Goal: Task Accomplishment & Management: Manage account settings

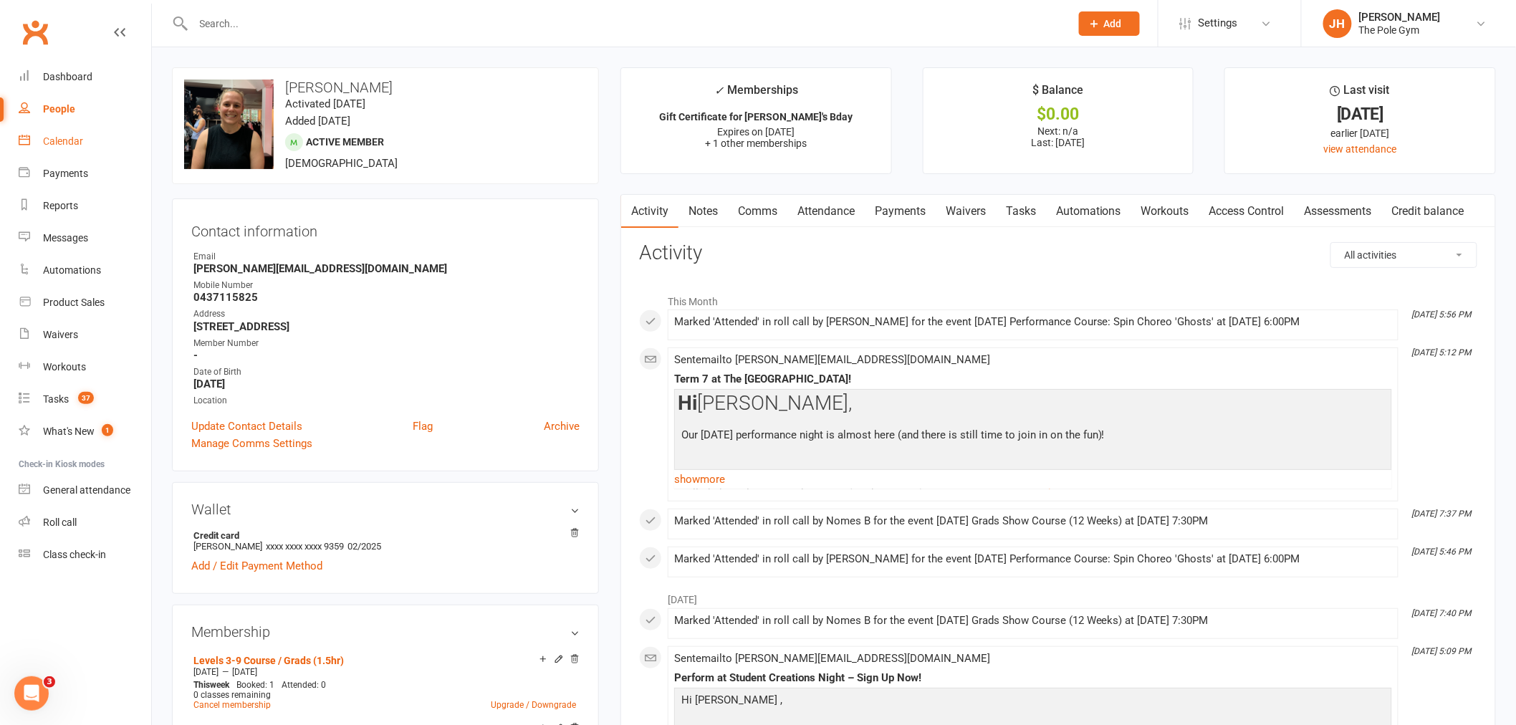
click at [59, 143] on div "Calendar" at bounding box center [63, 140] width 40 height 11
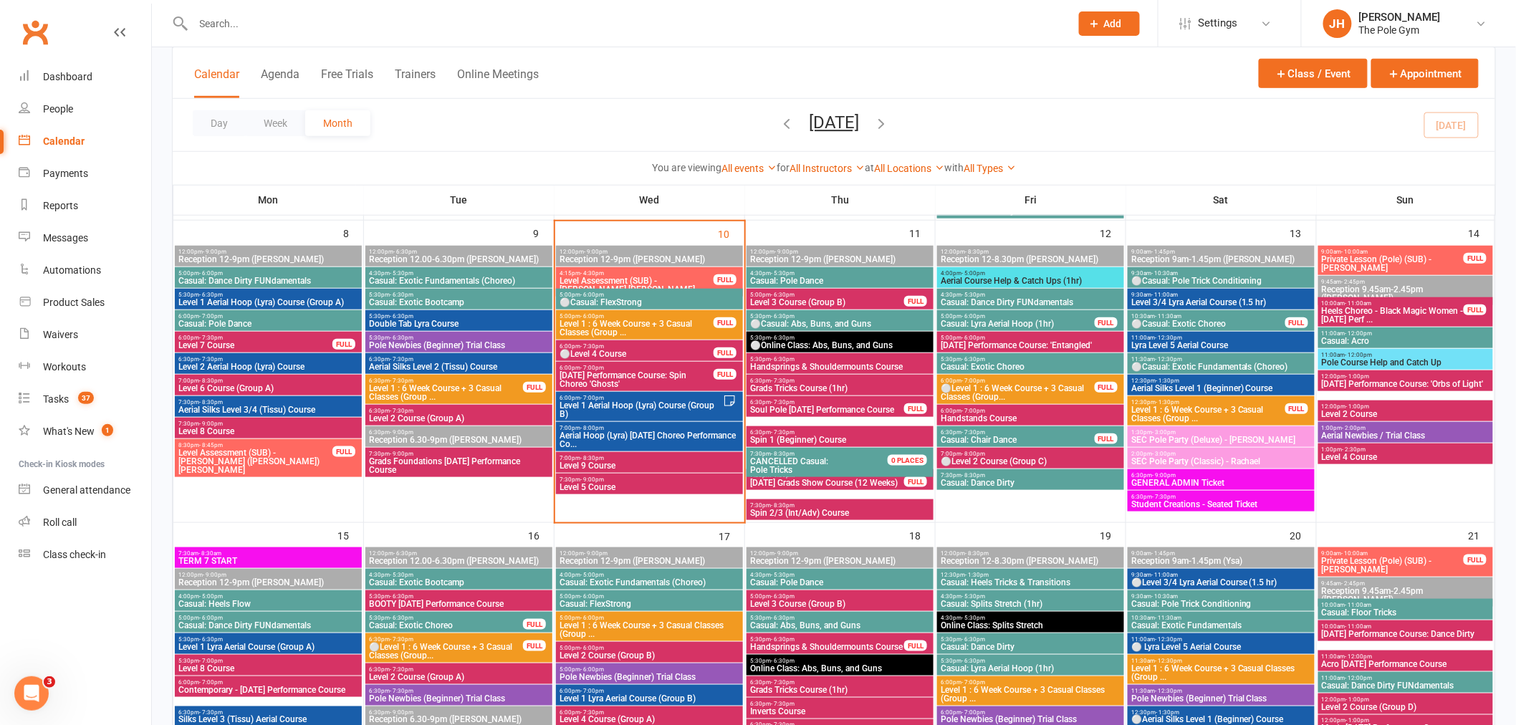
scroll to position [398, 0]
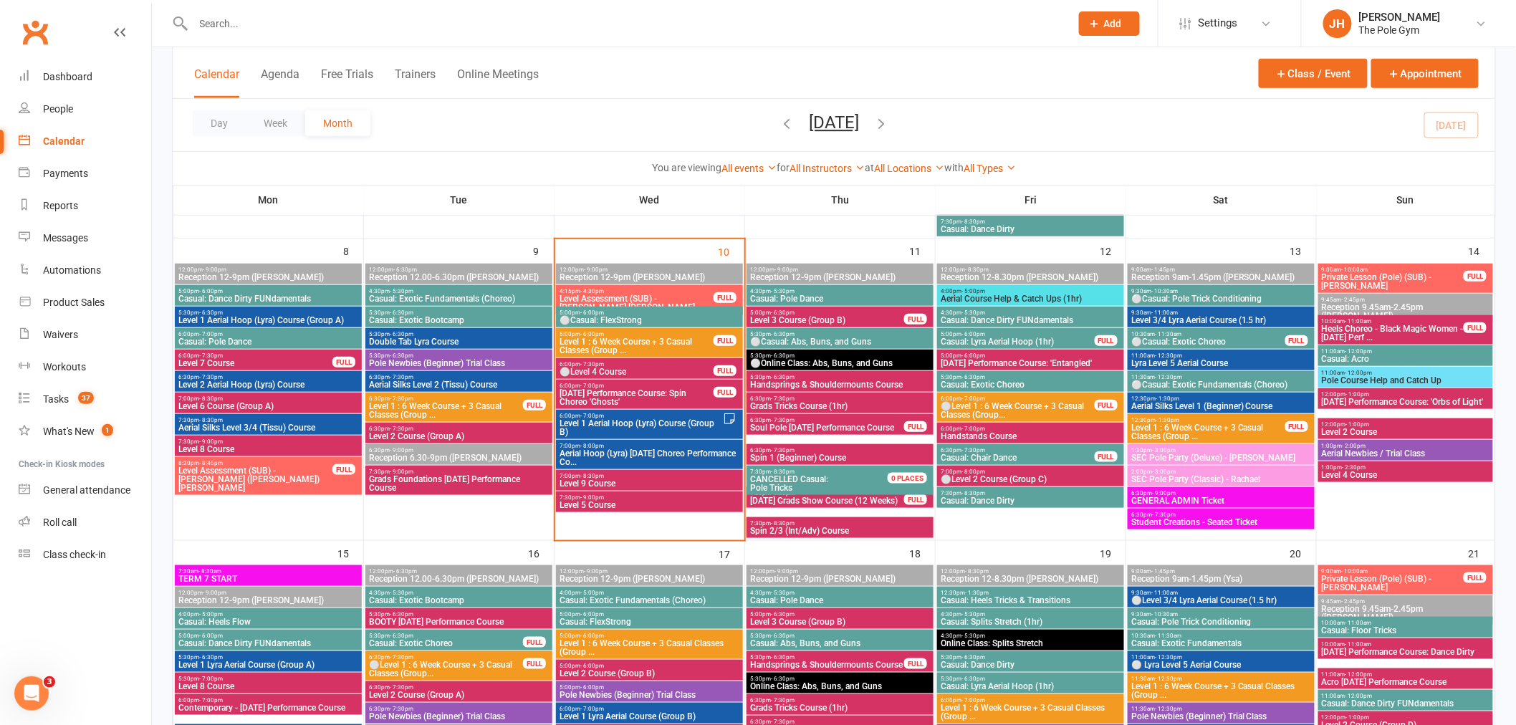
click at [972, 399] on span "- 7:00pm" at bounding box center [973, 398] width 24 height 6
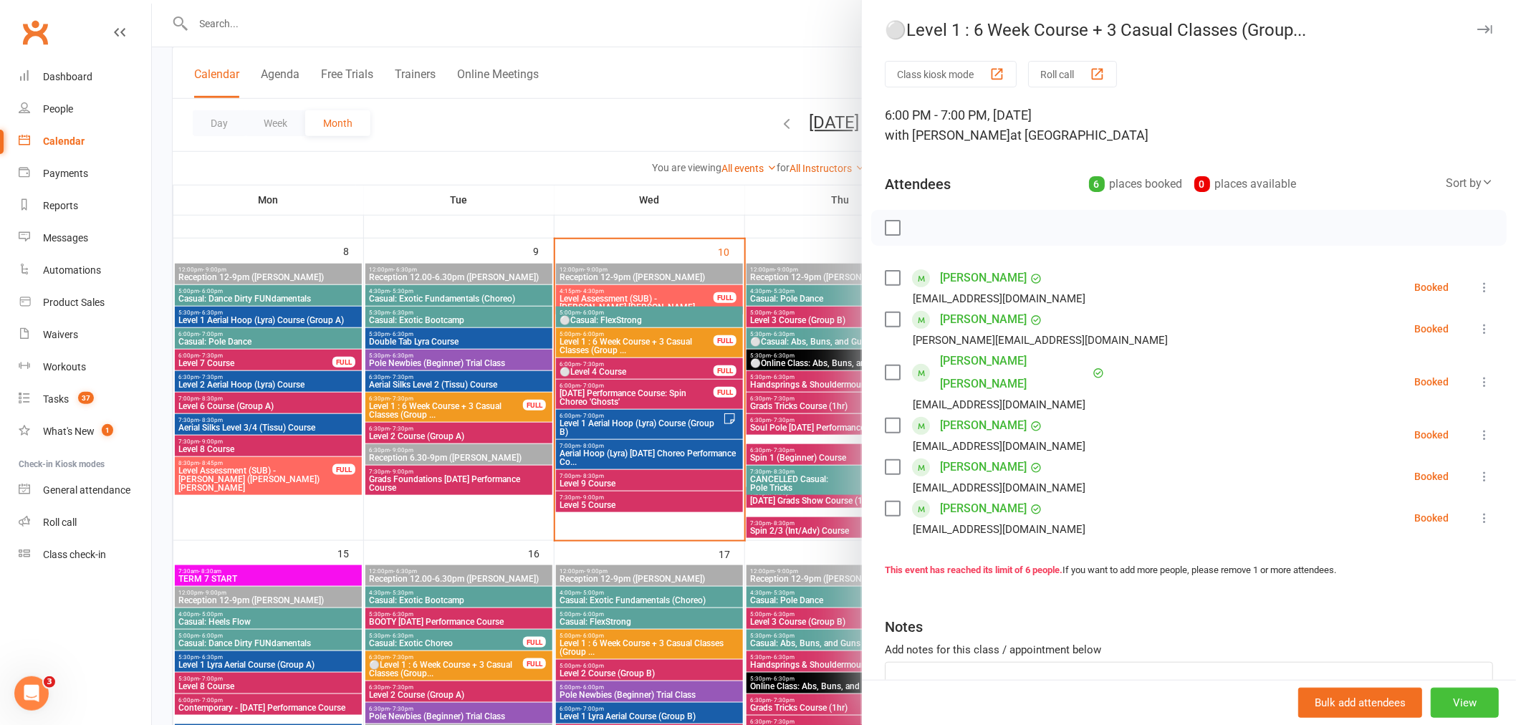
click at [1441, 701] on button "View" at bounding box center [1464, 703] width 68 height 30
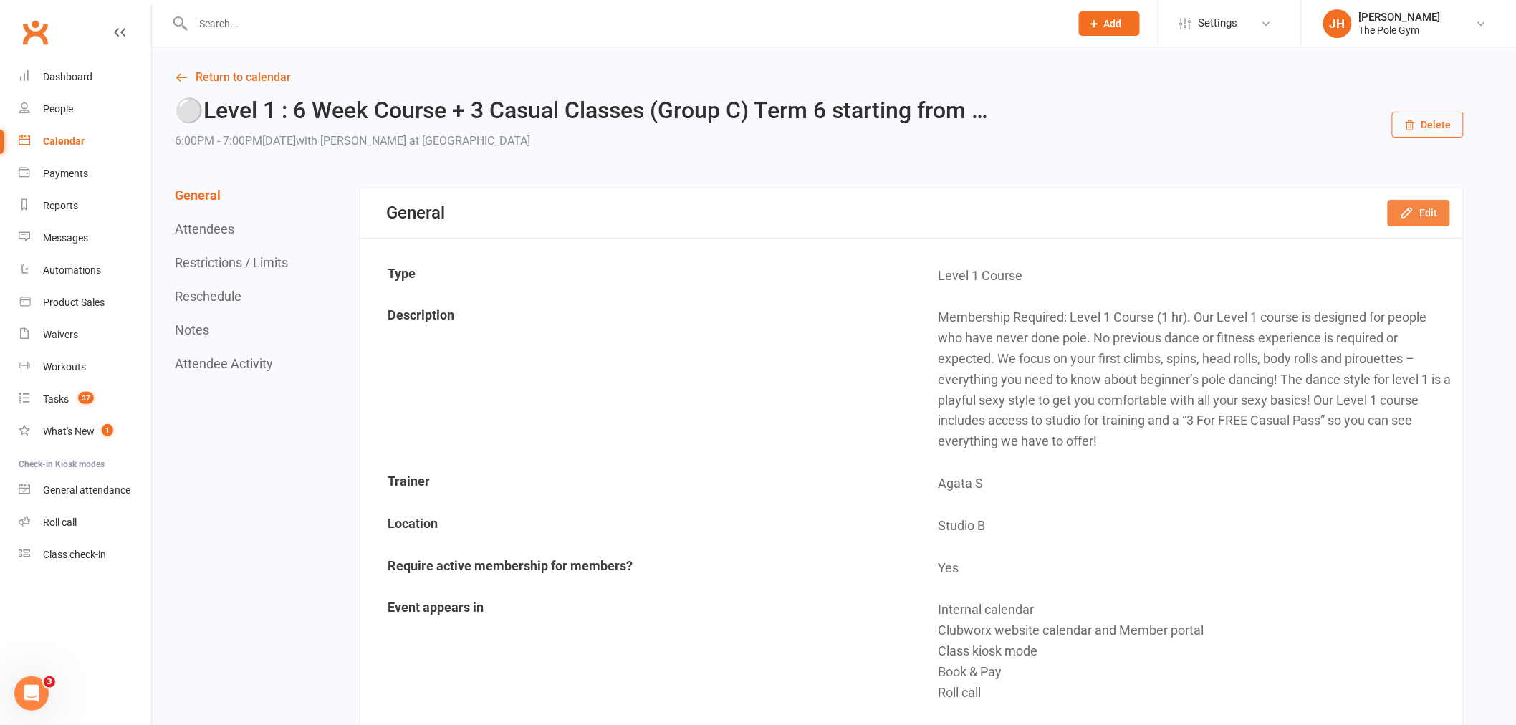
click at [1416, 212] on button "Edit" at bounding box center [1419, 213] width 62 height 26
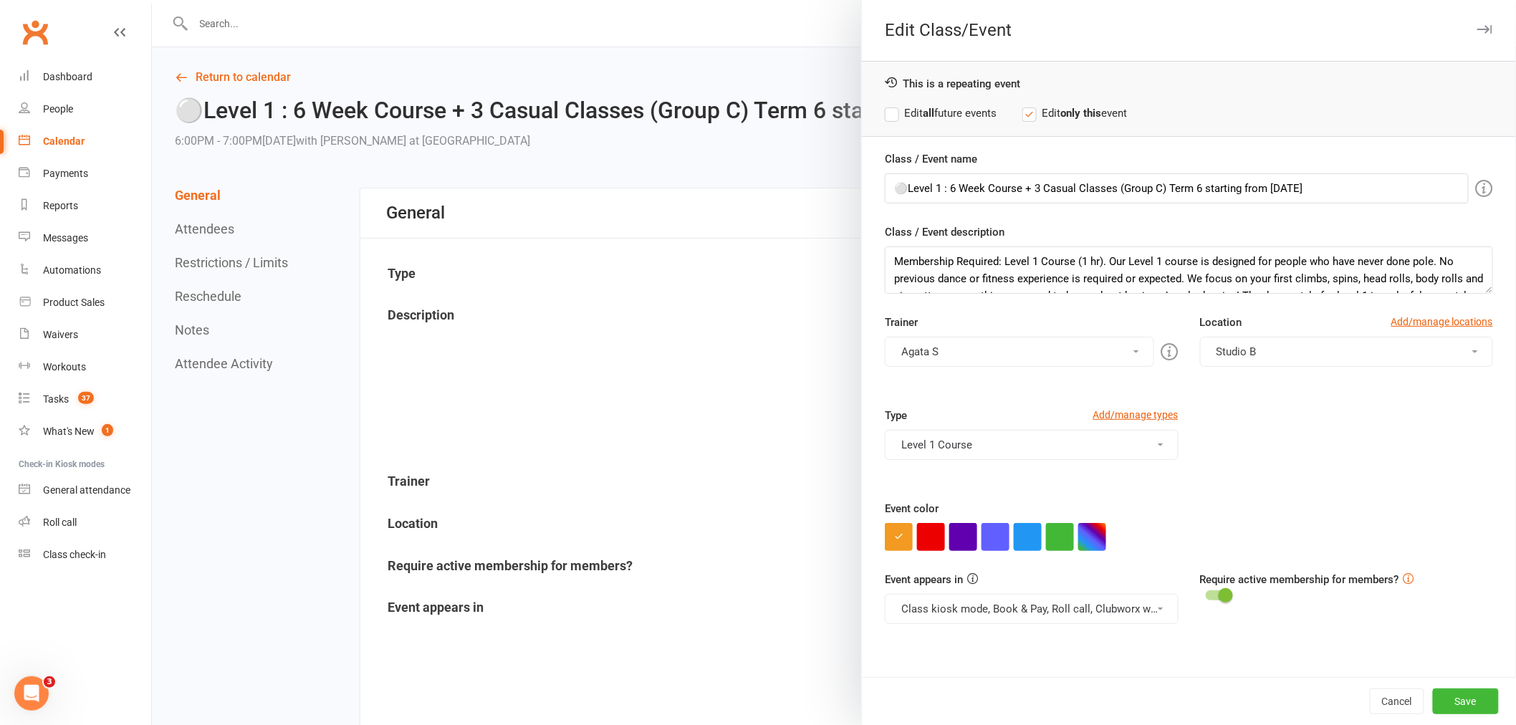
click at [954, 342] on button "Agata S" at bounding box center [1019, 352] width 269 height 30
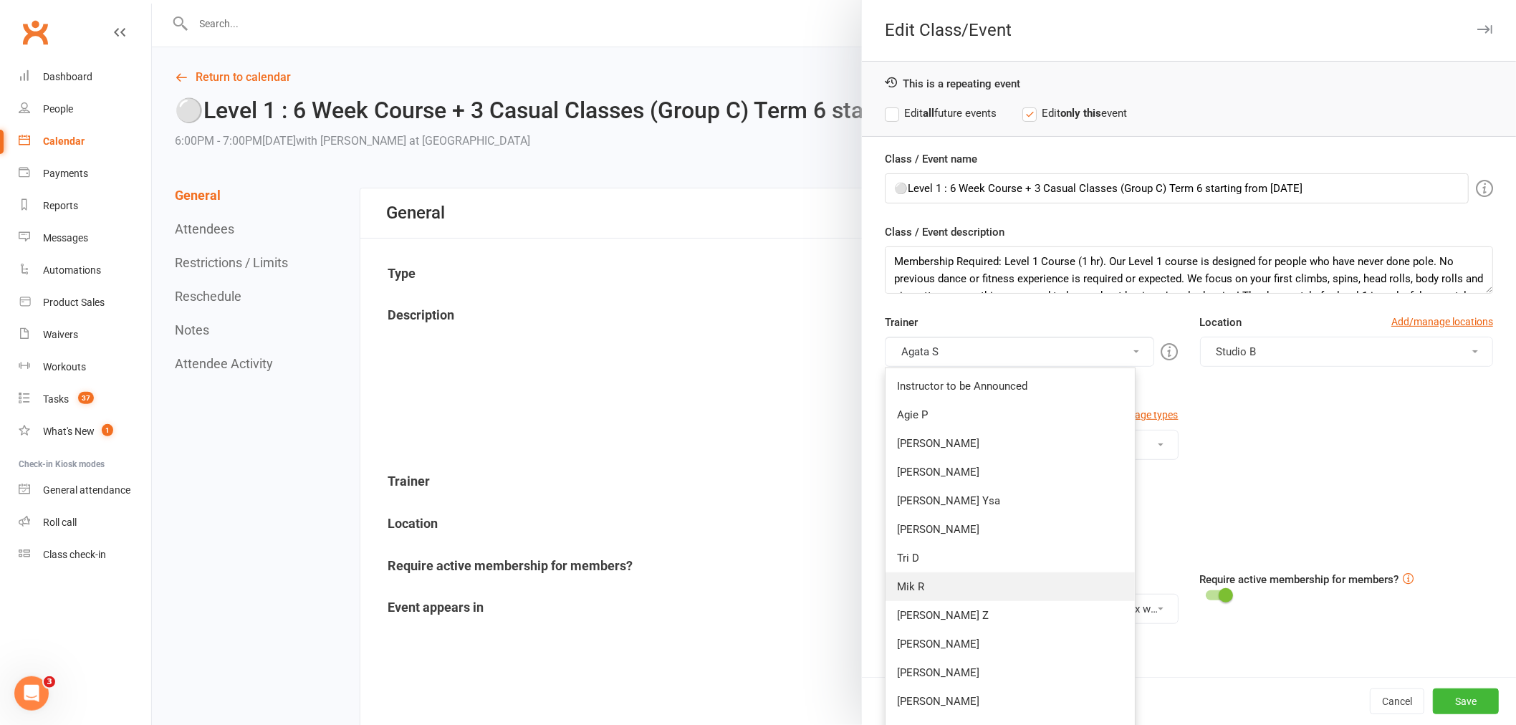
scroll to position [318, 0]
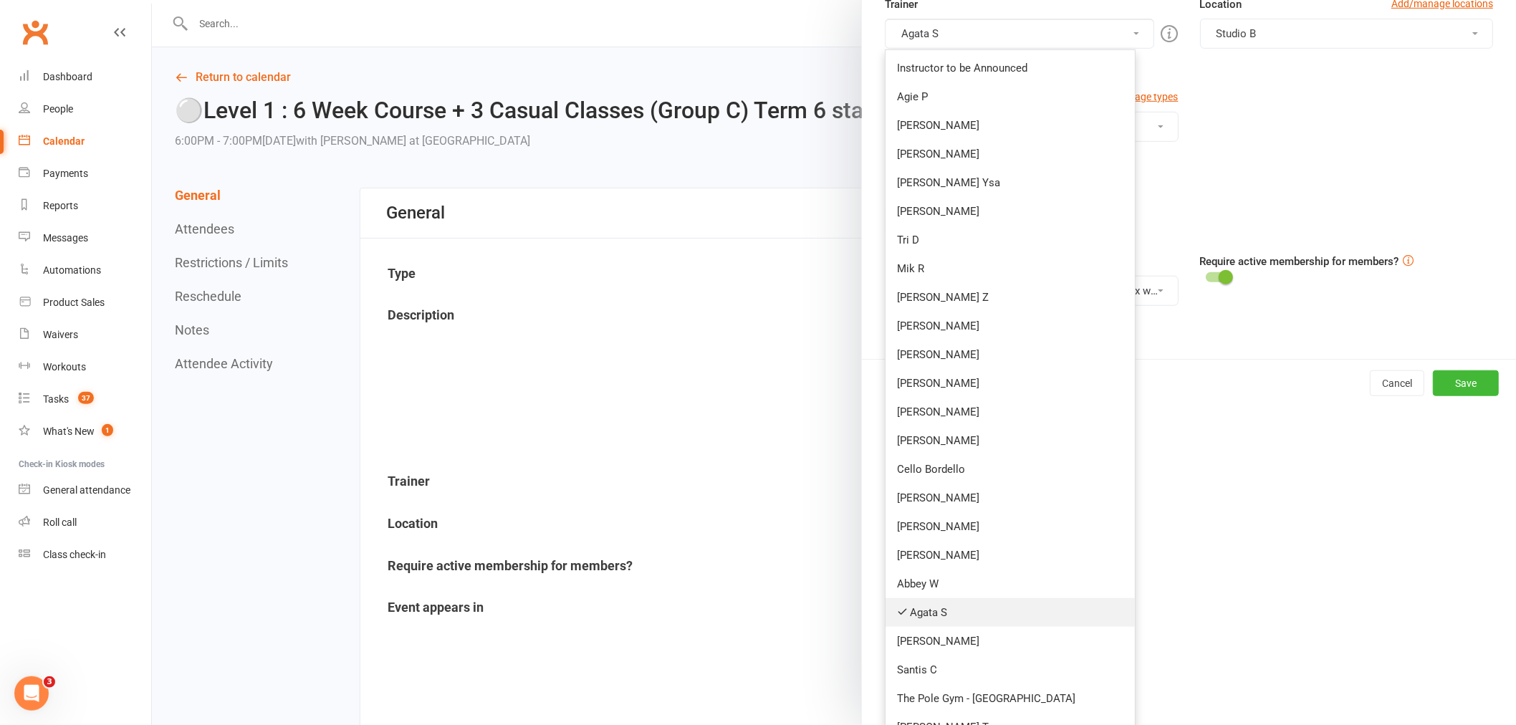
click at [927, 607] on link "Agata S" at bounding box center [1009, 612] width 249 height 29
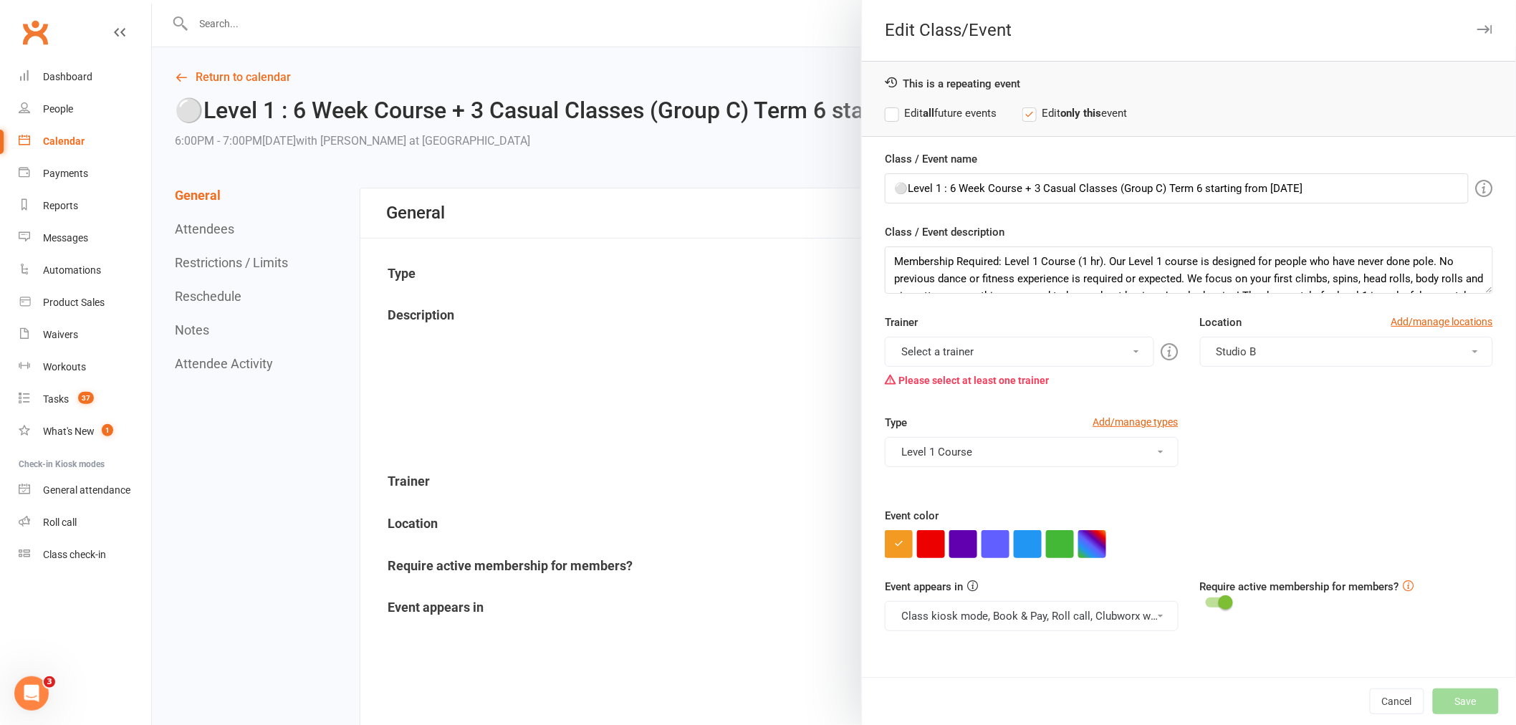
click at [920, 375] on div "Please select at least one trainer" at bounding box center [1031, 380] width 293 height 27
click at [917, 352] on button "Select a trainer" at bounding box center [1019, 352] width 269 height 30
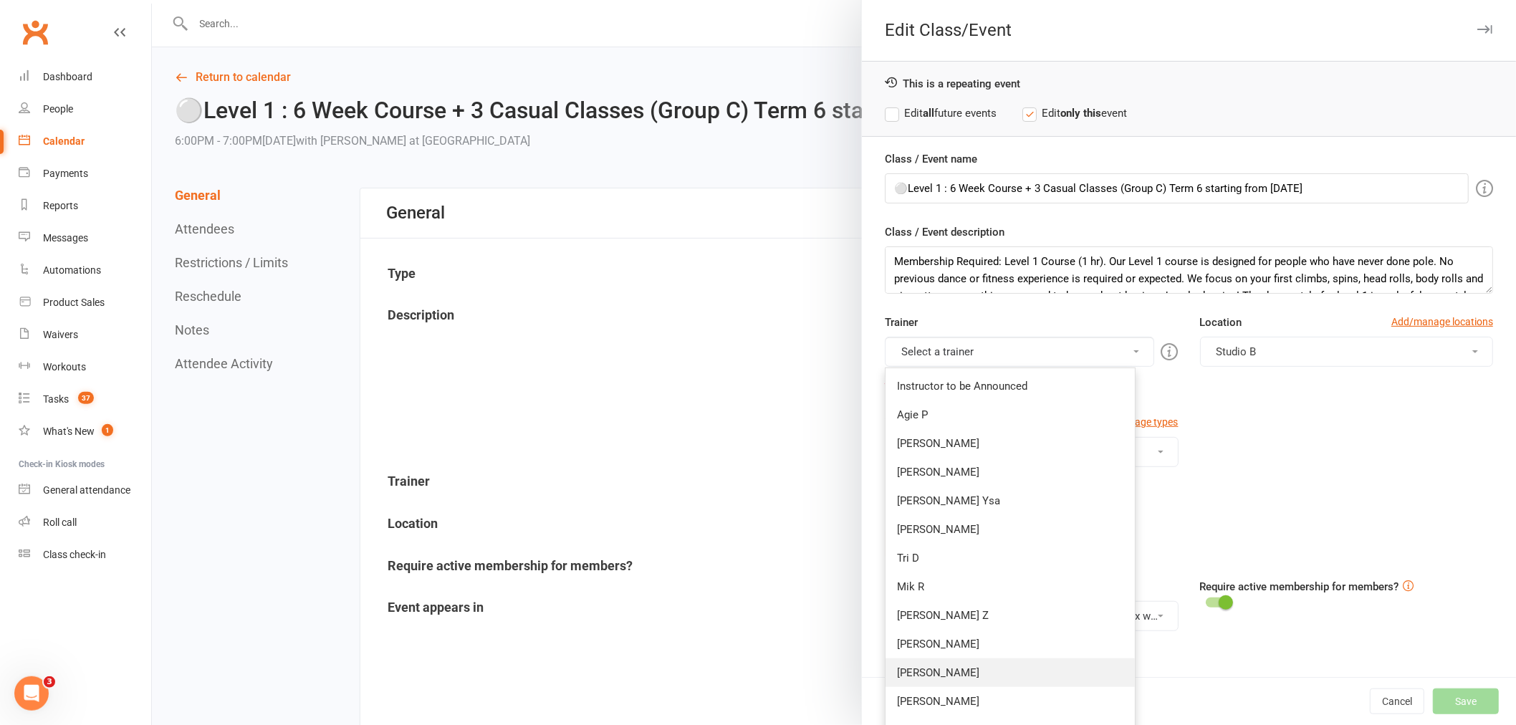
click at [956, 671] on link "[PERSON_NAME]" at bounding box center [1009, 672] width 249 height 29
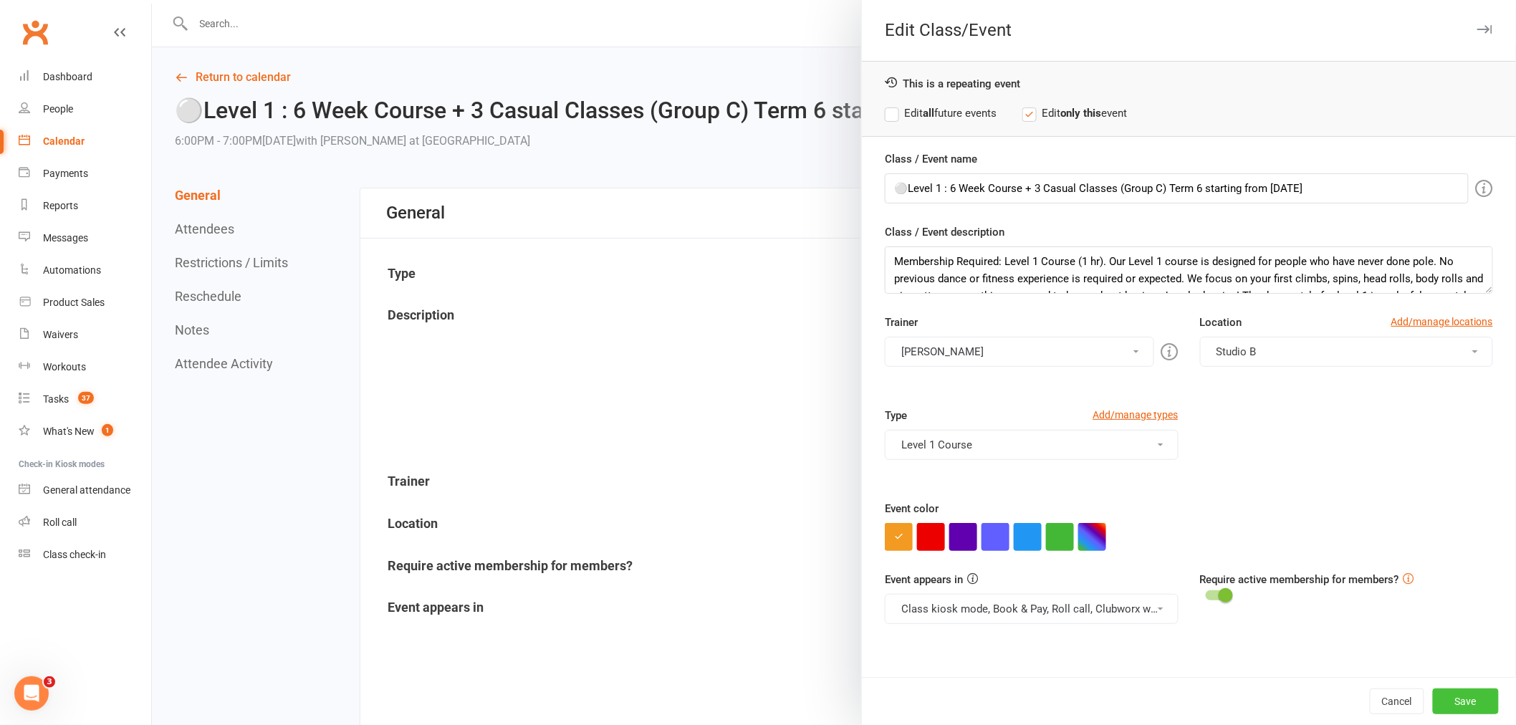
click at [1466, 695] on button "Save" at bounding box center [1466, 701] width 66 height 26
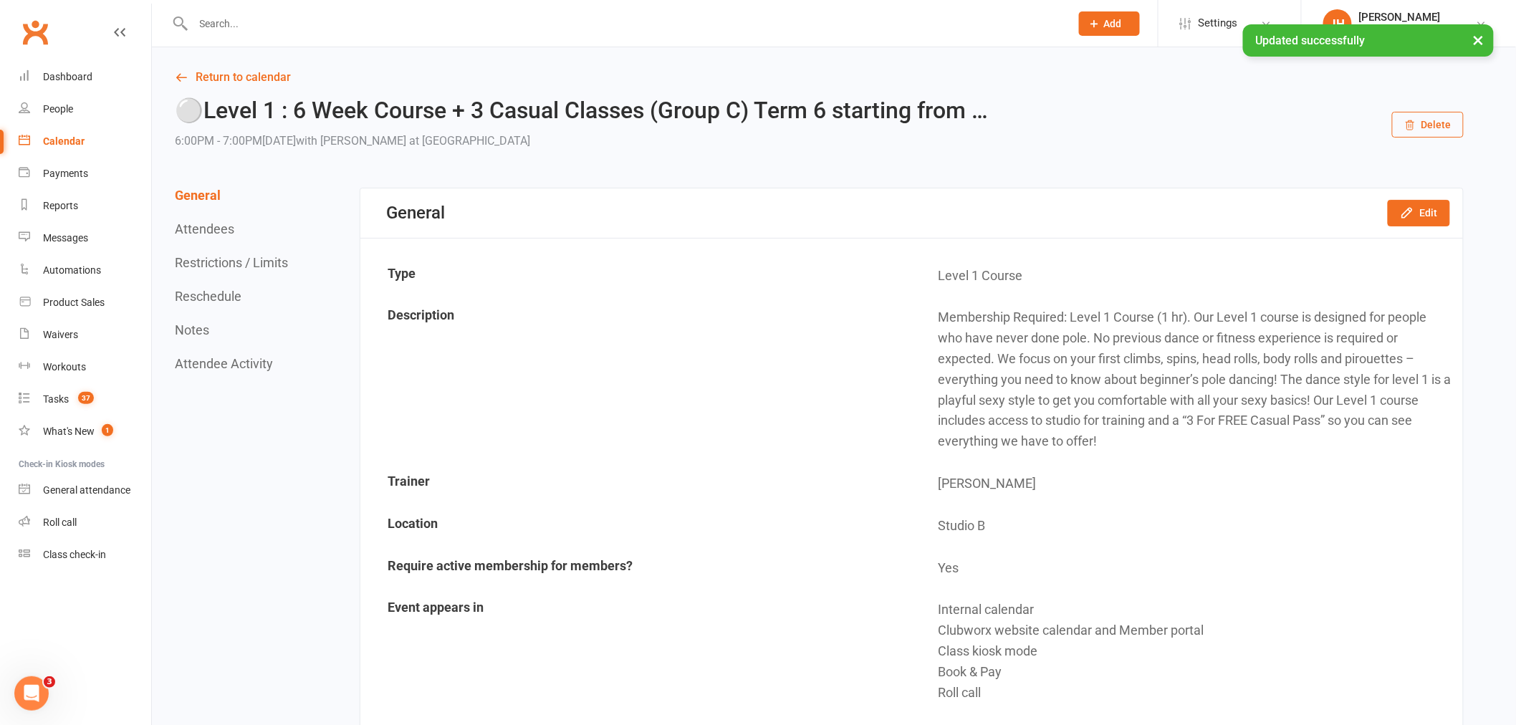
click at [77, 140] on div "Calendar" at bounding box center [64, 140] width 42 height 11
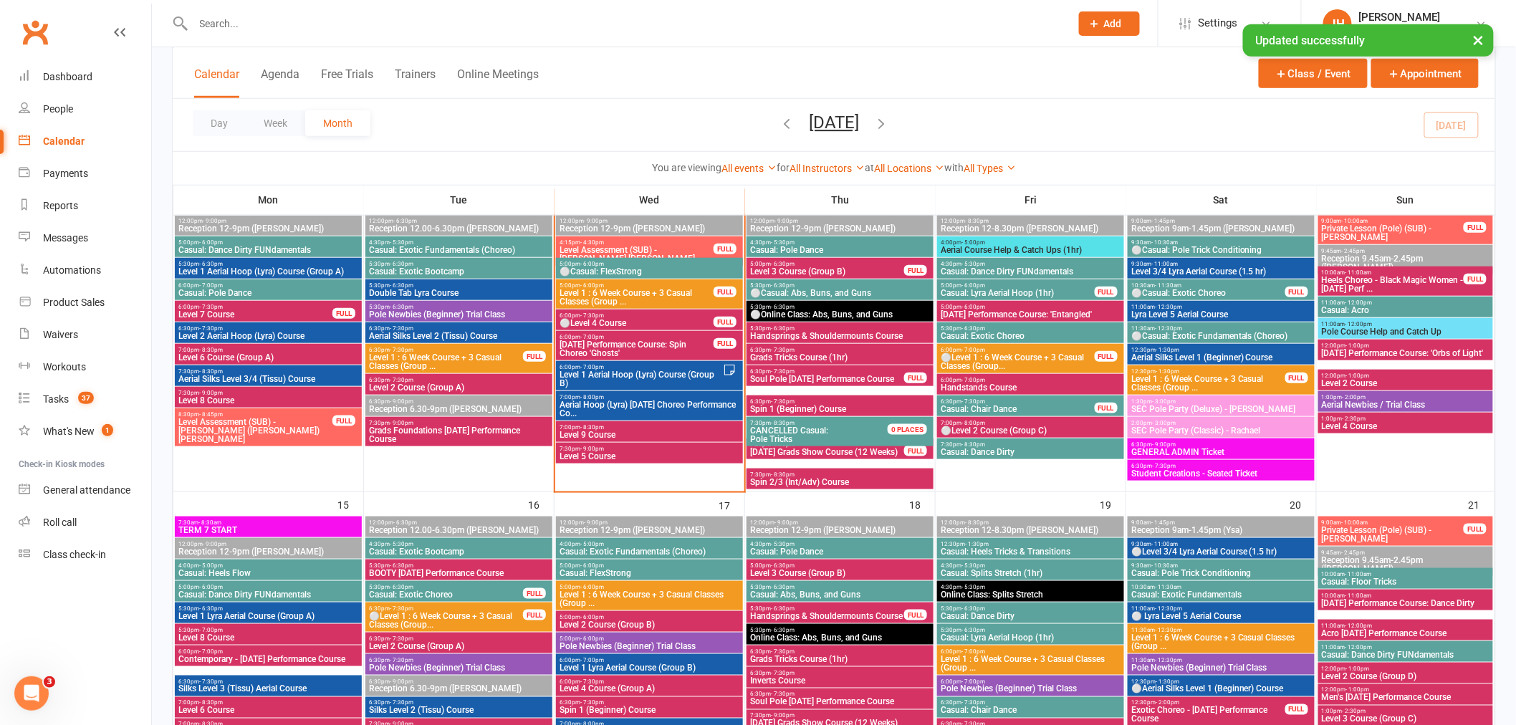
scroll to position [398, 0]
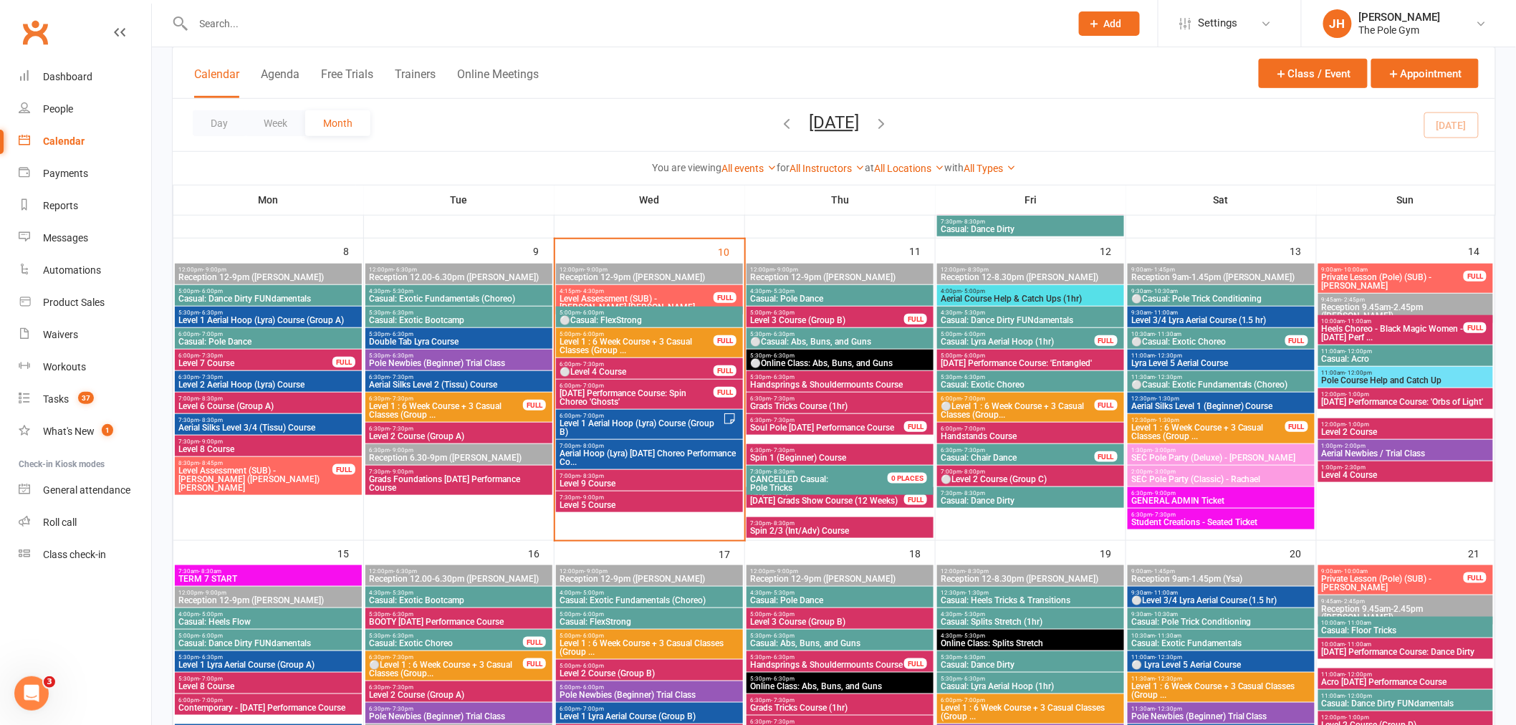
click at [960, 476] on span "⚪Level 2 Course (Group C)" at bounding box center [1030, 479] width 181 height 9
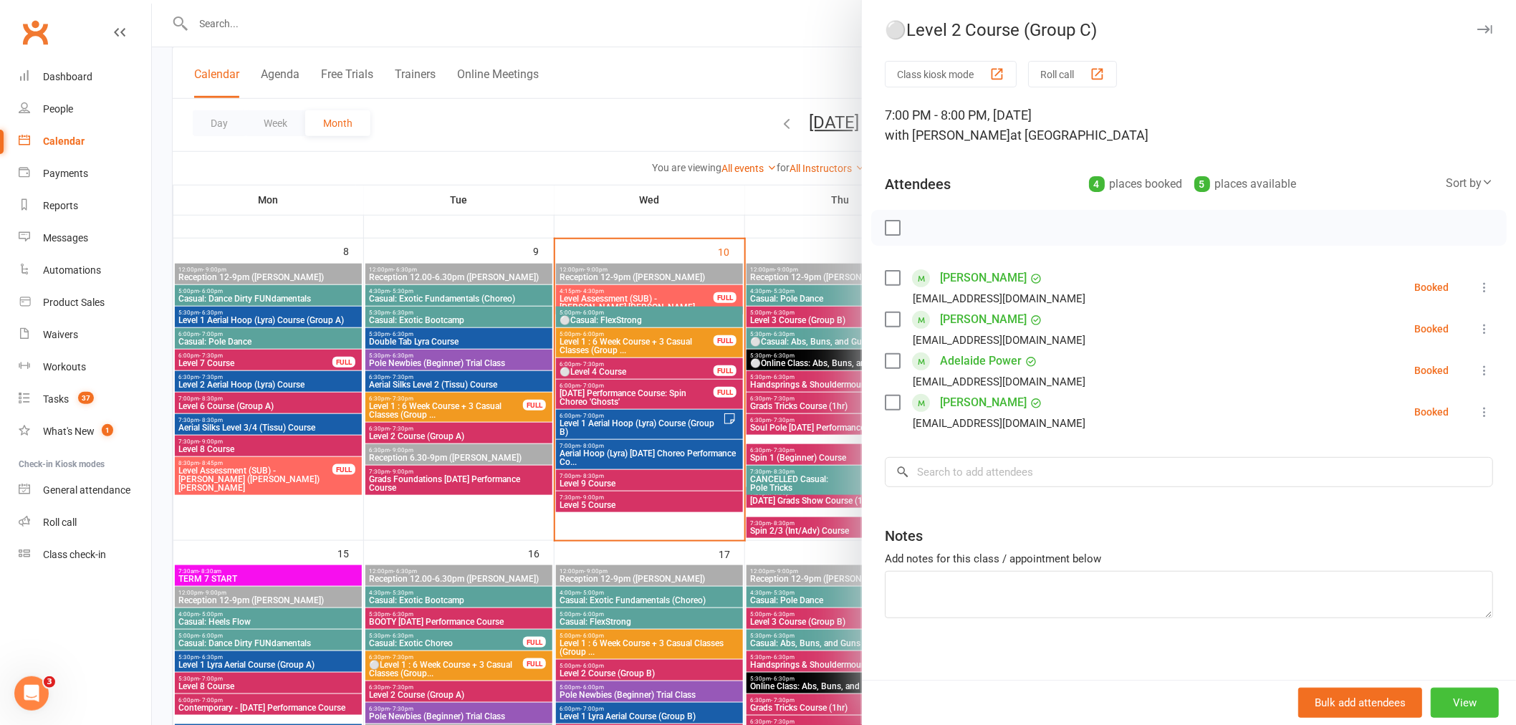
click at [1436, 691] on button "View" at bounding box center [1464, 703] width 68 height 30
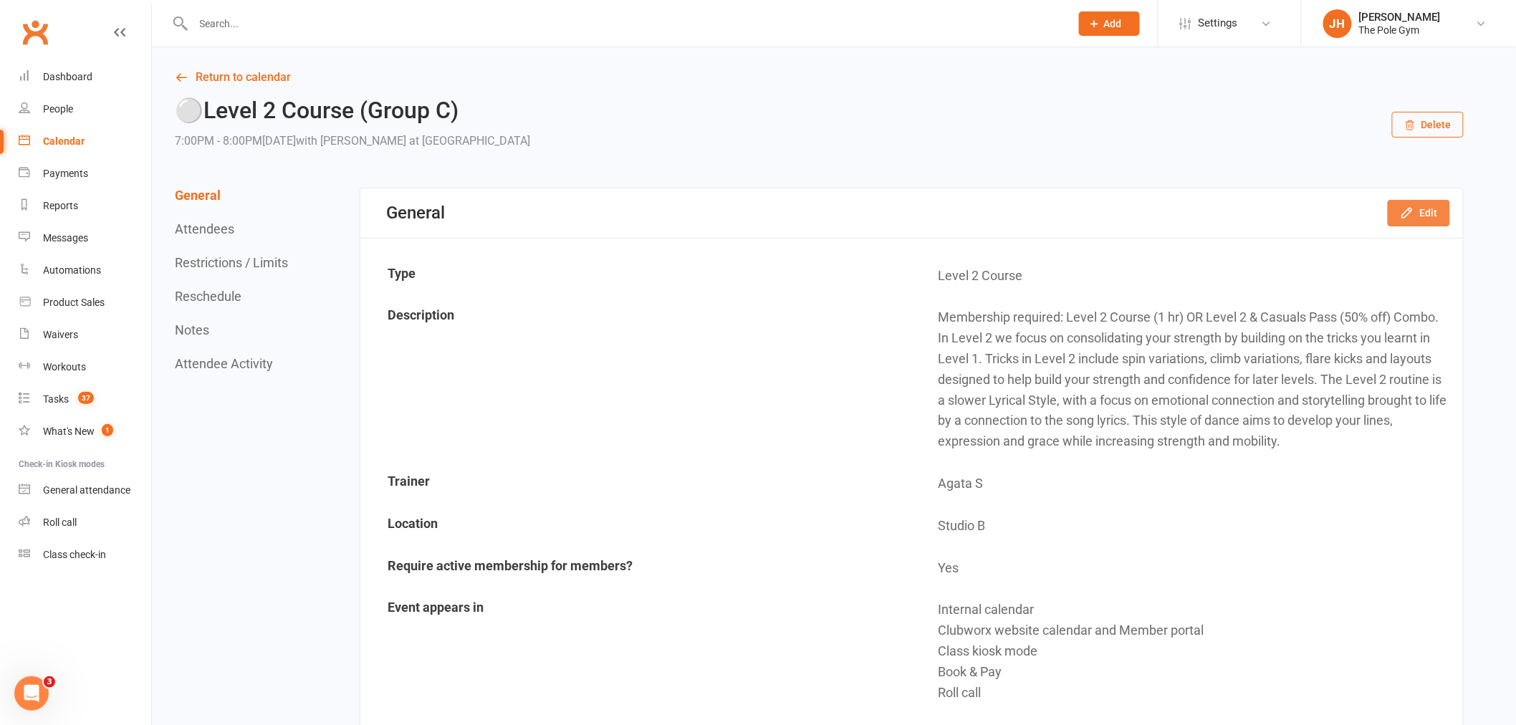
click at [1412, 210] on icon "button" at bounding box center [1407, 213] width 14 height 14
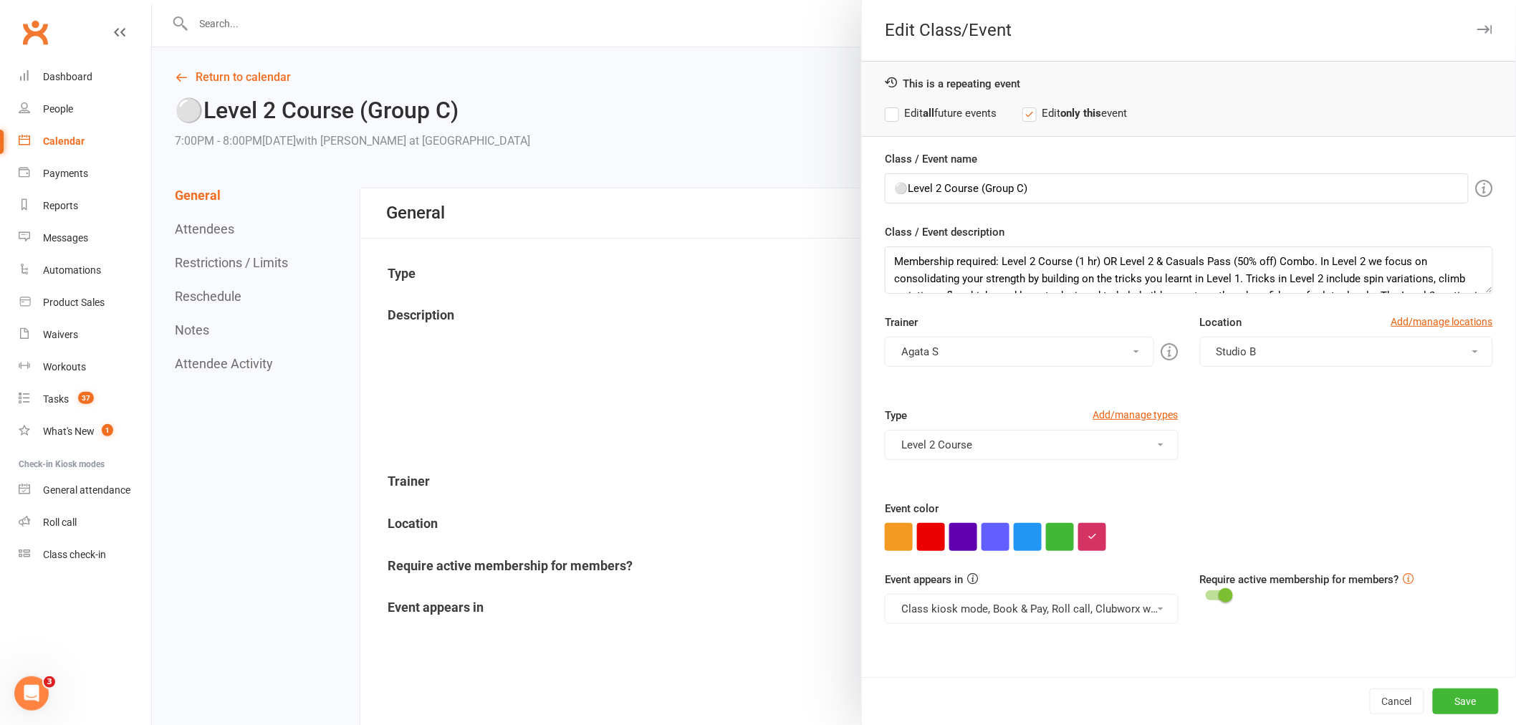
click at [939, 355] on button "Agata S" at bounding box center [1019, 352] width 269 height 30
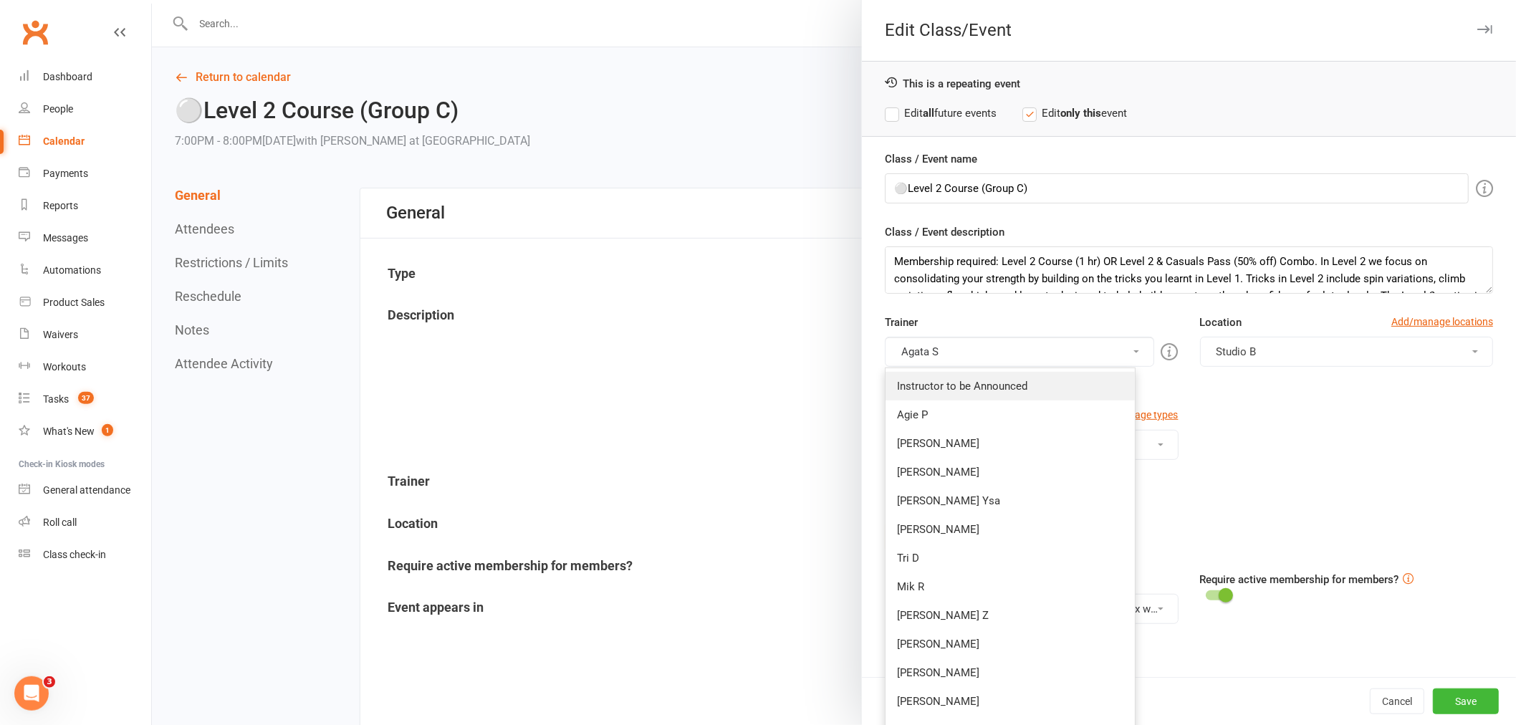
click at [939, 383] on link "Instructor to be Announced" at bounding box center [1009, 386] width 249 height 29
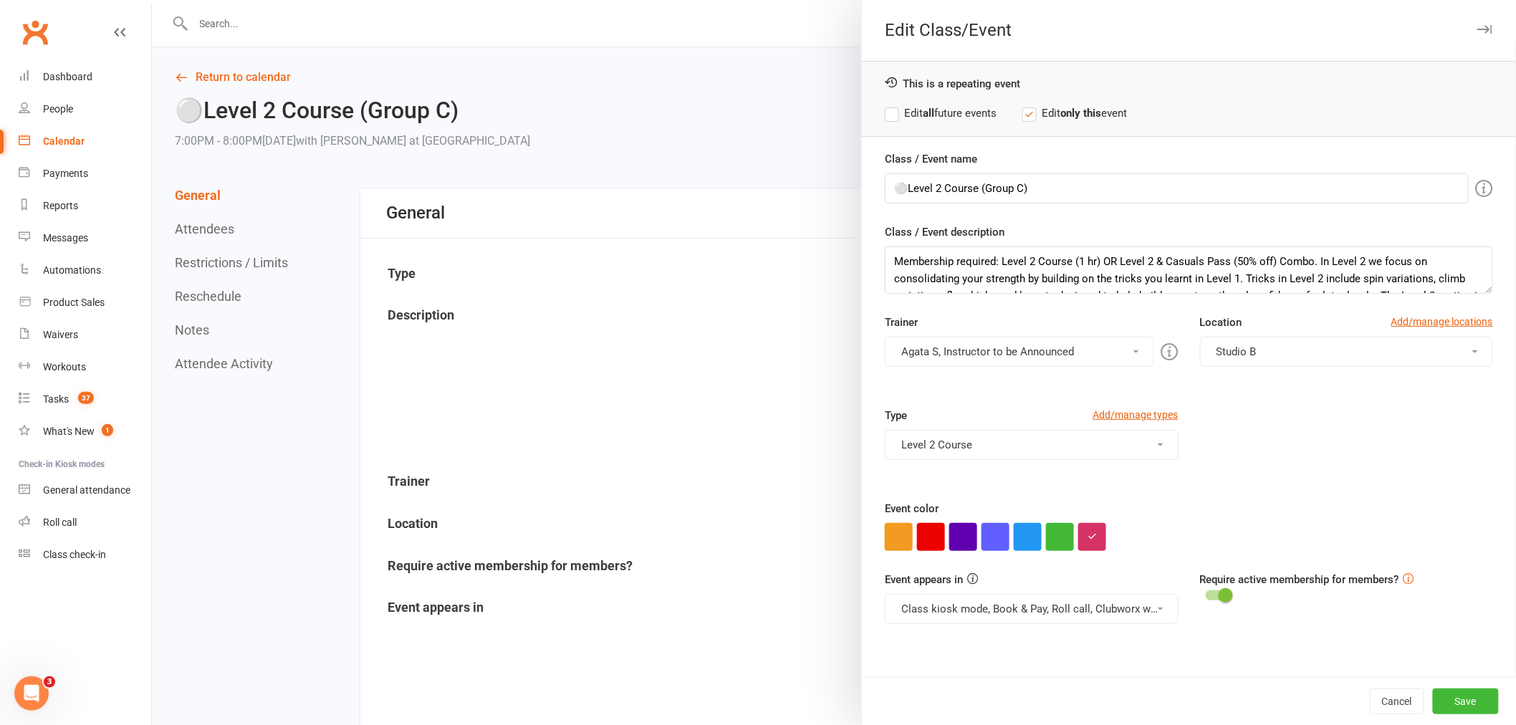
click at [931, 337] on button "Agata S, Instructor to be Announced" at bounding box center [1019, 352] width 269 height 30
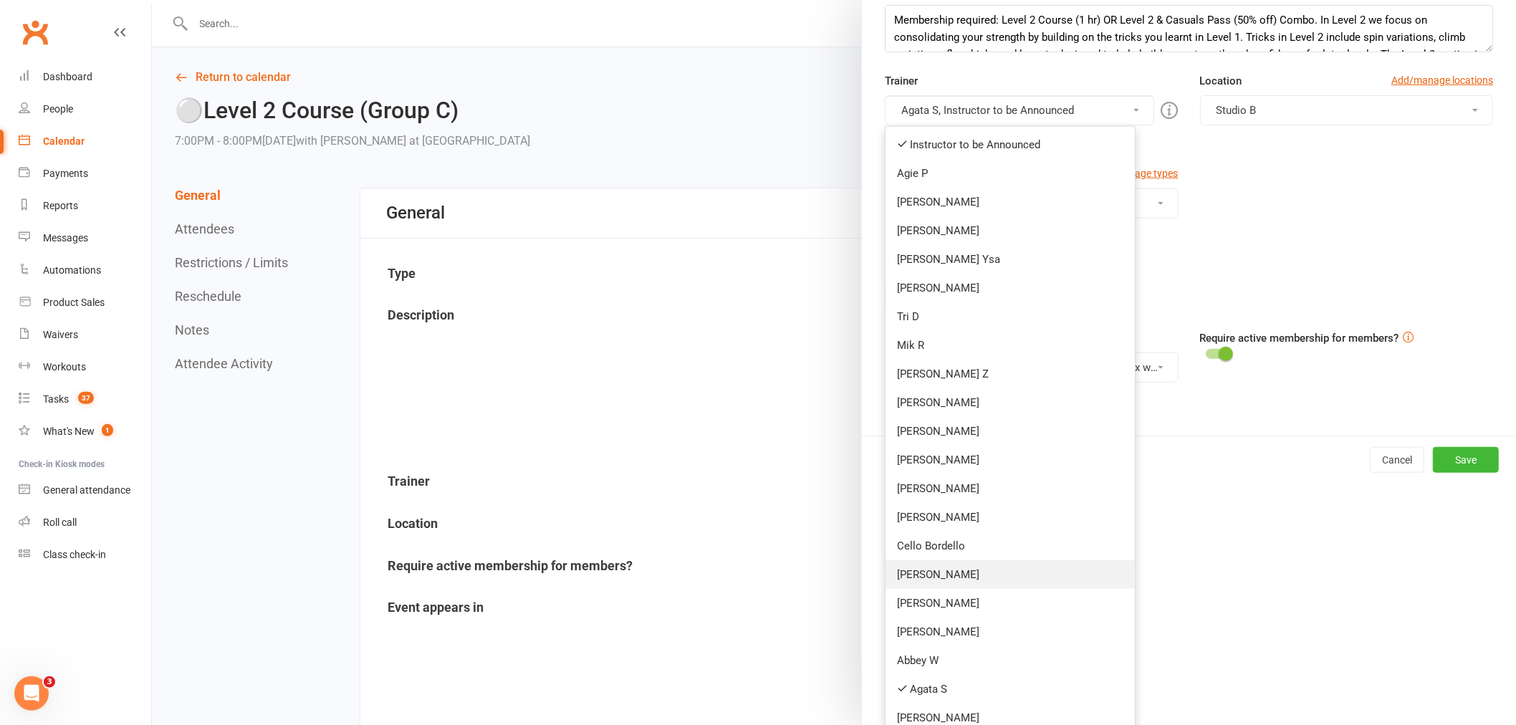
scroll to position [398, 0]
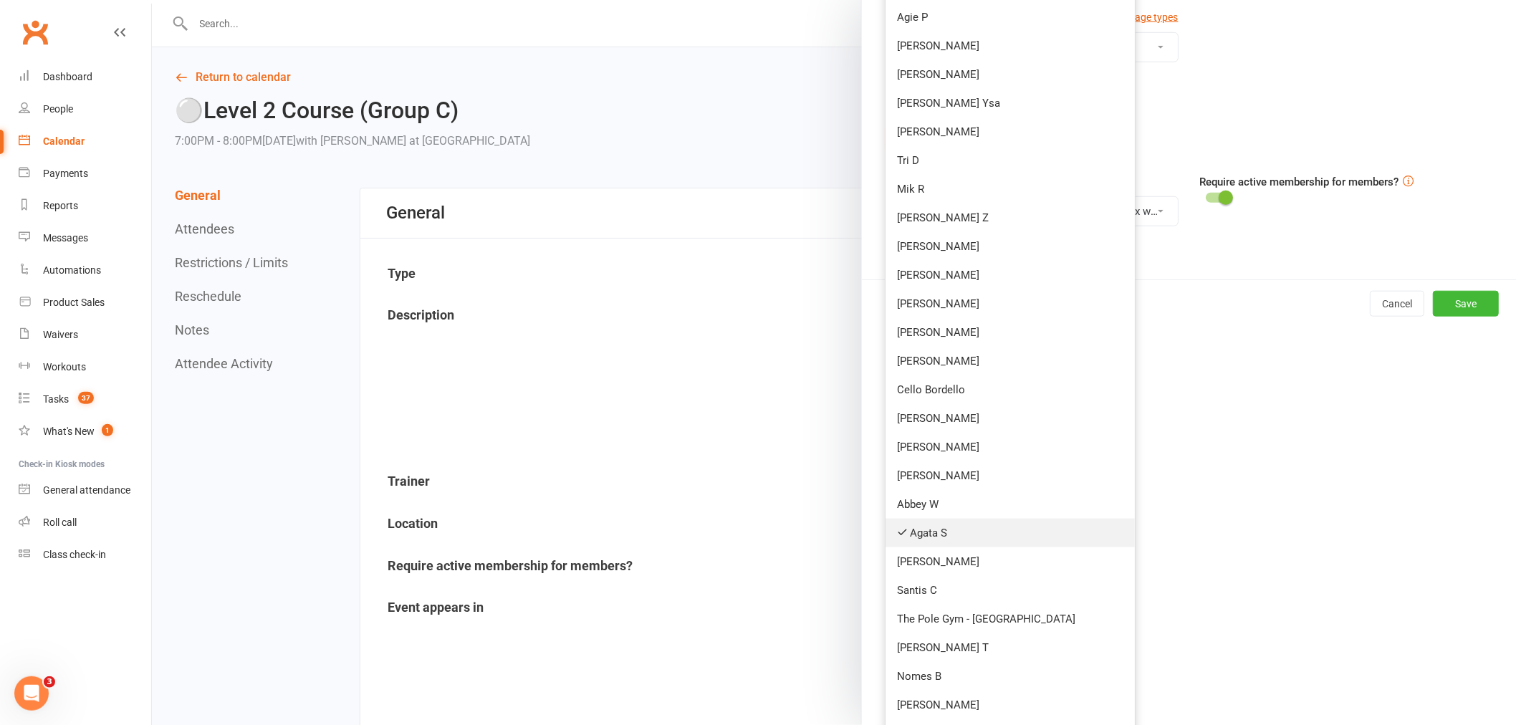
click at [939, 530] on link "Agata S" at bounding box center [1009, 533] width 249 height 29
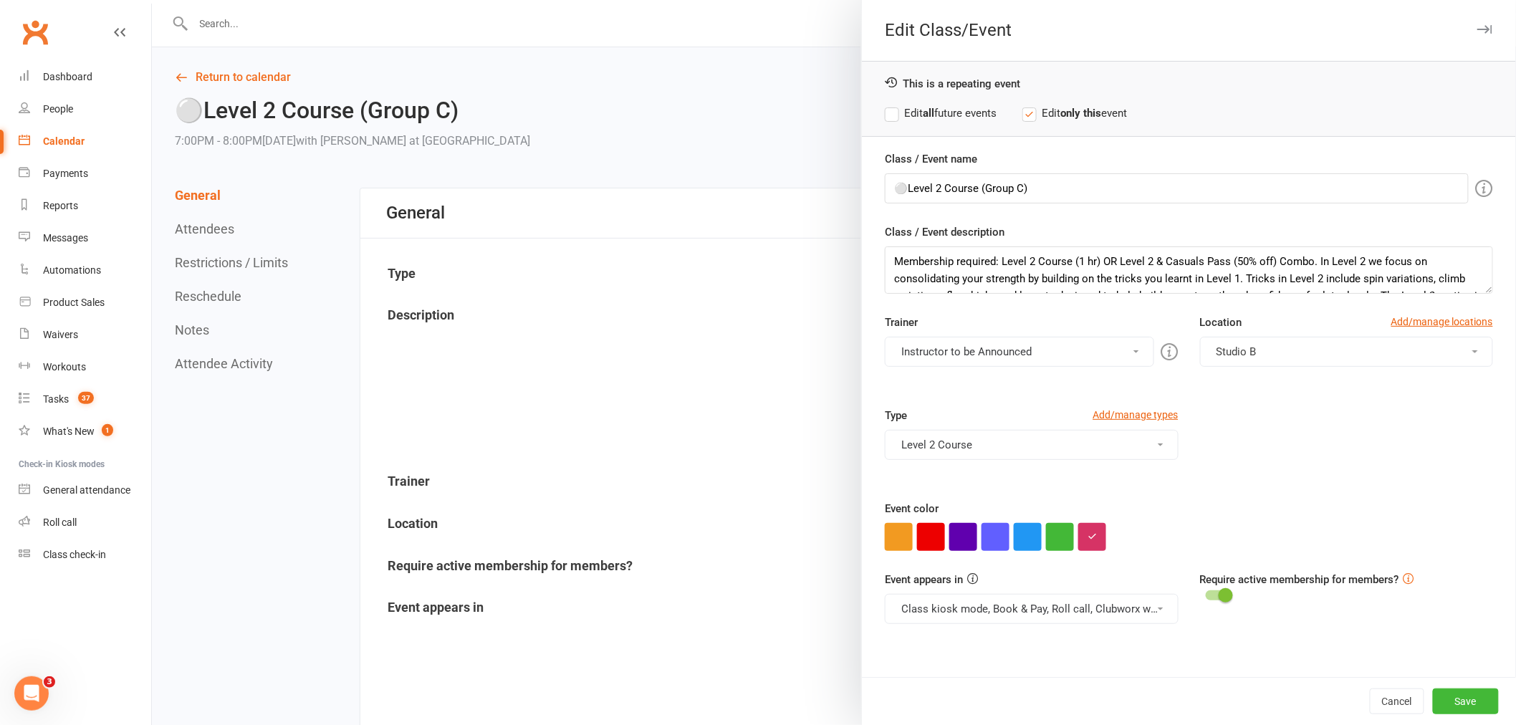
scroll to position [0, 0]
click at [948, 355] on button "Instructor to be Announced" at bounding box center [1019, 352] width 269 height 30
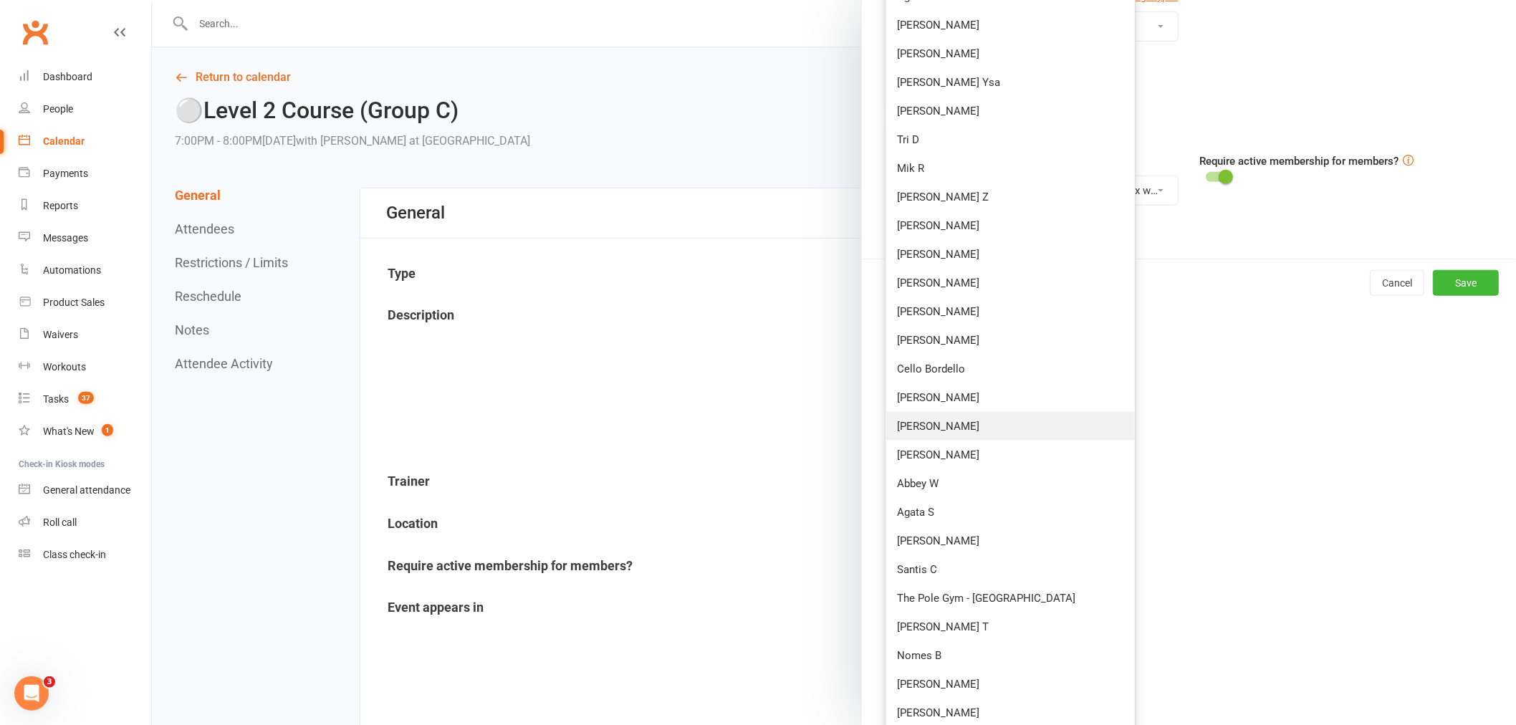
scroll to position [424, 0]
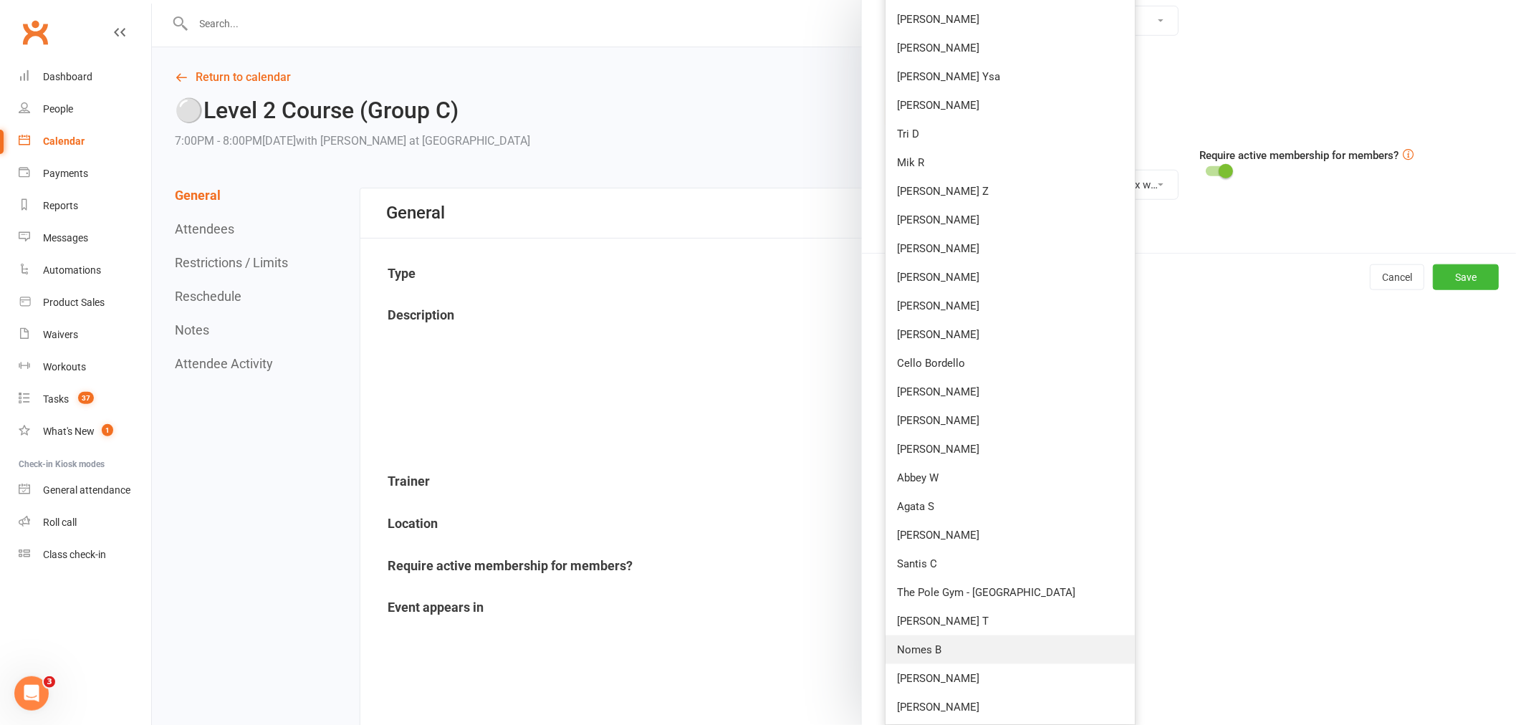
click at [931, 640] on link "Nomes B" at bounding box center [1009, 649] width 249 height 29
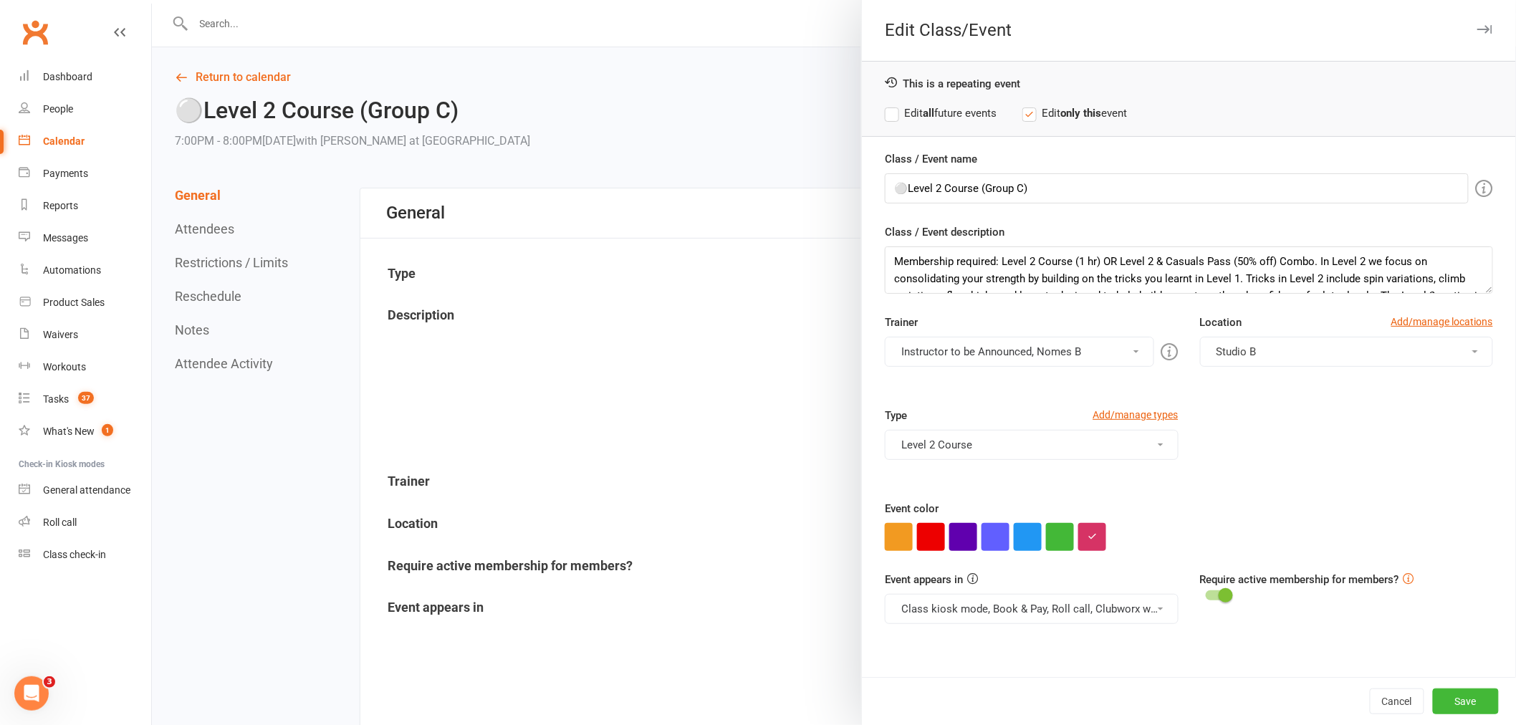
scroll to position [0, 0]
click at [1471, 697] on button "Save" at bounding box center [1466, 701] width 66 height 26
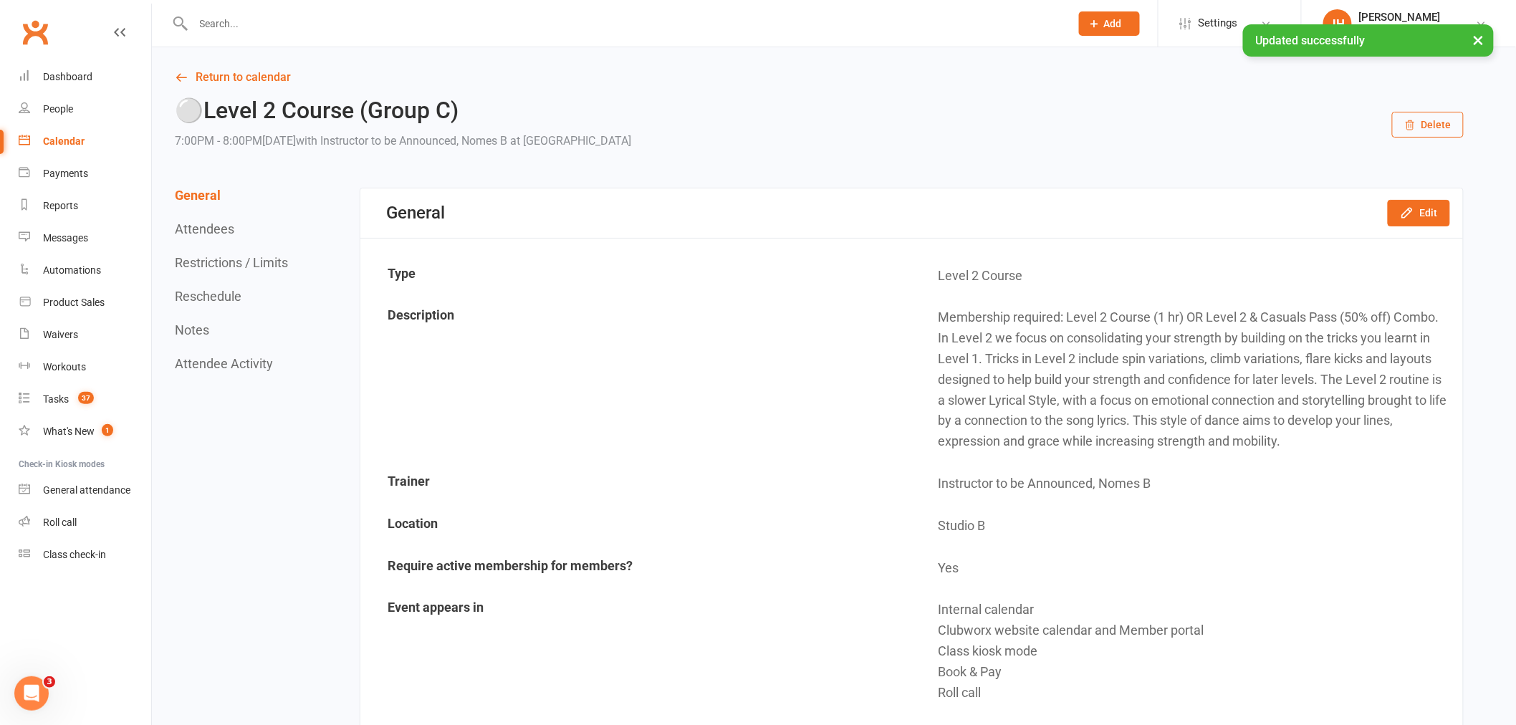
click at [67, 133] on link "Calendar" at bounding box center [85, 141] width 133 height 32
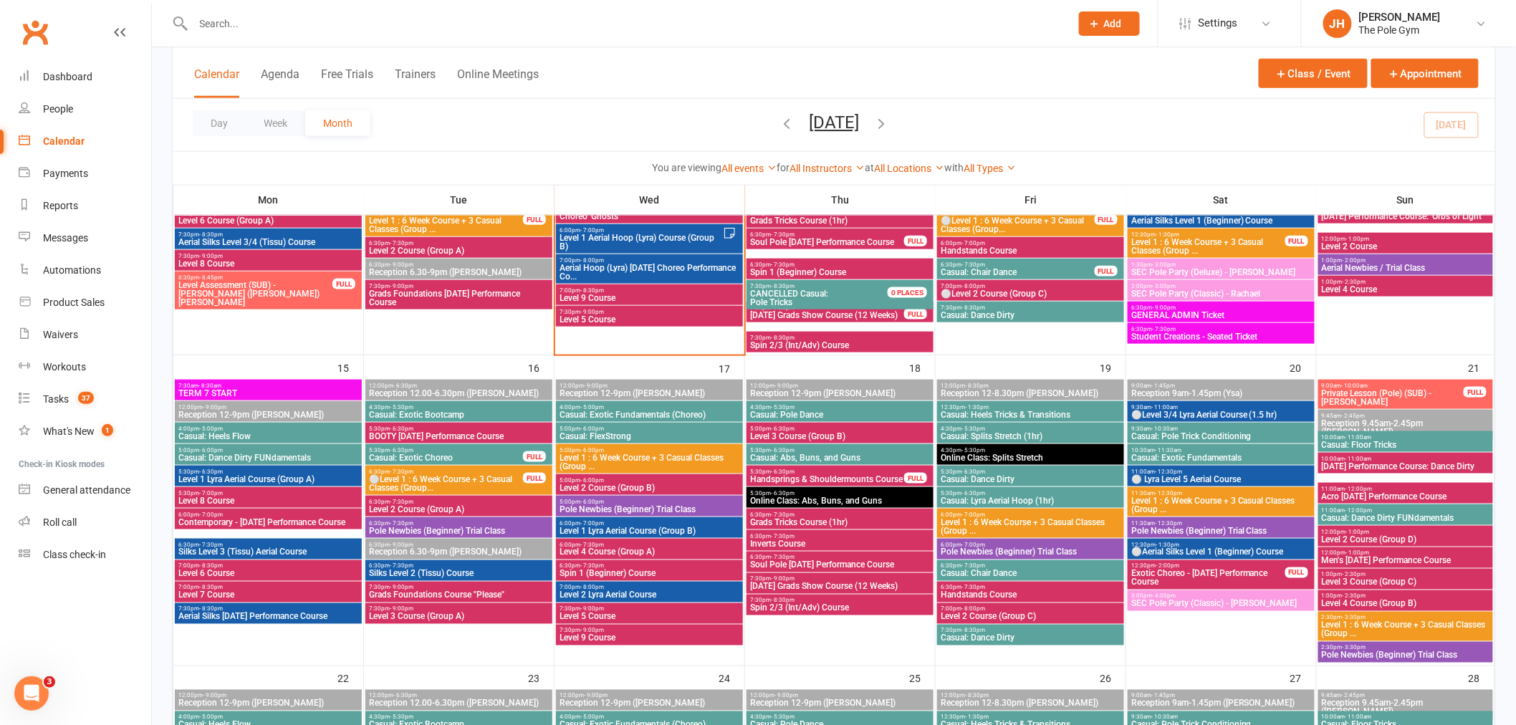
scroll to position [398, 0]
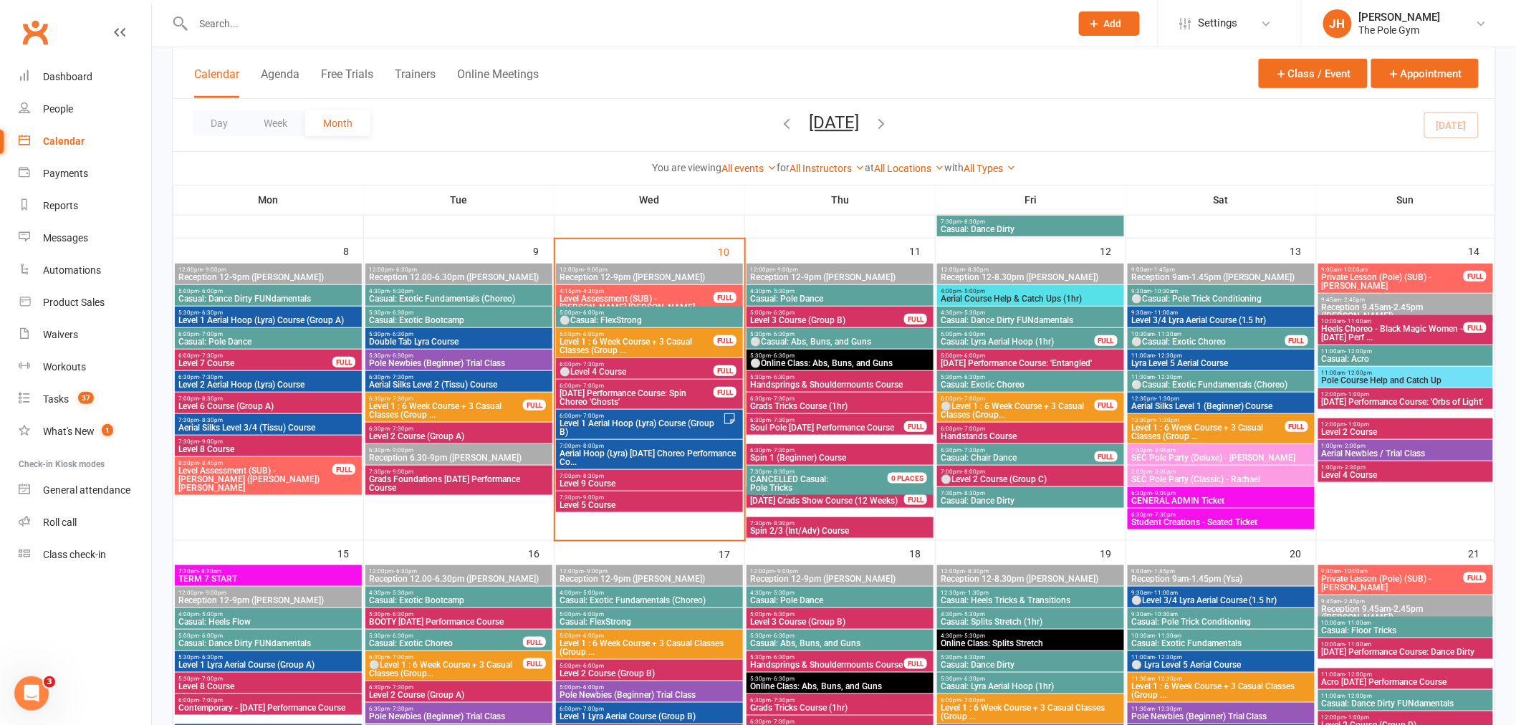
click at [1026, 471] on span "7:00pm - 8:00pm" at bounding box center [1030, 471] width 181 height 6
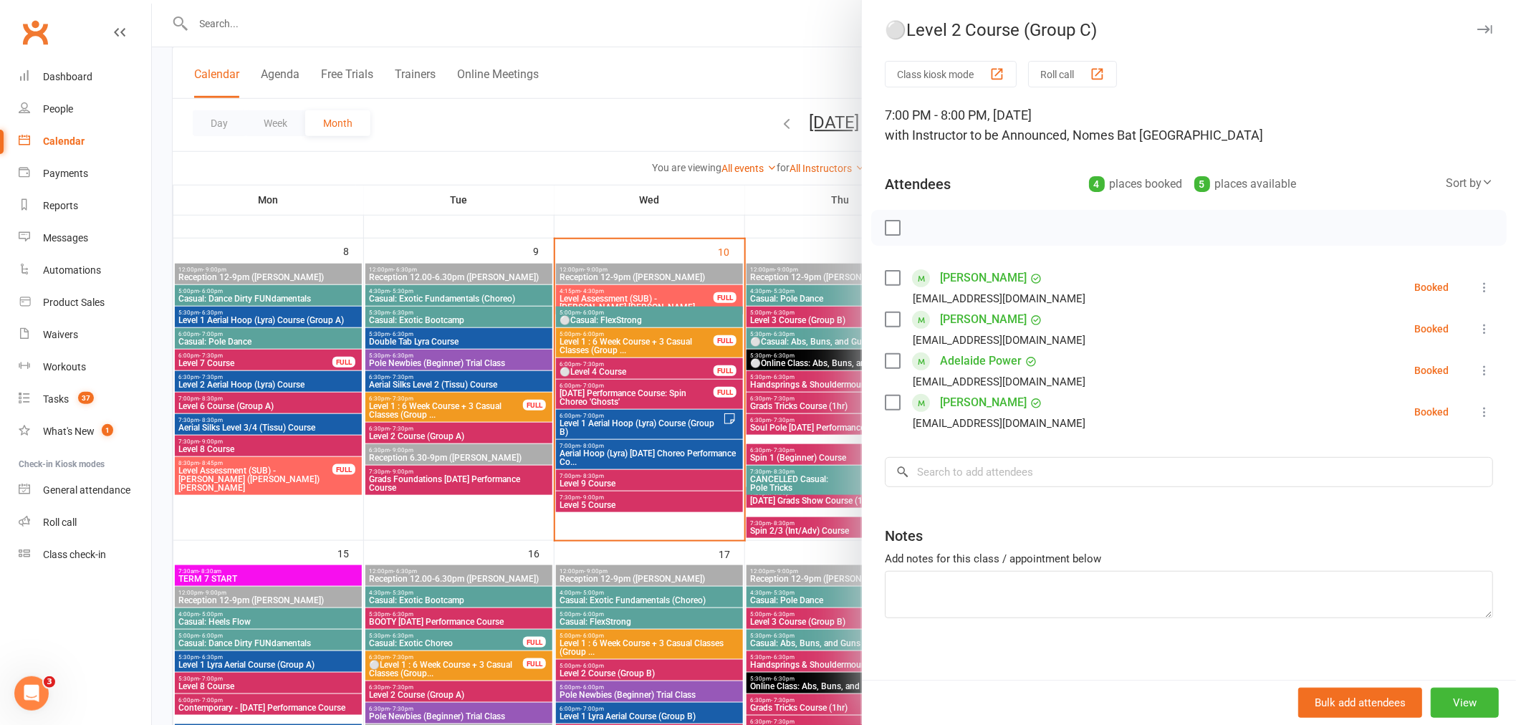
click at [470, 449] on div at bounding box center [834, 362] width 1364 height 725
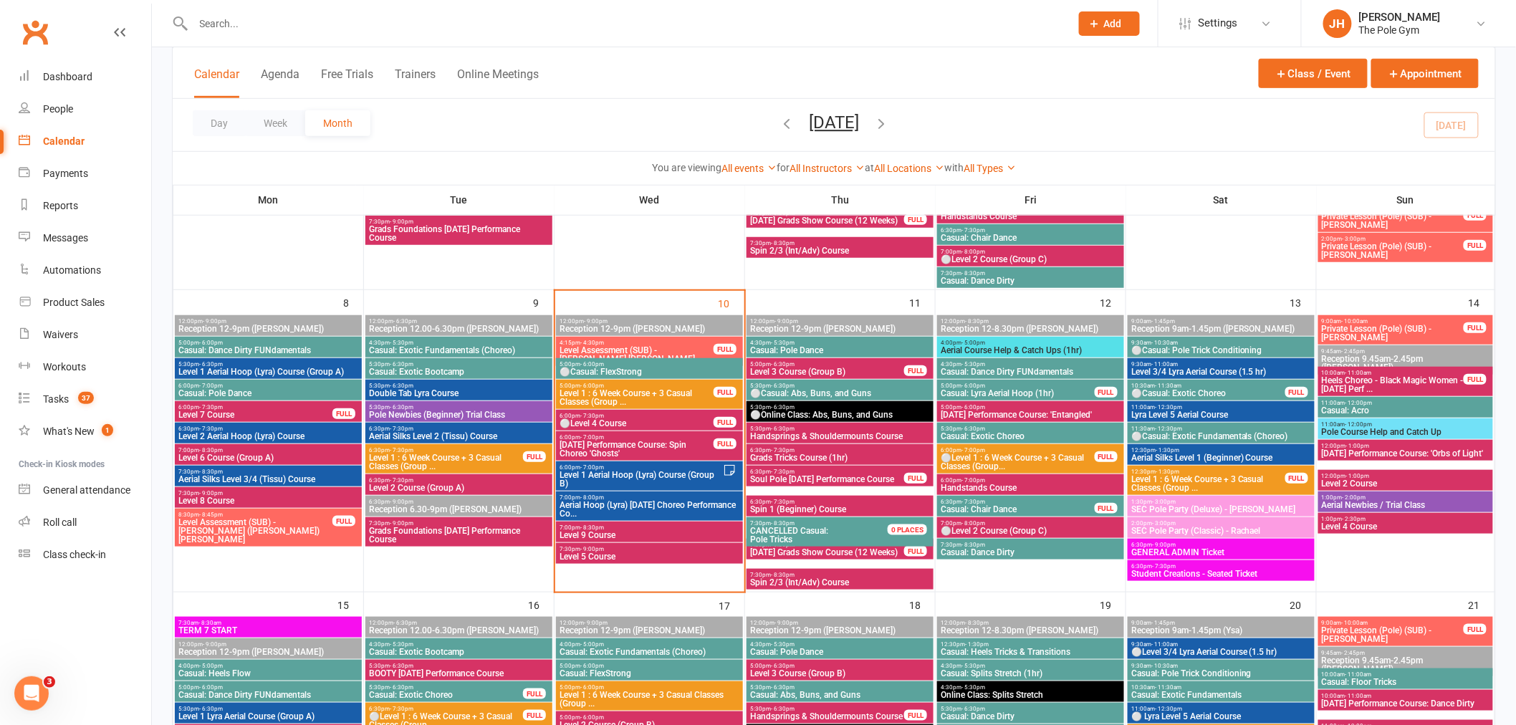
scroll to position [318, 0]
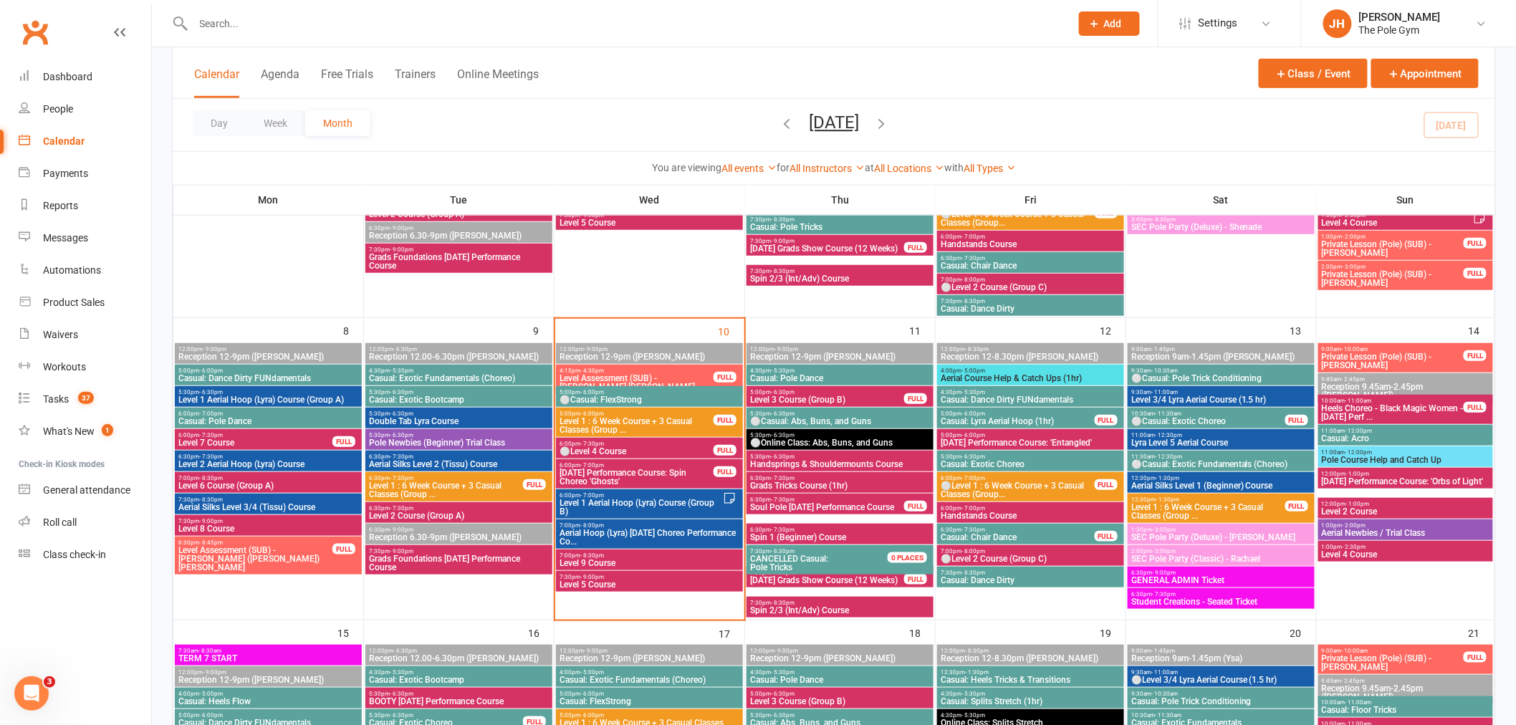
drag, startPoint x: 936, startPoint y: 473, endPoint x: 958, endPoint y: 478, distance: 22.6
click at [941, 474] on div "6:00pm - 7:00pm ⚪Level 1 : 6 Week Course + 3 Casual Classes (Group... FULL" at bounding box center [1030, 486] width 187 height 29
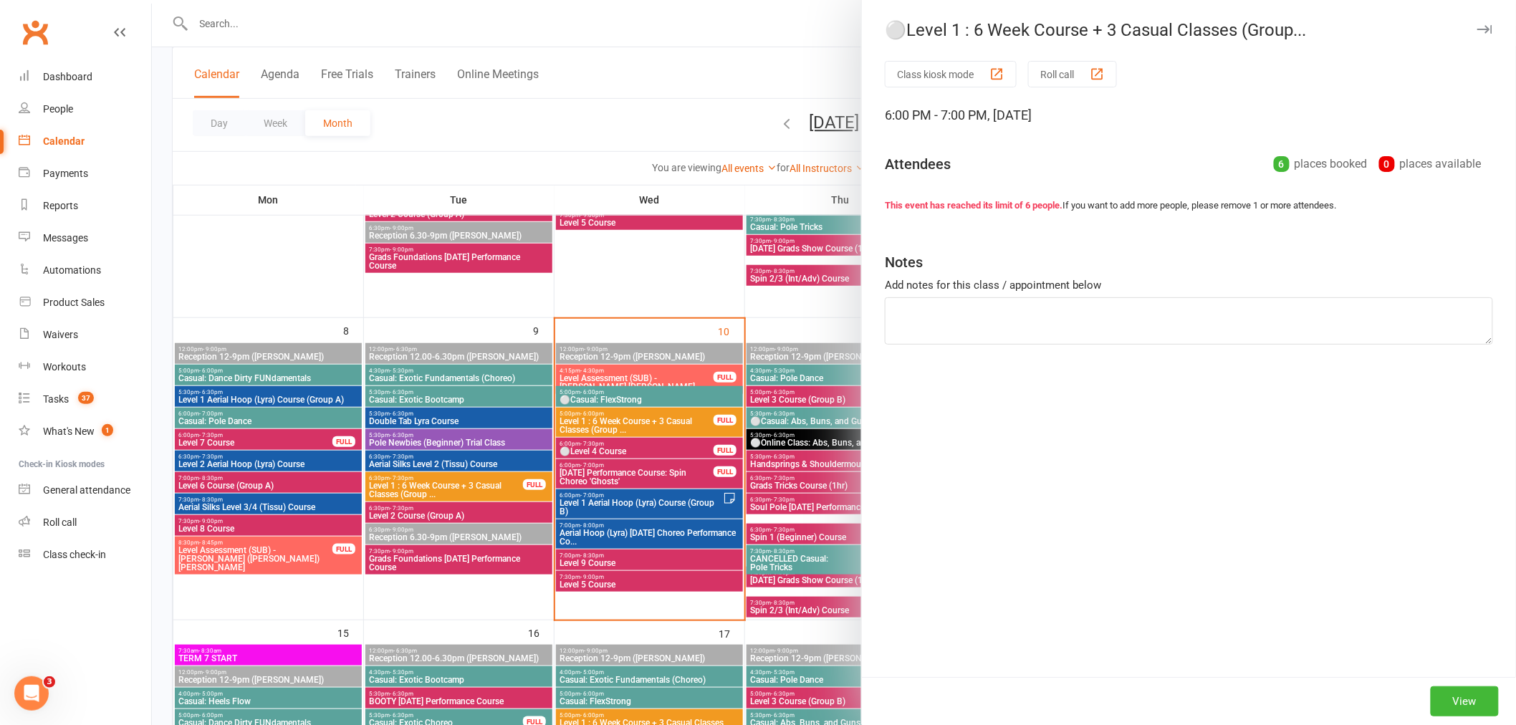
click at [965, 478] on div "Class kiosk mode Roll call 6:00 PM - 7:00 PM, Friday, September, 12, 2025 Atten…" at bounding box center [1189, 369] width 654 height 616
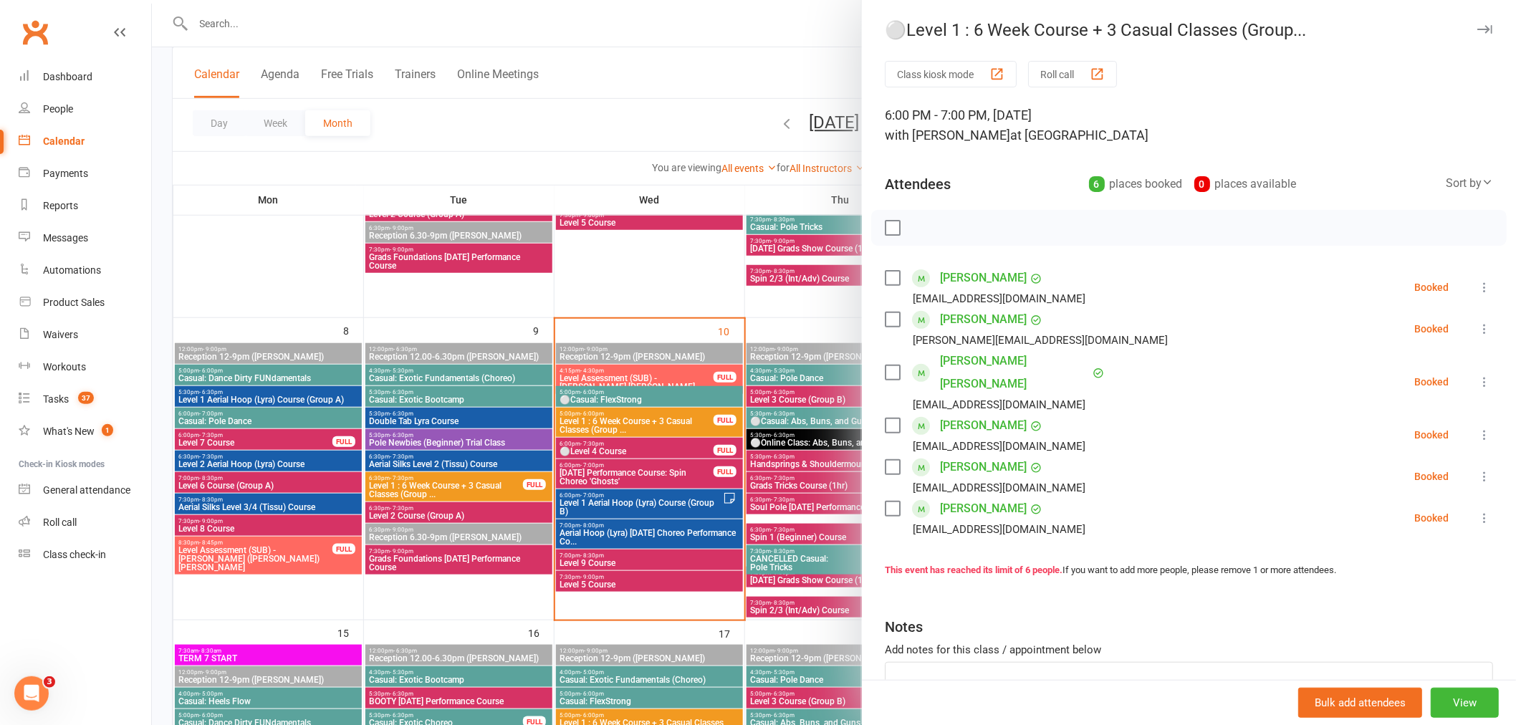
click at [770, 474] on div at bounding box center [834, 362] width 1364 height 725
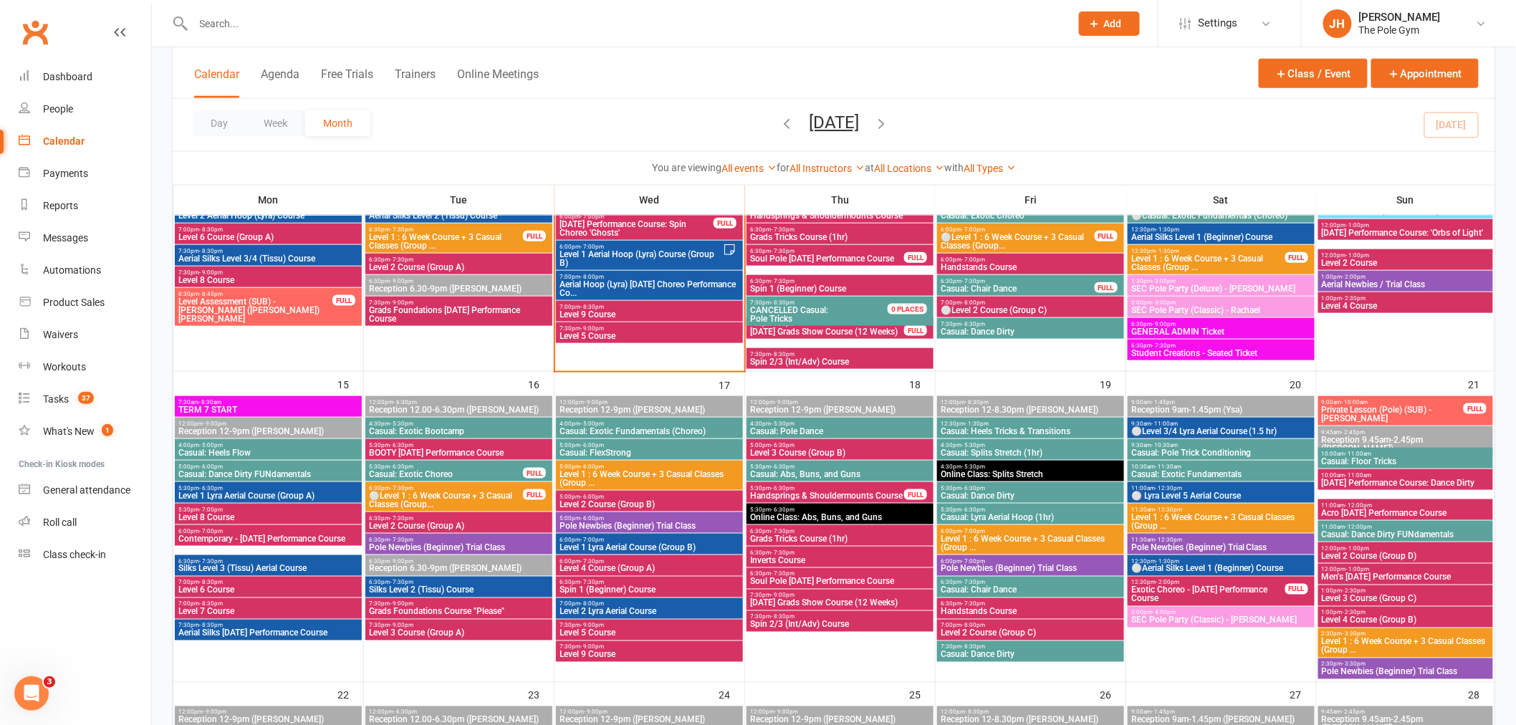
scroll to position [636, 0]
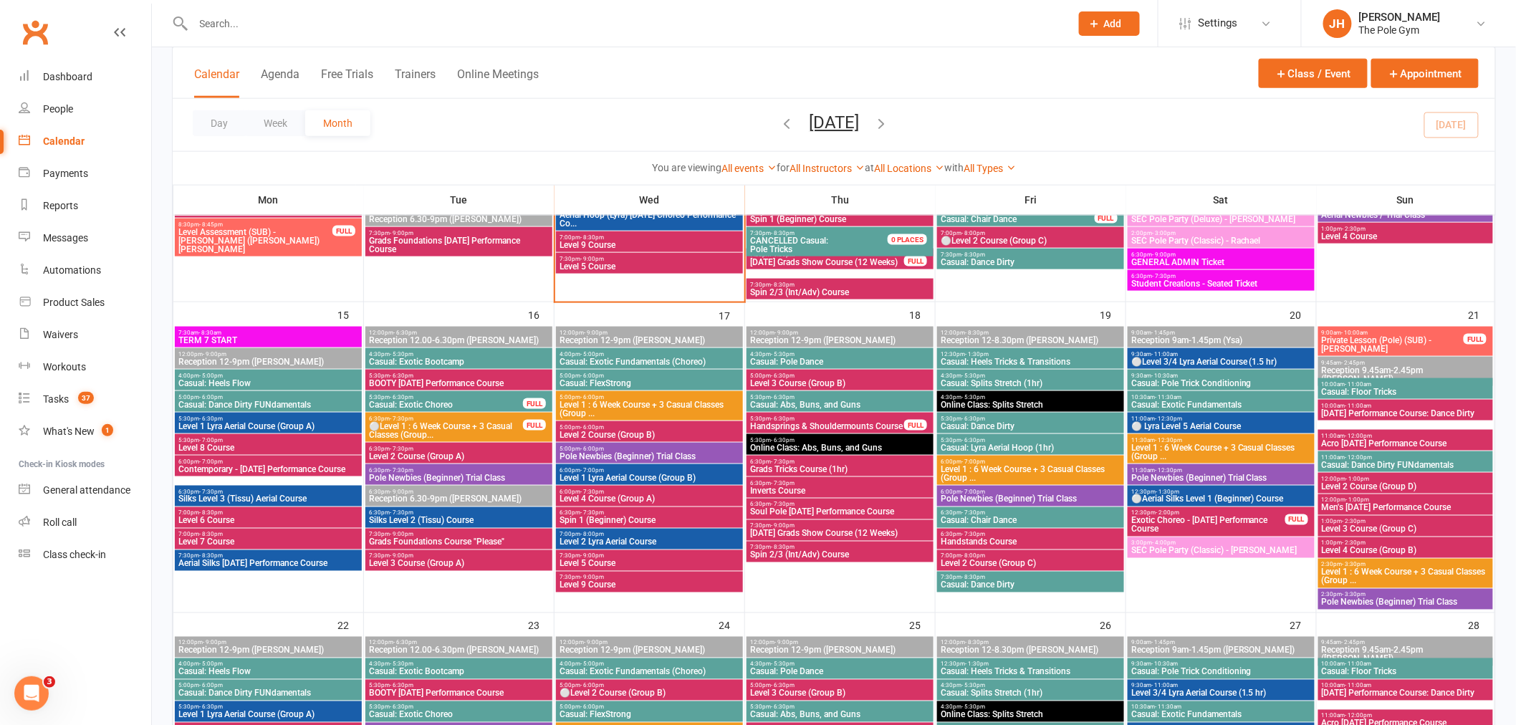
click at [802, 401] on span "Casual: Abs, Buns, and Guns" at bounding box center [839, 404] width 181 height 9
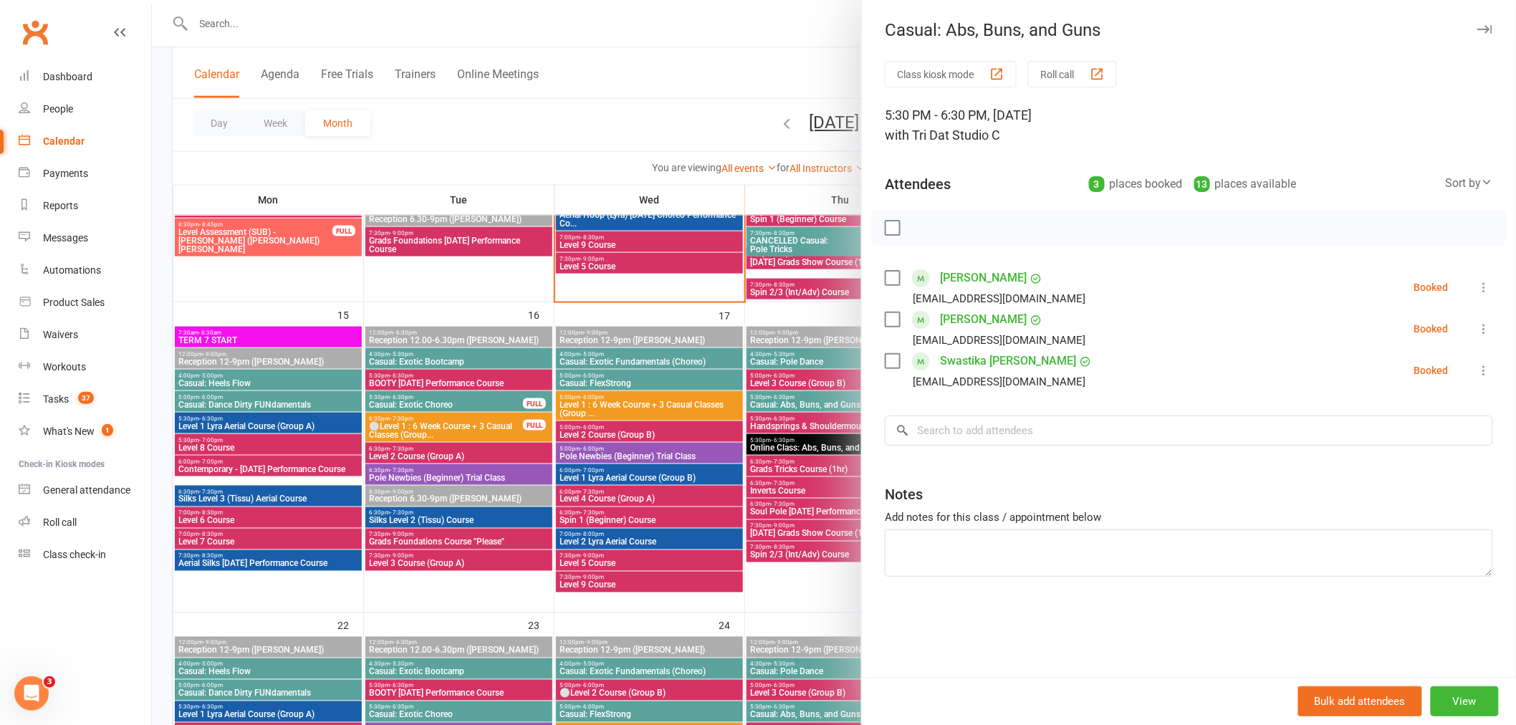
click at [433, 356] on div at bounding box center [834, 362] width 1364 height 725
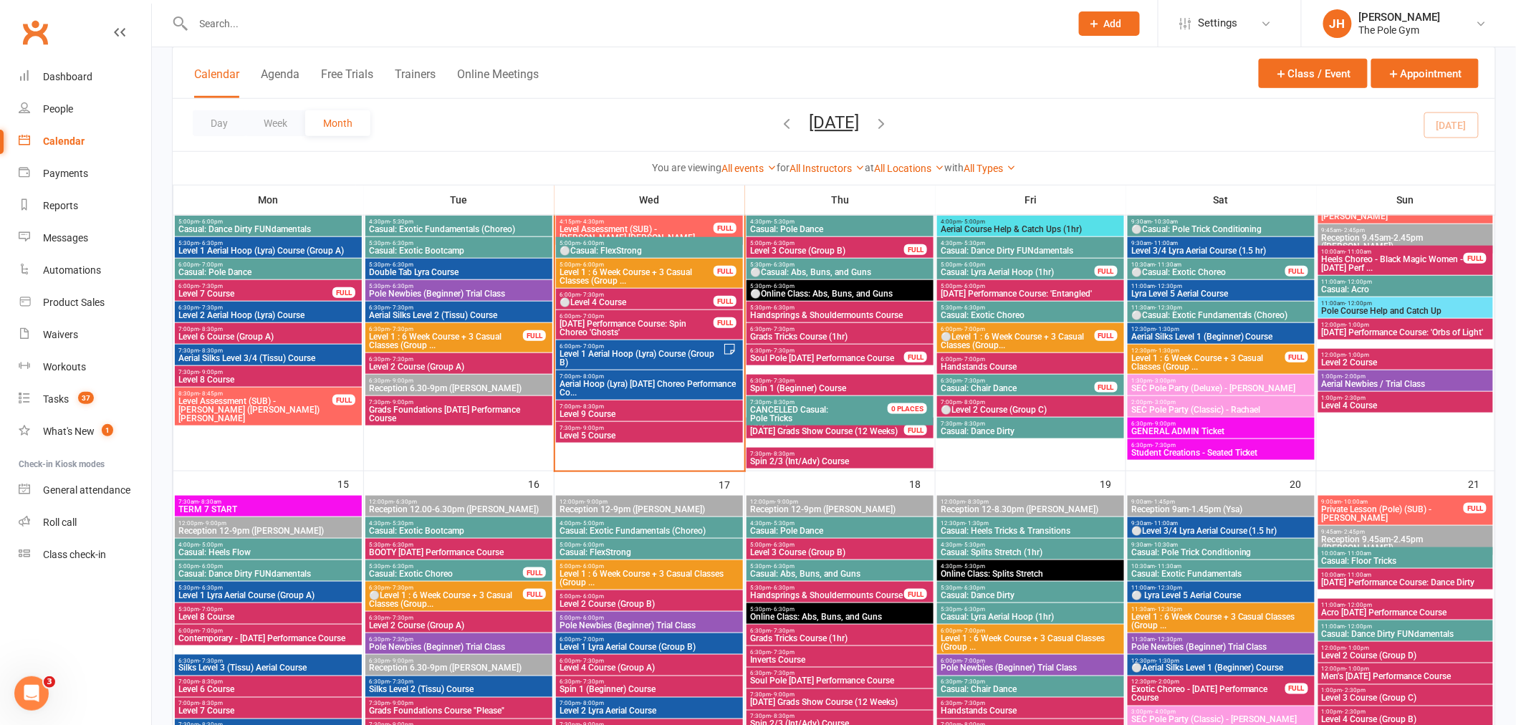
scroll to position [557, 0]
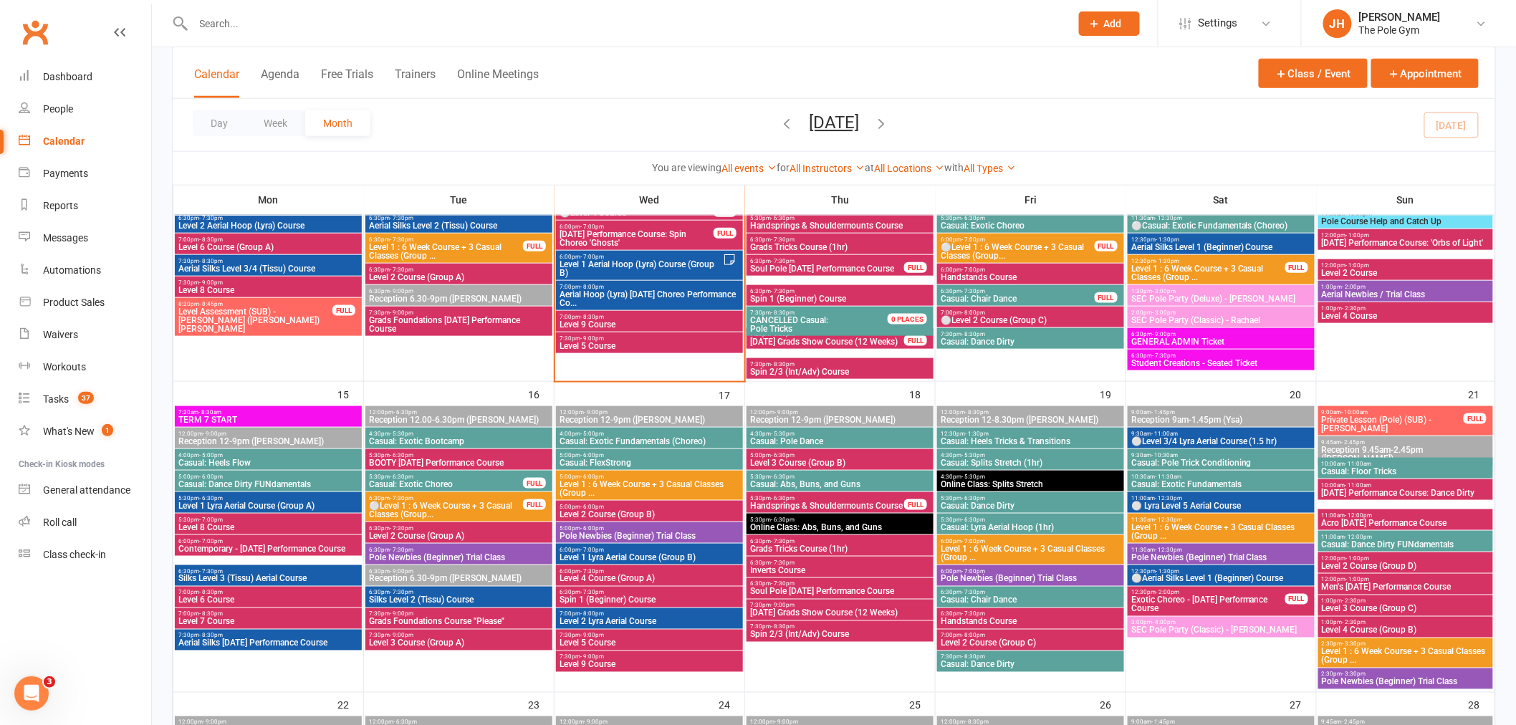
click at [913, 471] on div "5:30pm - 6:30pm Casual: Abs, Buns, and Guns" at bounding box center [839, 481] width 187 height 21
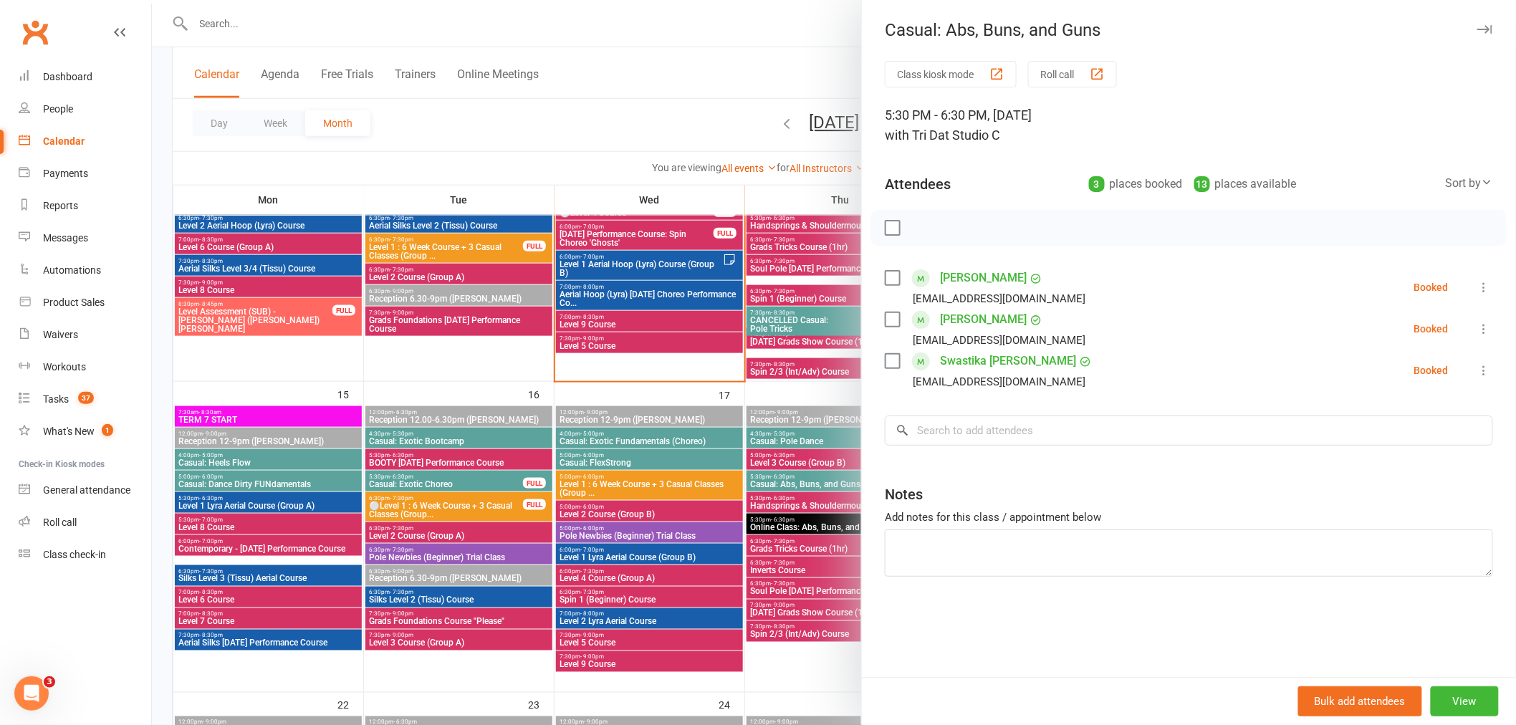
click at [809, 489] on div at bounding box center [834, 362] width 1364 height 725
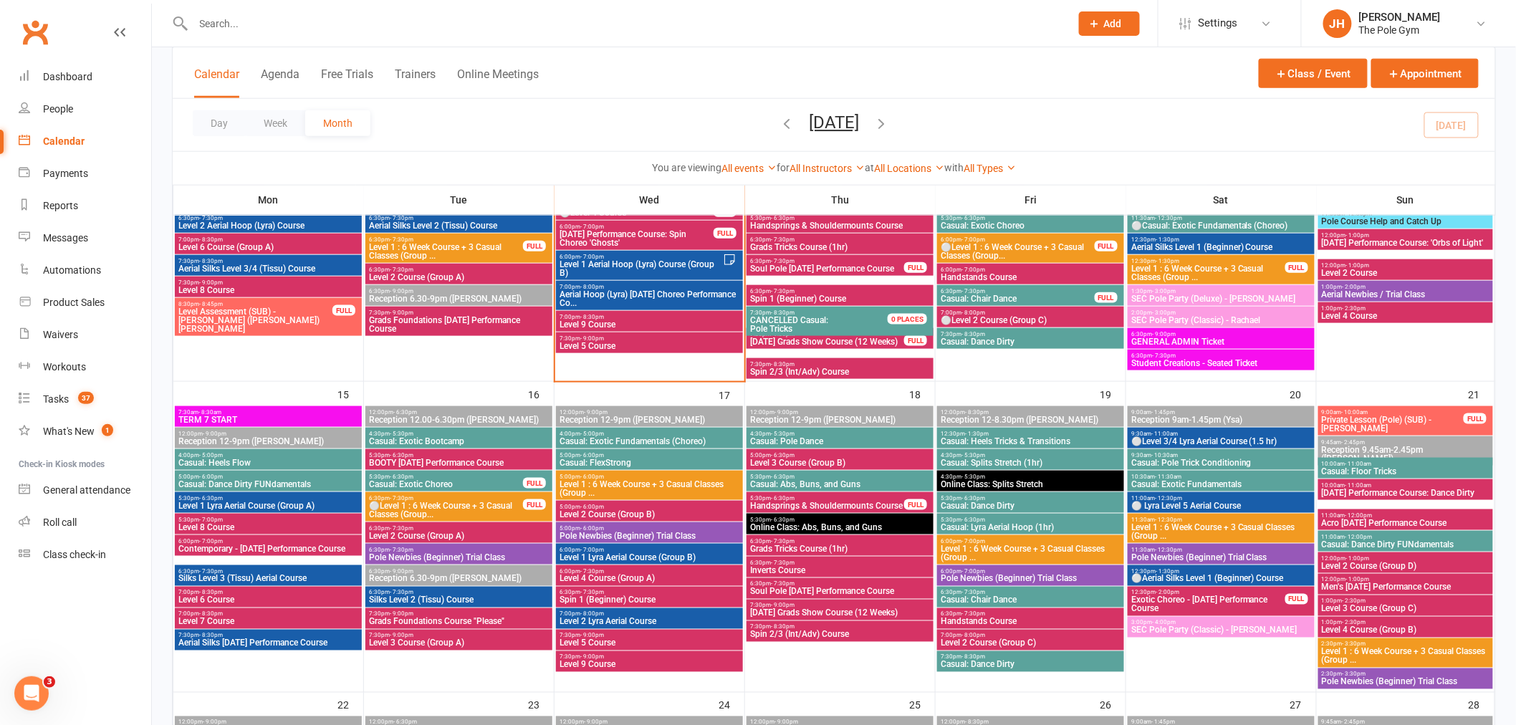
click at [625, 458] on span "Casual: FlexStrong" at bounding box center [649, 462] width 181 height 9
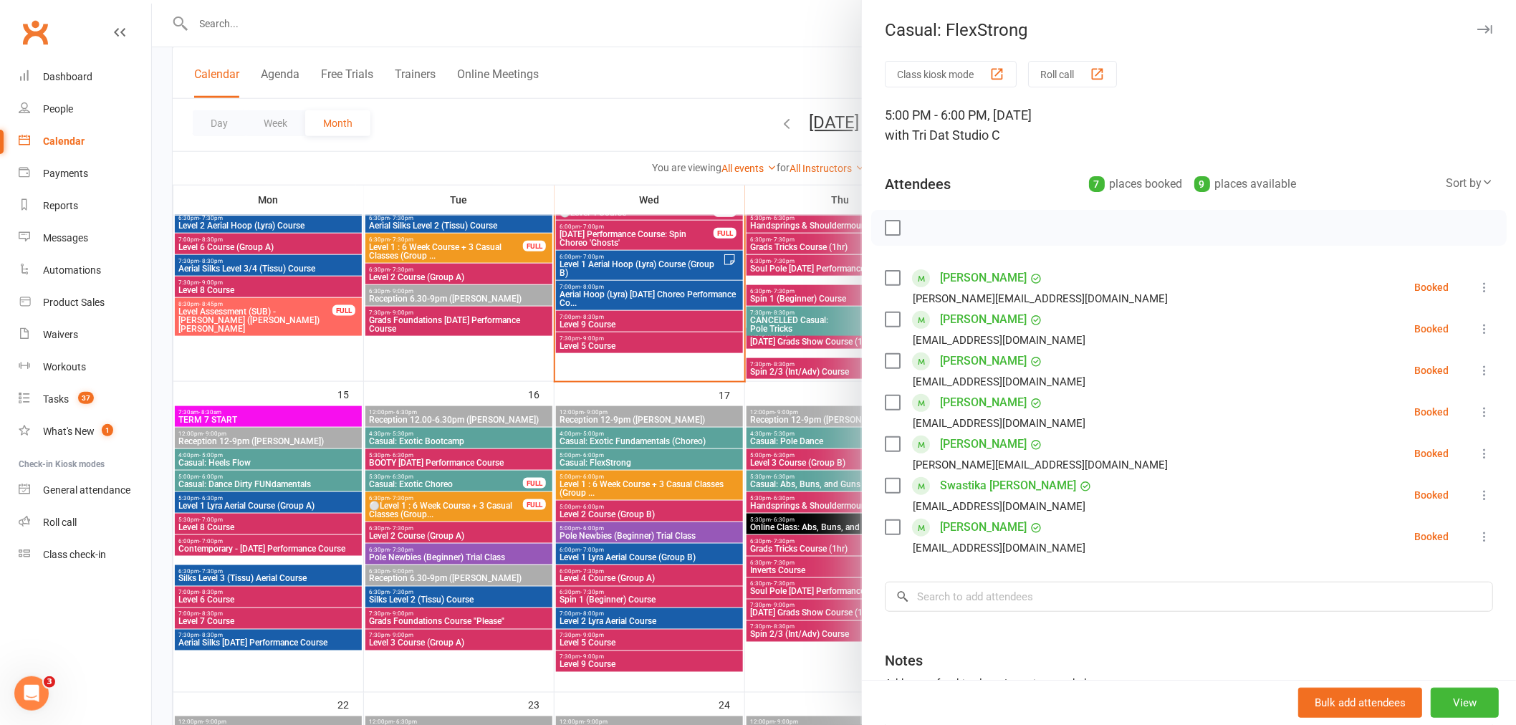
click at [648, 491] on div at bounding box center [834, 362] width 1364 height 725
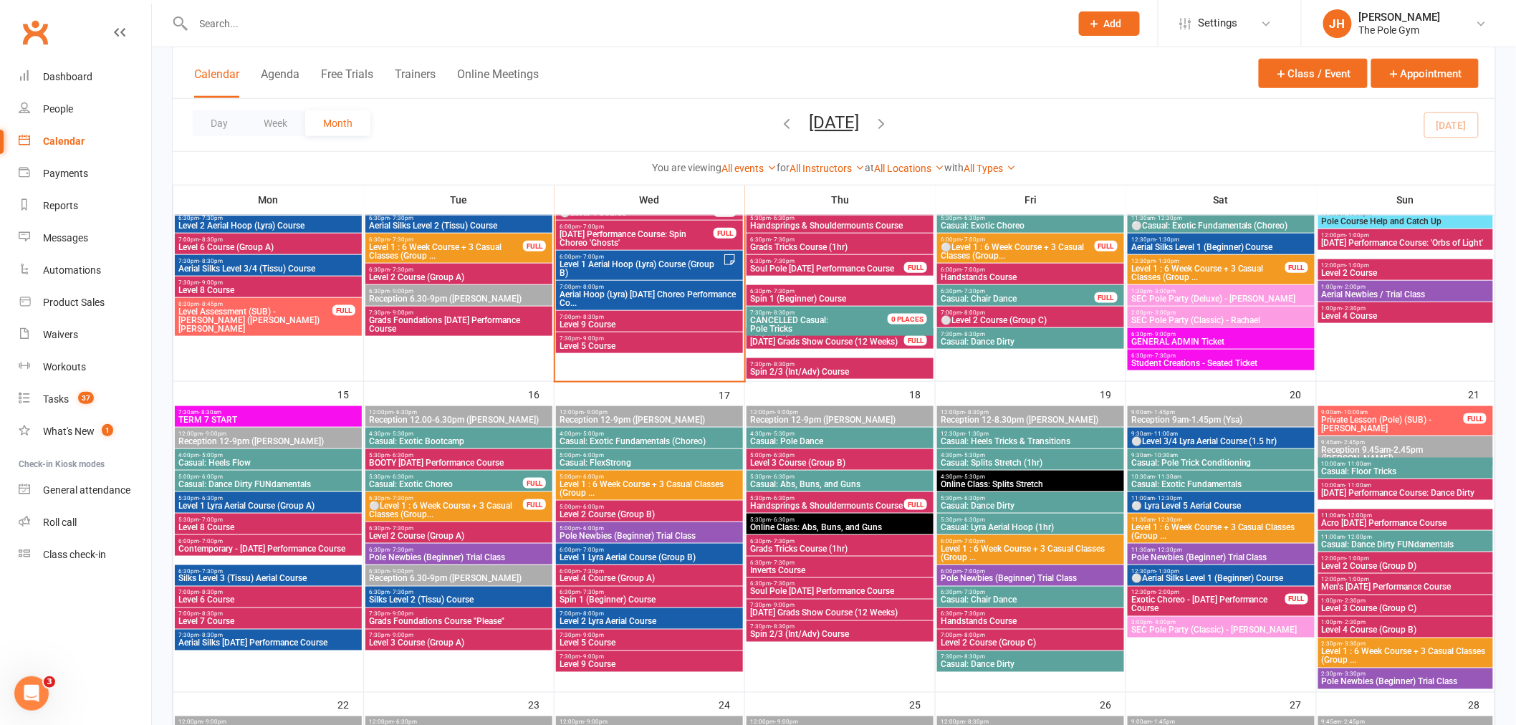
click at [1184, 453] on span "9:30am - 10:30am" at bounding box center [1220, 455] width 181 height 6
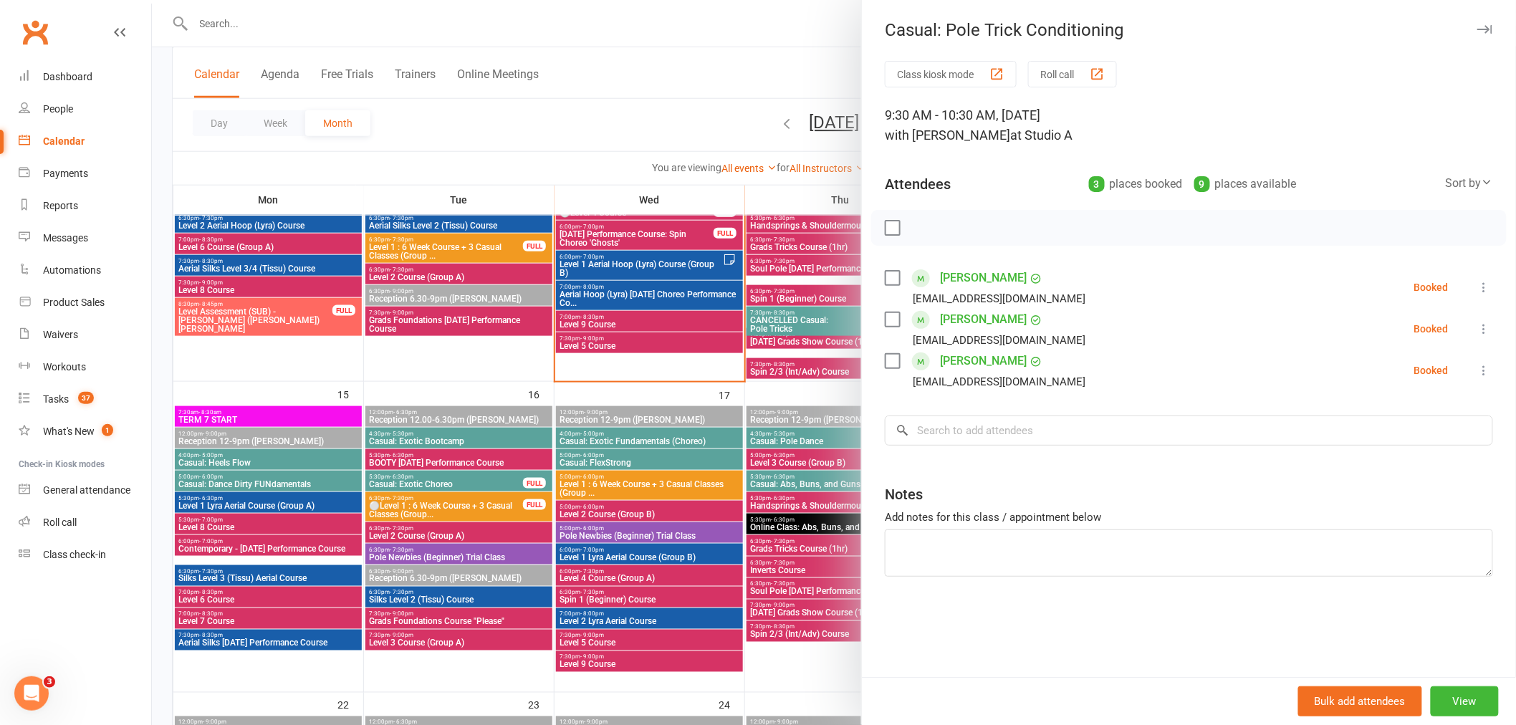
click at [729, 500] on div at bounding box center [834, 362] width 1364 height 725
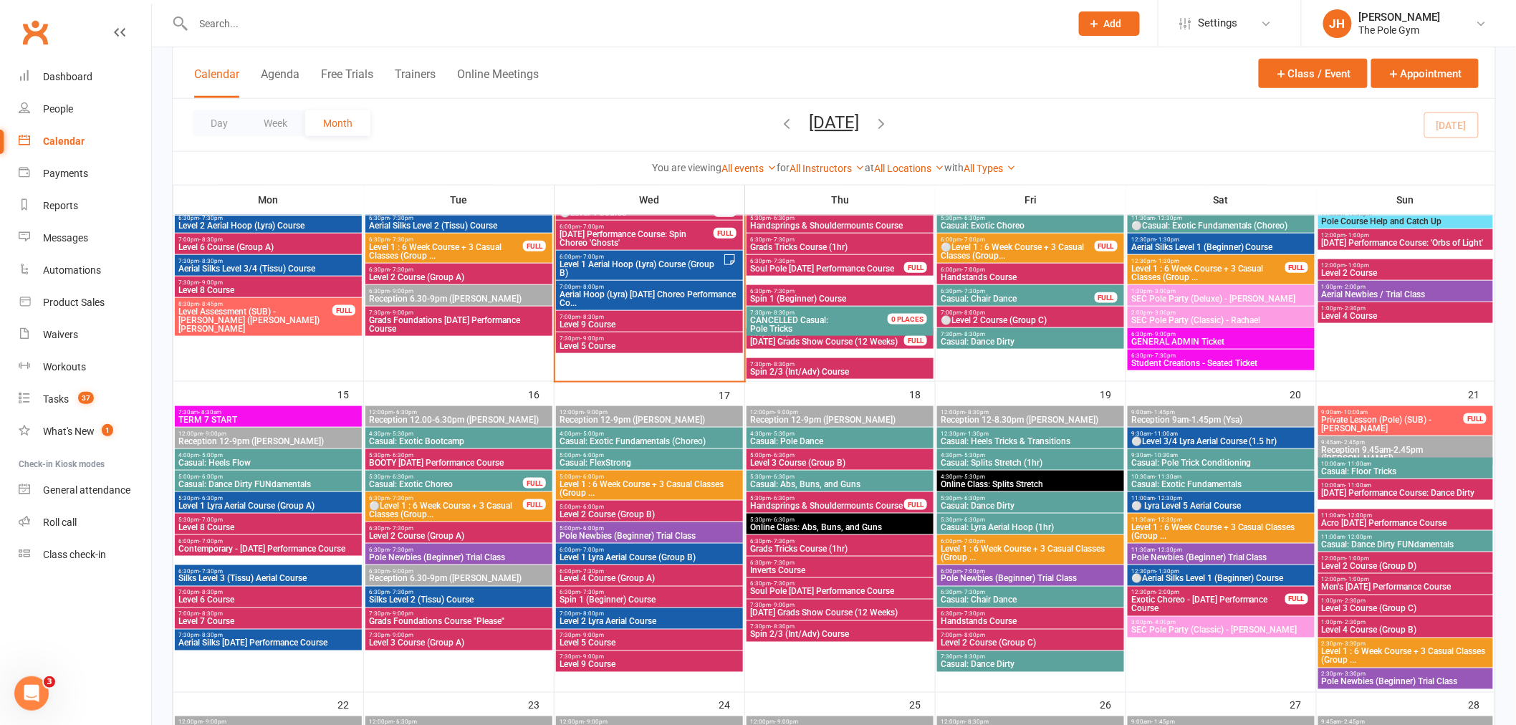
scroll to position [636, 0]
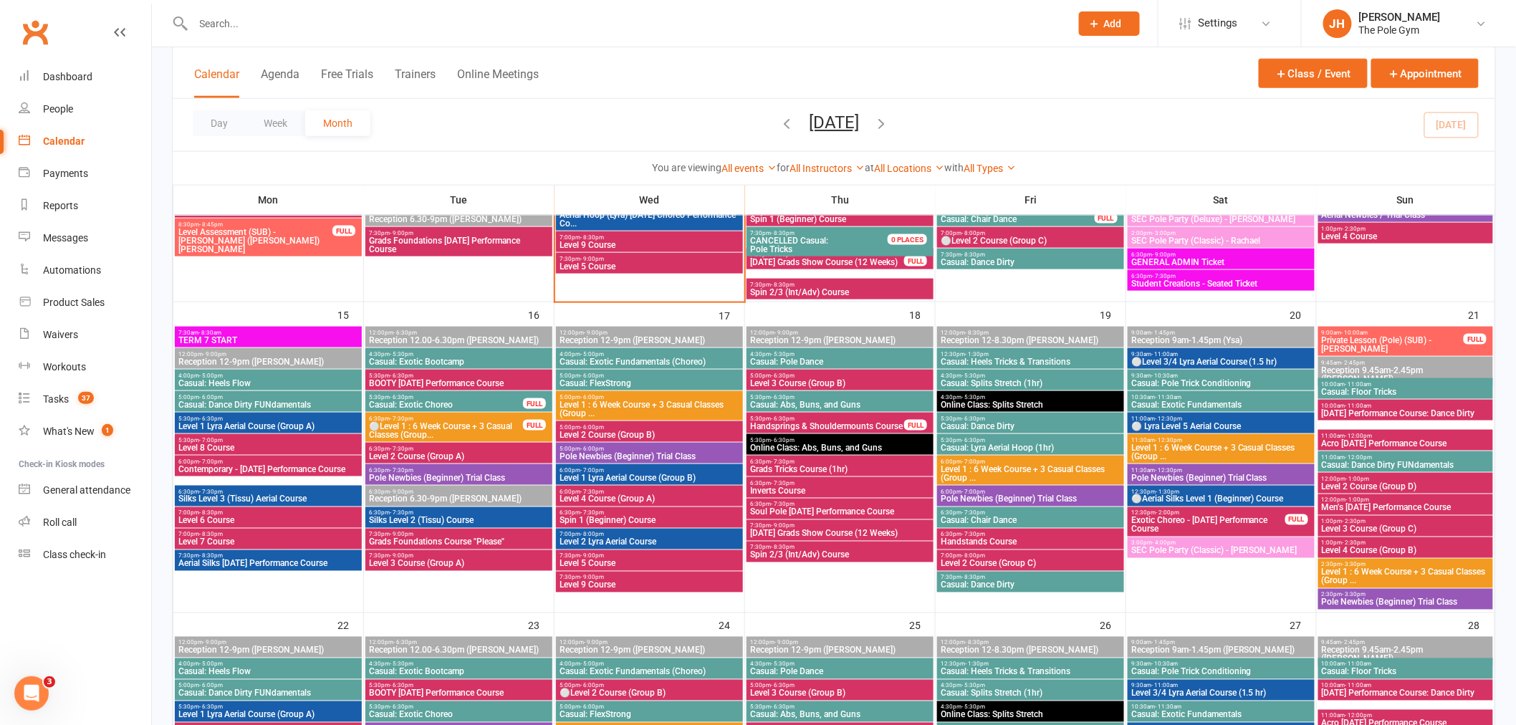
click at [417, 452] on span "Level 2 Course (Group A)" at bounding box center [458, 456] width 181 height 9
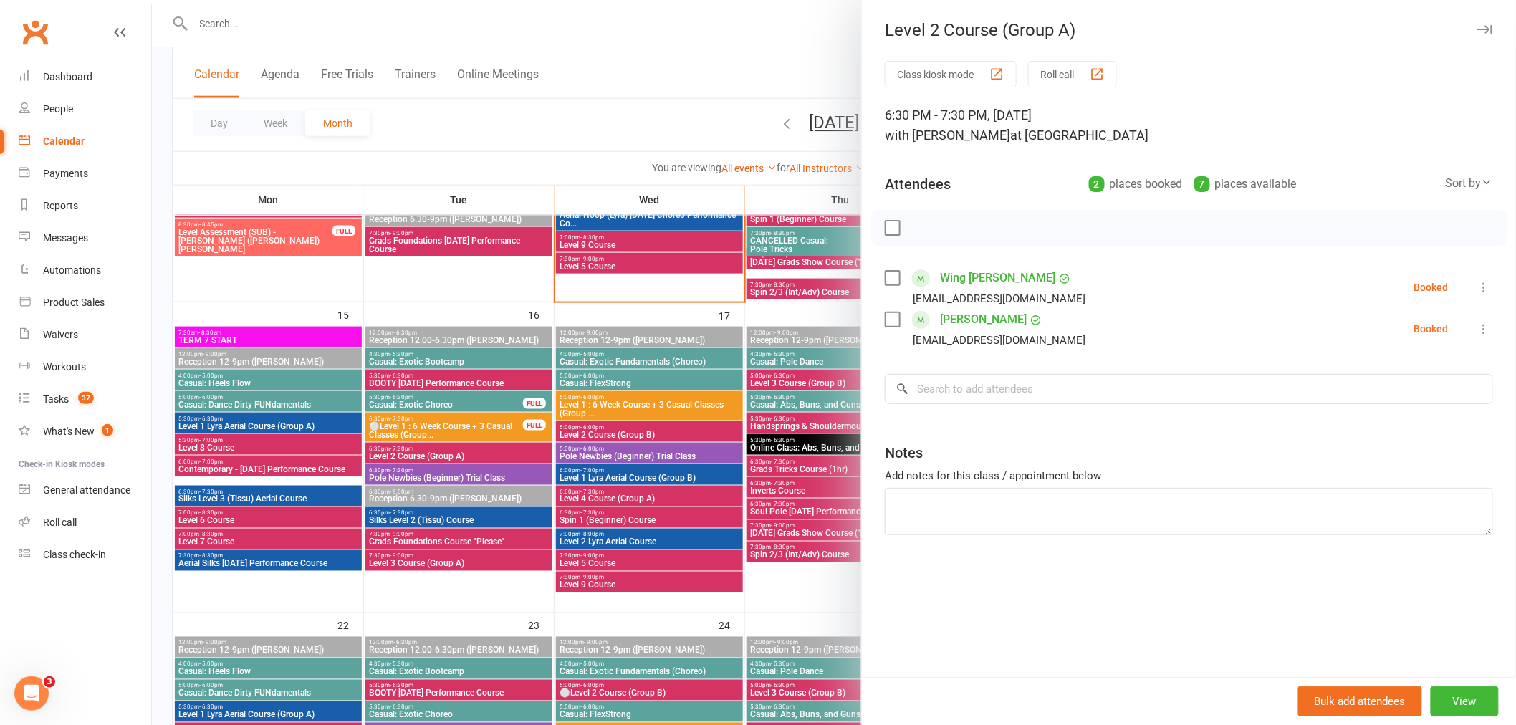
click at [452, 476] on div at bounding box center [834, 362] width 1364 height 725
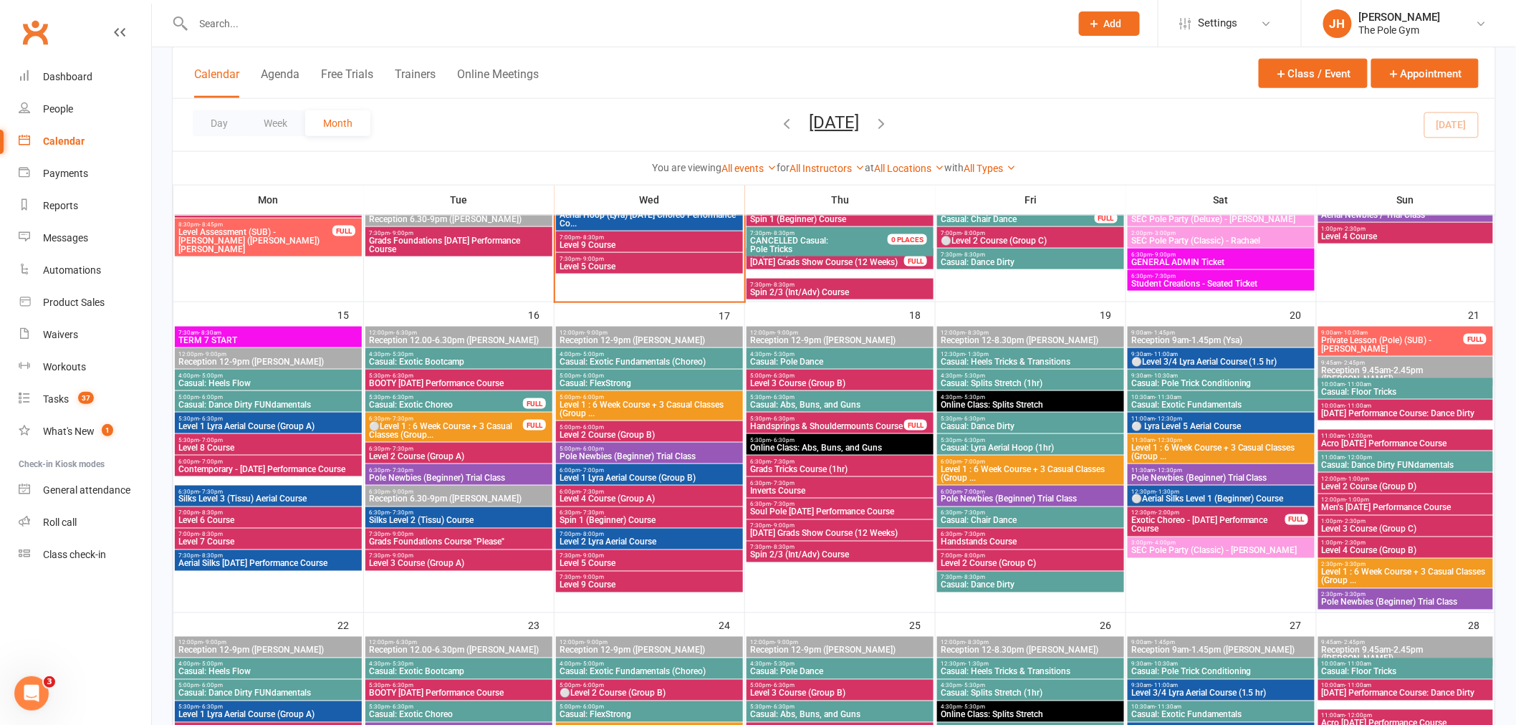
click at [638, 421] on div "5:00pm - 6:00pm Level 2 Course (Group B)" at bounding box center [649, 431] width 187 height 21
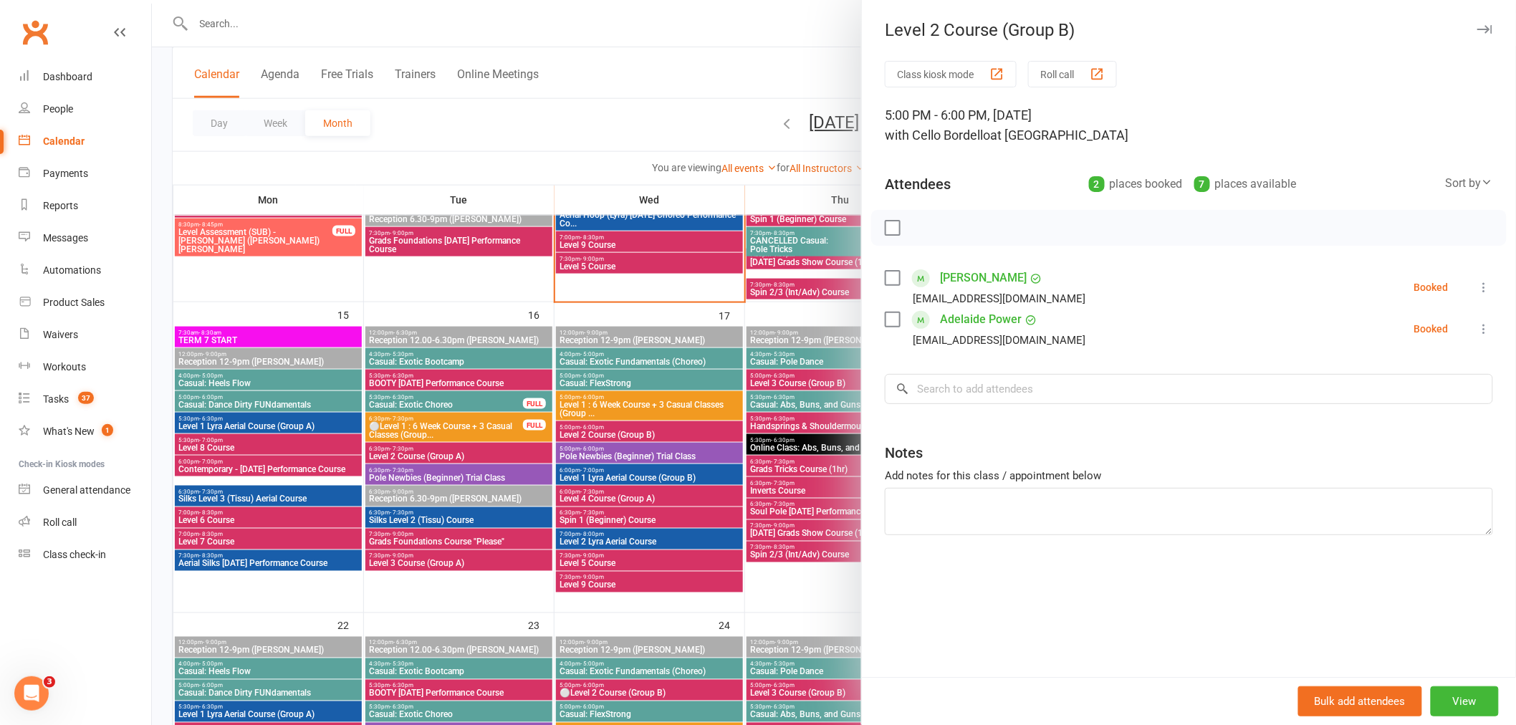
click at [638, 421] on div at bounding box center [834, 362] width 1364 height 725
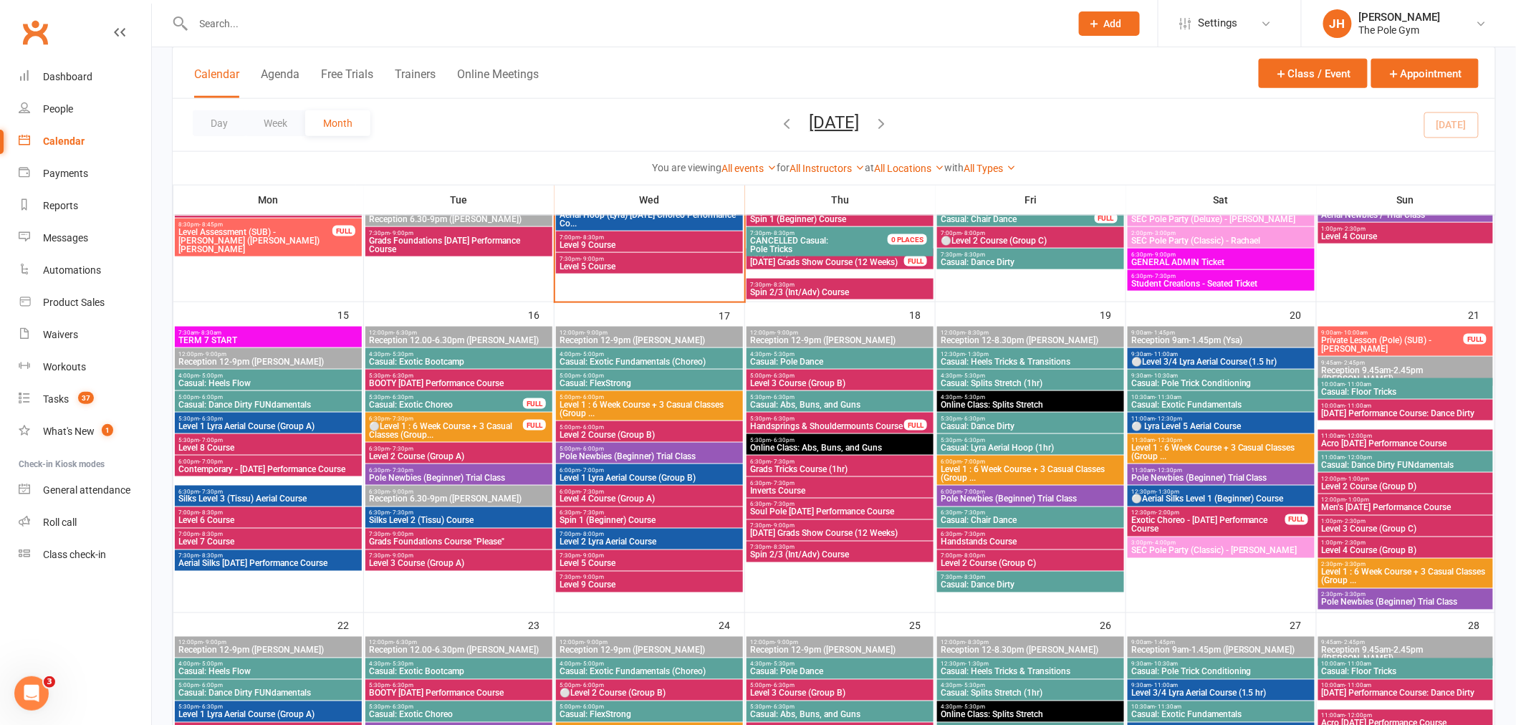
click at [969, 559] on span "Level 2 Course (Group C)" at bounding box center [1030, 563] width 181 height 9
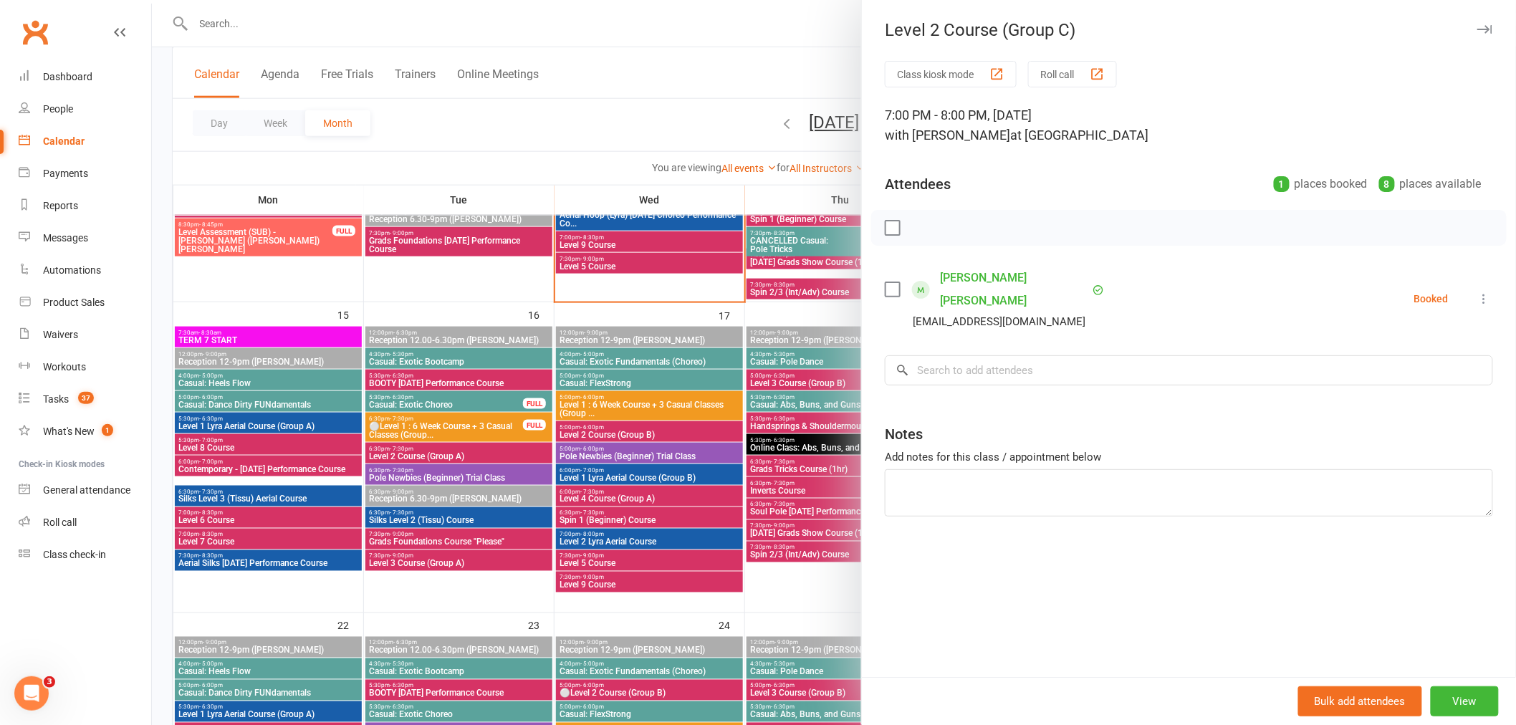
click at [710, 478] on div at bounding box center [834, 362] width 1364 height 725
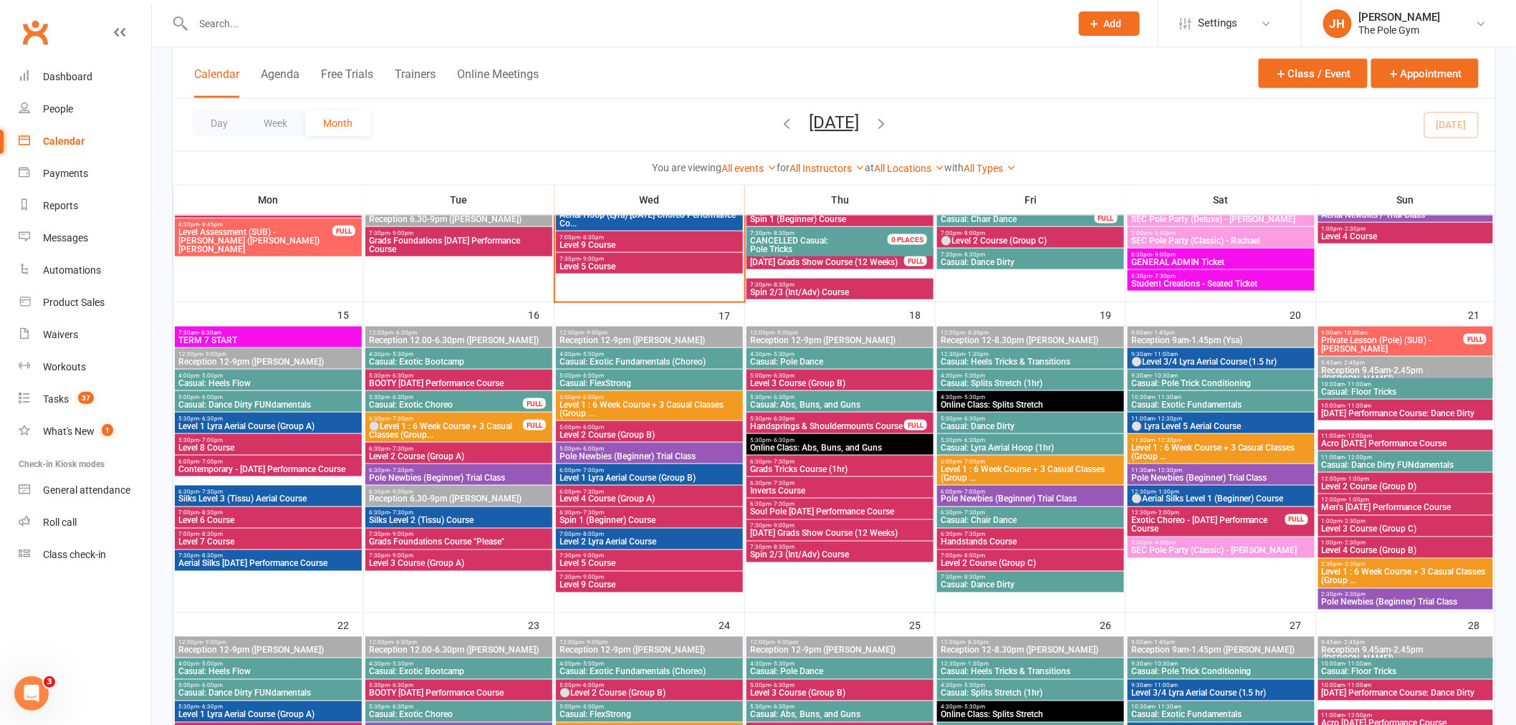
click at [1383, 491] on div "12:00pm - 1:00pm Level 2 Course (Group D)" at bounding box center [1405, 483] width 175 height 21
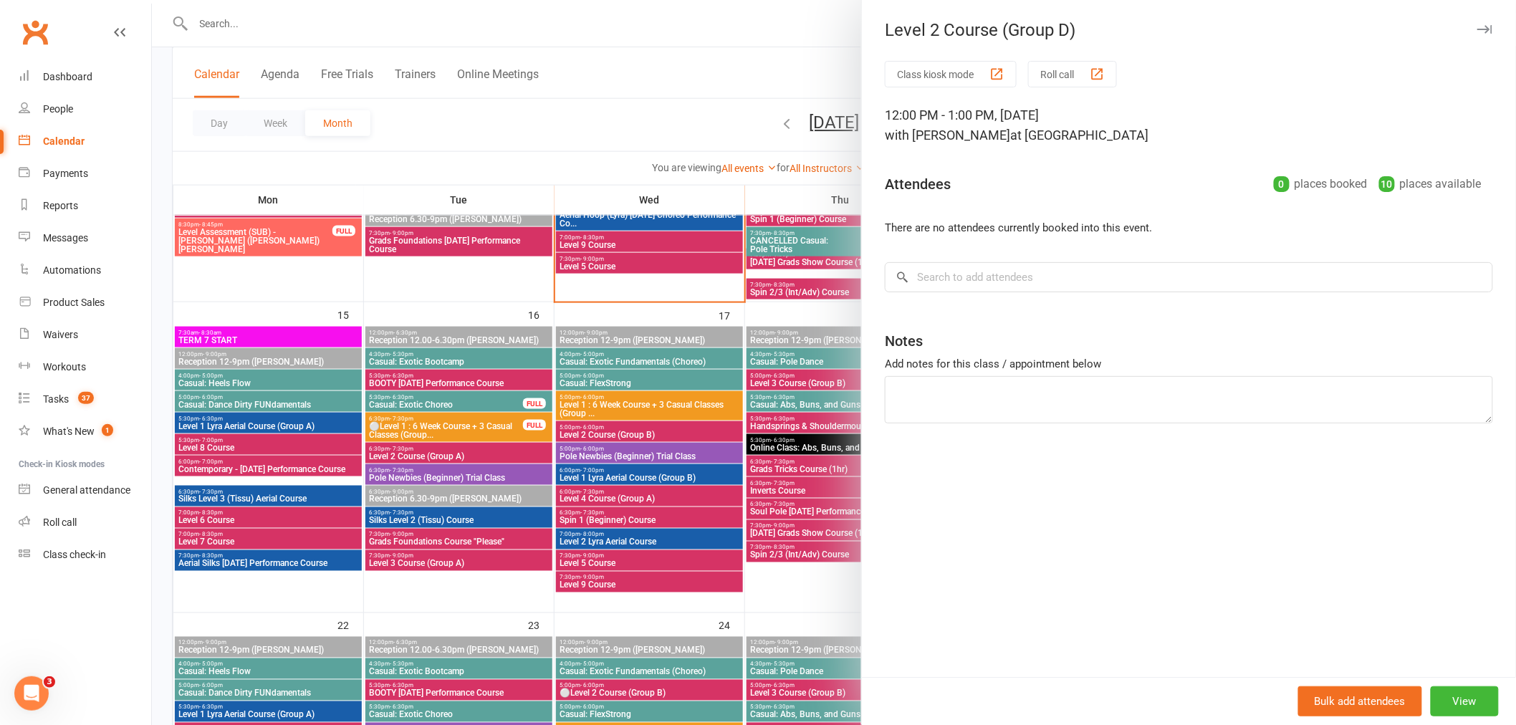
click at [665, 418] on div at bounding box center [834, 362] width 1364 height 725
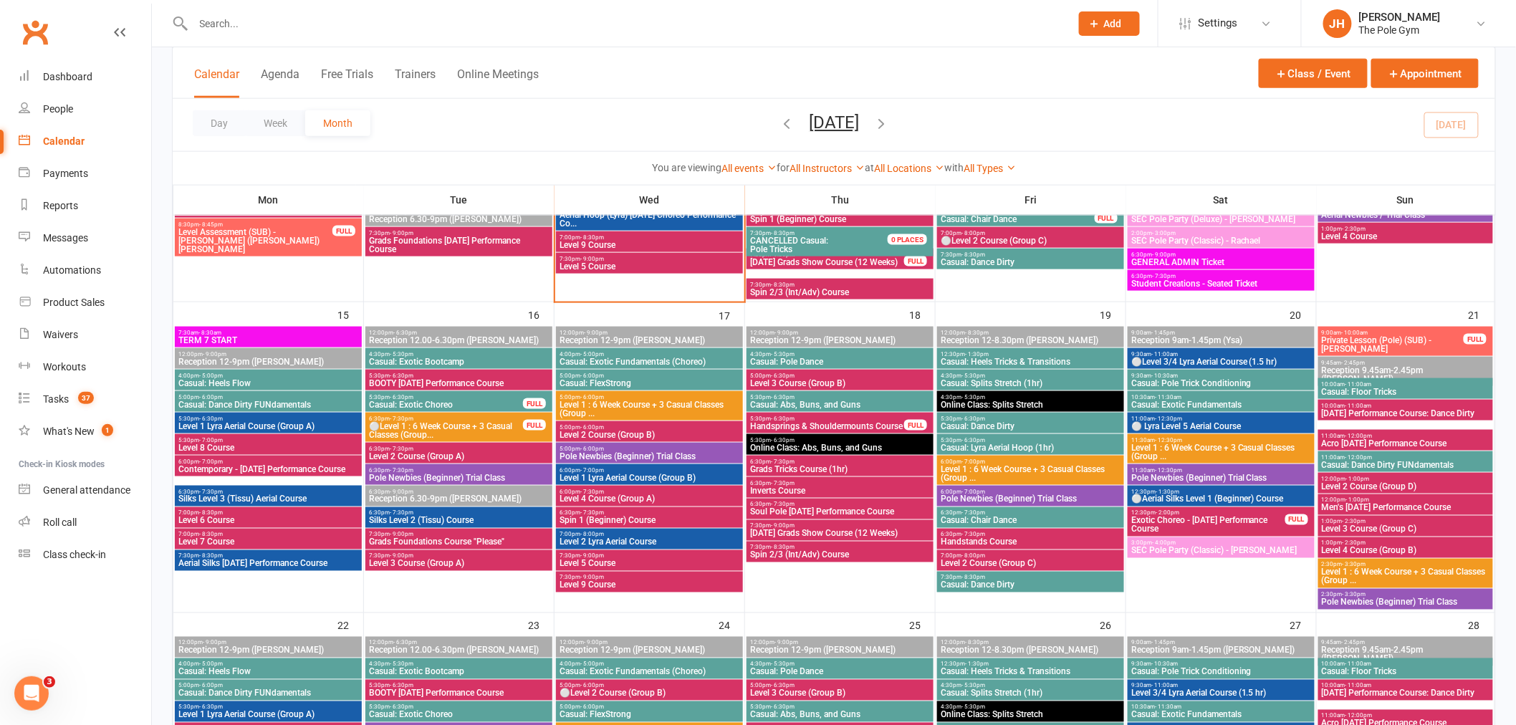
click at [1169, 379] on span "Casual: Pole Trick Conditioning" at bounding box center [1220, 383] width 181 height 9
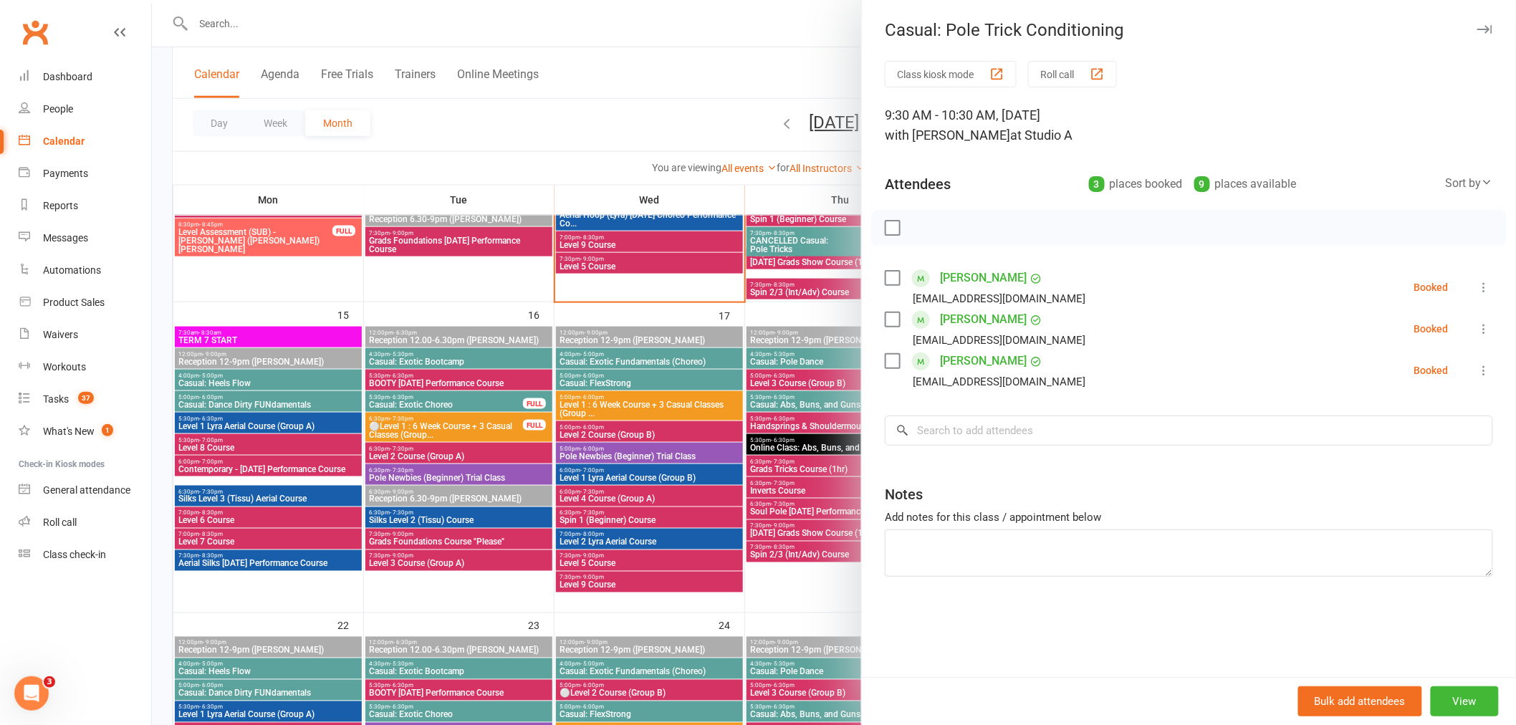
click at [663, 380] on div at bounding box center [834, 362] width 1364 height 725
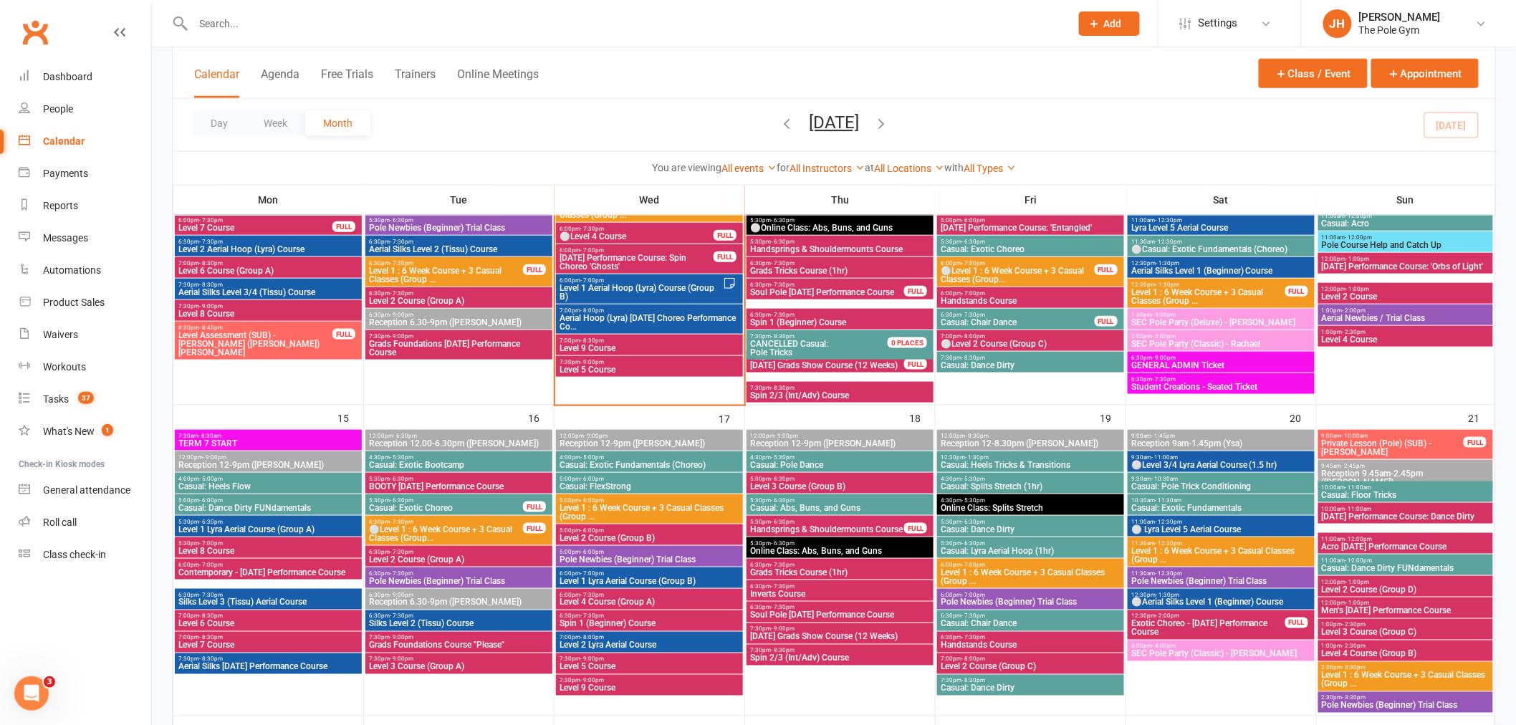
scroll to position [398, 0]
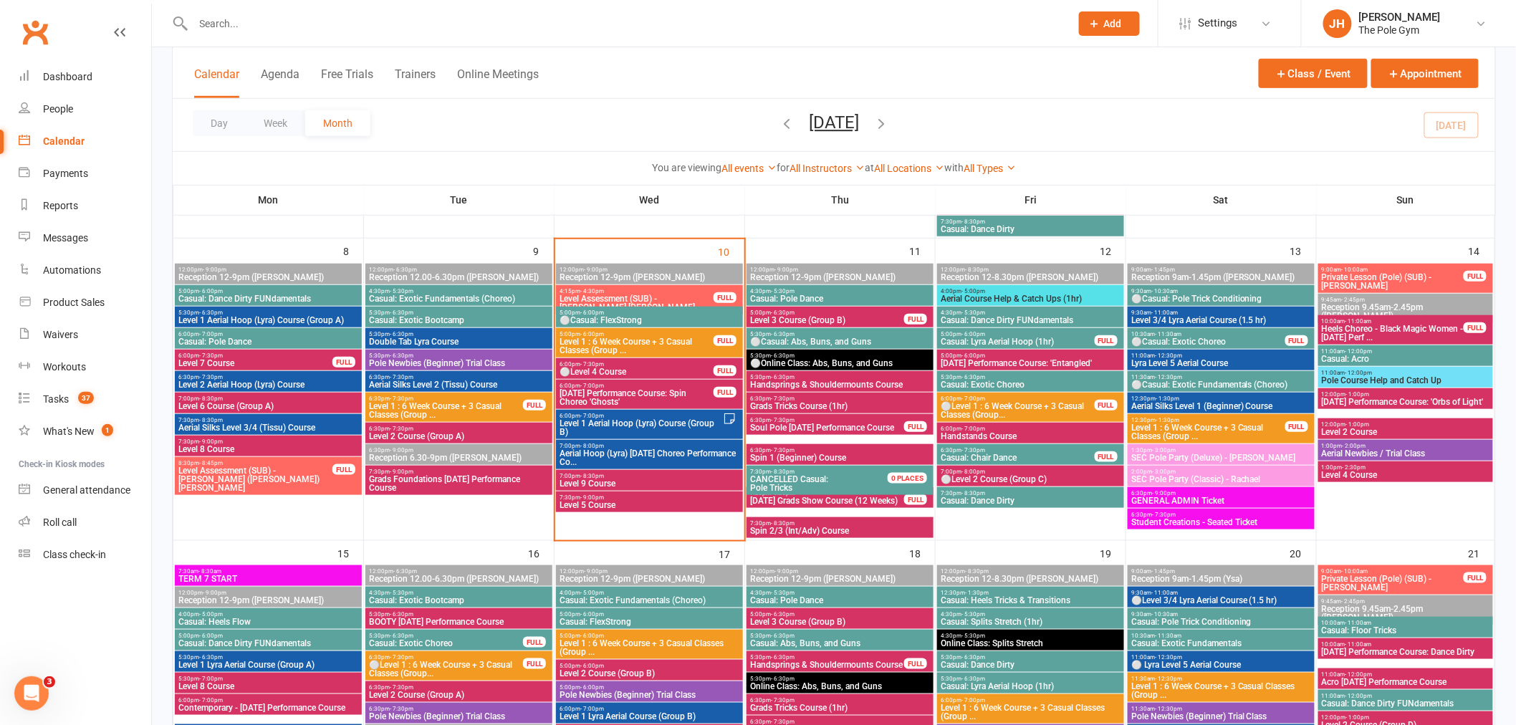
click at [1228, 297] on span "⚪Casual: Pole Trick Conditioning" at bounding box center [1220, 298] width 181 height 9
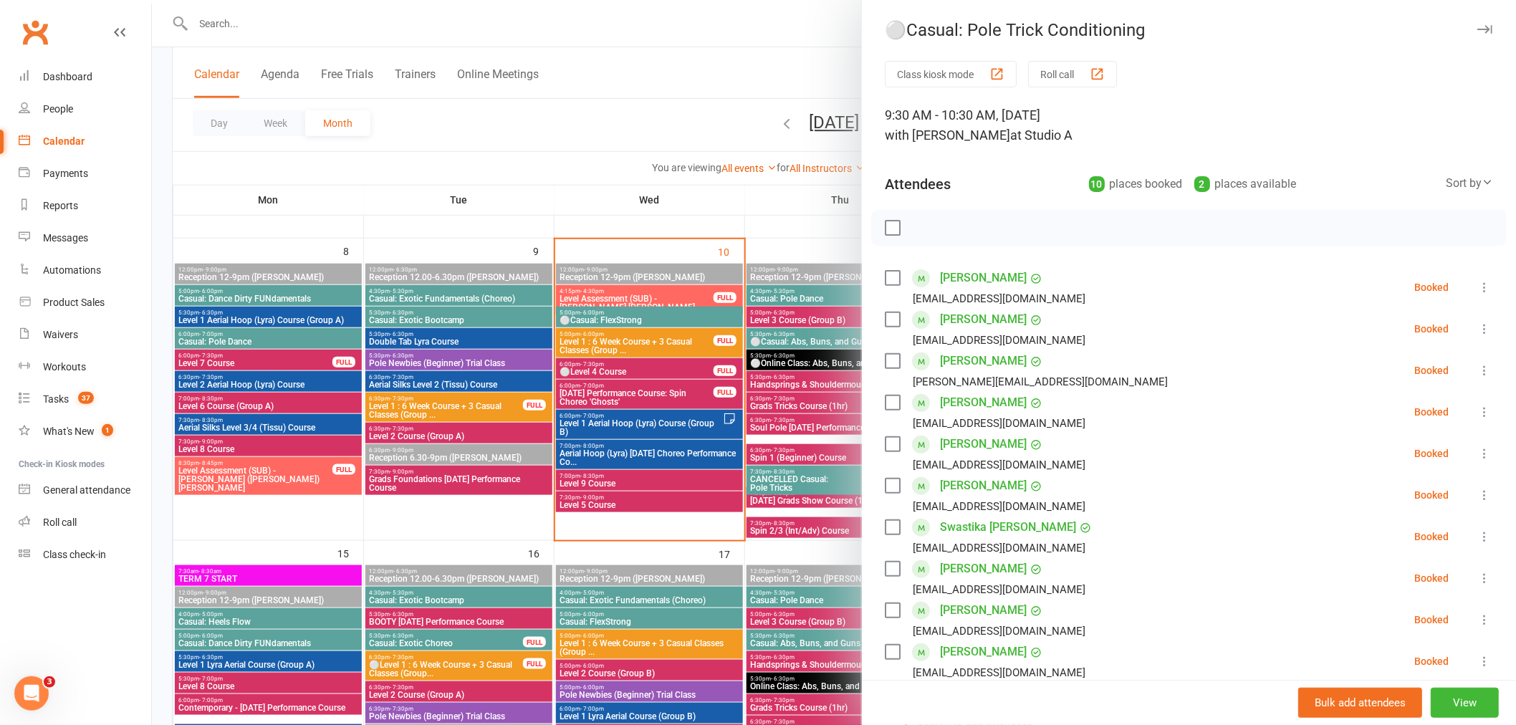
scroll to position [80, 0]
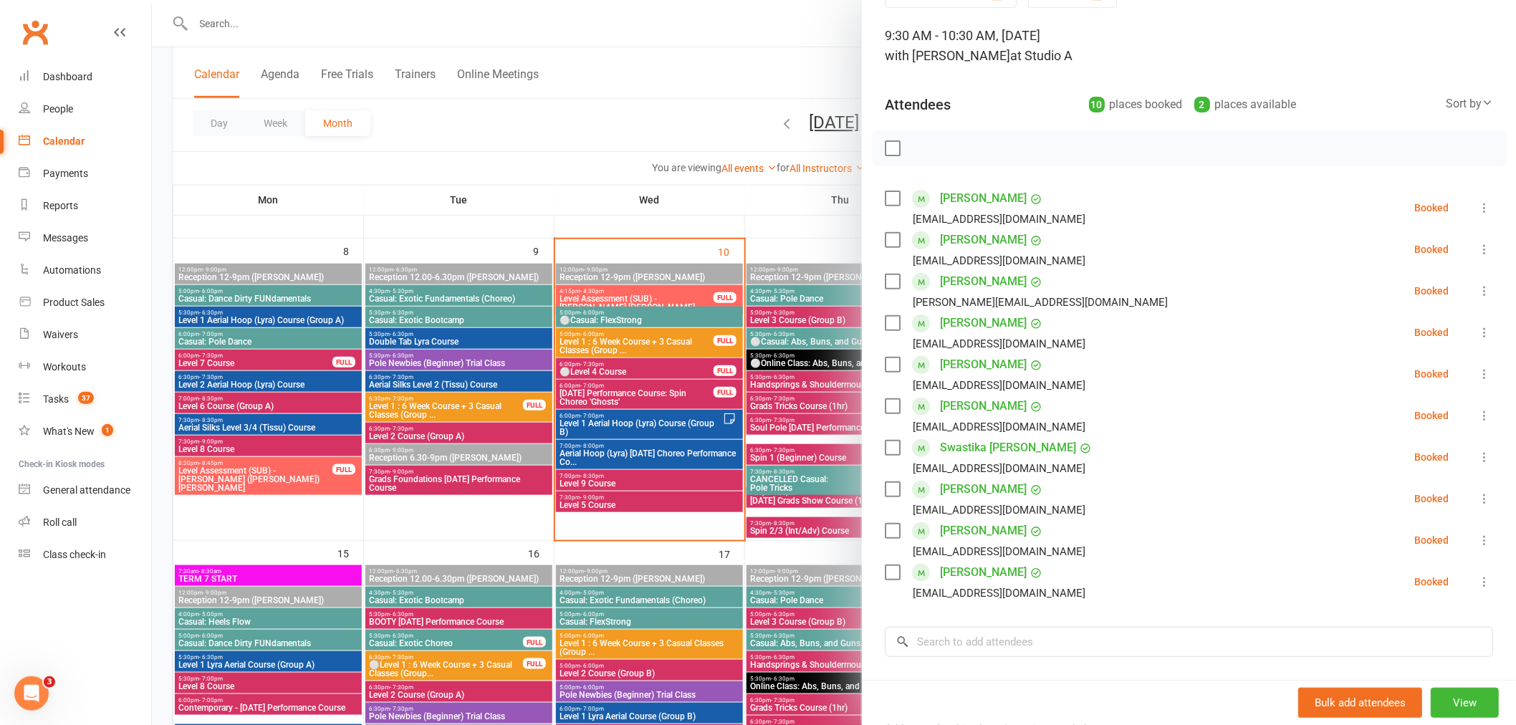
click at [727, 421] on div at bounding box center [834, 362] width 1364 height 725
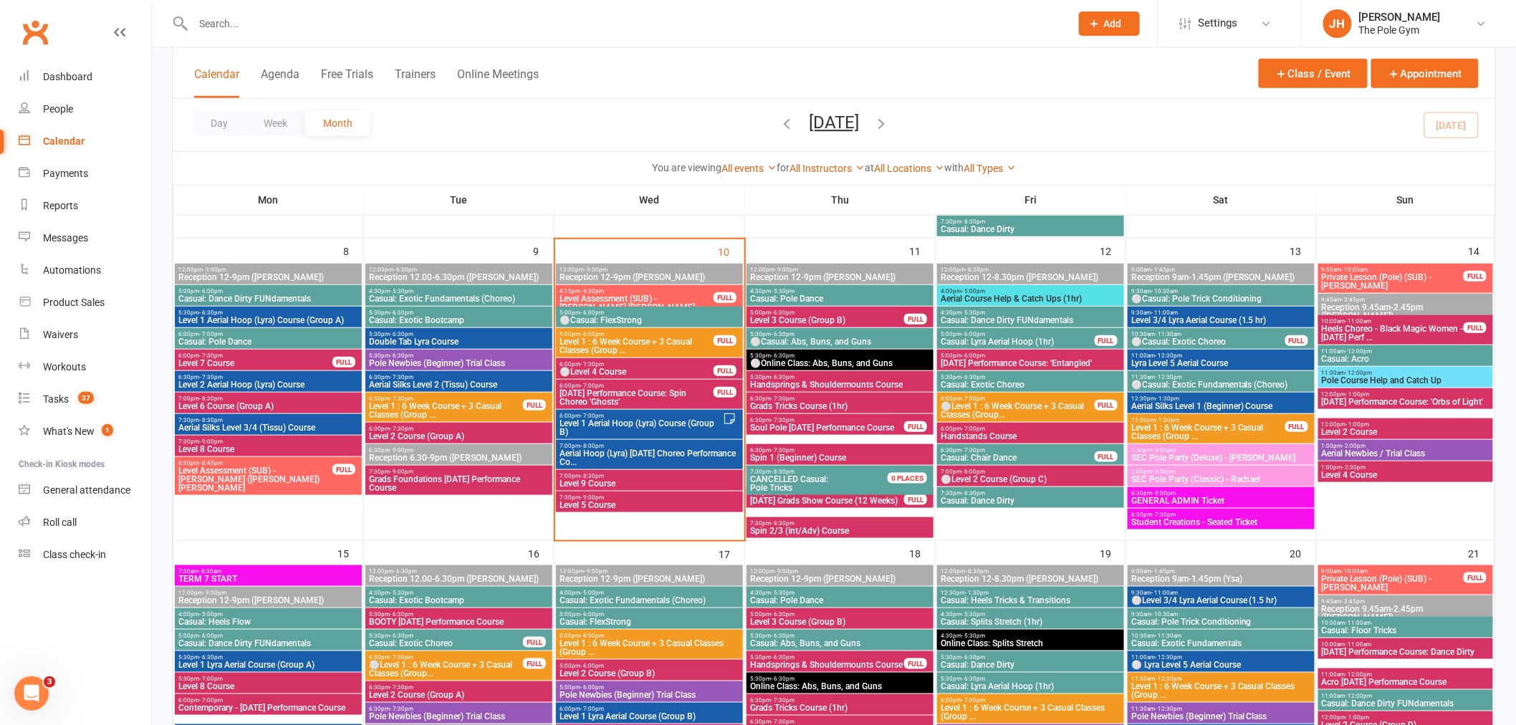
click at [628, 419] on span "Level 1 Aerial Hoop (Lyra) Course (Group B)" at bounding box center [641, 427] width 164 height 17
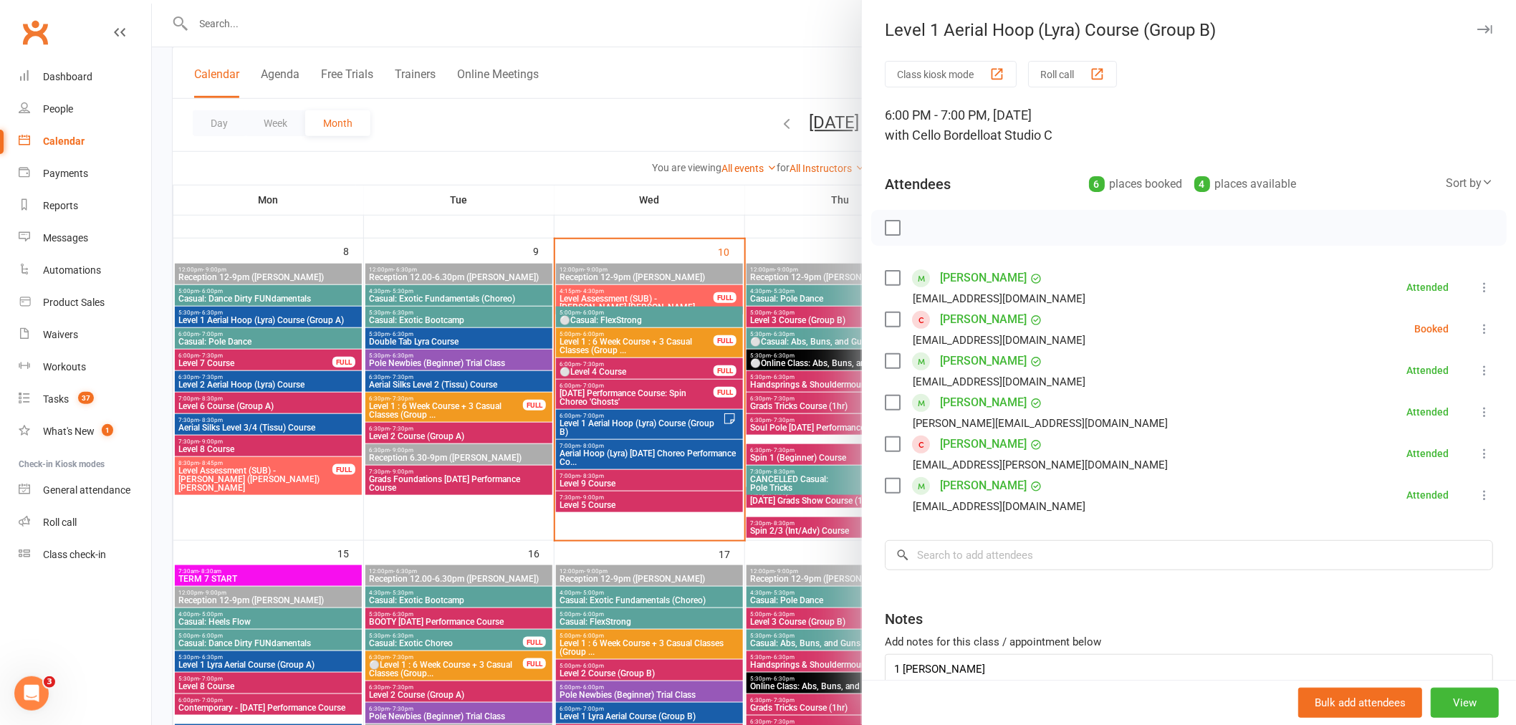
click at [1476, 320] on button at bounding box center [1484, 328] width 17 height 17
click at [1387, 434] on link "Mark absent" at bounding box center [1415, 442] width 154 height 29
click at [643, 437] on div at bounding box center [834, 362] width 1364 height 725
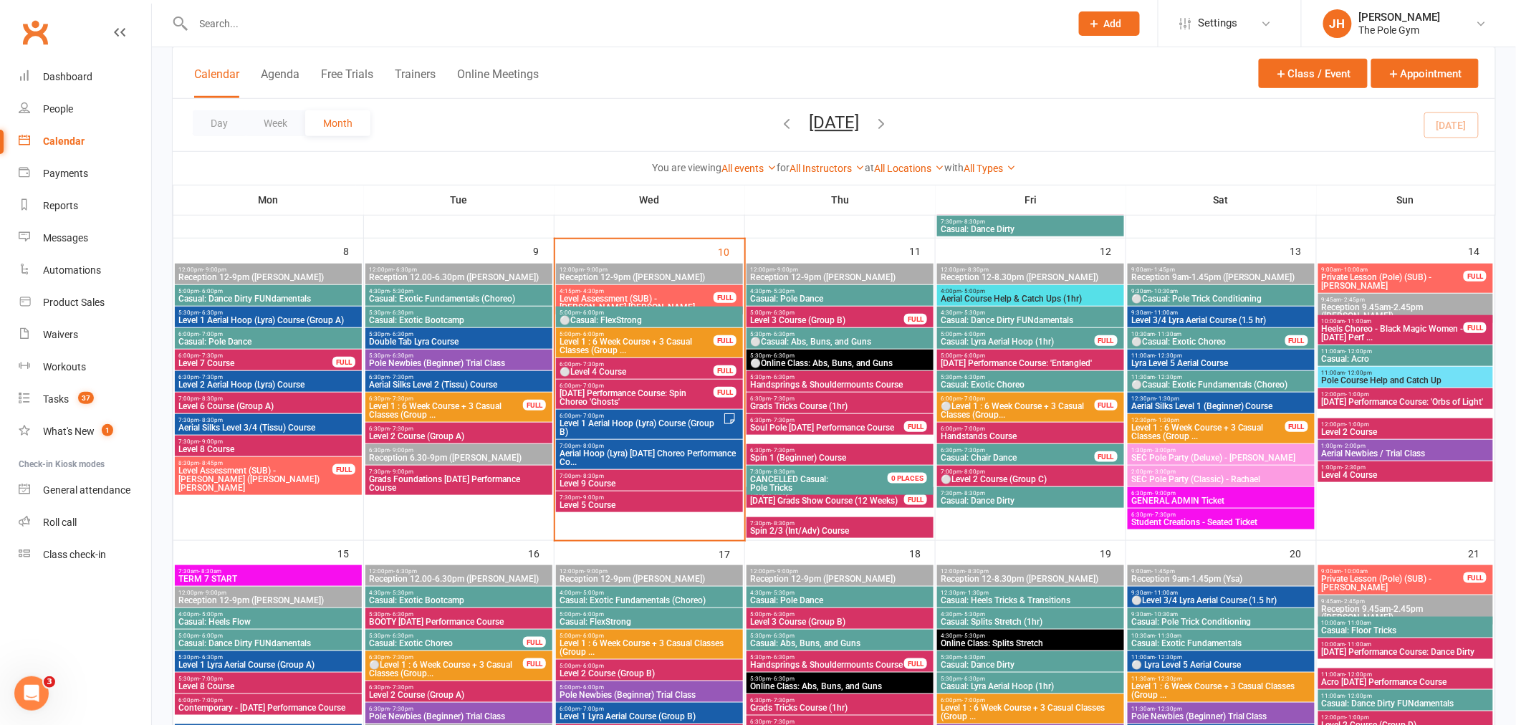
click at [589, 428] on span "Level 1 Aerial Hoop (Lyra) Course (Group B)" at bounding box center [641, 427] width 164 height 17
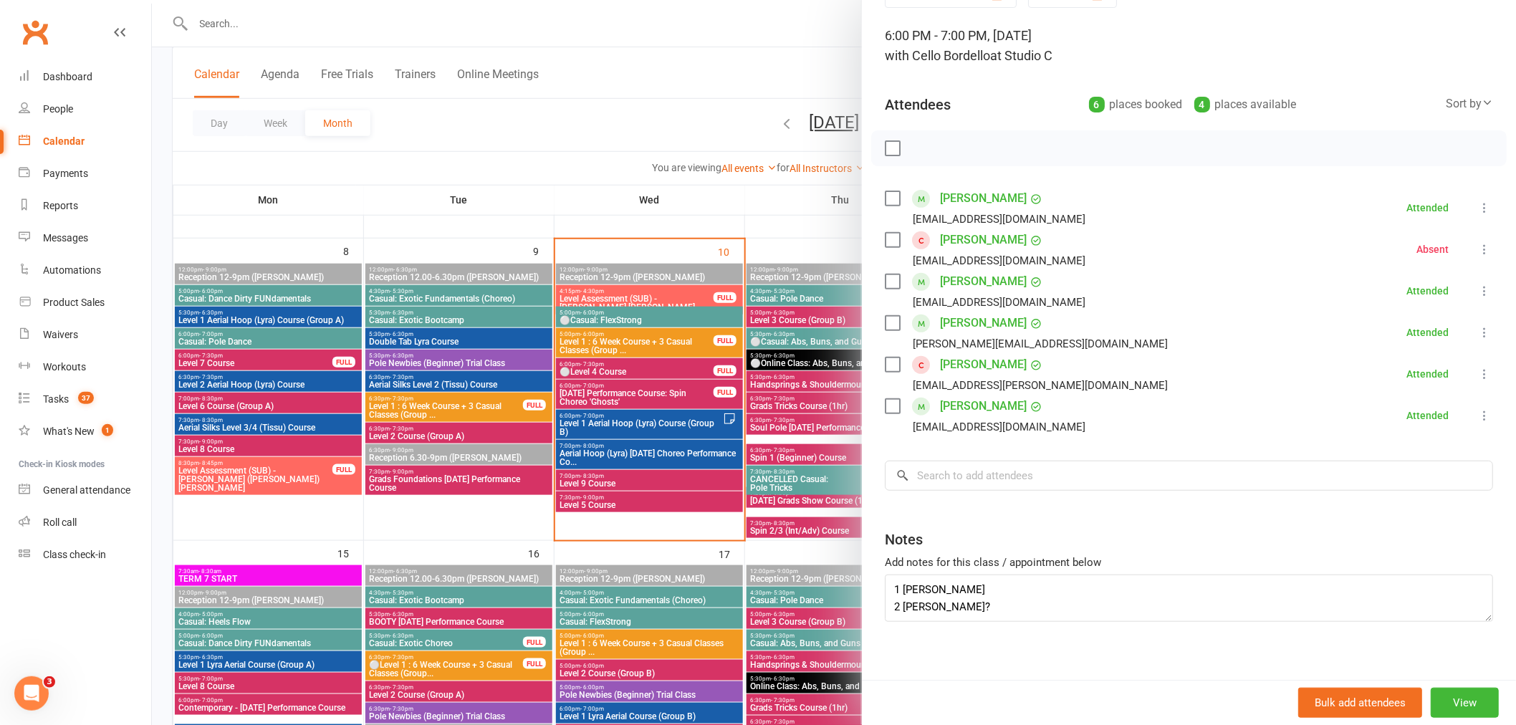
scroll to position [0, 0]
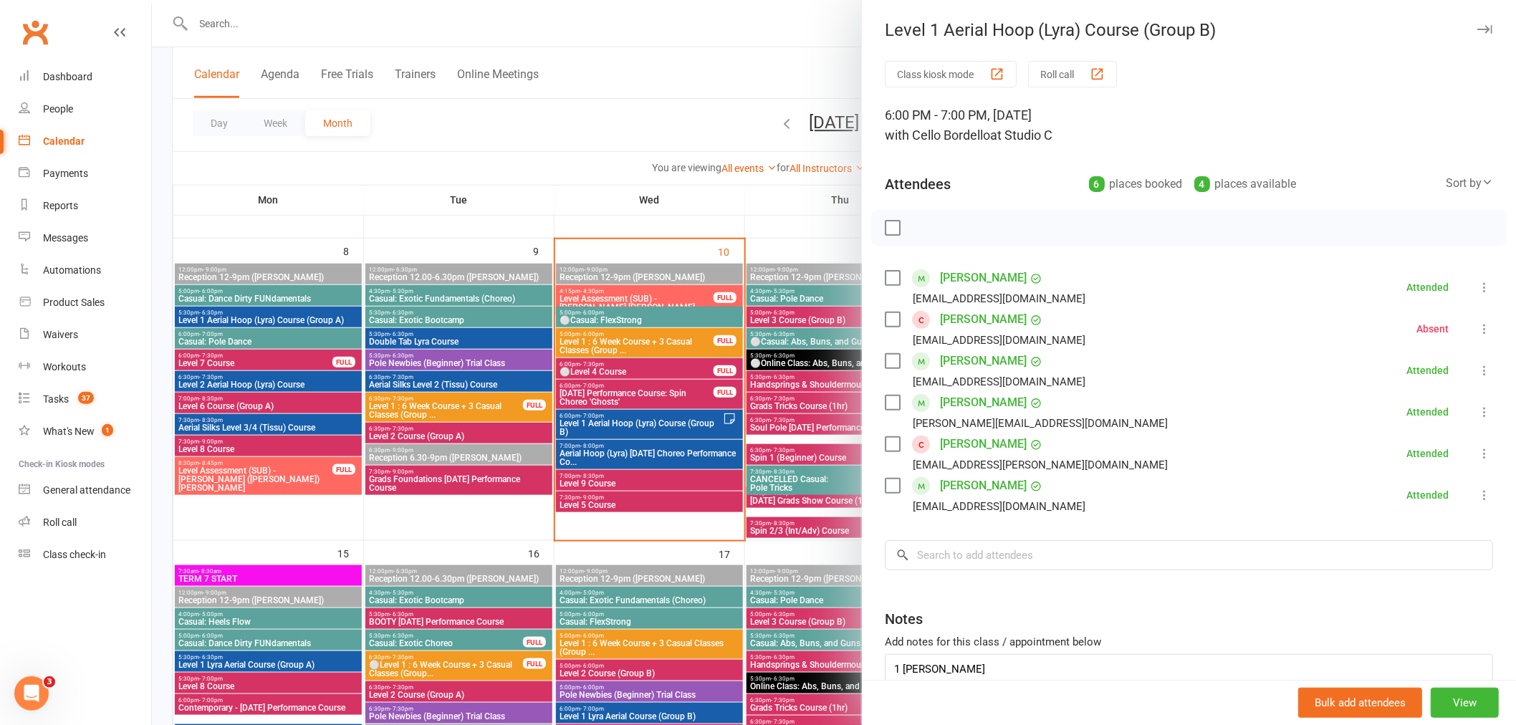
drag, startPoint x: 629, startPoint y: 435, endPoint x: 630, endPoint y: 387, distance: 48.0
click at [630, 434] on div at bounding box center [834, 362] width 1364 height 725
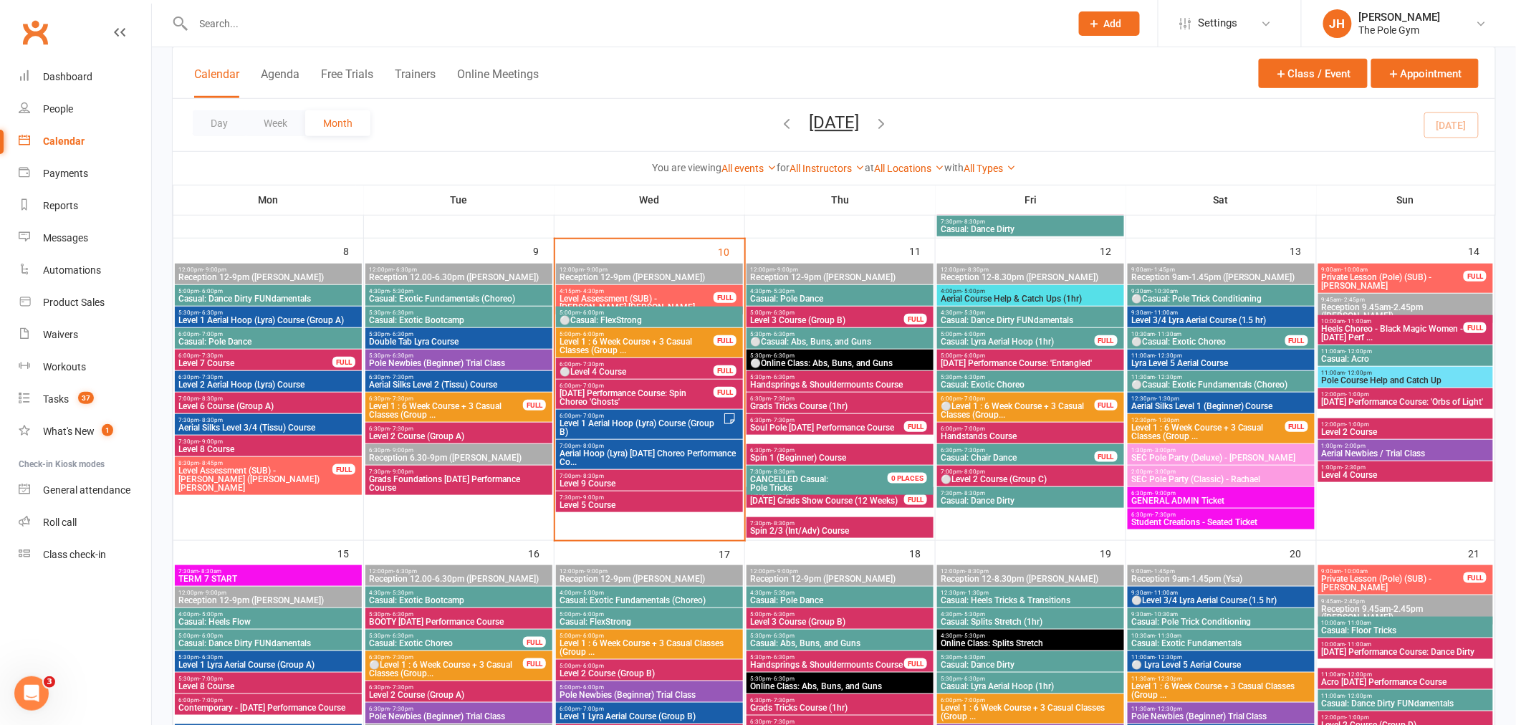
click at [645, 29] on input "text" at bounding box center [624, 24] width 871 height 20
click at [1213, 17] on span "Settings" at bounding box center [1217, 23] width 39 height 32
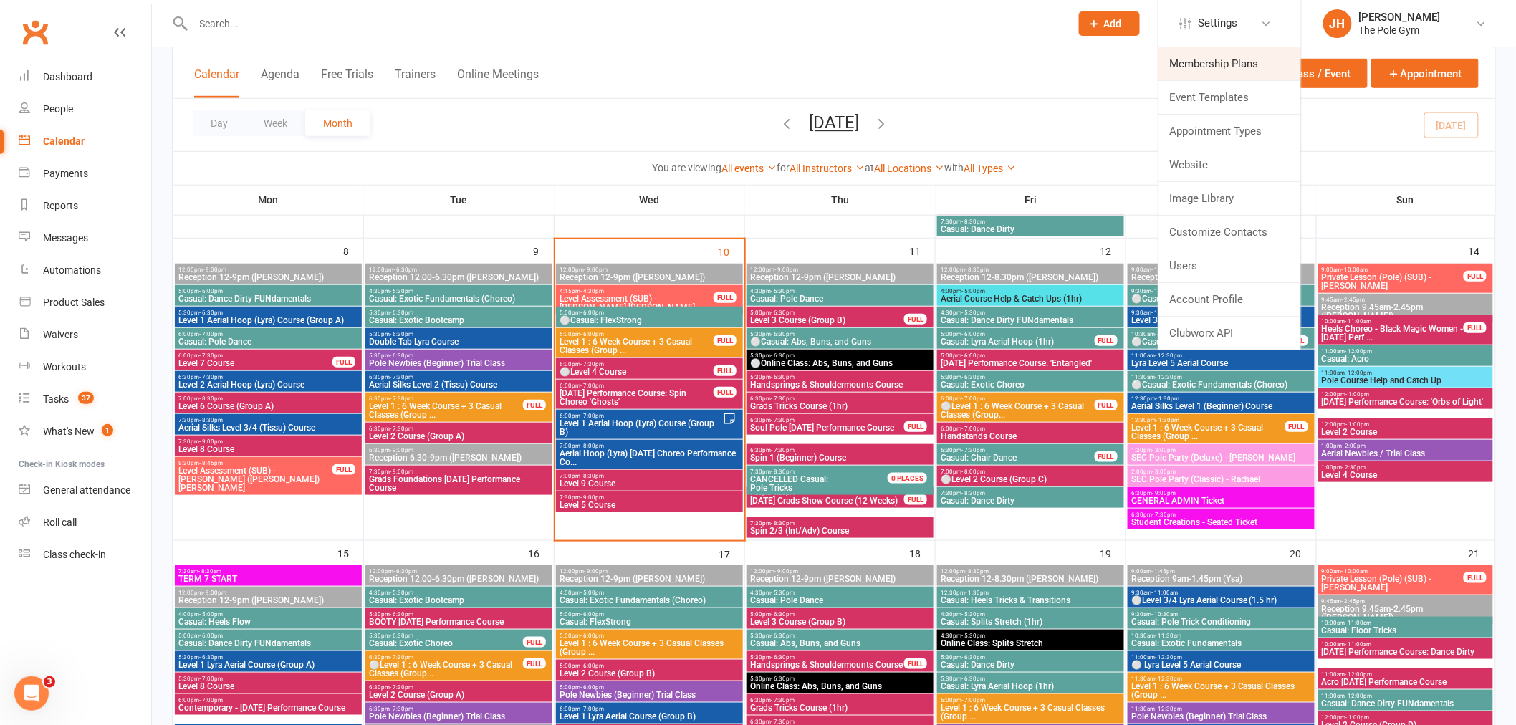
click at [1203, 72] on link "Membership Plans" at bounding box center [1229, 63] width 143 height 33
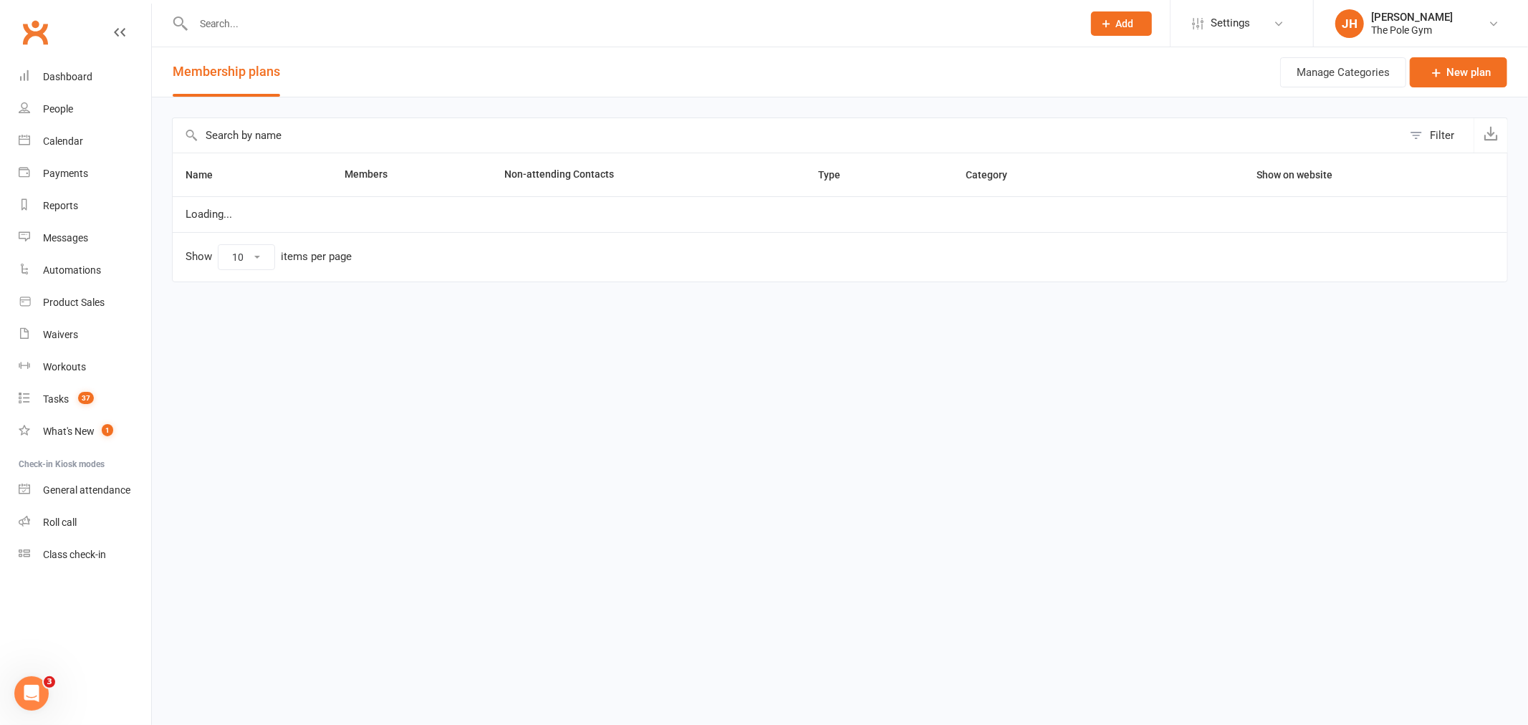
select select "25"
click at [402, 148] on input "text" at bounding box center [788, 135] width 1230 height 34
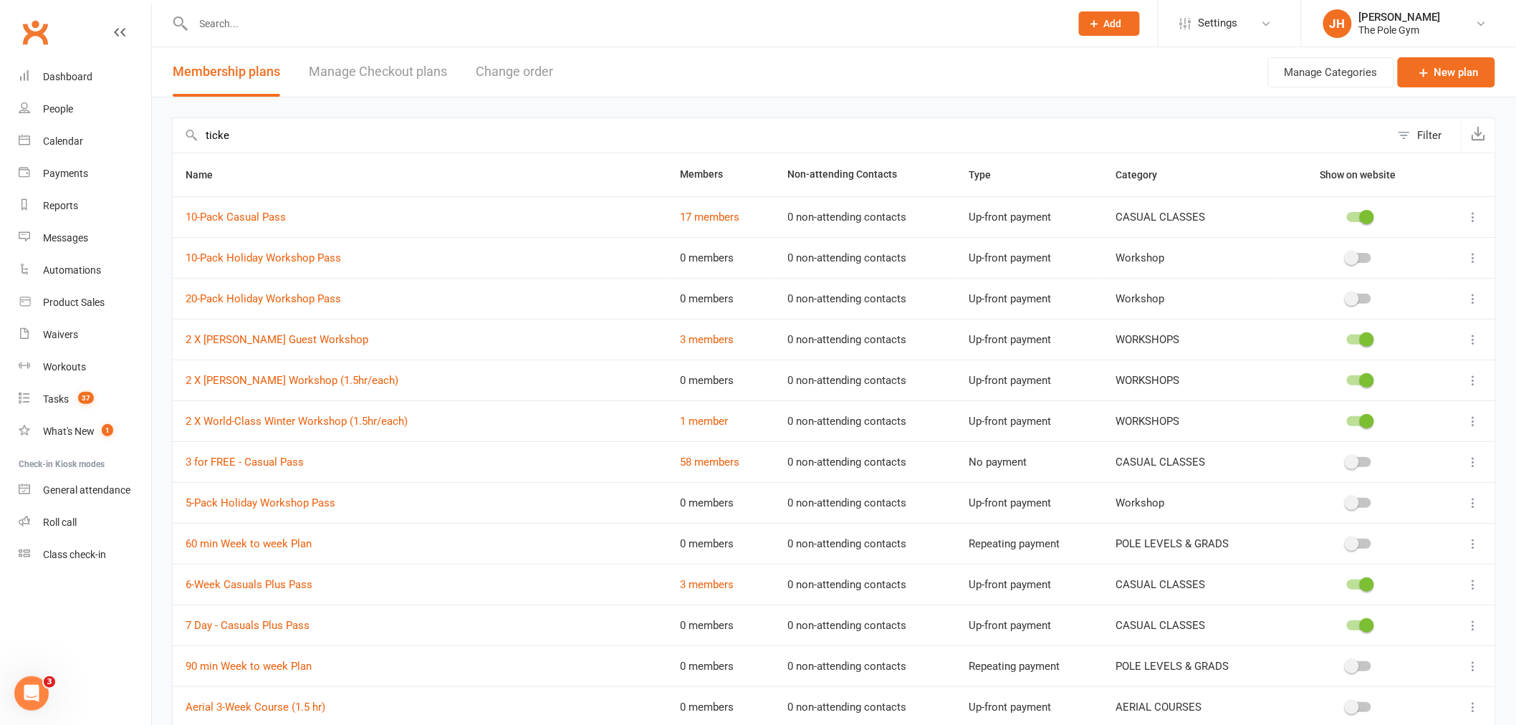
type input "ticket"
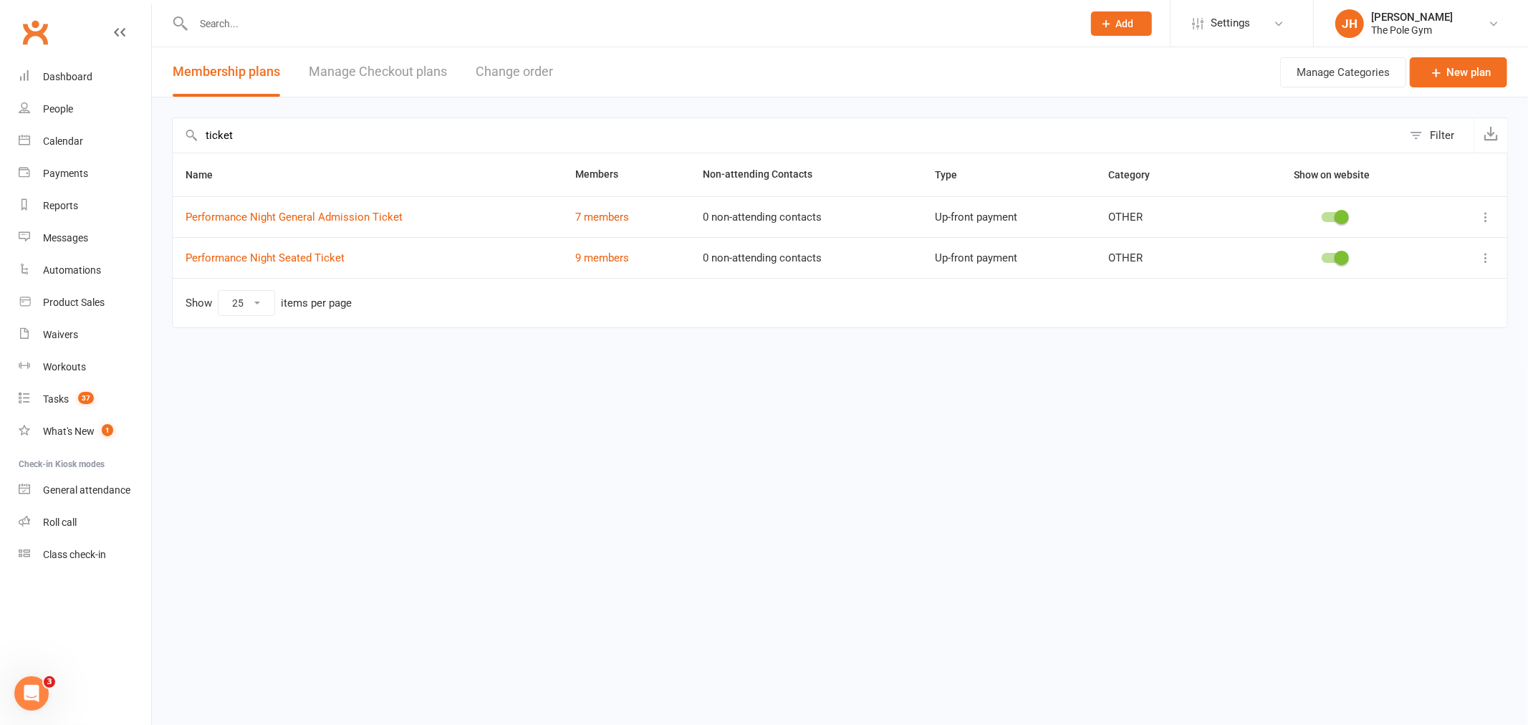
drag, startPoint x: 216, startPoint y: 148, endPoint x: 160, endPoint y: 147, distance: 55.9
click at [160, 147] on div "ticket Filter Name Members Non-attending Contacts Type Category Show on website…" at bounding box center [840, 232] width 1376 height 271
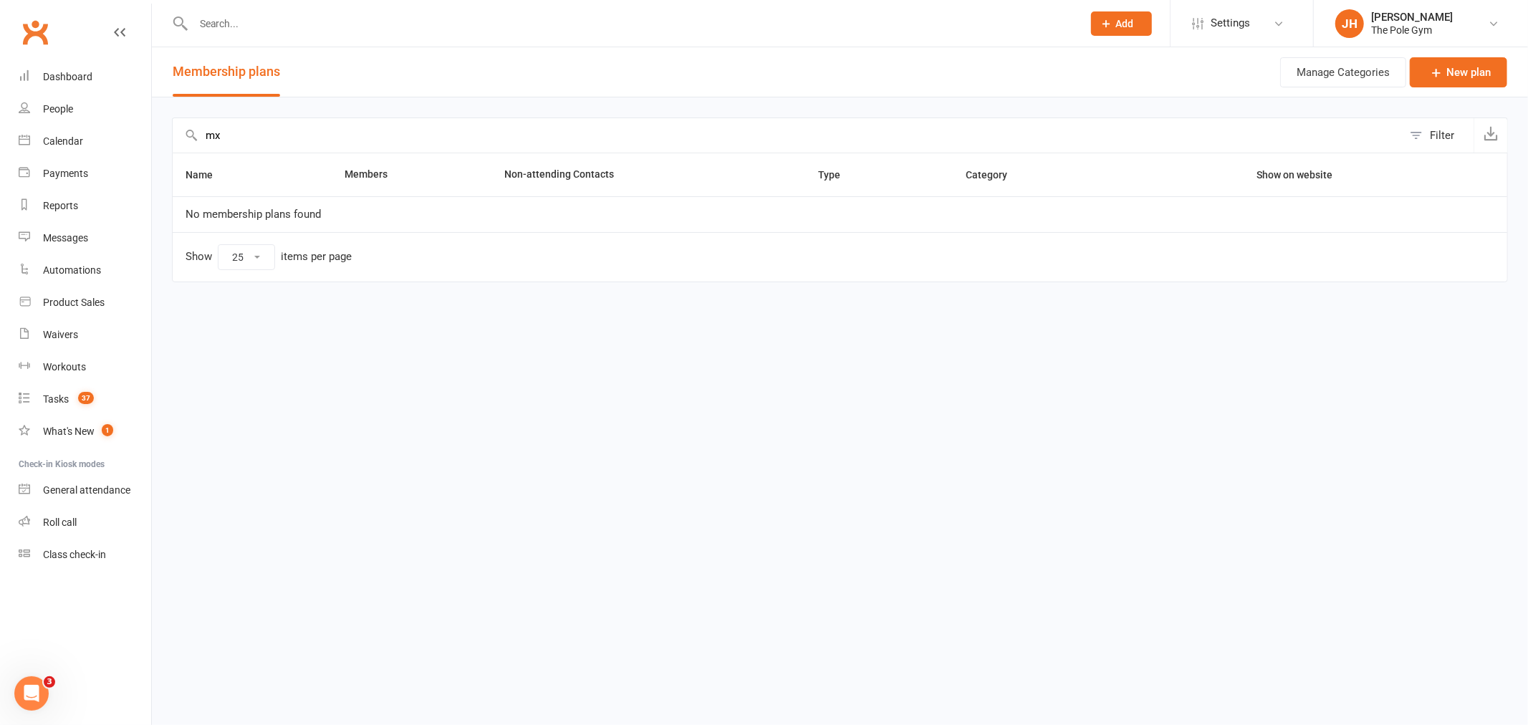
type input "m"
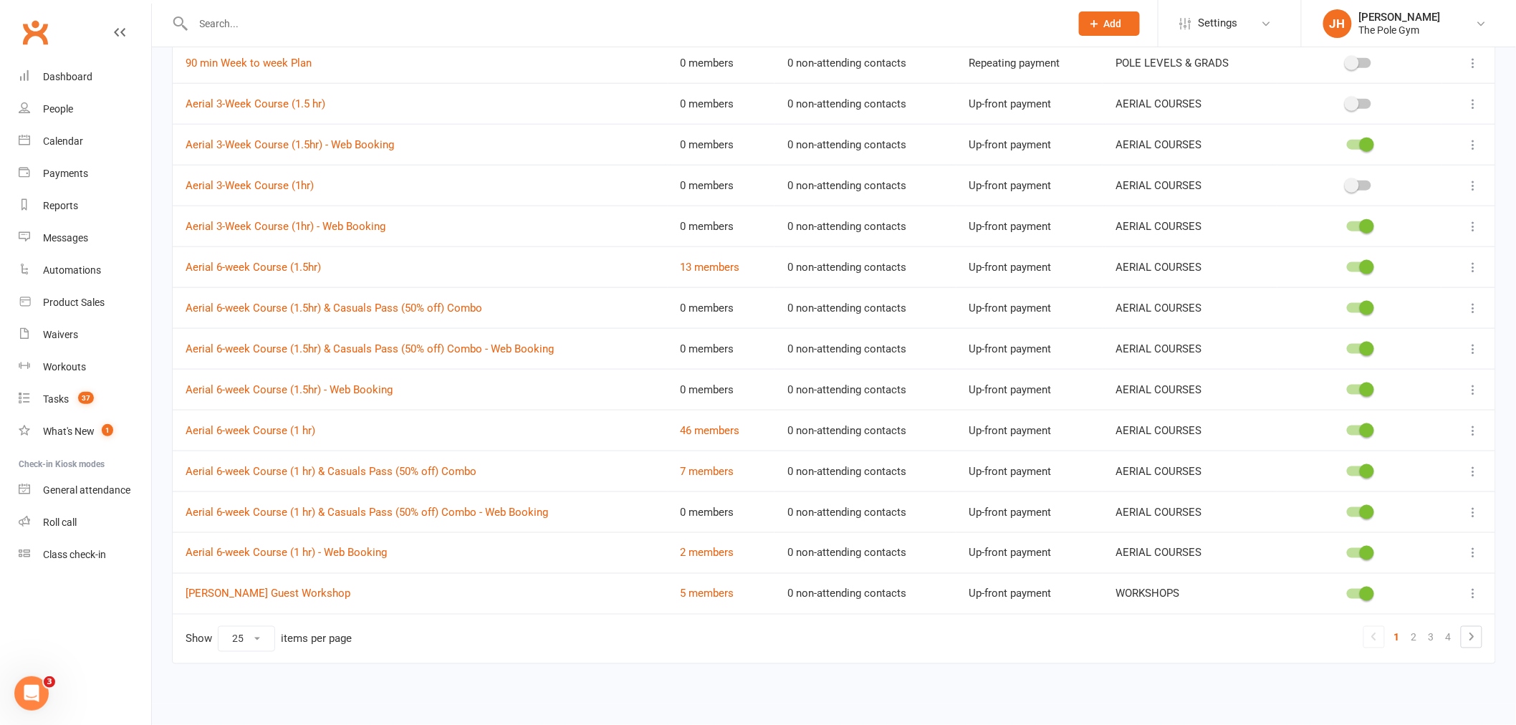
scroll to position [605, 0]
click at [1412, 640] on link "2" at bounding box center [1413, 637] width 17 height 20
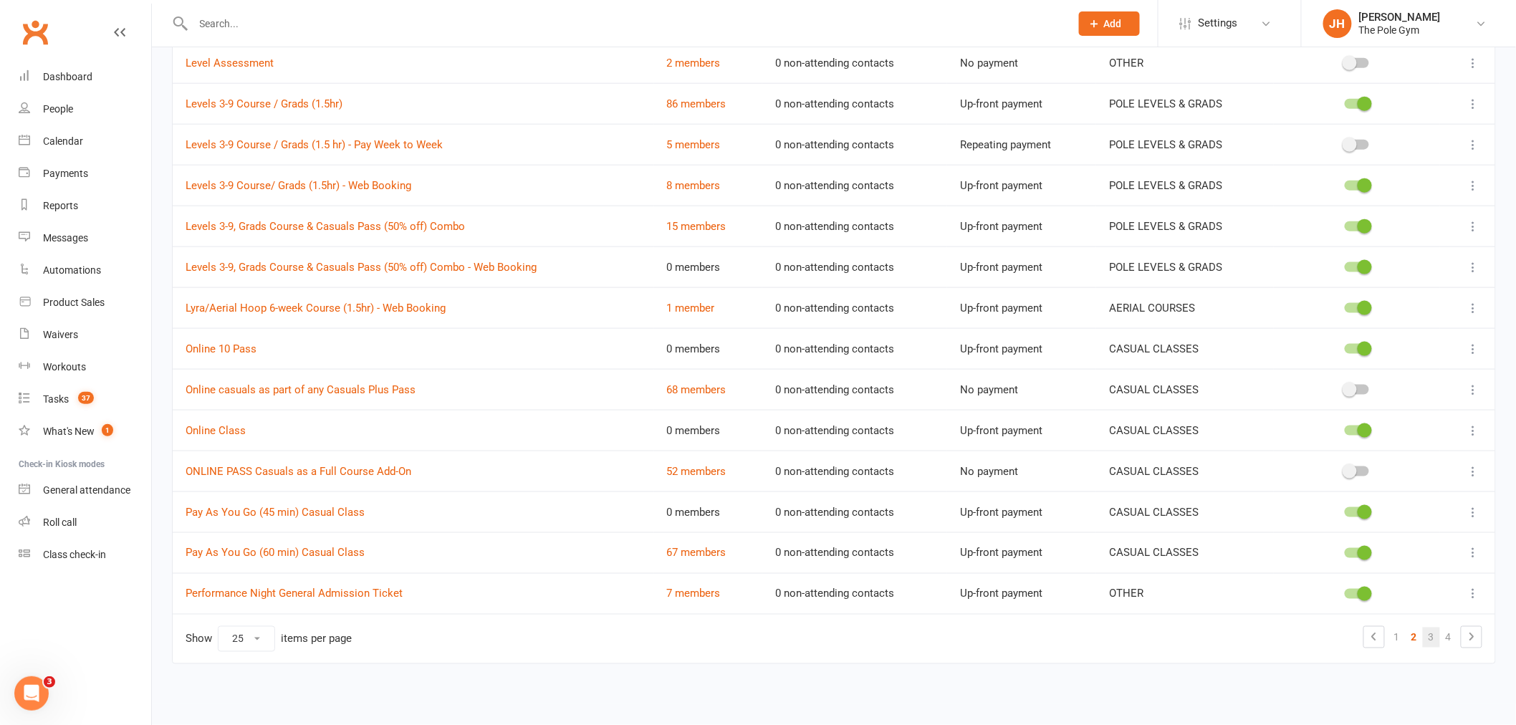
click at [1428, 640] on link "3" at bounding box center [1431, 637] width 17 height 20
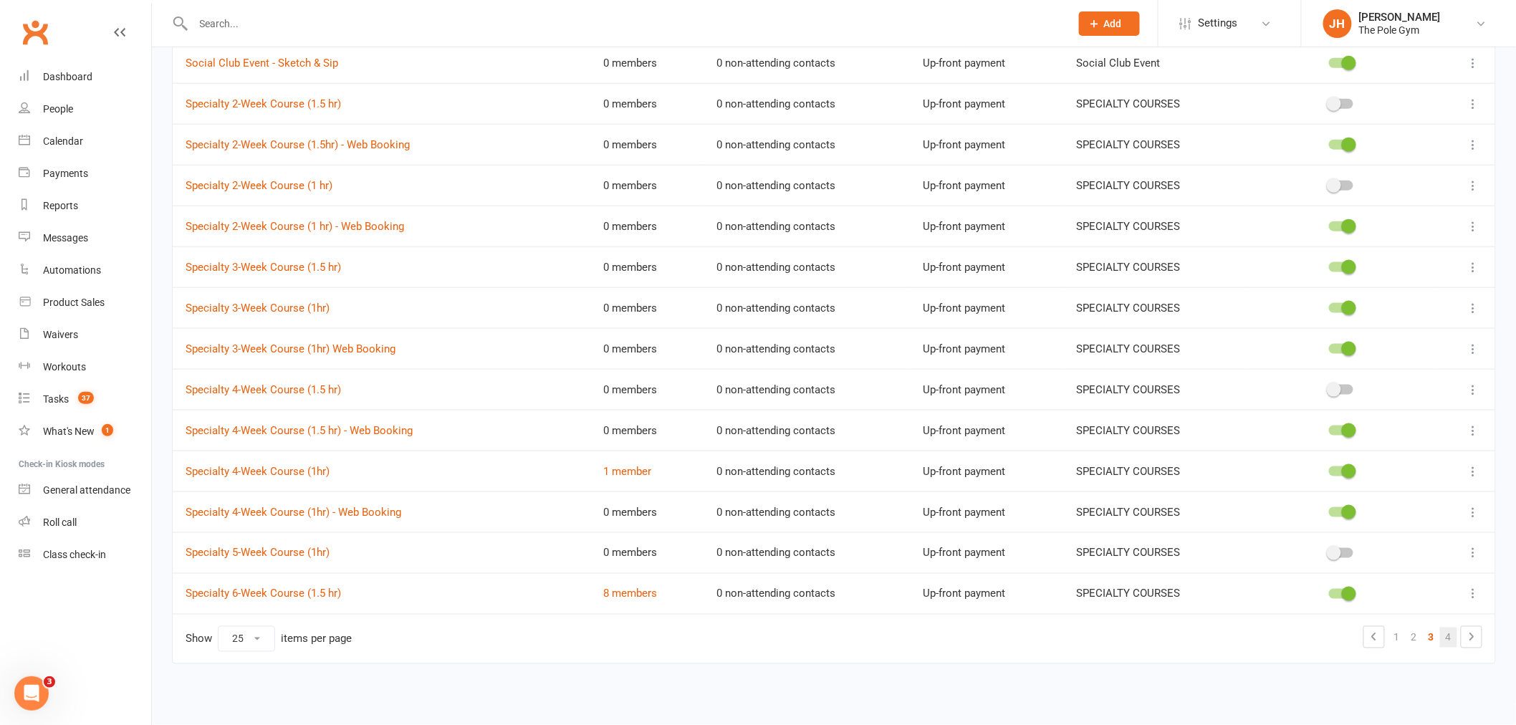
click at [1443, 634] on link "4" at bounding box center [1448, 637] width 17 height 20
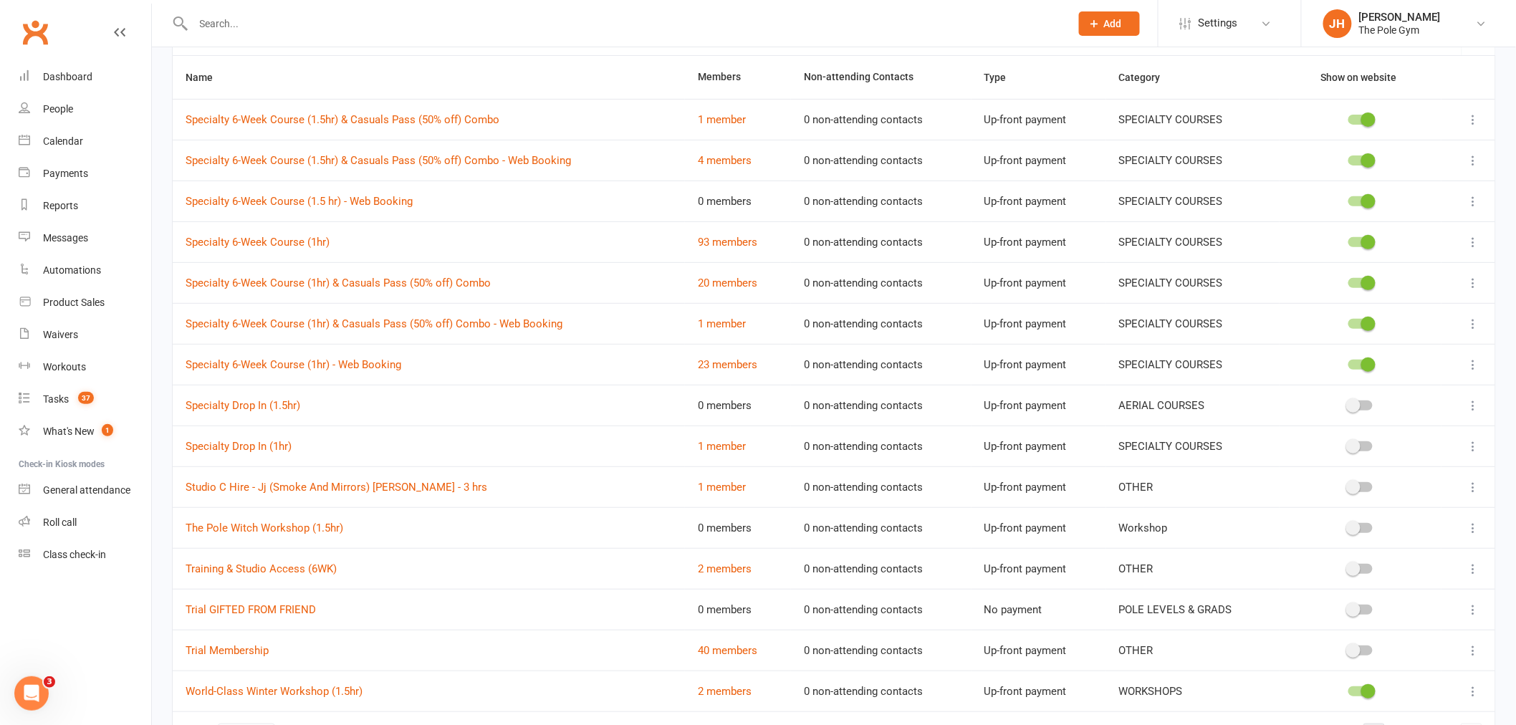
scroll to position [196, 0]
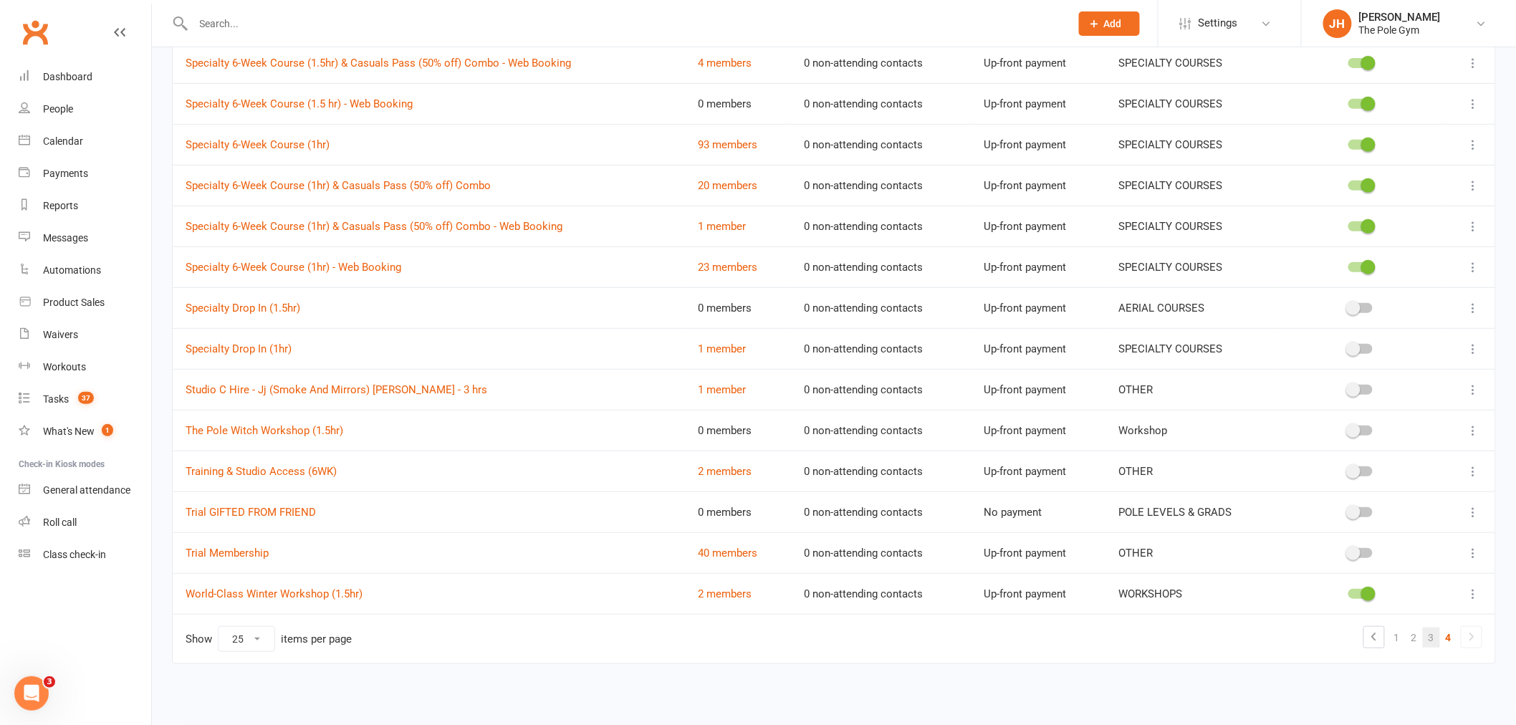
click at [1430, 634] on link "3" at bounding box center [1431, 637] width 17 height 20
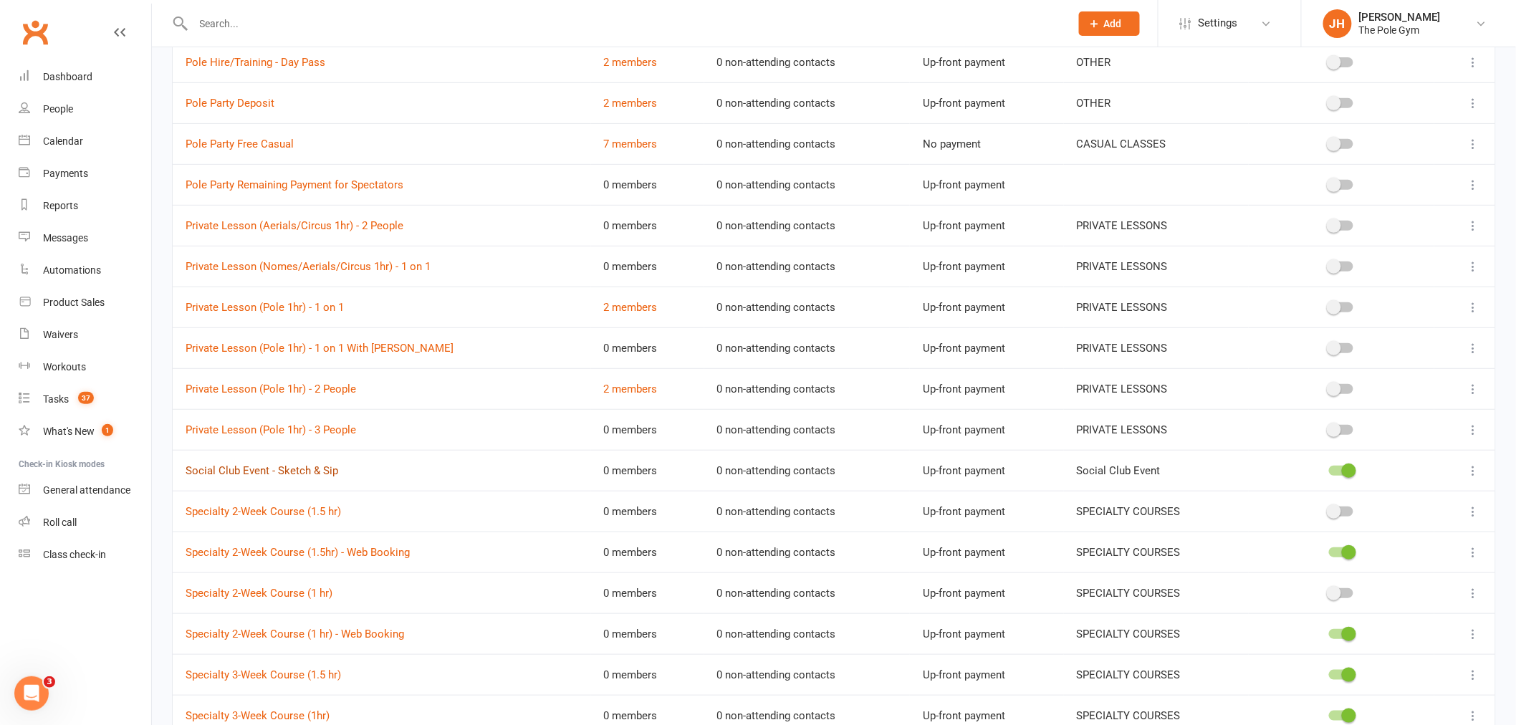
click at [259, 475] on link "Social Club Event - Sketch & Sip" at bounding box center [262, 470] width 153 height 13
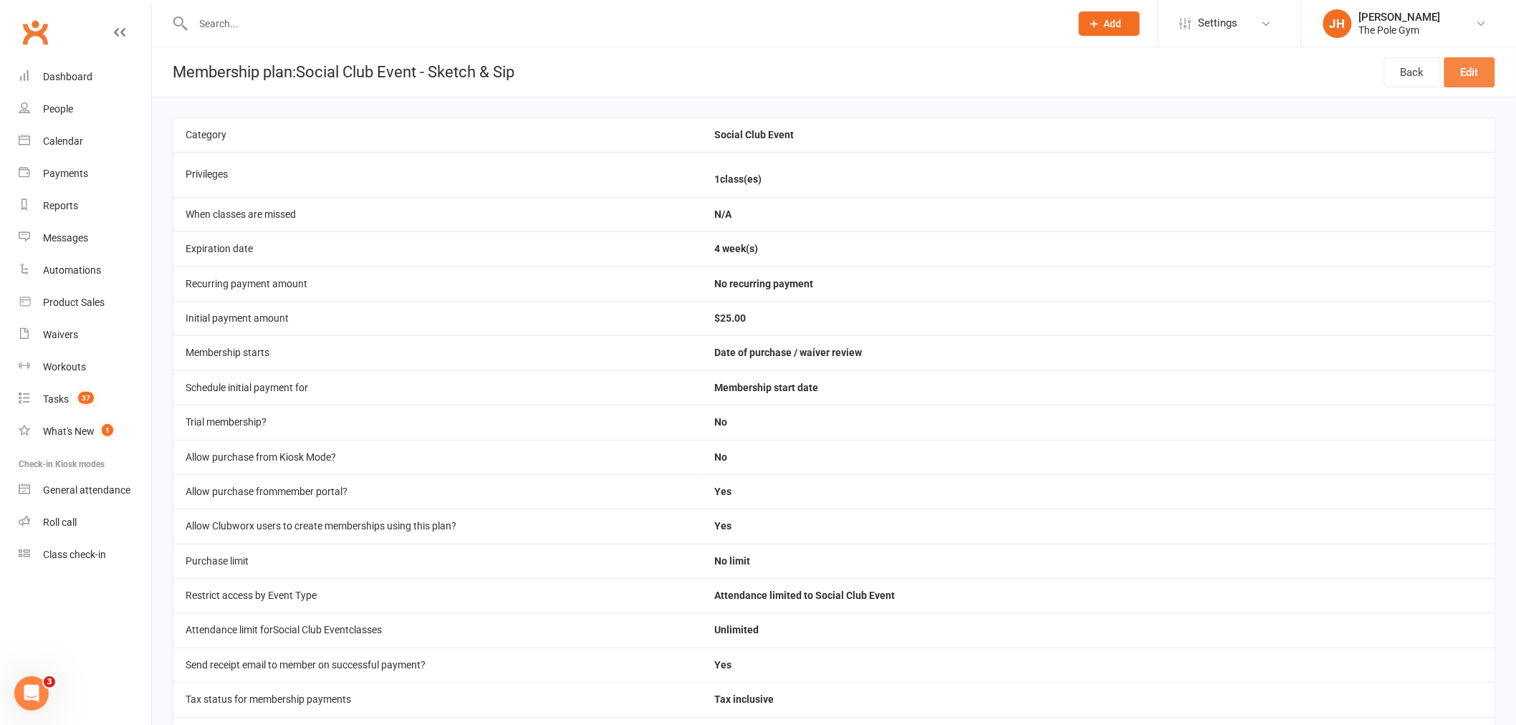
click at [1464, 77] on link "Edit" at bounding box center [1469, 72] width 51 height 30
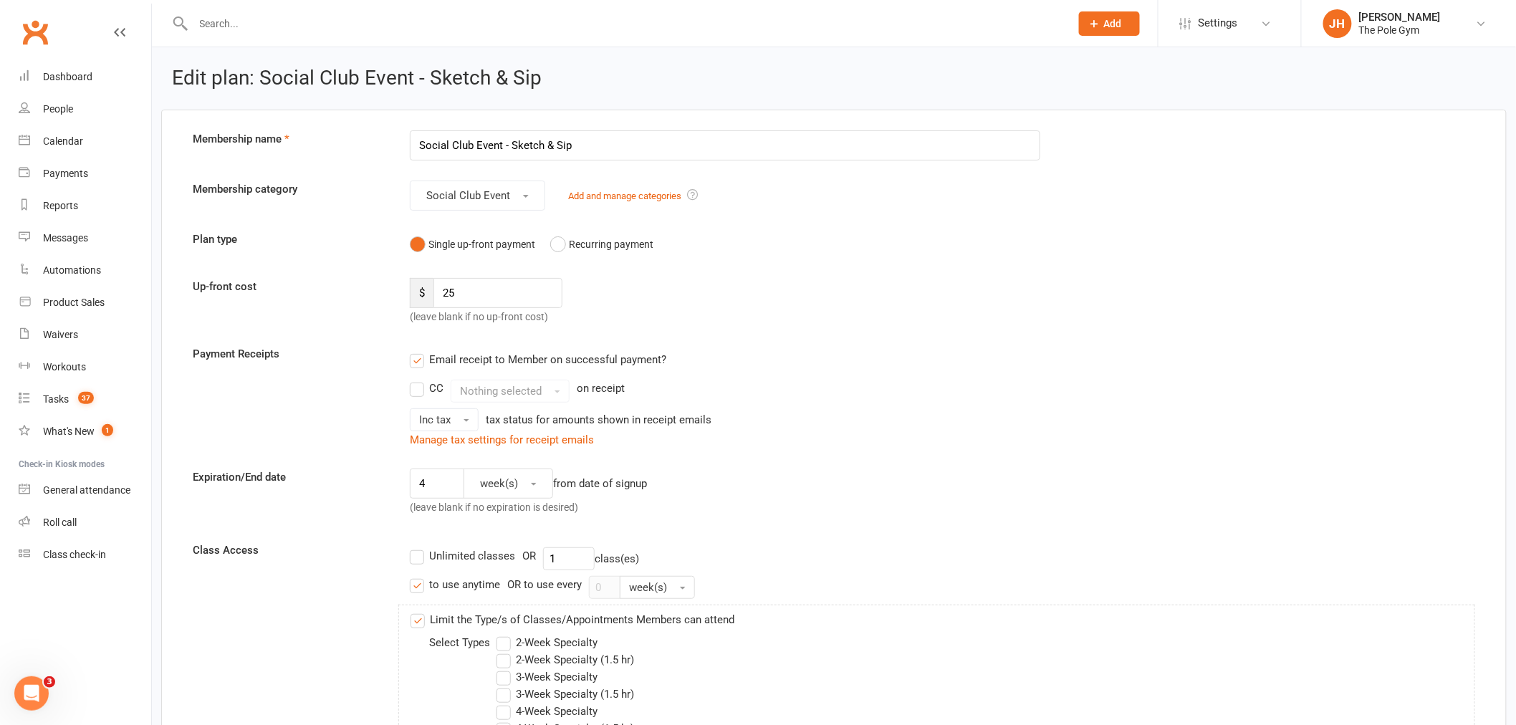
drag, startPoint x: 585, startPoint y: 145, endPoint x: 509, endPoint y: 144, distance: 75.9
click at [509, 144] on input "Social Club Event - Sketch & Sip" at bounding box center [725, 145] width 630 height 30
type input "Social Club Event - Mx Pole Tickets"
drag, startPoint x: 454, startPoint y: 291, endPoint x: 437, endPoint y: 289, distance: 17.3
click at [437, 289] on input "25" at bounding box center [497, 293] width 129 height 30
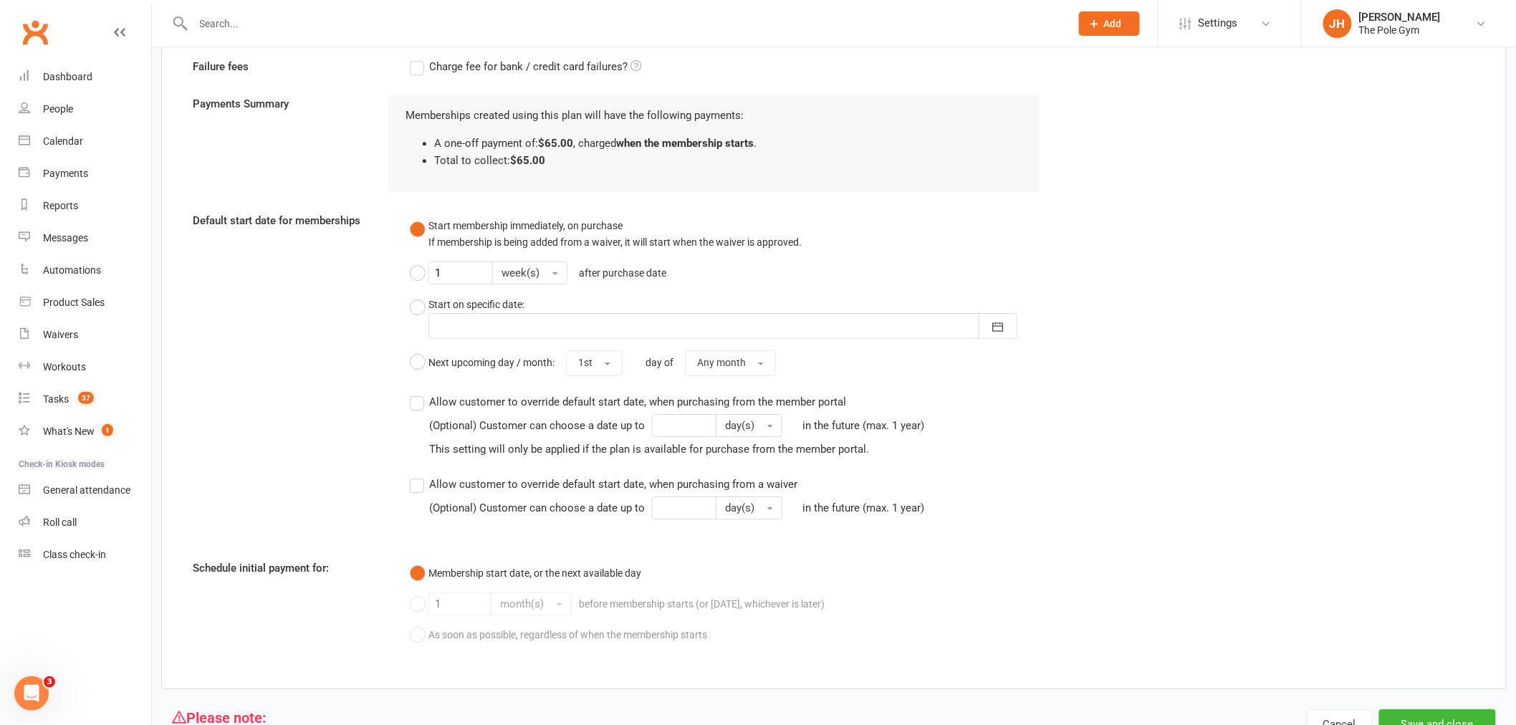
scroll to position [1868, 0]
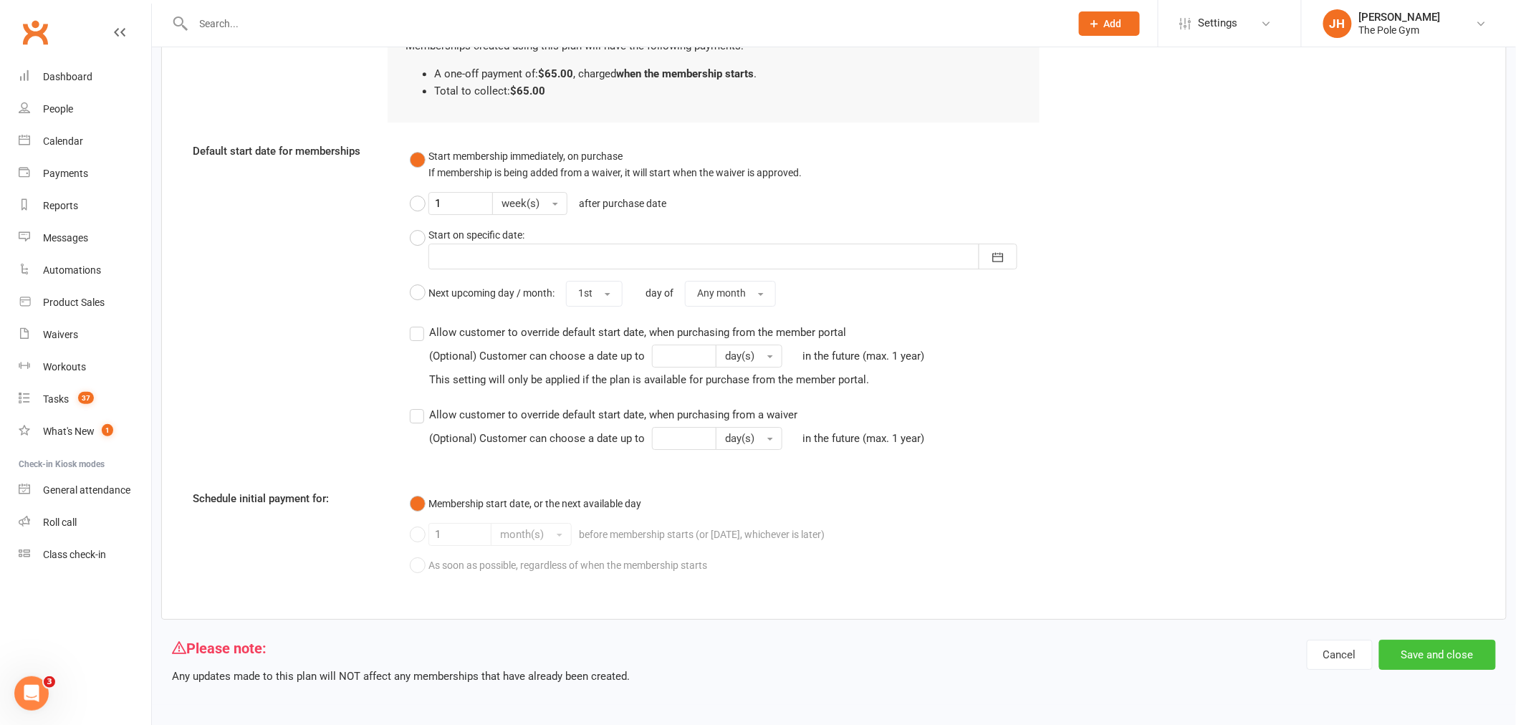
type input "65"
click at [1464, 661] on button "Save and close" at bounding box center [1437, 655] width 117 height 30
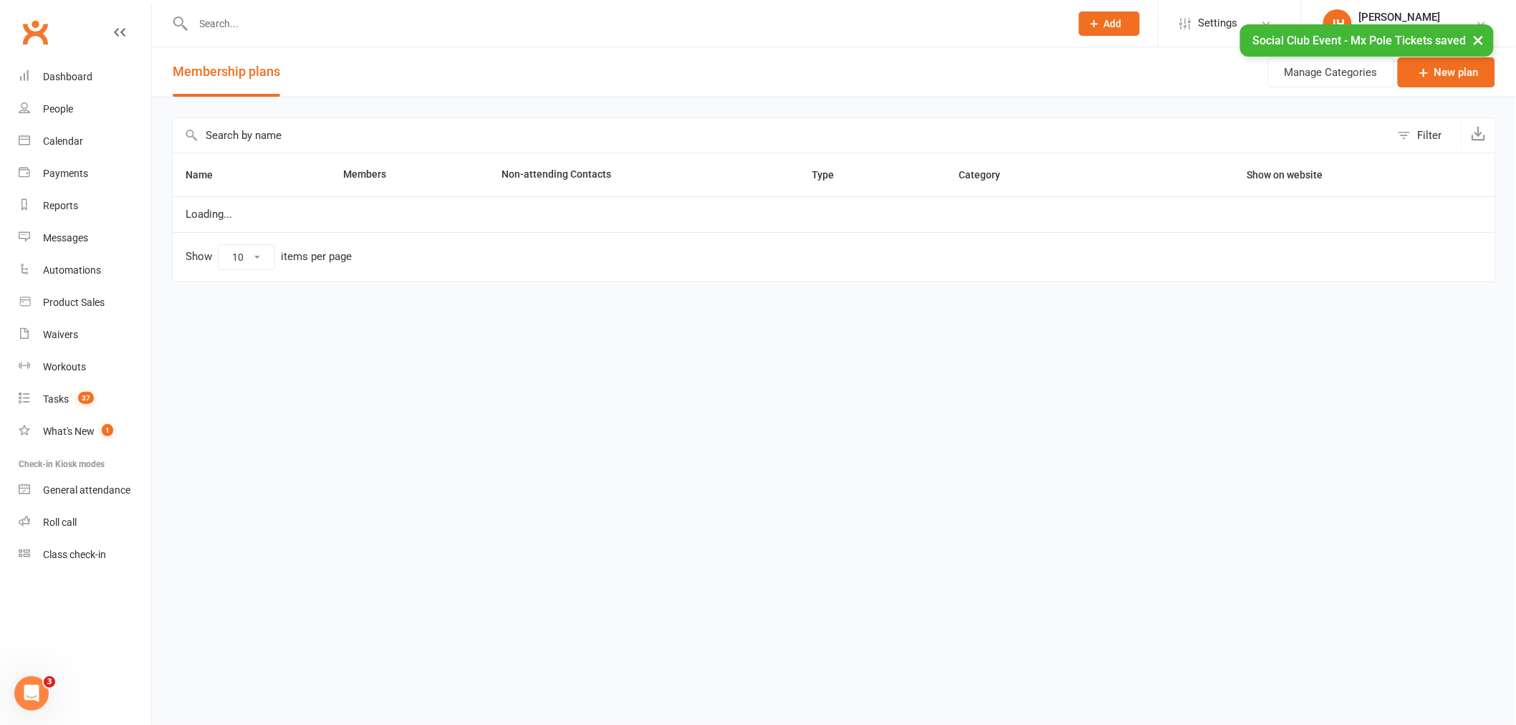
select select "25"
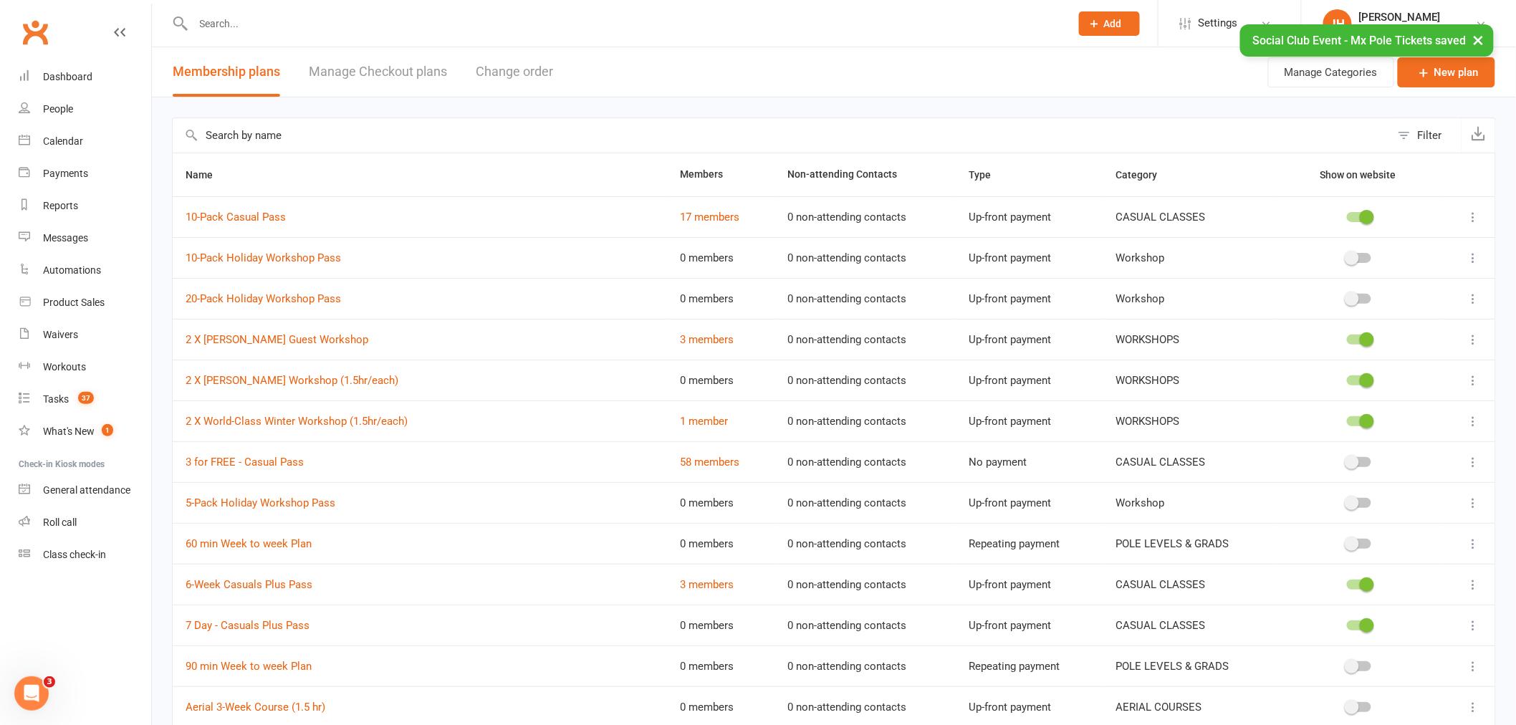
click at [405, 129] on input "text" at bounding box center [782, 135] width 1218 height 34
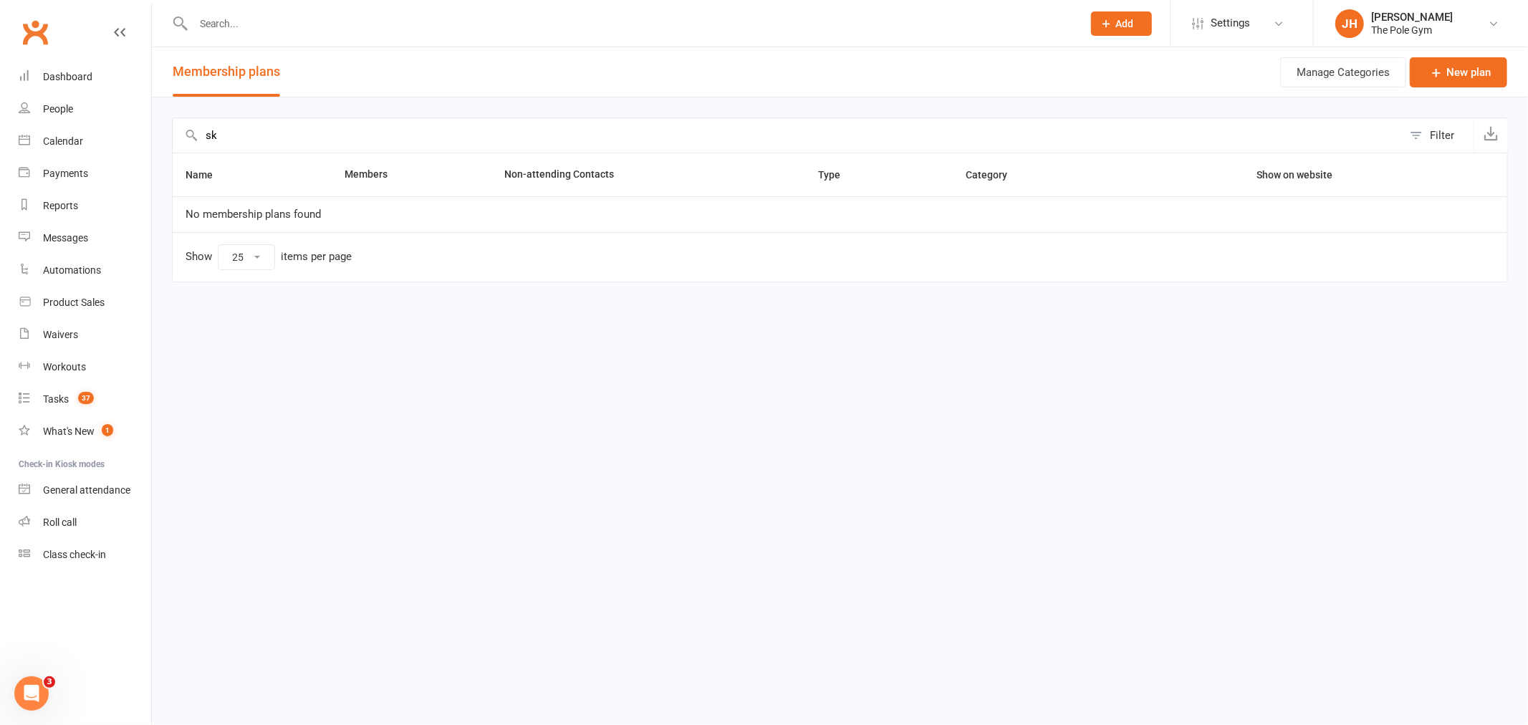
type input "s"
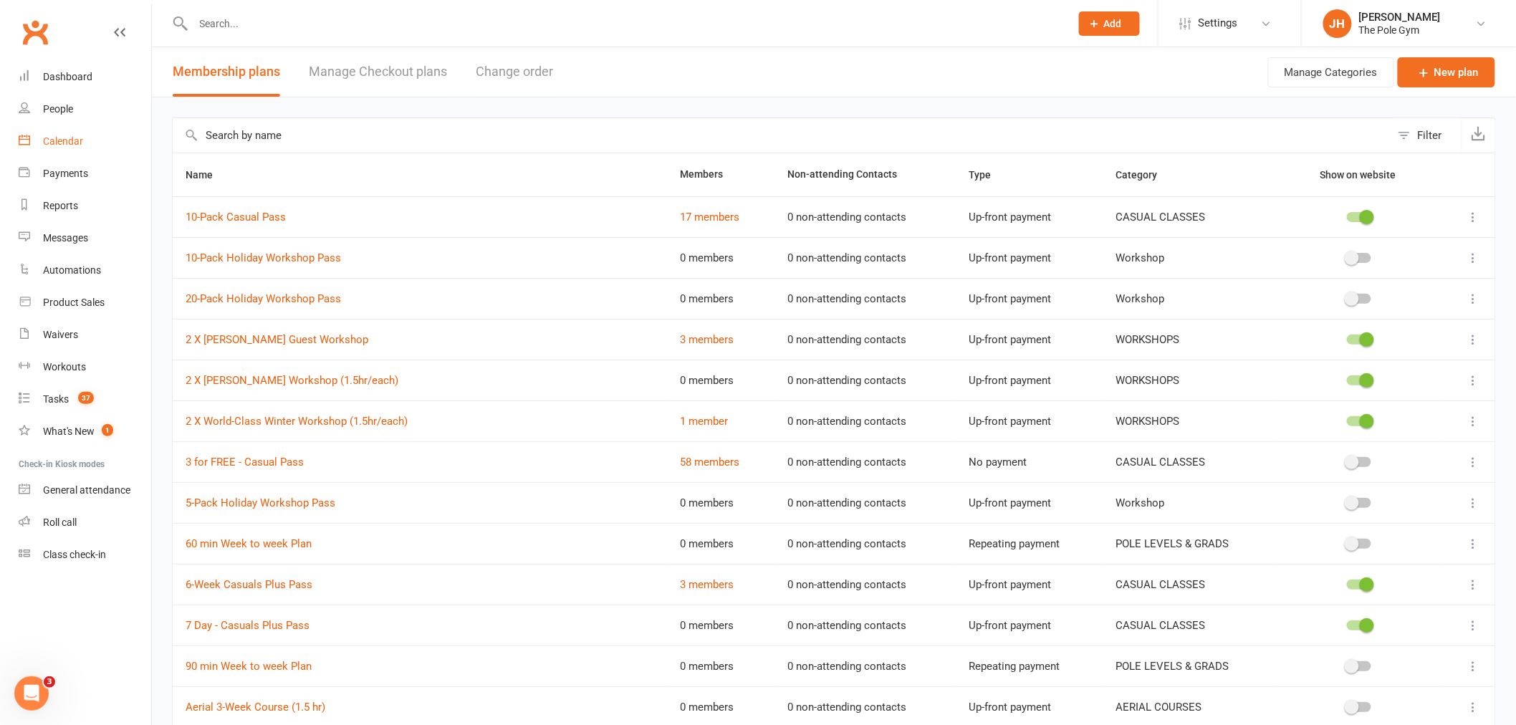
click at [74, 150] on link "Calendar" at bounding box center [85, 141] width 133 height 32
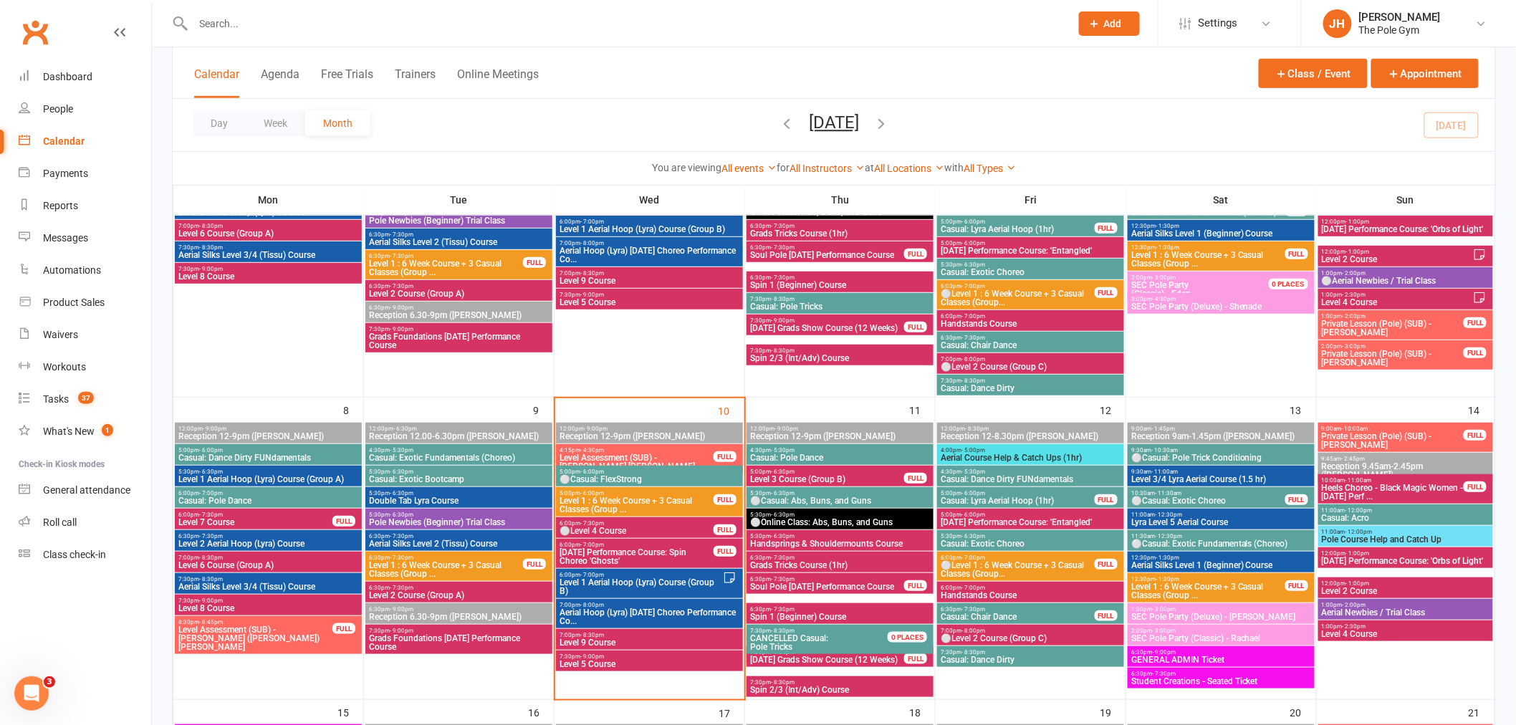
scroll to position [318, 0]
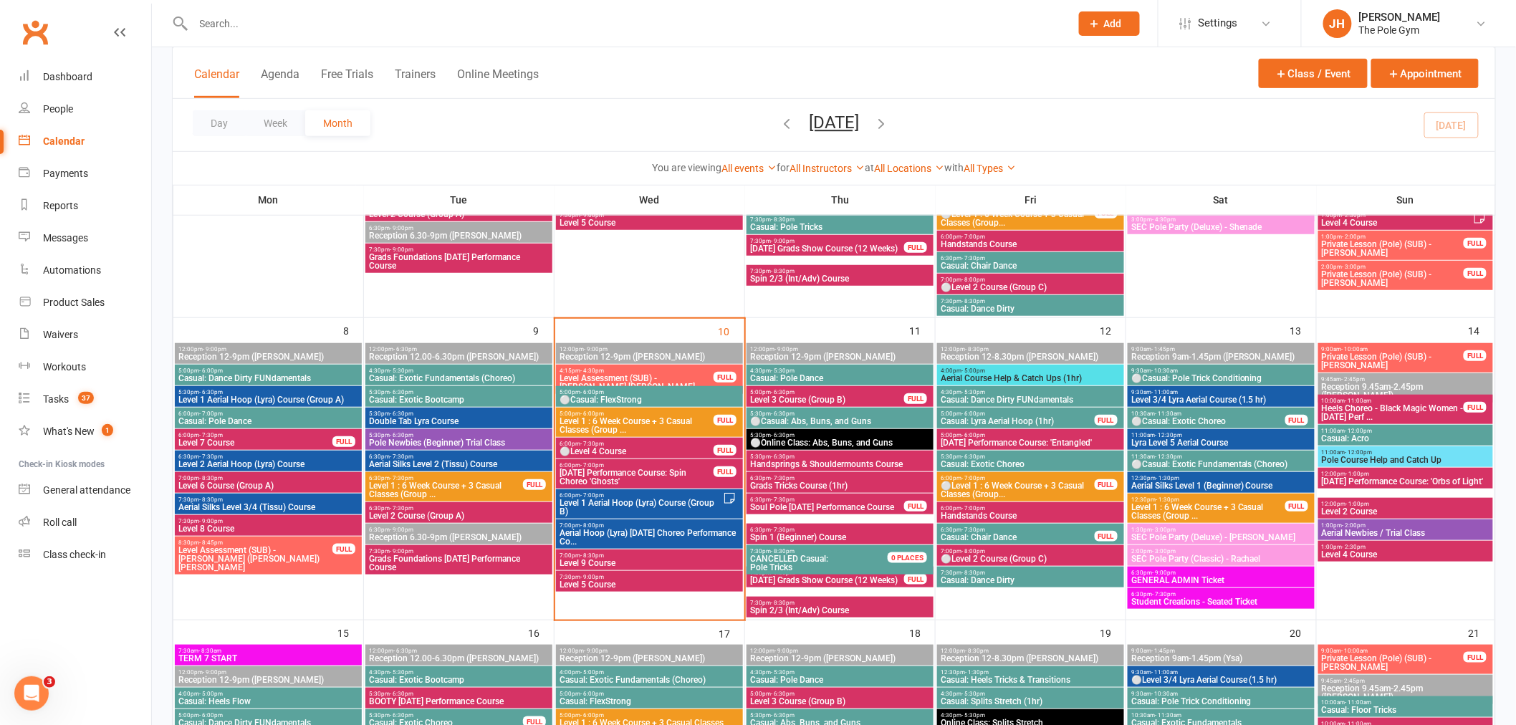
click at [770, 408] on div "5:30pm - 6:30pm ⚪Casual: Abs, Buns, and Guns" at bounding box center [839, 418] width 187 height 21
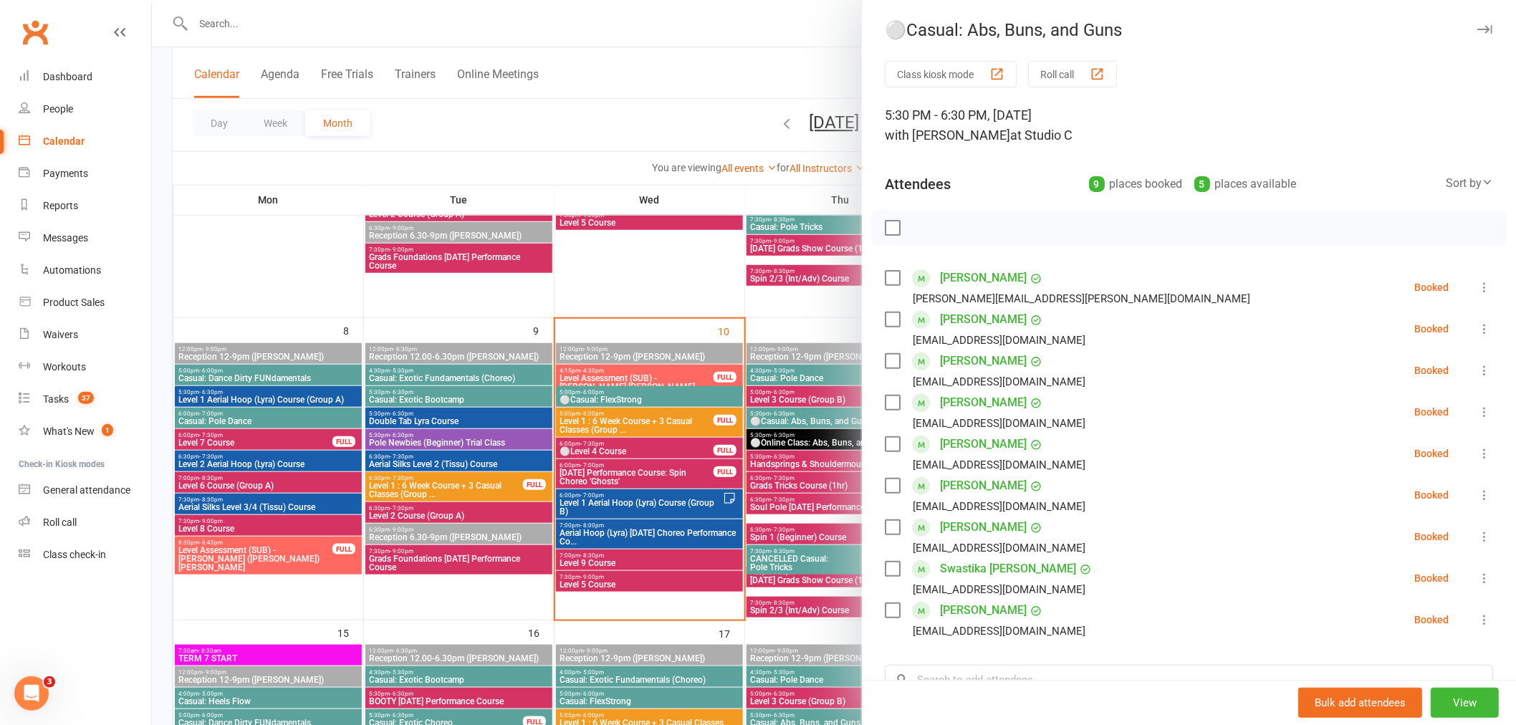
drag, startPoint x: 557, startPoint y: 703, endPoint x: 583, endPoint y: 646, distance: 62.5
click at [557, 701] on div at bounding box center [834, 362] width 1364 height 725
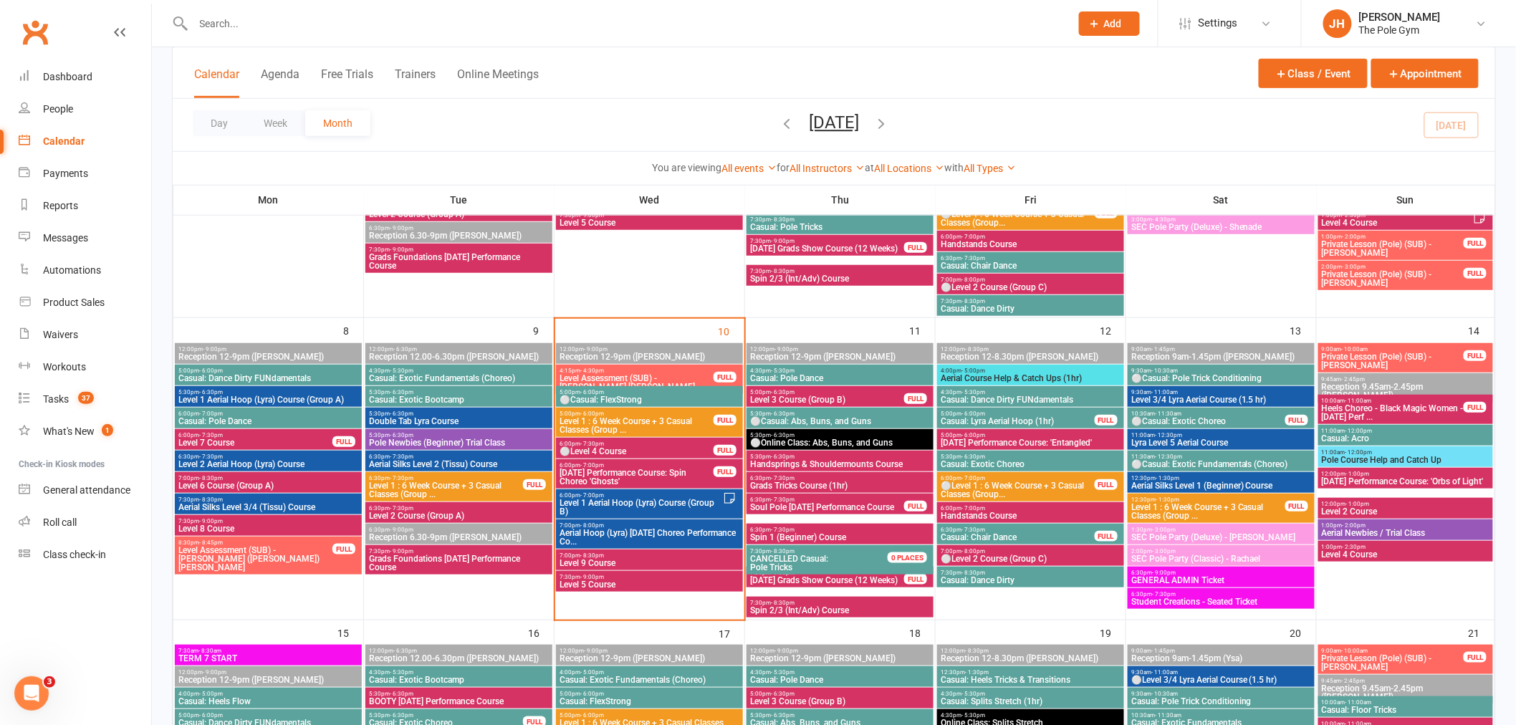
click at [610, 499] on span "Level 1 Aerial Hoop (Lyra) Course (Group B)" at bounding box center [641, 507] width 164 height 17
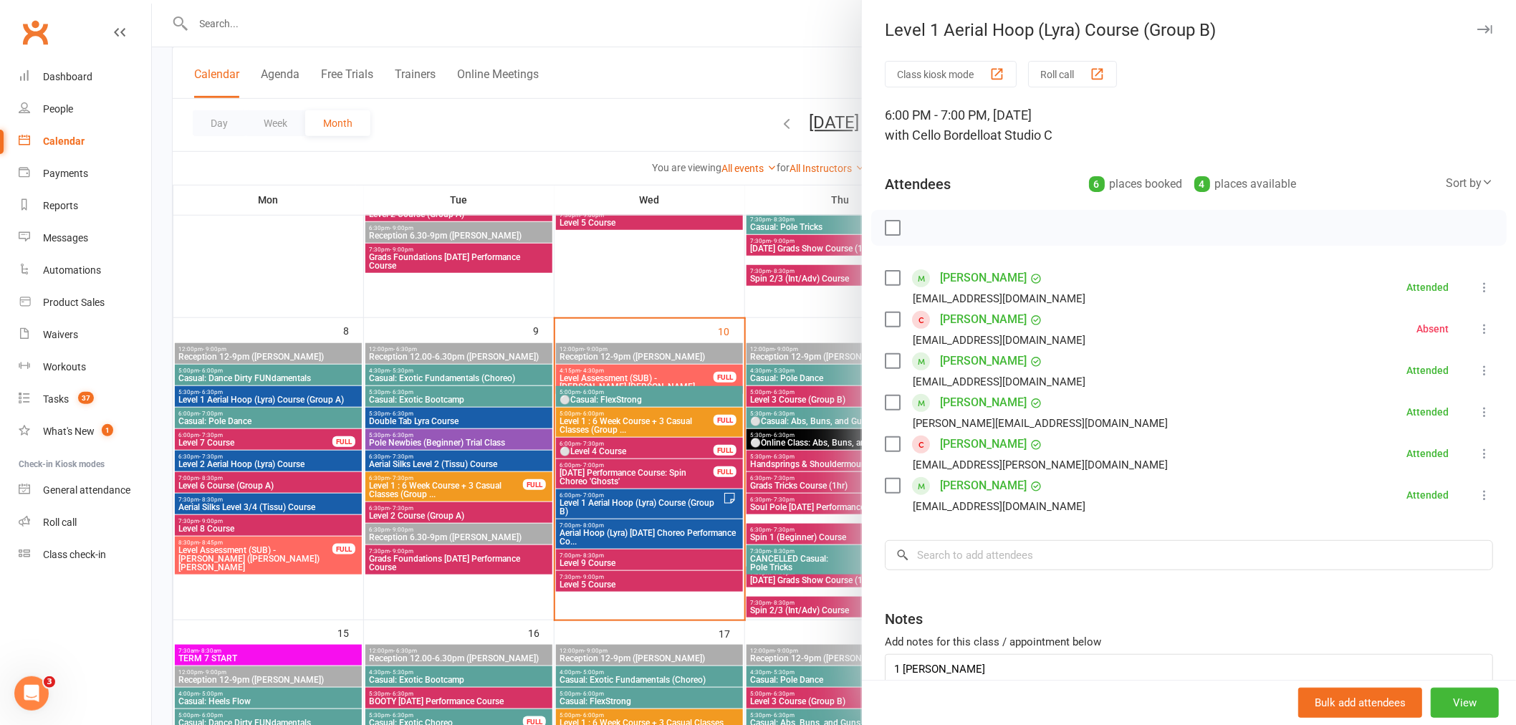
click at [962, 448] on link "Shani Wilkens" at bounding box center [983, 444] width 87 height 23
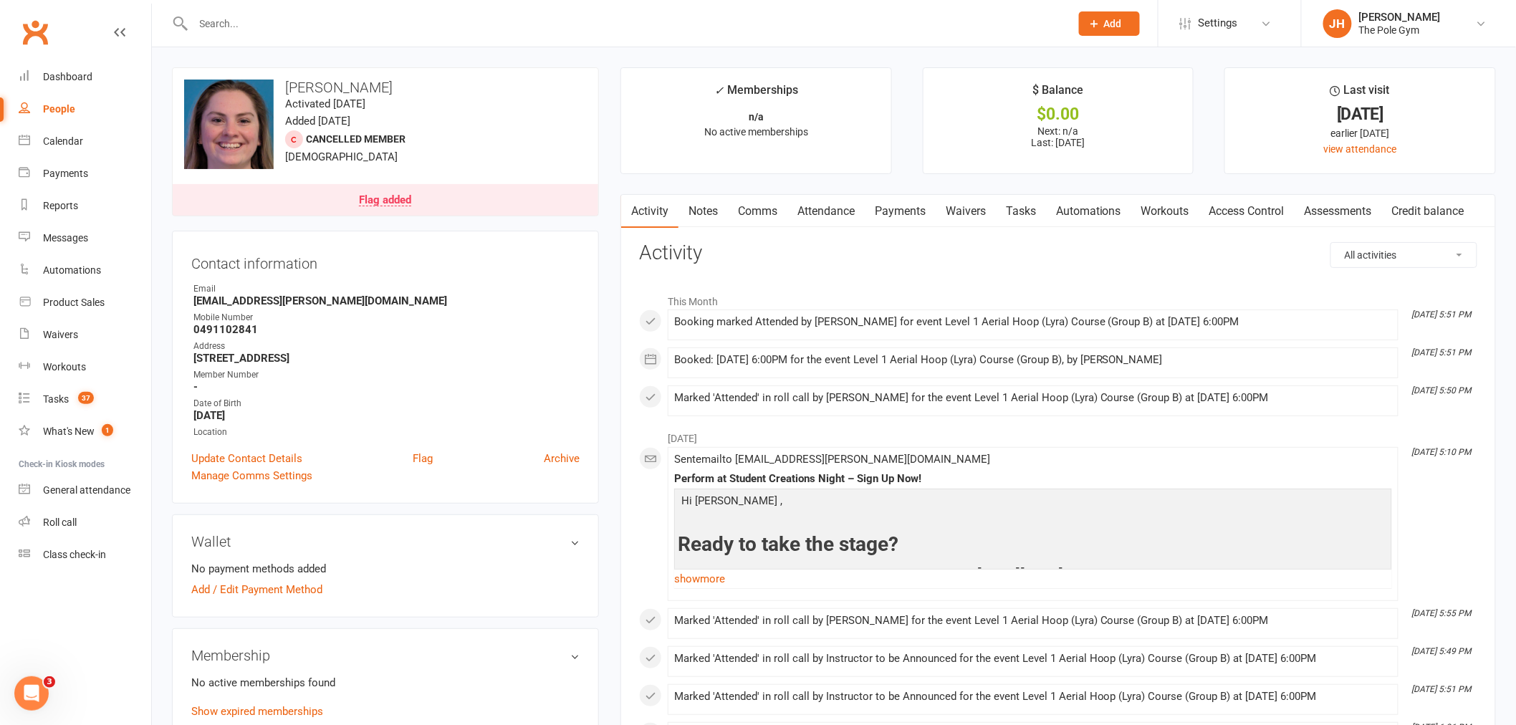
scroll to position [318, 0]
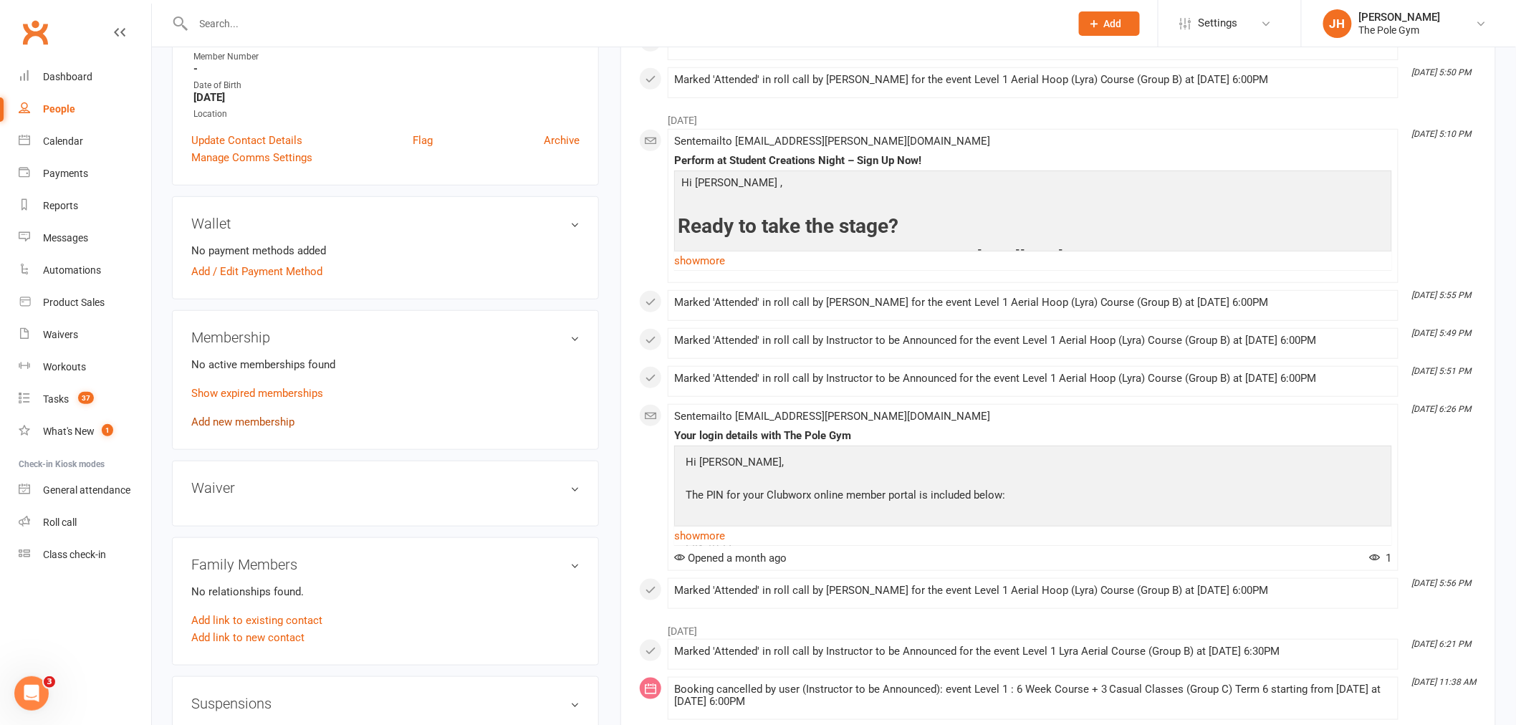
click at [277, 425] on link "Add new membership" at bounding box center [242, 421] width 103 height 13
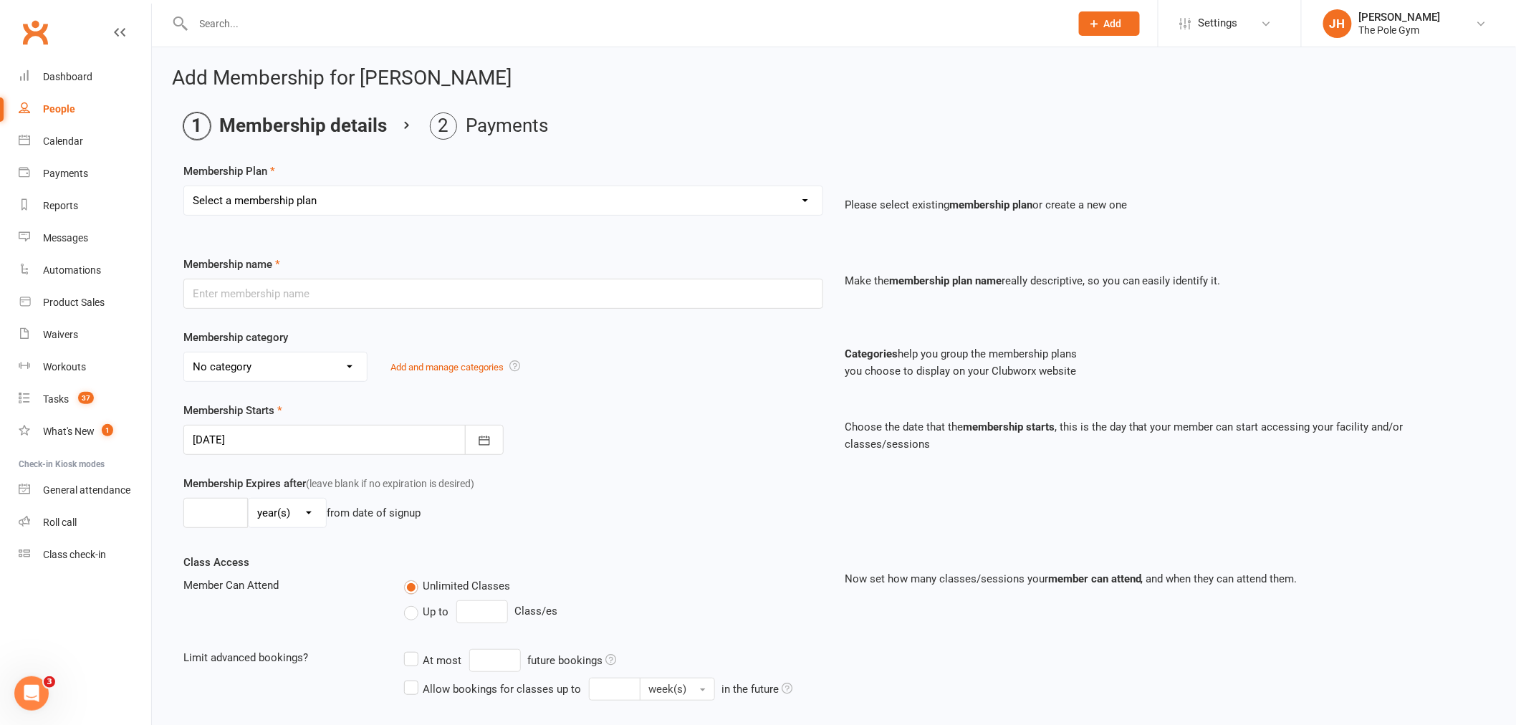
click at [330, 197] on select "Select a membership plan Create new Membership Plan Pay As You Go (45 min) Casu…" at bounding box center [503, 200] width 638 height 29
select select "10"
click at [184, 186] on select "Select a membership plan Create new Membership Plan Pay As You Go (45 min) Casu…" at bounding box center [503, 200] width 638 height 29
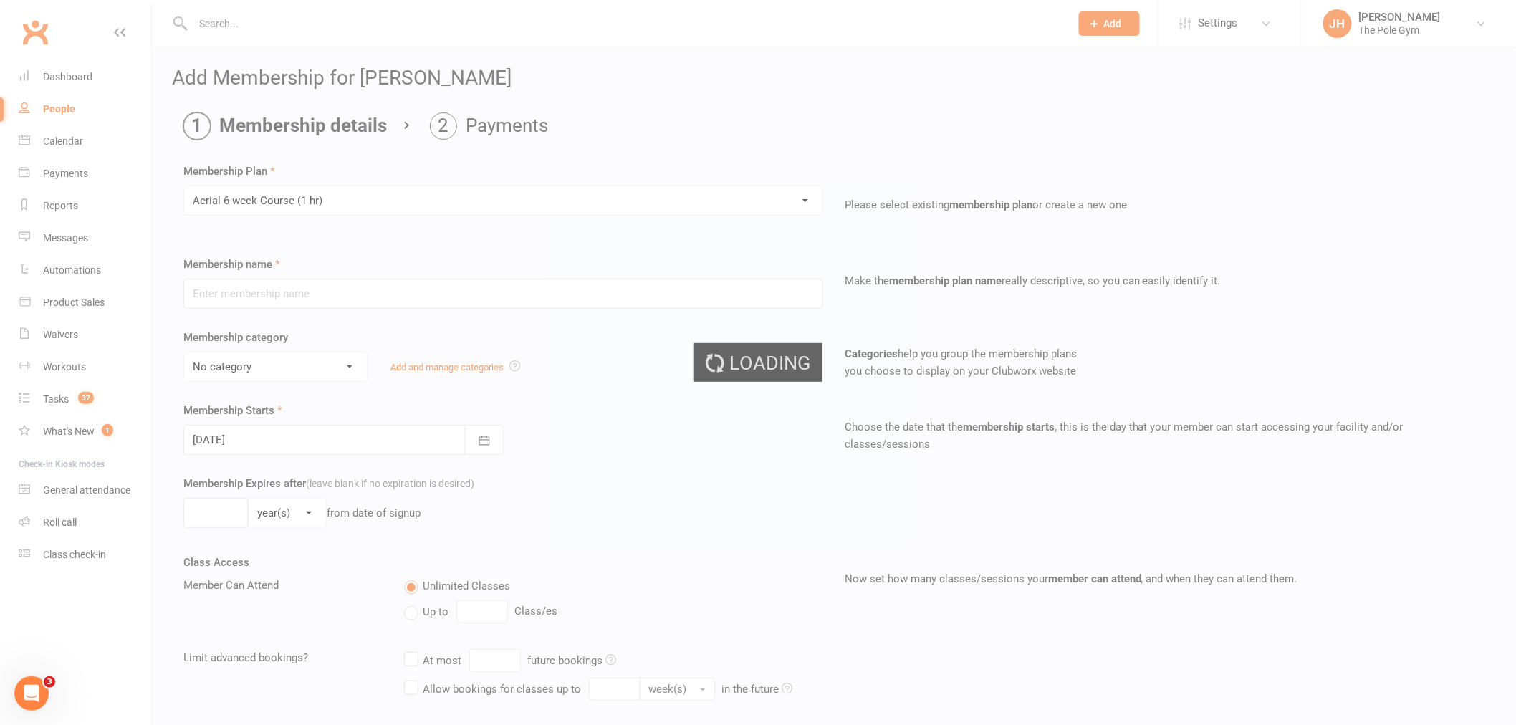
type input "Aerial 6-week Course (1 hr)"
select select "3"
type input "15 Sep 2025"
type input "6"
select select "1"
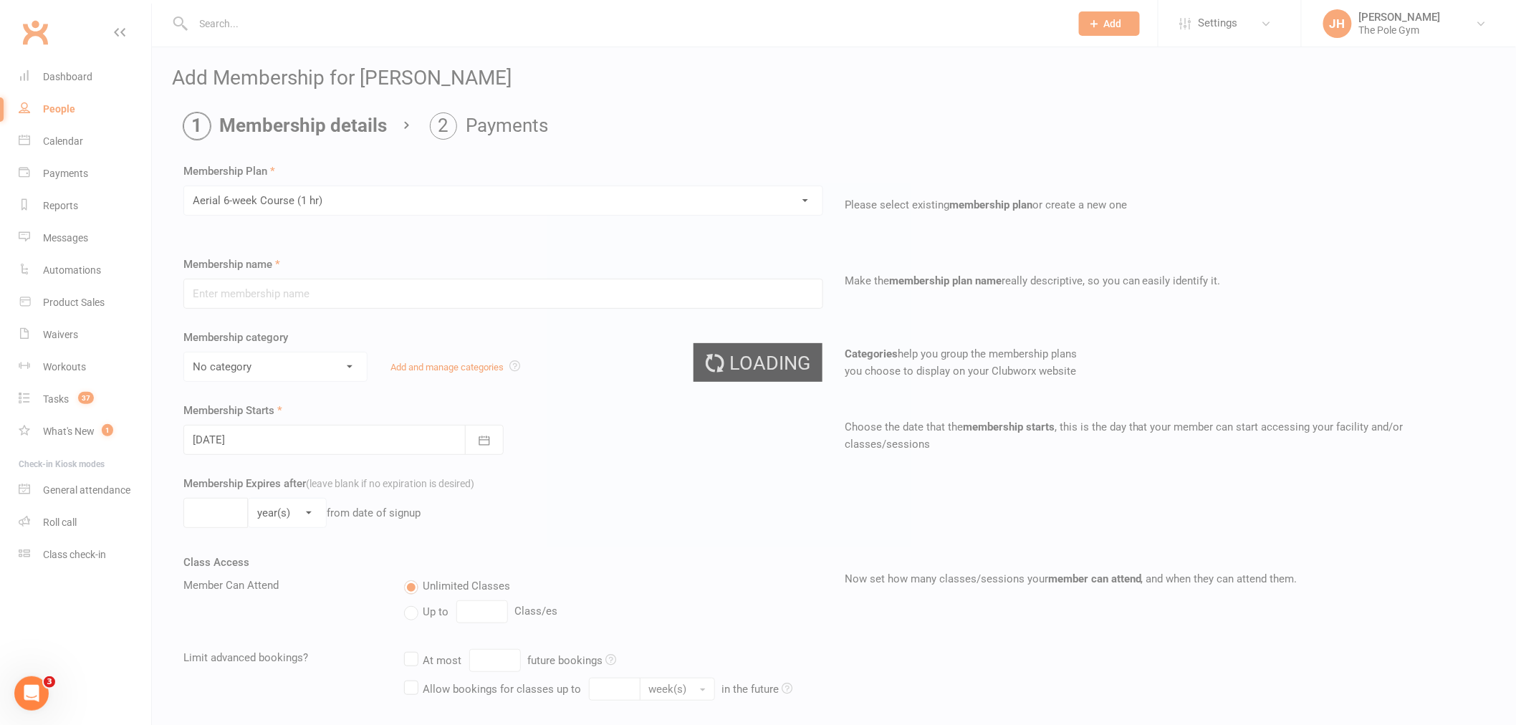
type input "1"
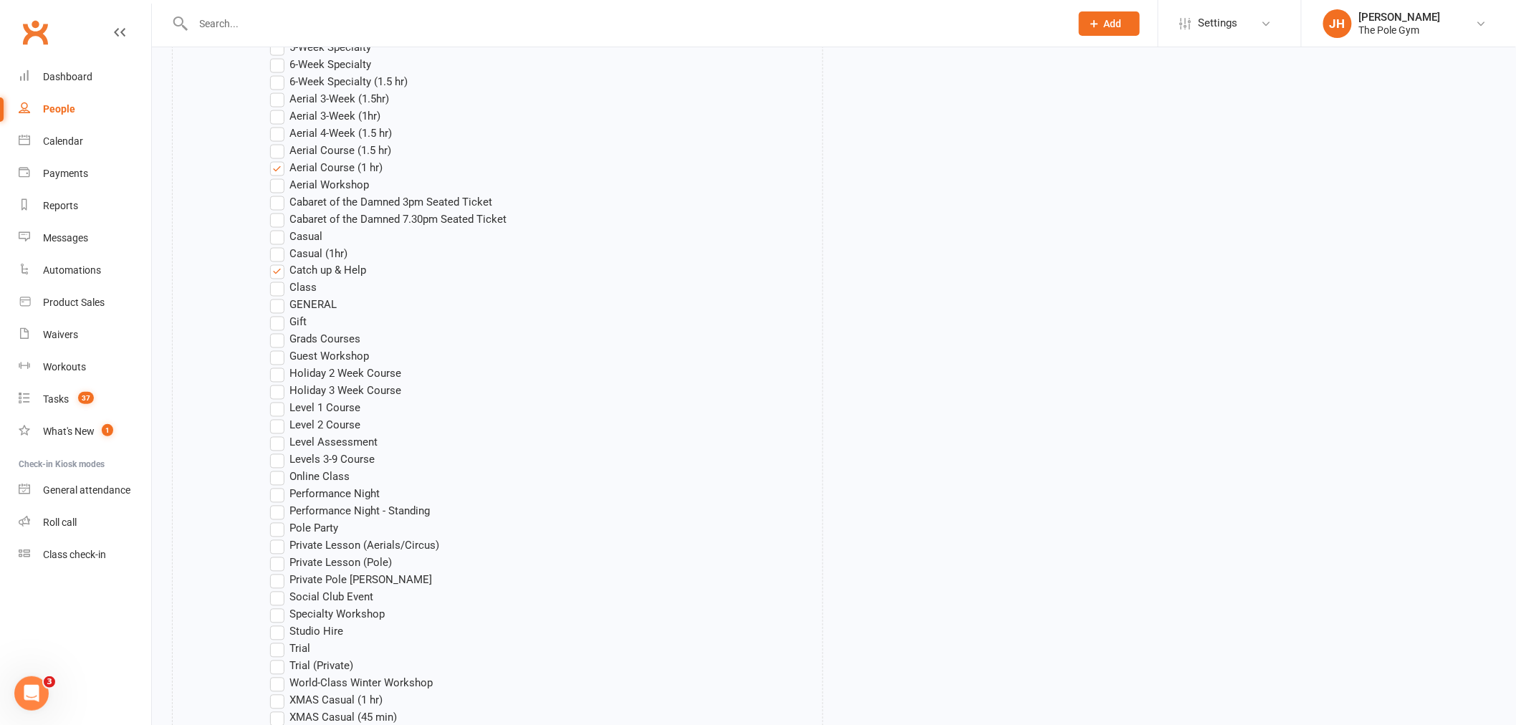
scroll to position [1112, 0]
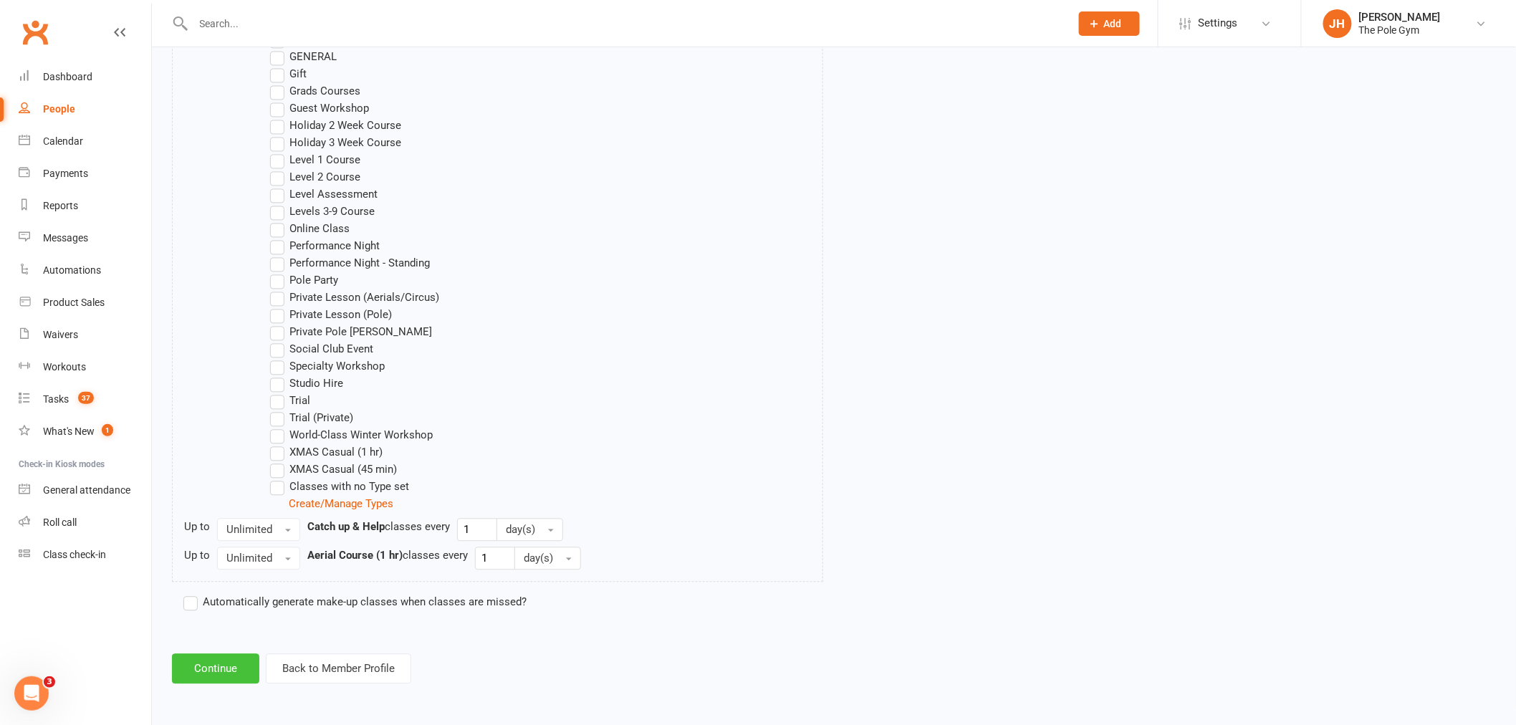
click at [232, 670] on button "Continue" at bounding box center [215, 669] width 87 height 30
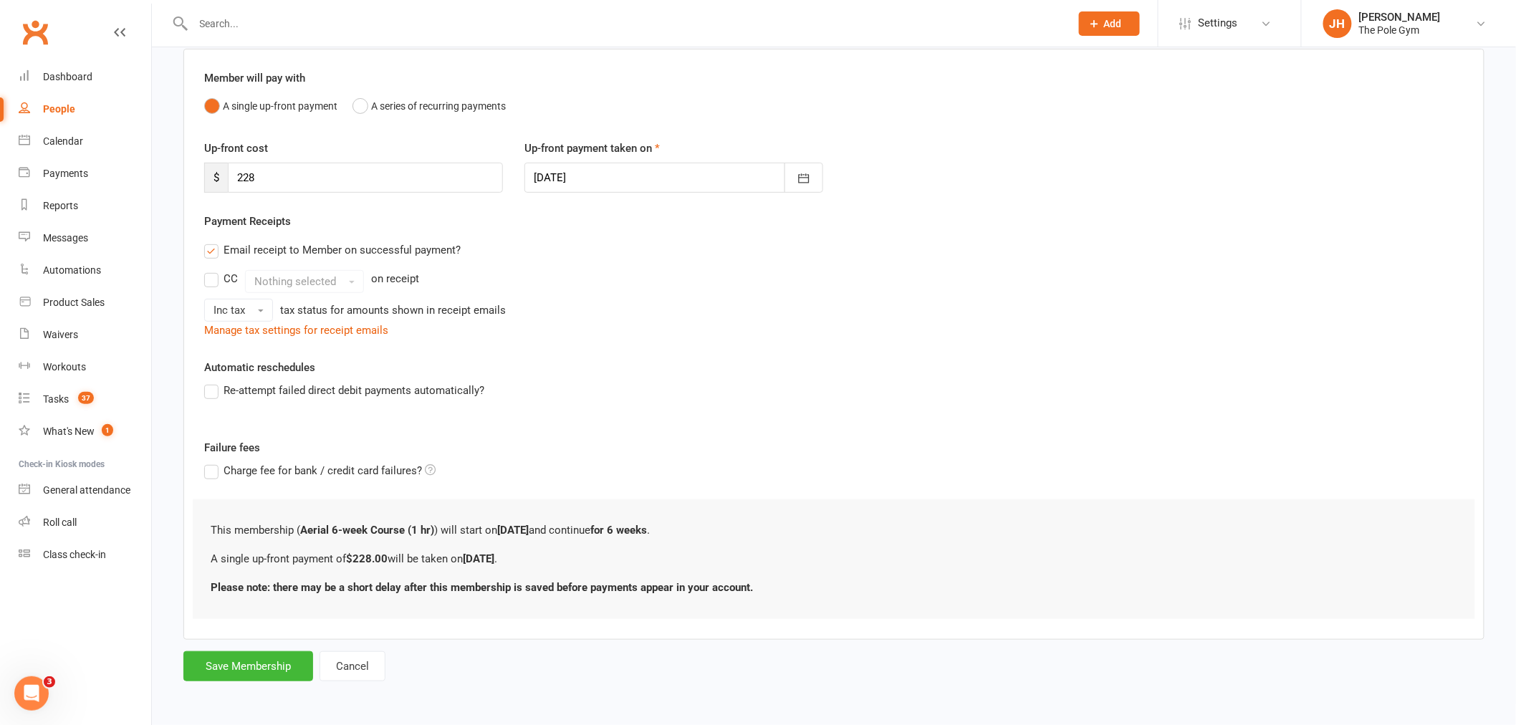
scroll to position [0, 0]
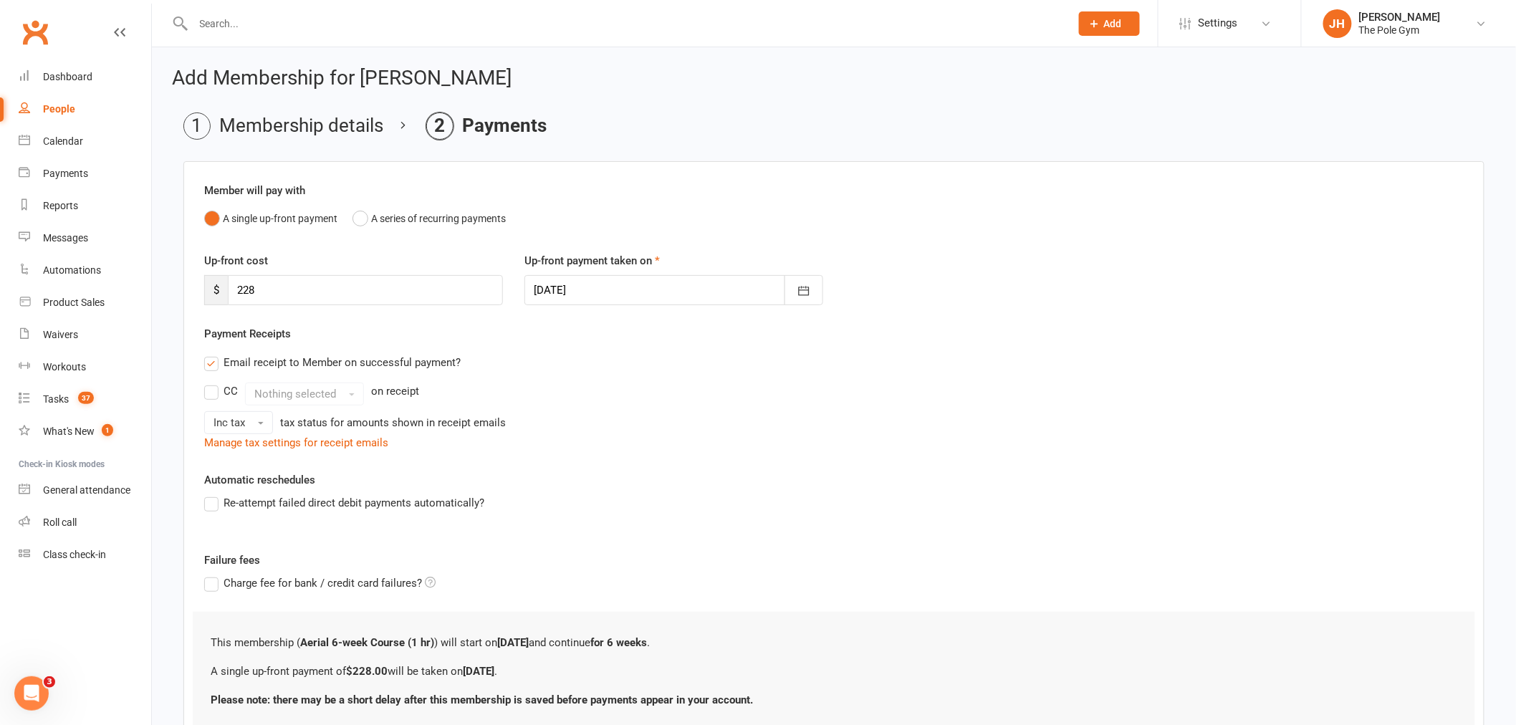
click at [719, 292] on div at bounding box center [673, 290] width 299 height 30
click at [705, 409] on span "11" at bounding box center [708, 408] width 11 height 11
type input "11 Sep 2025"
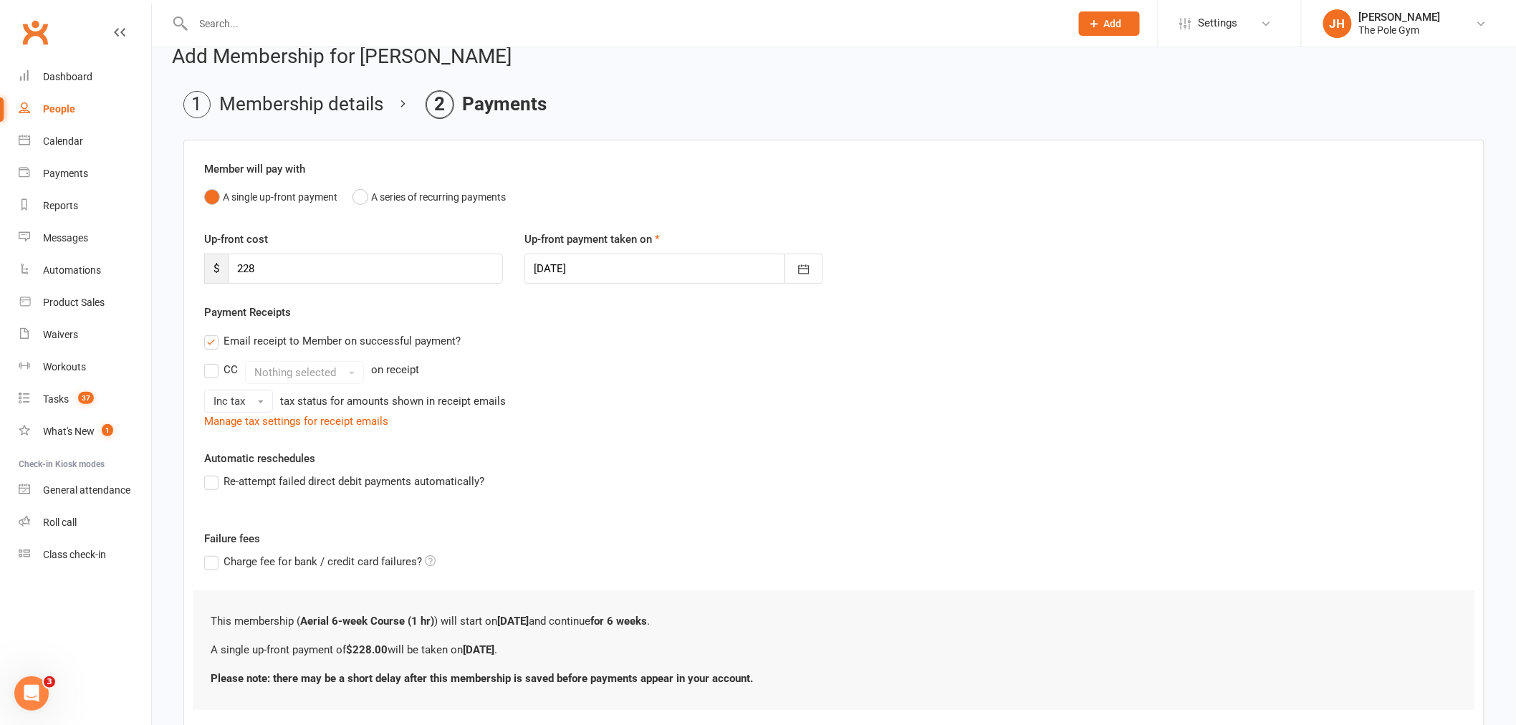
scroll to position [112, 0]
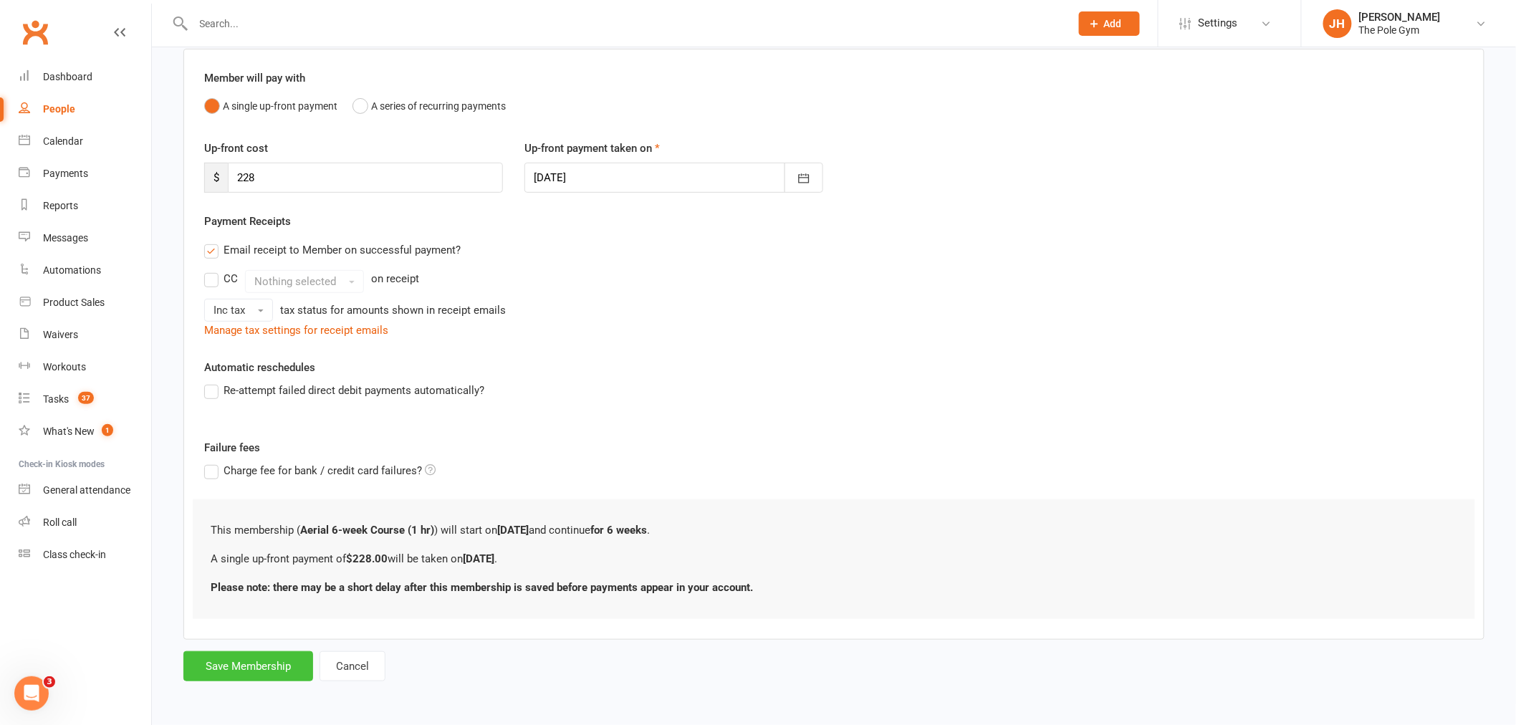
click at [249, 665] on button "Save Membership" at bounding box center [248, 666] width 130 height 30
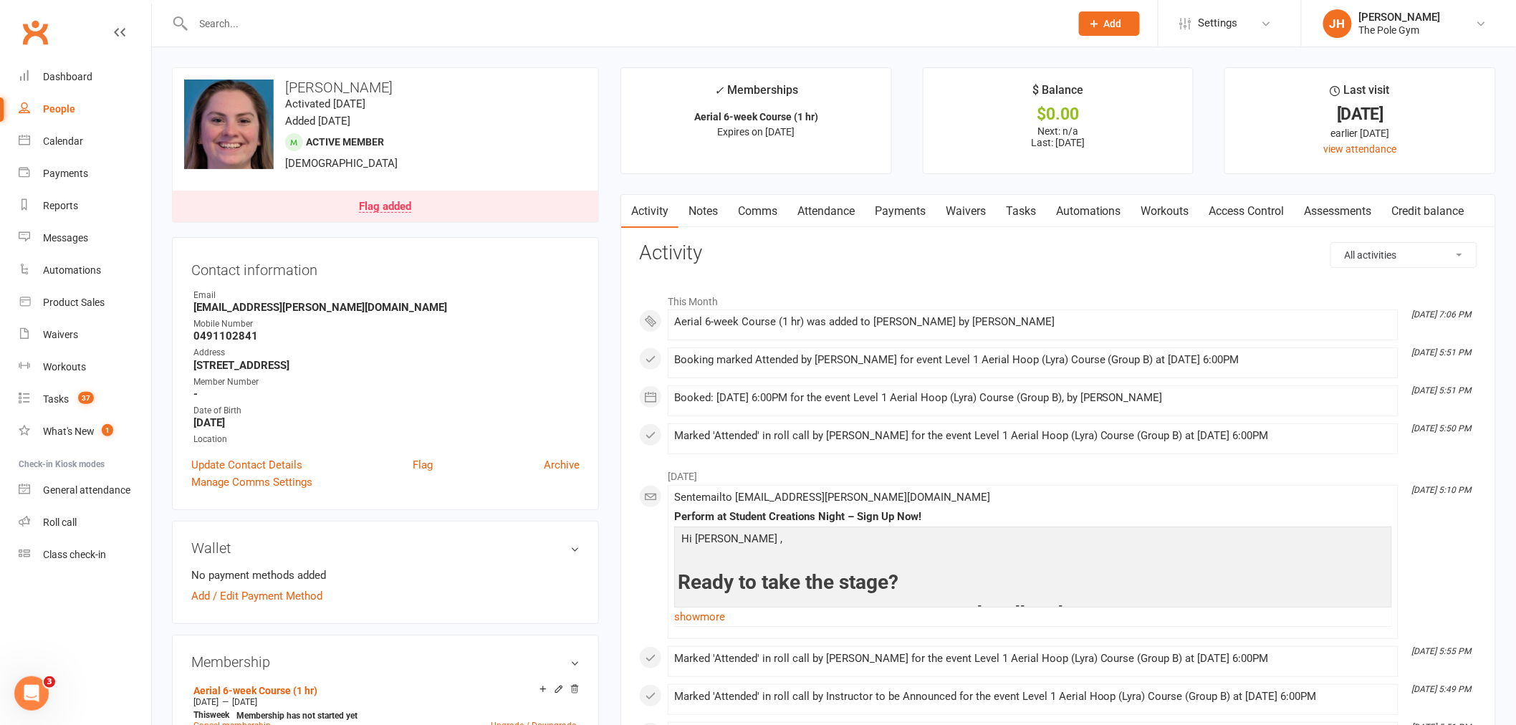
click at [898, 218] on link "Payments" at bounding box center [900, 211] width 71 height 33
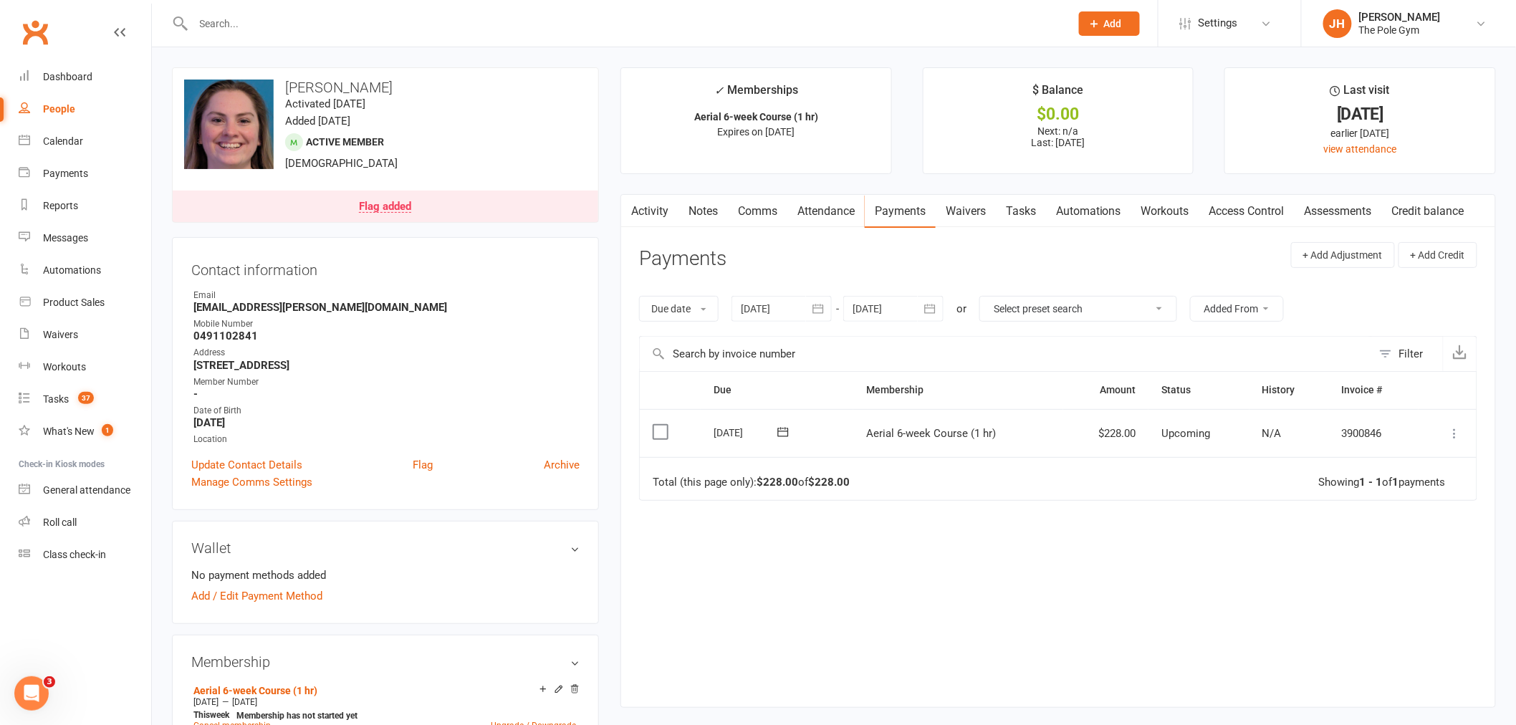
click at [1453, 440] on icon at bounding box center [1455, 433] width 14 height 14
click at [1410, 483] on link "Mark as Paid (POS)" at bounding box center [1392, 490] width 142 height 29
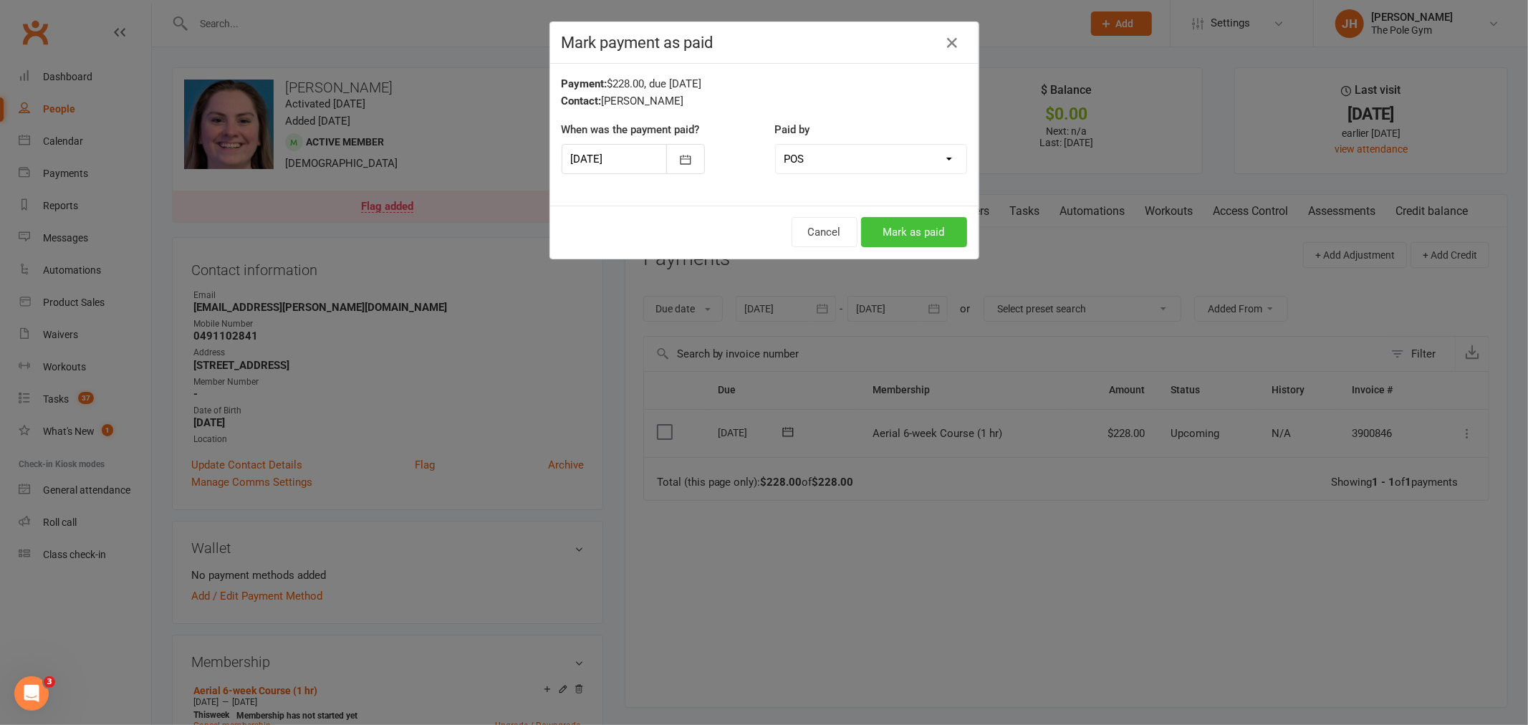
click at [944, 220] on button "Mark as paid" at bounding box center [914, 232] width 106 height 30
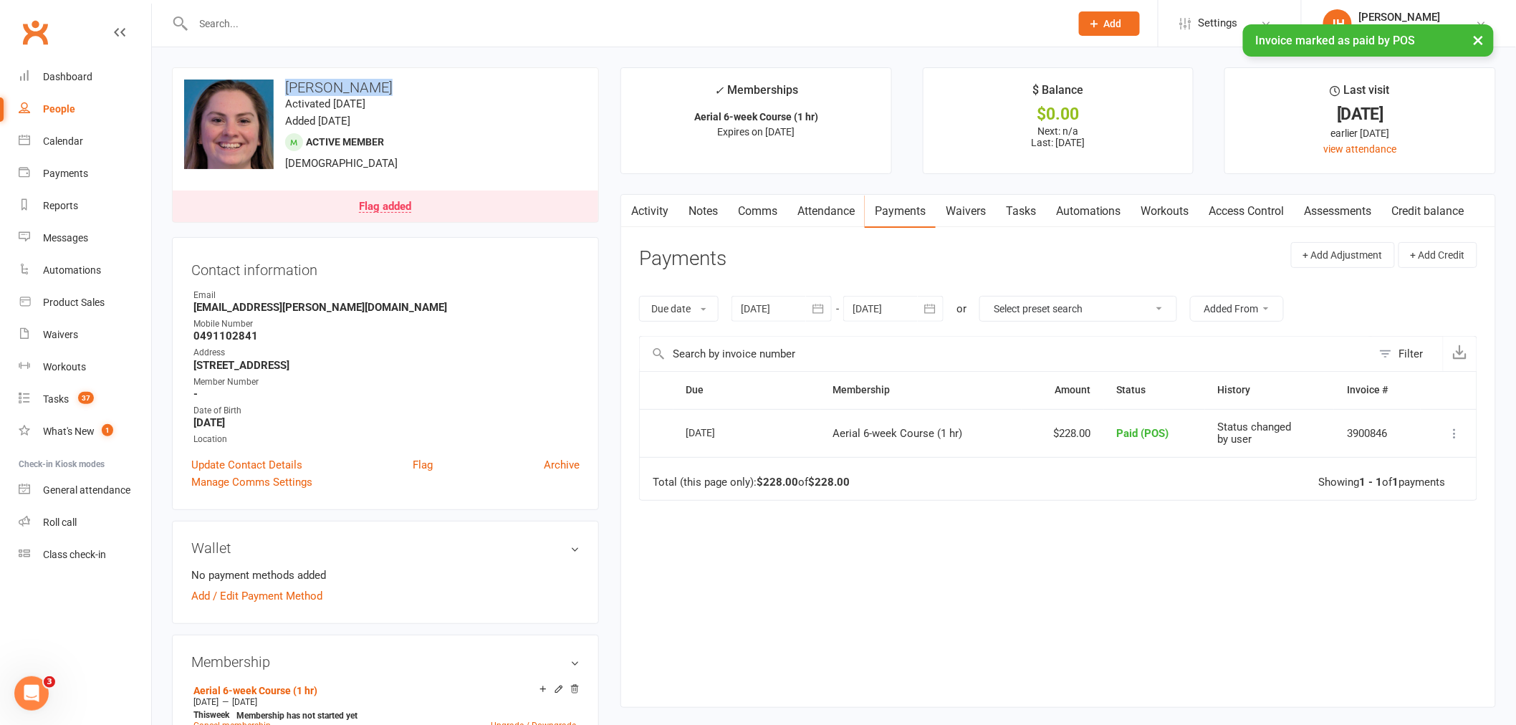
drag, startPoint x: 385, startPoint y: 92, endPoint x: 279, endPoint y: 93, distance: 106.0
click at [279, 93] on h3 "Shani Wilkens" at bounding box center [385, 88] width 403 height 16
copy div "change photo Shani Wilkens"
click at [54, 138] on div "Calendar" at bounding box center [63, 140] width 40 height 11
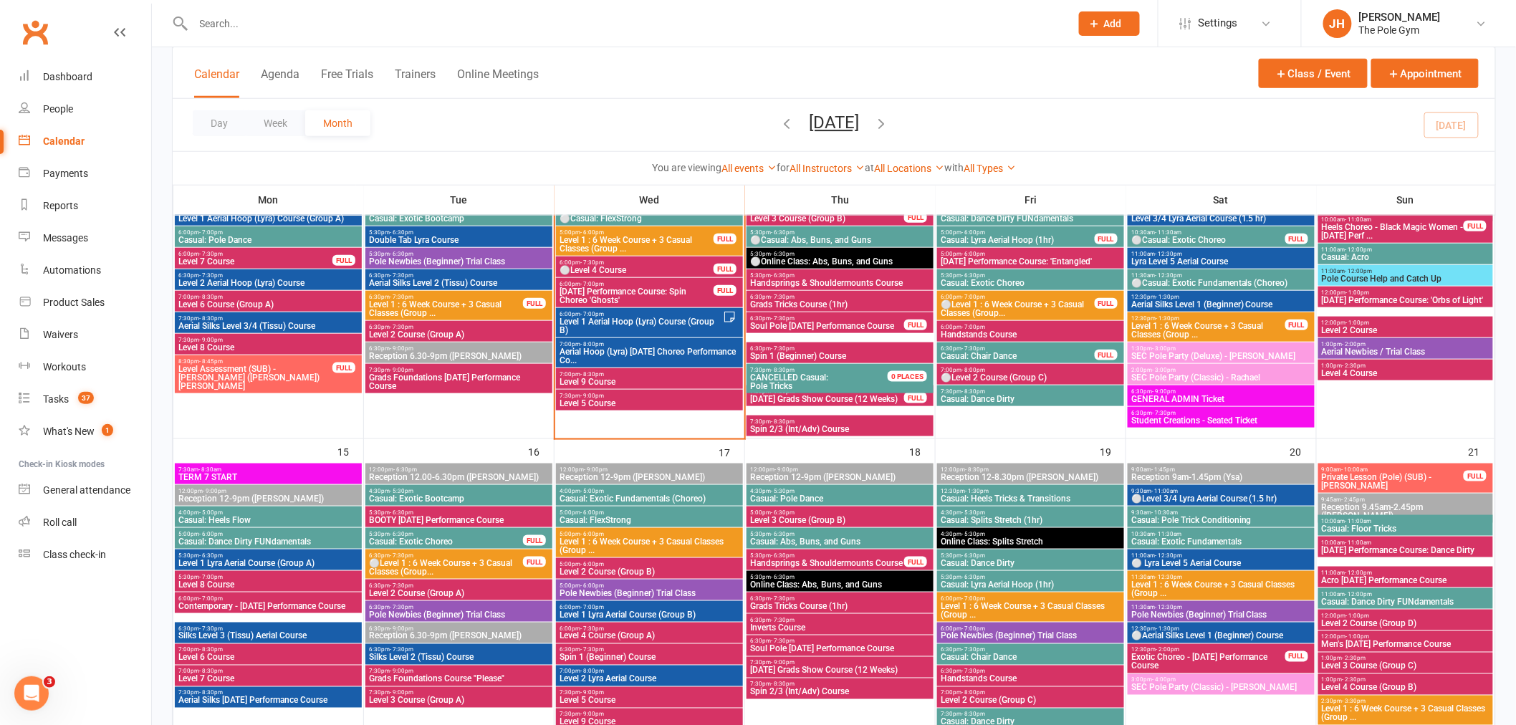
scroll to position [636, 0]
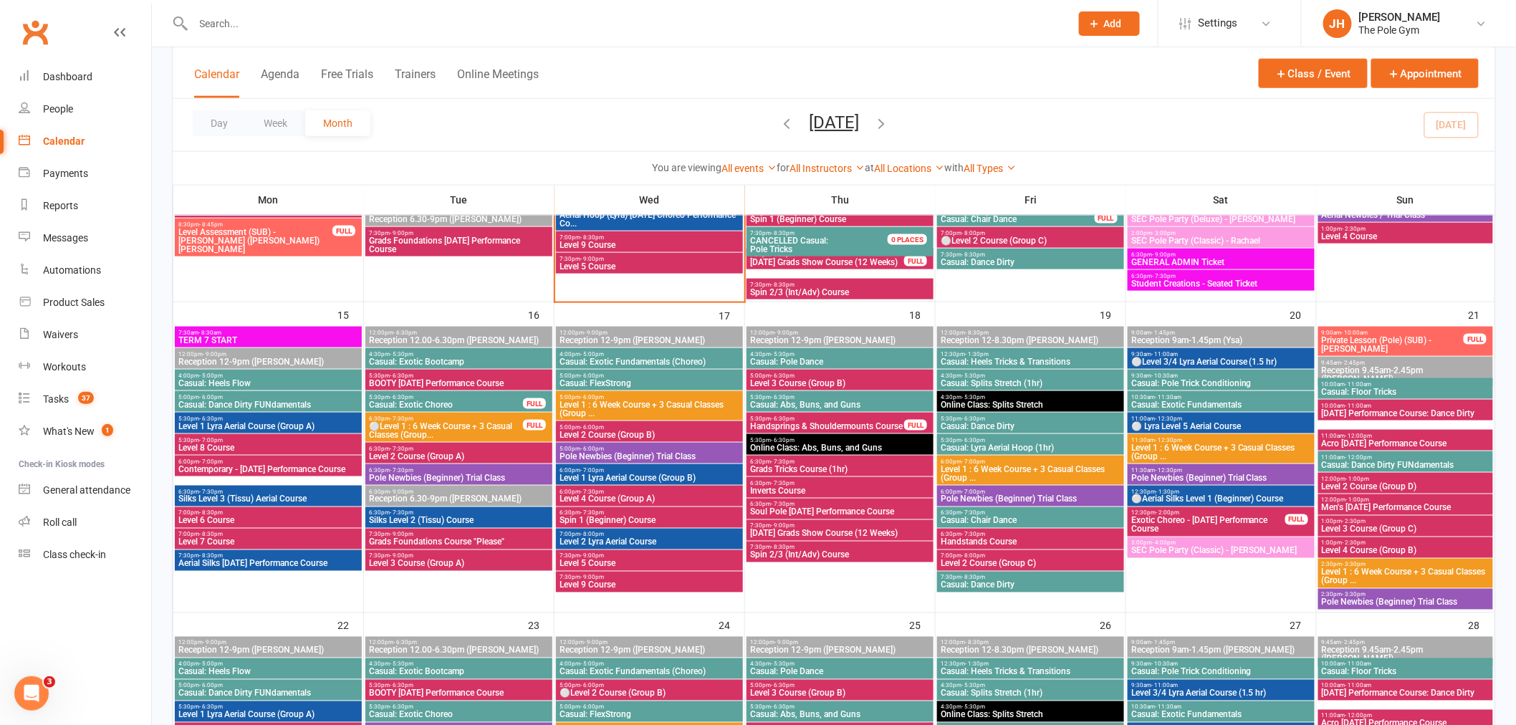
click at [605, 476] on span "Level 1 Lyra Aerial Course (Group B)" at bounding box center [649, 477] width 181 height 9
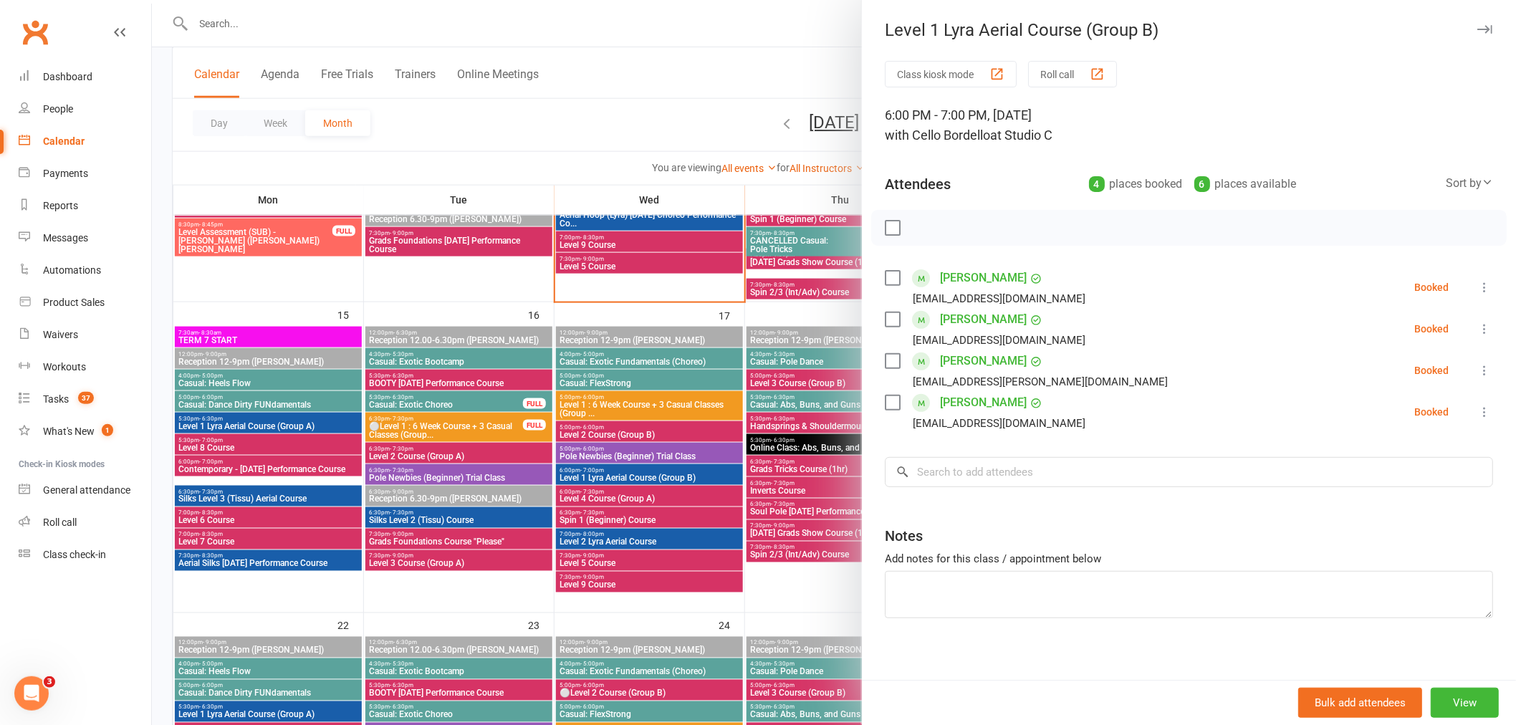
click at [600, 445] on div at bounding box center [834, 362] width 1364 height 725
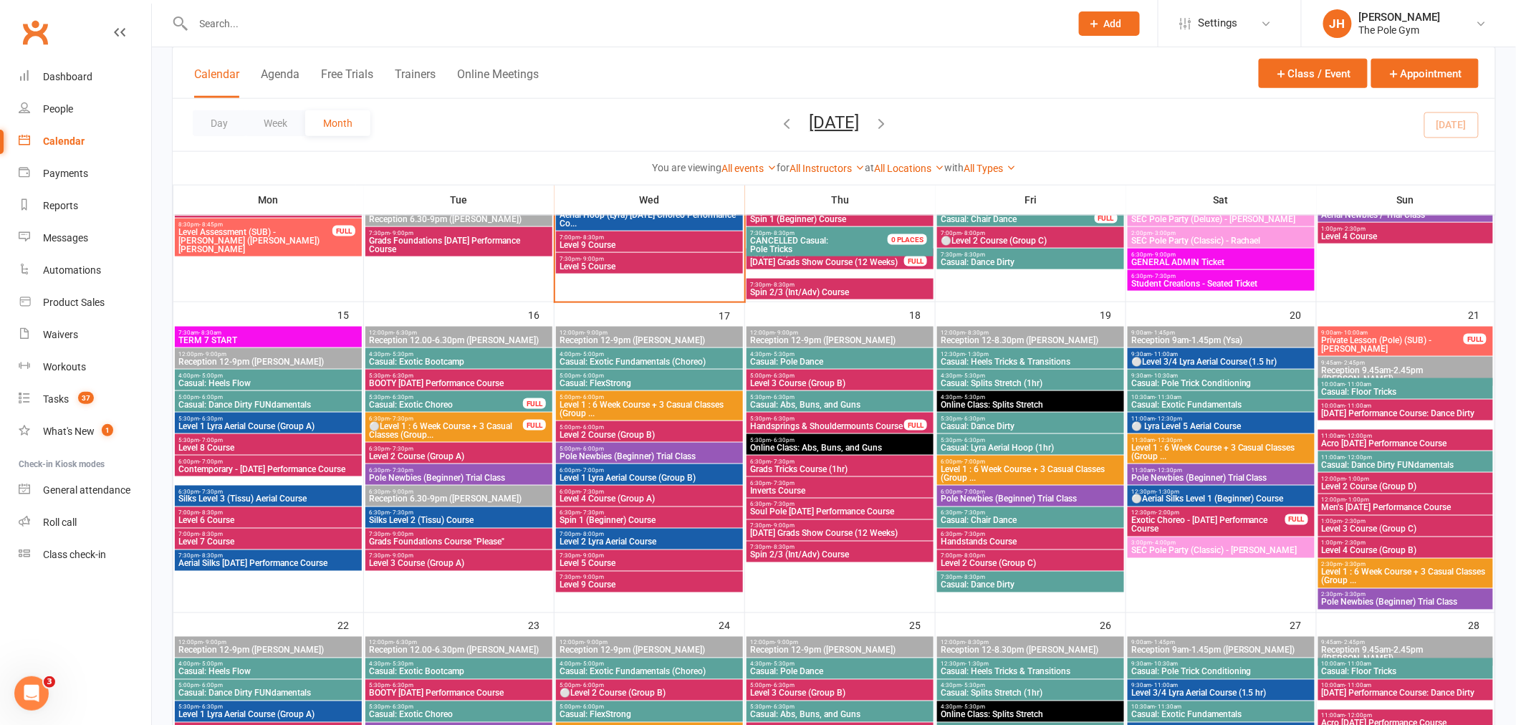
click at [222, 422] on span "Level 1 Lyra Aerial Course (Group A)" at bounding box center [268, 426] width 181 height 9
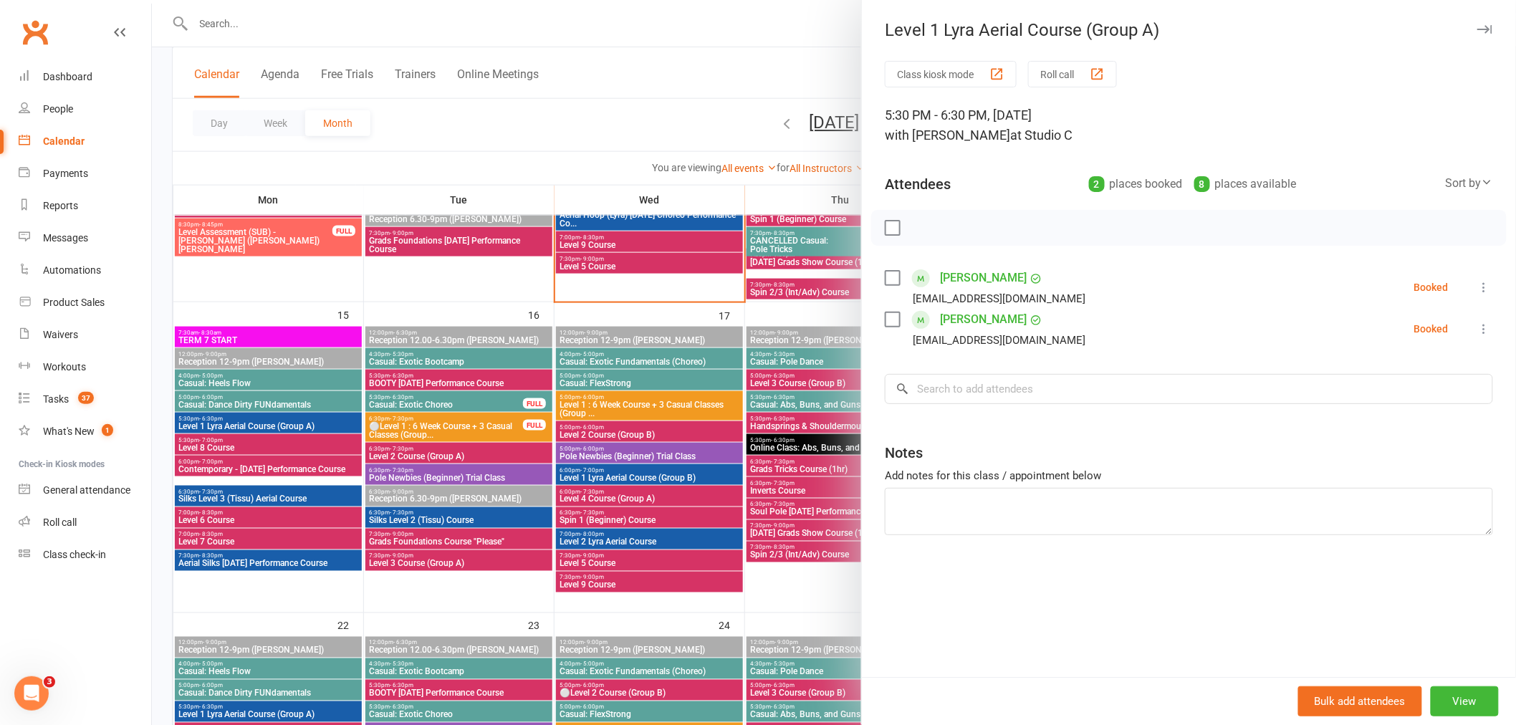
click at [443, 454] on div at bounding box center [834, 362] width 1364 height 725
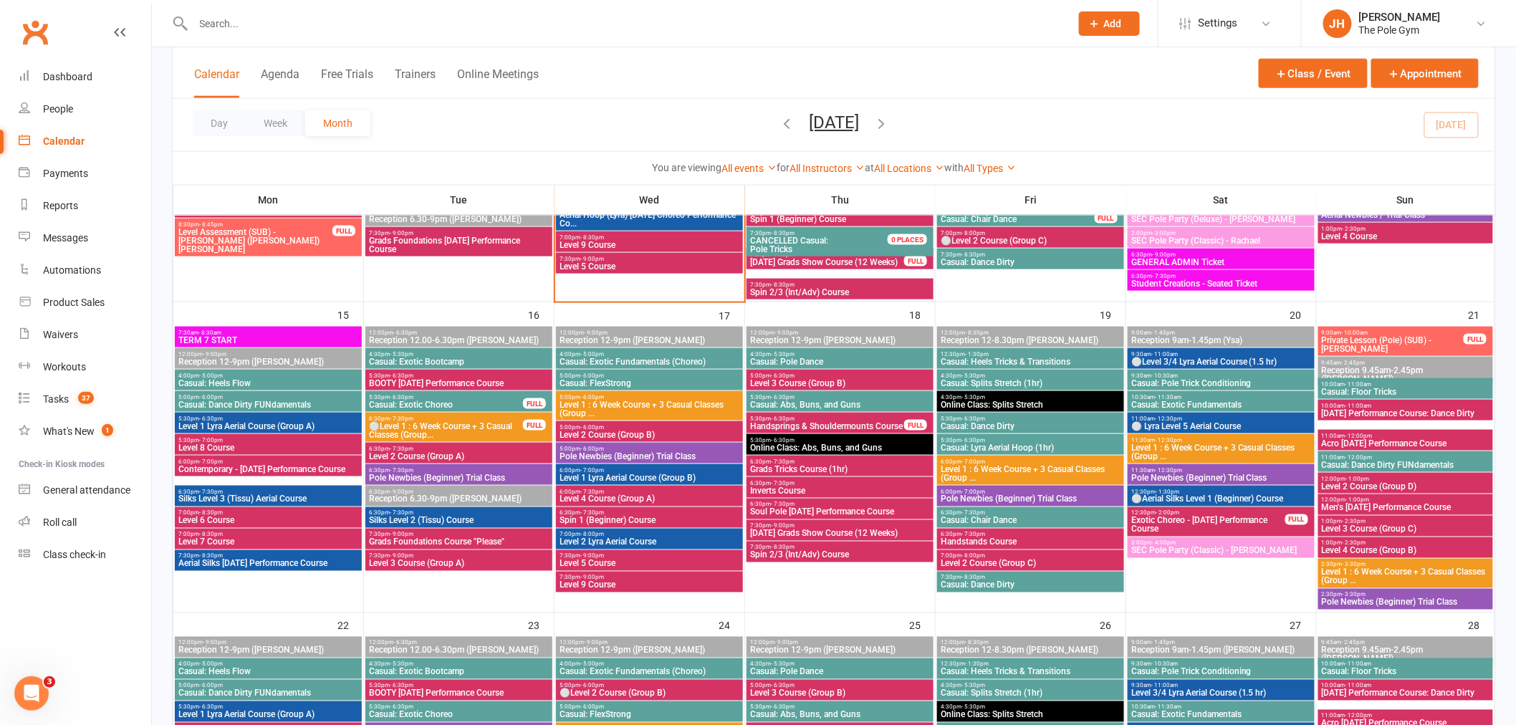
click at [570, 29] on input "text" at bounding box center [624, 24] width 871 height 20
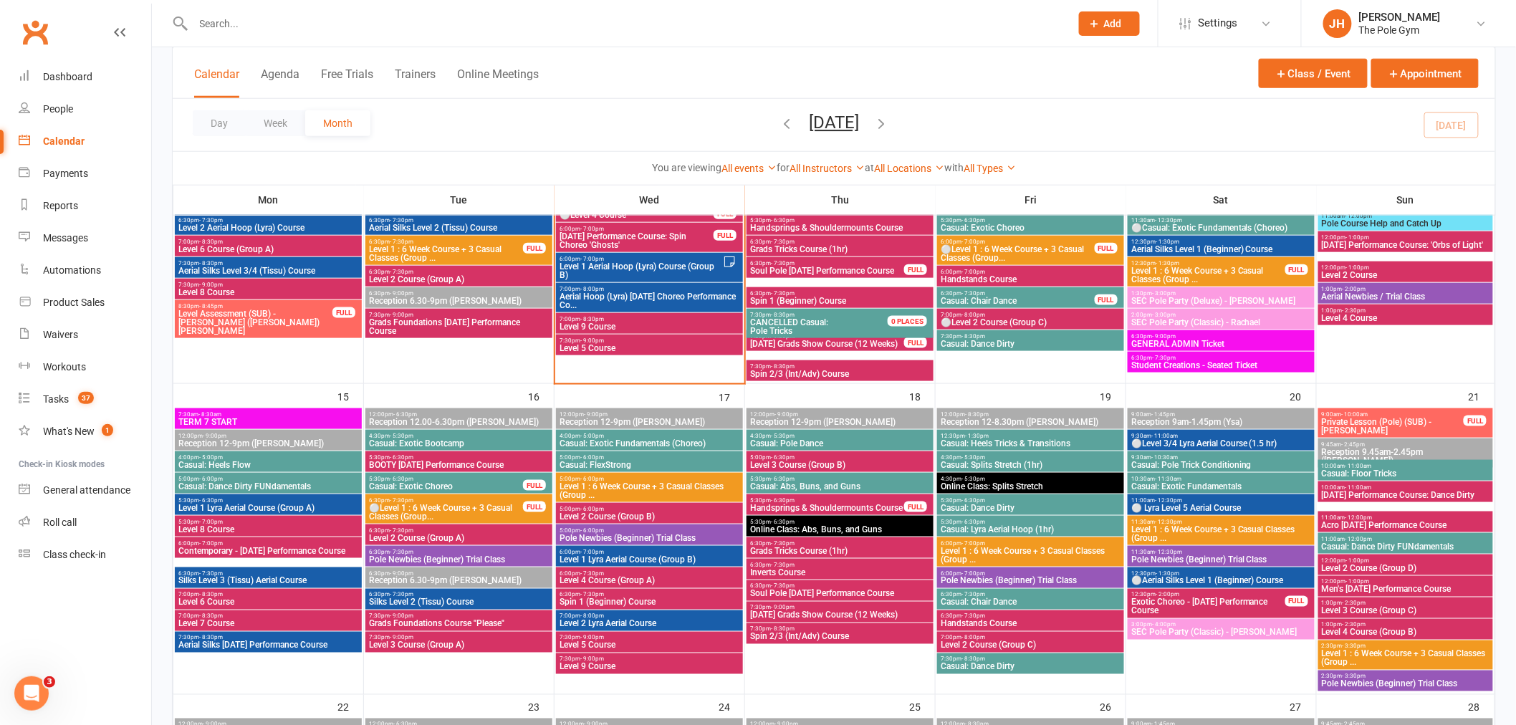
scroll to position [477, 0]
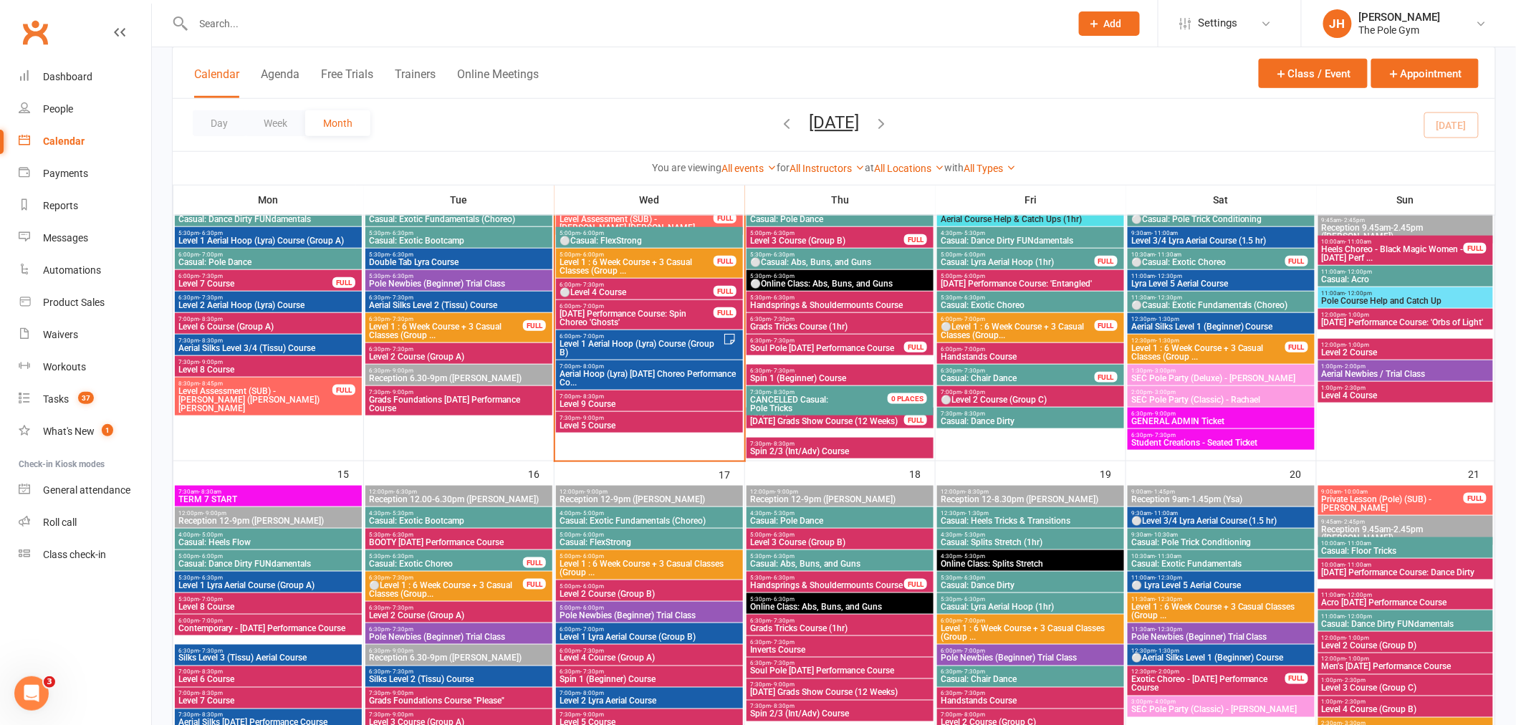
click at [621, 347] on span "Level 1 Aerial Hoop (Lyra) Course (Group B)" at bounding box center [641, 348] width 164 height 17
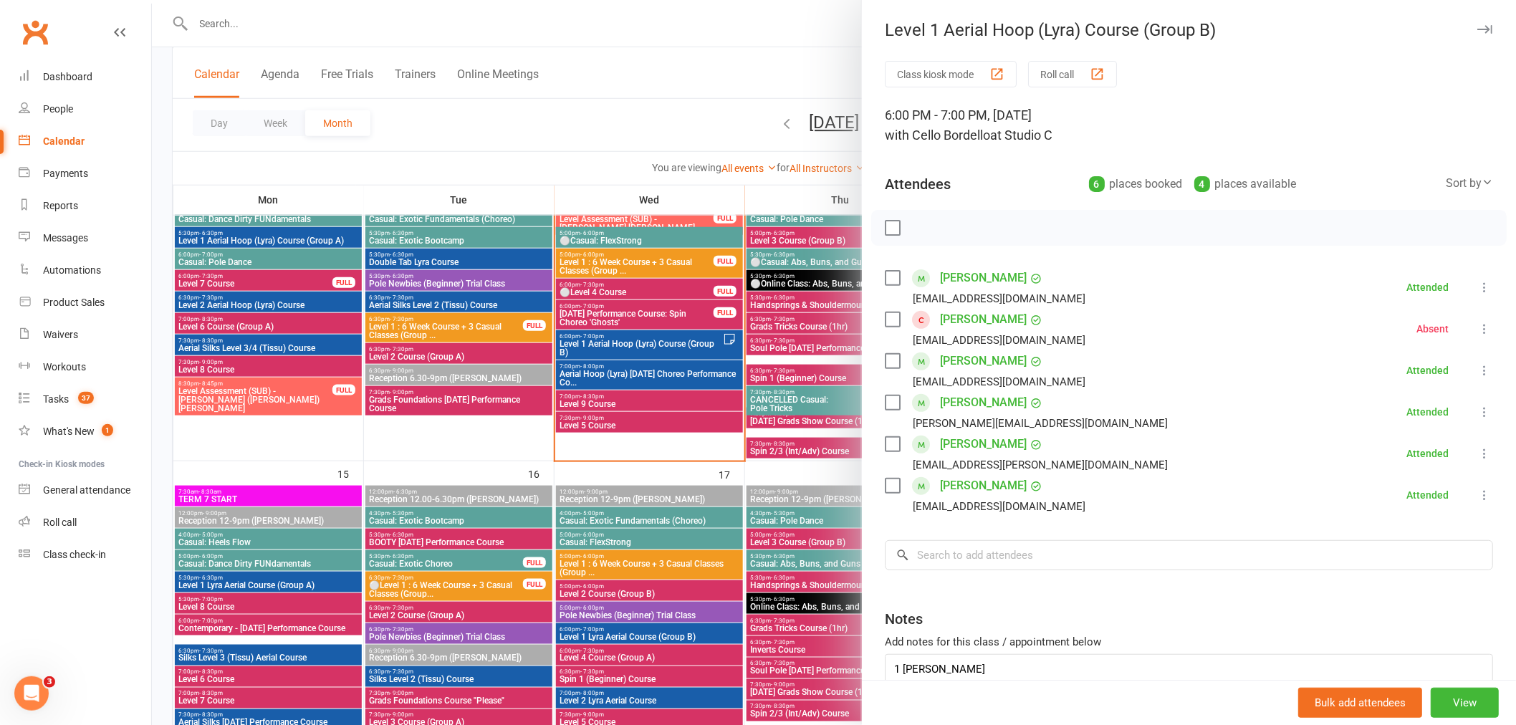
click at [950, 355] on link "Sarah Garner" at bounding box center [983, 361] width 87 height 23
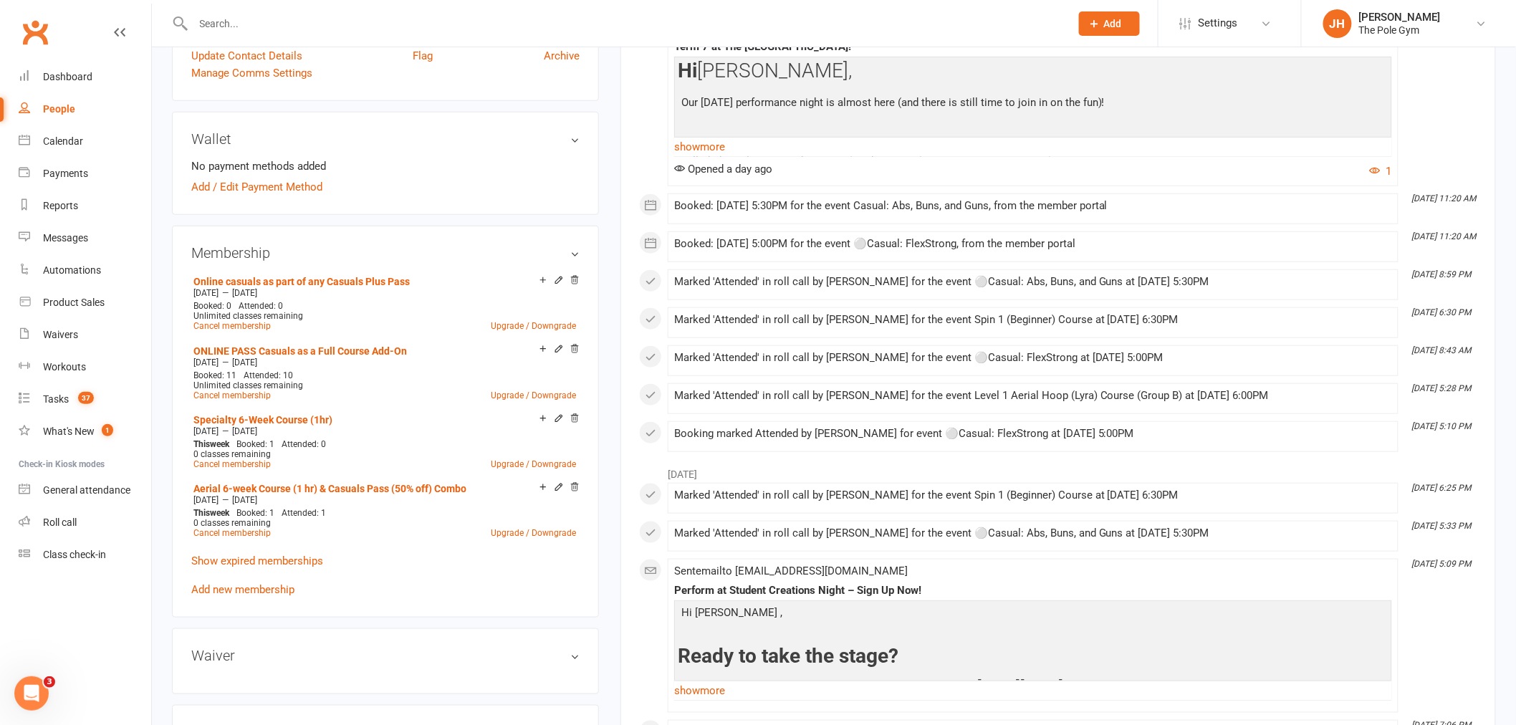
scroll to position [477, 0]
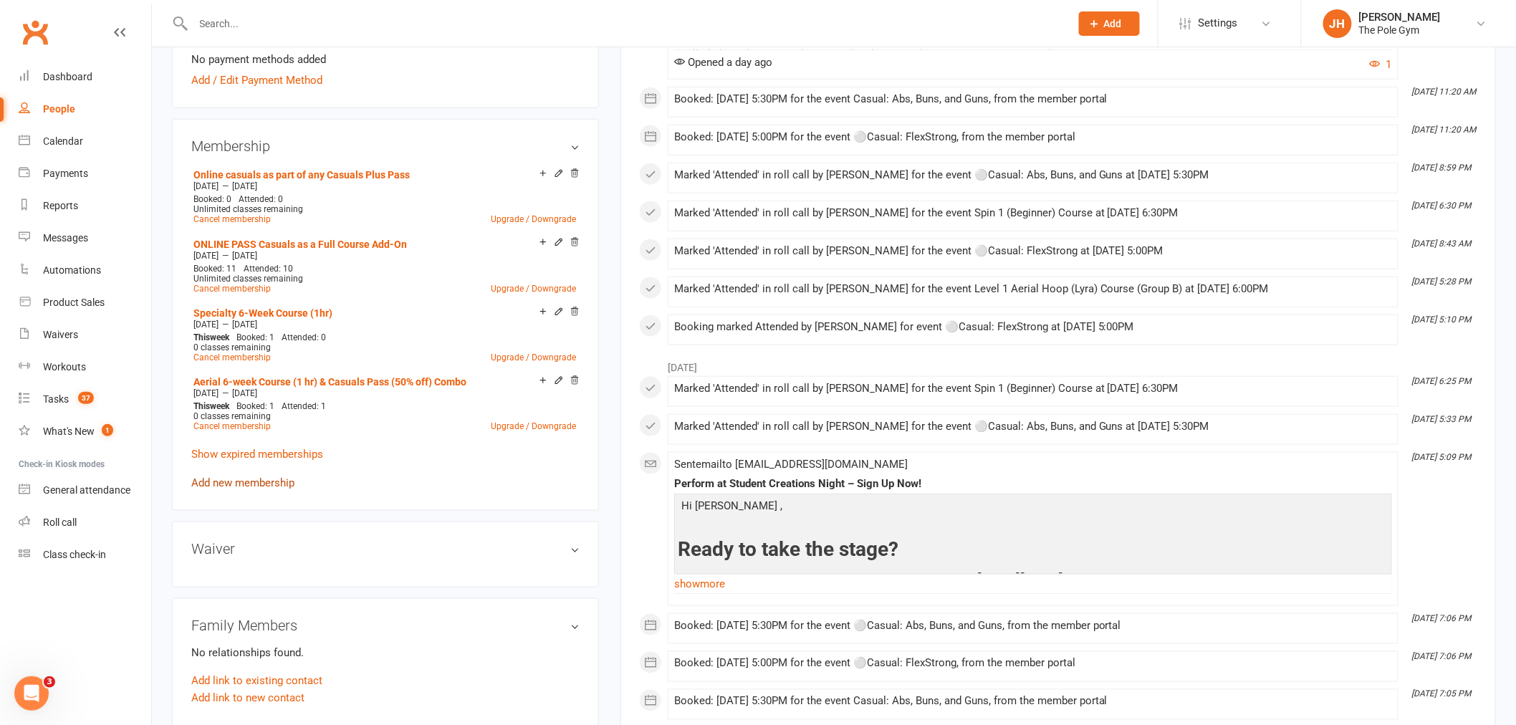
click at [246, 478] on link "Add new membership" at bounding box center [242, 482] width 103 height 13
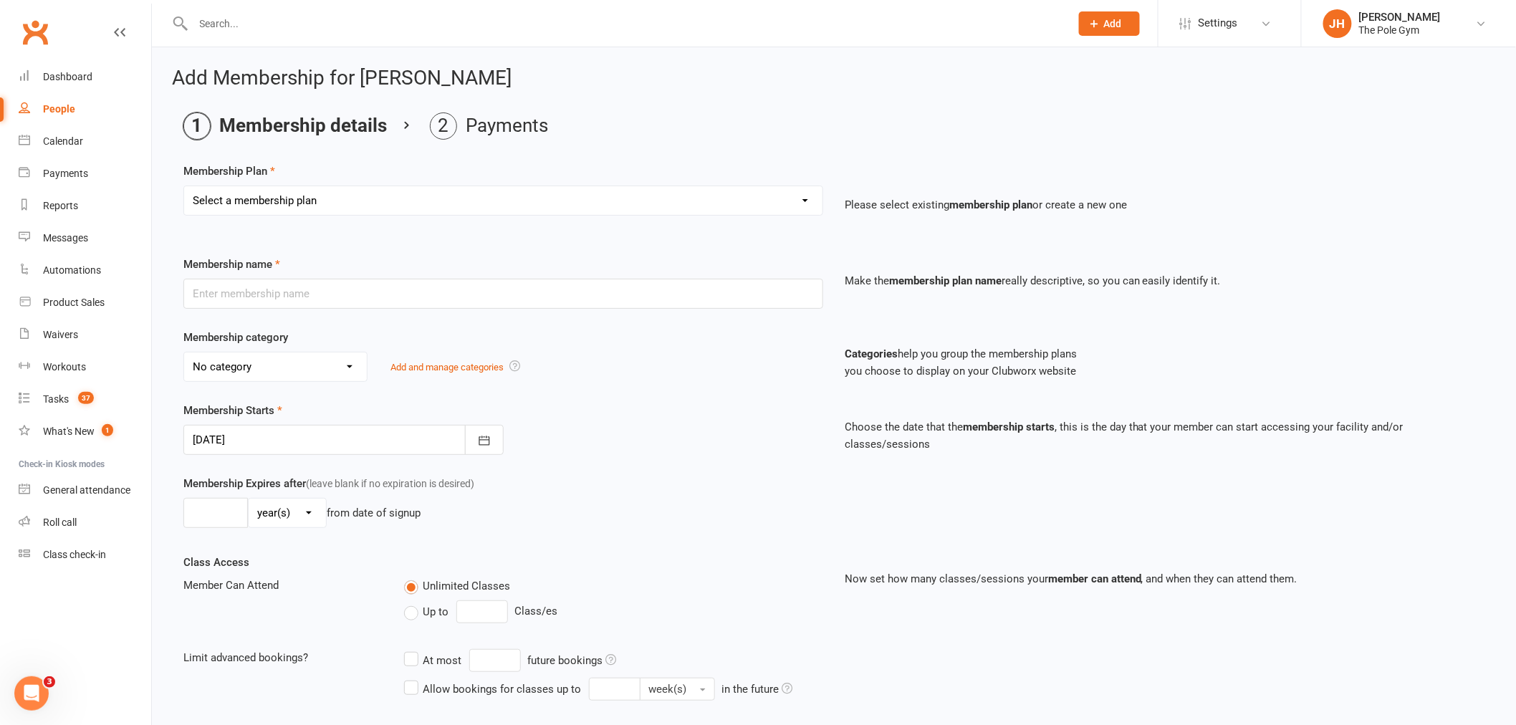
click at [430, 170] on div "Membership Plan Select a membership plan Create new Membership Plan Pay As You …" at bounding box center [833, 199] width 1301 height 73
click at [387, 208] on select "Select a membership plan Create new Membership Plan Pay As You Go (45 min) Casu…" at bounding box center [503, 200] width 638 height 29
select select "11"
click at [184, 186] on select "Select a membership plan Create new Membership Plan Pay As You Go (45 min) Casu…" at bounding box center [503, 200] width 638 height 29
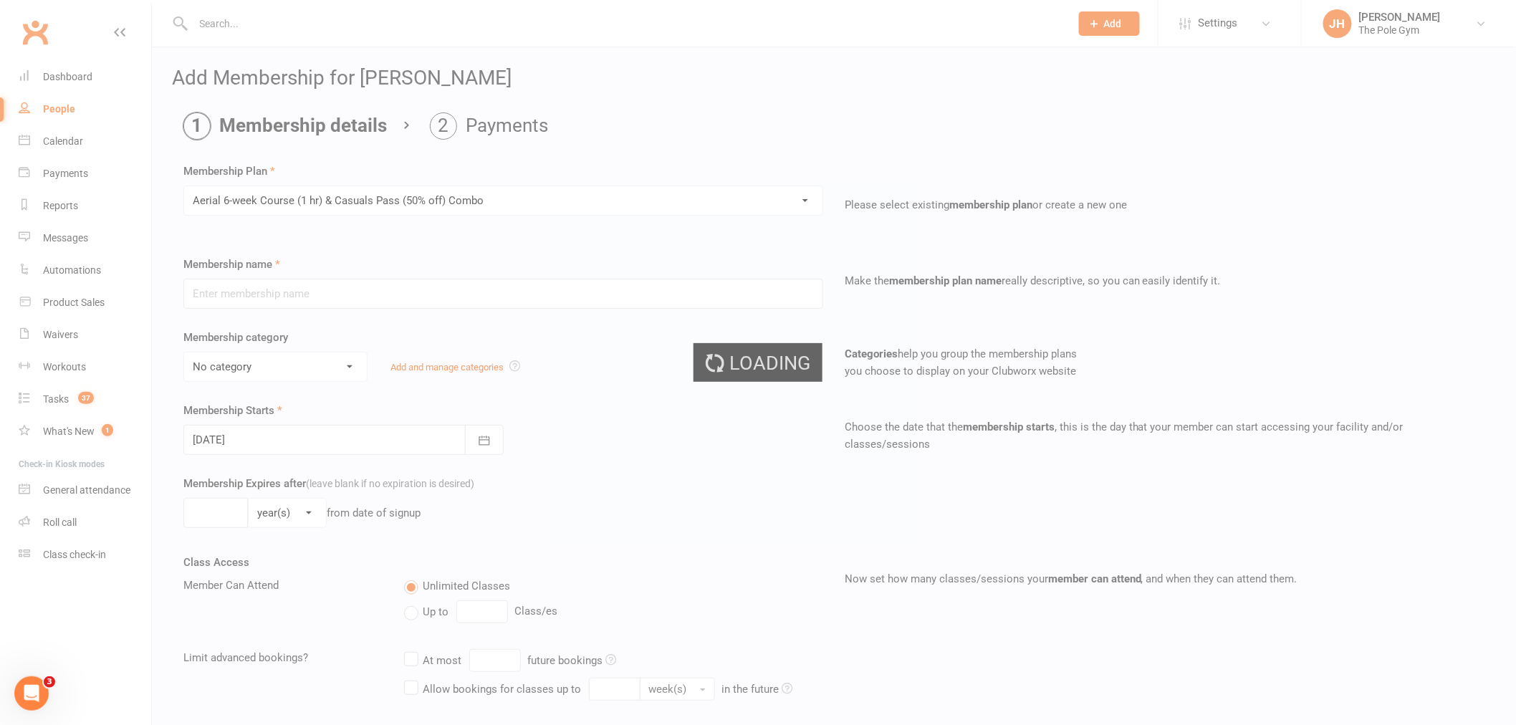
type input "Aerial 6-week Course (1 hr) & Casuals Pass (50% off) Combo"
select select "3"
type input "15 Sep 2025"
type input "6"
select select "1"
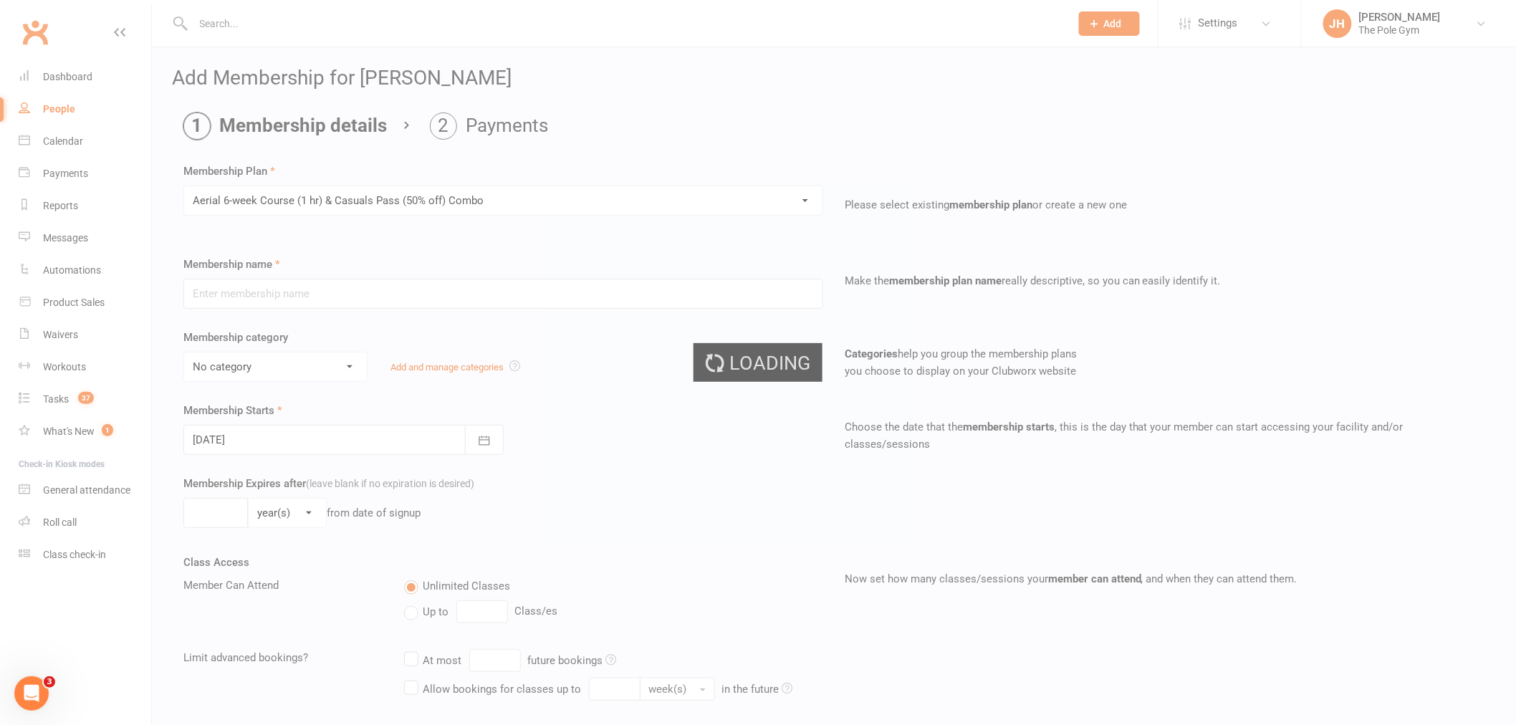
type input "1"
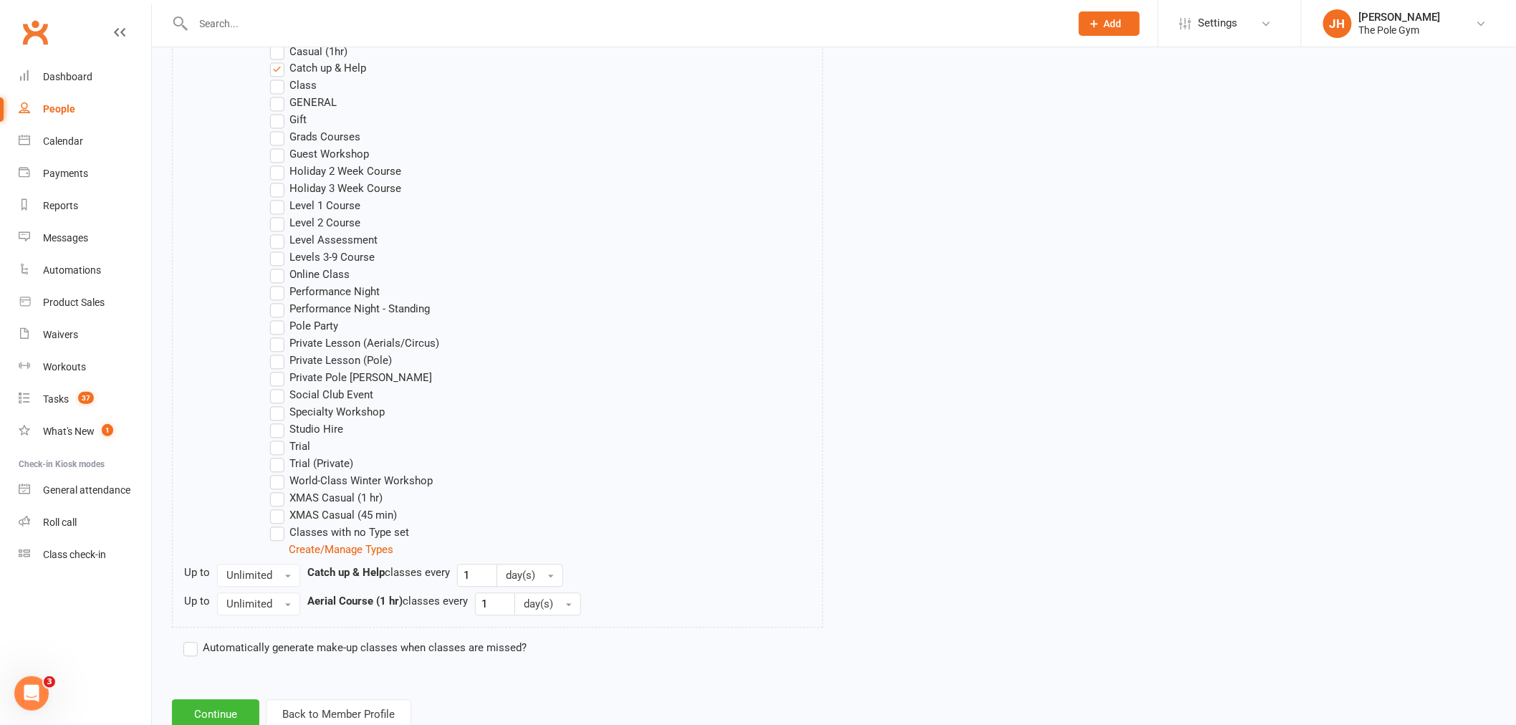
scroll to position [1112, 0]
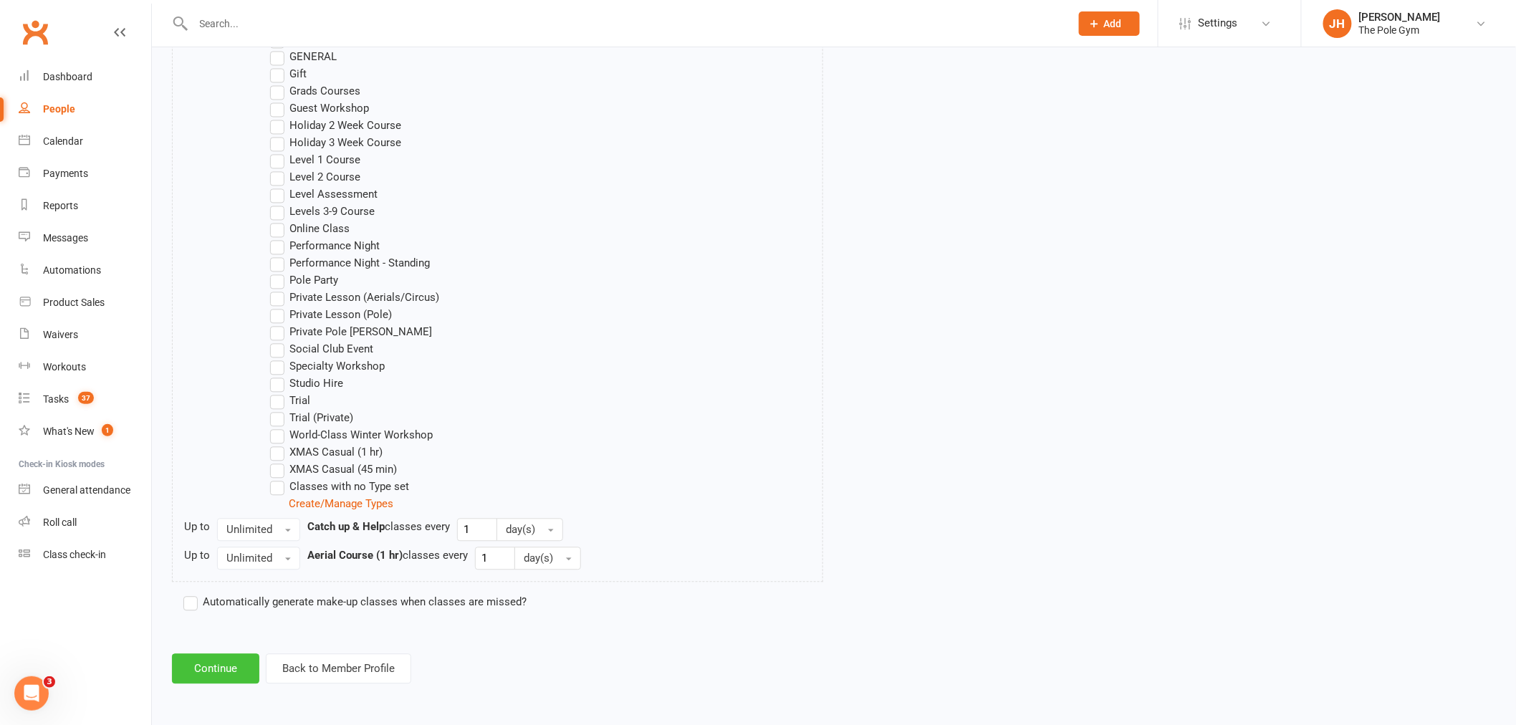
click at [227, 668] on button "Continue" at bounding box center [215, 669] width 87 height 30
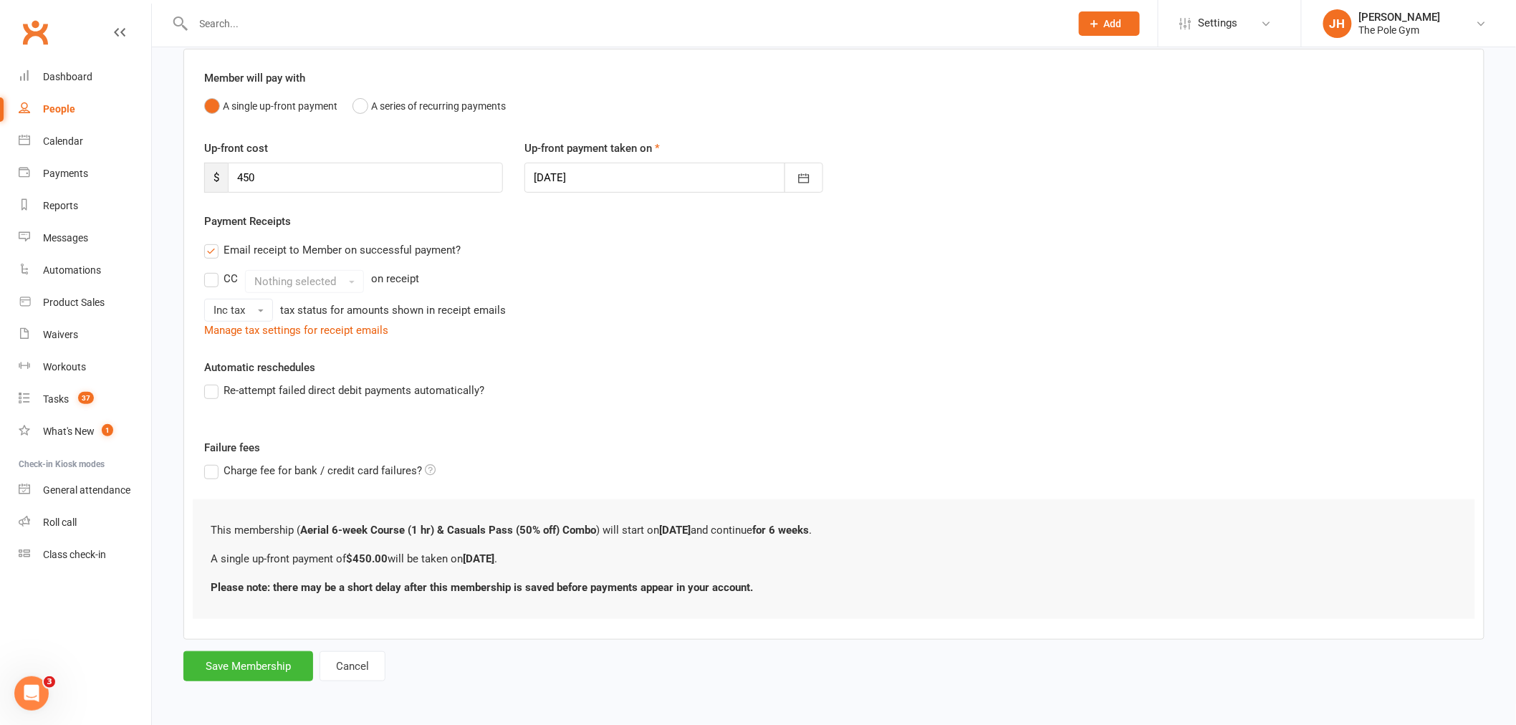
scroll to position [0, 0]
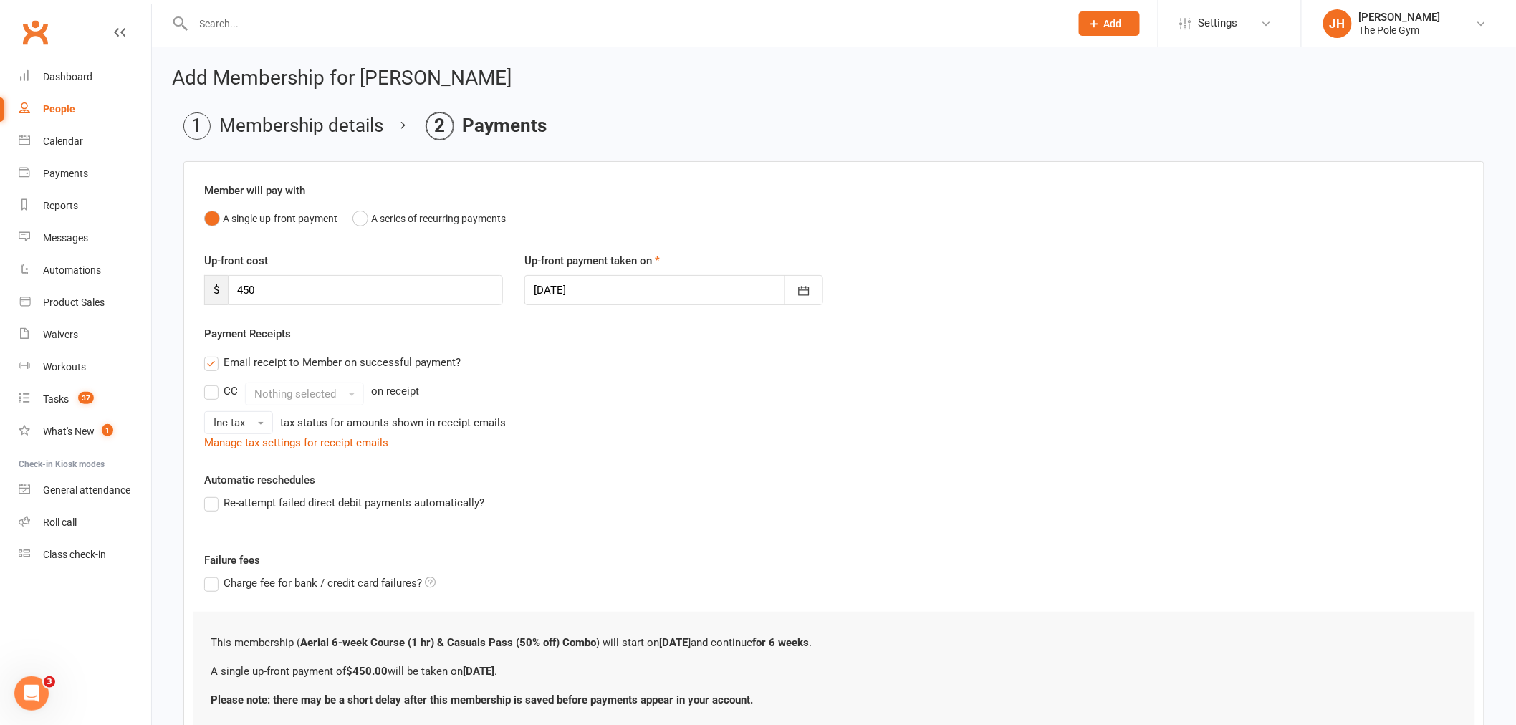
click at [605, 289] on div at bounding box center [673, 290] width 299 height 30
click at [695, 409] on button "11" at bounding box center [708, 408] width 30 height 26
type input "[DATE]"
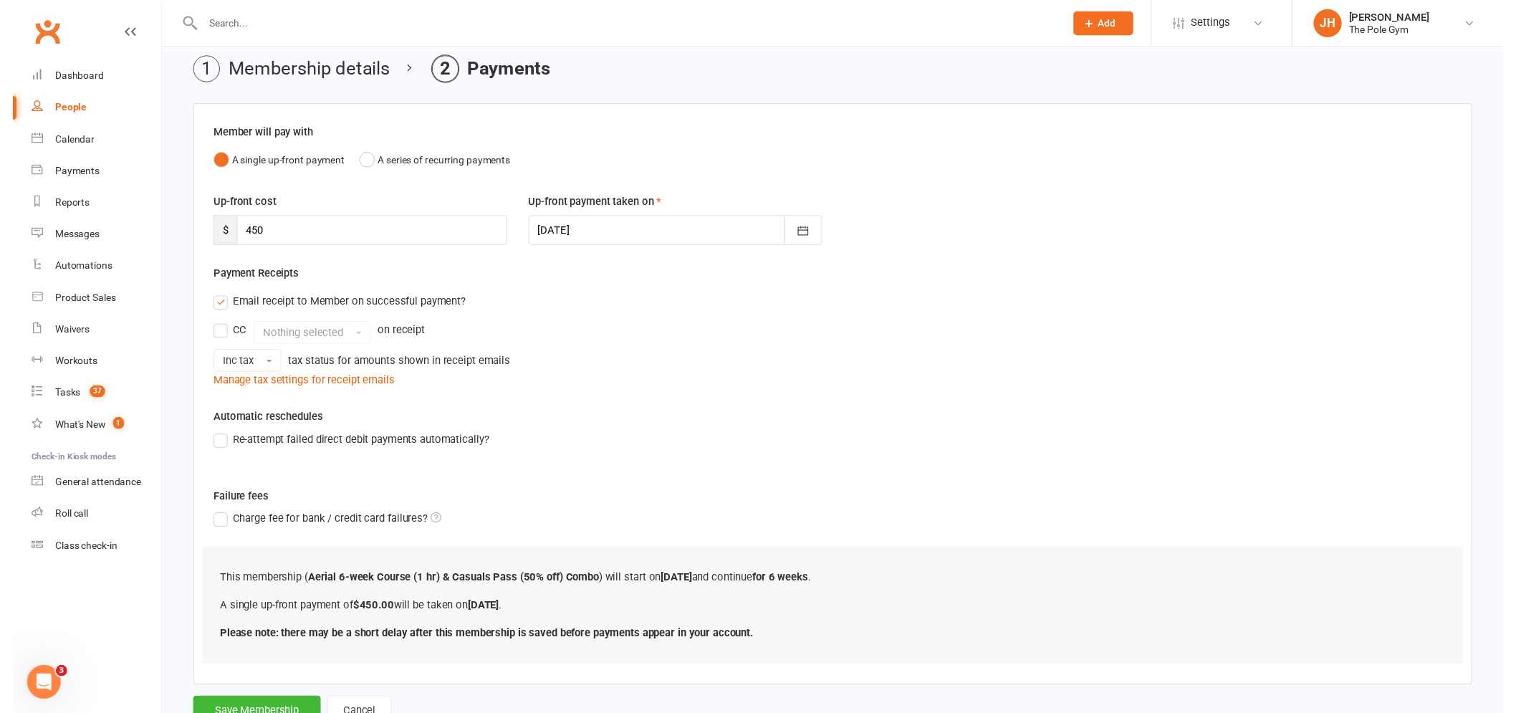
scroll to position [112, 0]
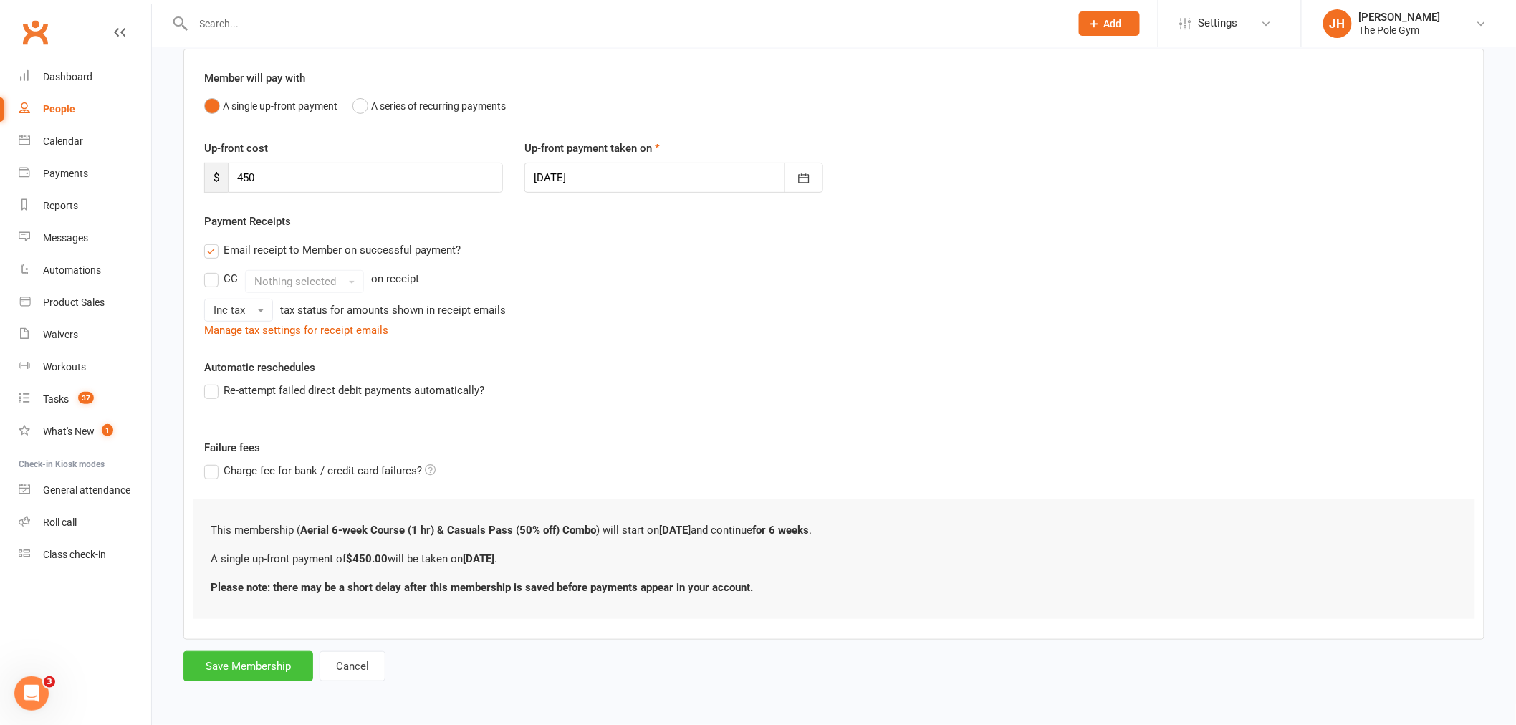
drag, startPoint x: 237, startPoint y: 654, endPoint x: 241, endPoint y: 647, distance: 8.4
click at [237, 655] on button "Save Membership" at bounding box center [248, 666] width 130 height 30
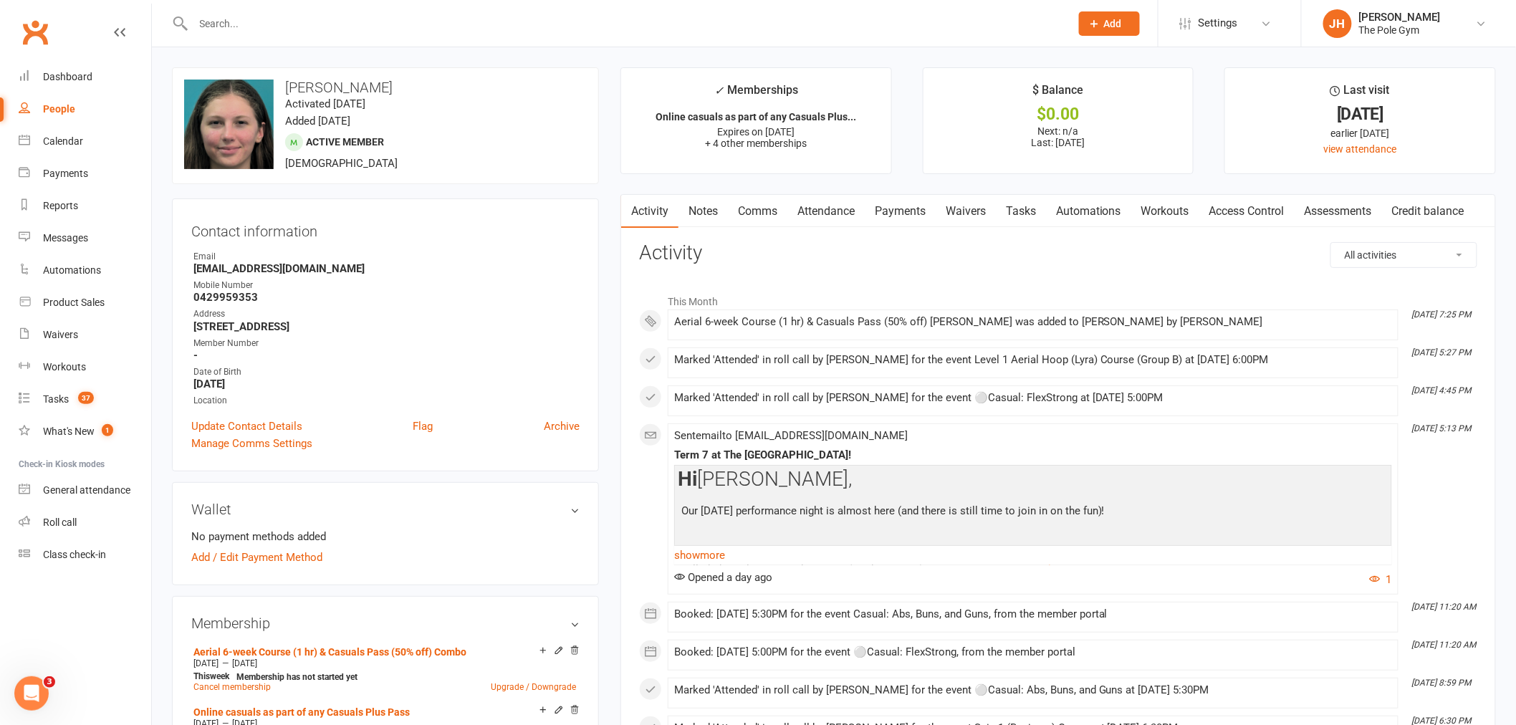
click at [906, 213] on link "Payments" at bounding box center [900, 211] width 71 height 33
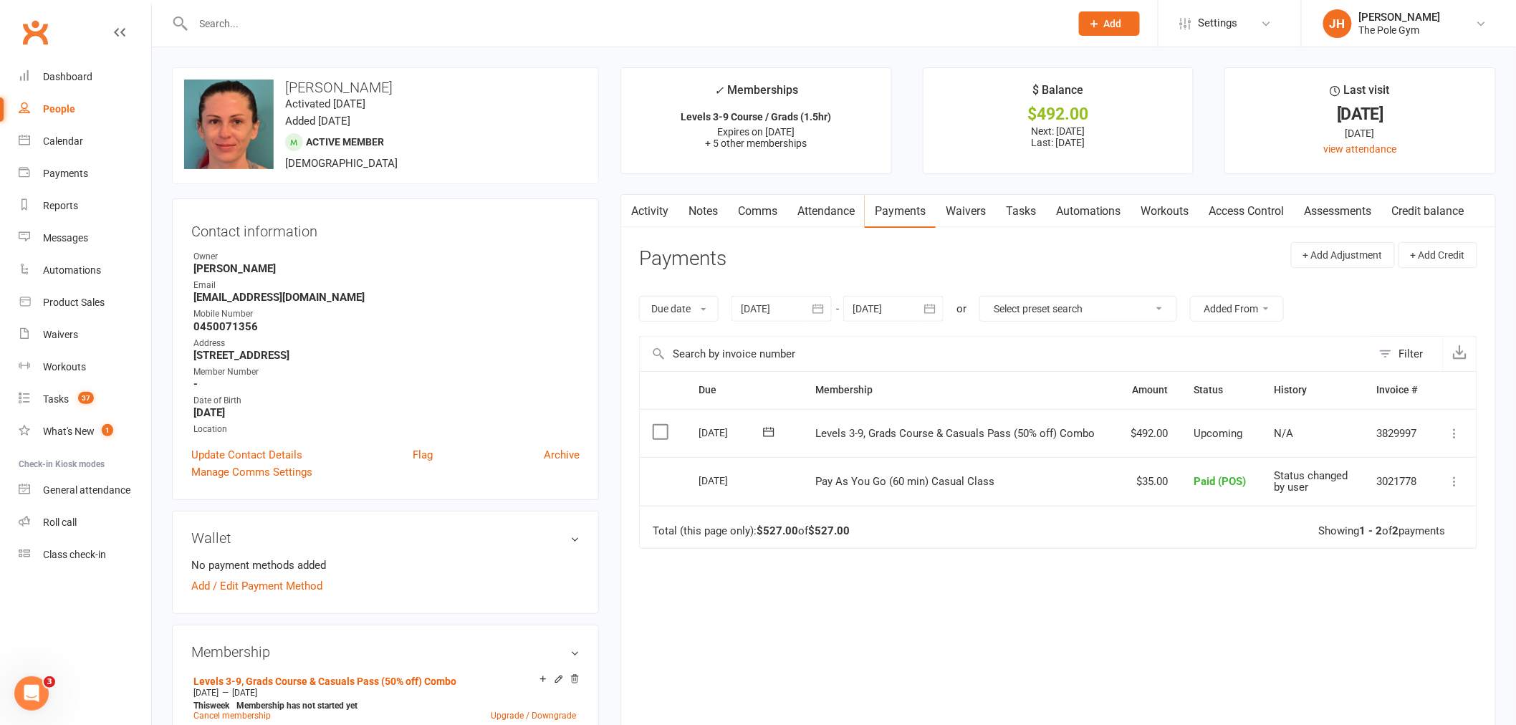
drag, startPoint x: 1457, startPoint y: 432, endPoint x: 1487, endPoint y: 449, distance: 34.7
click at [1459, 432] on icon at bounding box center [1455, 433] width 14 height 14
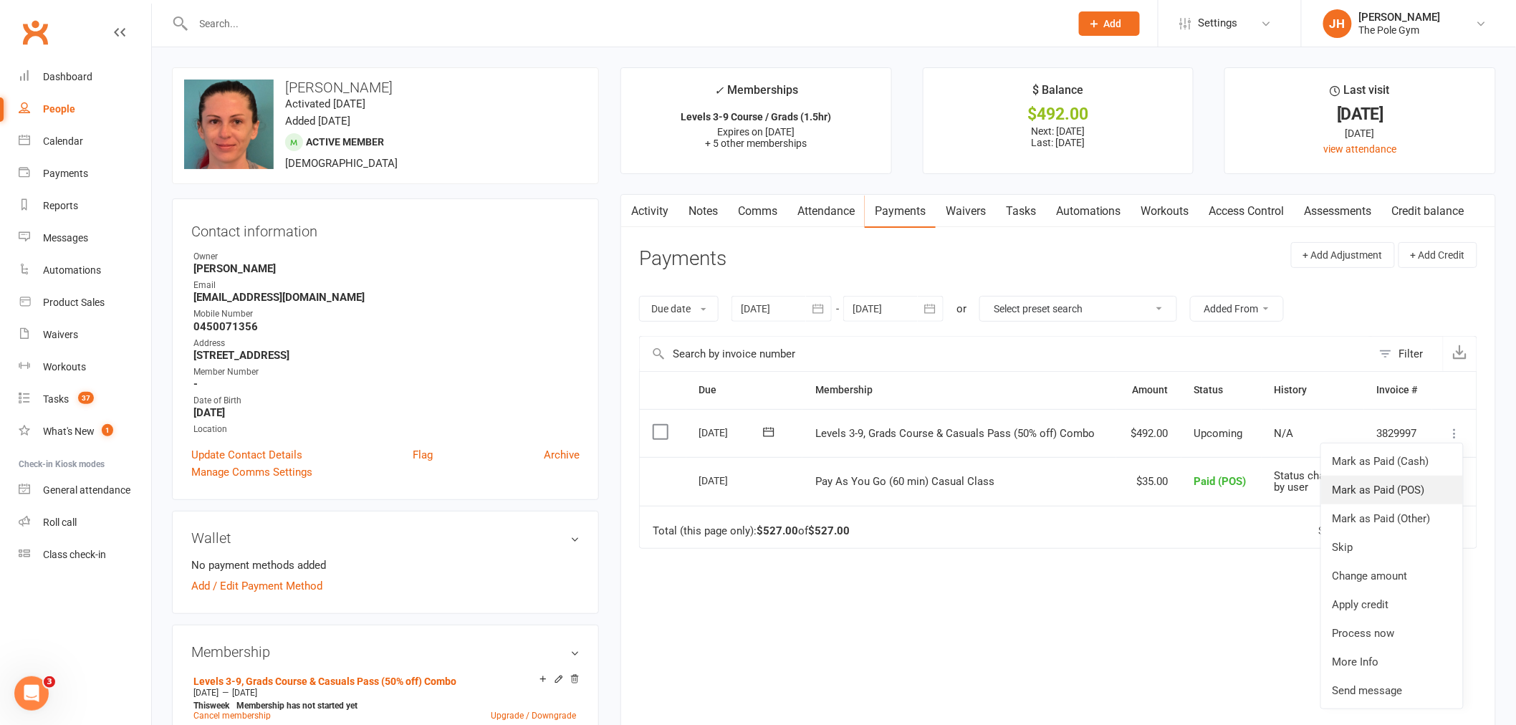
click at [1438, 484] on link "Mark as Paid (POS)" at bounding box center [1392, 490] width 142 height 29
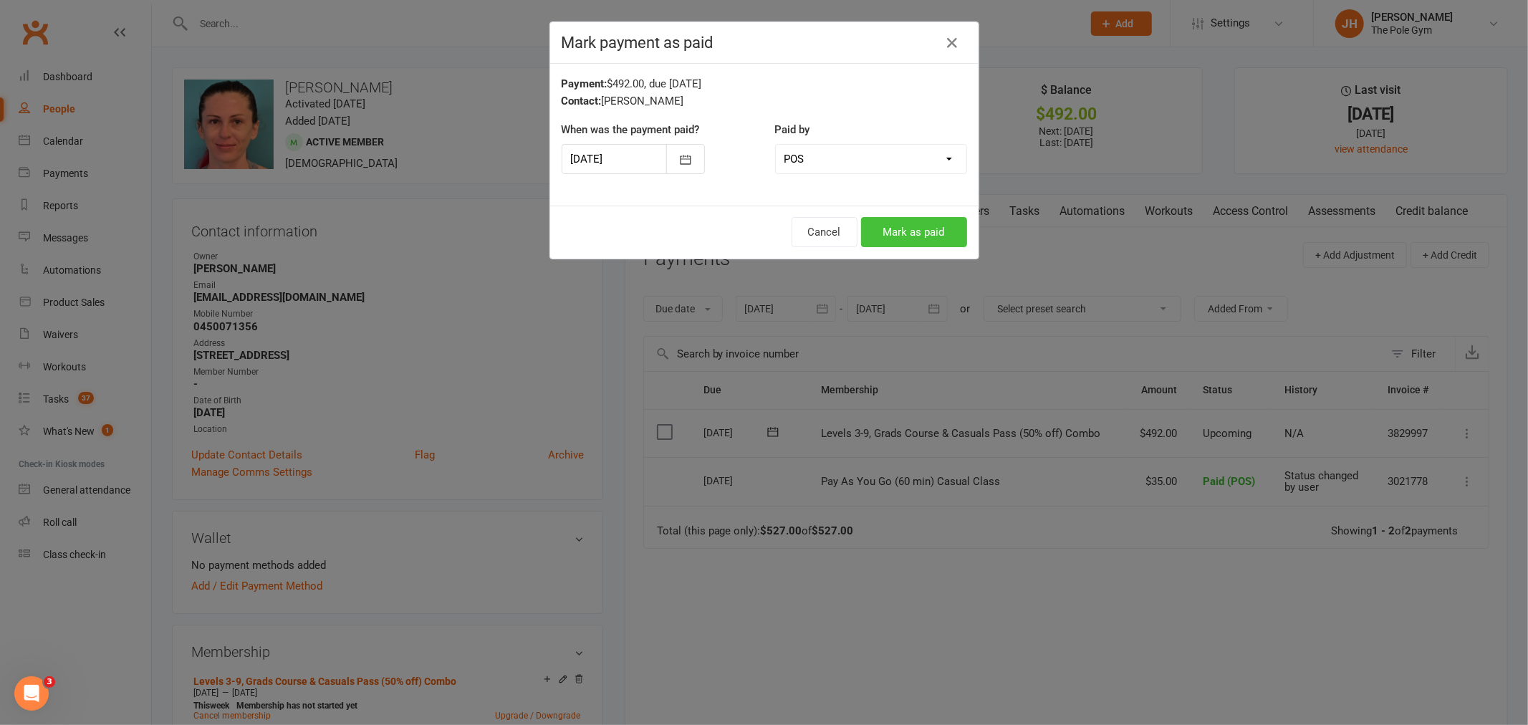
click at [906, 226] on button "Mark as paid" at bounding box center [914, 232] width 106 height 30
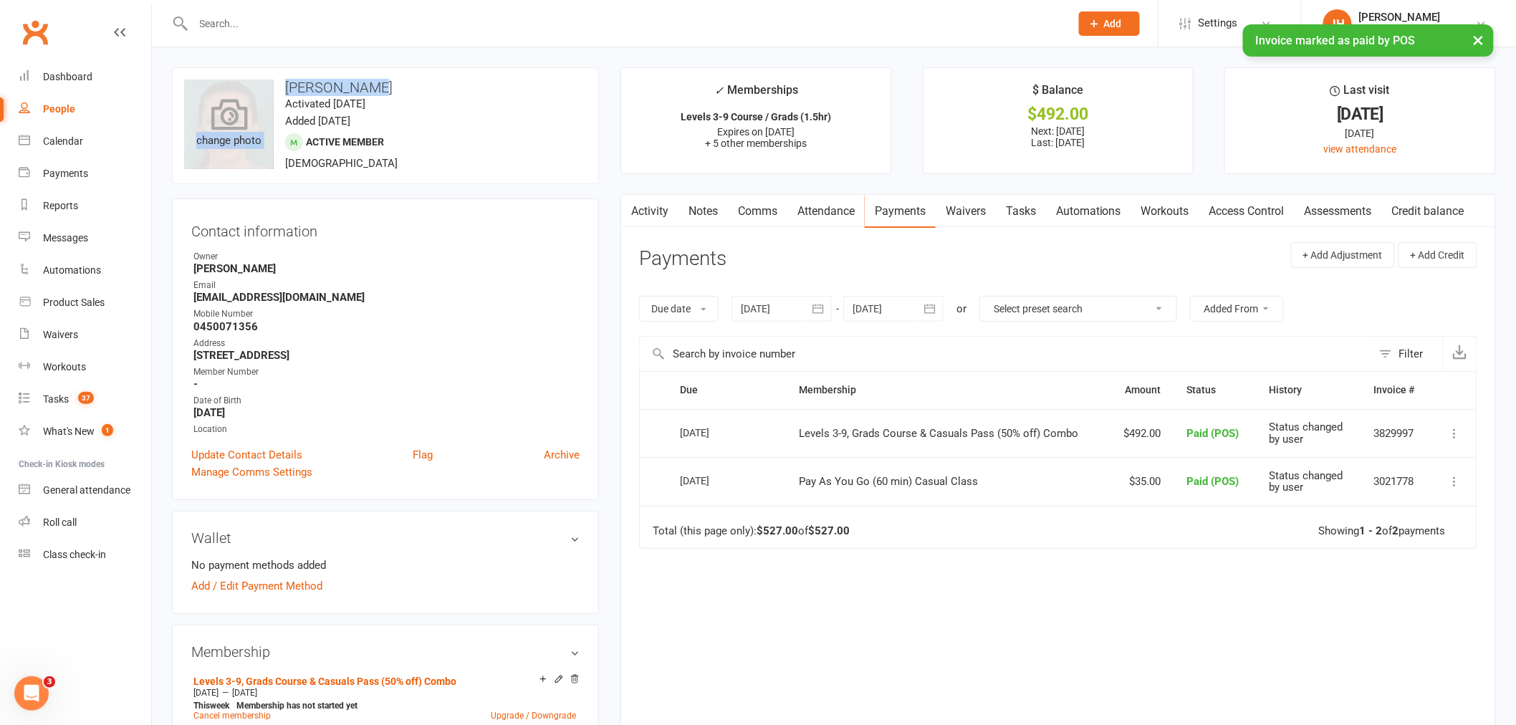
drag, startPoint x: 398, startPoint y: 80, endPoint x: 251, endPoint y: 94, distance: 147.5
click at [251, 94] on div "upload photo change photo Rachel Drury Activated 30 April, 2025 Added 30 April,…" at bounding box center [385, 125] width 427 height 117
copy div "change photo Rachel Drury"
click at [53, 134] on link "Calendar" at bounding box center [85, 141] width 133 height 32
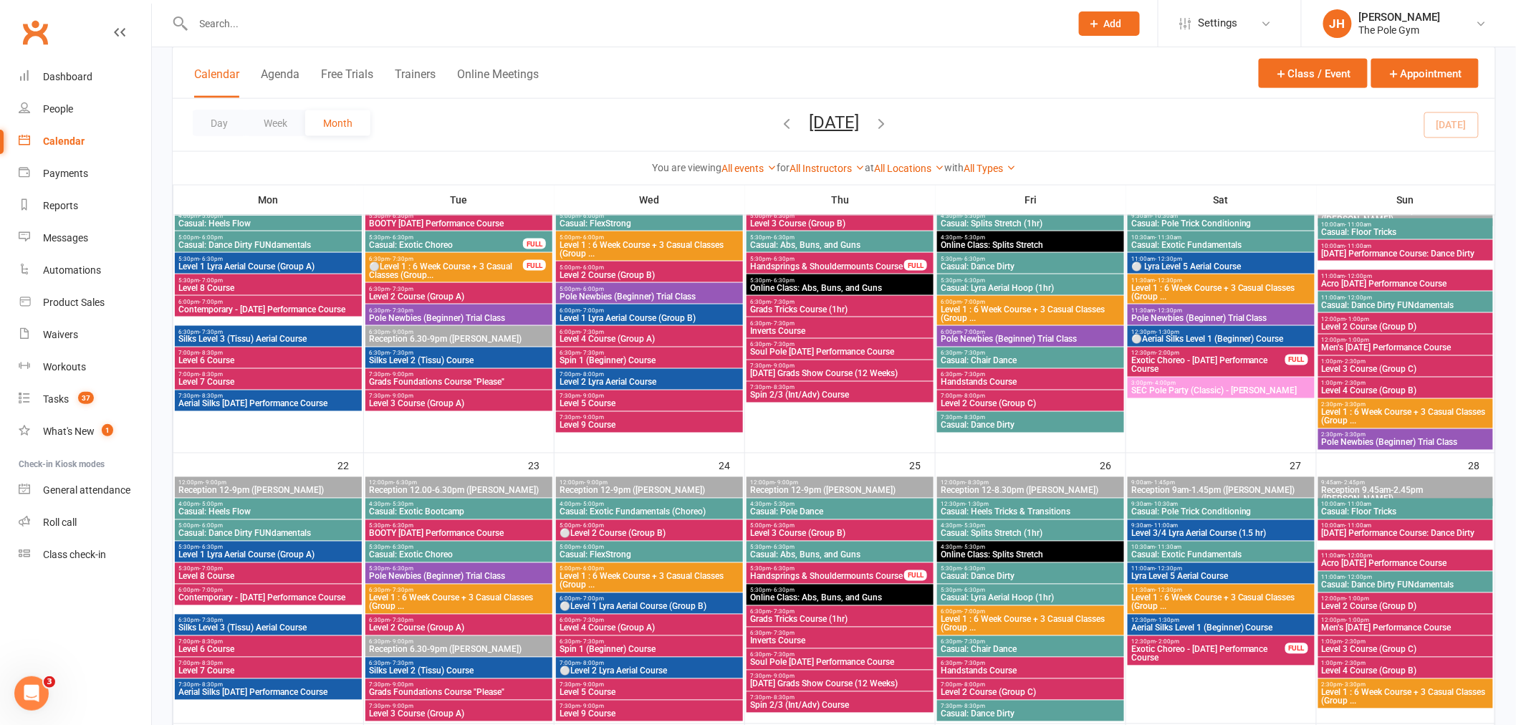
scroll to position [716, 0]
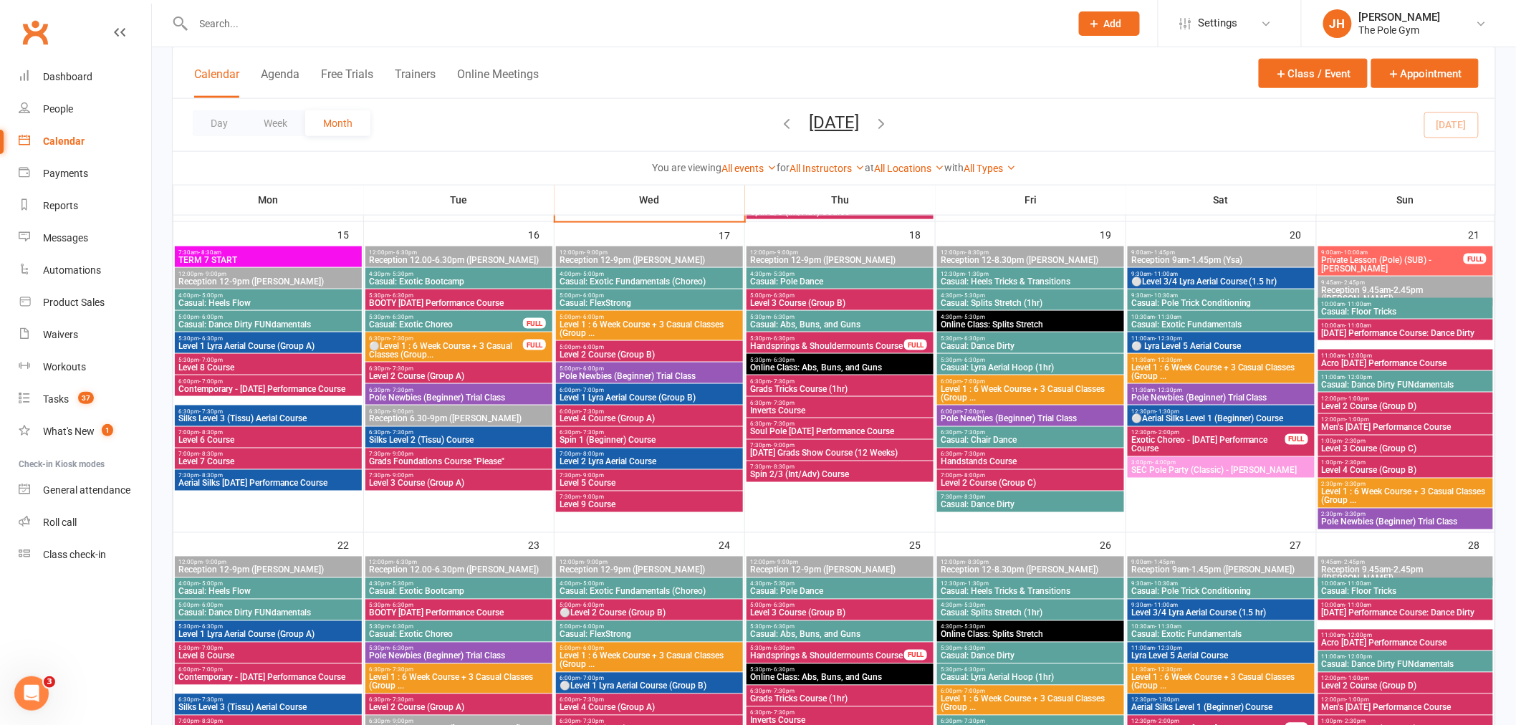
click at [789, 450] on span "Halloween Grads Show Course (12 Weeks)" at bounding box center [839, 453] width 181 height 9
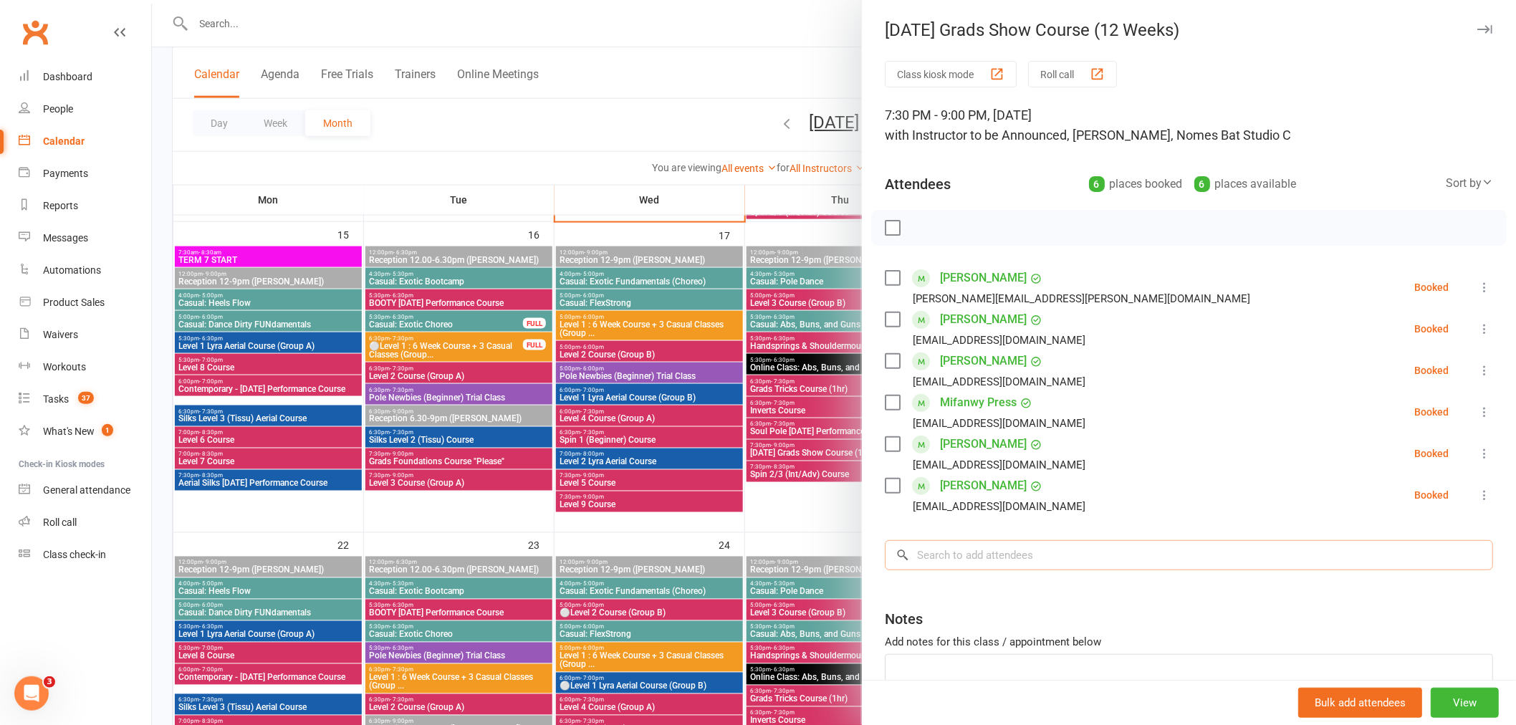
click at [994, 560] on input "search" at bounding box center [1189, 555] width 608 height 30
paste input "Rachel Drury"
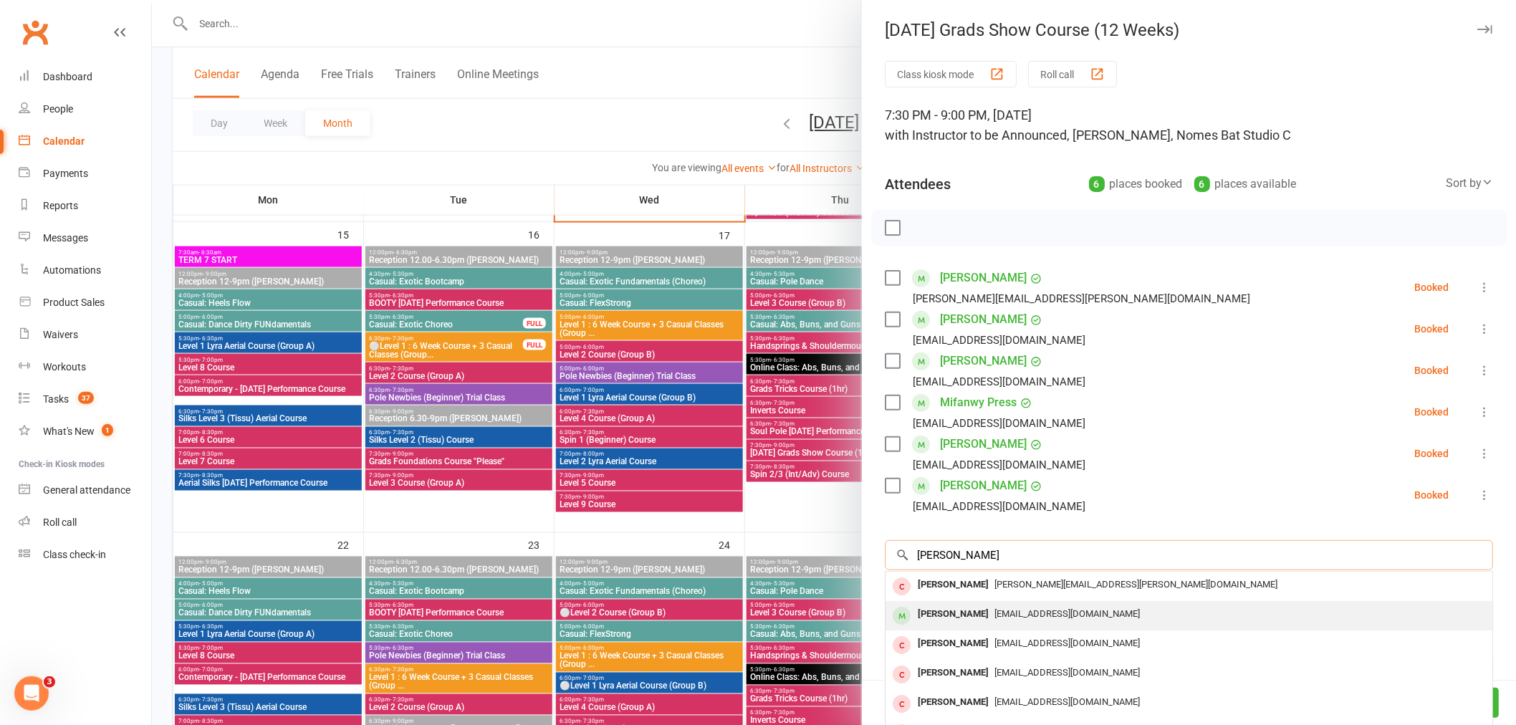
type input "Rachel Drury"
click at [955, 610] on div "Rachel Drury" at bounding box center [953, 614] width 82 height 21
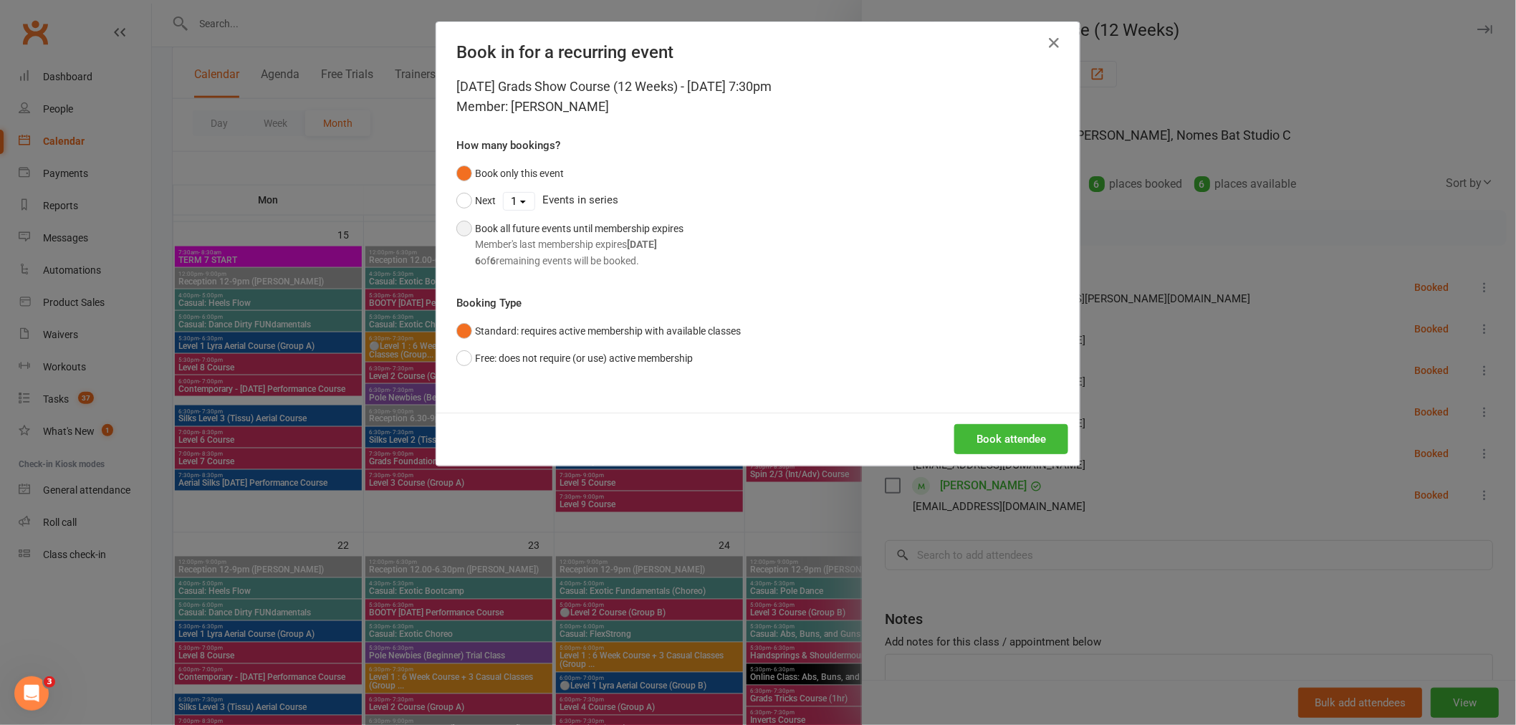
click at [509, 241] on div "Member's last membership expires Oct 26, 2025" at bounding box center [579, 244] width 208 height 16
click at [1057, 438] on button "Book attendee" at bounding box center [1011, 439] width 114 height 30
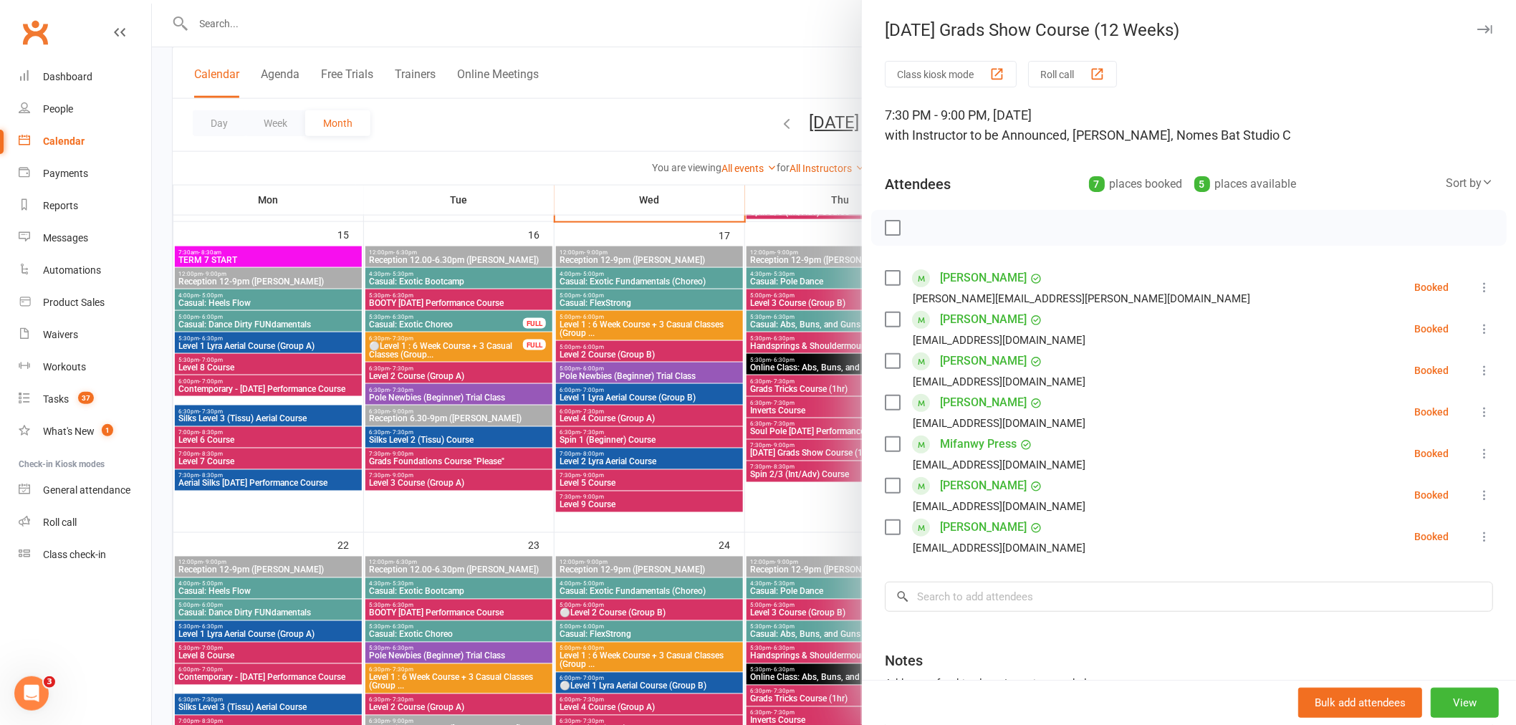
drag, startPoint x: 587, startPoint y: 47, endPoint x: 562, endPoint y: 15, distance: 40.8
click at [585, 46] on div at bounding box center [834, 362] width 1364 height 725
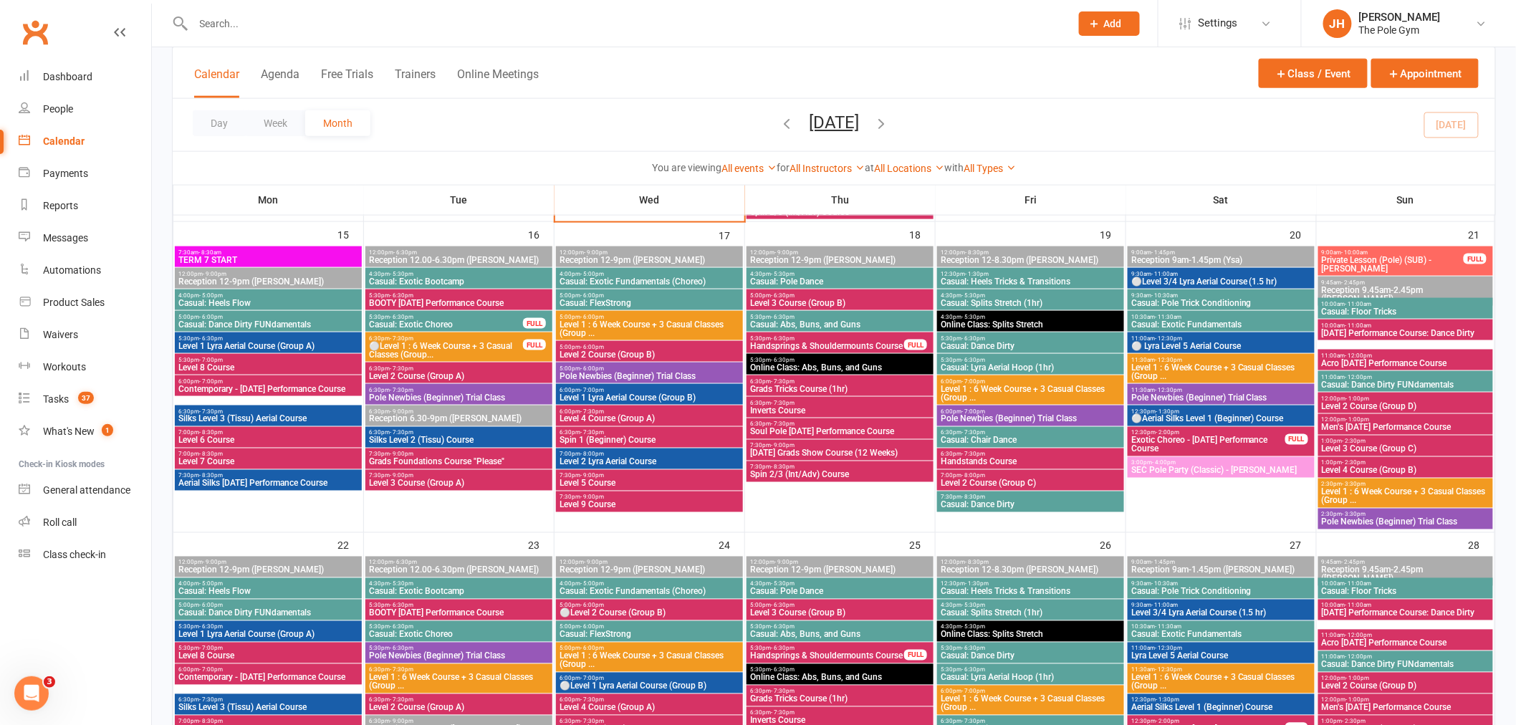
click at [554, 19] on input "text" at bounding box center [624, 24] width 871 height 20
drag, startPoint x: 554, startPoint y: 19, endPoint x: 660, endPoint y: 10, distance: 106.4
click at [660, 10] on div at bounding box center [616, 23] width 888 height 47
click at [75, 401] on count-badge "37" at bounding box center [82, 398] width 23 height 11
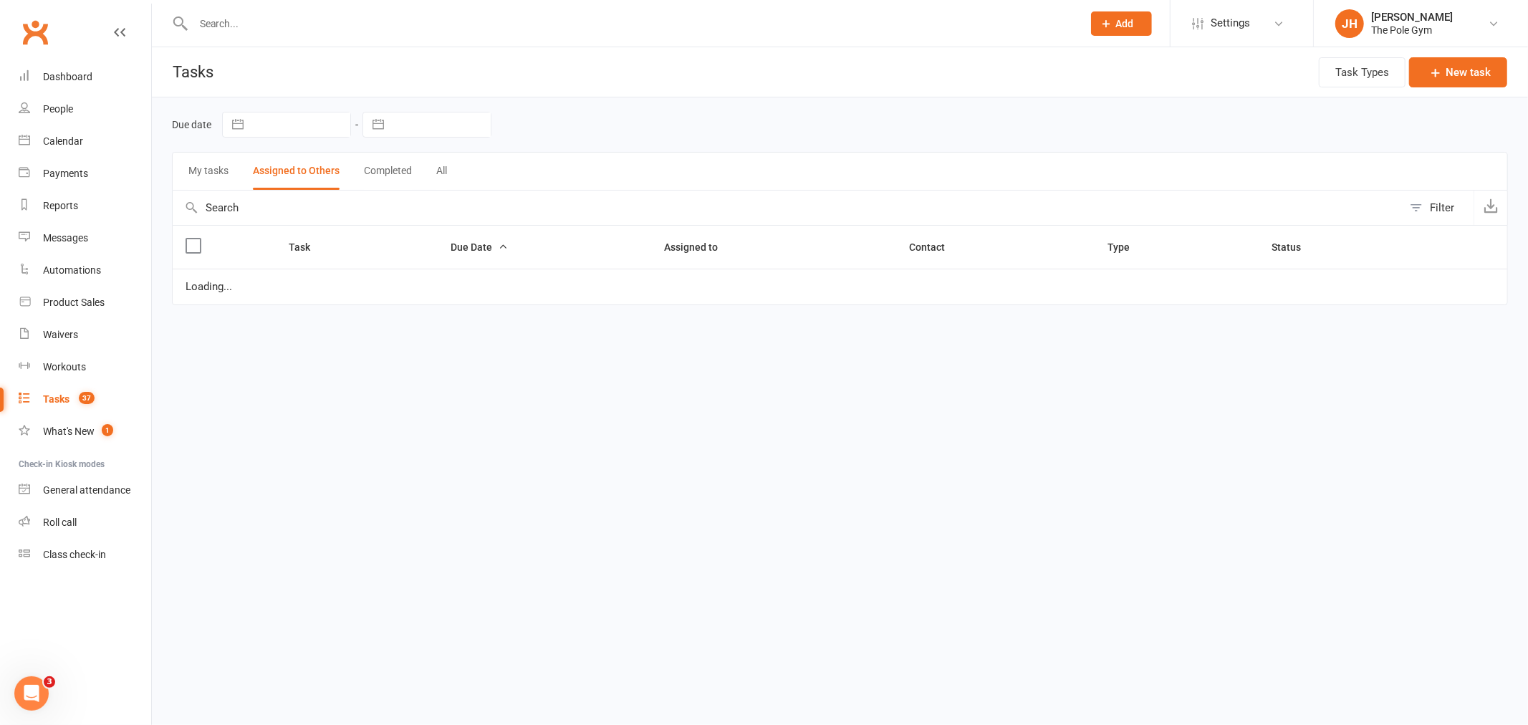
select select "started"
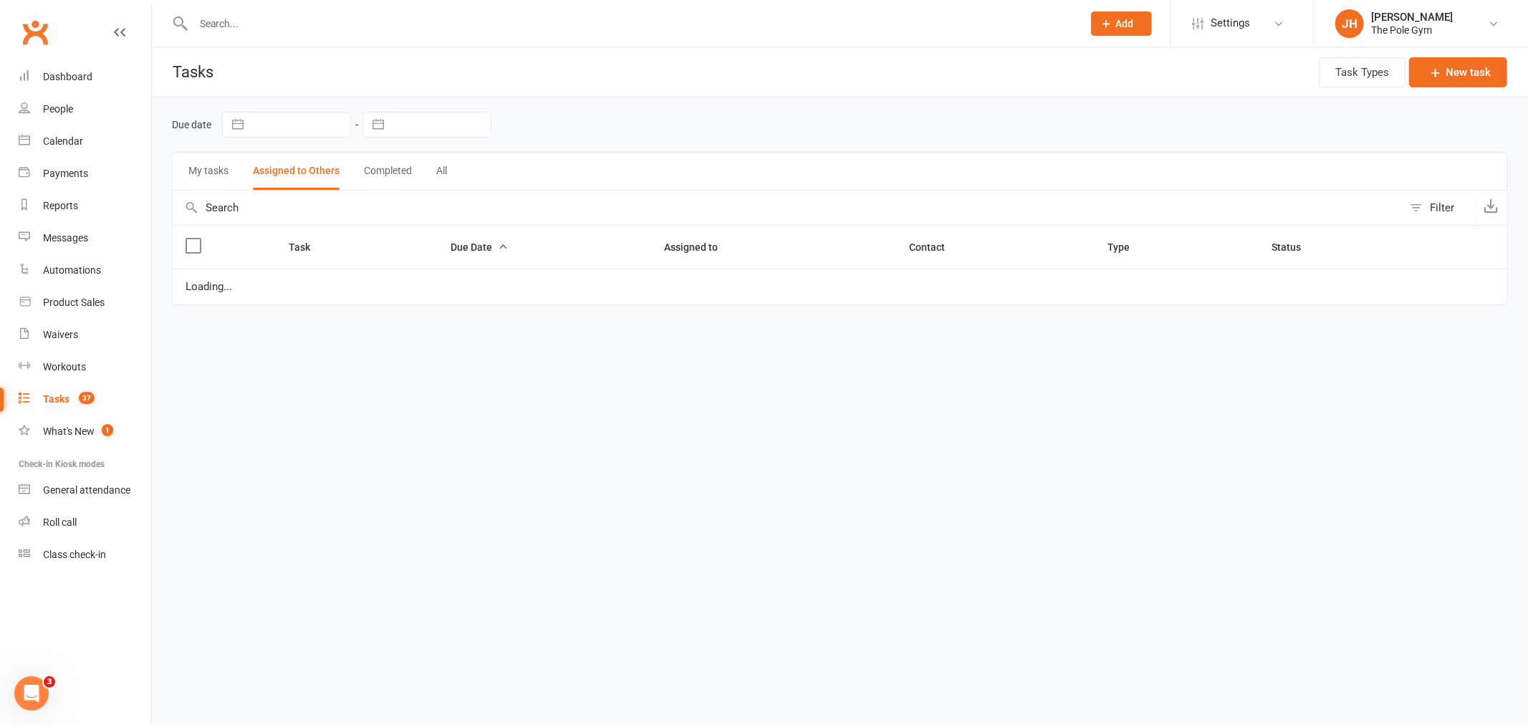
select select "started"
select select "waiting"
select select "started"
select select "waiting"
select select "started"
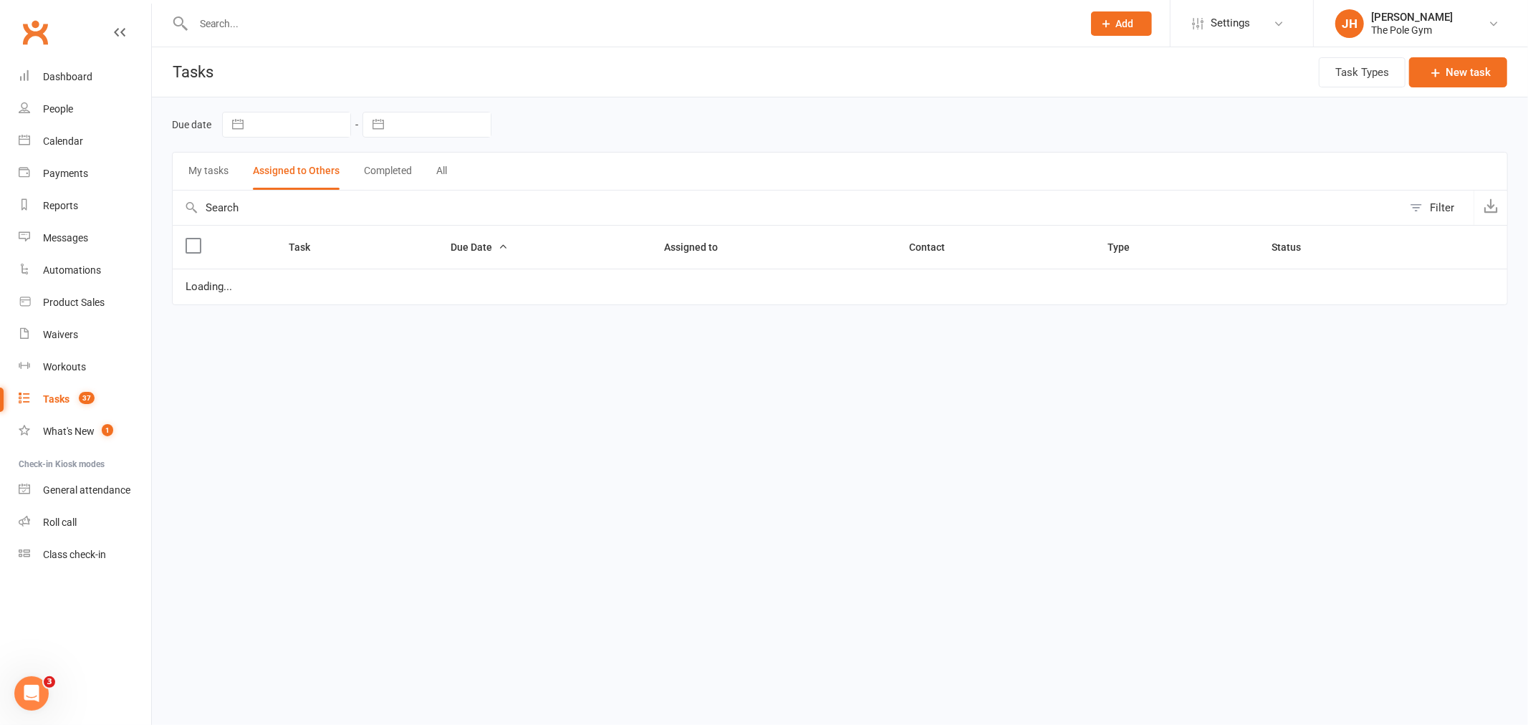
select select "started"
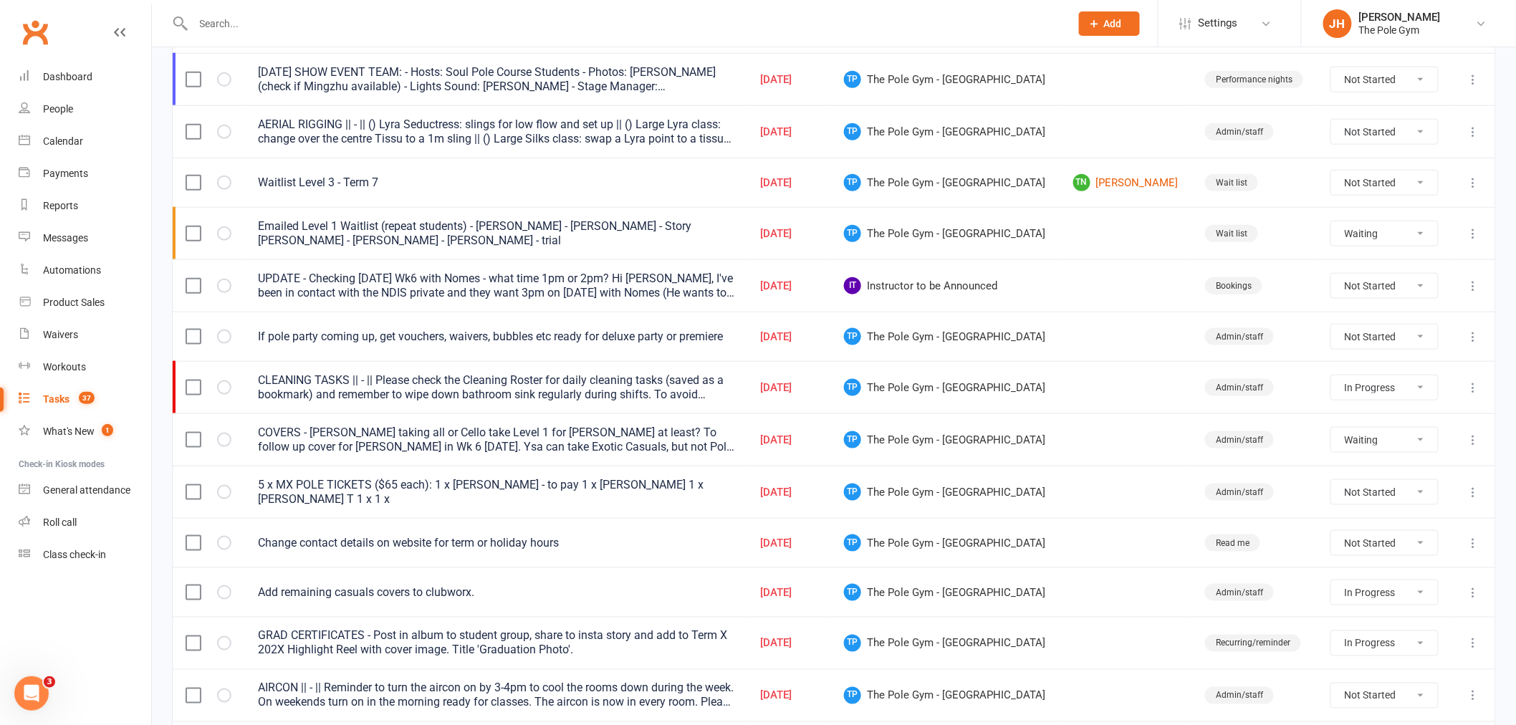
scroll to position [557, 0]
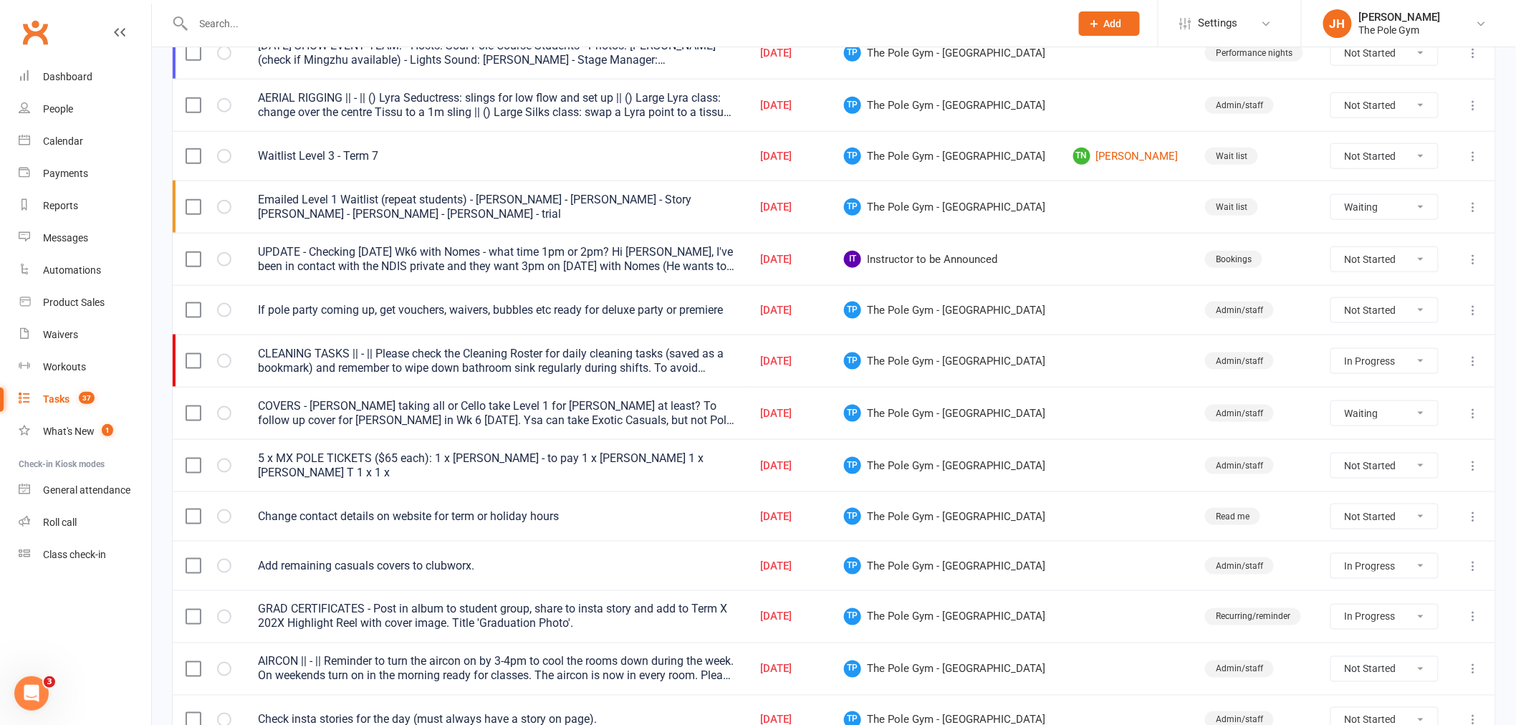
click at [1471, 468] on icon at bounding box center [1473, 465] width 14 height 14
click at [1347, 521] on link "Edit" at bounding box center [1399, 523] width 142 height 29
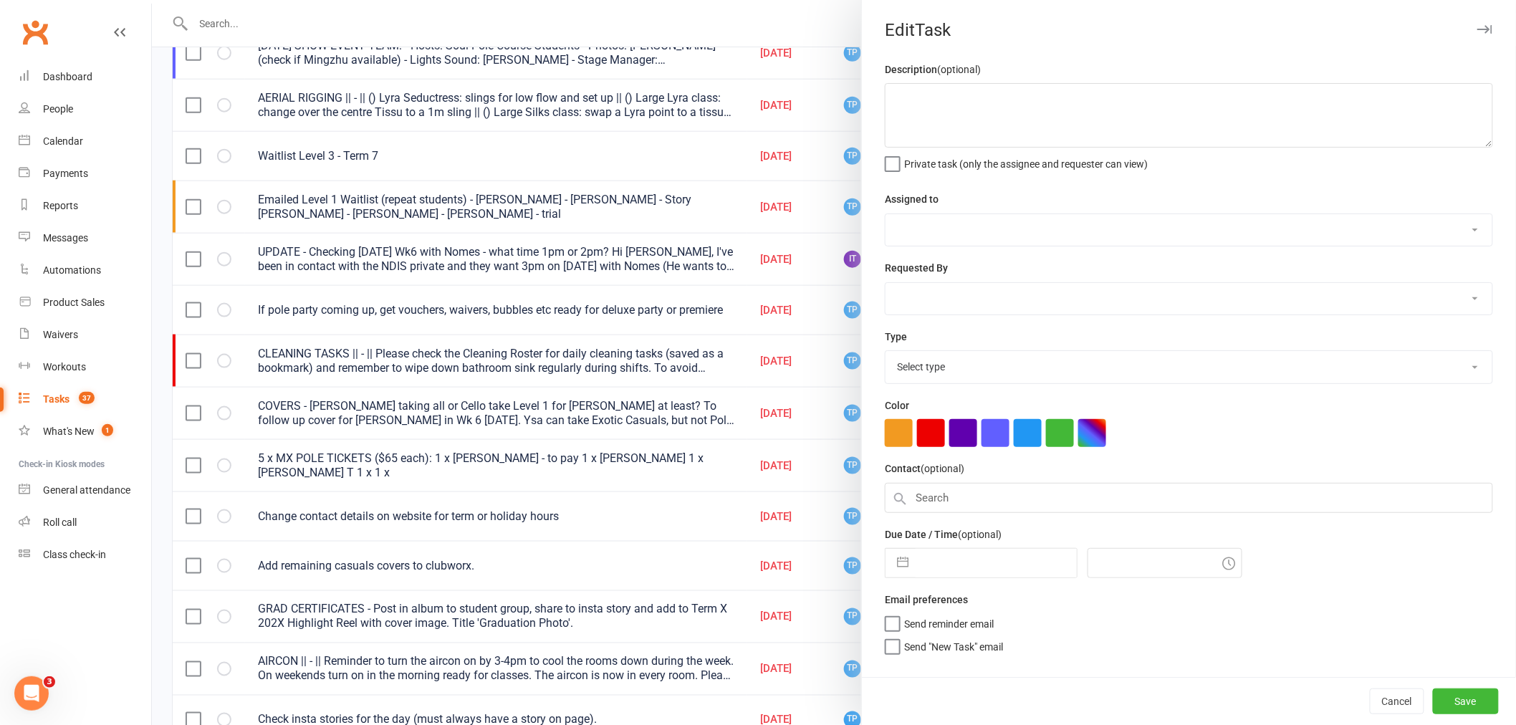
type textarea "5 x MX POLE TICKETS ($65 each): 1 x Laura Petroff - to pay 1 x Jess 1 x Sarah T…"
select select "33291"
select select "32541"
type input "06 Sep 2025"
type input "9:00pm"
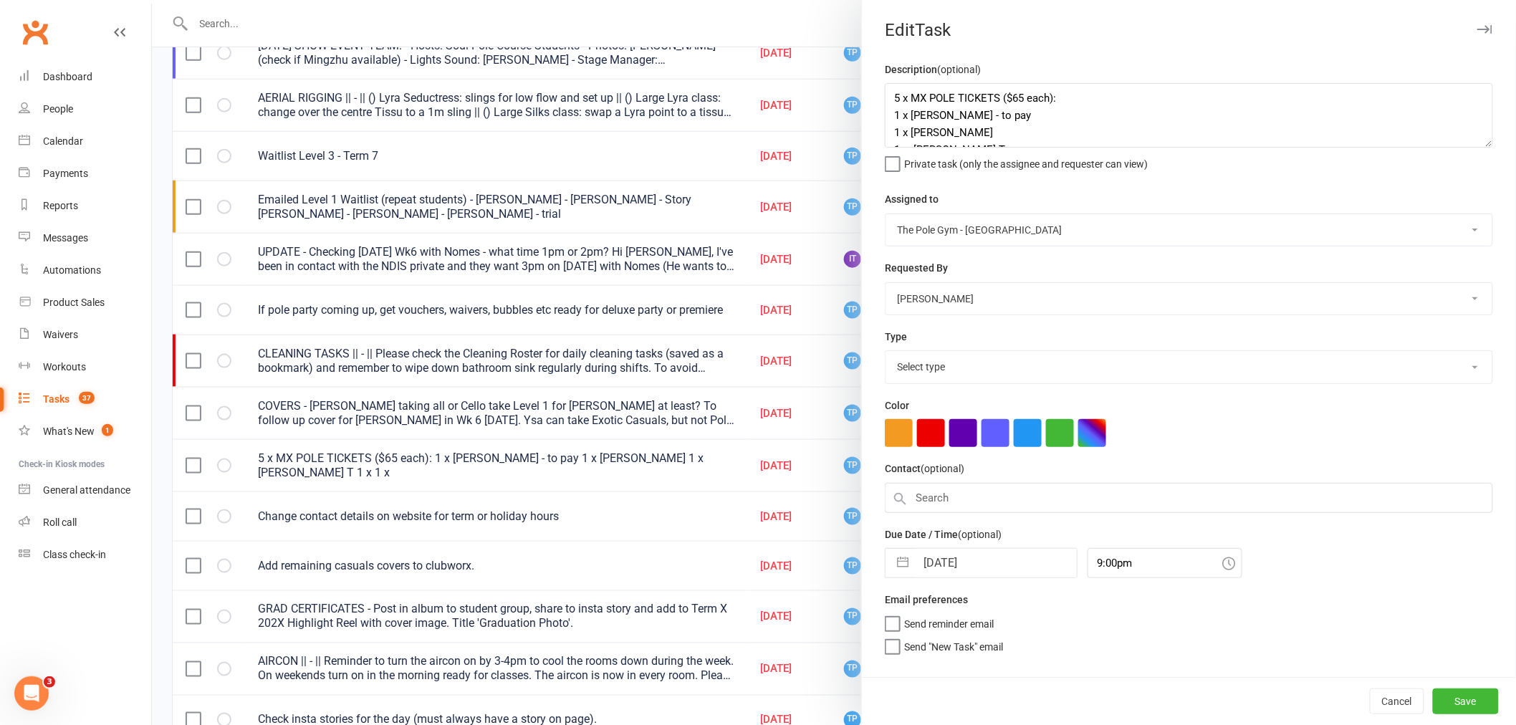
select select "18330"
click at [969, 116] on textarea "5 x MX POLE TICKETS ($65 each): 1 x Laura Petroff - to pay 1 x Jess 1 x Sarah T…" at bounding box center [1189, 115] width 608 height 64
click at [953, 126] on textarea "5 x MX POLE TICKETS ($65 each): 1 x Laura Petroff - to pay 1 x Jess 1 x Sarah T…" at bounding box center [1189, 115] width 608 height 64
click at [956, 115] on textarea "5 x MX POLE TICKETS ($65 each): 1 x Laura Petroff - to pay 1 x Jess 1 x Sarah T…" at bounding box center [1189, 115] width 608 height 64
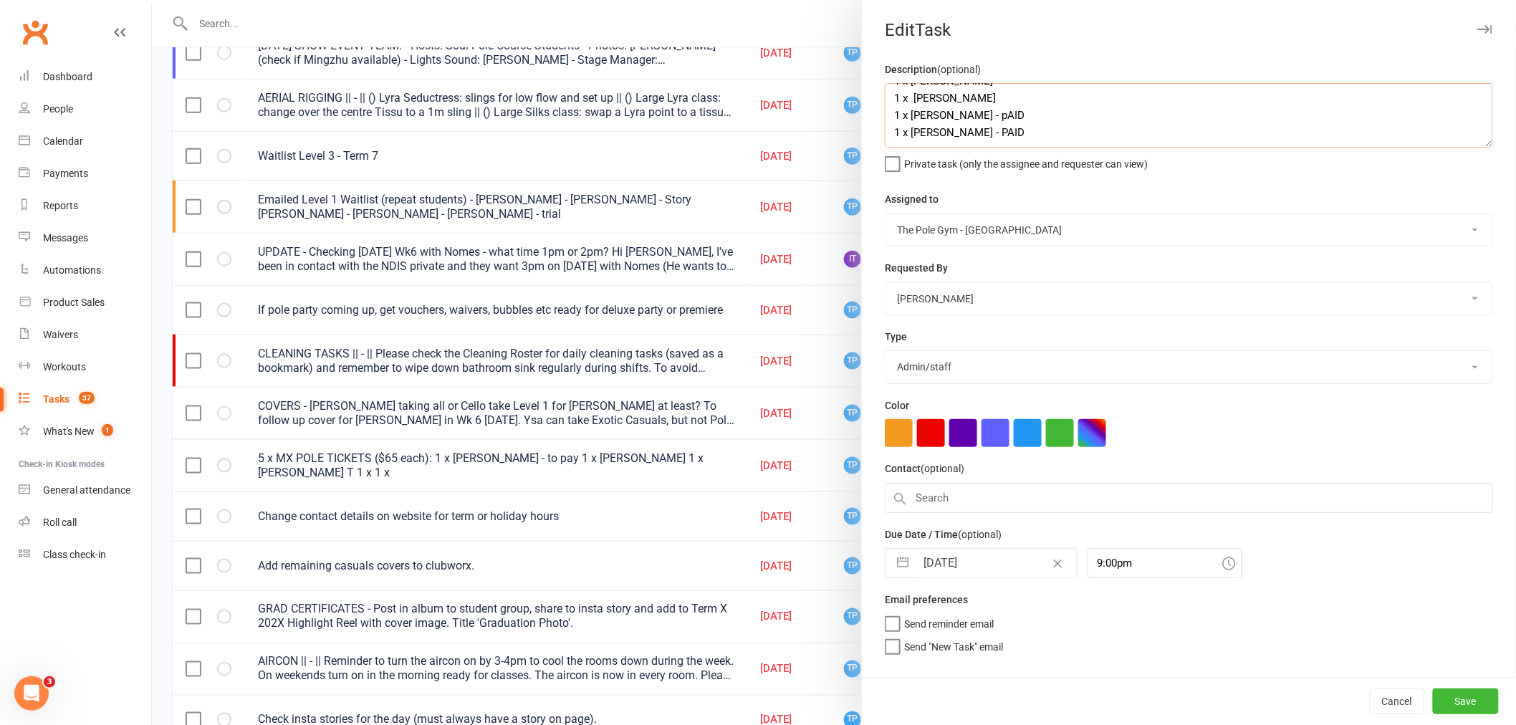
click at [948, 110] on textarea "5 x MX POLE TICKETS ($65 each): 1 x Laura Petroff - to pay 1 x Jess 1 x Sarah T…" at bounding box center [1189, 115] width 608 height 64
click at [1060, 105] on textarea "5 x MX POLE TICKETS ($65 each): 1 x Laura Petroff - to pay 1 x Jess 1 x Sarah T…" at bounding box center [1189, 115] width 608 height 64
click at [1014, 116] on textarea "5 x MX POLE TICKETS ($65 each): 1 x Laura Petroff - to pay 1 x Jess 1 x Sarah T…" at bounding box center [1189, 115] width 608 height 64
click at [999, 137] on textarea "5 x MX POLE TICKETS ($65 each): 1 x Laura Petroff - to pay 1 x Jess 1 x Sarah T…" at bounding box center [1189, 115] width 608 height 64
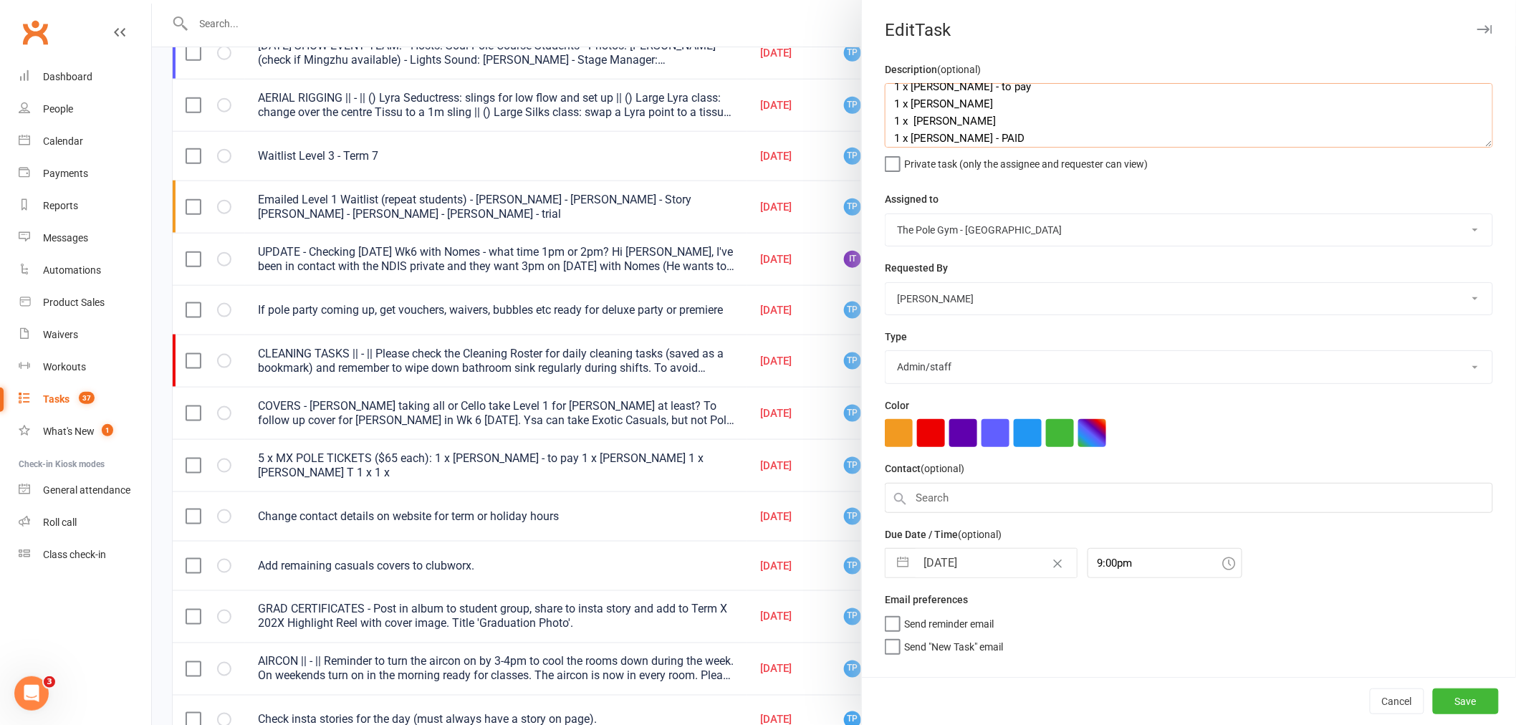
scroll to position [52, 0]
click at [976, 93] on textarea "5 x MX POLE TICKETS ($65 each): 1 x Laura Petroff - to pay 1 x Jess 1 x Sarah T…" at bounding box center [1189, 115] width 608 height 64
type textarea "5 x MX POLE TICKETS ($65 each): 1 x Laura Petroff - to pay 1 x Jess 1 x Sarah T…"
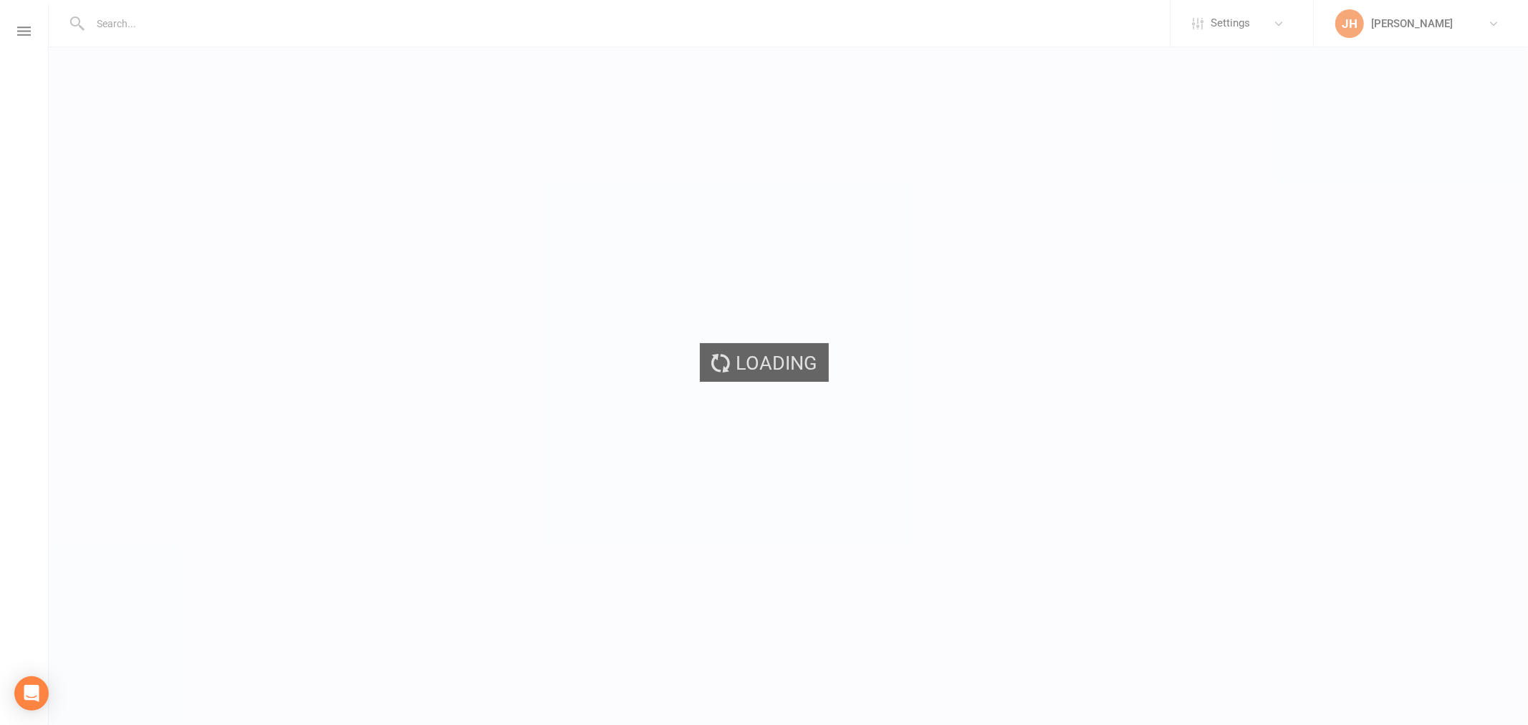
click at [1028, 383] on div "Loading" at bounding box center [764, 362] width 1528 height 725
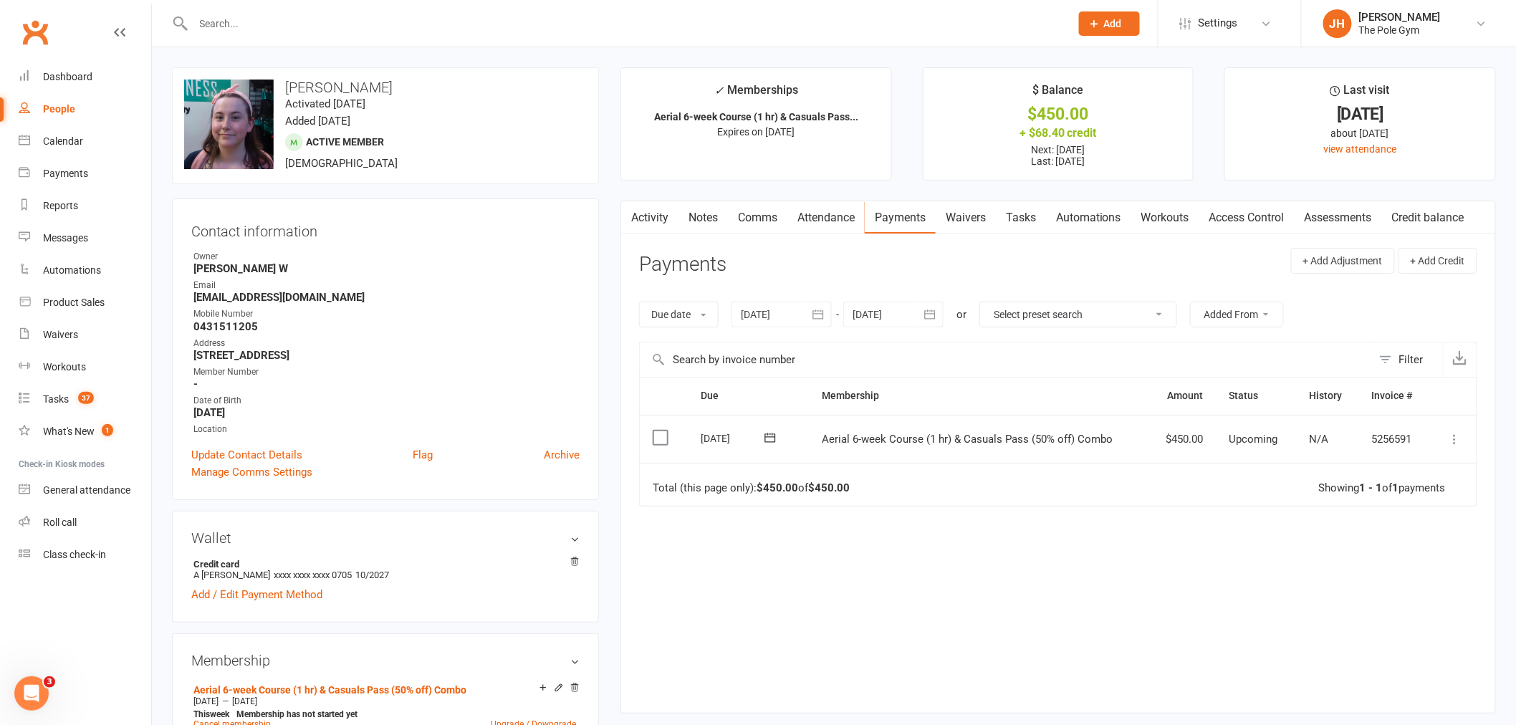
click at [1466, 433] on td "Mark as Paid (Cash) Mark as Paid (POS) Mark as Paid (Other) Skip Change amount …" at bounding box center [1453, 439] width 46 height 49
click at [1454, 435] on icon at bounding box center [1455, 439] width 14 height 14
click at [1414, 493] on link "Mark as Paid (POS)" at bounding box center [1392, 495] width 142 height 29
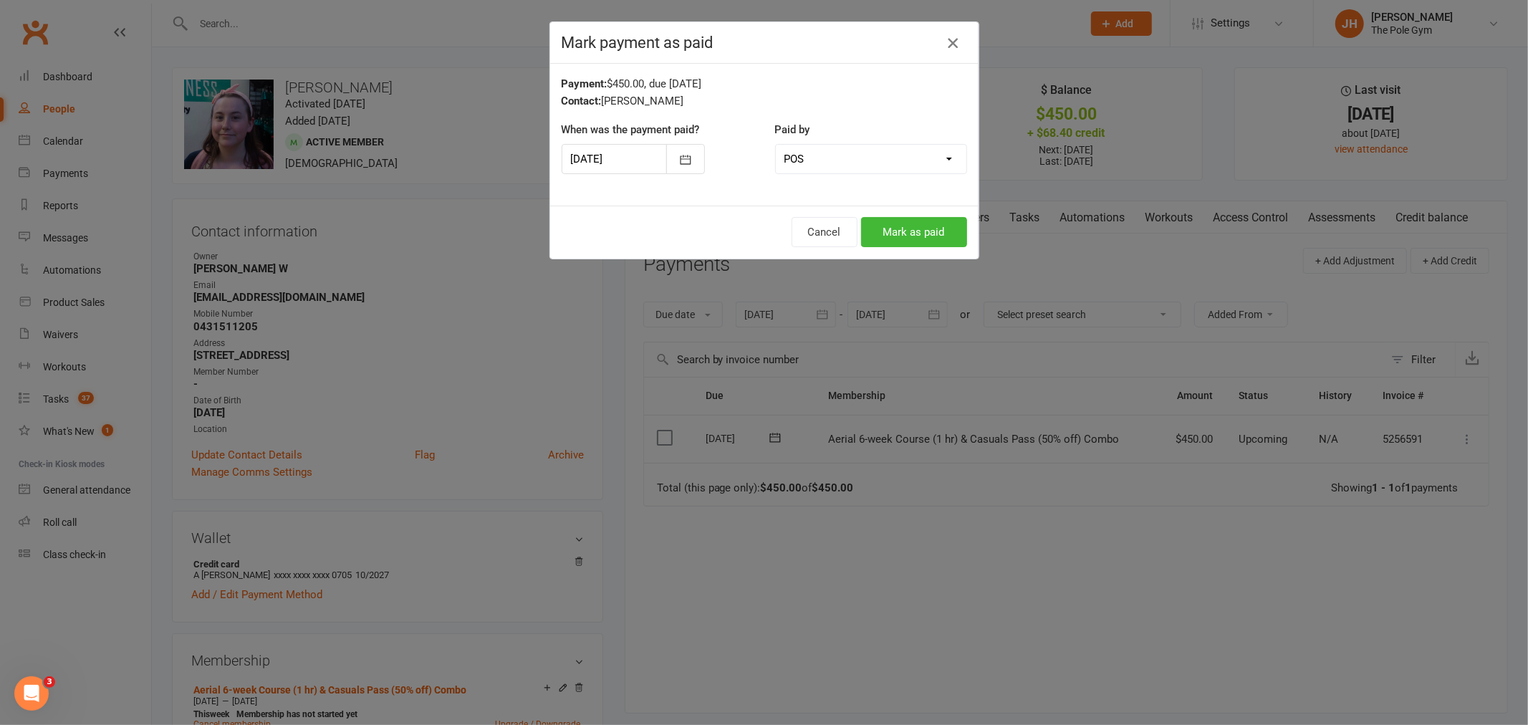
click at [944, 47] on icon "button" at bounding box center [952, 42] width 17 height 17
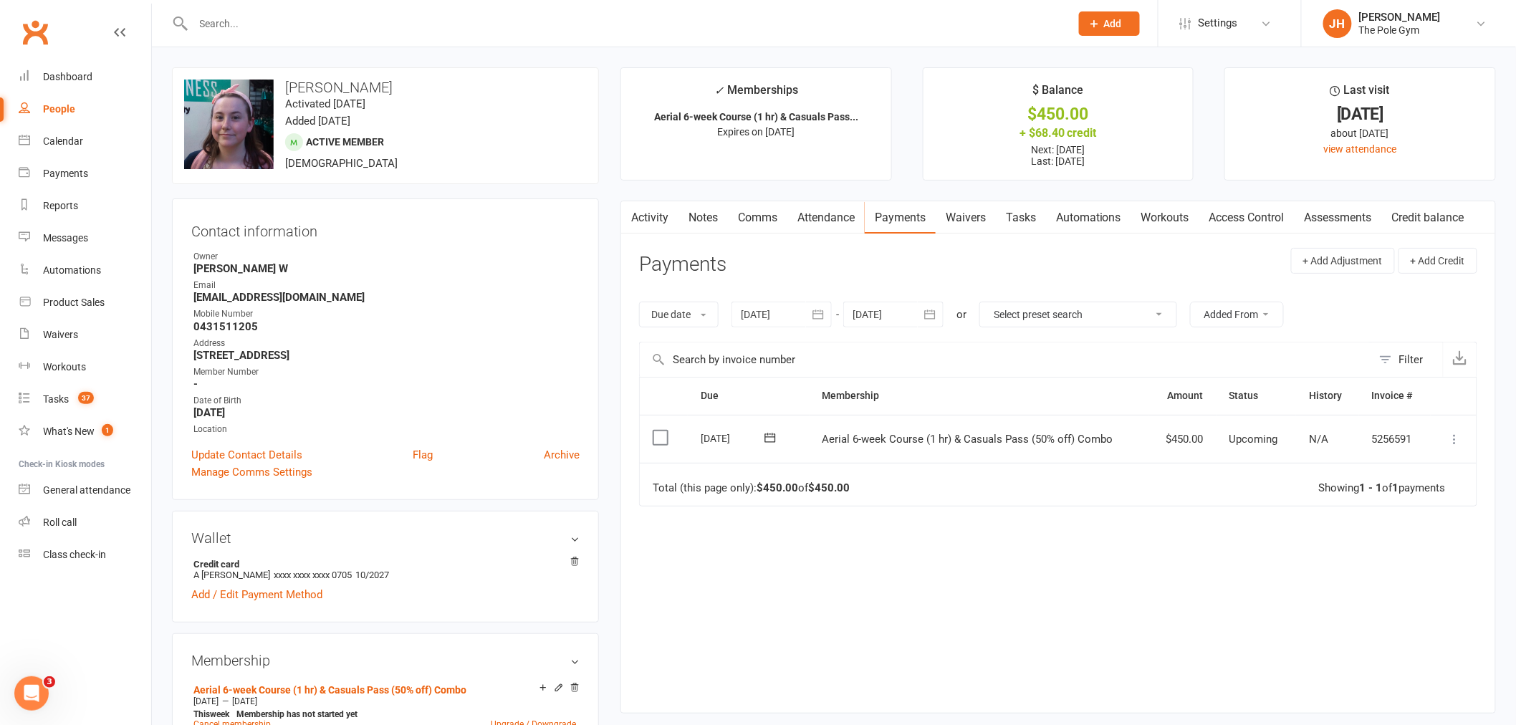
click at [1459, 433] on icon at bounding box center [1455, 439] width 14 height 14
click at [1380, 612] on link "Apply credit" at bounding box center [1392, 610] width 142 height 29
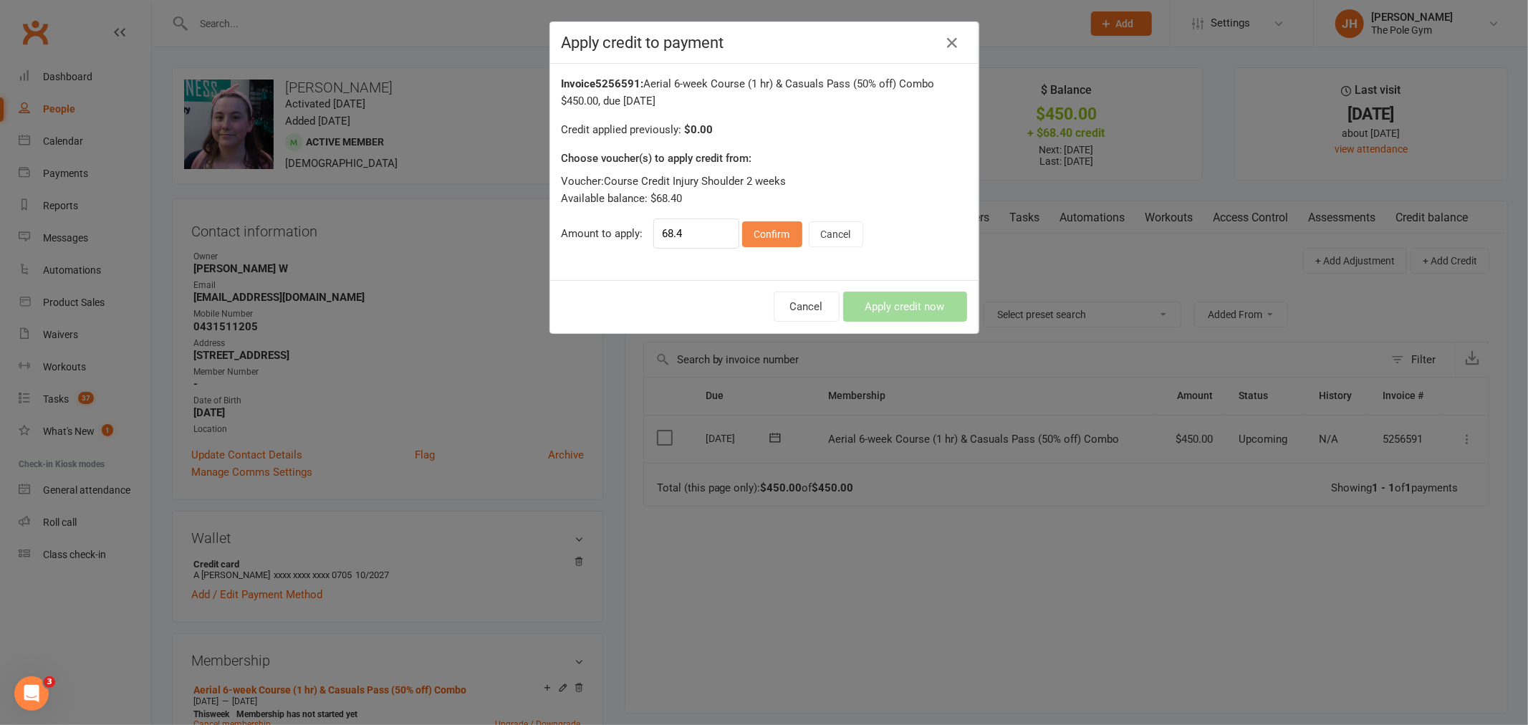
click at [769, 231] on button "Confirm" at bounding box center [772, 234] width 60 height 26
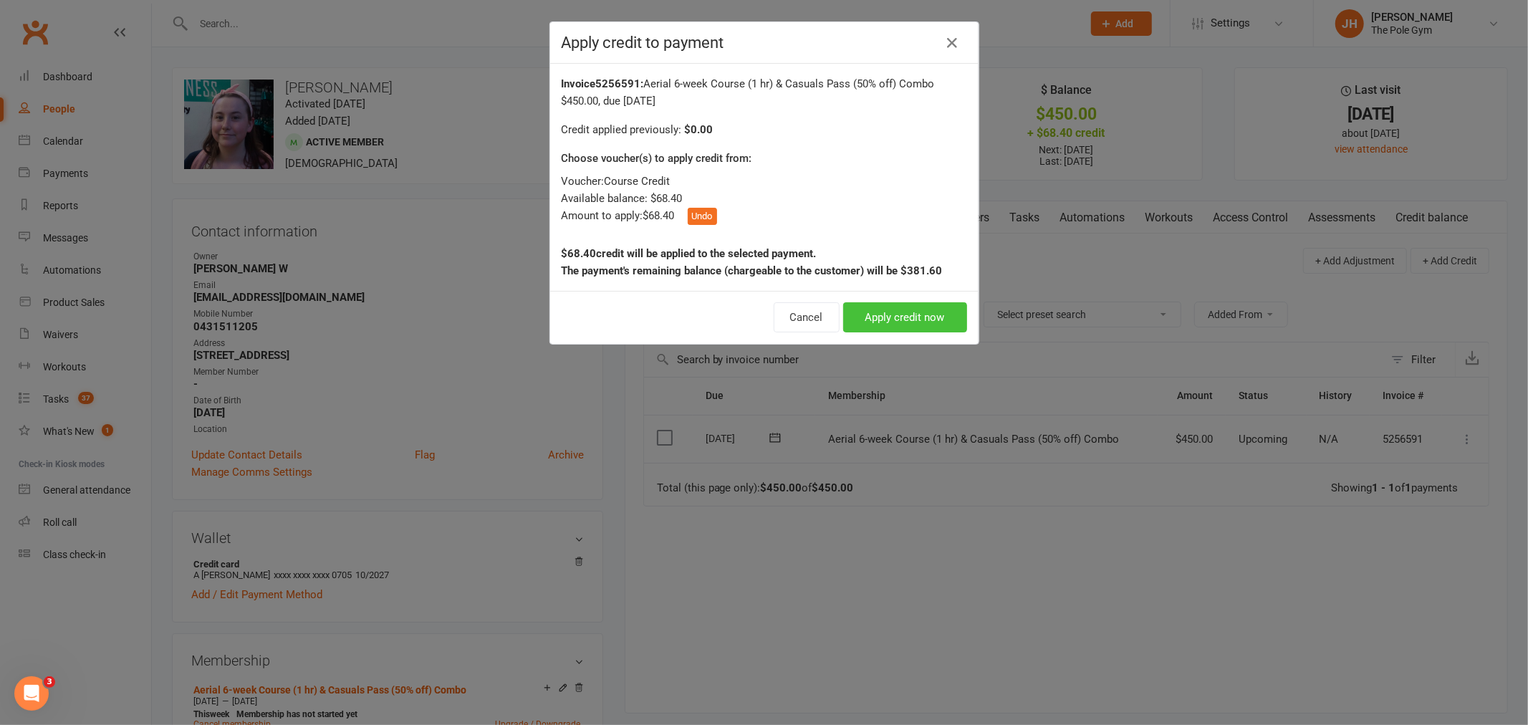
click at [891, 302] on button "Apply credit now" at bounding box center [905, 317] width 124 height 30
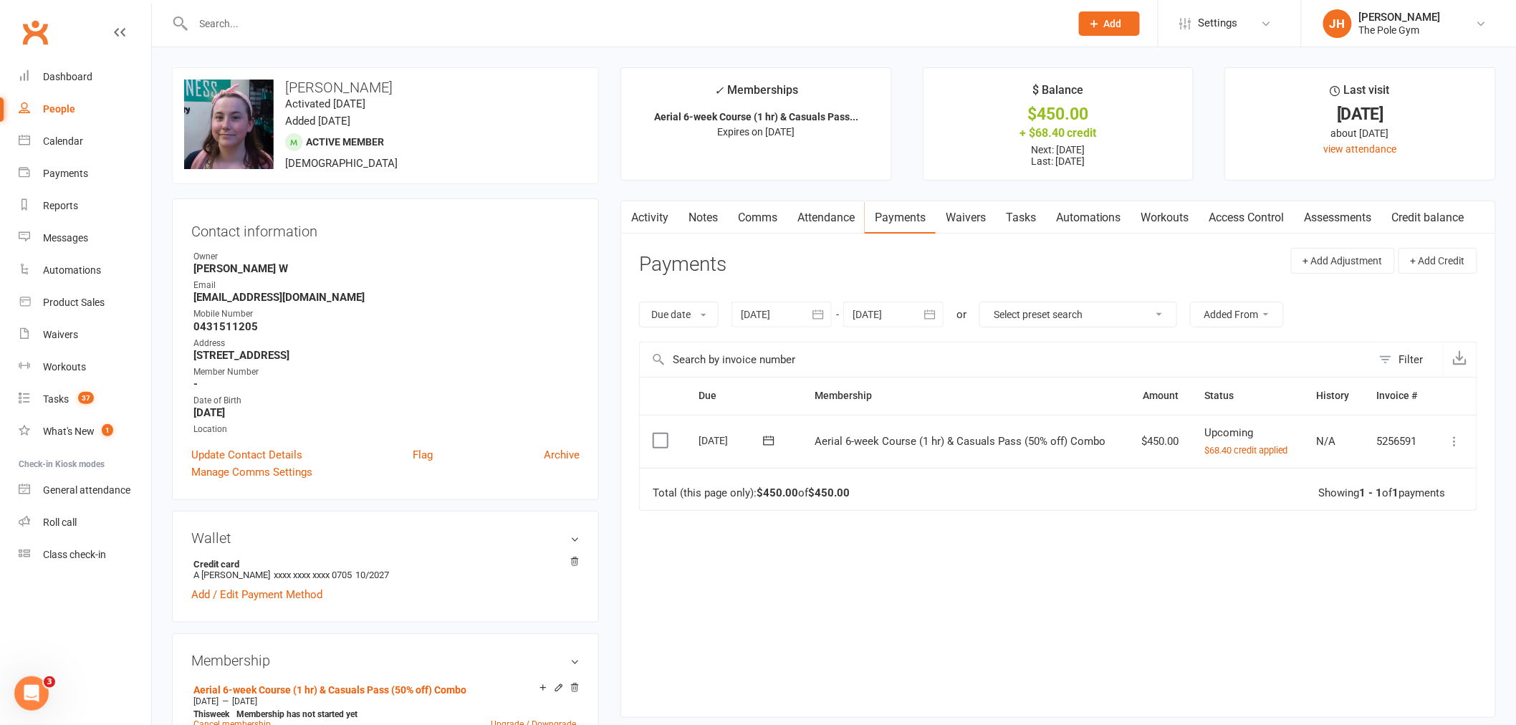
click at [1458, 440] on icon at bounding box center [1455, 441] width 14 height 14
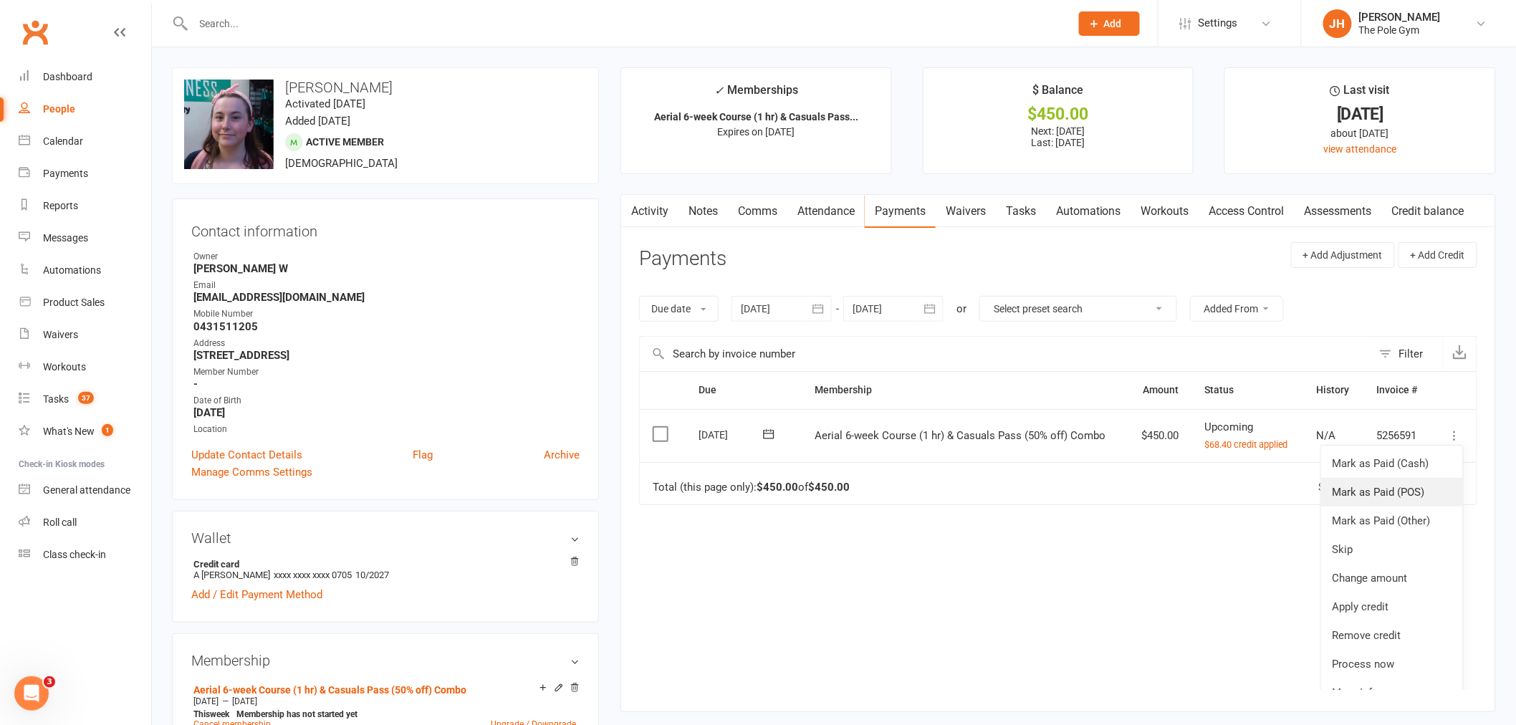
click at [1405, 489] on link "Mark as Paid (POS)" at bounding box center [1392, 492] width 142 height 29
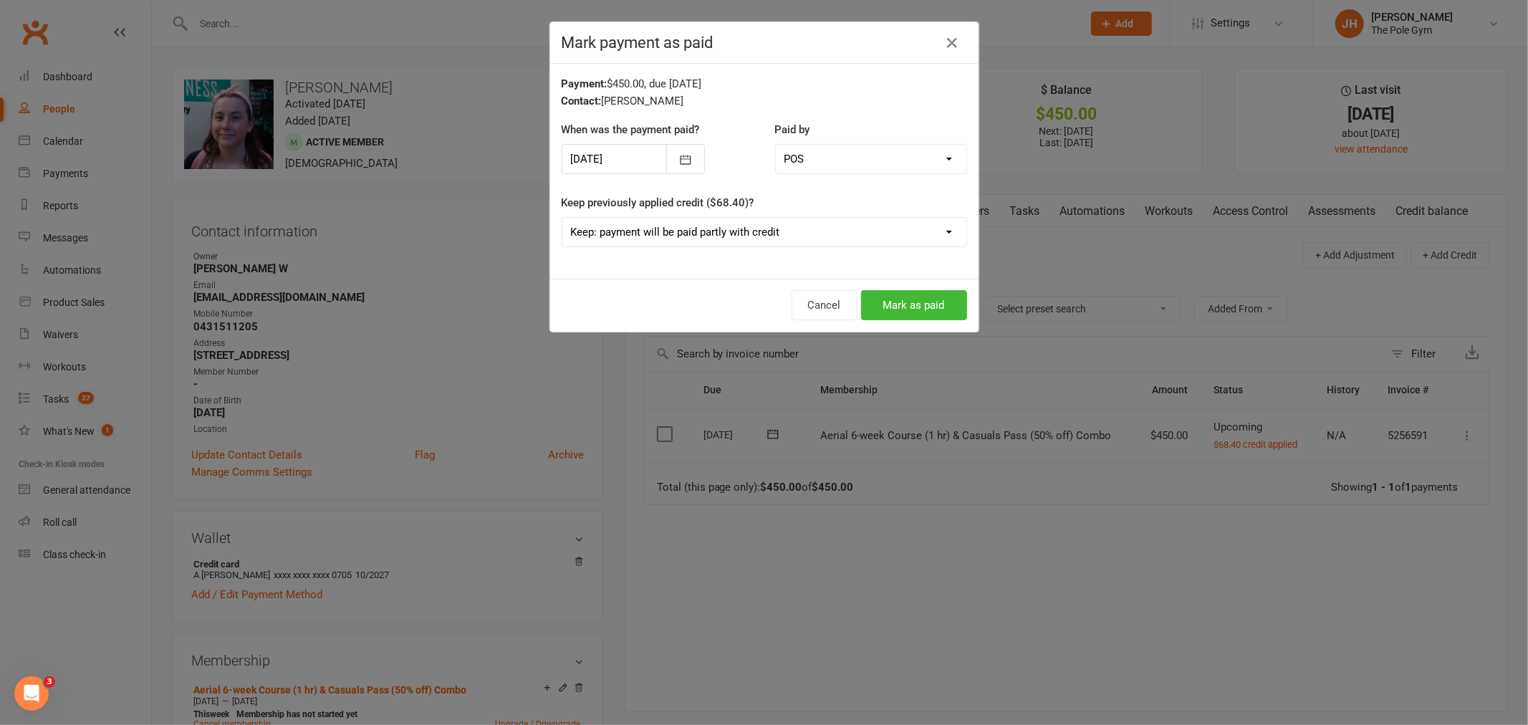
click at [932, 289] on div "Cancel Mark as paid" at bounding box center [764, 305] width 428 height 53
click at [930, 296] on button "Mark as paid" at bounding box center [914, 305] width 106 height 30
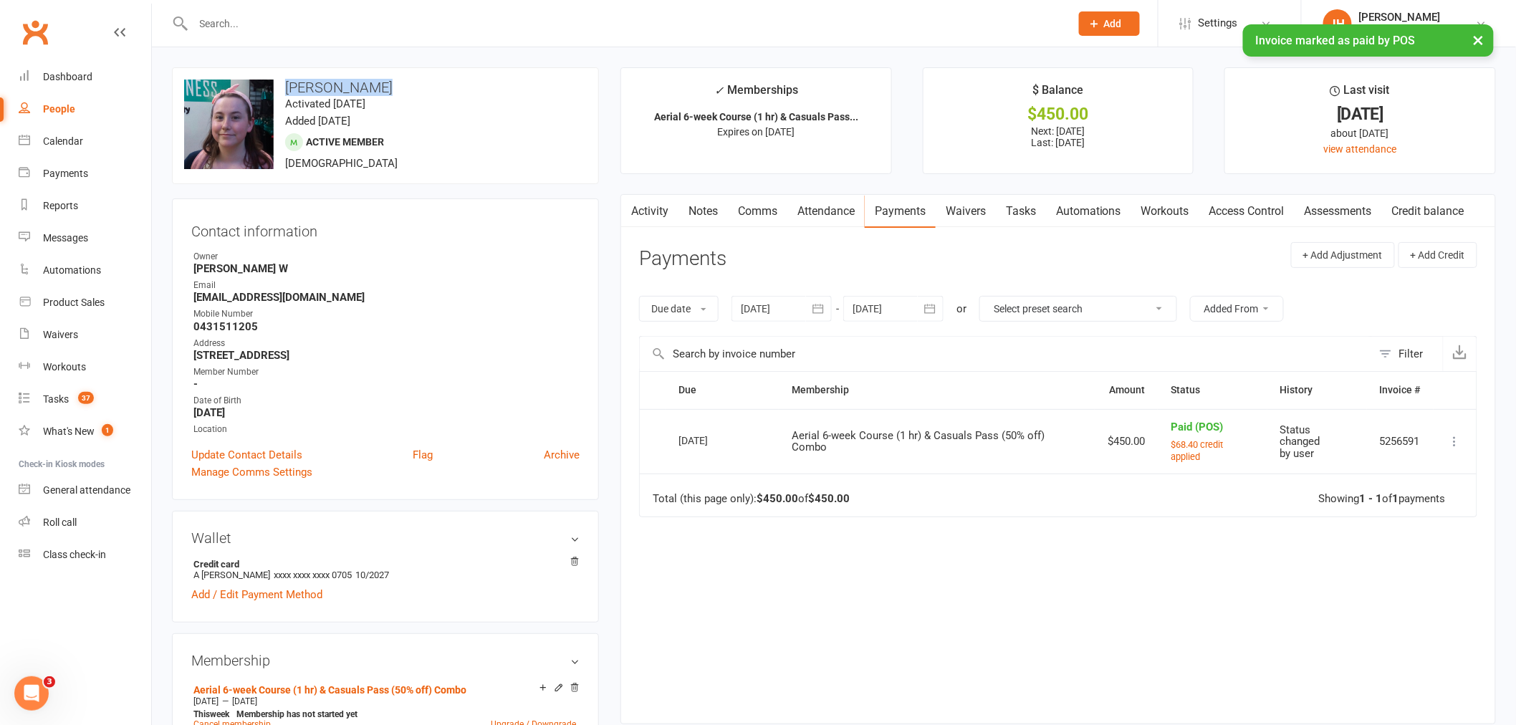
drag, startPoint x: 398, startPoint y: 82, endPoint x: 282, endPoint y: 83, distance: 116.0
click at [282, 83] on h3 "Ashley Wakely" at bounding box center [385, 88] width 403 height 16
copy div "change photo Ashley Wakely"
click at [90, 143] on link "Calendar" at bounding box center [85, 141] width 133 height 32
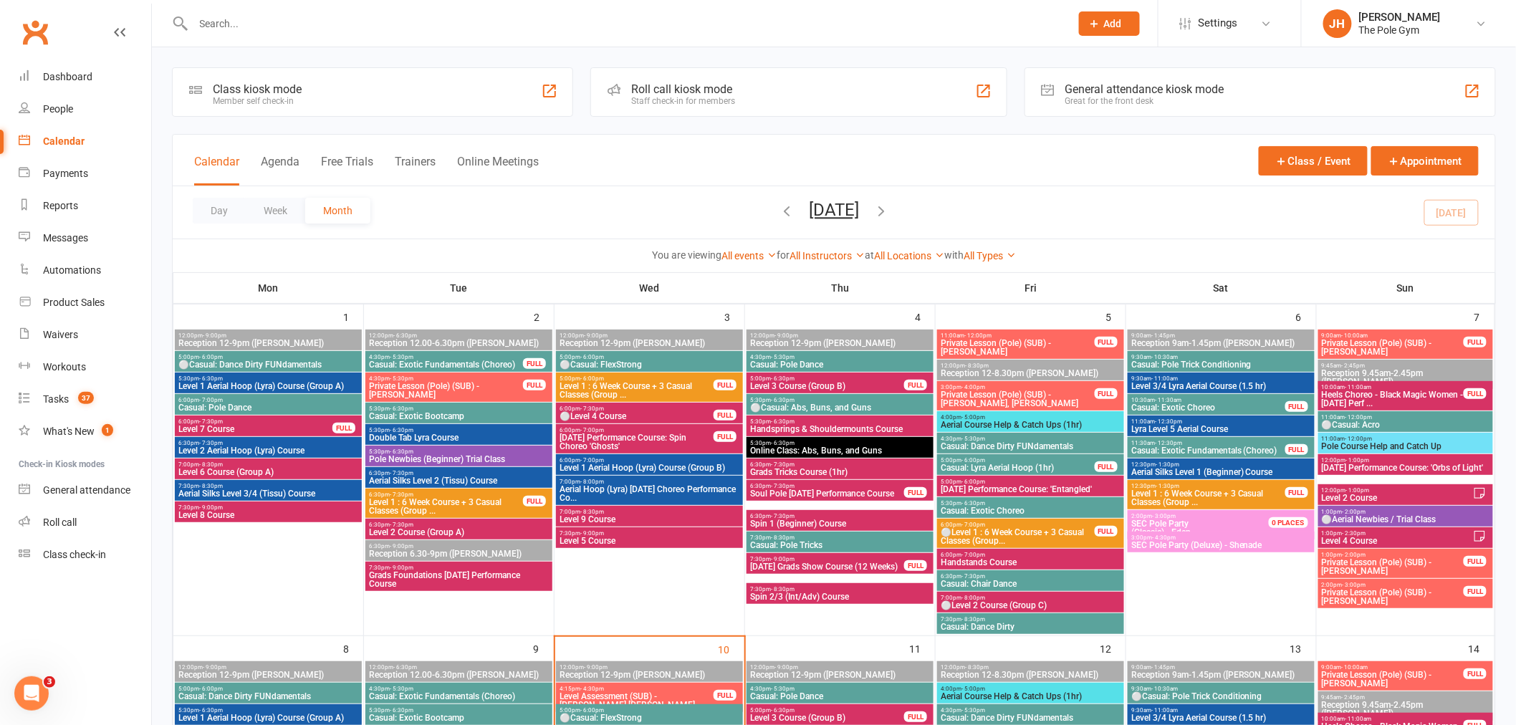
scroll to position [636, 0]
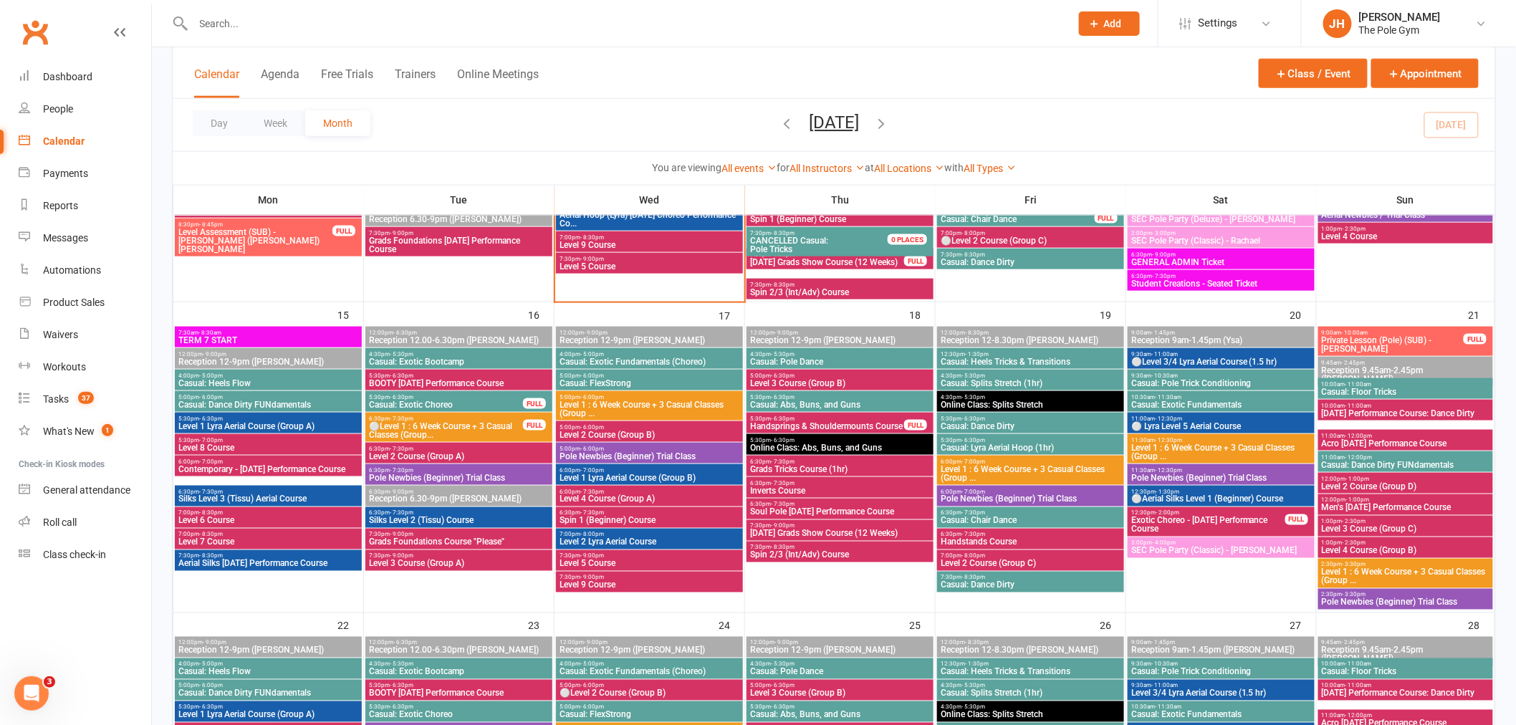
click at [575, 464] on div "6:00pm - 7:00pm Level 1 Lyra Aerial Course (Group B)" at bounding box center [649, 474] width 187 height 21
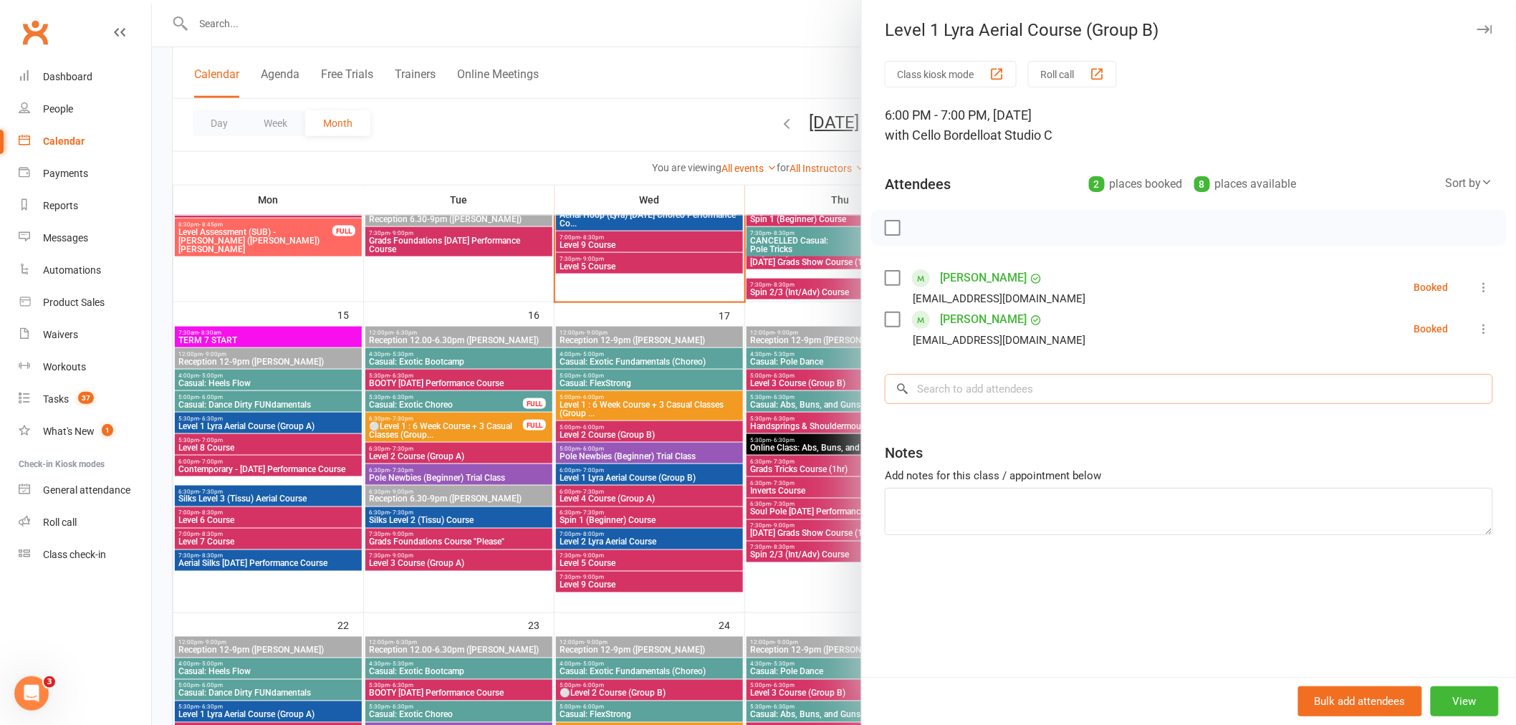
click at [940, 388] on input "search" at bounding box center [1189, 389] width 608 height 30
paste input "Ashley Wakely"
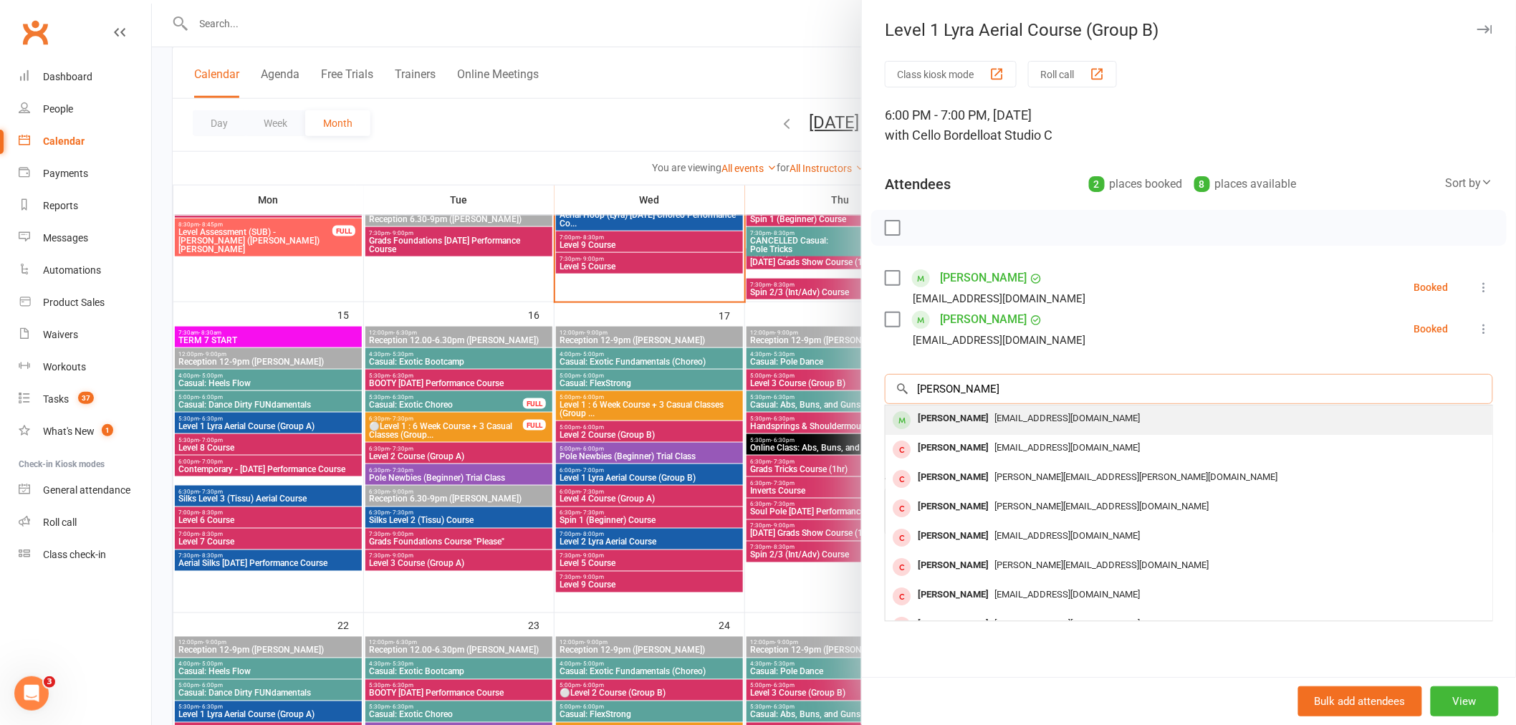
type input "Ashley Wakely"
click at [936, 421] on div "Ashley Wakely" at bounding box center [953, 418] width 82 height 21
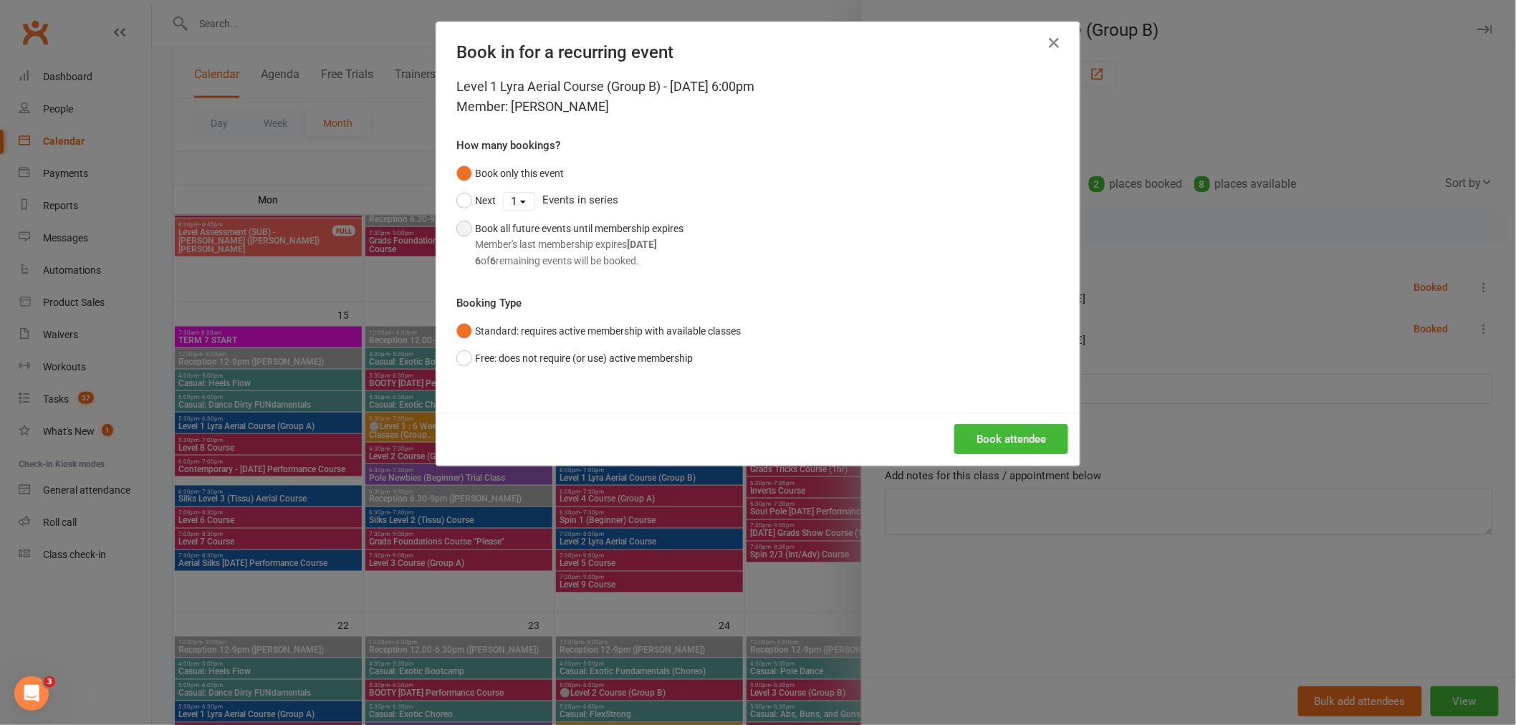
click at [590, 253] on div "6 of 6 remaining events will be booked." at bounding box center [579, 261] width 208 height 16
click at [987, 438] on button "Book attendee" at bounding box center [1011, 439] width 114 height 30
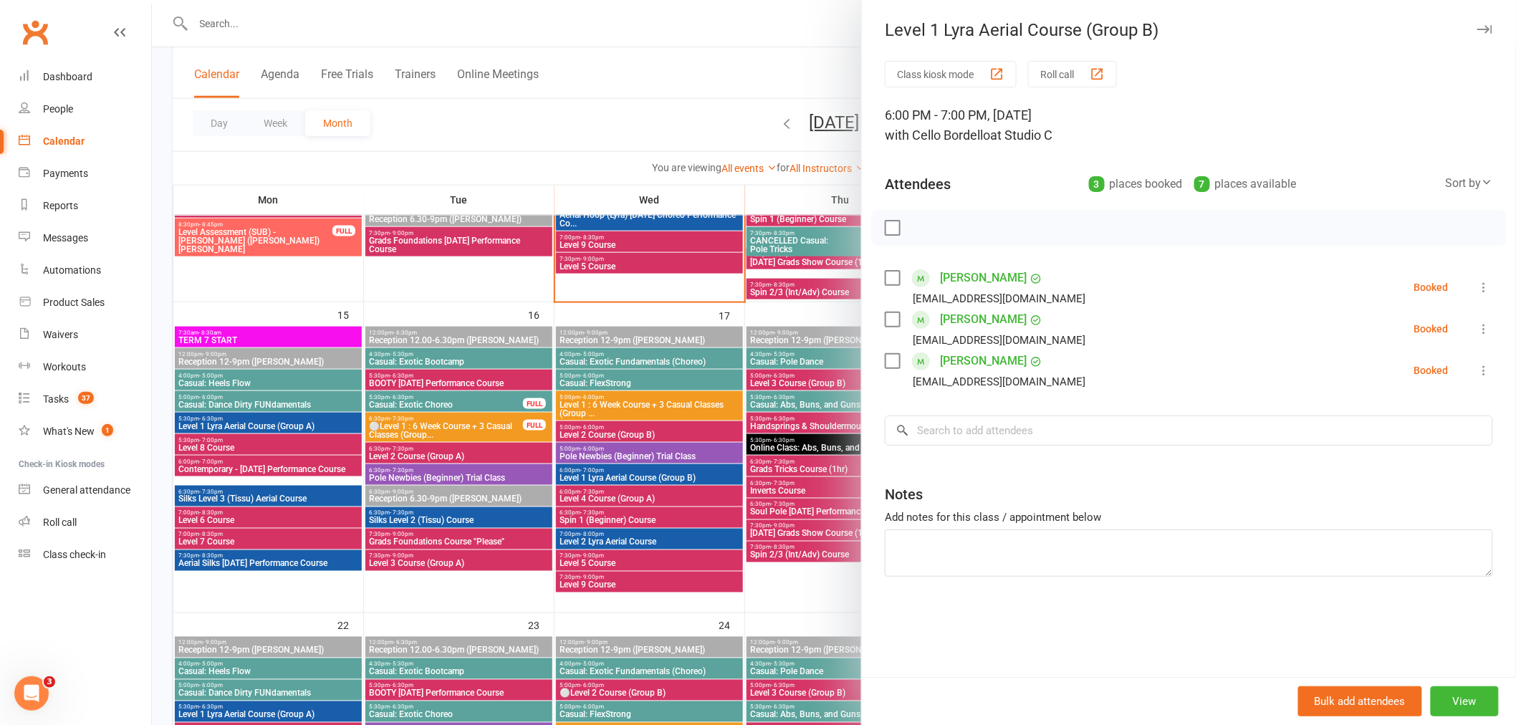
click at [736, 395] on div at bounding box center [834, 362] width 1364 height 725
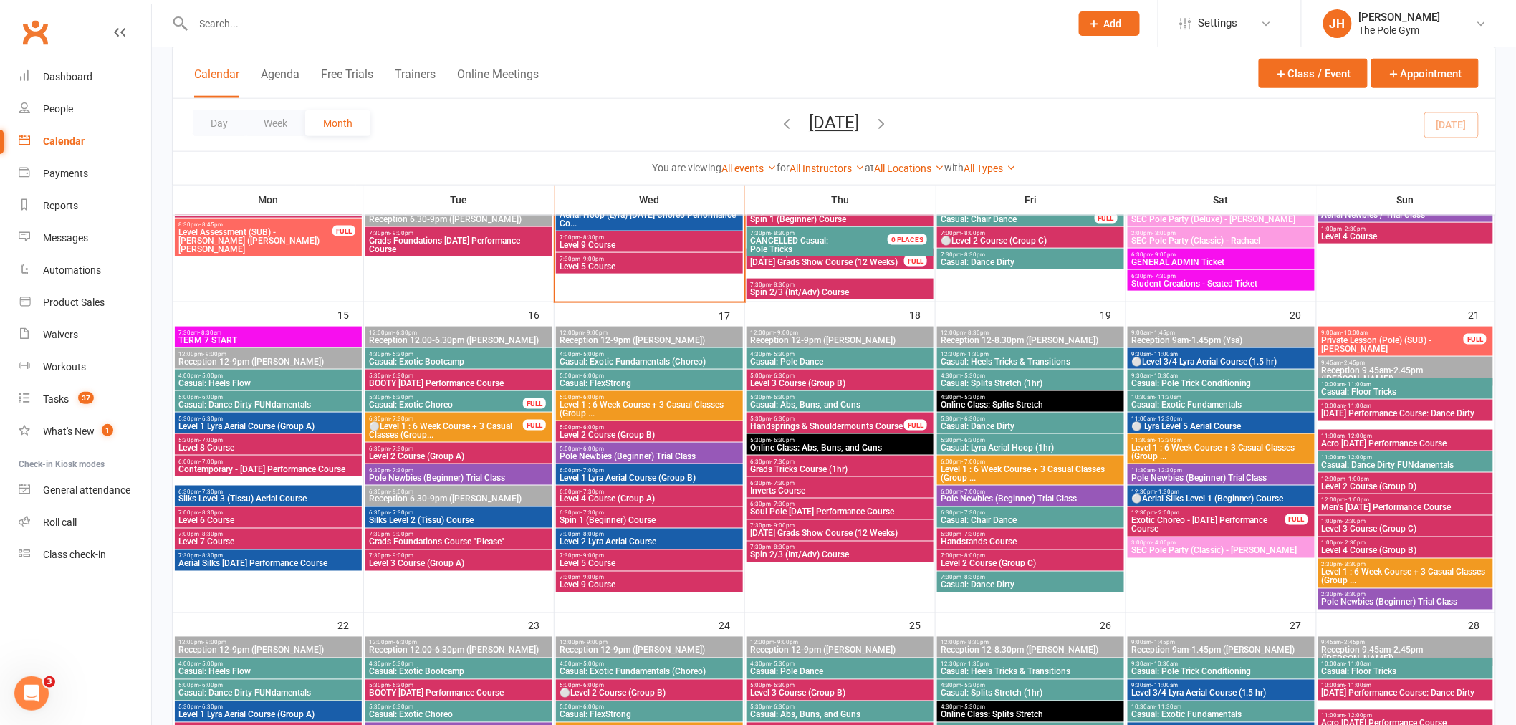
click at [592, 17] on input "text" at bounding box center [624, 24] width 871 height 20
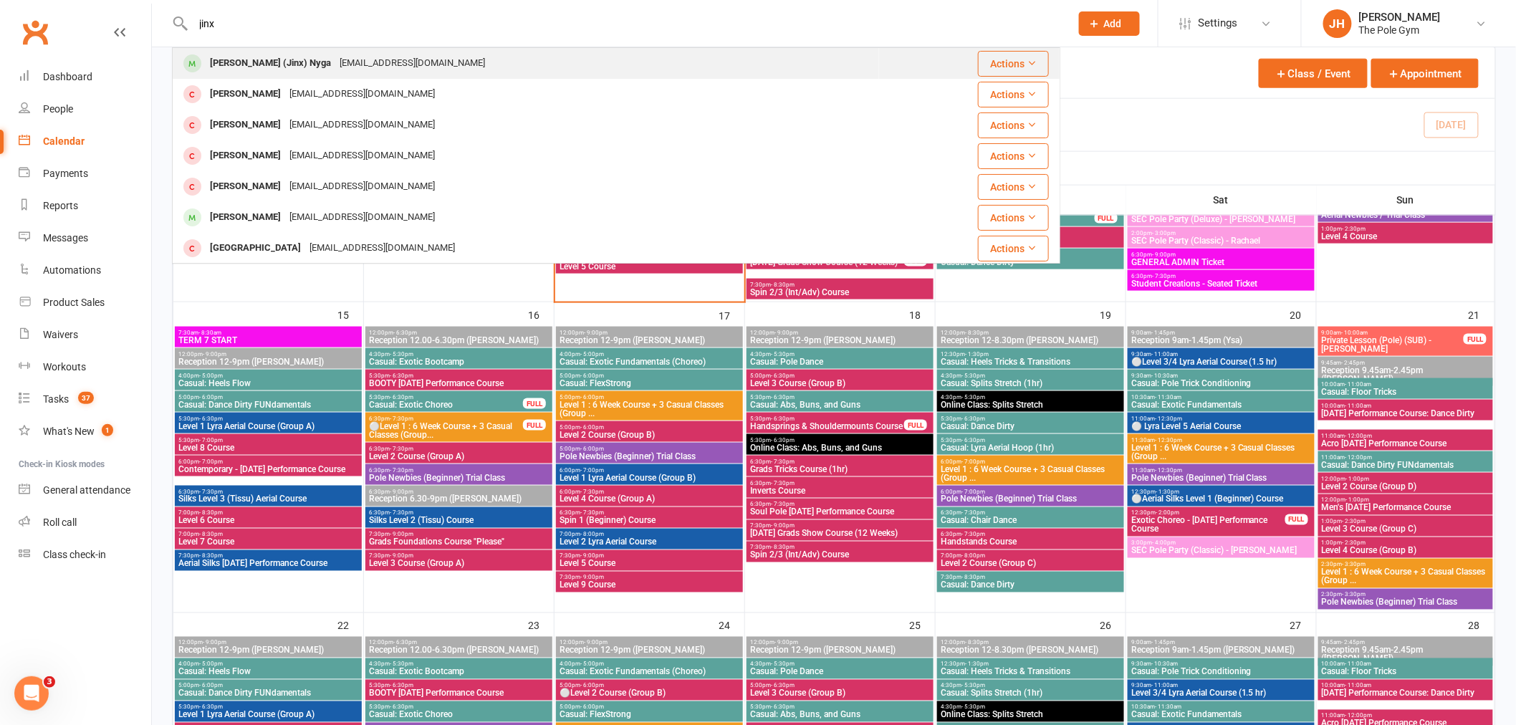
type input "jinx"
click at [335, 62] on div "[EMAIL_ADDRESS][DOMAIN_NAME]" at bounding box center [412, 63] width 154 height 21
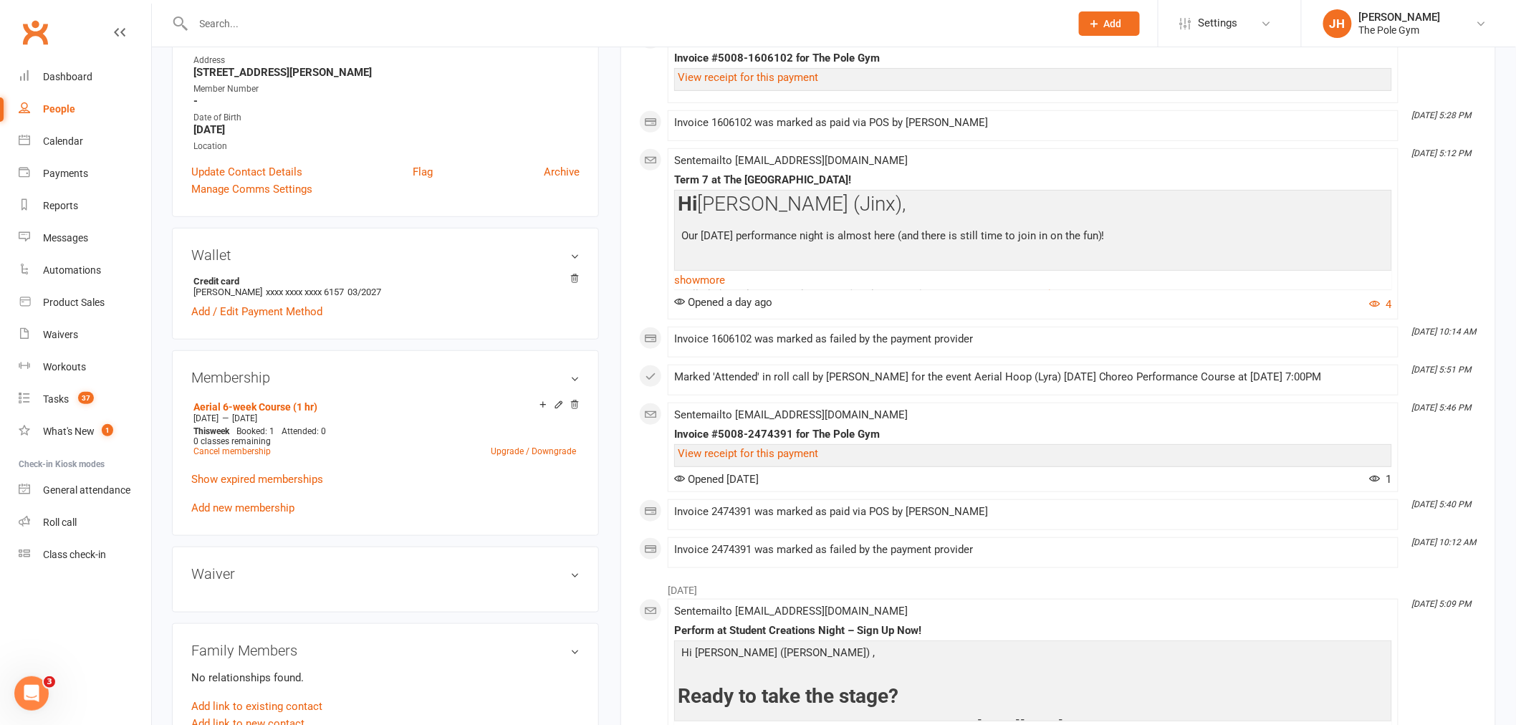
scroll to position [398, 0]
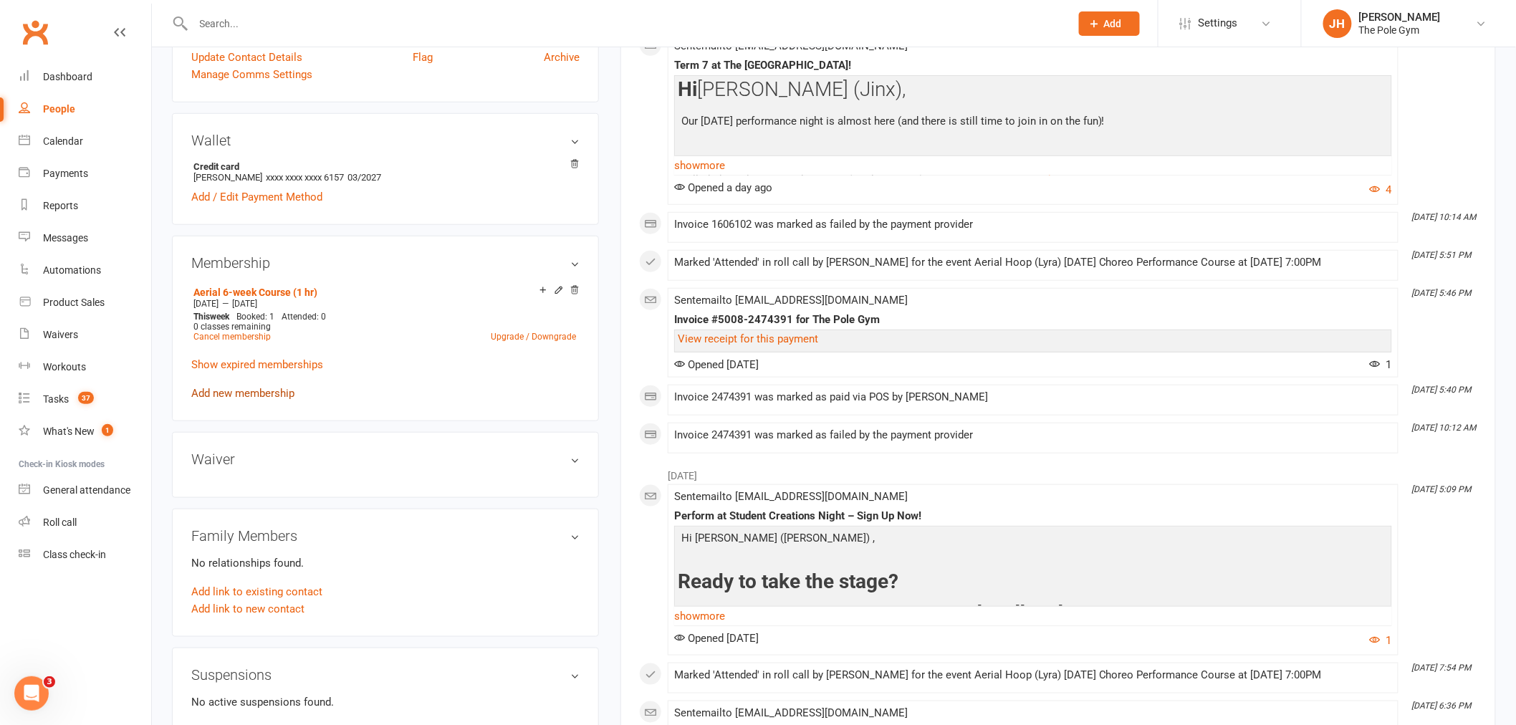
click at [241, 394] on link "Add new membership" at bounding box center [242, 393] width 103 height 13
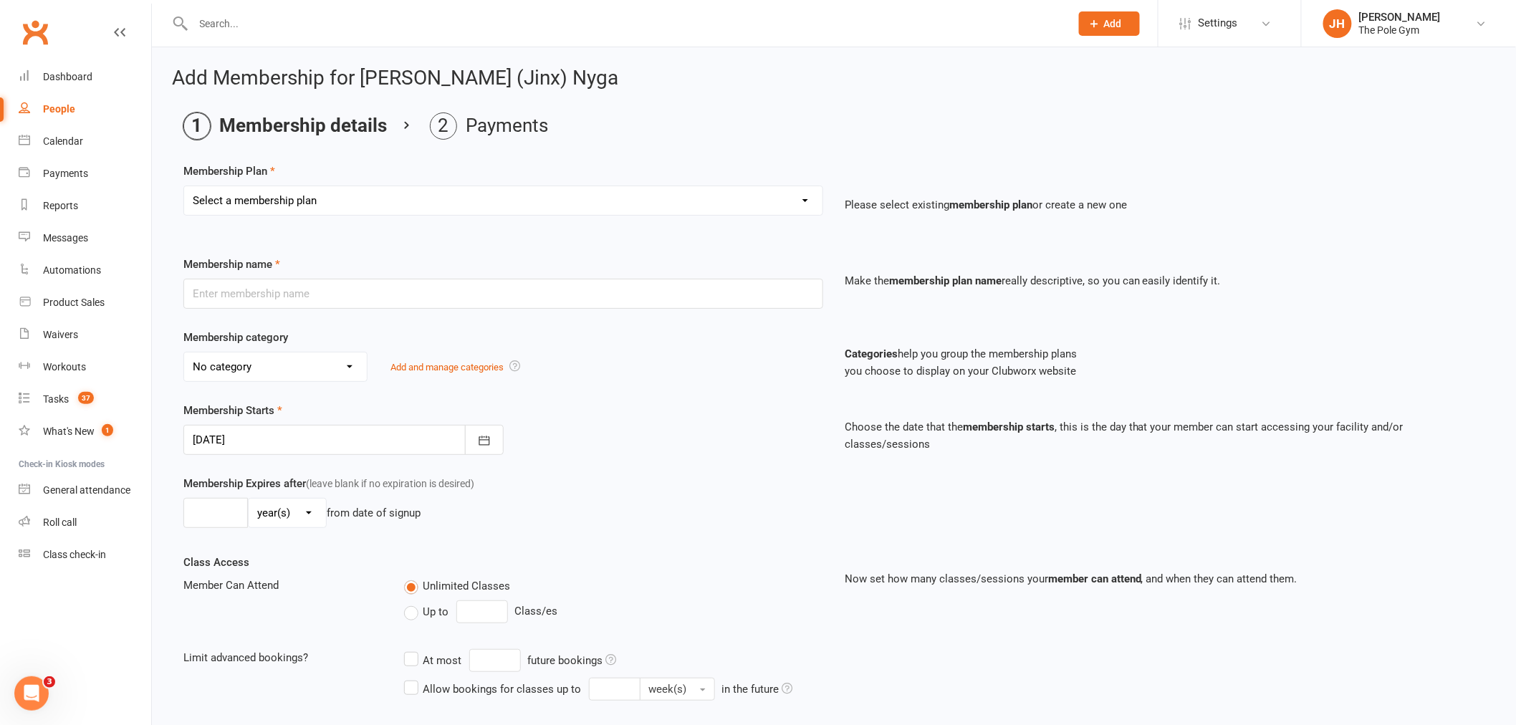
click at [390, 219] on div "Select a membership plan Create new Membership Plan Pay As You Go (45 min) Casu…" at bounding box center [503, 211] width 661 height 50
click at [390, 206] on select "Select a membership plan Create new Membership Plan Pay As You Go (45 min) Casu…" at bounding box center [503, 200] width 638 height 29
select select "10"
click at [184, 186] on select "Select a membership plan Create new Membership Plan Pay As You Go (45 min) Casu…" at bounding box center [503, 200] width 638 height 29
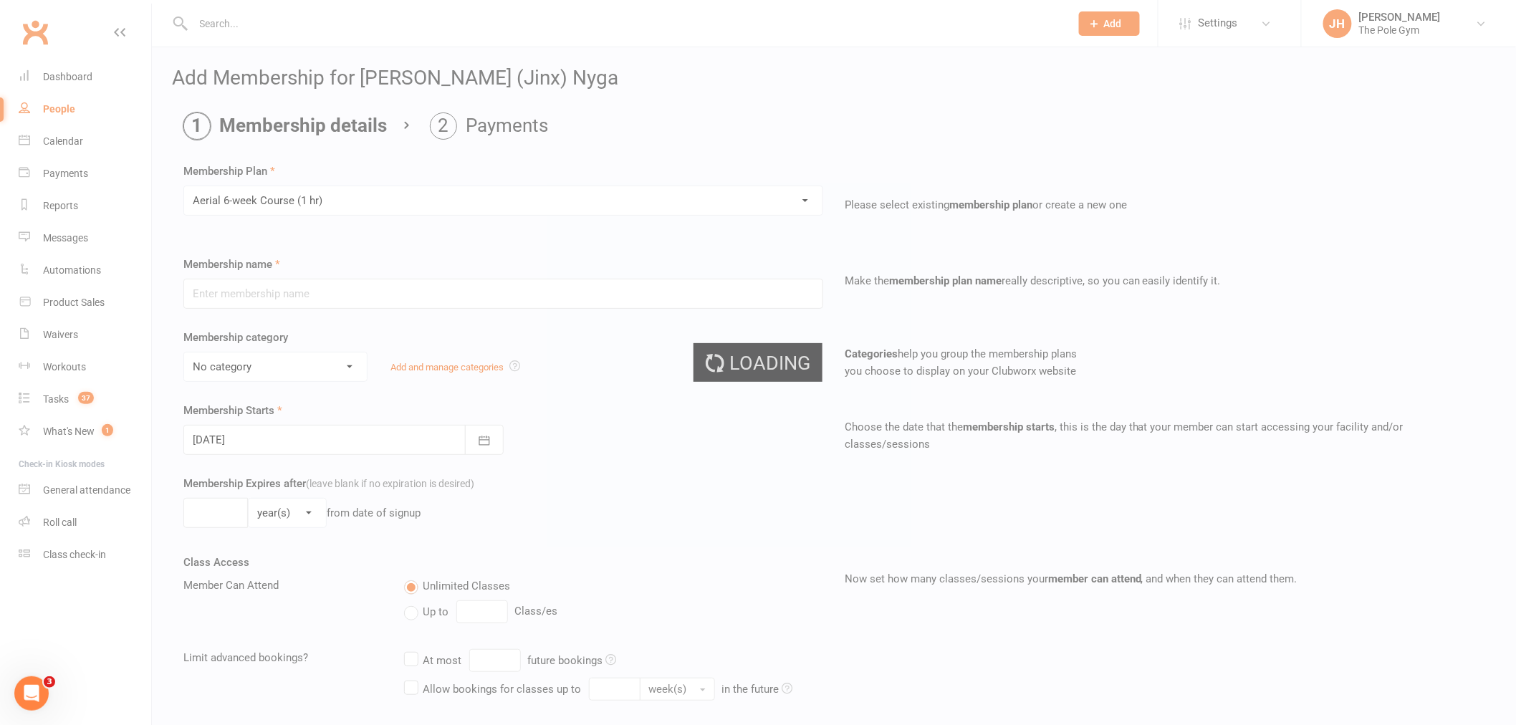
type input "Aerial 6-week Course (1 hr)"
select select "3"
type input "[DATE]"
type input "6"
select select "1"
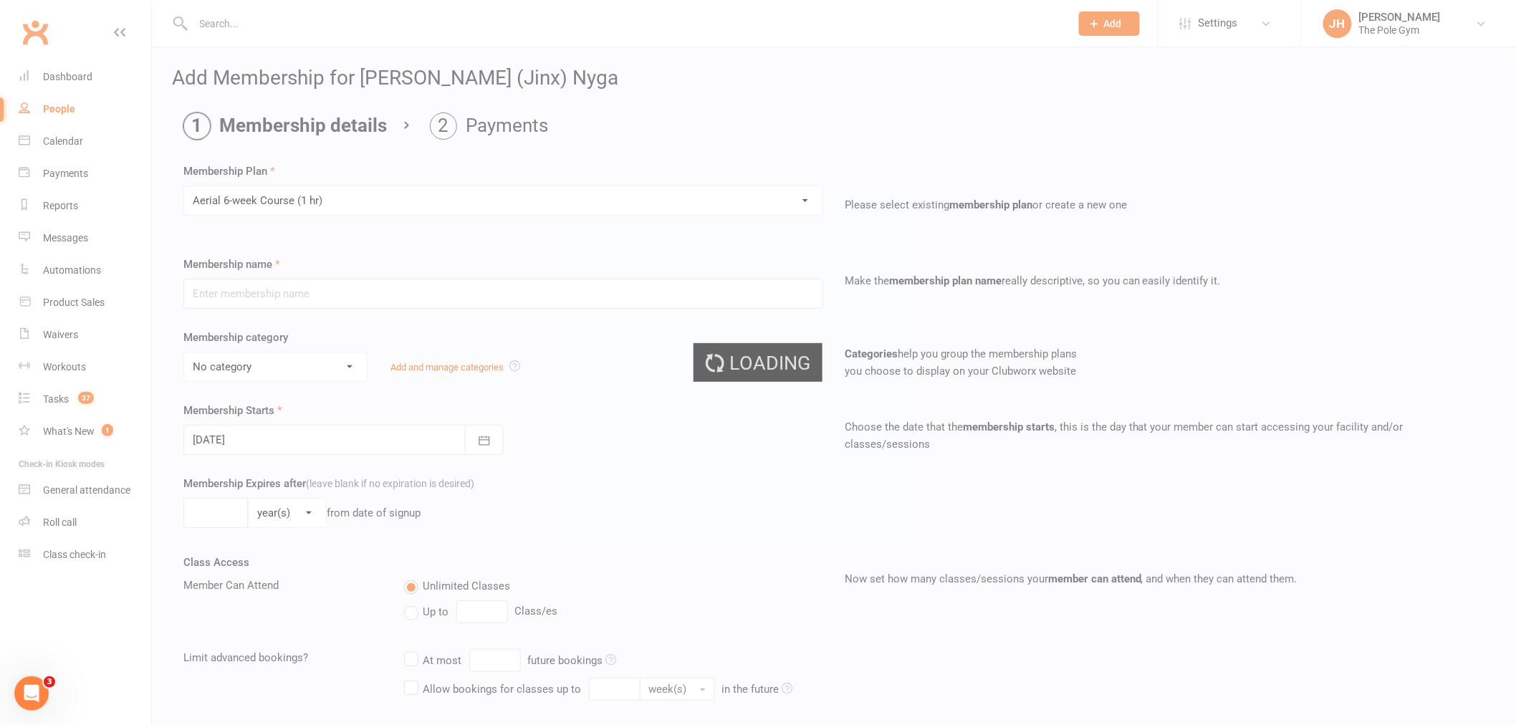
type input "1"
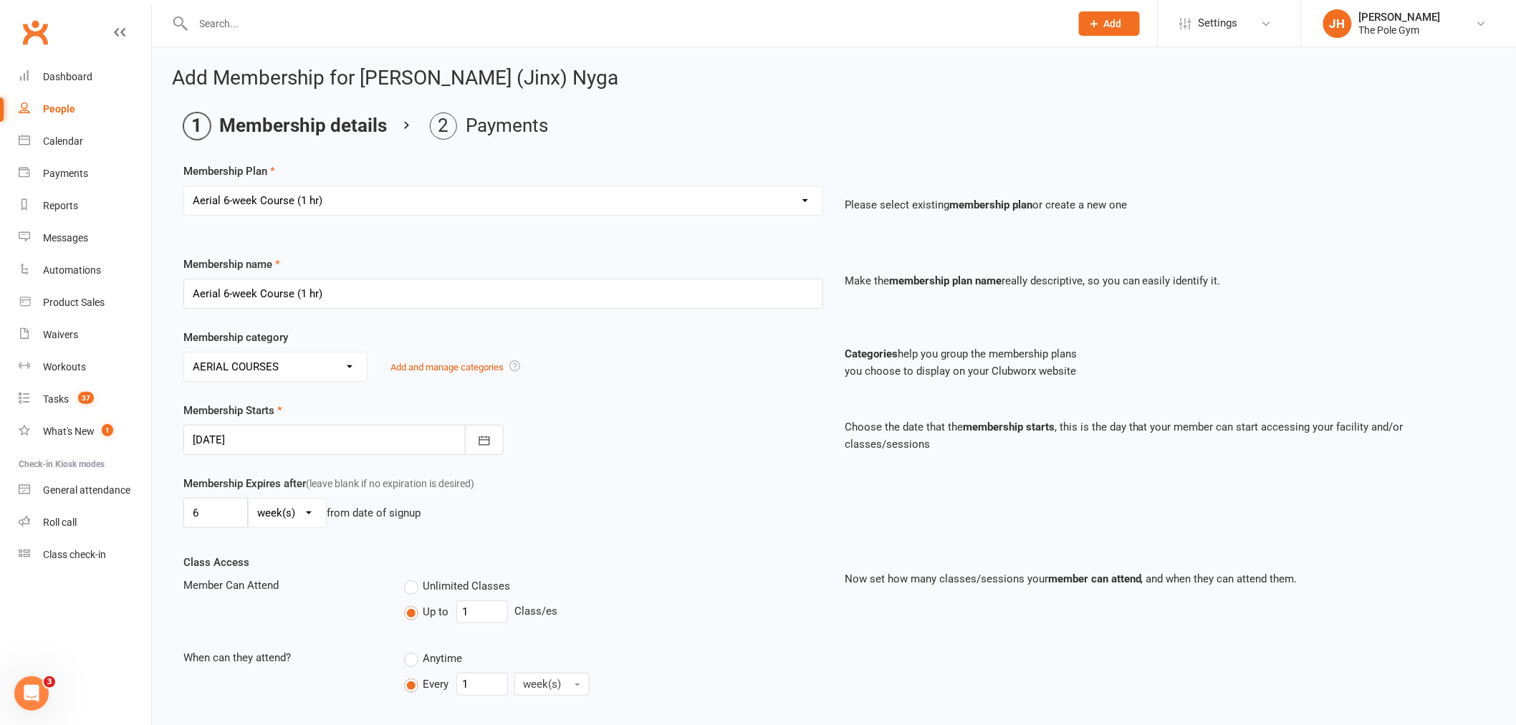
click at [288, 218] on div "Select a membership plan Create new Membership Plan Pay As You Go (45 min) Casu…" at bounding box center [503, 211] width 661 height 50
click at [262, 208] on select "Select a membership plan Create new Membership Plan Pay As You Go (45 min) Casu…" at bounding box center [503, 200] width 638 height 29
select select "12"
click at [184, 186] on select "Select a membership plan Create new Membership Plan Pay As You Go (45 min) Casu…" at bounding box center [503, 200] width 638 height 29
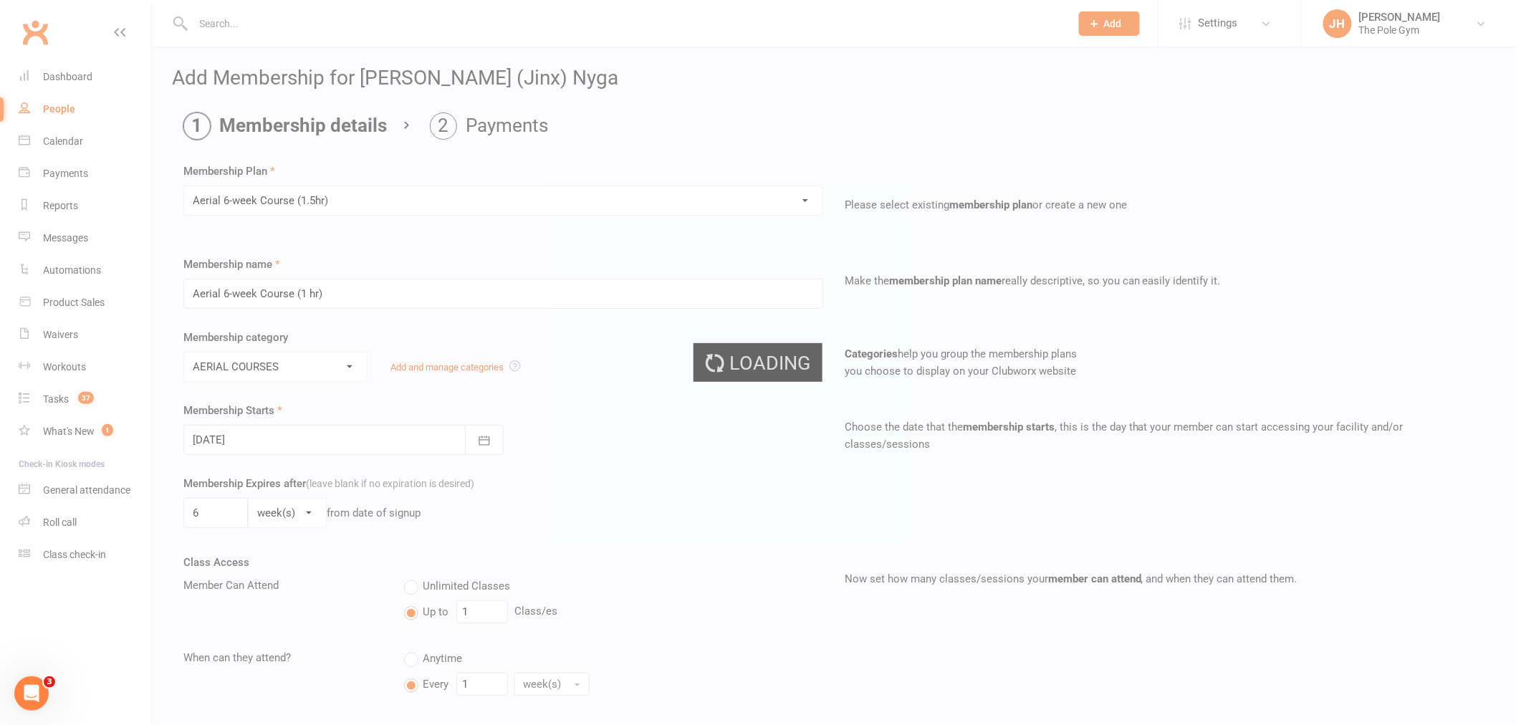
type input "Aerial 6-week Course (1.5hr)"
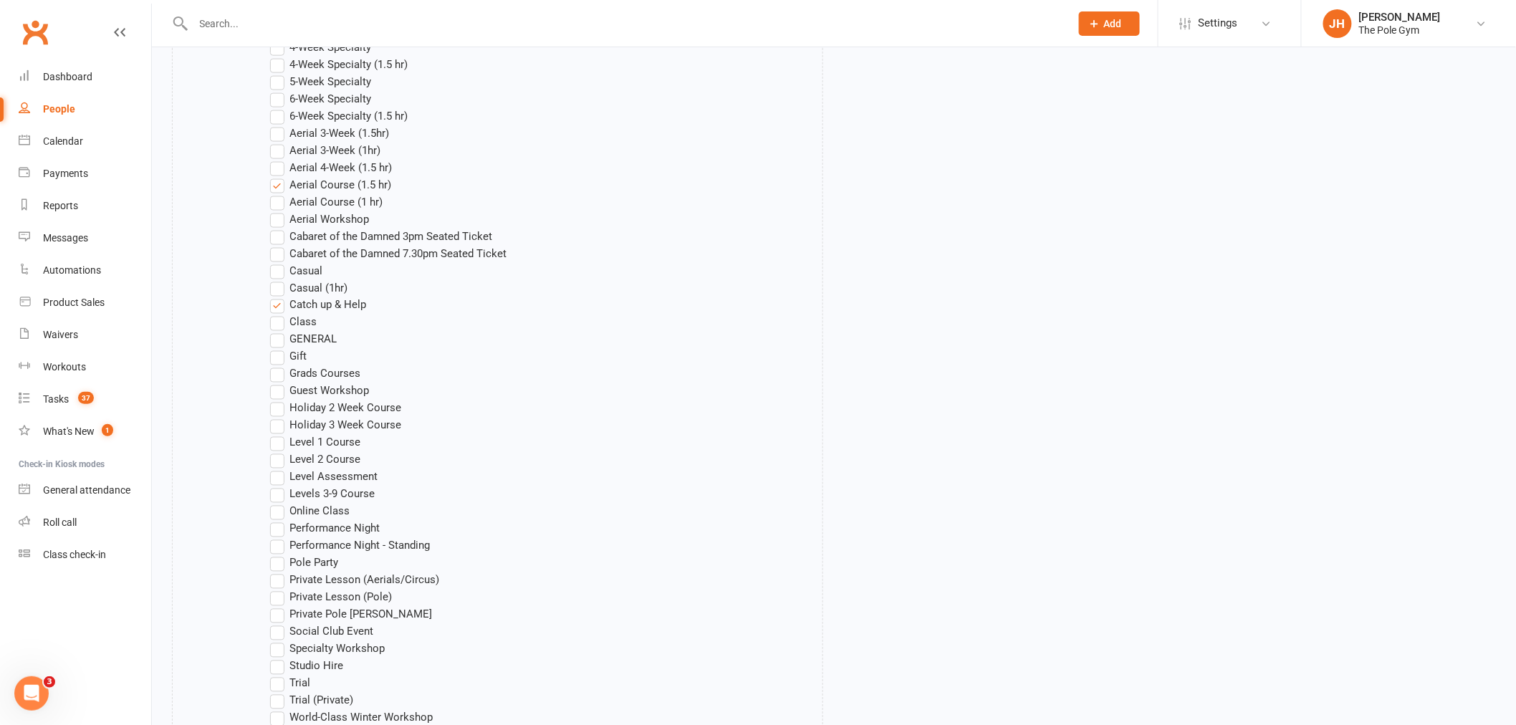
scroll to position [1112, 0]
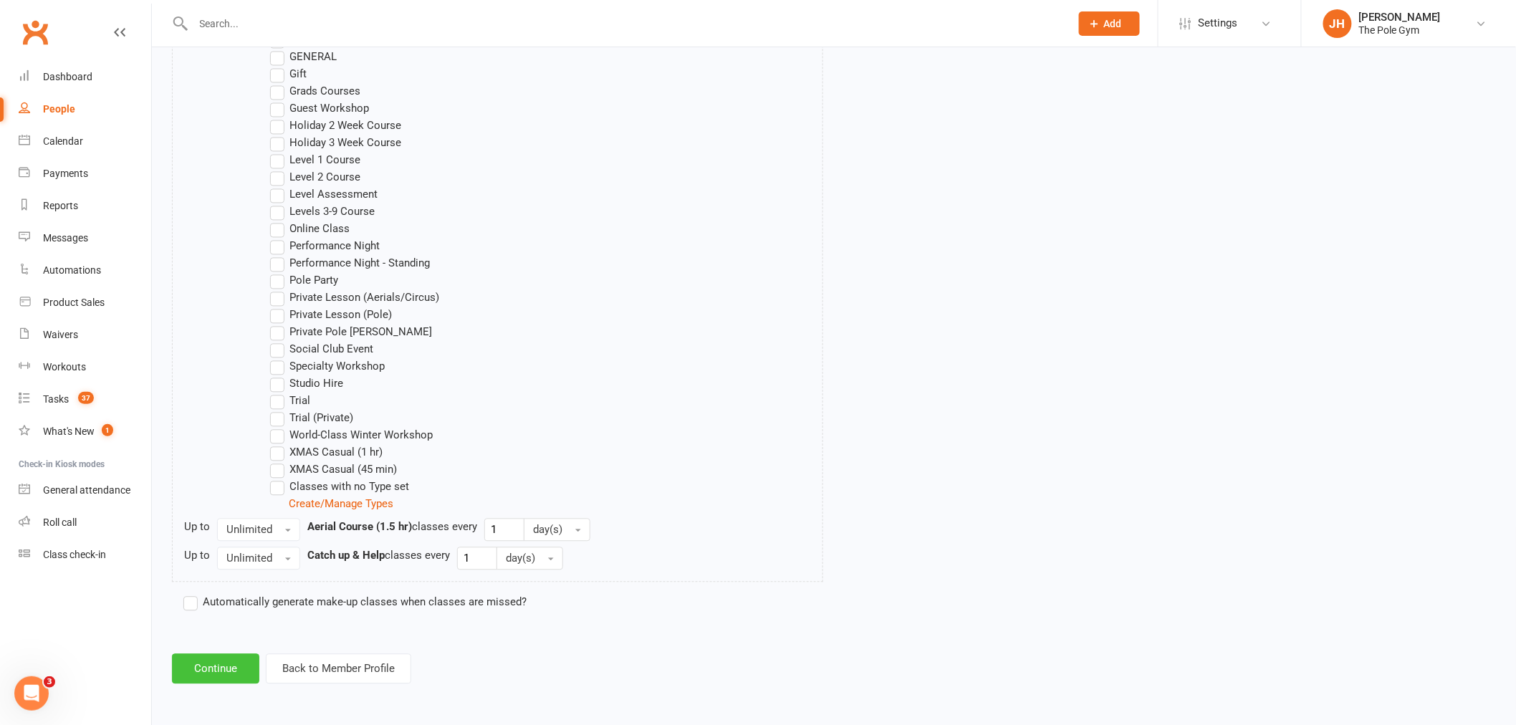
drag, startPoint x: 239, startPoint y: 653, endPoint x: 236, endPoint y: 670, distance: 17.3
click at [236, 676] on button "Continue" at bounding box center [215, 669] width 87 height 30
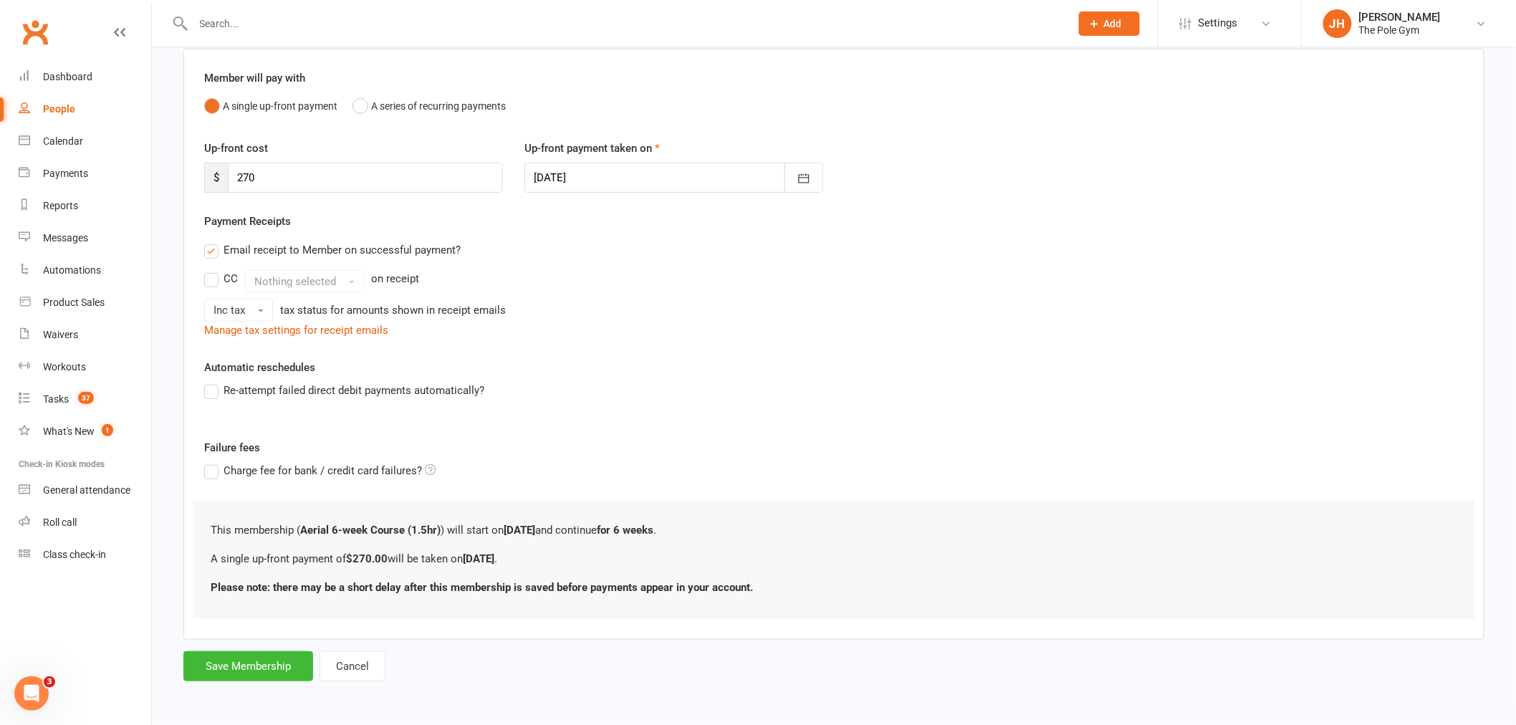
scroll to position [0, 0]
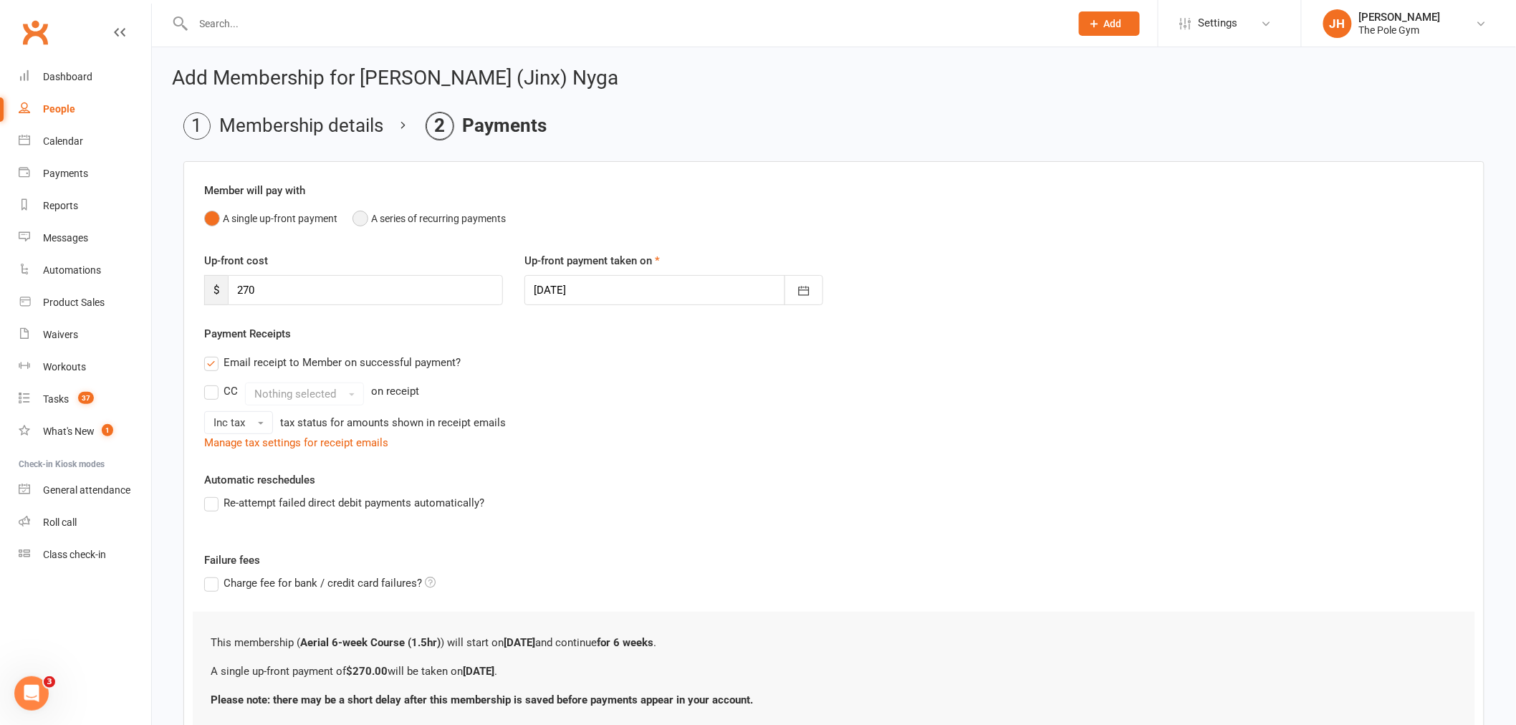
click at [374, 204] on div "Member will pay with A single up-front payment A series of recurring payments" at bounding box center [833, 207] width 1259 height 50
click at [360, 226] on button "A series of recurring payments" at bounding box center [428, 218] width 153 height 27
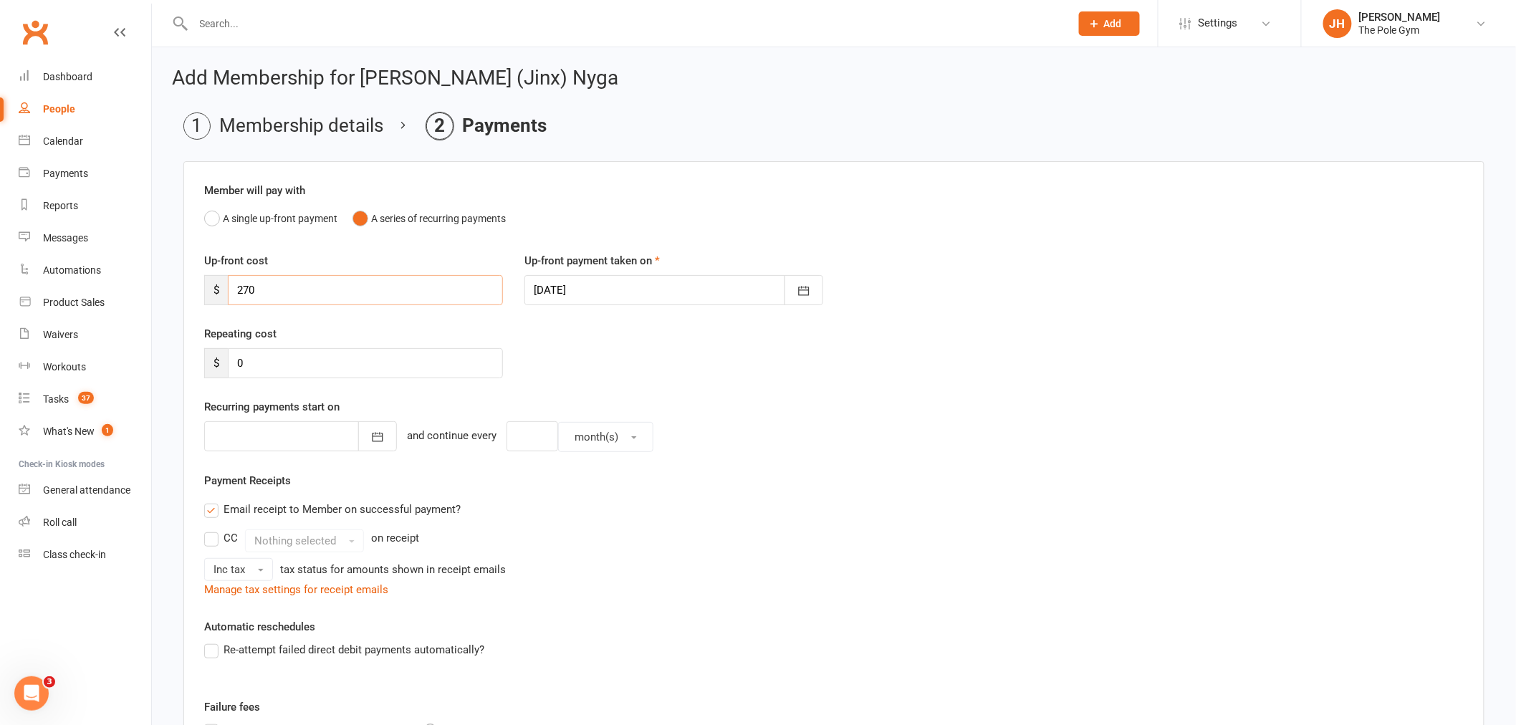
drag, startPoint x: 269, startPoint y: 299, endPoint x: 194, endPoint y: 299, distance: 75.2
click at [194, 299] on div "Up-front cost $ 270" at bounding box center [353, 278] width 320 height 53
type input "54"
click at [541, 294] on div at bounding box center [673, 290] width 299 height 30
click at [704, 404] on span "11" at bounding box center [708, 408] width 11 height 11
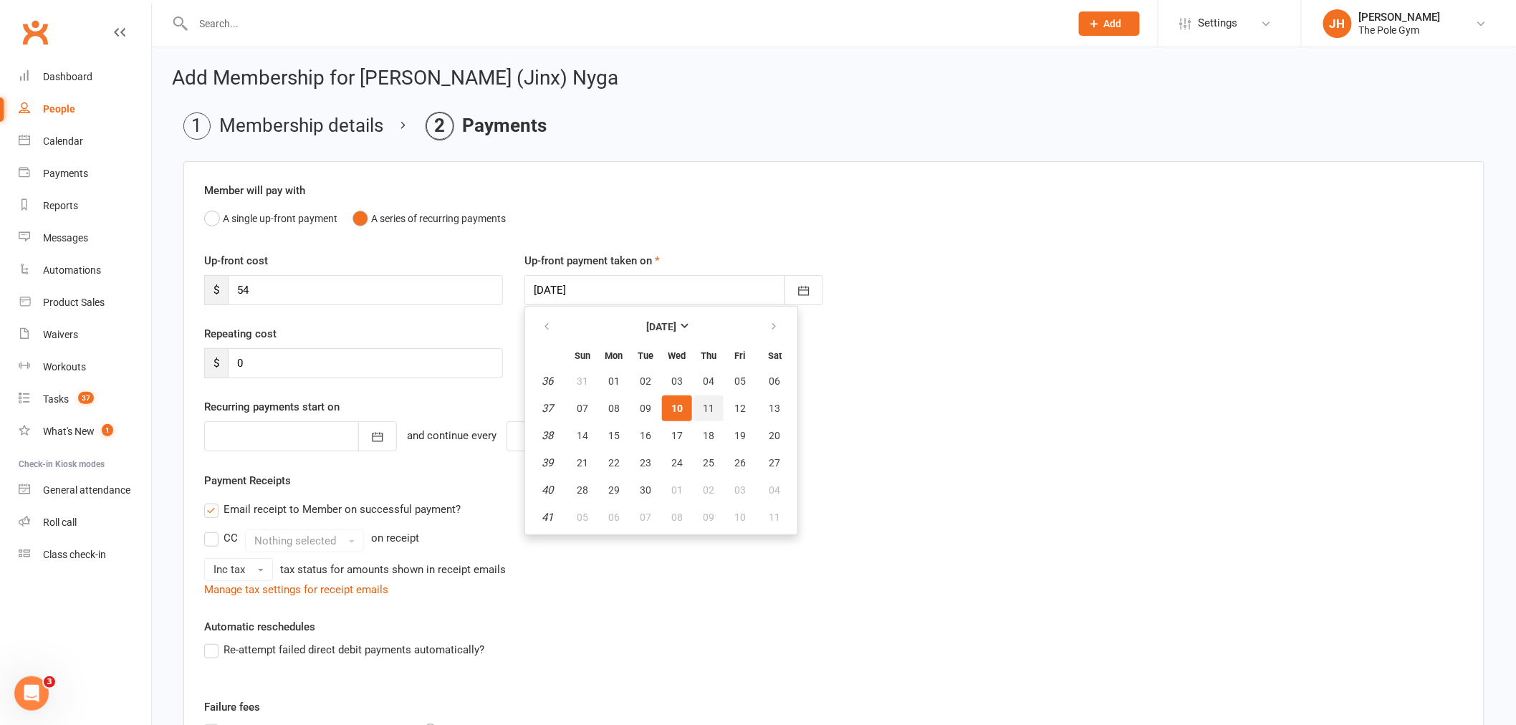
type input "[DATE]"
drag, startPoint x: 261, startPoint y: 371, endPoint x: 187, endPoint y: 370, distance: 73.8
click at [187, 370] on div "Member will pay with A single up-front payment A series of recurring payments U…" at bounding box center [833, 530] width 1301 height 738
click at [640, 125] on ol "Membership details Payments" at bounding box center [833, 125] width 1301 height 27
drag, startPoint x: 277, startPoint y: 349, endPoint x: 222, endPoint y: 362, distance: 56.8
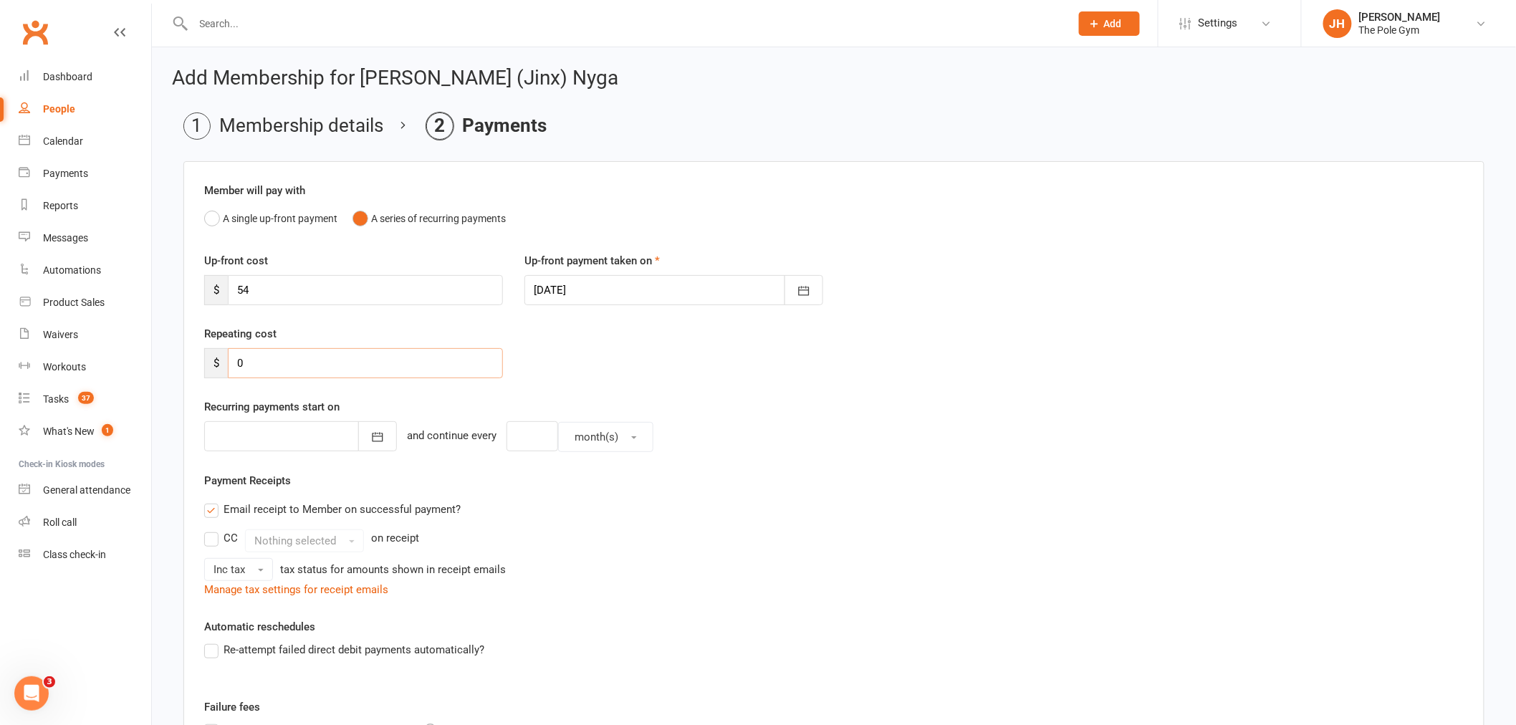
click at [222, 362] on div "$ 0" at bounding box center [353, 363] width 299 height 30
type input "44.20"
click at [337, 440] on div at bounding box center [300, 436] width 193 height 30
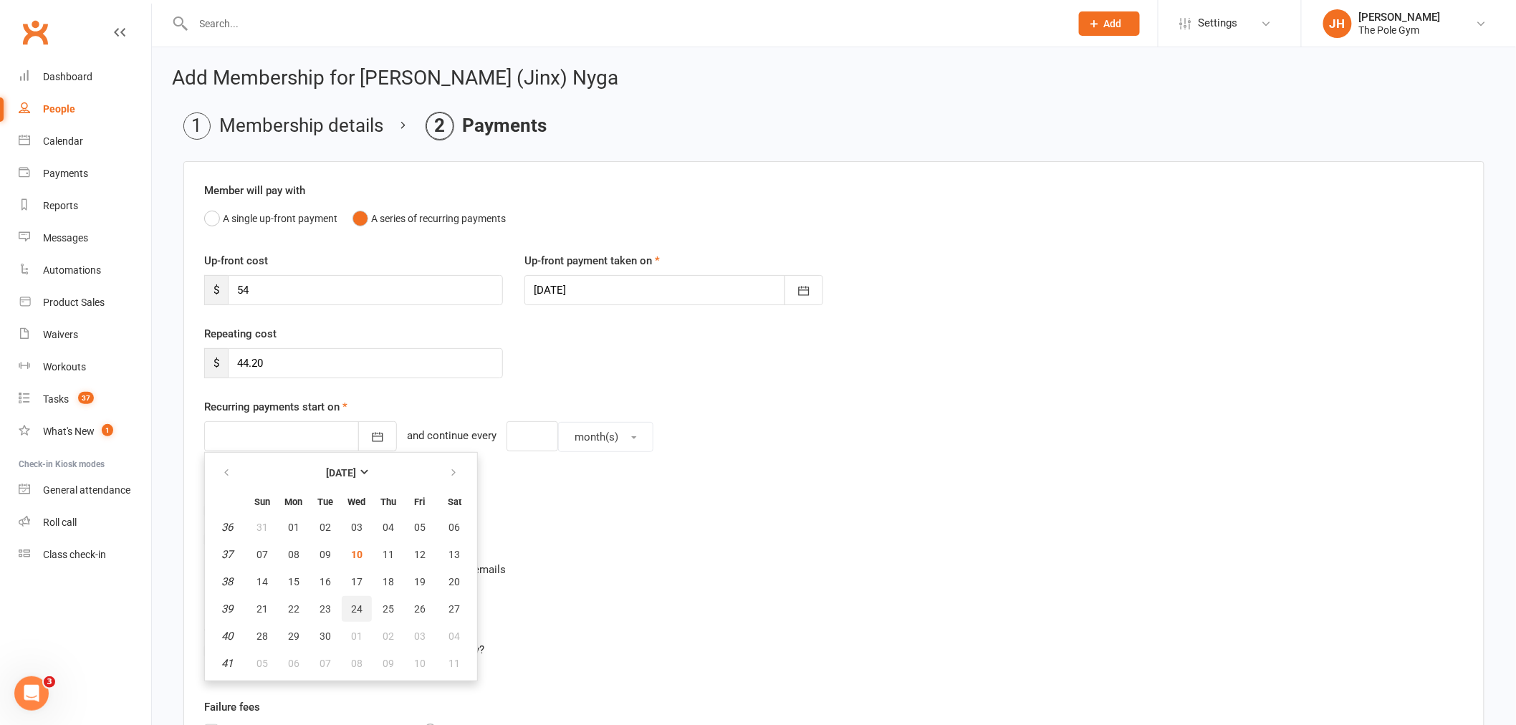
click at [351, 603] on span "24" at bounding box center [356, 608] width 11 height 11
type input "[DATE]"
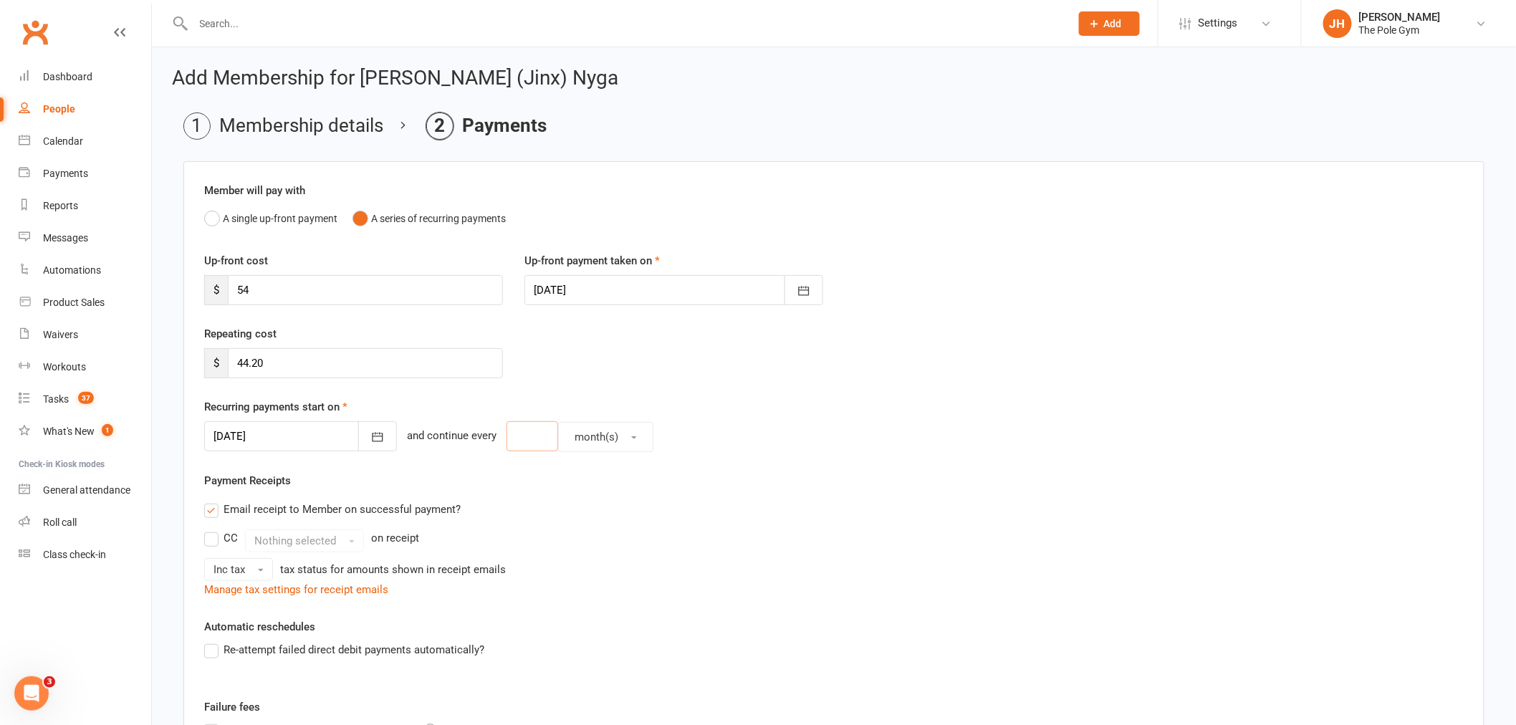
drag, startPoint x: 540, startPoint y: 428, endPoint x: 527, endPoint y: 443, distance: 19.3
click at [533, 438] on input "number" at bounding box center [532, 436] width 52 height 30
type input "1"
click at [558, 438] on button "month(s)" at bounding box center [605, 437] width 95 height 30
click at [613, 504] on link "week(s)" at bounding box center [630, 500] width 142 height 29
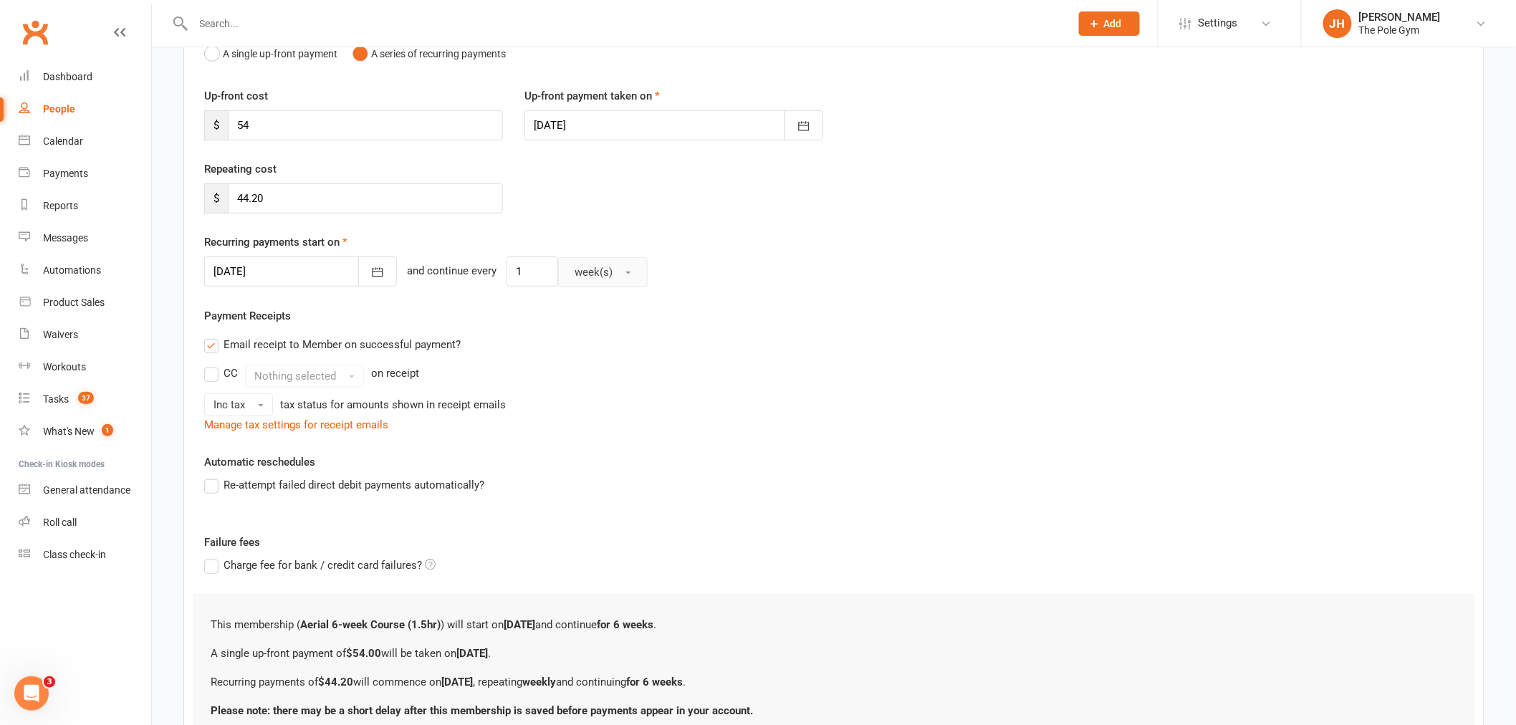
scroll to position [288, 0]
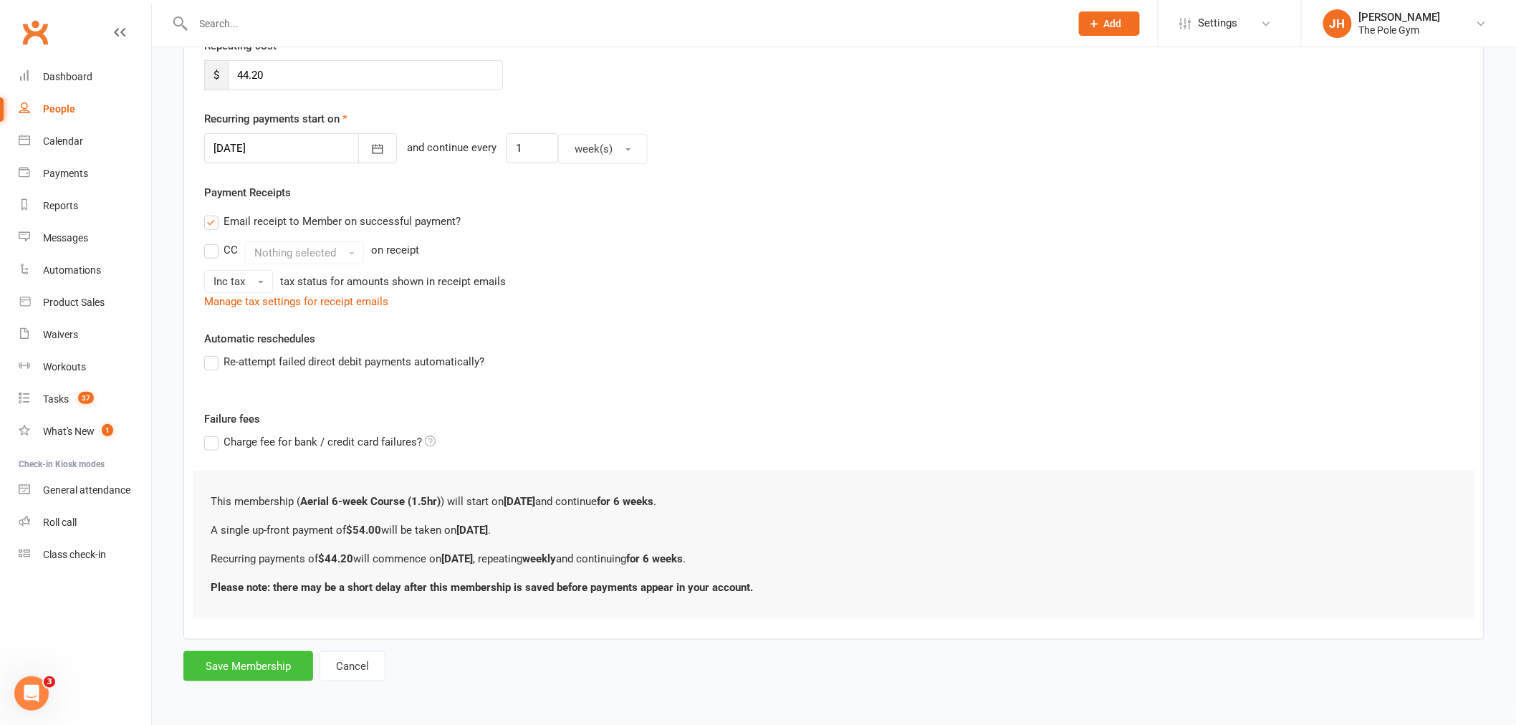
click at [254, 664] on button "Save Membership" at bounding box center [248, 666] width 130 height 30
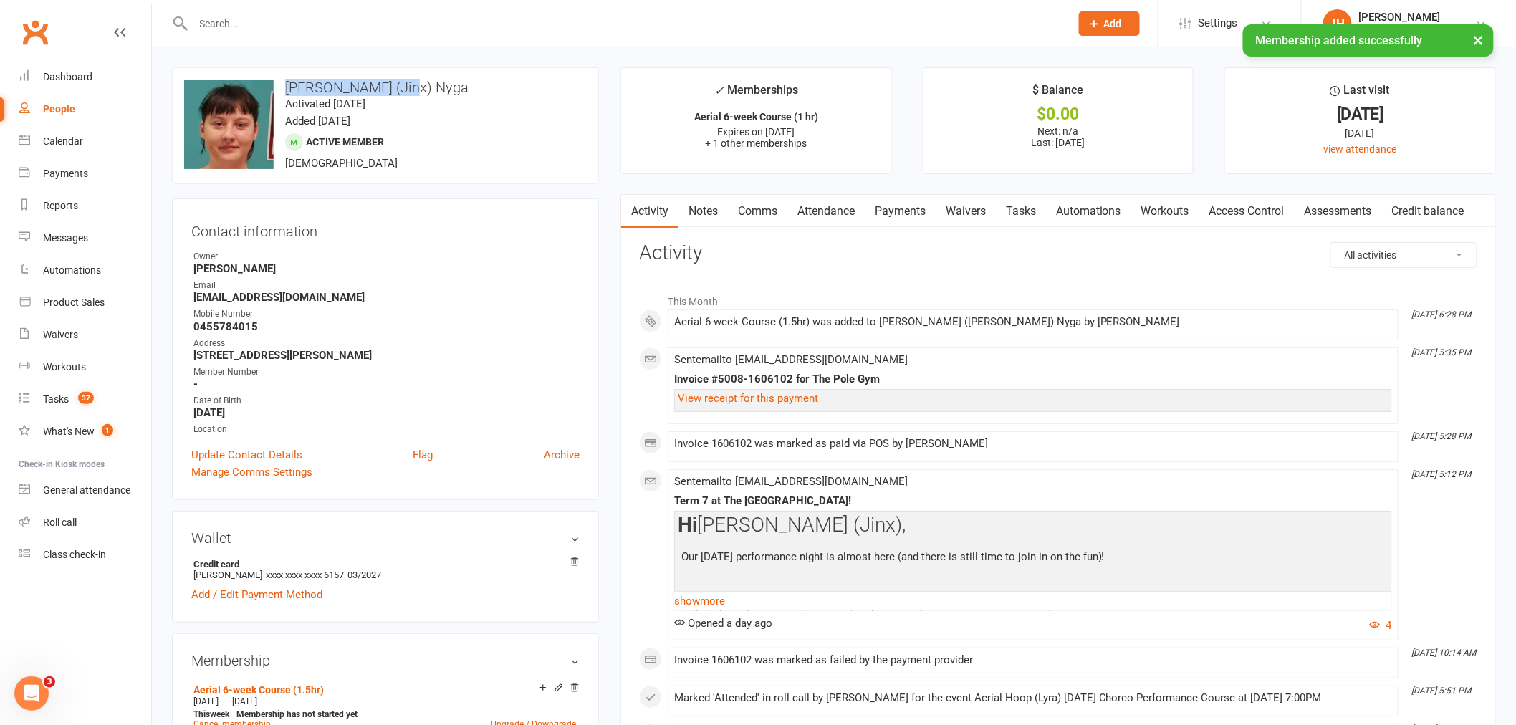
drag, startPoint x: 446, startPoint y: 87, endPoint x: 280, endPoint y: 84, distance: 165.5
click at [280, 84] on h3 "Hannah (Jinx) Nyga" at bounding box center [385, 88] width 403 height 16
copy h3 "Hannah (Jinx) Nyga"
click at [914, 213] on link "Payments" at bounding box center [900, 211] width 71 height 33
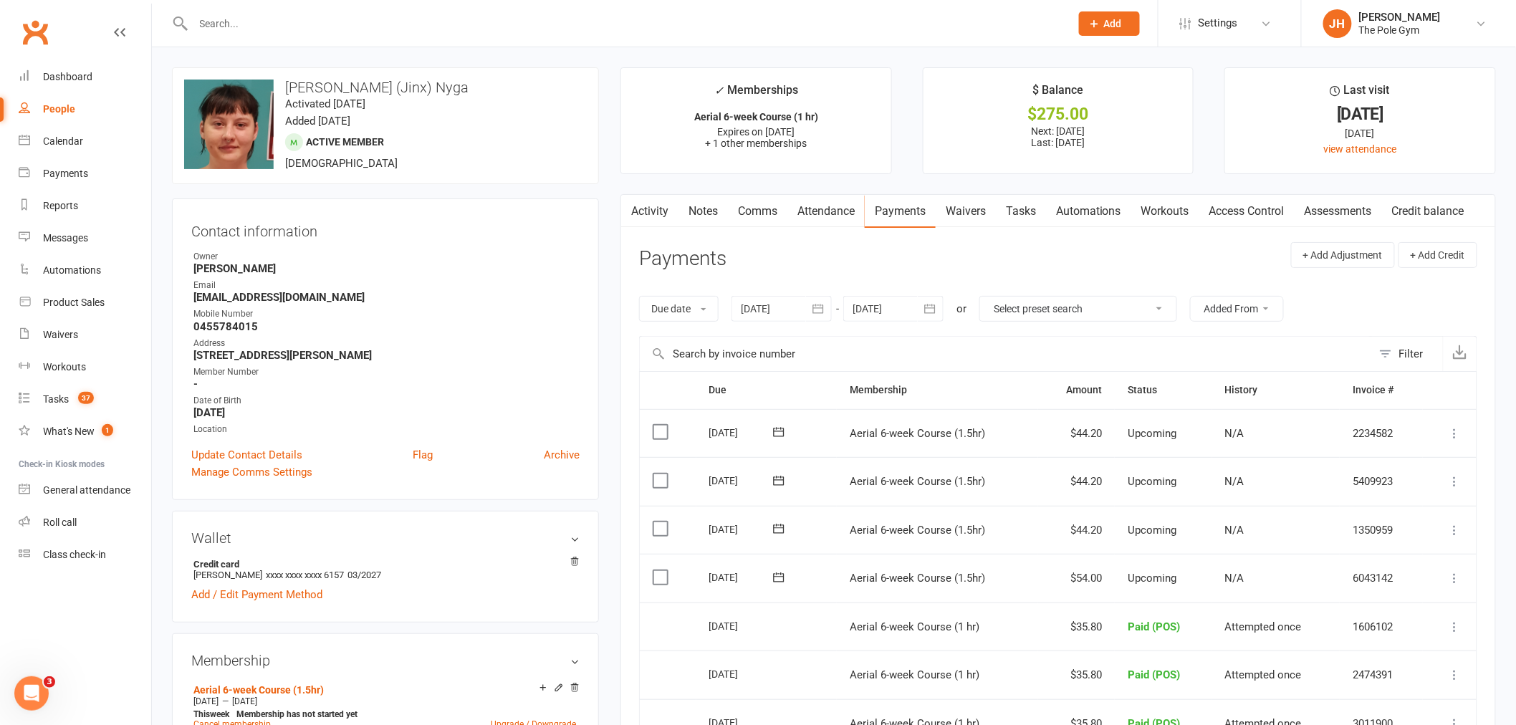
click at [1448, 580] on icon at bounding box center [1455, 578] width 14 height 14
click at [1402, 648] on link "Mark as Paid (POS)" at bounding box center [1378, 634] width 169 height 29
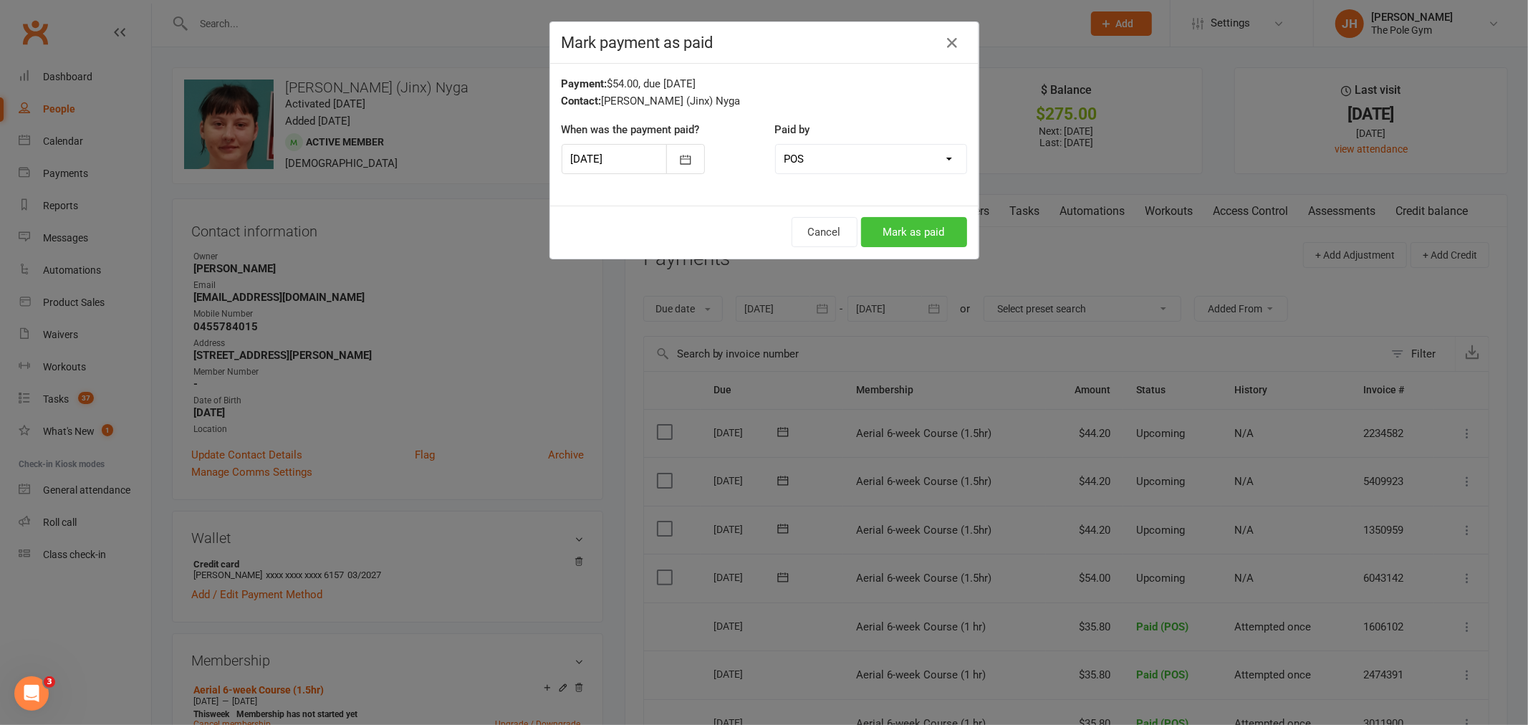
click at [907, 233] on button "Mark as paid" at bounding box center [914, 232] width 106 height 30
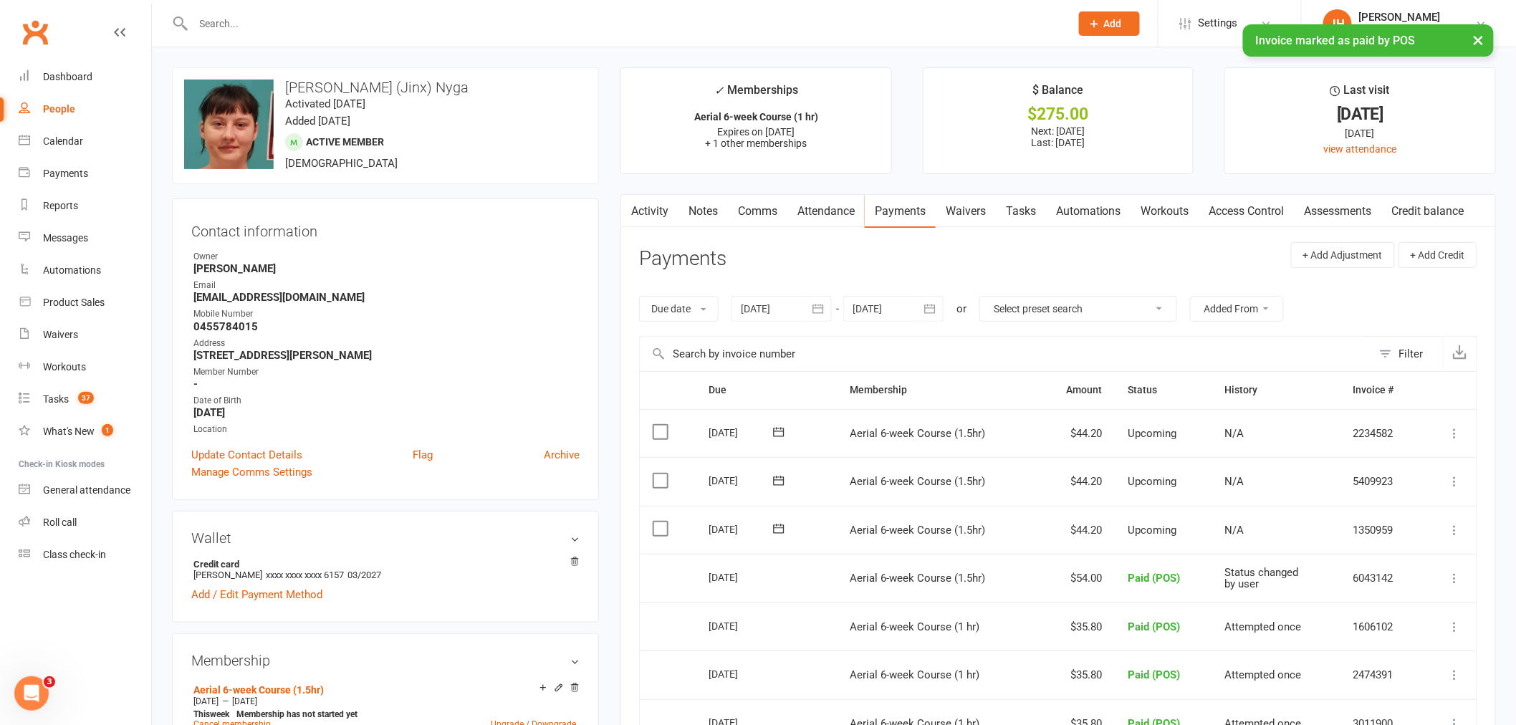
click at [308, 24] on div "× Invoice marked as paid by POS" at bounding box center [748, 24] width 1497 height 0
click at [299, 24] on div "× Invoice marked as paid by POS" at bounding box center [748, 24] width 1497 height 0
click at [295, 18] on input "text" at bounding box center [624, 24] width 871 height 20
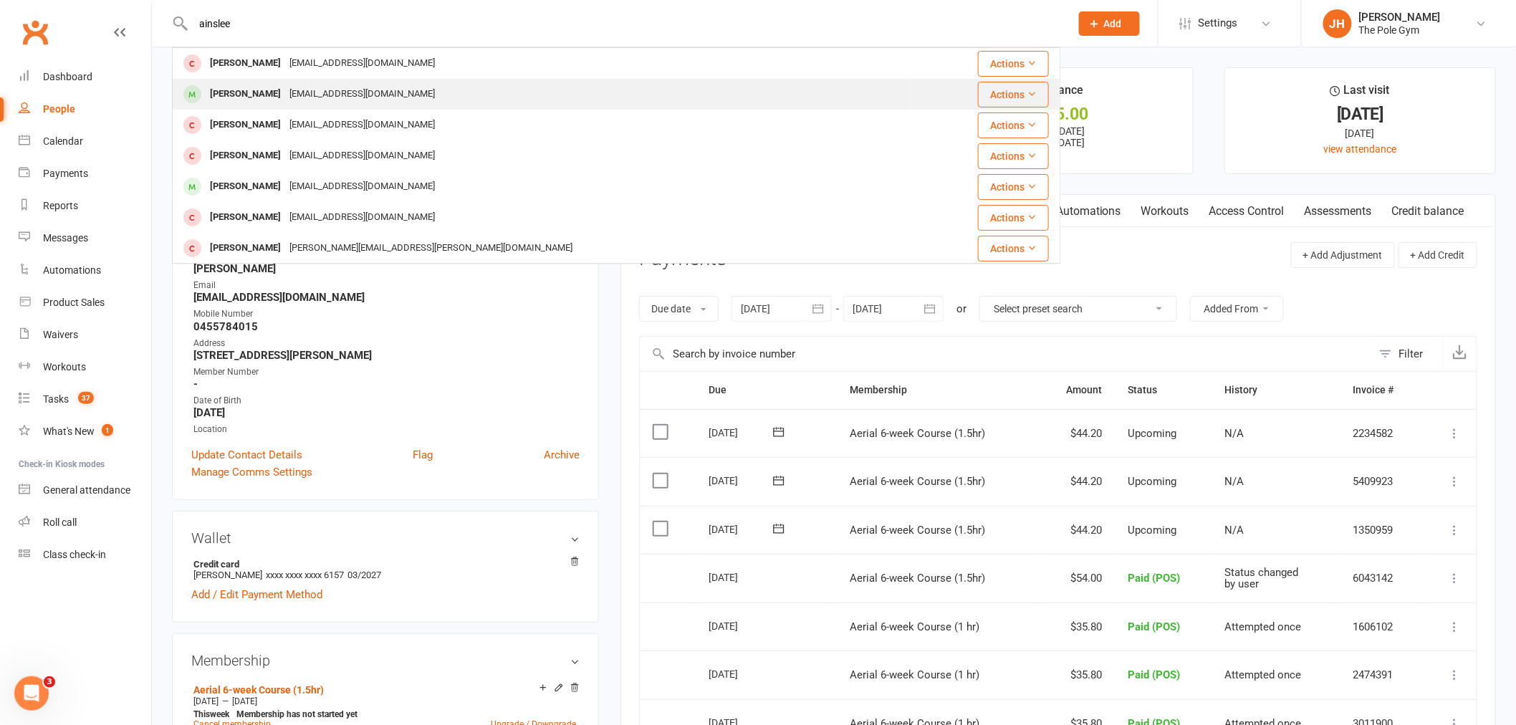
type input "ainslee"
click at [259, 97] on div "[PERSON_NAME]" at bounding box center [246, 94] width 80 height 21
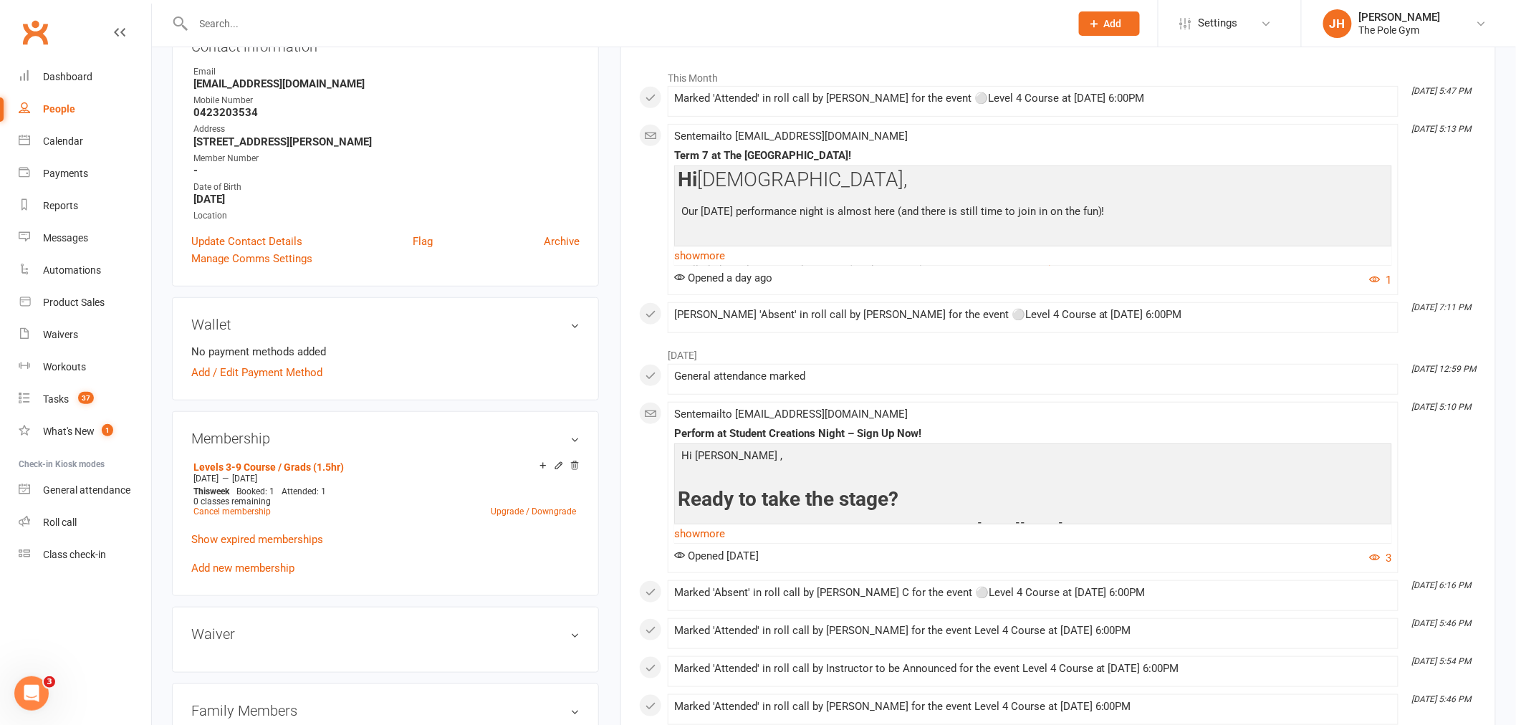
scroll to position [398, 0]
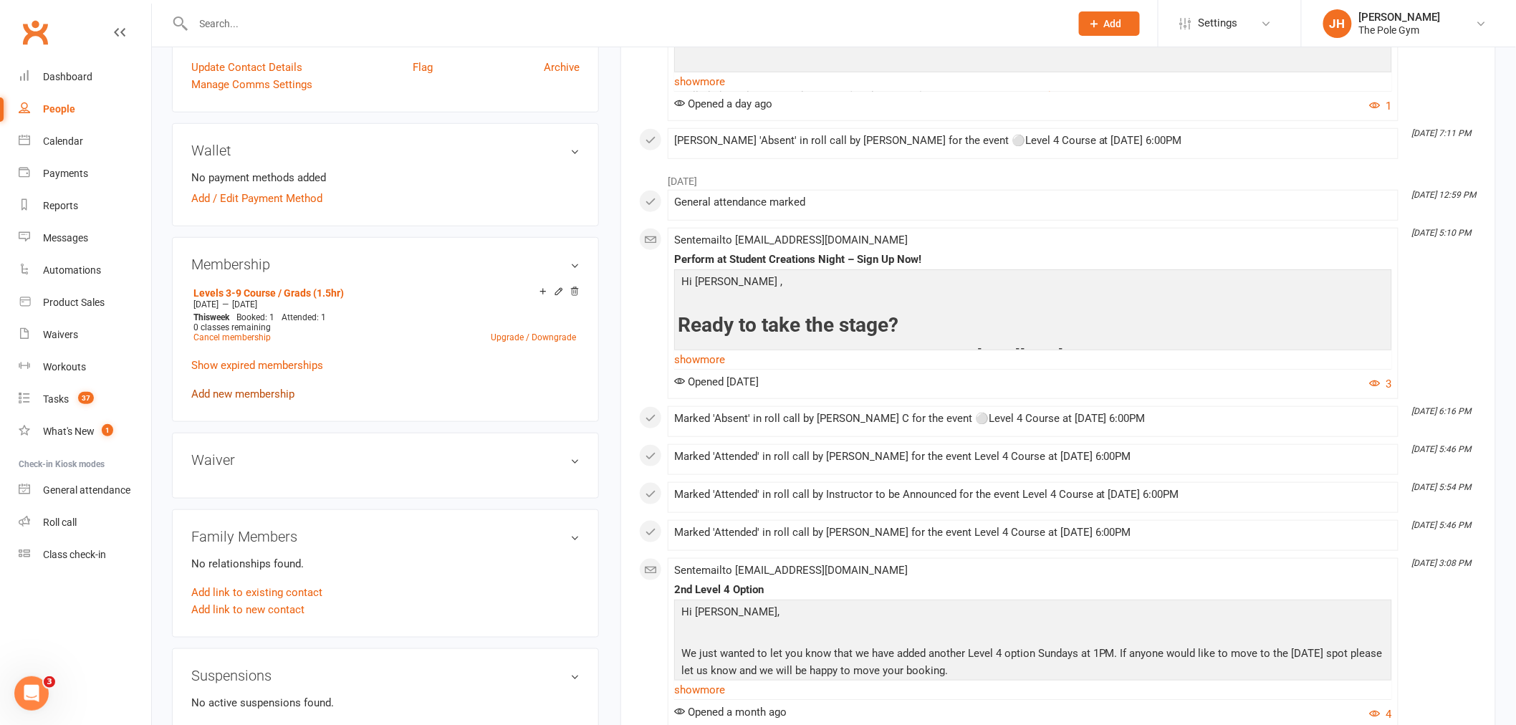
click at [266, 388] on link "Add new membership" at bounding box center [242, 394] width 103 height 13
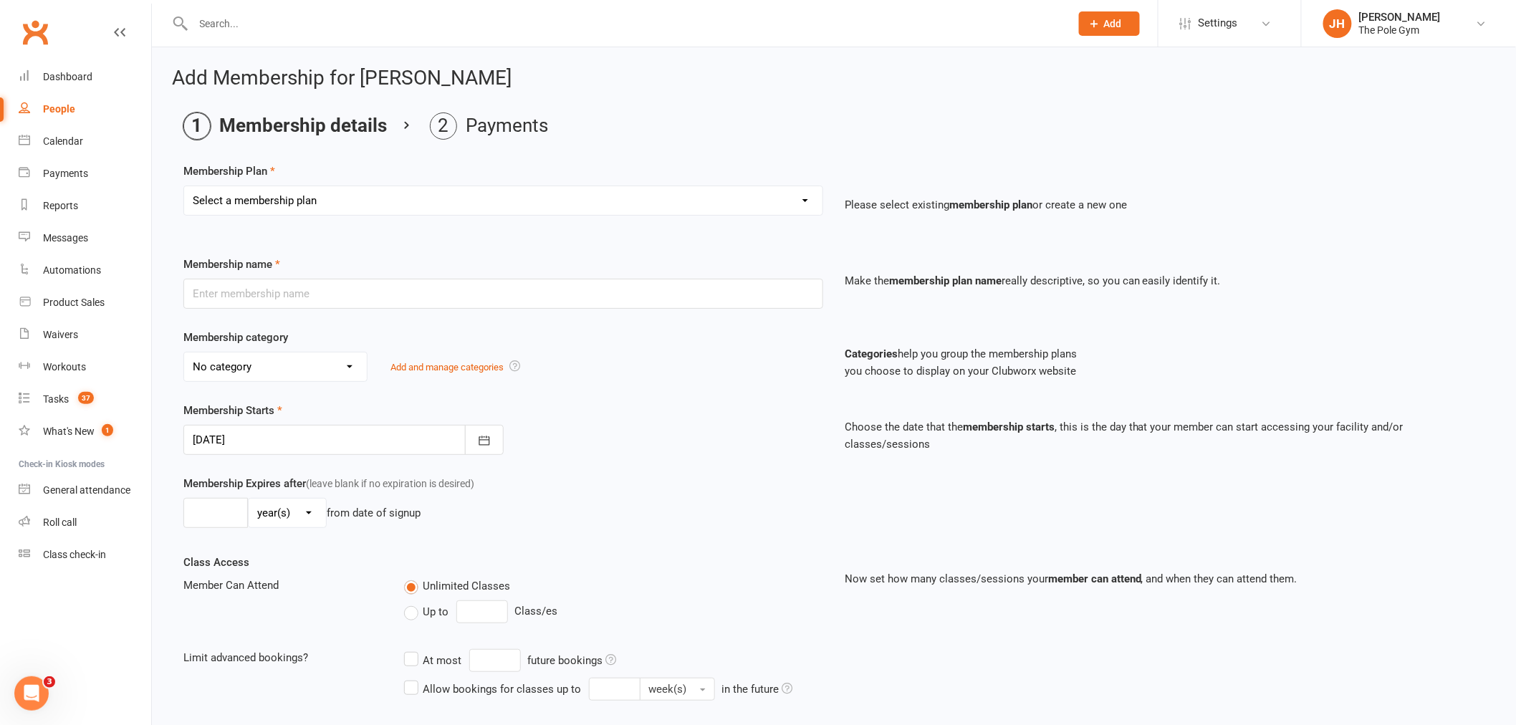
click at [355, 202] on select "Select a membership plan Create new Membership Plan Pay As You Go (45 min) Casu…" at bounding box center [503, 200] width 638 height 29
select select "7"
click at [184, 186] on select "Select a membership plan Create new Membership Plan Pay As You Go (45 min) Casu…" at bounding box center [503, 200] width 638 height 29
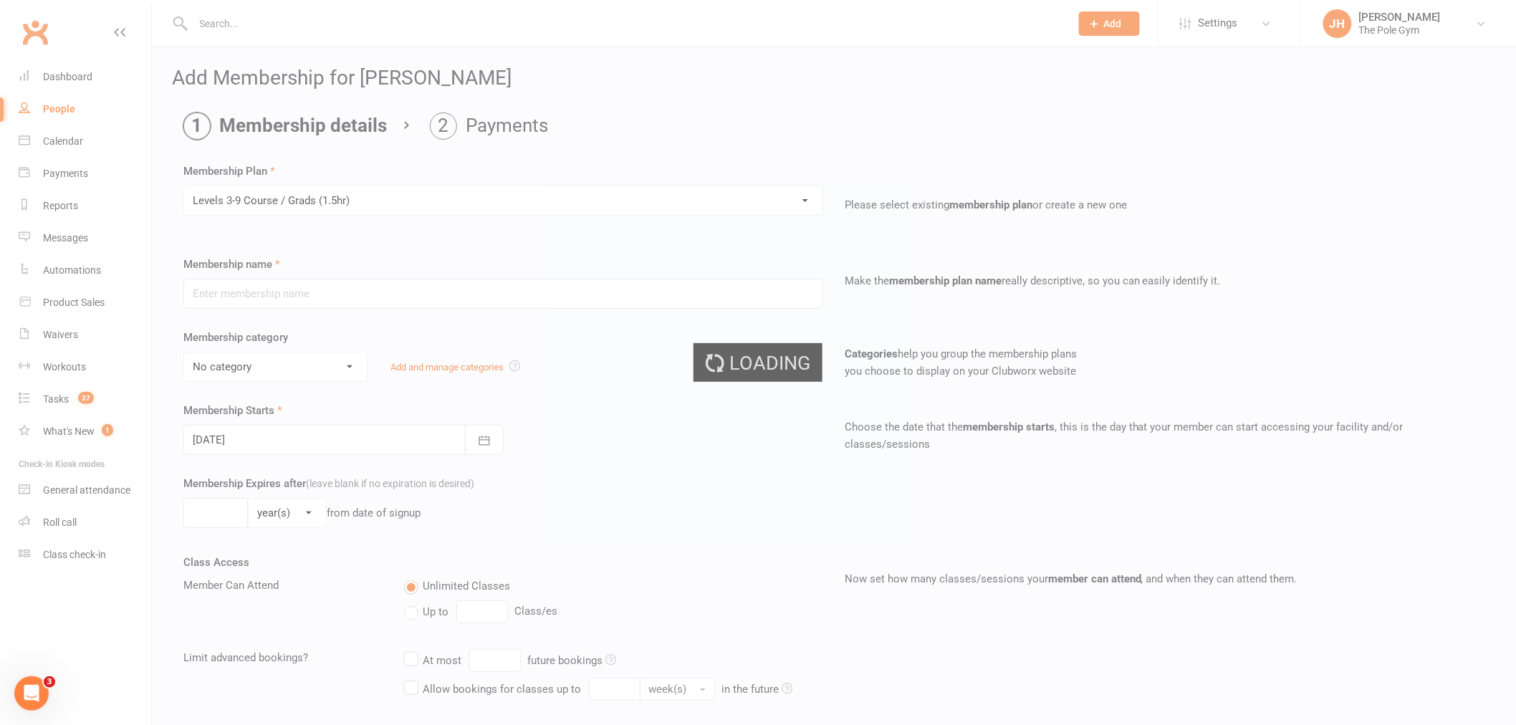
type input "Levels 3-9 Course / Grads (1.5hr)"
select select "14"
type input "[DATE]"
type input "6"
select select "1"
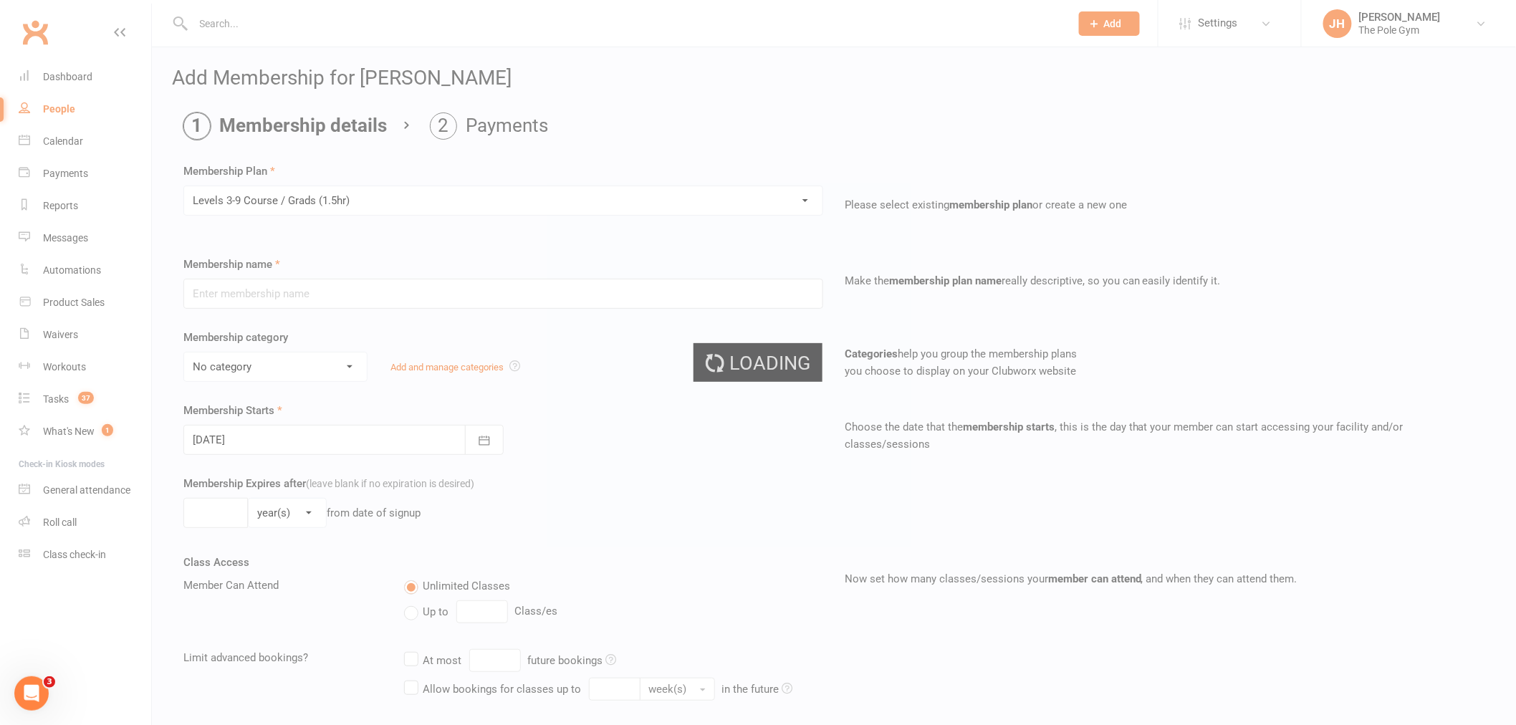
type input "1"
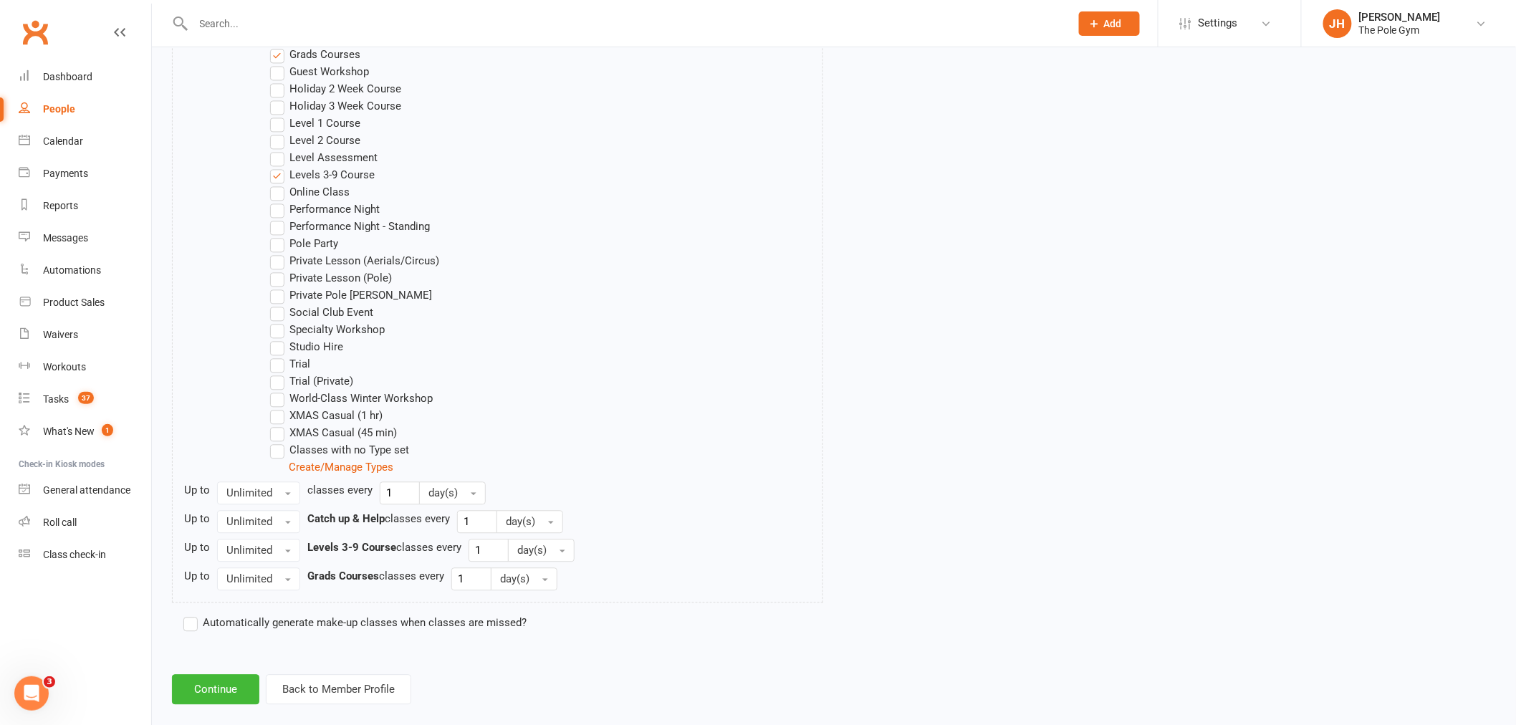
scroll to position [1169, 0]
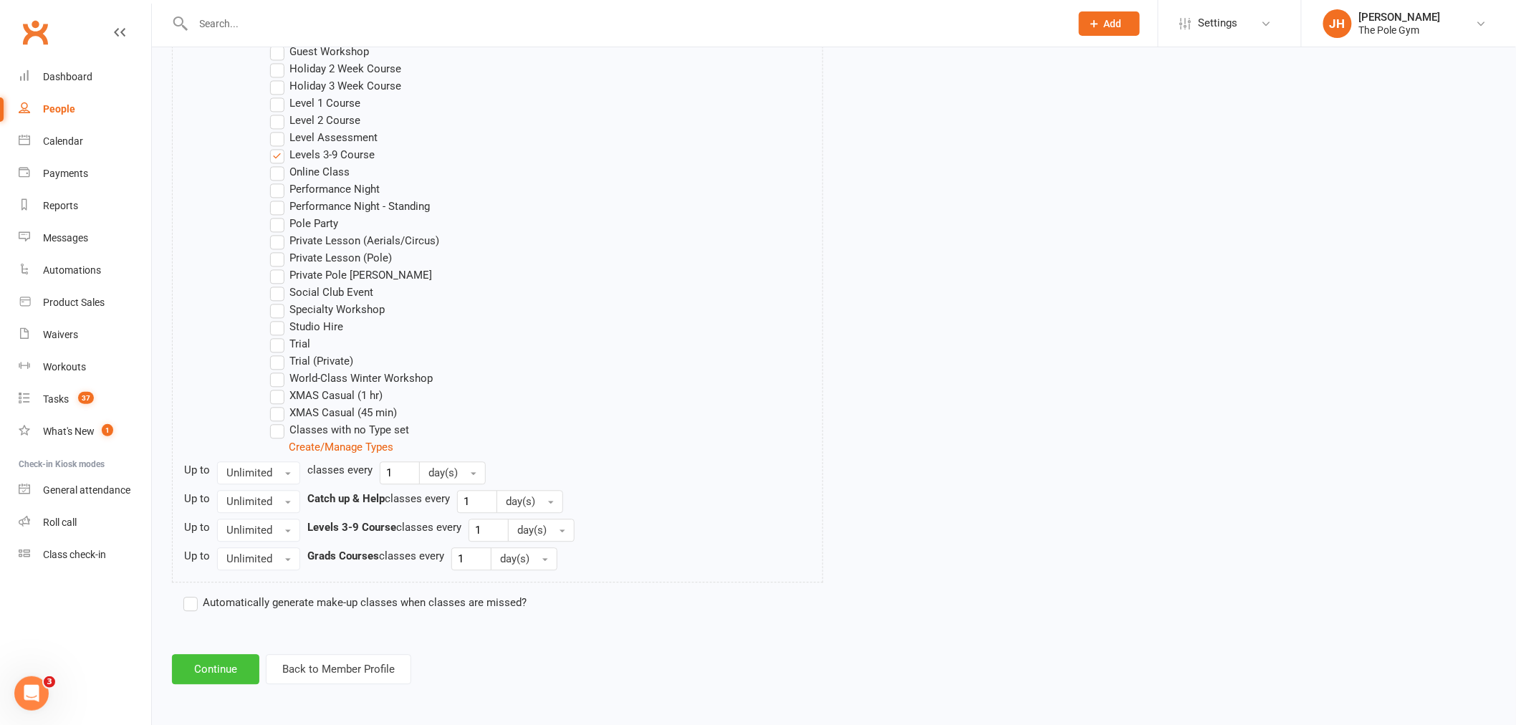
click at [220, 660] on button "Continue" at bounding box center [215, 669] width 87 height 30
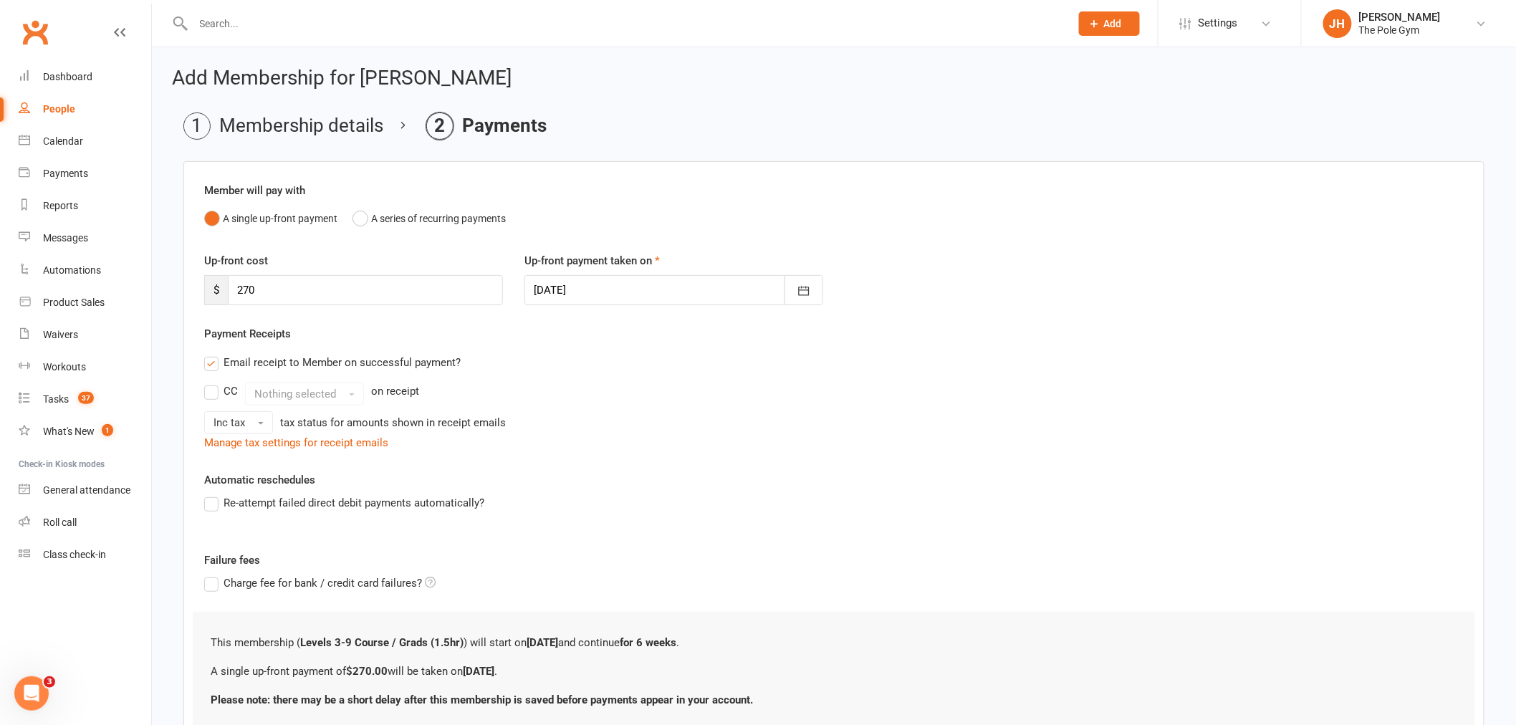
click at [615, 275] on div at bounding box center [673, 290] width 299 height 30
click at [704, 403] on span "11" at bounding box center [708, 408] width 11 height 11
type input "[DATE]"
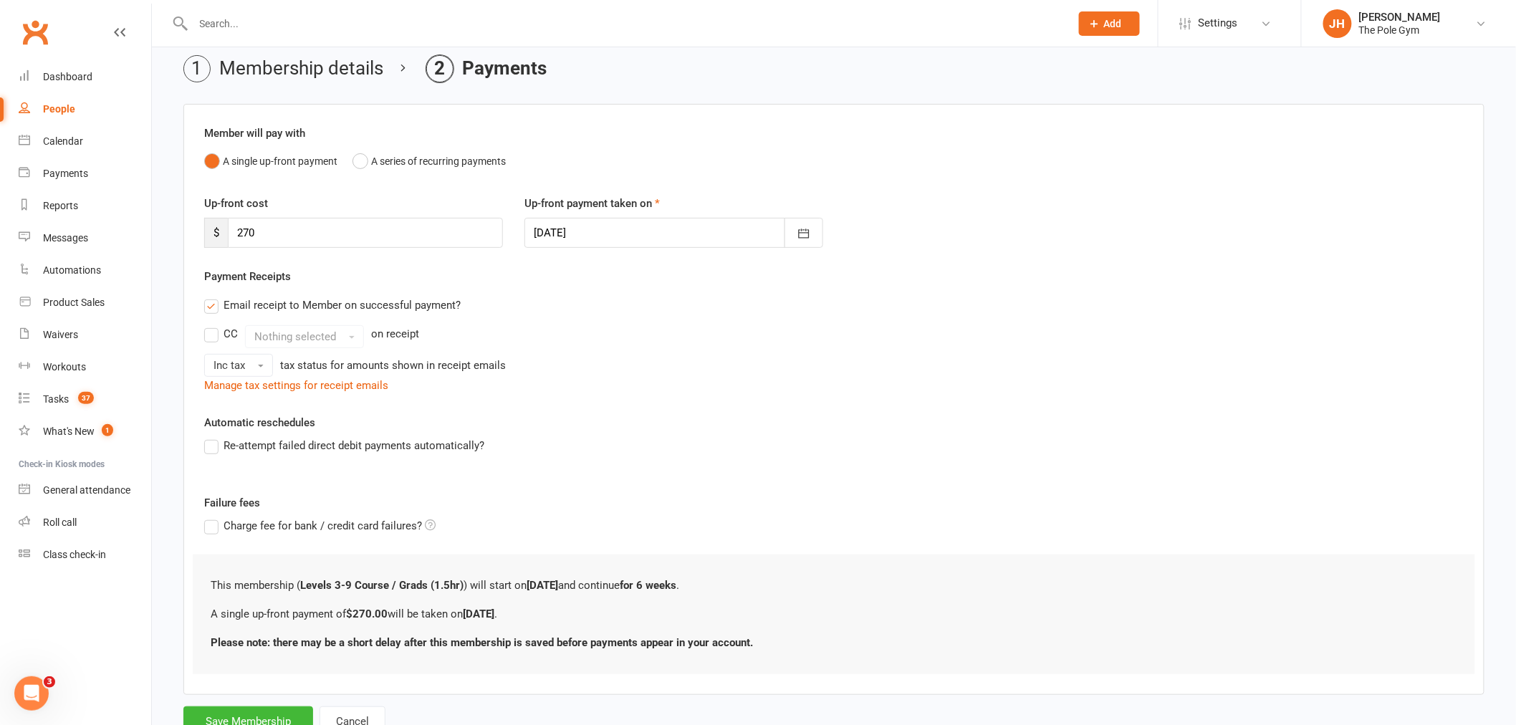
scroll to position [112, 0]
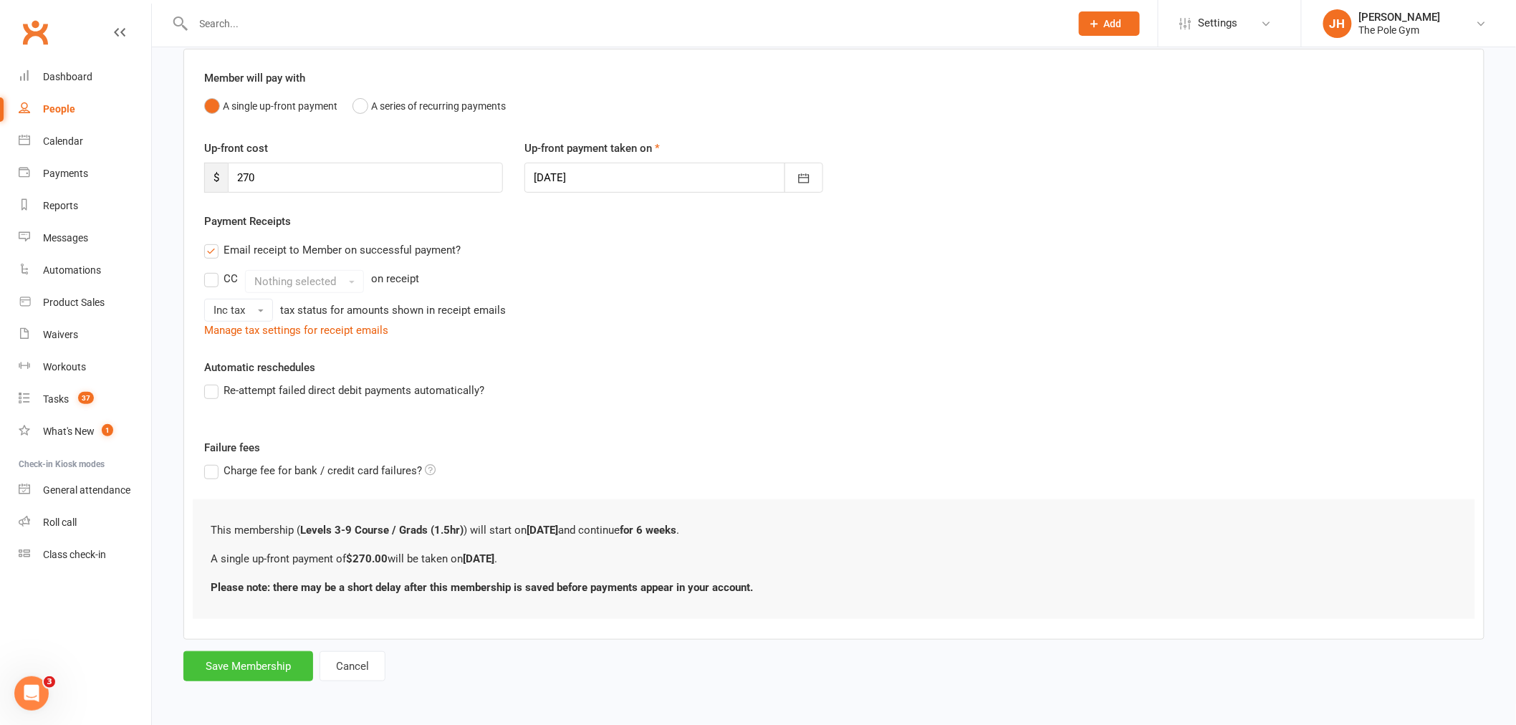
click at [278, 670] on button "Save Membership" at bounding box center [248, 666] width 130 height 30
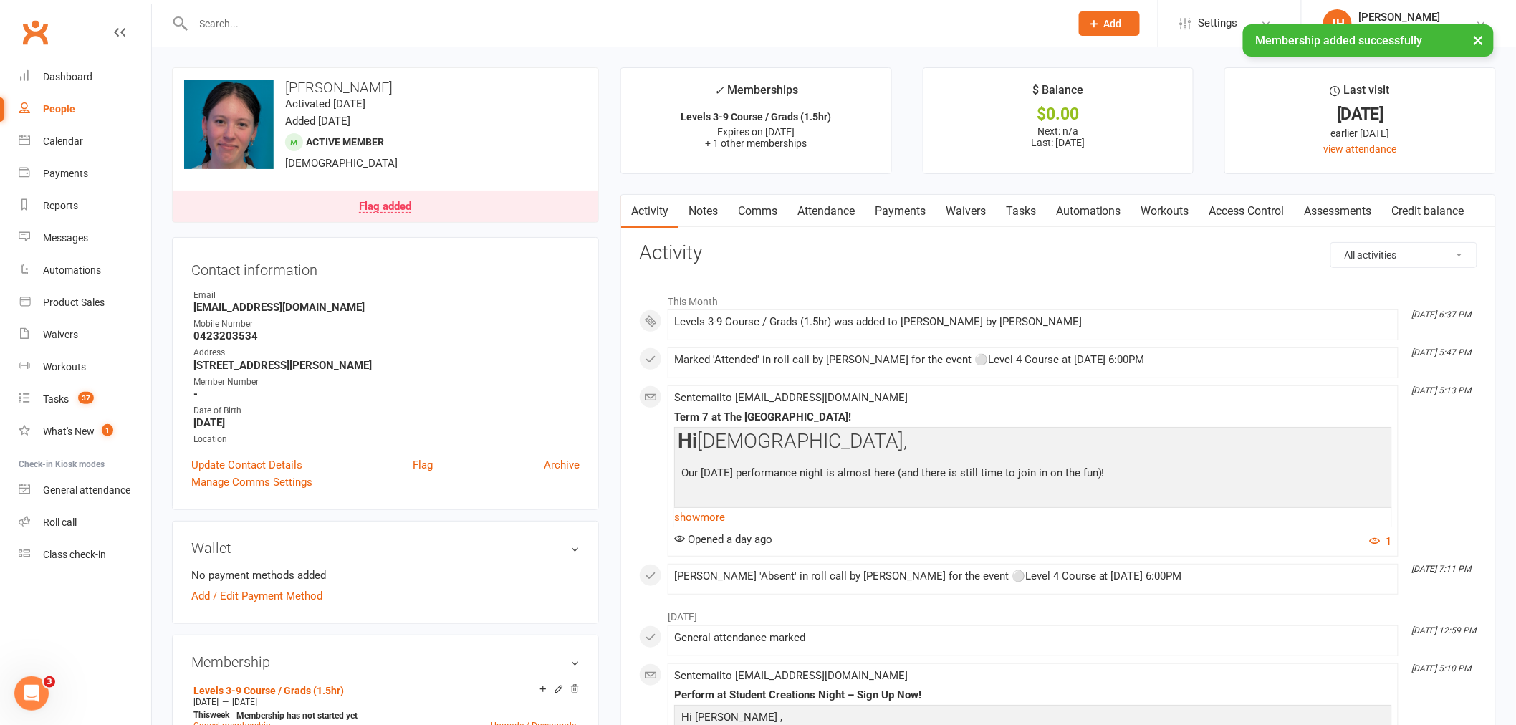
click at [883, 201] on link "Payments" at bounding box center [900, 211] width 71 height 33
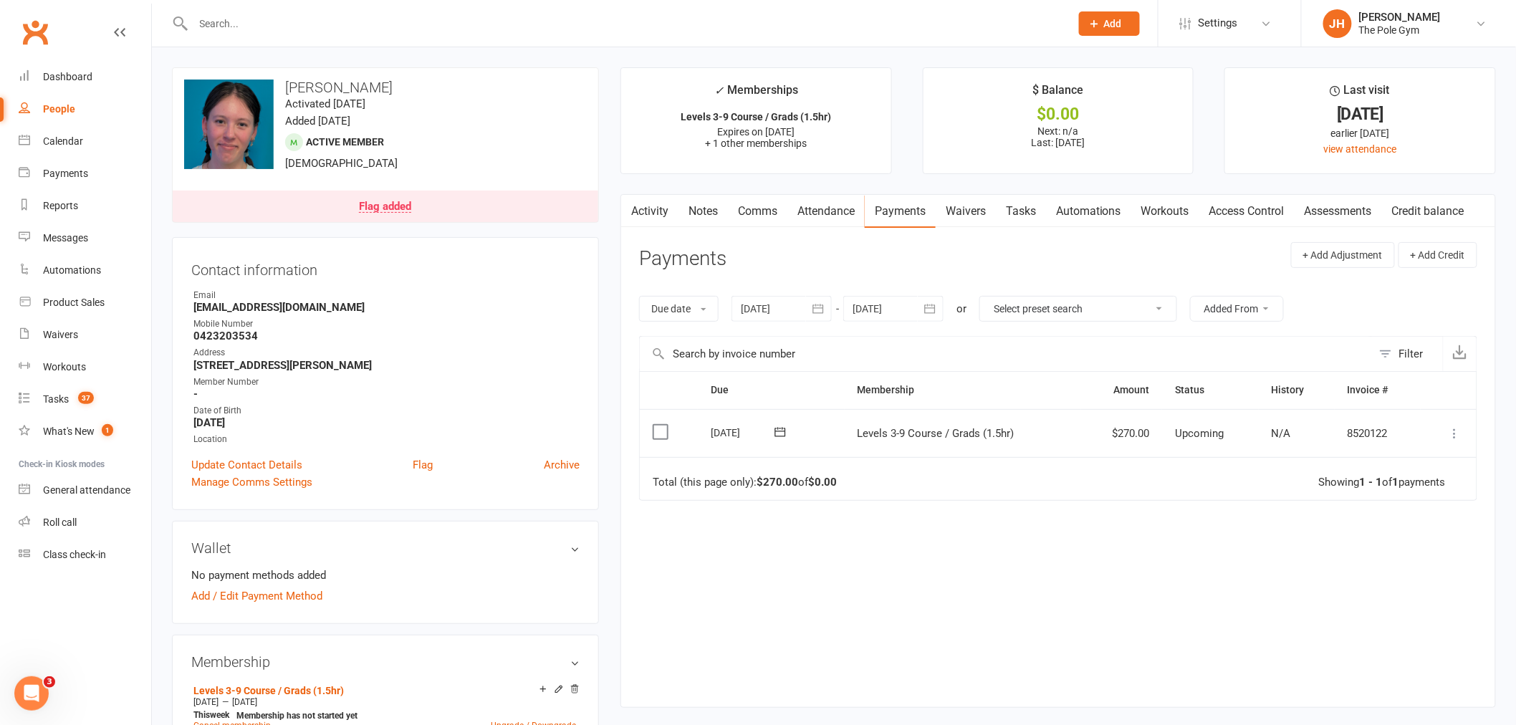
click at [1455, 433] on icon at bounding box center [1455, 433] width 14 height 14
click at [1395, 487] on link "Mark as Paid (POS)" at bounding box center [1392, 490] width 142 height 29
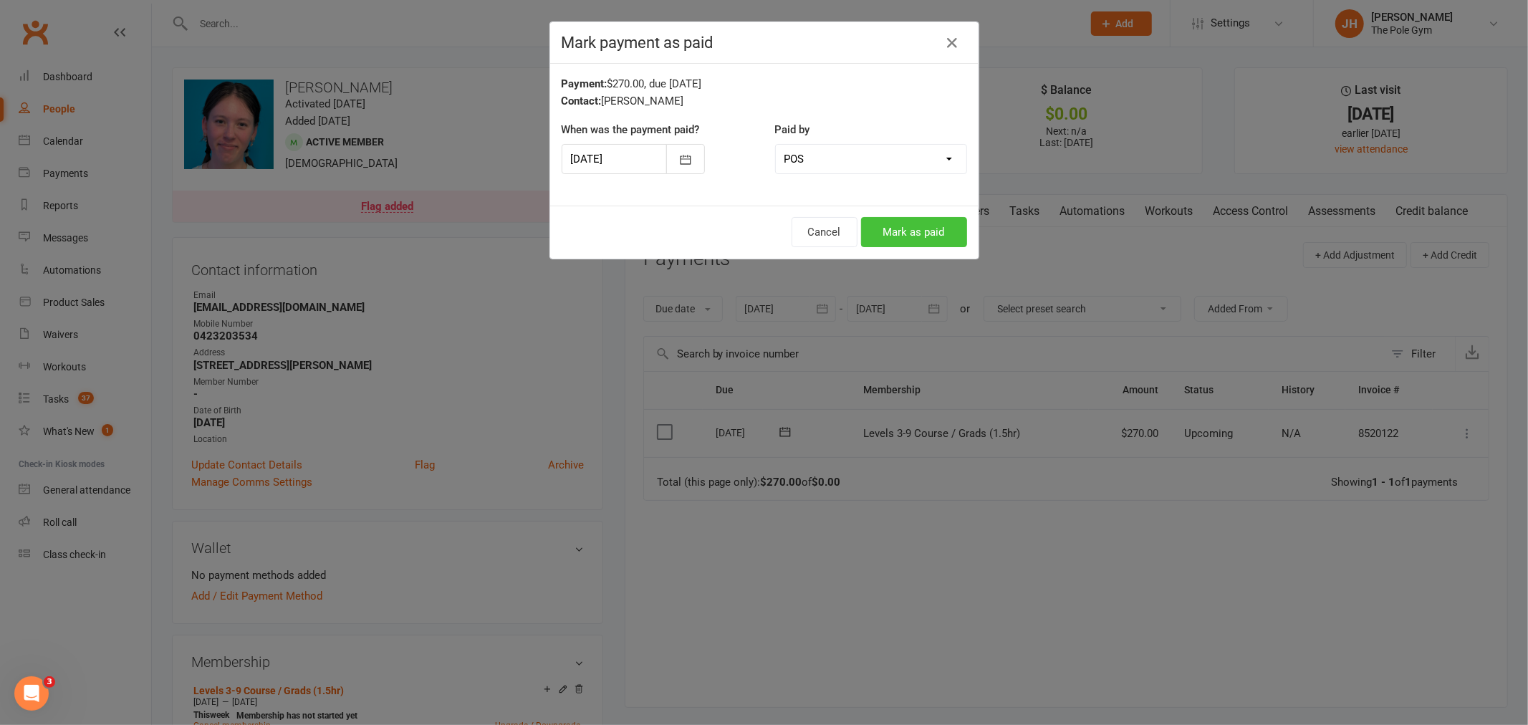
click at [936, 225] on button "Mark as paid" at bounding box center [914, 232] width 106 height 30
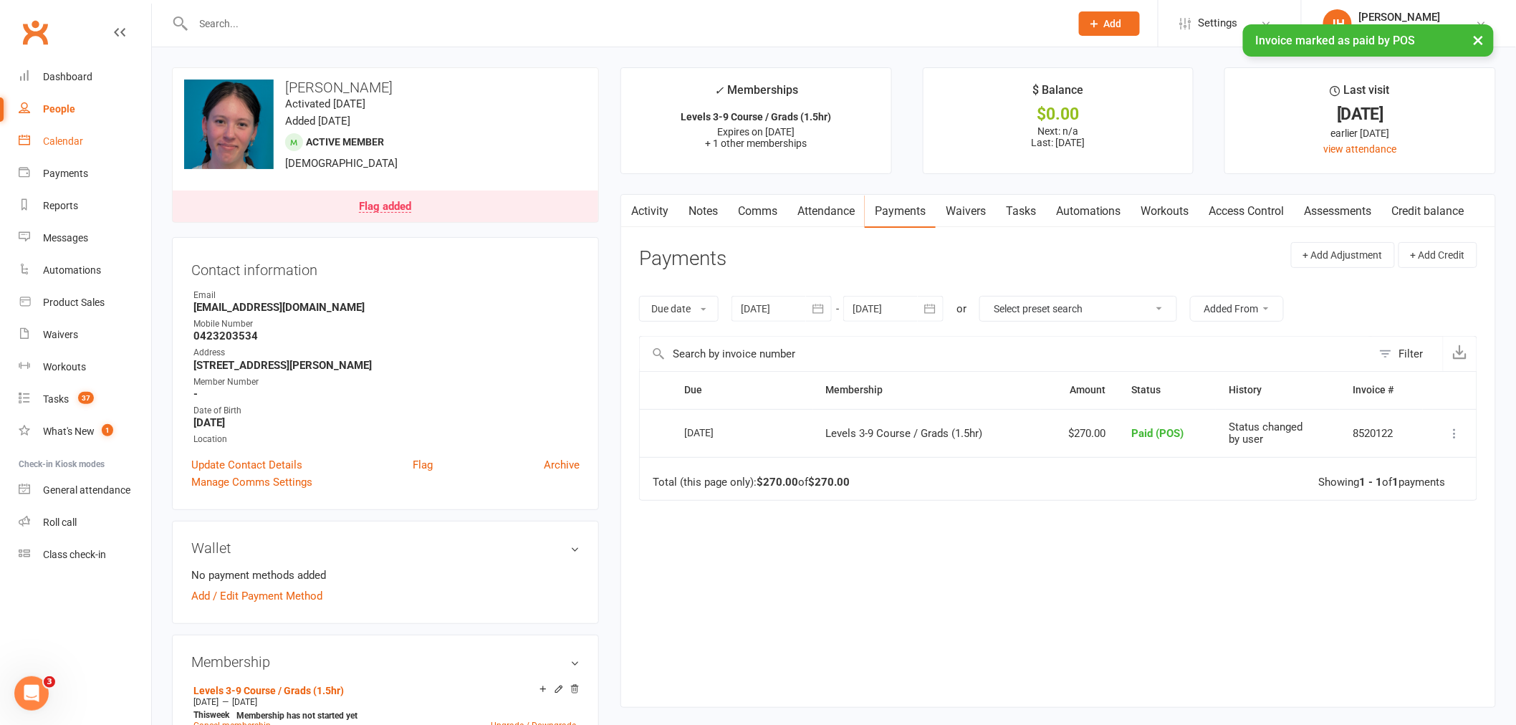
click at [37, 138] on link "Calendar" at bounding box center [85, 141] width 133 height 32
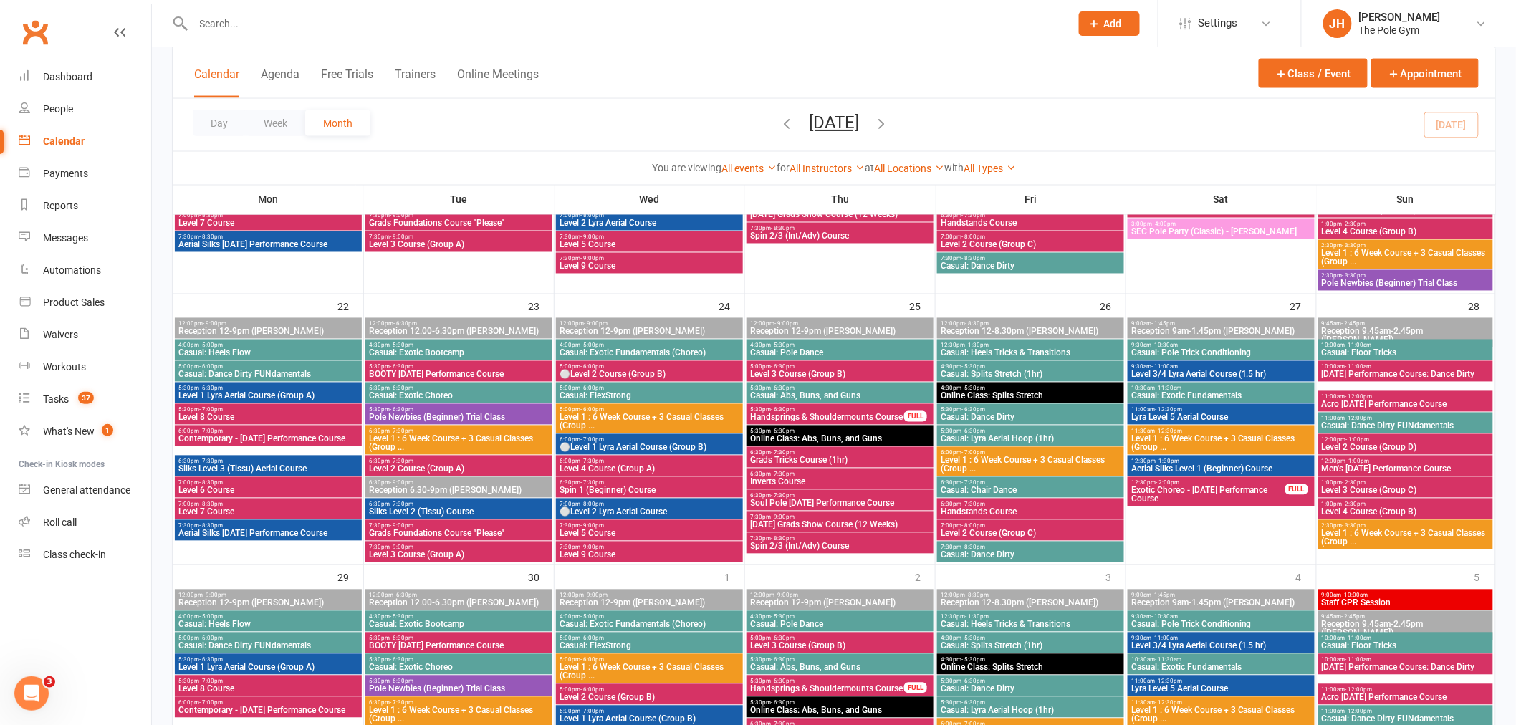
scroll to position [636, 0]
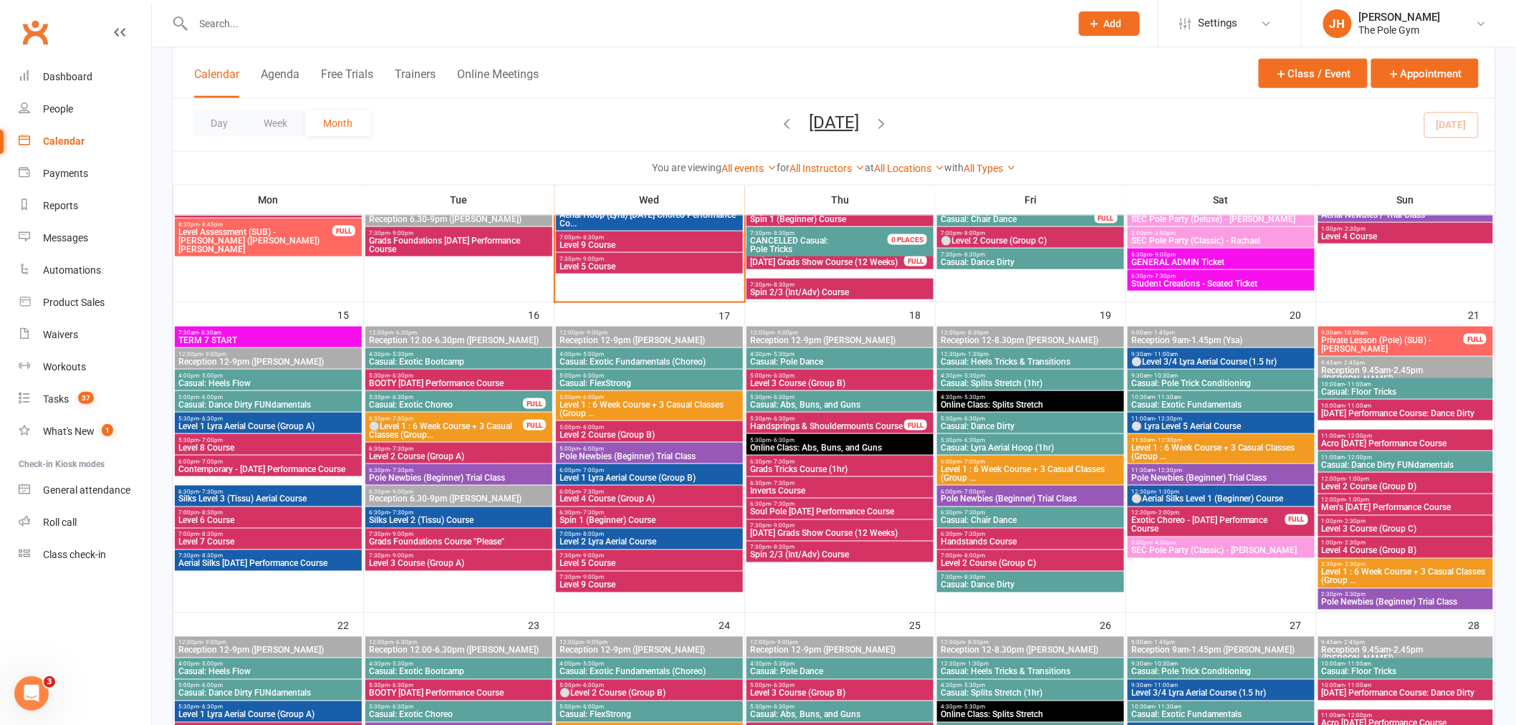
click at [586, 561] on span "Level 5 Course" at bounding box center [649, 563] width 181 height 9
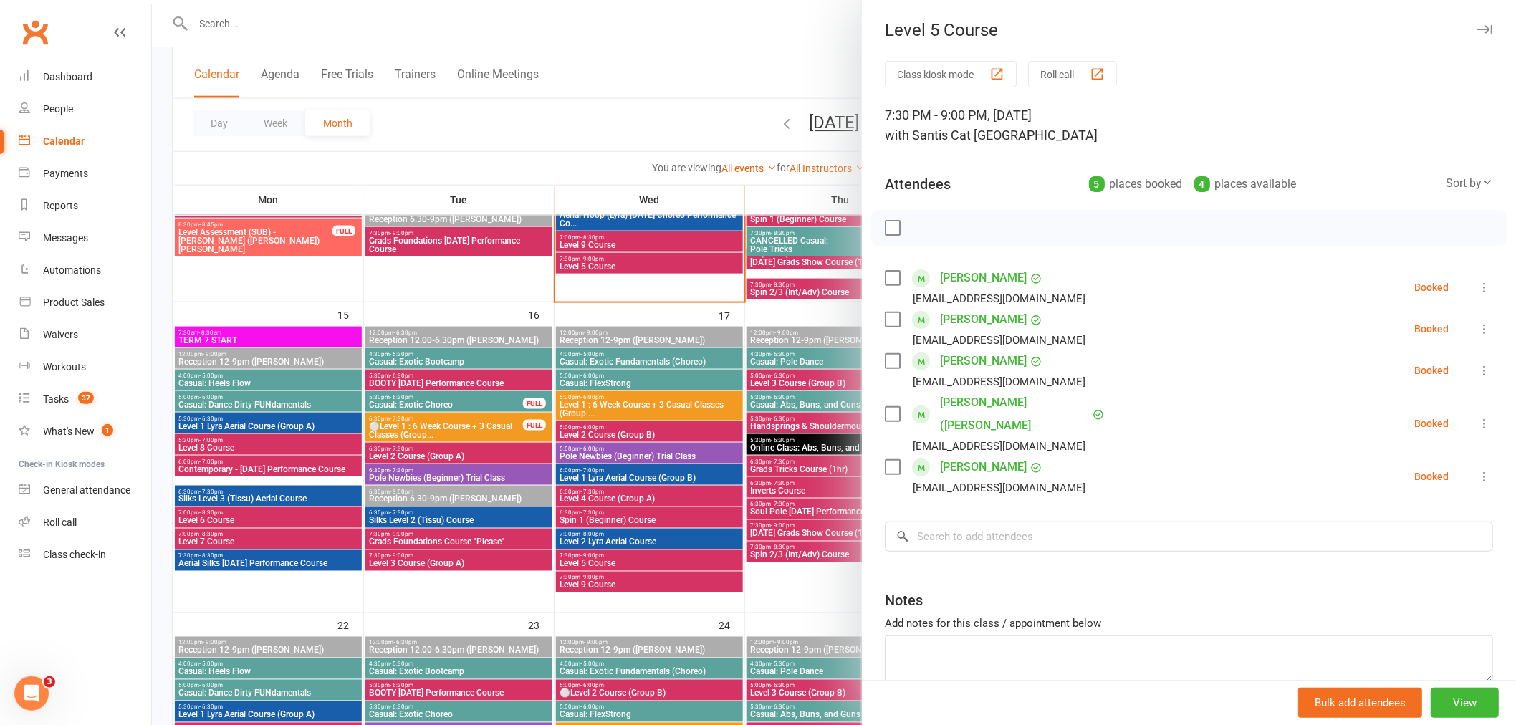
click at [1070, 532] on div "Class kiosk mode Roll call 7:30 PM - 9:00 PM, Wednesday, September, 17, 2025 wi…" at bounding box center [1189, 407] width 654 height 693
click at [1051, 521] on input "search" at bounding box center [1189, 536] width 608 height 30
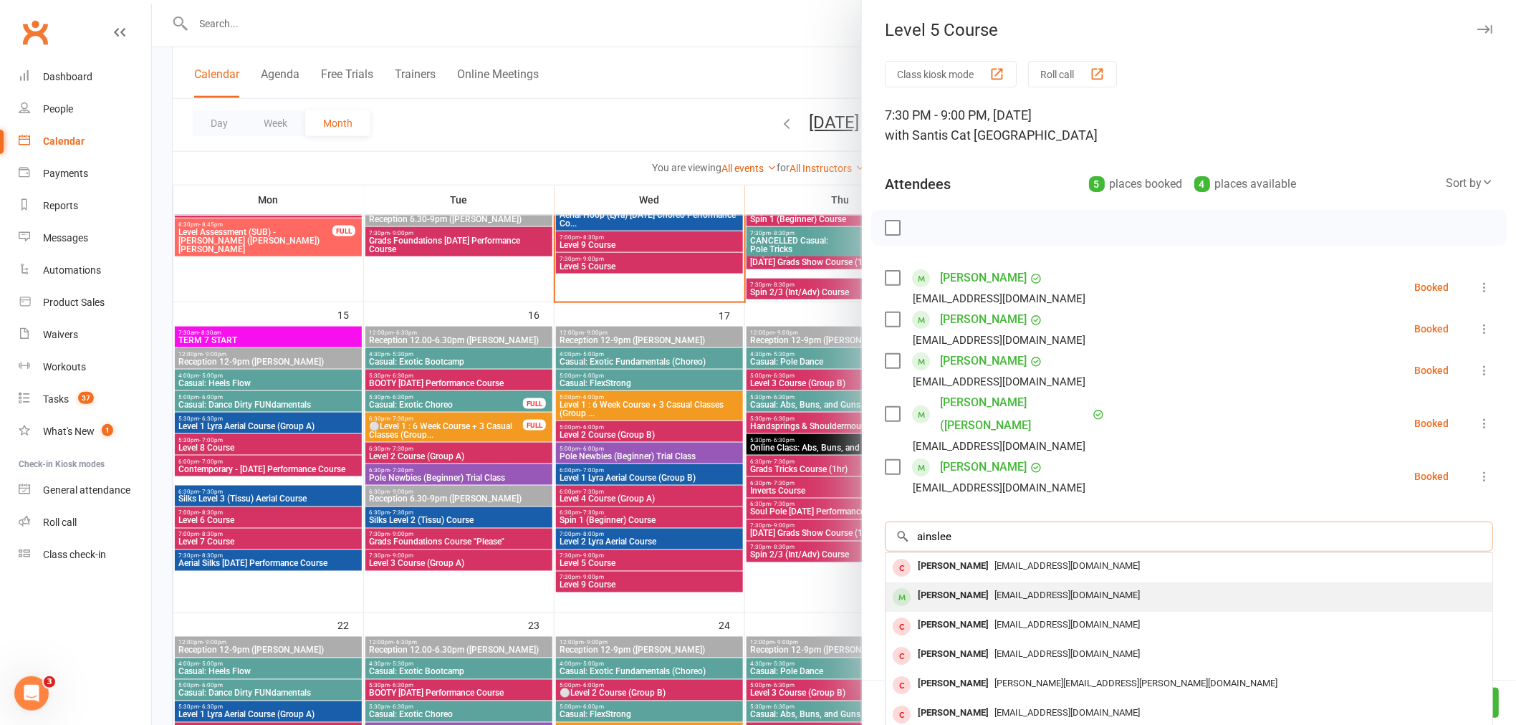
type input "ainslee"
click at [1008, 590] on span "ainsleebakunowicz@gmail.com" at bounding box center [1066, 595] width 145 height 11
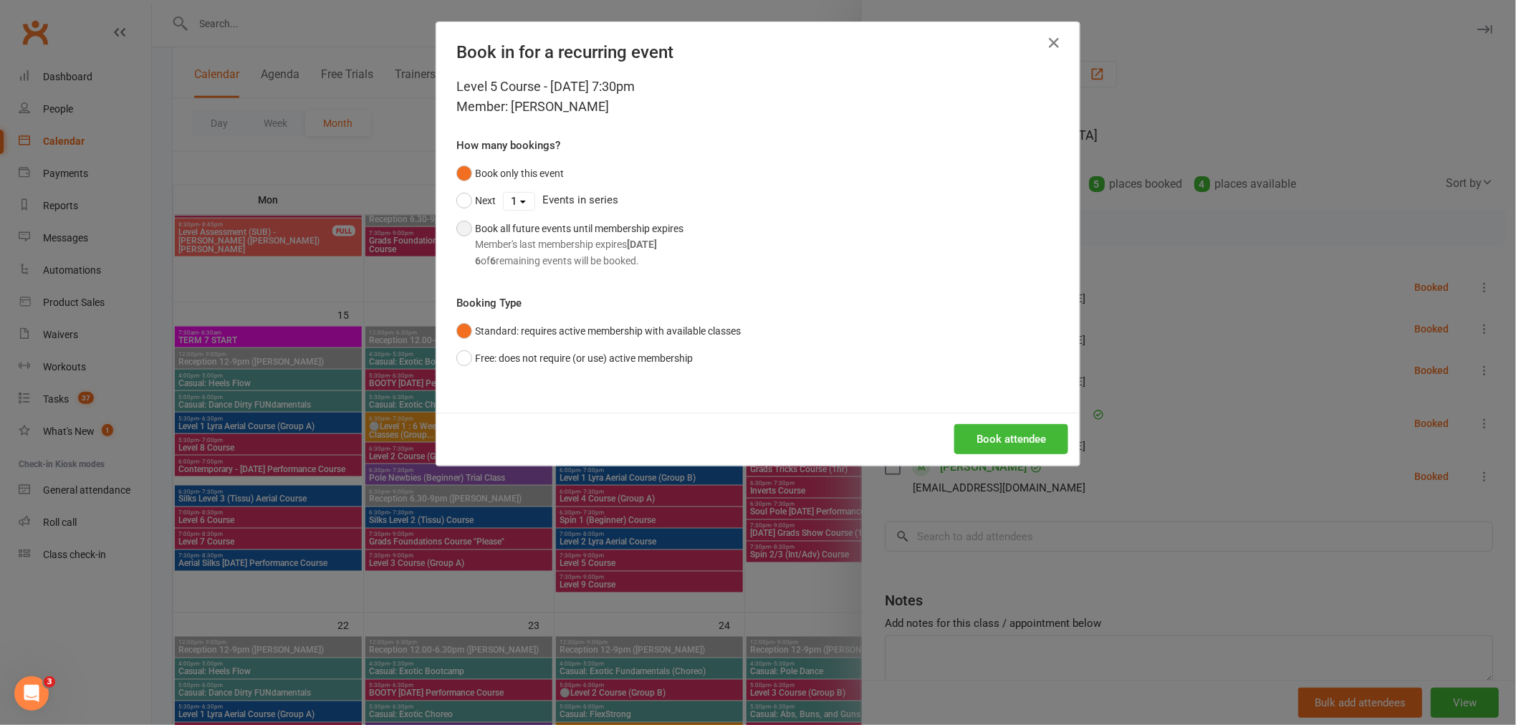
click at [557, 259] on div "6 of 6 remaining events will be booked." at bounding box center [579, 261] width 208 height 16
click at [1034, 447] on button "Book attendee" at bounding box center [1011, 439] width 114 height 30
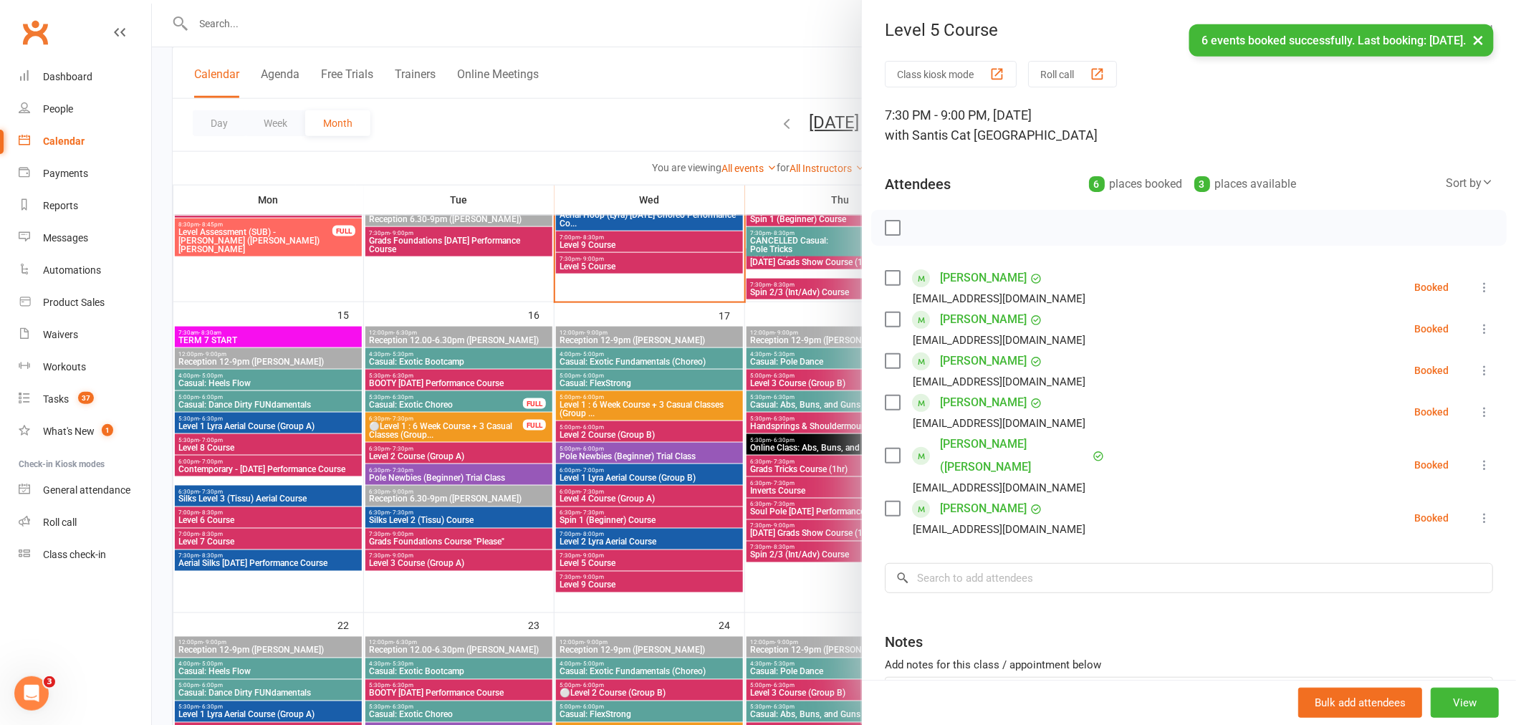
click at [534, 391] on div at bounding box center [834, 362] width 1364 height 725
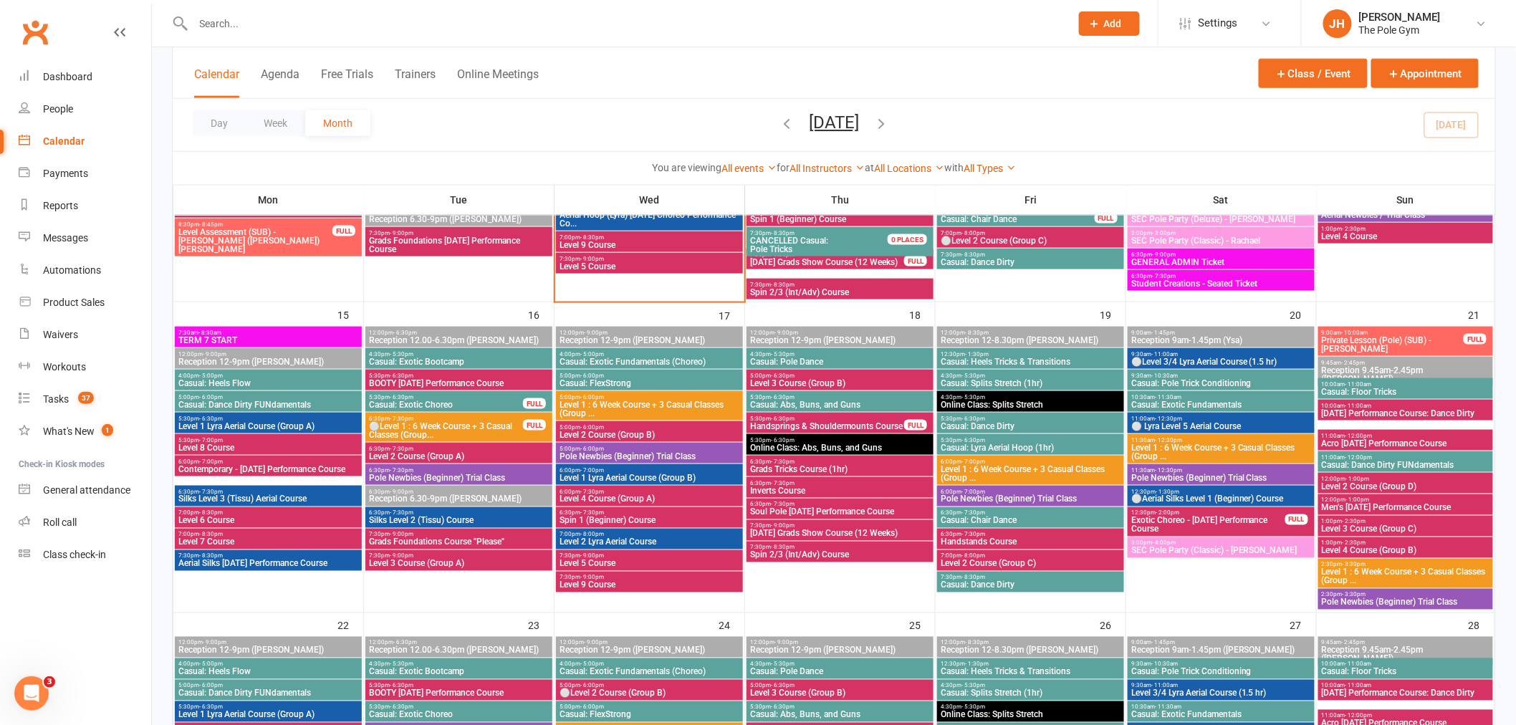
click at [821, 530] on span "[DATE] Grads Show Course (12 Weeks)" at bounding box center [839, 533] width 181 height 9
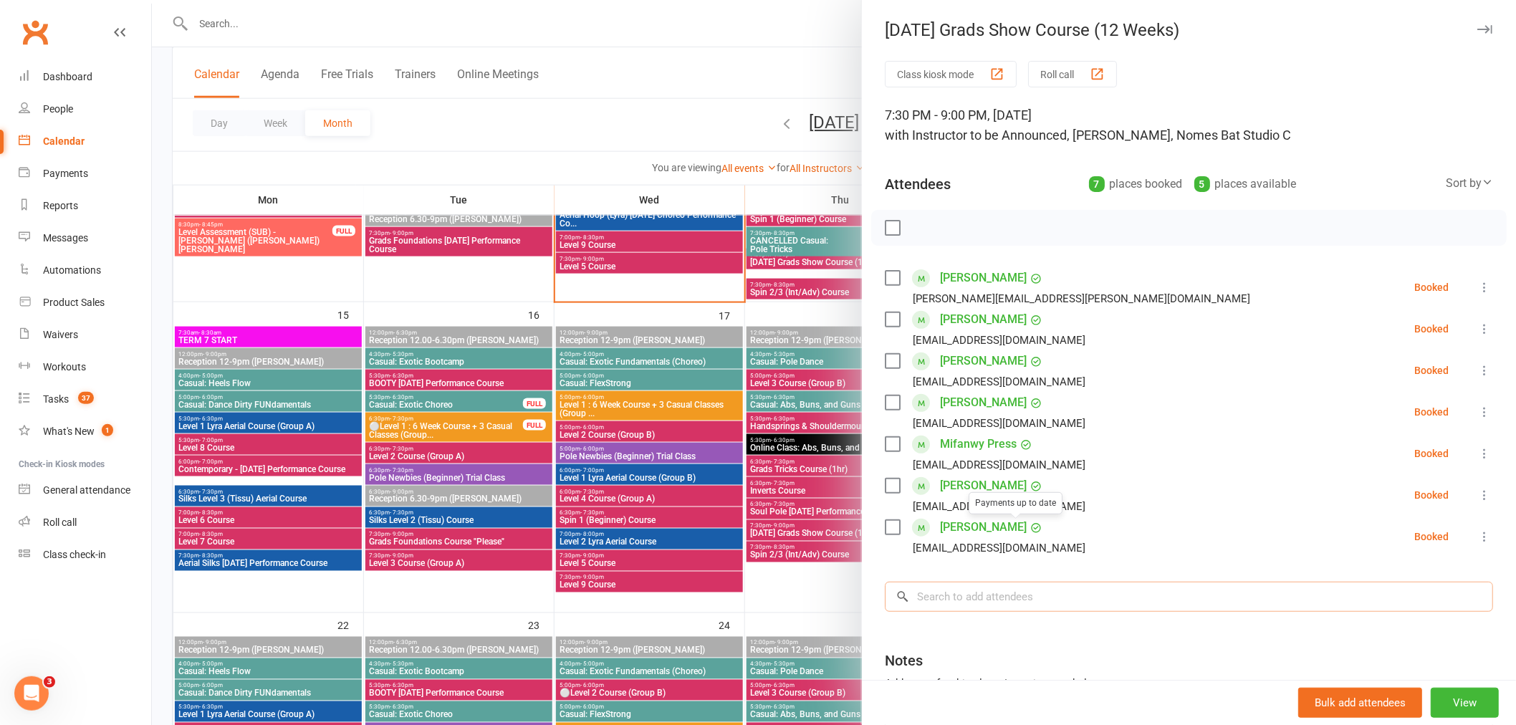
click at [999, 597] on input "search" at bounding box center [1189, 597] width 608 height 30
paste input "Laura McVey"
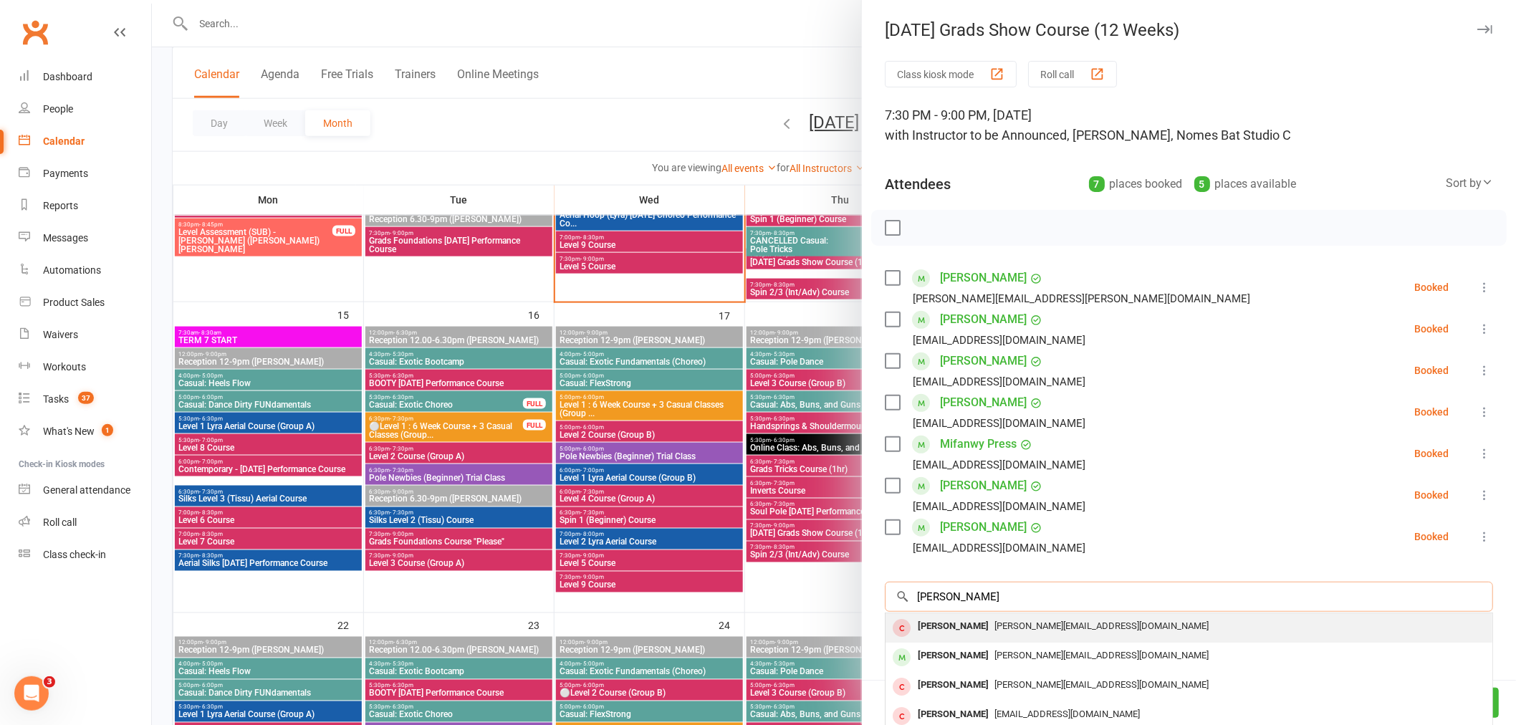
type input "Laura McVey"
click at [928, 627] on div "Janelle McVey" at bounding box center [953, 626] width 82 height 21
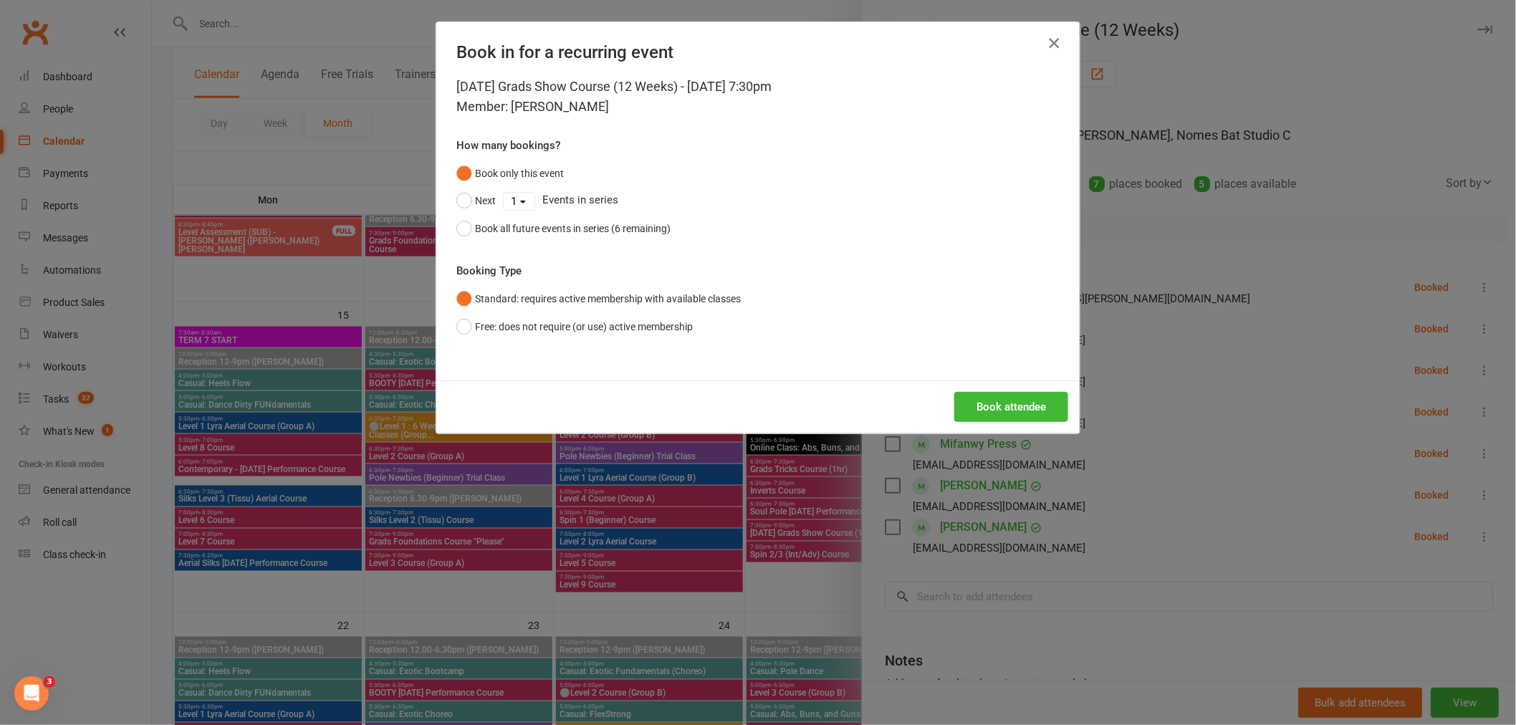
click at [1053, 43] on icon "button" at bounding box center [1053, 42] width 17 height 17
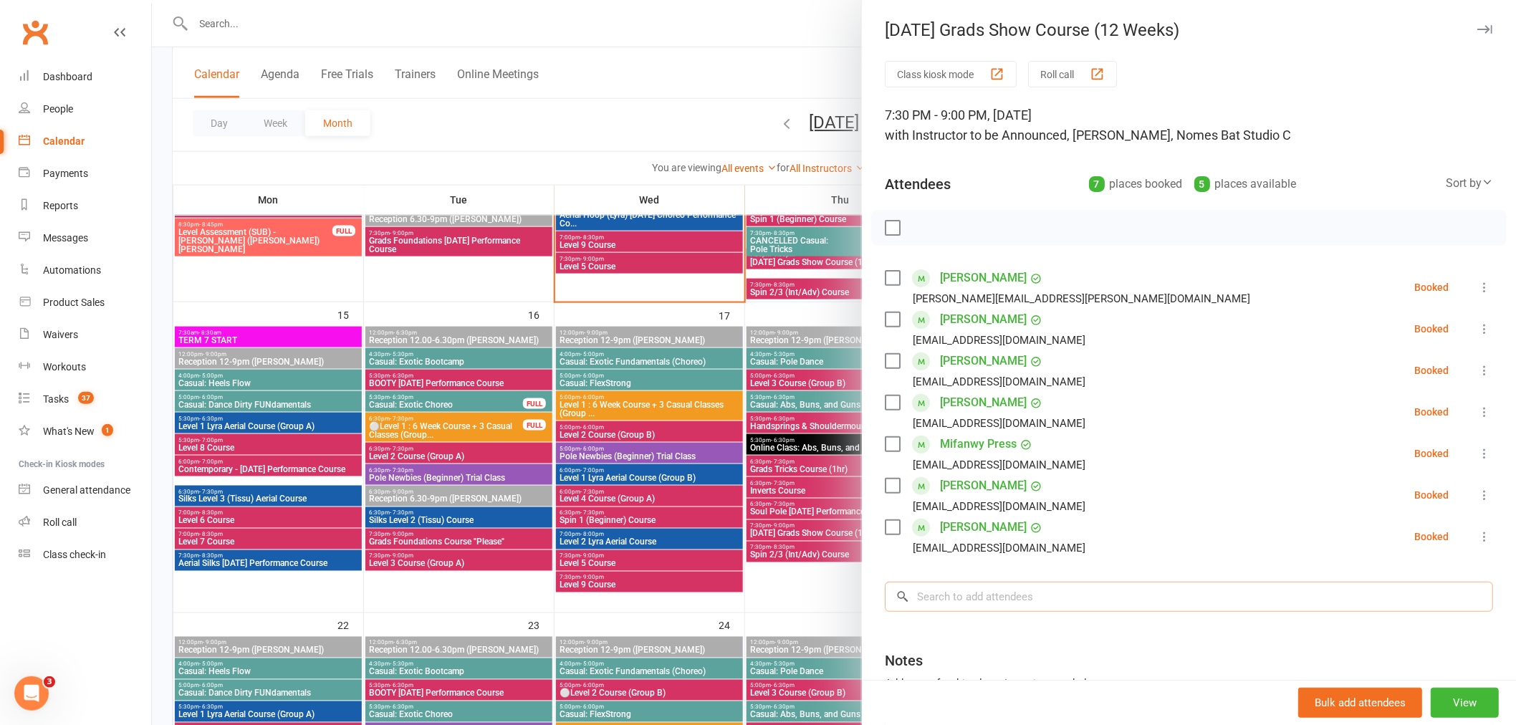
click at [957, 599] on input "search" at bounding box center [1189, 597] width 608 height 30
paste input "Laura McVey"
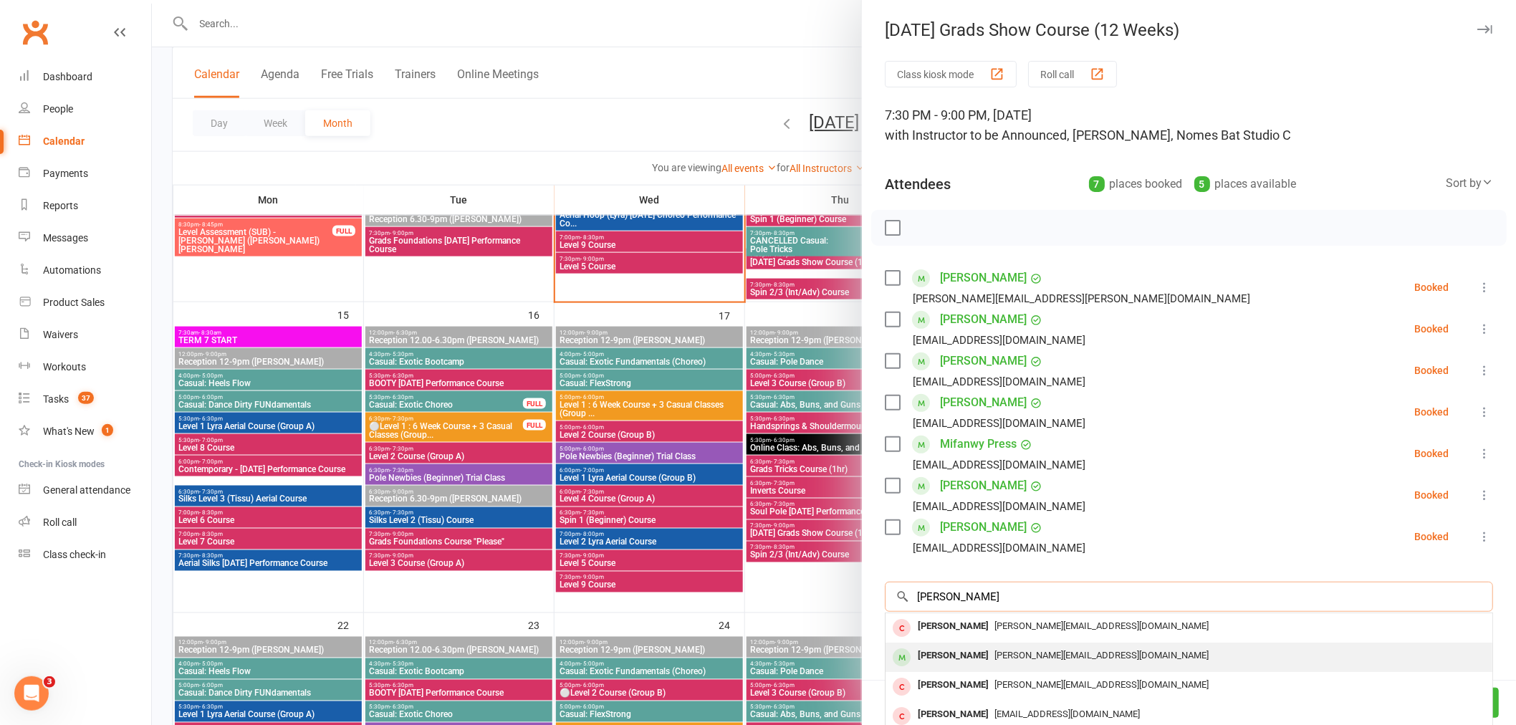
type input "Laura McVey"
click at [937, 654] on div "Laura McVey" at bounding box center [953, 655] width 82 height 21
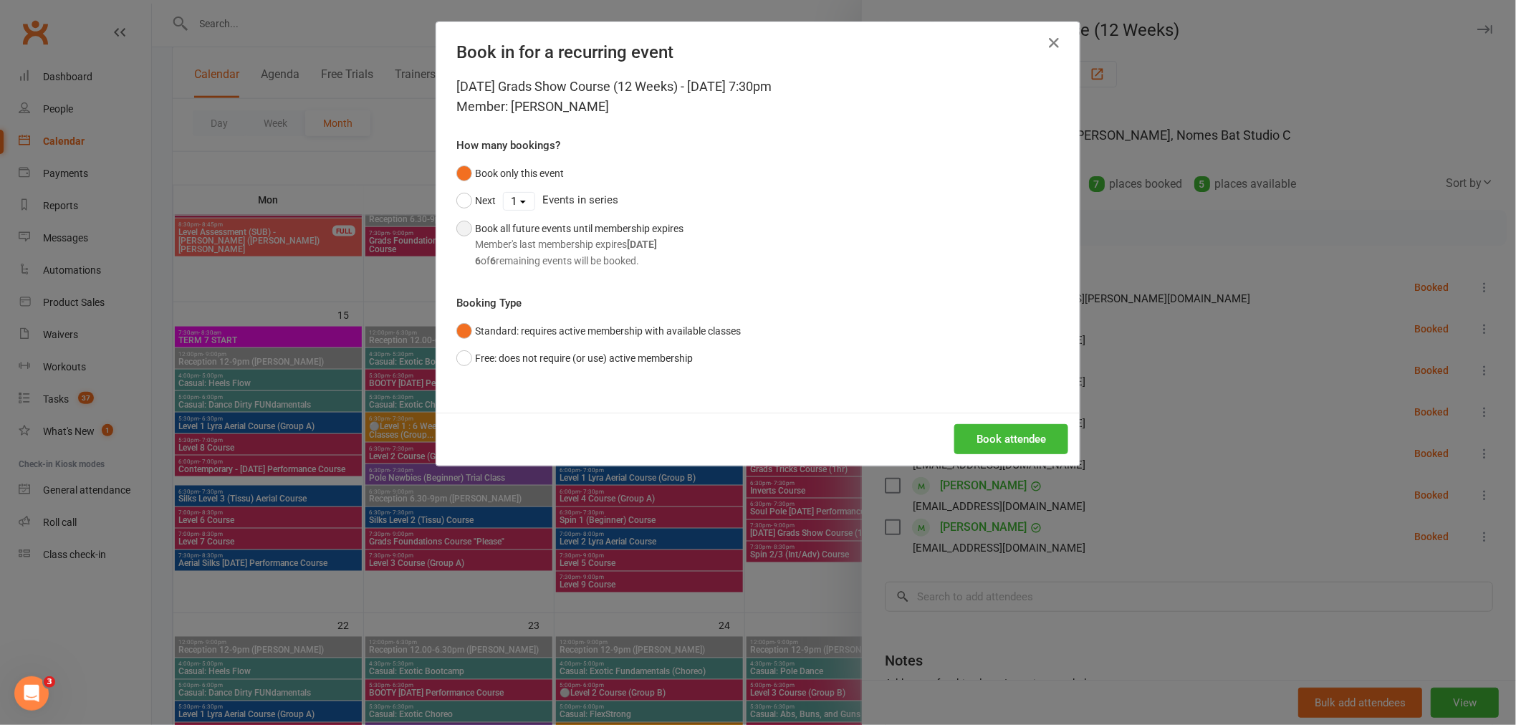
click at [530, 234] on div "Book all future events until membership expires Member's last membership expire…" at bounding box center [579, 245] width 208 height 48
click at [1015, 449] on button "Book attendee" at bounding box center [1011, 439] width 114 height 30
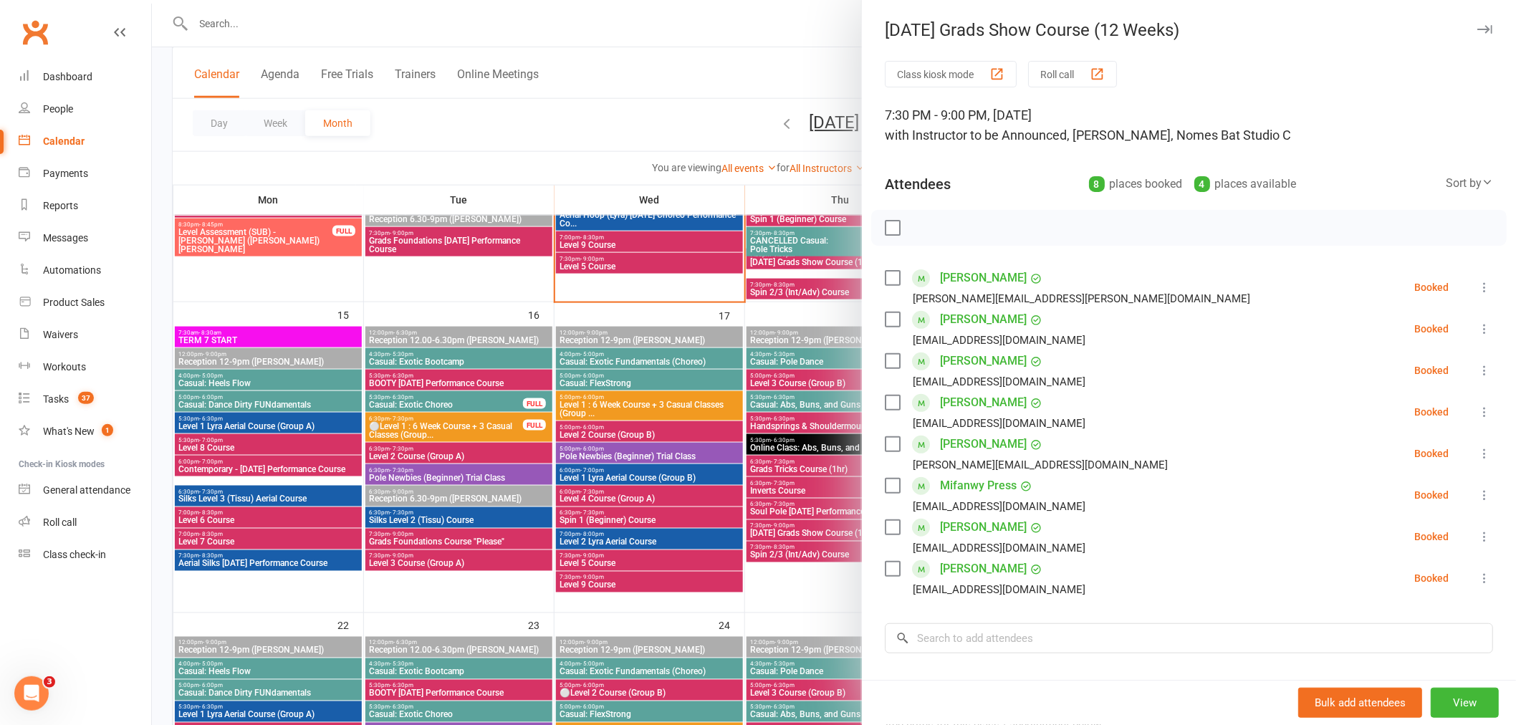
click at [539, 23] on div at bounding box center [834, 362] width 1364 height 725
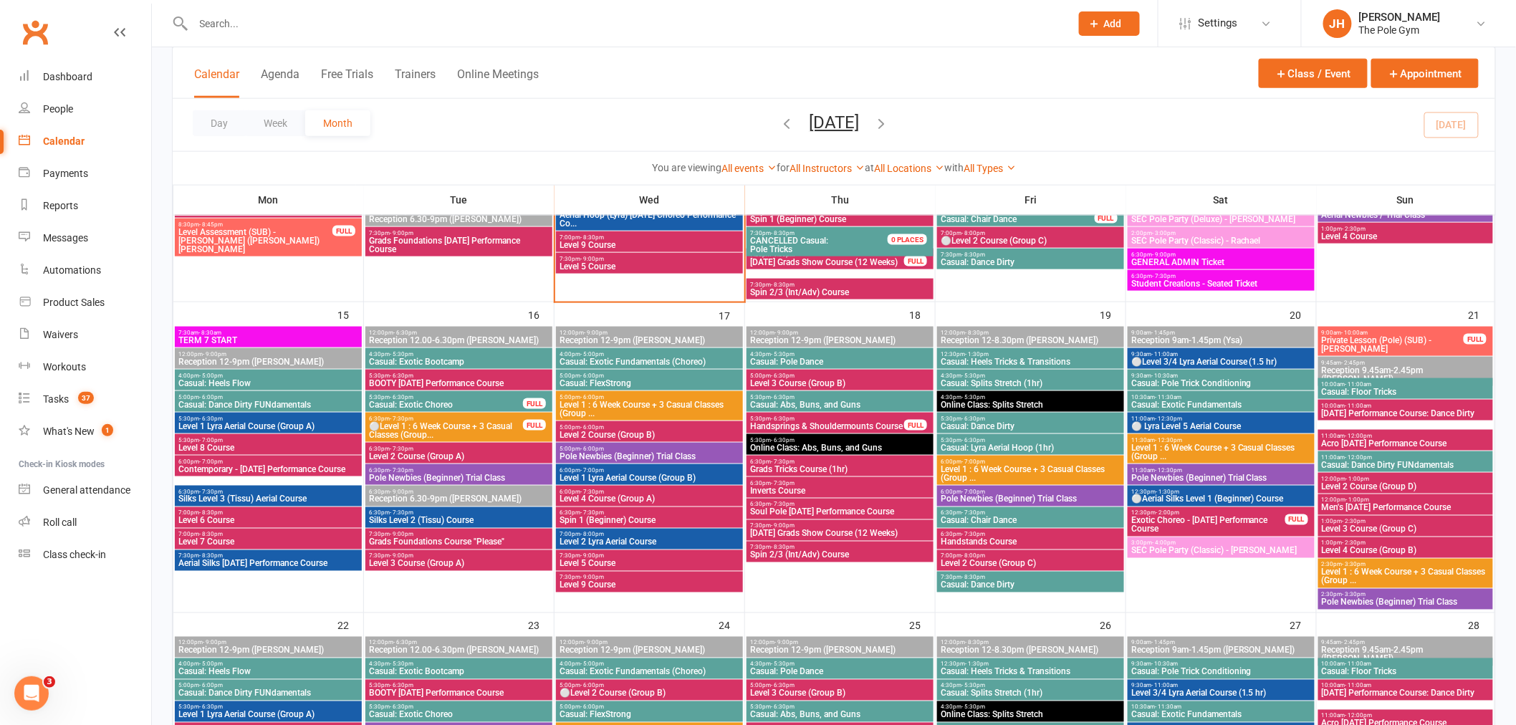
click at [469, 29] on div at bounding box center [834, 362] width 1364 height 725
click at [458, 22] on input "text" at bounding box center [624, 24] width 871 height 20
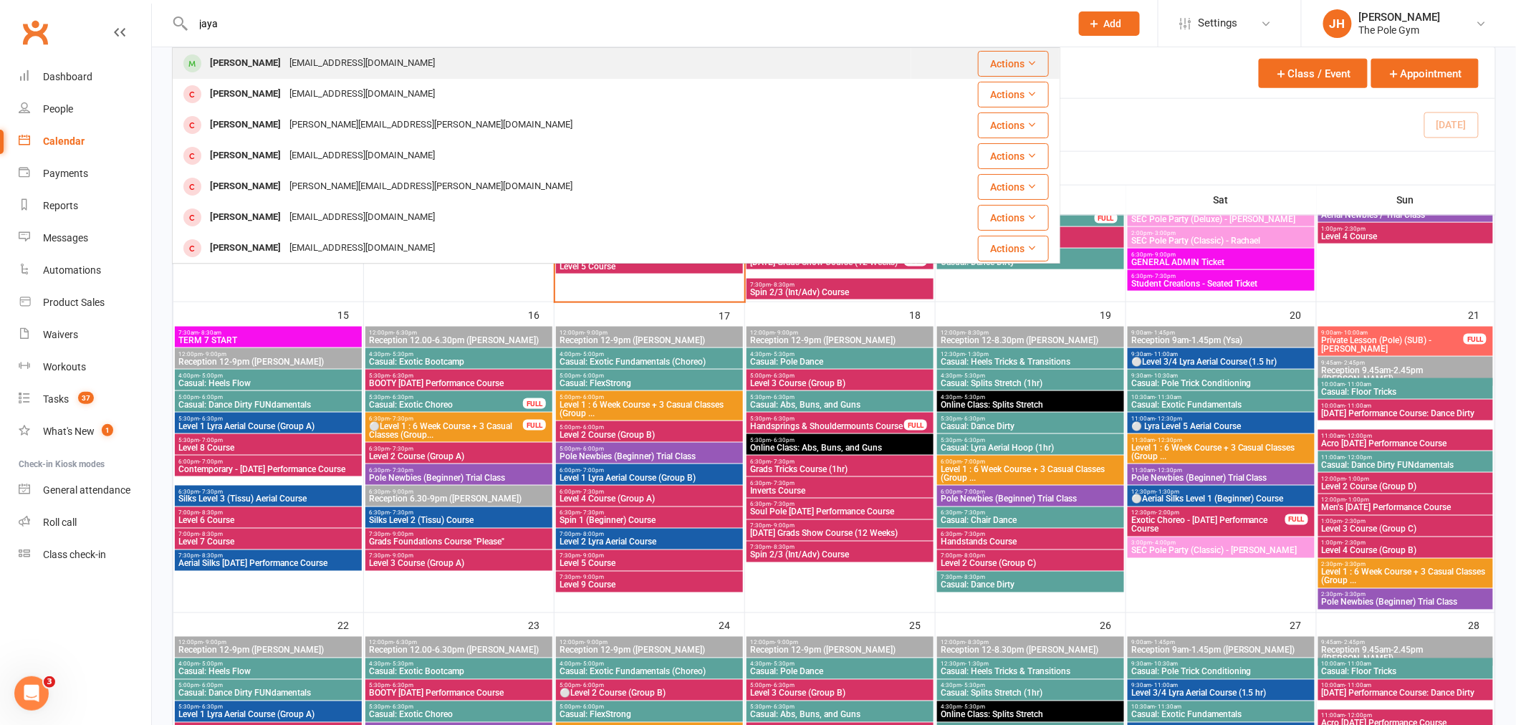
type input "jaya"
click at [288, 69] on div "jayalichy@gmail.com" at bounding box center [362, 63] width 154 height 21
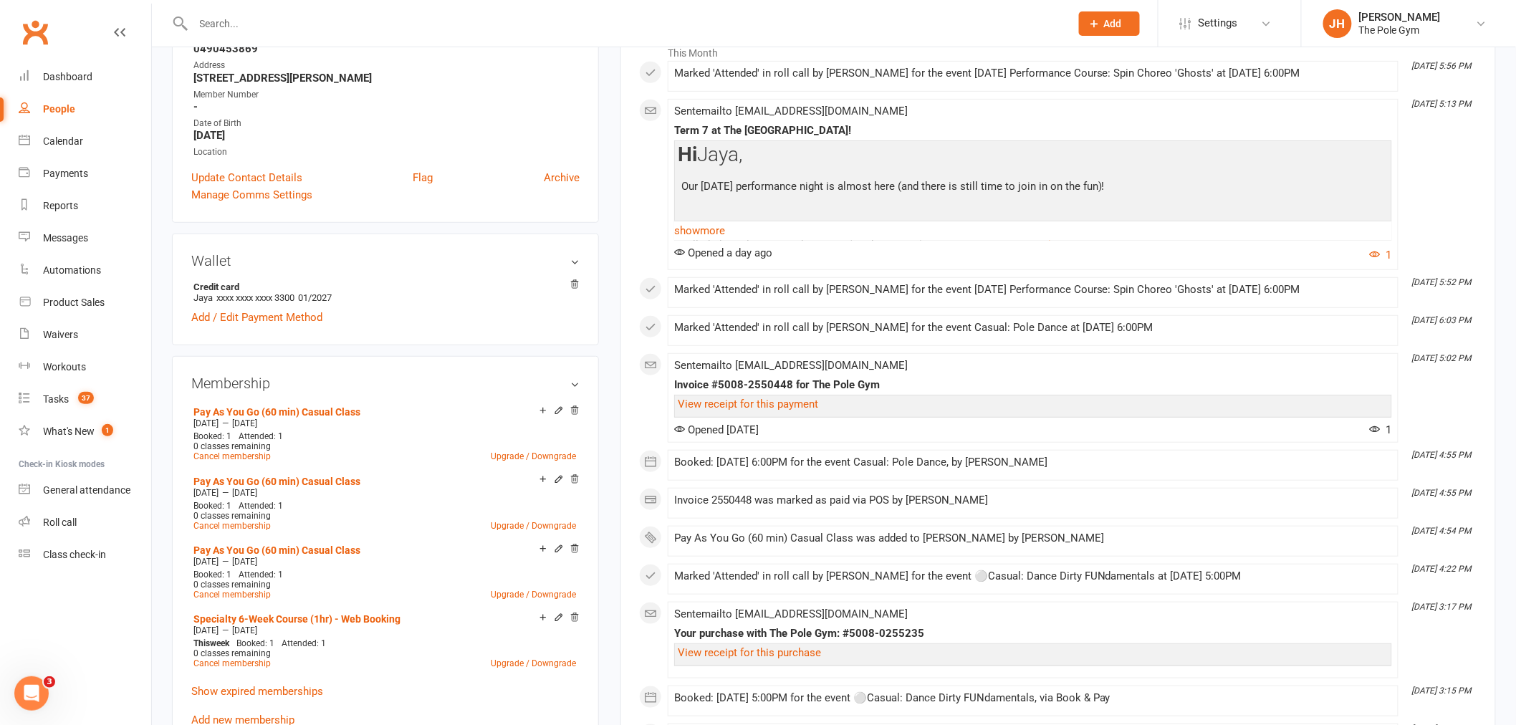
scroll to position [398, 0]
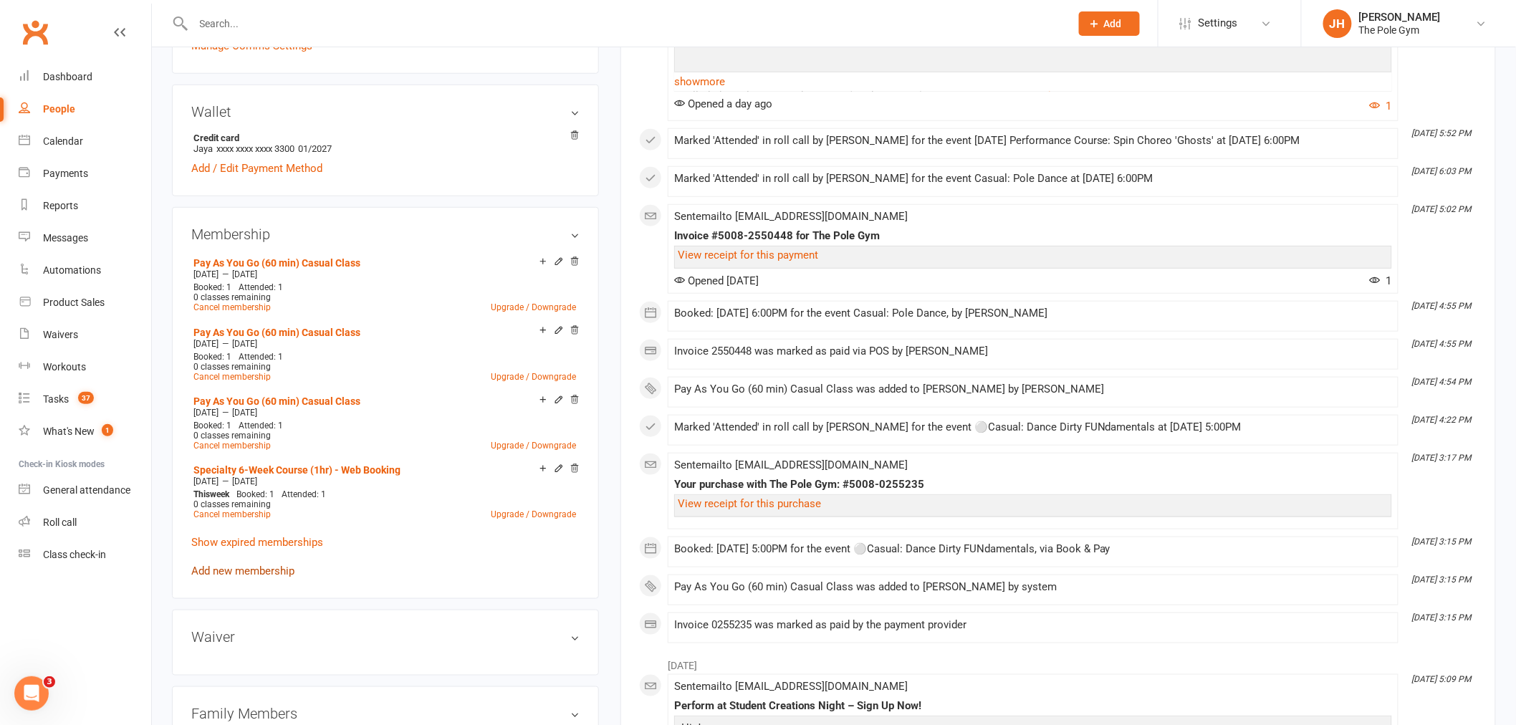
click at [284, 567] on link "Add new membership" at bounding box center [242, 570] width 103 height 13
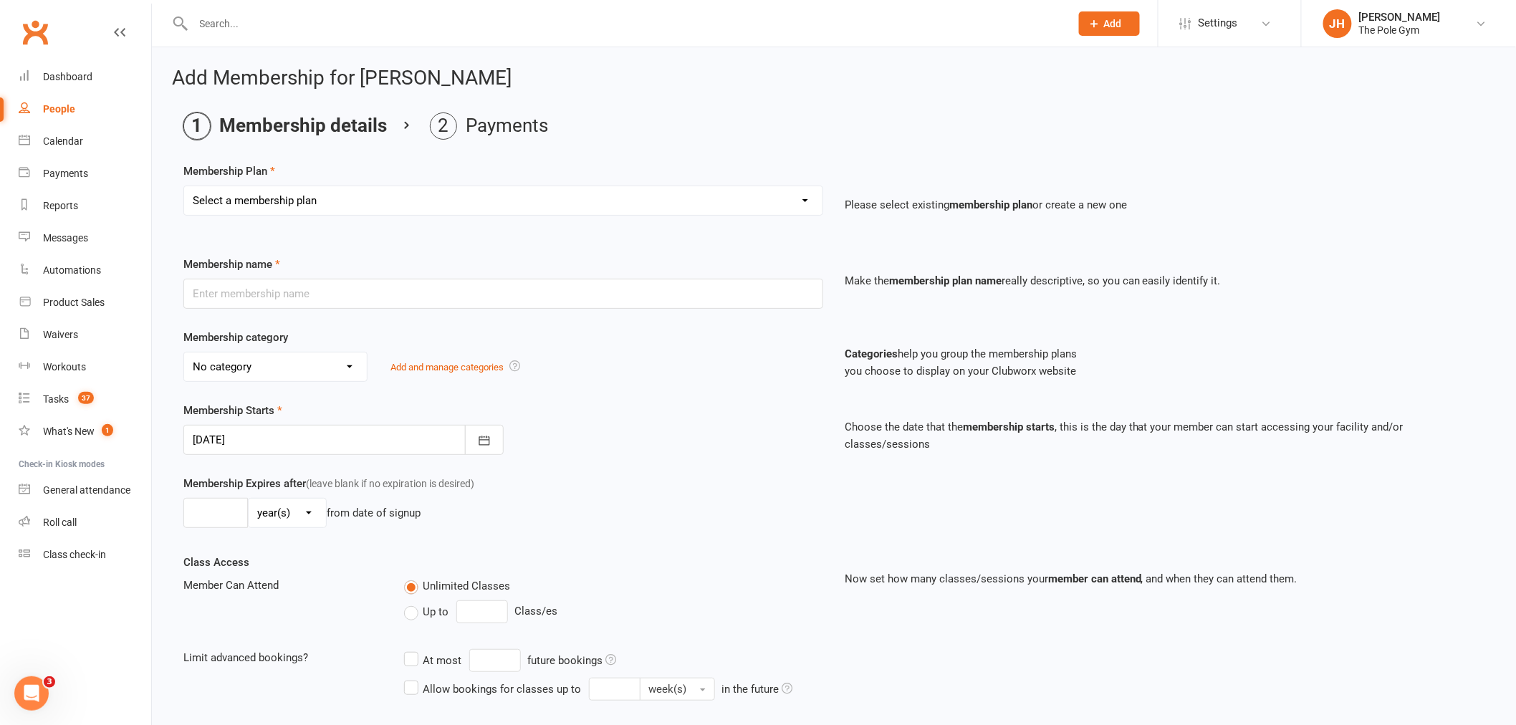
click at [534, 190] on select "Select a membership plan Create new Membership Plan Pay As You Go (45 min) Casu…" at bounding box center [503, 200] width 638 height 29
click at [703, 94] on div "Add Membership for Jaya Lichy Membership details Payments Membership Plan Selec…" at bounding box center [834, 459] width 1364 height 824
click at [61, 145] on div "Calendar" at bounding box center [63, 140] width 40 height 11
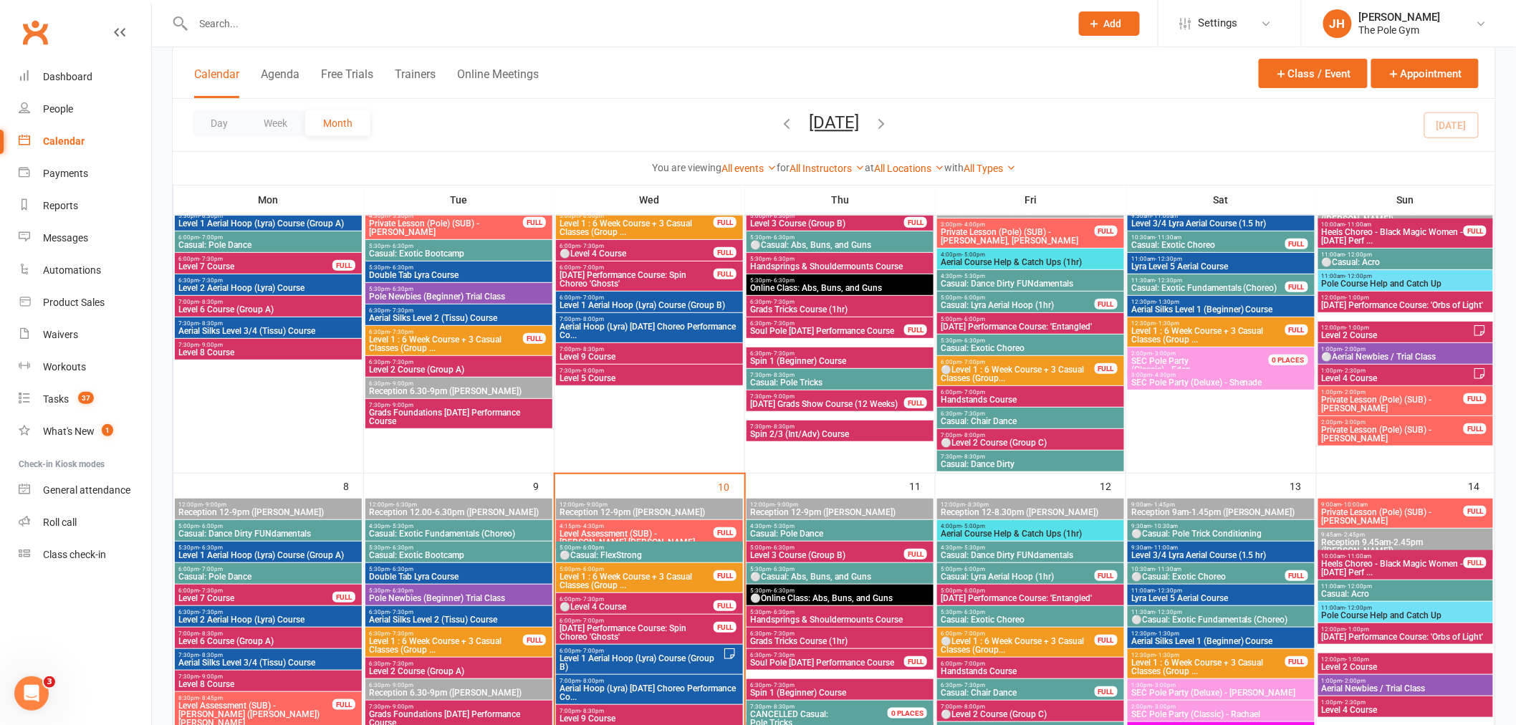
scroll to position [318, 0]
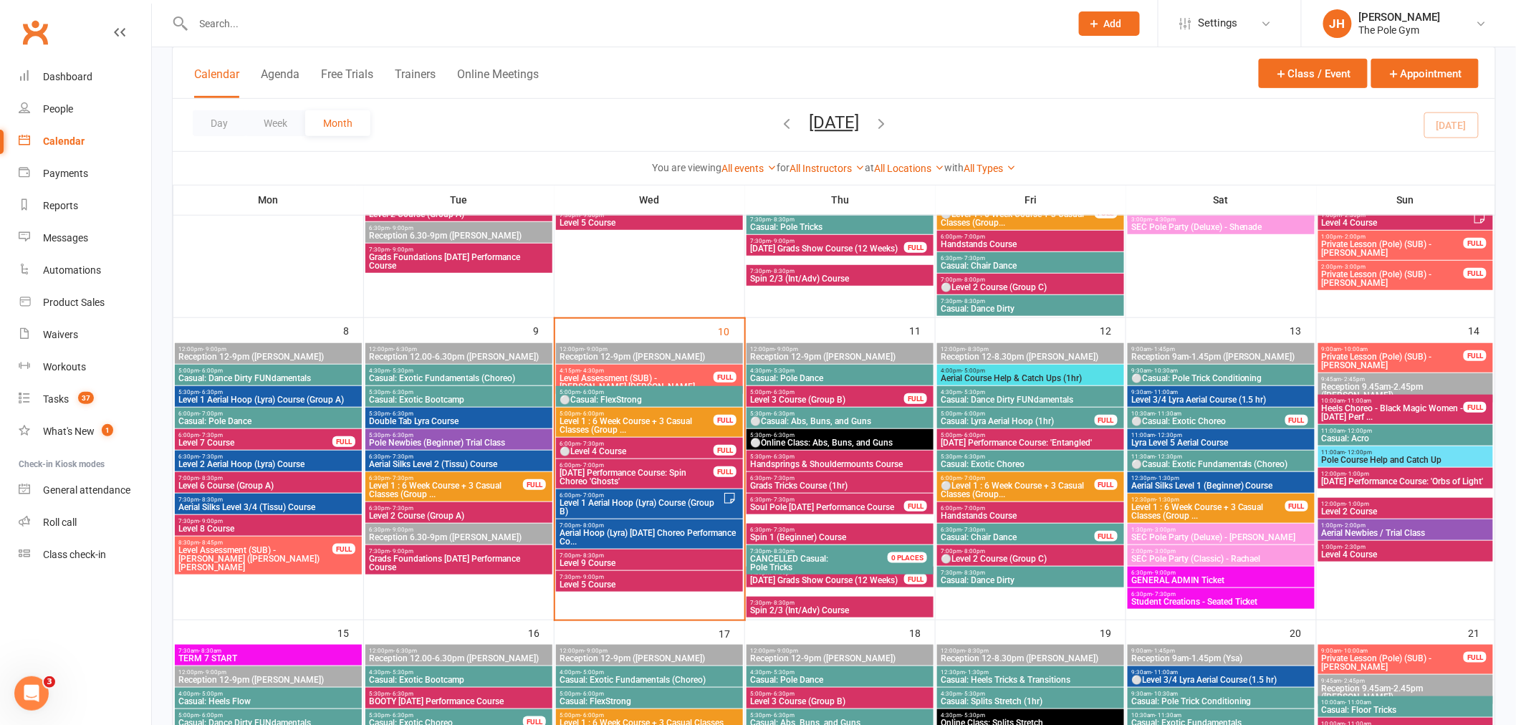
click at [476, 11] on div at bounding box center [616, 23] width 888 height 47
click at [197, 24] on input "text" at bounding box center [624, 24] width 871 height 20
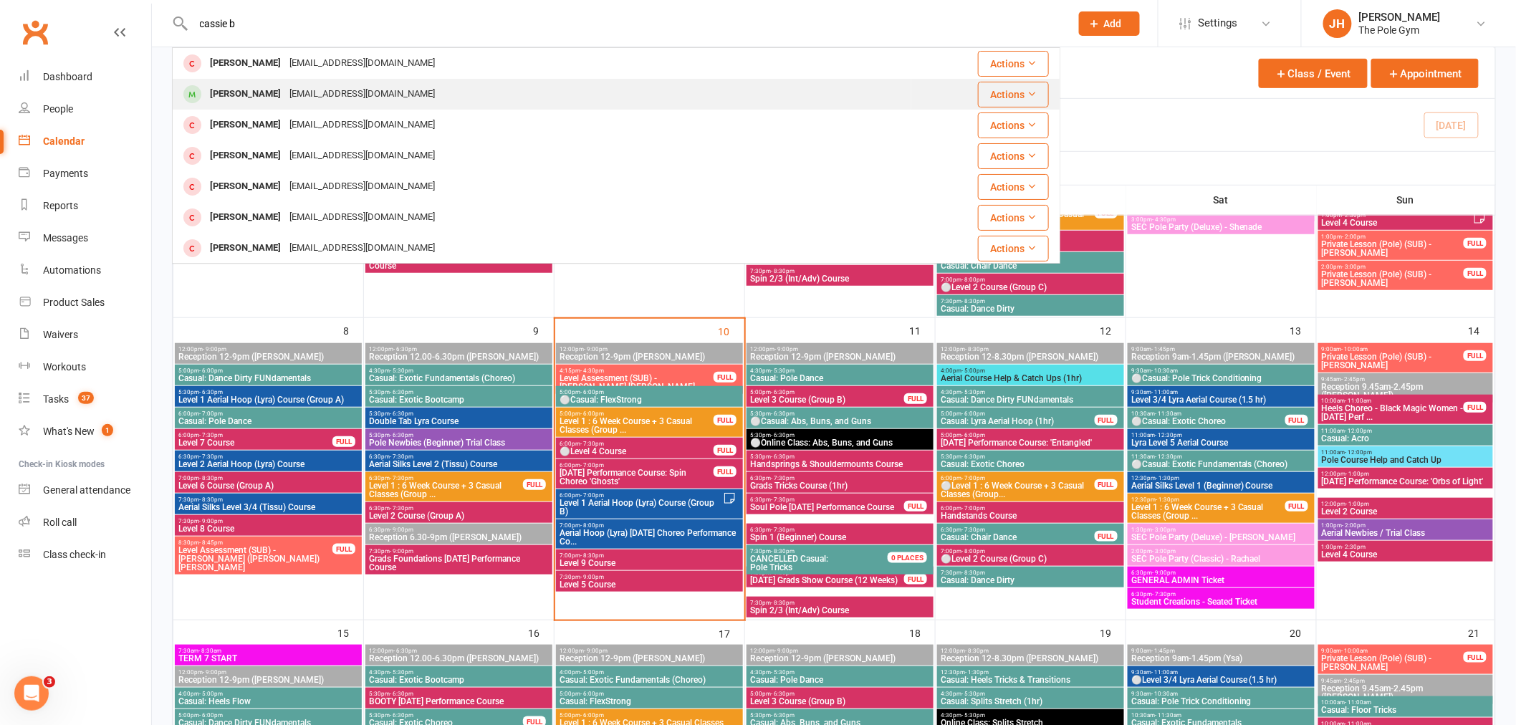
type input "cassie b"
click at [266, 88] on div "Cassie Beaumont" at bounding box center [246, 94] width 80 height 21
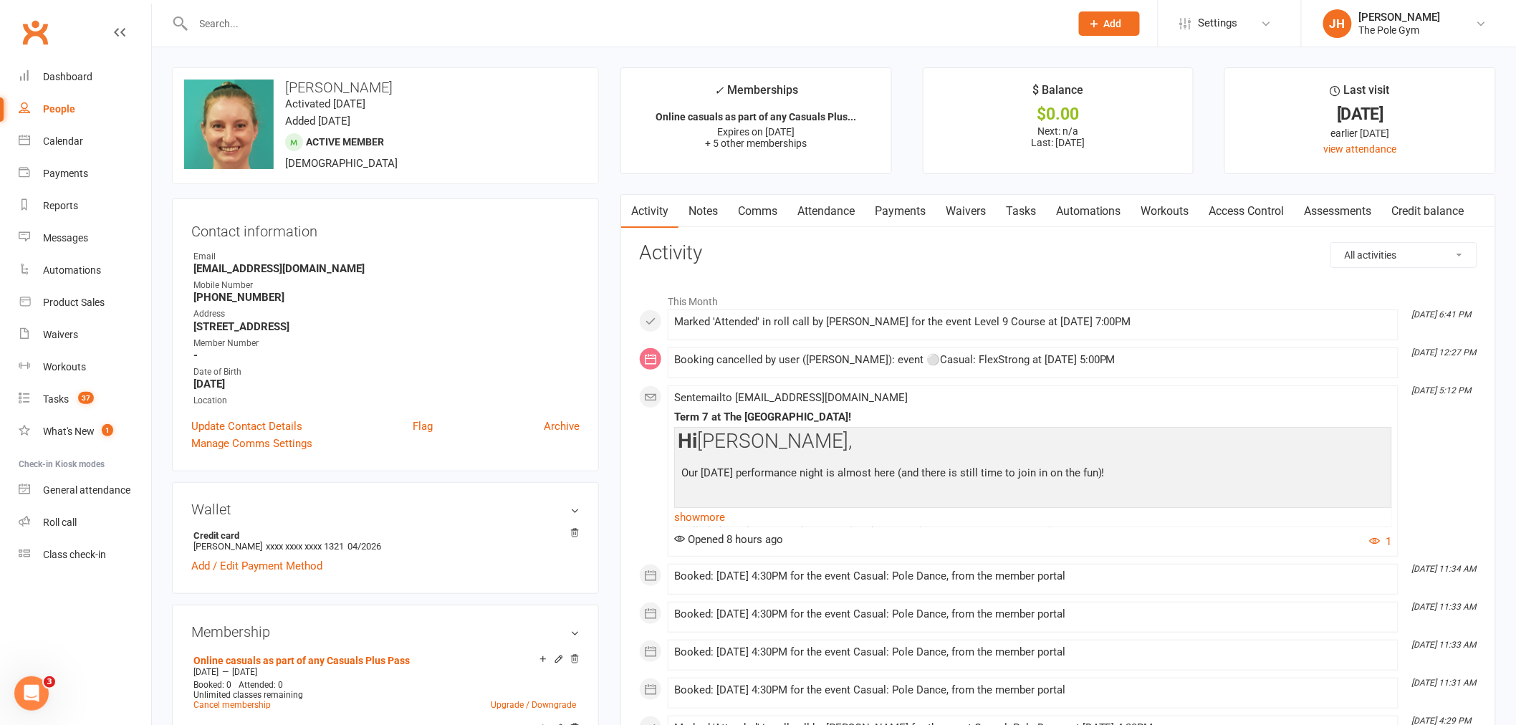
scroll to position [159, 0]
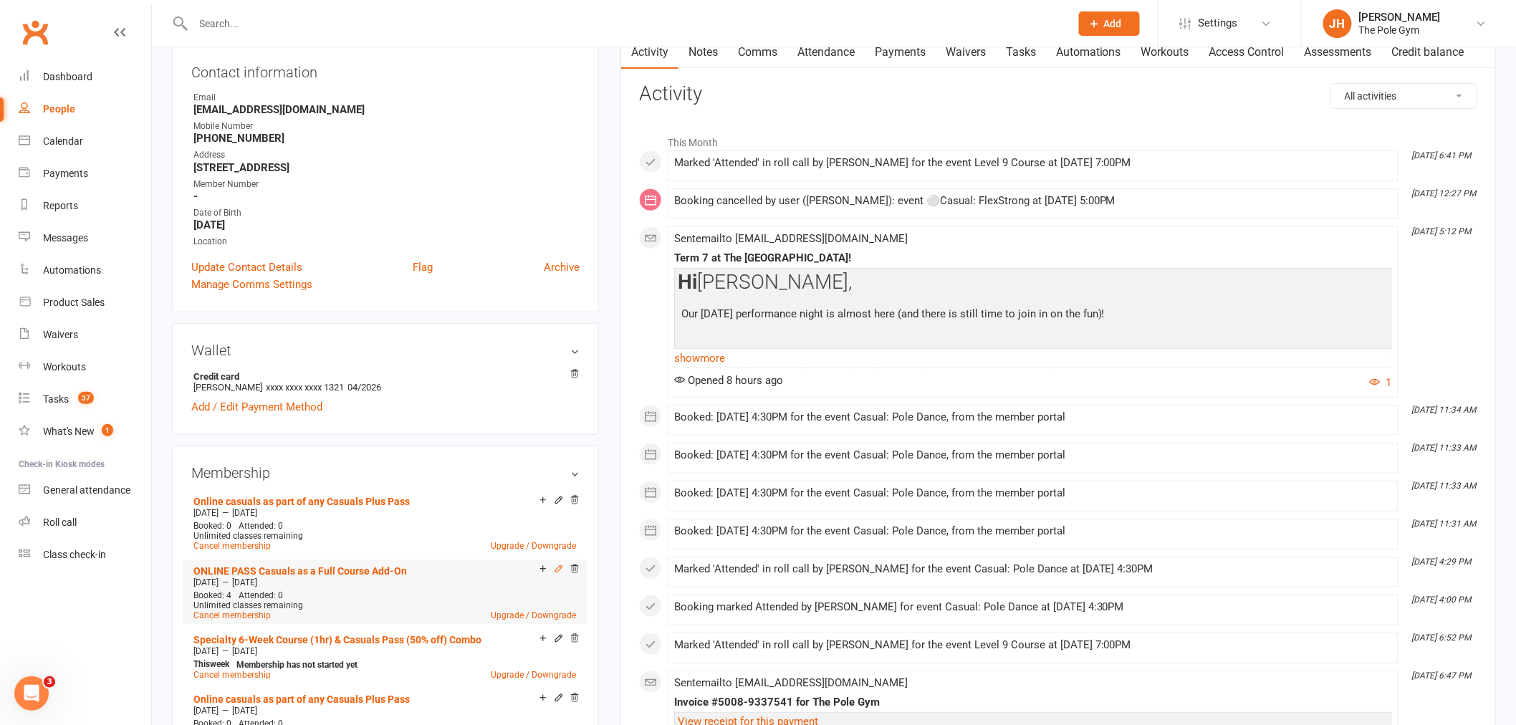
click at [557, 567] on icon at bounding box center [559, 569] width 10 height 10
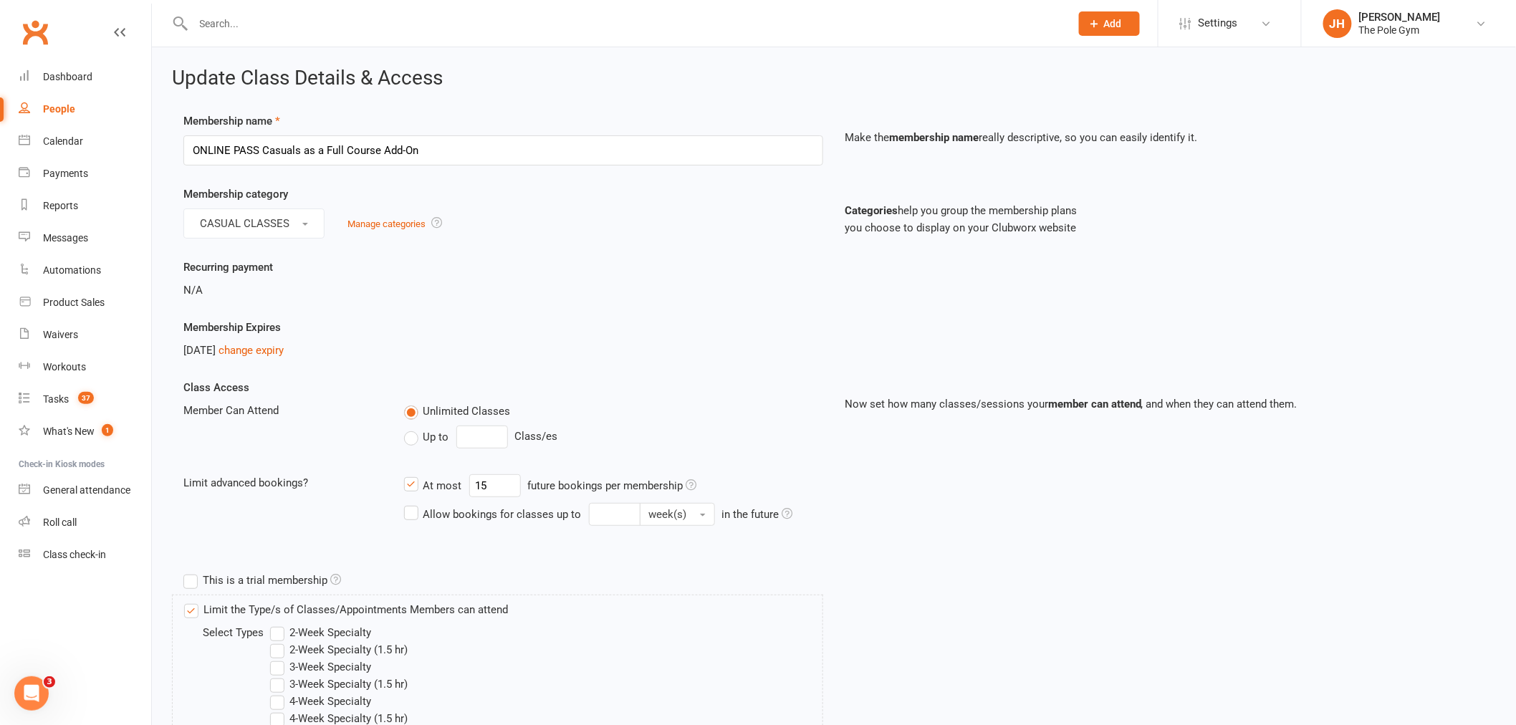
click at [285, 342] on div "Oct 14, 2025 change expiry" at bounding box center [503, 350] width 640 height 17
click at [284, 355] on link "change expiry" at bounding box center [250, 350] width 65 height 13
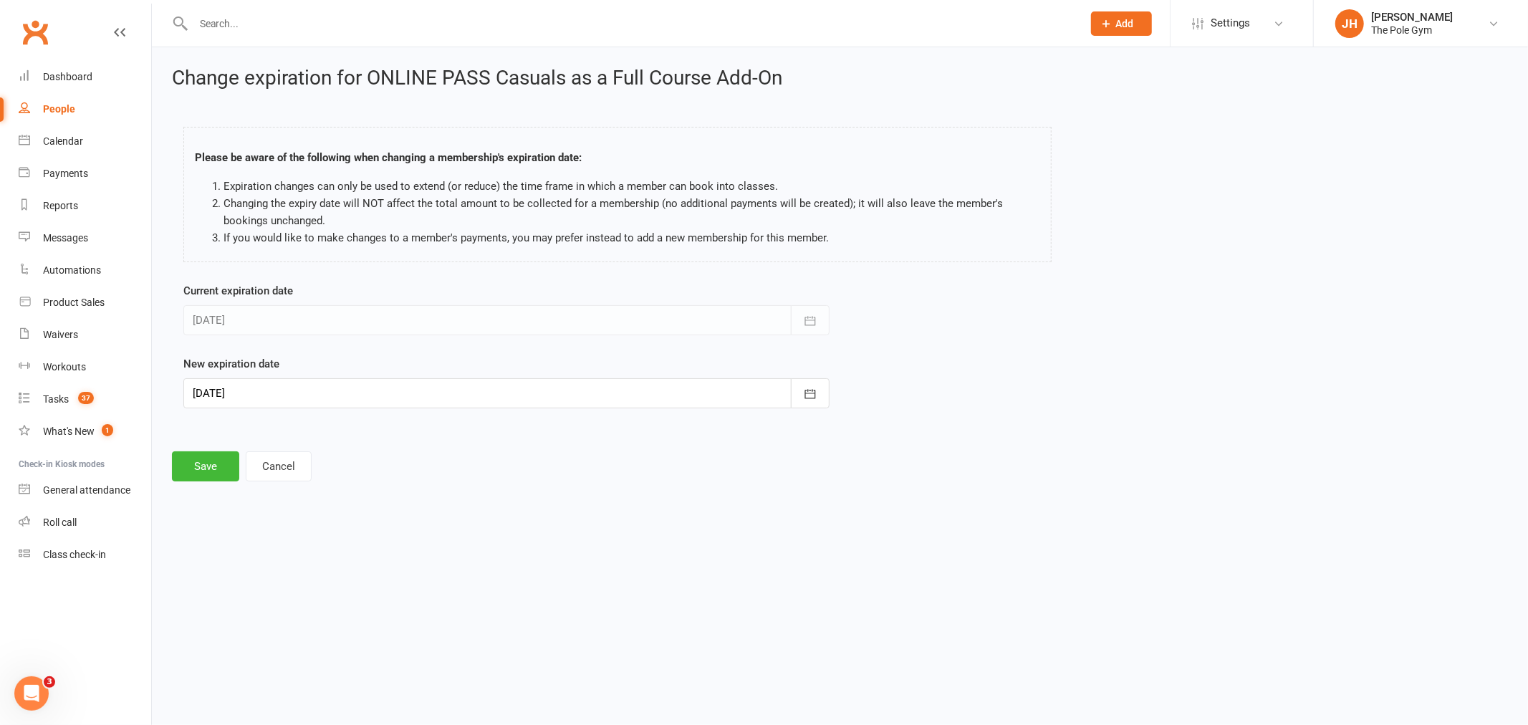
click at [235, 401] on div at bounding box center [506, 393] width 646 height 30
drag, startPoint x: 247, startPoint y: 585, endPoint x: 236, endPoint y: 549, distance: 37.4
click at [247, 584] on button "26" at bounding box center [241, 593] width 30 height 26
type input "26 Oct 2025"
click at [212, 471] on button "Save" at bounding box center [205, 466] width 67 height 30
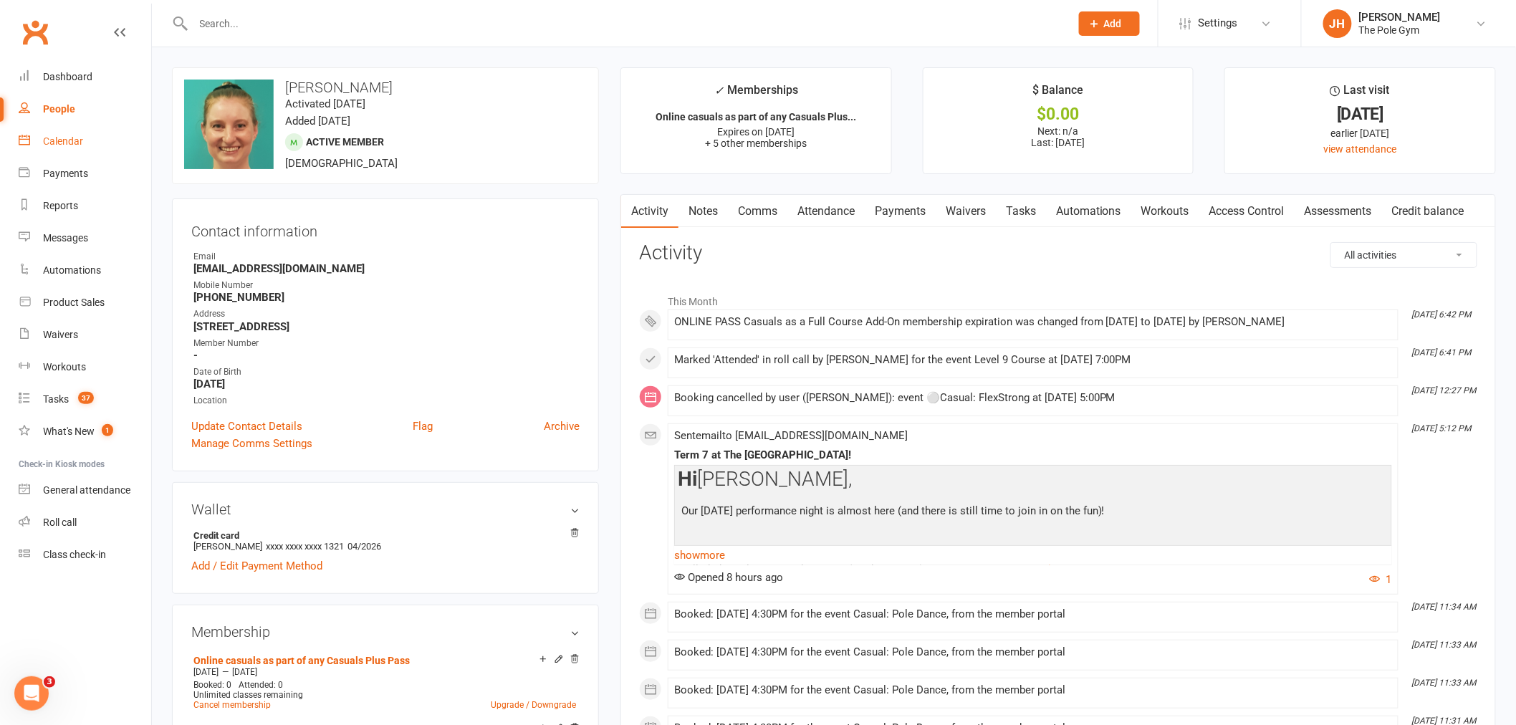
click at [65, 140] on div "Calendar" at bounding box center [63, 140] width 40 height 11
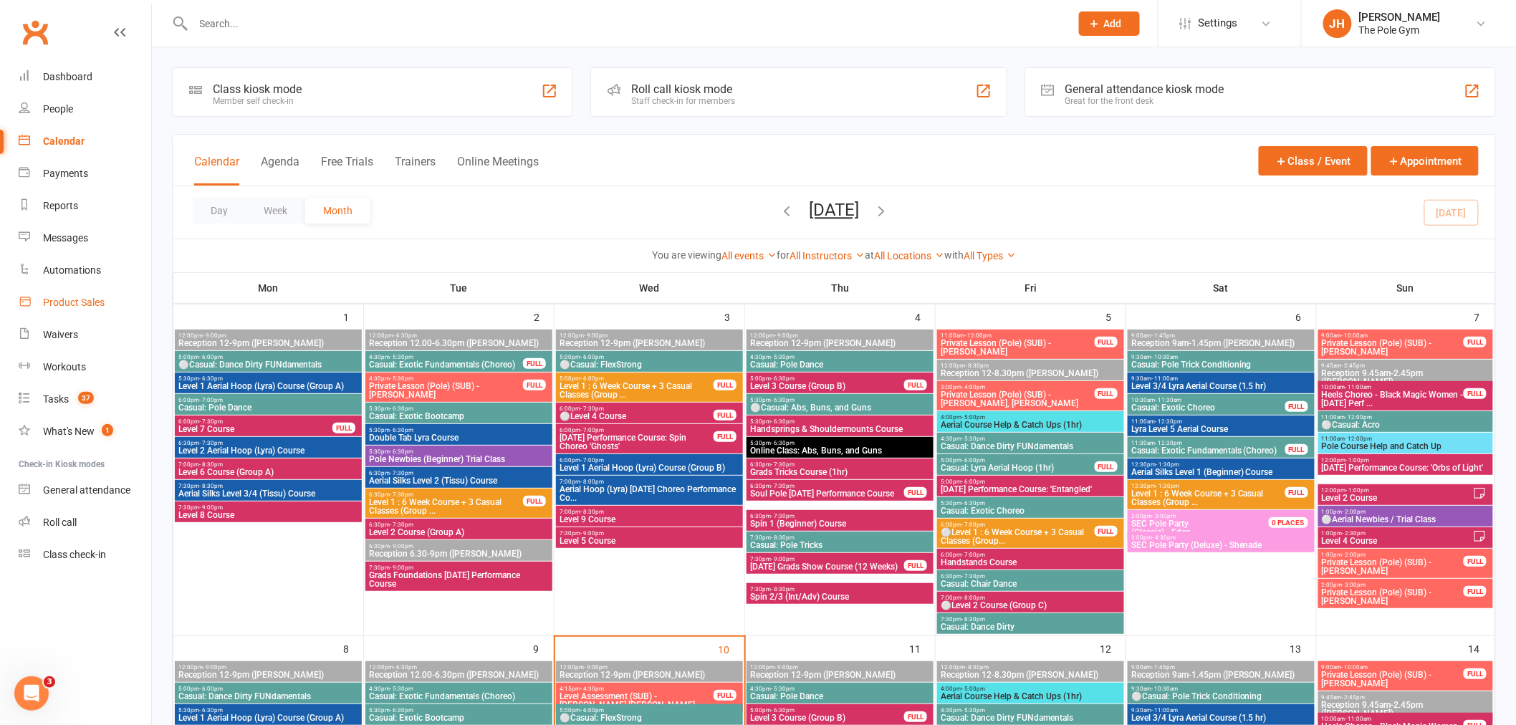
click at [66, 294] on link "Product Sales" at bounding box center [85, 303] width 133 height 32
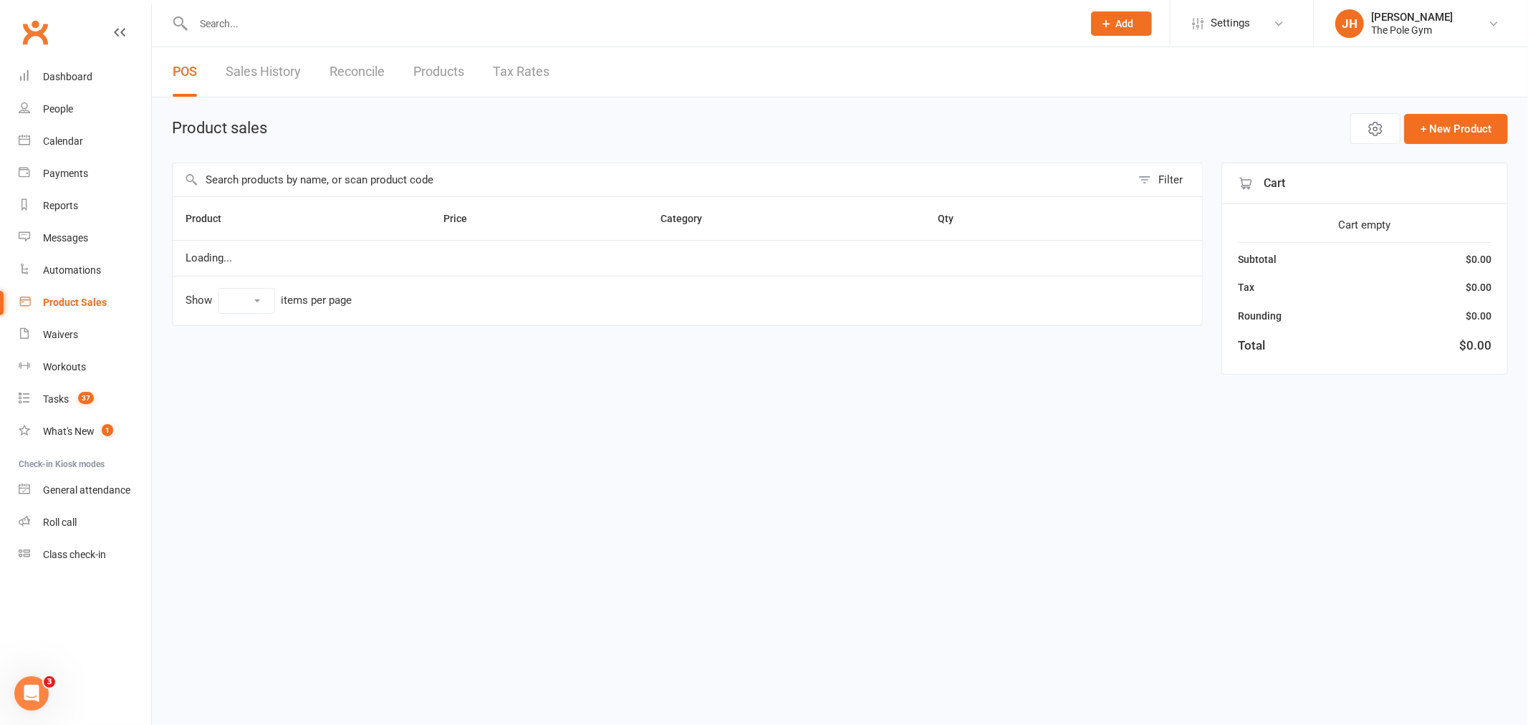
select select "10"
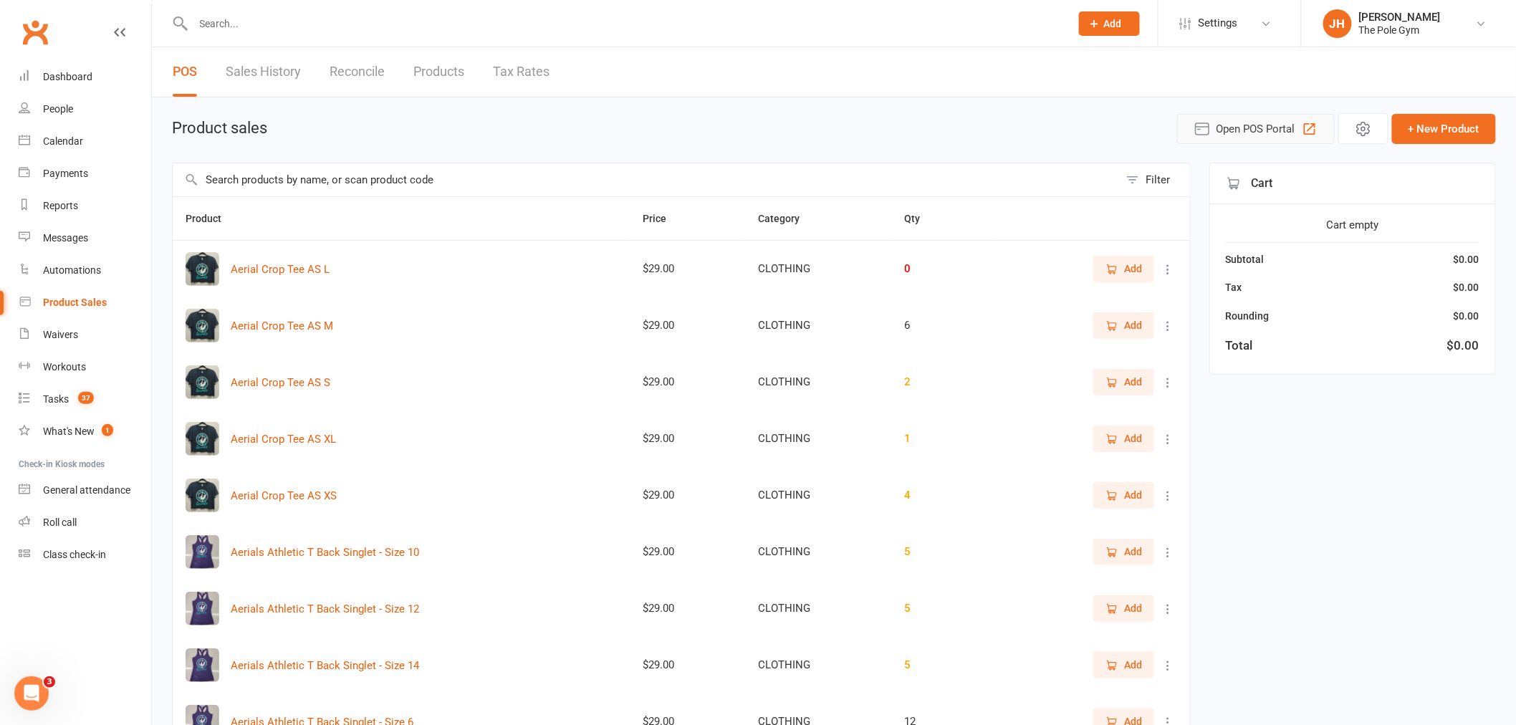
click at [1236, 130] on span "Open POS Portal" at bounding box center [1255, 128] width 79 height 17
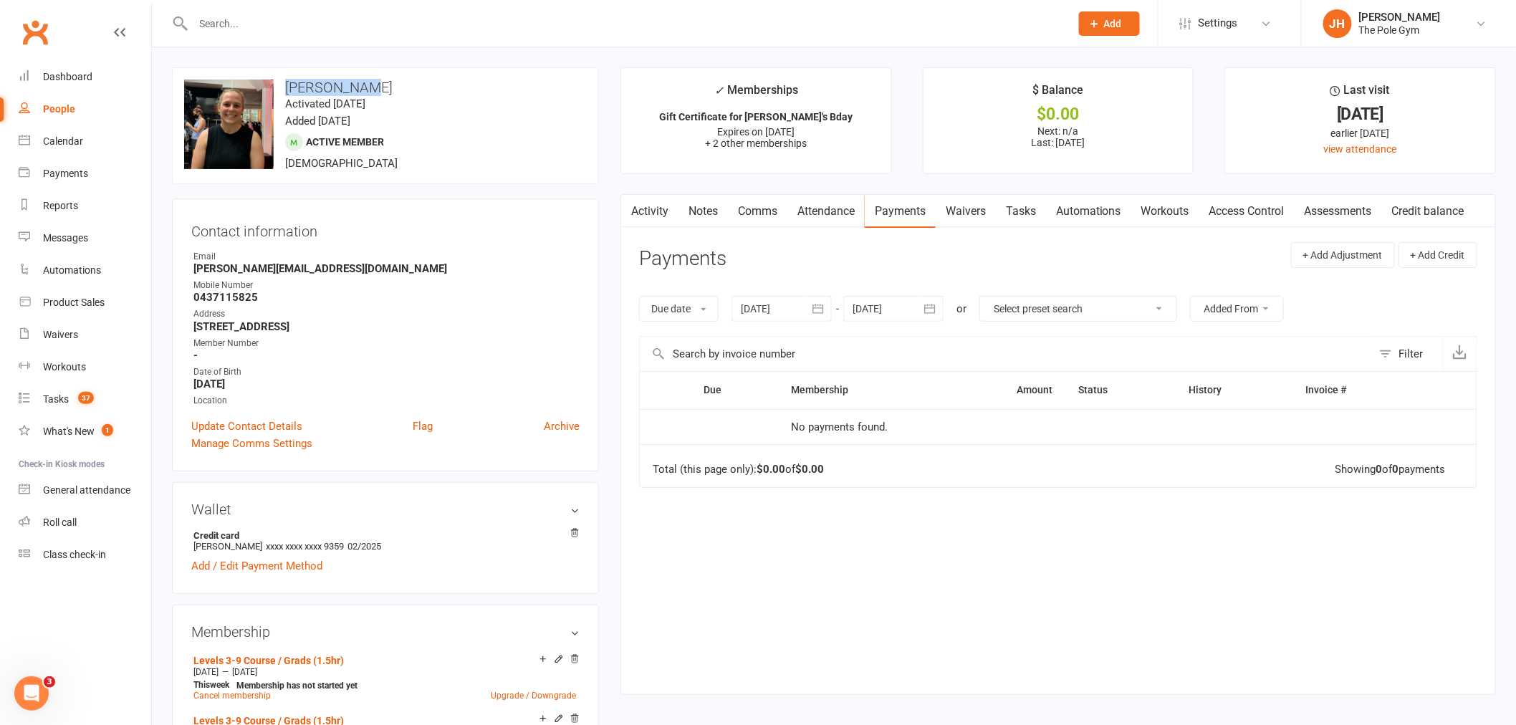
drag, startPoint x: 388, startPoint y: 76, endPoint x: 287, endPoint y: 76, distance: 101.7
click at [287, 76] on div "upload photo change photo [PERSON_NAME] Activated [DATE] Added [DATE] Active me…" at bounding box center [385, 125] width 427 height 117
copy h3 "[PERSON_NAME]"
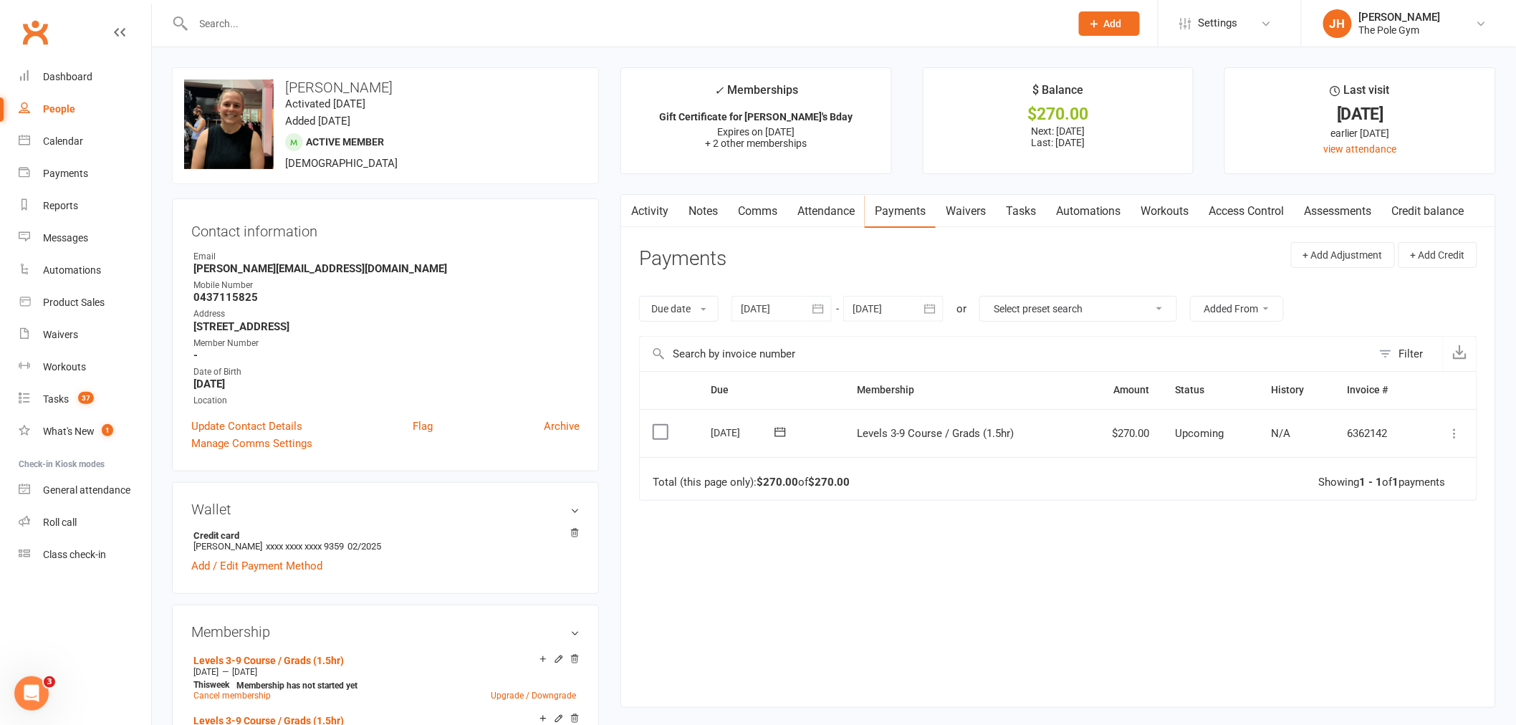
click at [1470, 448] on td "Mark as Paid (Cash) [PERSON_NAME] as Paid (POS) Mark as Paid (Other) Skip Chang…" at bounding box center [1448, 433] width 56 height 49
click at [1459, 437] on icon at bounding box center [1455, 433] width 14 height 14
click at [1416, 491] on link "Mark as Paid (POS)" at bounding box center [1392, 490] width 142 height 29
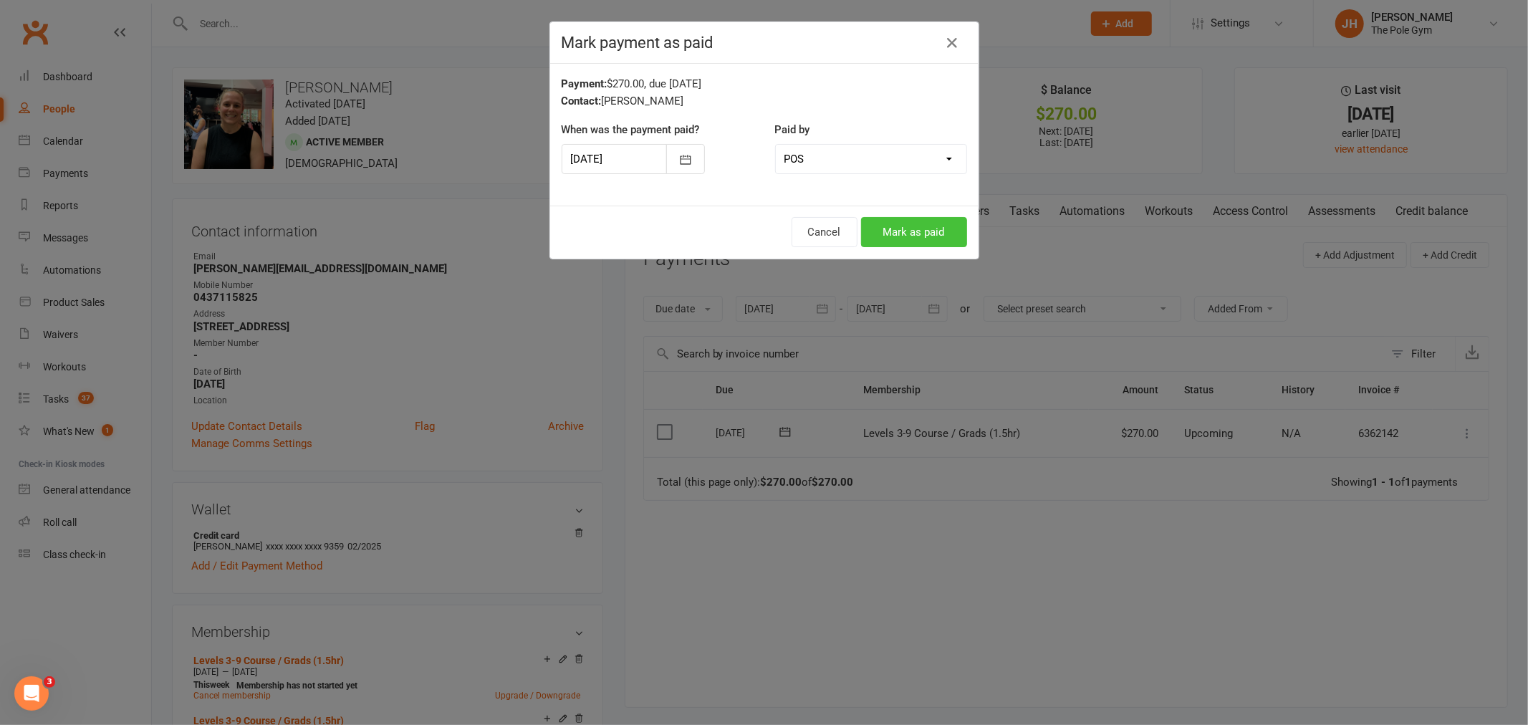
click at [933, 227] on button "Mark as paid" at bounding box center [914, 232] width 106 height 30
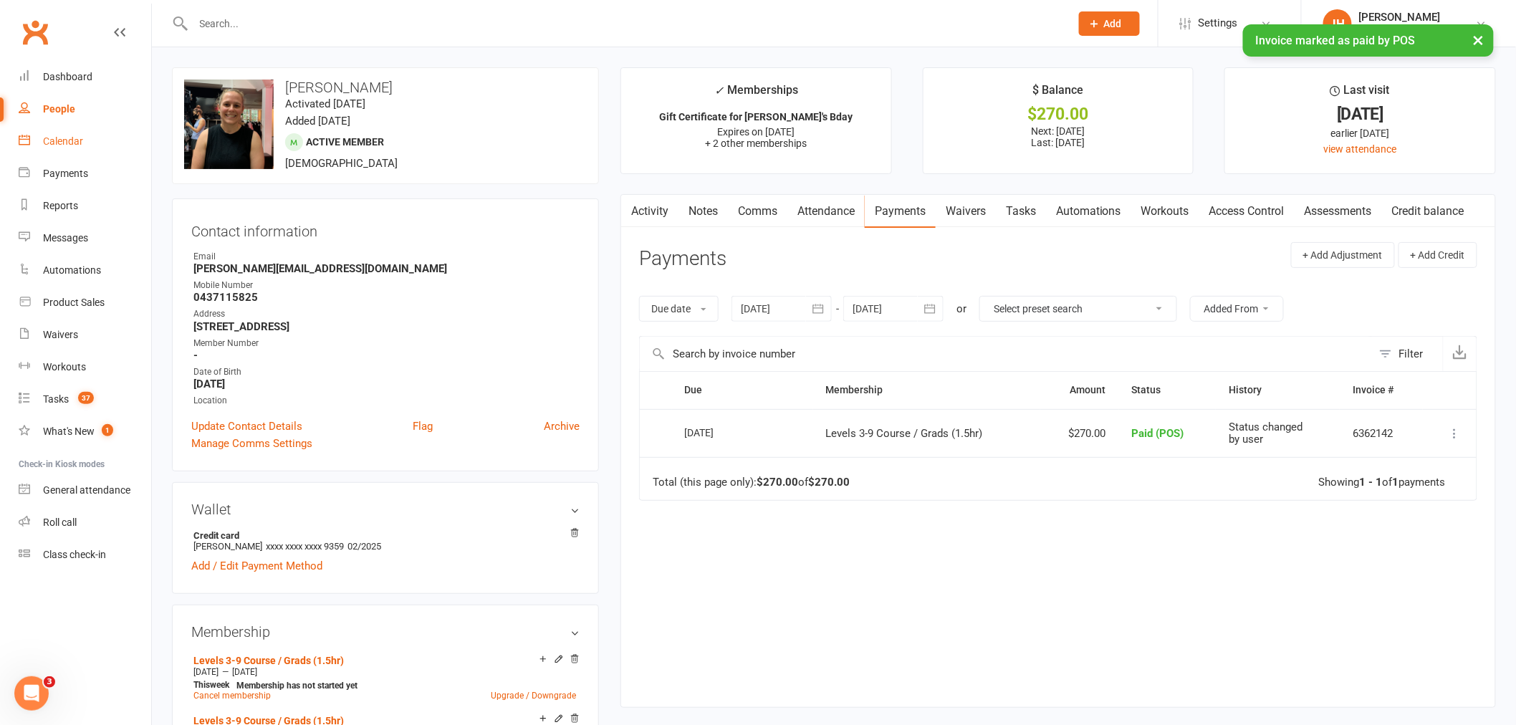
click at [52, 138] on div "Calendar" at bounding box center [63, 140] width 40 height 11
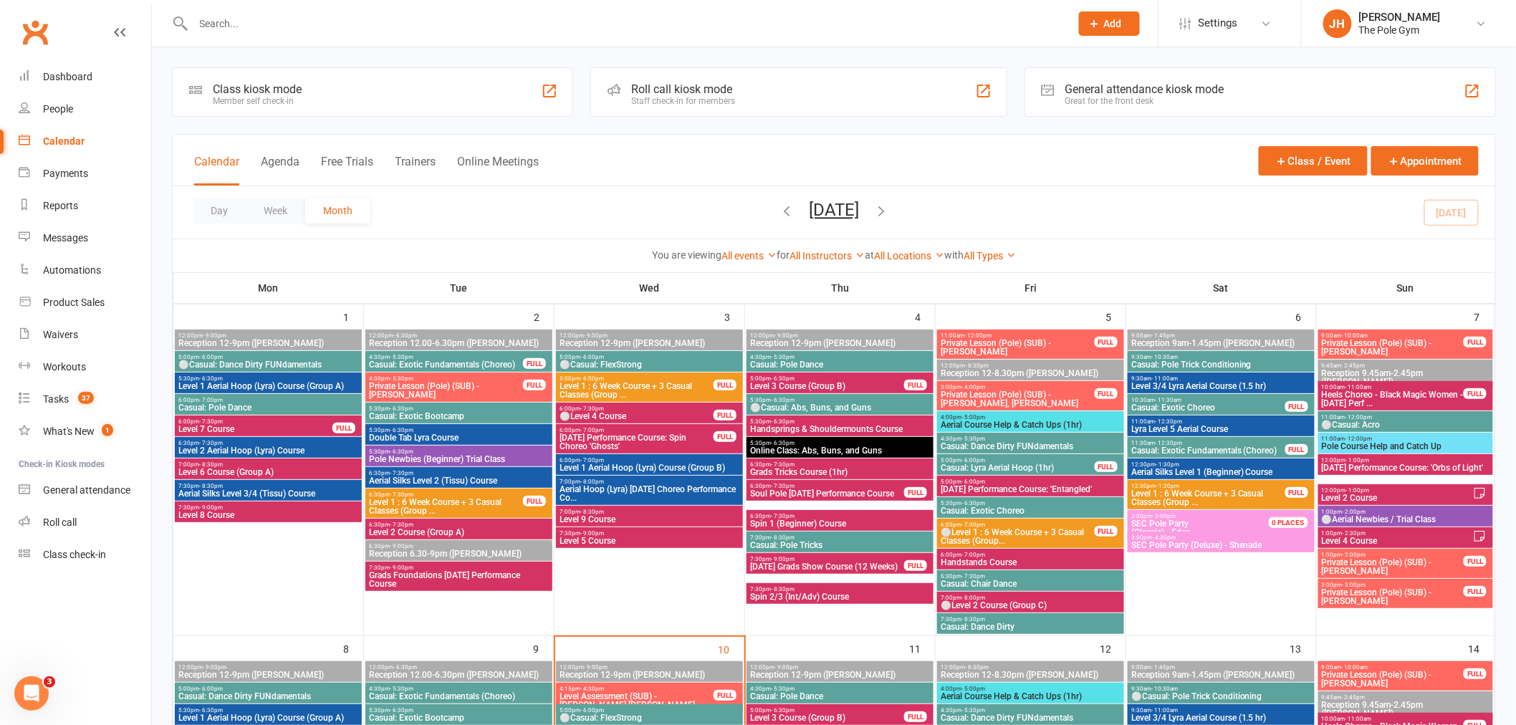
scroll to position [477, 0]
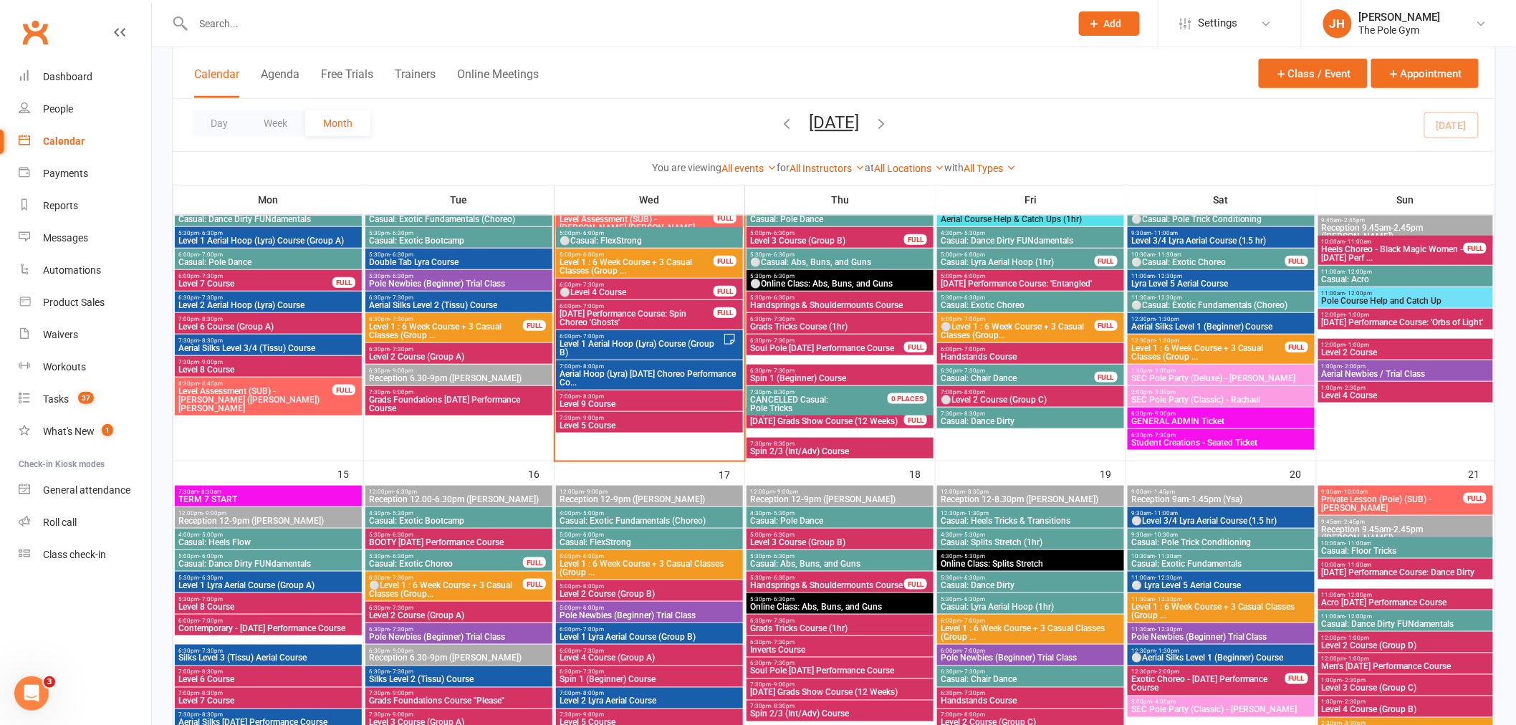
click at [388, 10] on div at bounding box center [616, 23] width 888 height 47
click at [385, 16] on input "text" at bounding box center [624, 24] width 871 height 20
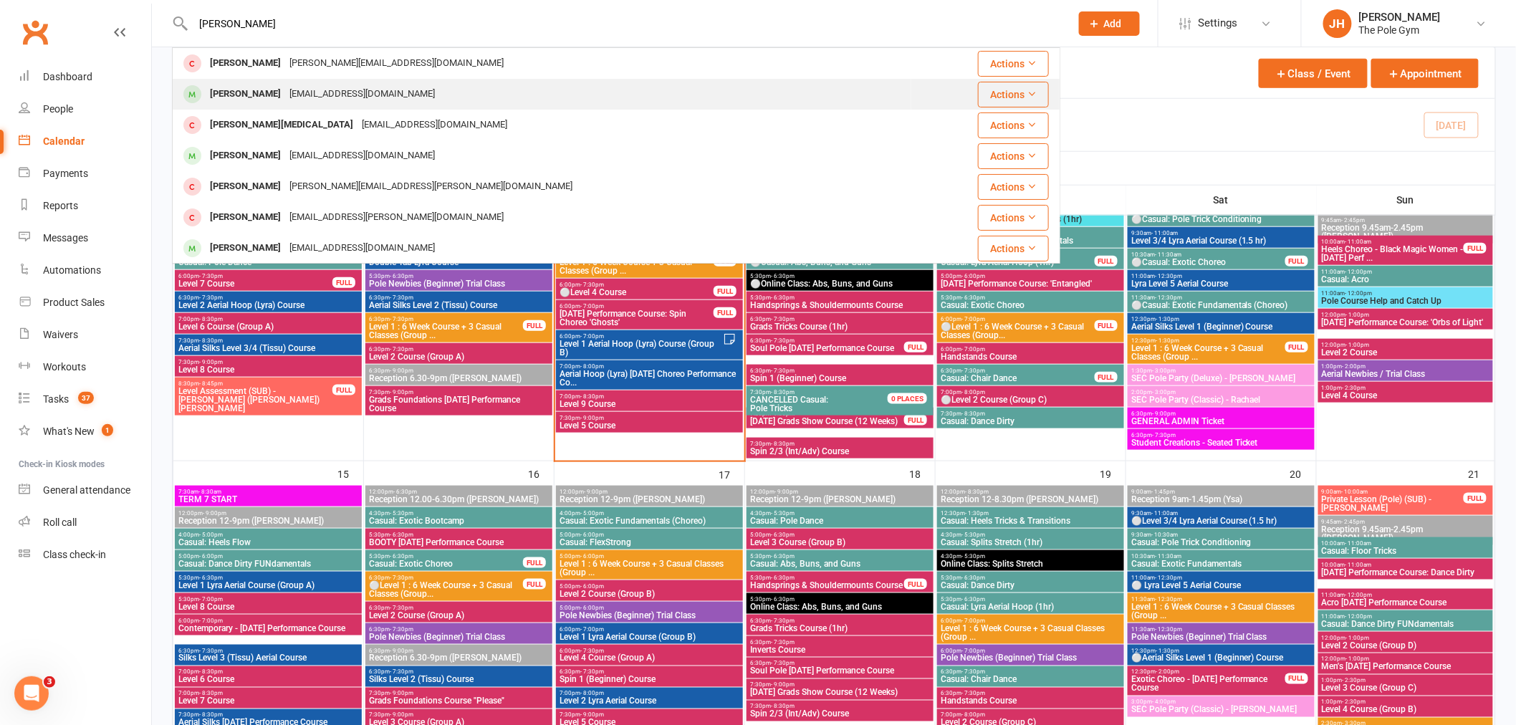
type input "sarah t"
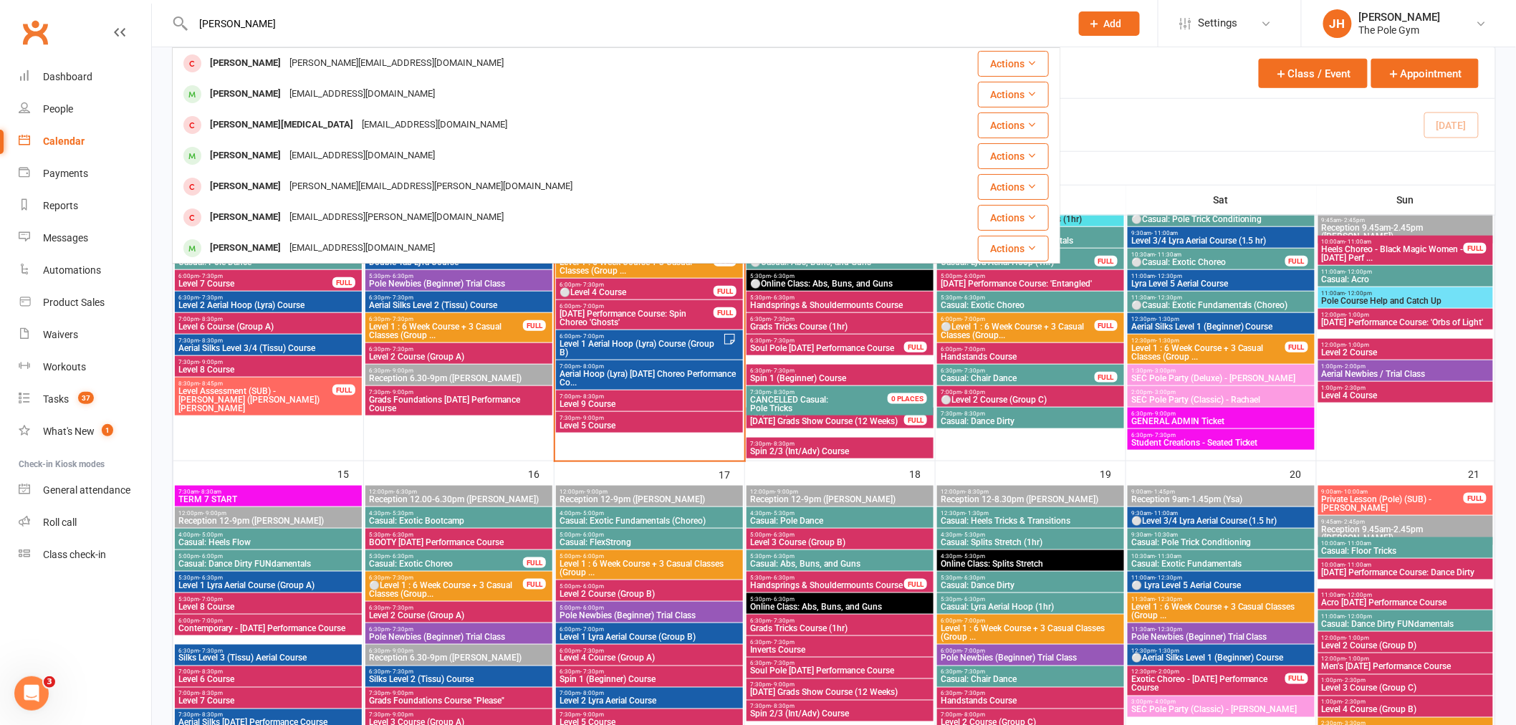
click at [261, 98] on div "Sarah Taviani" at bounding box center [246, 94] width 80 height 21
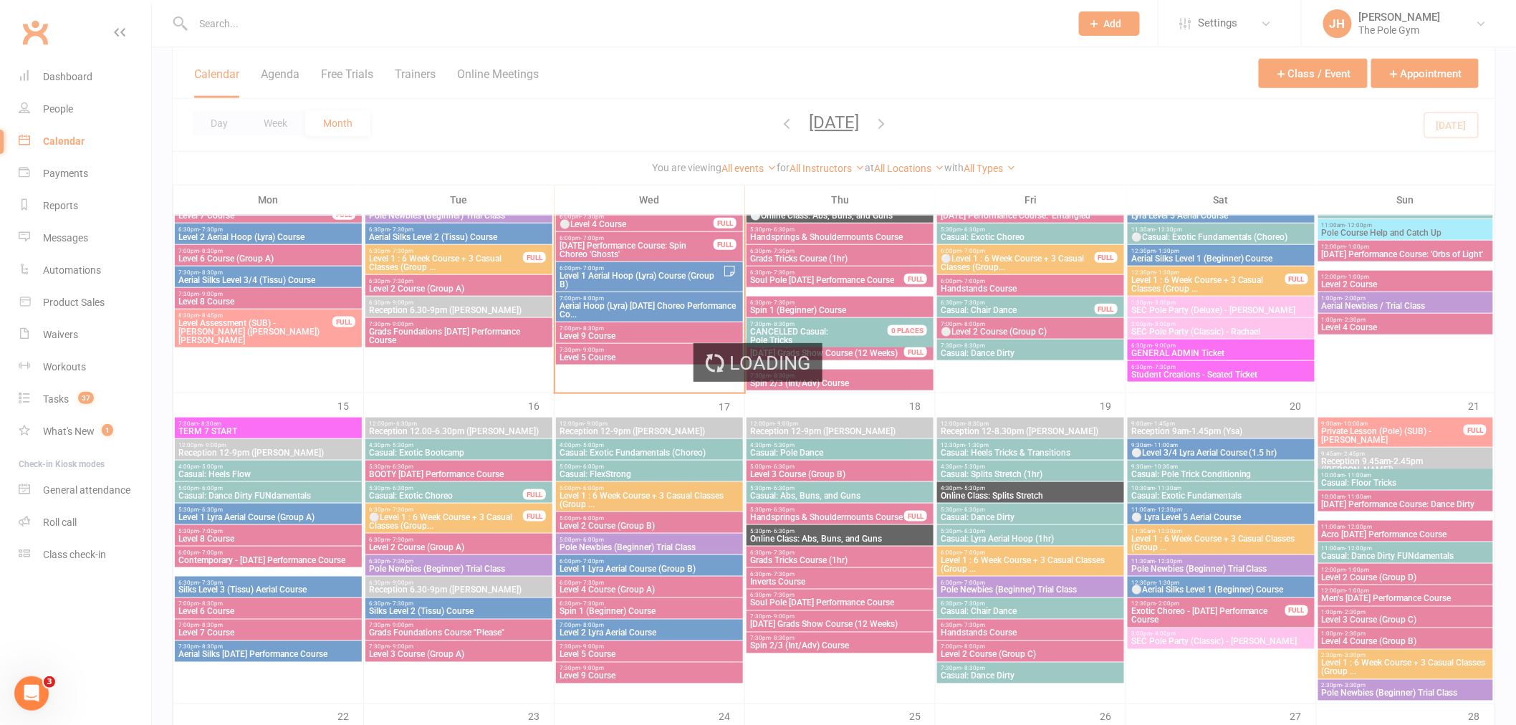
scroll to position [636, 0]
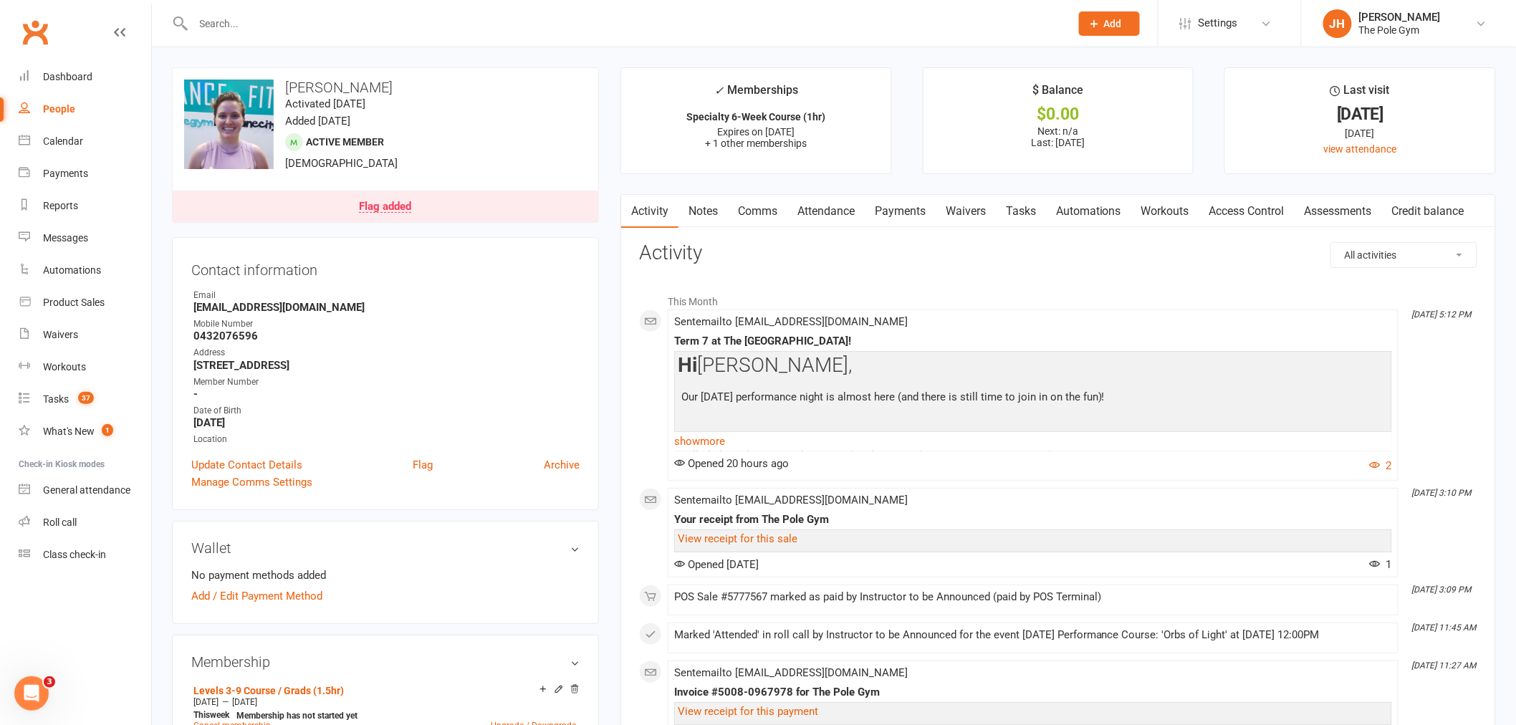
click at [753, 221] on link "Comms" at bounding box center [757, 211] width 59 height 33
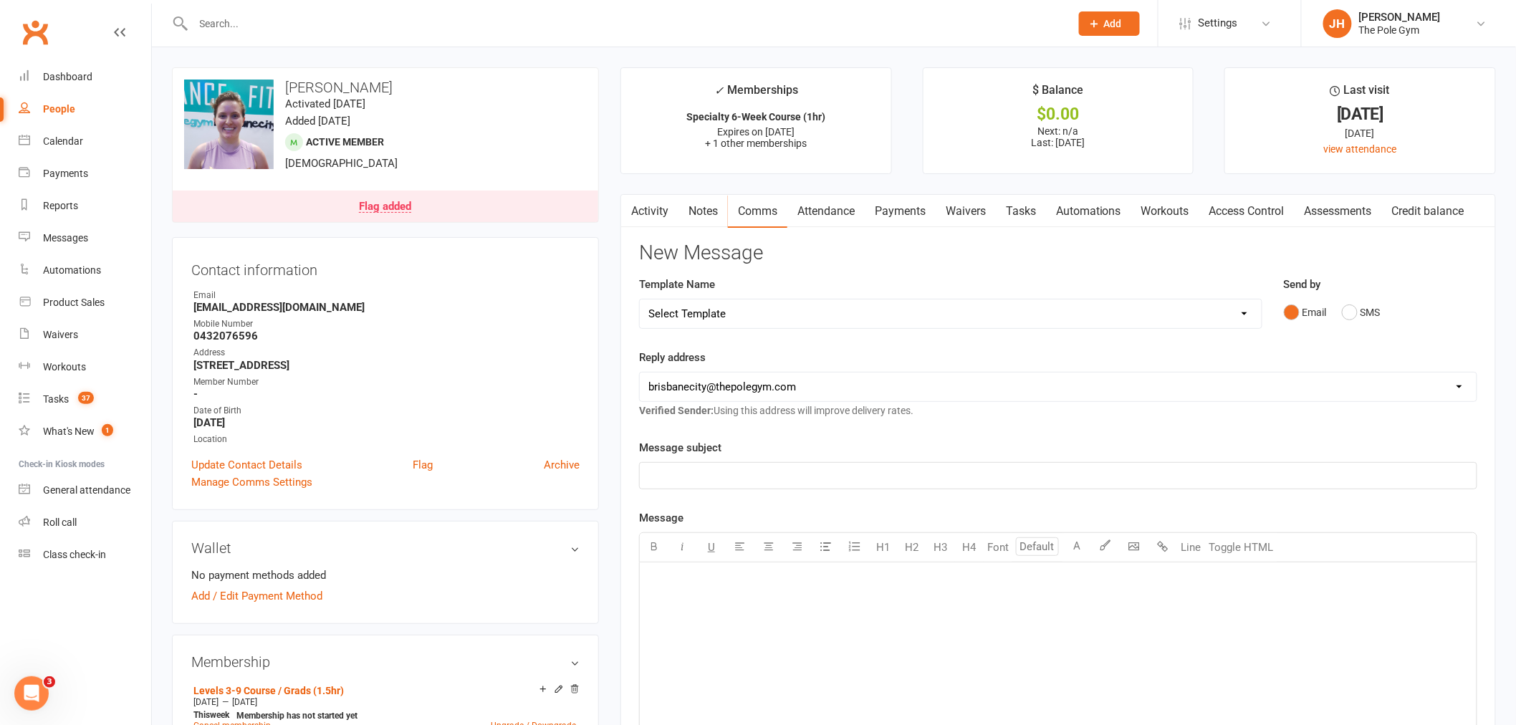
click at [757, 325] on select "Select Template [Email] Aerials are Coming Home [Email] Aerials On Albert Stree…" at bounding box center [951, 313] width 622 height 29
click at [557, 312] on strong "sarahmtaviani@gmail.com" at bounding box center [386, 307] width 386 height 13
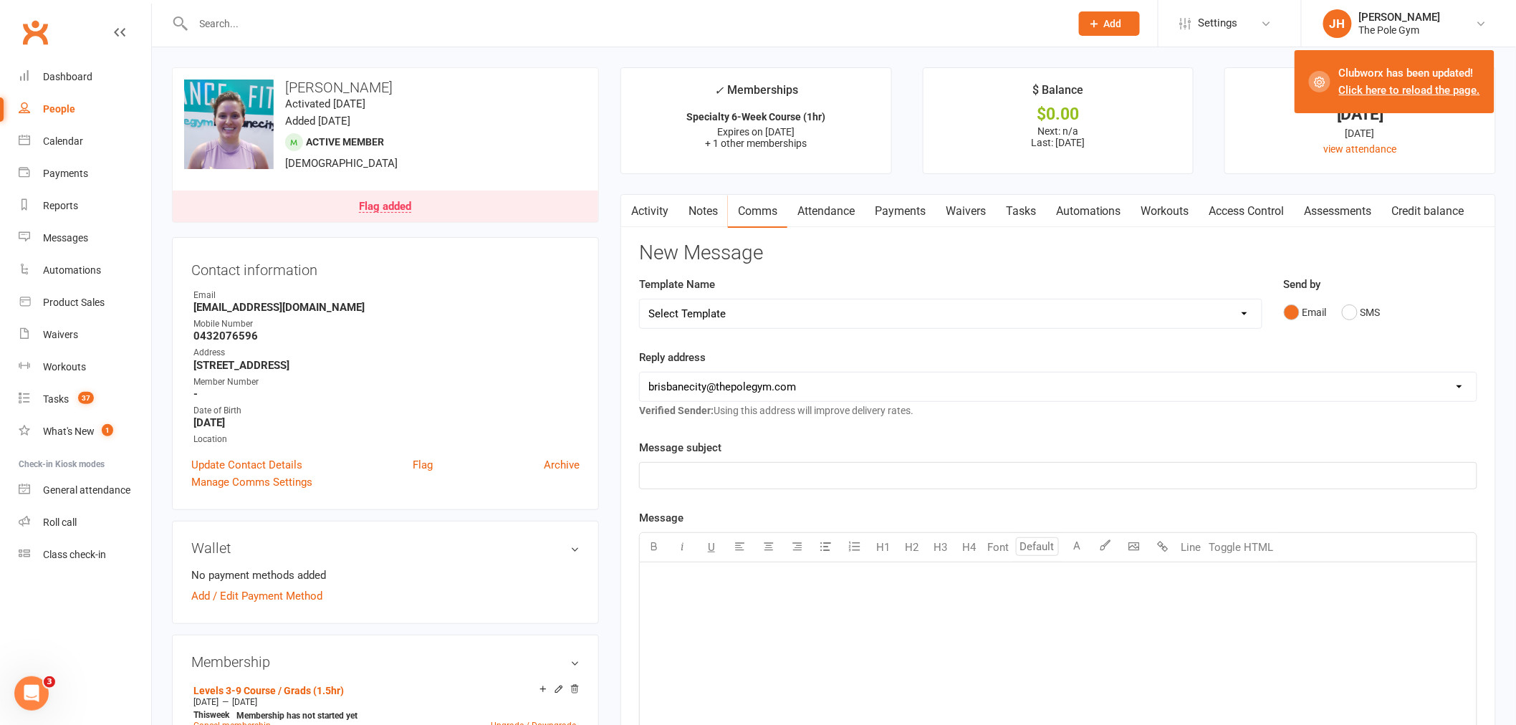
click at [769, 321] on select "Select Template [Email] Aerials are Coming Home [Email] Aerials On Albert Stree…" at bounding box center [951, 313] width 622 height 29
select select "56"
click at [640, 299] on select "Select Template [Email] Aerials are Coming Home [Email] Aerials On Albert Stree…" at bounding box center [951, 313] width 622 height 29
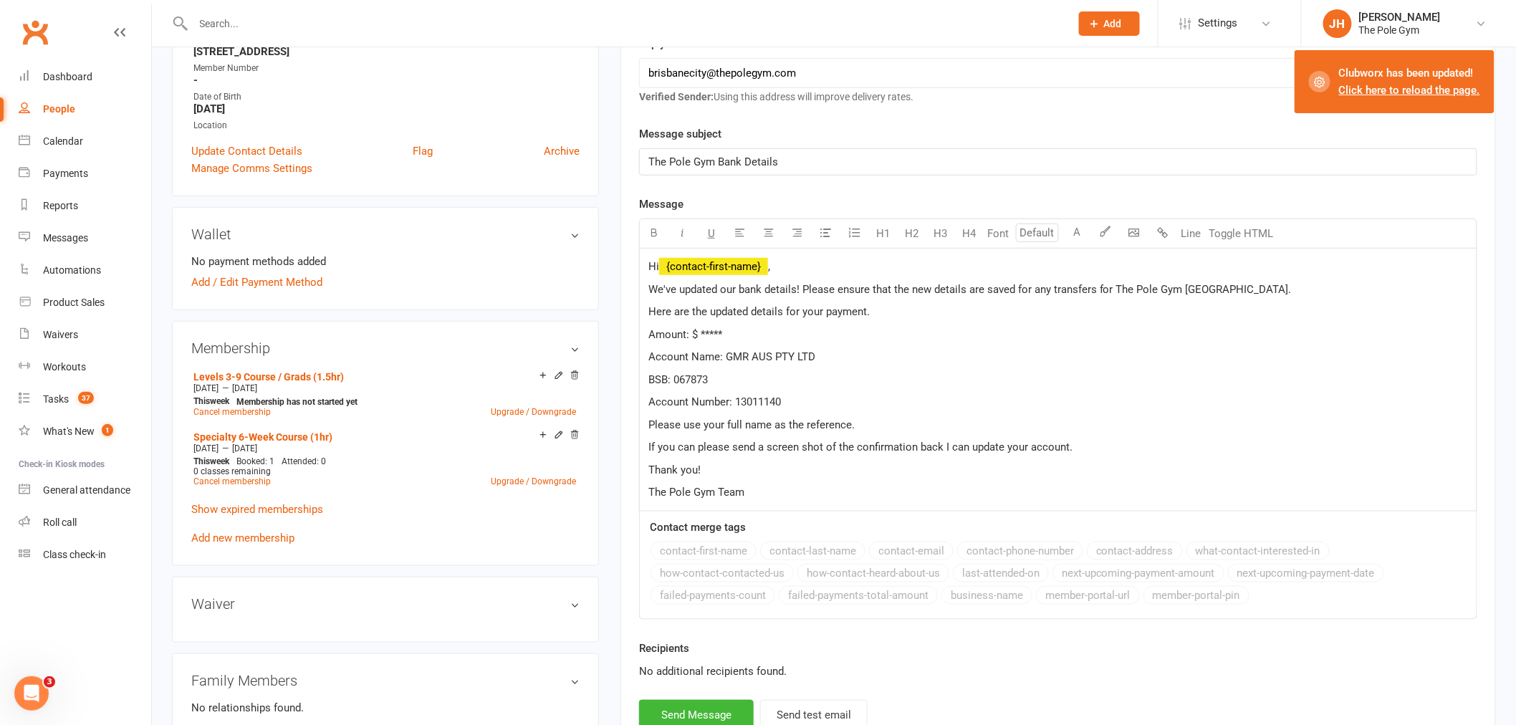
scroll to position [318, 0]
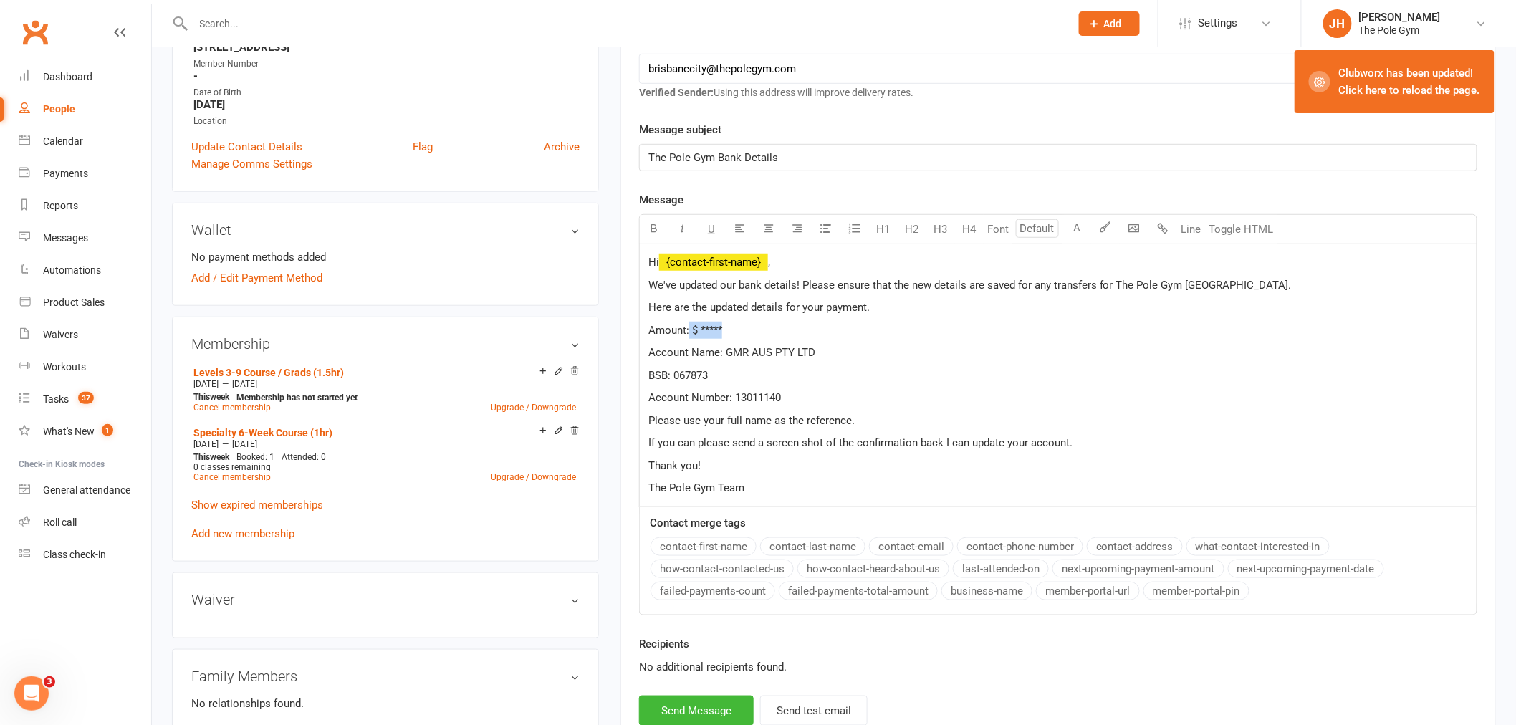
drag, startPoint x: 741, startPoint y: 337, endPoint x: 690, endPoint y: 327, distance: 52.0
click at [690, 327] on p "Amount: $ *****" at bounding box center [1057, 330] width 819 height 17
click at [690, 327] on span "Amount: $ *****" at bounding box center [685, 330] width 74 height 13
drag, startPoint x: 742, startPoint y: 324, endPoint x: 695, endPoint y: 324, distance: 47.3
click at [695, 324] on p "Amount: $ *****" at bounding box center [1057, 330] width 819 height 17
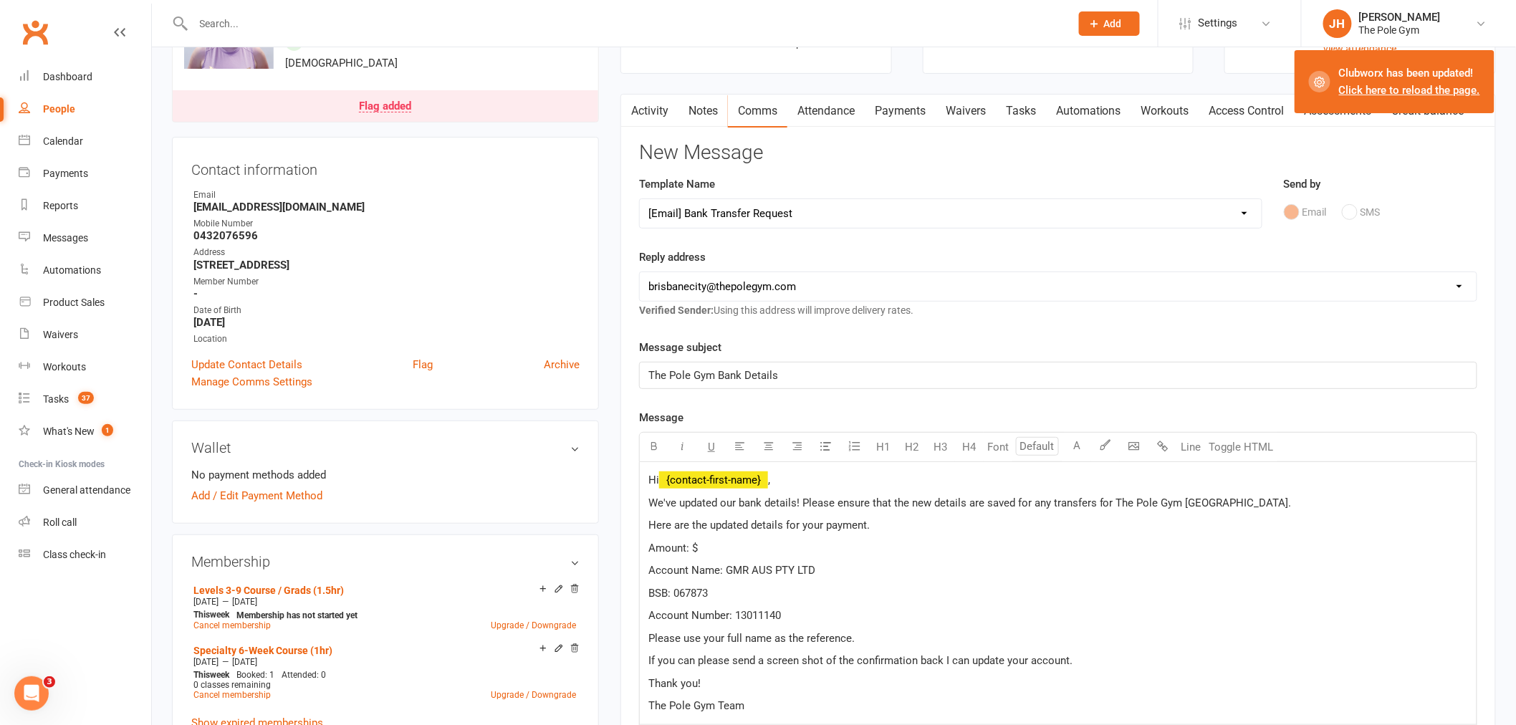
scroll to position [239, 0]
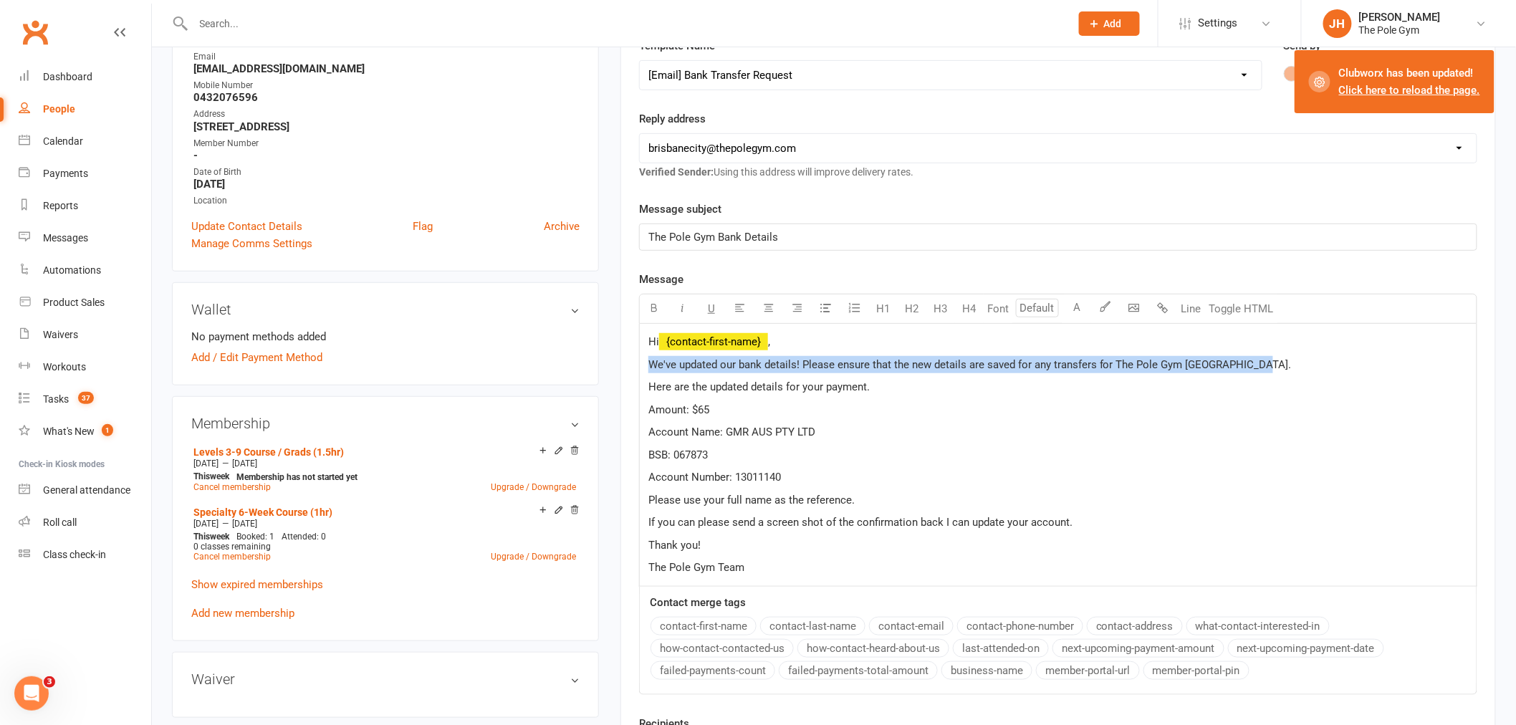
drag, startPoint x: 1125, startPoint y: 367, endPoint x: 633, endPoint y: 364, distance: 492.1
click at [633, 364] on div "Activity Notes Comms Attendance Payments Waivers Tasks Automations Workouts Acc…" at bounding box center [1057, 391] width 875 height 871
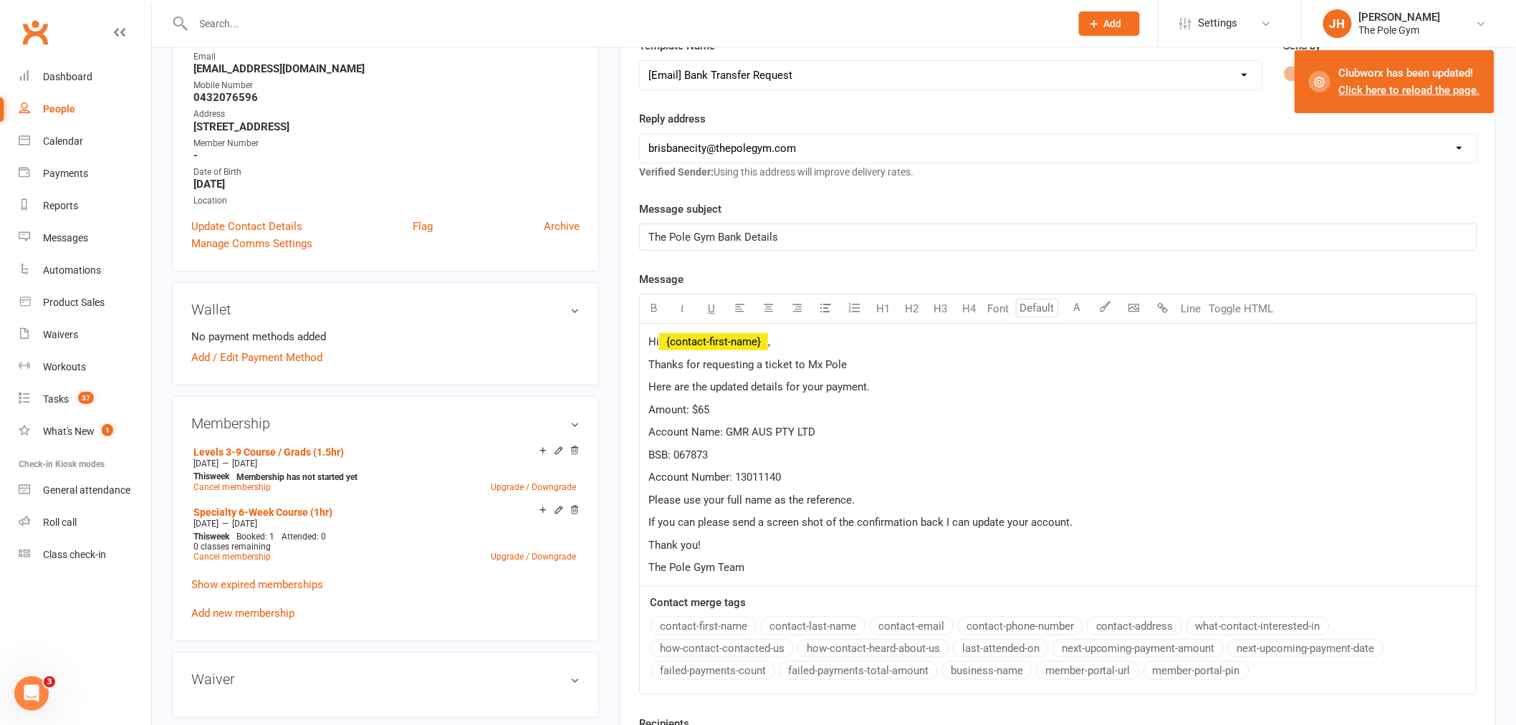
click at [870, 355] on div "Hi ﻿ {contact-first-name} , Thanks for requesting a ticket to Mx Pole Here are …" at bounding box center [1058, 455] width 837 height 262
click at [827, 381] on span "Here are the updated details for your payment." at bounding box center [758, 386] width 221 height 13
click at [1109, 517] on p "If you can please send a screen shot of the confirmation back I can update your…" at bounding box center [1057, 522] width 819 height 17
drag, startPoint x: 1115, startPoint y: 518, endPoint x: 971, endPoint y: 524, distance: 144.1
click at [971, 524] on p "If you can please send a screen shot of the confirmation back I can update your…" at bounding box center [1057, 522] width 819 height 17
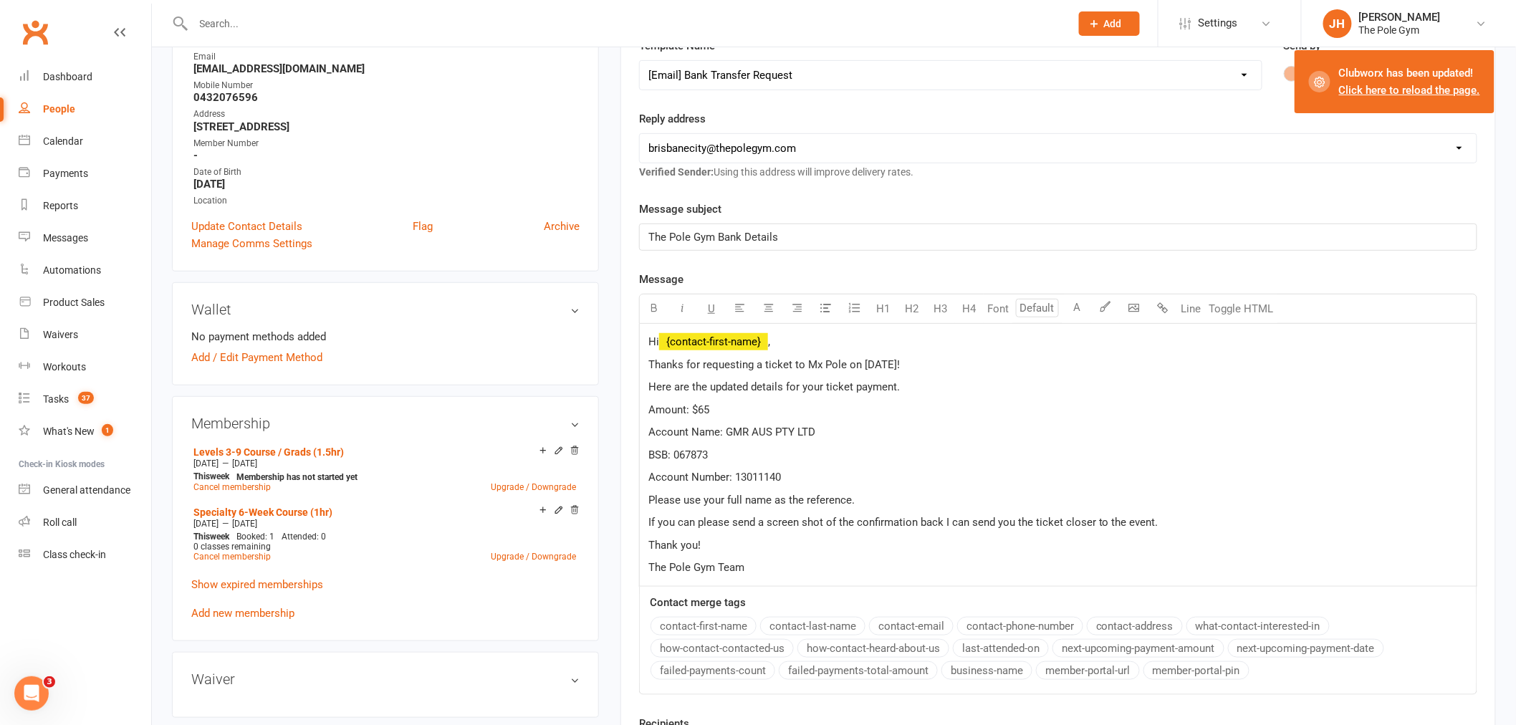
click at [642, 569] on div "Hi ﻿ {contact-first-name} , Thanks for requesting a ticket to Mx Pole on Septem…" at bounding box center [1058, 455] width 837 height 262
click at [900, 360] on span "Thanks for requesting a ticket to Mx Pole on September 27th!" at bounding box center [773, 364] width 251 height 13
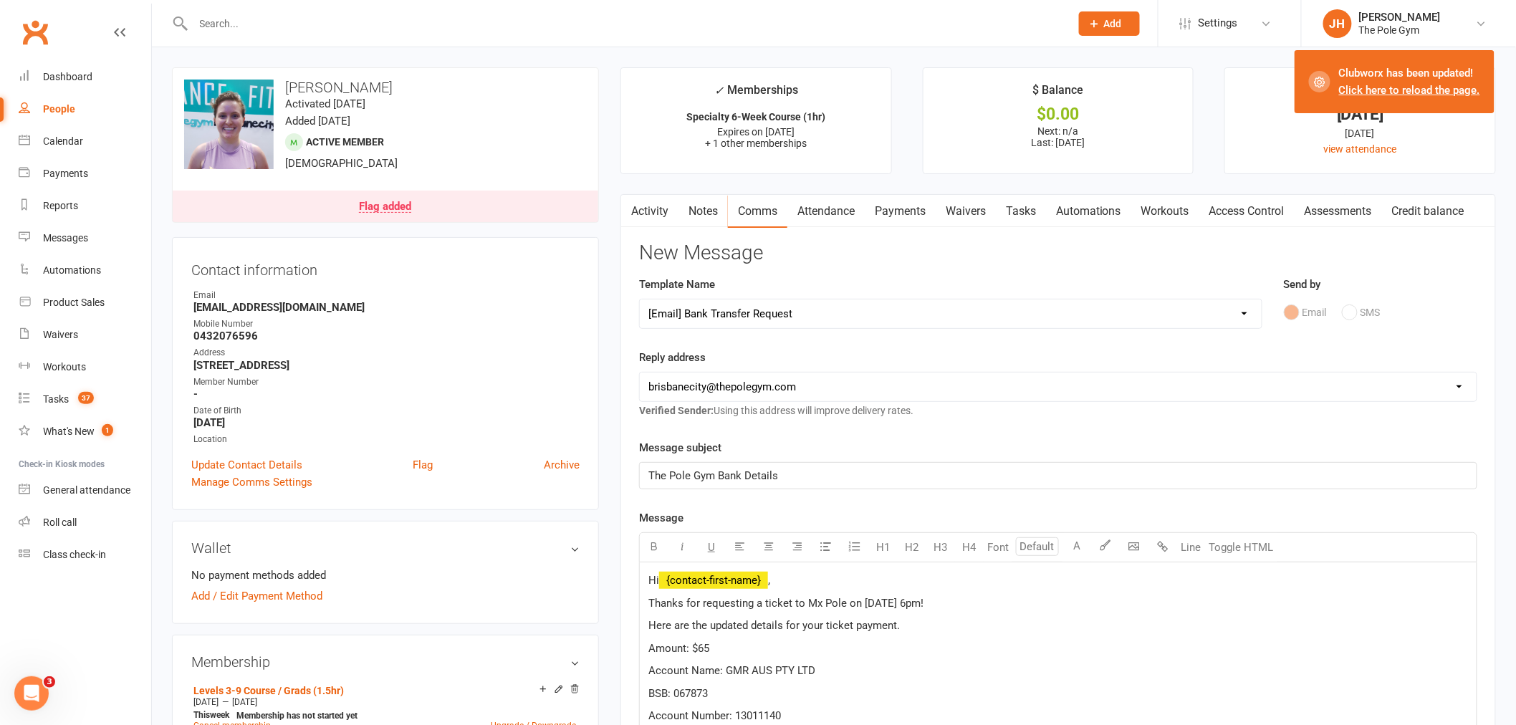
scroll to position [477, 0]
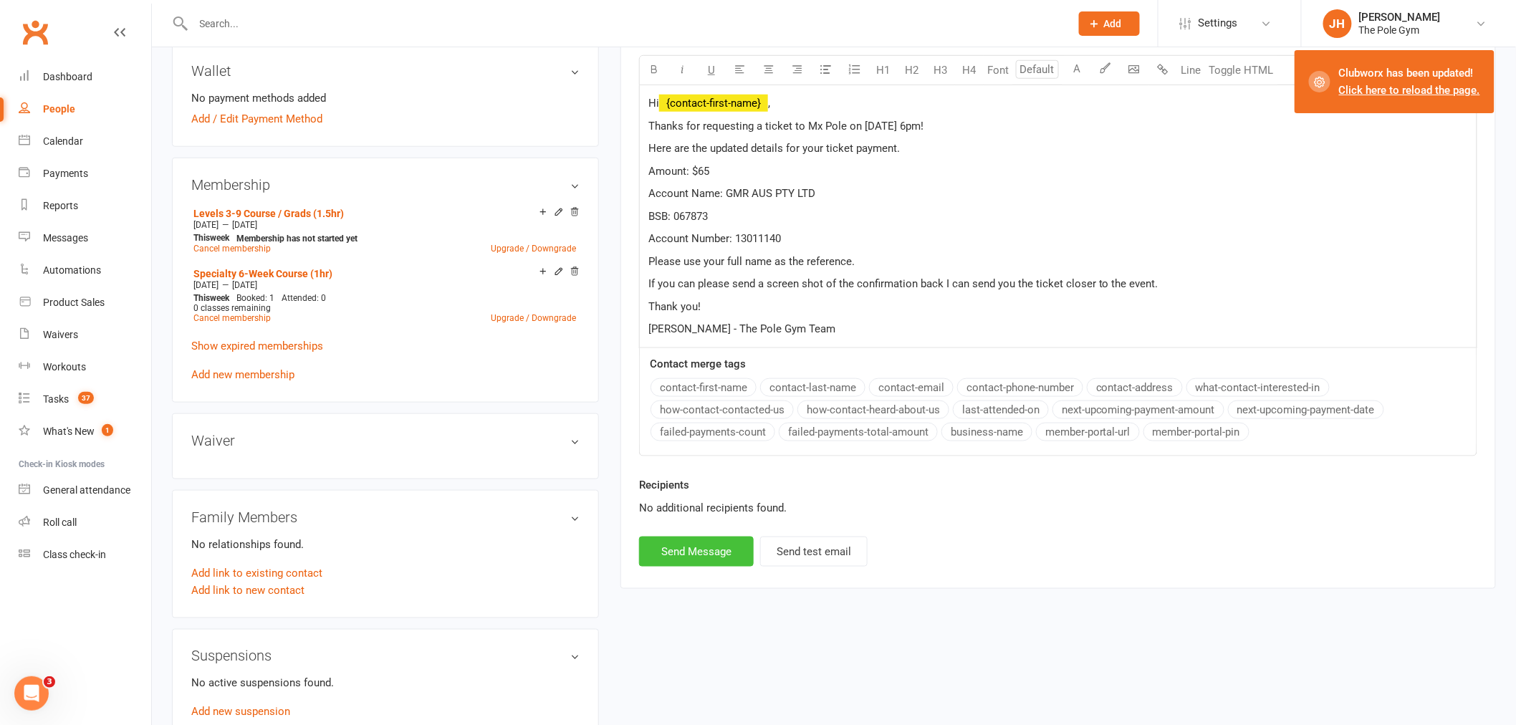
click at [717, 540] on button "Send Message" at bounding box center [696, 552] width 115 height 30
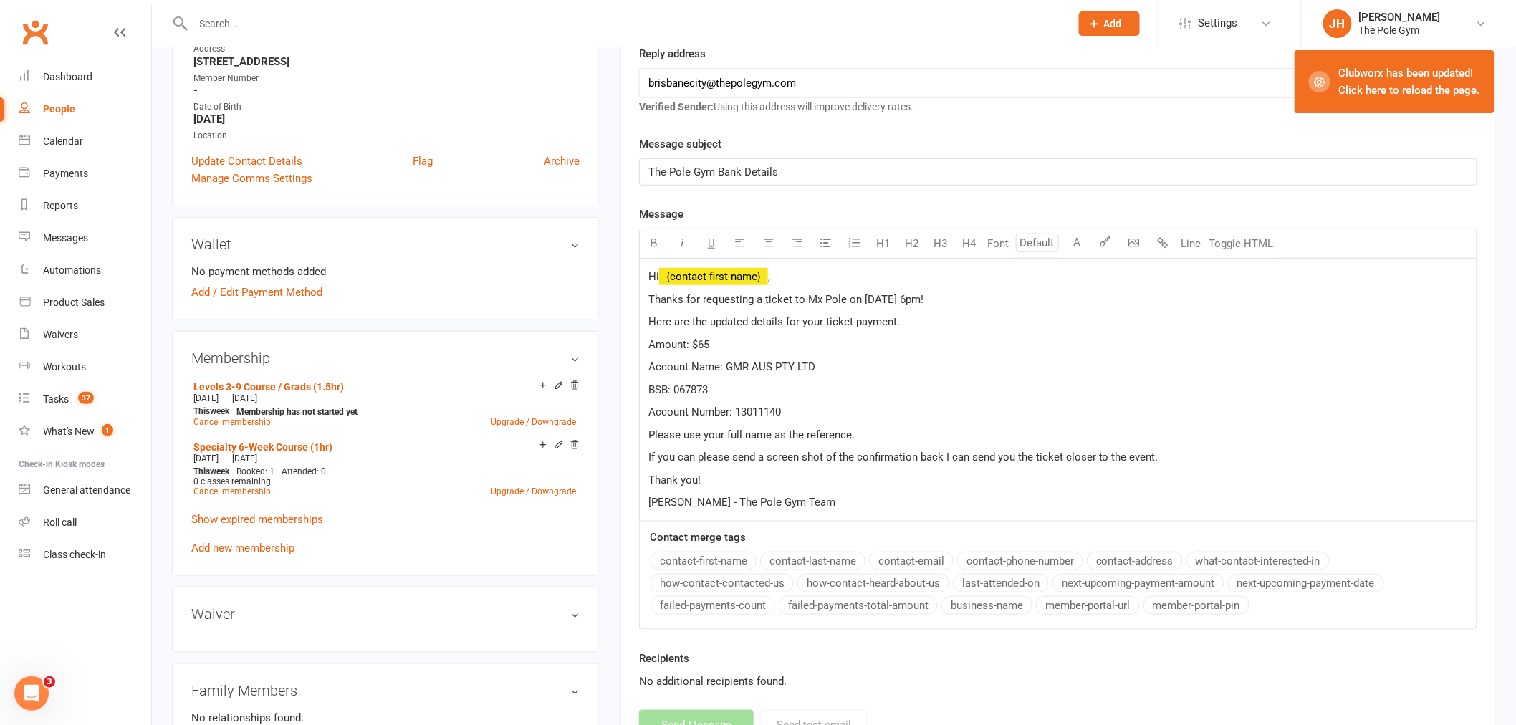
select select
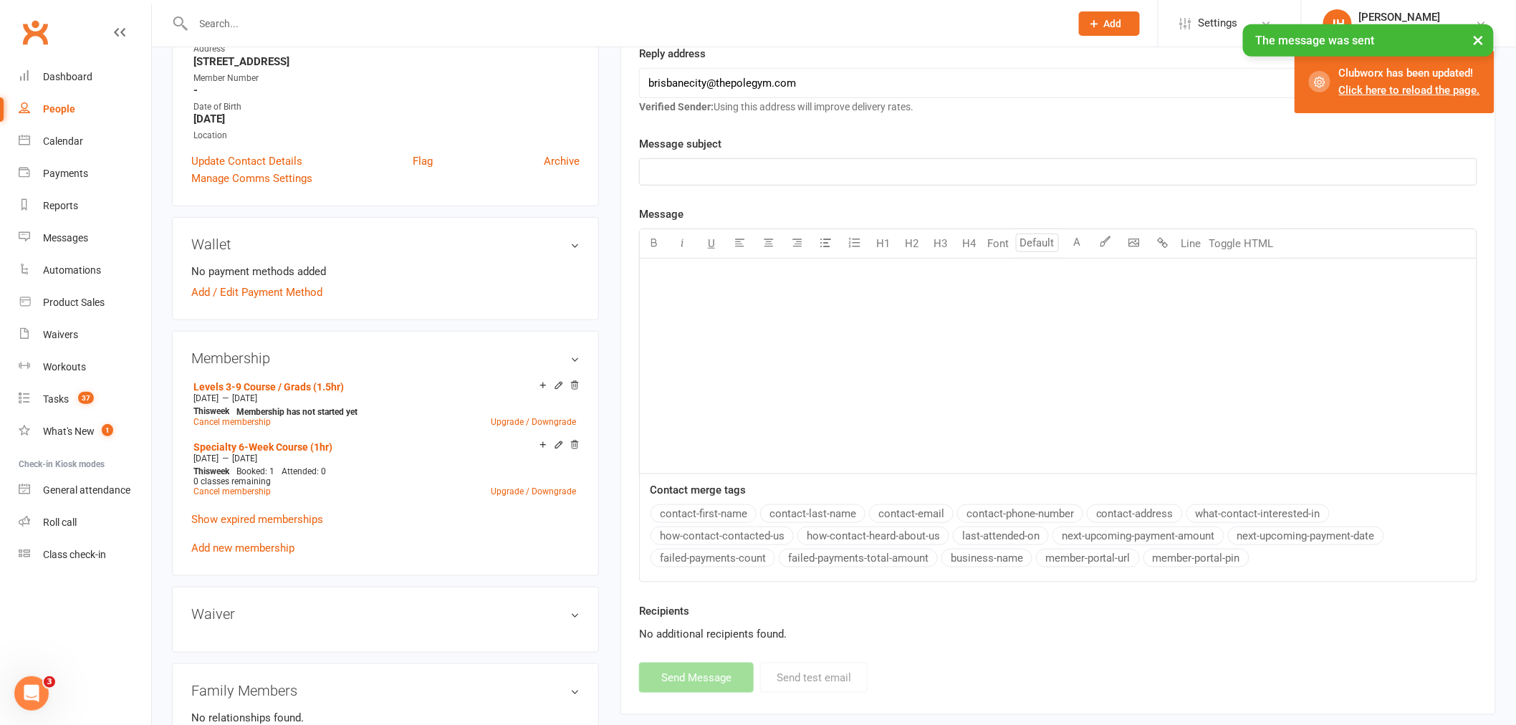
scroll to position [0, 0]
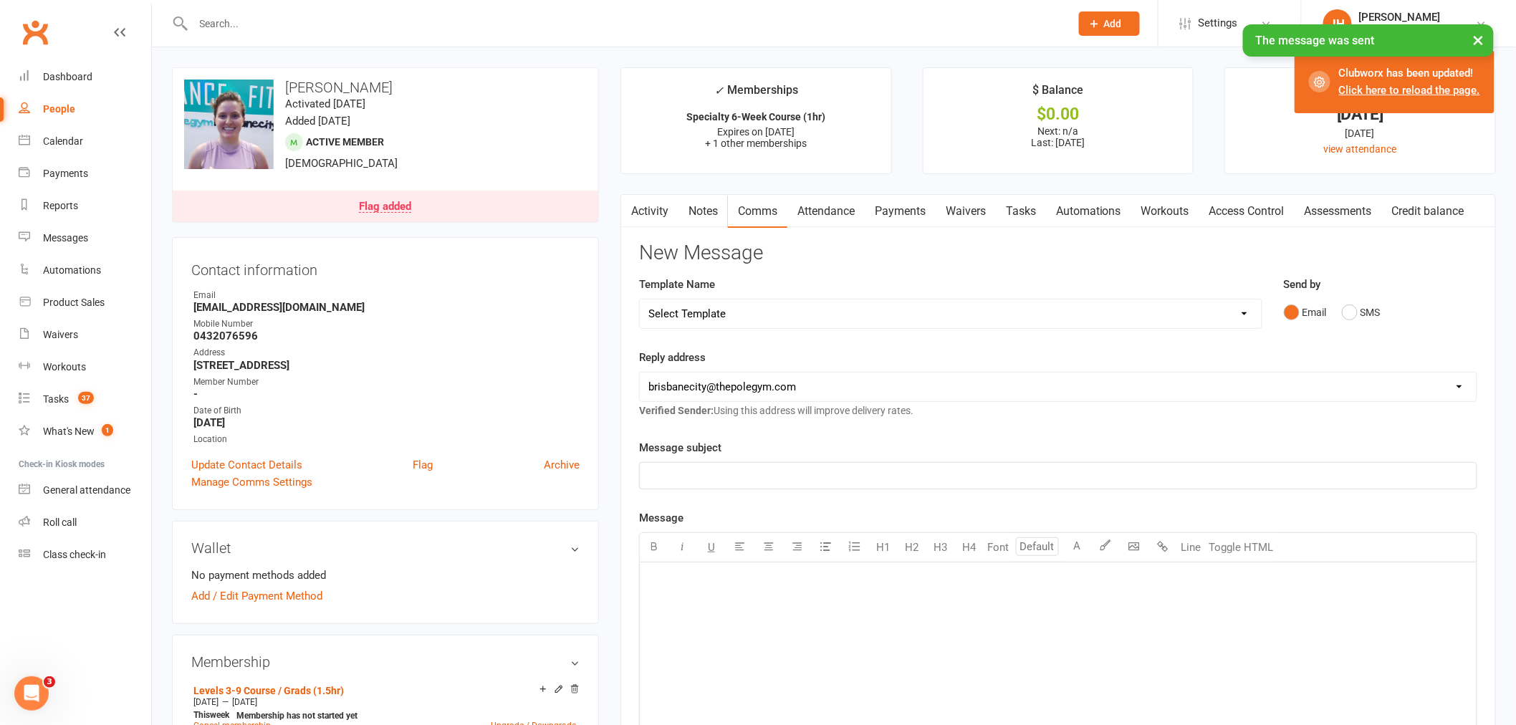
click at [655, 211] on link "Activity" at bounding box center [649, 211] width 57 height 33
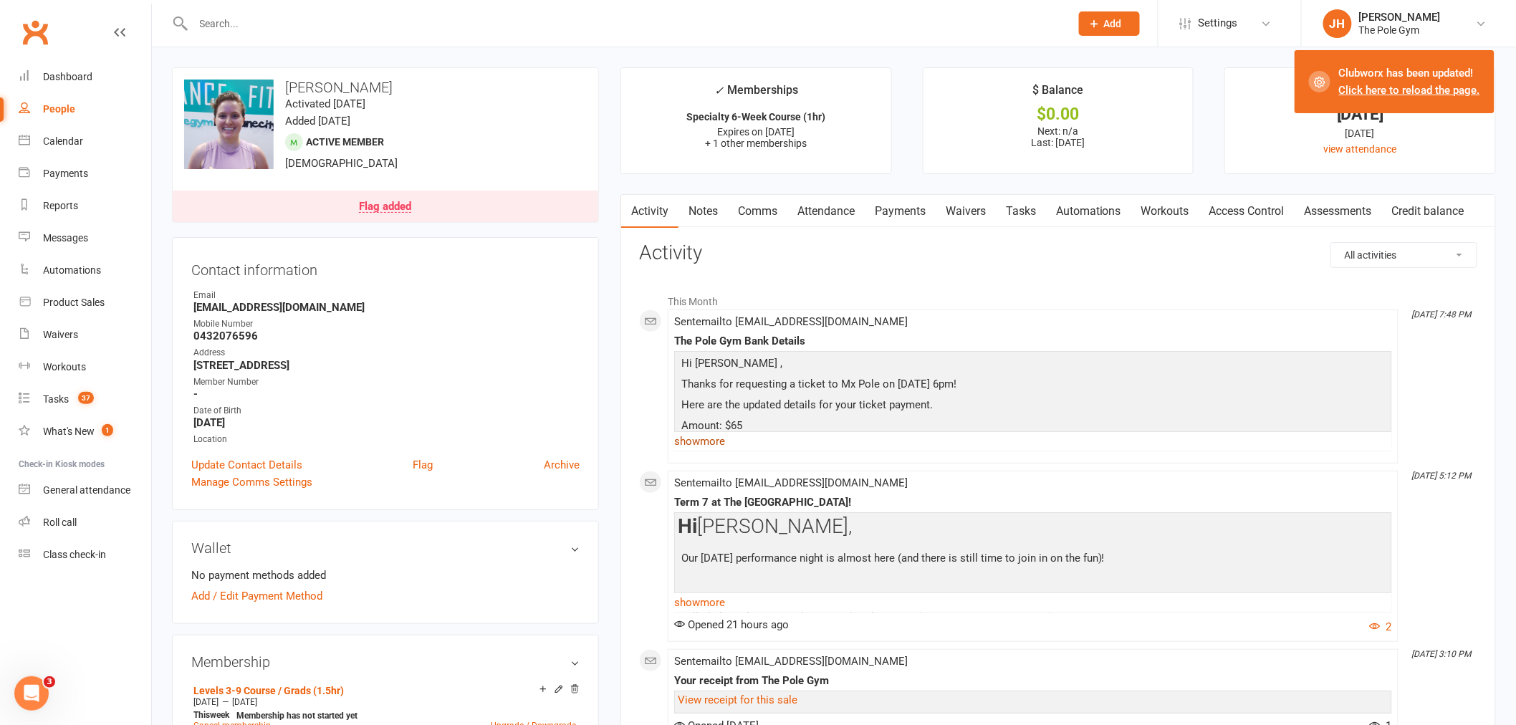
click at [703, 443] on link "show more" at bounding box center [1033, 441] width 718 height 20
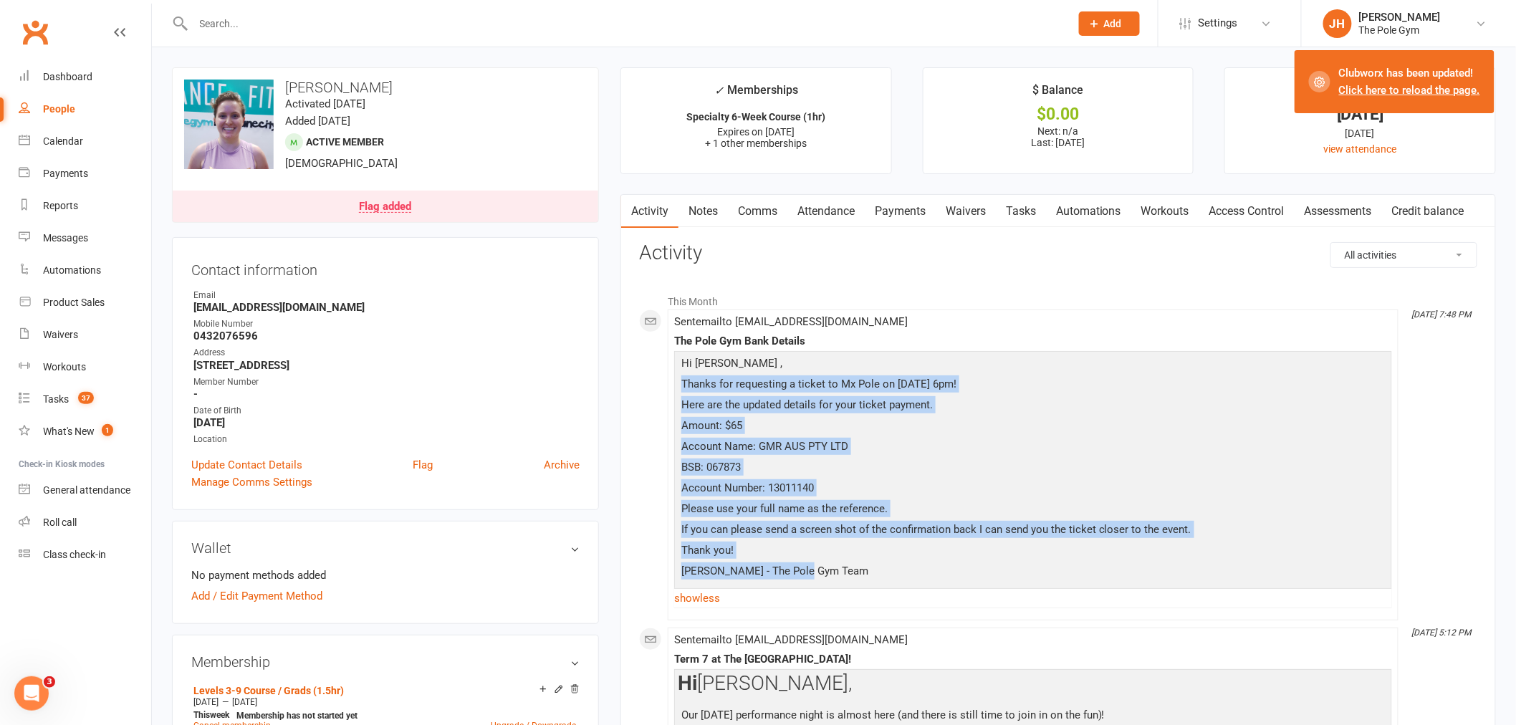
drag, startPoint x: 787, startPoint y: 554, endPoint x: 684, endPoint y: 382, distance: 200.7
click at [684, 382] on div "Hi Sarah , Thanks for requesting a ticket to Mx Pole on September 27th at 6pm! …" at bounding box center [1033, 469] width 711 height 229
copy div "Thanks for requesting a ticket to Mx Pole on September 27th at 6pm! Here are th…"
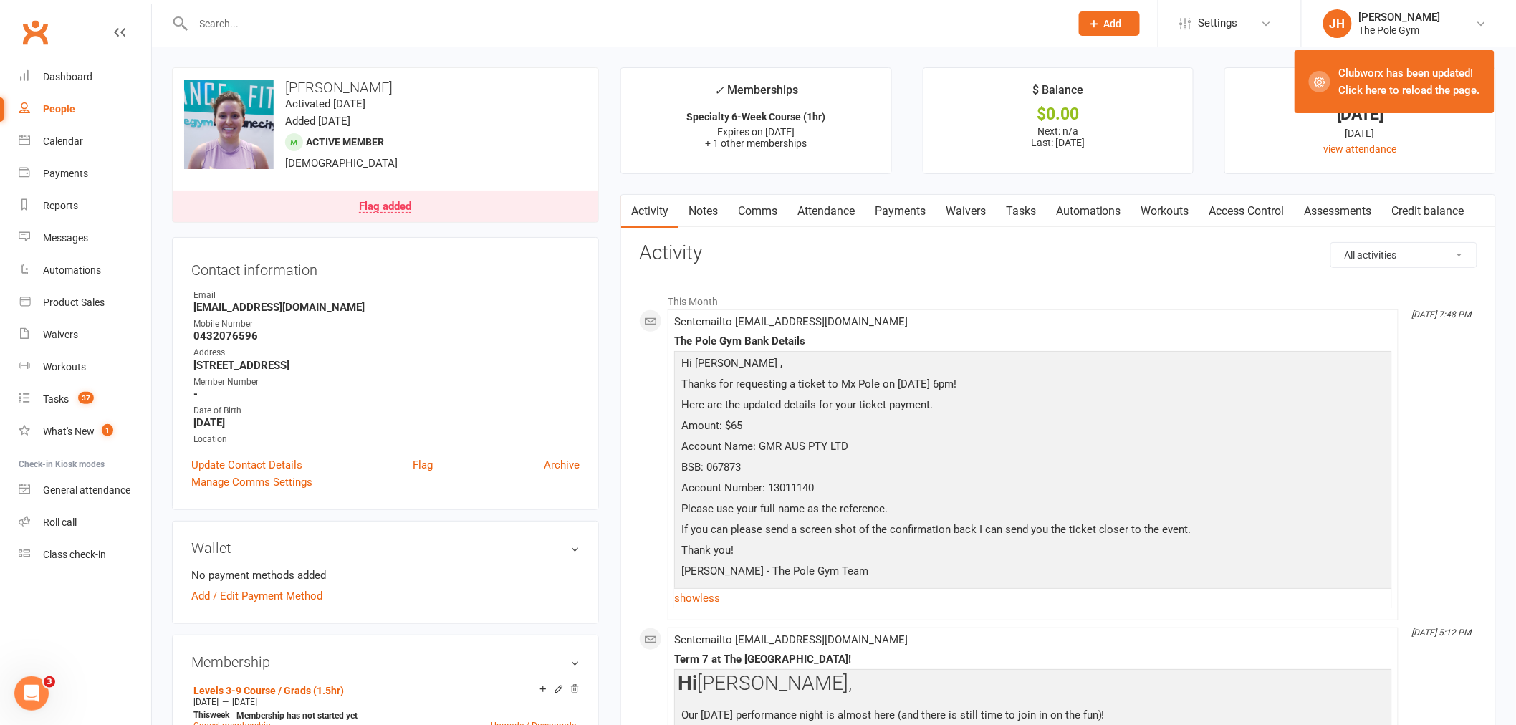
click at [574, 376] on div "Member Number" at bounding box center [386, 382] width 386 height 14
click at [337, 27] on input "text" at bounding box center [624, 24] width 871 height 20
click at [327, 31] on input "text" at bounding box center [624, 24] width 871 height 20
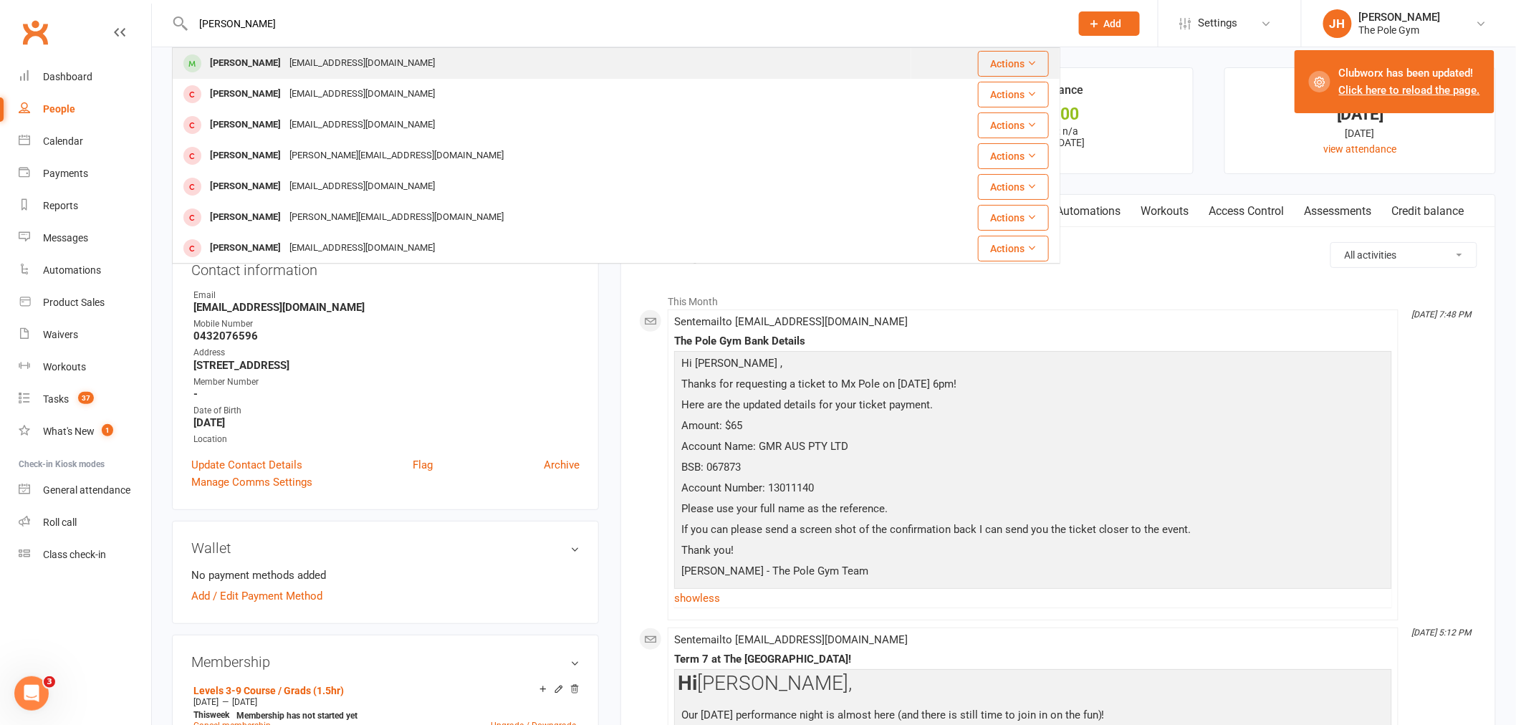
type input "laura pet"
click at [285, 61] on div "[EMAIL_ADDRESS][DOMAIN_NAME]" at bounding box center [362, 63] width 154 height 21
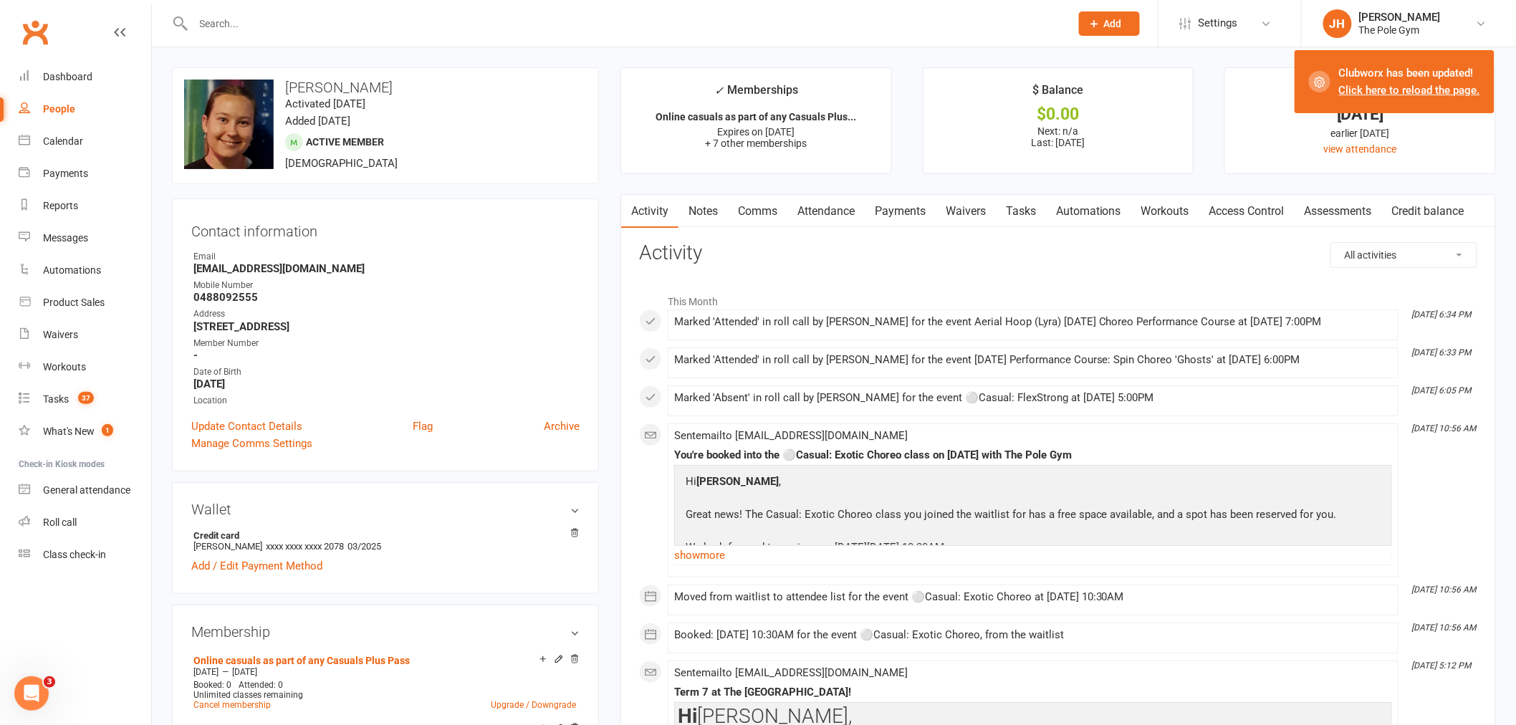
click at [766, 211] on link "Comms" at bounding box center [757, 211] width 59 height 33
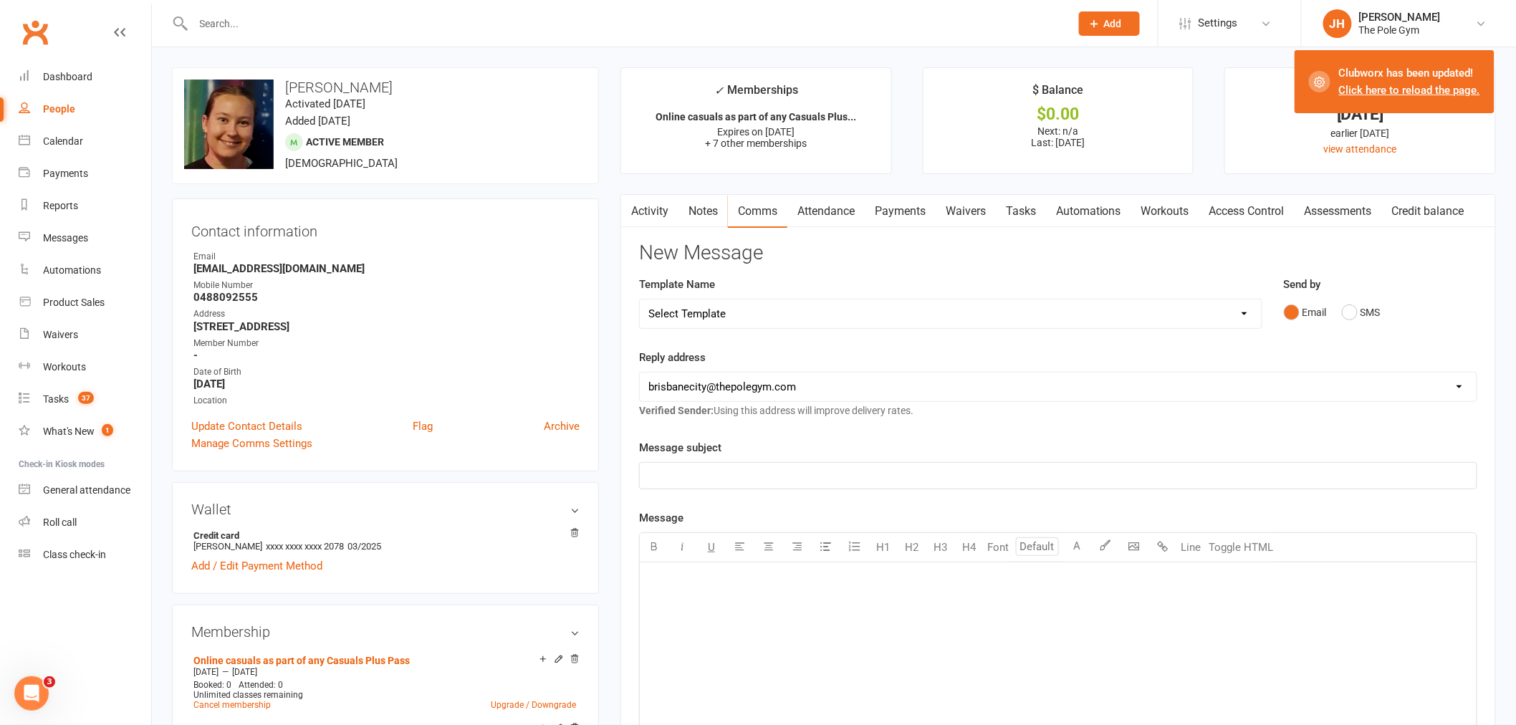
click at [743, 610] on div "﻿" at bounding box center [1058, 669] width 837 height 215
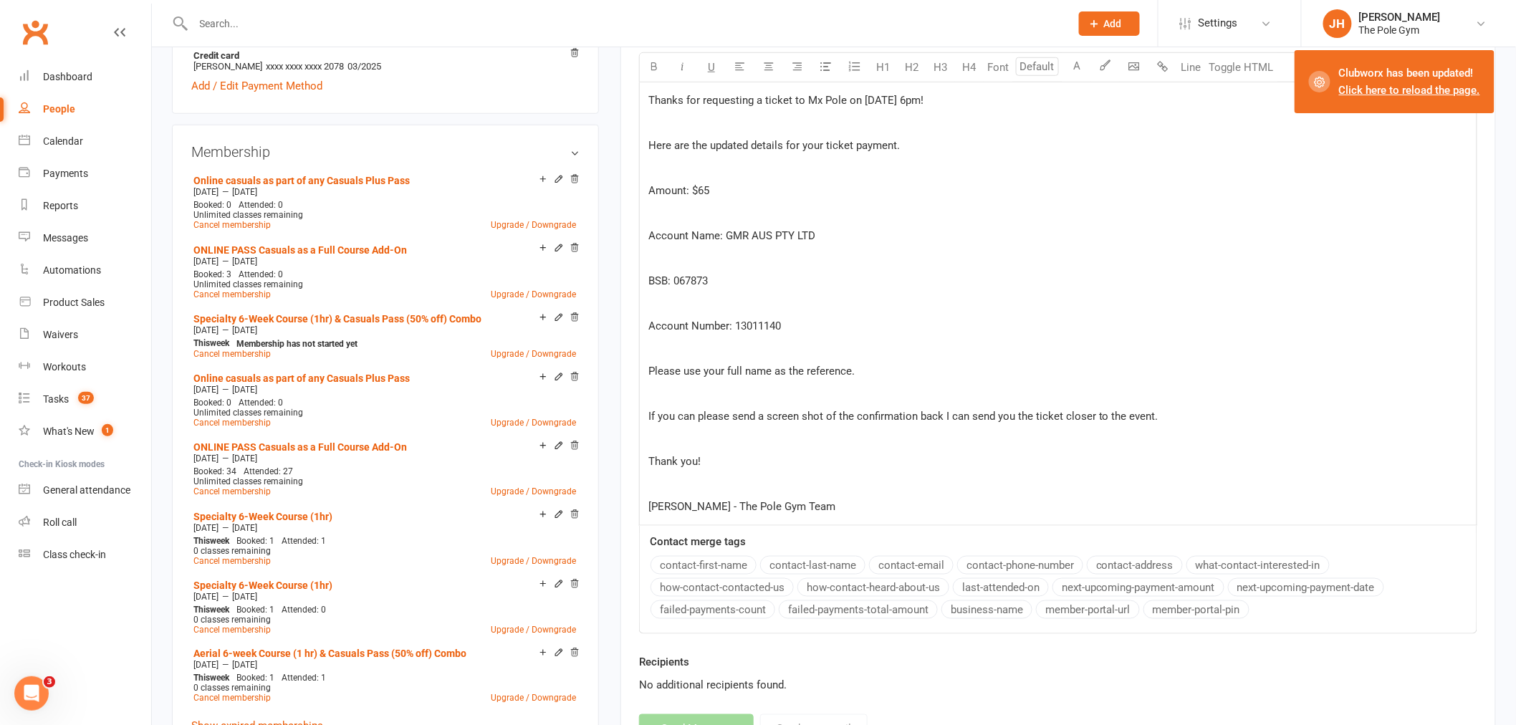
scroll to position [226, 0]
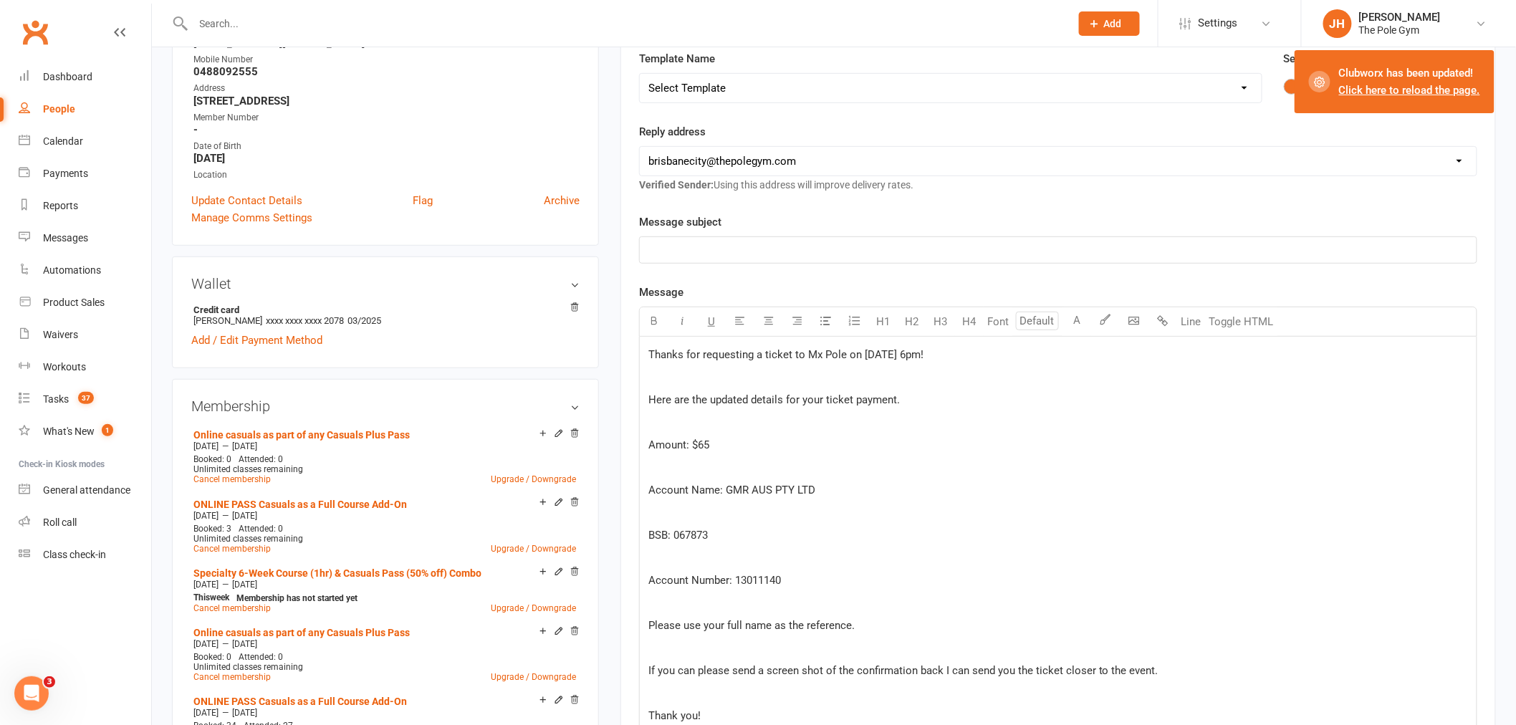
click at [681, 248] on p "﻿" at bounding box center [1057, 249] width 819 height 17
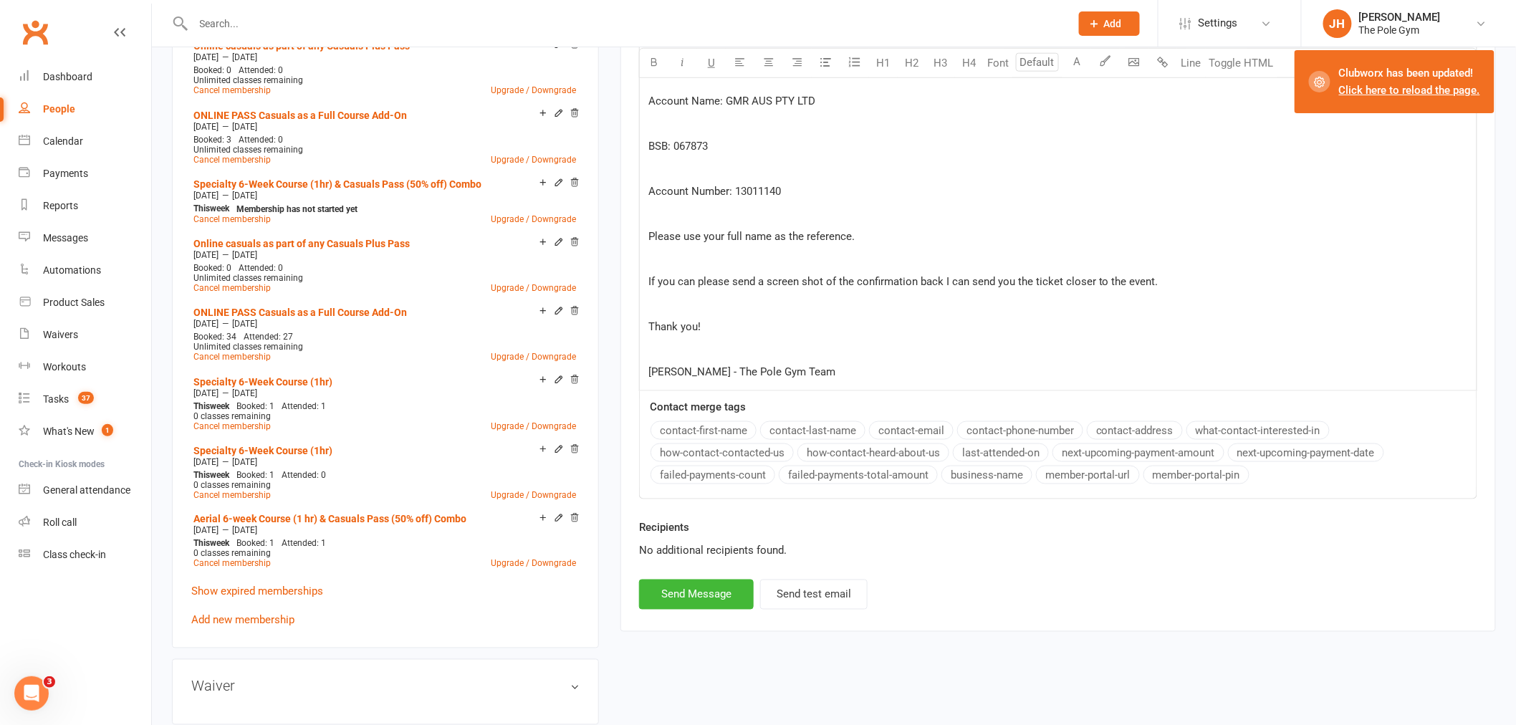
scroll to position [703, 0]
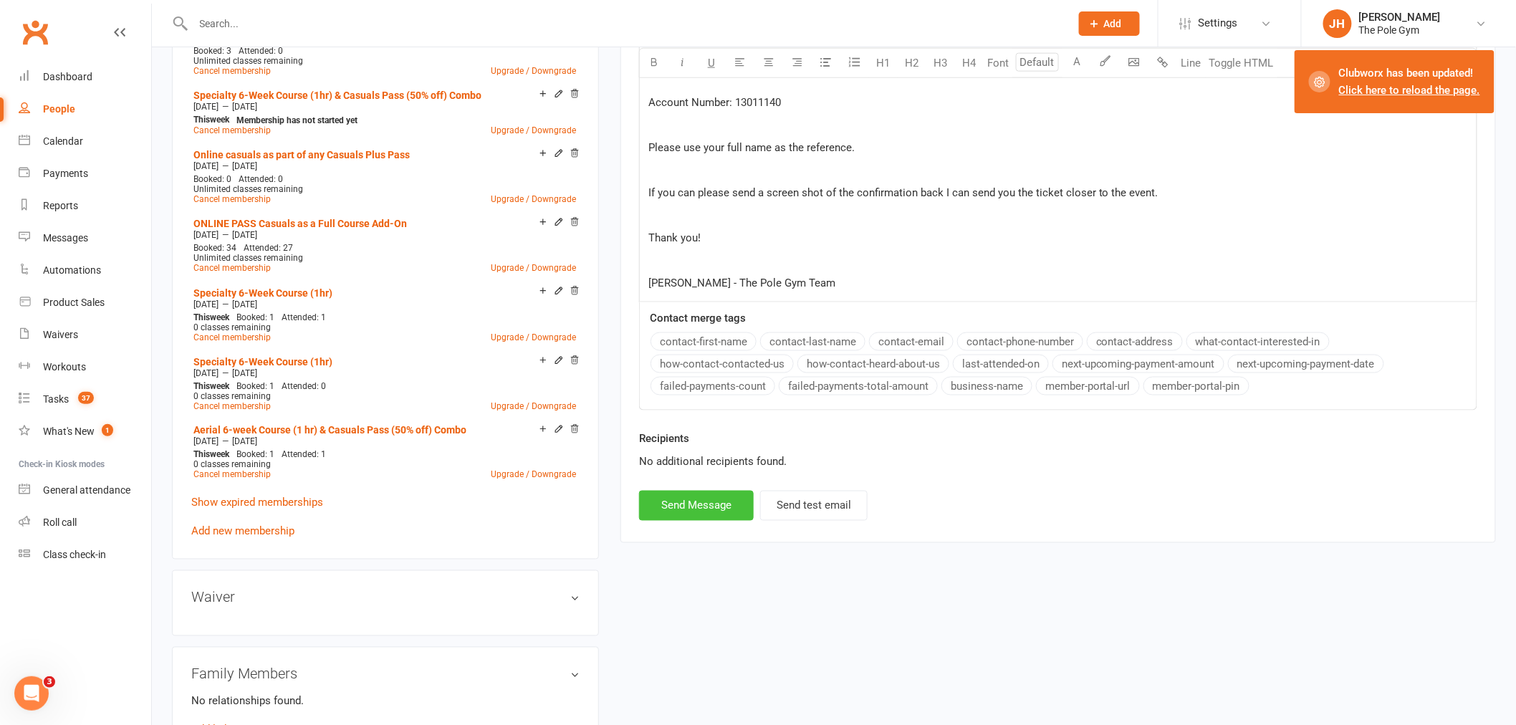
click at [688, 509] on button "Send Message" at bounding box center [696, 506] width 115 height 30
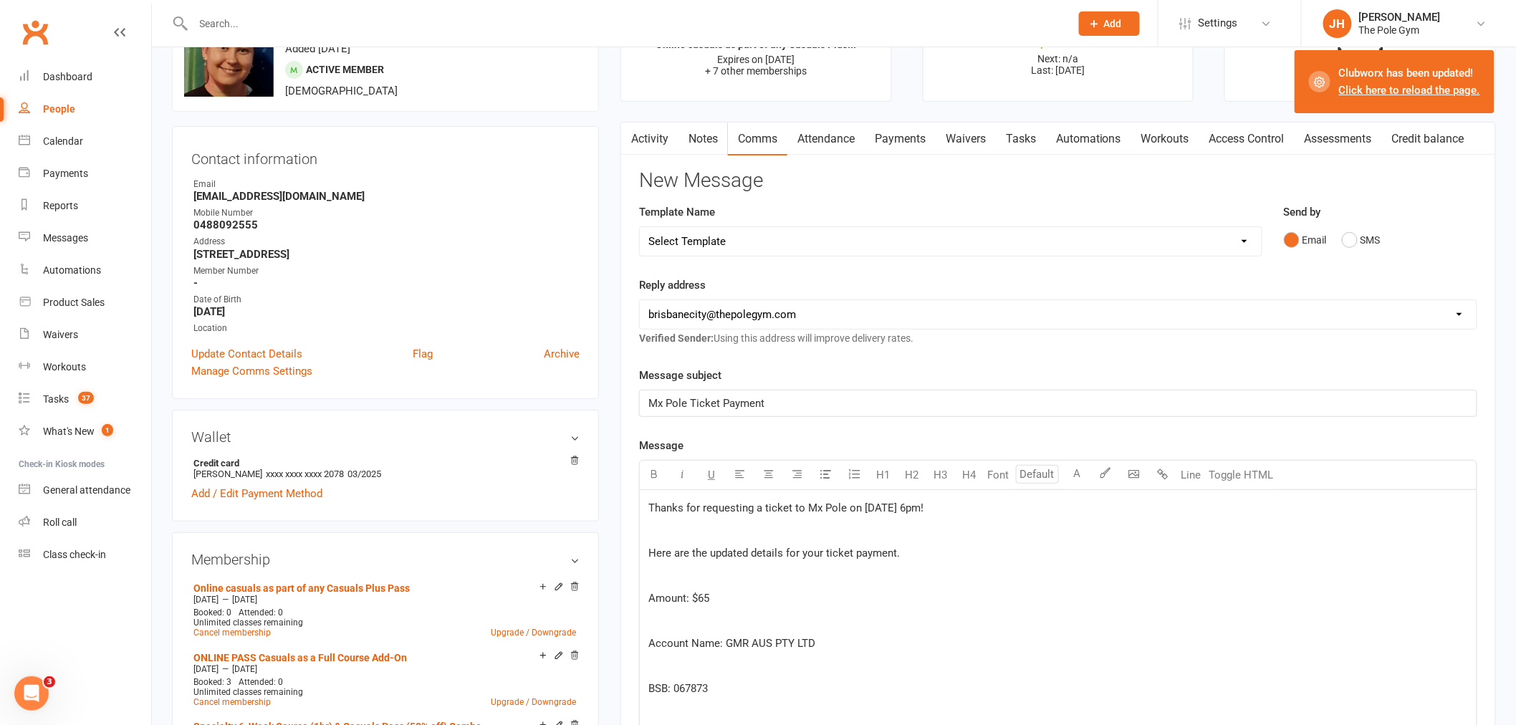
scroll to position [0, 0]
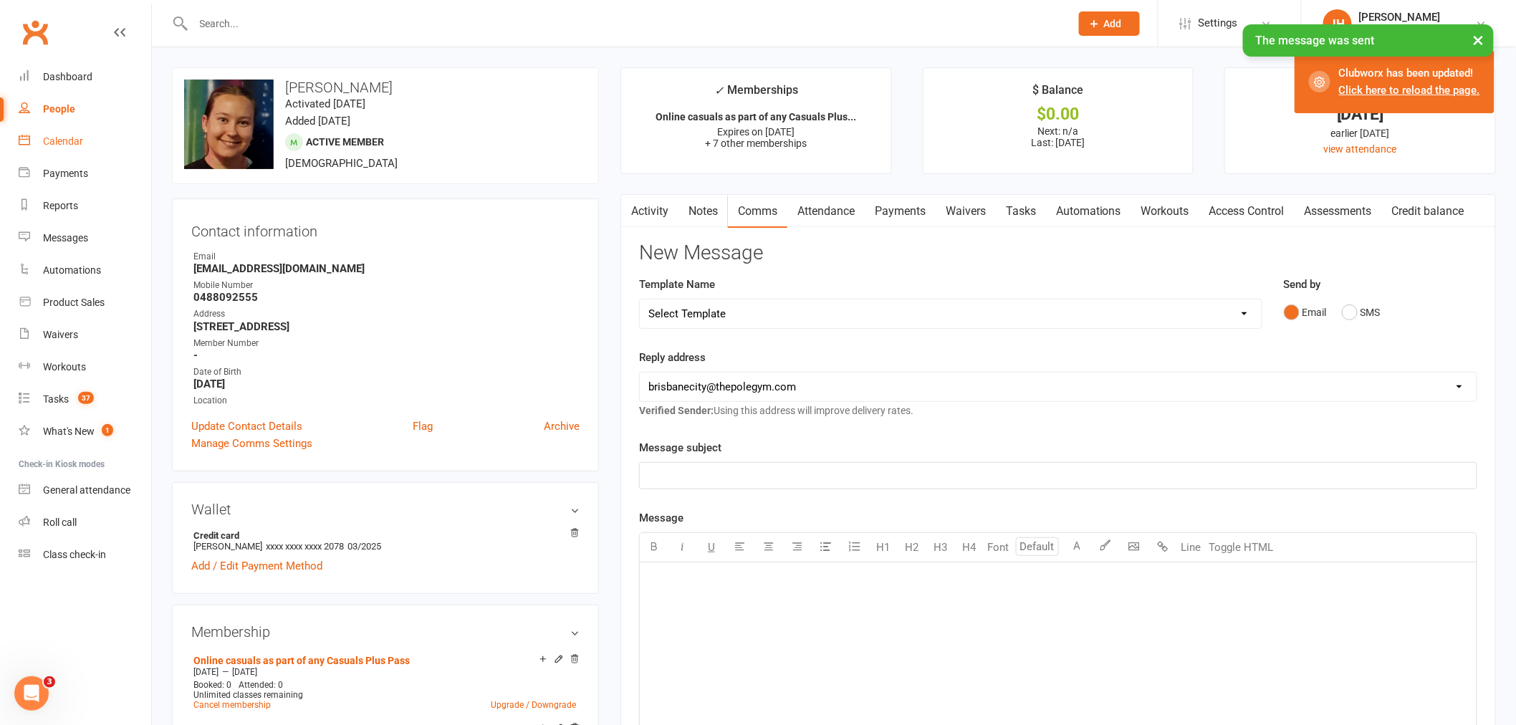
click at [87, 145] on link "Calendar" at bounding box center [85, 141] width 133 height 32
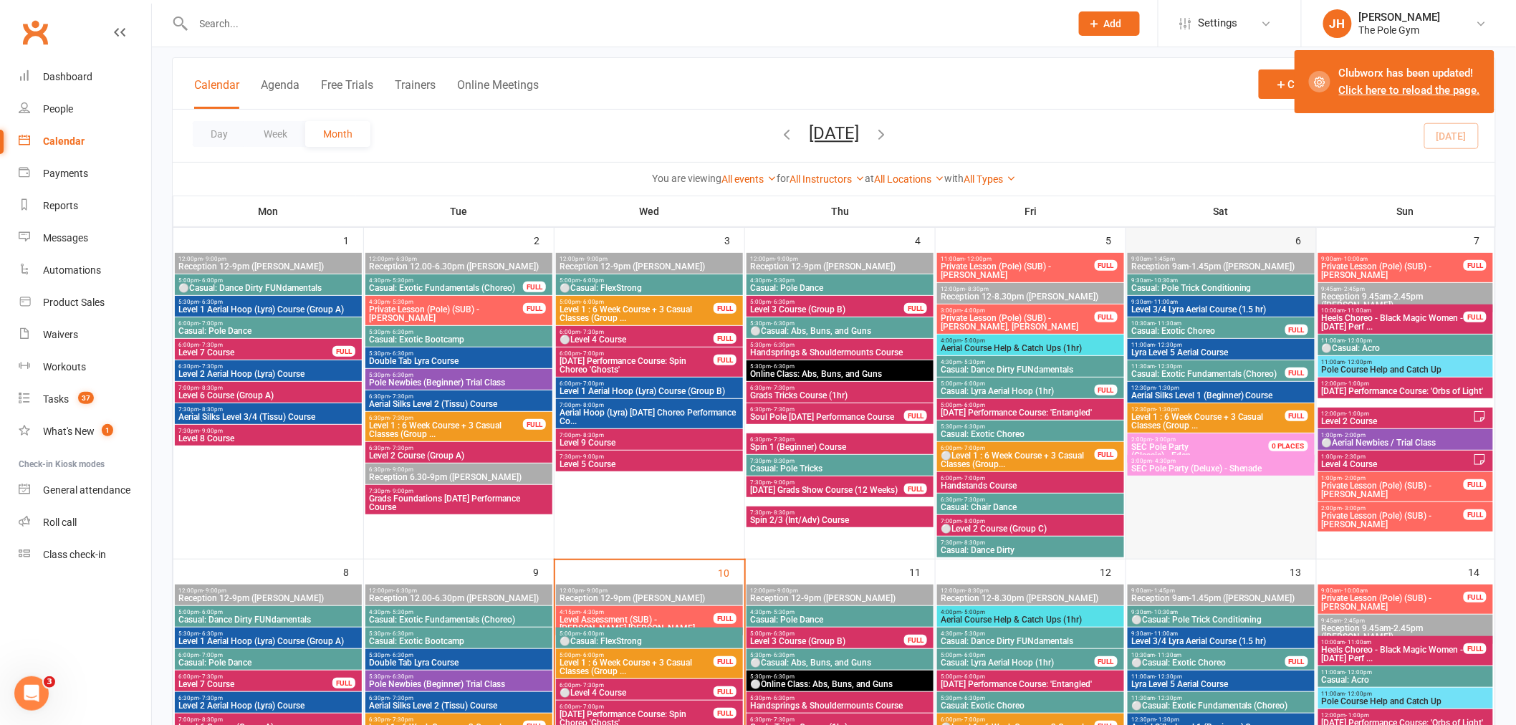
scroll to position [159, 0]
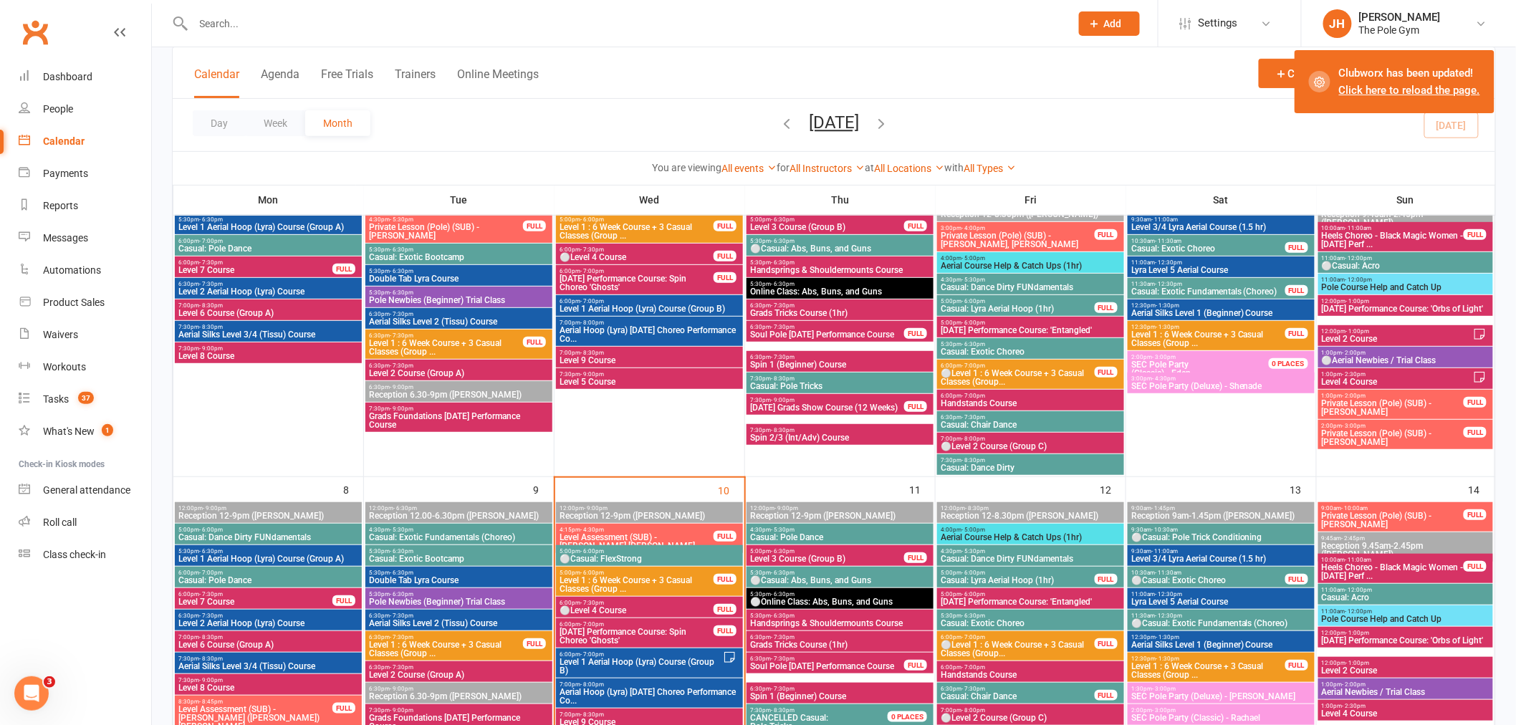
click at [1150, 362] on span "SEC Pole Party" at bounding box center [1159, 365] width 57 height 10
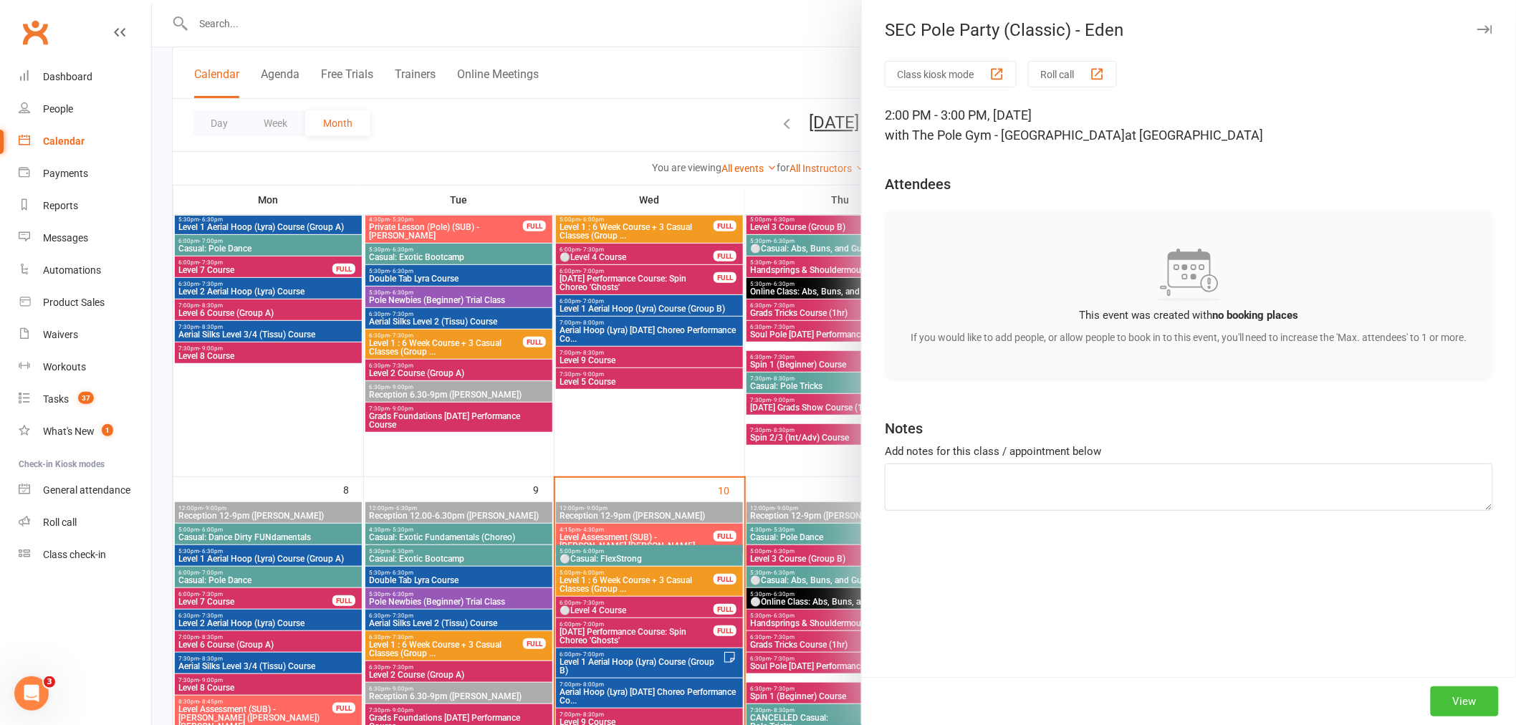
click at [1478, 693] on button "View" at bounding box center [1464, 701] width 68 height 30
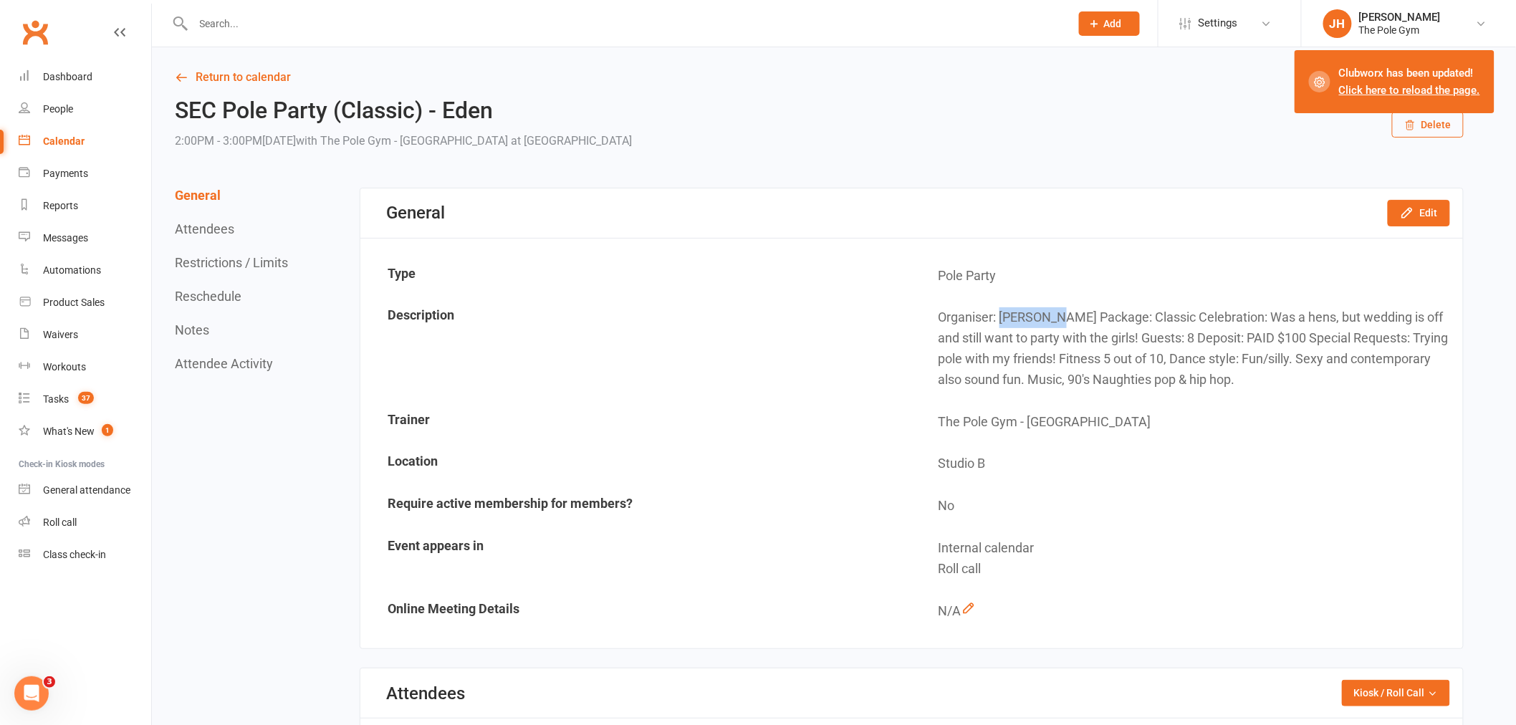
drag, startPoint x: 1057, startPoint y: 310, endPoint x: 1003, endPoint y: 310, distance: 53.7
click at [1003, 310] on td "Organiser: Eden Boyd Package: Classic Celebration: Was a hens, but wedding is o…" at bounding box center [1187, 348] width 549 height 102
copy td "Eden Boyd"
click at [1215, 256] on td "Pole Party" at bounding box center [1187, 276] width 549 height 41
click at [68, 139] on div "Calendar" at bounding box center [64, 140] width 42 height 11
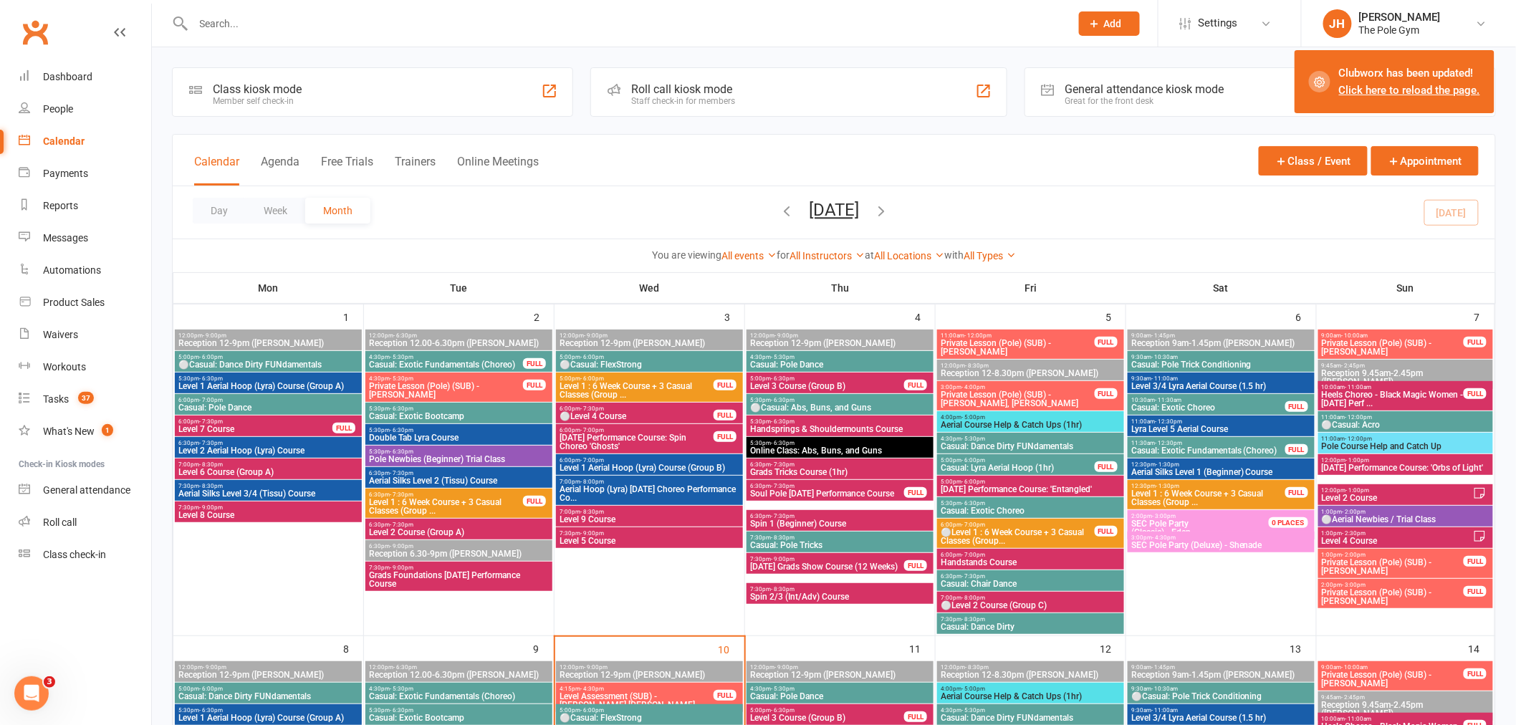
scroll to position [159, 0]
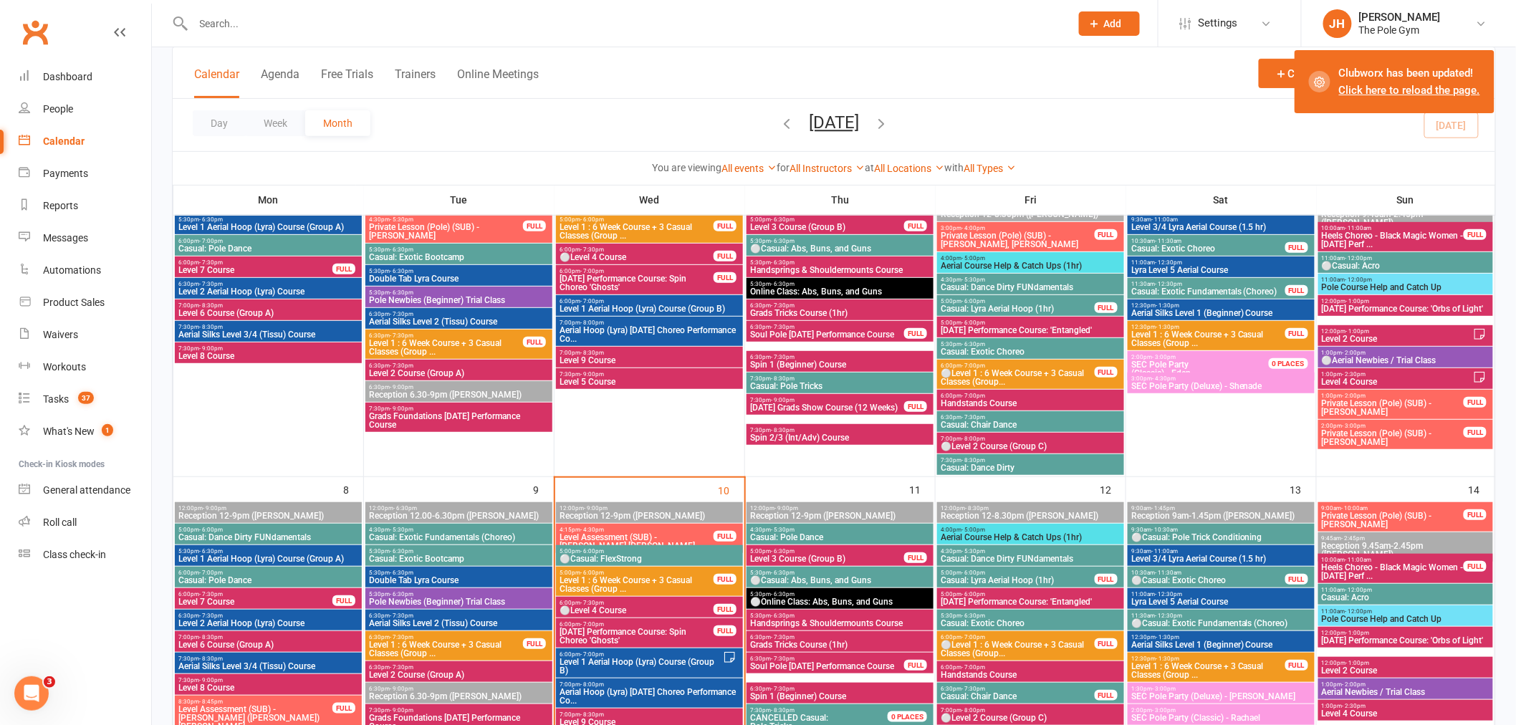
click at [1156, 382] on span "SEC Pole Party (Deluxe) - Shenade" at bounding box center [1220, 386] width 181 height 9
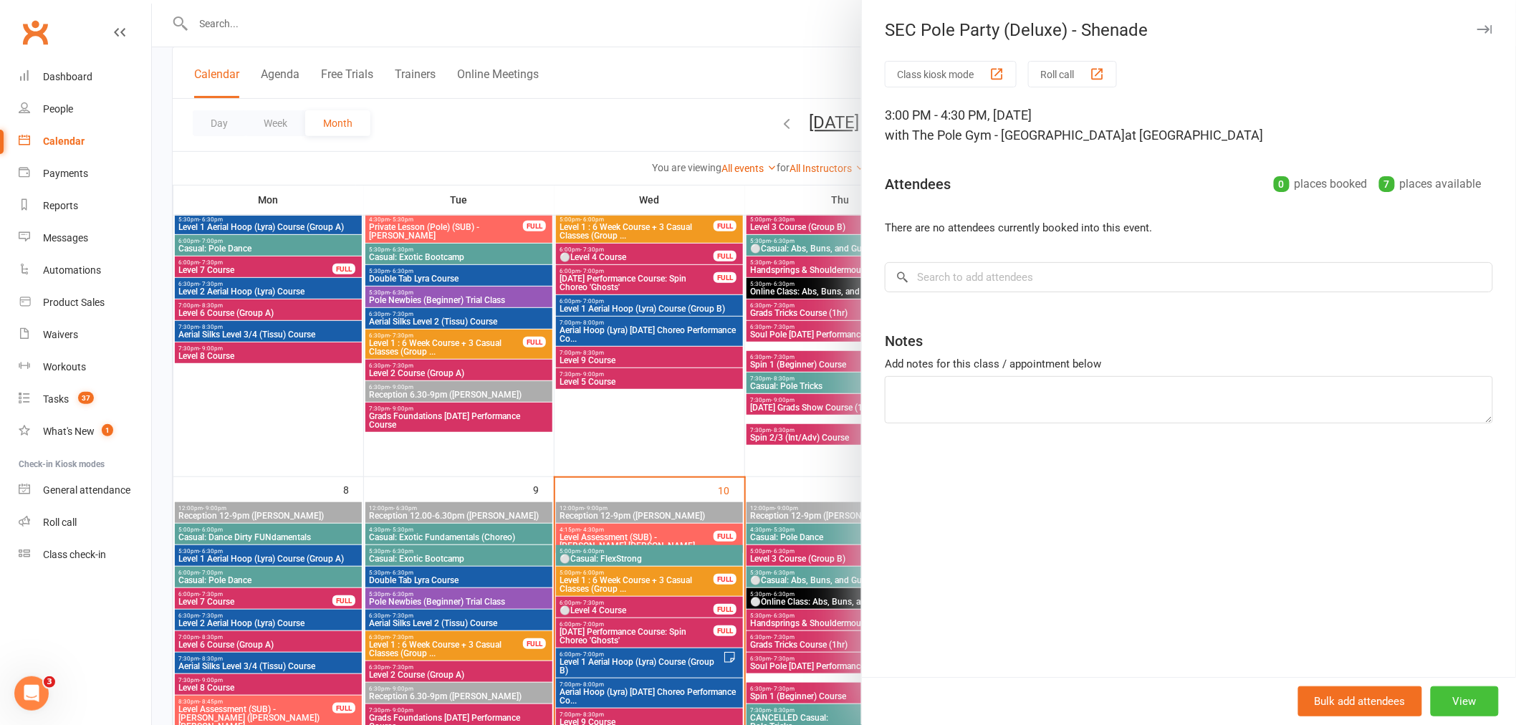
click at [1451, 699] on button "View" at bounding box center [1464, 701] width 68 height 30
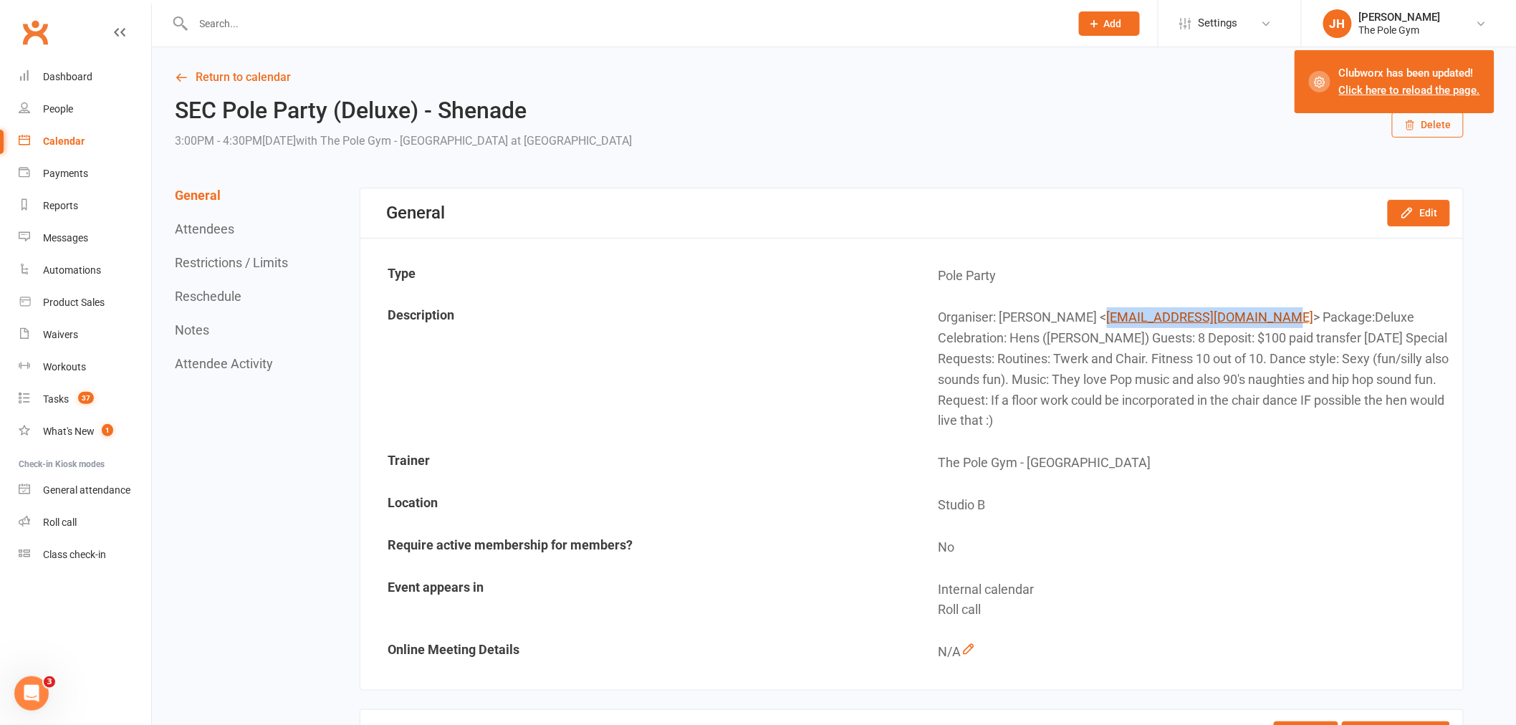
drag, startPoint x: 1278, startPoint y: 317, endPoint x: 1102, endPoint y: 315, distance: 176.2
click at [1102, 315] on td "Organiser: Shenade Hotten < shenade.hotten19@gmail.com > Package:Deluxe Celebra…" at bounding box center [1187, 369] width 549 height 144
copy link "shenade.hotten19@gmail.com"
click at [76, 137] on div "Calendar" at bounding box center [64, 140] width 42 height 11
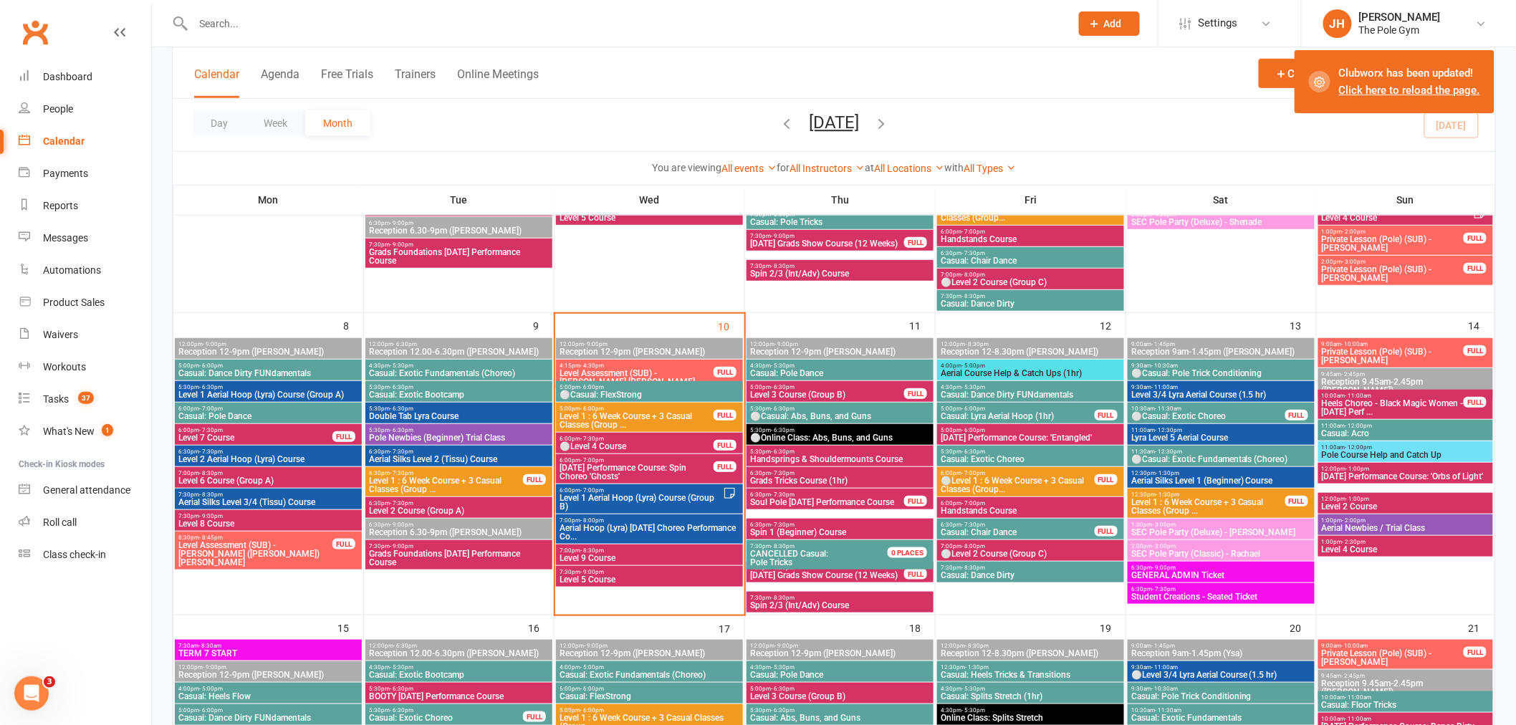
scroll to position [318, 0]
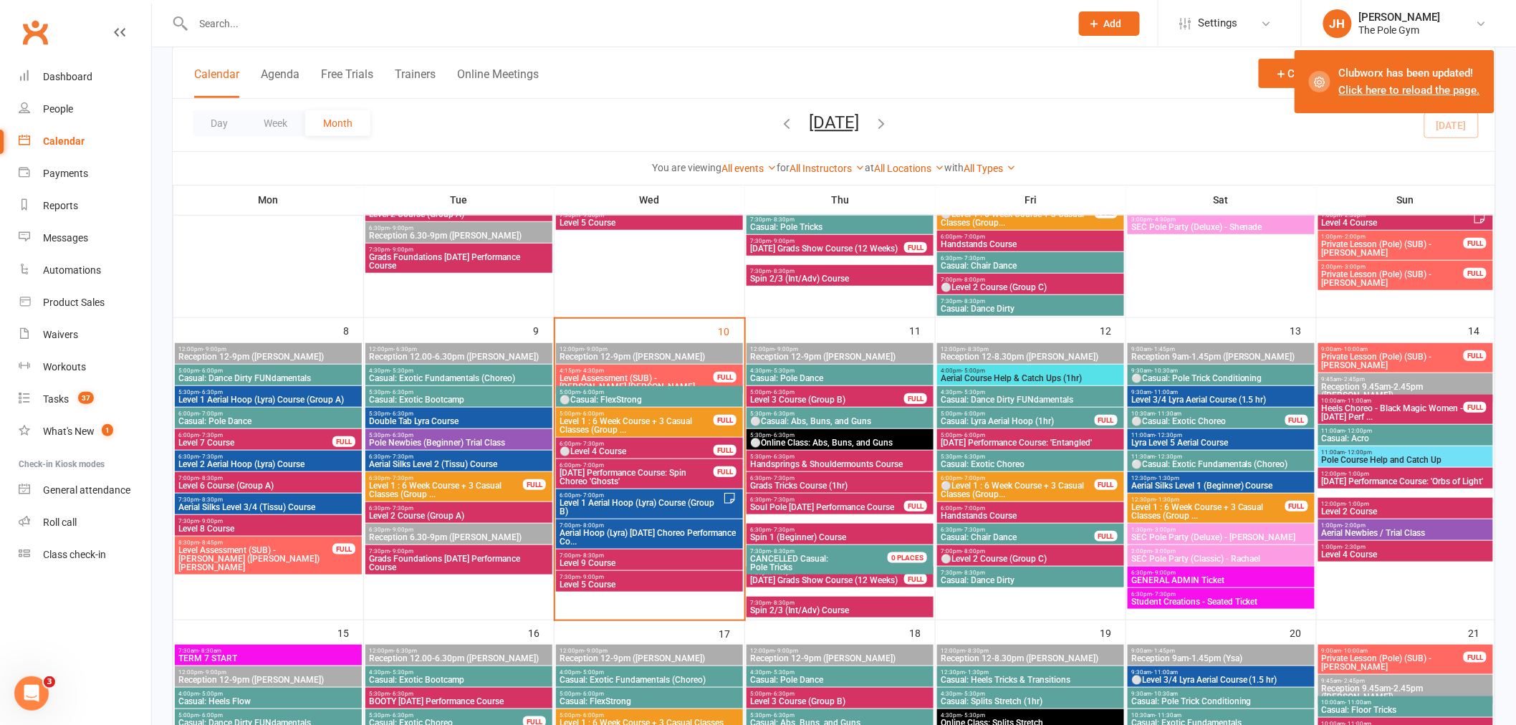
click at [289, 32] on input "text" at bounding box center [624, 24] width 871 height 20
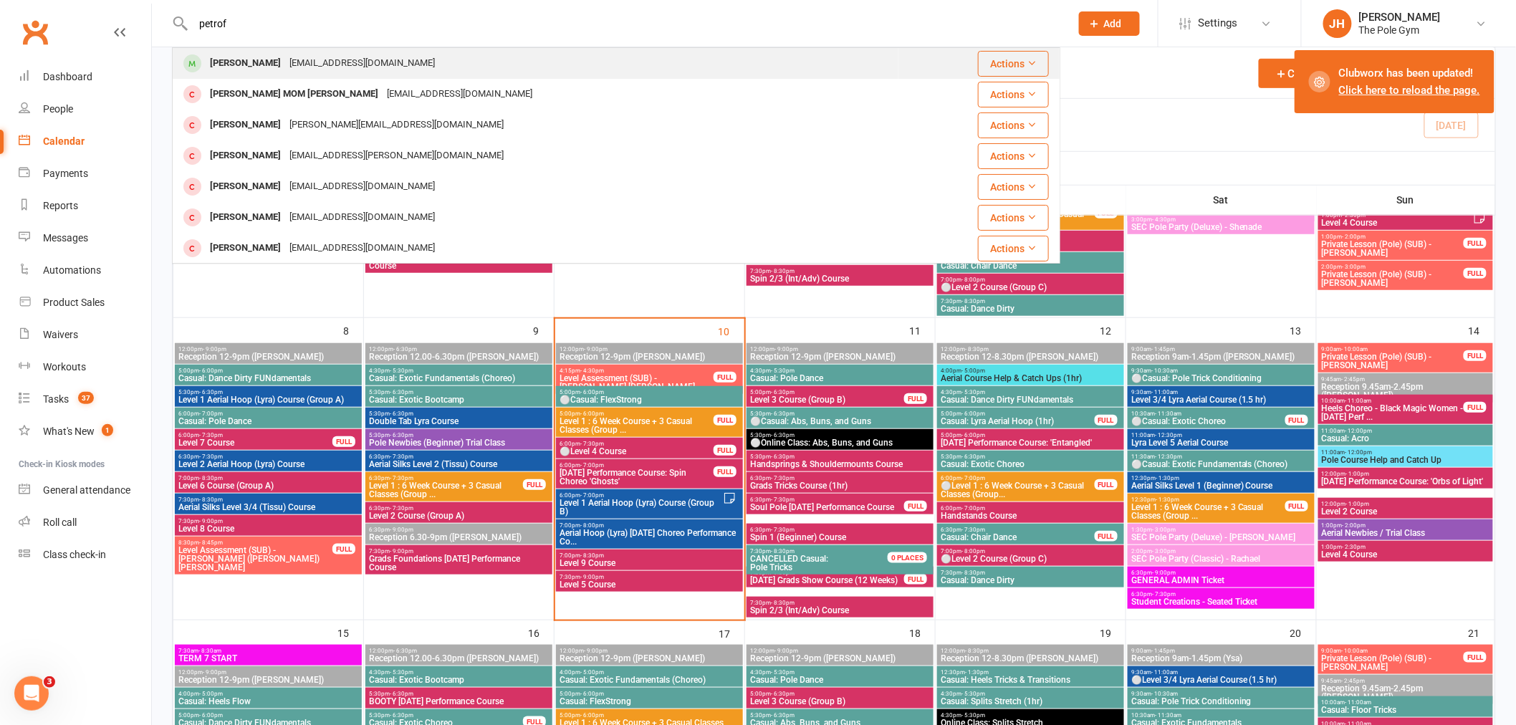
type input "petrof"
click at [251, 65] on div "[PERSON_NAME]" at bounding box center [246, 63] width 80 height 21
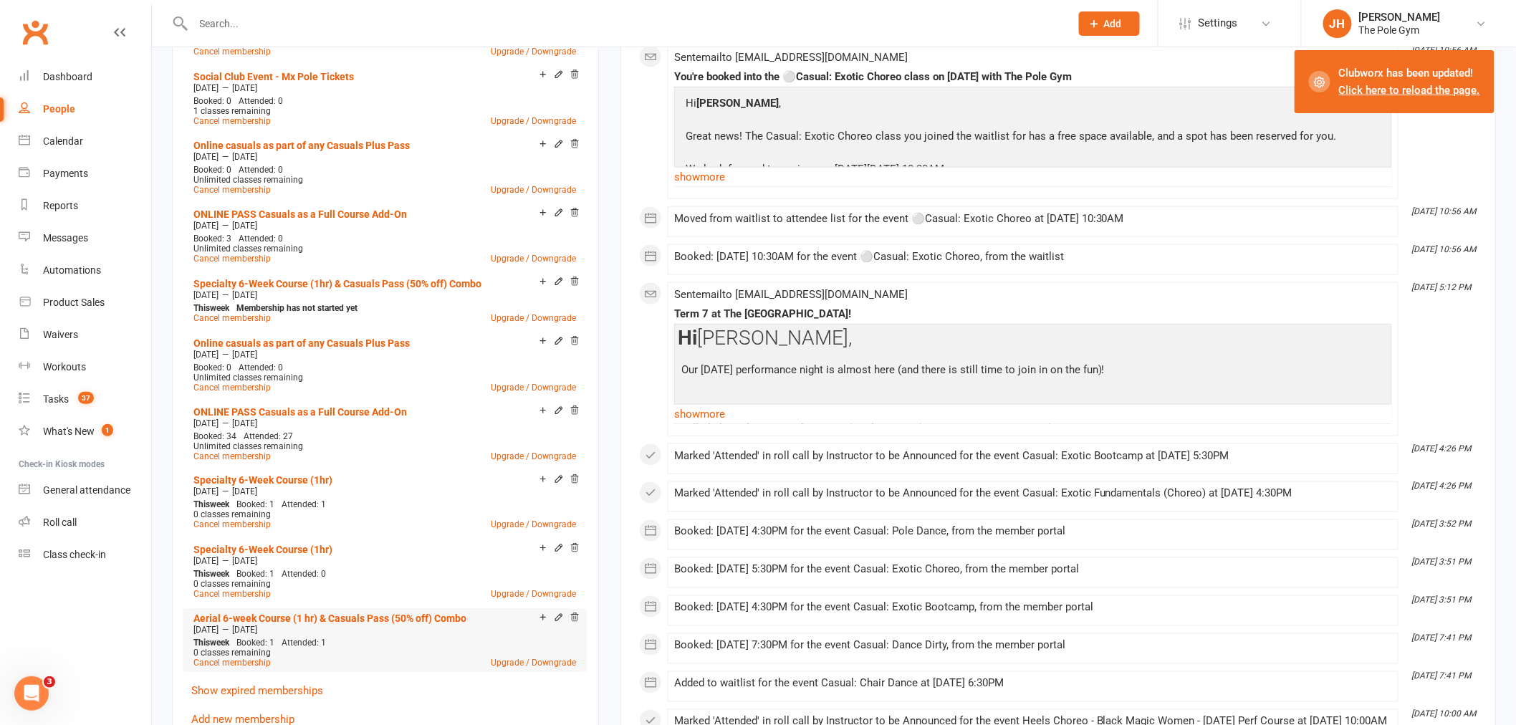
scroll to position [716, 0]
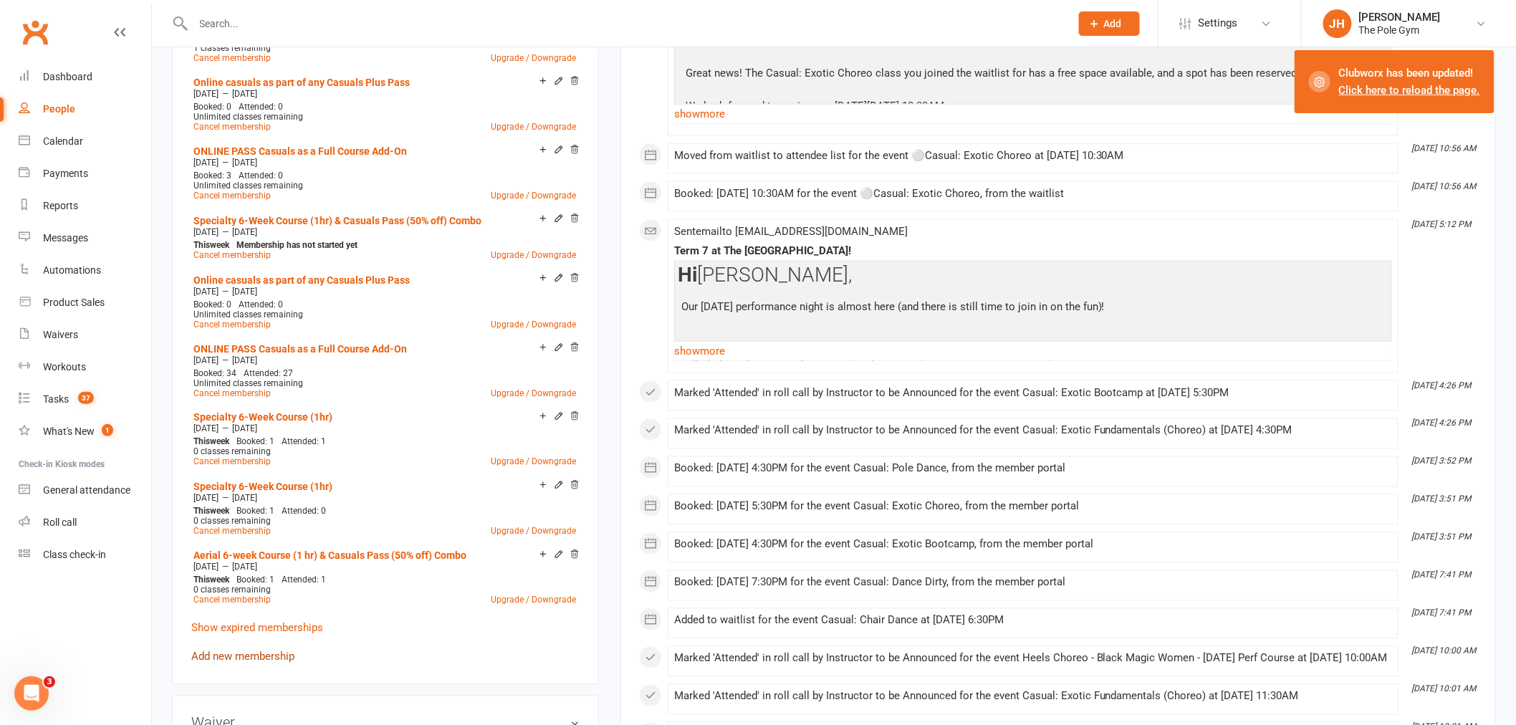
click at [240, 650] on link "Add new membership" at bounding box center [242, 656] width 103 height 13
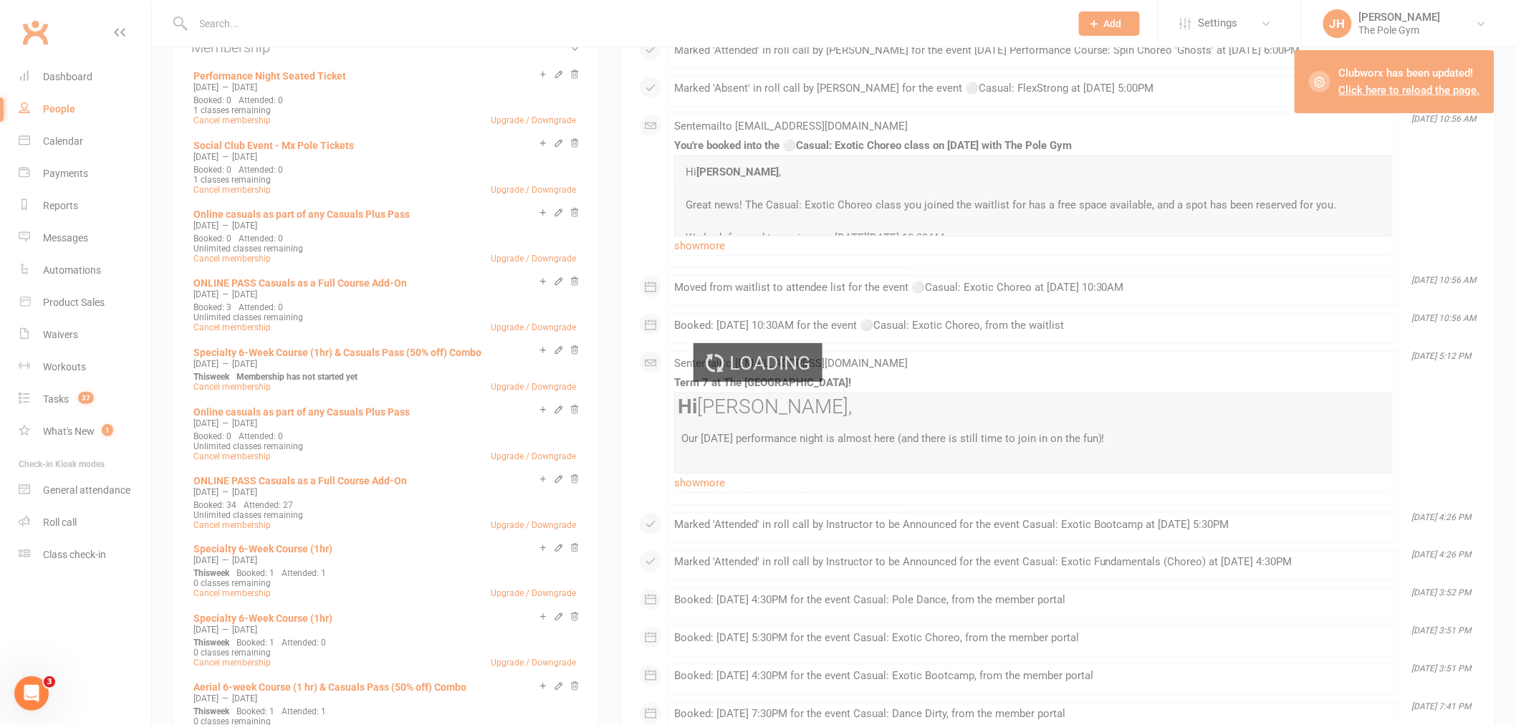
scroll to position [557, 0]
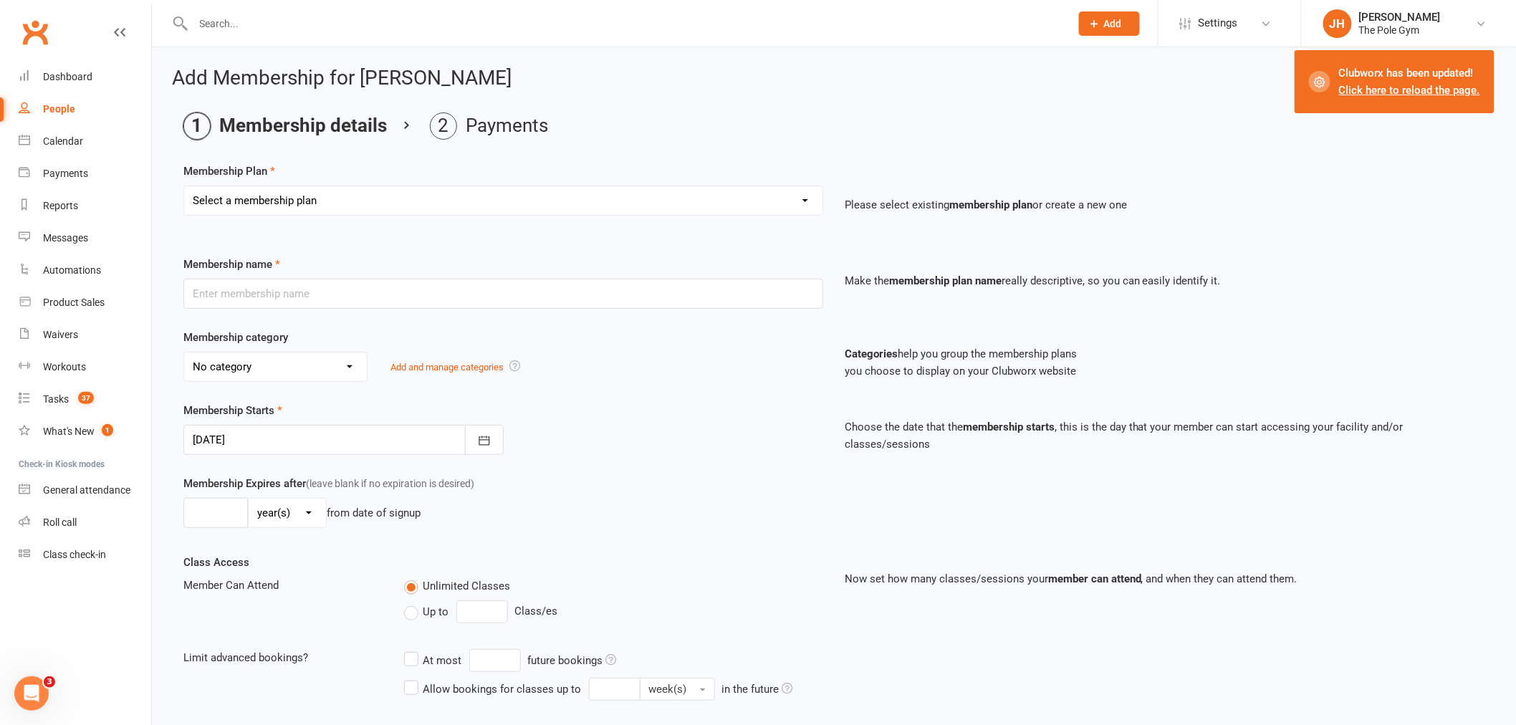
click at [297, 209] on select "Select a membership plan Create new Membership Plan Pay As You Go (45 min) Casu…" at bounding box center [503, 200] width 638 height 29
select select "72"
click at [184, 186] on select "Select a membership plan Create new Membership Plan Pay As You Go (45 min) Casu…" at bounding box center [503, 200] width 638 height 29
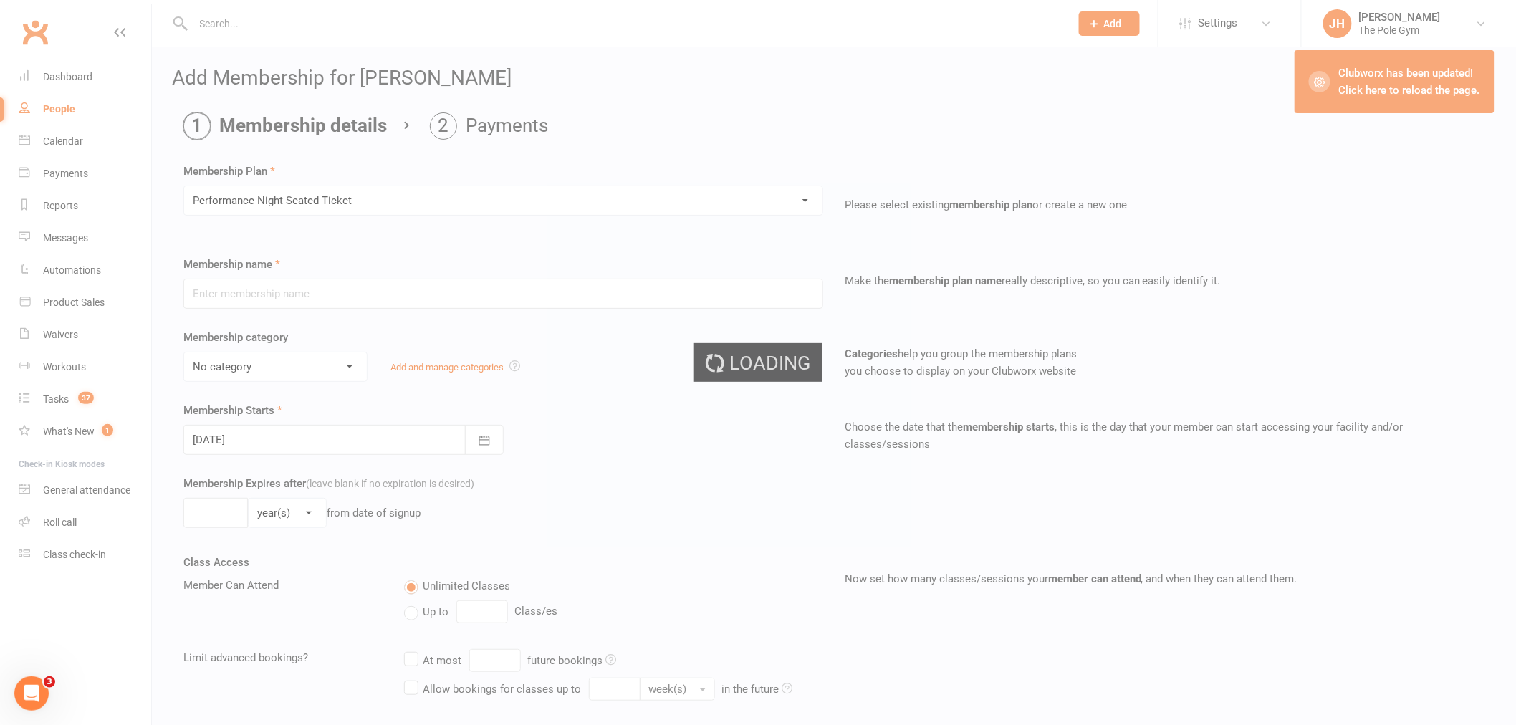
type input "Performance Night Seated Ticket"
select select "12"
type input "4"
select select "1"
type input "1"
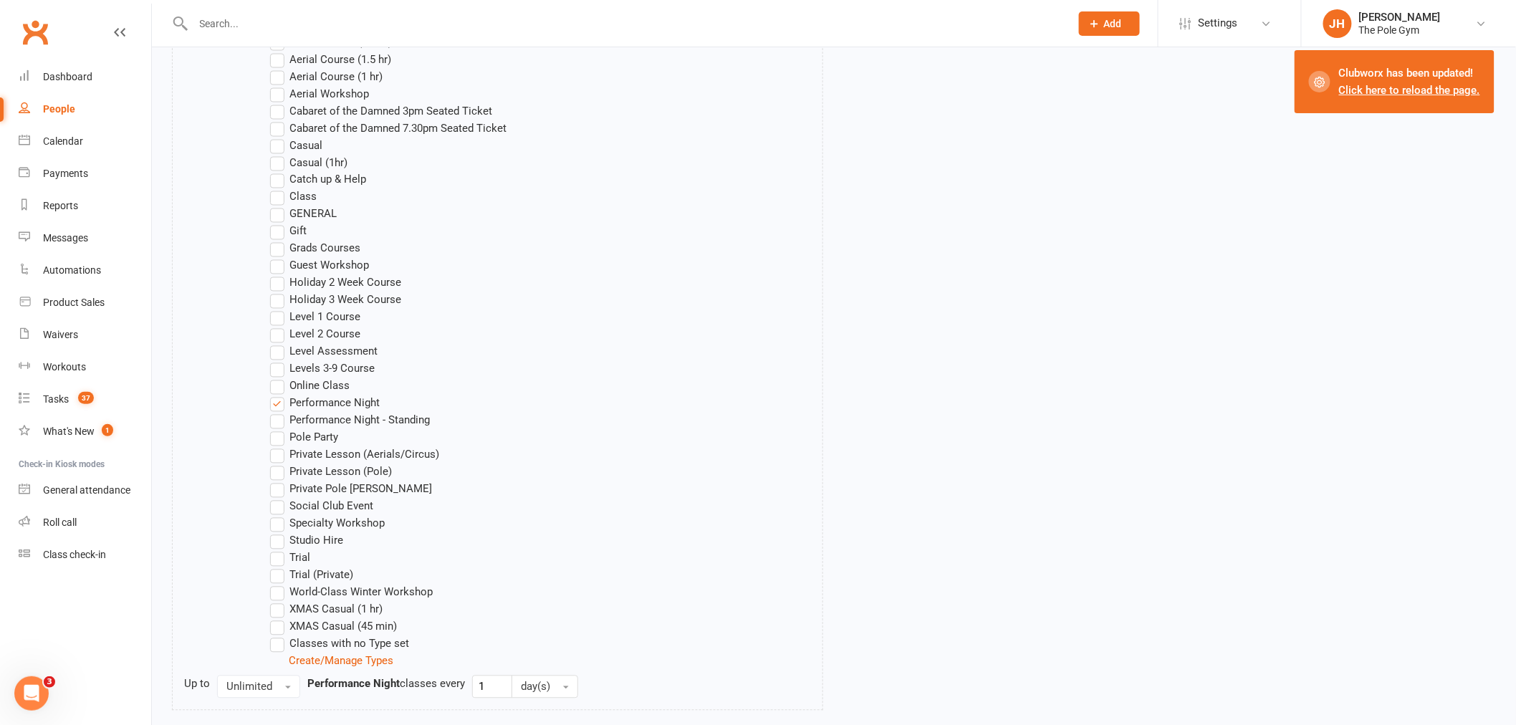
scroll to position [1047, 0]
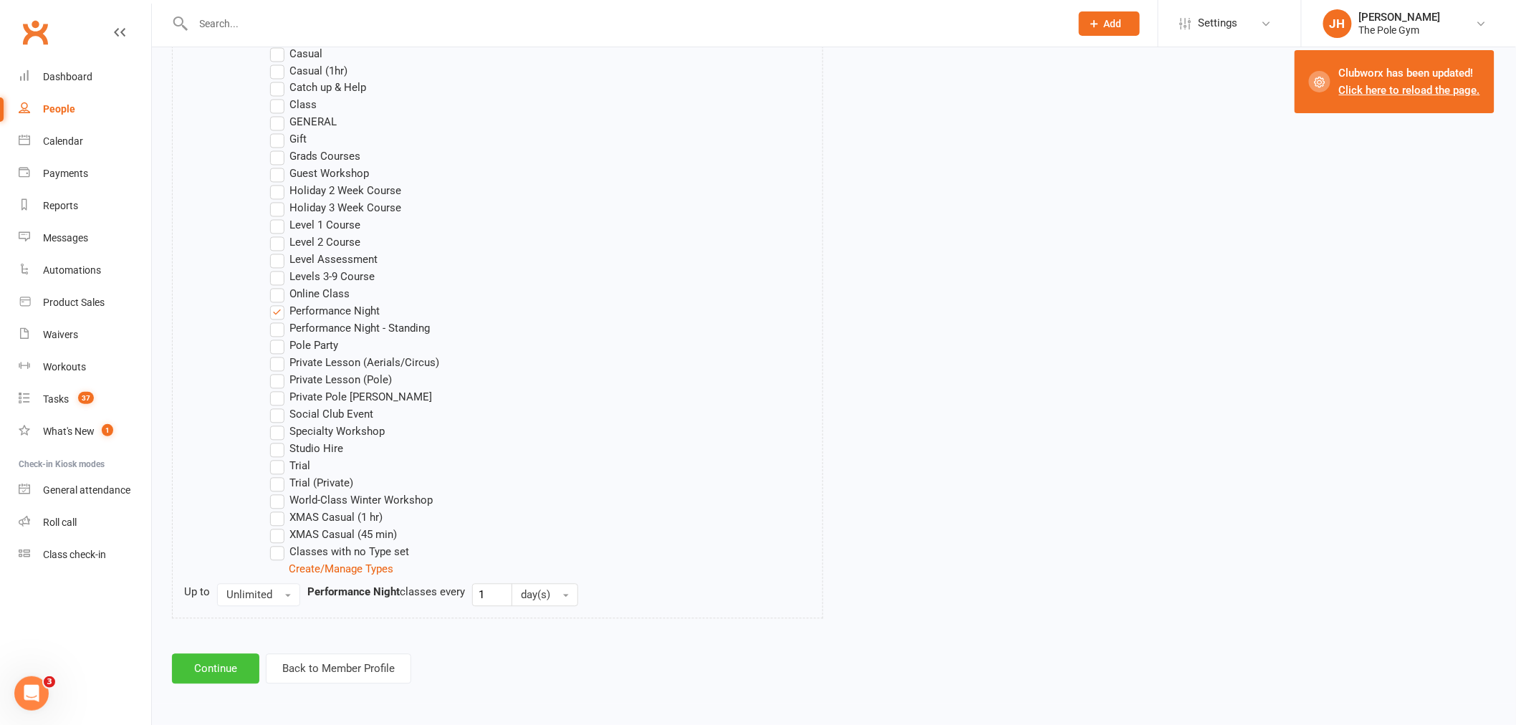
click at [217, 659] on button "Continue" at bounding box center [215, 669] width 87 height 30
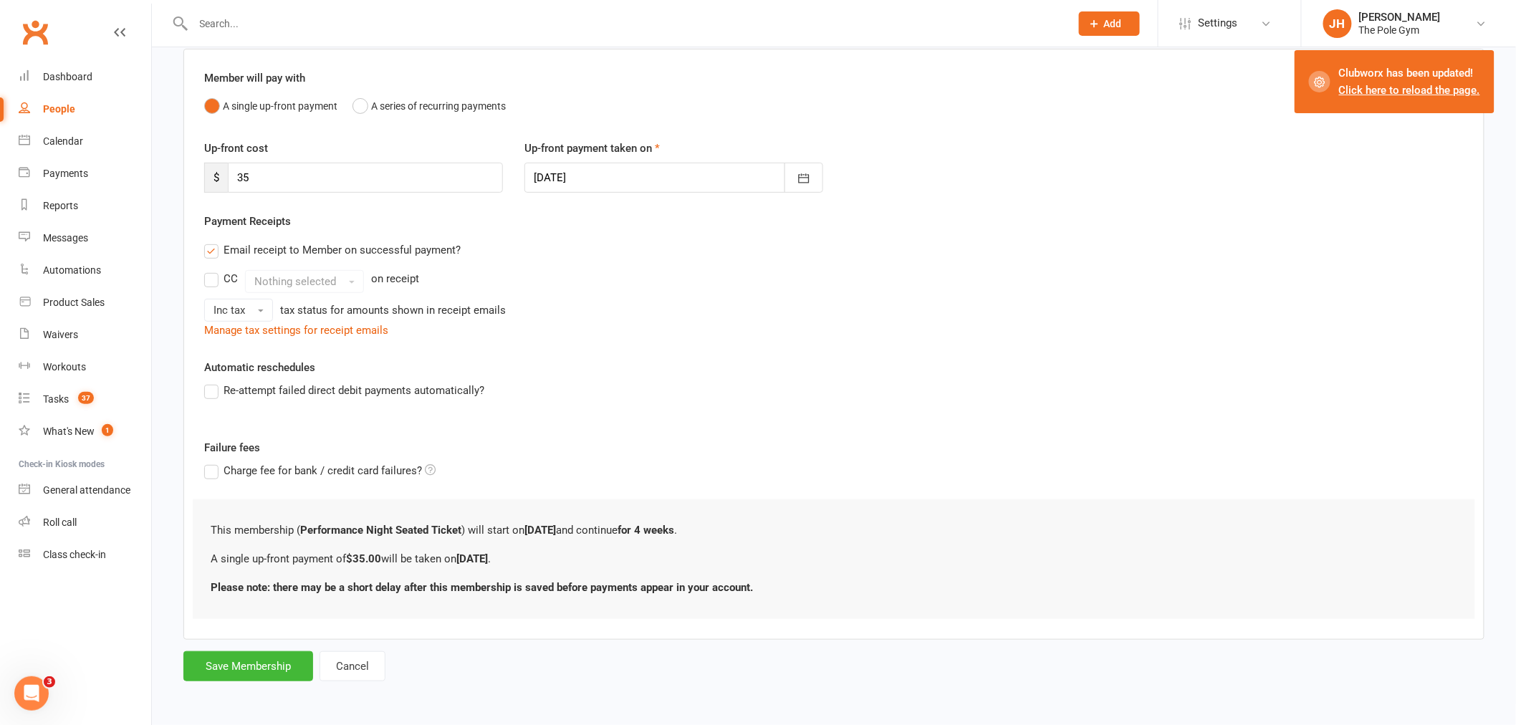
scroll to position [0, 0]
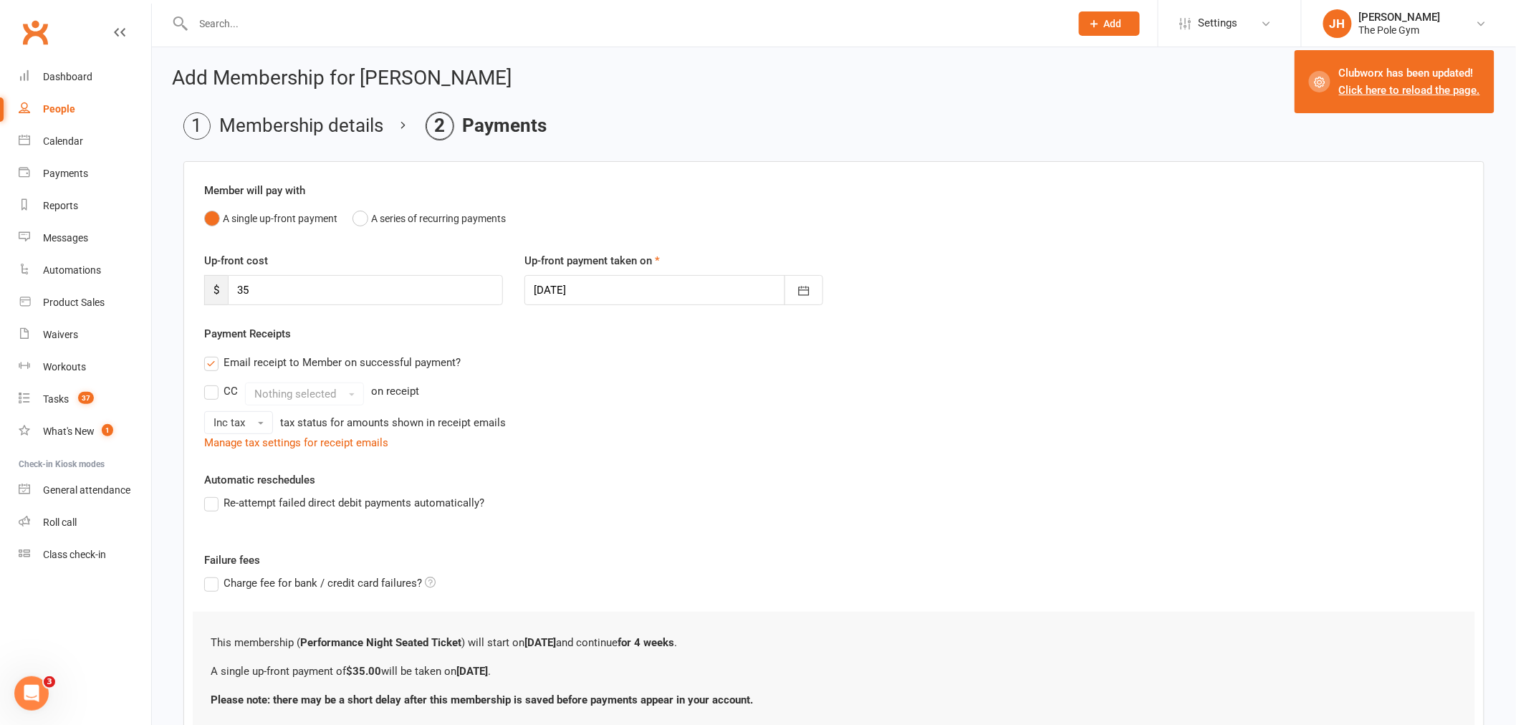
click at [630, 294] on div at bounding box center [673, 290] width 299 height 30
click at [703, 403] on span "11" at bounding box center [708, 408] width 11 height 11
type input "[DATE]"
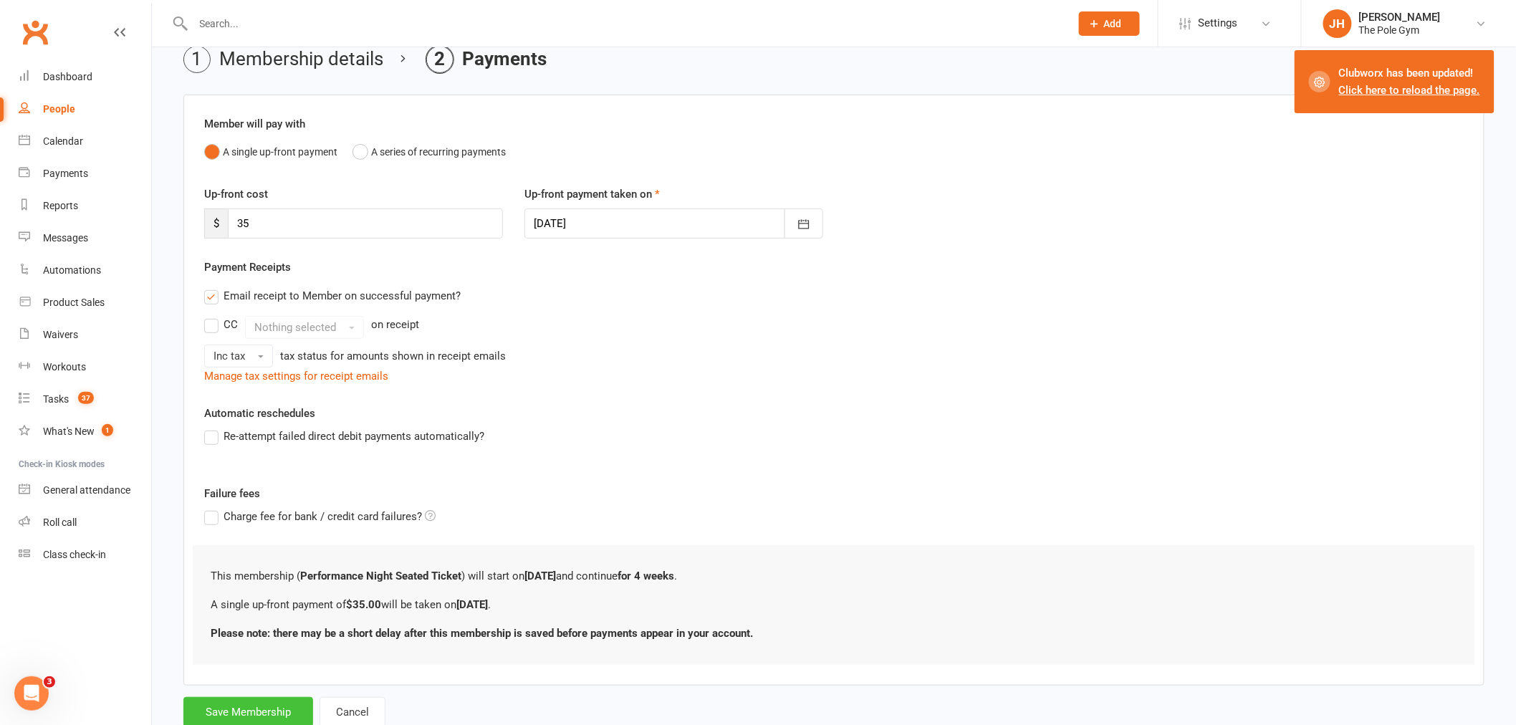
scroll to position [112, 0]
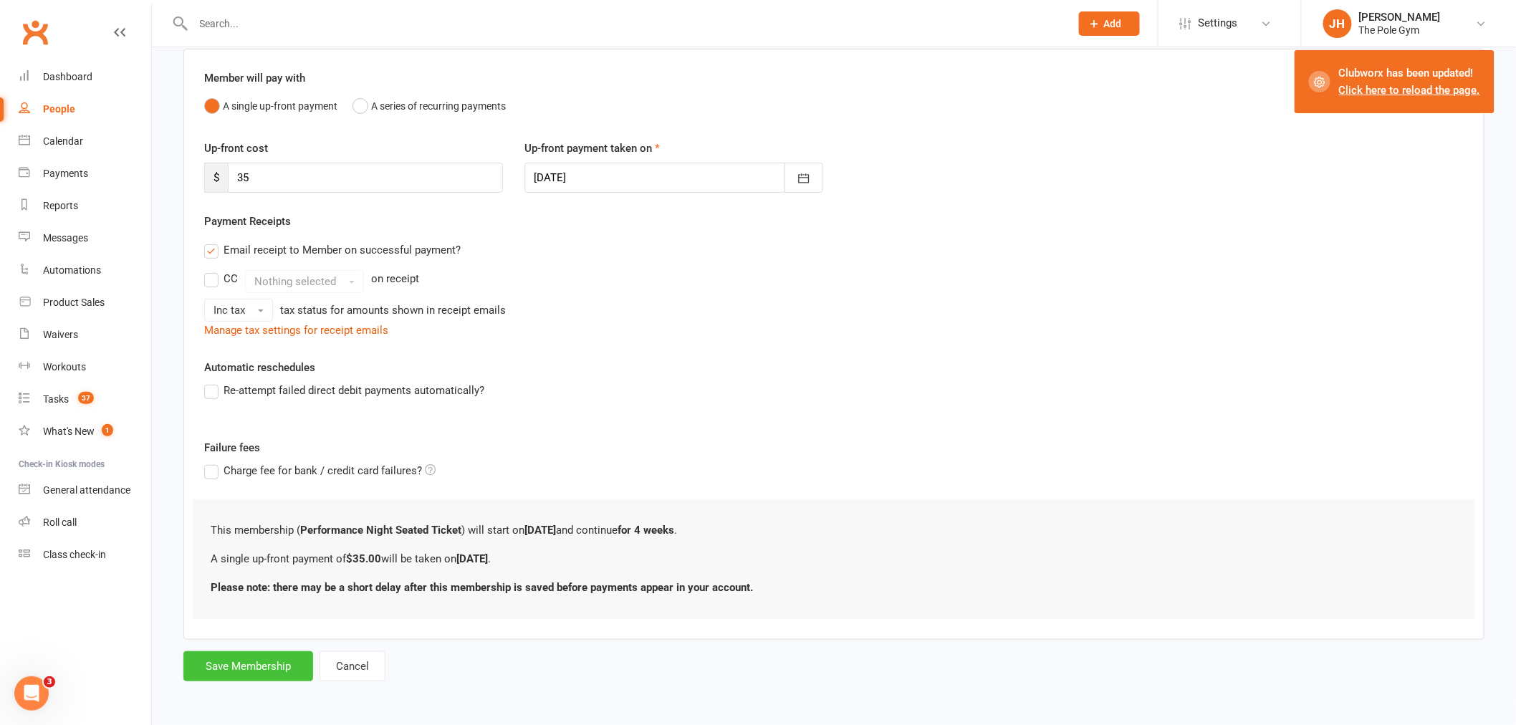
click at [259, 660] on button "Save Membership" at bounding box center [248, 666] width 130 height 30
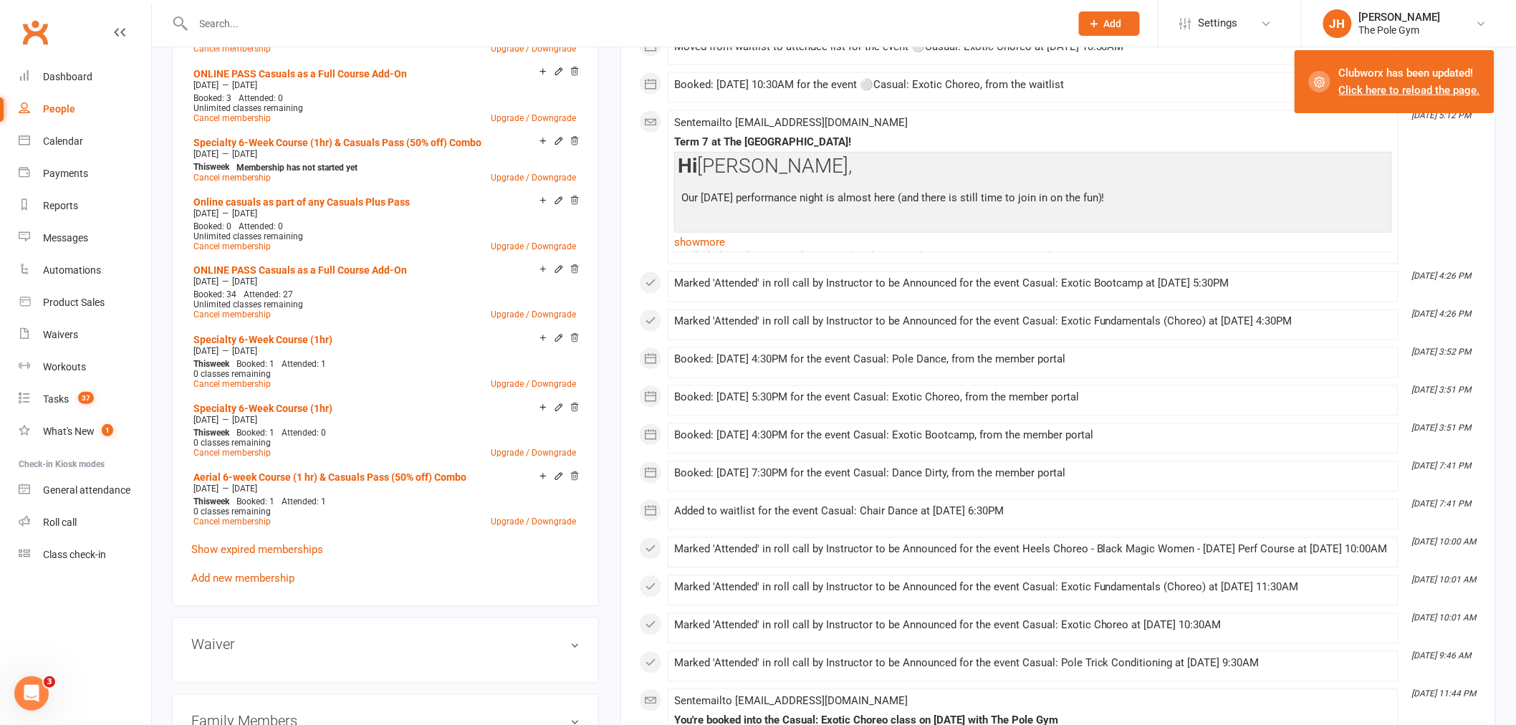
scroll to position [1193, 0]
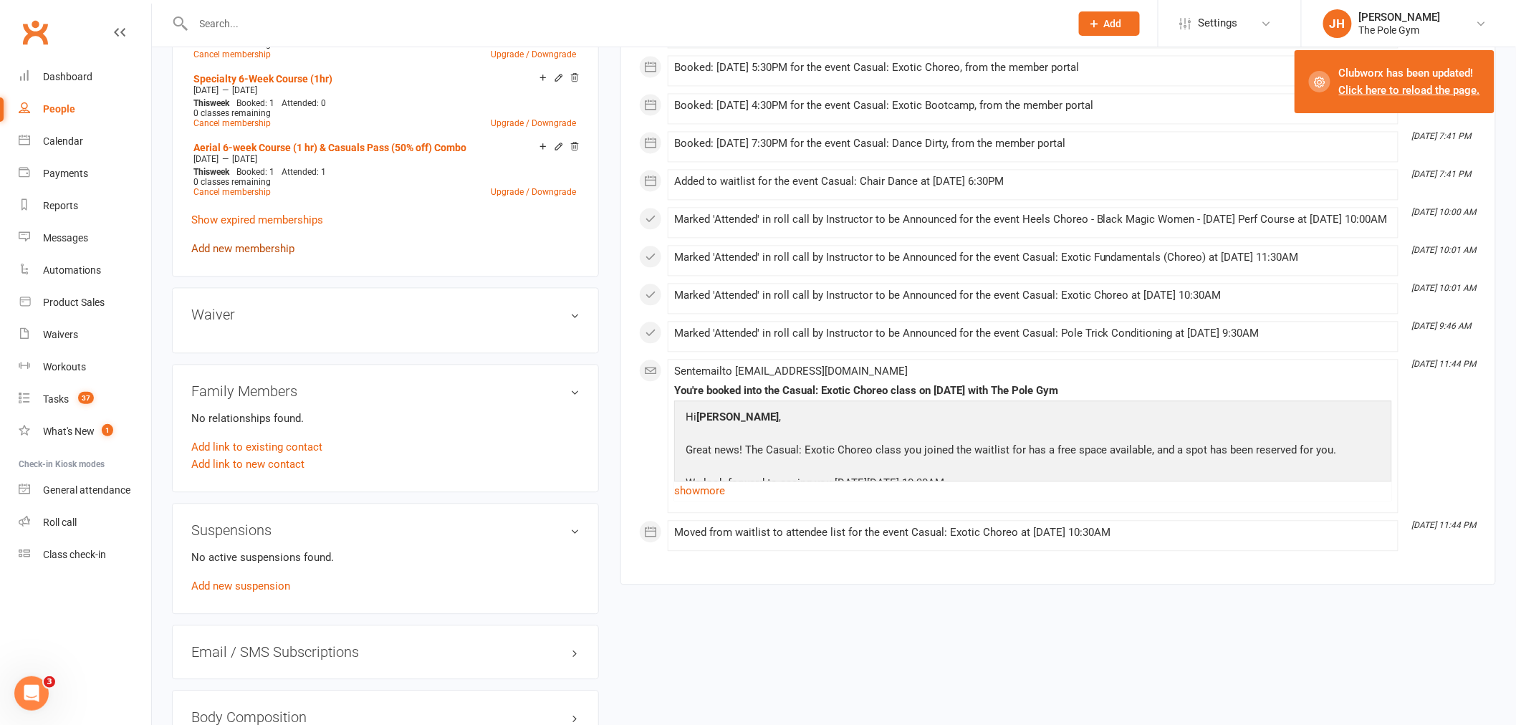
click at [231, 242] on link "Add new membership" at bounding box center [242, 248] width 103 height 13
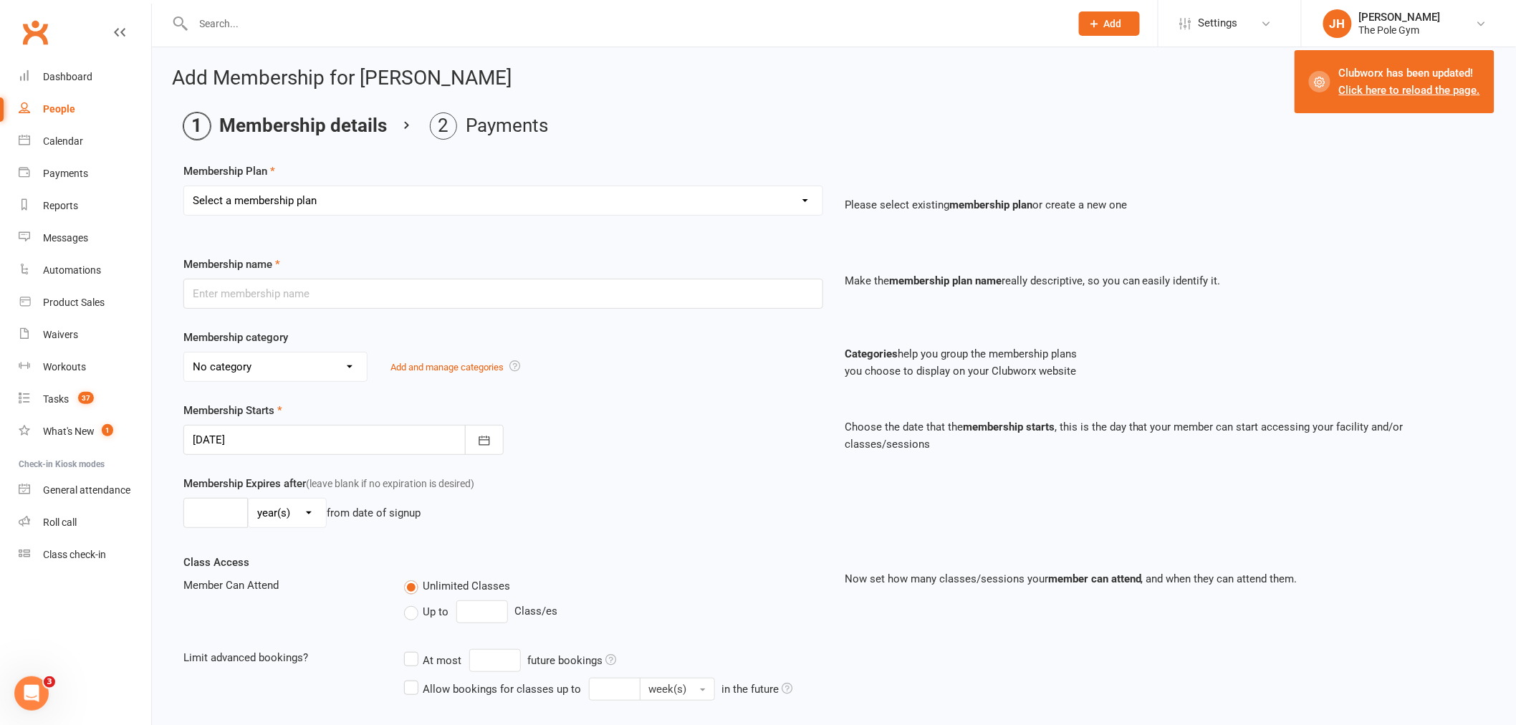
click at [342, 206] on select "Select a membership plan Create new Membership Plan Pay As You Go (45 min) Casu…" at bounding box center [503, 200] width 638 height 29
select select "72"
click at [184, 186] on select "Select a membership plan Create new Membership Plan Pay As You Go (45 min) Casu…" at bounding box center [503, 200] width 638 height 29
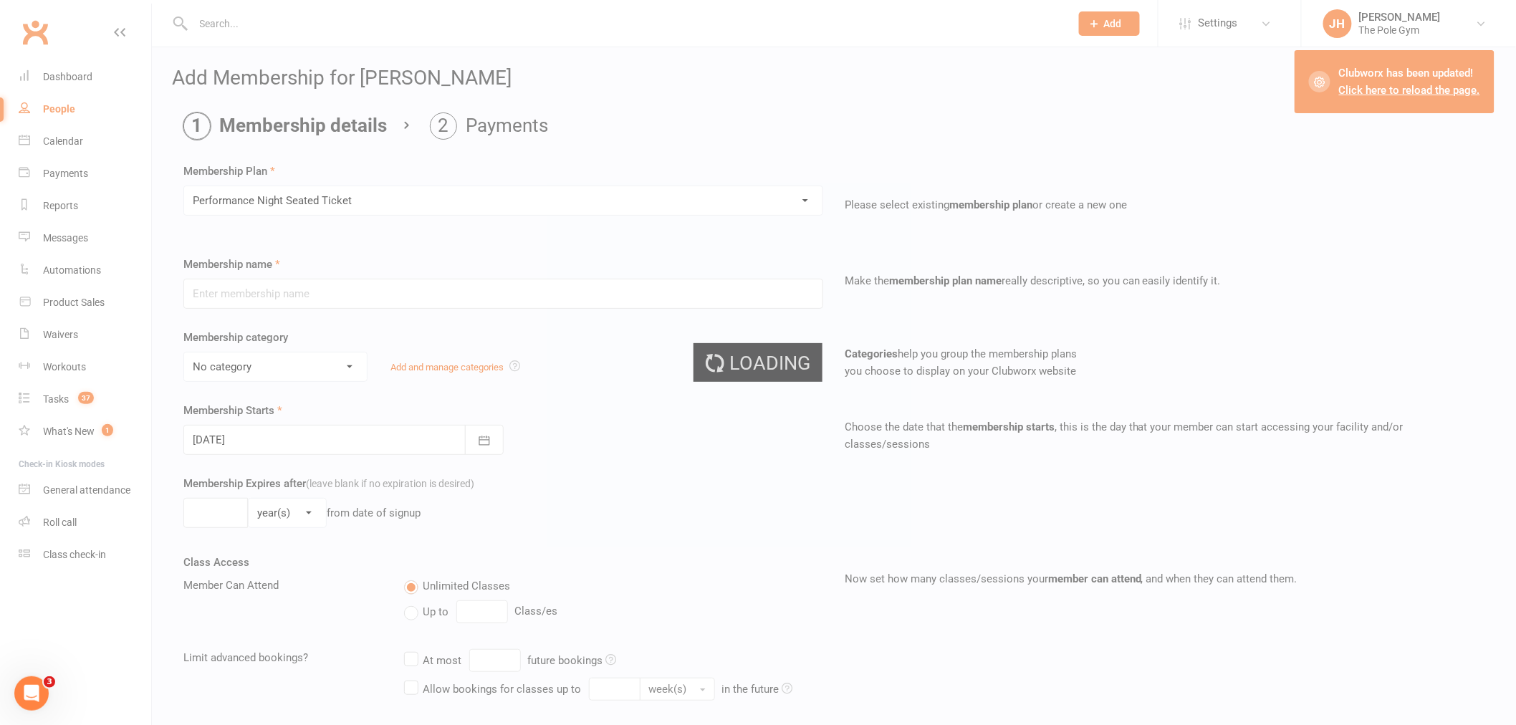
type input "Performance Night Seated Ticket"
select select "12"
type input "4"
select select "1"
type input "1"
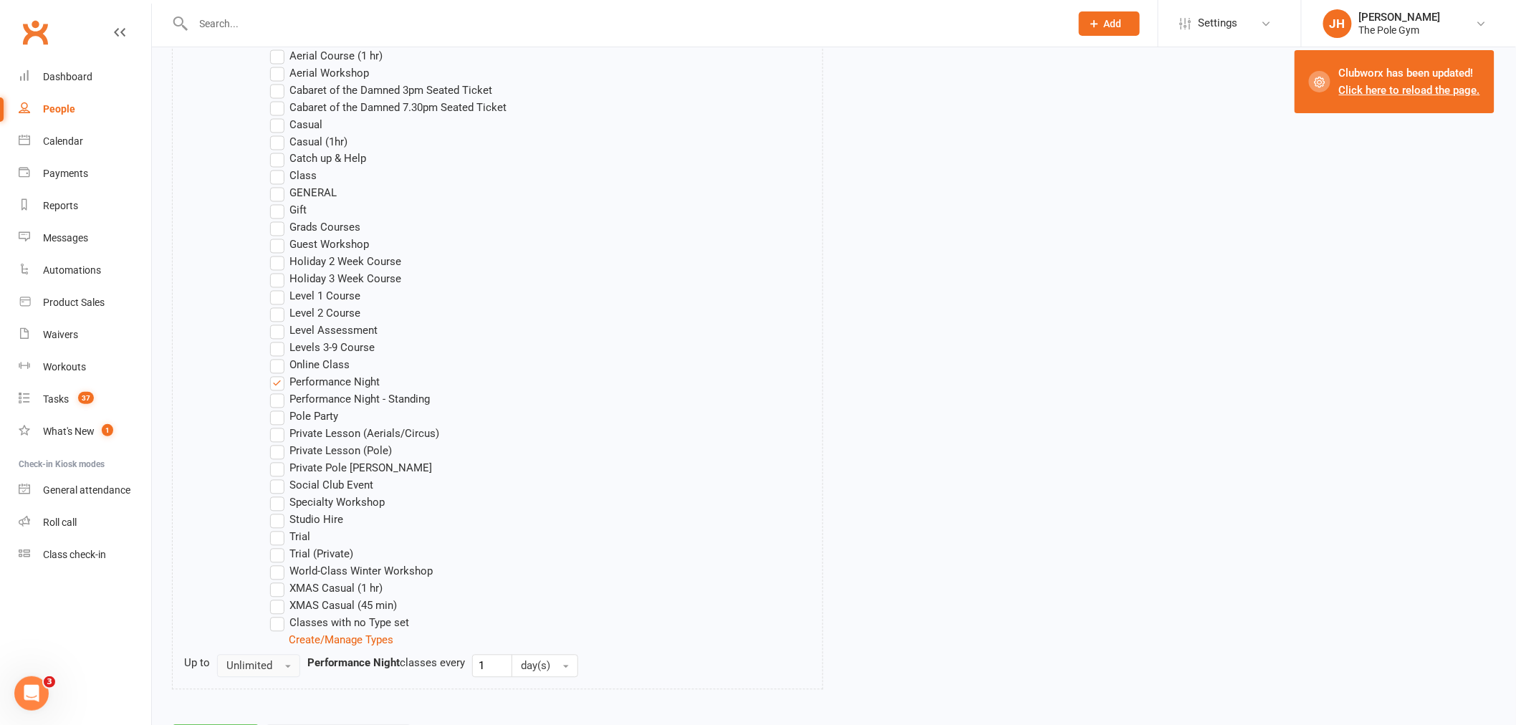
scroll to position [1047, 0]
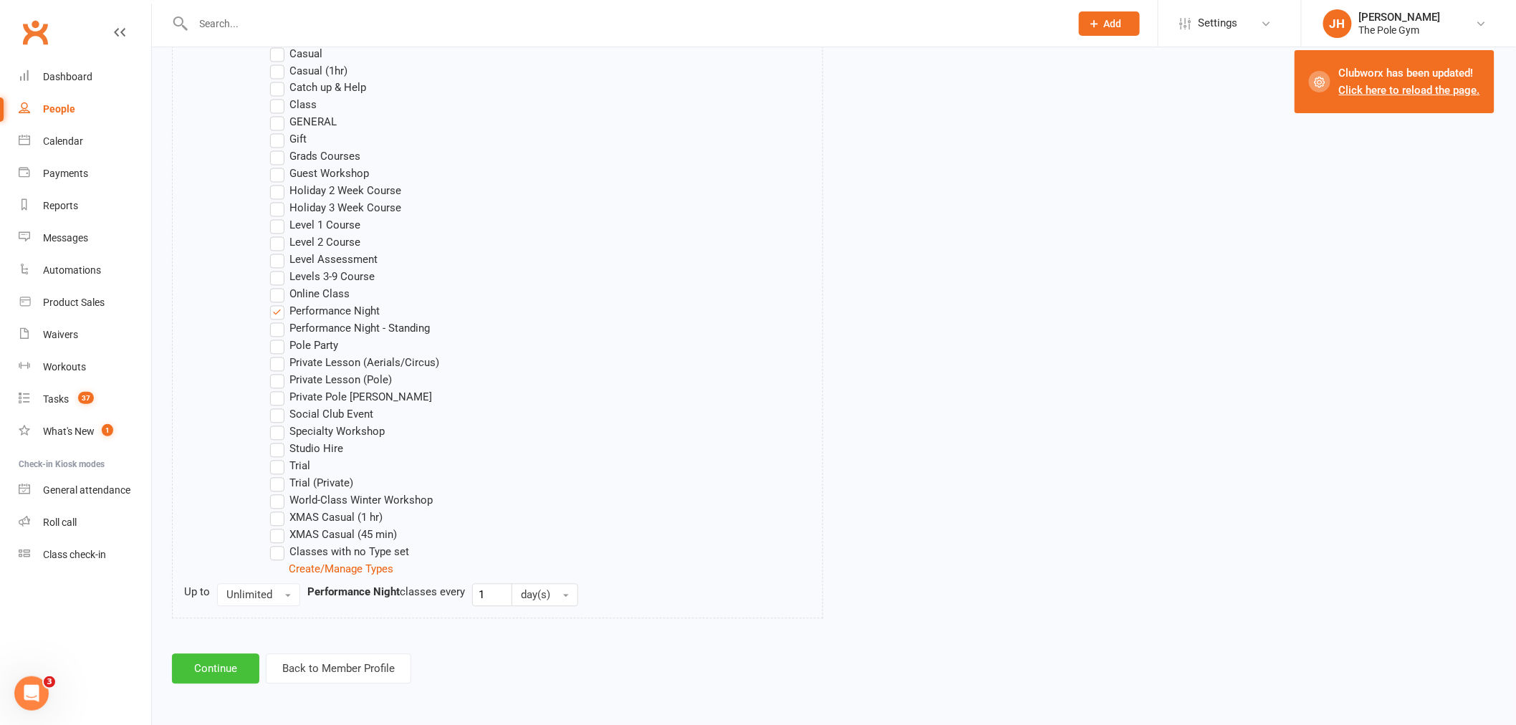
click button "Continue"
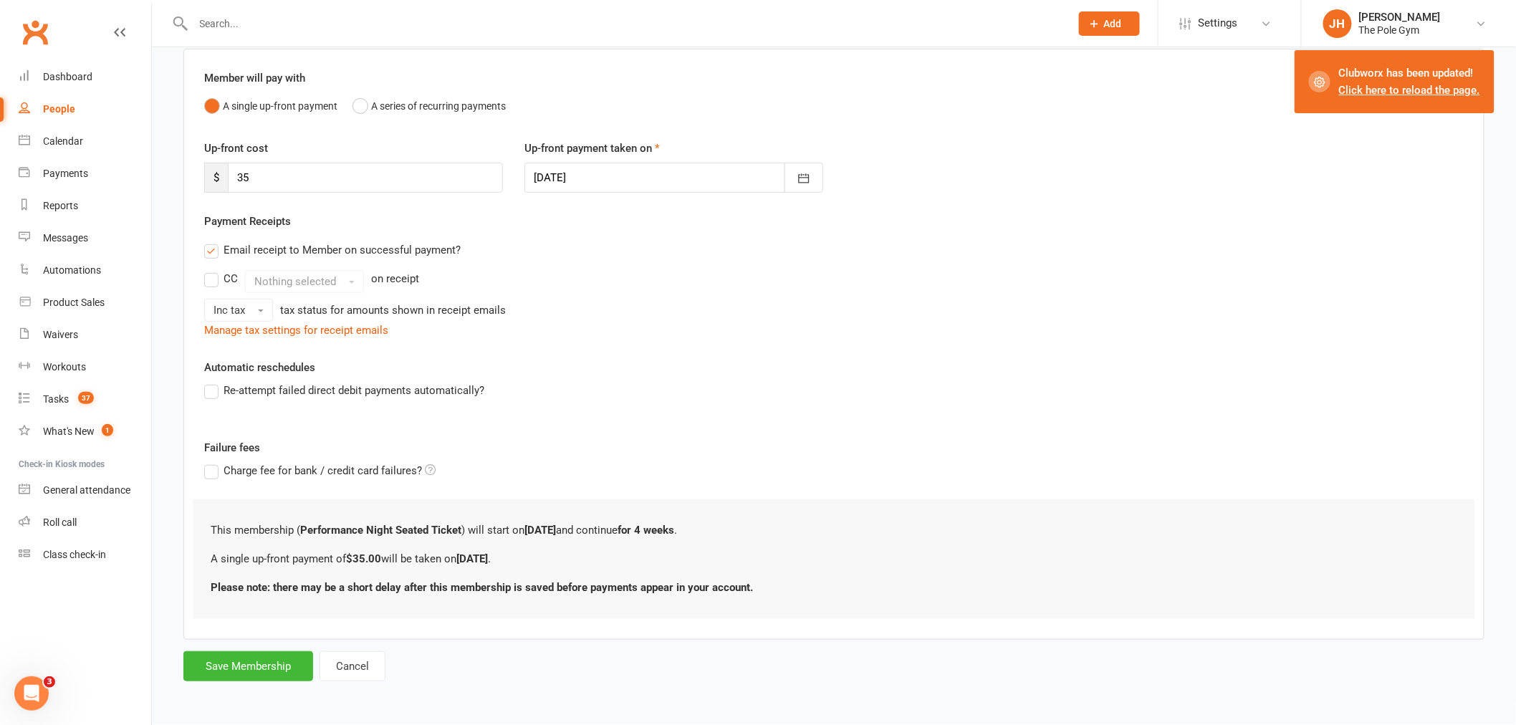
scroll to position [0, 0]
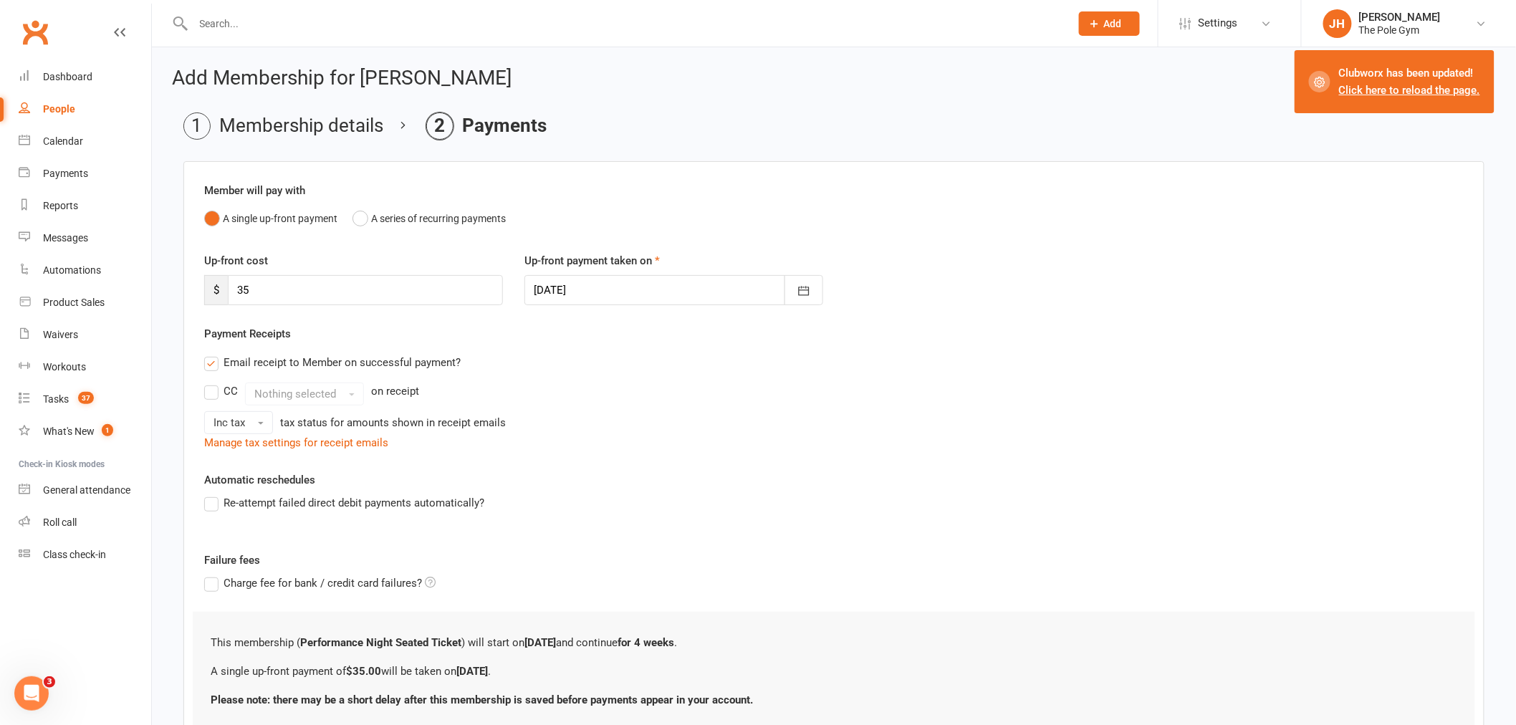
click div
click span "11"
type input "11 Sep 2025"
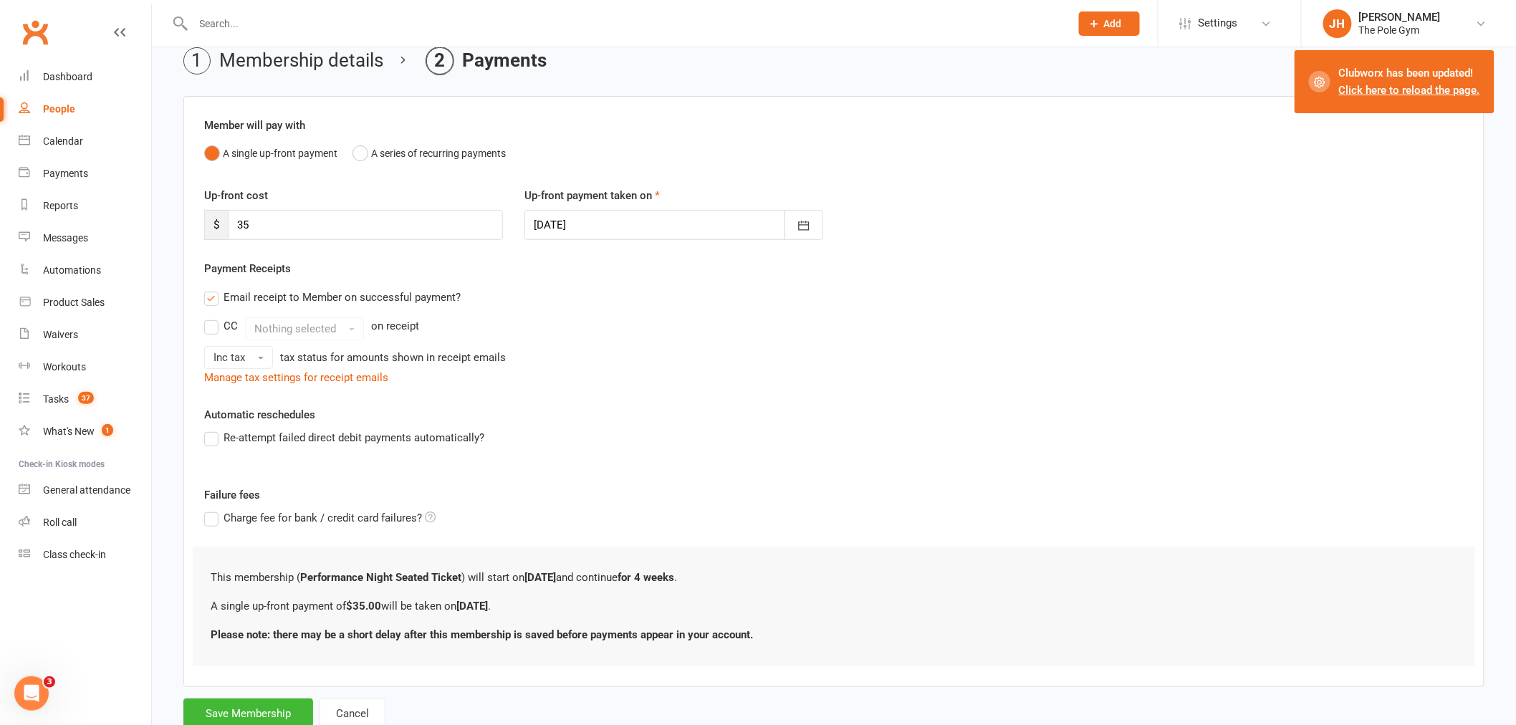
scroll to position [112, 0]
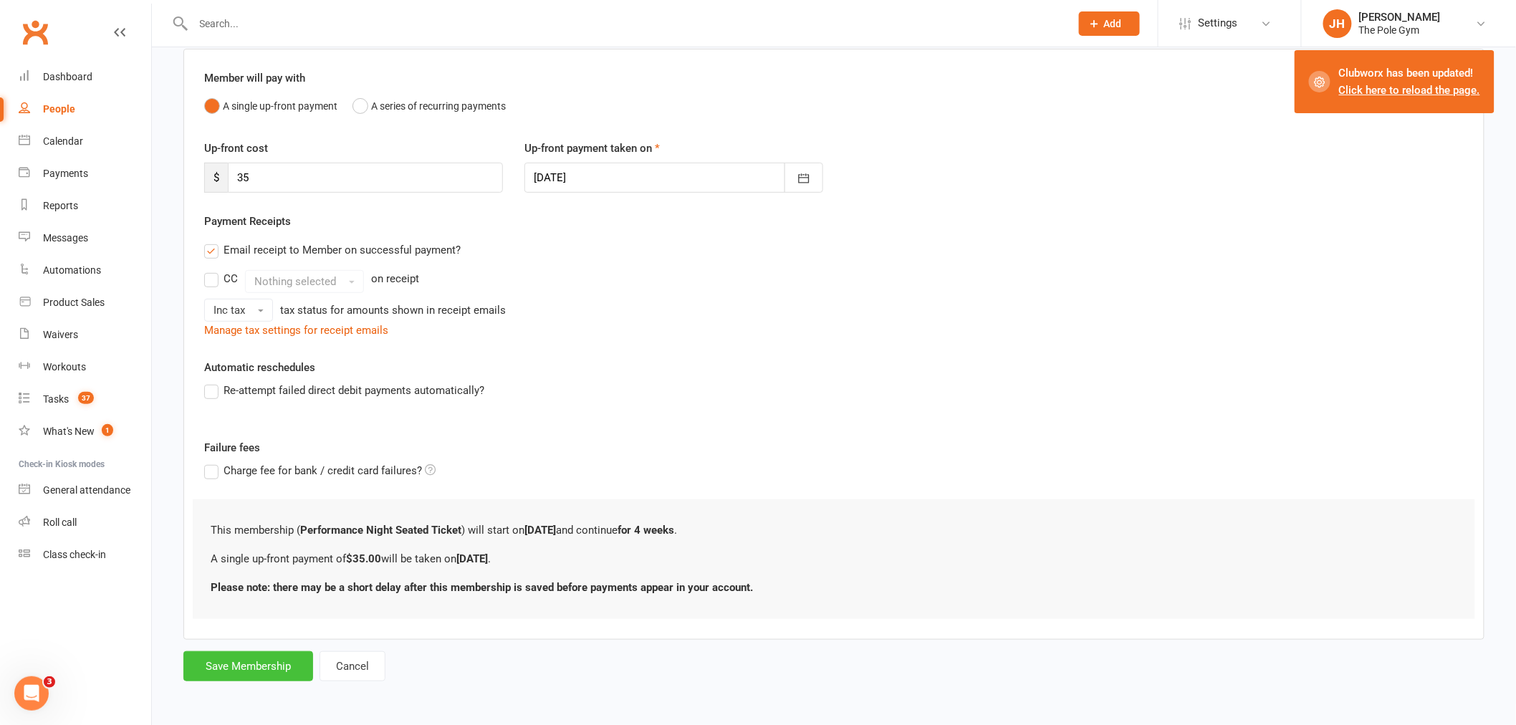
click button "Save Membership"
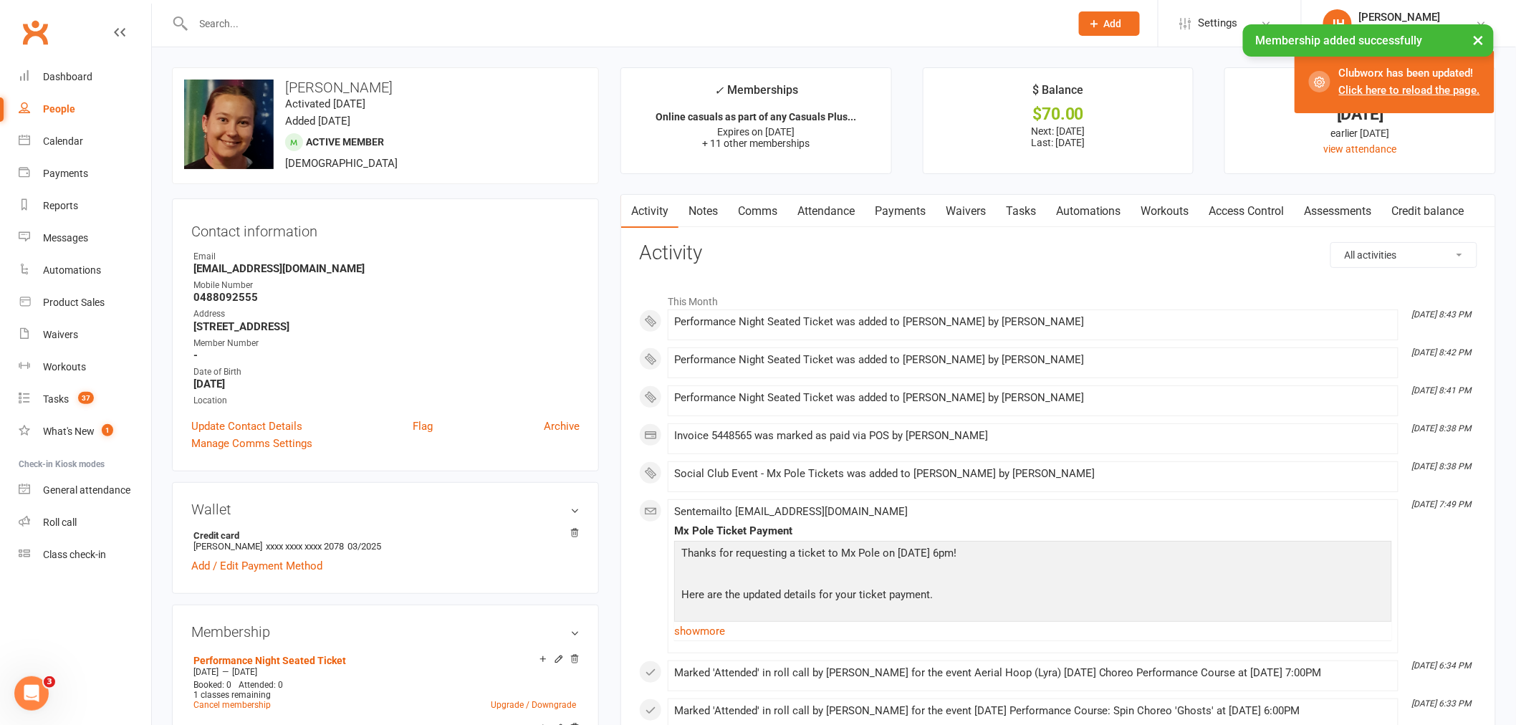
click link "Payments"
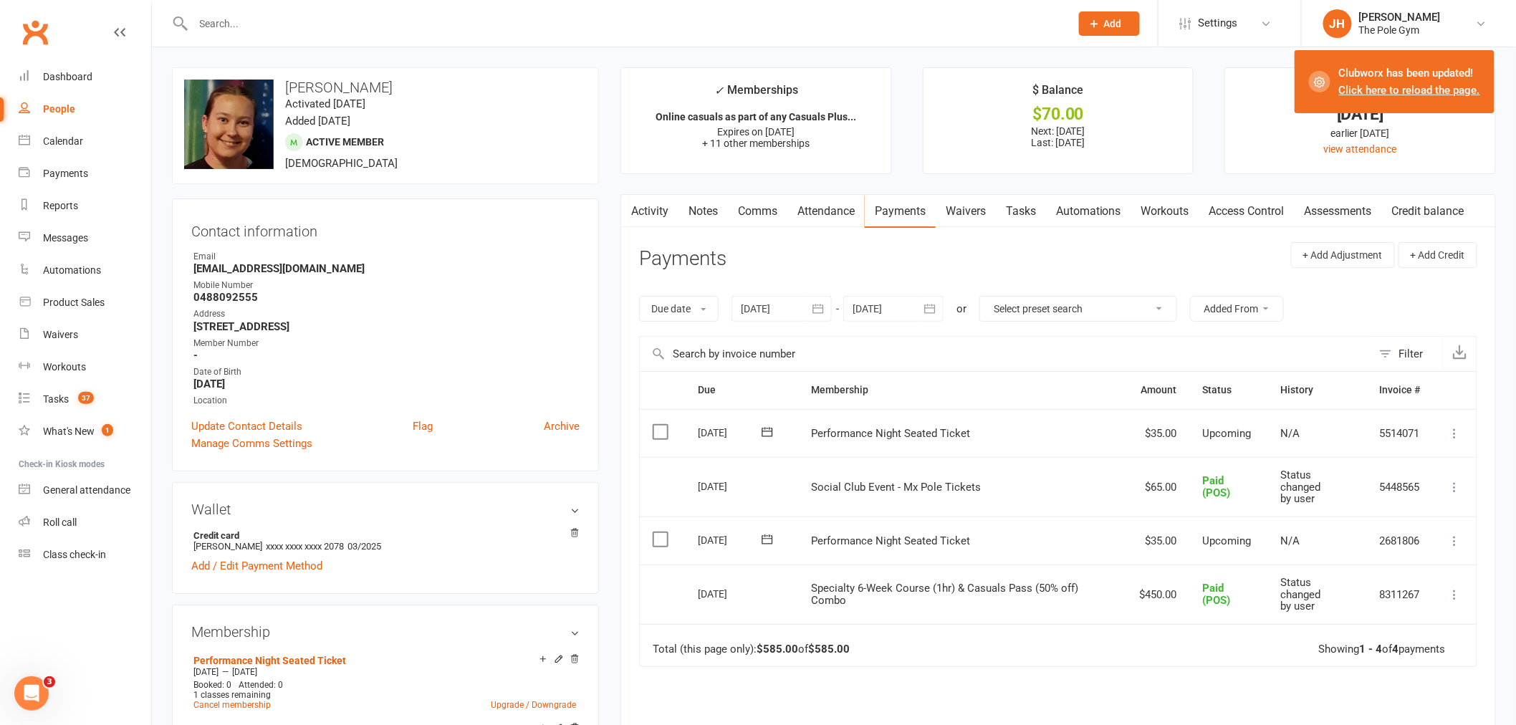
click td "Mark as Paid (Cash) Mark as Paid (POS) Mark as Paid (Other) Skip Change amount …"
click icon
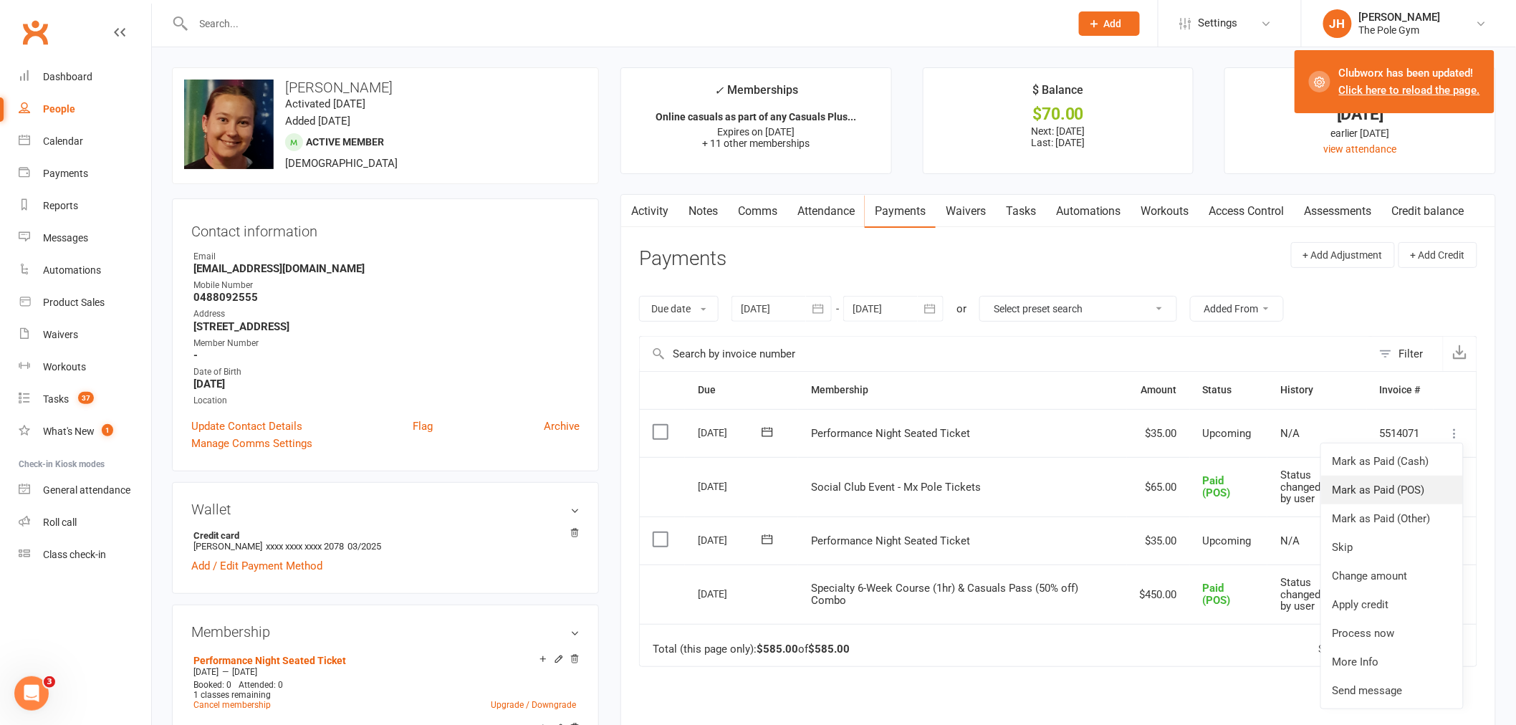
click link "Mark as Paid (POS)"
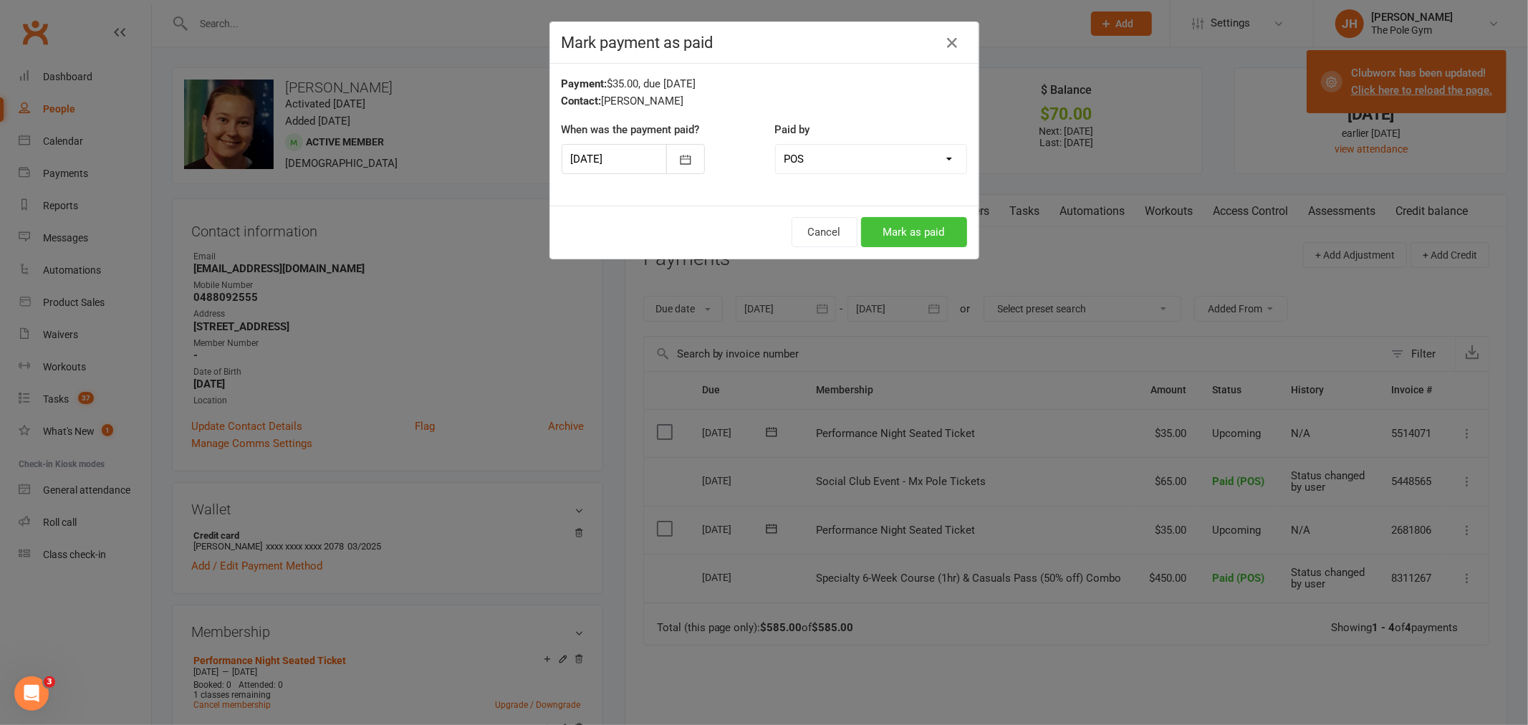
click button "Mark as paid"
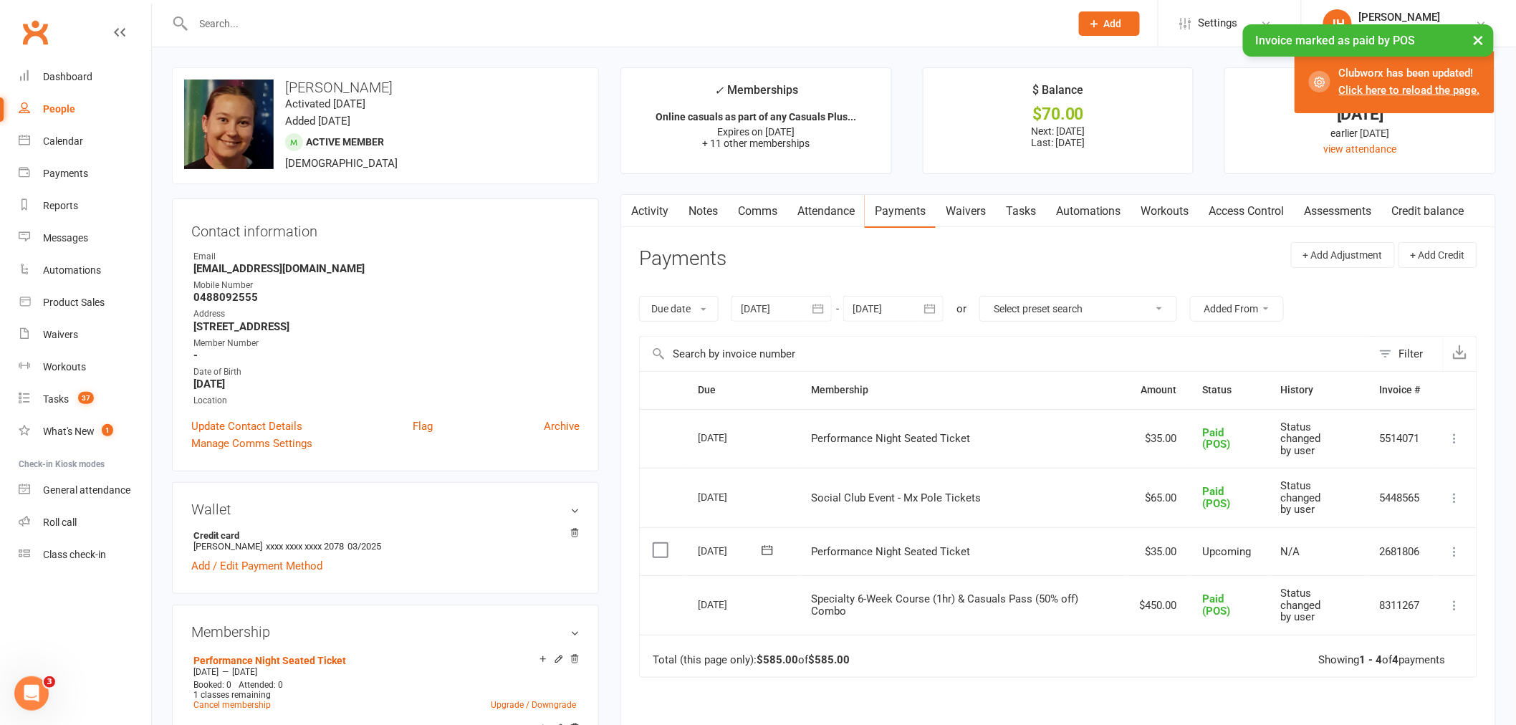
click icon
click link "Mark as Paid (POS)"
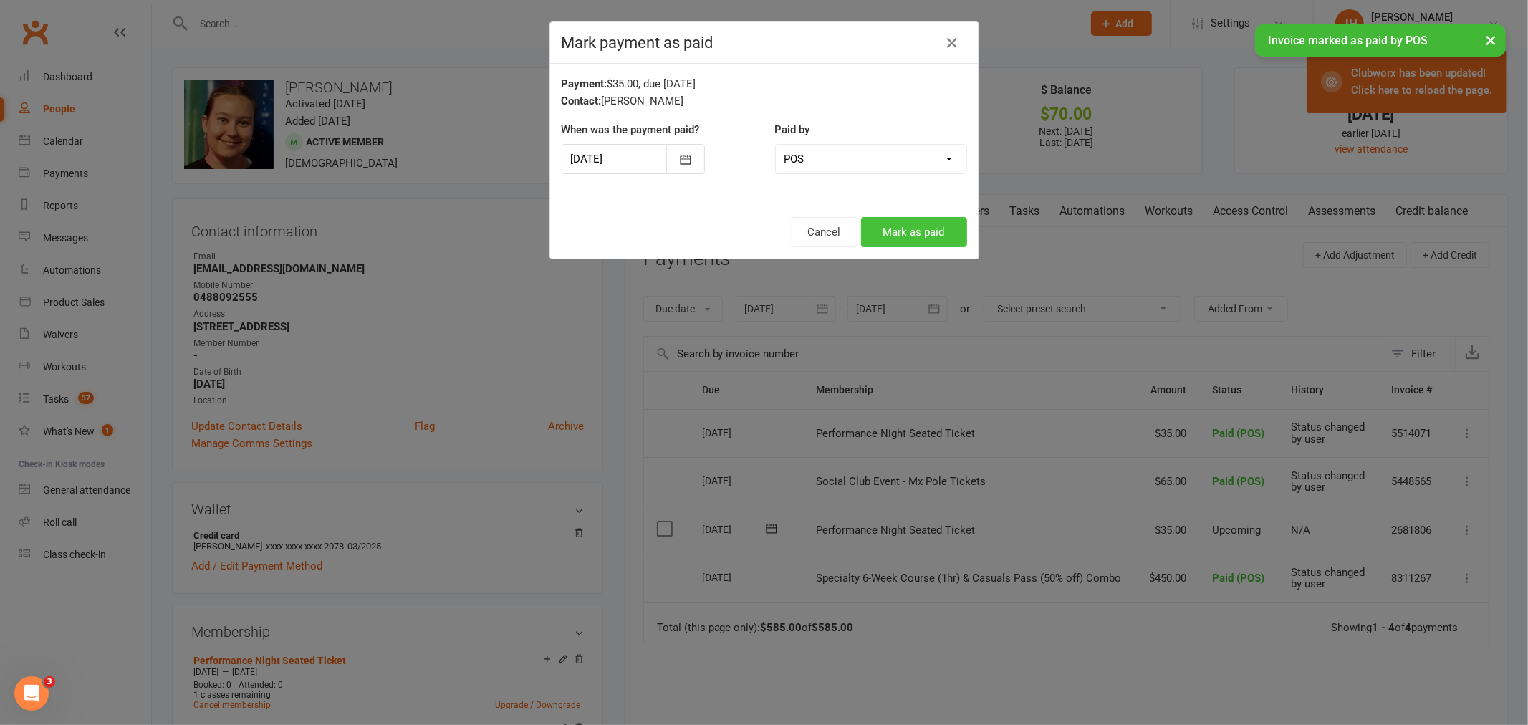
click button "Mark as paid"
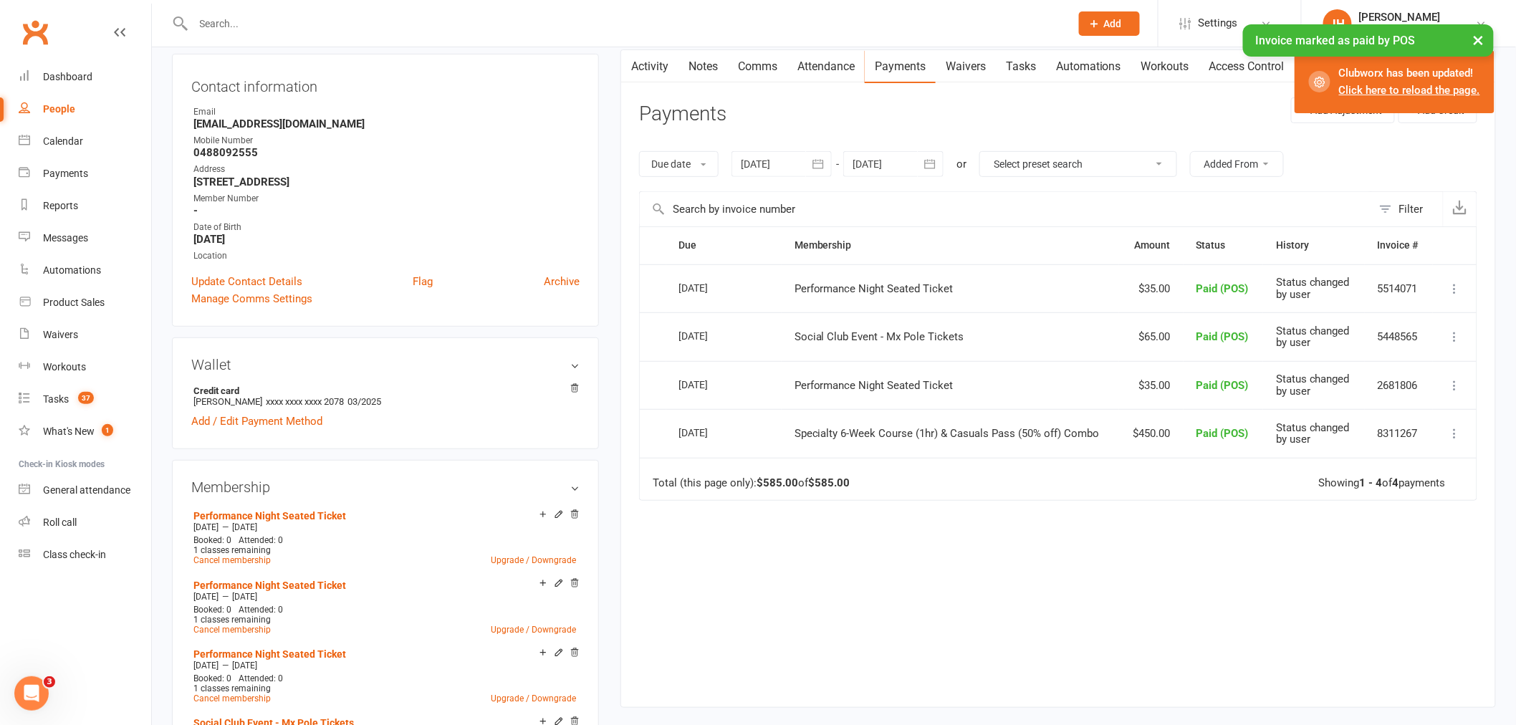
scroll to position [239, 0]
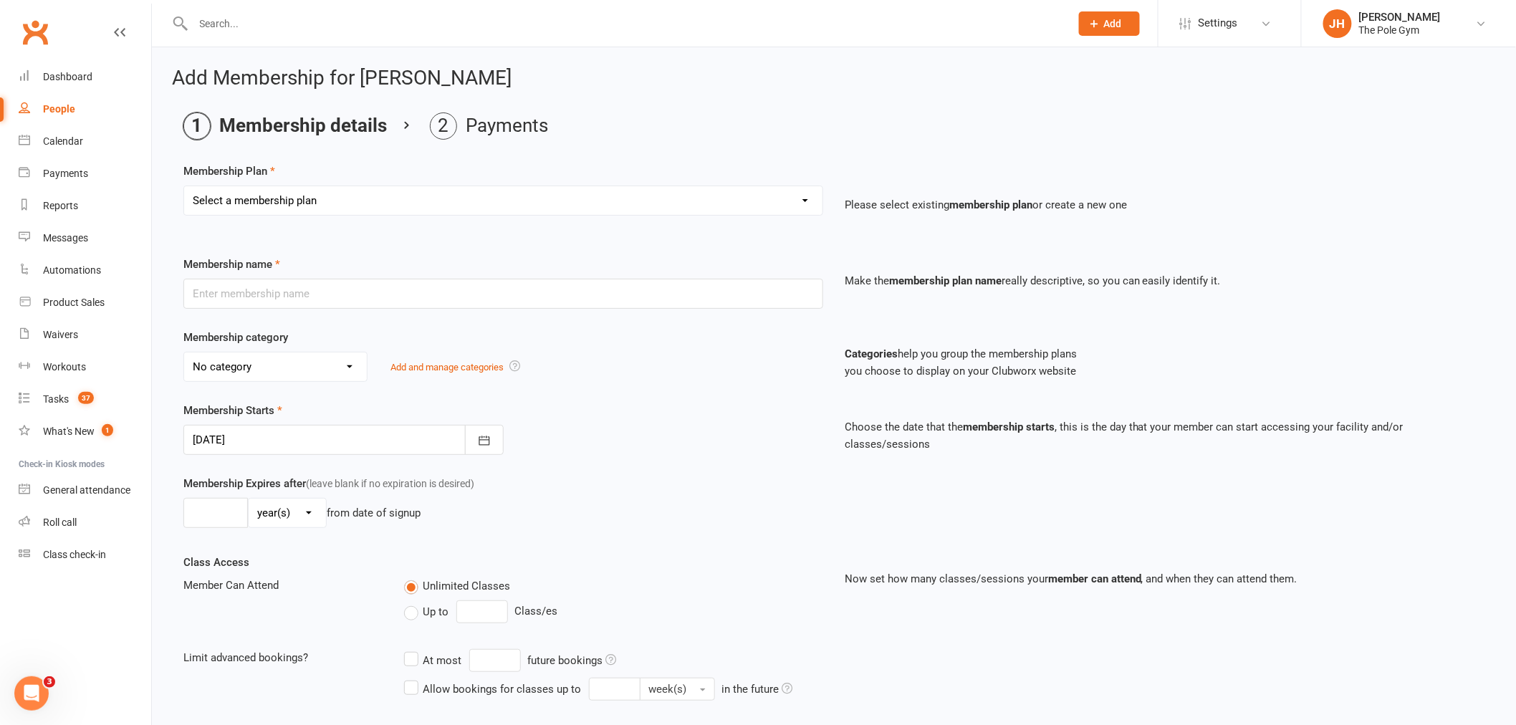
click at [325, 206] on select "Select a membership plan Create new Membership Plan Pay As You Go (45 min) Casu…" at bounding box center [503, 200] width 638 height 29
select select "80"
click at [184, 186] on select "Select a membership plan Create new Membership Plan Pay As You Go (45 min) Casu…" at bounding box center [503, 200] width 638 height 29
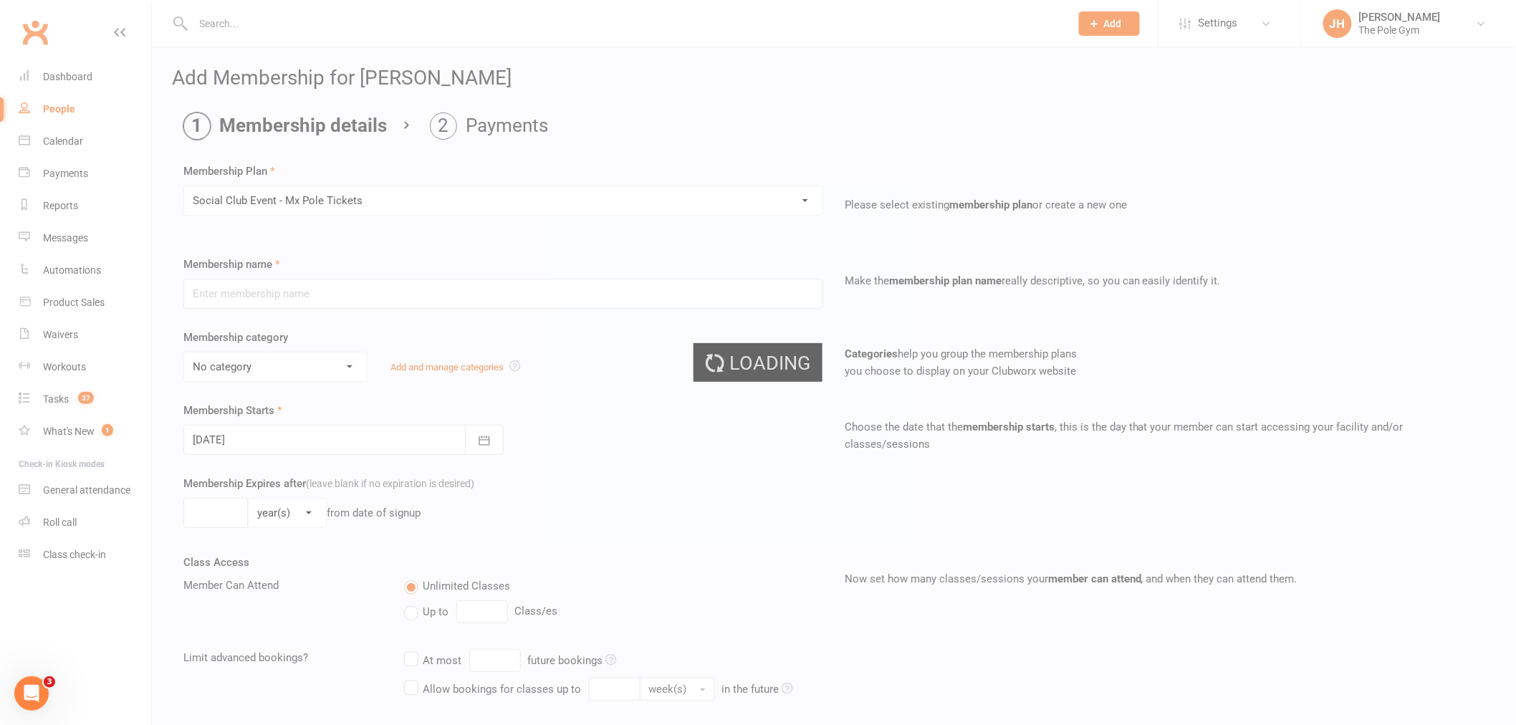
type input "Social Club Event - Mx Pole Tickets"
select select "17"
type input "4"
select select "1"
type input "1"
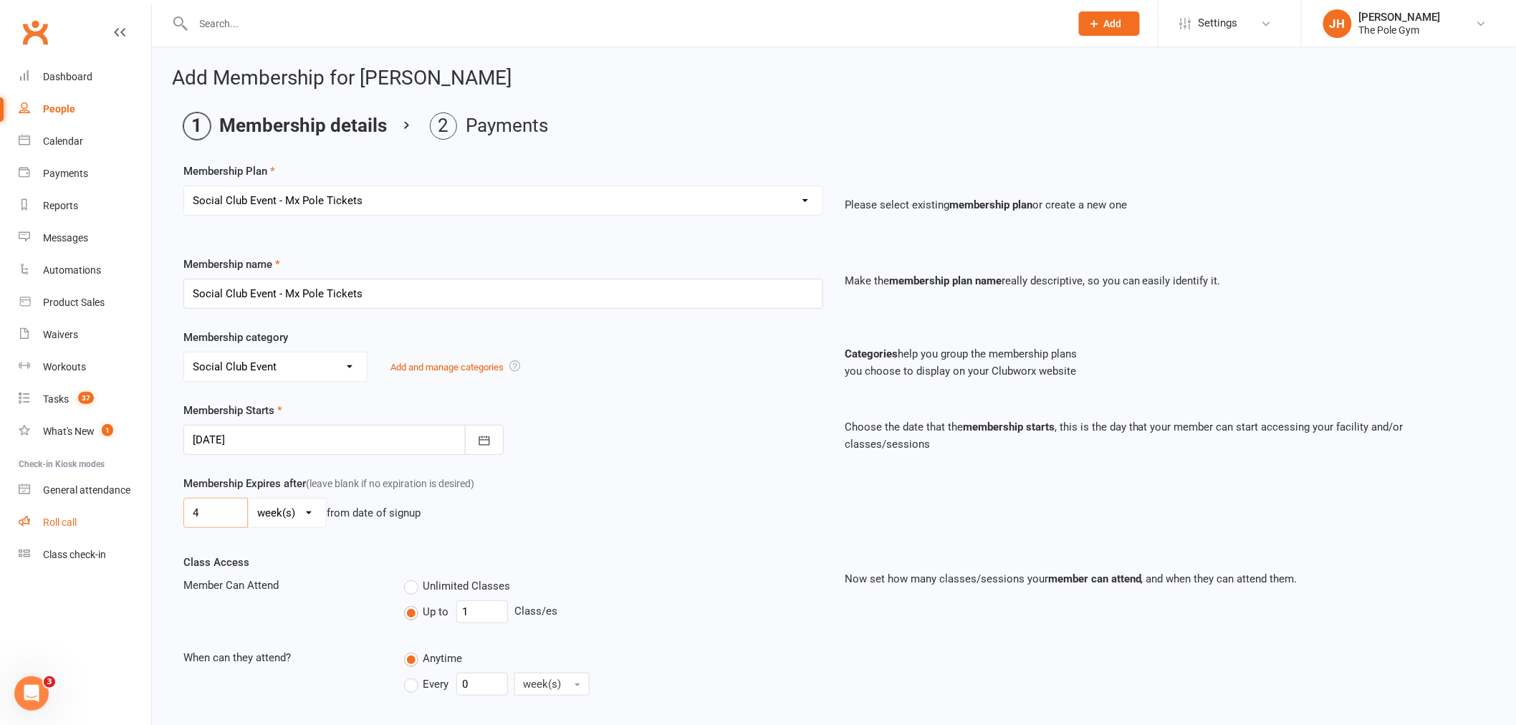
drag, startPoint x: 217, startPoint y: 514, endPoint x: 150, endPoint y: 519, distance: 66.9
click at [663, 490] on div "Membership Expires after (leave blank if no expiration is desired) 4 day(s) wee…" at bounding box center [503, 504] width 661 height 59
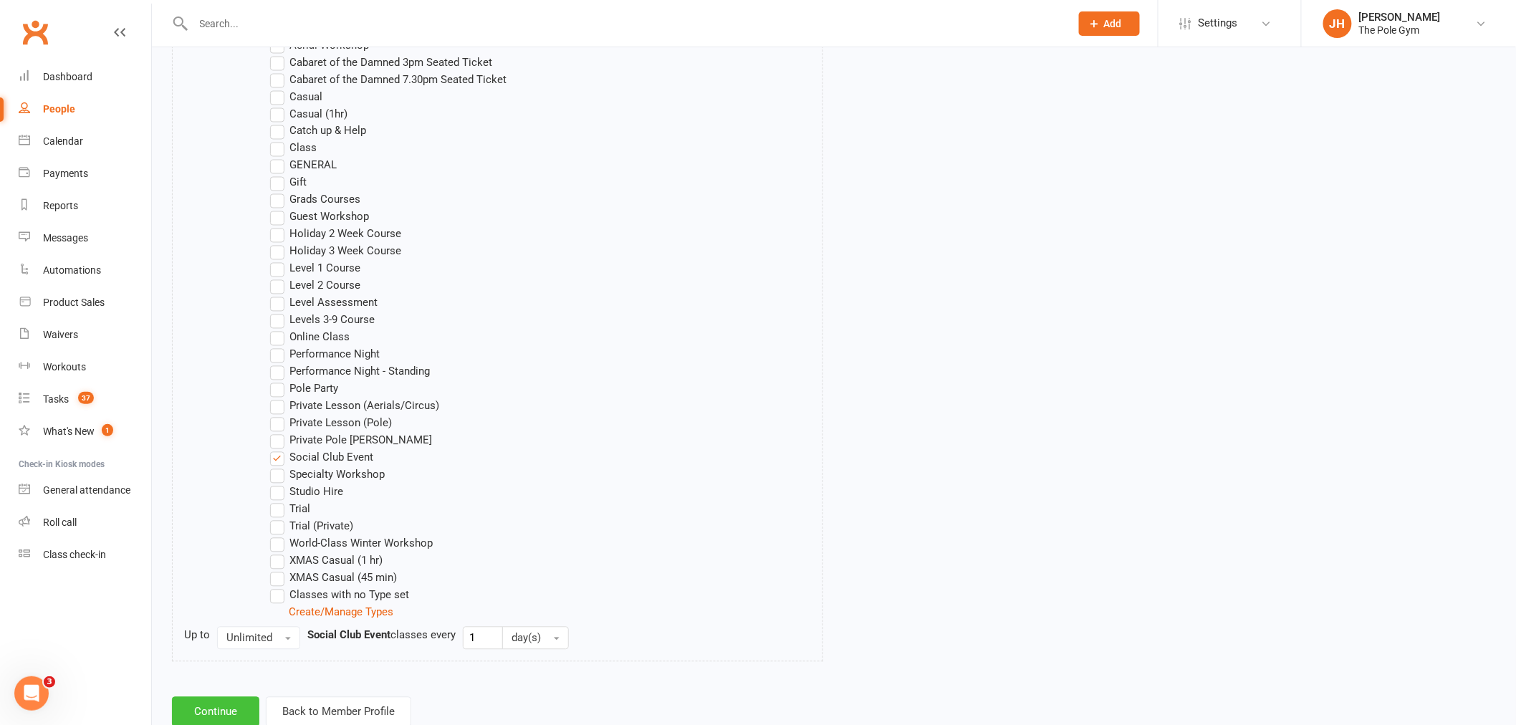
scroll to position [1047, 0]
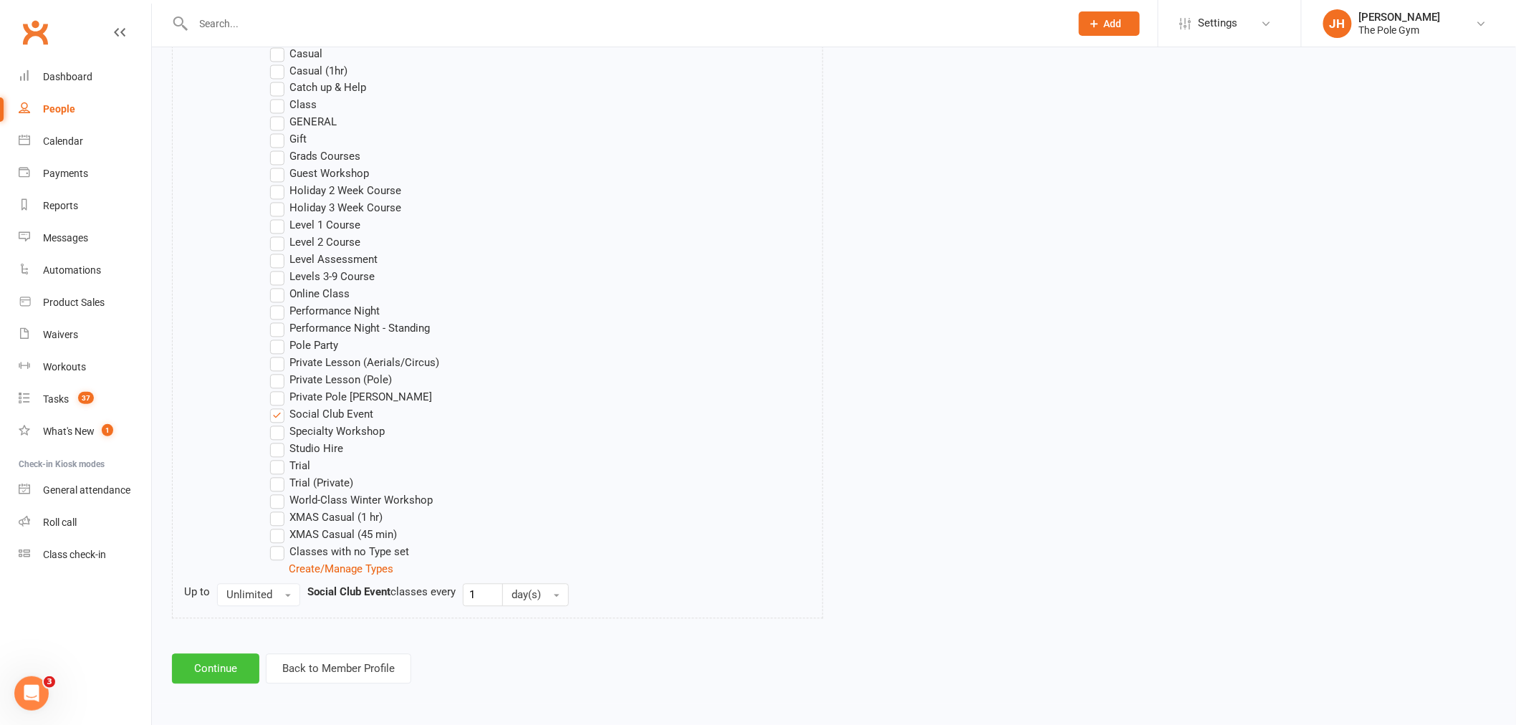
click at [217, 662] on button "Continue" at bounding box center [215, 669] width 87 height 30
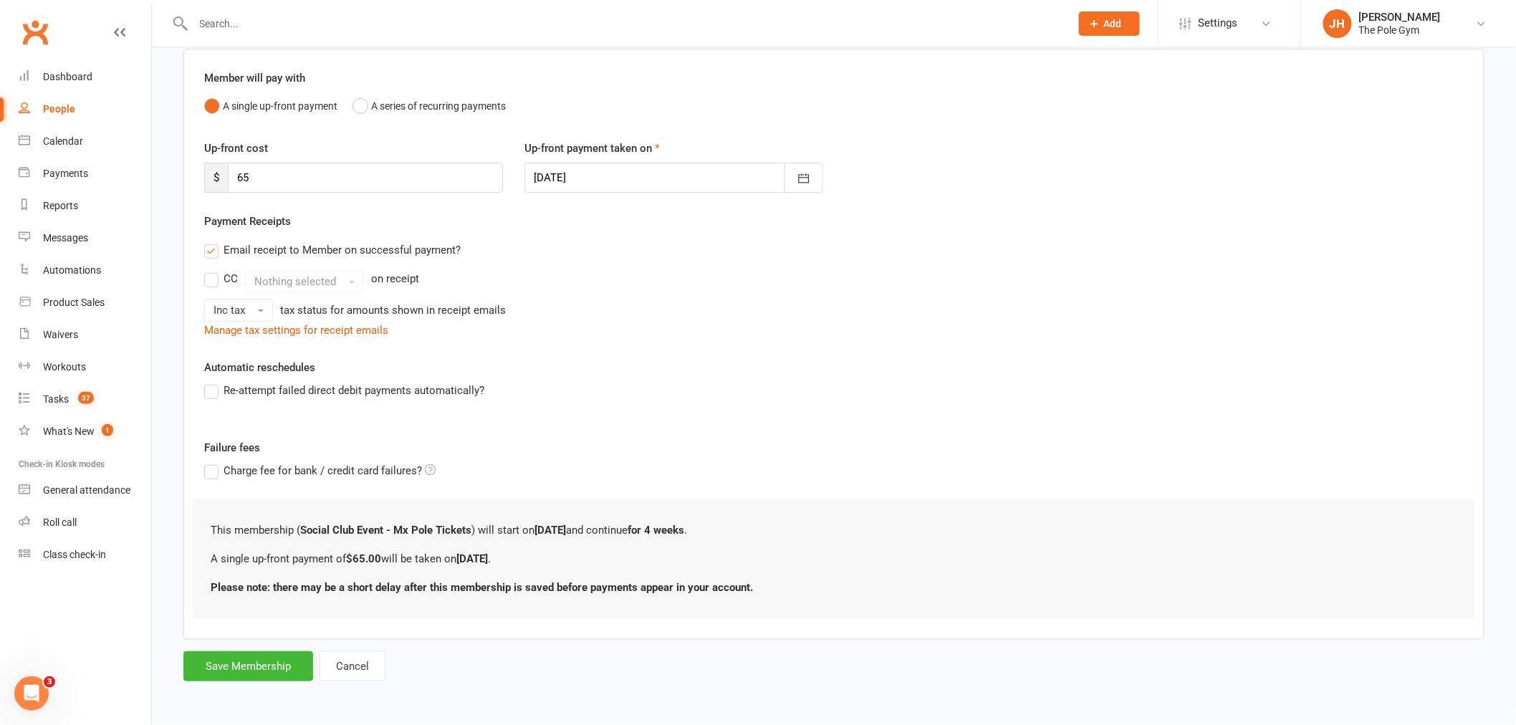
scroll to position [0, 0]
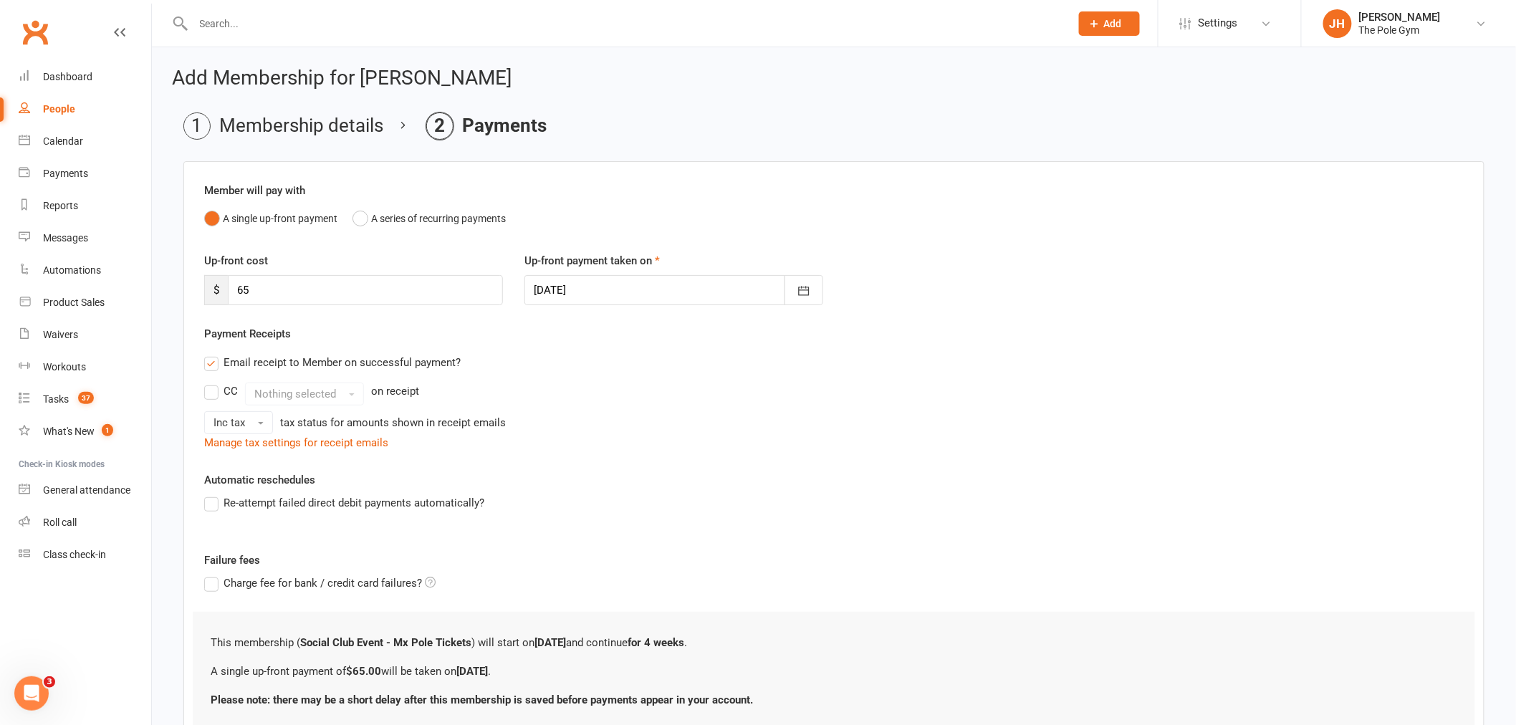
click at [638, 284] on div at bounding box center [673, 290] width 299 height 30
click at [710, 404] on button "11" at bounding box center [708, 408] width 30 height 26
type input "[DATE]"
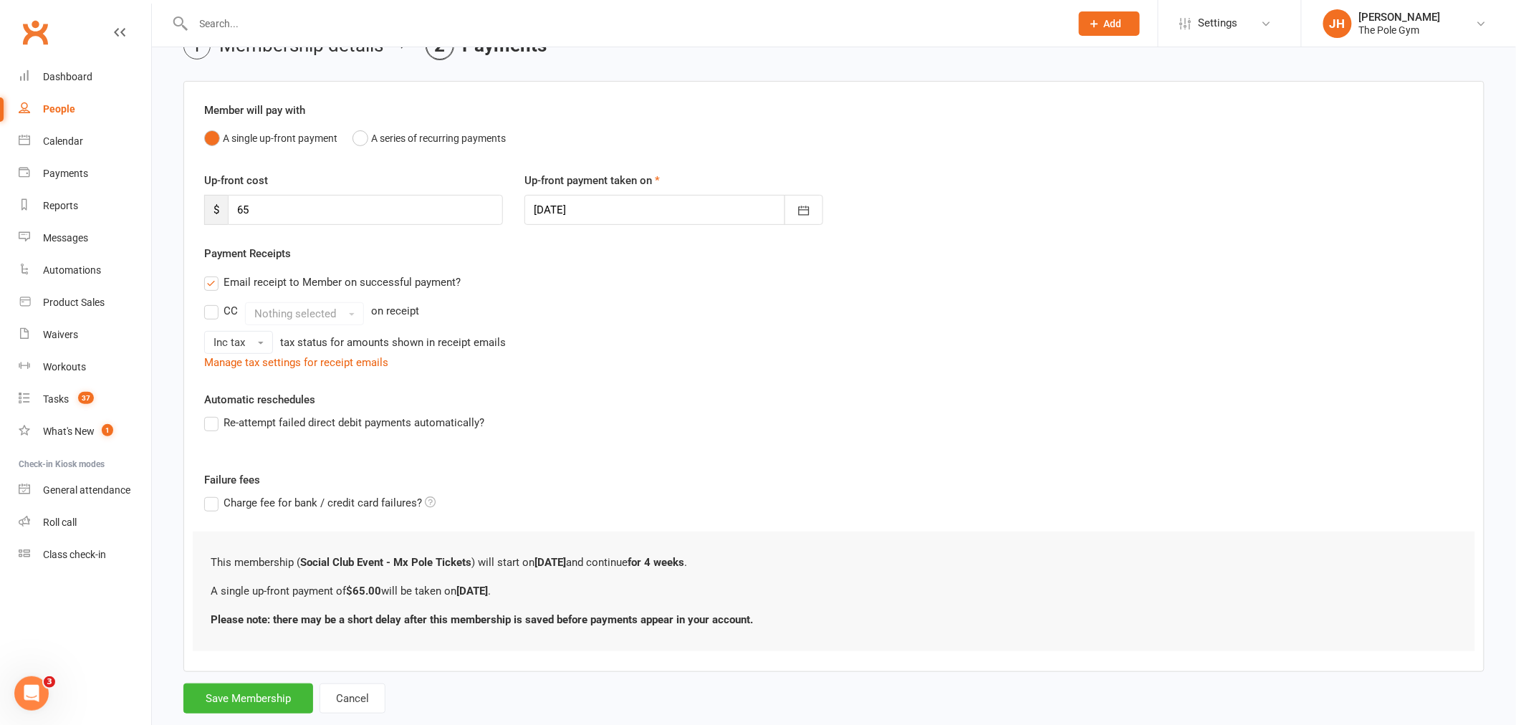
scroll to position [112, 0]
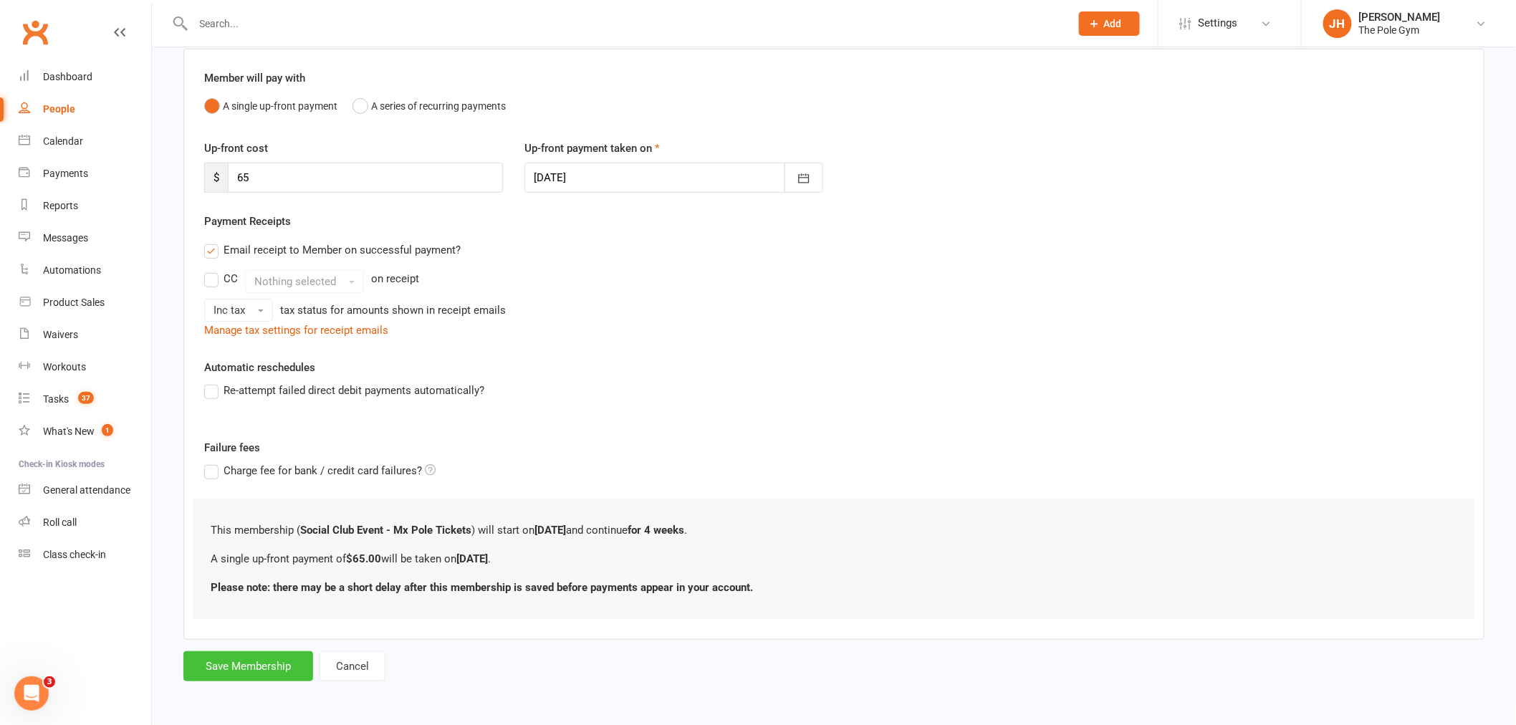
click at [273, 655] on button "Save Membership" at bounding box center [248, 666] width 130 height 30
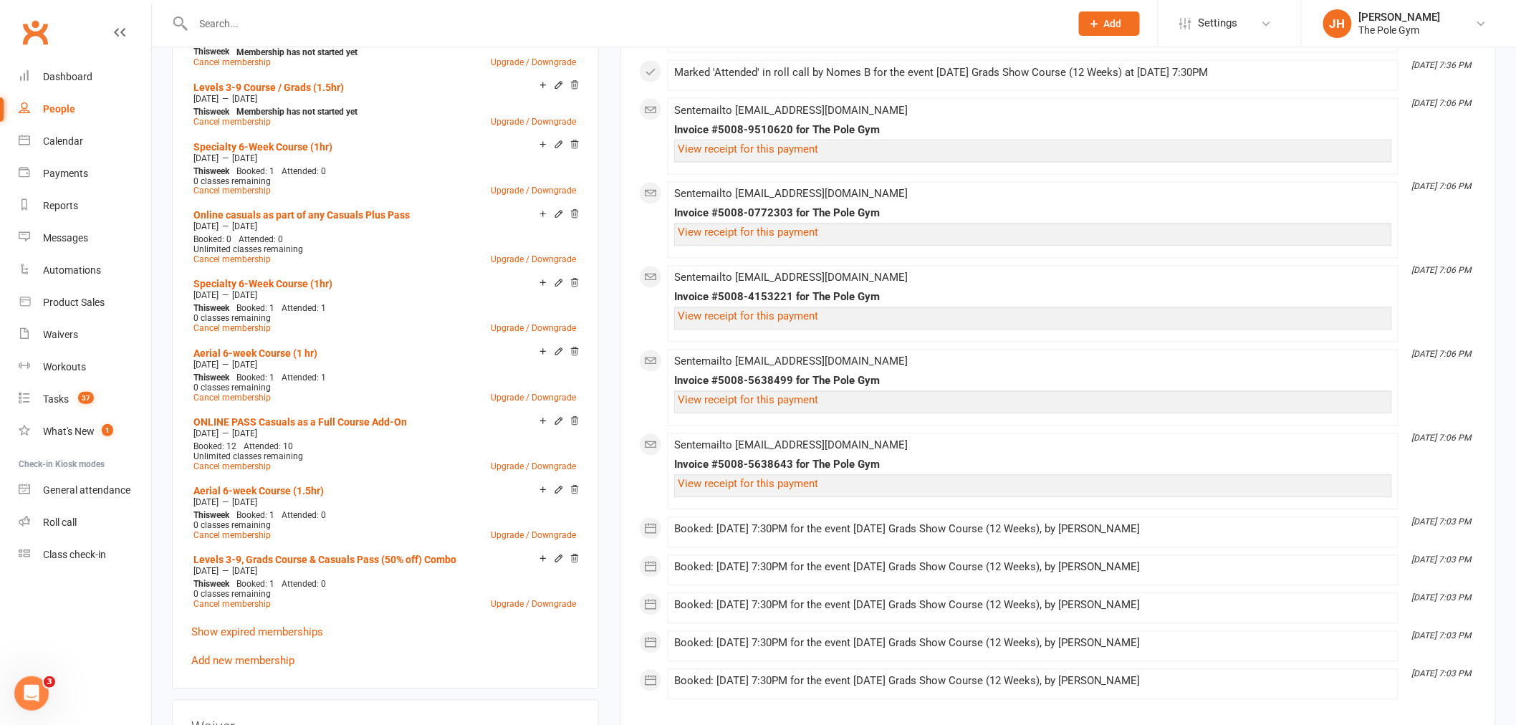
scroll to position [1034, 0]
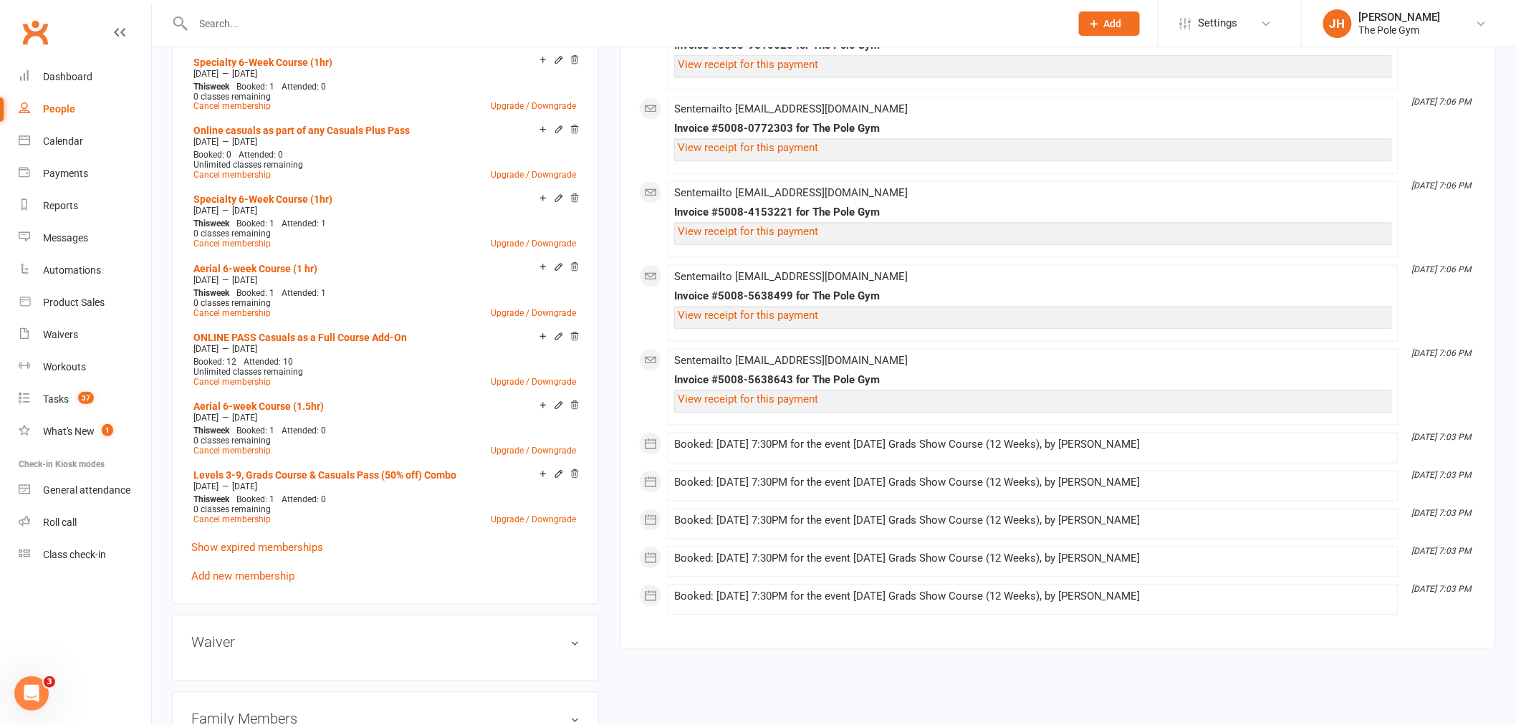
click at [249, 574] on div "Social Club Event - Mx Pole Tickets [DATE] — [DATE] Booked: 0 Attended: 0 1 cla…" at bounding box center [385, 100] width 388 height 969
click at [261, 570] on link "Add new membership" at bounding box center [242, 576] width 103 height 13
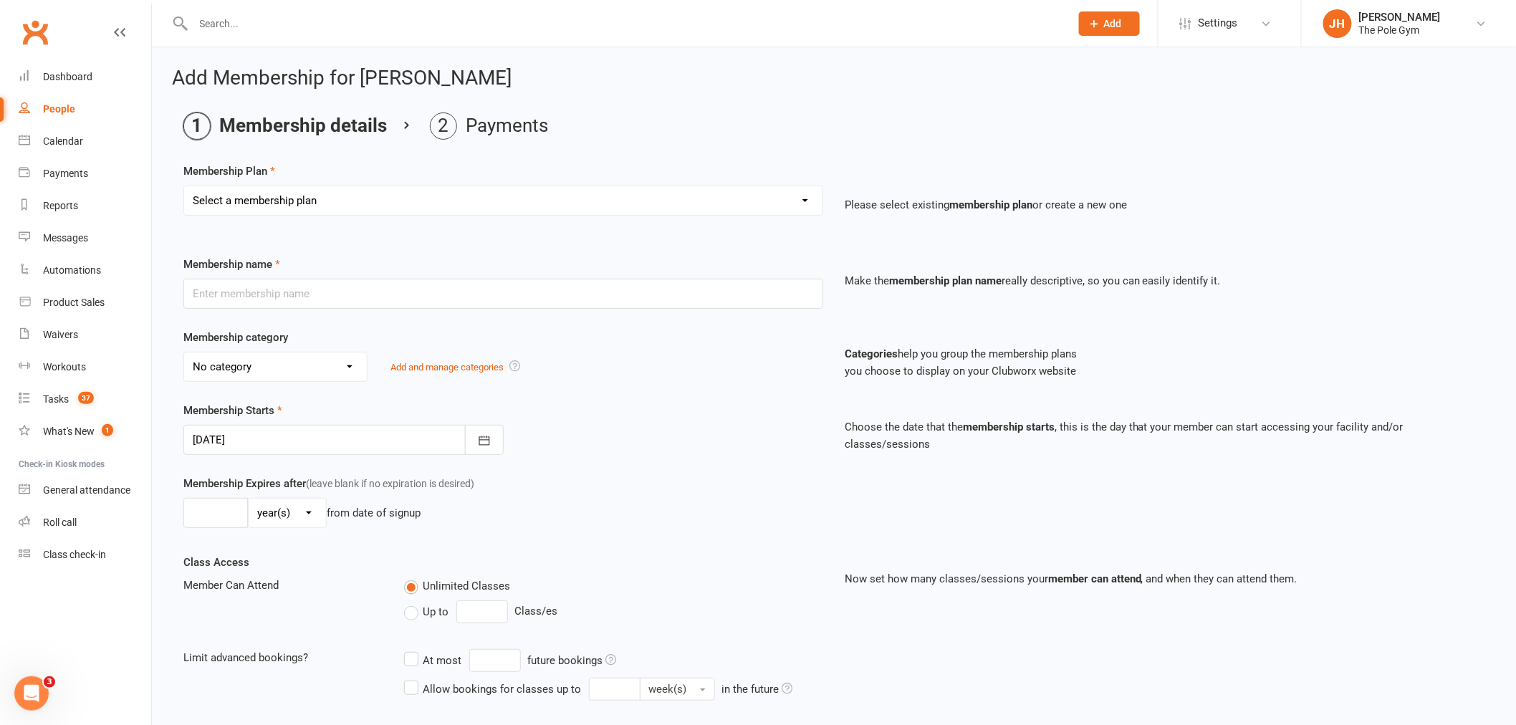
click at [310, 208] on select "Select a membership plan Create new Membership Plan Pay As You Go (45 min) Casu…" at bounding box center [503, 200] width 638 height 29
select select "80"
click at [184, 186] on select "Select a membership plan Create new Membership Plan Pay As You Go (45 min) Casu…" at bounding box center [503, 200] width 638 height 29
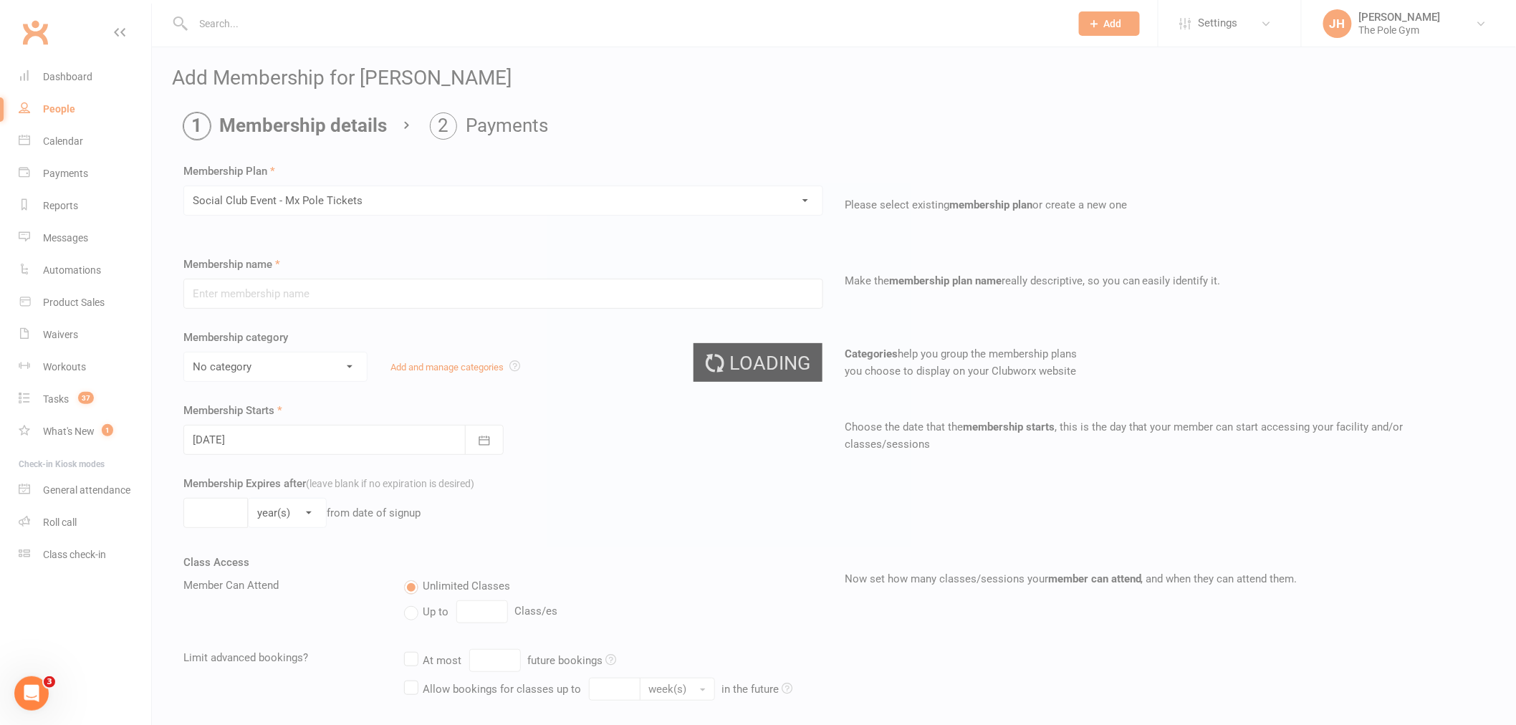
type input "Social Club Event - Mx Pole Tickets"
select select "17"
type input "4"
select select "1"
type input "1"
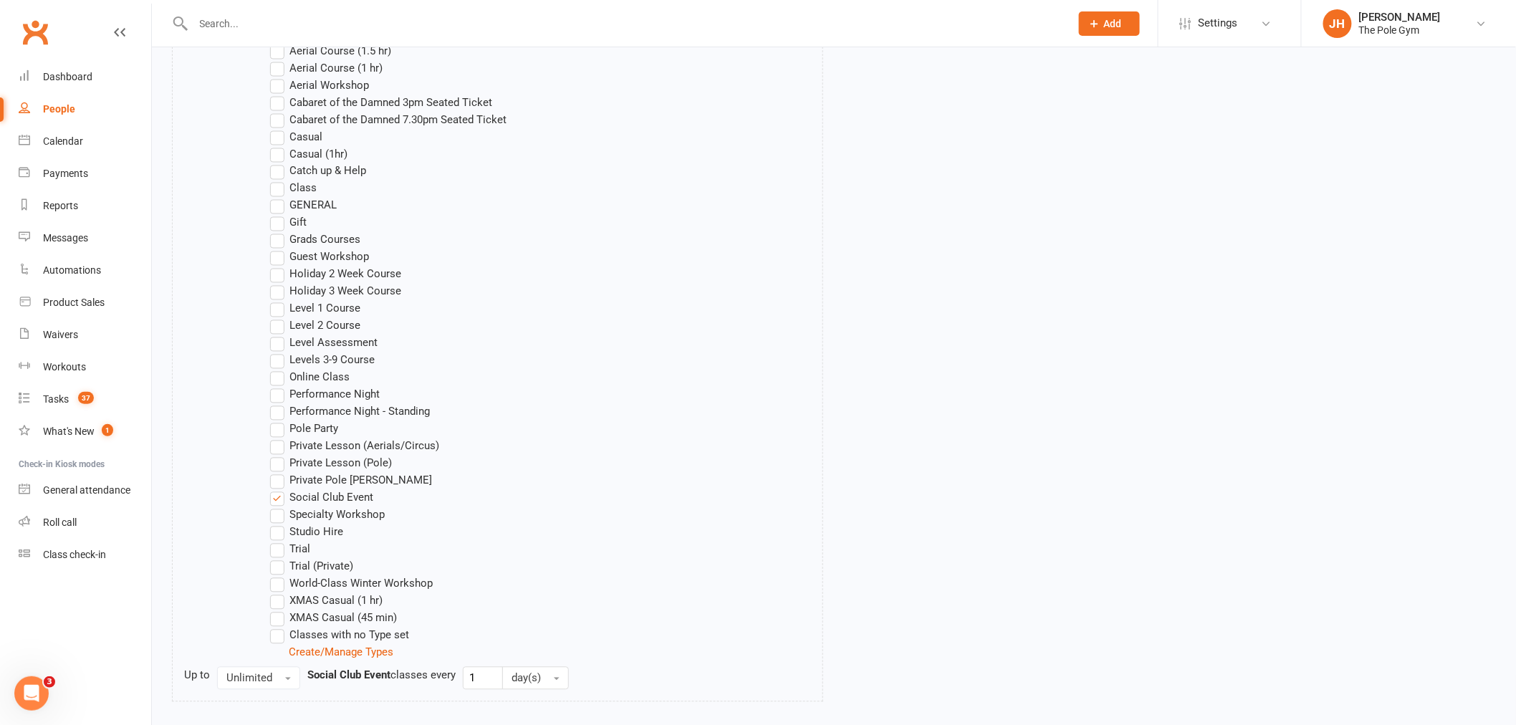
scroll to position [1047, 0]
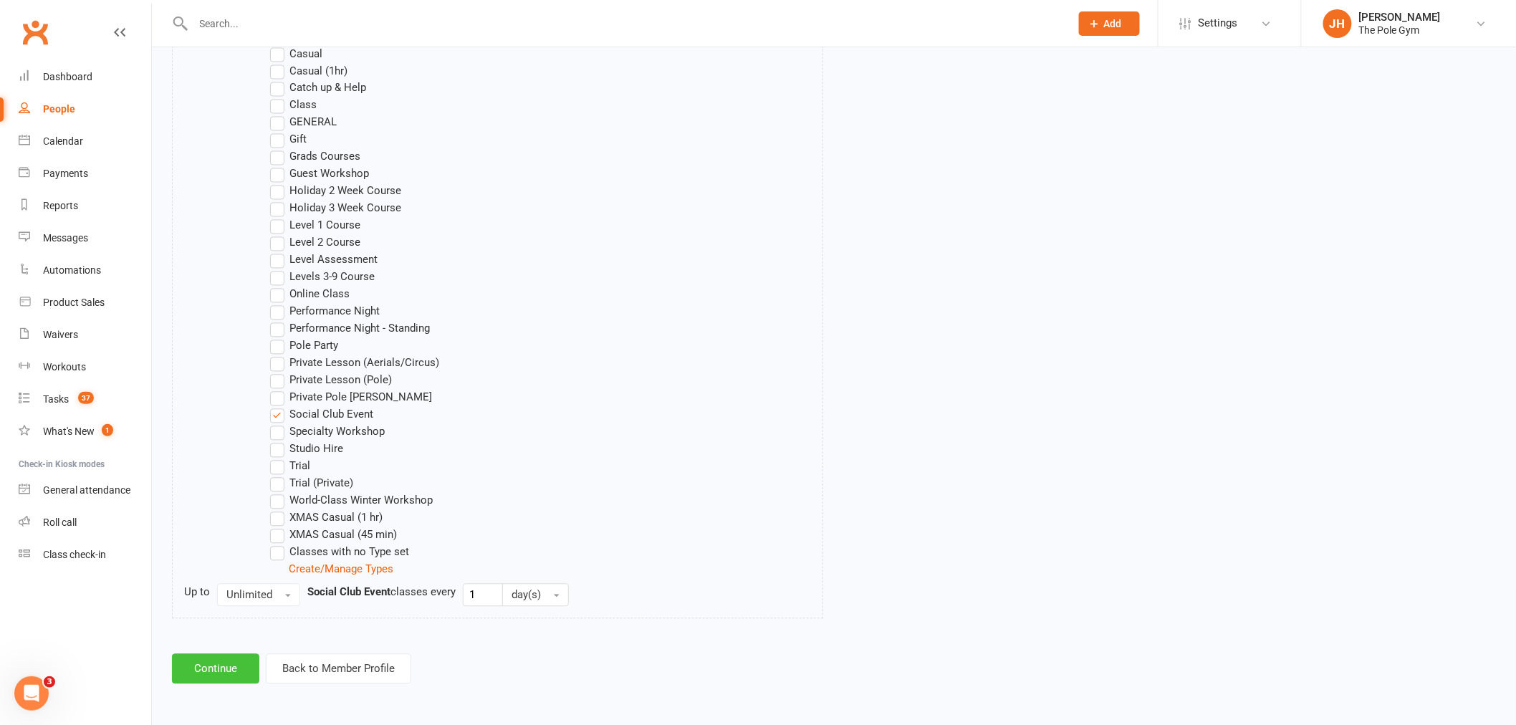
click at [219, 677] on button "Continue" at bounding box center [215, 669] width 87 height 30
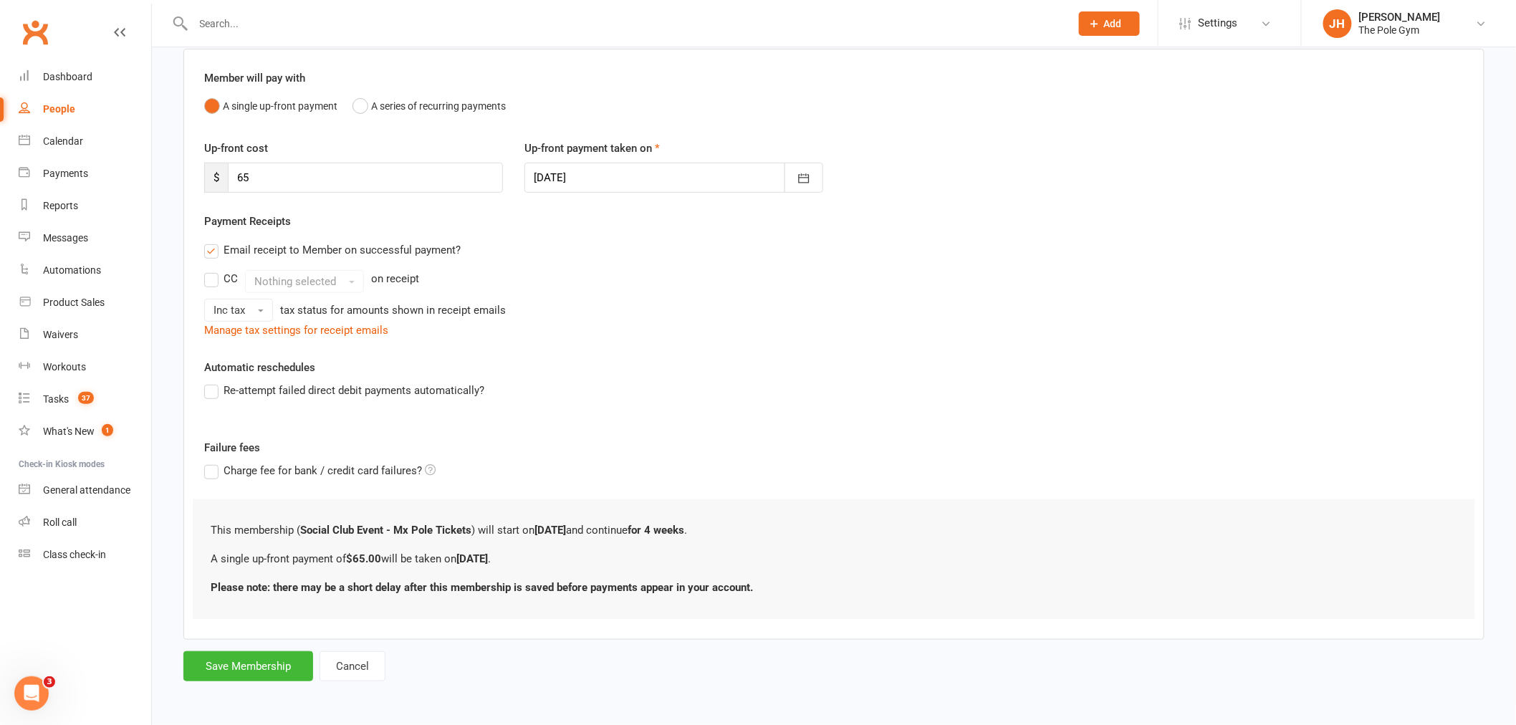
scroll to position [0, 0]
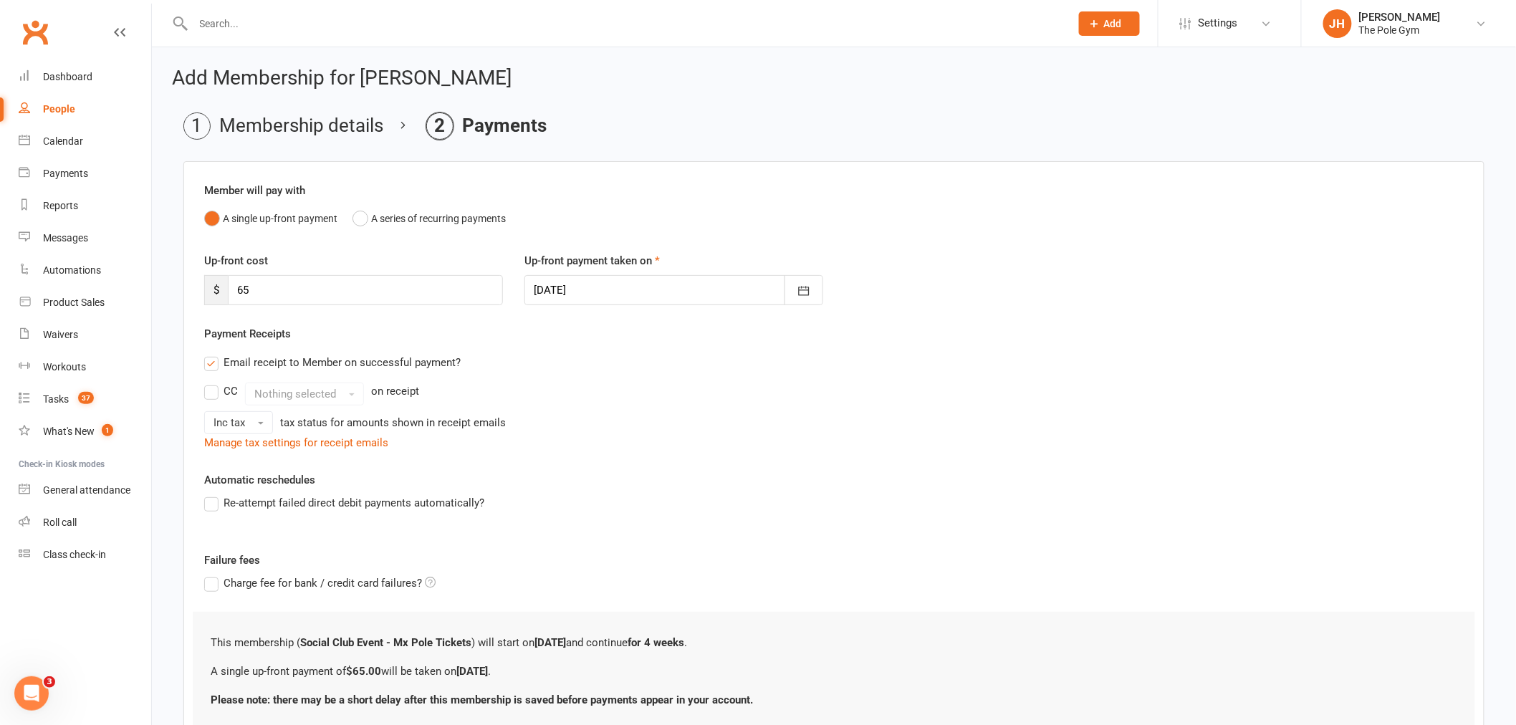
click at [625, 276] on div at bounding box center [673, 290] width 299 height 30
click at [711, 409] on button "11" at bounding box center [708, 408] width 30 height 26
type input "[DATE]"
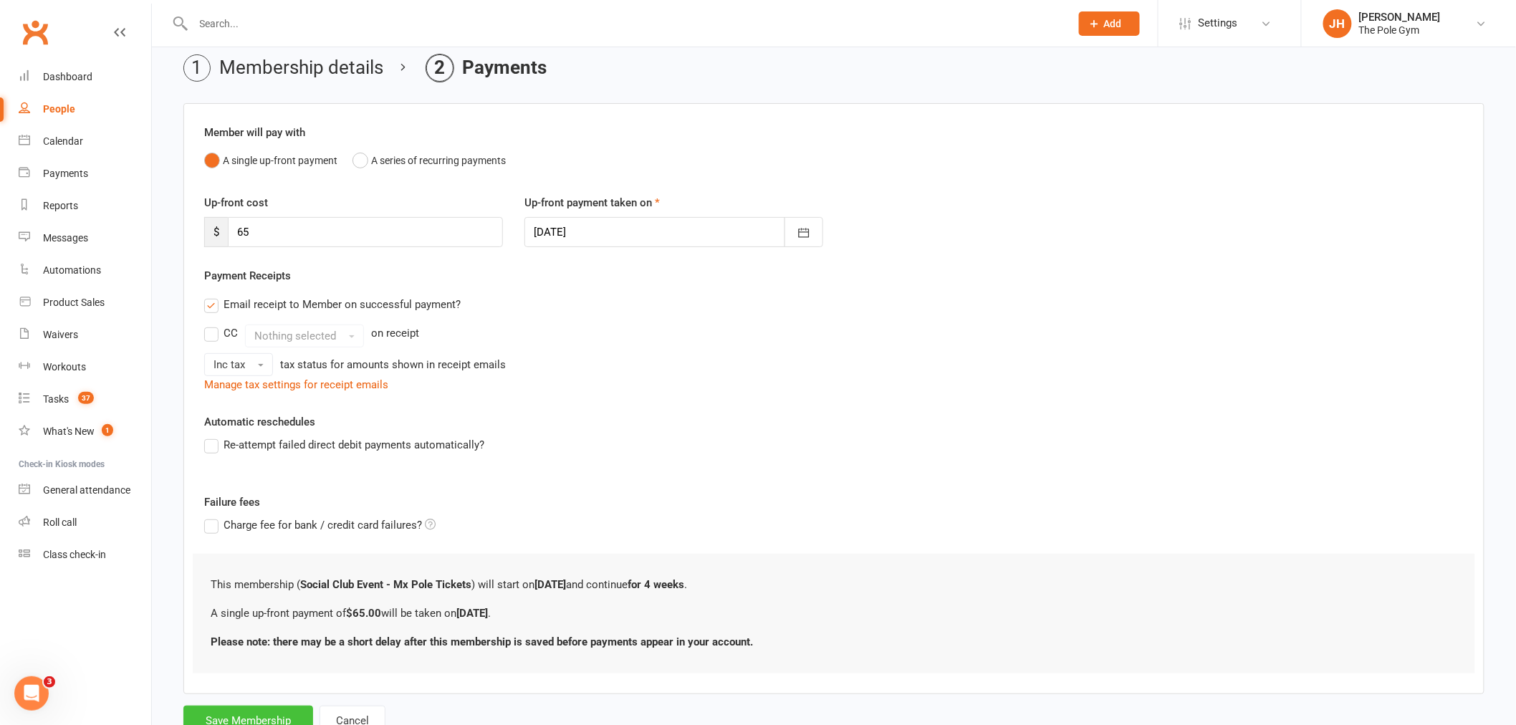
scroll to position [112, 0]
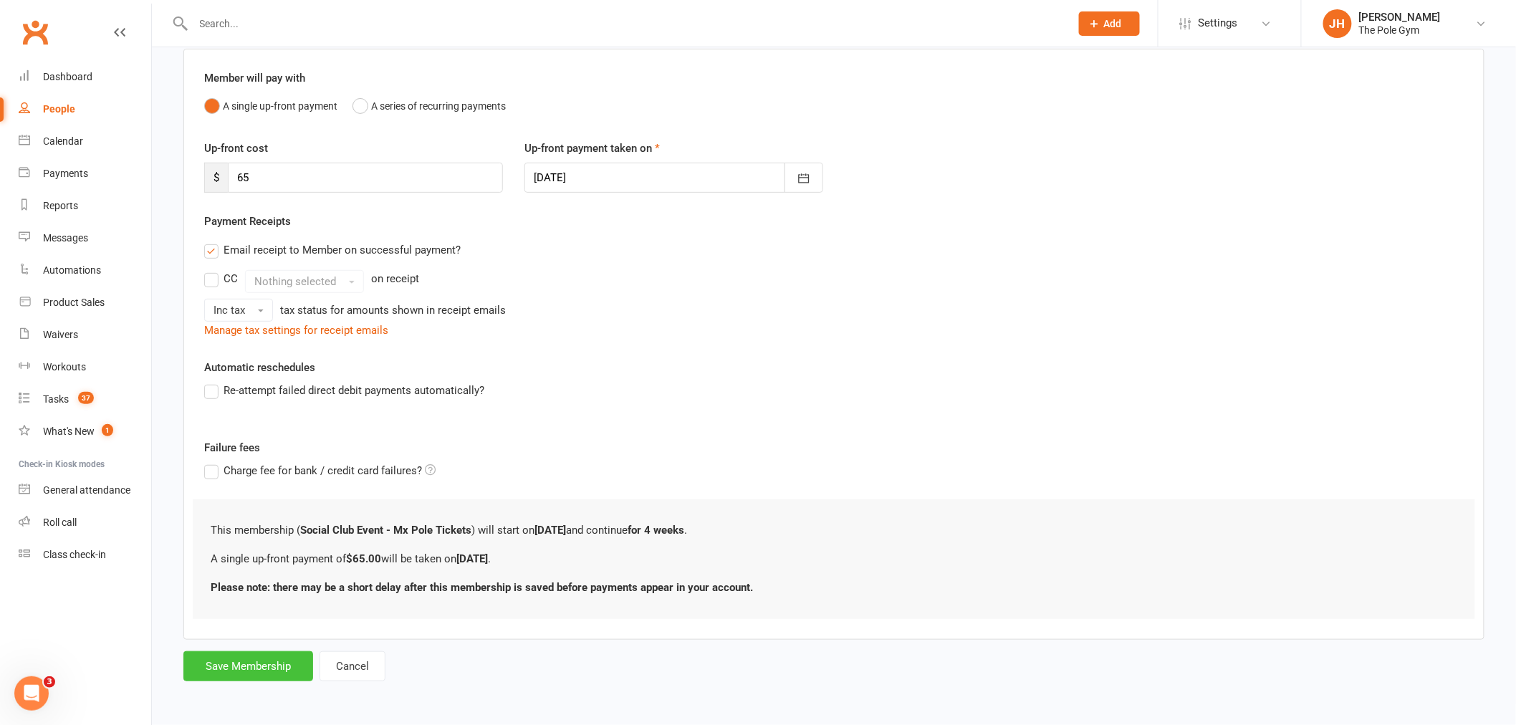
click at [262, 660] on button "Save Membership" at bounding box center [248, 666] width 130 height 30
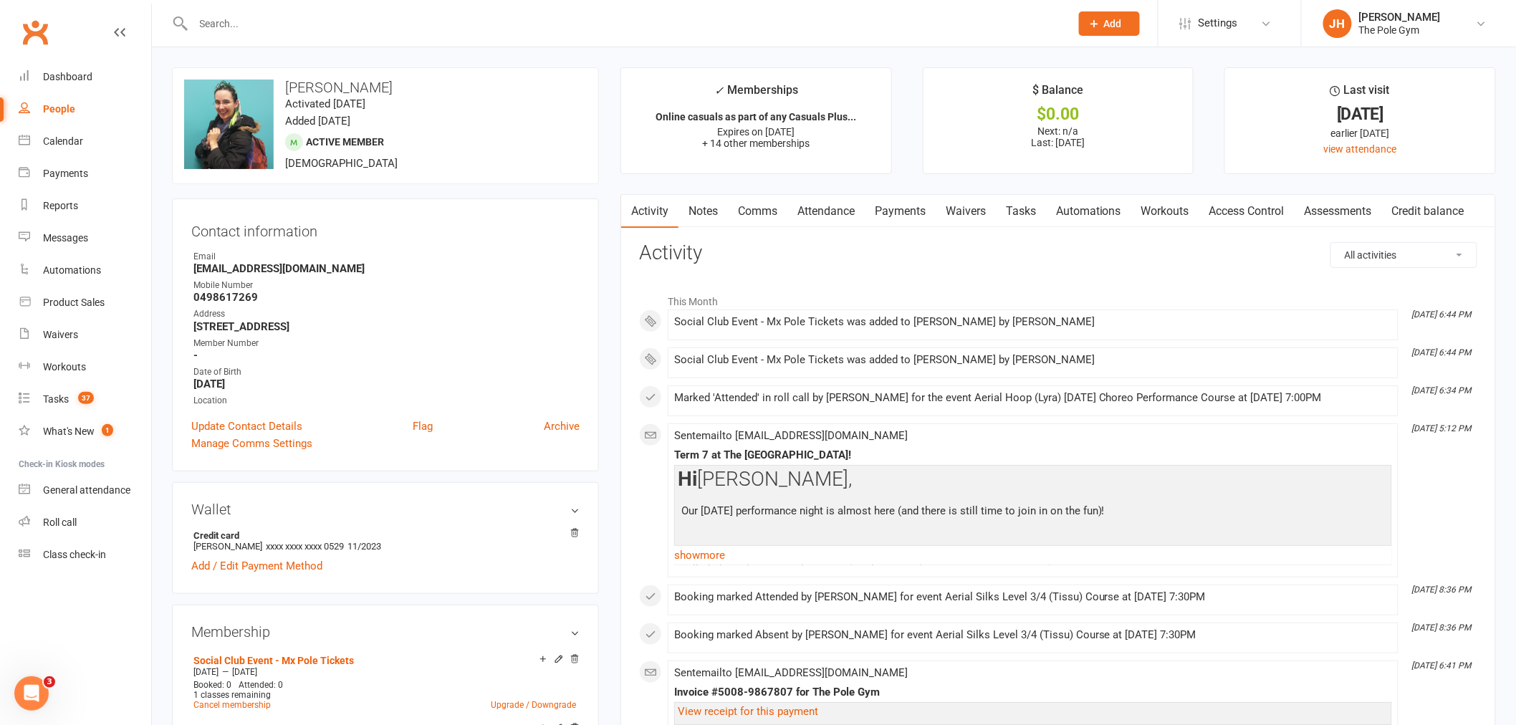
click at [890, 219] on link "Payments" at bounding box center [900, 211] width 71 height 33
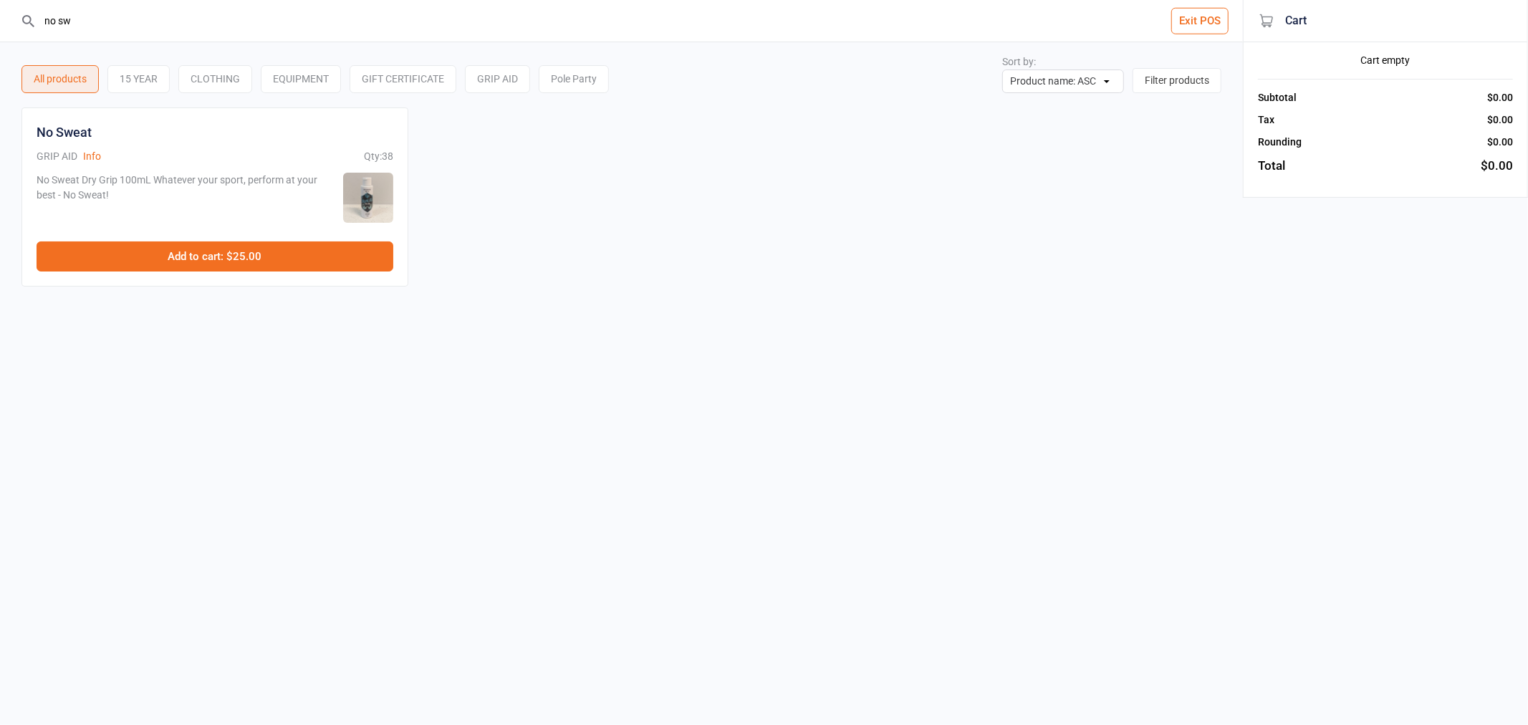
type input "no sw"
click at [236, 254] on button "Add to cart : $25.00" at bounding box center [215, 256] width 357 height 30
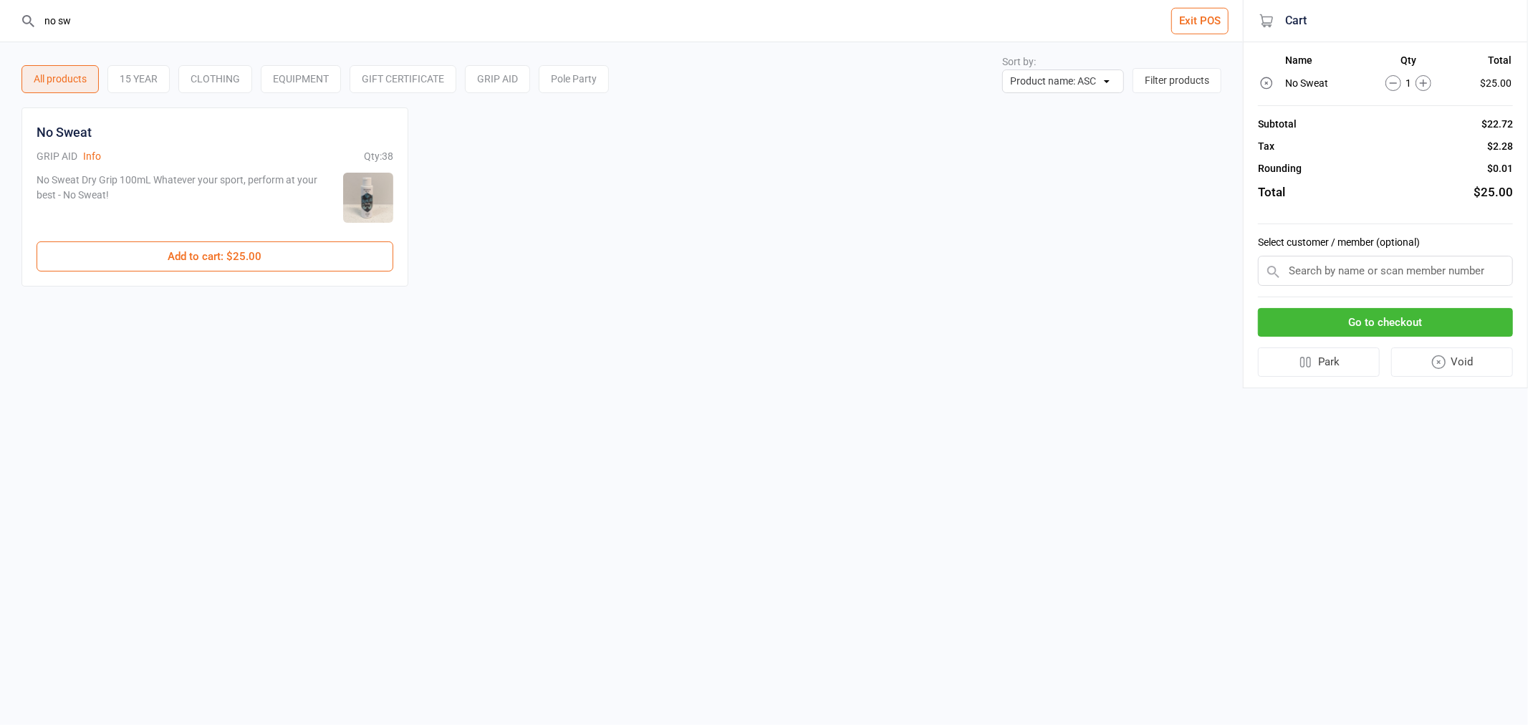
click at [1334, 268] on input "text" at bounding box center [1385, 271] width 255 height 30
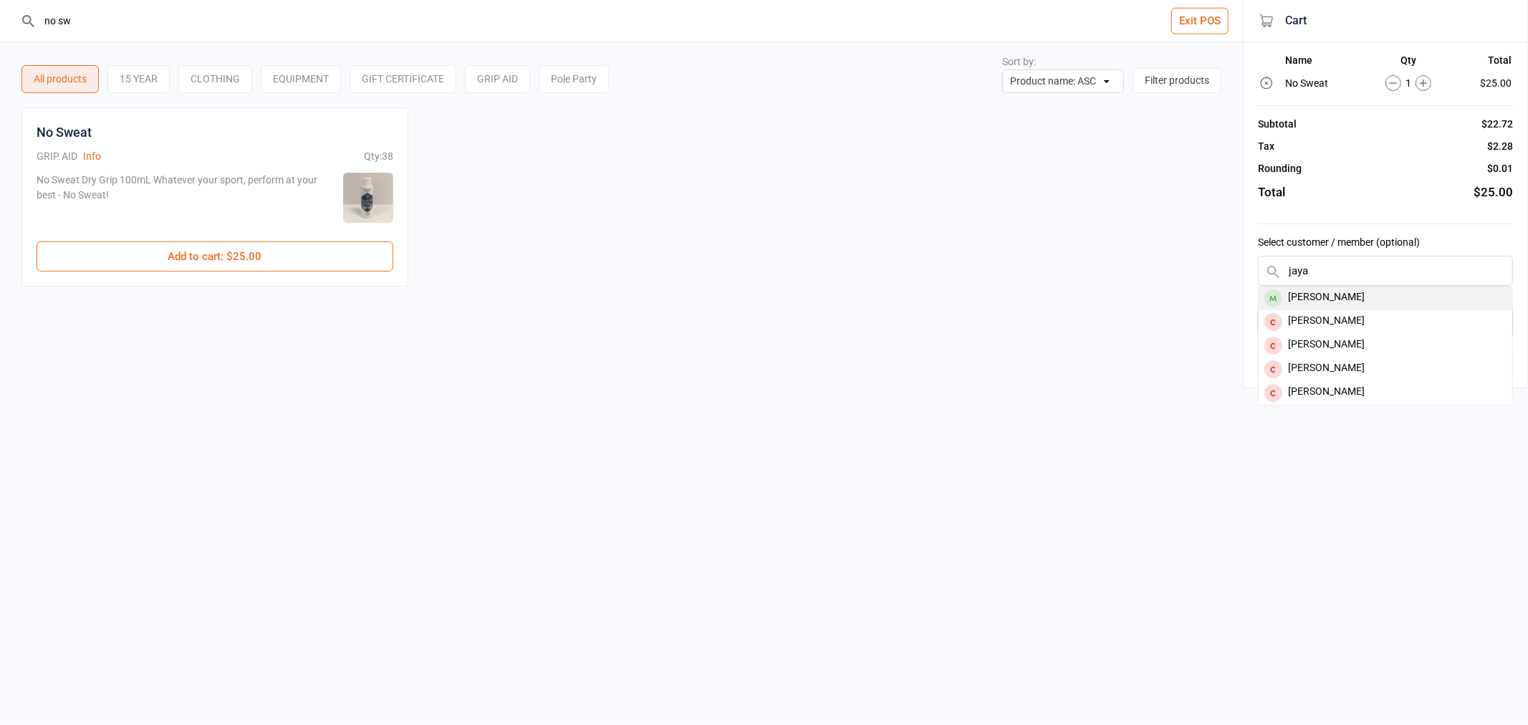
type input "jaya"
click at [1323, 295] on div "[PERSON_NAME]" at bounding box center [1386, 299] width 254 height 24
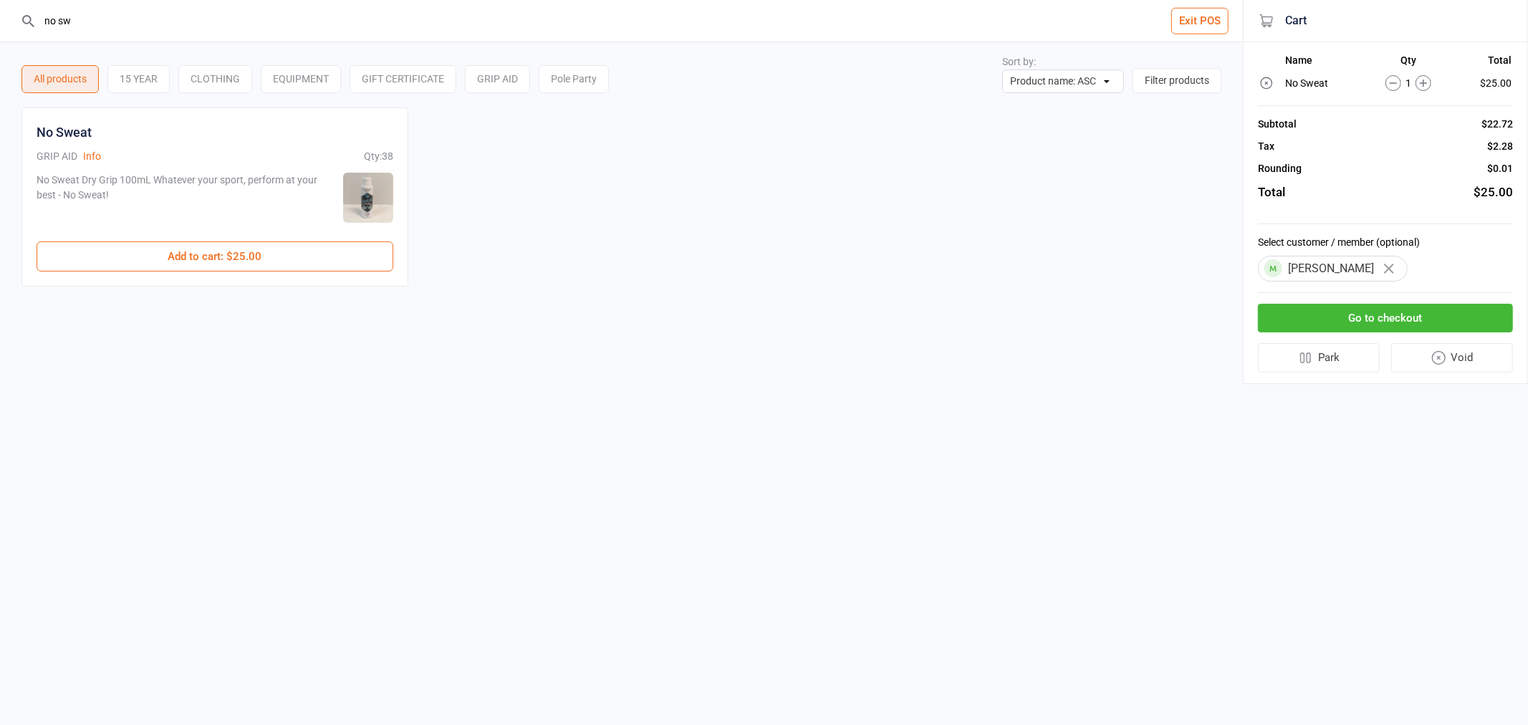
click at [1373, 317] on button "Go to checkout" at bounding box center [1385, 318] width 255 height 29
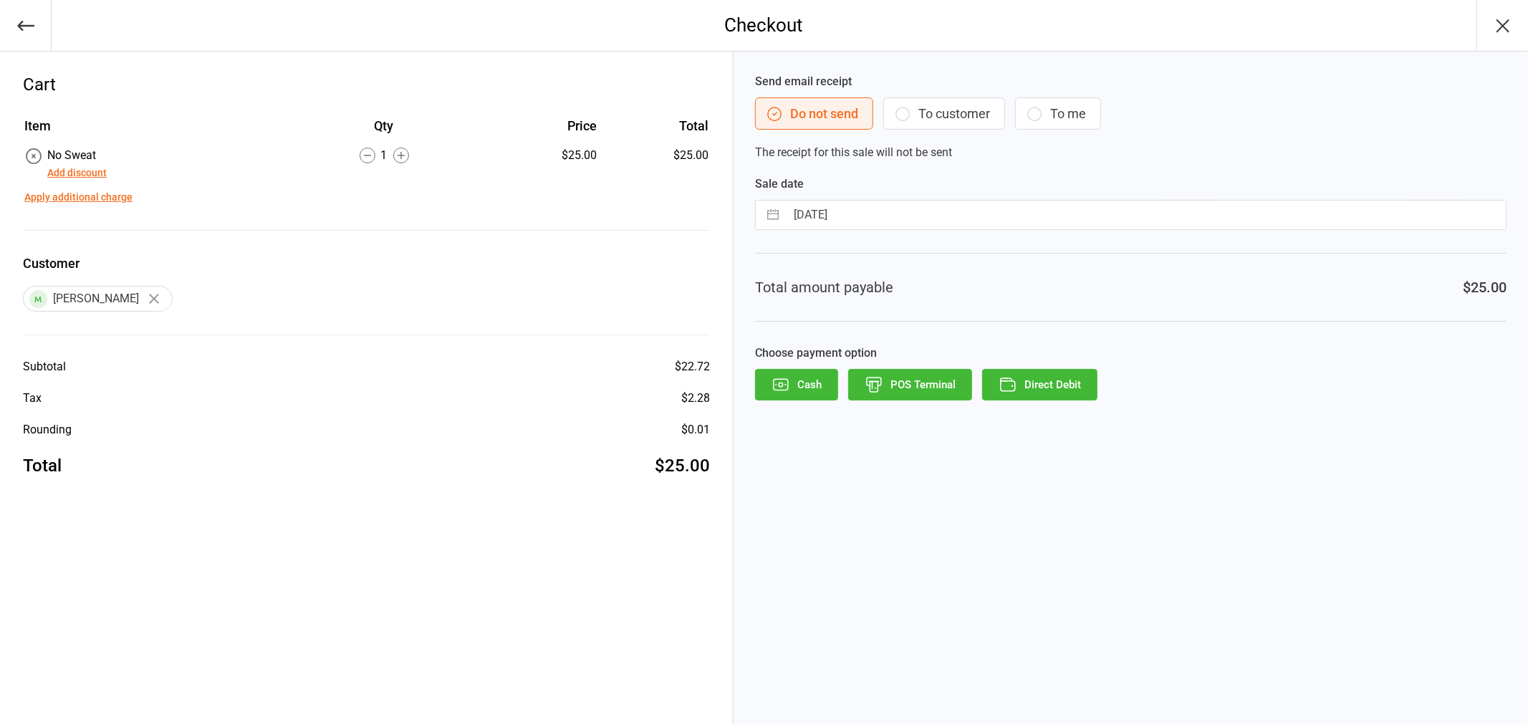
click at [917, 381] on button "POS Terminal" at bounding box center [910, 385] width 124 height 32
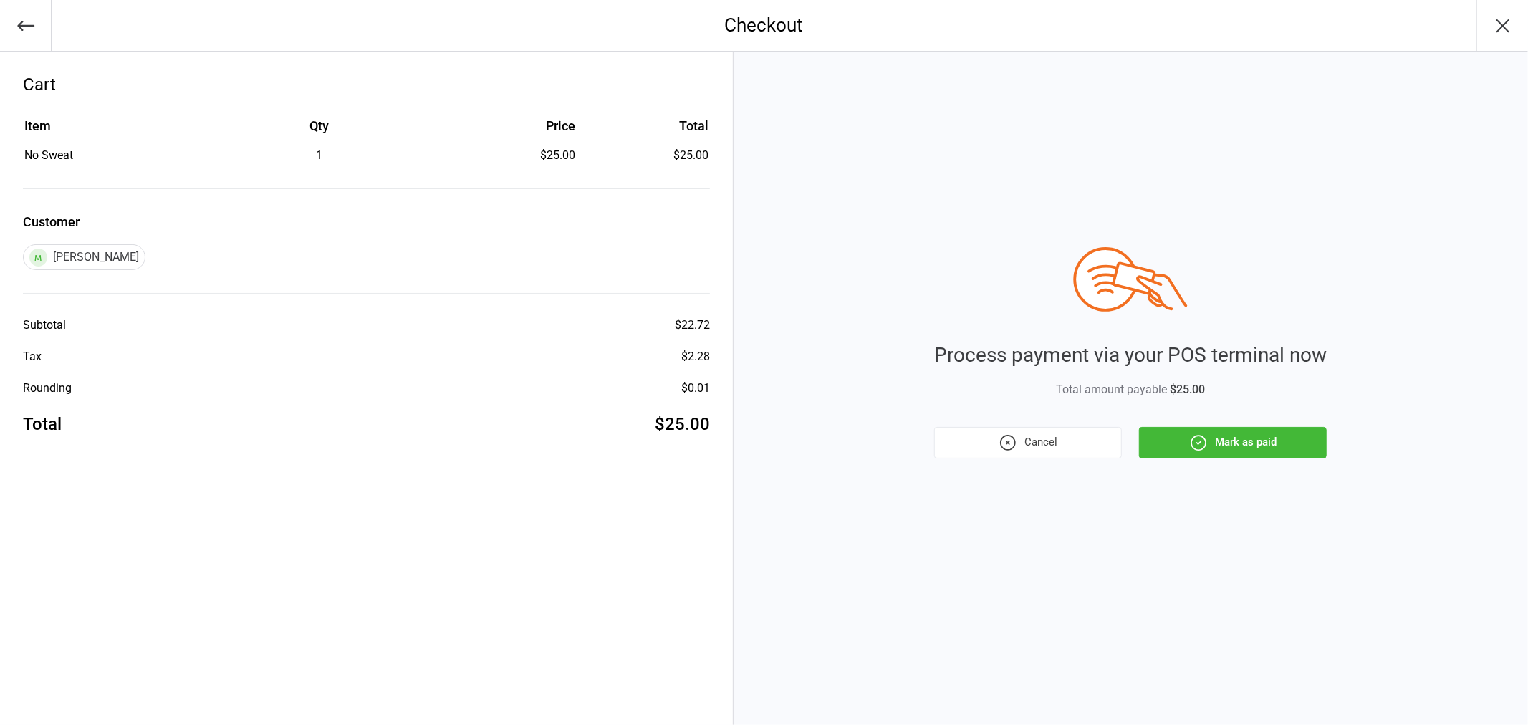
click at [1206, 435] on icon "button" at bounding box center [1198, 442] width 19 height 19
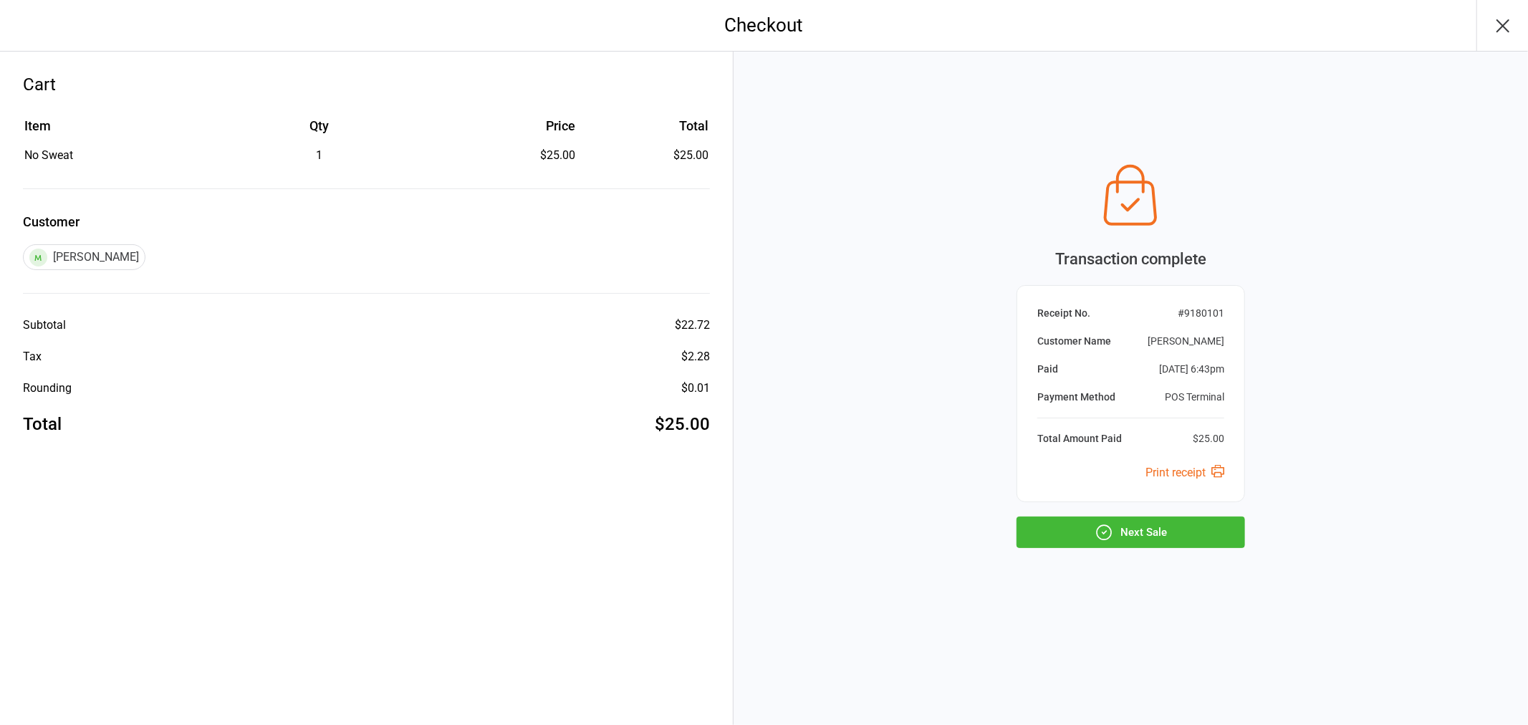
click at [1145, 521] on button "Next Sale" at bounding box center [1130, 532] width 229 height 32
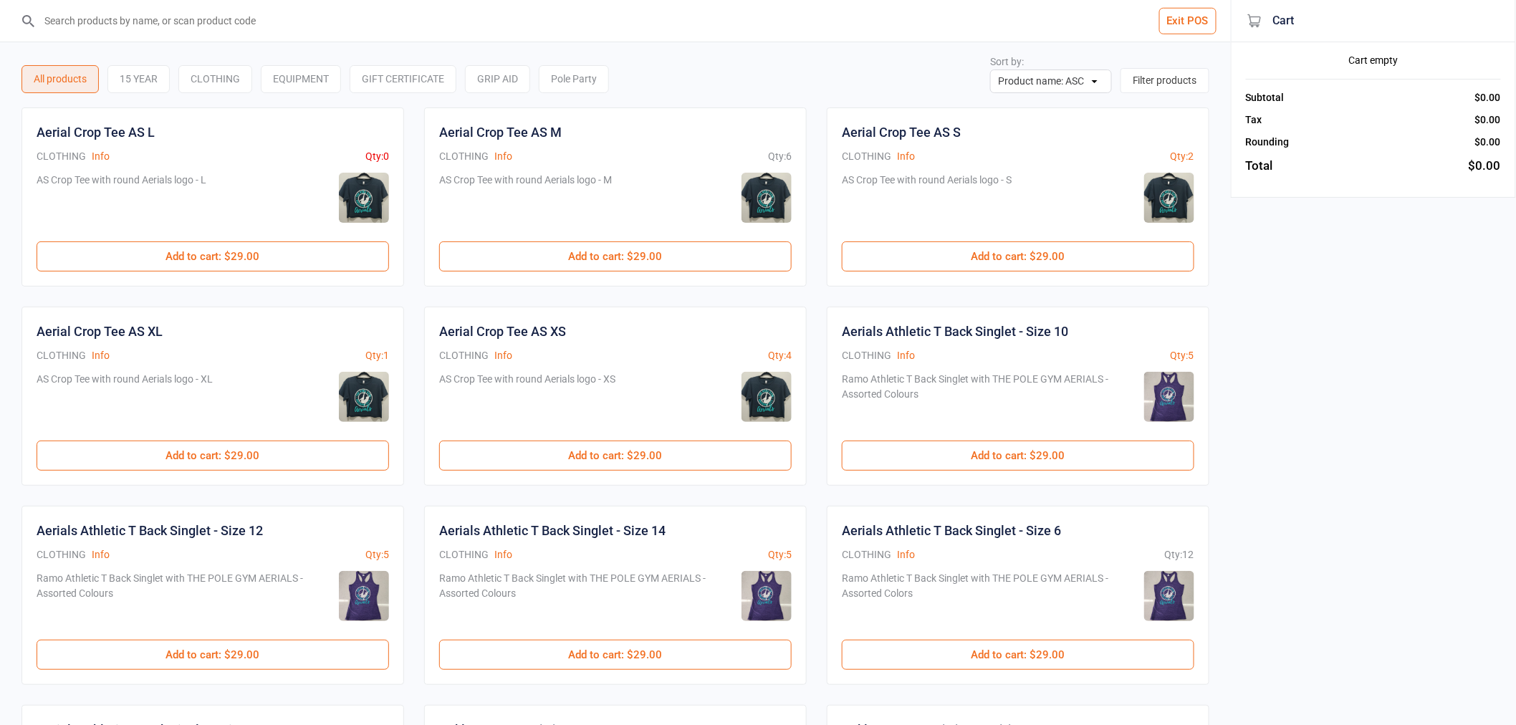
click at [1178, 19] on button "Exit POS" at bounding box center [1187, 21] width 57 height 27
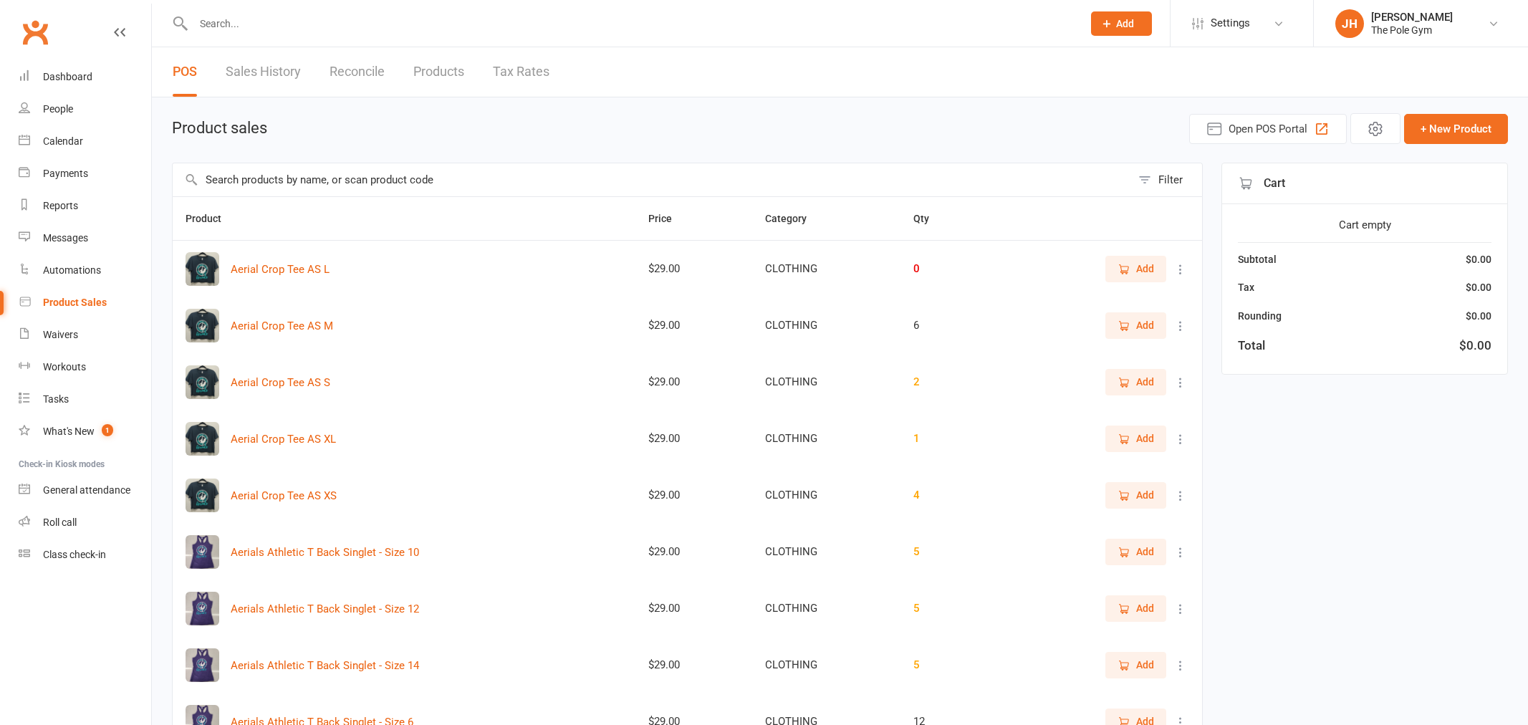
click at [65, 141] on div "Calendar" at bounding box center [63, 140] width 40 height 11
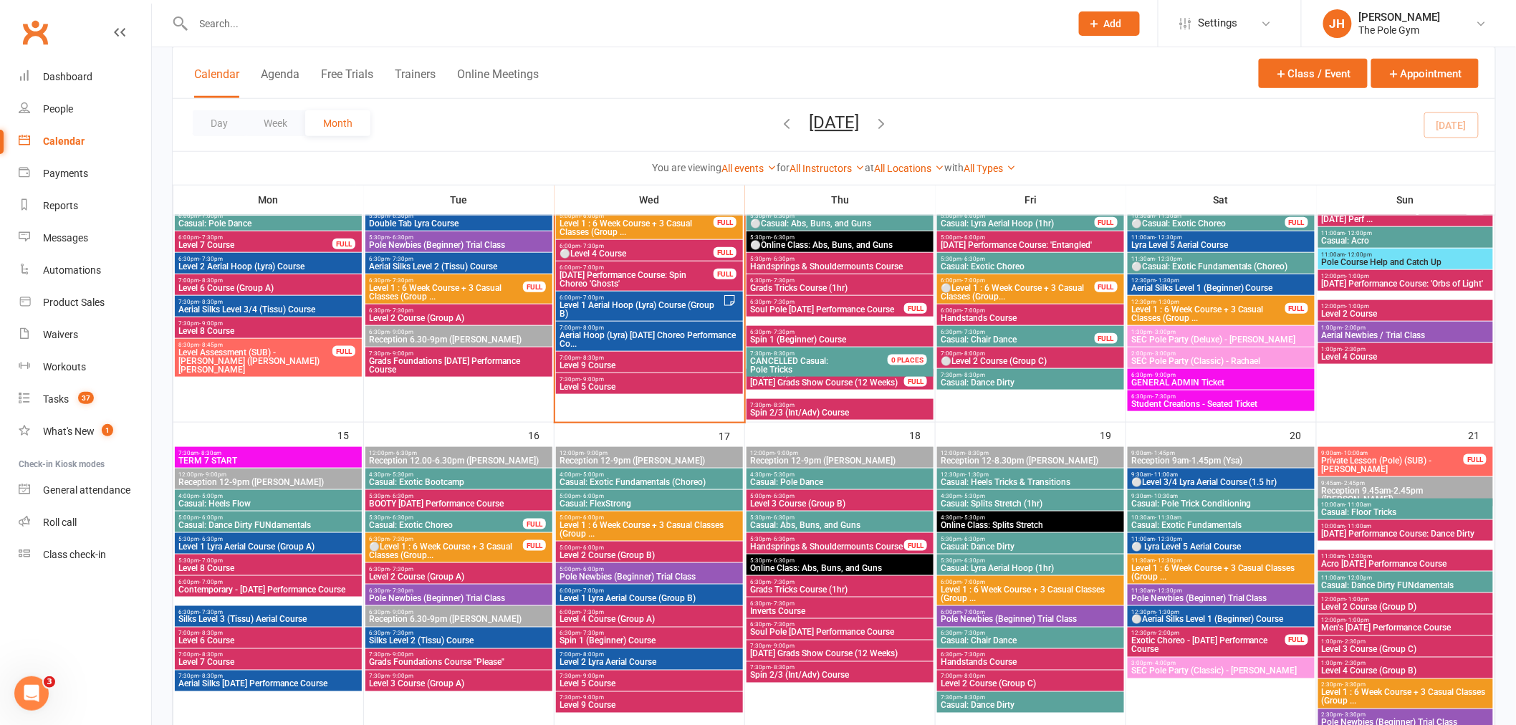
scroll to position [636, 0]
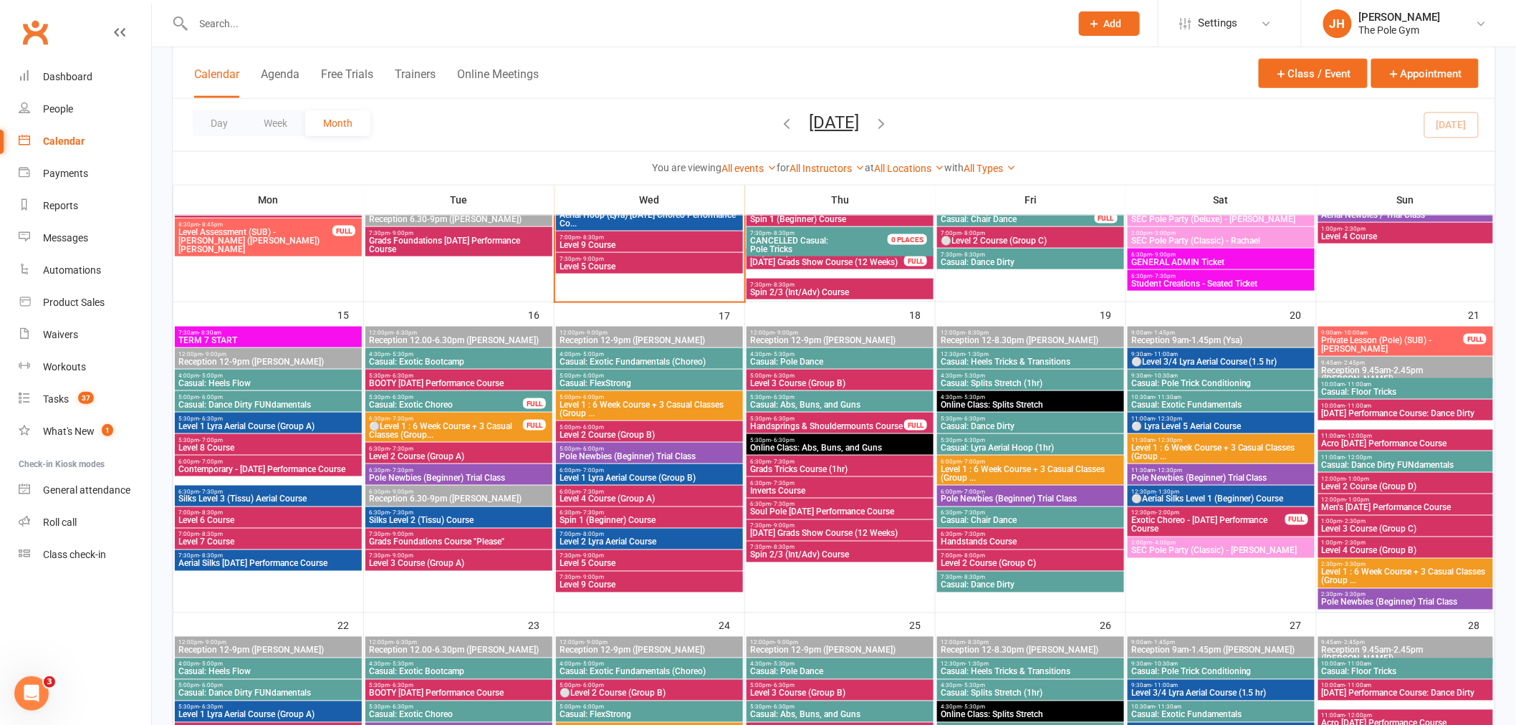
click at [624, 473] on span "Level 1 Lyra Aerial Course (Group B)" at bounding box center [649, 477] width 181 height 9
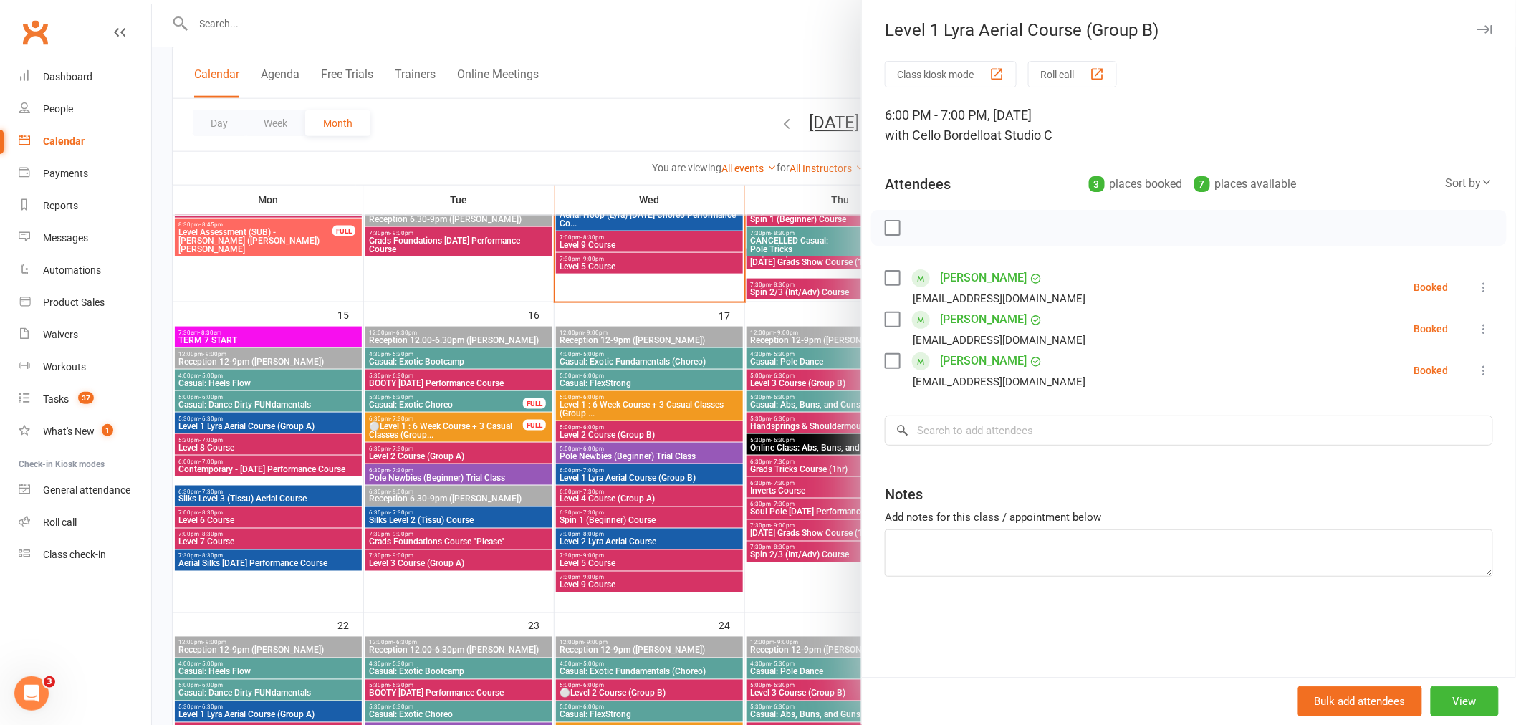
click at [624, 473] on div at bounding box center [834, 362] width 1364 height 725
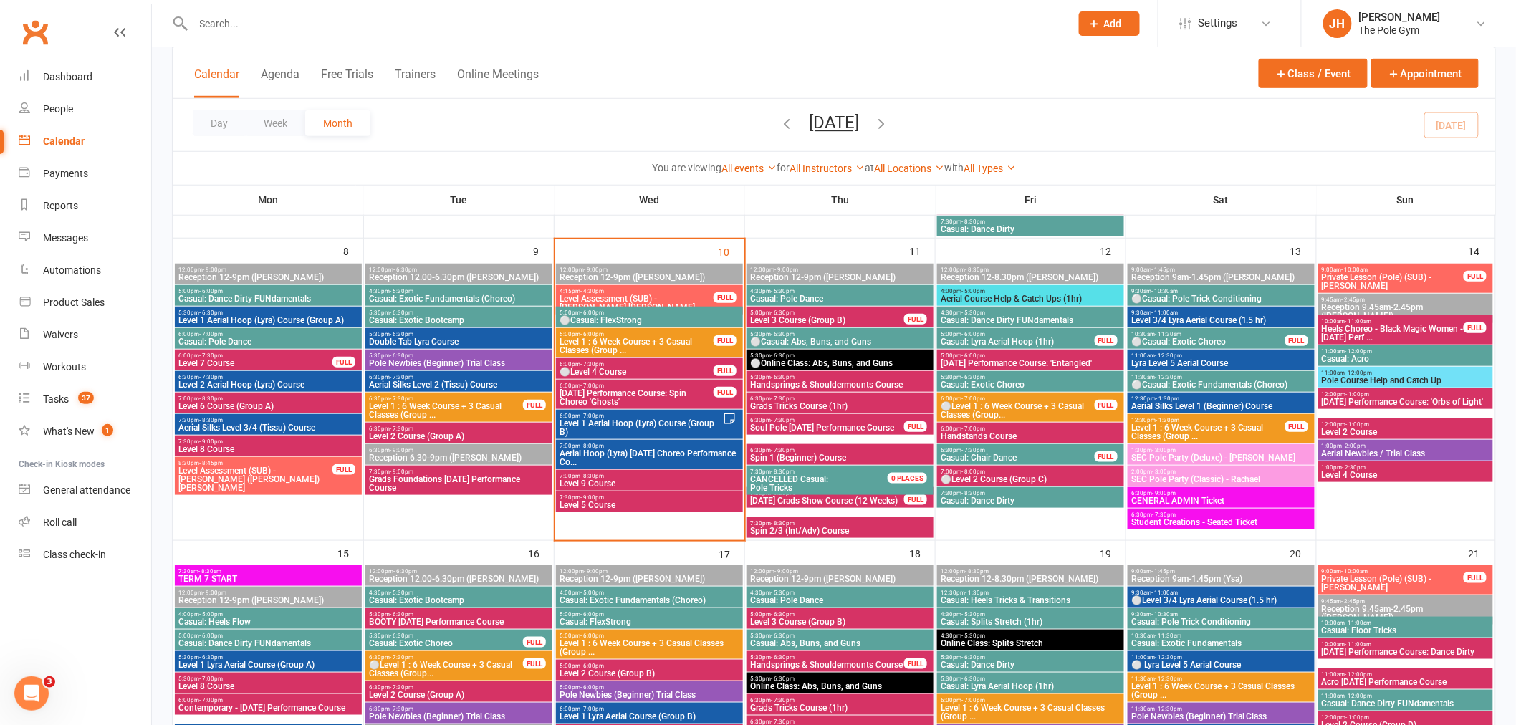
scroll to position [557, 0]
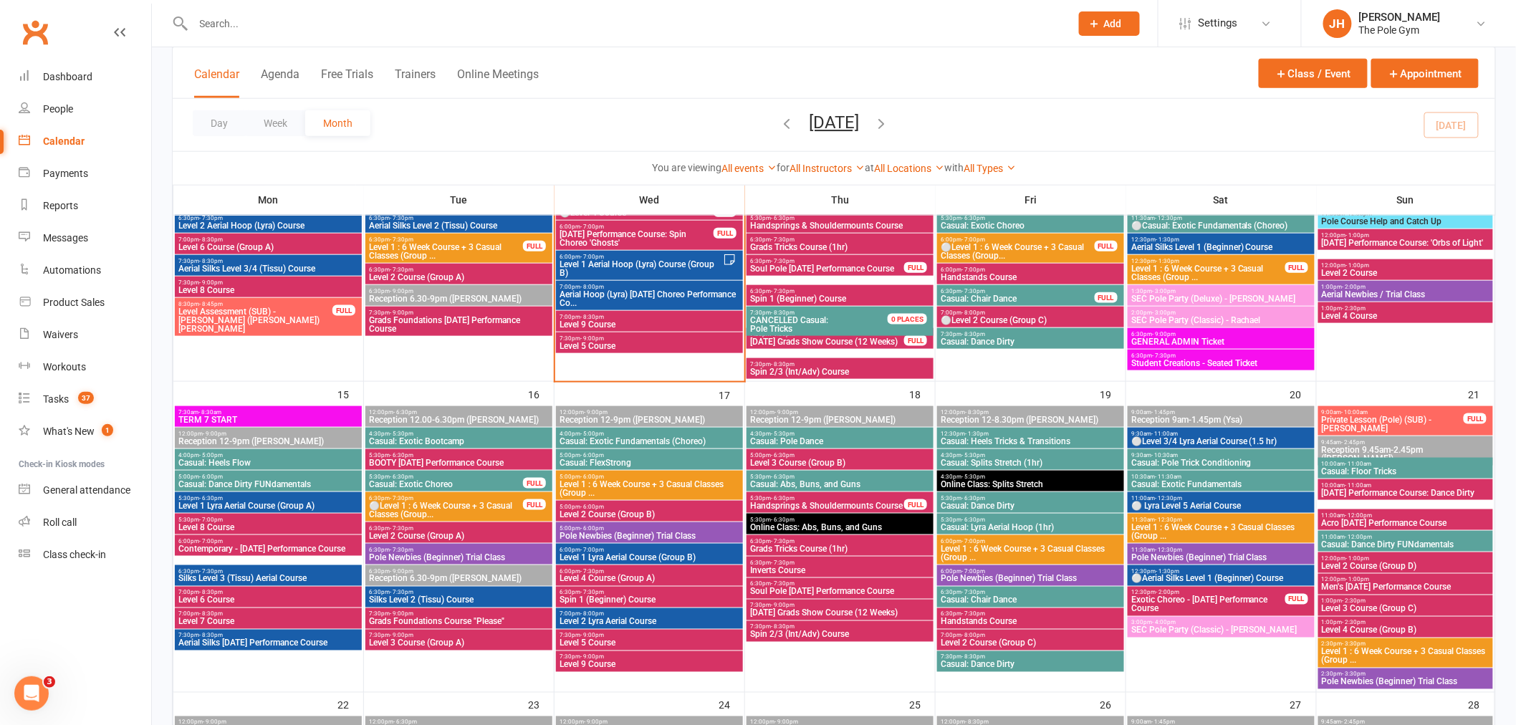
click at [606, 556] on span "Level 1 Lyra Aerial Course (Group B)" at bounding box center [649, 557] width 181 height 9
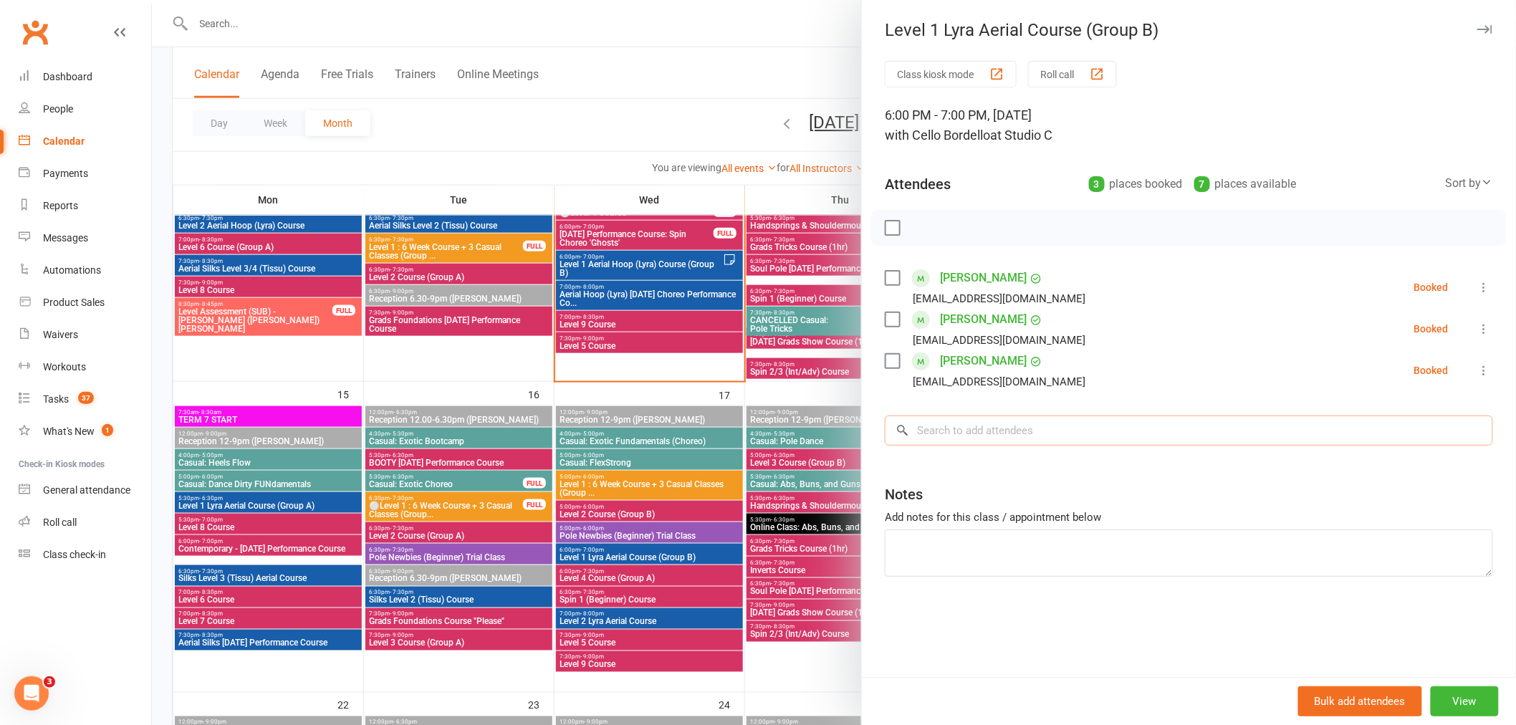
click at [1063, 439] on input "search" at bounding box center [1189, 430] width 608 height 30
paste input "[PERSON_NAME]"
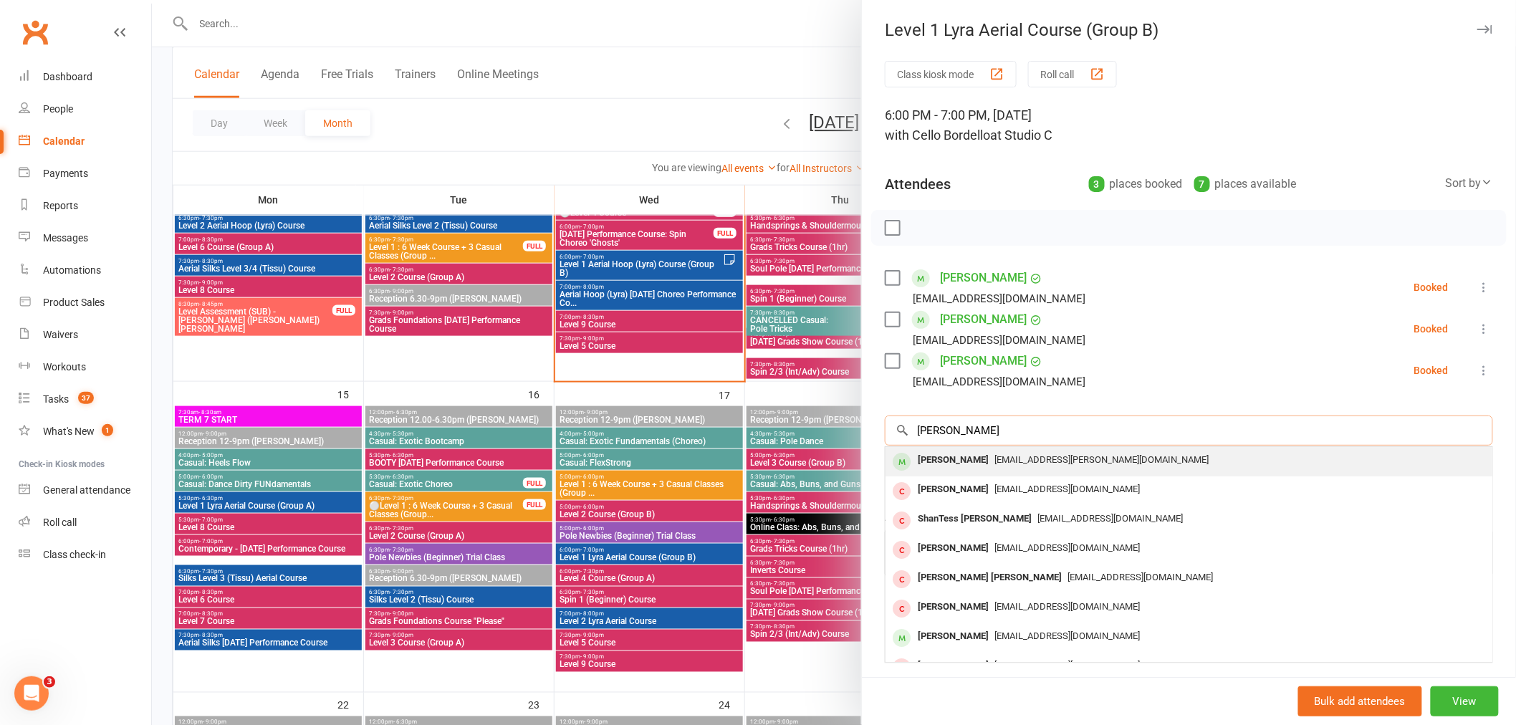
type input "[PERSON_NAME]"
click at [958, 459] on div "[PERSON_NAME]" at bounding box center [953, 460] width 82 height 21
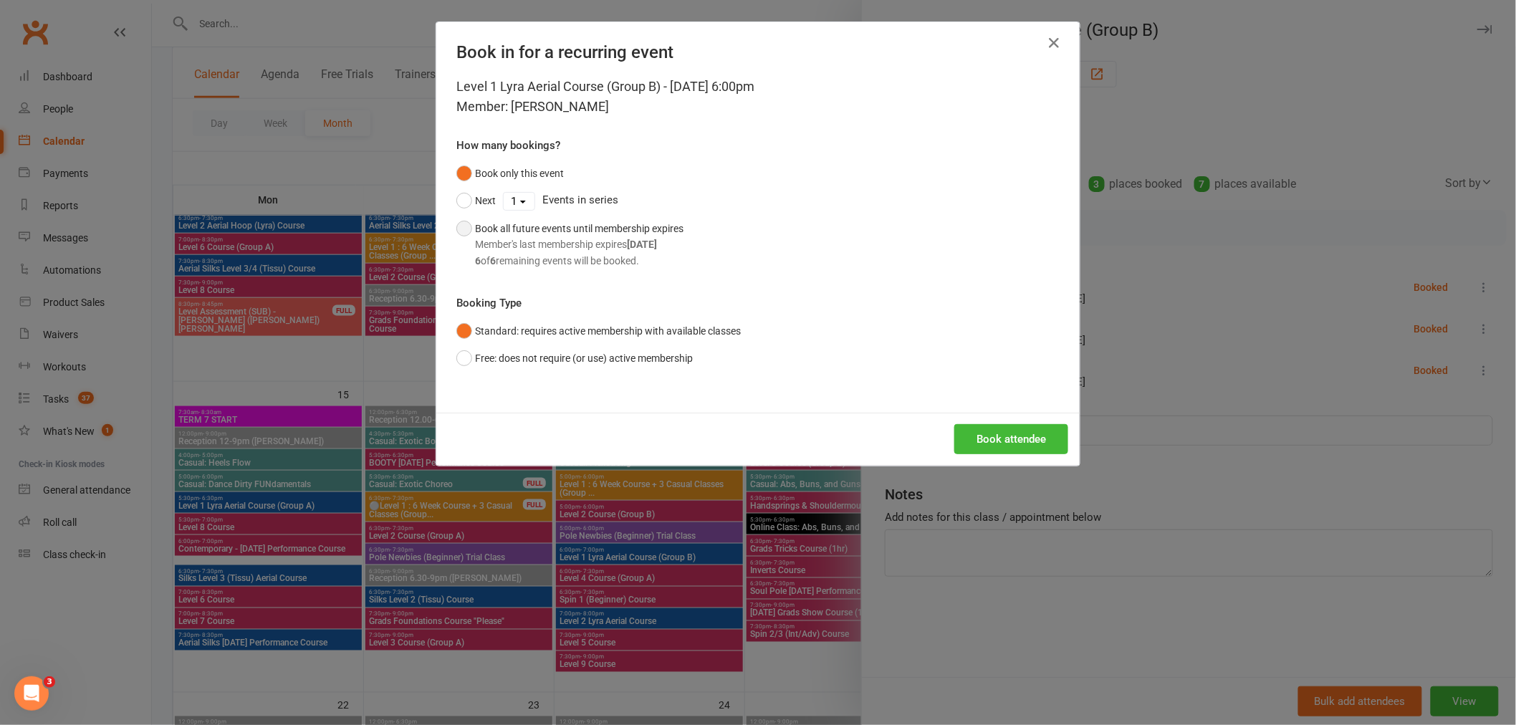
click at [575, 258] on div "6 of 6 remaining events will be booked." at bounding box center [579, 261] width 208 height 16
click at [993, 444] on button "Book attendee" at bounding box center [1011, 439] width 114 height 30
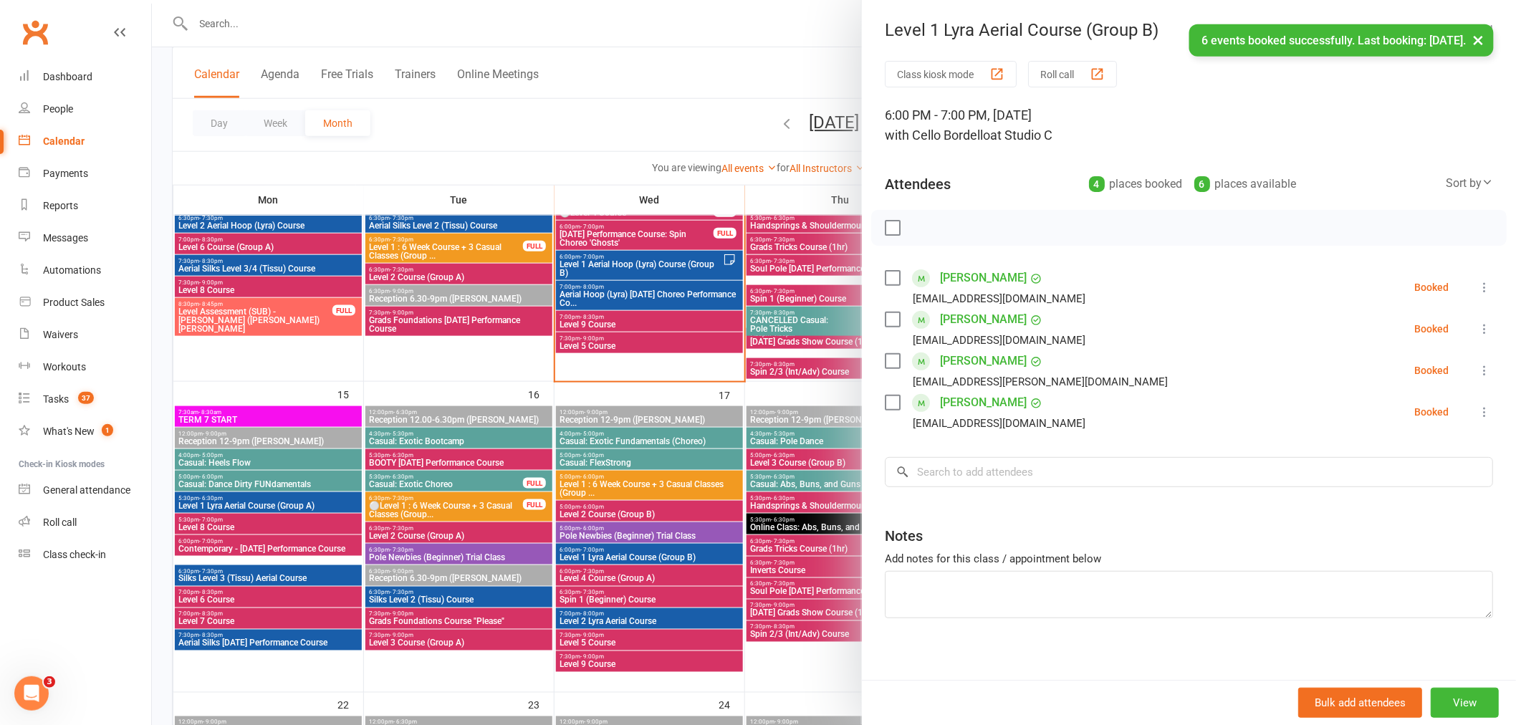
click at [607, 466] on div at bounding box center [834, 362] width 1364 height 725
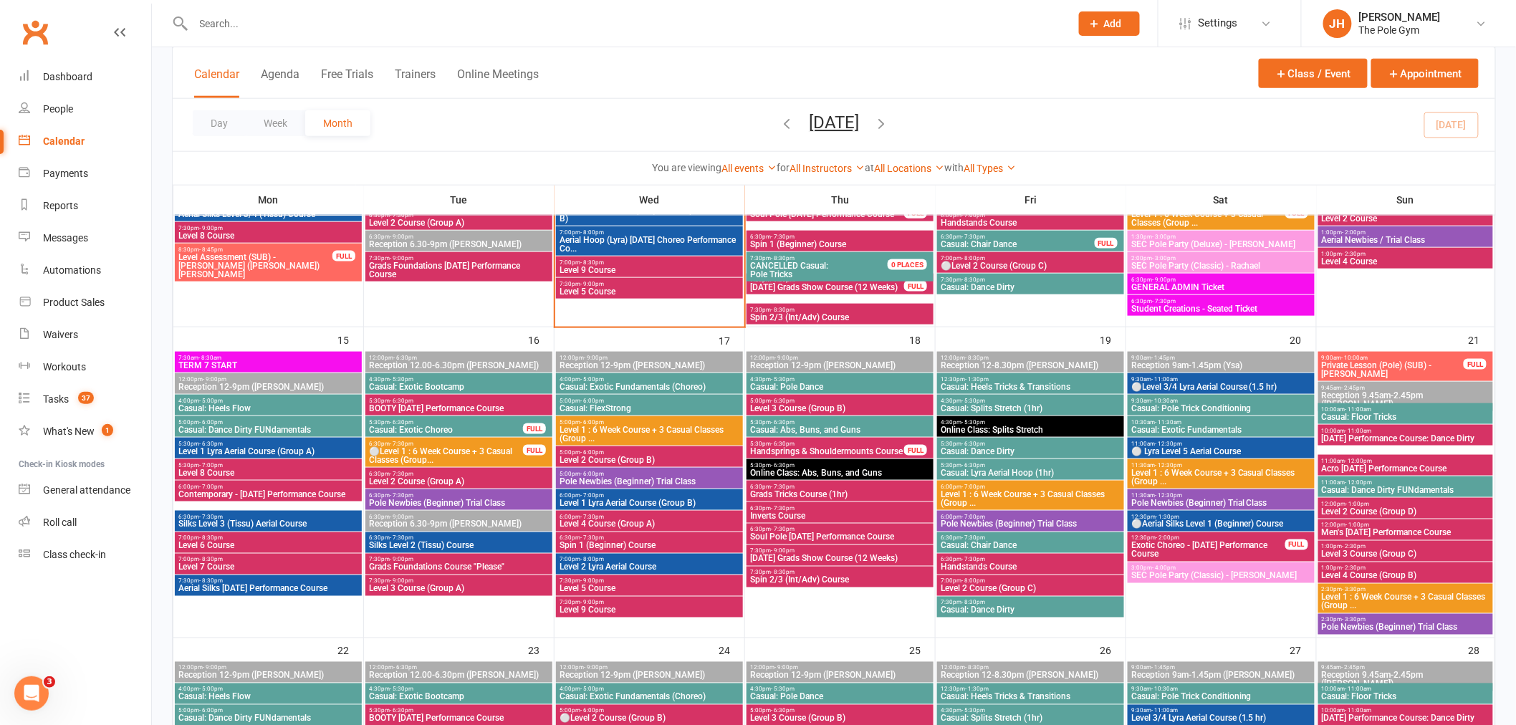
scroll to position [636, 0]
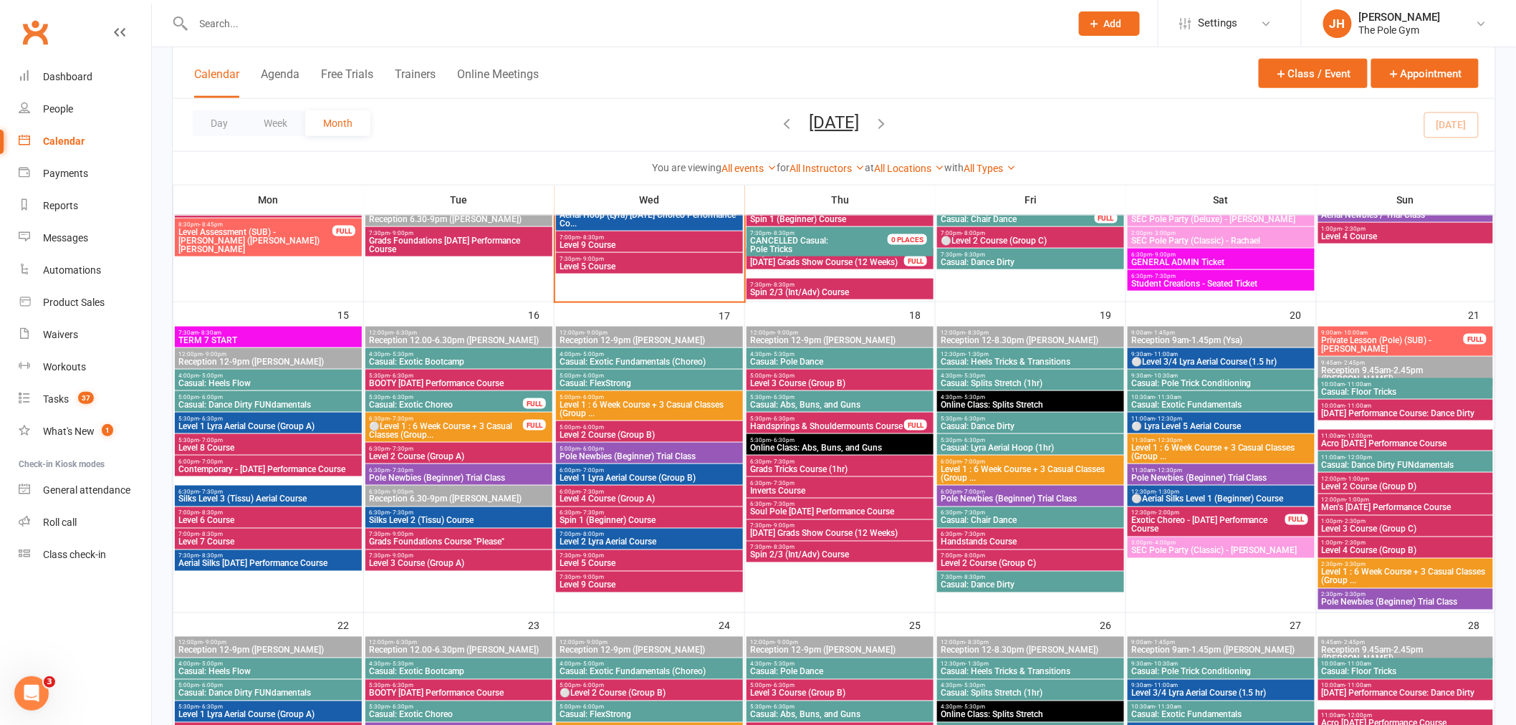
click at [976, 443] on span "Casual: Lyra Aerial Hoop (1hr)" at bounding box center [1030, 447] width 181 height 9
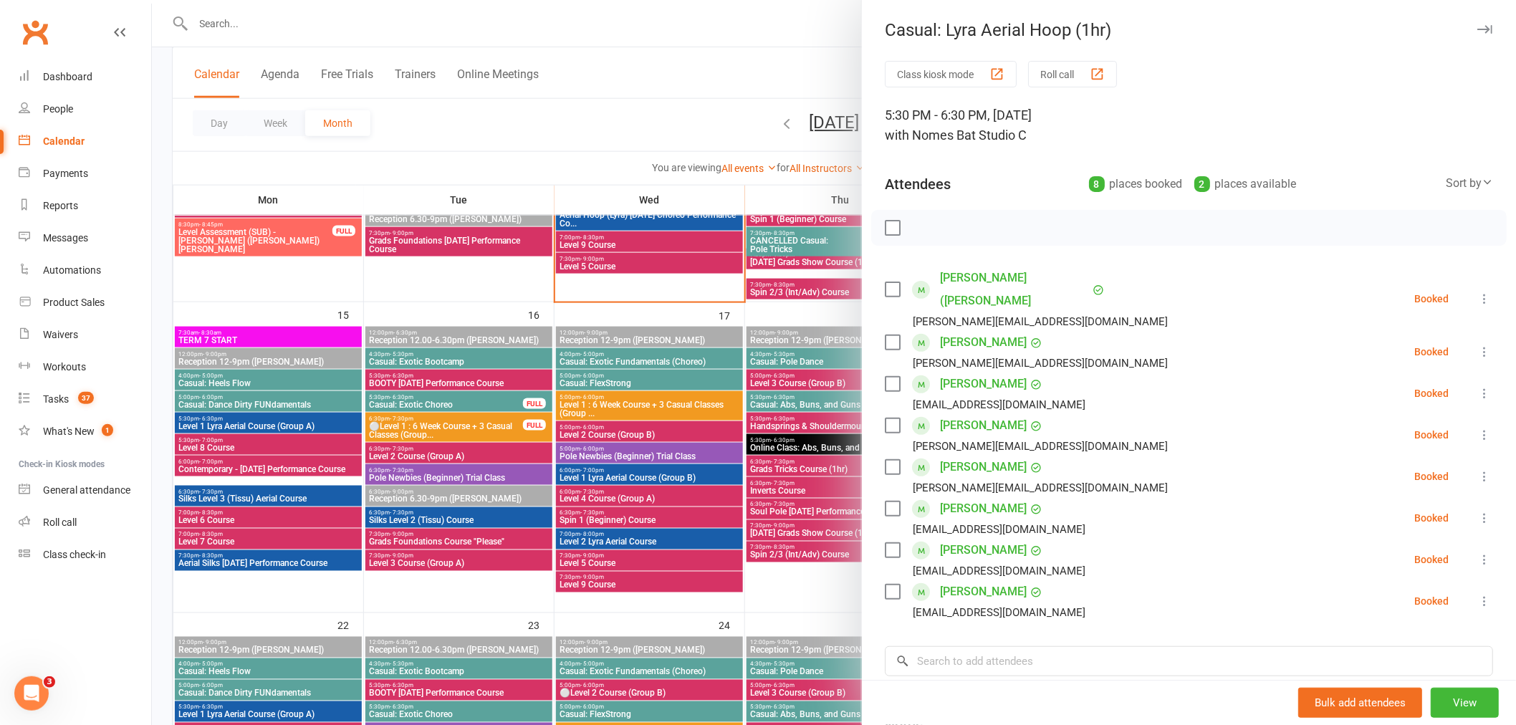
click at [772, 451] on div at bounding box center [834, 362] width 1364 height 725
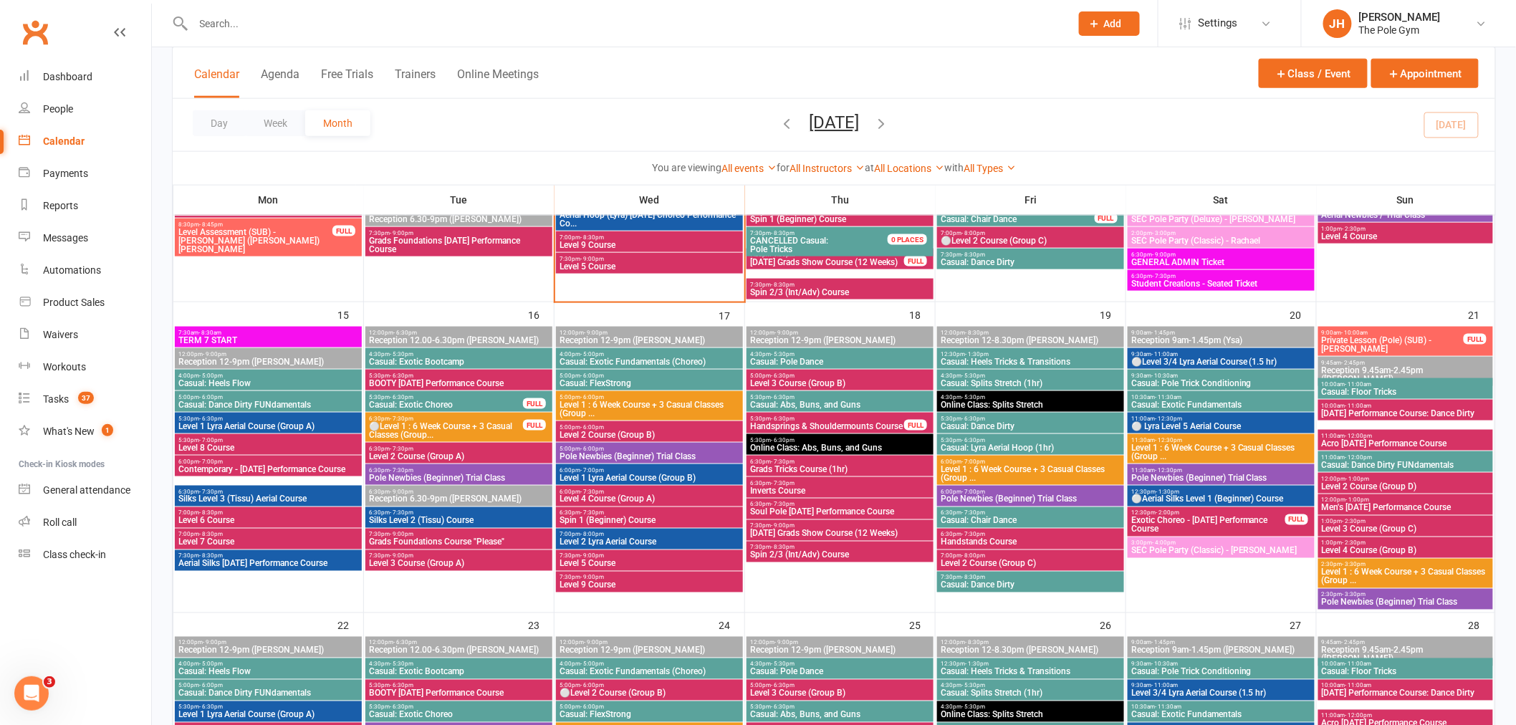
click at [1001, 447] on span "Casual: Lyra Aerial Hoop (1hr)" at bounding box center [1030, 447] width 181 height 9
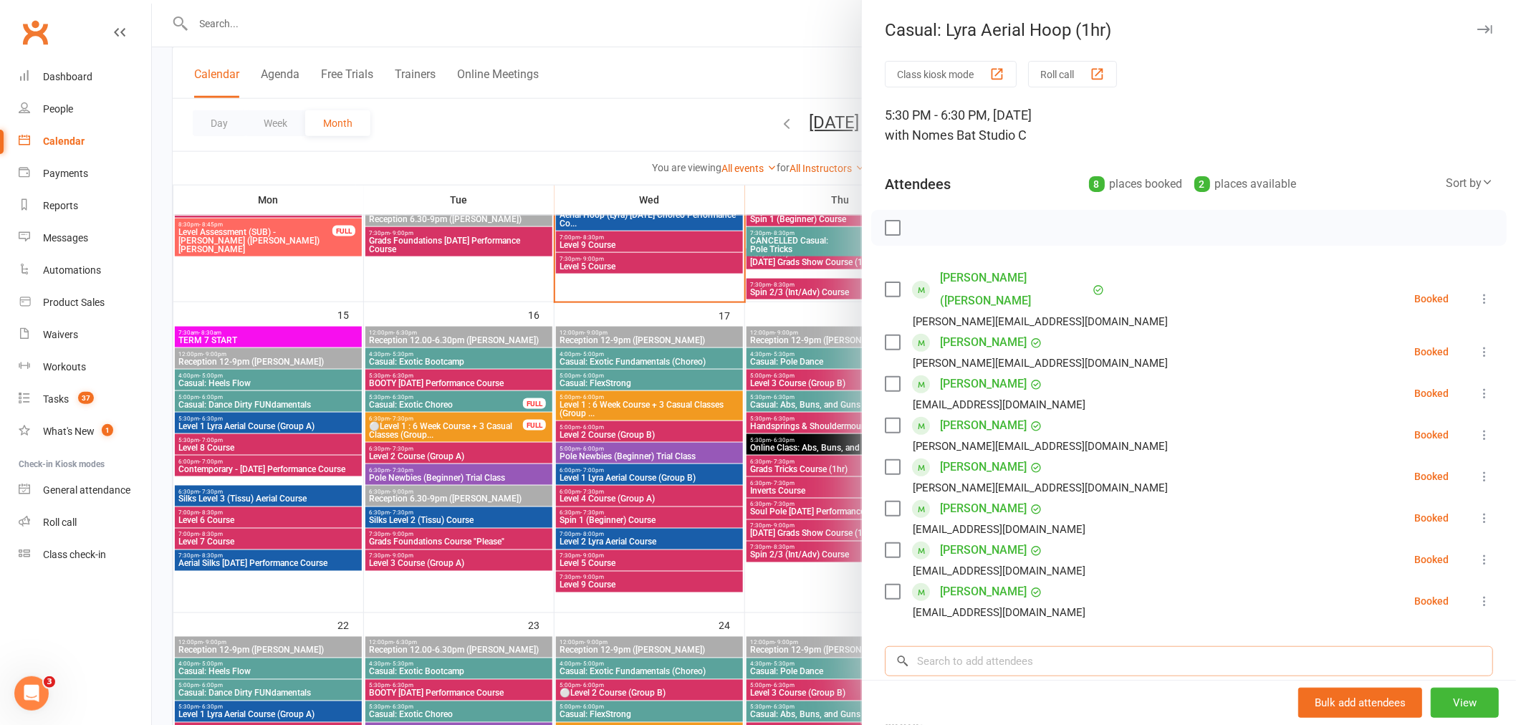
drag, startPoint x: 976, startPoint y: 630, endPoint x: 989, endPoint y: 630, distance: 12.9
click at [976, 646] on input "search" at bounding box center [1189, 661] width 608 height 30
paste input "[PERSON_NAME]"
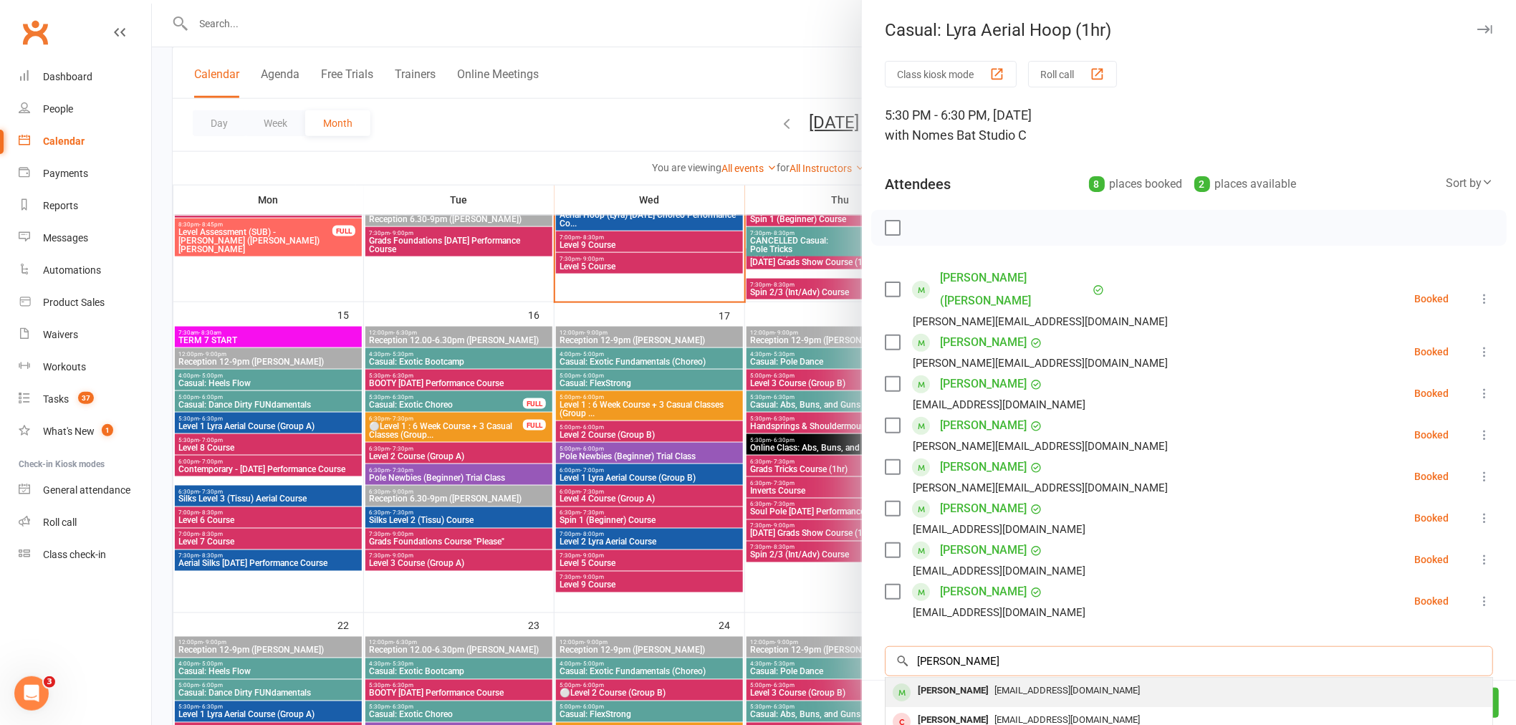
type input "[PERSON_NAME]"
click at [968, 678] on div "Haruna [PERSON_NAME] [EMAIL_ADDRESS][DOMAIN_NAME]" at bounding box center [1188, 692] width 607 height 29
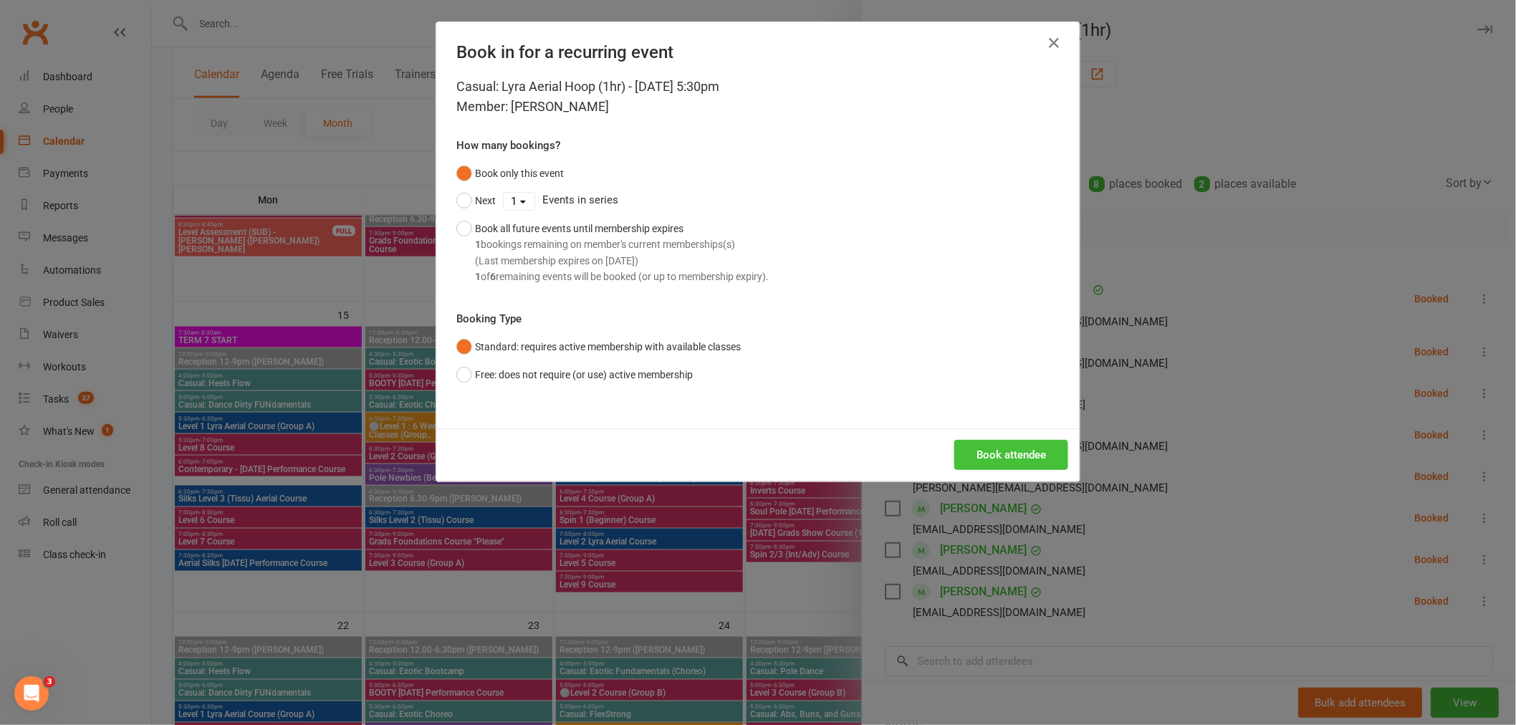
click at [991, 453] on button "Book attendee" at bounding box center [1011, 455] width 114 height 30
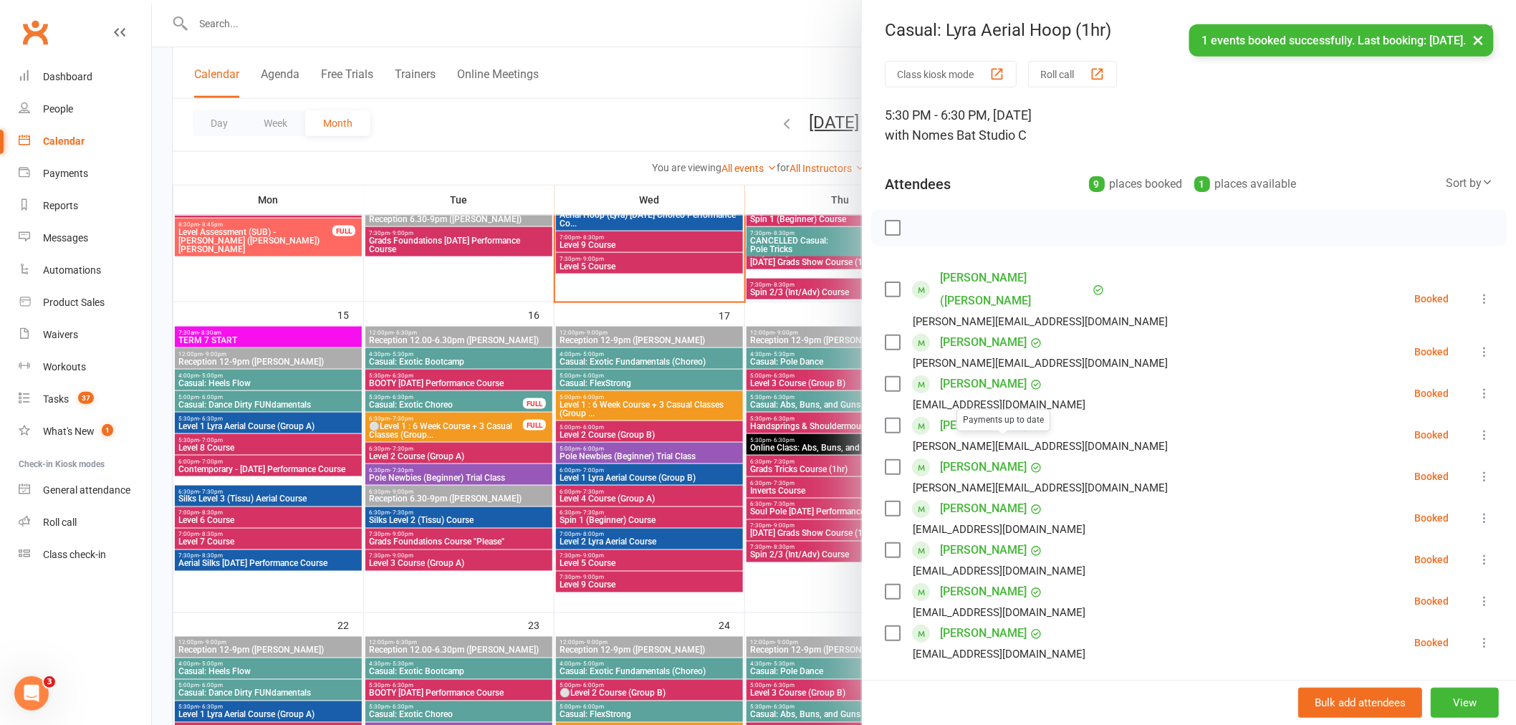
click at [540, 403] on div at bounding box center [834, 362] width 1364 height 725
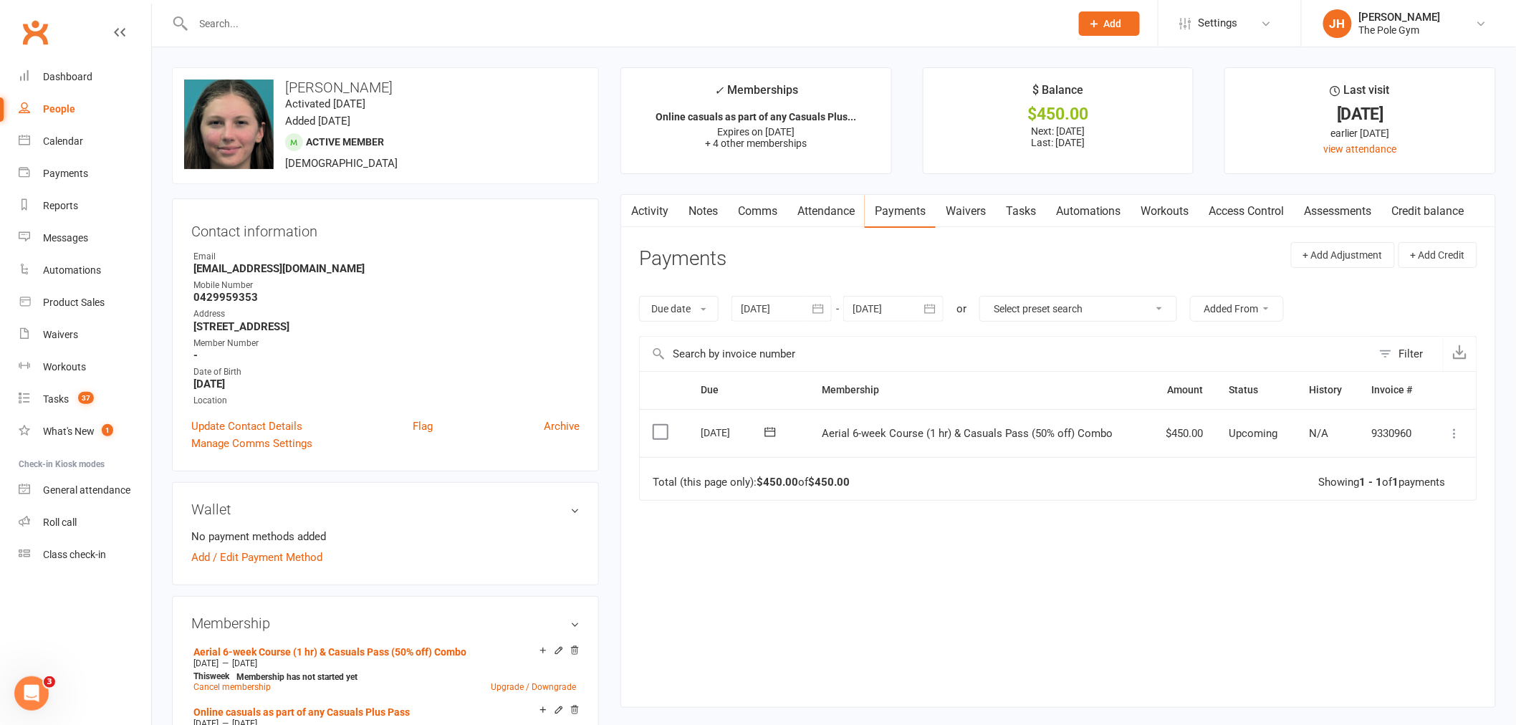
click at [1445, 437] on td "Mark as Paid (Cash) [PERSON_NAME] as Paid (POS) Mark as Paid (Other) Skip Chang…" at bounding box center [1453, 433] width 46 height 49
click at [1453, 439] on icon at bounding box center [1455, 433] width 14 height 14
click at [1423, 485] on link "Mark as Paid (POS)" at bounding box center [1392, 490] width 142 height 29
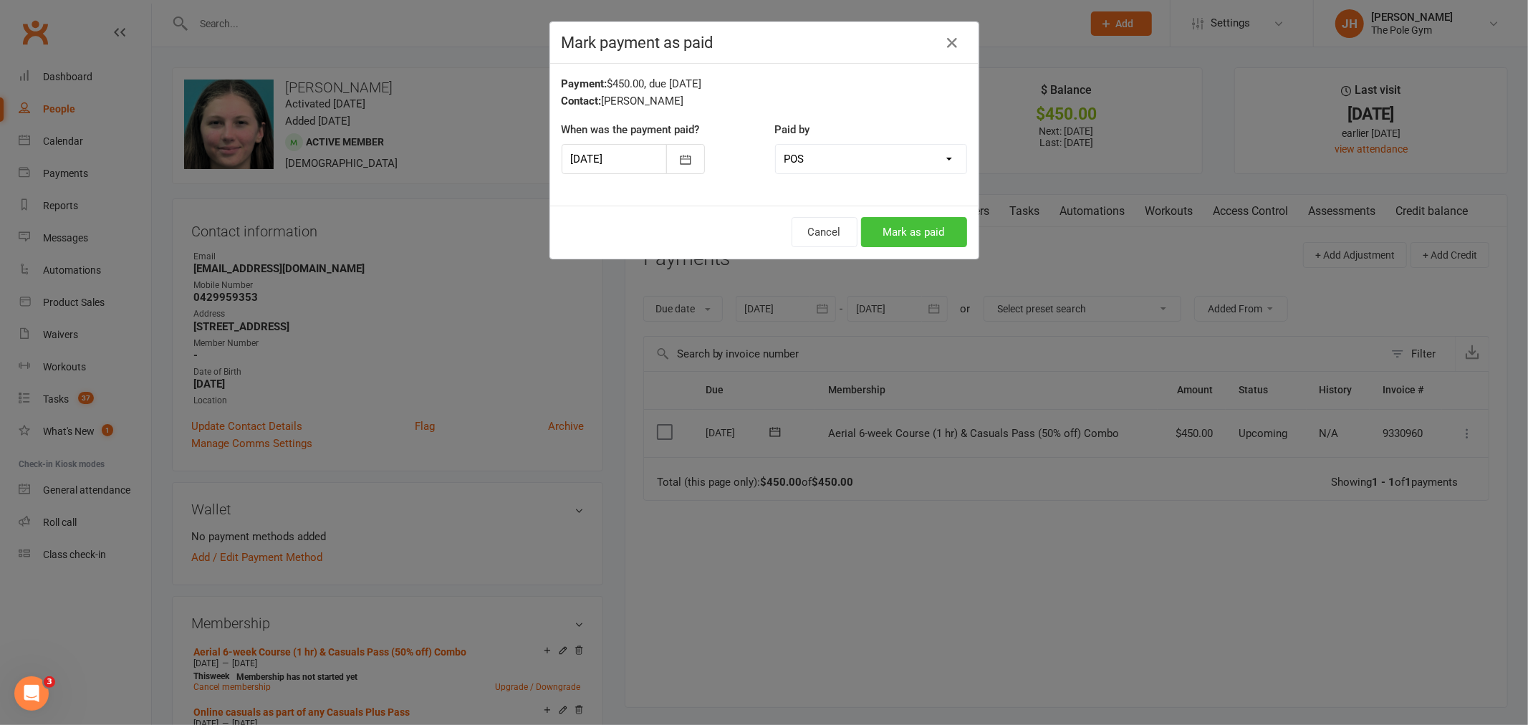
click at [893, 234] on button "Mark as paid" at bounding box center [914, 232] width 106 height 30
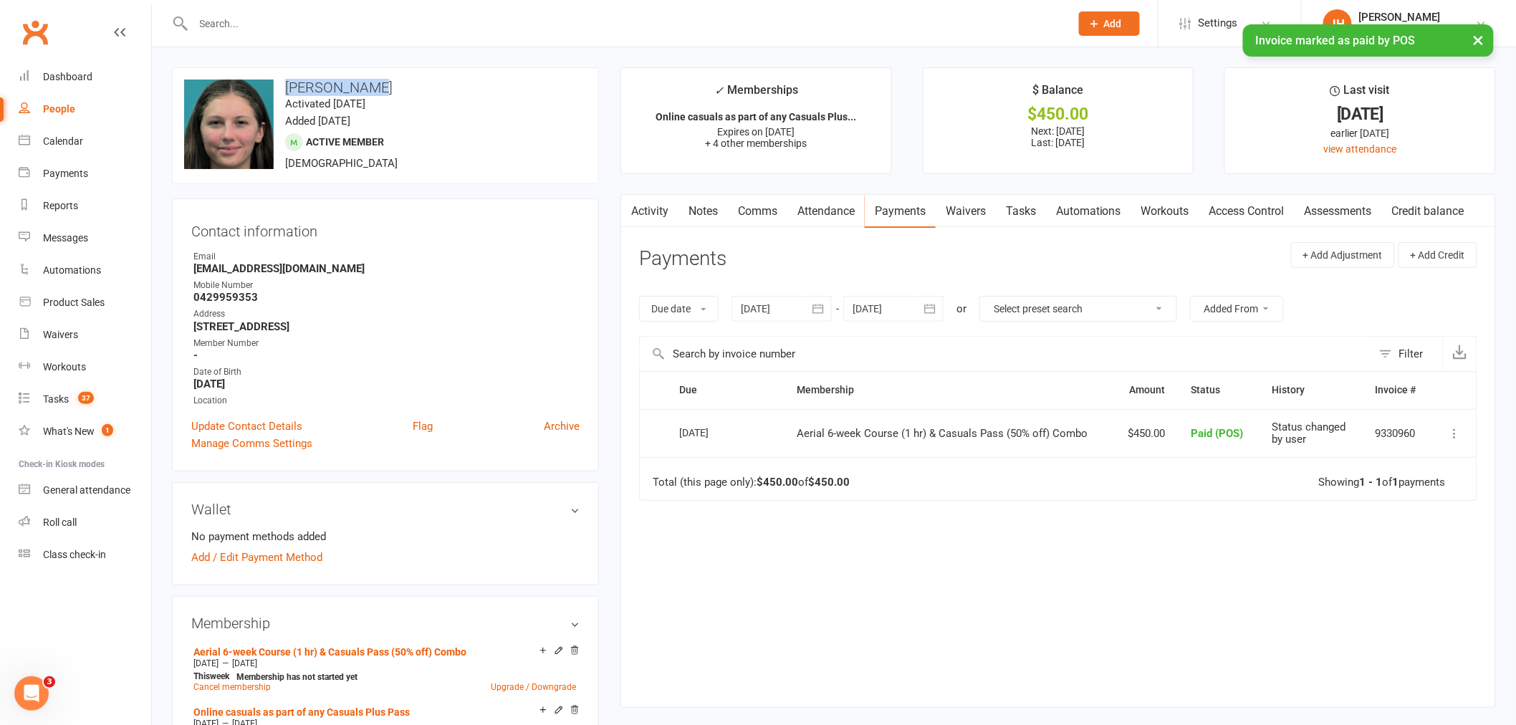
drag, startPoint x: 377, startPoint y: 81, endPoint x: 283, endPoint y: 79, distance: 93.9
click at [283, 80] on h3 "[PERSON_NAME]" at bounding box center [385, 88] width 403 height 16
copy h3 "[PERSON_NAME]"
click at [44, 150] on link "Calendar" at bounding box center [85, 141] width 133 height 32
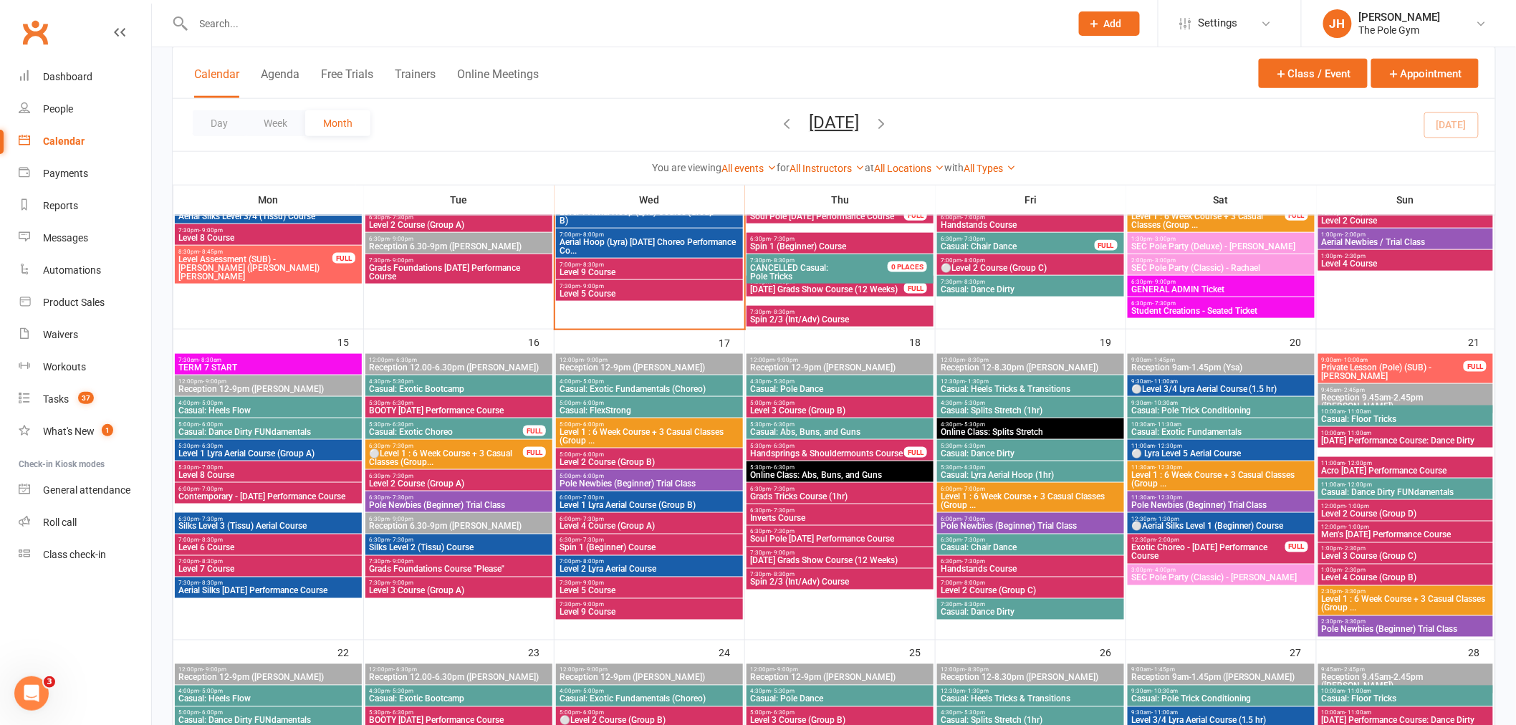
scroll to position [636, 0]
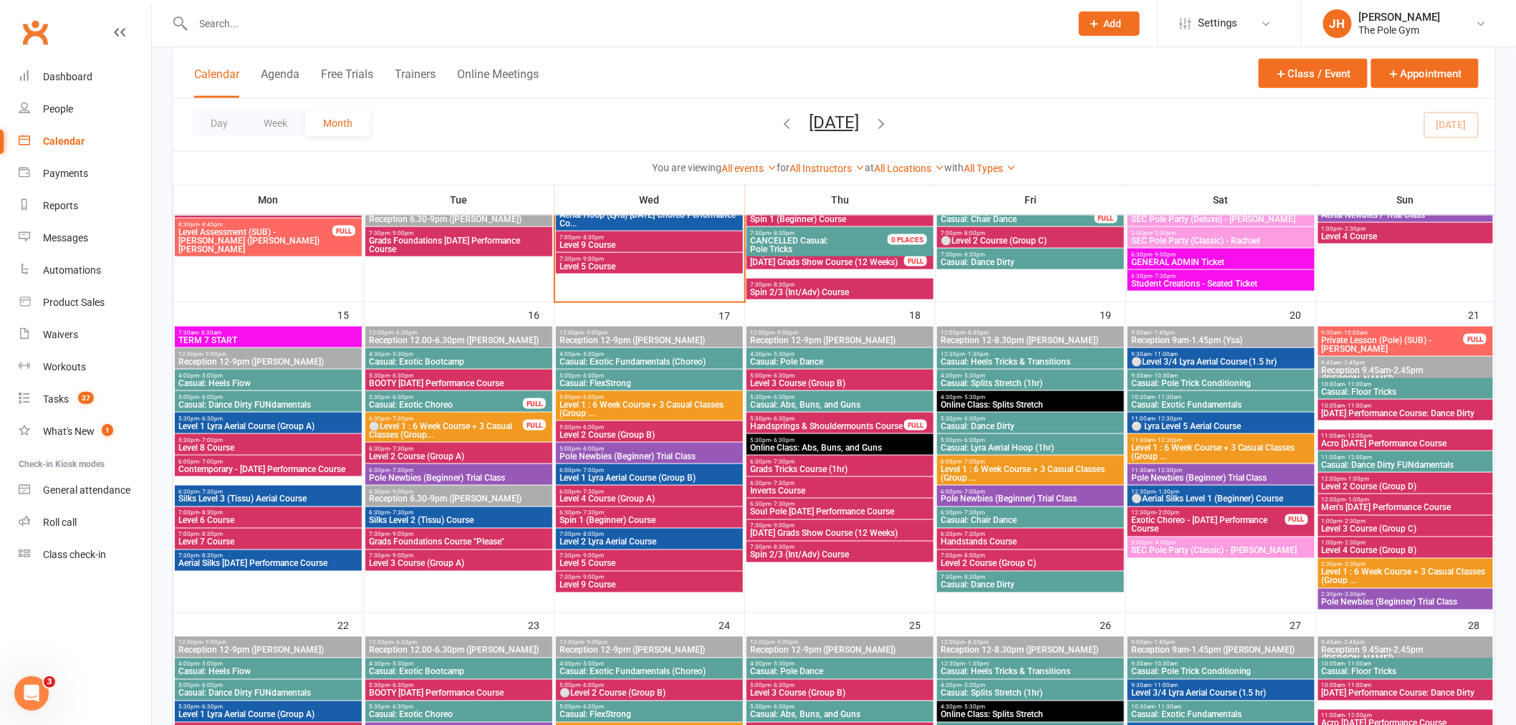
click at [602, 476] on span "Level 1 Lyra Aerial Course (Group B)" at bounding box center [649, 477] width 181 height 9
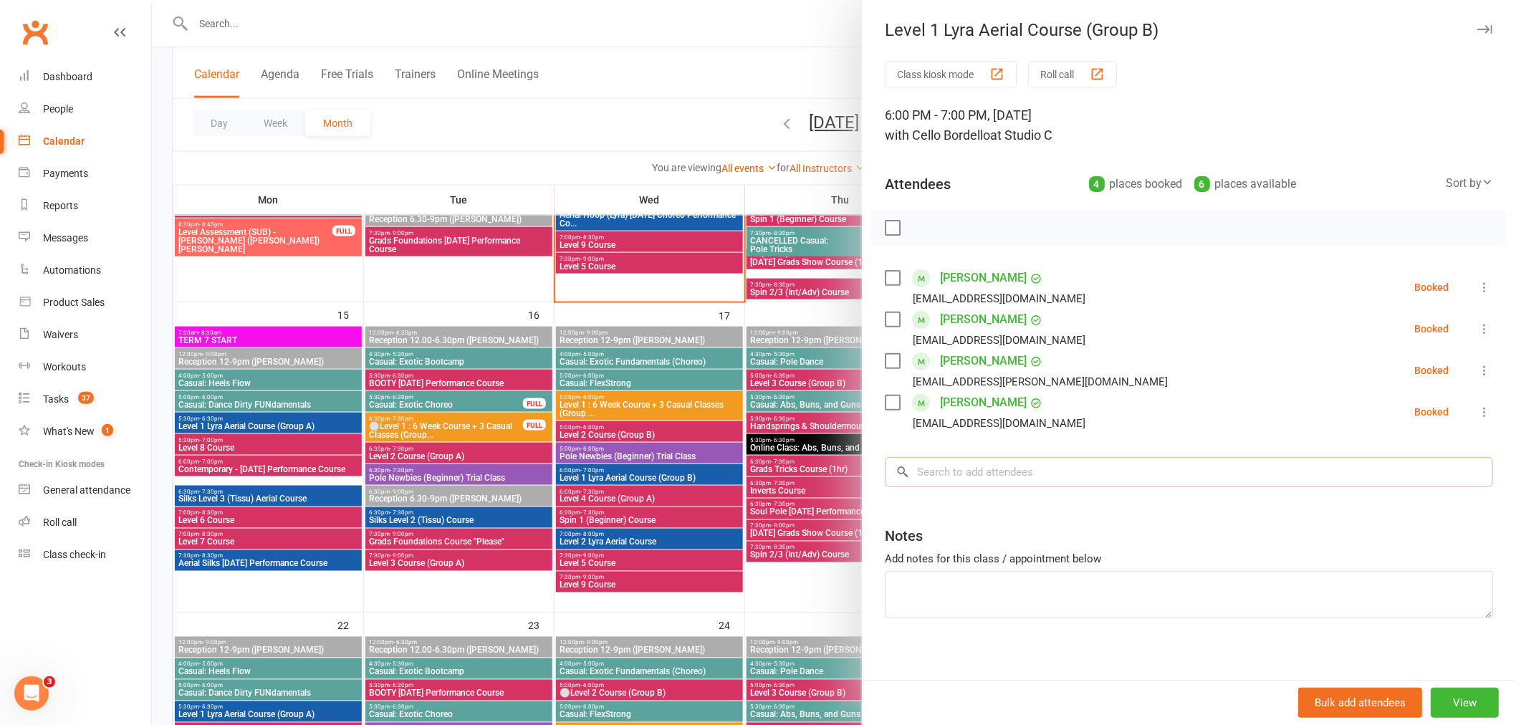
click at [991, 473] on input "search" at bounding box center [1189, 472] width 608 height 30
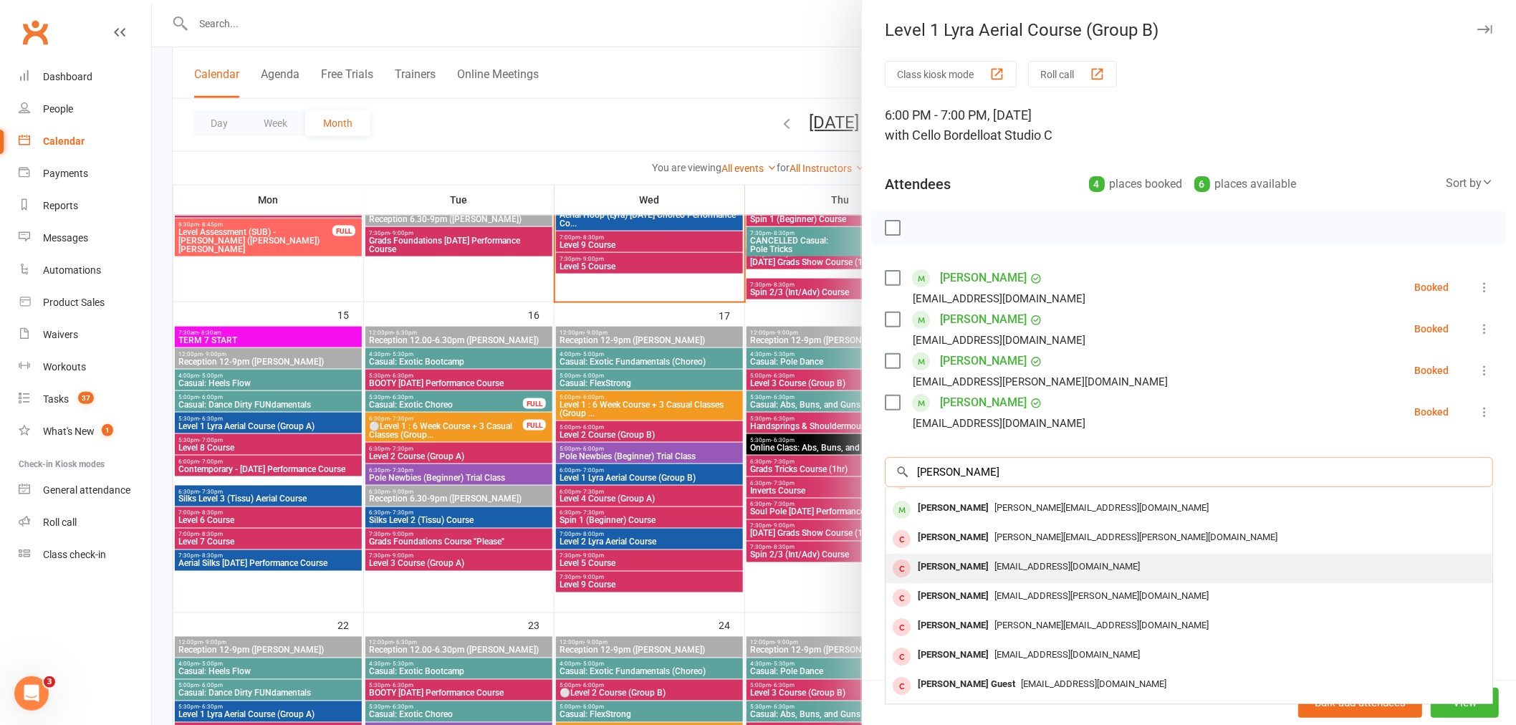
scroll to position [0, 0]
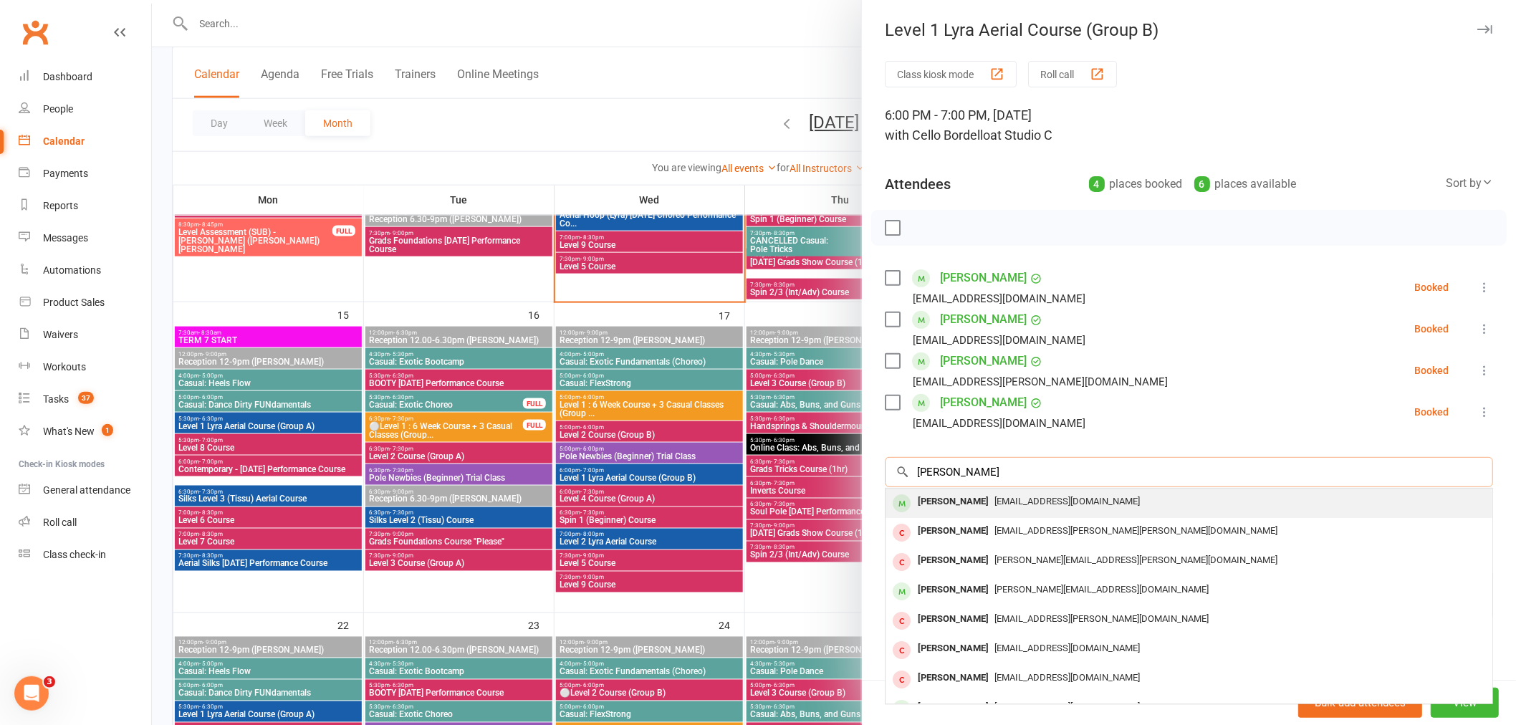
type input "[PERSON_NAME]"
click at [994, 496] on span "[EMAIL_ADDRESS][DOMAIN_NAME]" at bounding box center [1066, 501] width 145 height 11
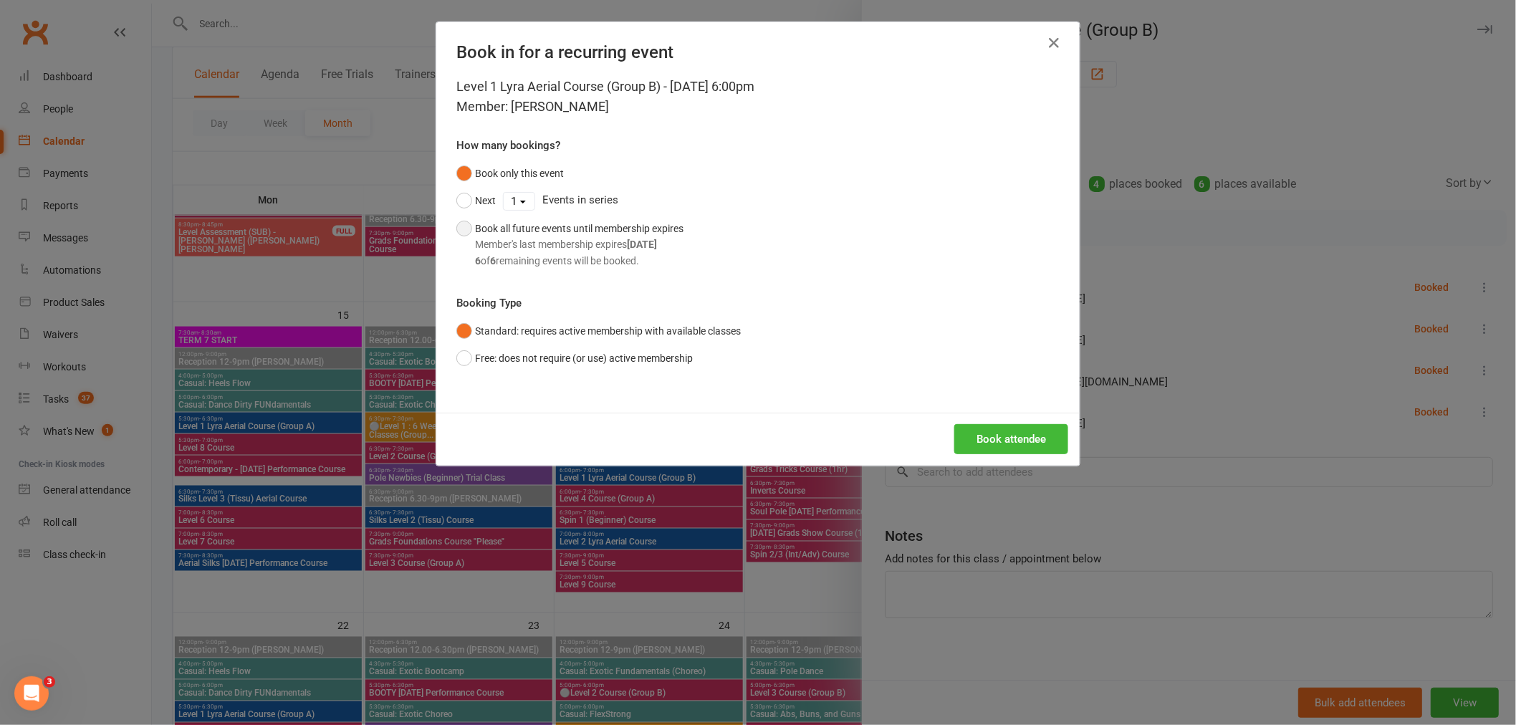
click at [500, 237] on div "Member's last membership expires [DATE]" at bounding box center [579, 244] width 208 height 16
click at [1003, 431] on button "Book attendee" at bounding box center [1011, 439] width 114 height 30
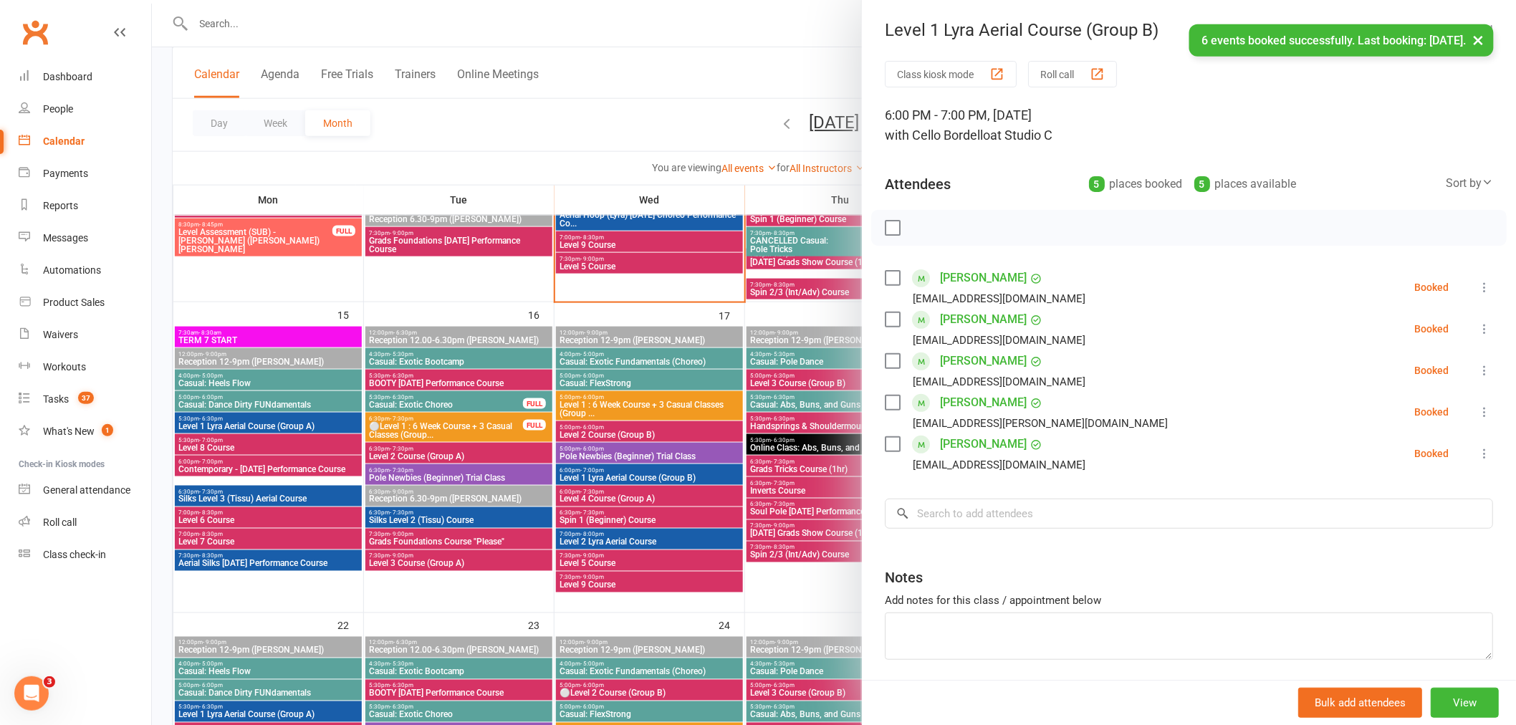
click at [609, 405] on div at bounding box center [834, 362] width 1364 height 725
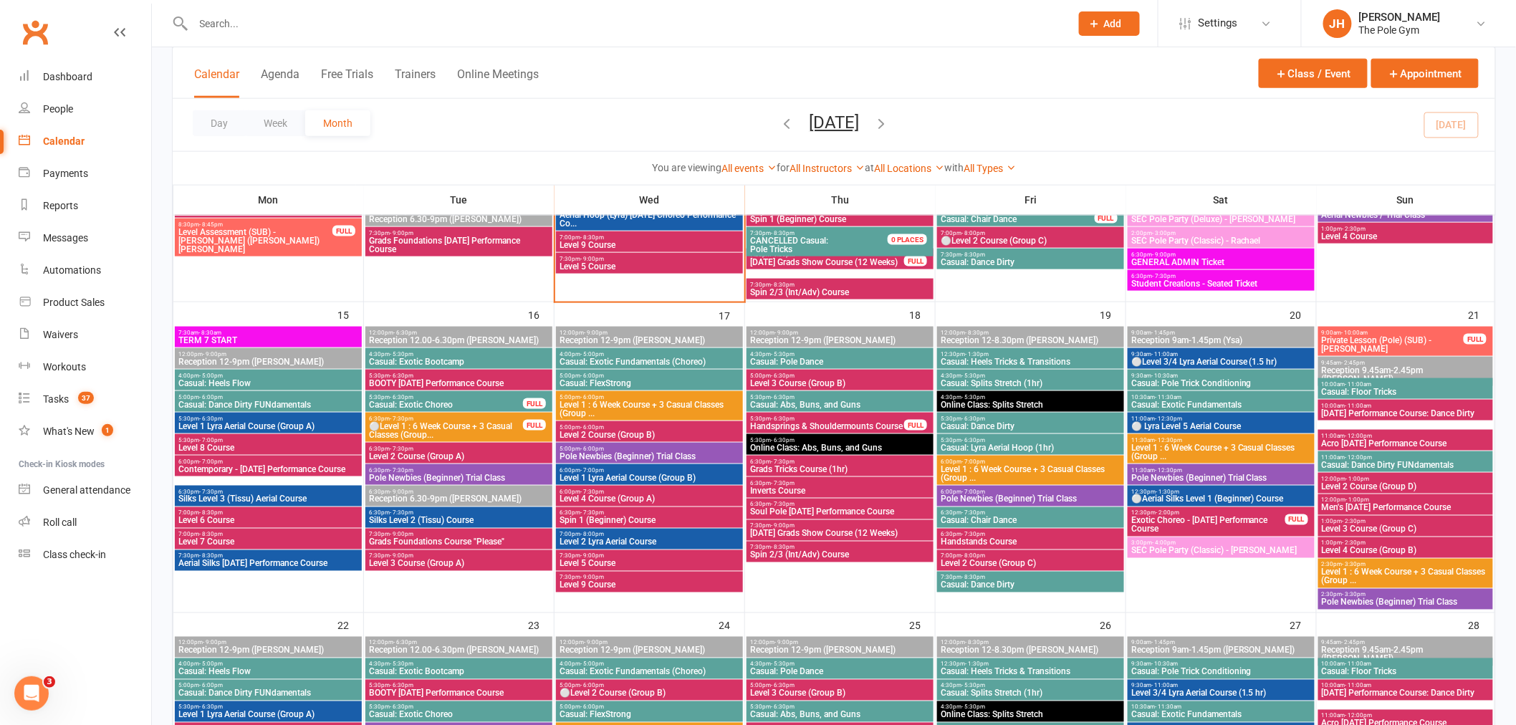
click at [595, 18] on input "text" at bounding box center [624, 24] width 871 height 20
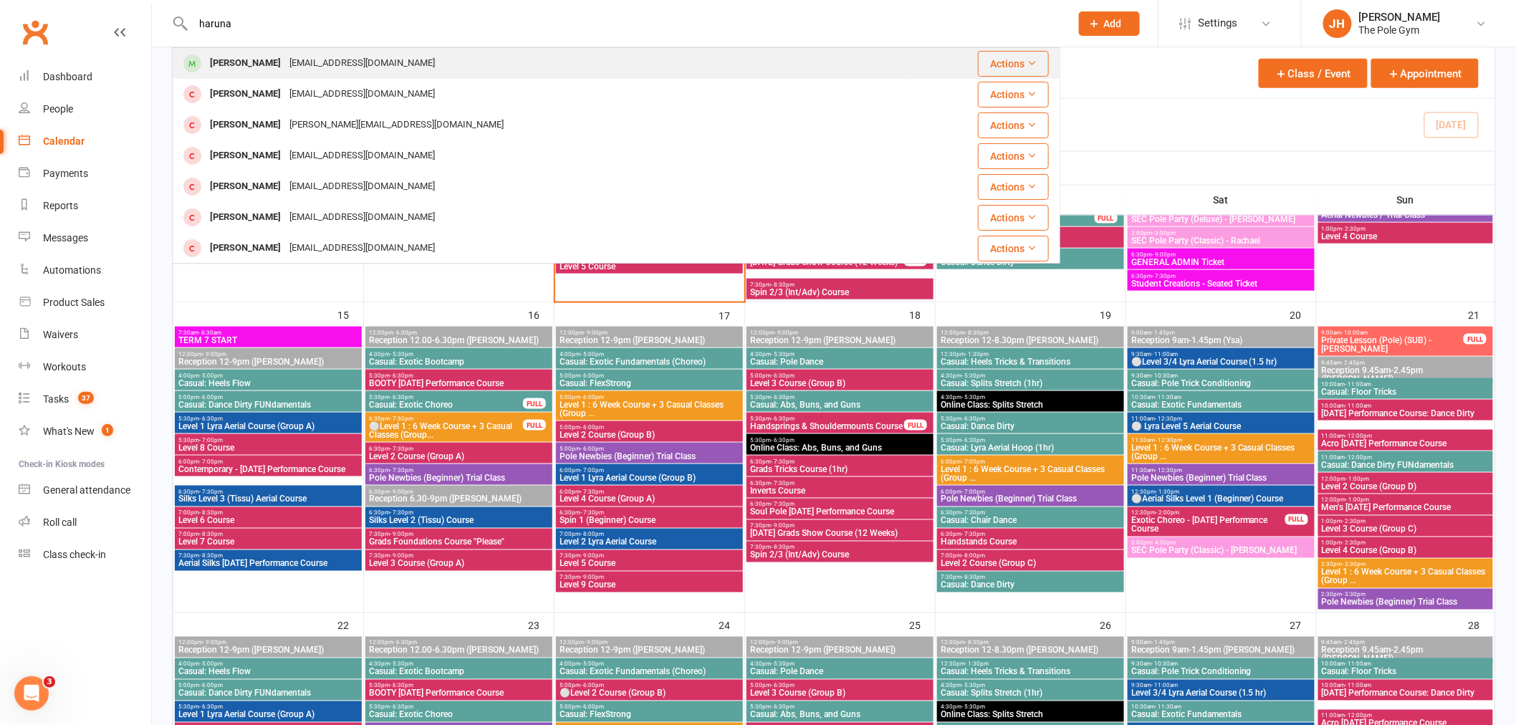
type input "haruna"
click at [327, 64] on div "[EMAIL_ADDRESS][DOMAIN_NAME]" at bounding box center [362, 63] width 154 height 21
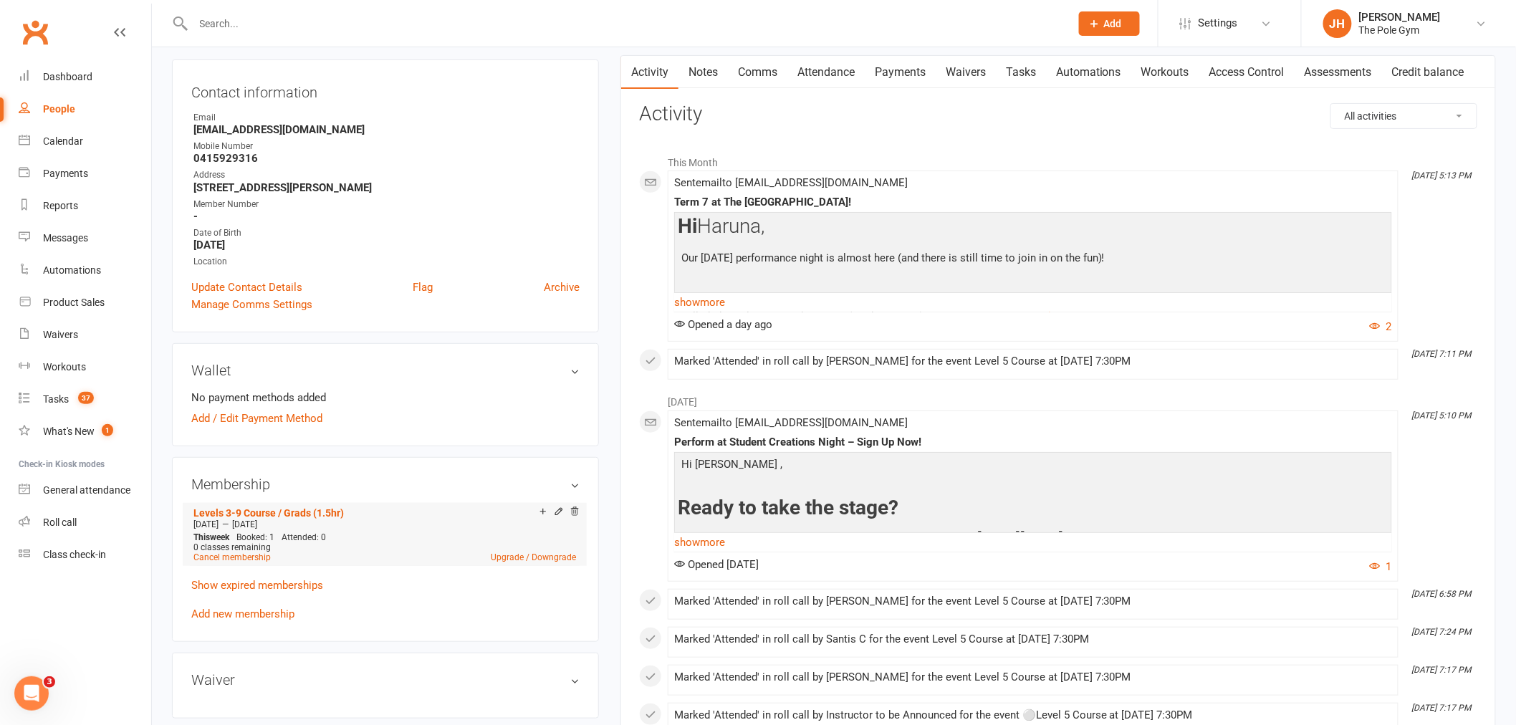
scroll to position [318, 0]
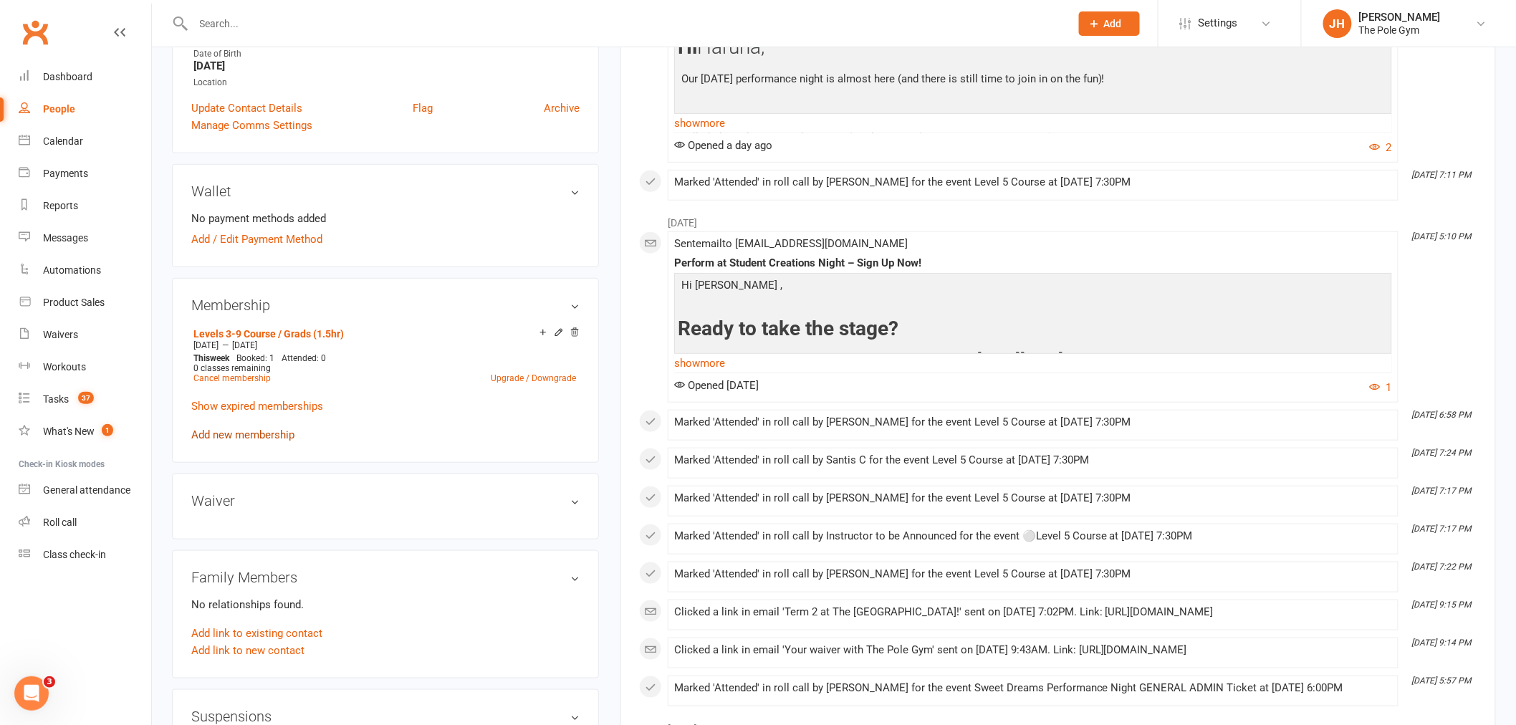
click at [241, 435] on link "Add new membership" at bounding box center [242, 434] width 103 height 13
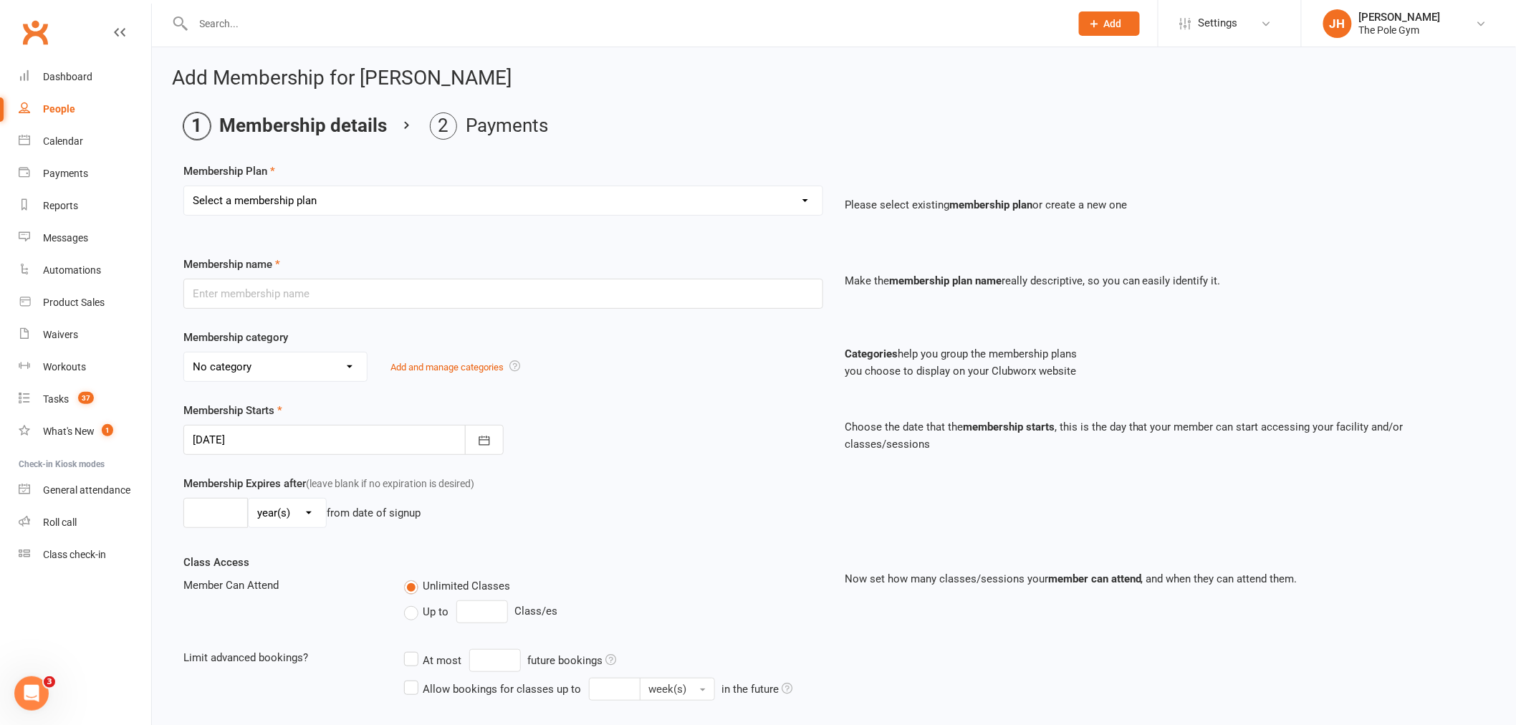
click at [299, 202] on select "Select a membership plan Create new Membership Plan Pay As You Go (45 min) Casu…" at bounding box center [503, 200] width 638 height 29
select select "2"
click at [184, 186] on select "Select a membership plan Create new Membership Plan Pay As You Go (45 min) Casu…" at bounding box center [503, 200] width 638 height 29
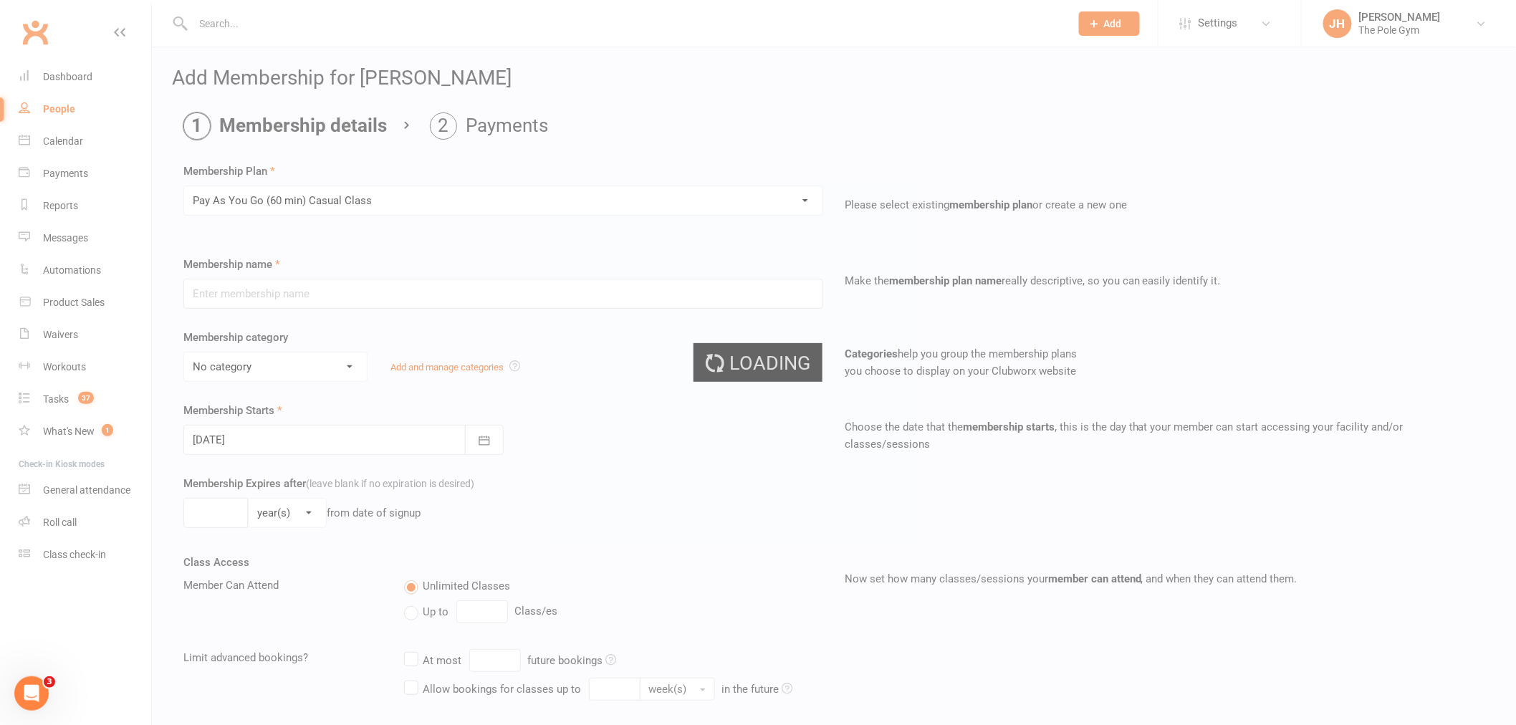
type input "Pay As You Go (60 min) Casual Class"
select select "5"
type input "6"
select select "1"
type input "1"
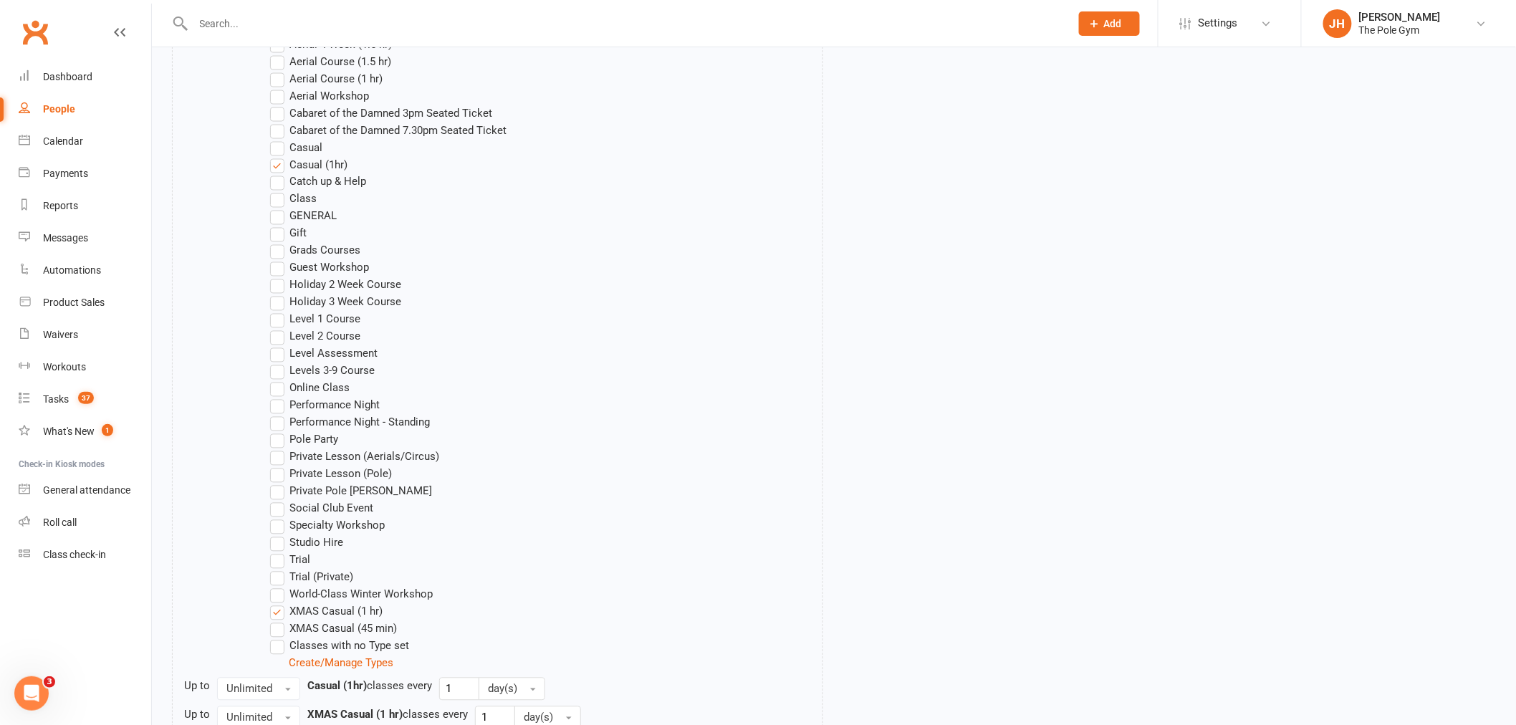
scroll to position [1075, 0]
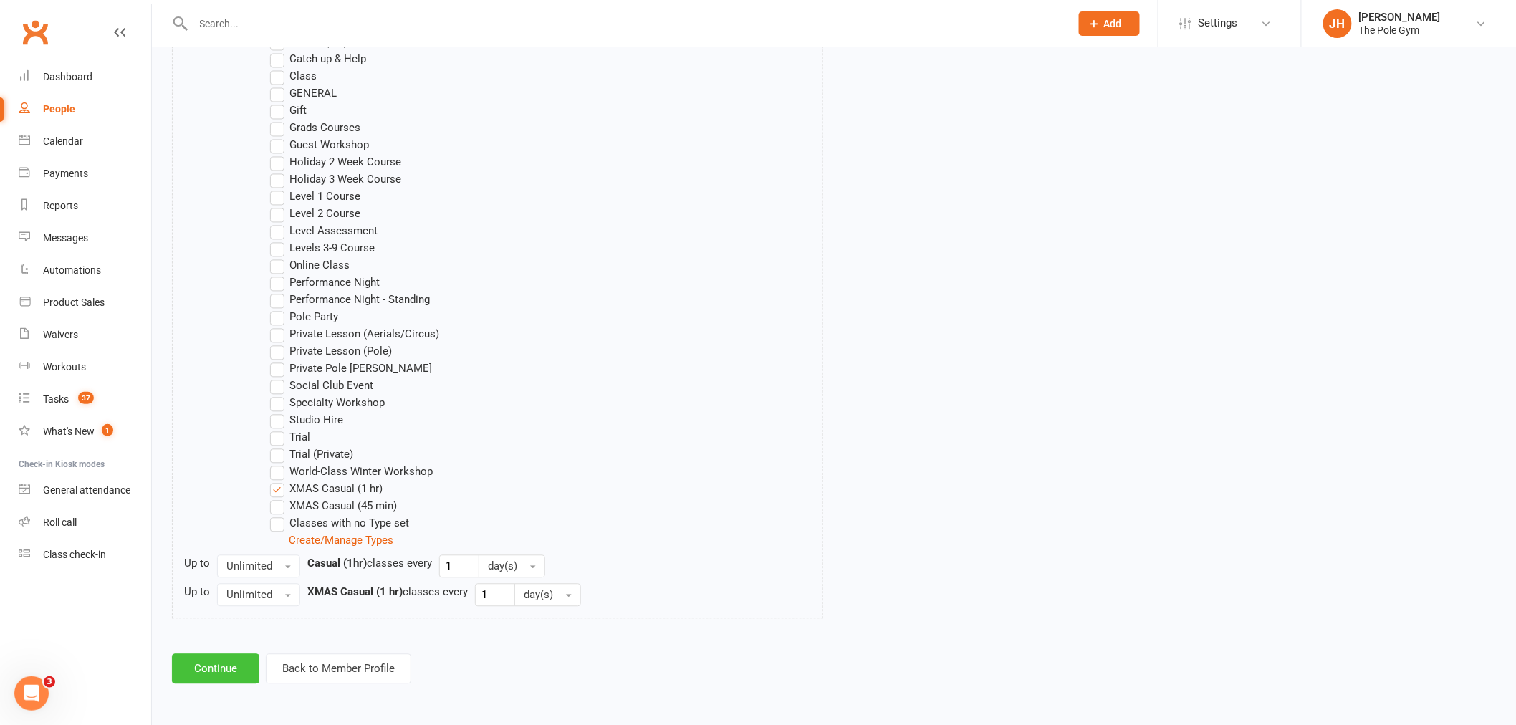
click at [225, 665] on button "Continue" at bounding box center [215, 669] width 87 height 30
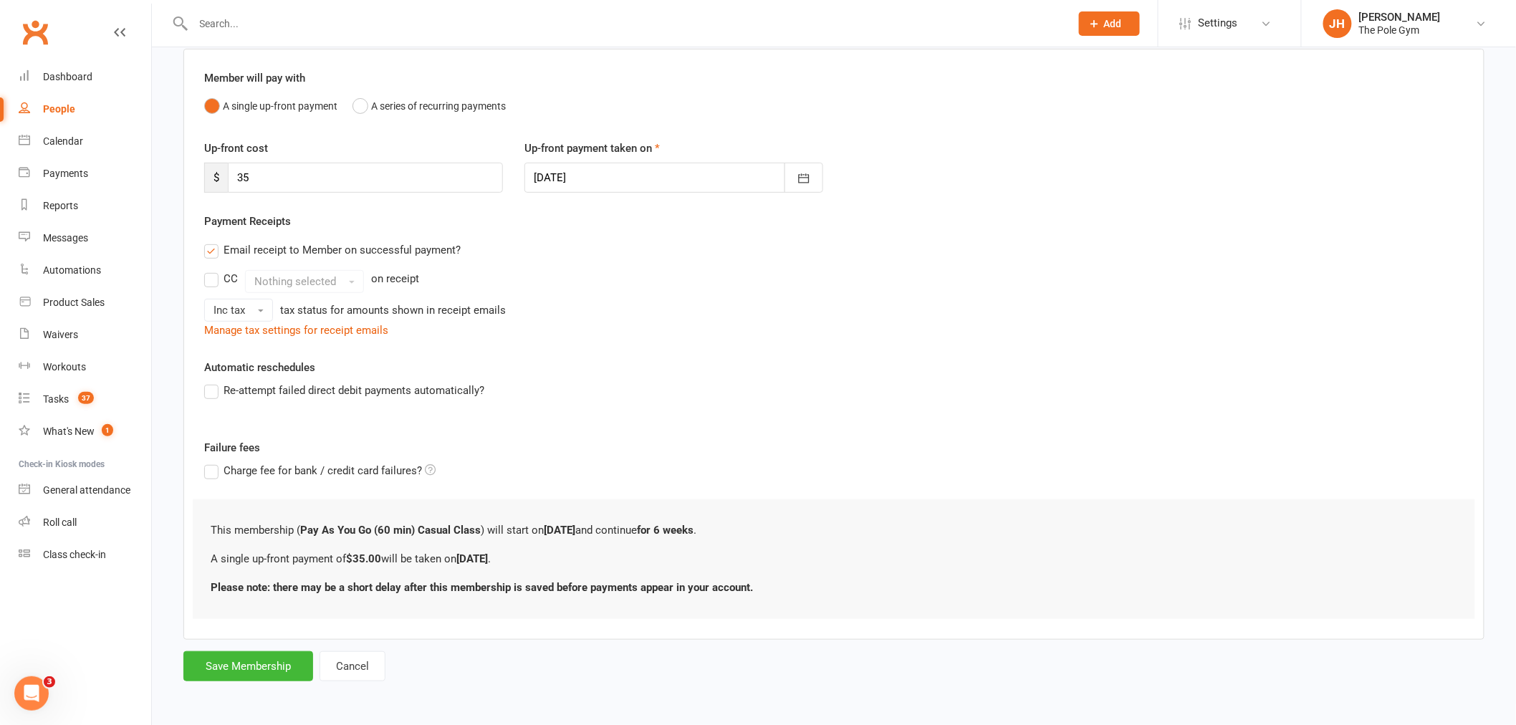
scroll to position [0, 0]
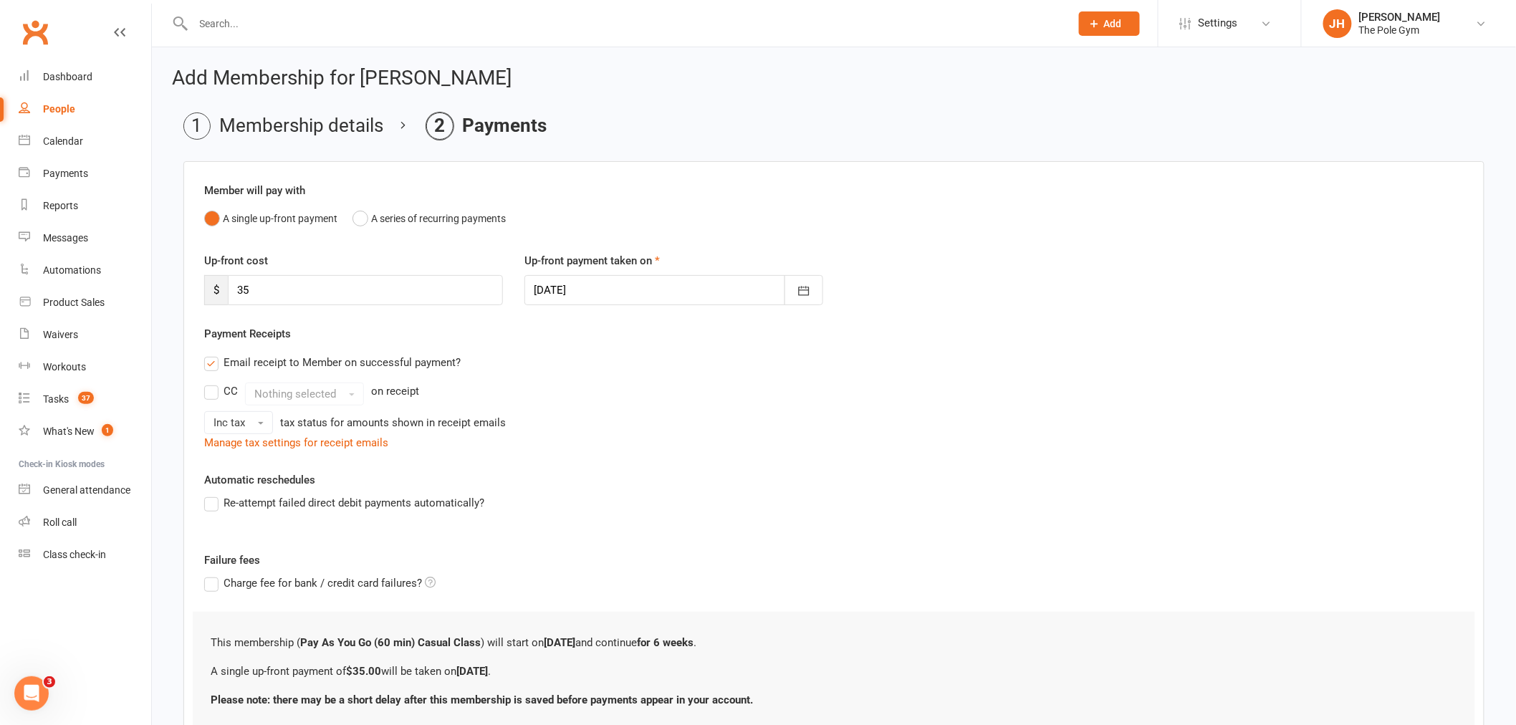
drag, startPoint x: 660, startPoint y: 273, endPoint x: 654, endPoint y: 276, distance: 7.4
click at [655, 275] on div "Up-front payment taken on [DATE] [DATE] Sun Mon Tue Wed Thu Fri Sat 36 31 01 02…" at bounding box center [674, 278] width 320 height 53
click at [653, 284] on div at bounding box center [673, 290] width 299 height 30
click at [700, 398] on button "11" at bounding box center [708, 408] width 30 height 26
type input "[DATE]"
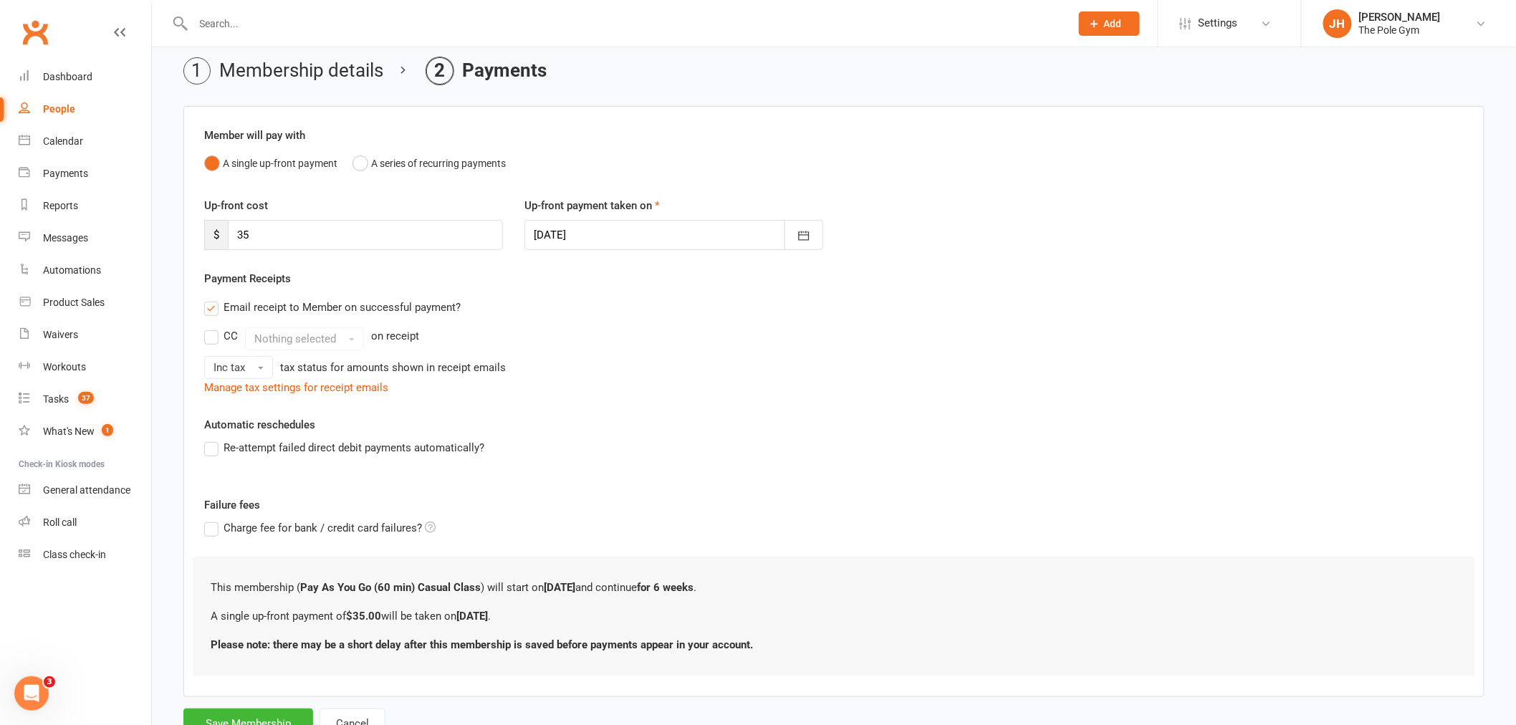
scroll to position [112, 0]
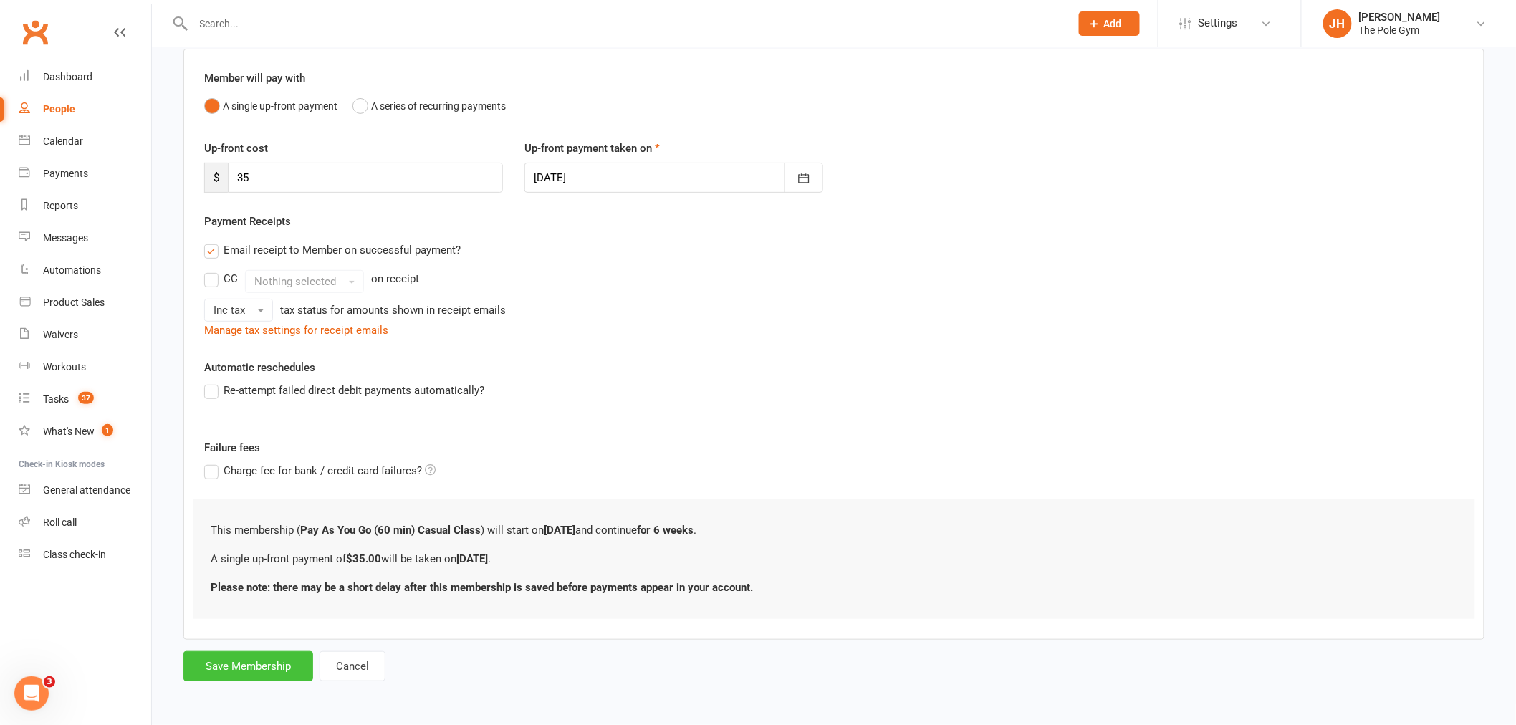
click at [278, 662] on button "Save Membership" at bounding box center [248, 666] width 130 height 30
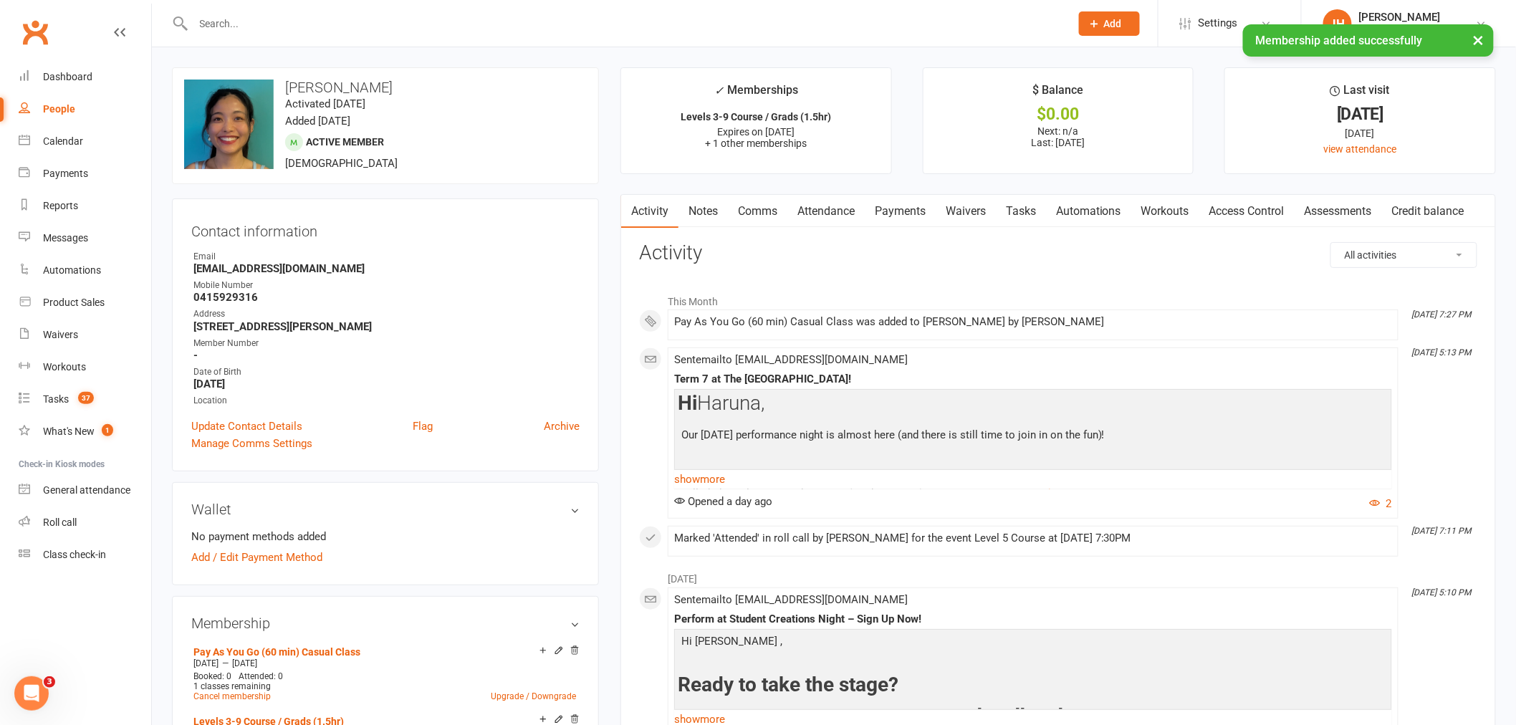
click at [924, 209] on link "Payments" at bounding box center [900, 211] width 71 height 33
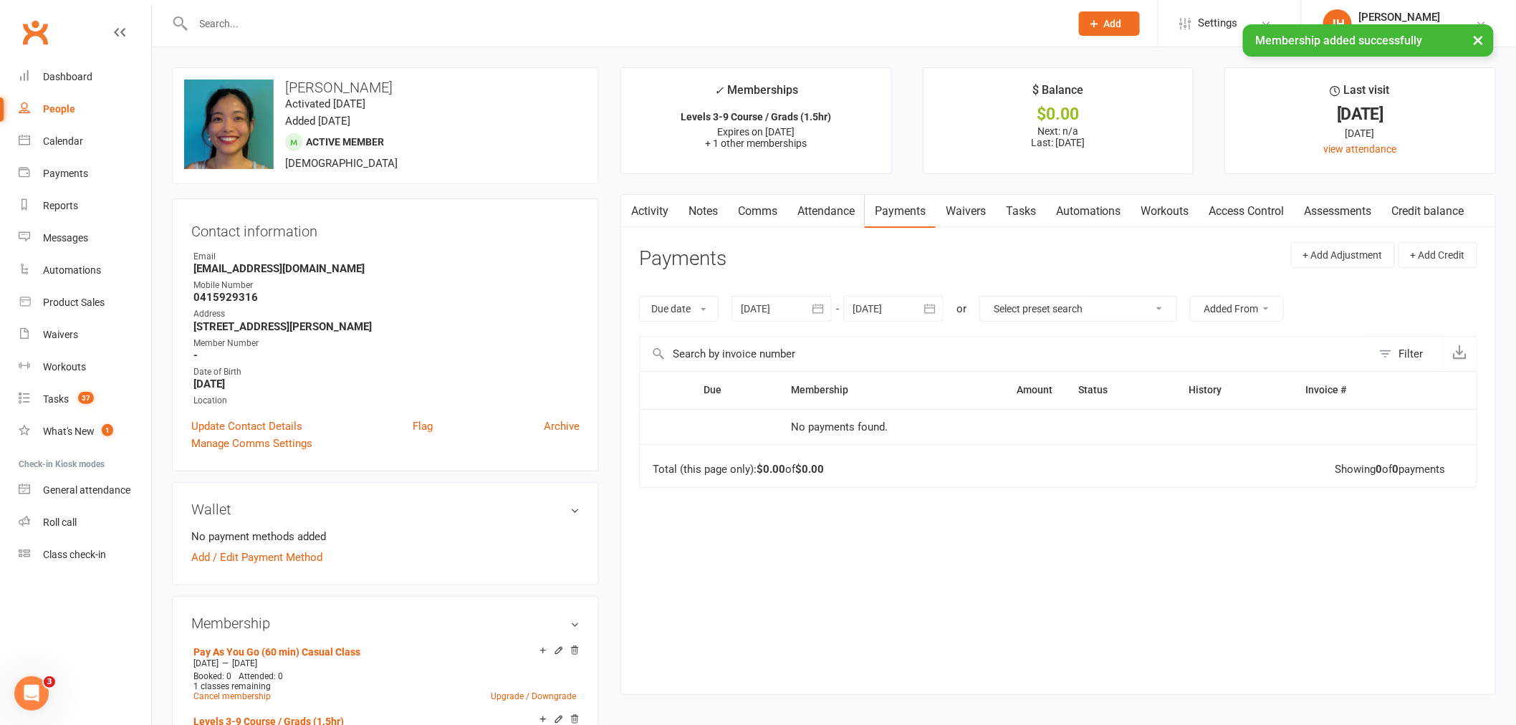
drag, startPoint x: 402, startPoint y: 80, endPoint x: 281, endPoint y: 74, distance: 121.2
click at [281, 74] on div "upload photo change photo [PERSON_NAME] Activated [DATE] Added [DATE] Active me…" at bounding box center [385, 125] width 427 height 117
copy h3 "[PERSON_NAME]"
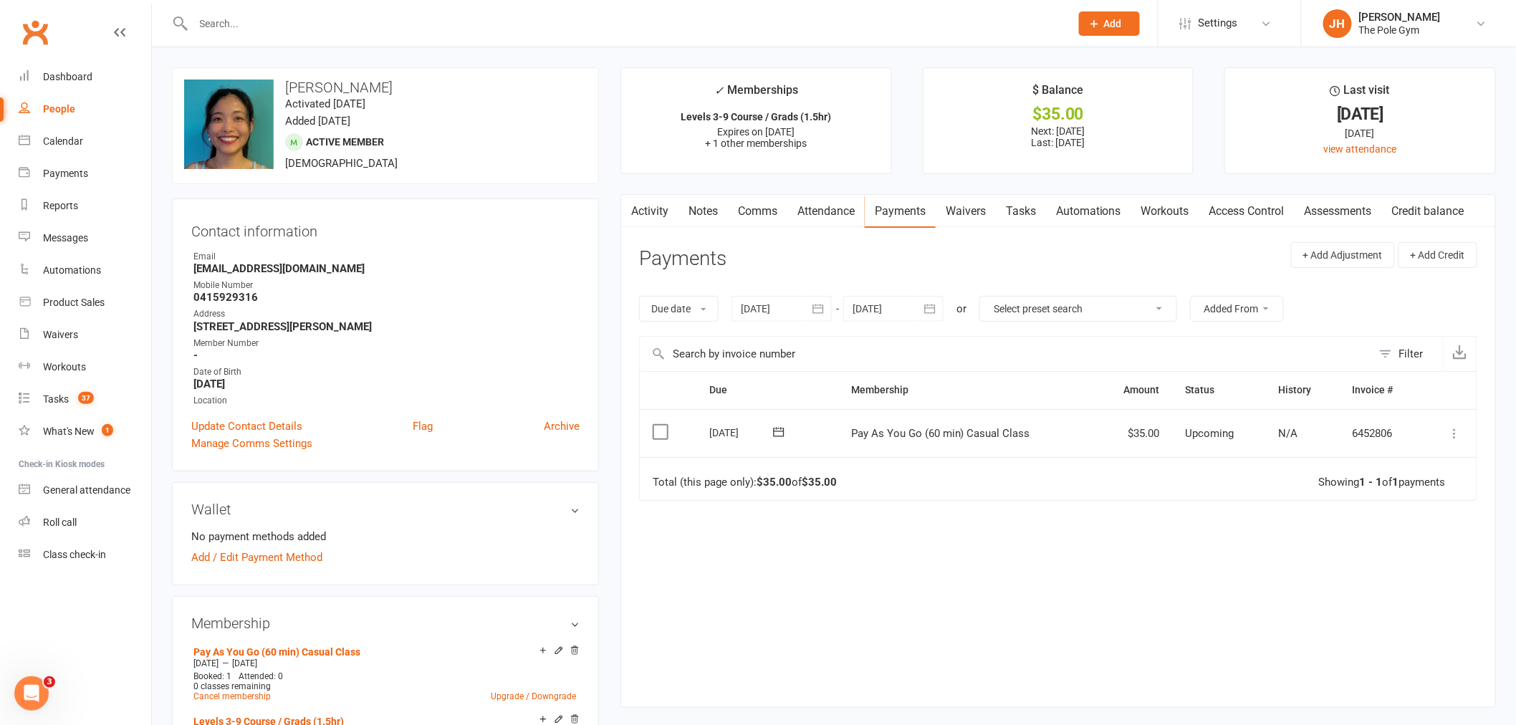
click at [1461, 436] on icon at bounding box center [1455, 433] width 14 height 14
click at [1416, 494] on link "Mark as Paid (POS)" at bounding box center [1392, 490] width 142 height 29
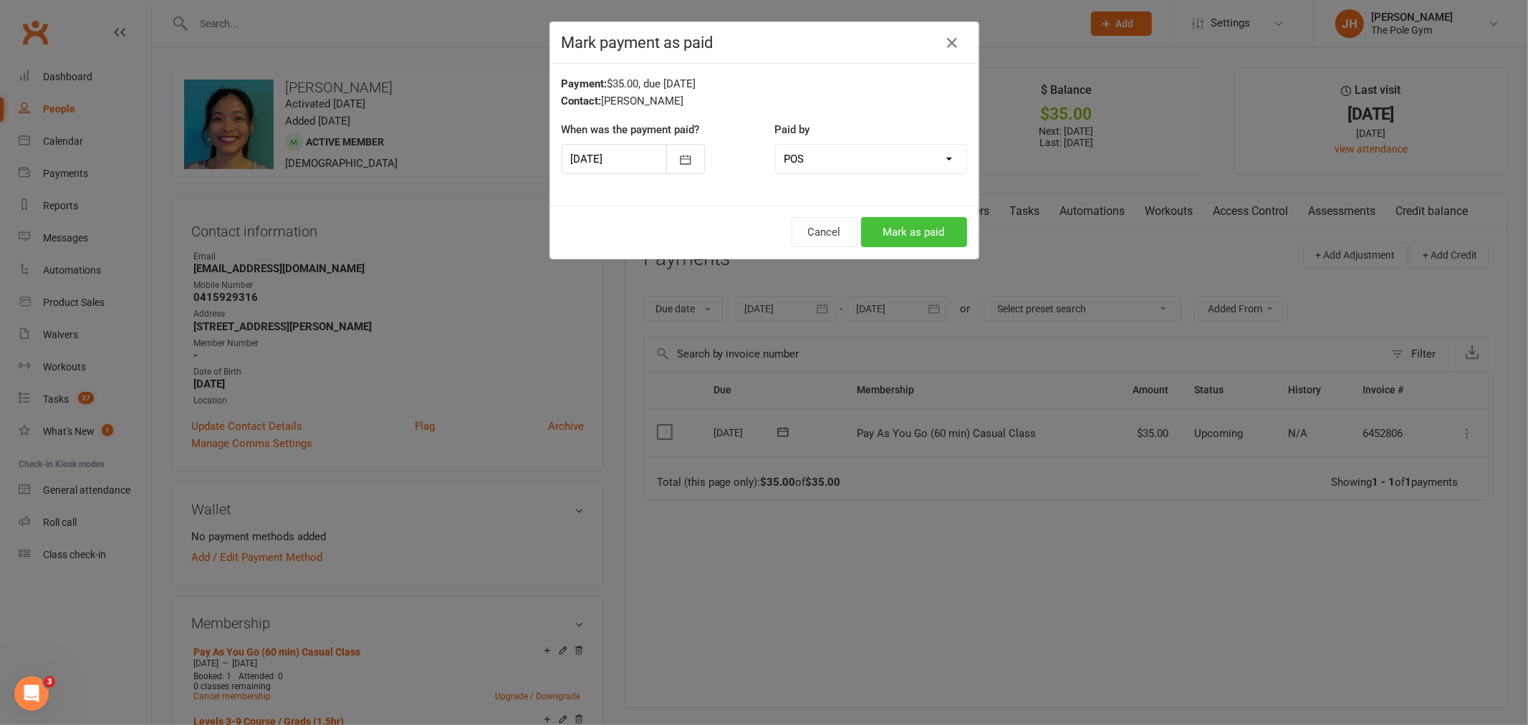
click at [941, 240] on button "Mark as paid" at bounding box center [914, 232] width 106 height 30
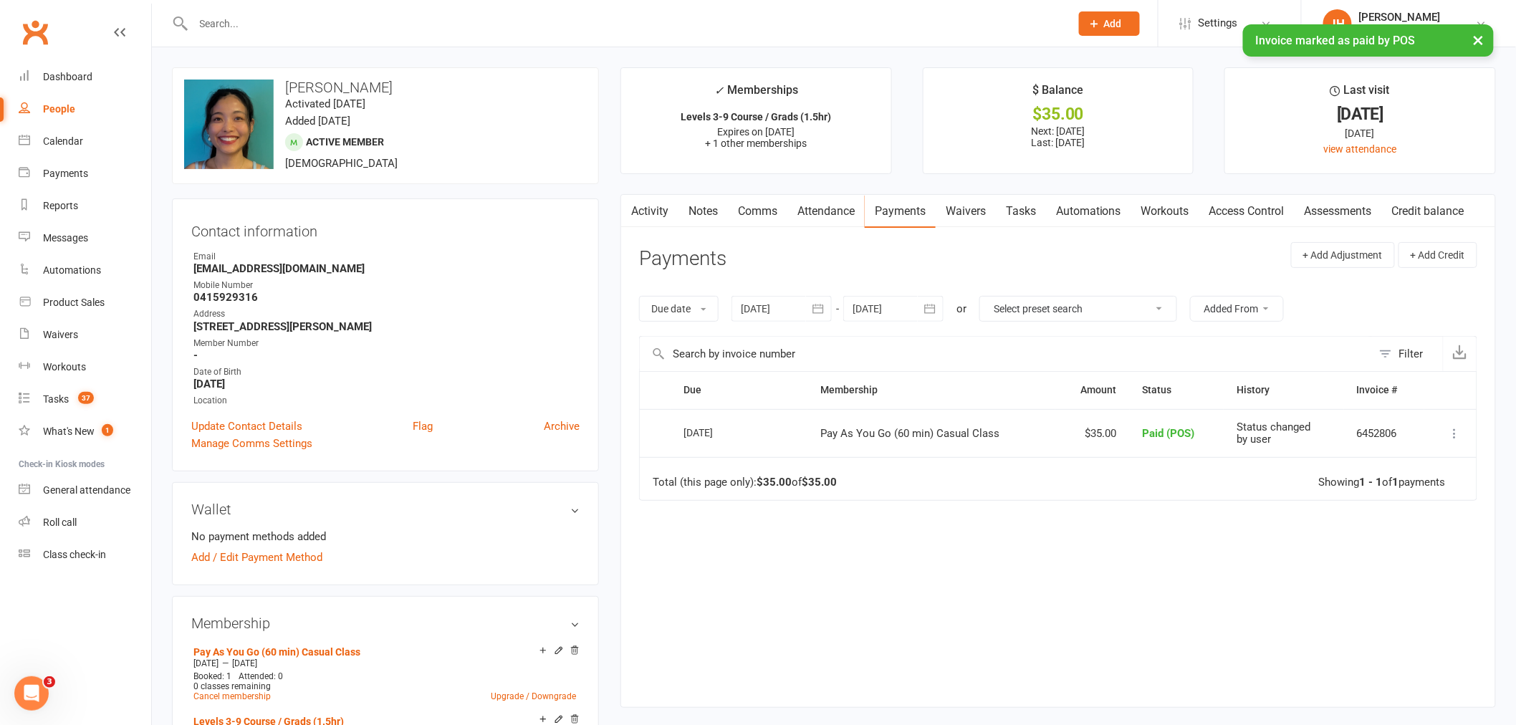
click at [650, 210] on link "Activity" at bounding box center [649, 211] width 57 height 33
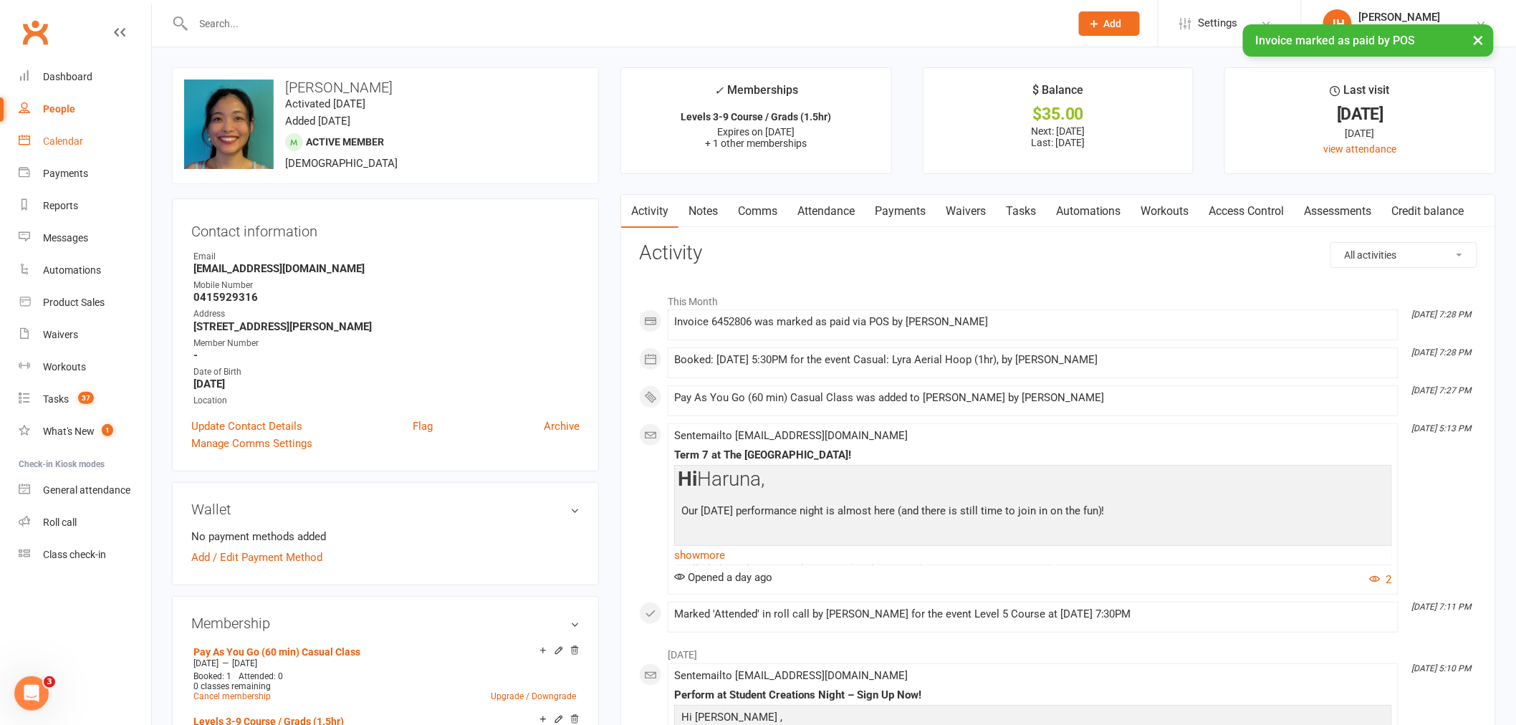
click at [52, 138] on div "Calendar" at bounding box center [63, 140] width 40 height 11
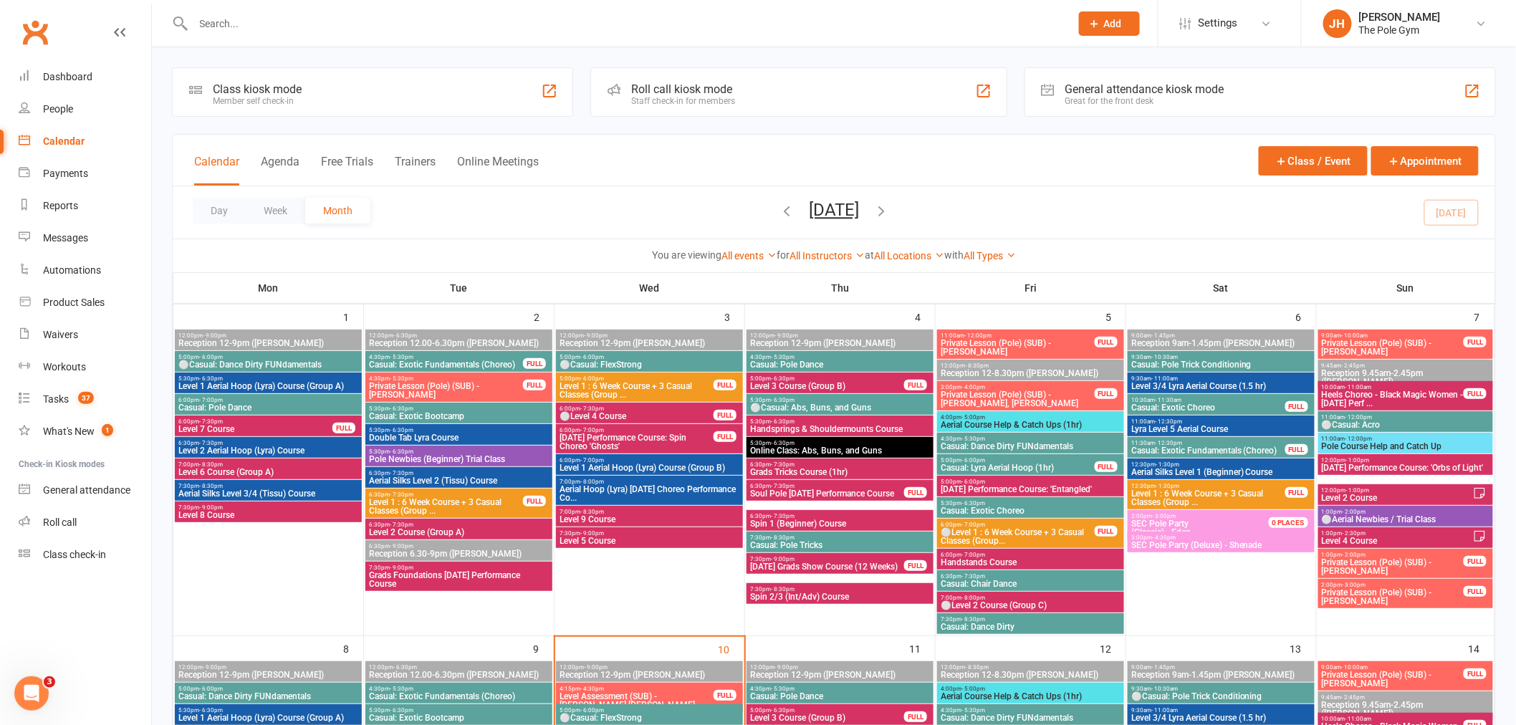
click at [520, 41] on div at bounding box center [616, 23] width 888 height 47
click at [441, 33] on div at bounding box center [616, 23] width 888 height 47
click at [420, 14] on input "text" at bounding box center [624, 24] width 871 height 20
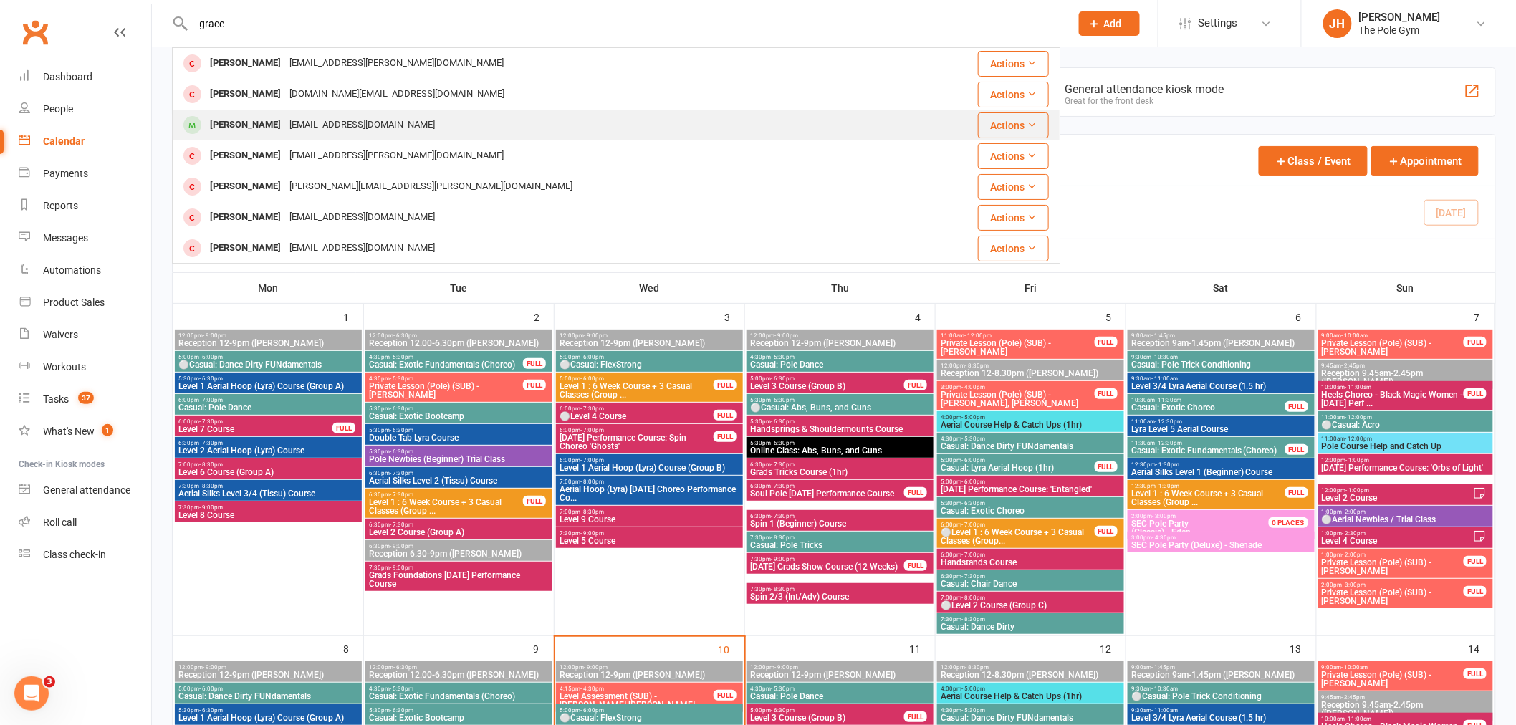
type input "grace"
click at [357, 126] on div "[EMAIL_ADDRESS][DOMAIN_NAME]" at bounding box center [362, 125] width 154 height 21
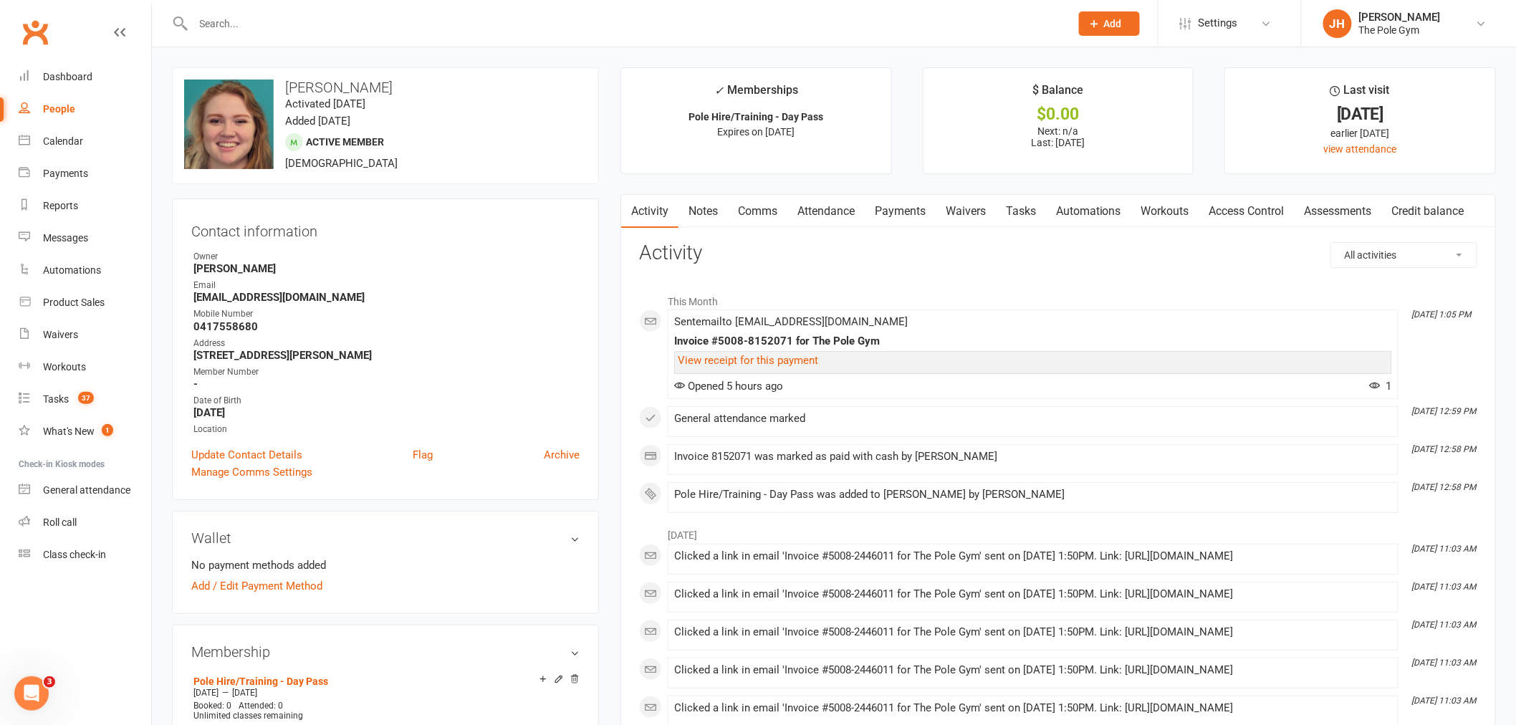
click at [758, 208] on link "Comms" at bounding box center [757, 211] width 59 height 33
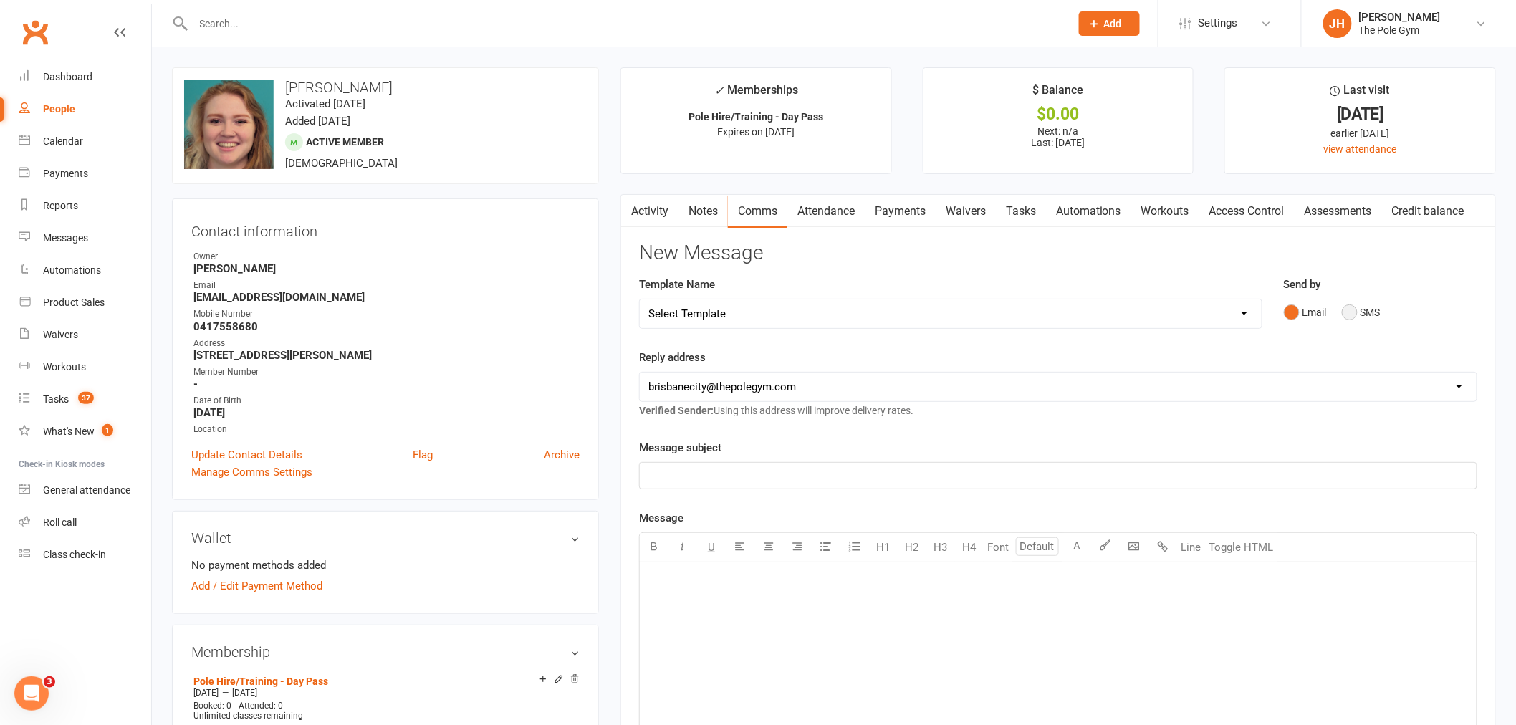
click at [1347, 312] on button "SMS" at bounding box center [1361, 312] width 39 height 27
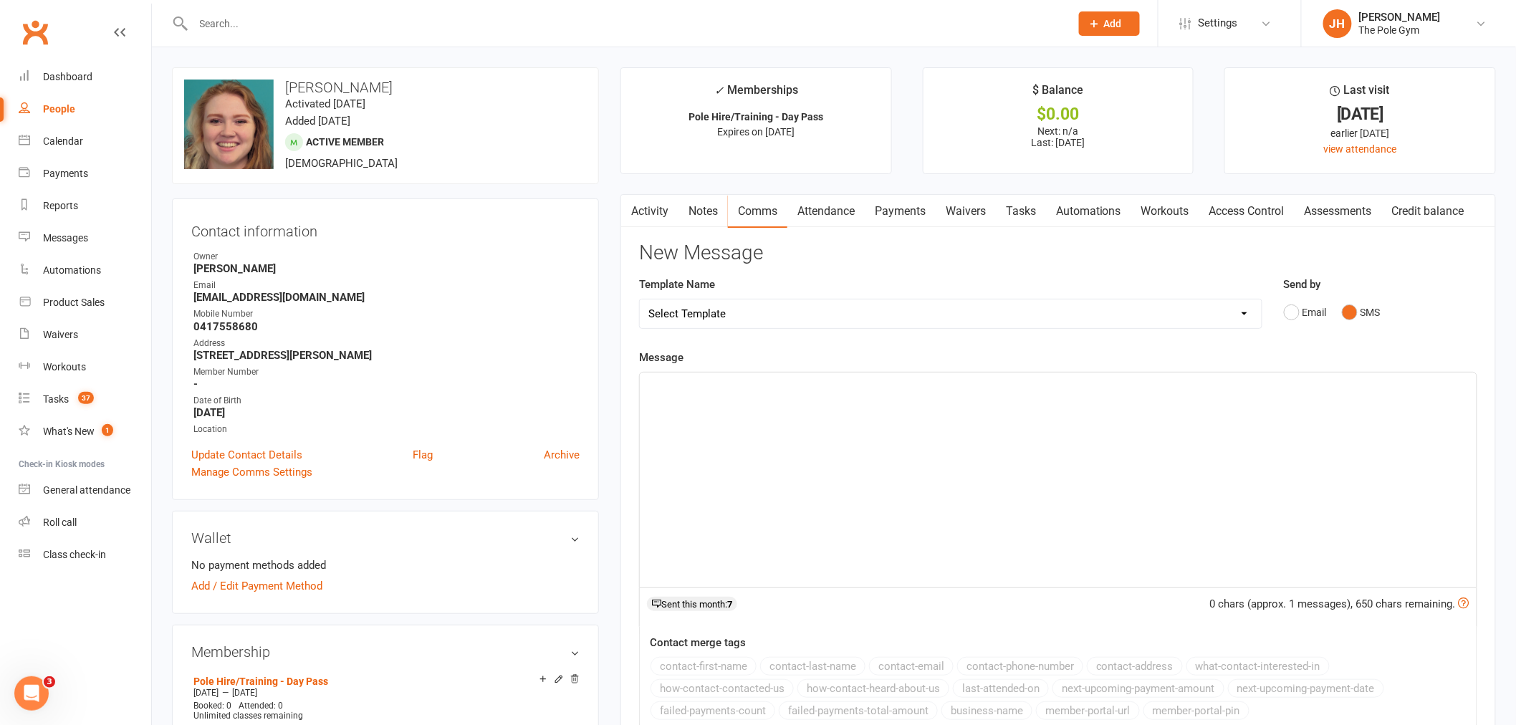
click at [1308, 388] on p "﻿" at bounding box center [1057, 385] width 819 height 17
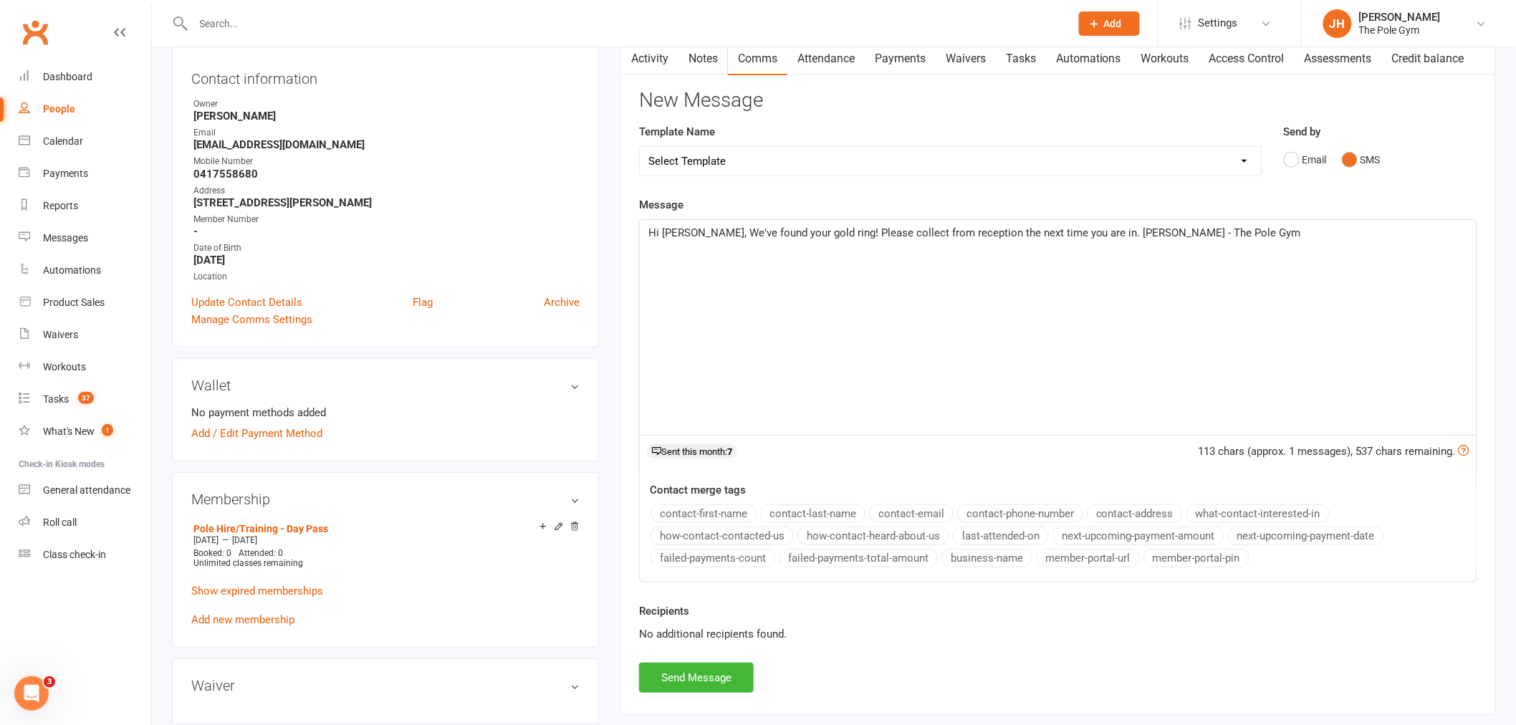
scroll to position [159, 0]
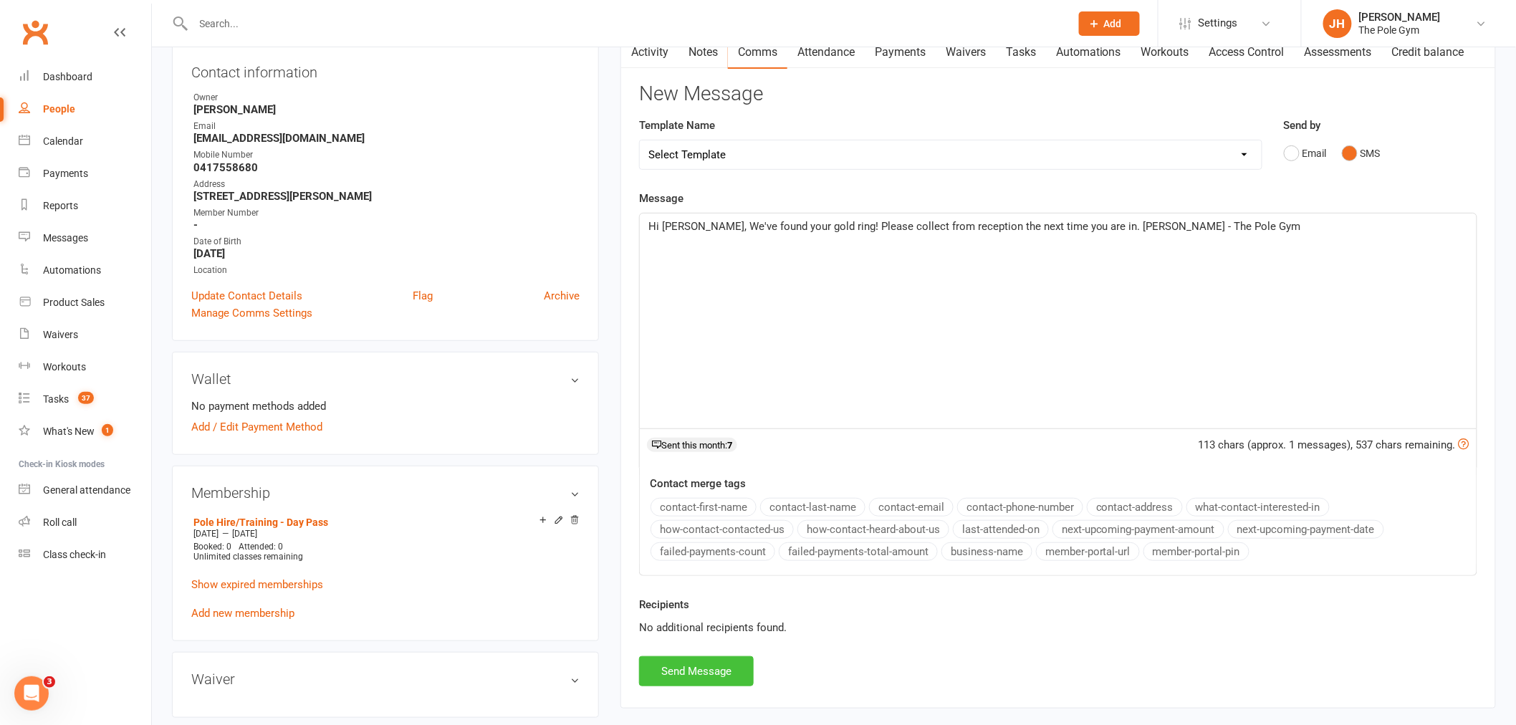
click at [688, 671] on button "Send Message" at bounding box center [696, 671] width 115 height 30
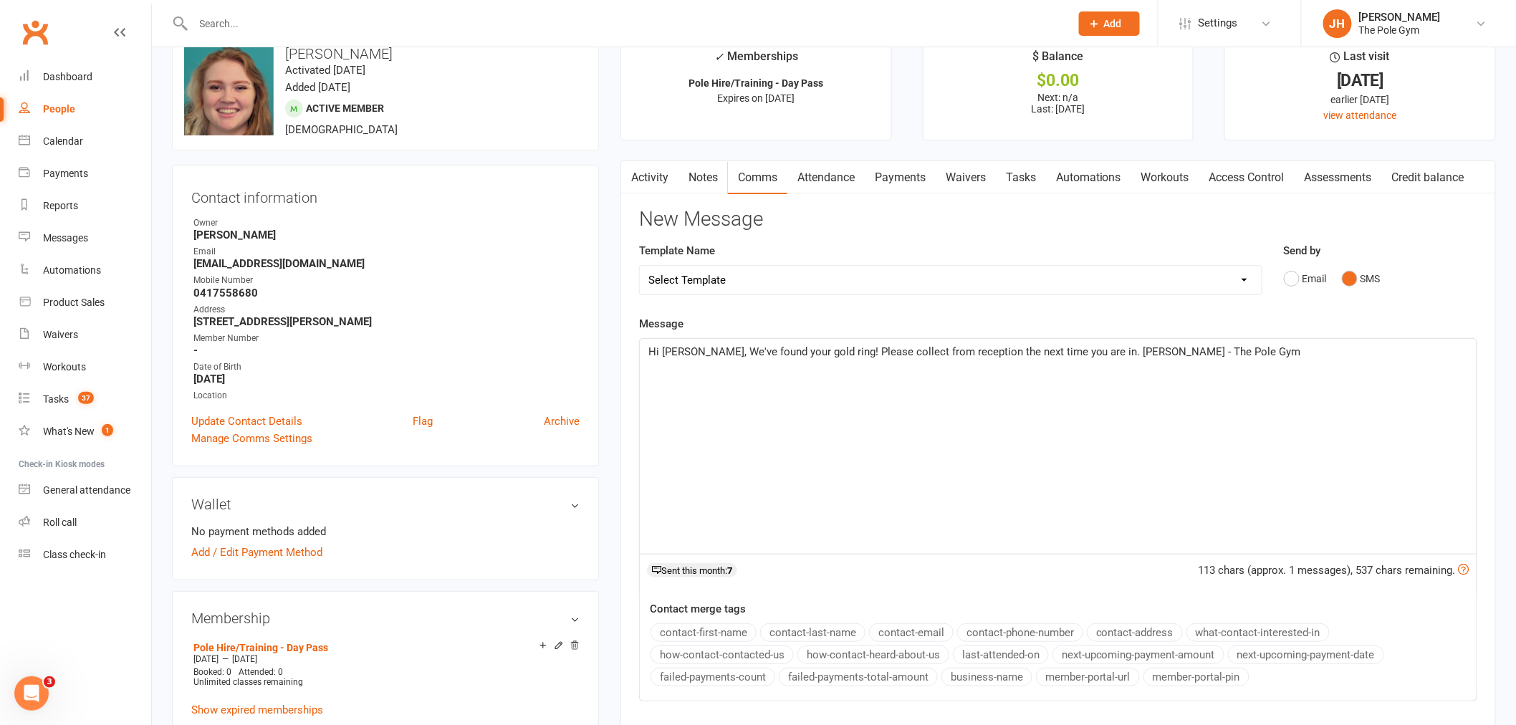
scroll to position [0, 0]
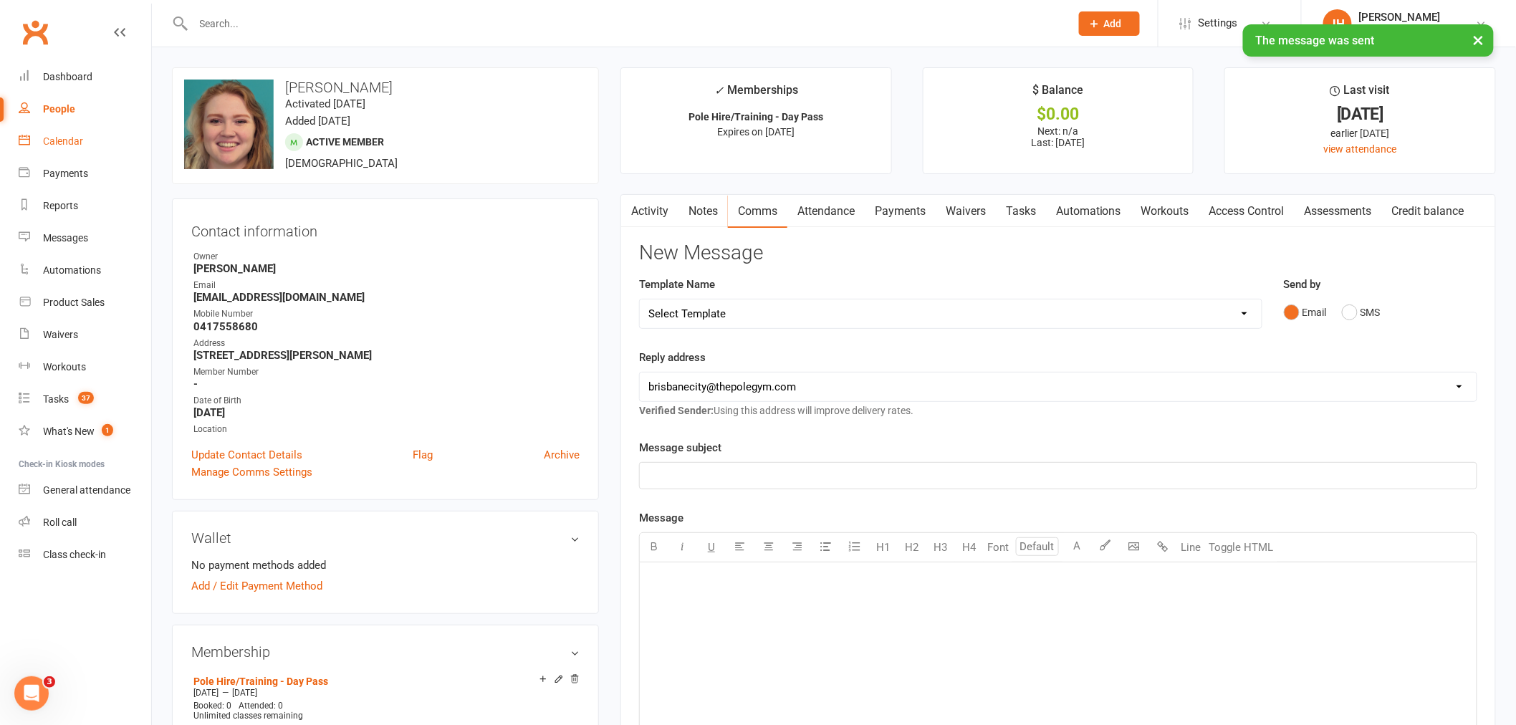
click at [45, 143] on div "Calendar" at bounding box center [63, 140] width 40 height 11
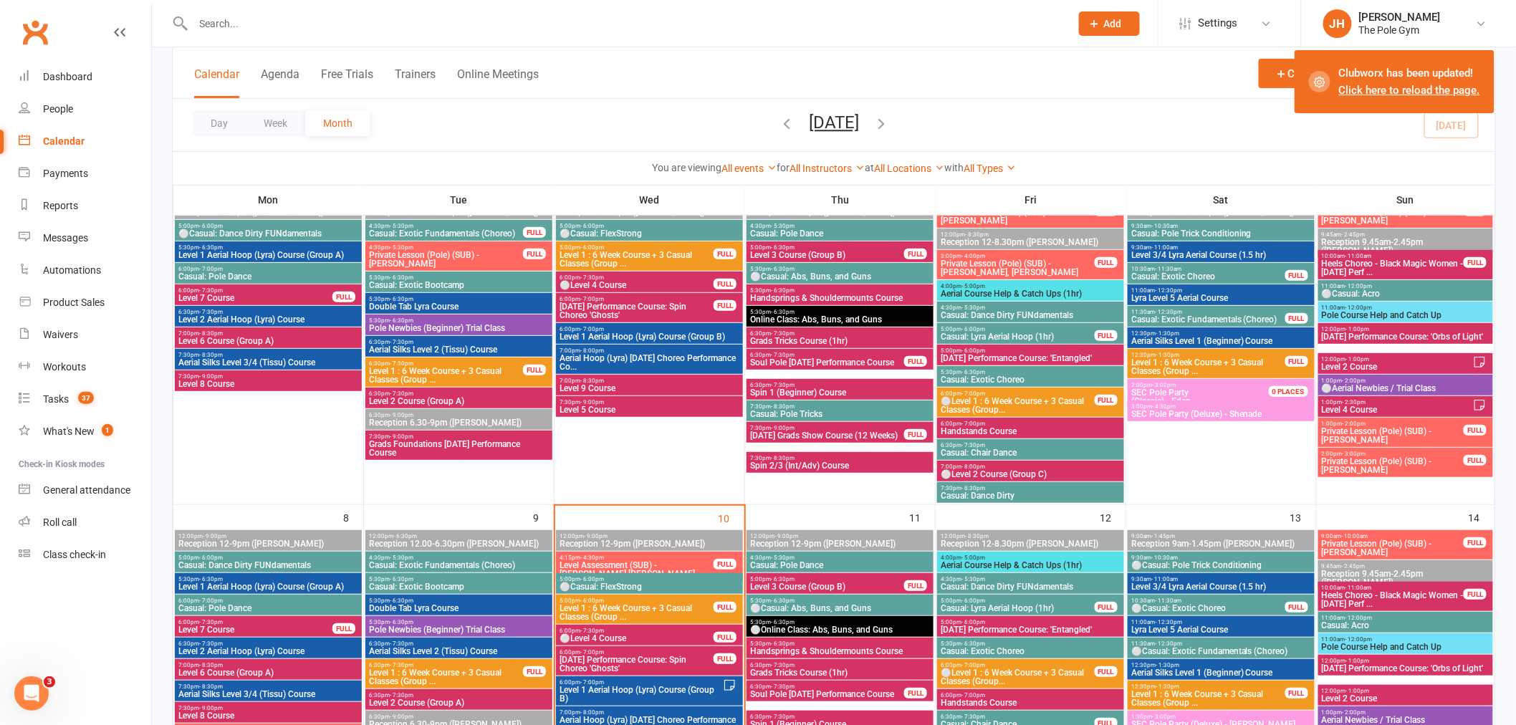
scroll to position [318, 0]
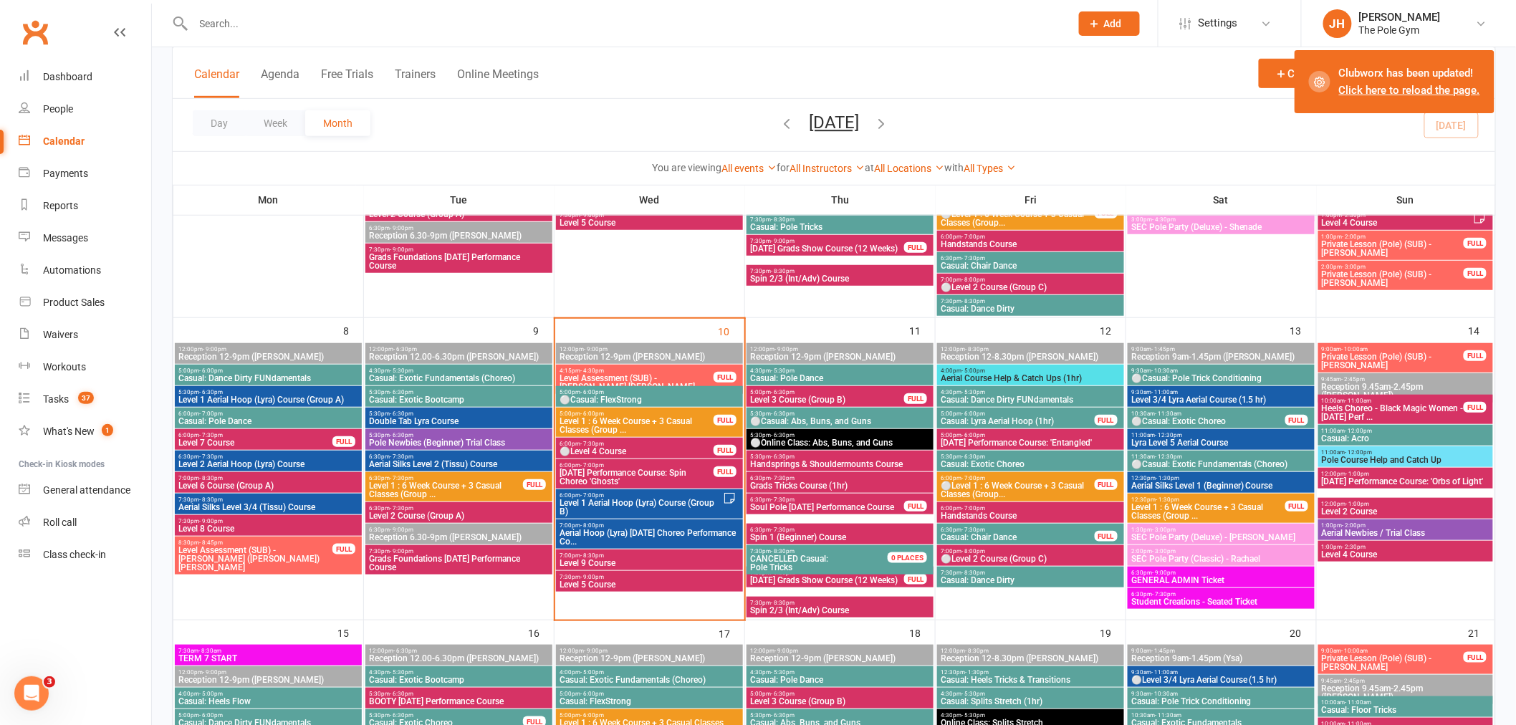
click at [451, 3] on div at bounding box center [616, 23] width 888 height 47
click at [460, 19] on input "text" at bounding box center [624, 24] width 871 height 20
paste input "[PERSON_NAME]"
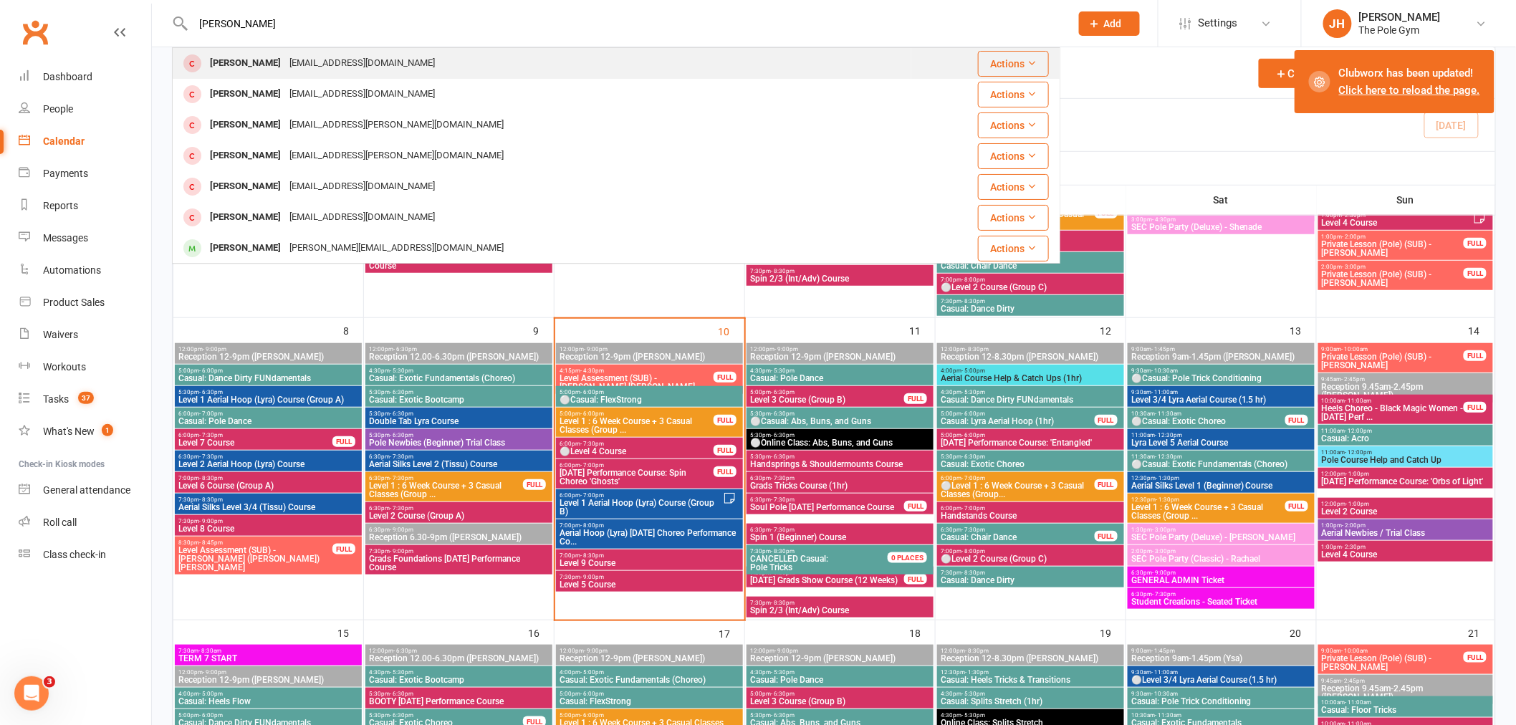
type input "[PERSON_NAME]"
click at [285, 62] on div "[EMAIL_ADDRESS][DOMAIN_NAME]" at bounding box center [362, 63] width 154 height 21
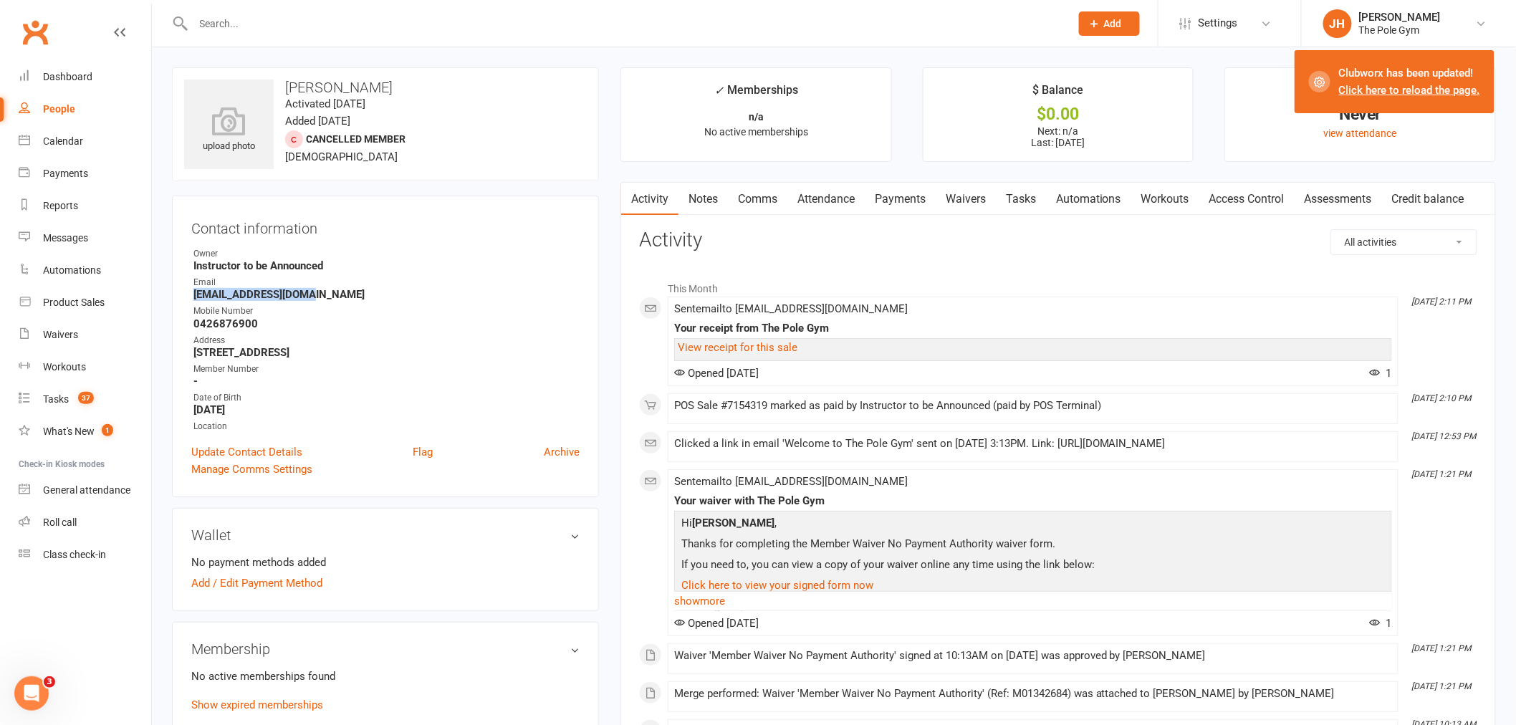
drag, startPoint x: 312, startPoint y: 290, endPoint x: 184, endPoint y: 297, distance: 127.7
click at [184, 297] on div "Contact information Owner Instructor to be Announced Email [EMAIL_ADDRESS][DOMA…" at bounding box center [385, 347] width 427 height 302
copy strong "[EMAIL_ADDRESS][DOMAIN_NAME]"
click at [59, 126] on link "Calendar" at bounding box center [85, 141] width 133 height 32
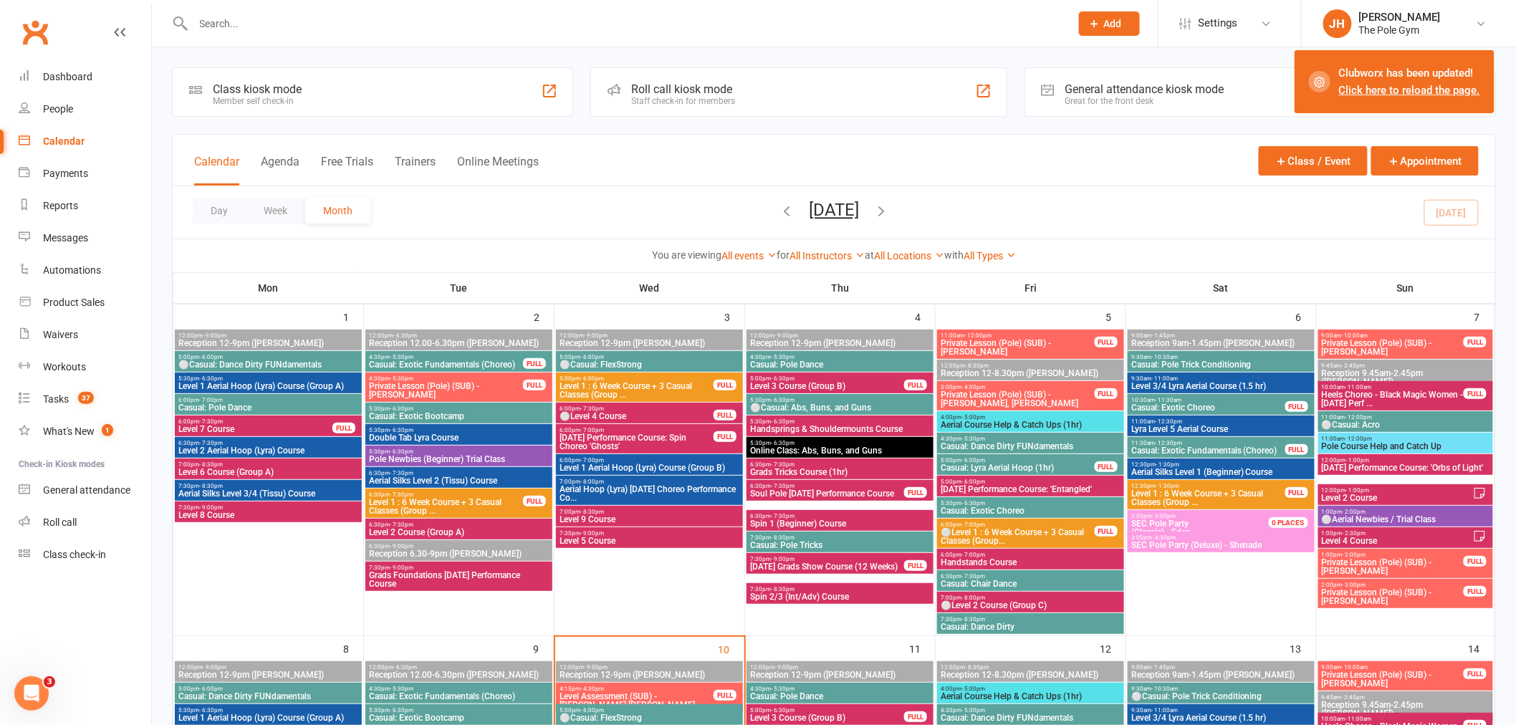
click at [485, 25] on input "text" at bounding box center [624, 24] width 871 height 20
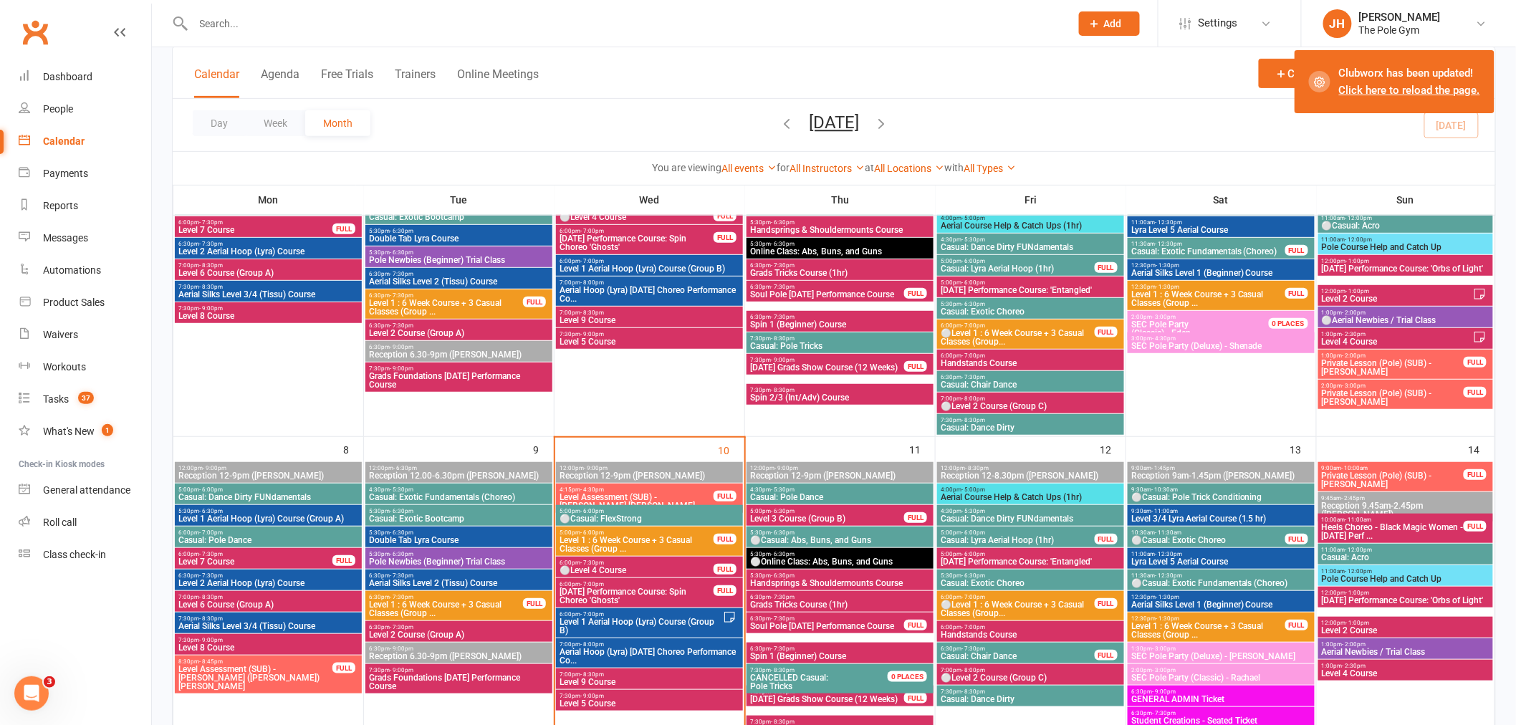
scroll to position [398, 0]
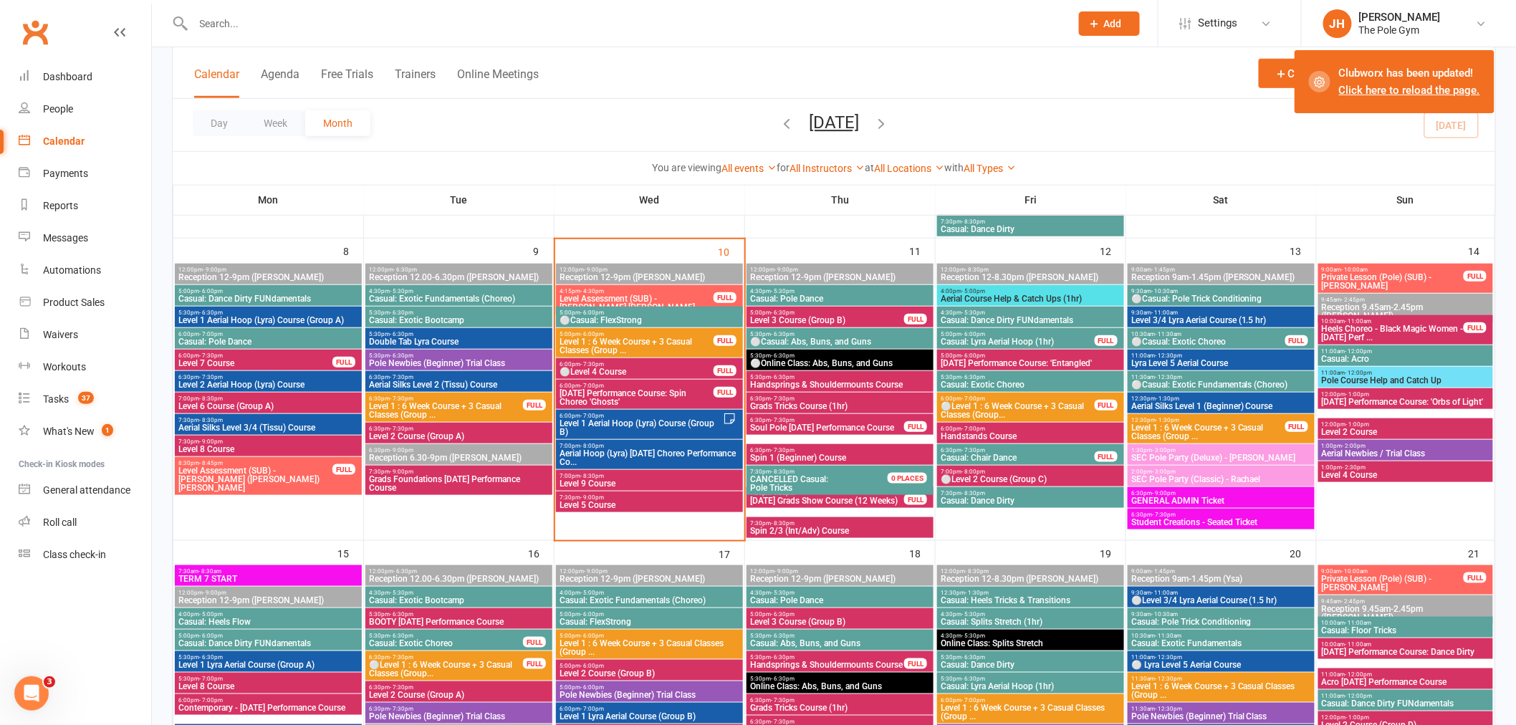
click at [1205, 518] on span "Student Creations - Seated Ticket" at bounding box center [1220, 522] width 181 height 9
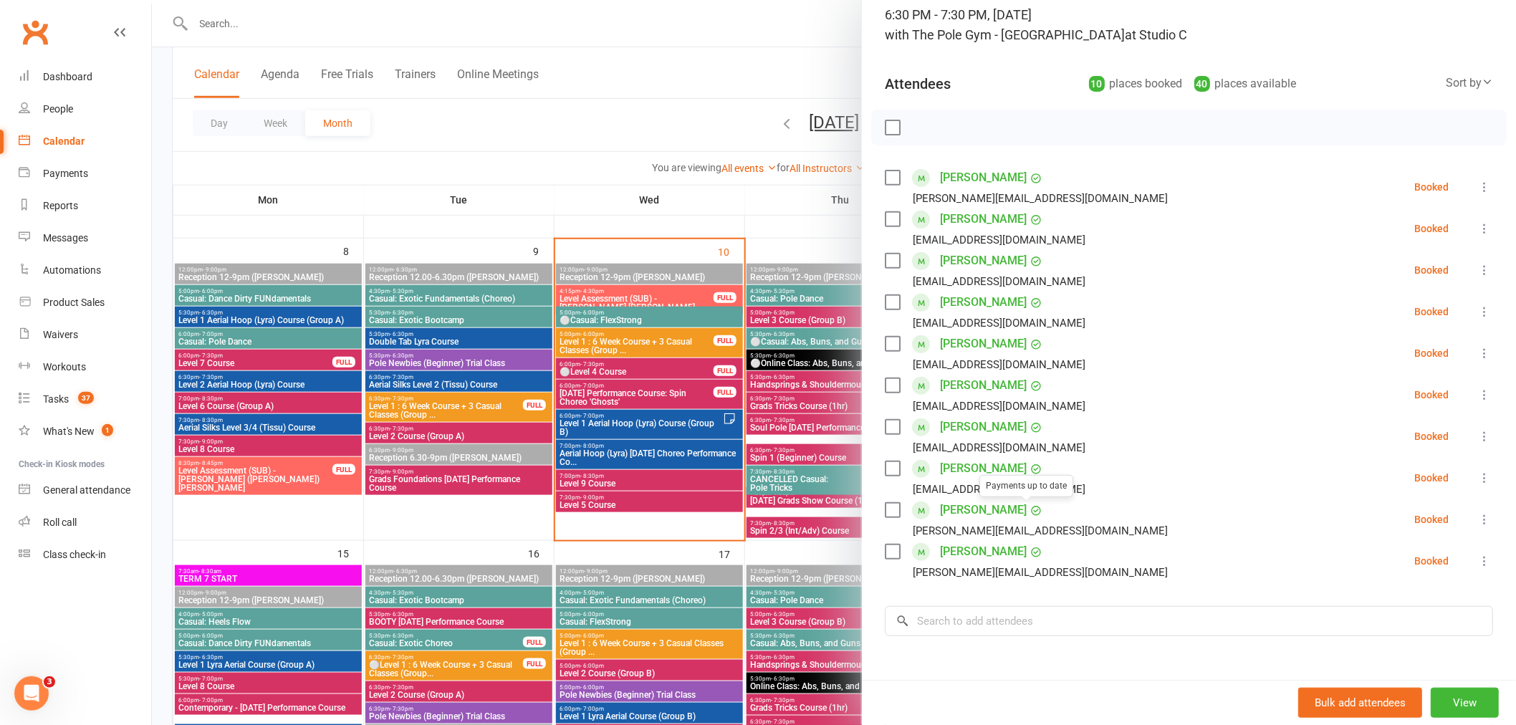
scroll to position [239, 0]
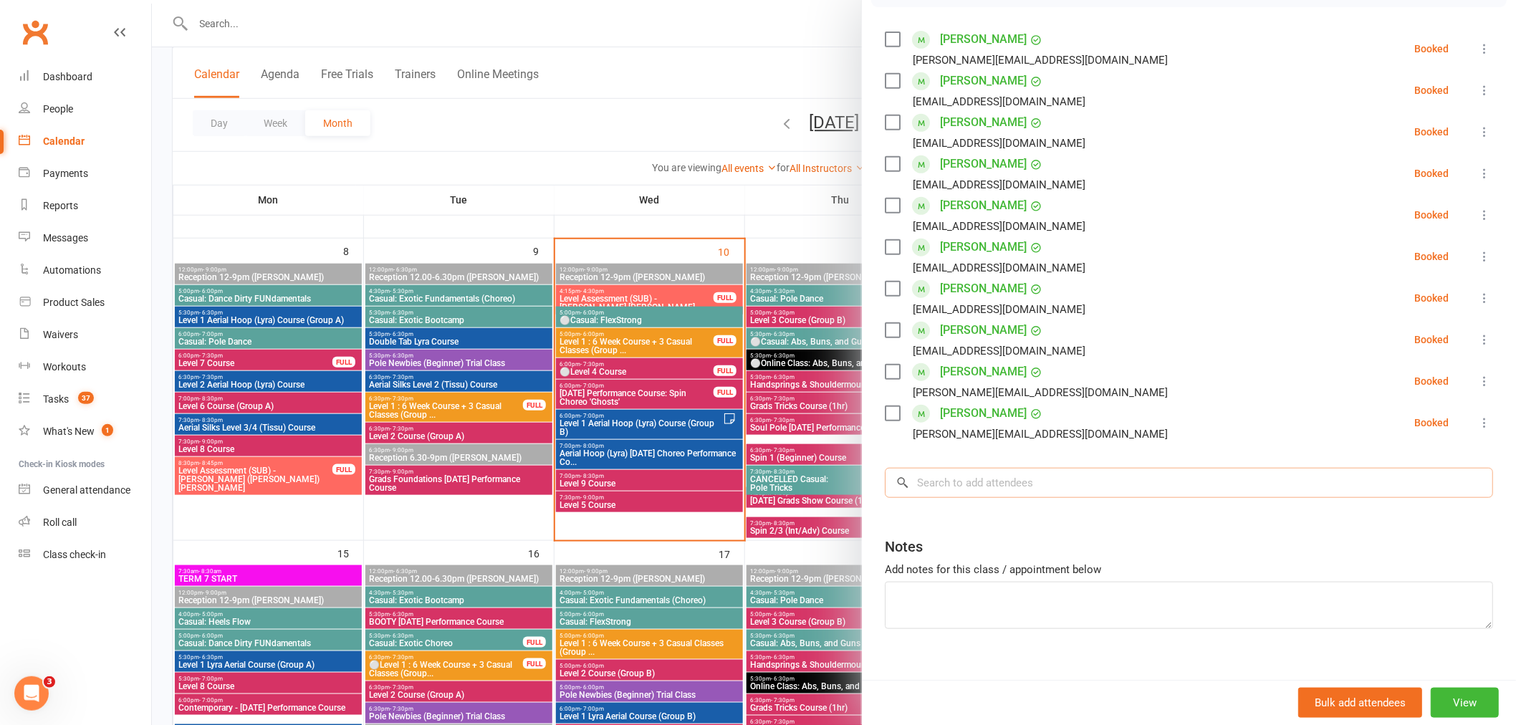
click at [1021, 481] on input "search" at bounding box center [1189, 483] width 608 height 30
paste input "[PERSON_NAME] Guest"
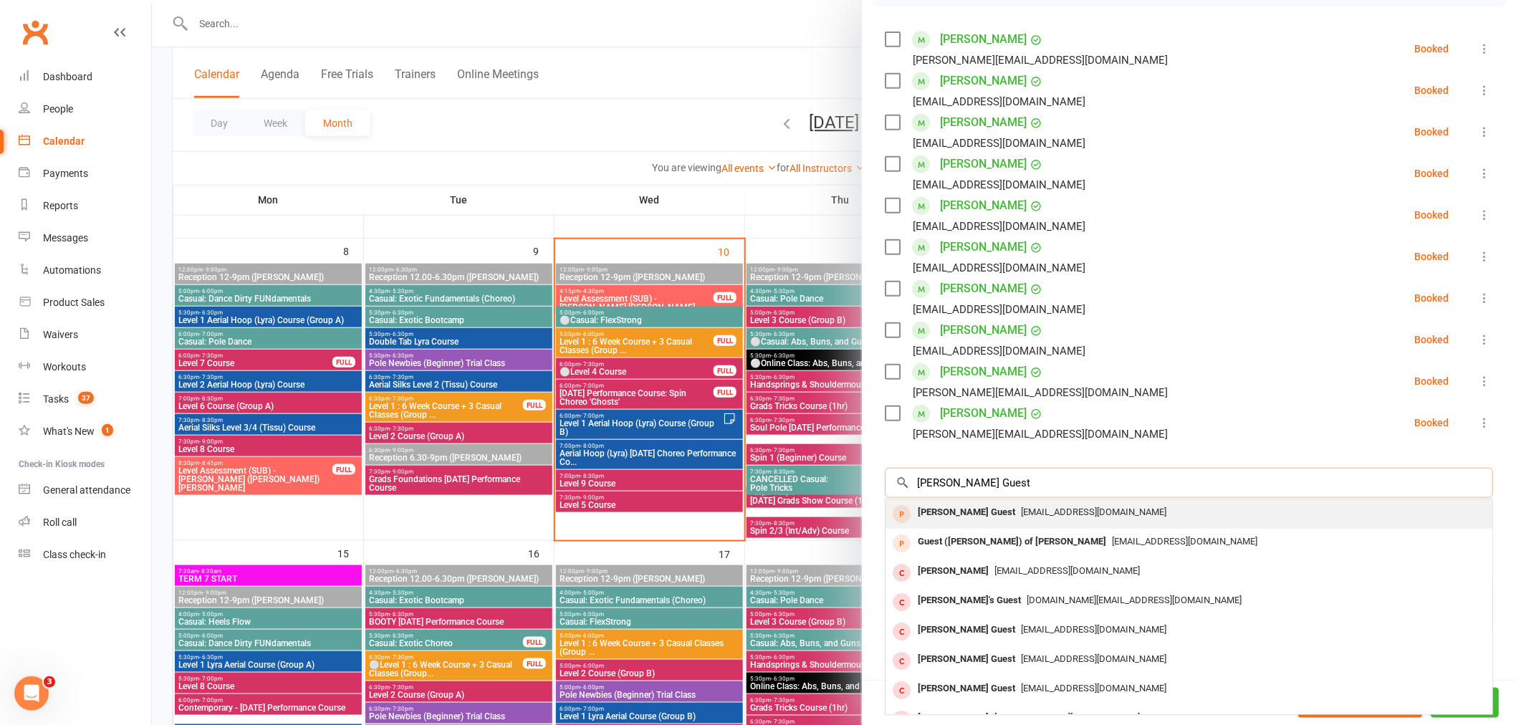
type input "[PERSON_NAME] Guest"
click at [1021, 511] on span "[EMAIL_ADDRESS][DOMAIN_NAME]" at bounding box center [1093, 511] width 145 height 11
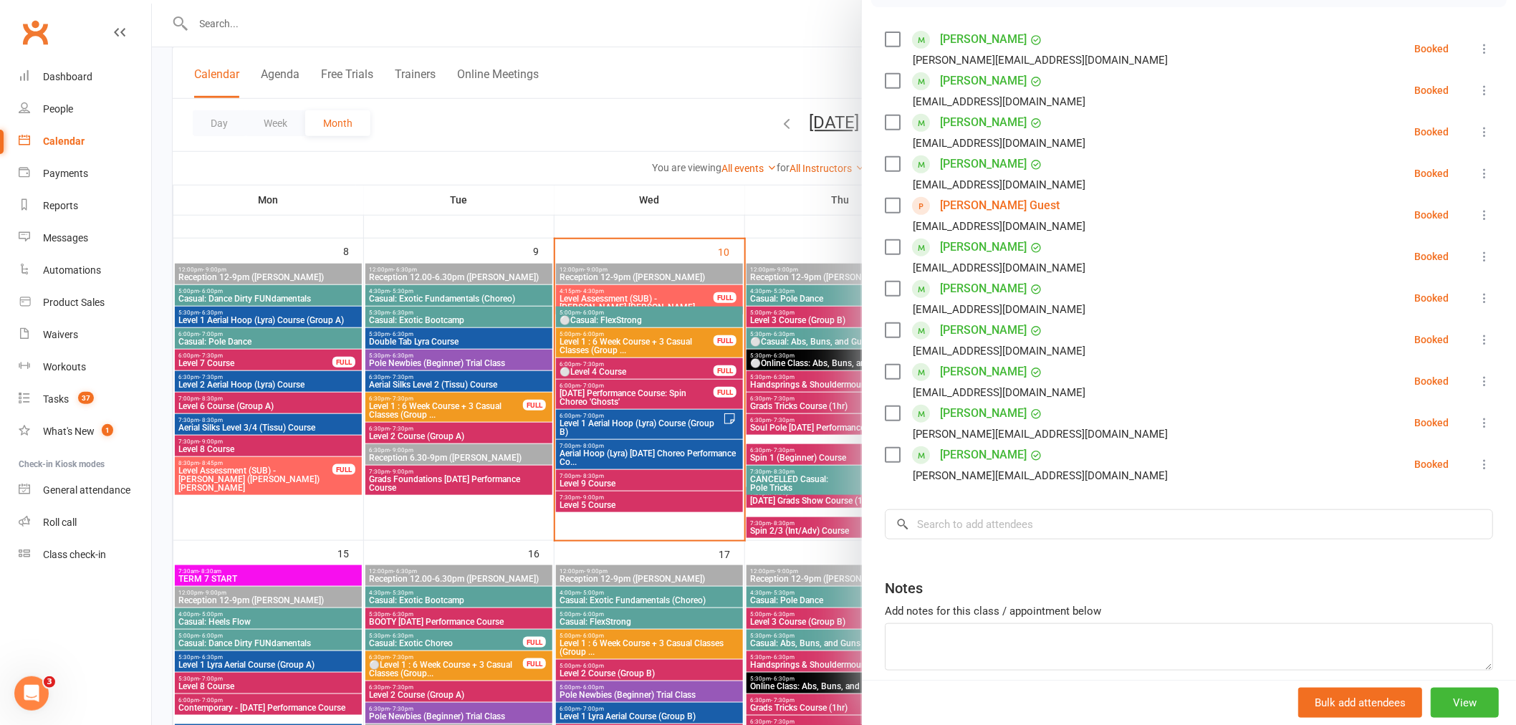
click at [997, 541] on div "Class kiosk mode Roll call 6:30 PM - 7:30 PM, [DATE] with The Pole Gym - [GEOGR…" at bounding box center [1189, 282] width 654 height 920
drag, startPoint x: 1001, startPoint y: 528, endPoint x: 978, endPoint y: 513, distance: 27.4
click at [978, 514] on input "search" at bounding box center [1189, 524] width 608 height 30
paste input "[PERSON_NAME] Guest"
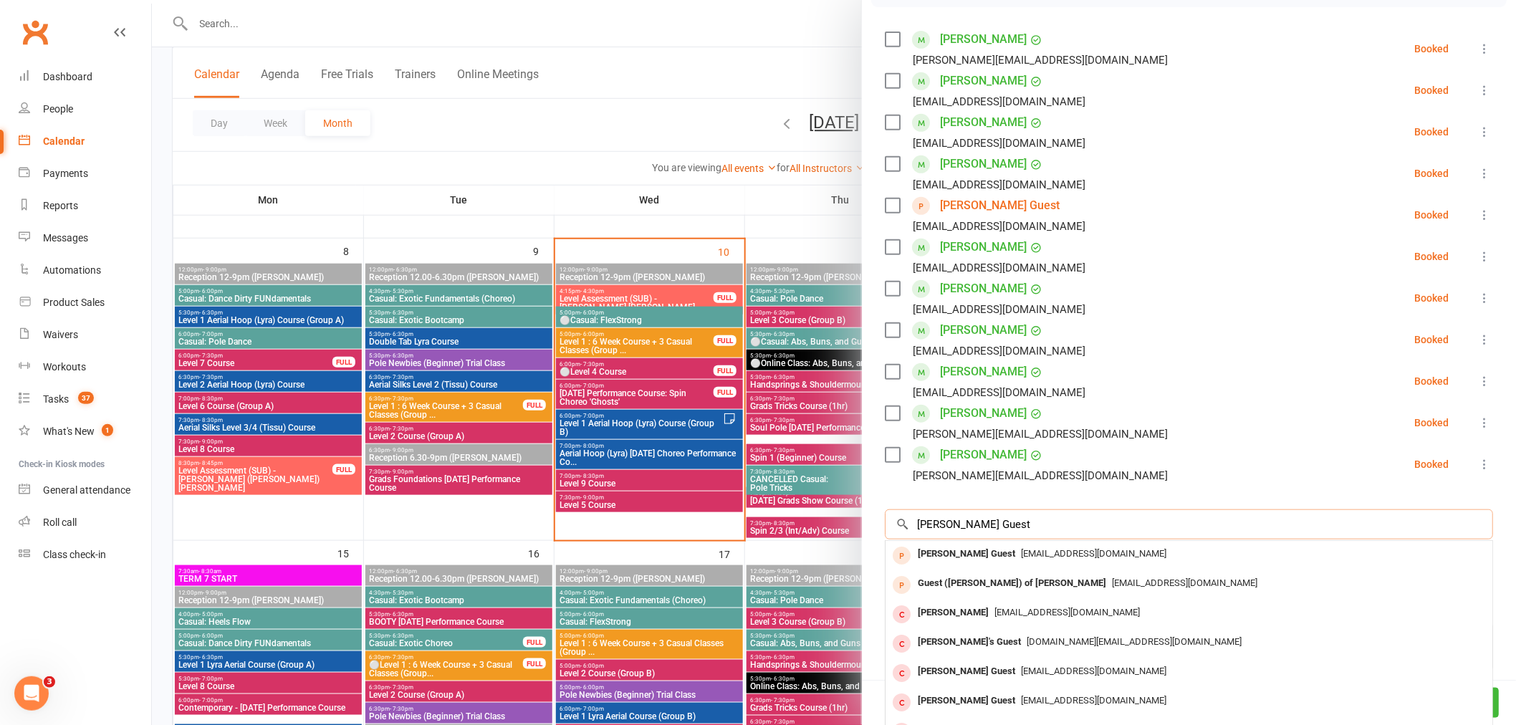
drag, startPoint x: 991, startPoint y: 529, endPoint x: 898, endPoint y: 538, distance: 94.3
click at [898, 538] on input "[PERSON_NAME] Guest" at bounding box center [1189, 524] width 608 height 30
type input "[PERSON_NAME] pet"
click at [922, 666] on div "[PERSON_NAME]" at bounding box center [953, 671] width 82 height 21
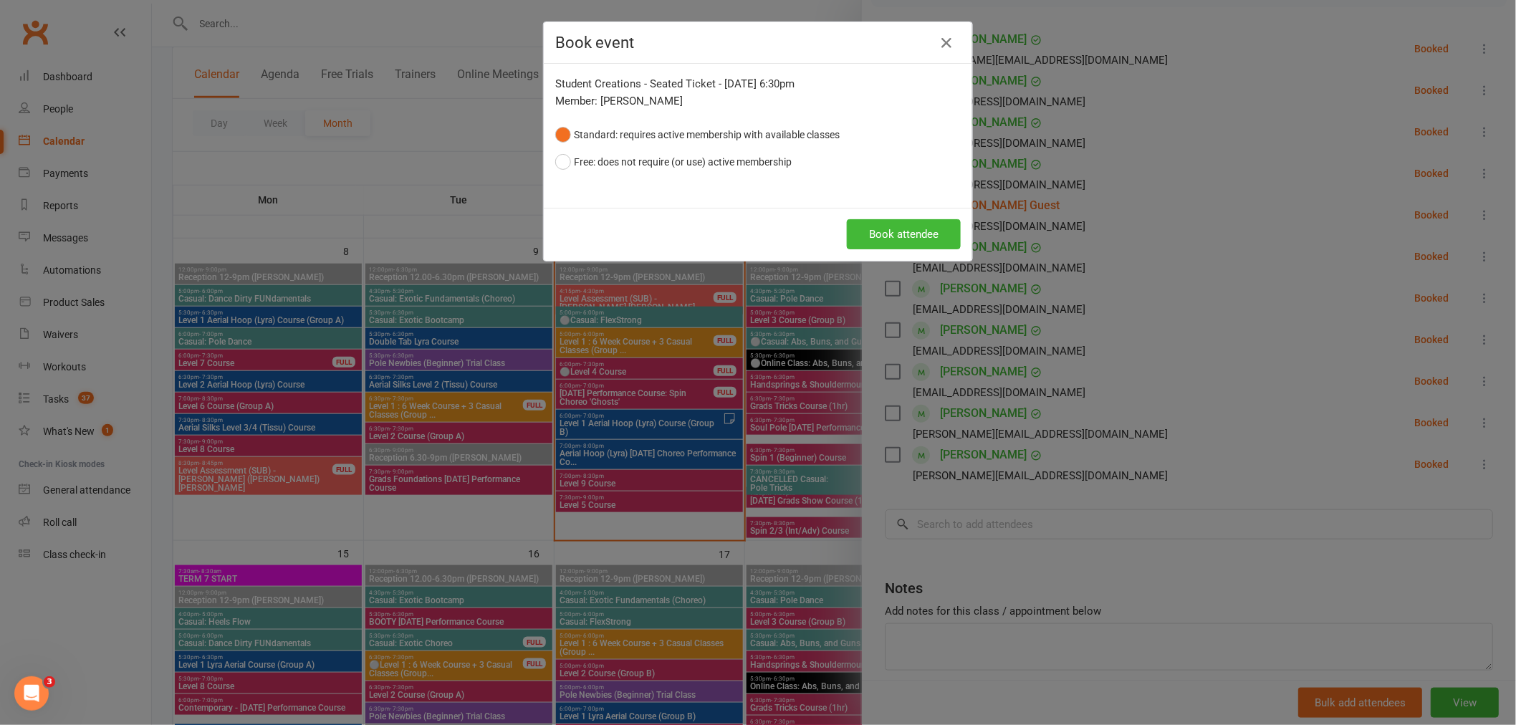
click at [855, 252] on div "Book attendee" at bounding box center [758, 234] width 428 height 53
click at [890, 218] on div "Book attendee" at bounding box center [758, 234] width 428 height 53
click at [913, 233] on button "Book attendee" at bounding box center [904, 234] width 114 height 30
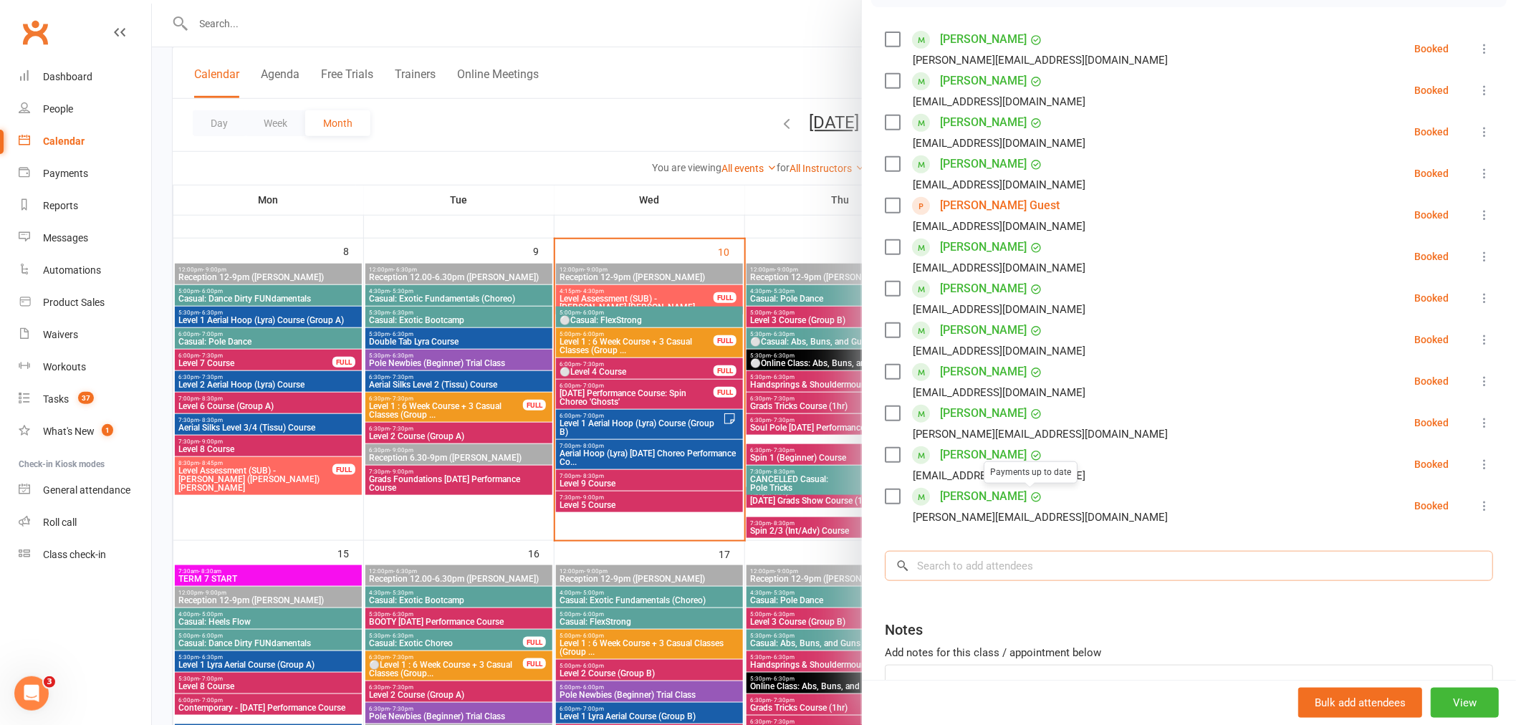
drag, startPoint x: 1035, startPoint y: 580, endPoint x: 1029, endPoint y: 573, distance: 9.6
click at [1032, 577] on input "search" at bounding box center [1189, 566] width 608 height 30
click at [1022, 559] on input "search" at bounding box center [1189, 566] width 608 height 30
paste input "laurapetroff.j@hotmail.com"
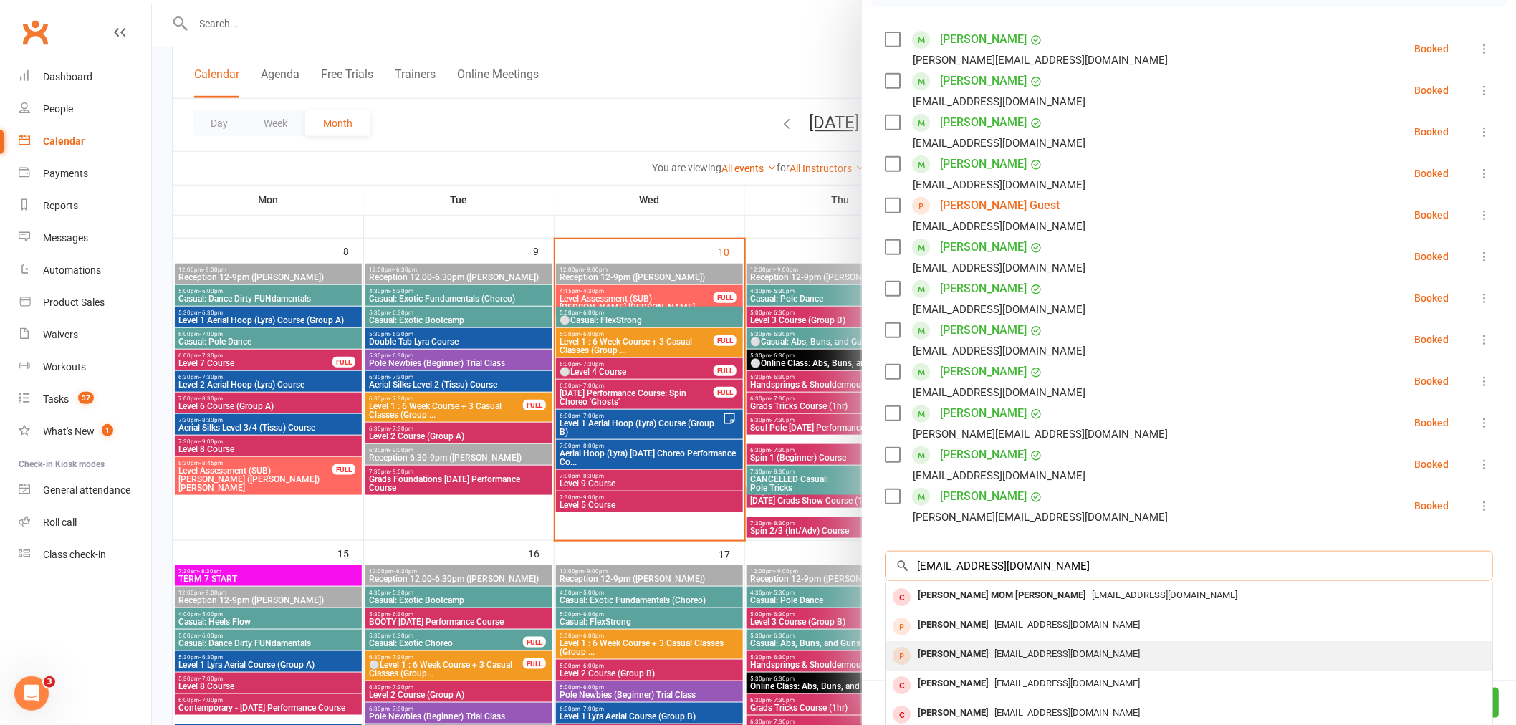
type input "laurapetroff.j@hotmail.com"
click at [958, 653] on div "Nora Guest" at bounding box center [953, 654] width 82 height 21
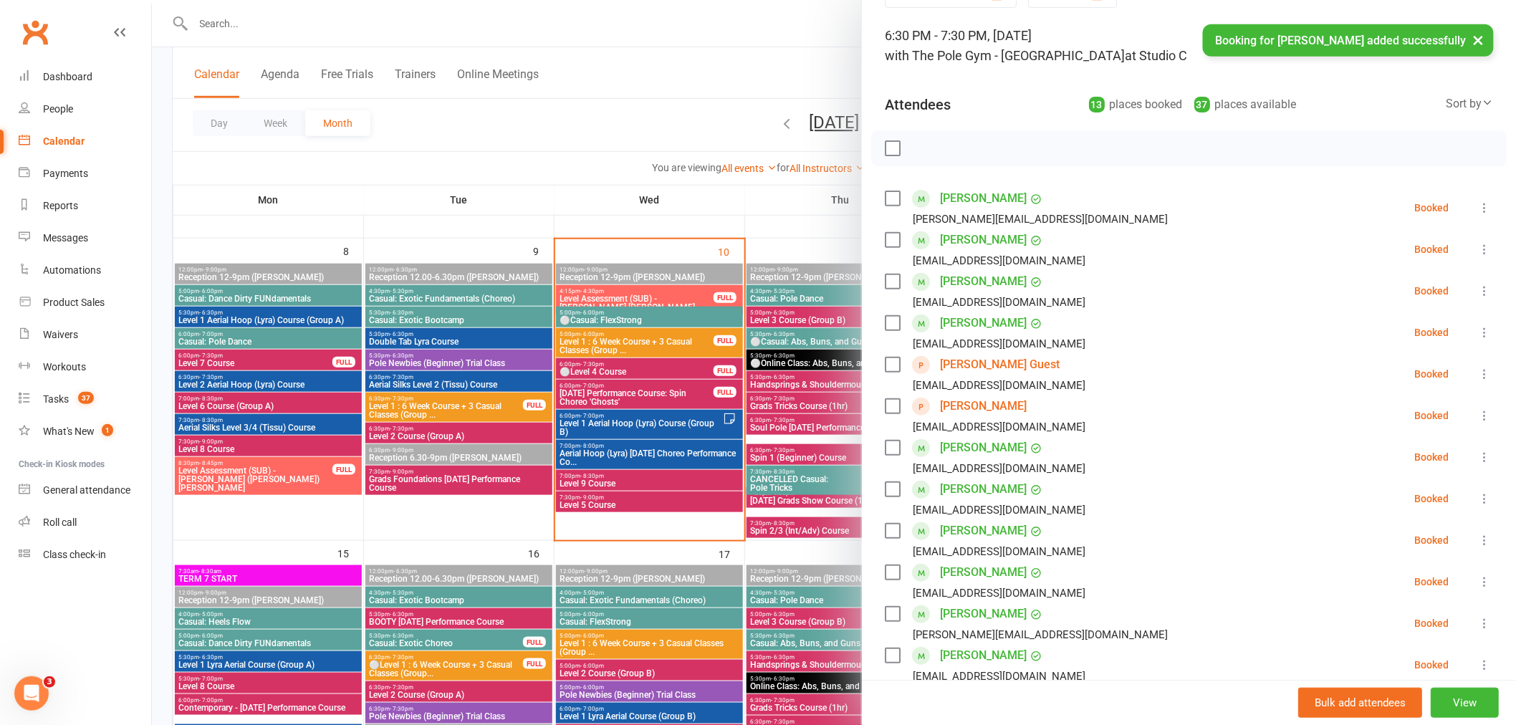
scroll to position [0, 0]
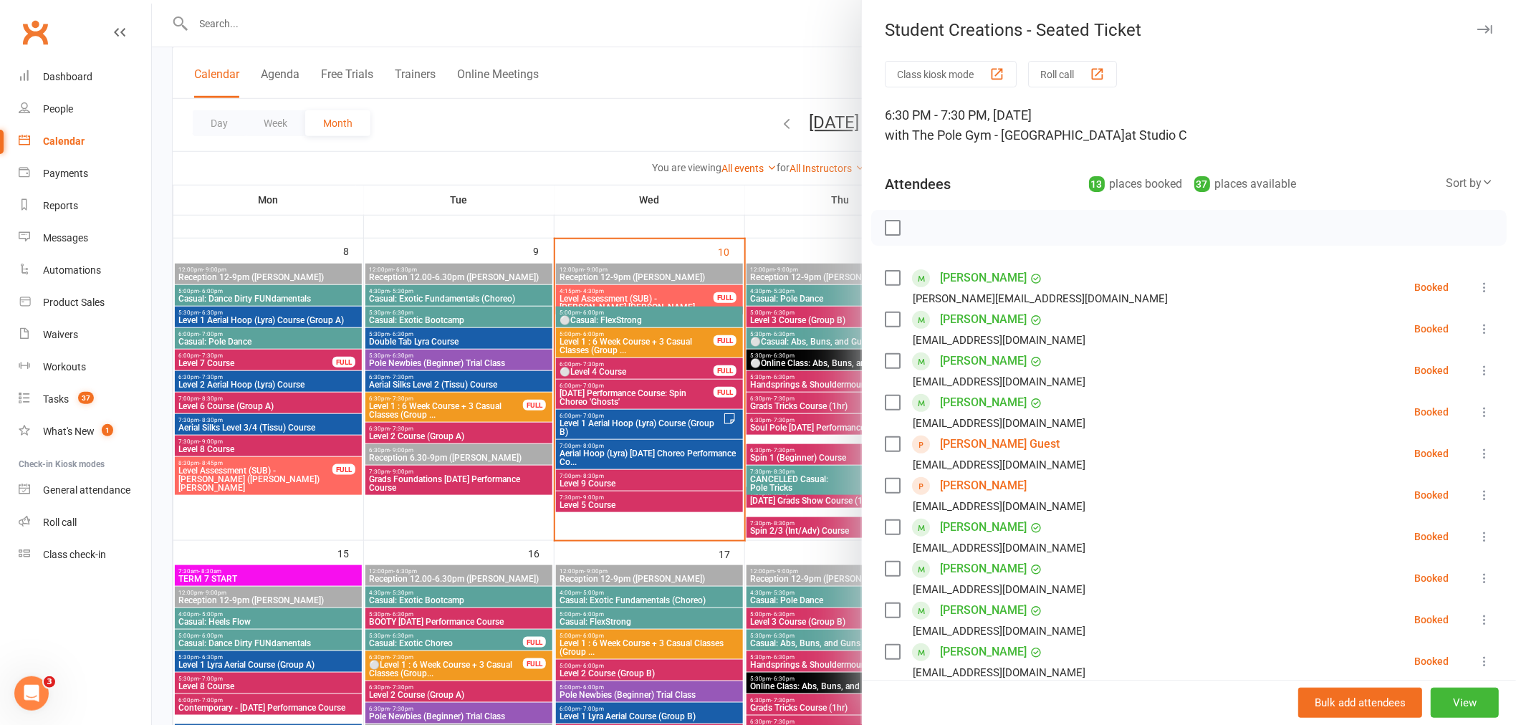
click at [567, 489] on div at bounding box center [834, 362] width 1364 height 725
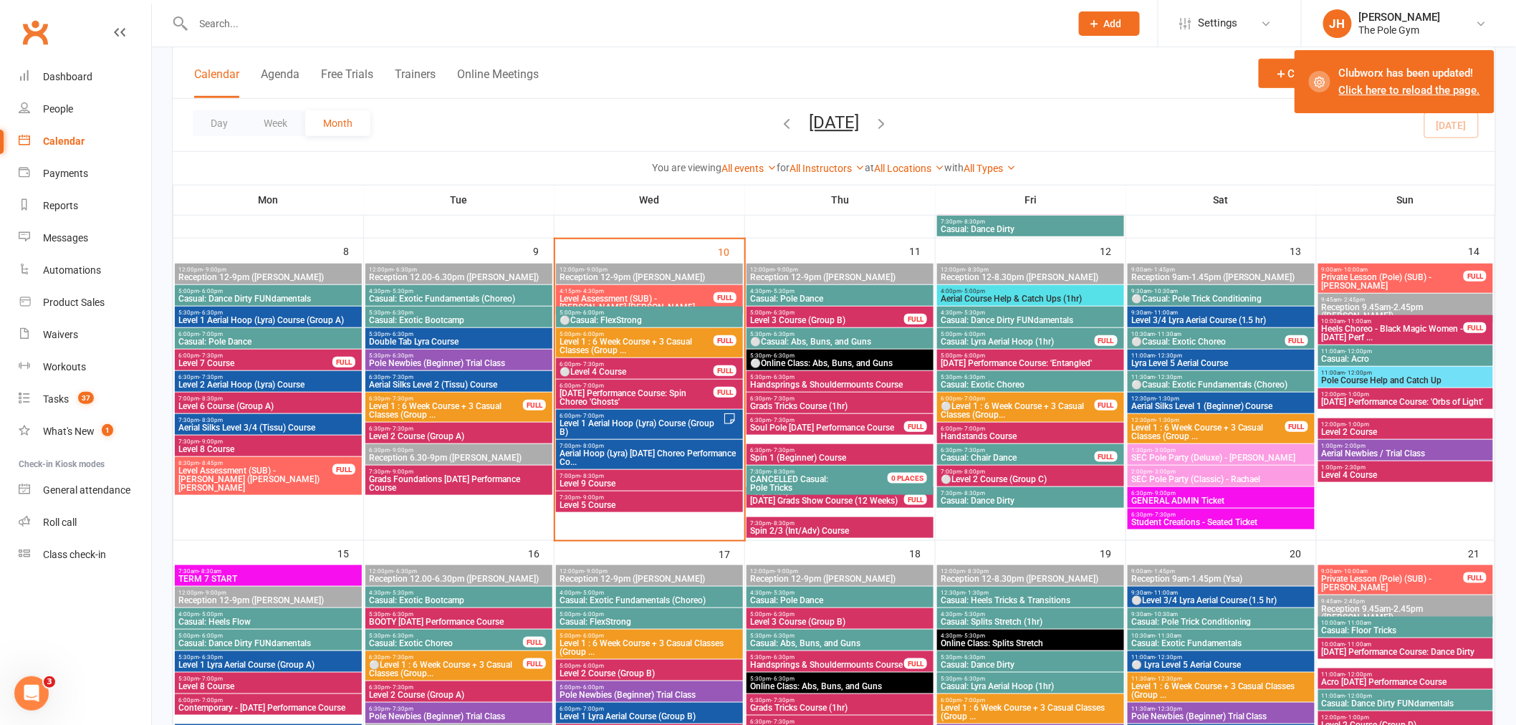
click at [1193, 518] on span "Student Creations - Seated Ticket" at bounding box center [1220, 522] width 181 height 9
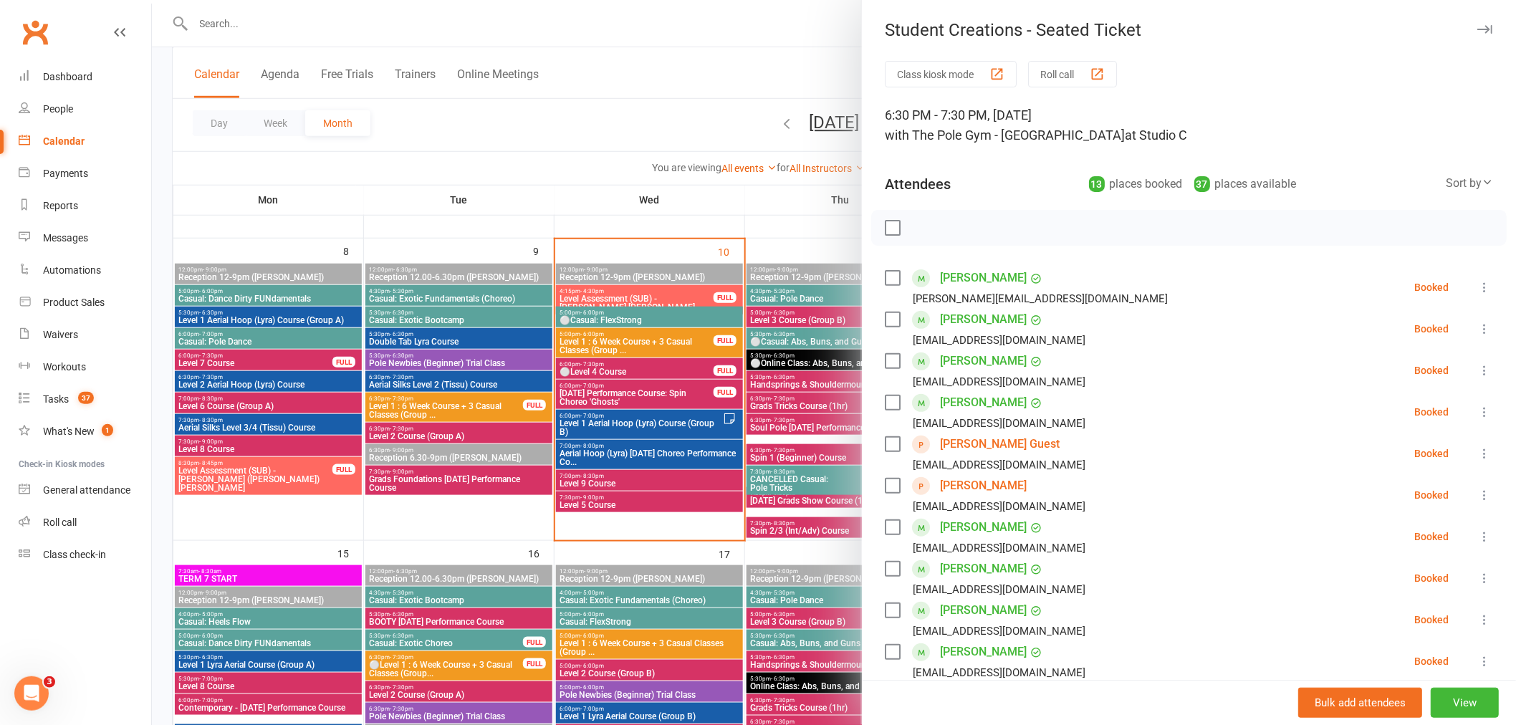
click at [610, 519] on div at bounding box center [834, 362] width 1364 height 725
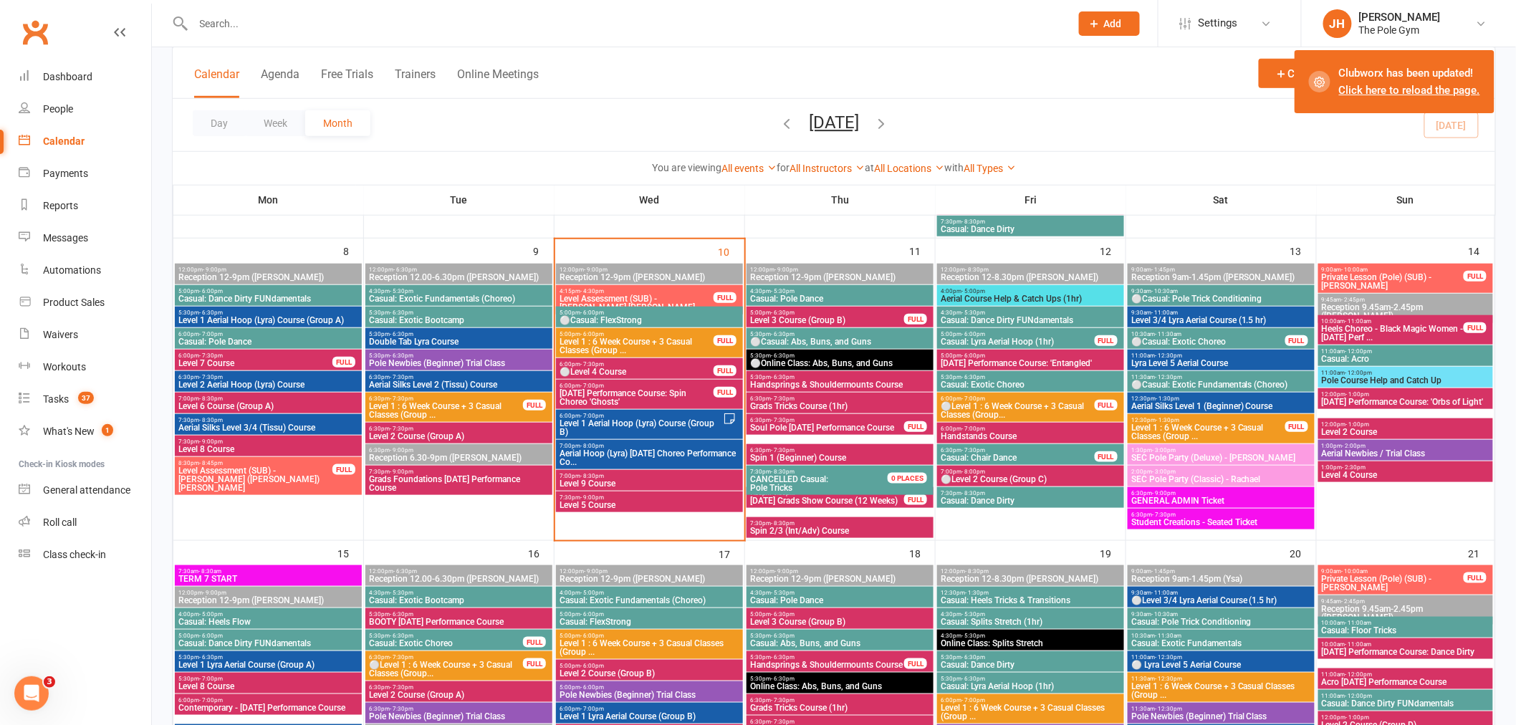
click at [1178, 496] on span "GENERAL ADMIN Ticket" at bounding box center [1220, 500] width 181 height 9
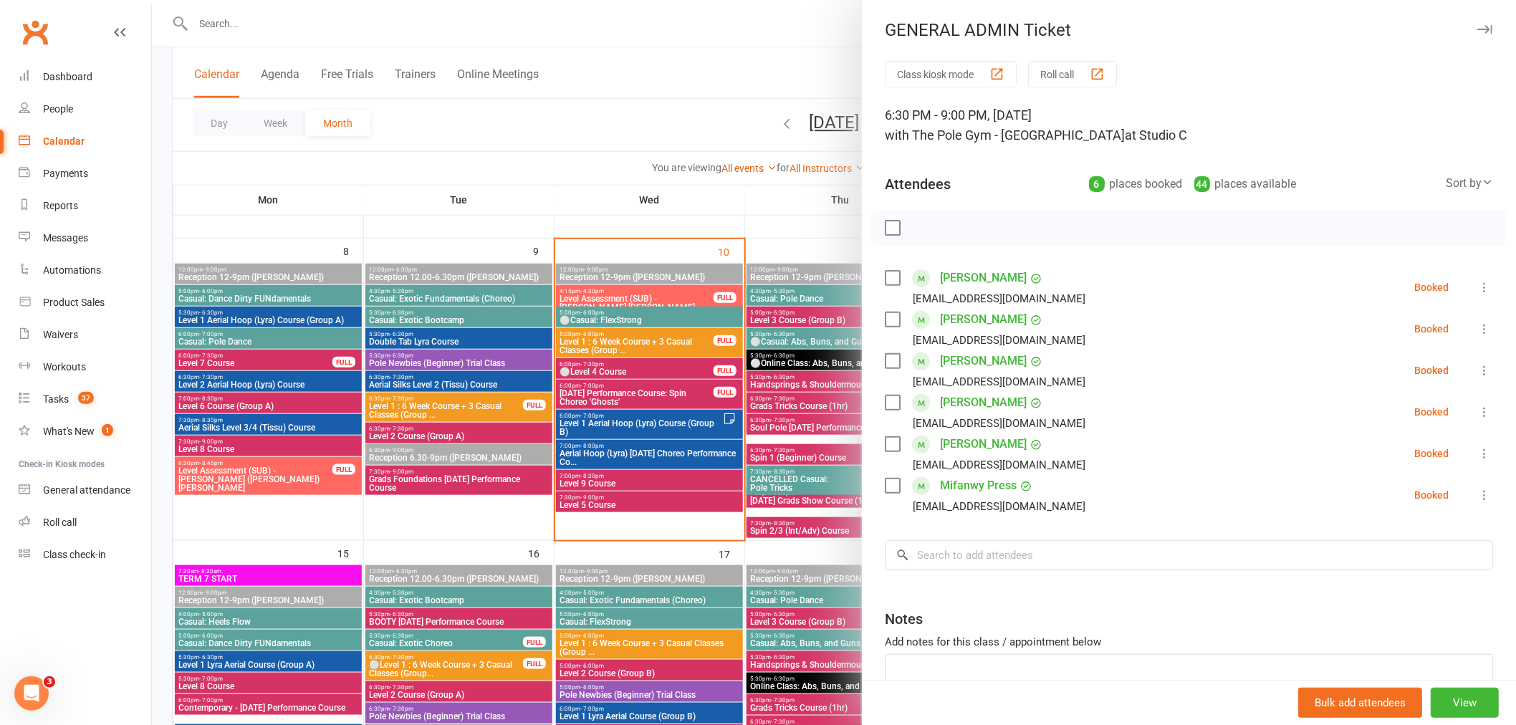
click at [484, 487] on div at bounding box center [834, 362] width 1364 height 725
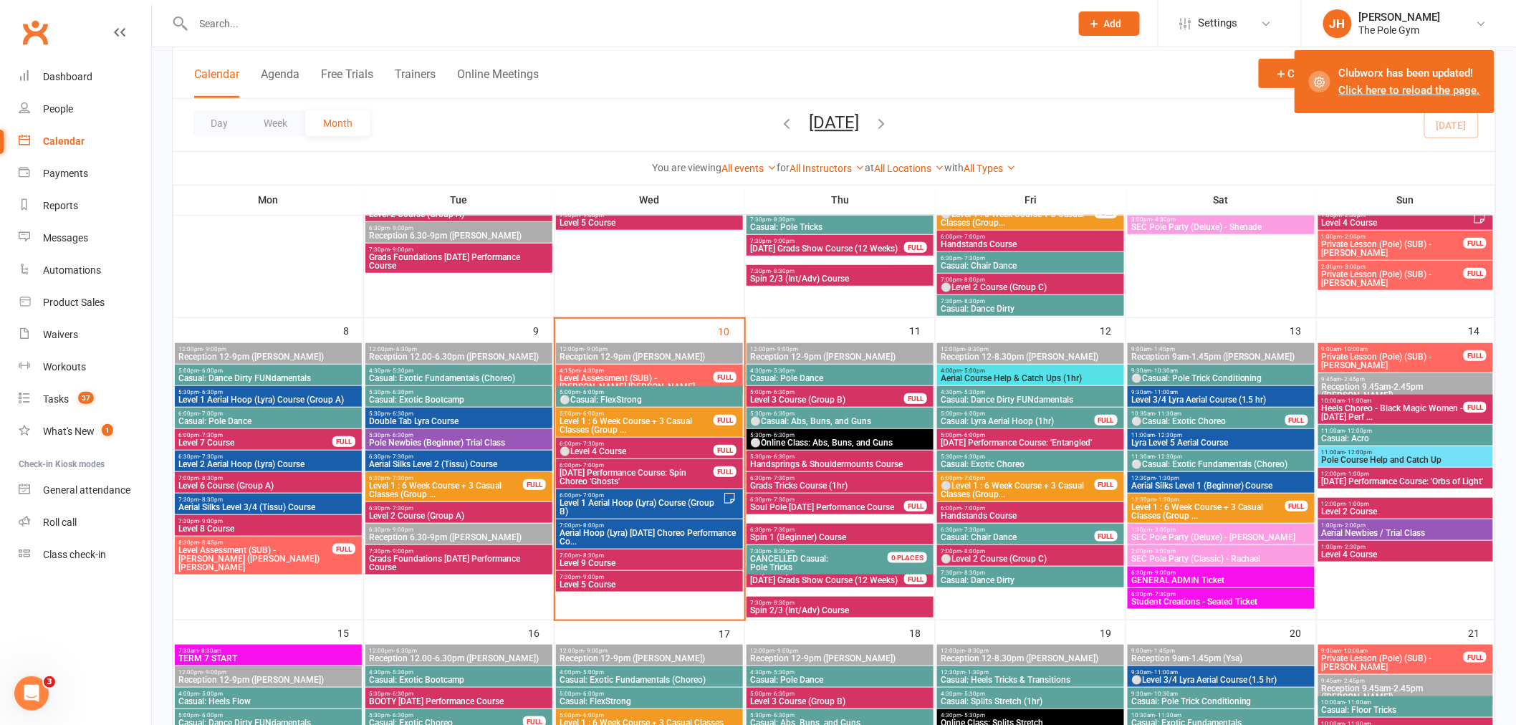
scroll to position [398, 0]
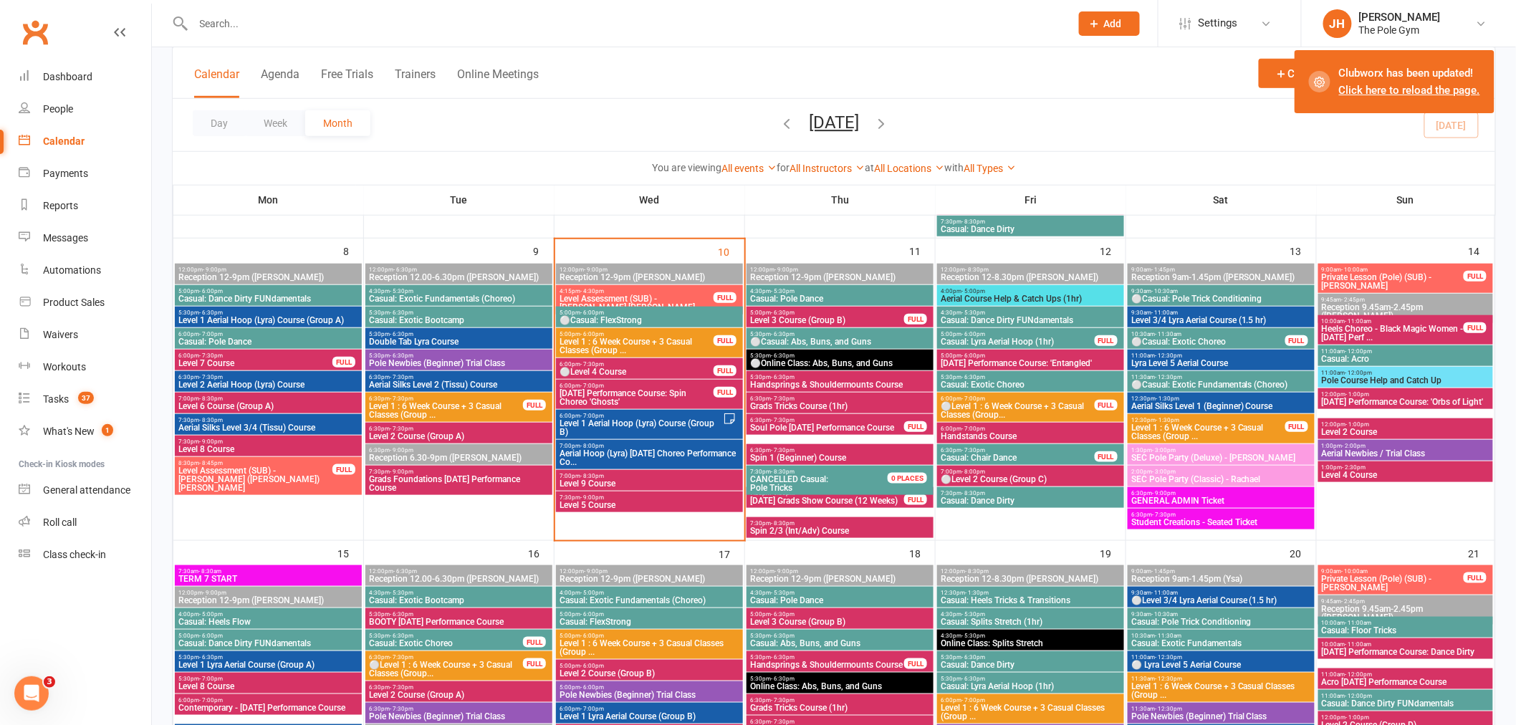
click at [1173, 518] on span "Student Creations - Seated Ticket" at bounding box center [1220, 522] width 181 height 9
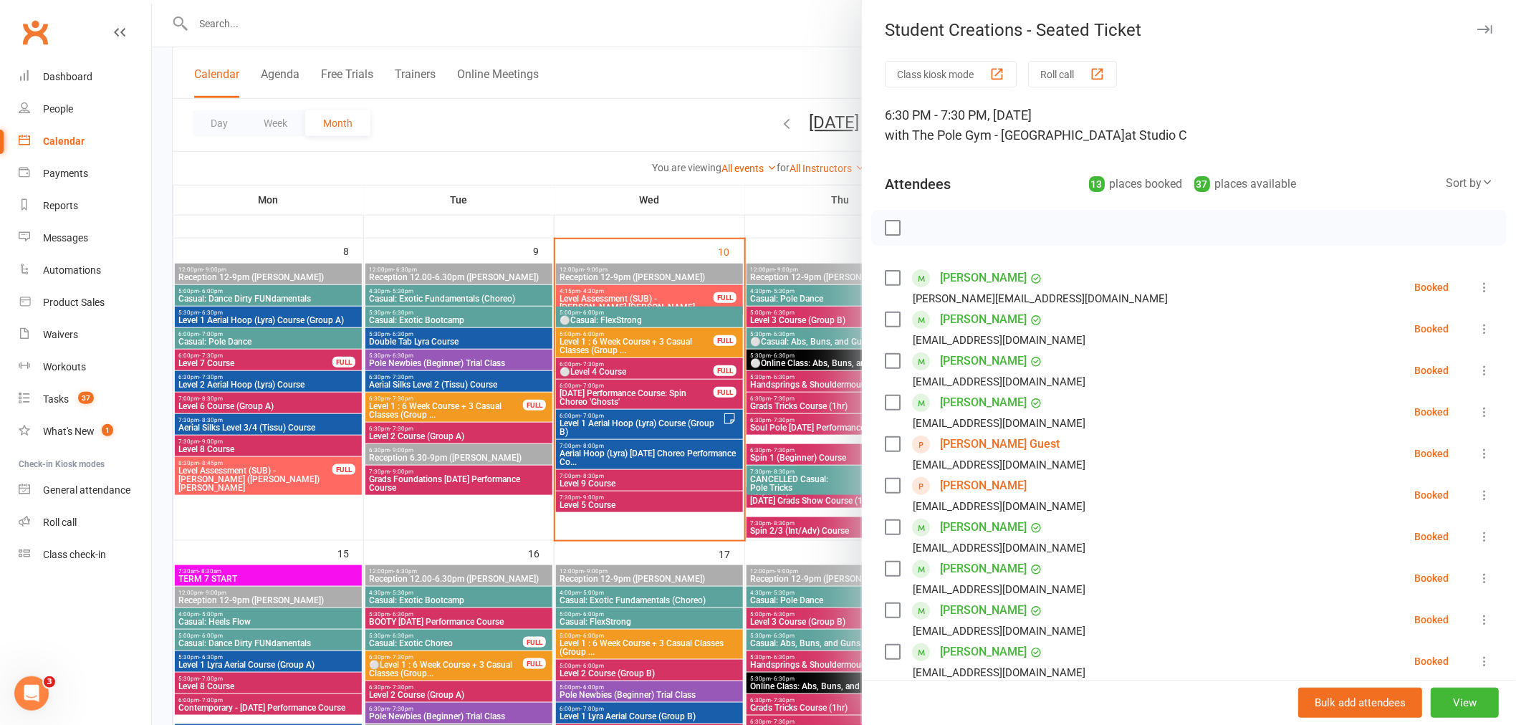
click at [655, 475] on div at bounding box center [834, 362] width 1364 height 725
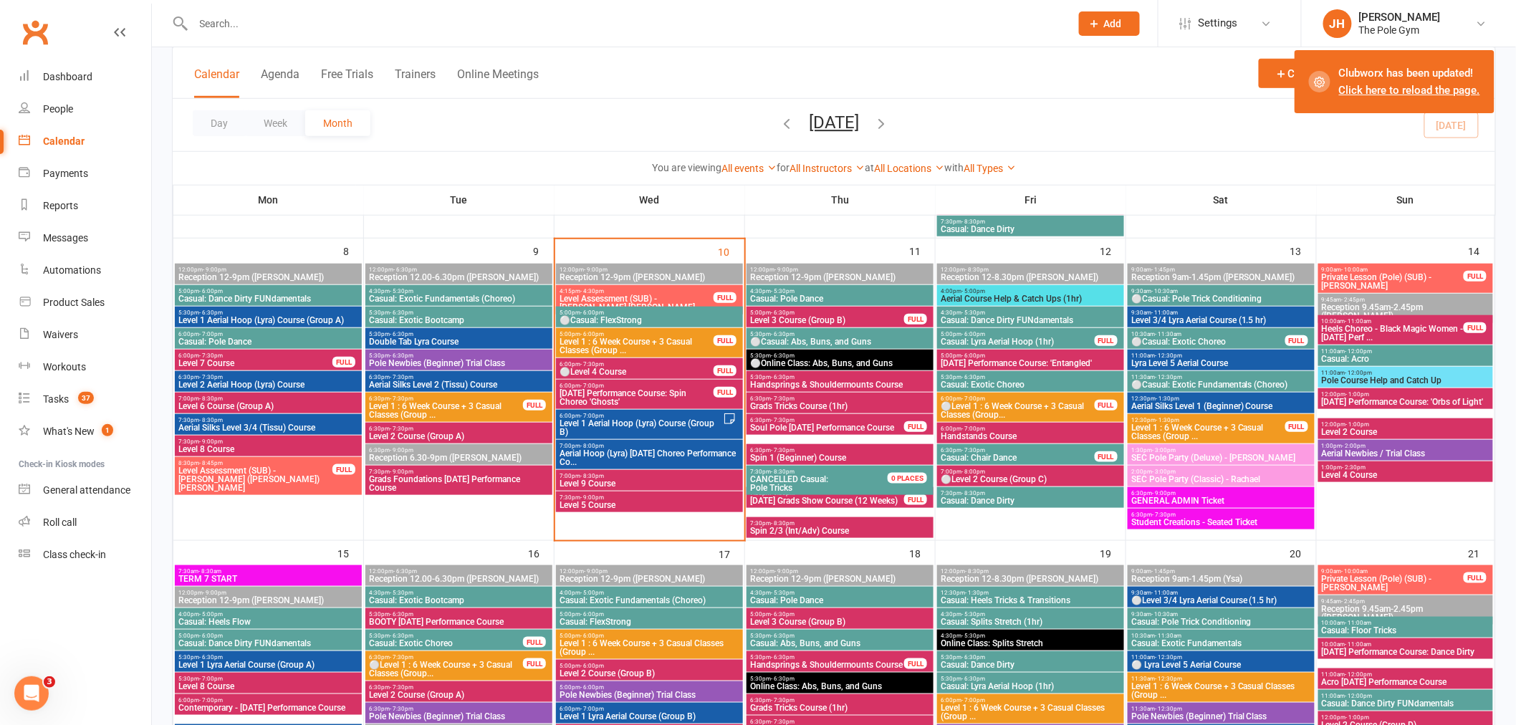
click at [414, 27] on input "text" at bounding box center [624, 24] width 871 height 20
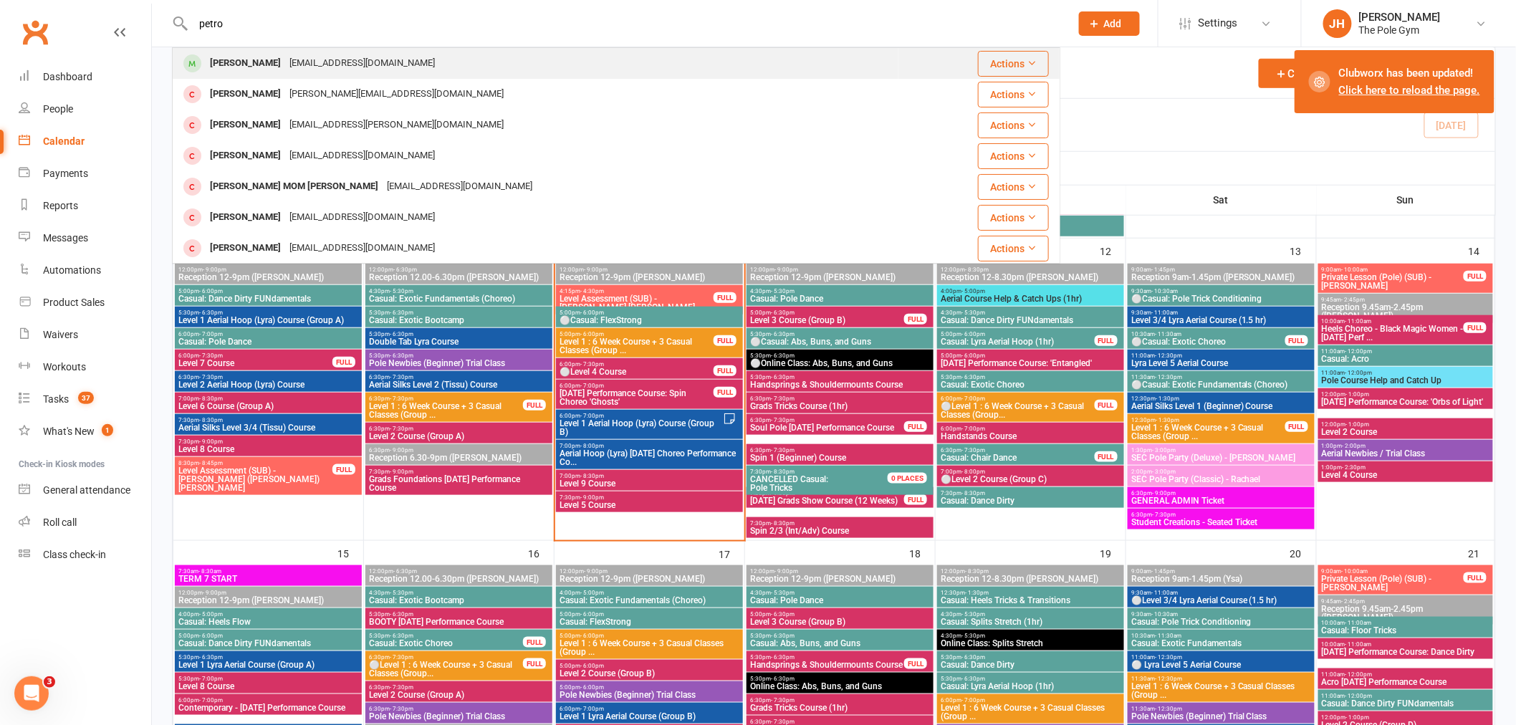
type input "petro"
click at [252, 69] on div "Laura Petroff" at bounding box center [246, 63] width 80 height 21
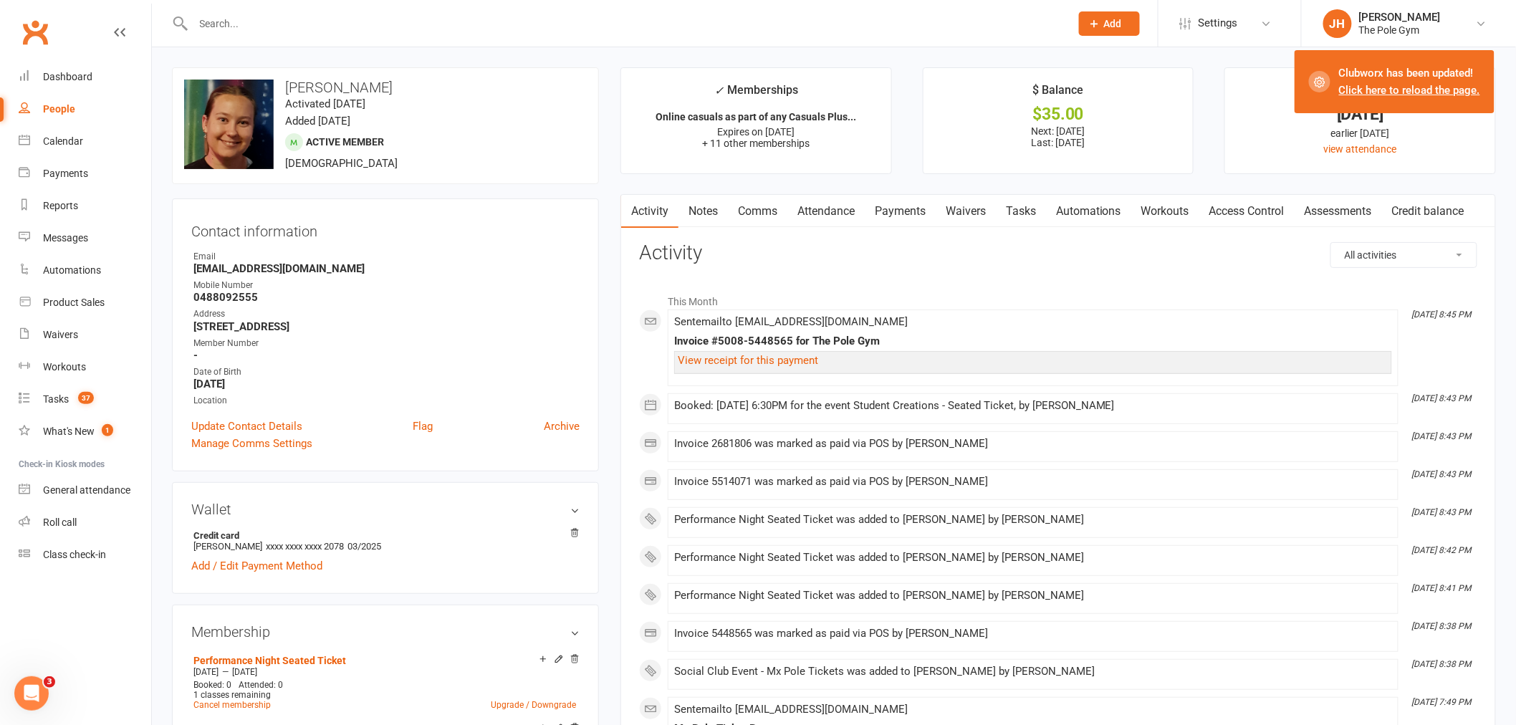
click at [910, 206] on link "Payments" at bounding box center [900, 211] width 71 height 33
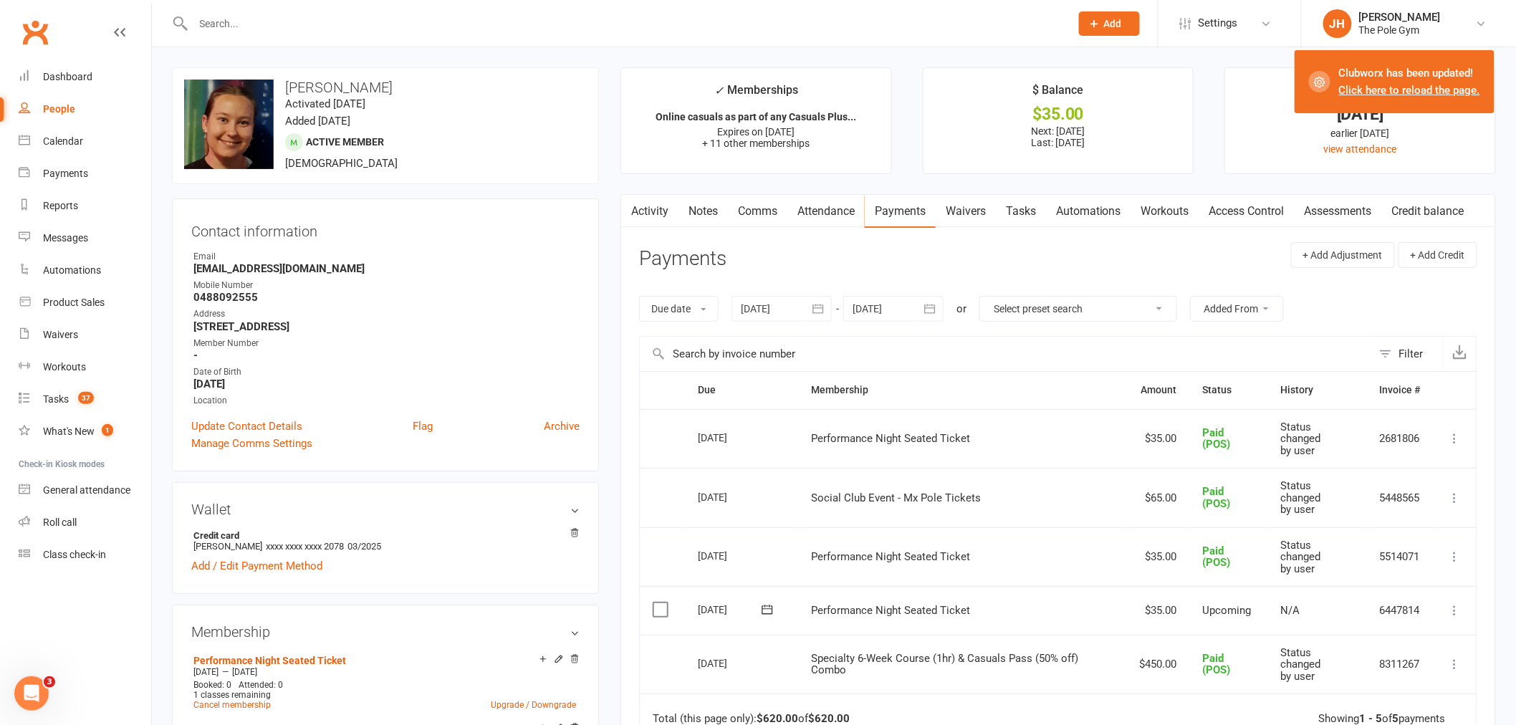
click at [1445, 609] on td "Mark as Paid (Cash) Mark as Paid (POS) Mark as Paid (Other) Skip Change amount …" at bounding box center [1454, 610] width 43 height 49
click at [1446, 612] on button at bounding box center [1454, 610] width 17 height 17
click at [1403, 669] on link "Mark as Paid (POS)" at bounding box center [1392, 667] width 142 height 29
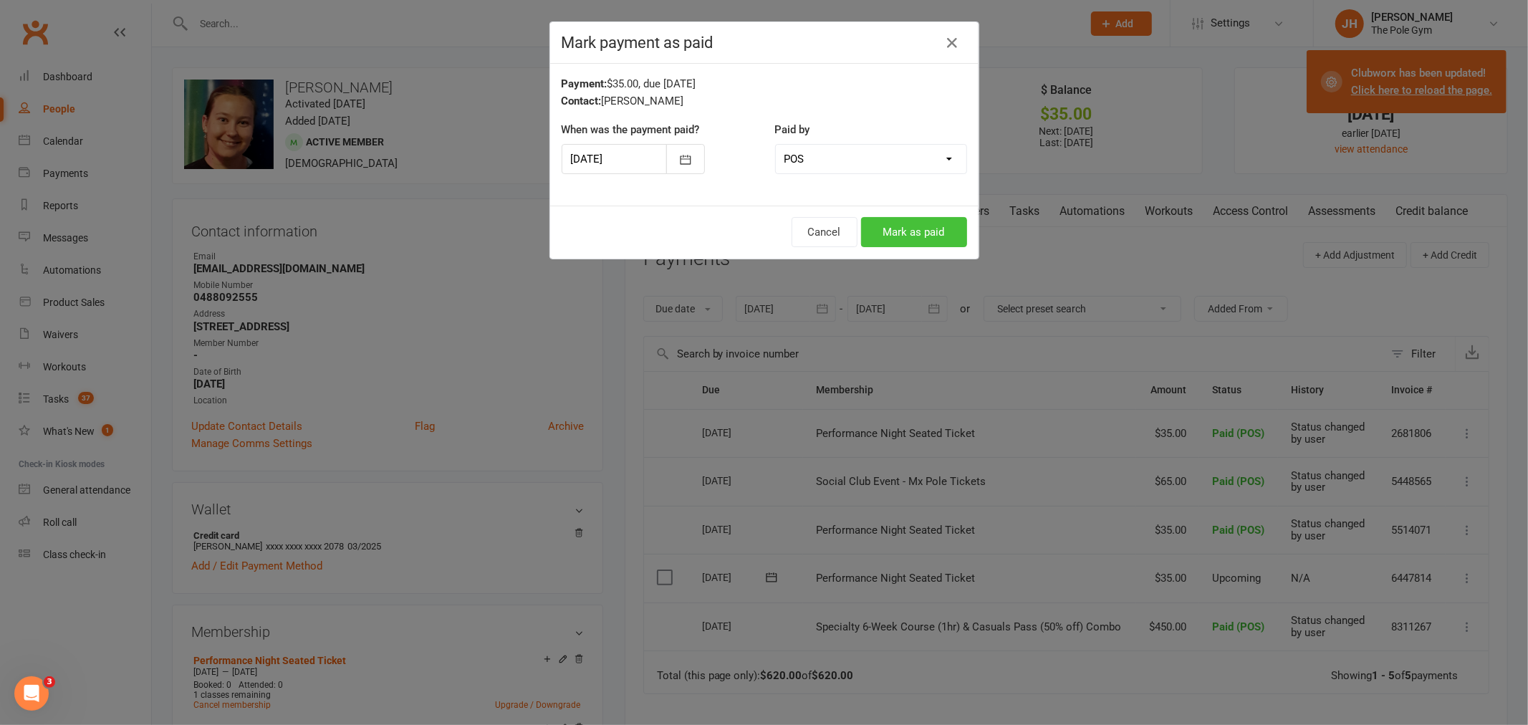
click at [897, 227] on button "Mark as paid" at bounding box center [914, 232] width 106 height 30
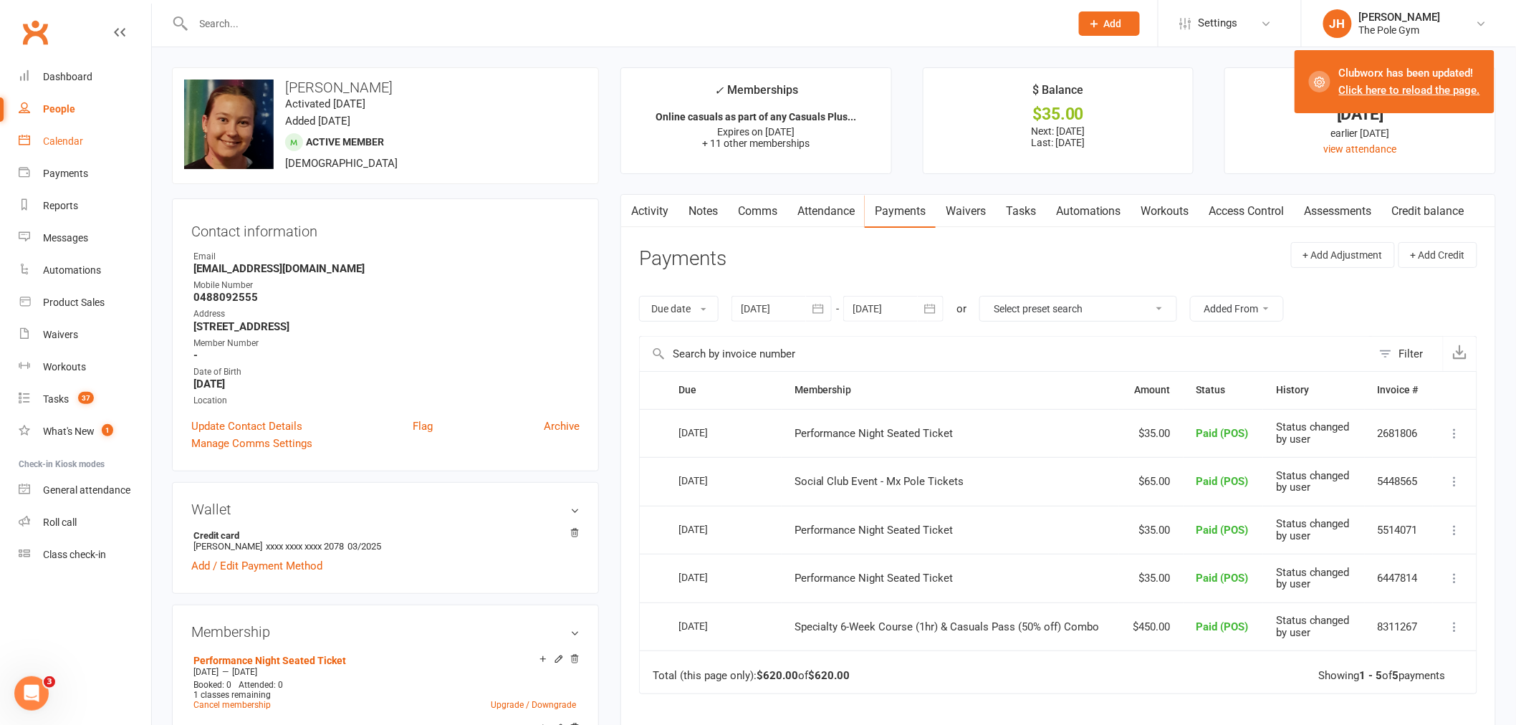
click at [87, 134] on link "Calendar" at bounding box center [85, 141] width 133 height 32
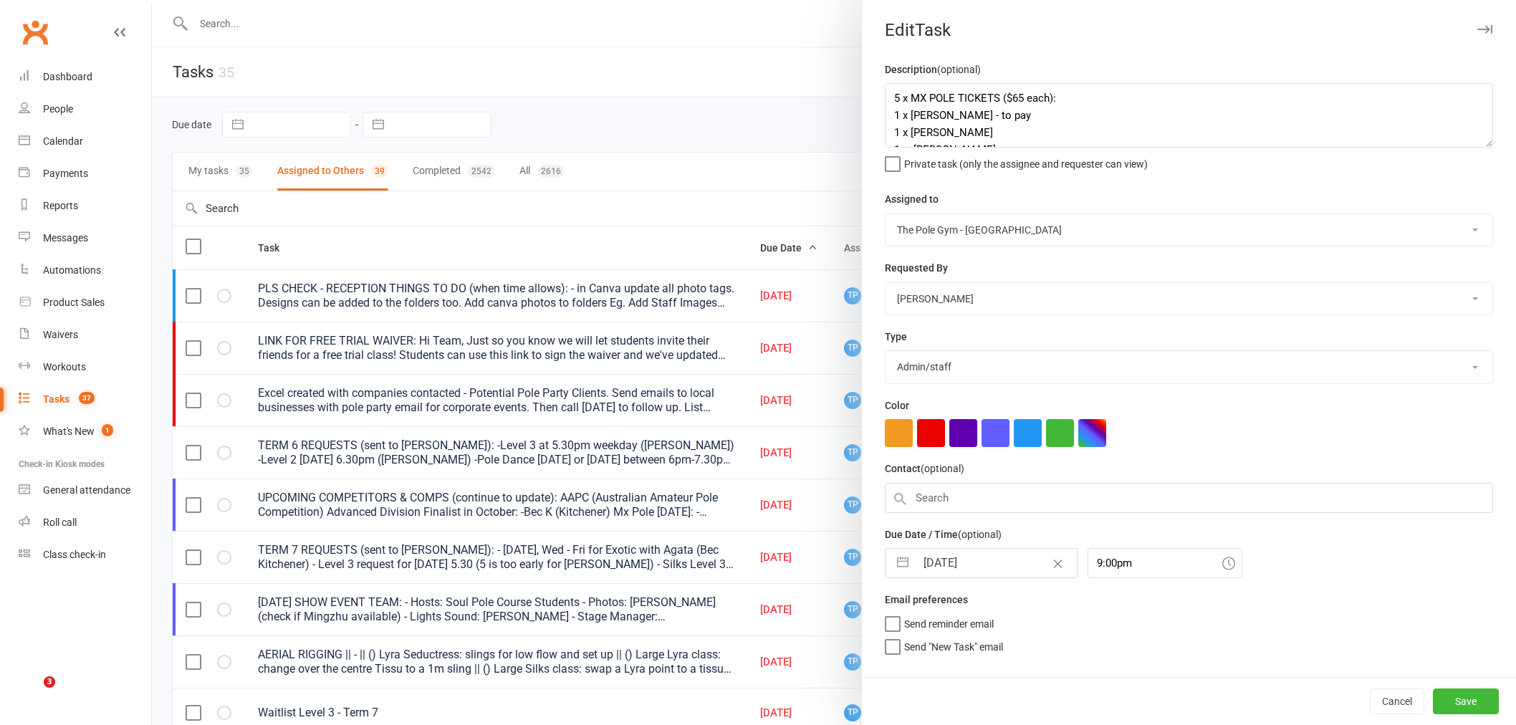
select select "started"
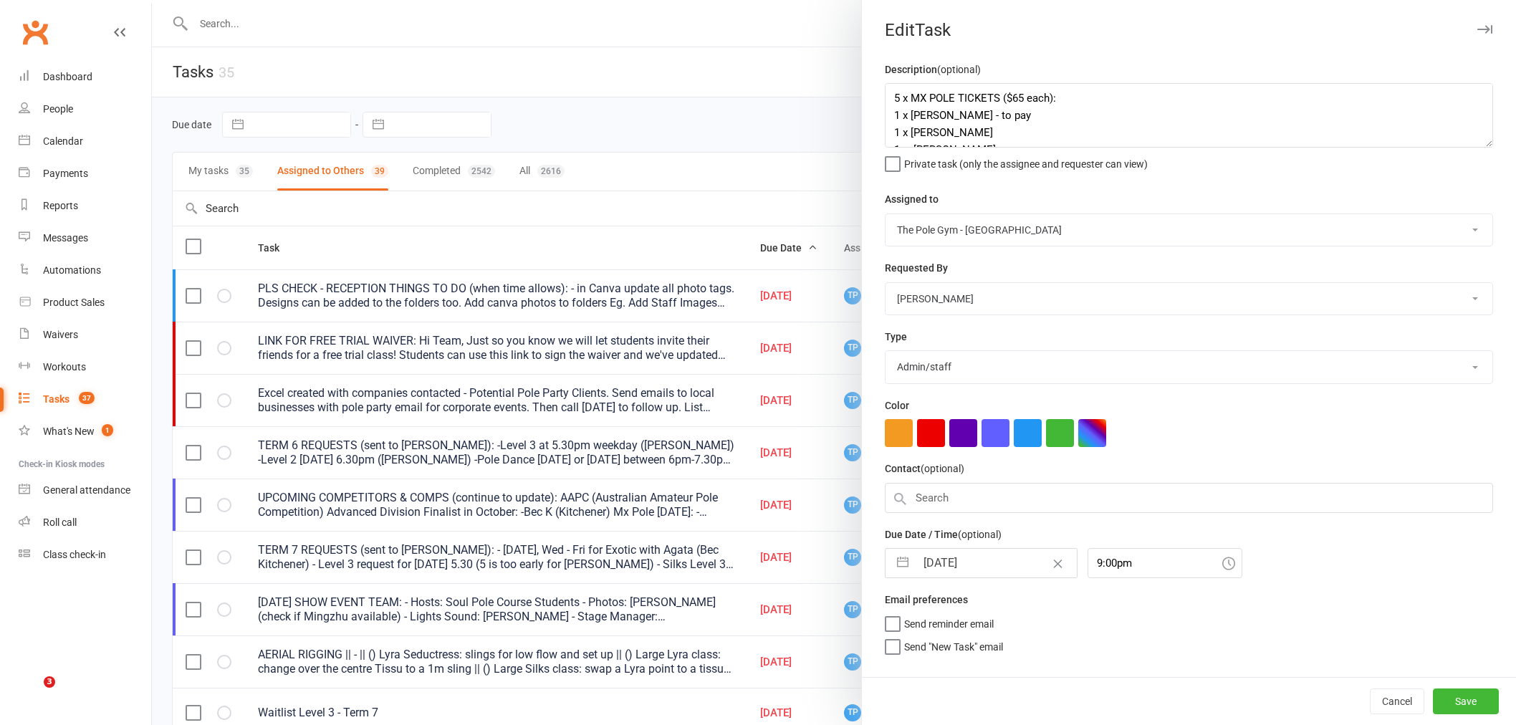
select select "started"
select select "waiting"
select select "started"
select select "waiting"
select select "started"
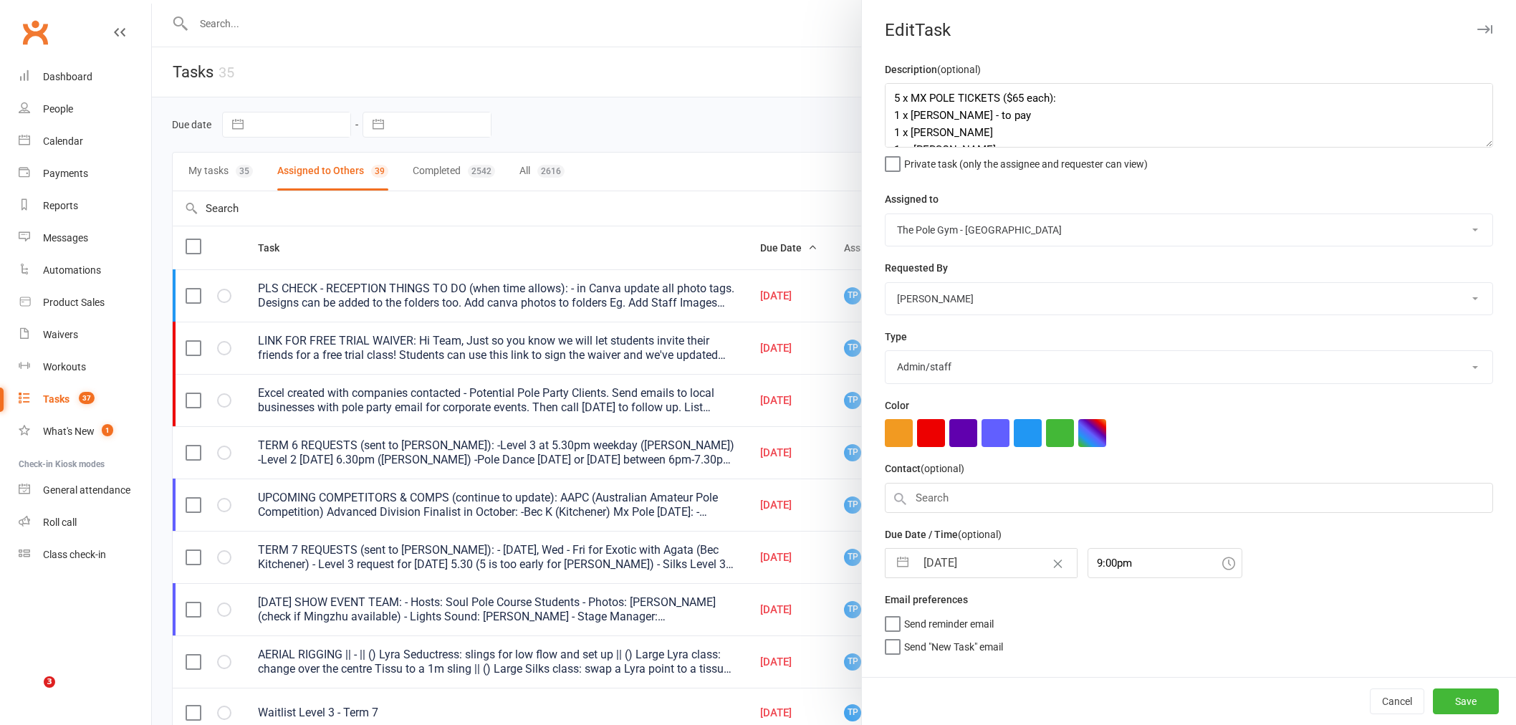
select select "started"
select select "33291"
select select "32541"
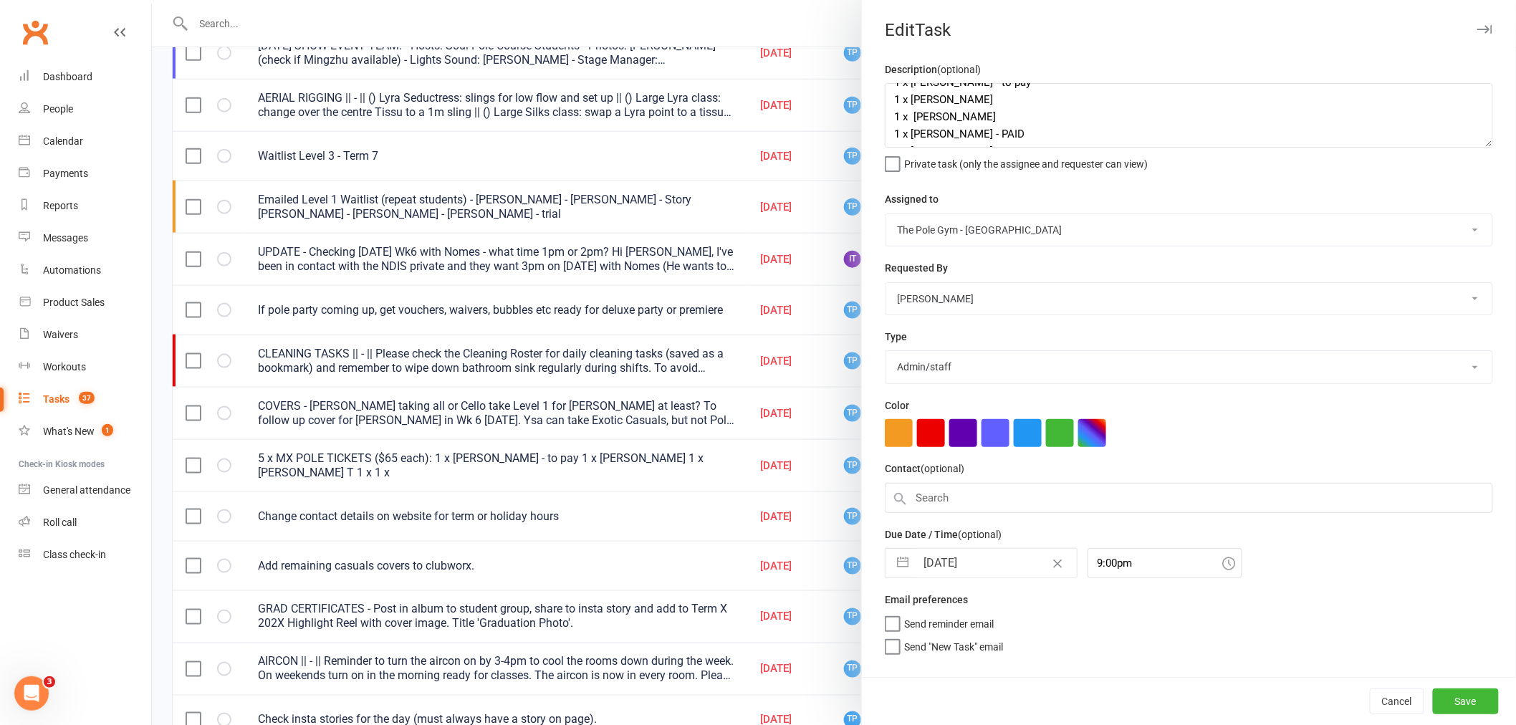
scroll to position [52, 0]
type textarea "5 x MX POLE TICKETS ($65 each): 1 x [PERSON_NAME] - to pay 1 x [PERSON_NAME] 1 …"
click at [1460, 706] on button "Save" at bounding box center [1466, 701] width 66 height 26
select select "started"
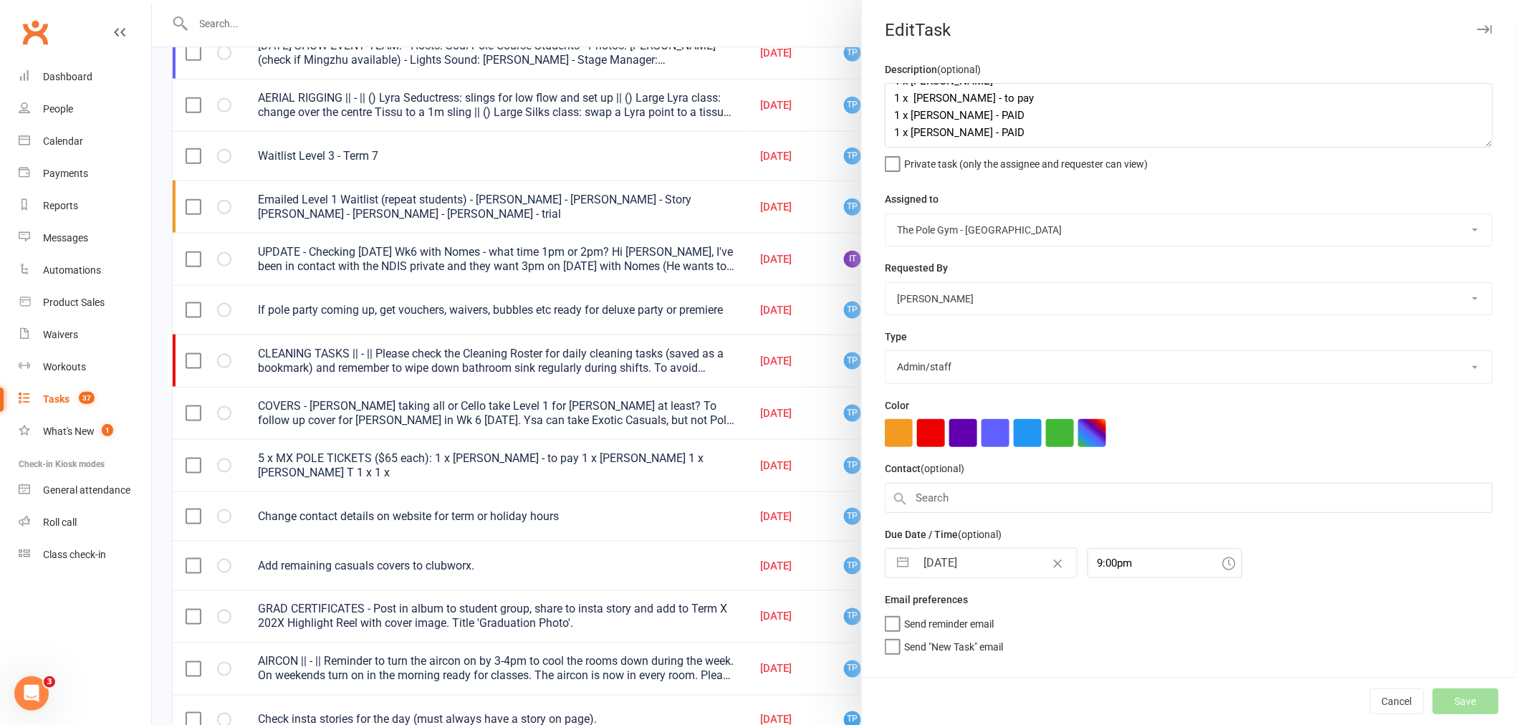
select select "started"
select select "waiting"
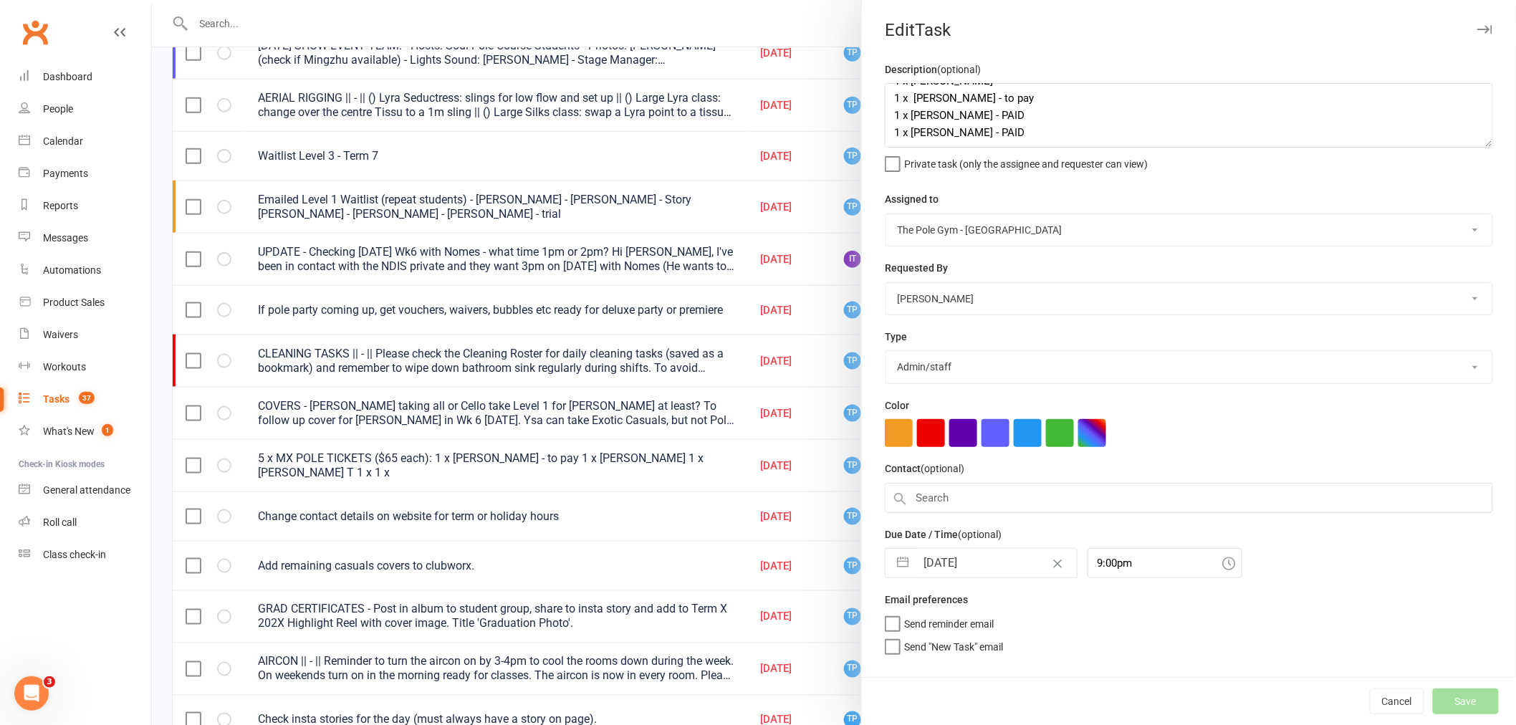
select select "started"
select select "waiting"
select select "started"
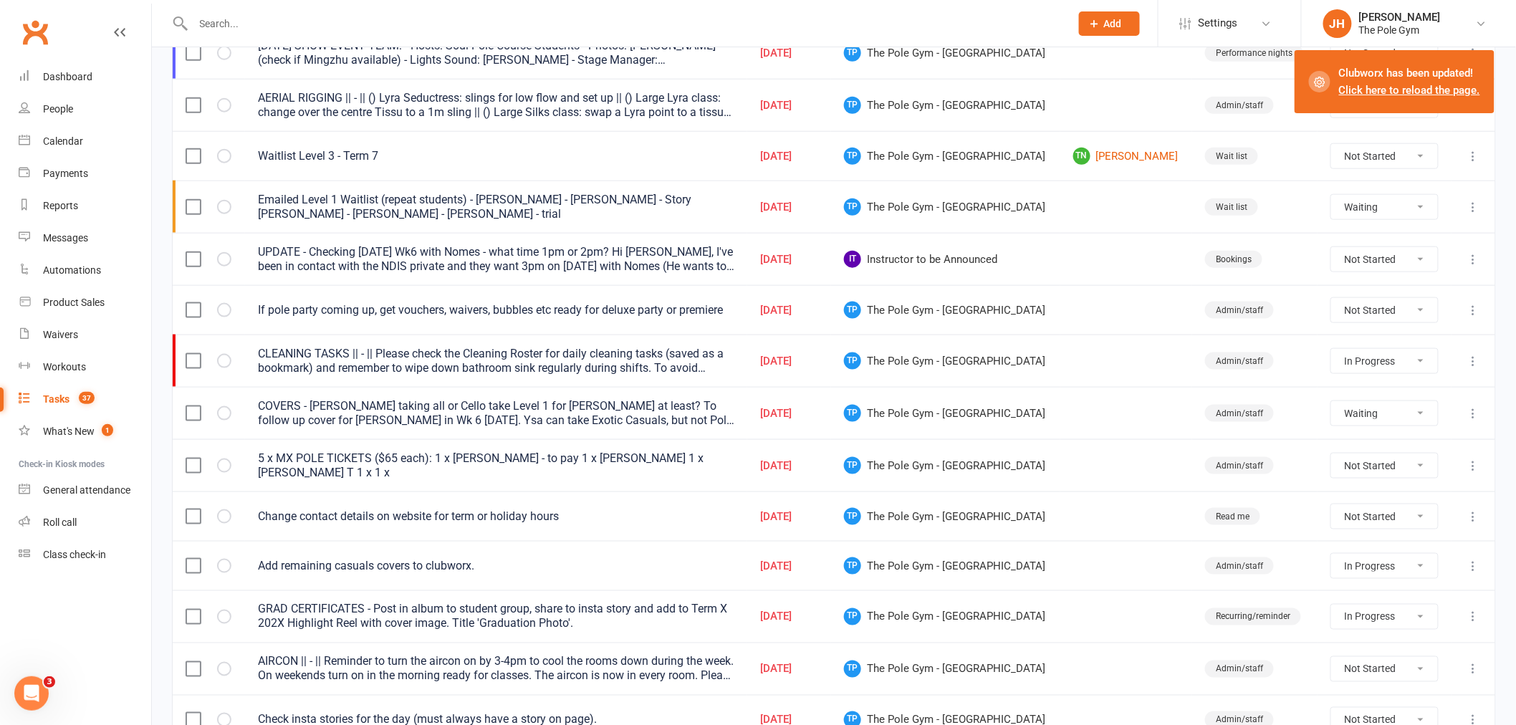
select select "started"
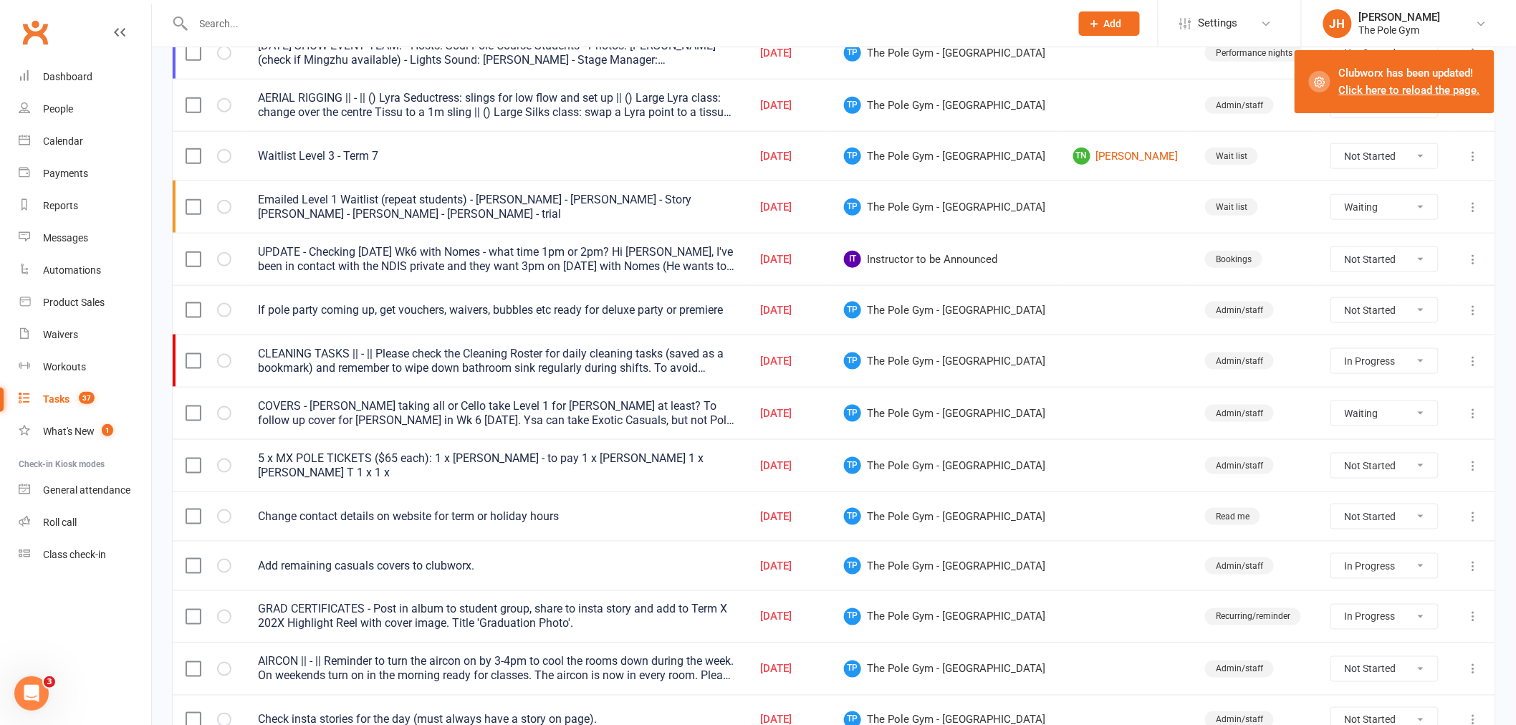
select select "started"
select select "waiting"
select select "started"
select select "waiting"
select select "started"
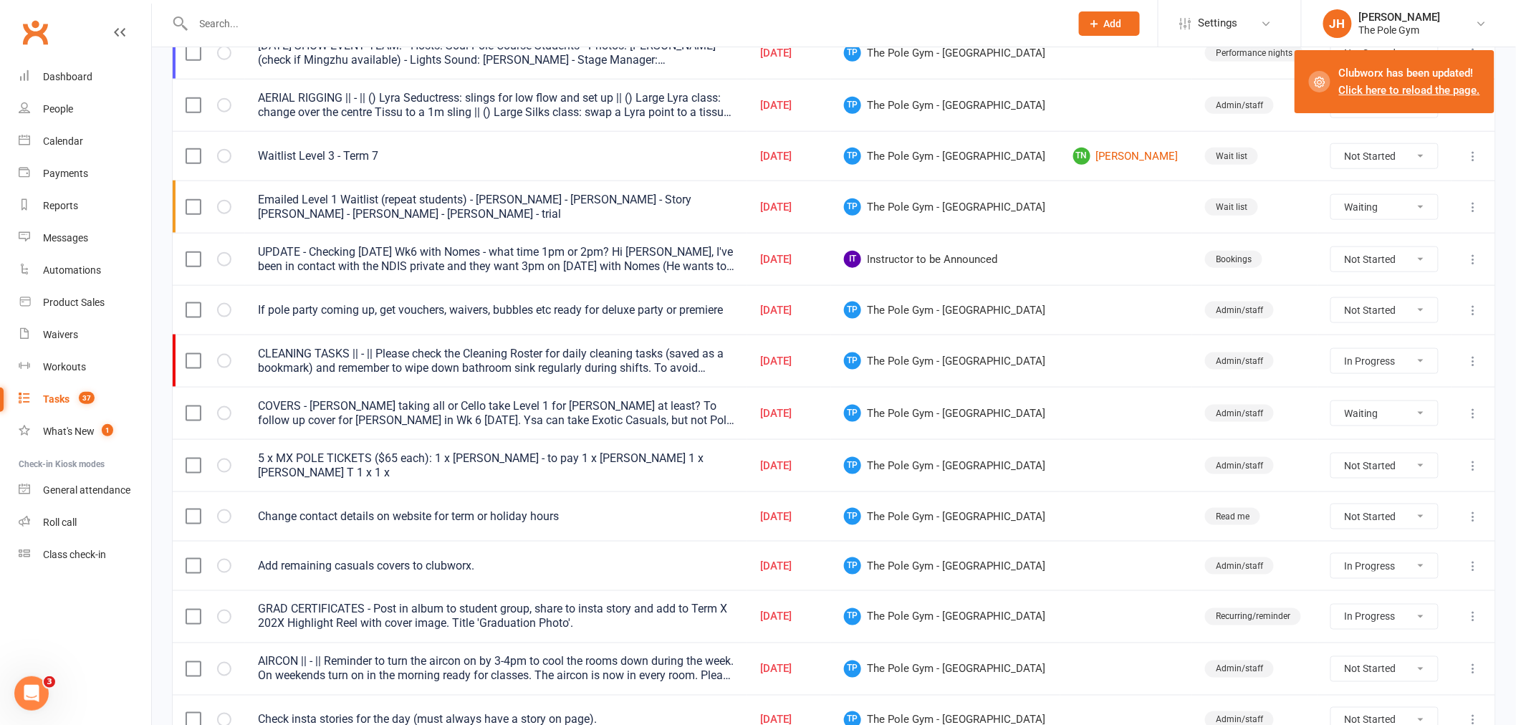
select select "started"
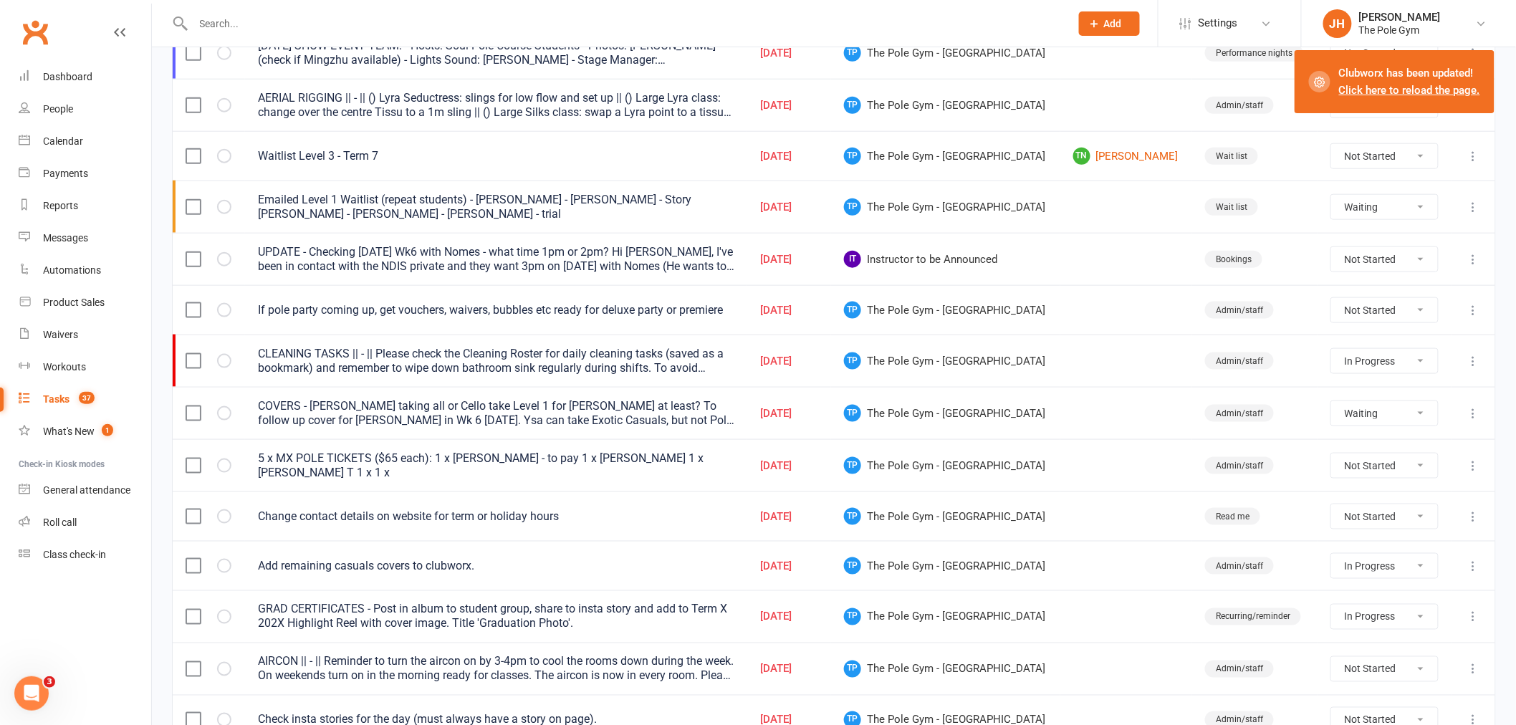
select select "started"
select select "waiting"
select select "started"
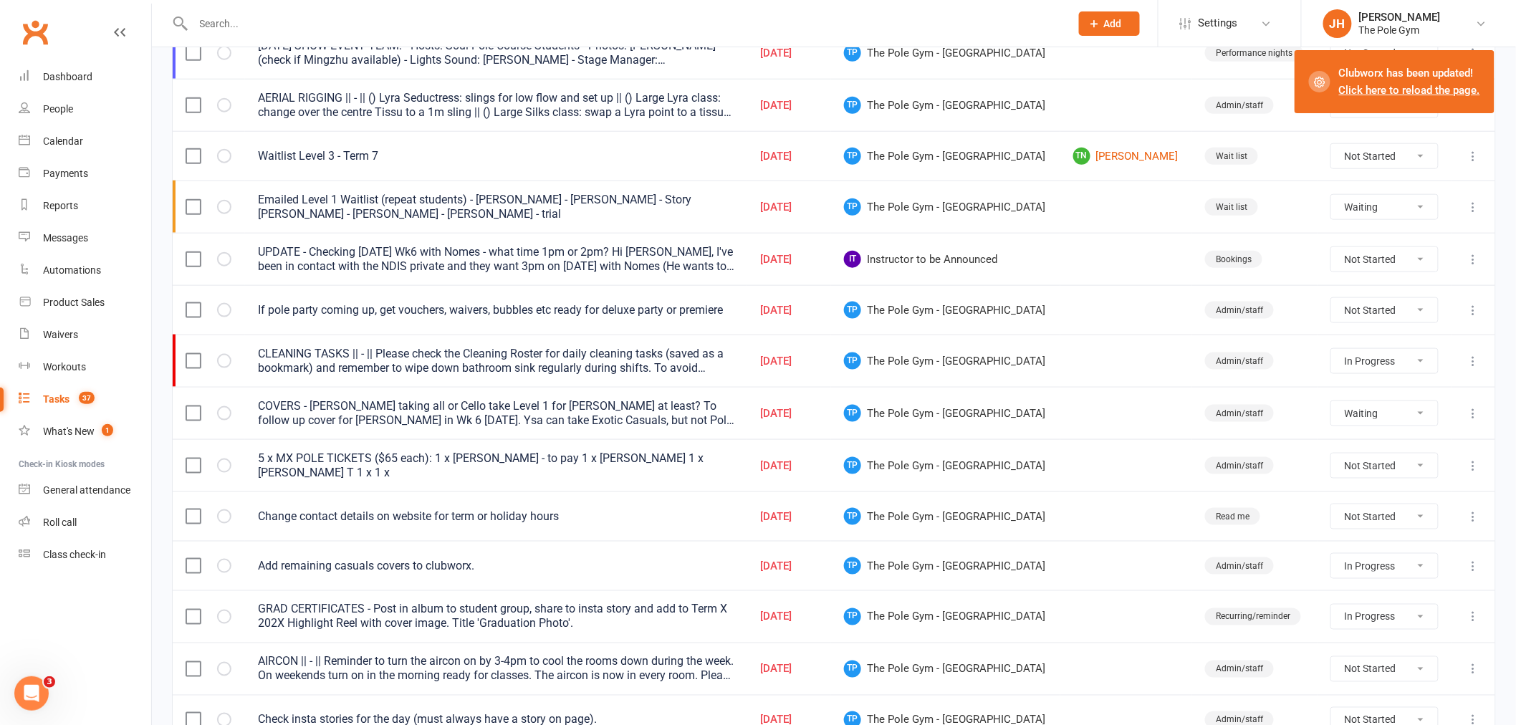
select select "waiting"
select select "started"
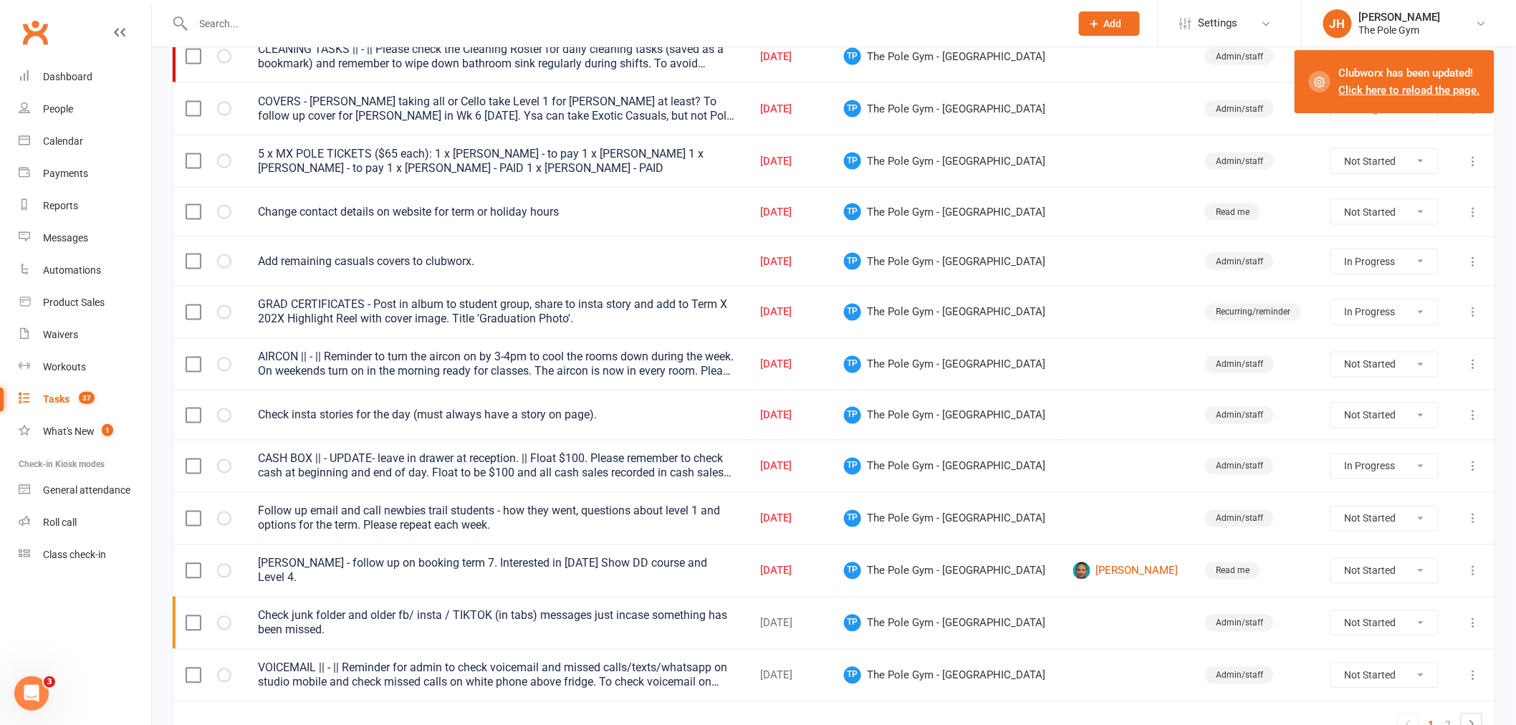
scroll to position [875, 0]
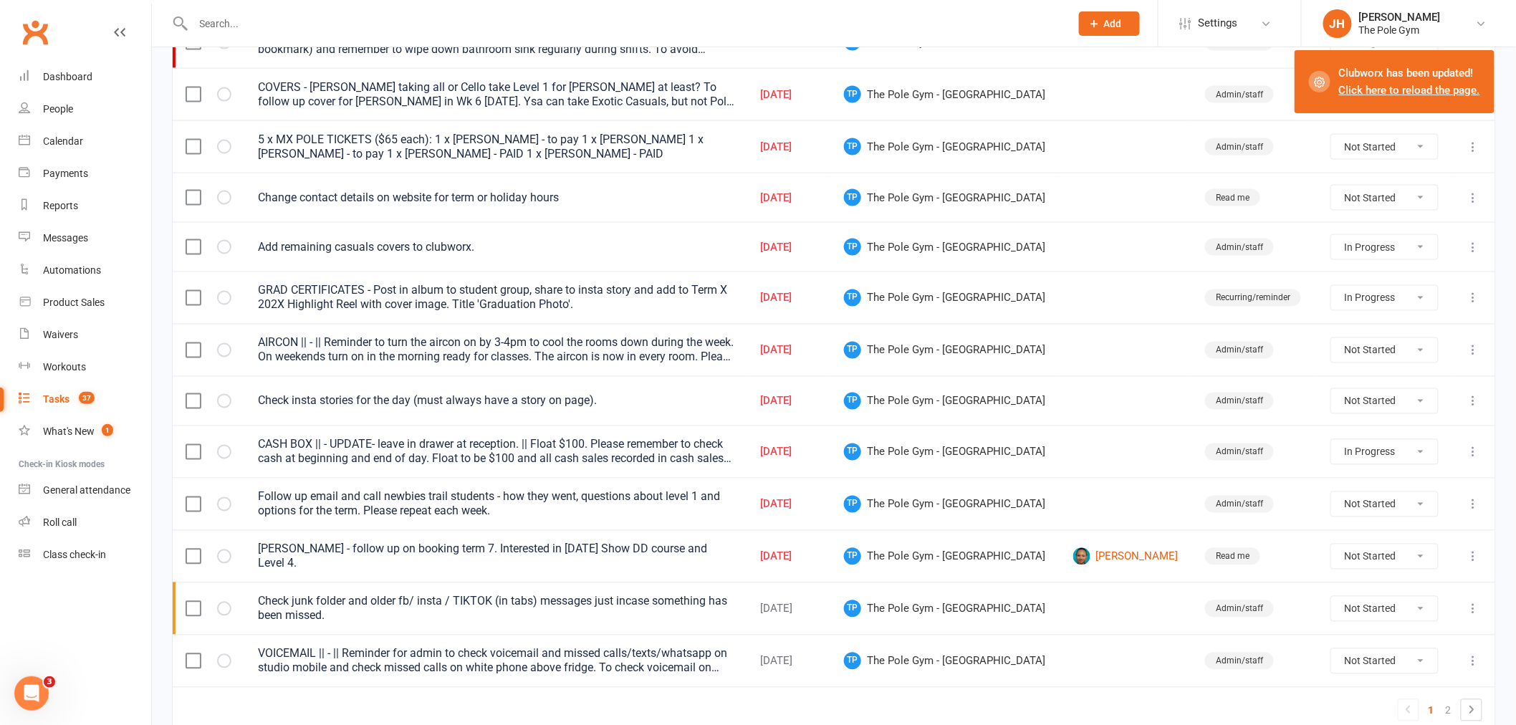
click at [1476, 402] on icon at bounding box center [1473, 401] width 14 height 14
click at [1362, 462] on link "Edit" at bounding box center [1399, 461] width 142 height 29
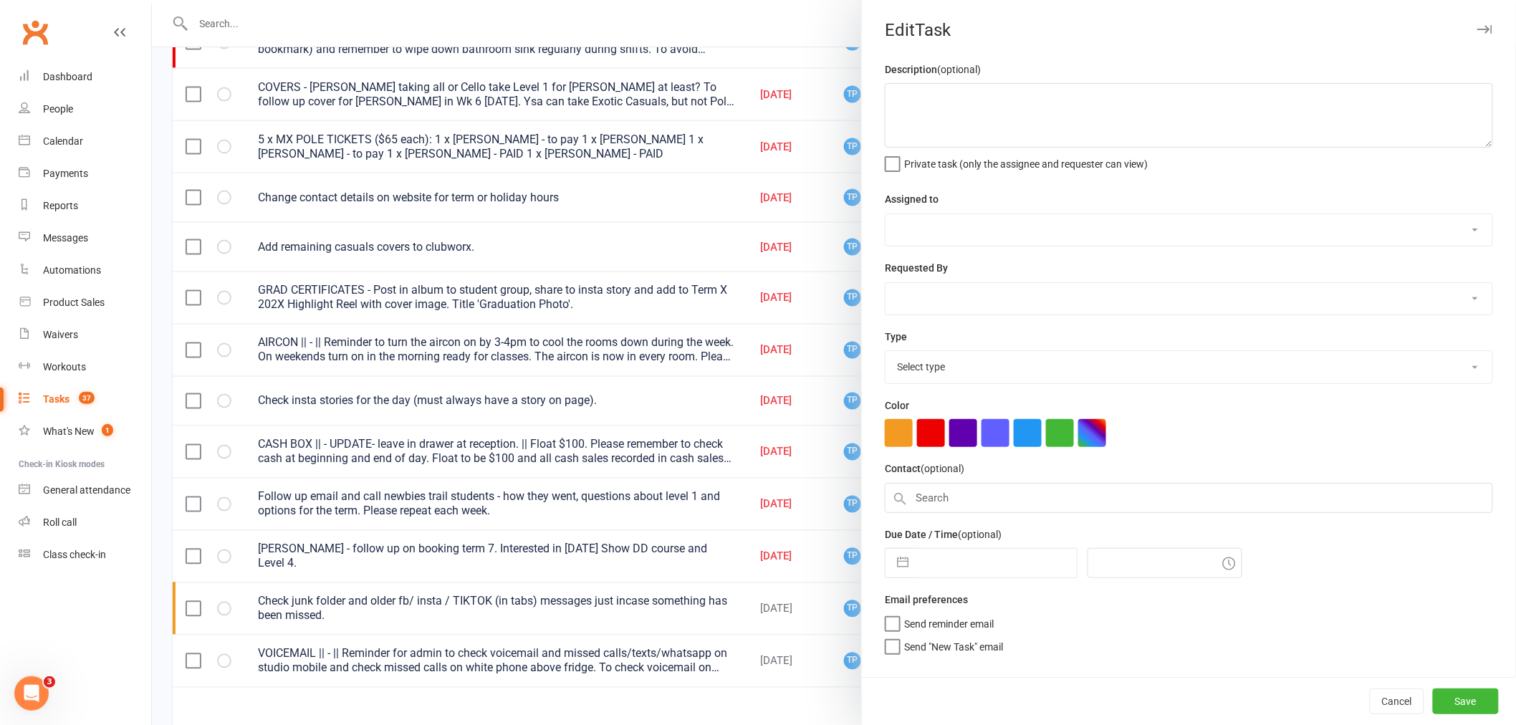
type textarea "Check insta stories for the day (must always have a story on page)."
select select "33291"
select select "32541"
type input "[DATE]"
type input "7:30pm"
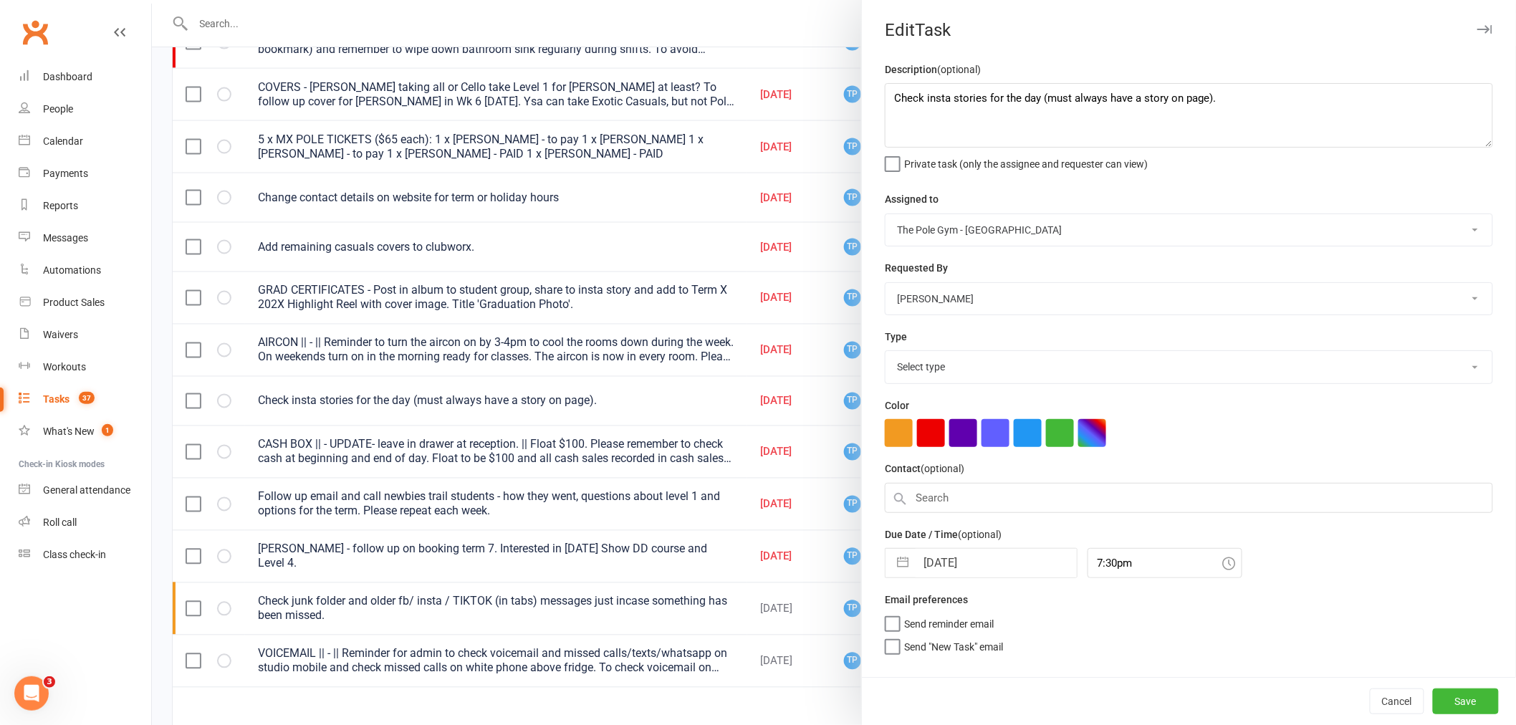
select select "18330"
click at [1004, 554] on input "[DATE]" at bounding box center [995, 563] width 161 height 29
select select "7"
select select "2025"
select select "8"
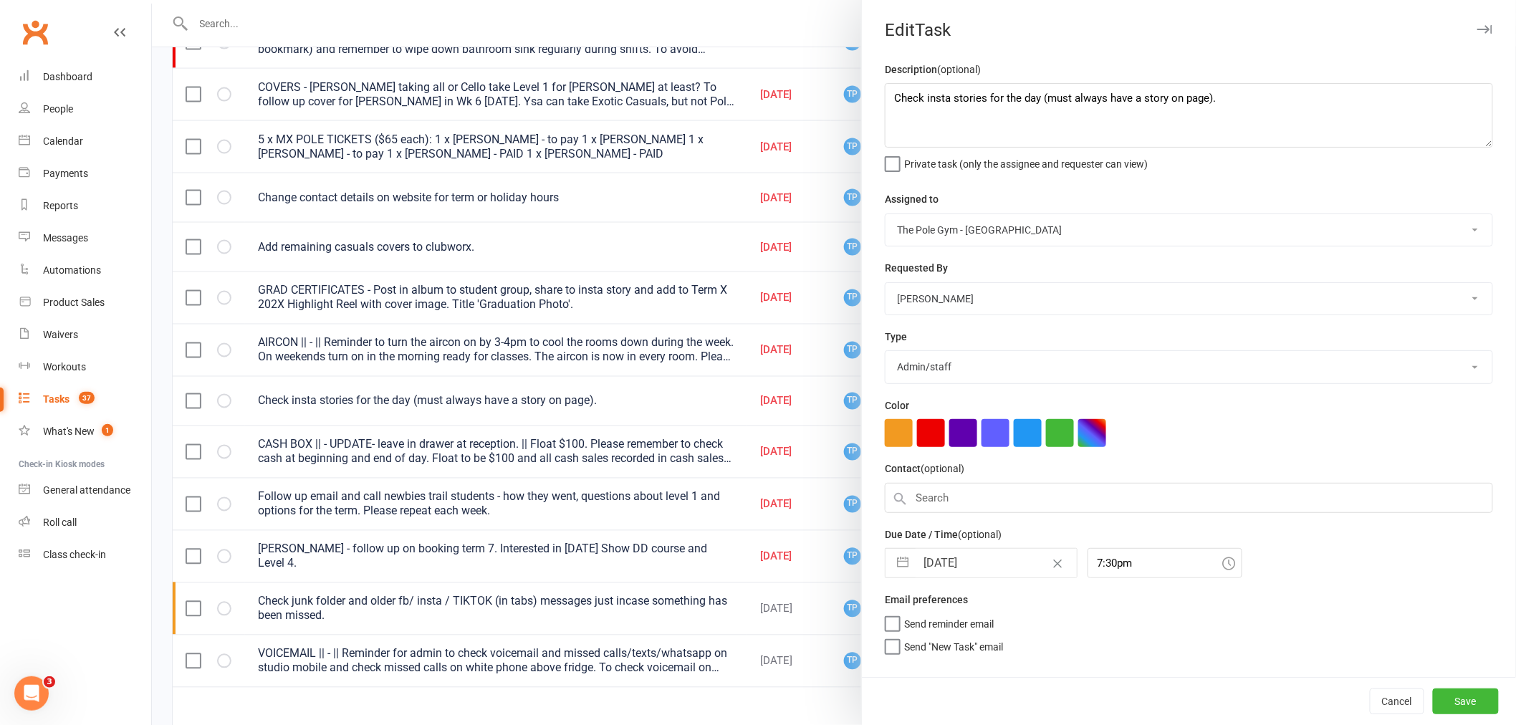
select select "2025"
select select "9"
select select "2025"
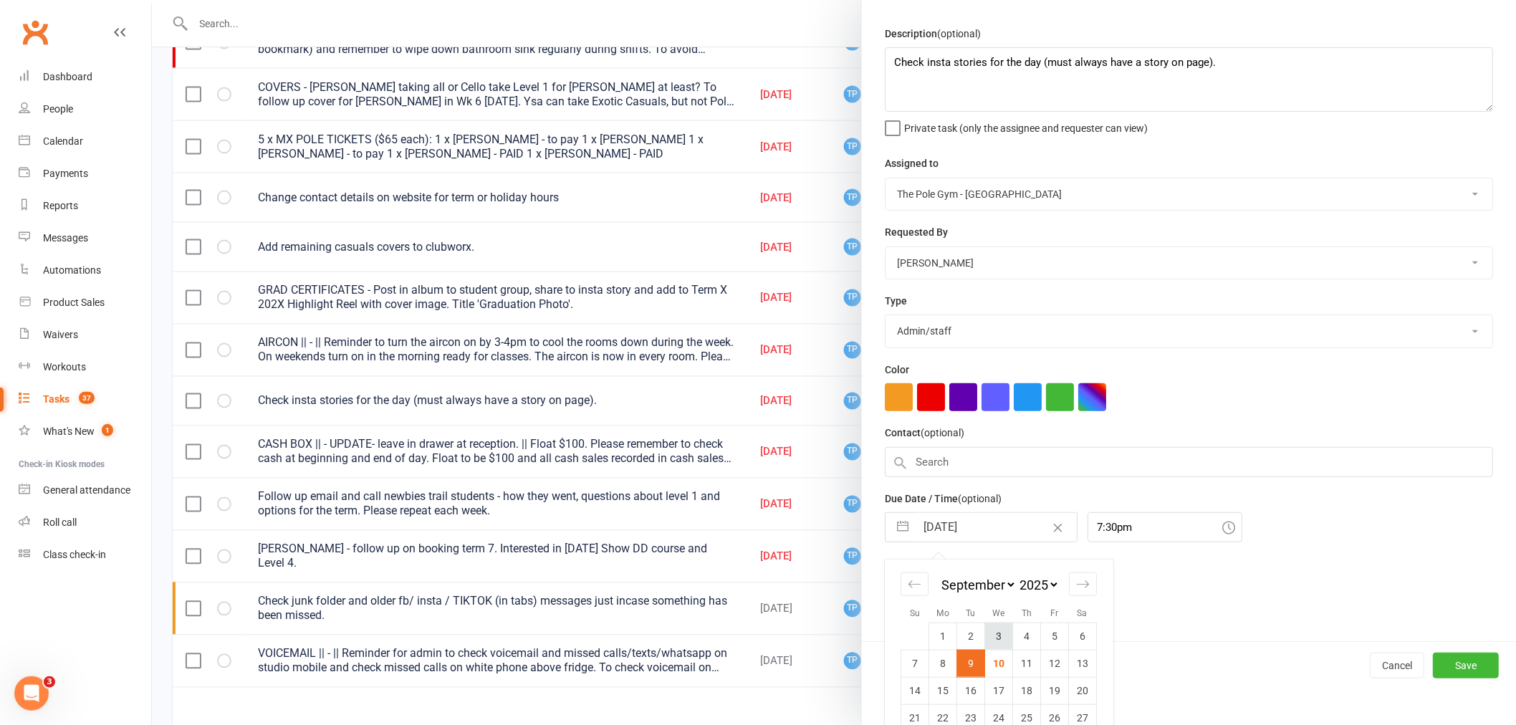
scroll to position [87, 0]
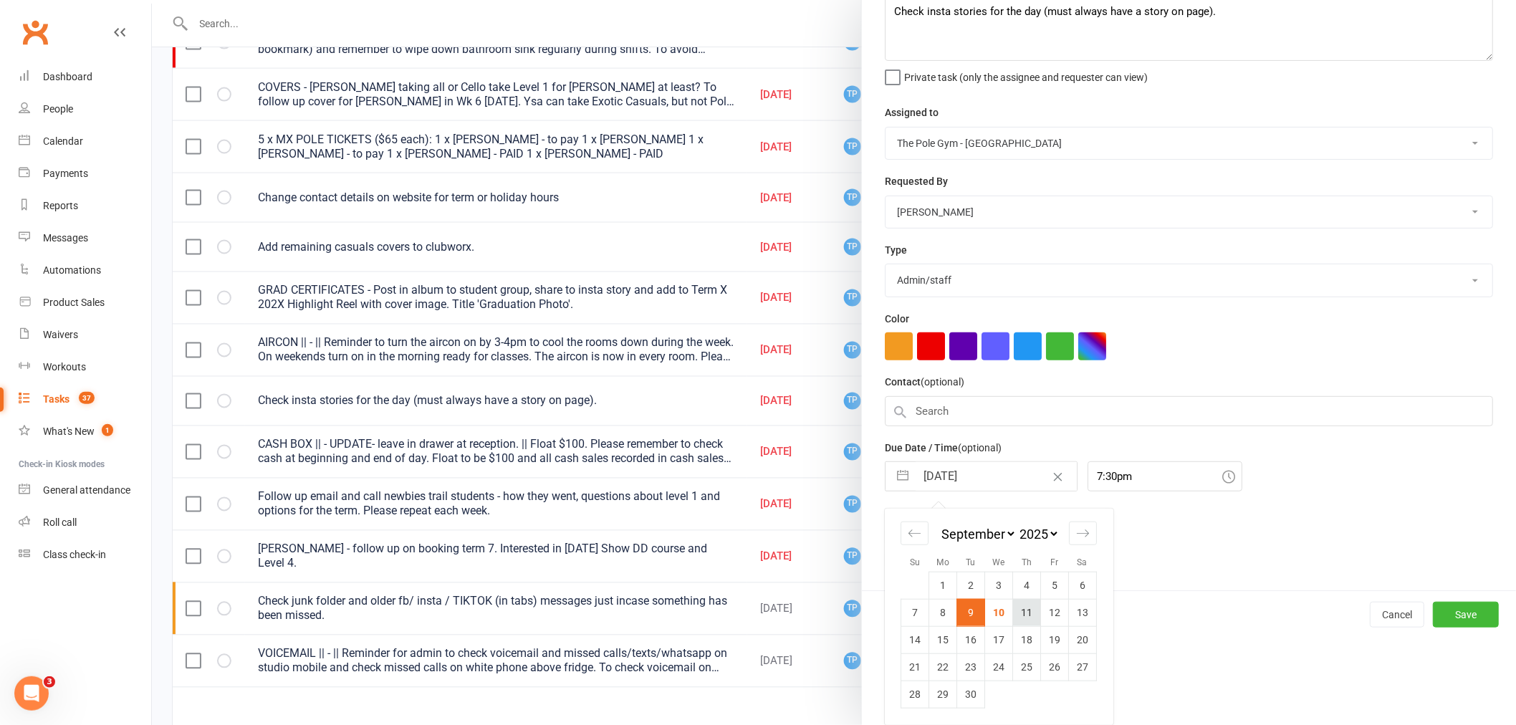
click at [1016, 620] on td "11" at bounding box center [1027, 612] width 28 height 27
type input "[DATE]"
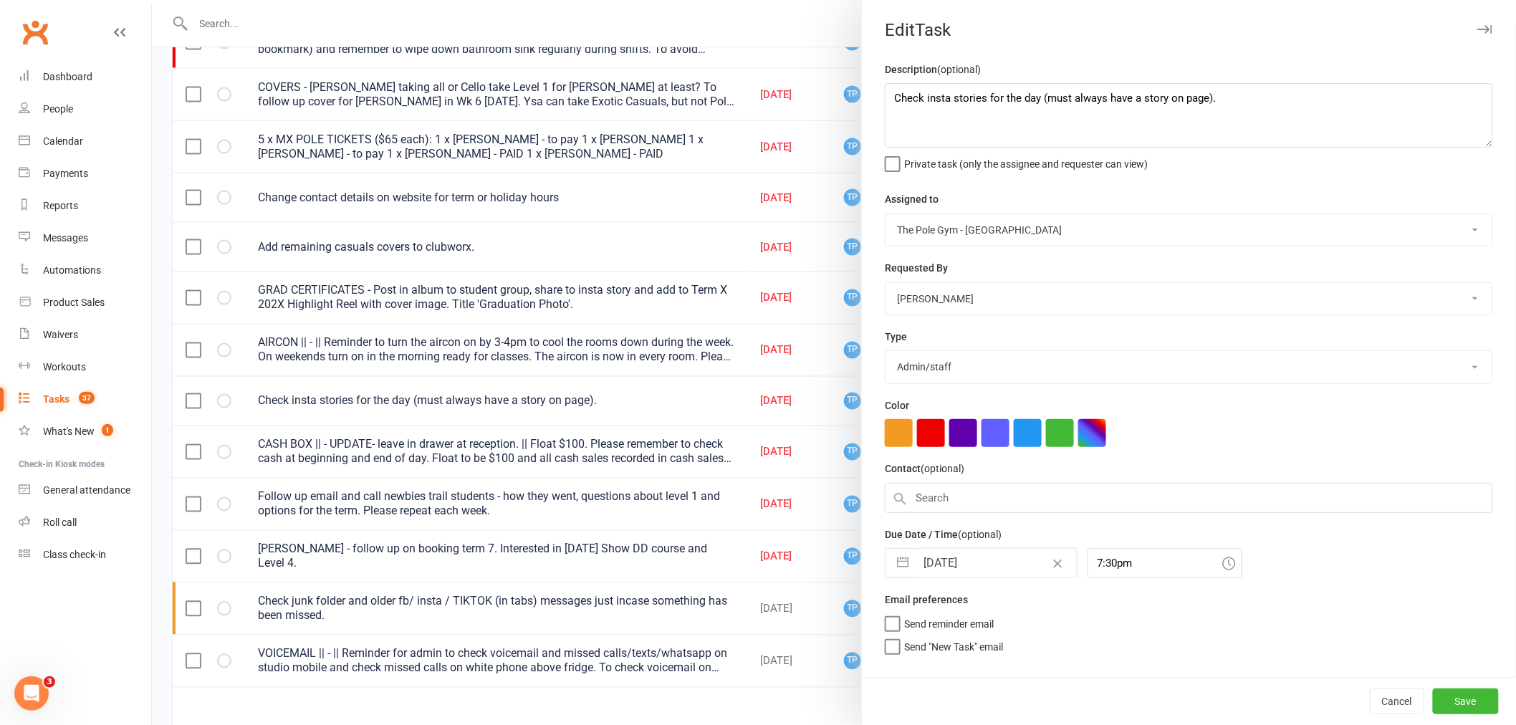
scroll to position [0, 0]
click at [1470, 703] on button "Save" at bounding box center [1466, 701] width 66 height 26
select select "started"
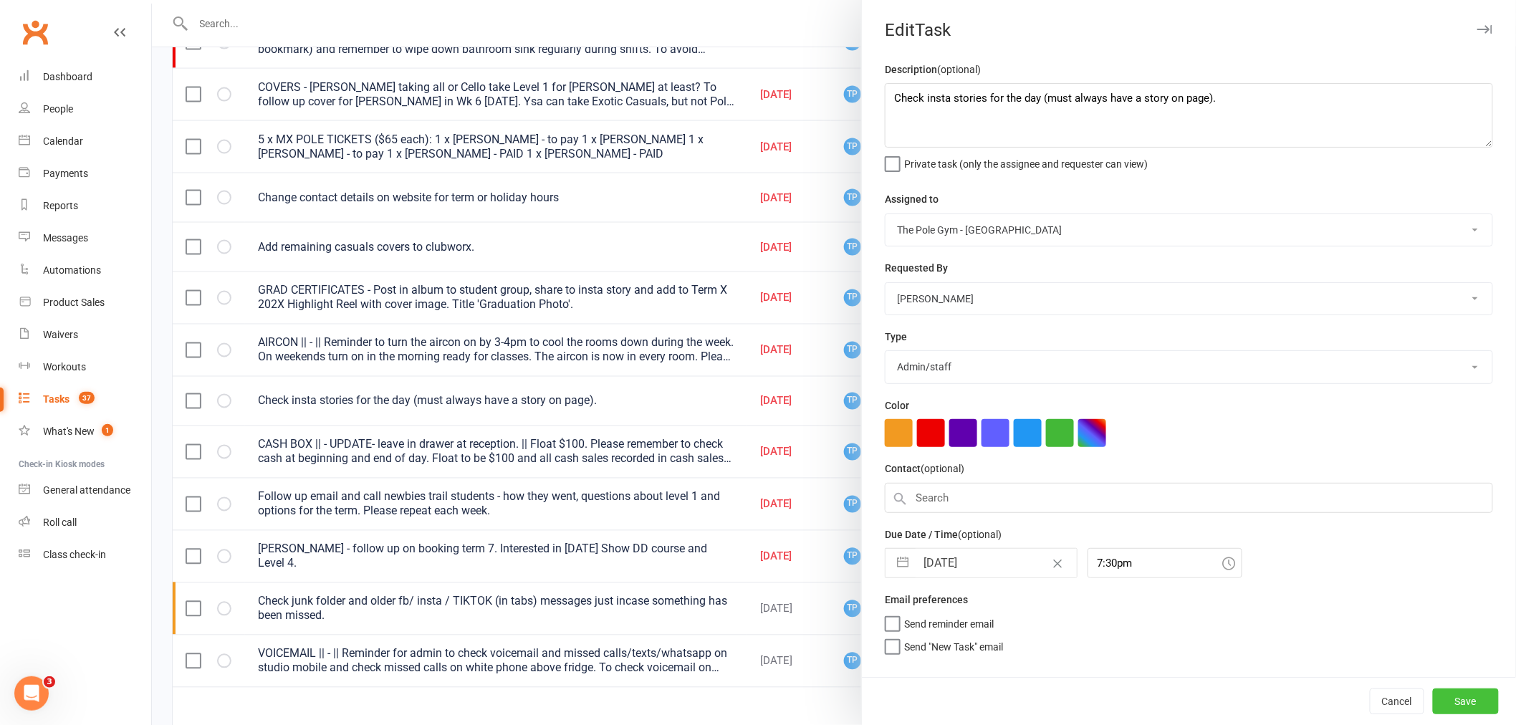
select select "started"
select select "waiting"
select select "started"
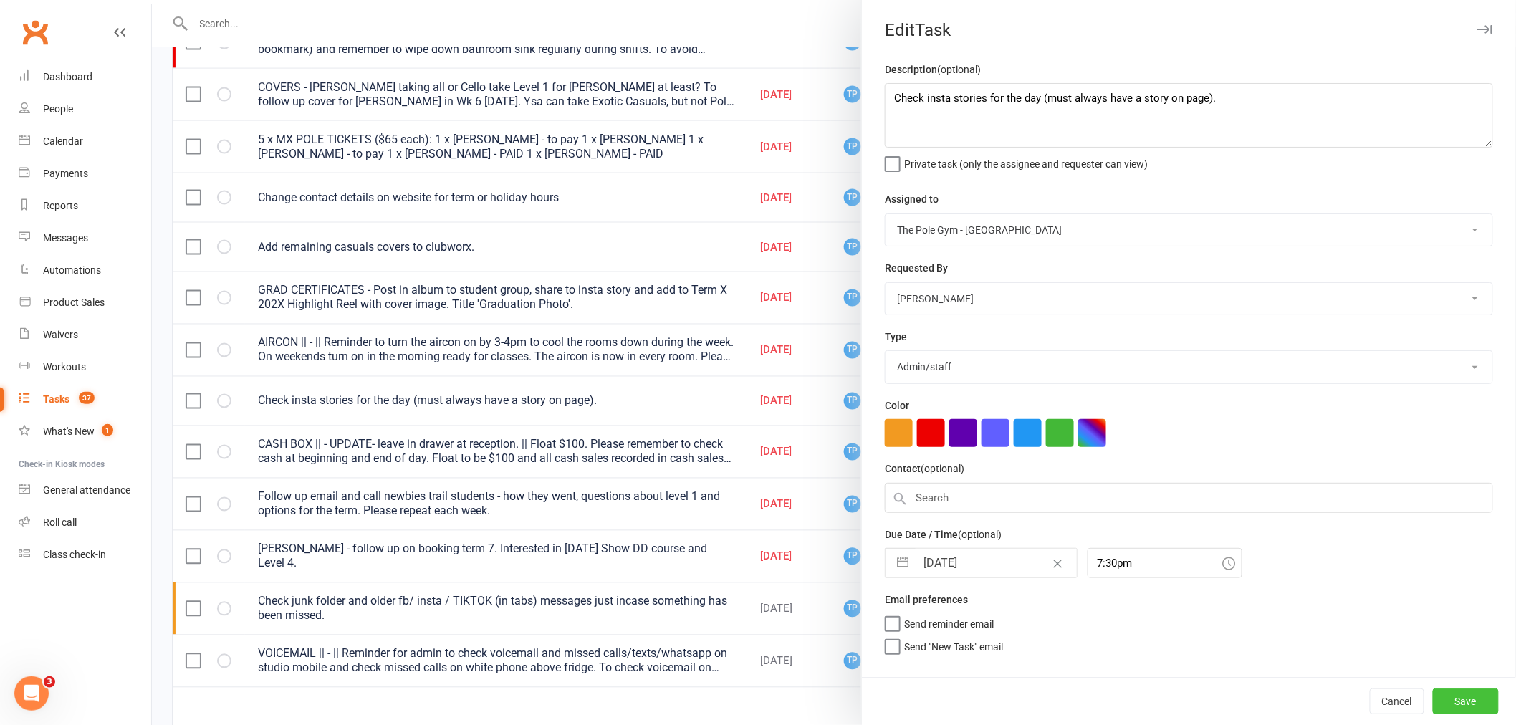
select select "waiting"
select select "started"
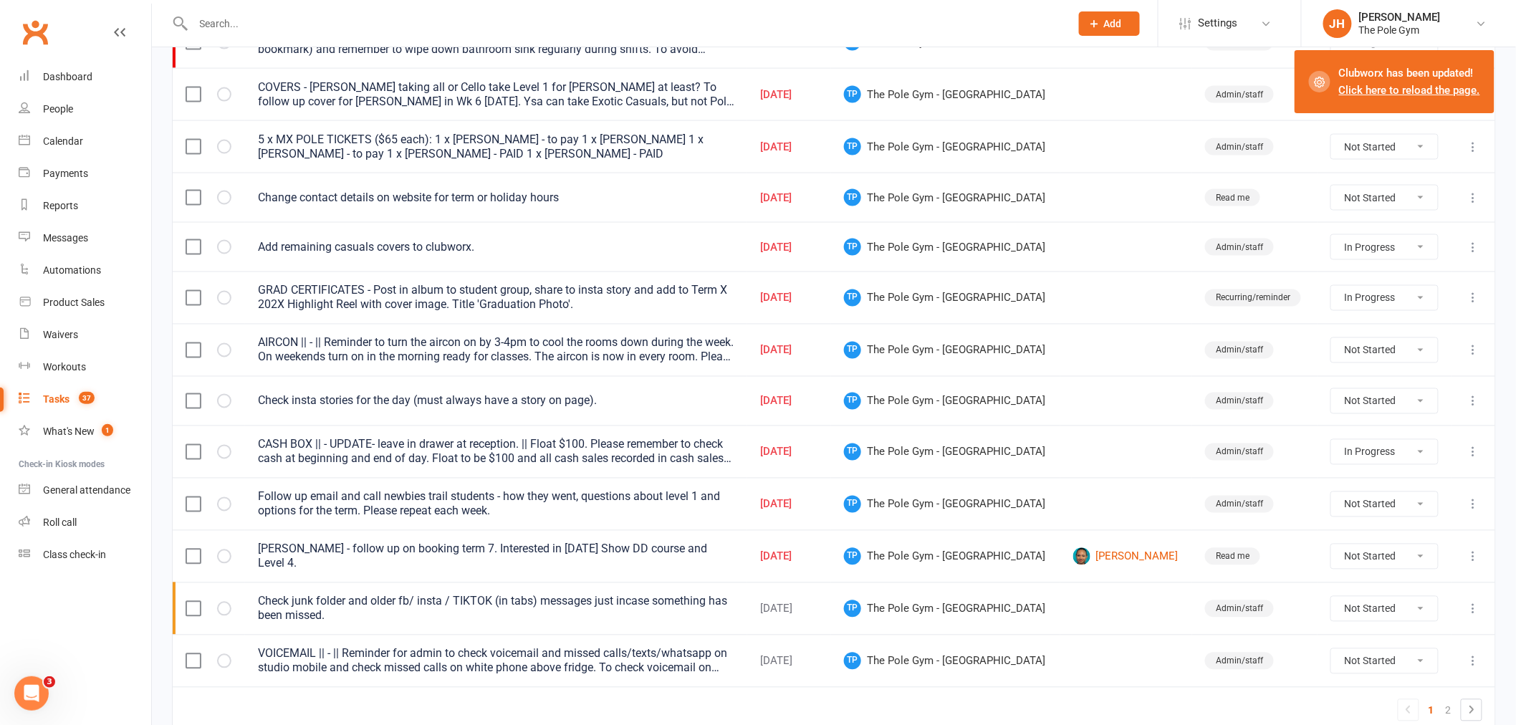
select select "started"
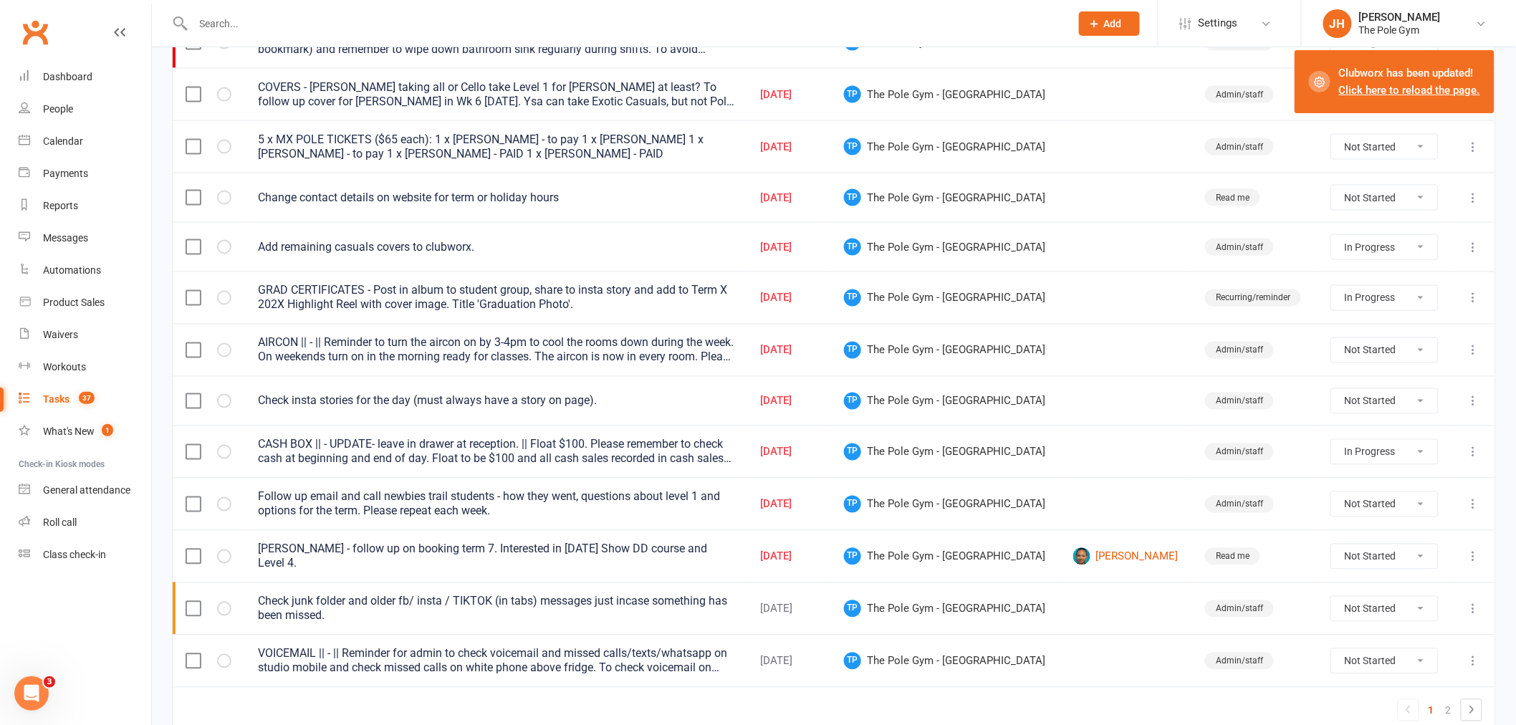
select select "started"
select select "waiting"
select select "started"
select select "waiting"
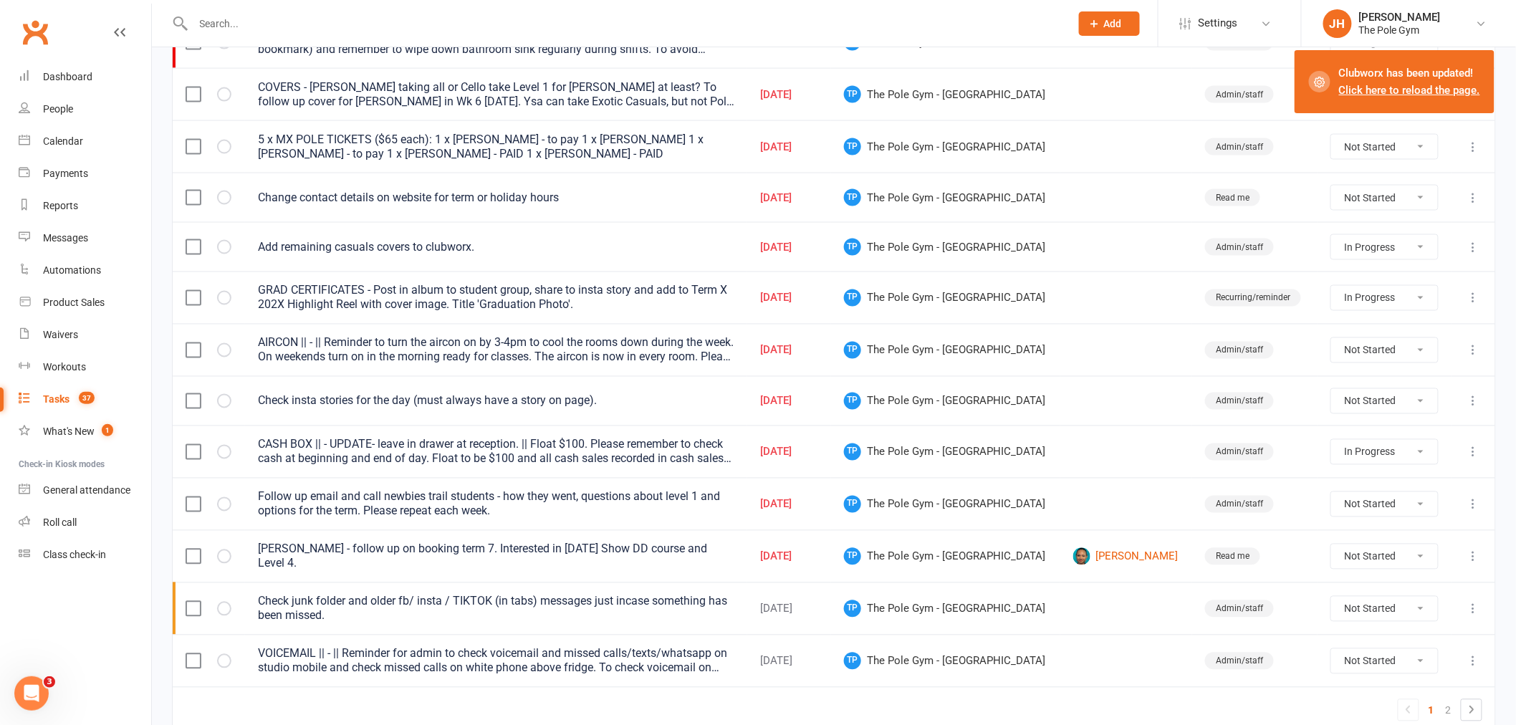
select select "started"
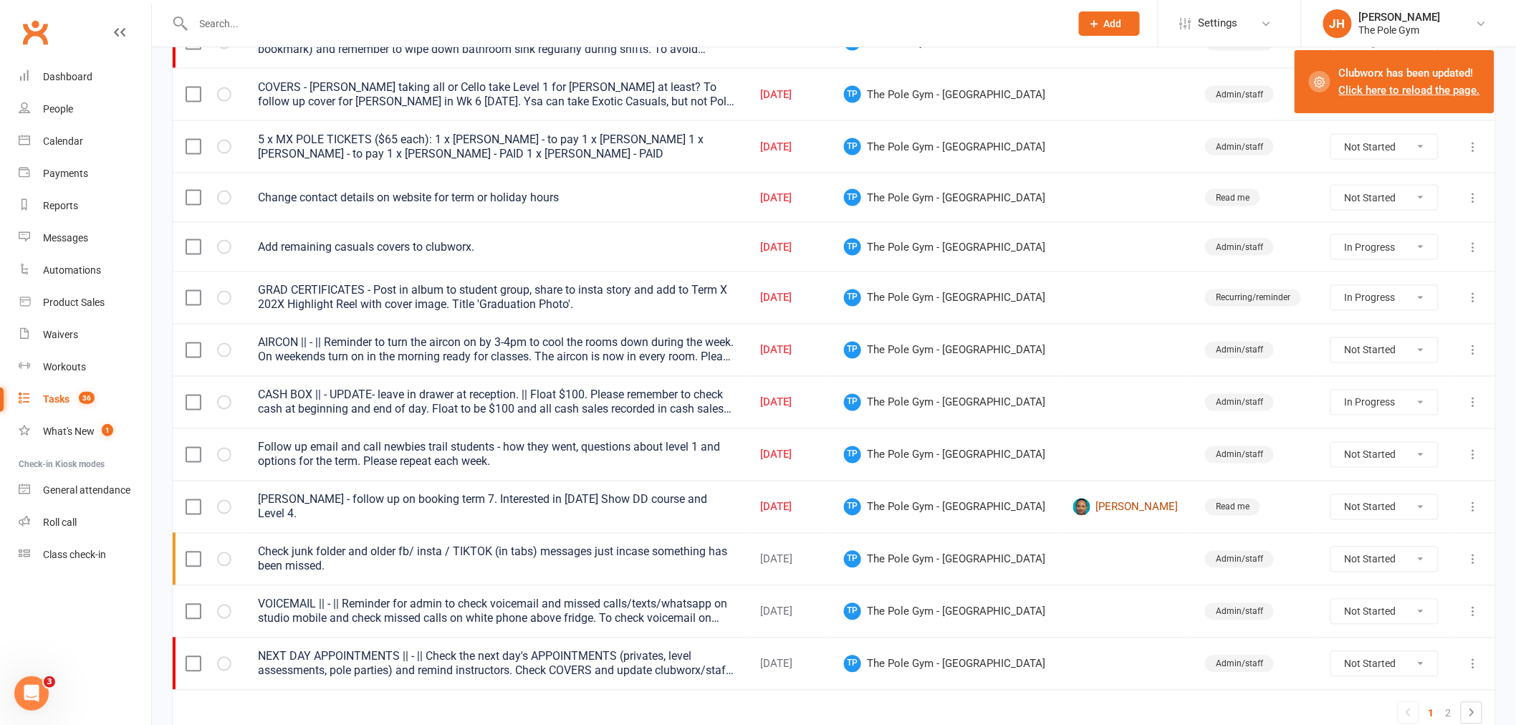
click at [1118, 513] on link "[PERSON_NAME]" at bounding box center [1126, 507] width 107 height 17
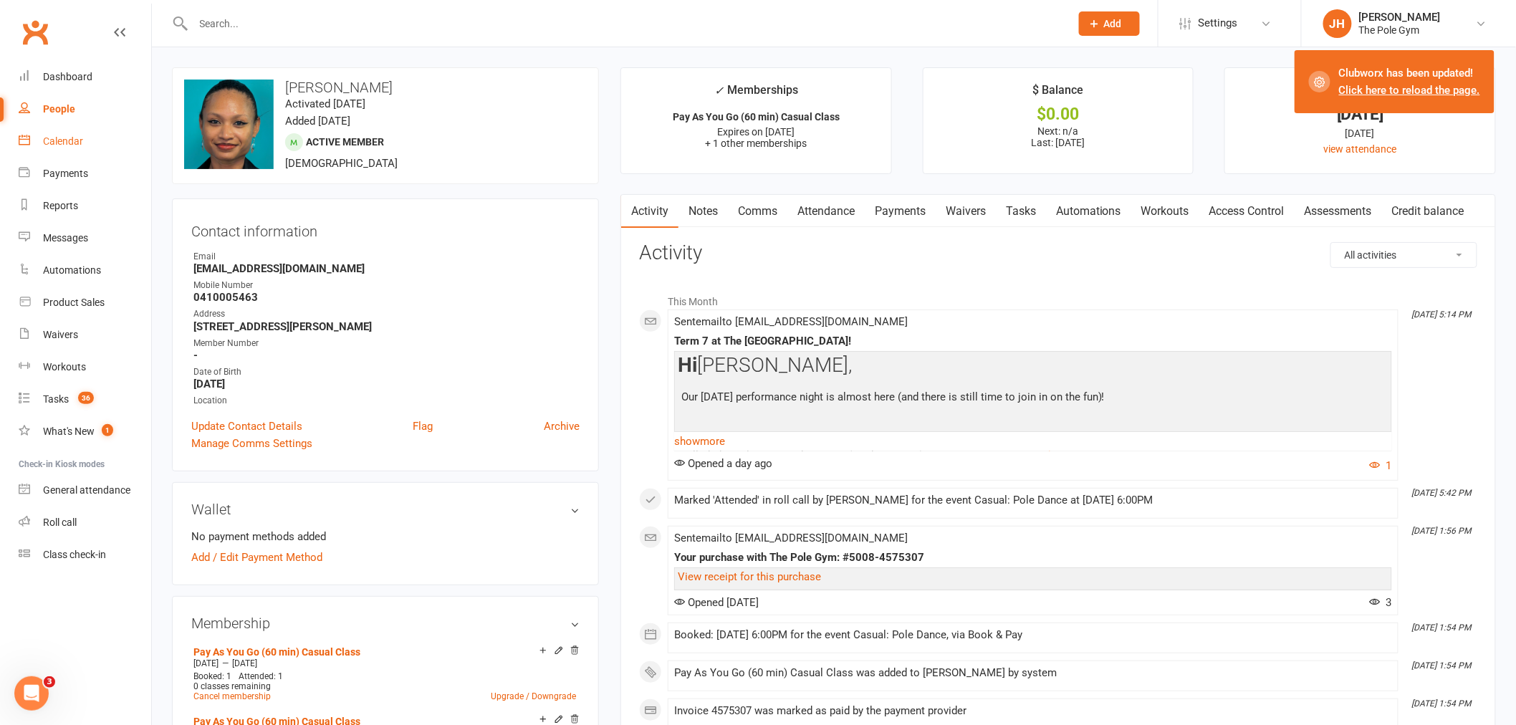
click at [95, 145] on link "Calendar" at bounding box center [85, 141] width 133 height 32
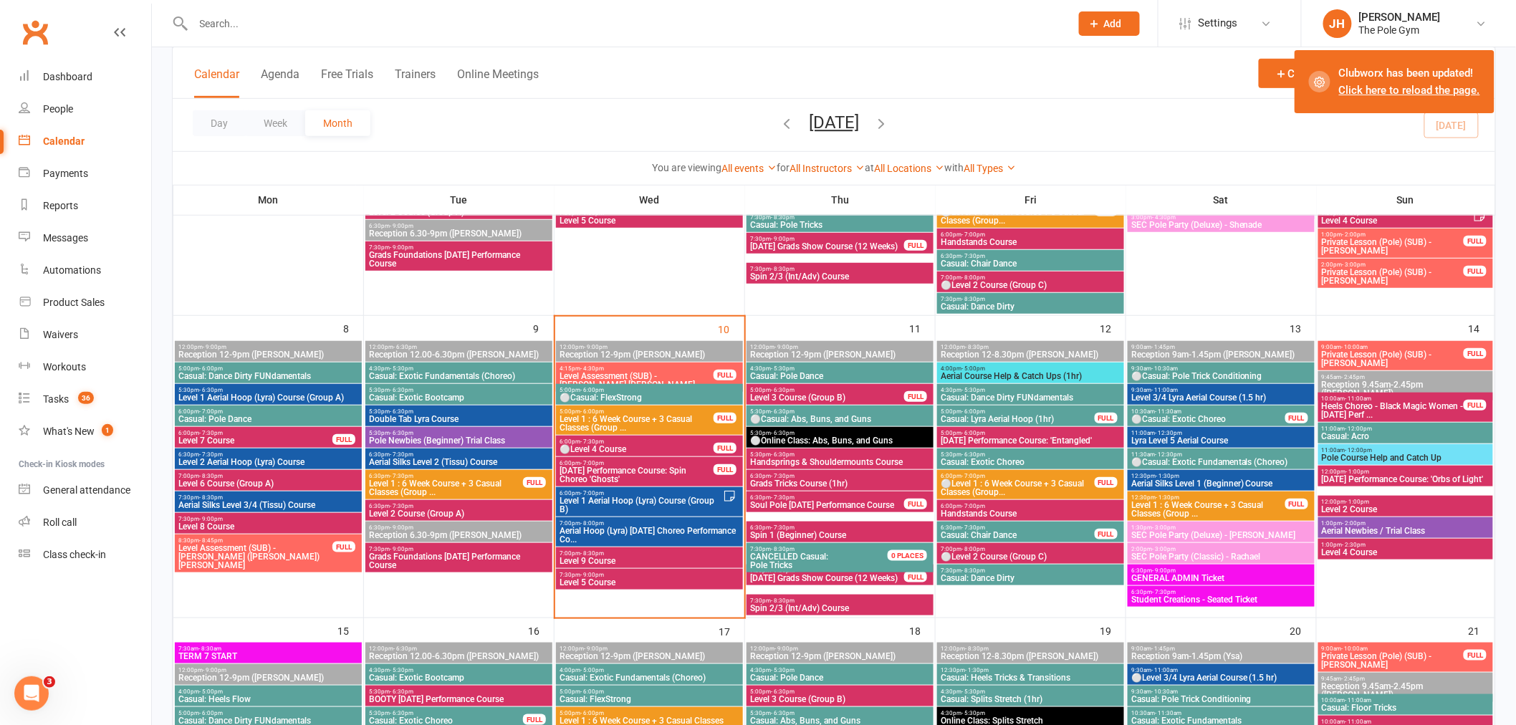
scroll to position [318, 0]
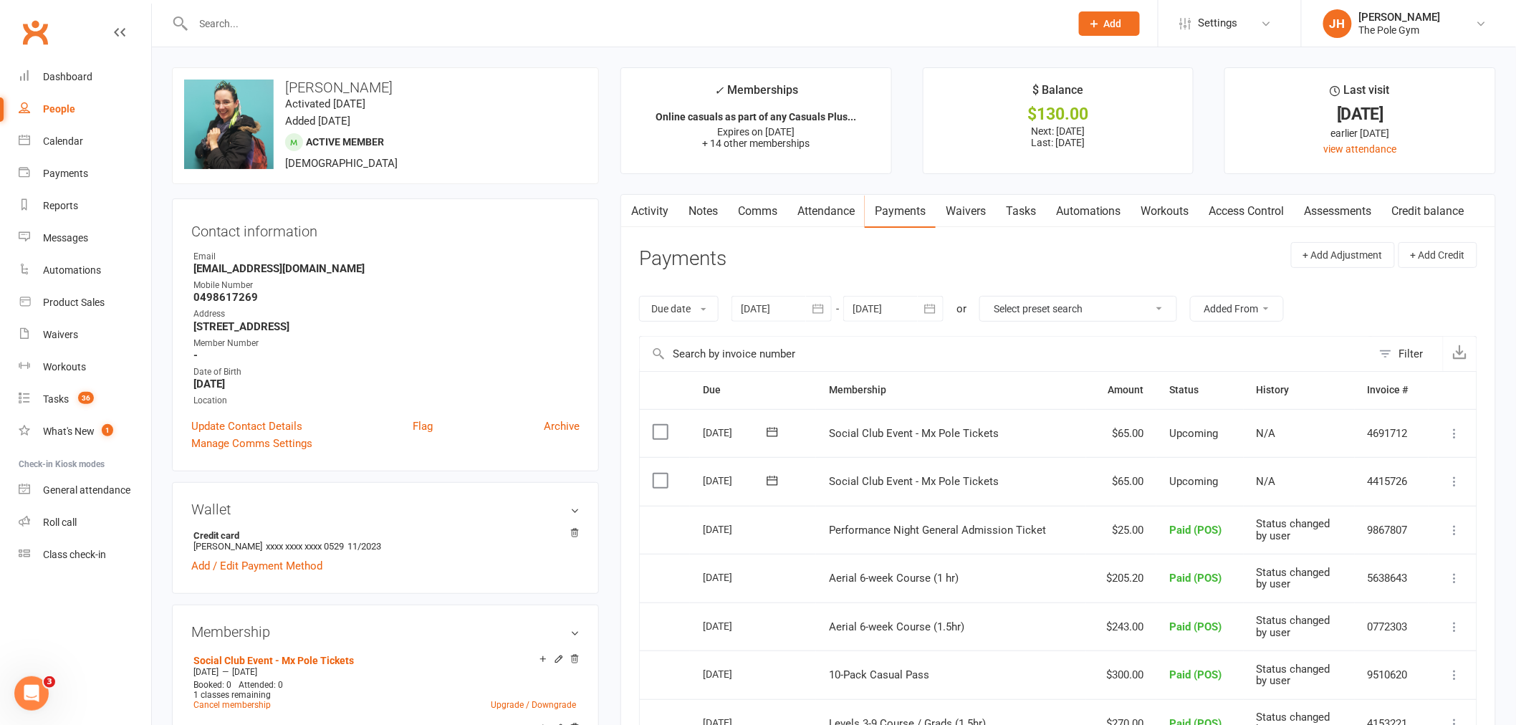
click at [1454, 432] on icon at bounding box center [1455, 433] width 14 height 14
click at [1422, 491] on link "Mark as Paid (POS)" at bounding box center [1392, 490] width 142 height 29
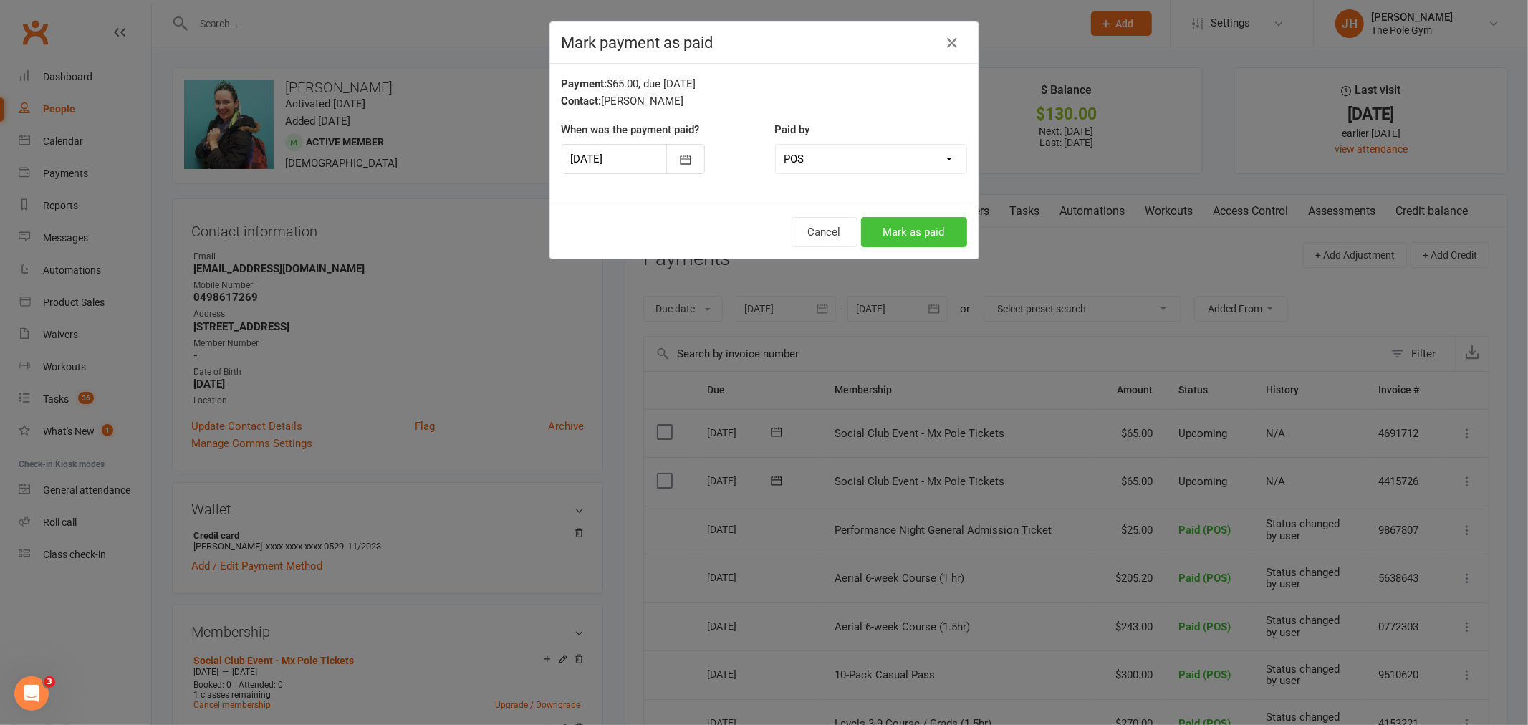
click at [908, 231] on button "Mark as paid" at bounding box center [914, 232] width 106 height 30
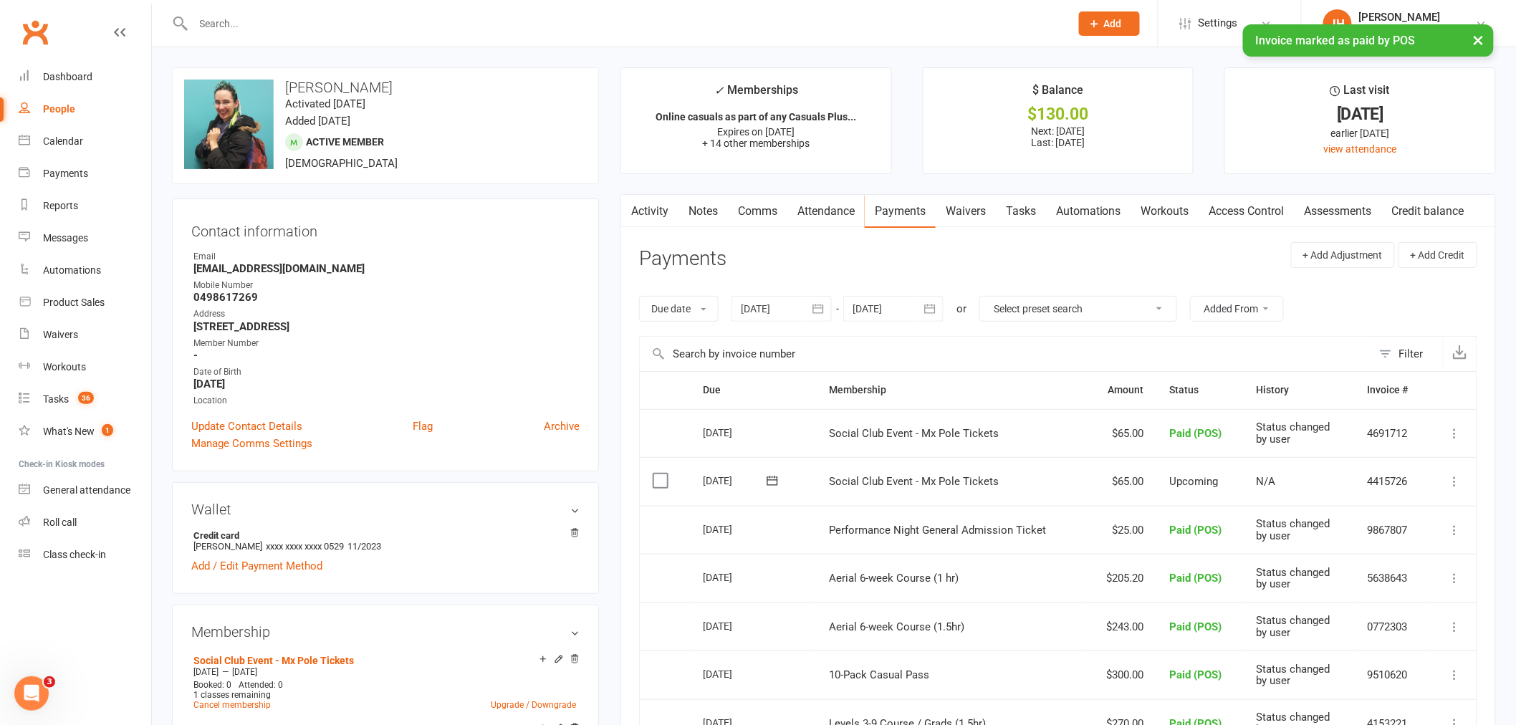
click at [1442, 480] on td "Mark as Paid (Cash) Mark as Paid (POS) Mark as Paid (Other) Skip Change amount …" at bounding box center [1452, 481] width 48 height 49
click at [1449, 481] on icon at bounding box center [1455, 481] width 14 height 14
click at [1423, 539] on link "Mark as Paid (POS)" at bounding box center [1392, 538] width 142 height 29
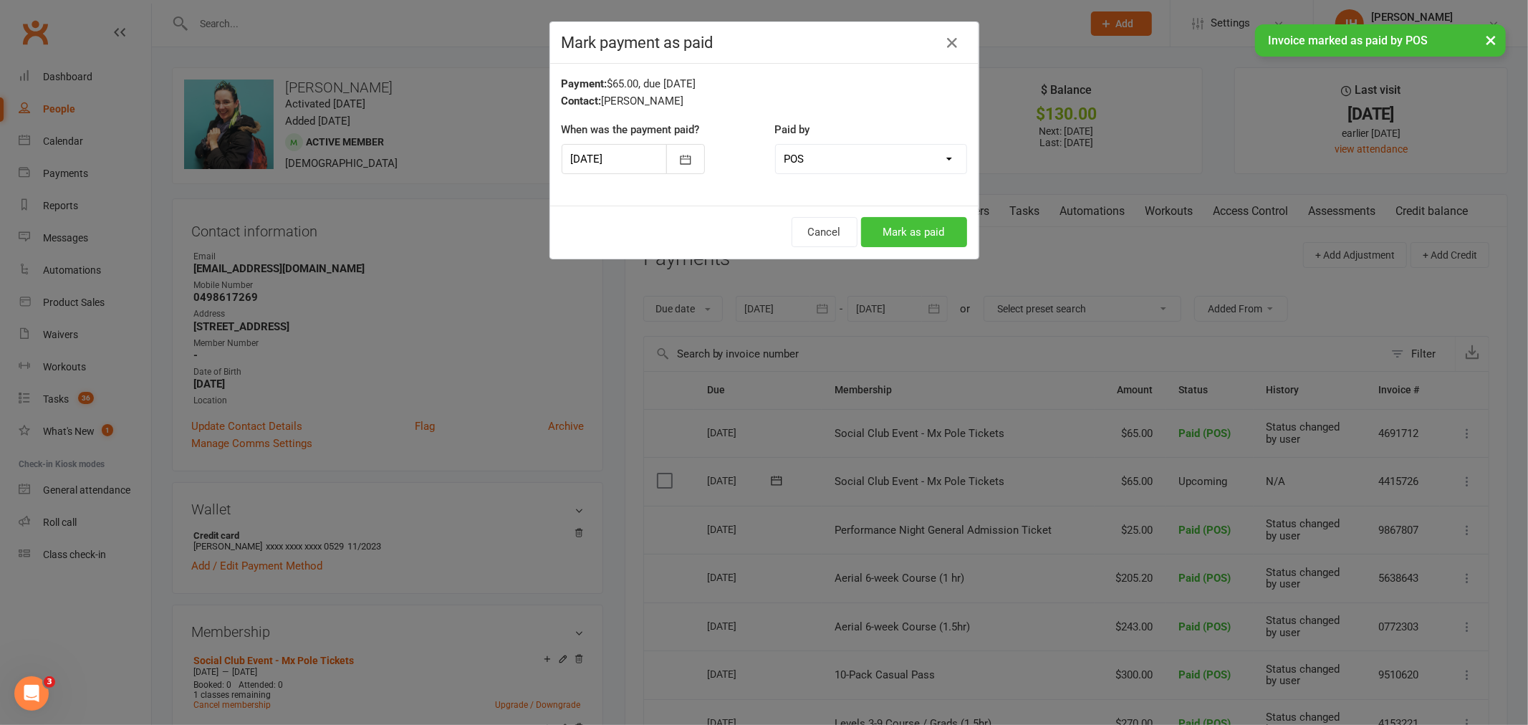
click at [900, 221] on button "Mark as paid" at bounding box center [914, 232] width 106 height 30
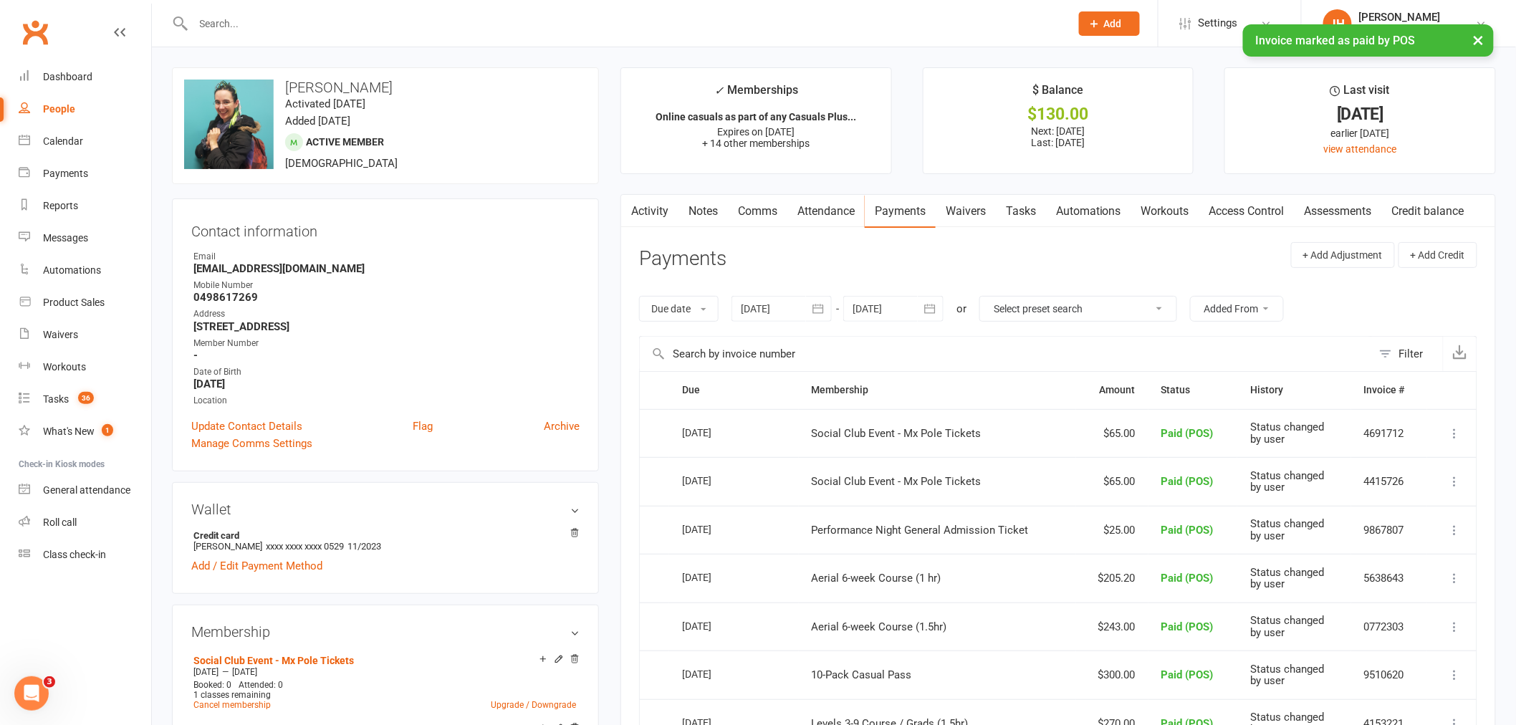
click at [664, 220] on link "Activity" at bounding box center [649, 211] width 57 height 33
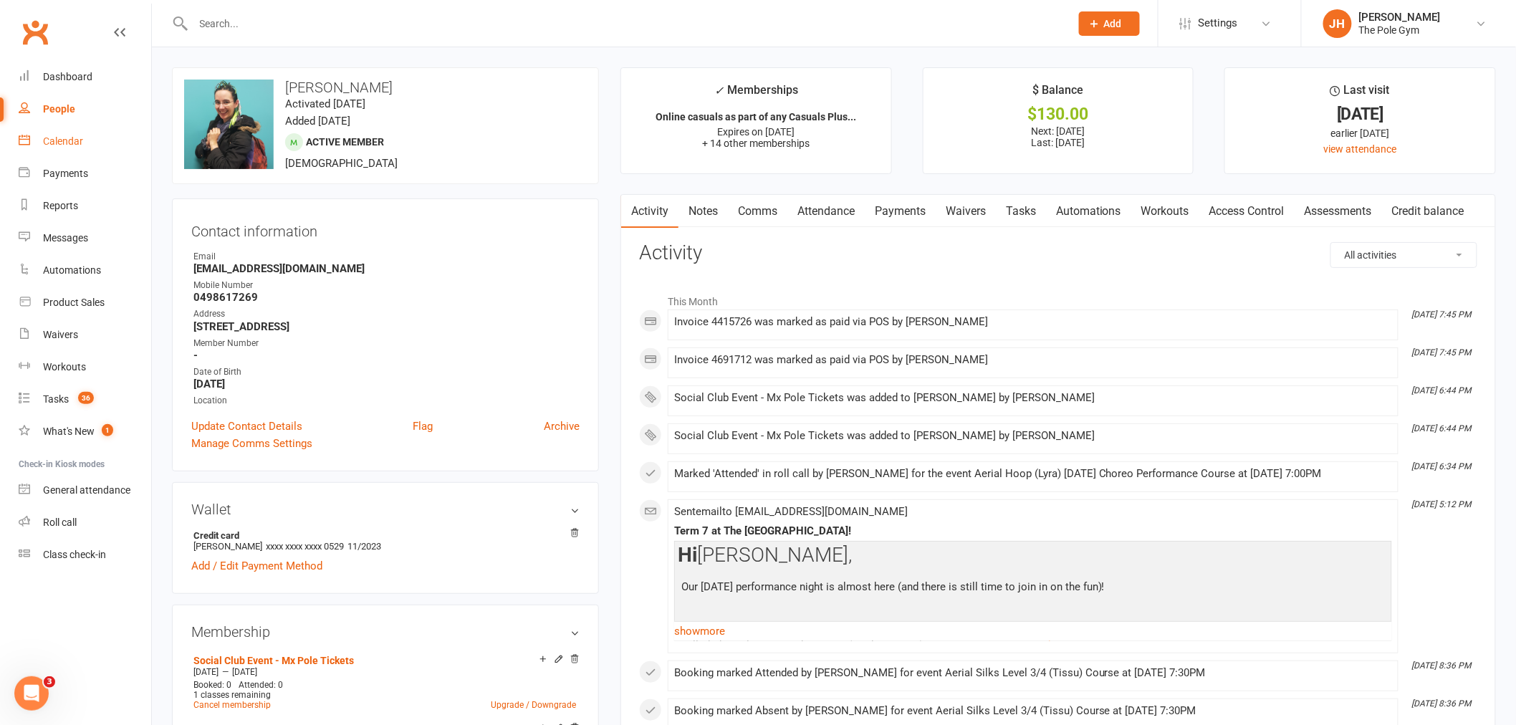
click at [85, 132] on link "Calendar" at bounding box center [85, 141] width 133 height 32
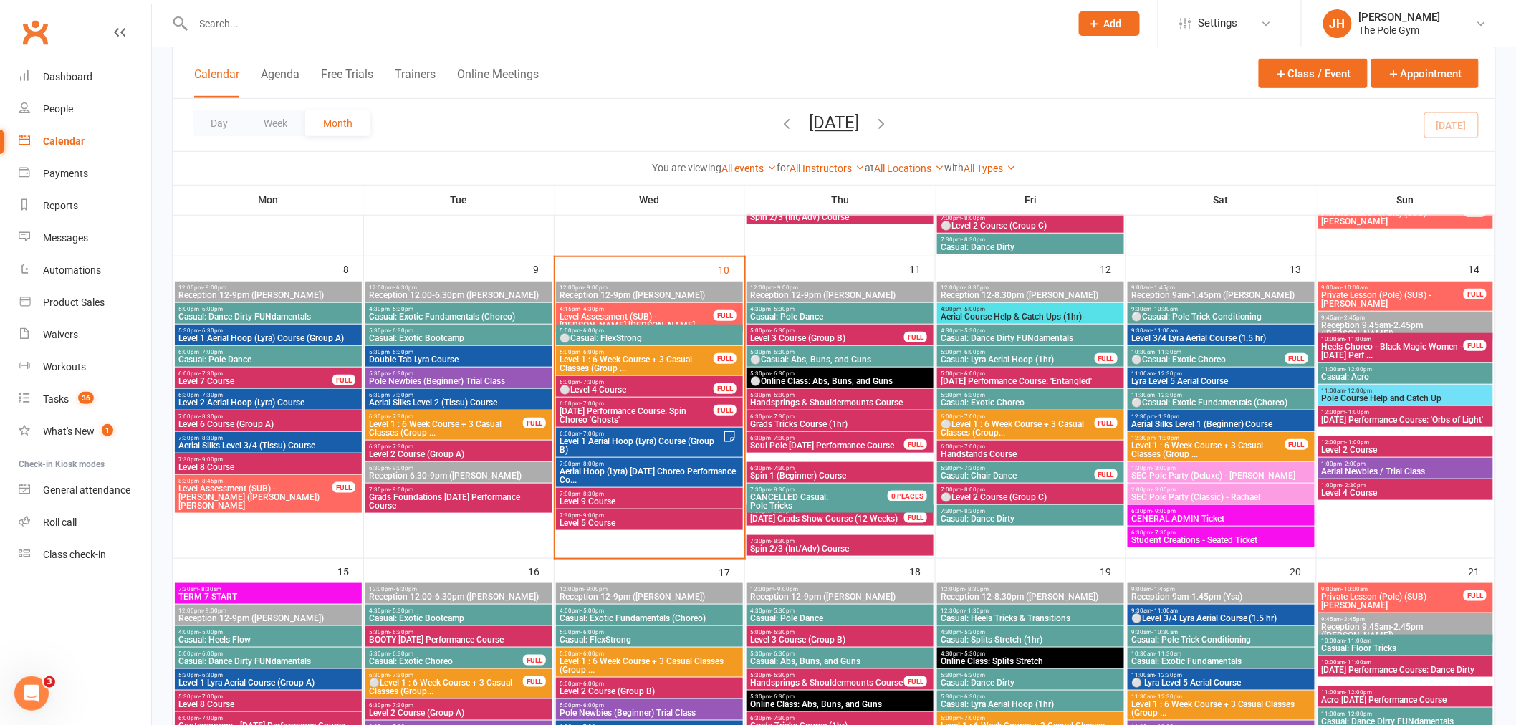
scroll to position [398, 0]
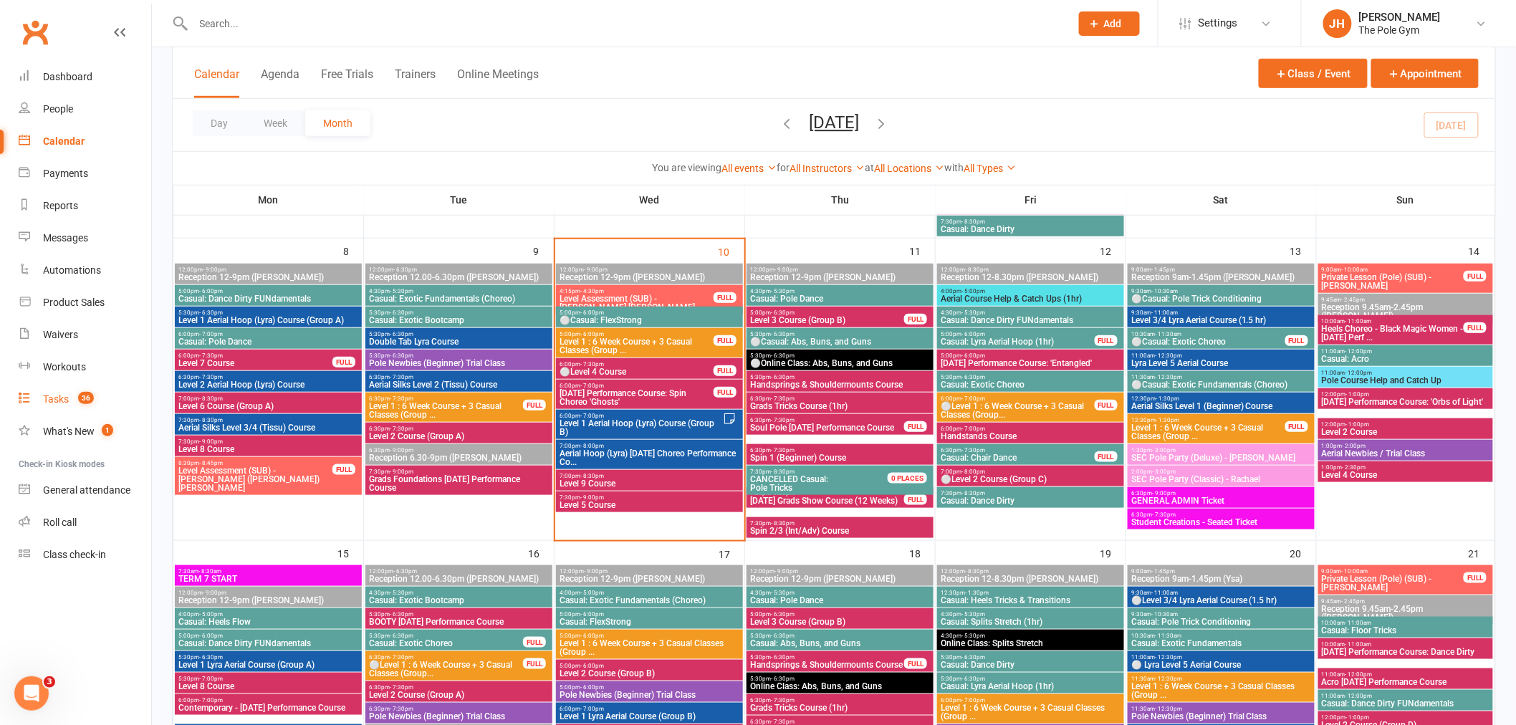
click at [73, 395] on count-badge "36" at bounding box center [82, 398] width 23 height 11
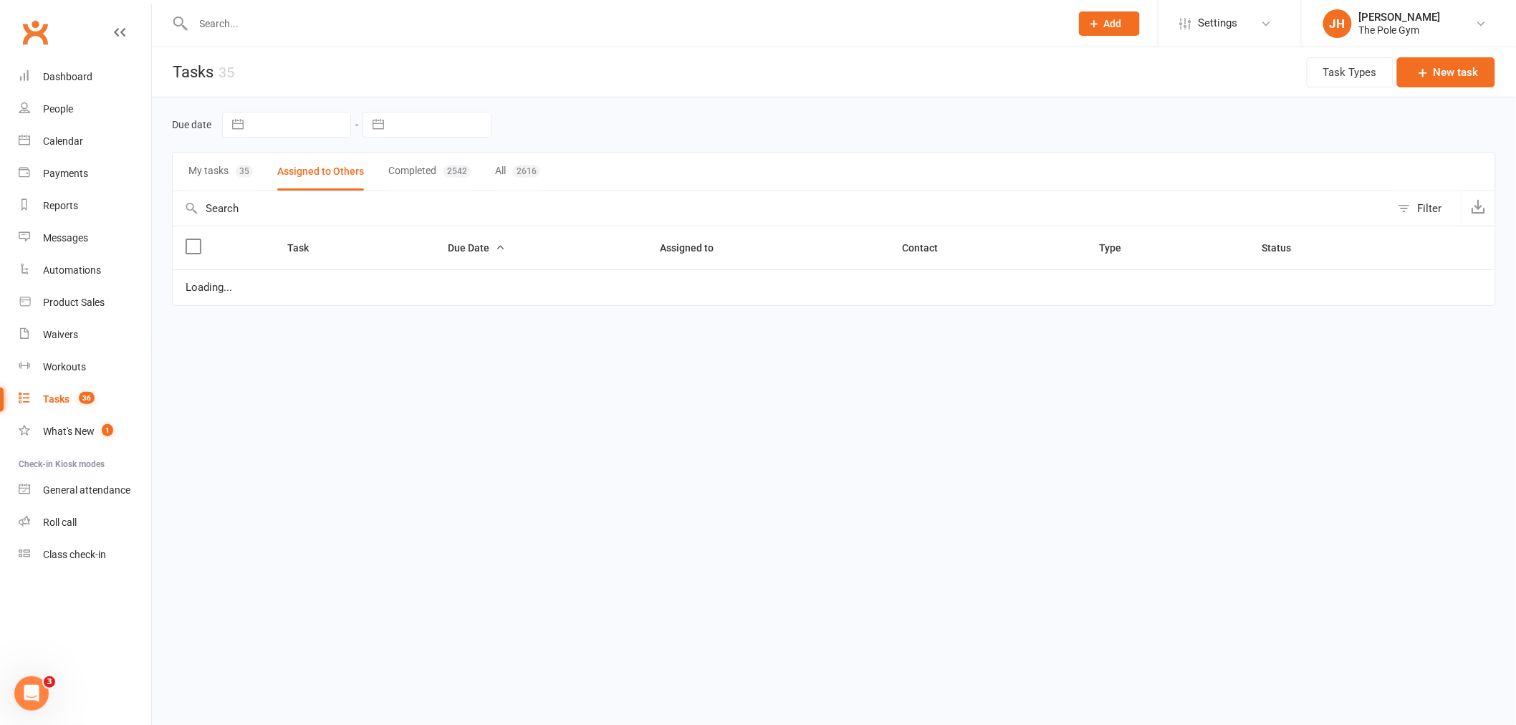
select select "started"
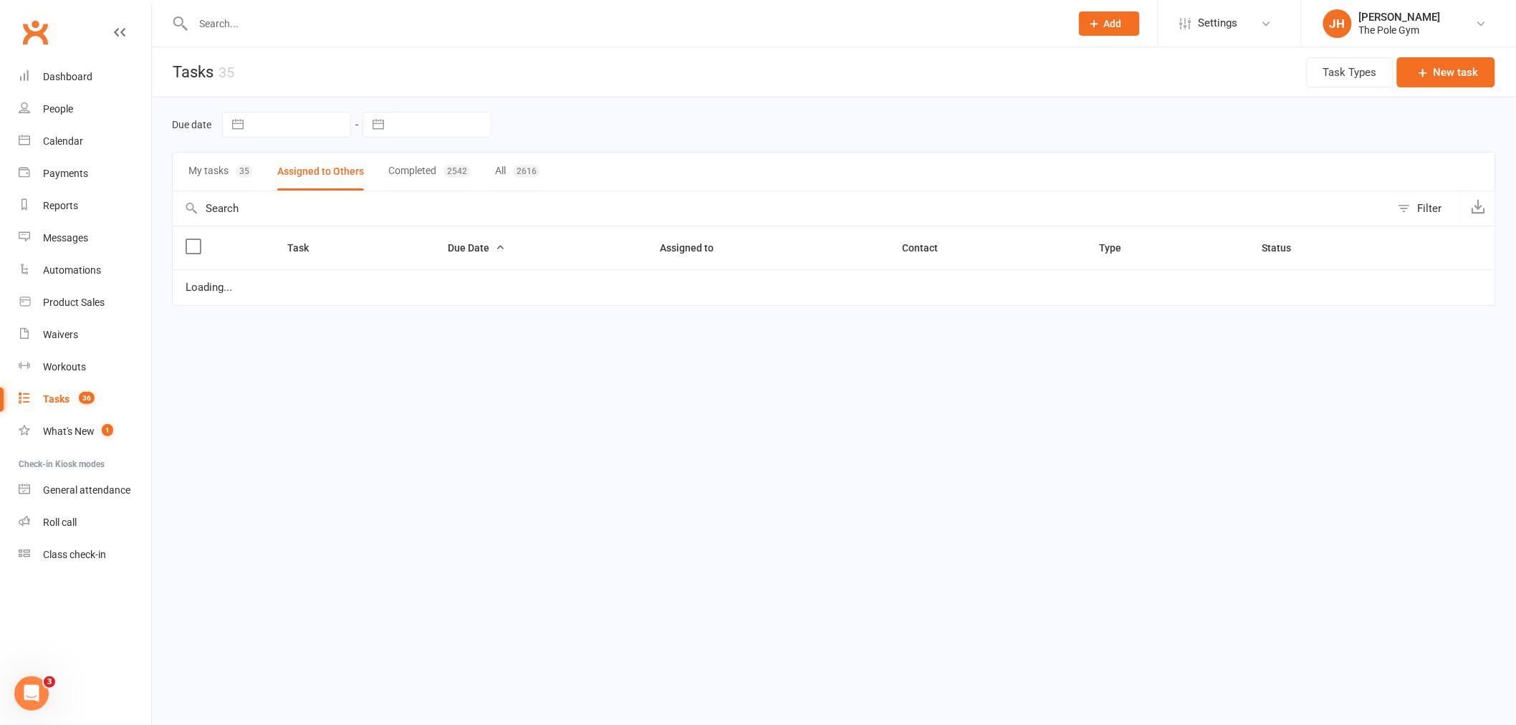
select select "started"
select select "waiting"
select select "started"
select select "waiting"
select select "started"
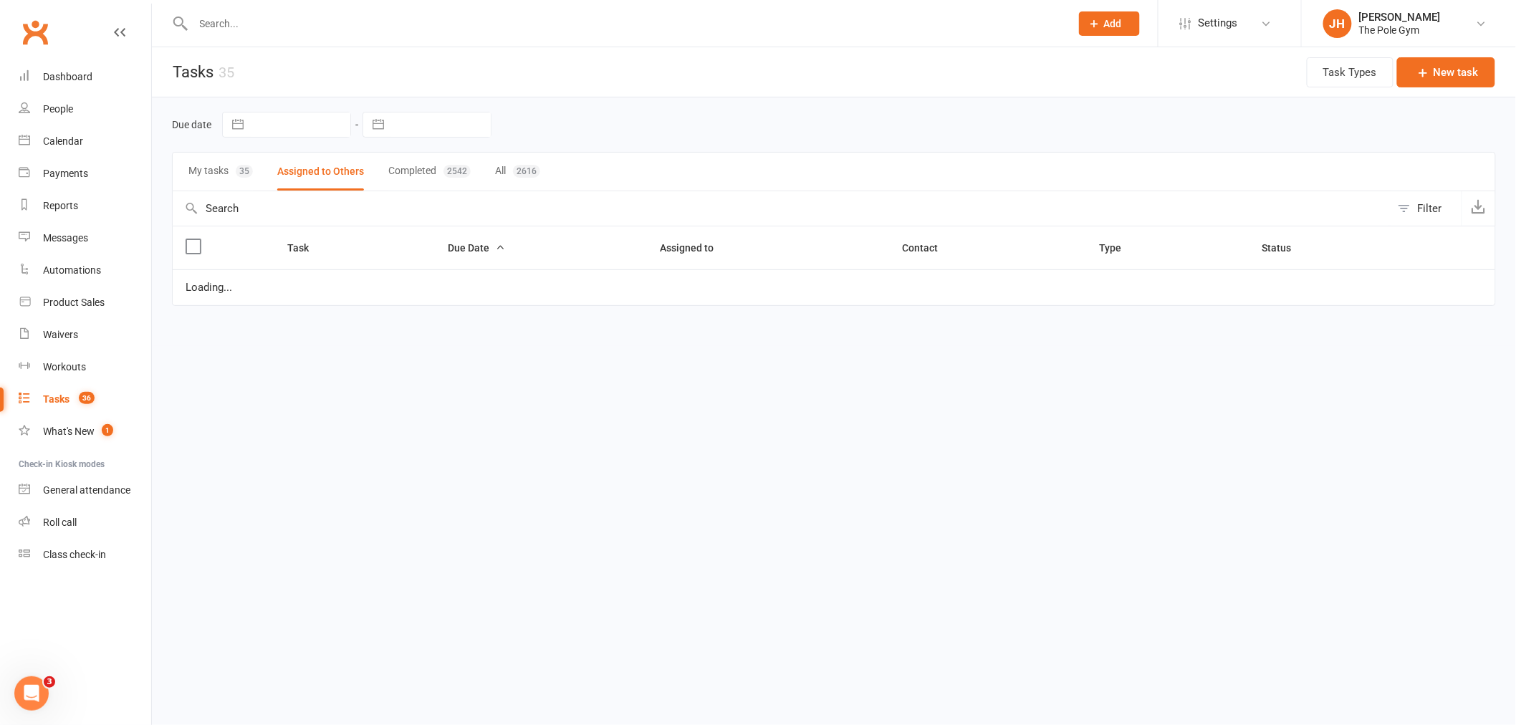
select select "started"
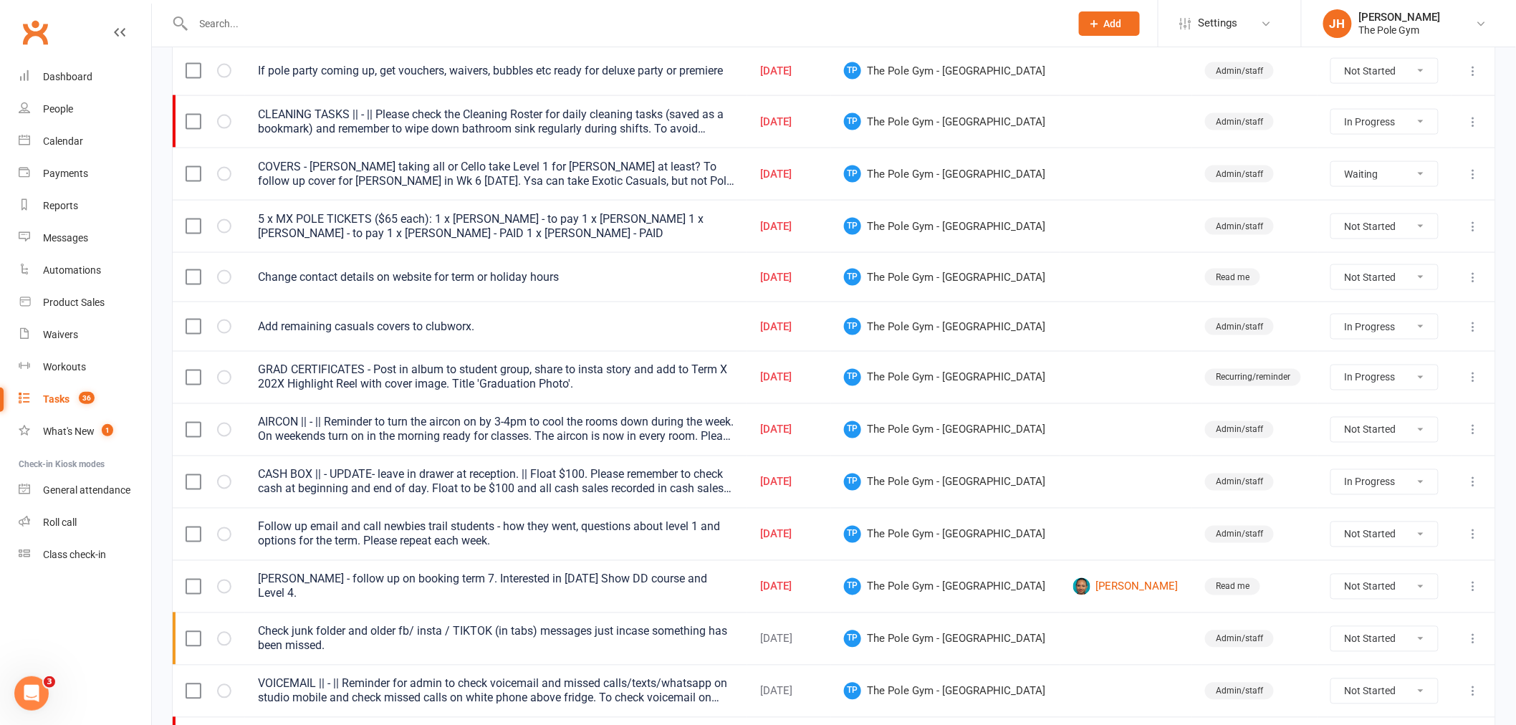
scroll to position [792, 0]
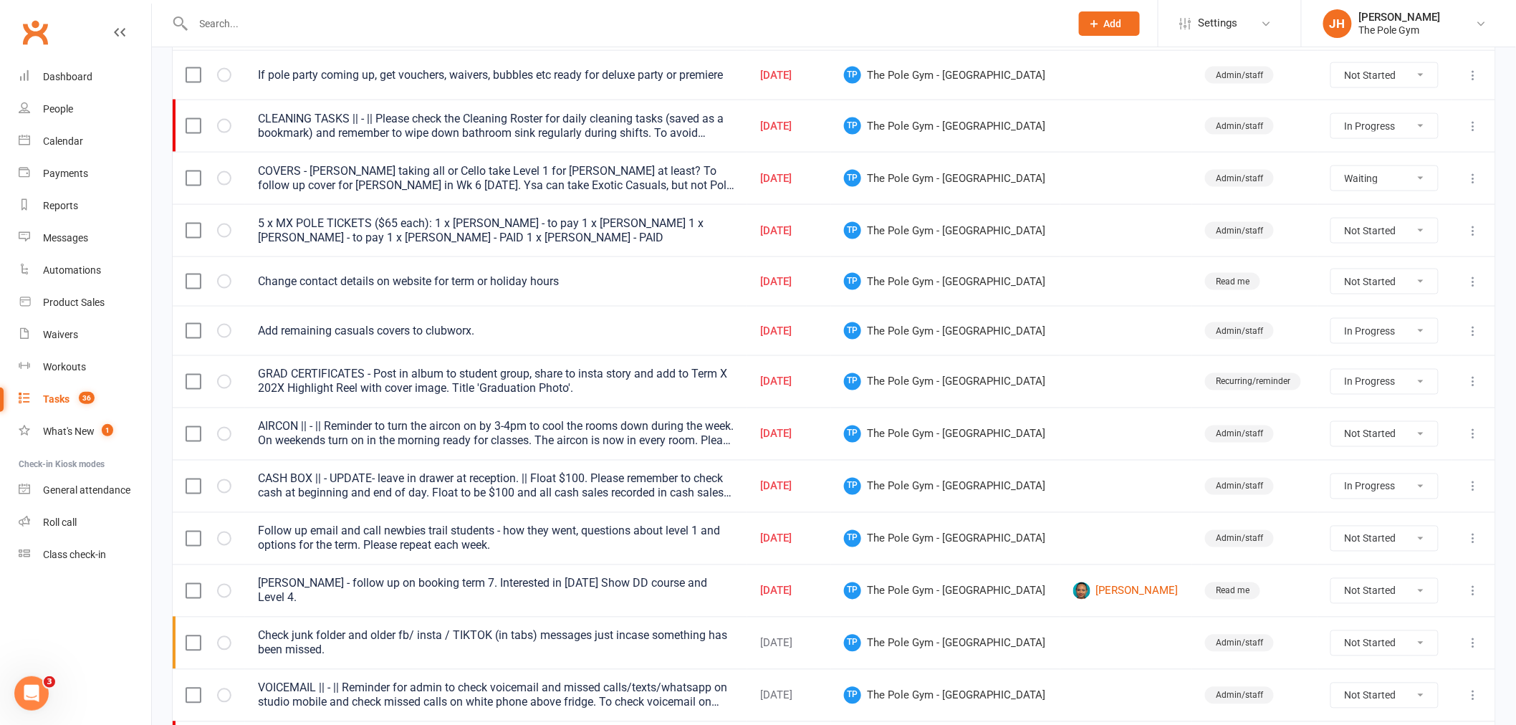
click at [1473, 590] on icon at bounding box center [1473, 591] width 14 height 14
click at [1371, 655] on link "Edit" at bounding box center [1399, 651] width 142 height 29
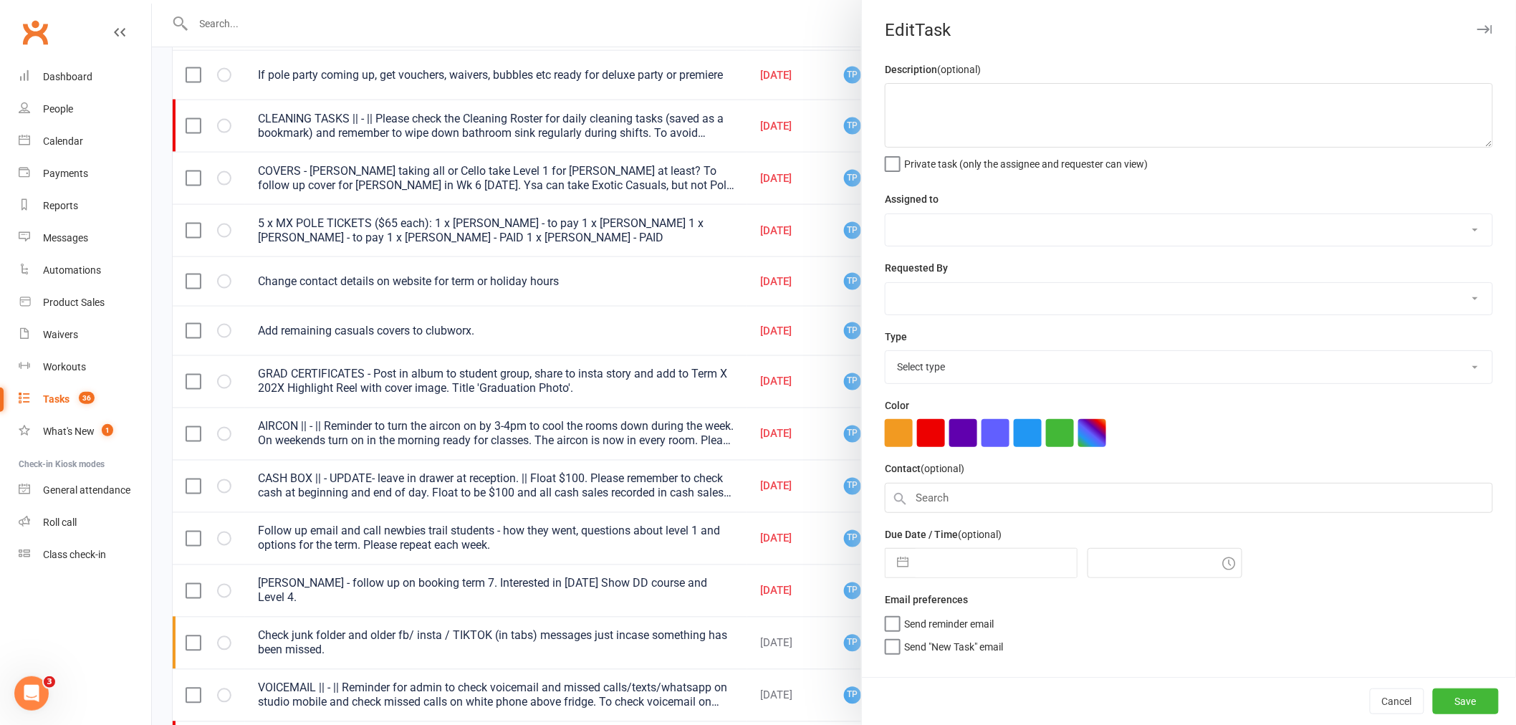
type textarea "Joylene Tanfa - follow up on booking term 7. Interested in Halloween Show DD co…"
select select "33291"
select select "32541"
type input "[DATE]"
type input "7:00pm"
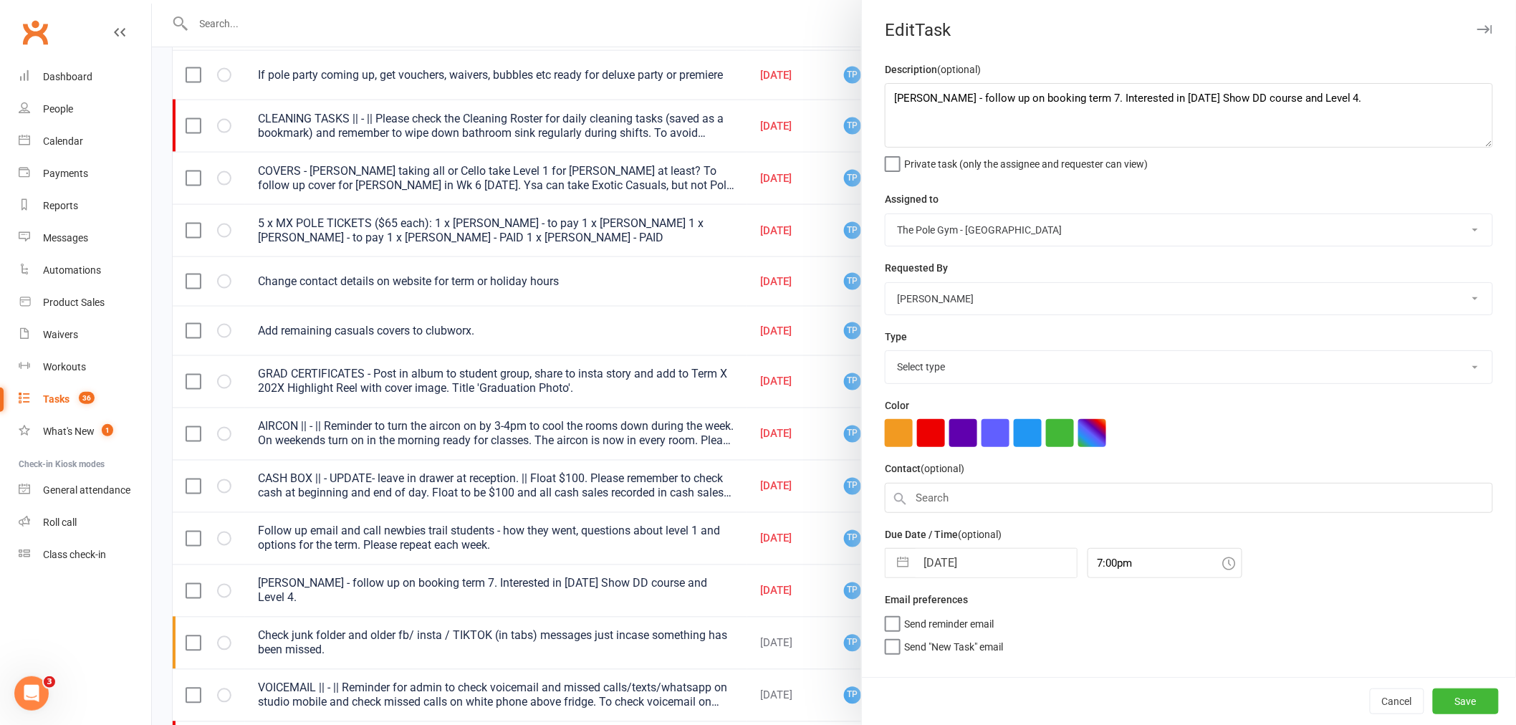
click at [996, 563] on input "[DATE]" at bounding box center [995, 563] width 161 height 29
select select "16718"
select select "7"
select select "2025"
select select "8"
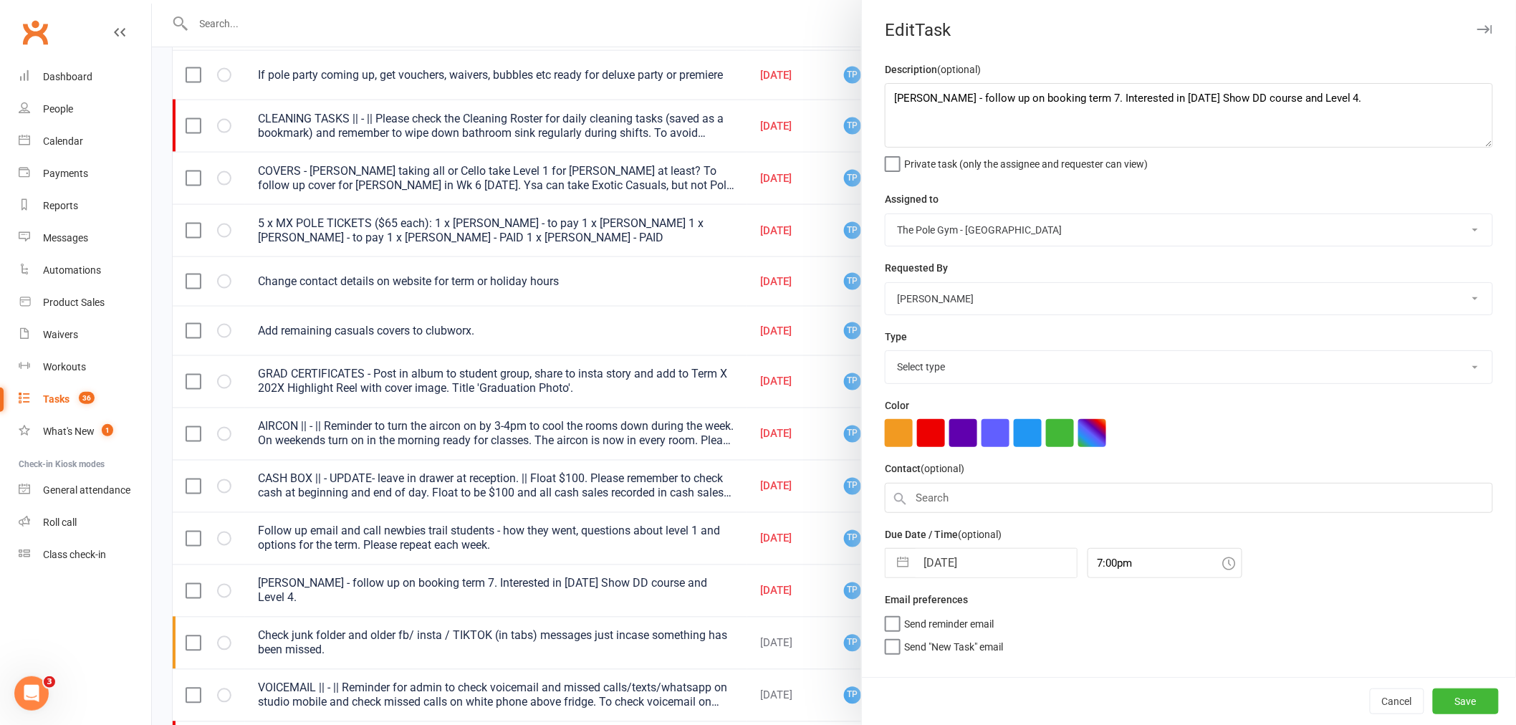
select select "2025"
select select "9"
select select "2025"
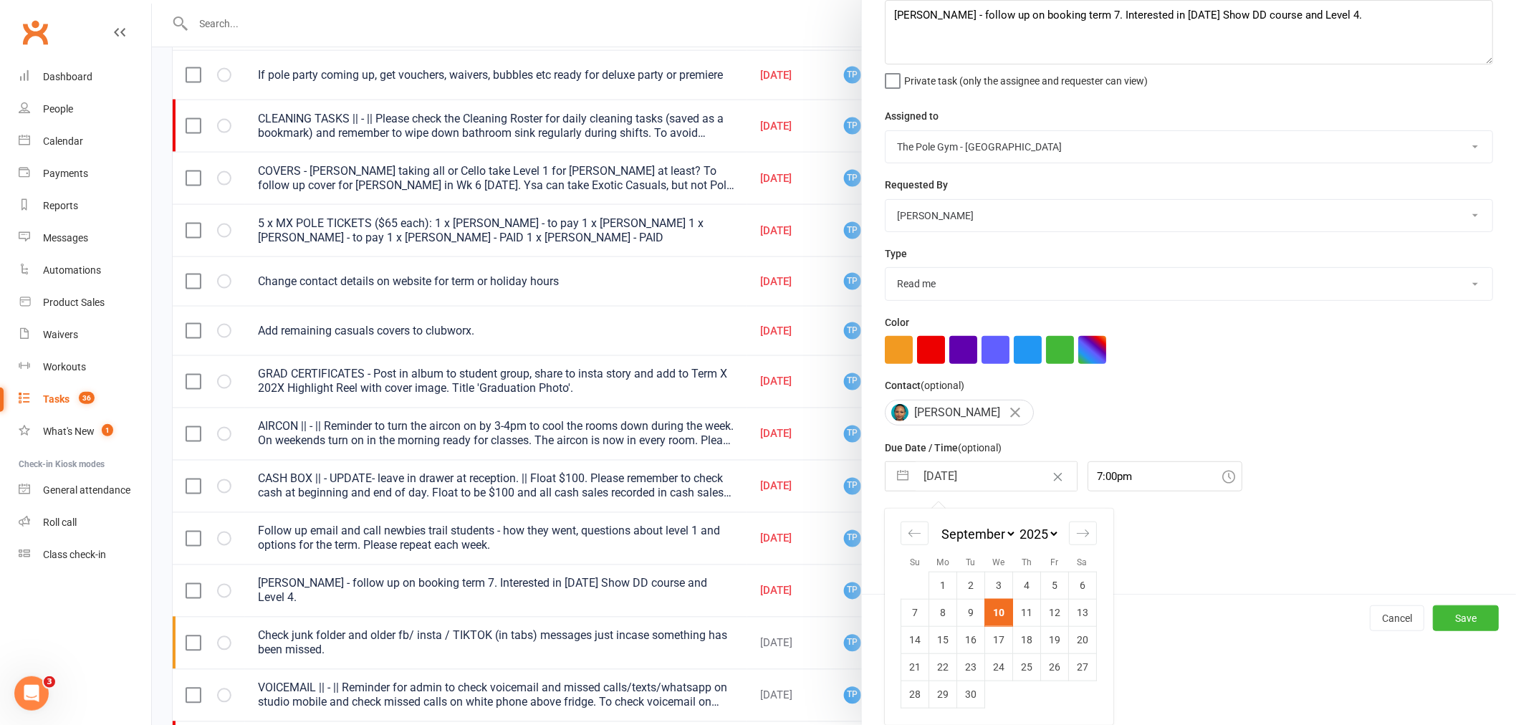
scroll to position [84, 0]
click at [1048, 612] on td "12" at bounding box center [1055, 612] width 28 height 27
type input "12 Sep 2025"
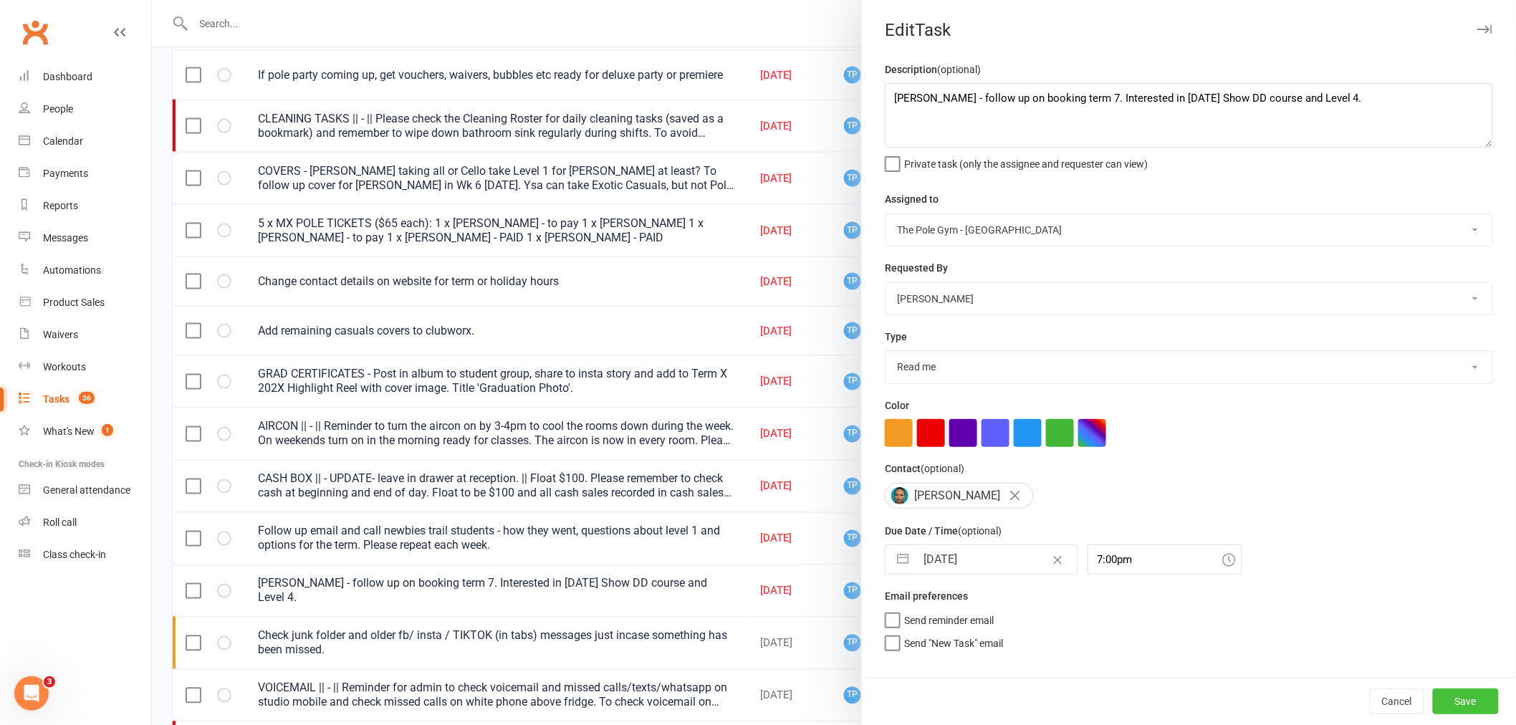
click at [1486, 706] on button "Save" at bounding box center [1466, 701] width 66 height 26
select select "started"
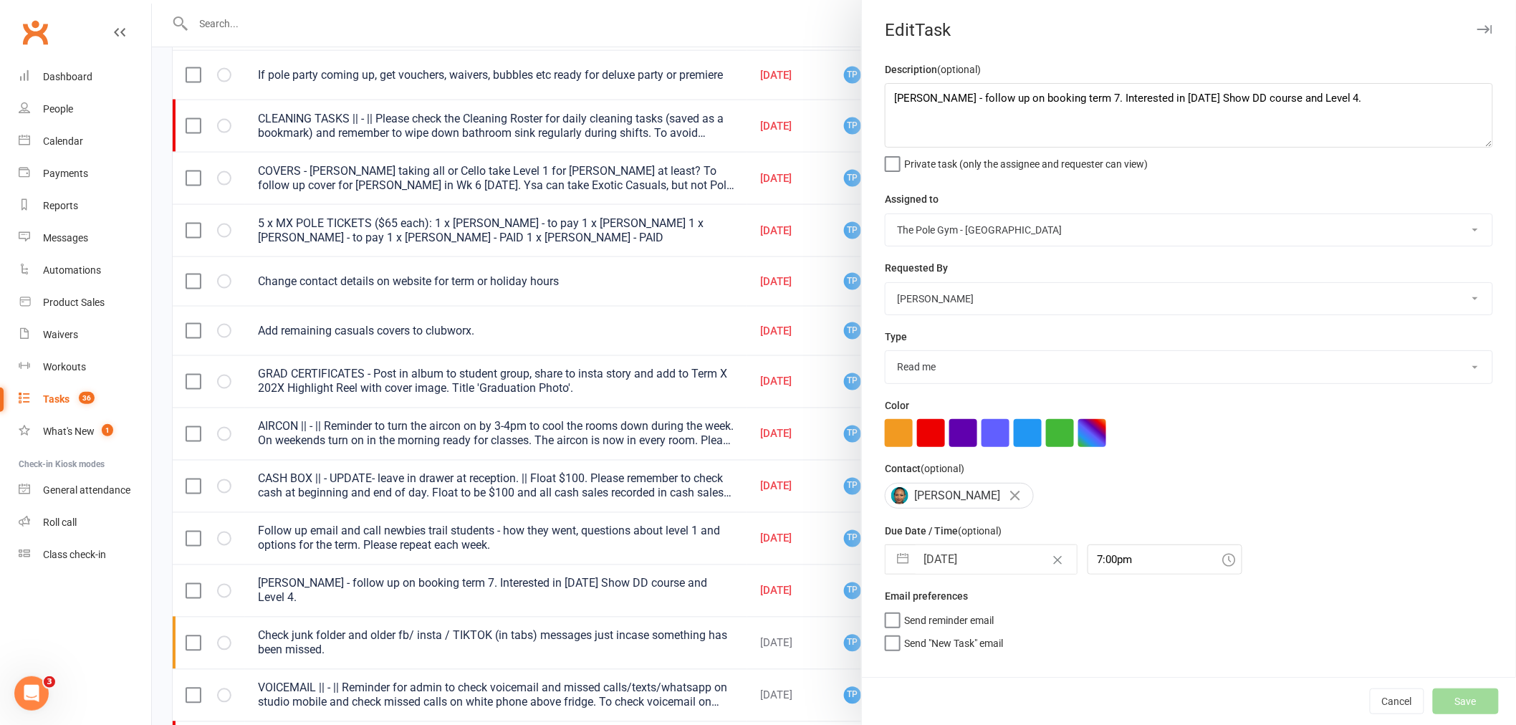
select select "started"
select select "waiting"
select select "started"
select select "waiting"
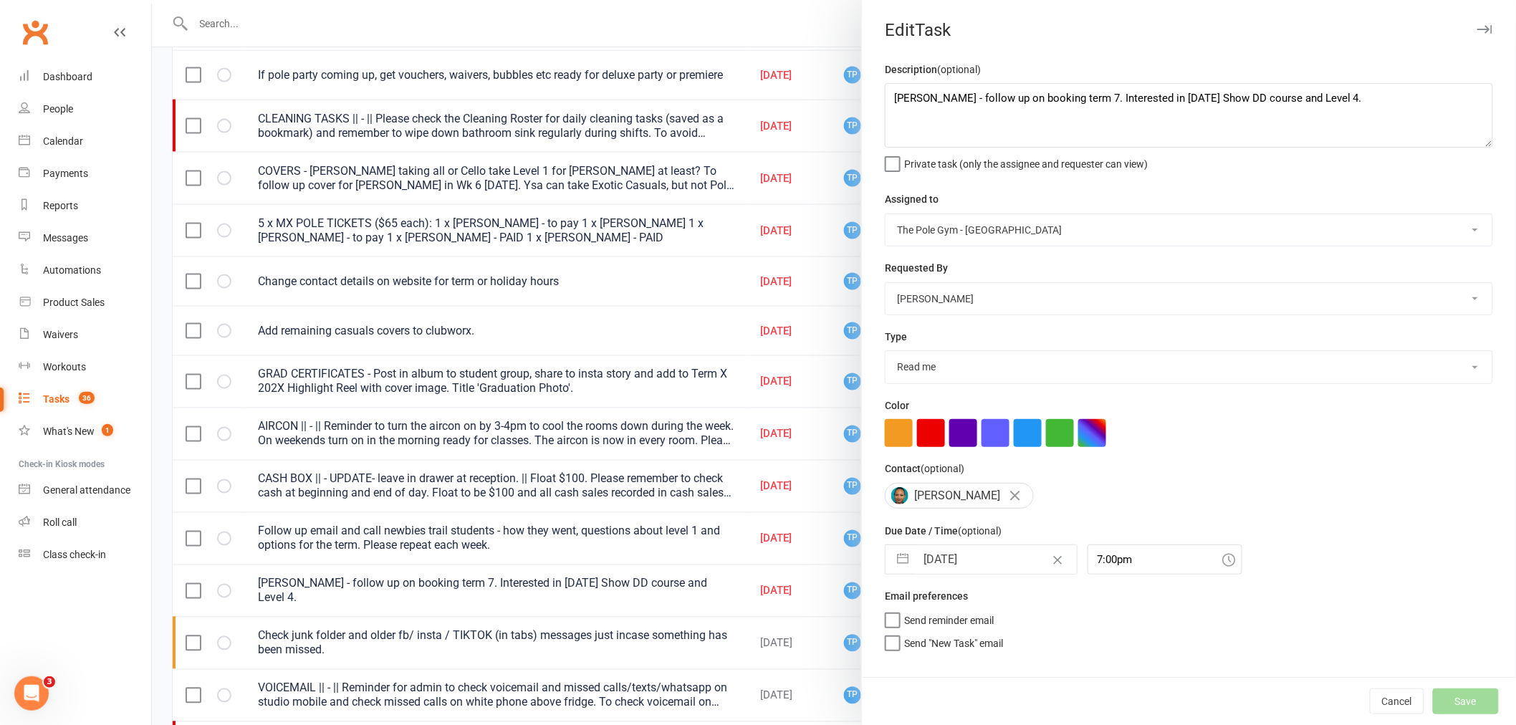
select select "started"
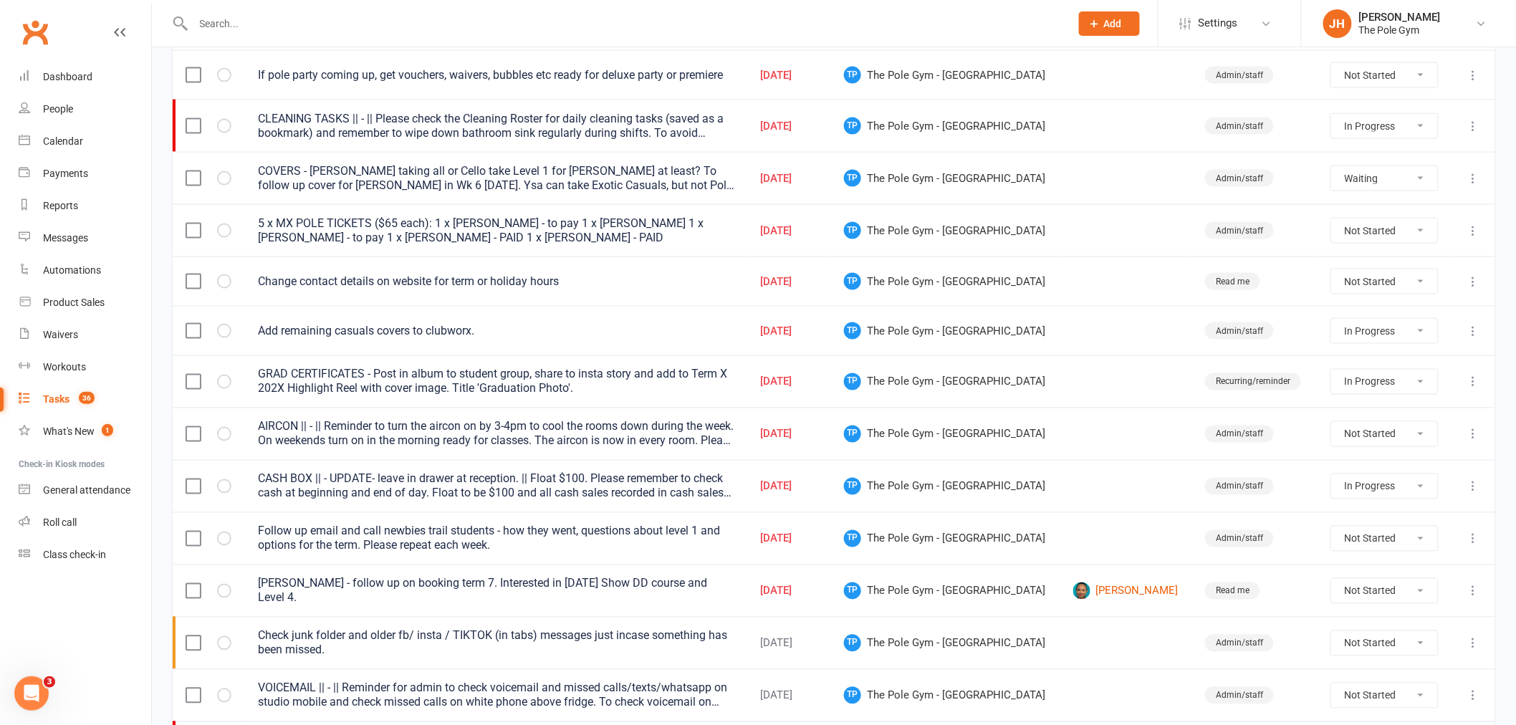
select select "started"
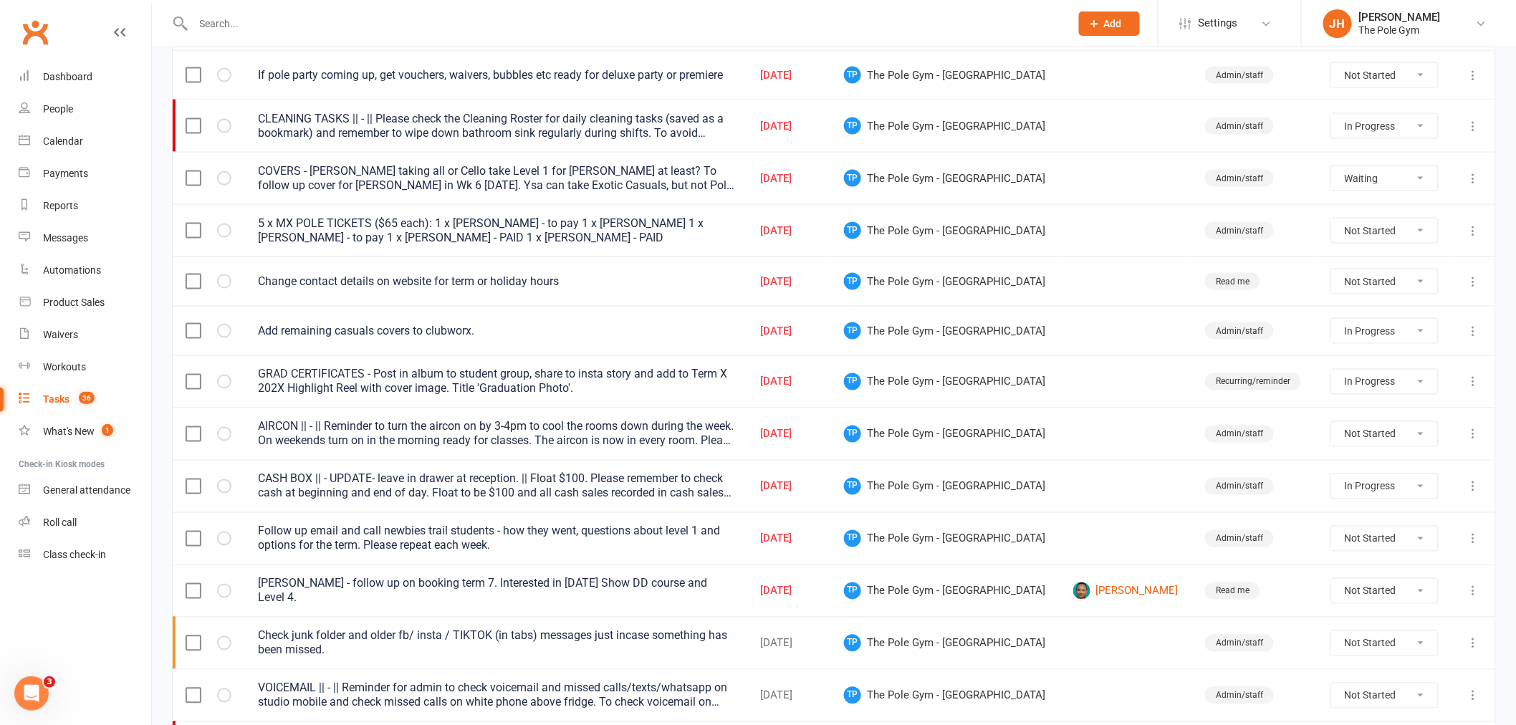
select select "started"
select select "waiting"
select select "started"
select select "waiting"
select select "started"
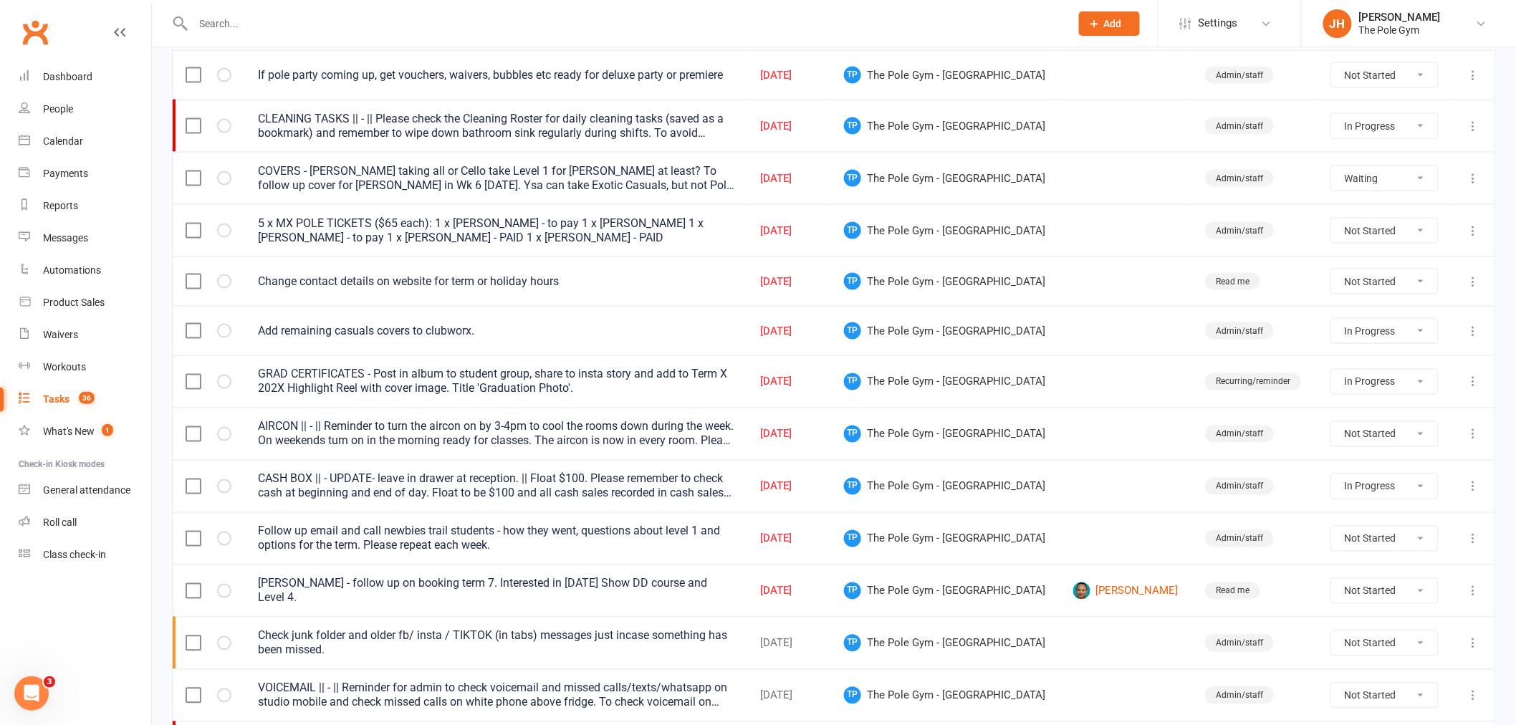
select select "started"
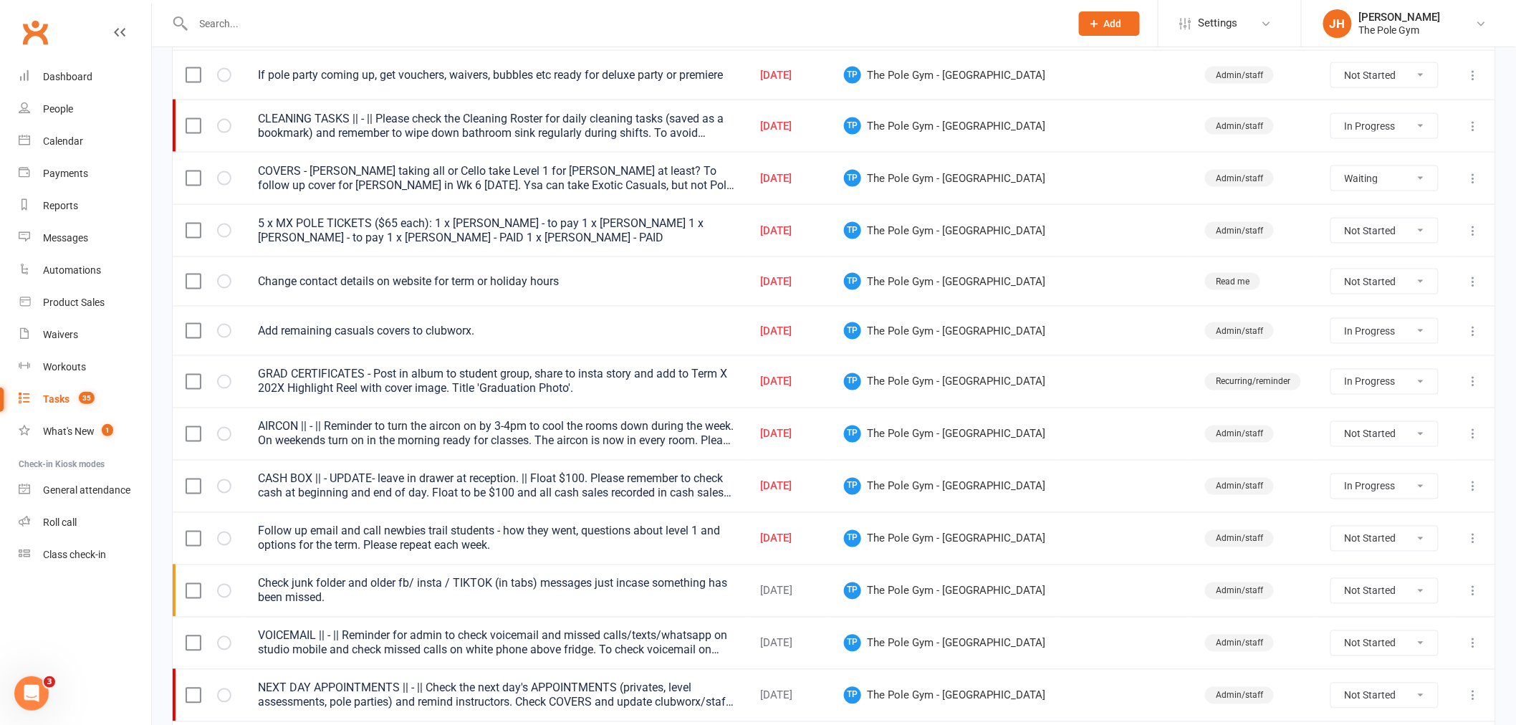
click at [1472, 435] on icon at bounding box center [1473, 434] width 14 height 14
click at [1355, 493] on link "Edit" at bounding box center [1399, 494] width 142 height 29
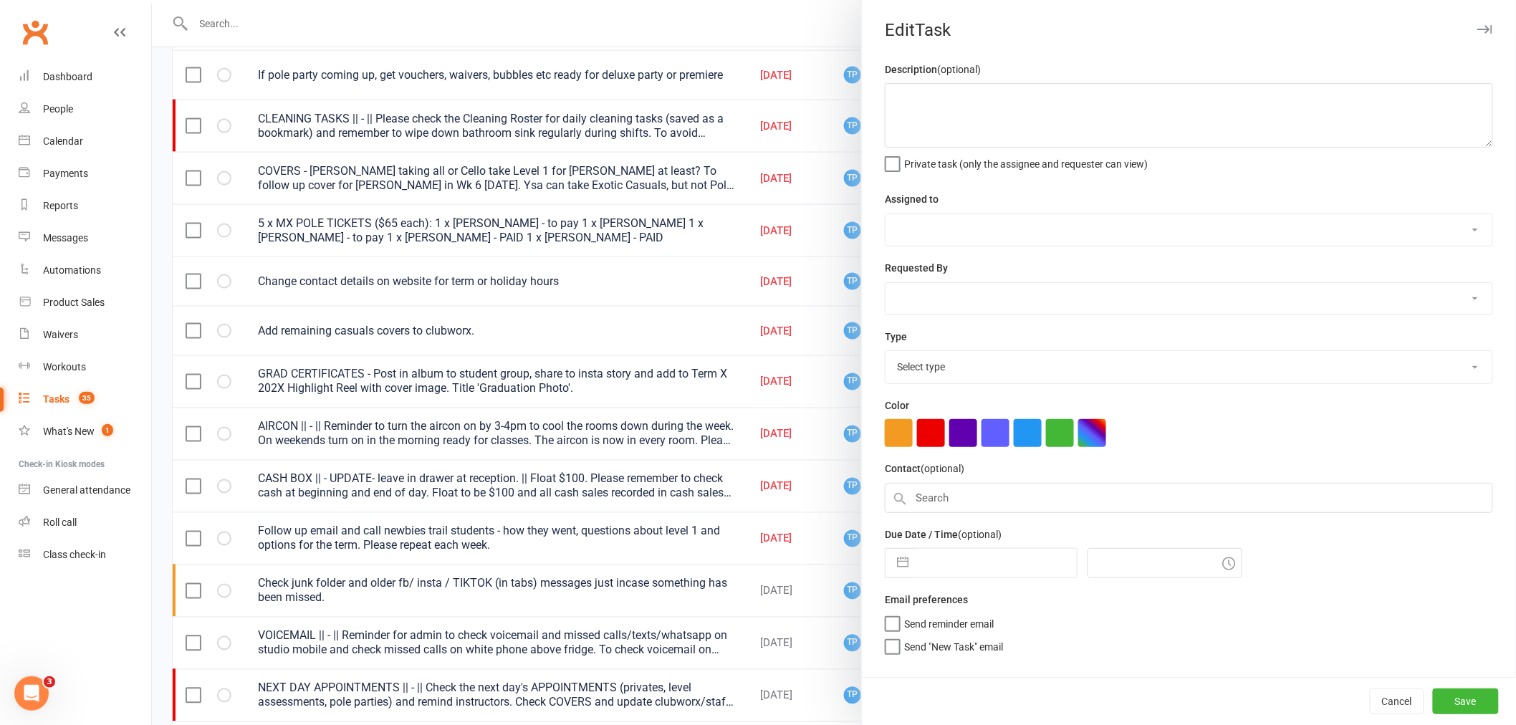
type textarea "AIRCON || - || Reminder to turn the aircon on by 3-4pm to cool the rooms down d…"
select select "33291"
select select "32541"
type input "09 Sep 2025"
type input "9:15am"
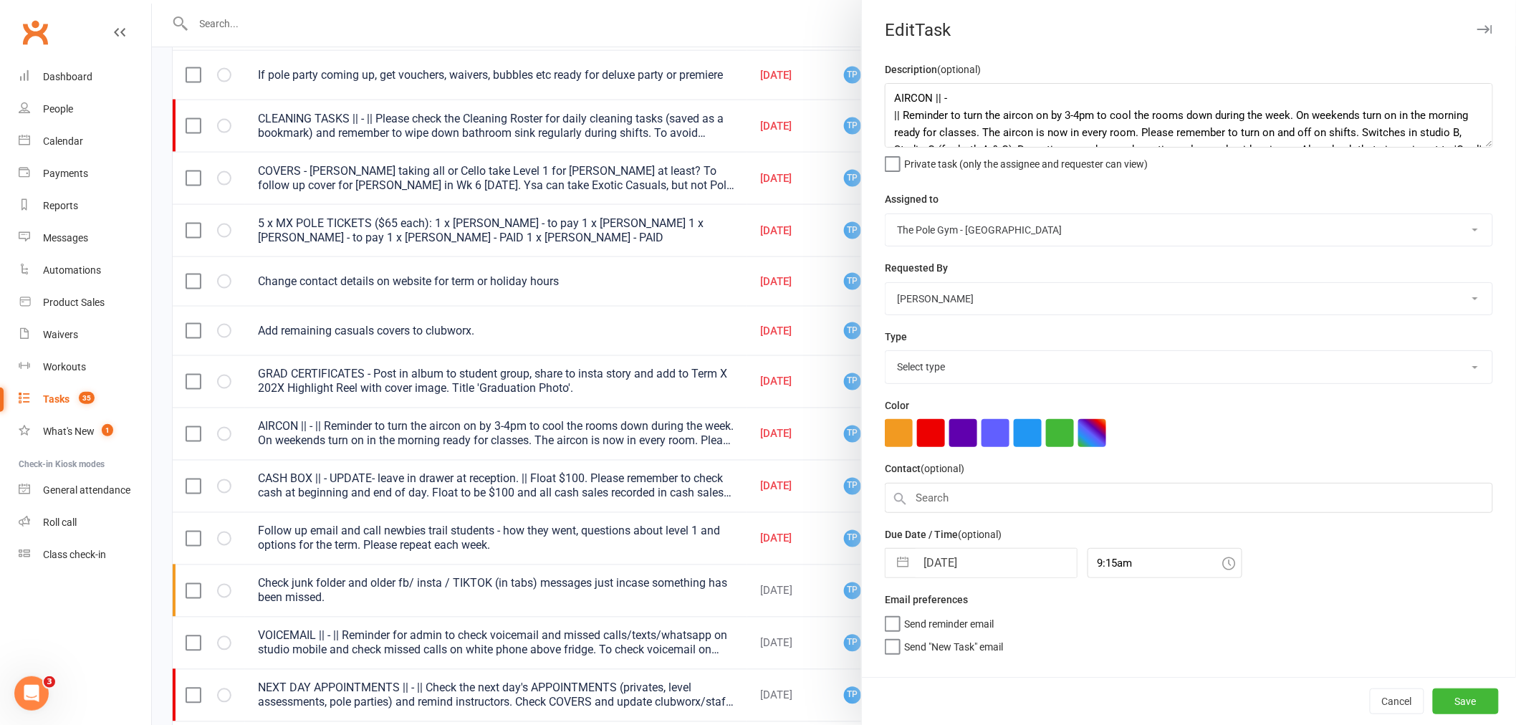
select select "18330"
click at [985, 561] on input "09 Sep 2025" at bounding box center [995, 563] width 161 height 29
select select "7"
select select "2025"
select select "8"
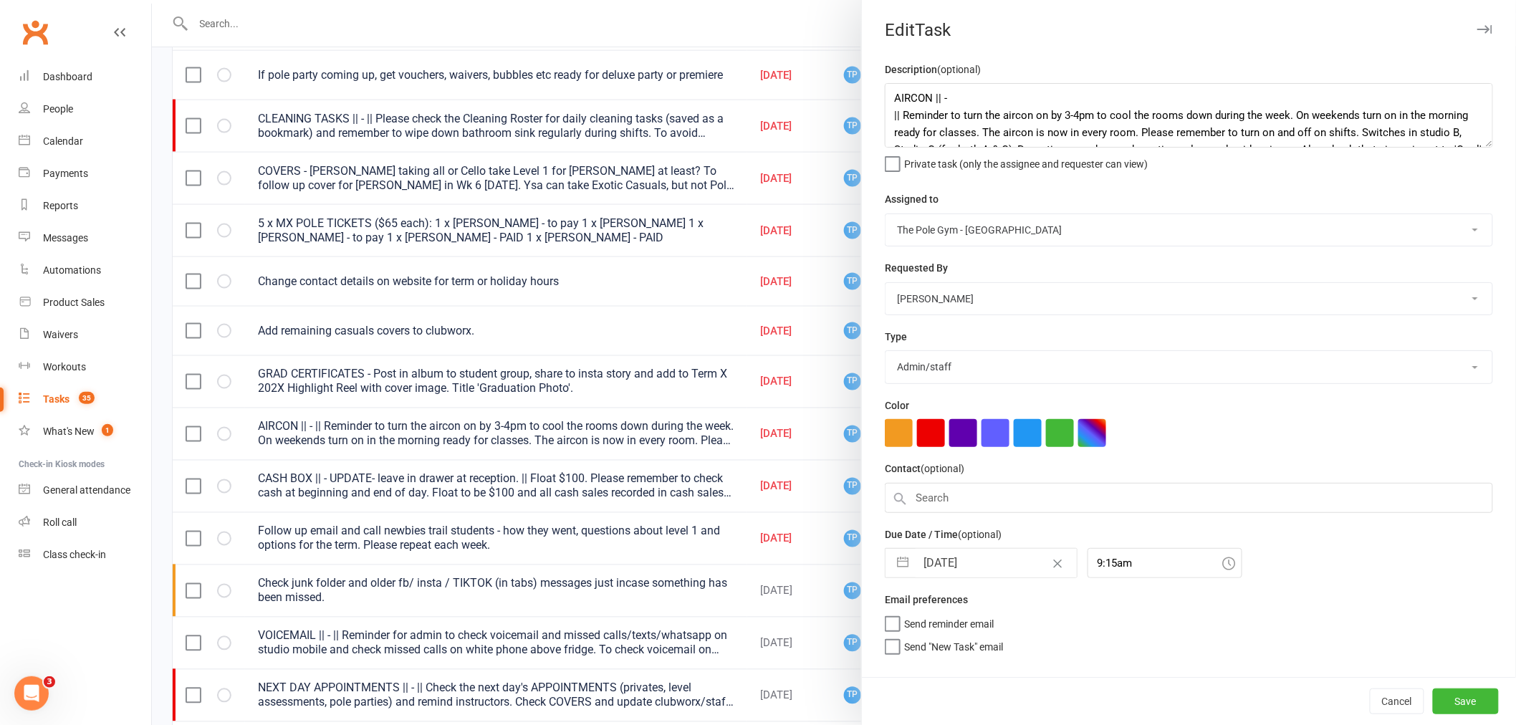
select select "2025"
select select "9"
select select "2025"
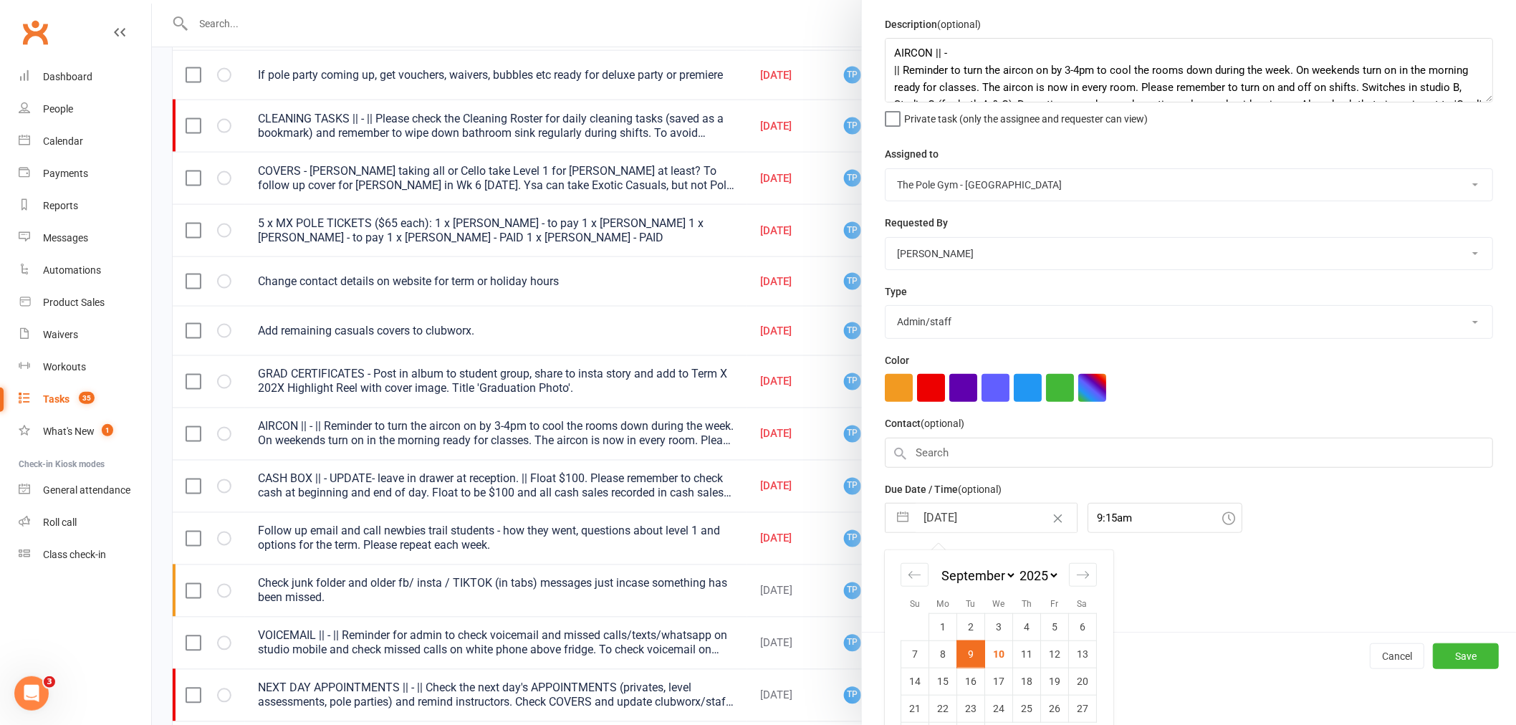
scroll to position [87, 0]
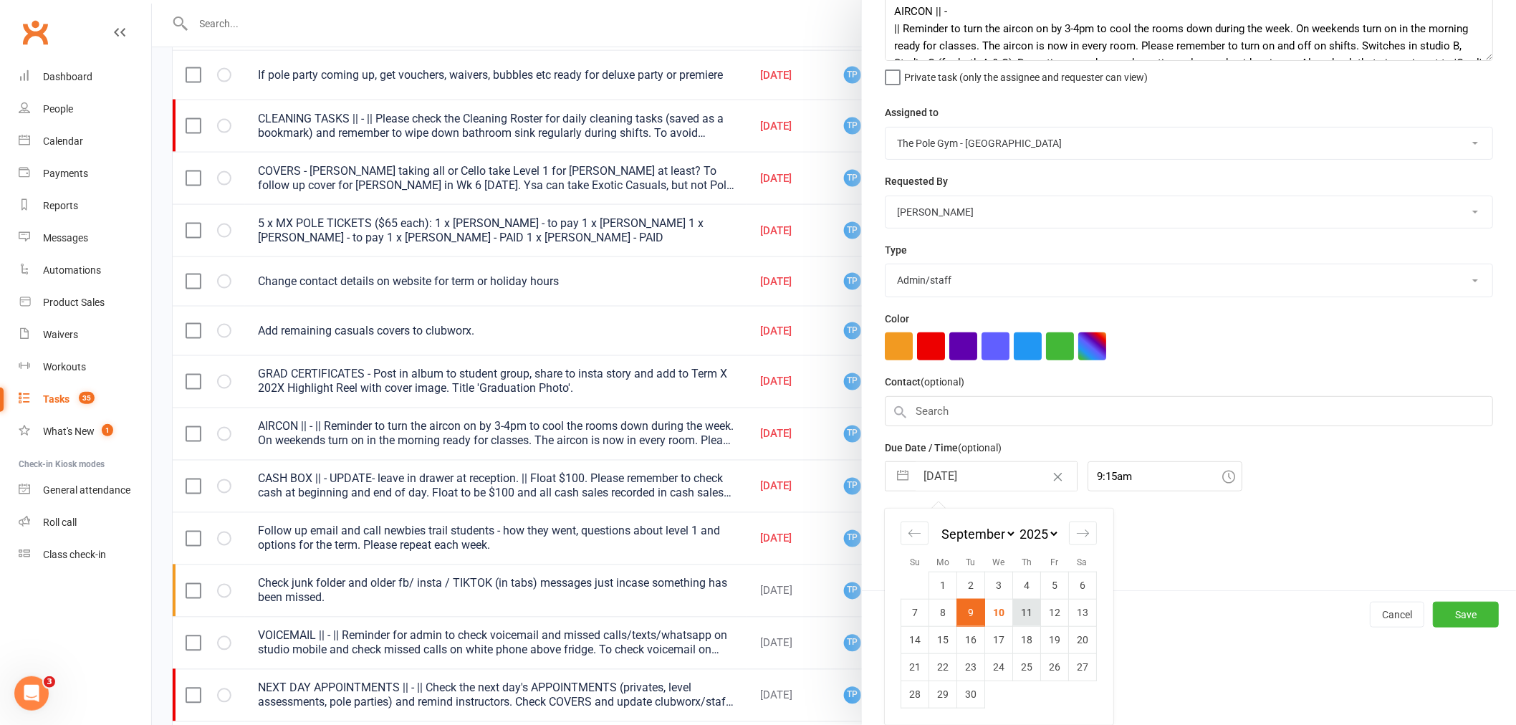
click at [1024, 617] on td "11" at bounding box center [1027, 612] width 28 height 27
type input "[DATE]"
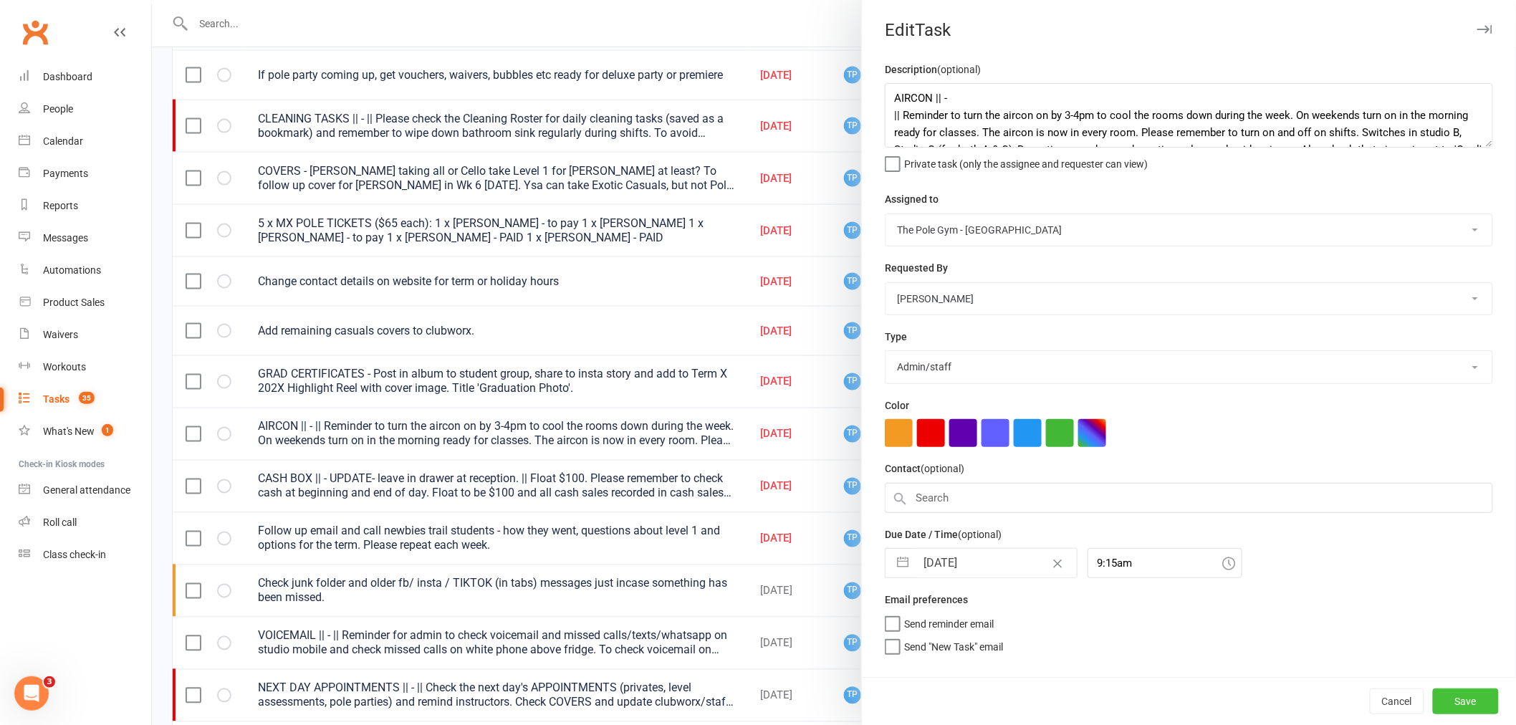
click at [1462, 705] on button "Save" at bounding box center [1466, 701] width 66 height 26
select select "started"
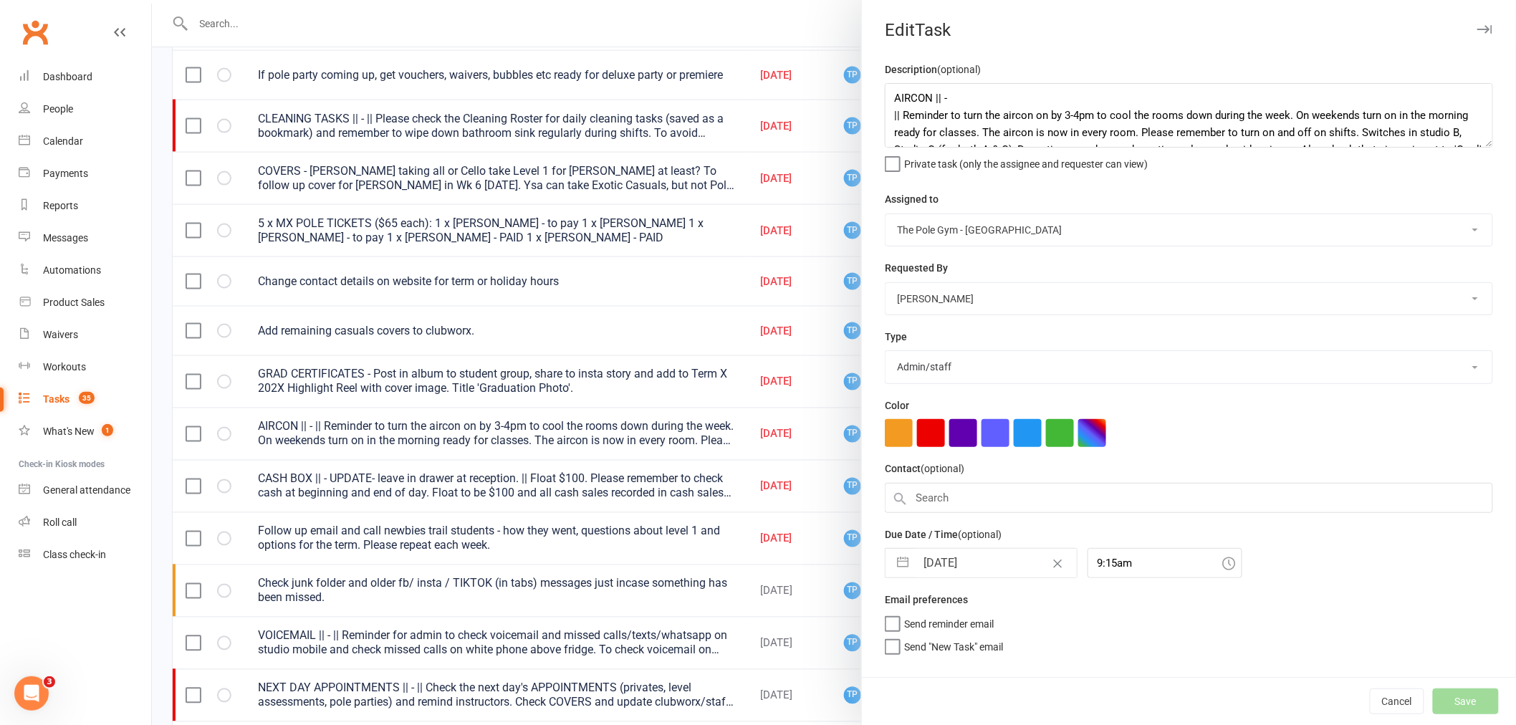
select select "started"
select select "waiting"
select select "started"
select select "waiting"
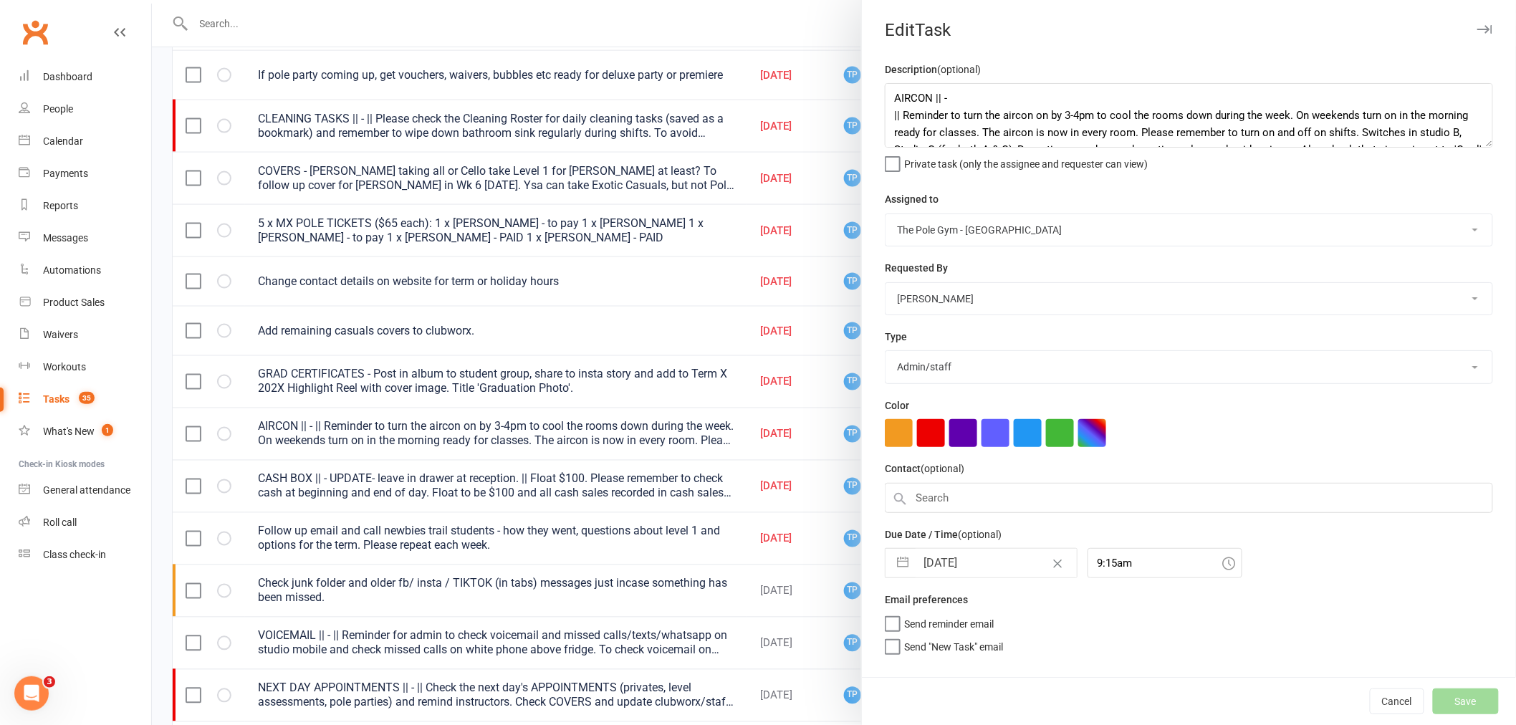
select select "started"
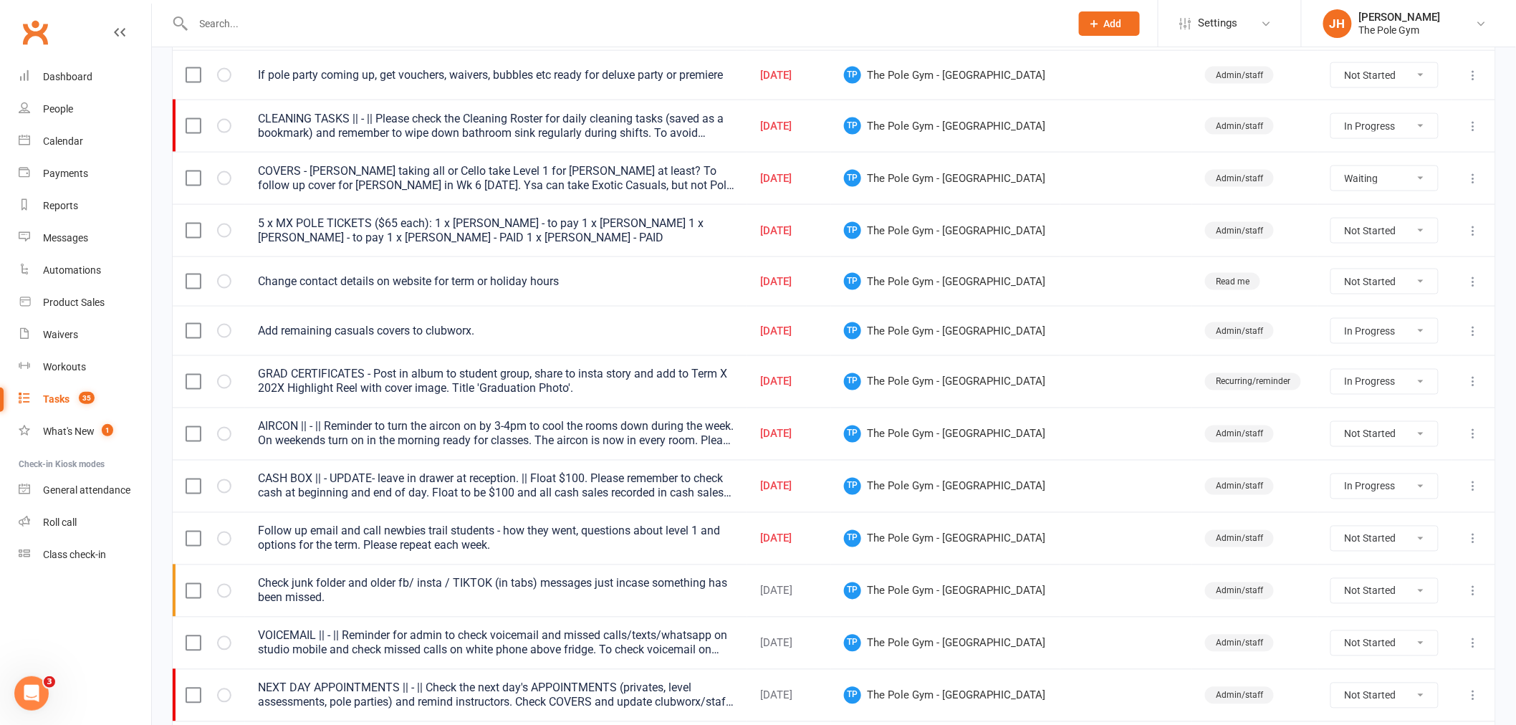
select select "started"
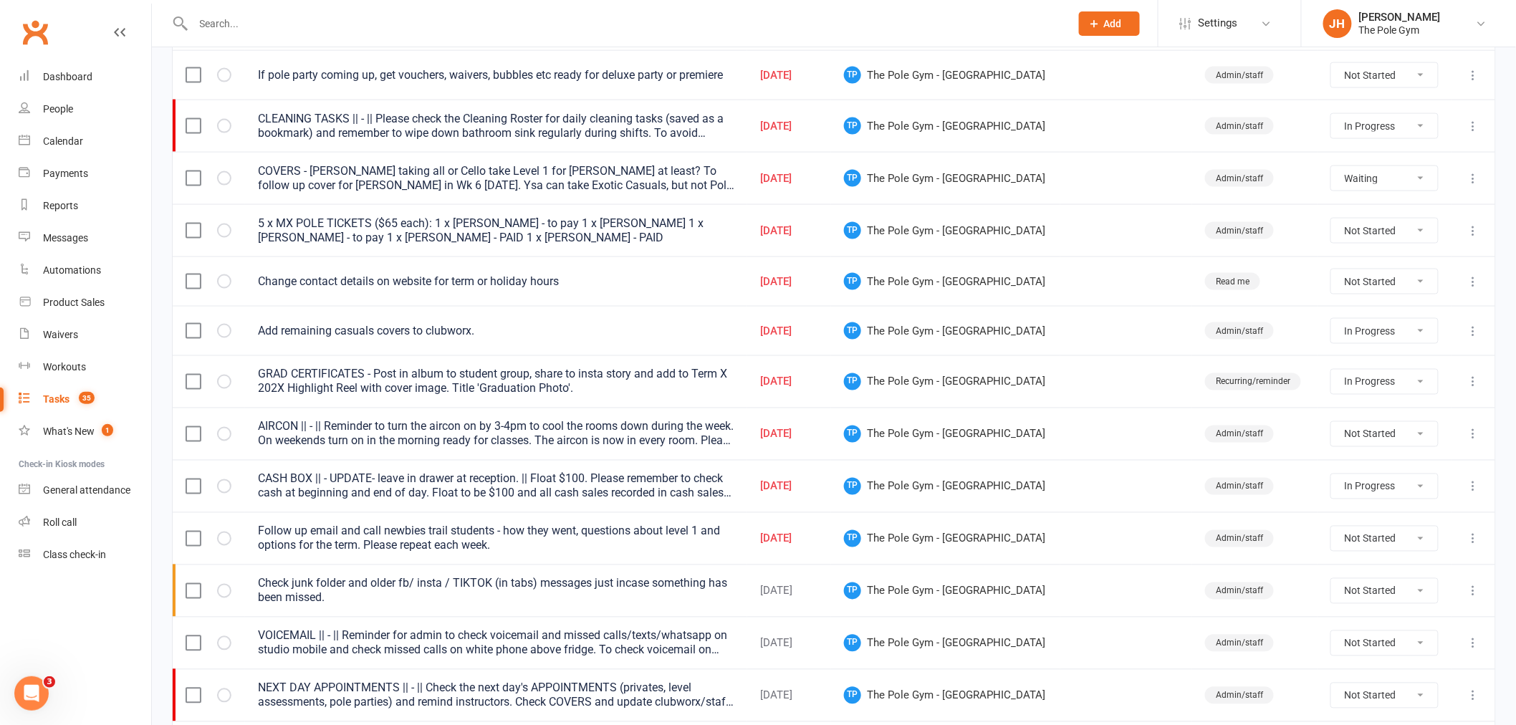
select select "started"
select select "waiting"
select select "started"
select select "waiting"
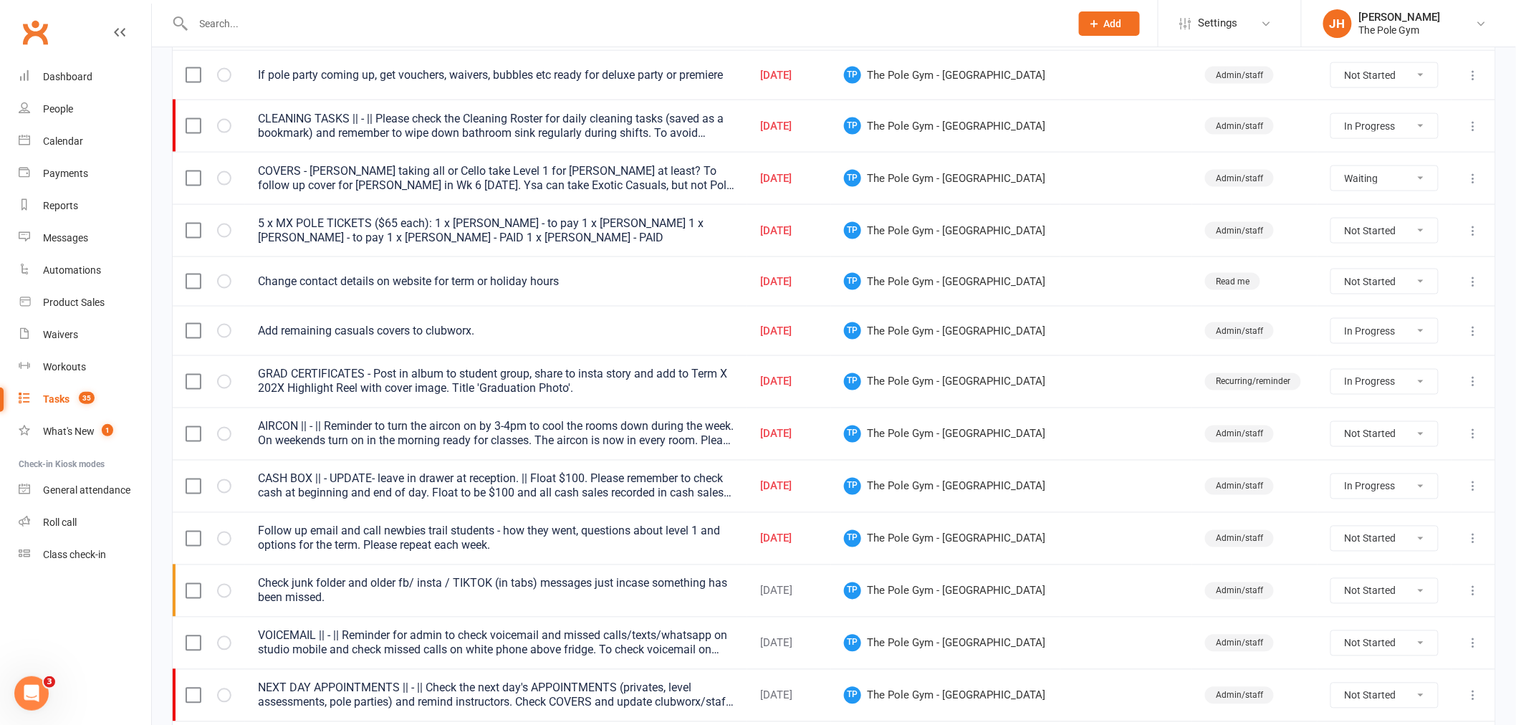
select select "started"
click at [1480, 284] on icon at bounding box center [1473, 281] width 14 height 14
click at [1368, 344] on link "Edit" at bounding box center [1399, 341] width 142 height 29
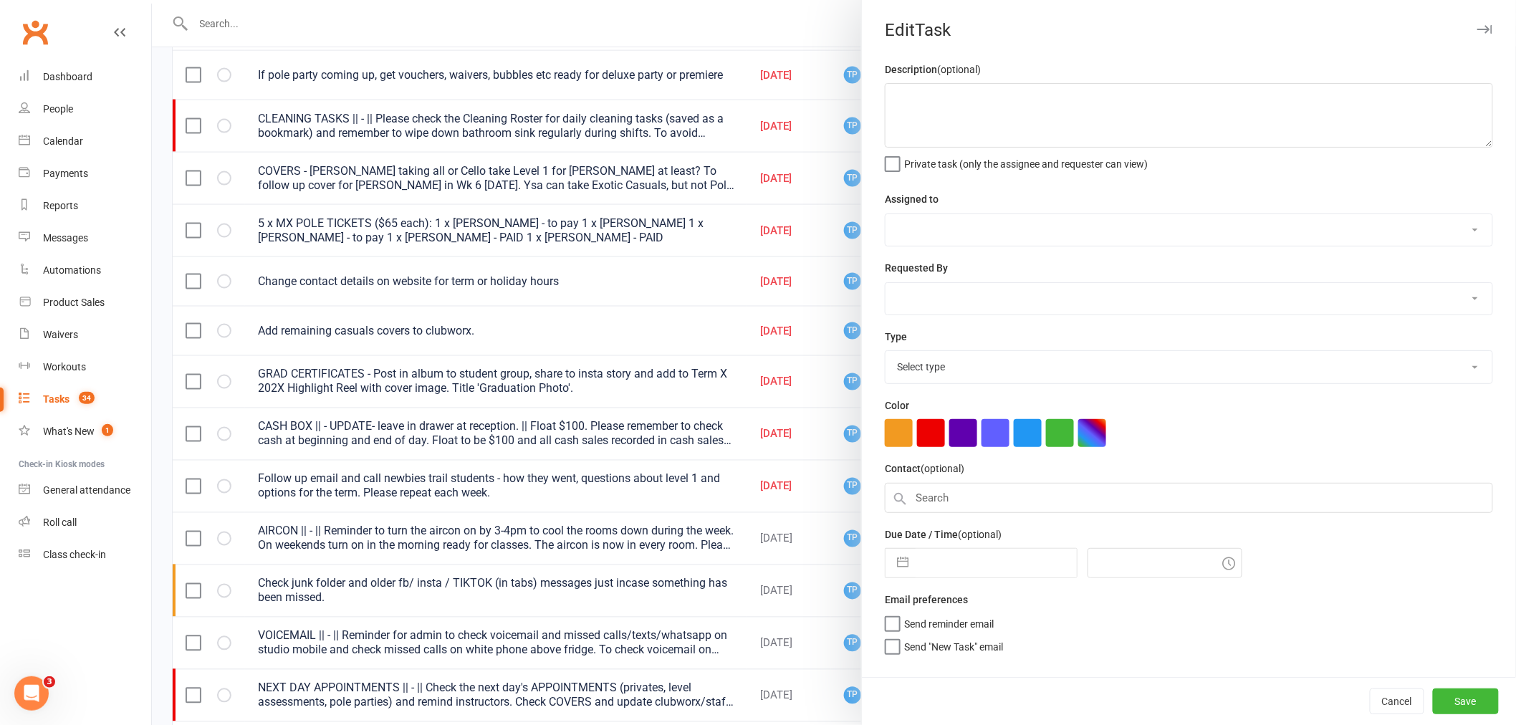
type textarea "Change contact details on website for term or holiday hours"
select select "33291"
select select "32541"
type input "08 Sep 2025"
type input "2:00pm"
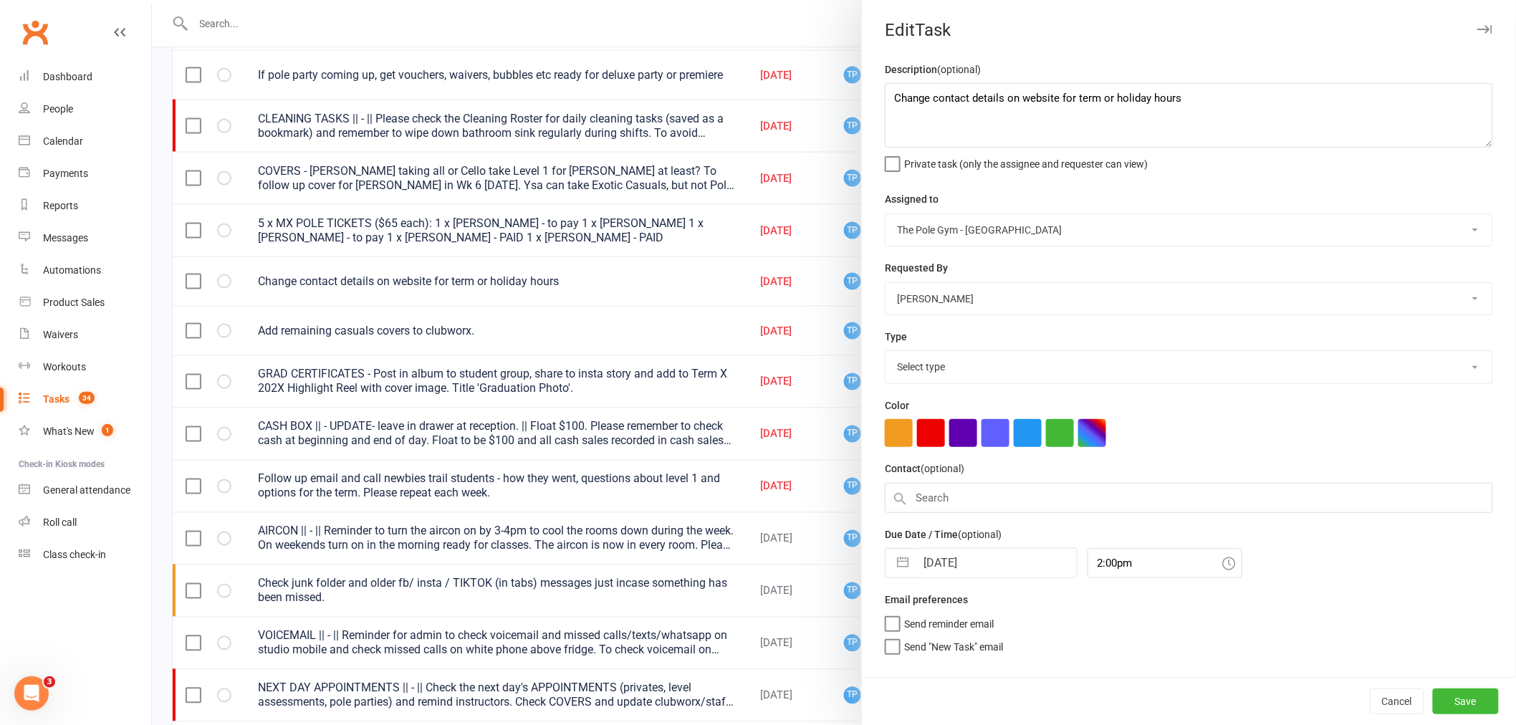
select select "16718"
click at [977, 564] on input "08 Sep 2025" at bounding box center [995, 563] width 161 height 29
select select "7"
select select "2025"
select select "8"
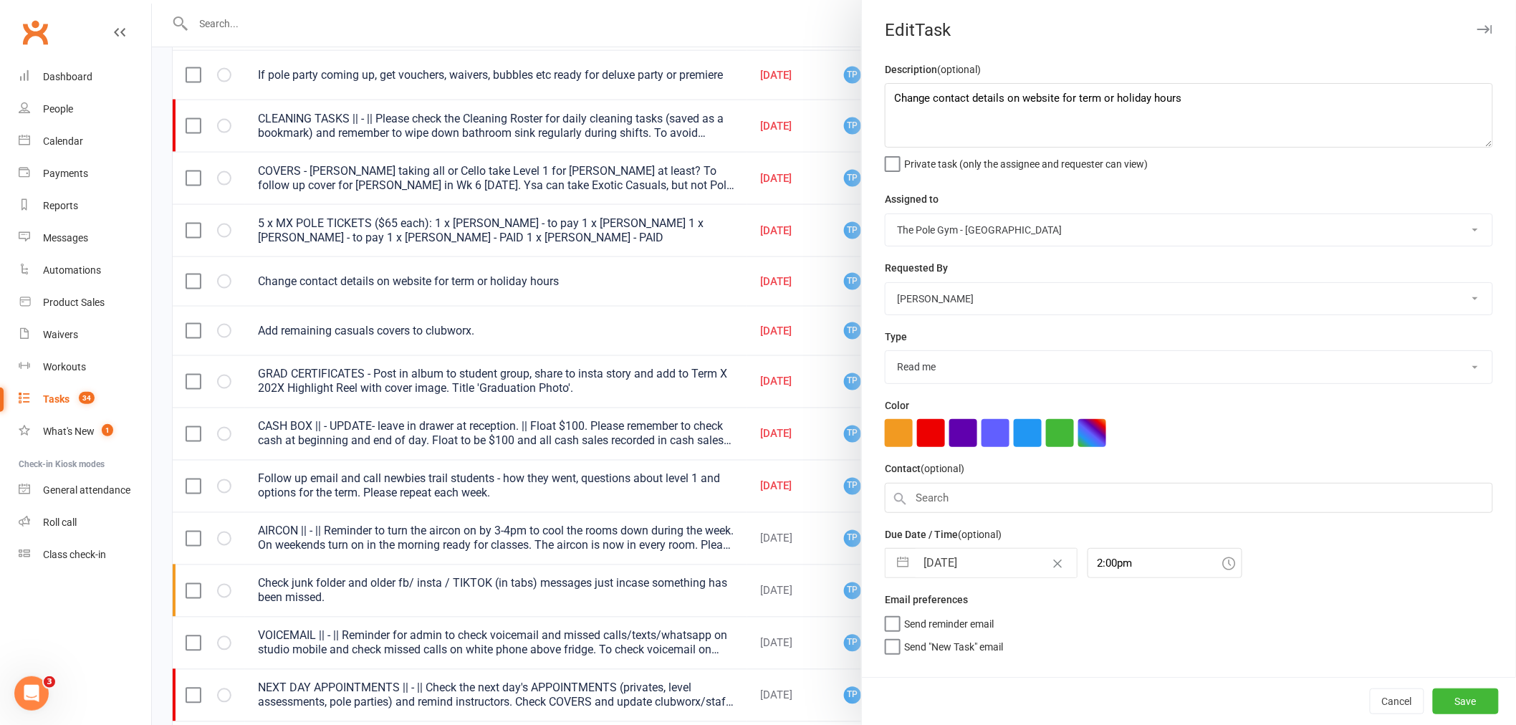
select select "2025"
select select "9"
select select "2025"
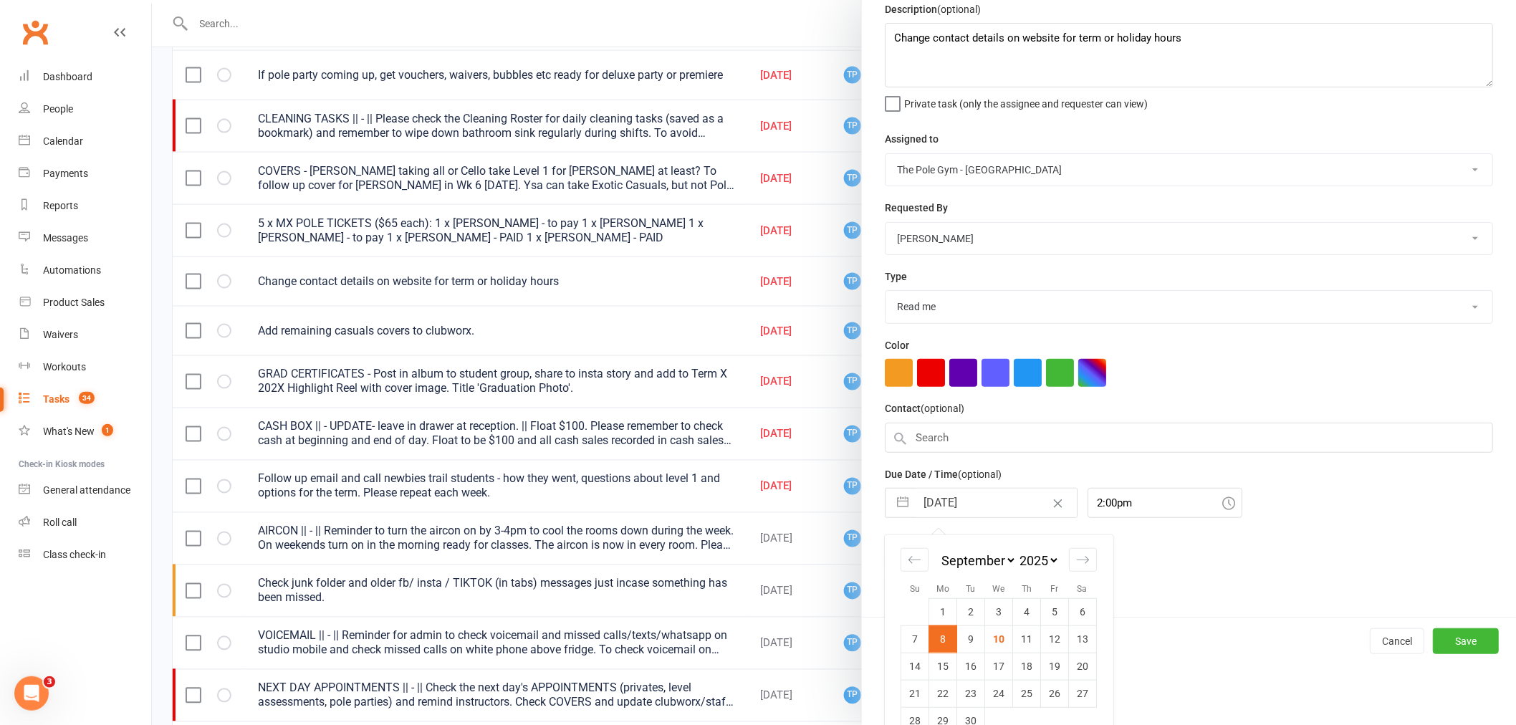
scroll to position [87, 0]
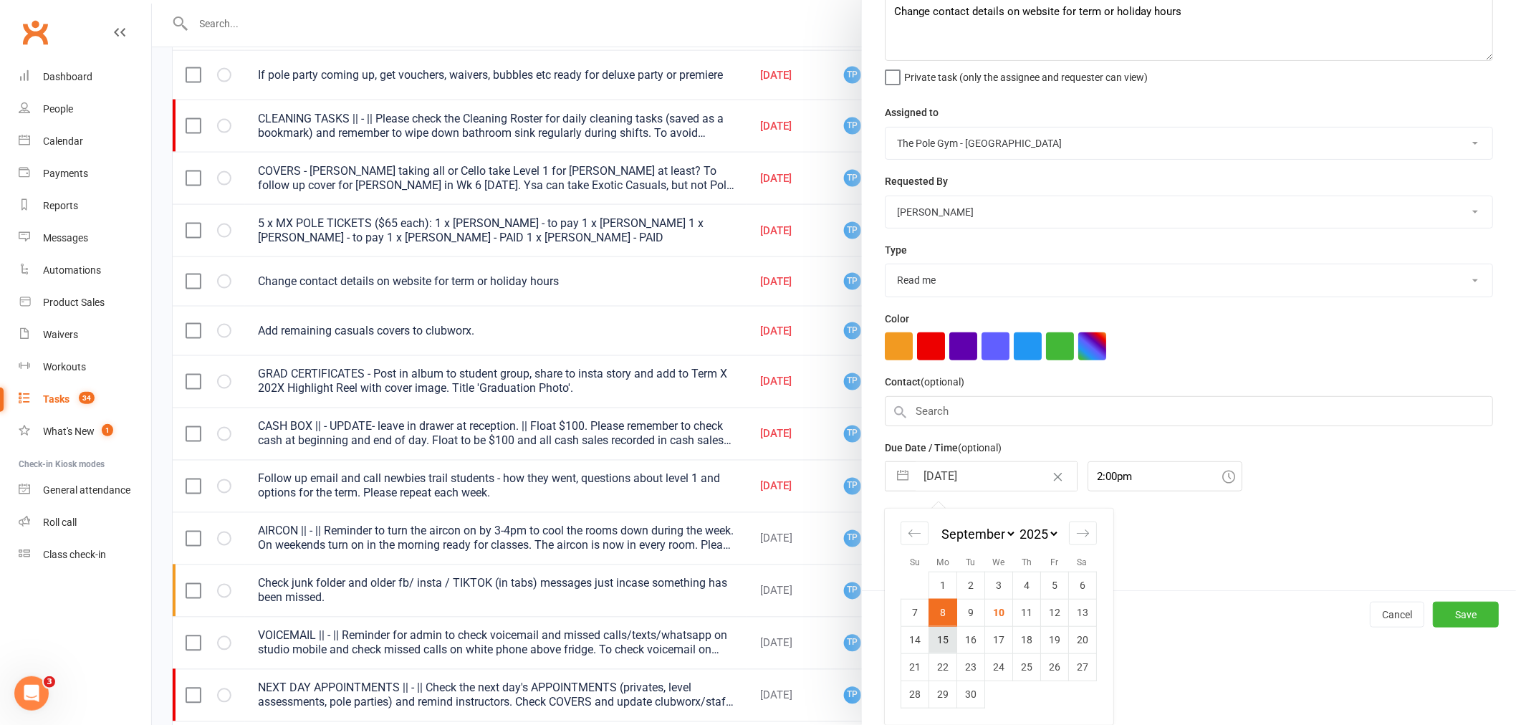
click at [936, 636] on td "15" at bounding box center [943, 639] width 28 height 27
type input "15 Sep 2025"
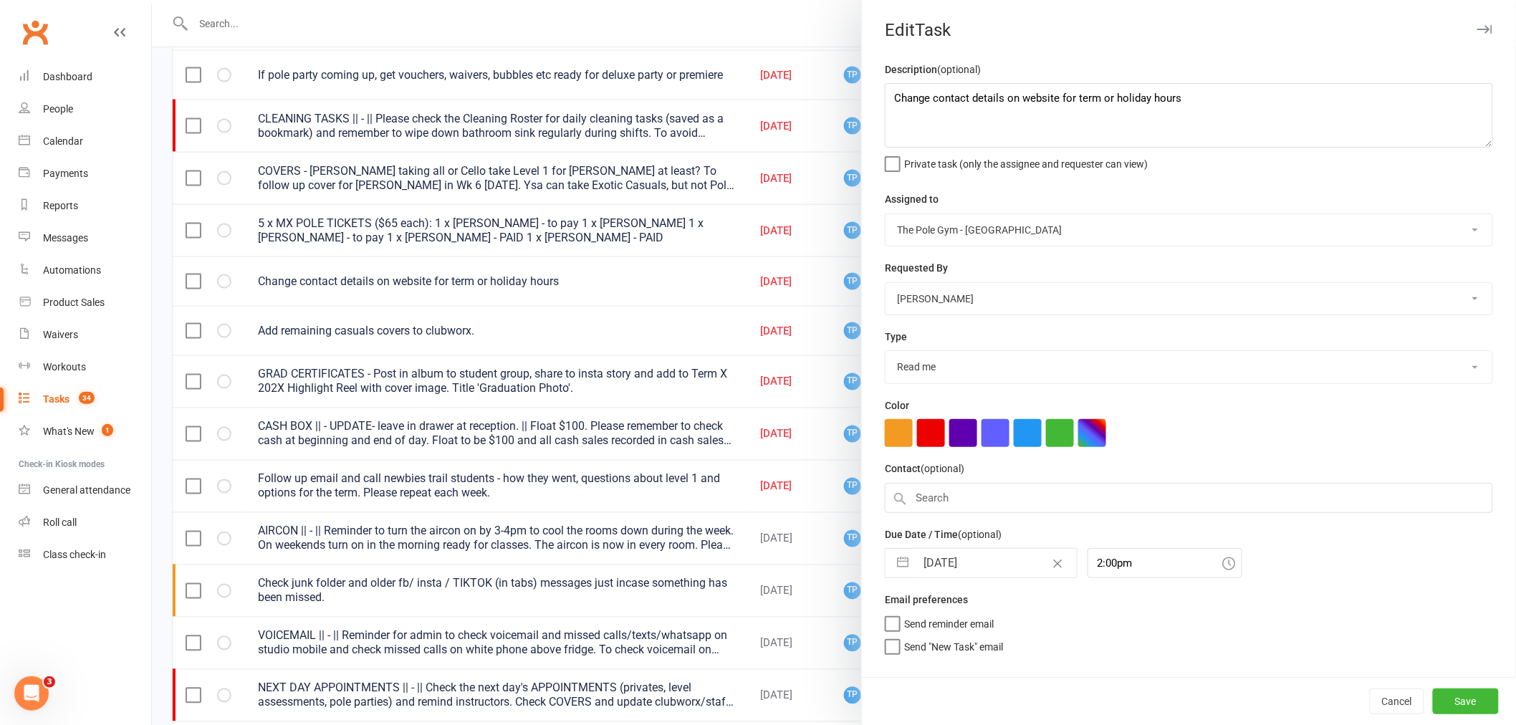
scroll to position [0, 0]
click at [1486, 718] on div "Cancel Save" at bounding box center [1189, 701] width 654 height 48
click at [1459, 698] on button "Save" at bounding box center [1466, 701] width 66 height 26
select select "started"
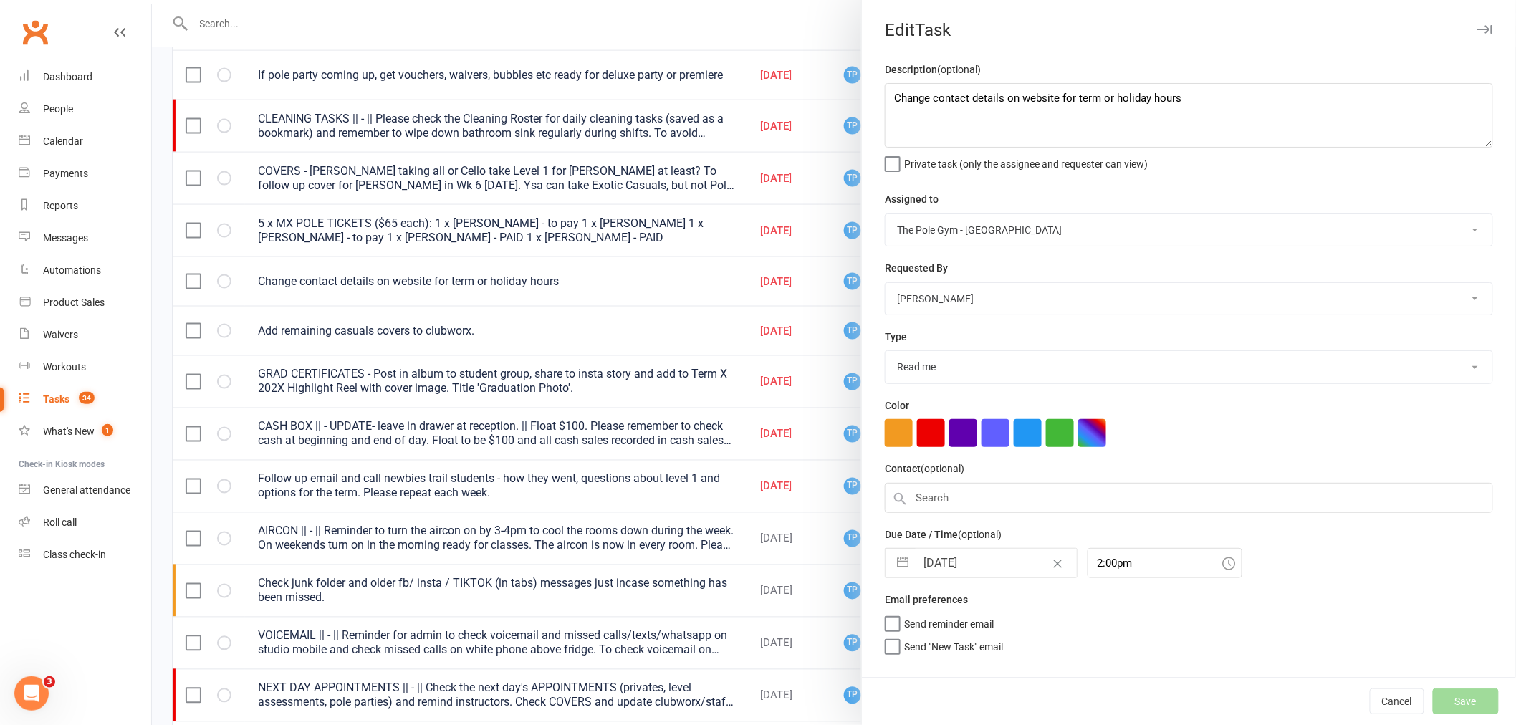
select select "started"
select select "waiting"
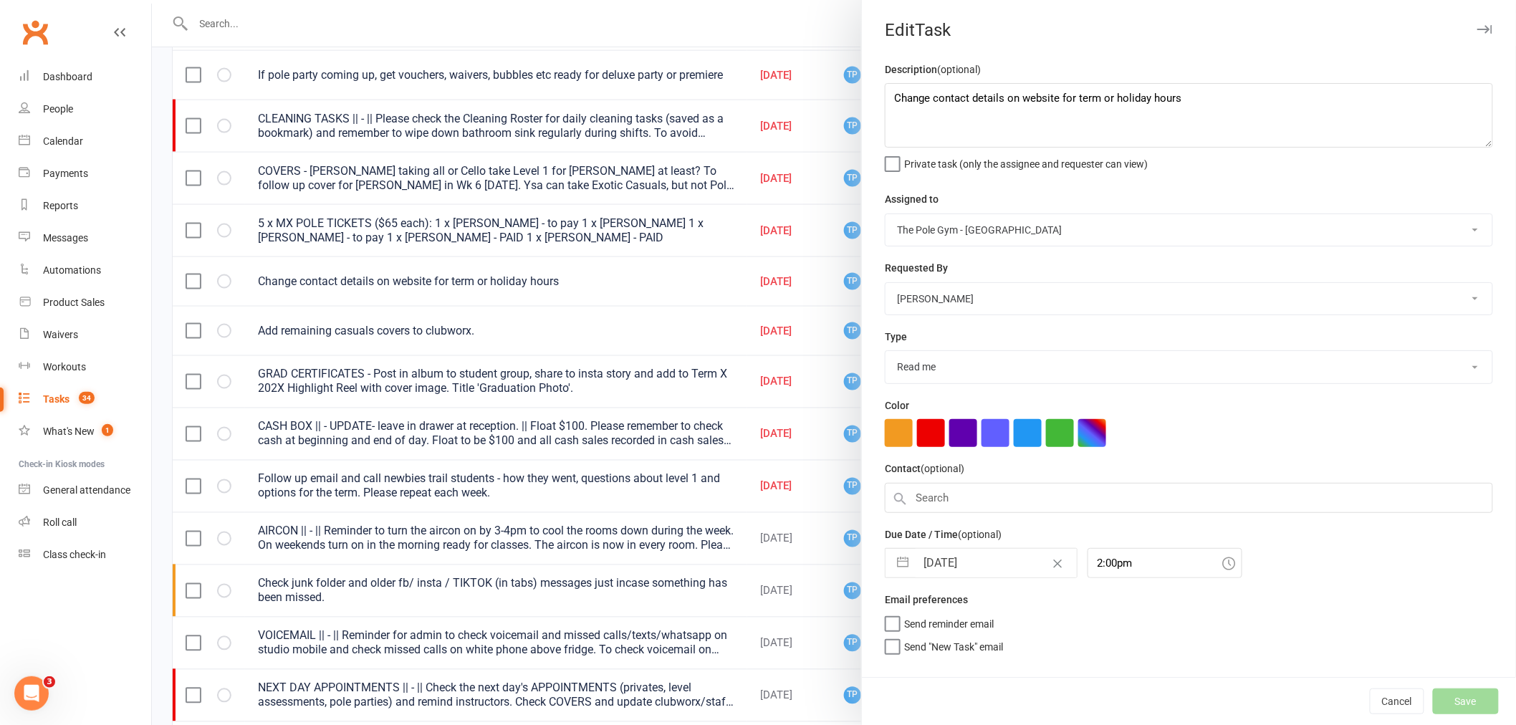
select select "started"
select select "waiting"
select select "started"
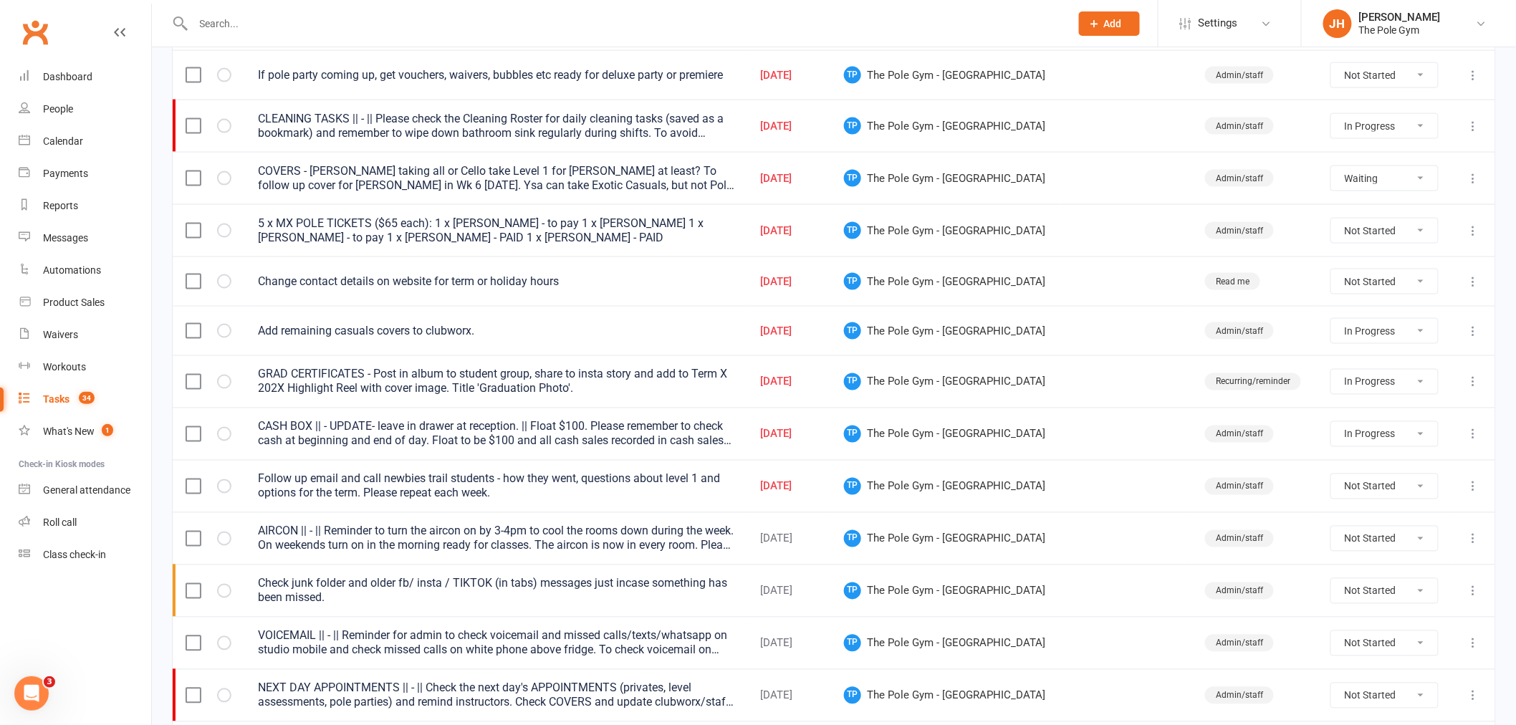
select select "started"
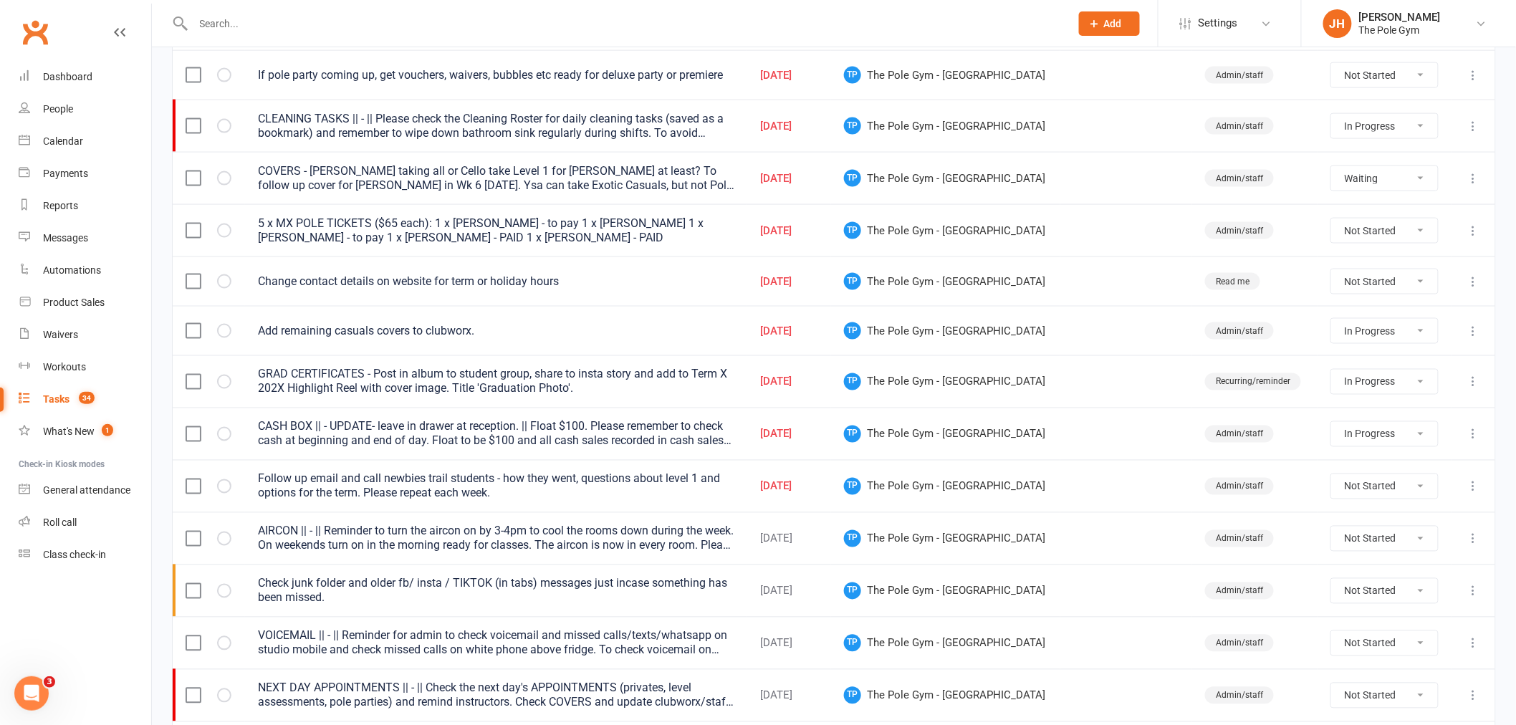
select select "started"
select select "waiting"
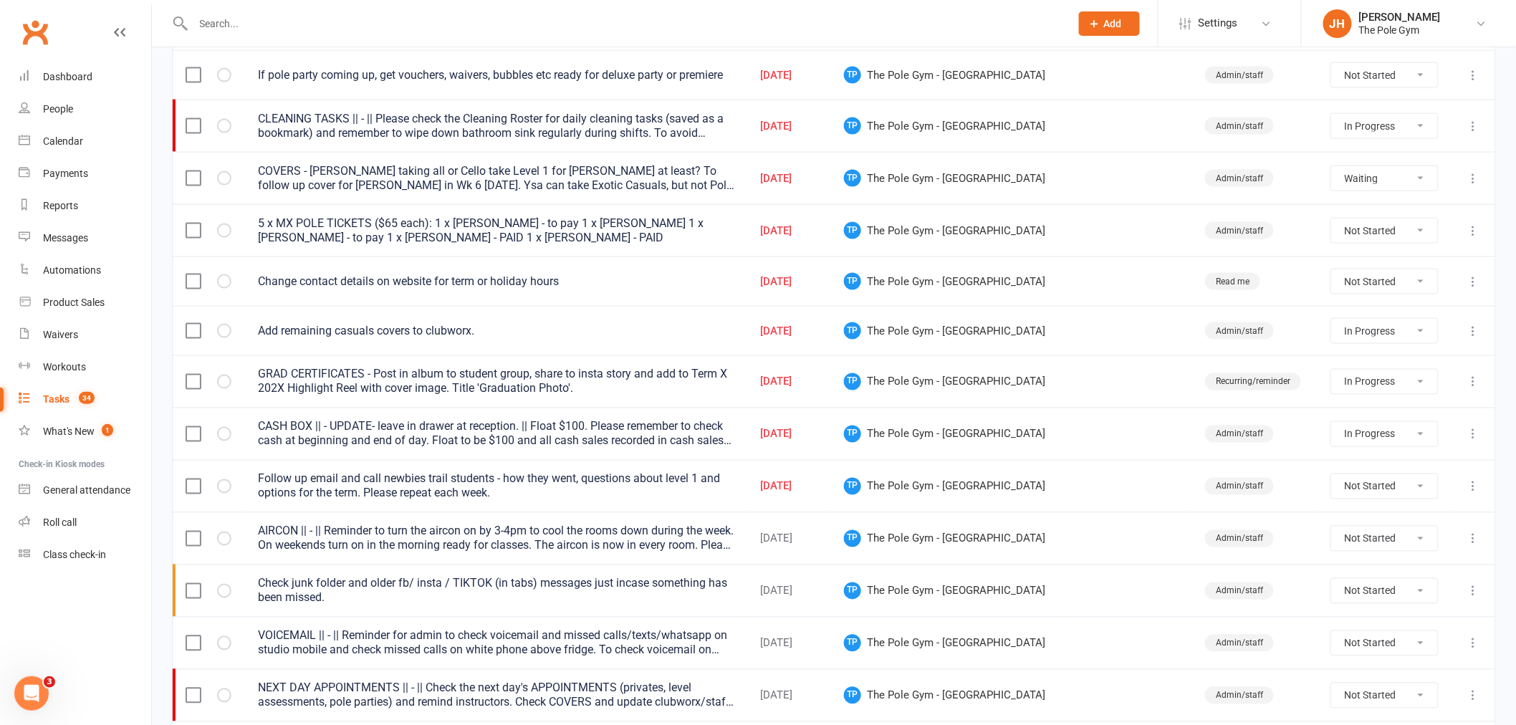
select select "started"
select select "waiting"
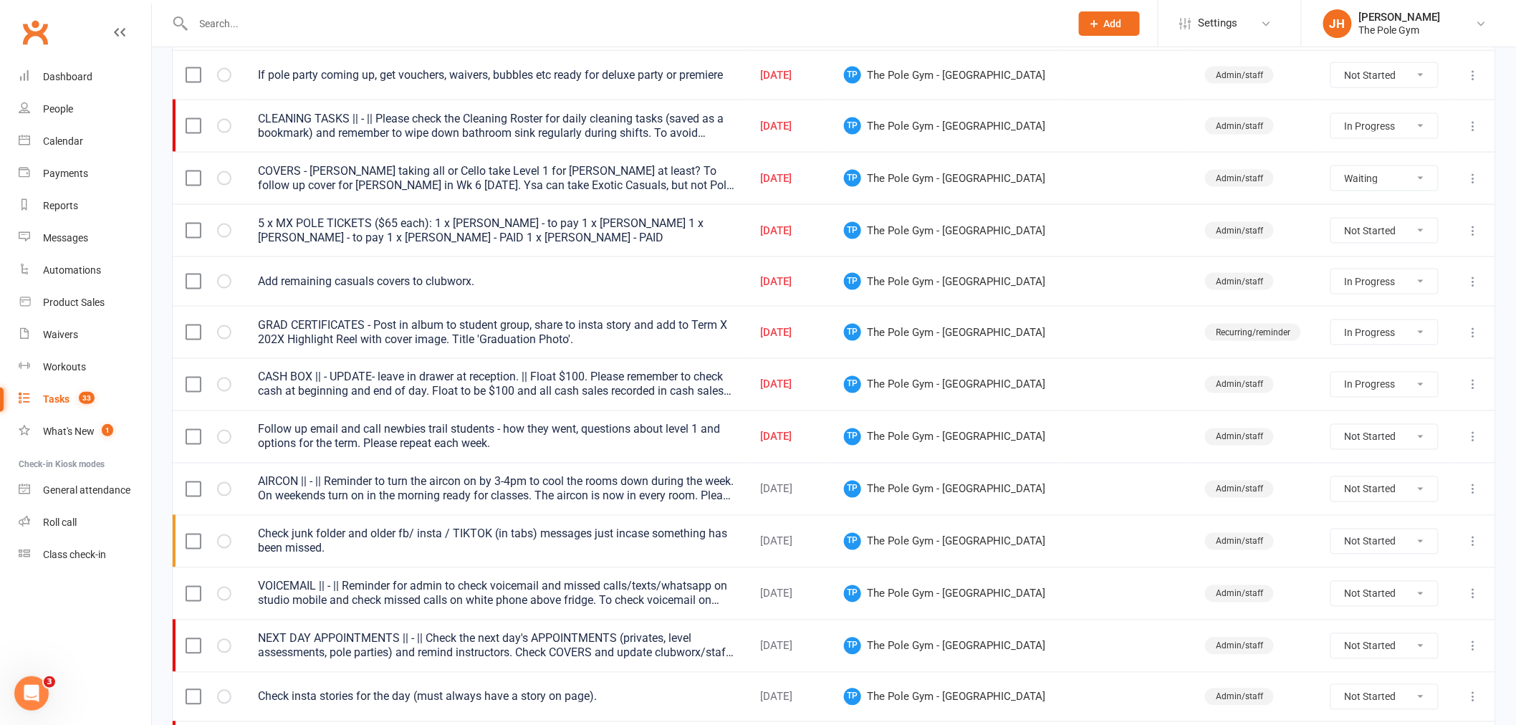
click at [1473, 237] on icon at bounding box center [1473, 230] width 14 height 14
click at [1384, 294] on link "Edit" at bounding box center [1399, 290] width 142 height 29
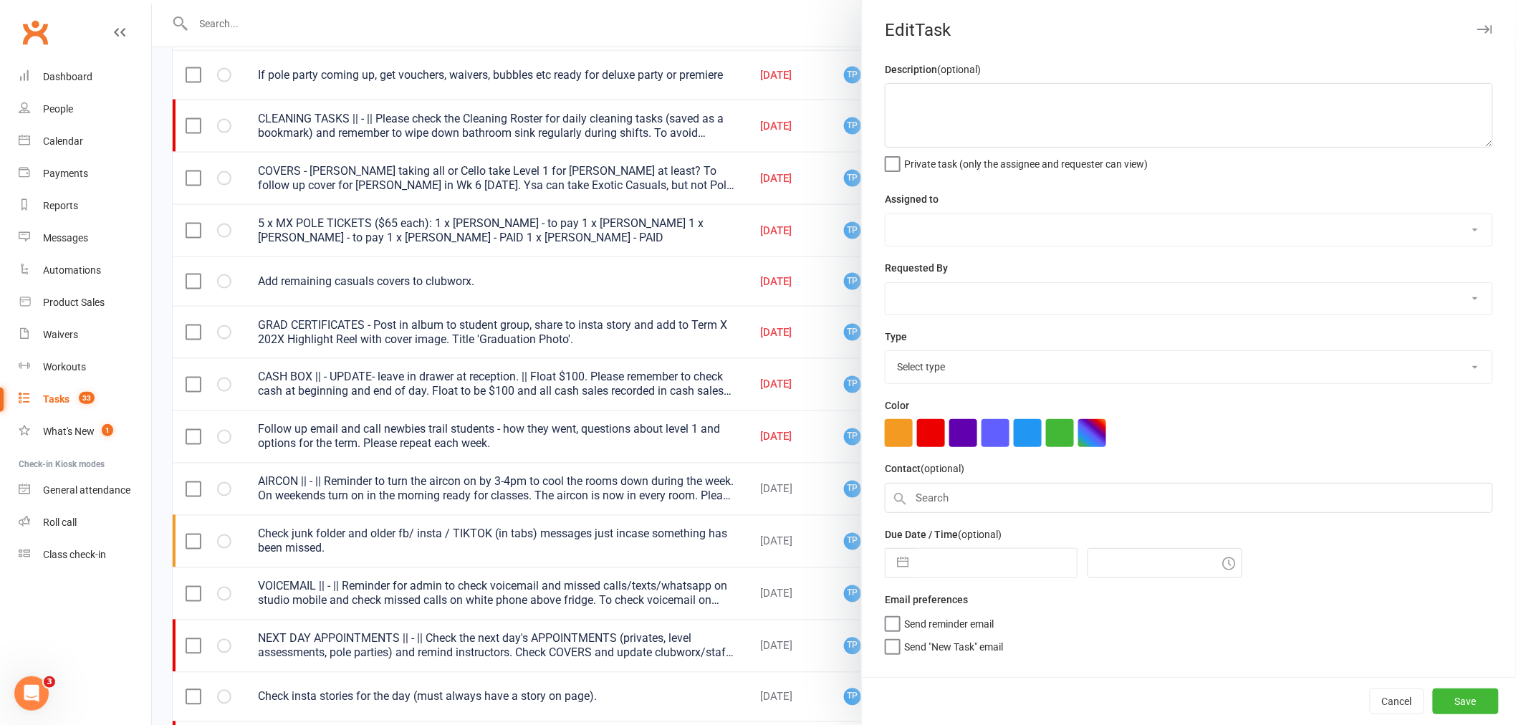
type textarea "5 x MX POLE TICKETS ($65 each): 1 x Laura Petroff - to pay 1 x Jess 1 x Sarah T…"
select select "33291"
select select "32541"
type input "06 Sep 2025"
type input "9:00pm"
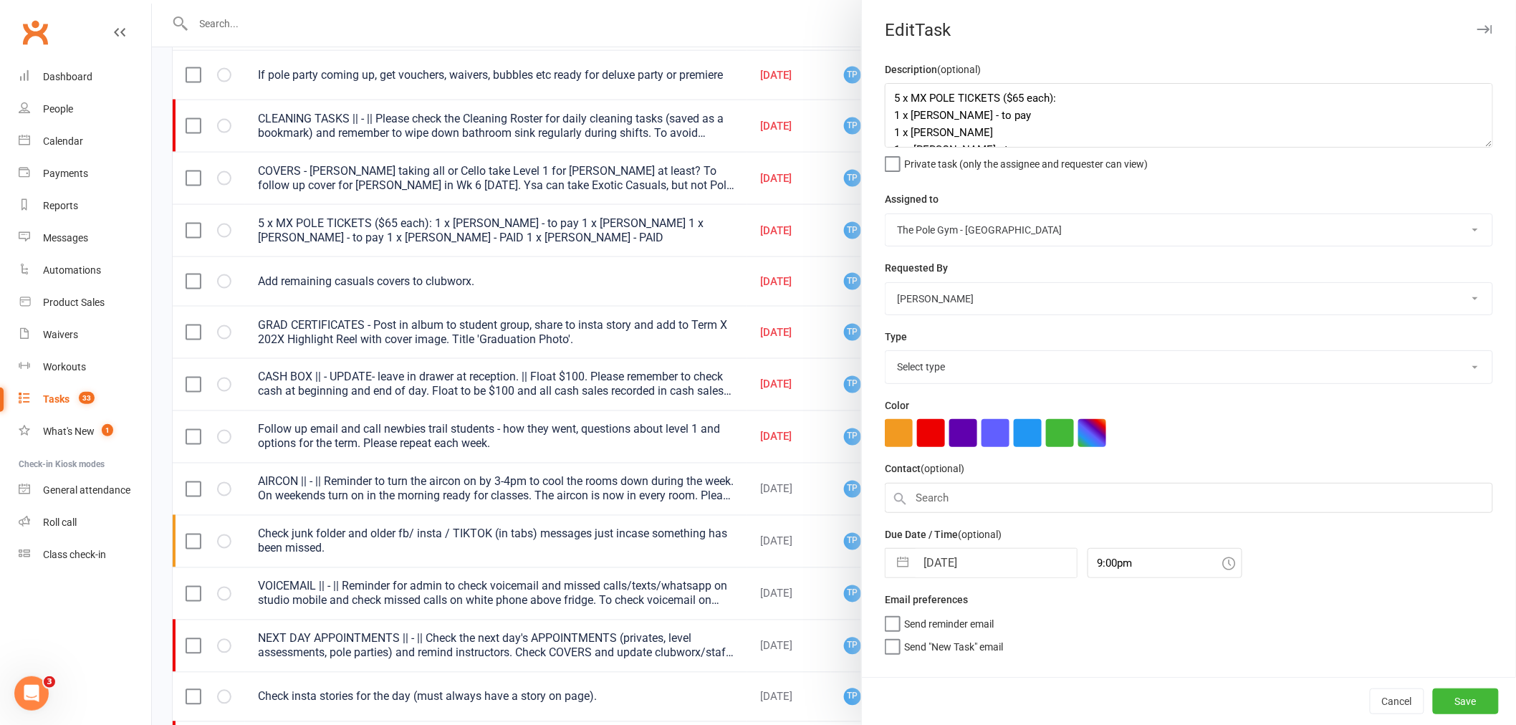
select select "18330"
click at [1453, 706] on button "Save" at bounding box center [1466, 701] width 66 height 26
select select "started"
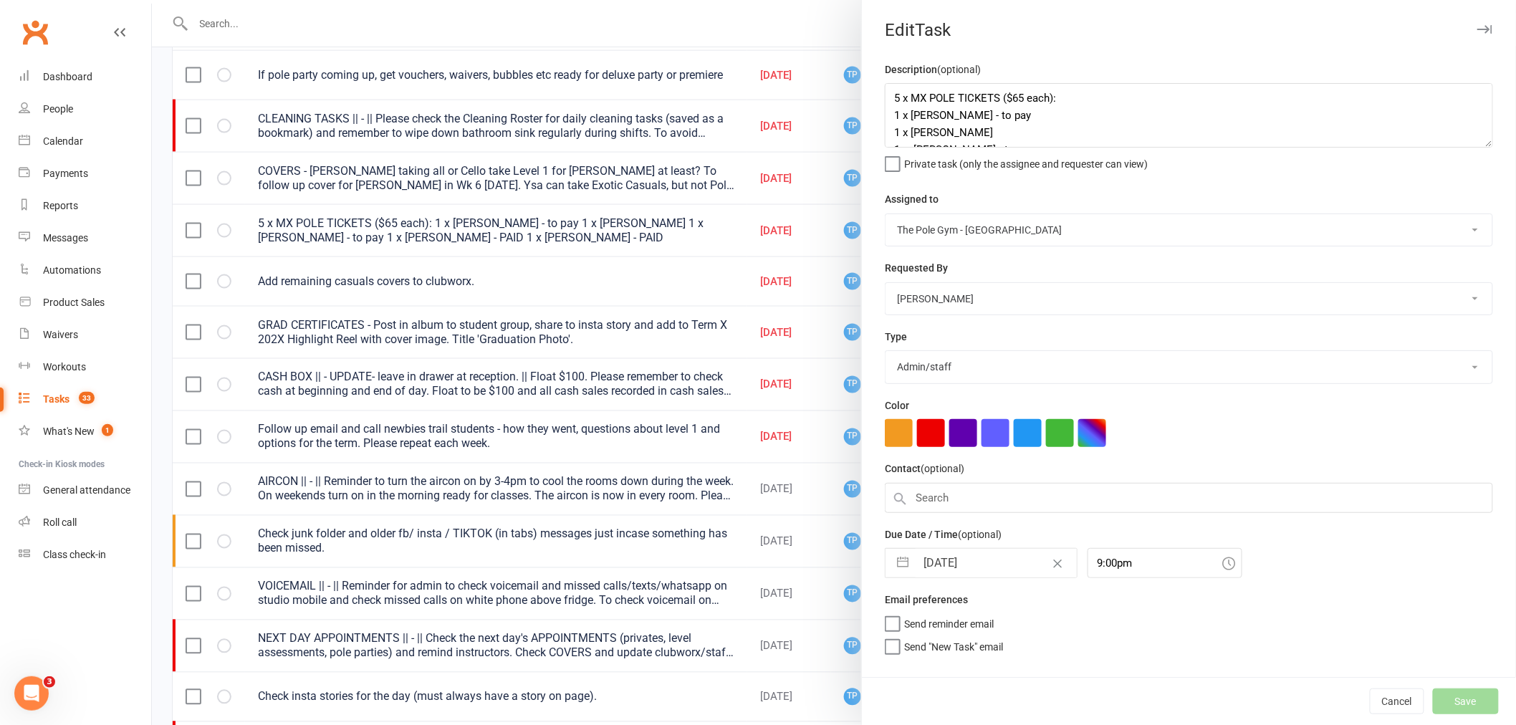
select select "started"
select select "waiting"
select select "started"
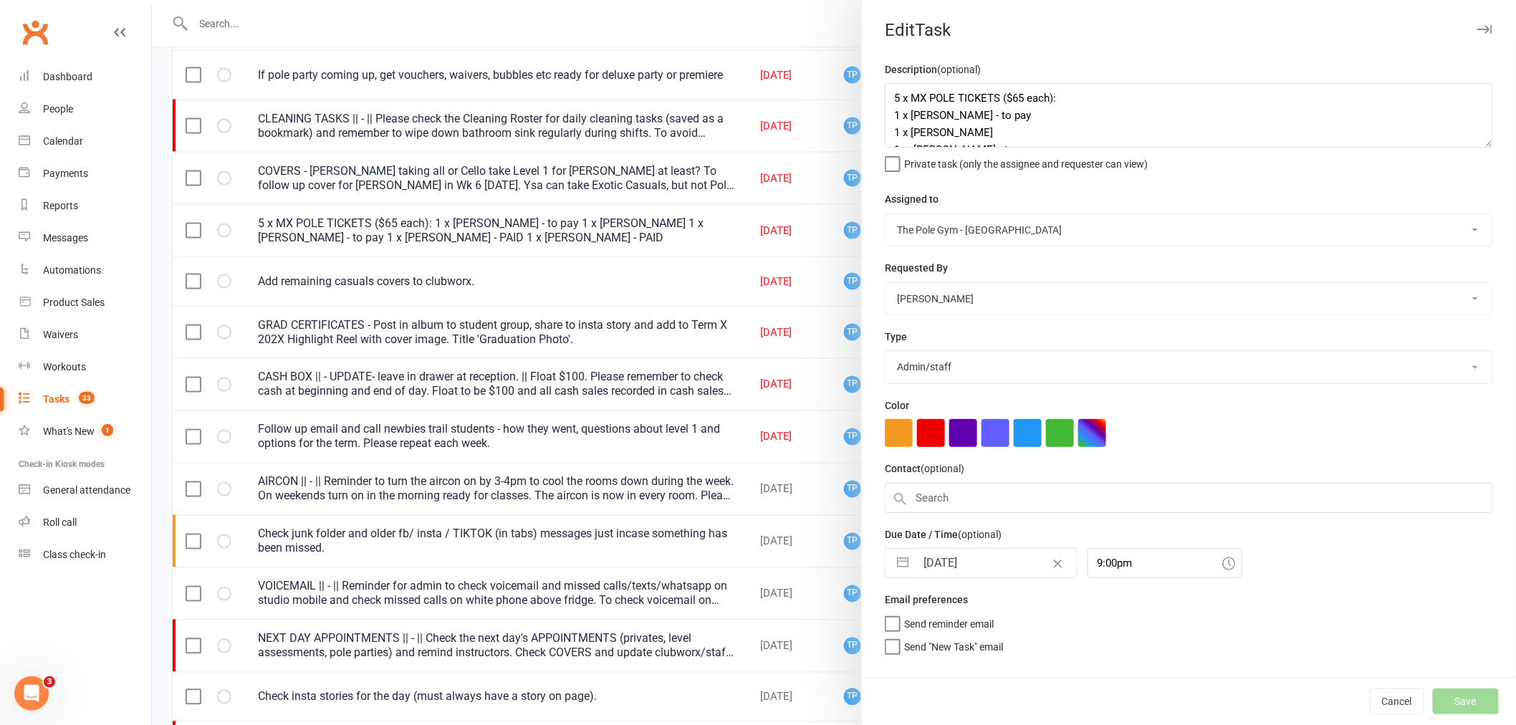
select select "waiting"
select select "started"
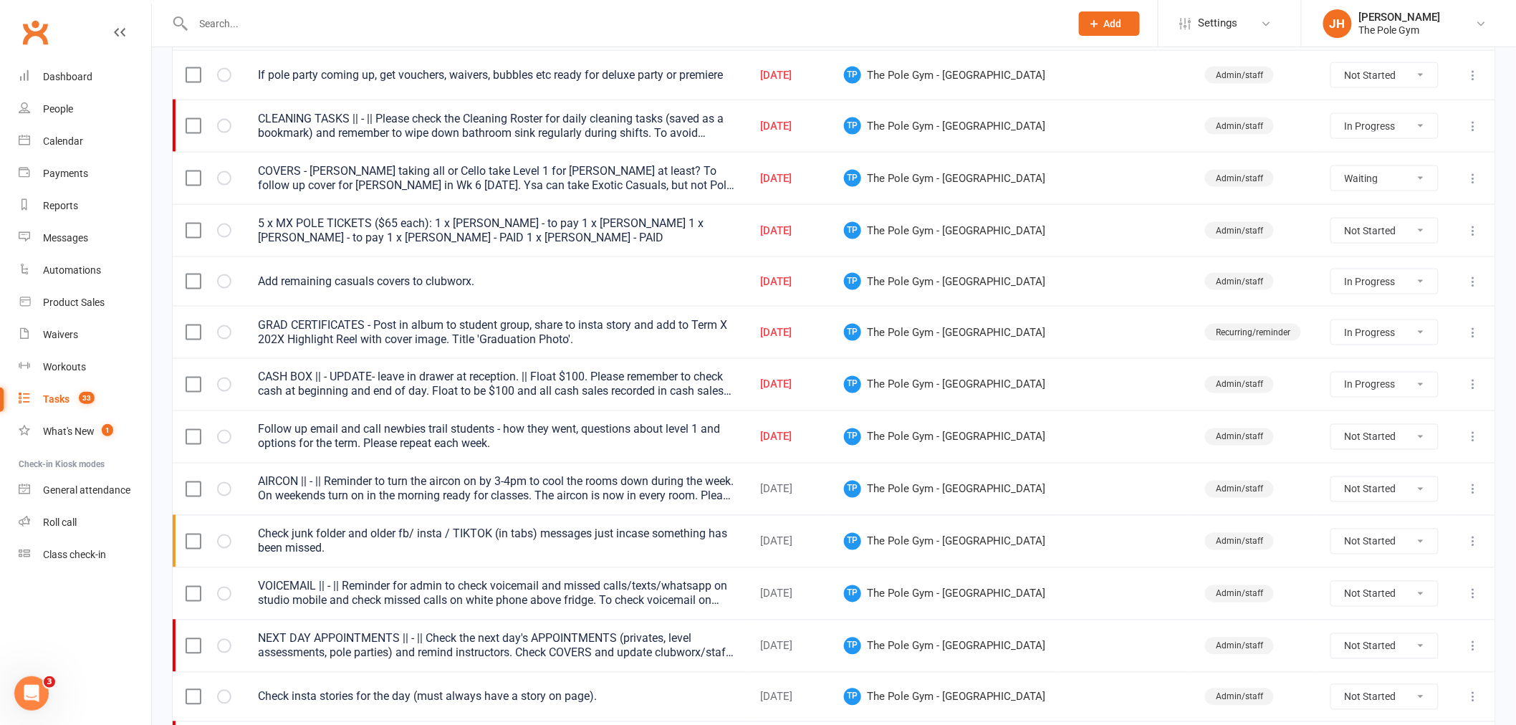
select select "started"
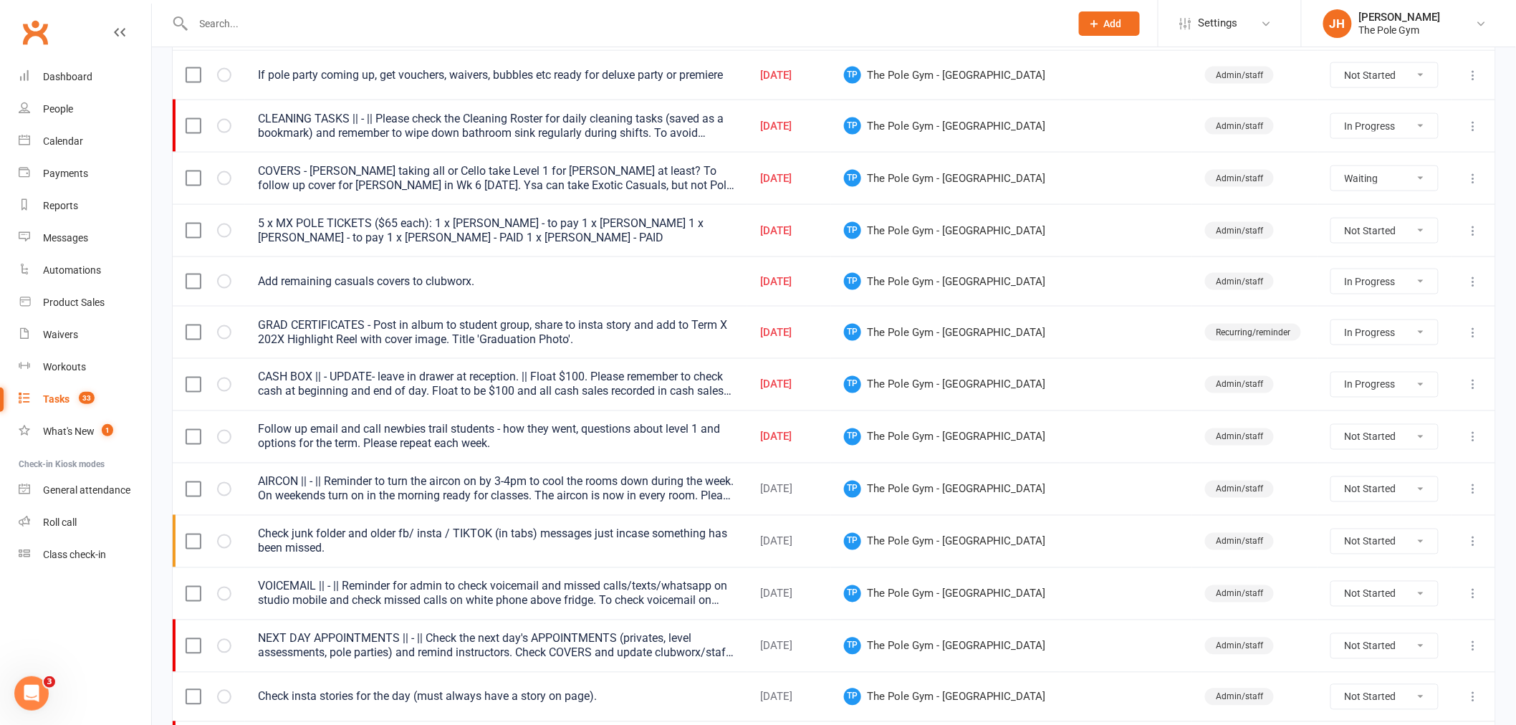
select select "started"
select select "waiting"
select select "started"
select select "waiting"
select select "started"
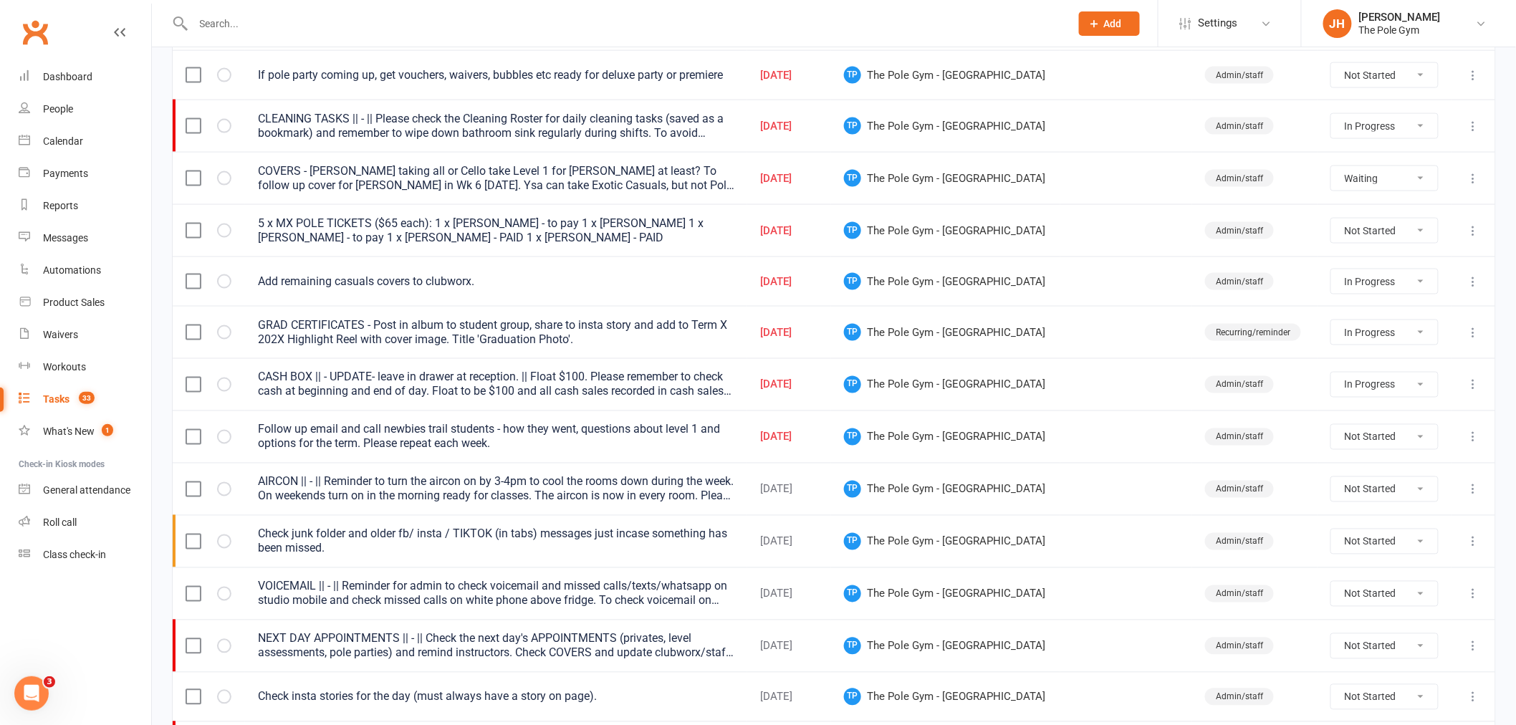
select select "started"
click at [1473, 184] on icon at bounding box center [1473, 178] width 14 height 14
click at [1333, 253] on link "Delete" at bounding box center [1399, 266] width 142 height 29
click at [1465, 176] on button at bounding box center [1473, 178] width 17 height 17
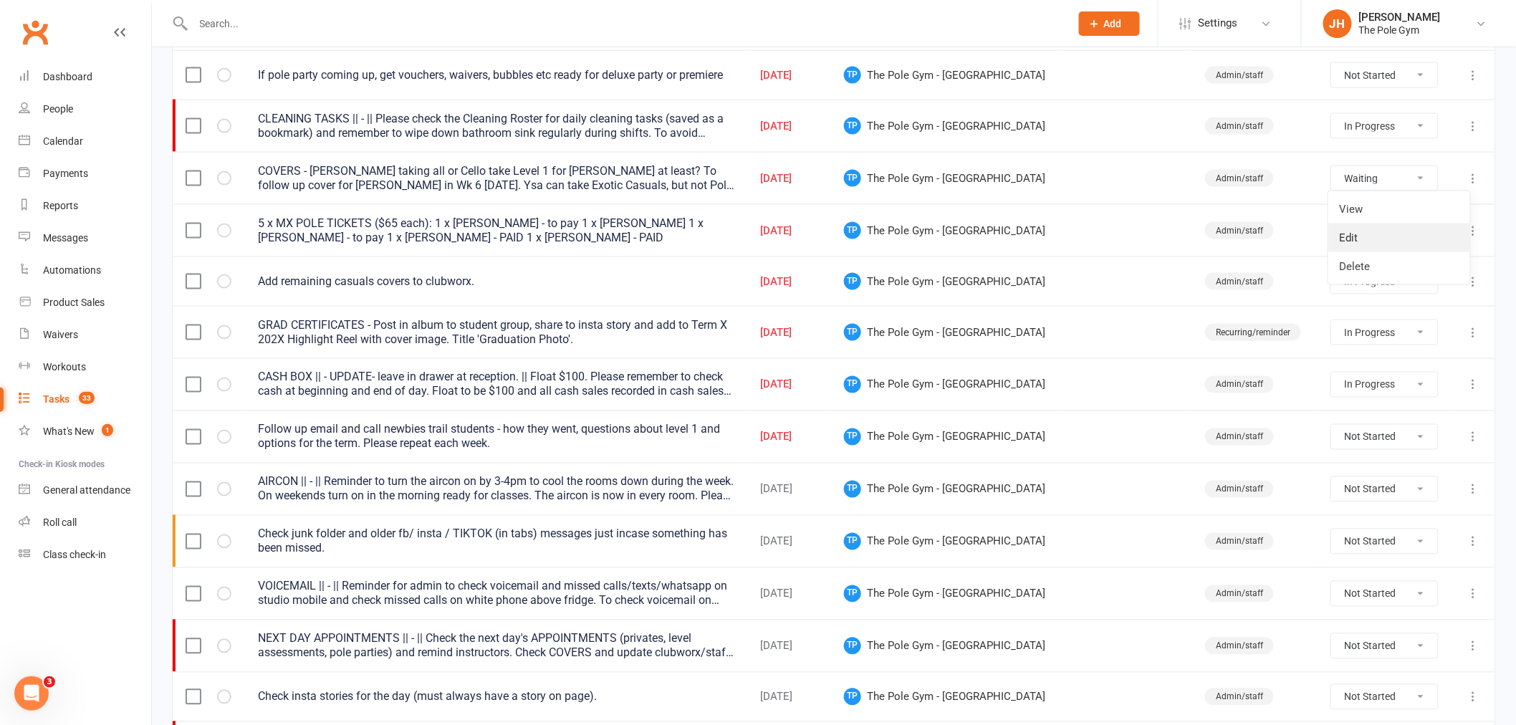
click at [1366, 232] on link "Edit" at bounding box center [1399, 237] width 142 height 29
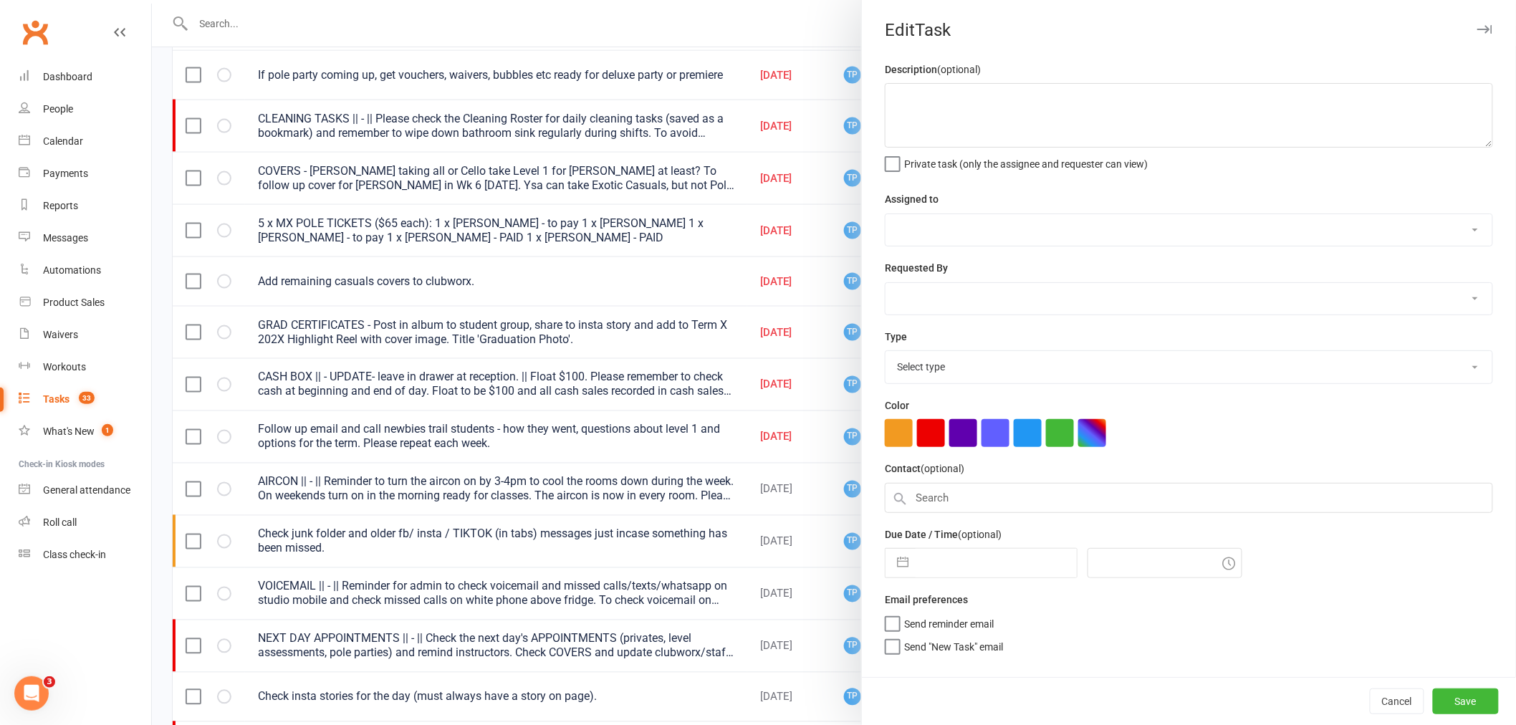
type textarea "COVERS - Eddie taking all or Cello take Level 1 for Eddie at least? To follow u…"
select select "33291"
select select "32541"
type input "06 Sep 2025"
type input "8:45pm"
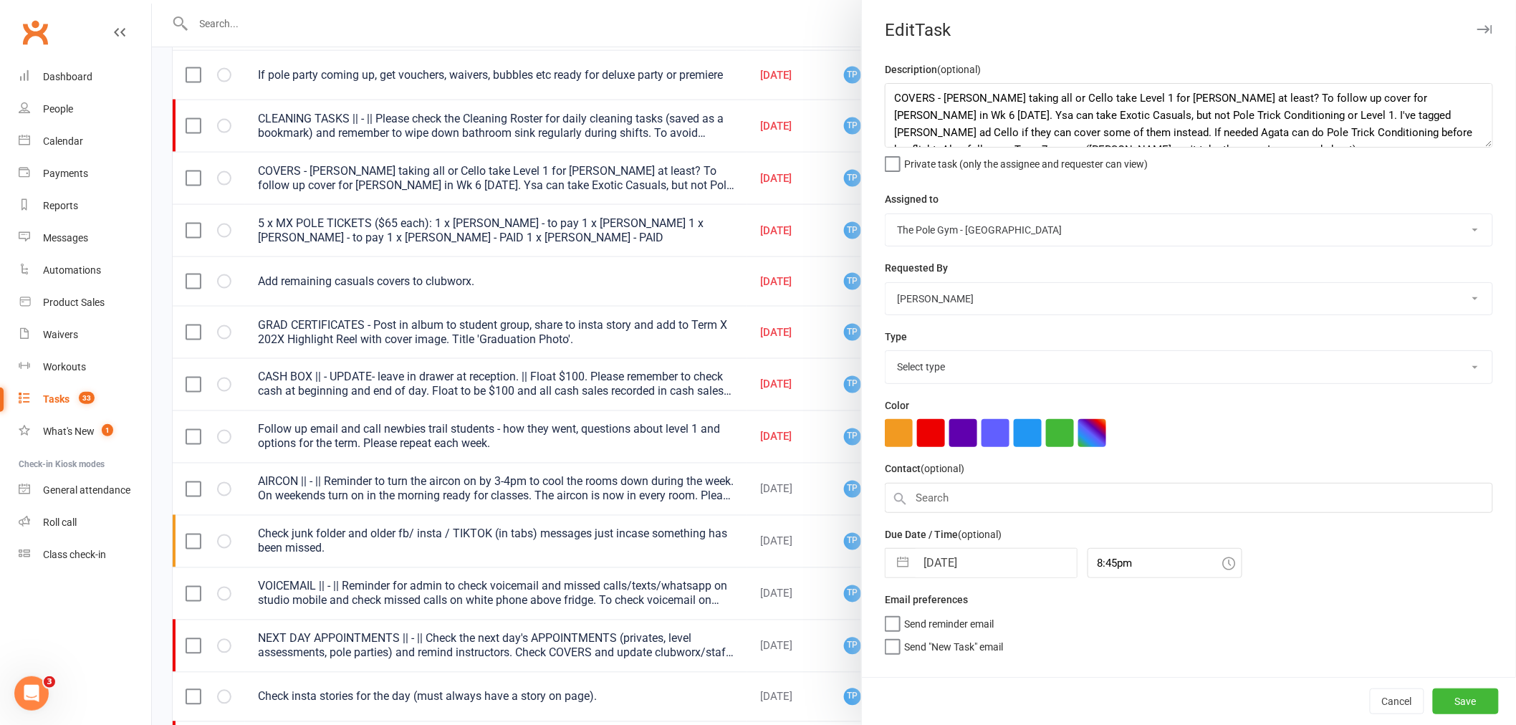
select select "18330"
click at [989, 564] on input "06 Sep 2025" at bounding box center [995, 563] width 161 height 29
select select "7"
select select "2025"
select select "8"
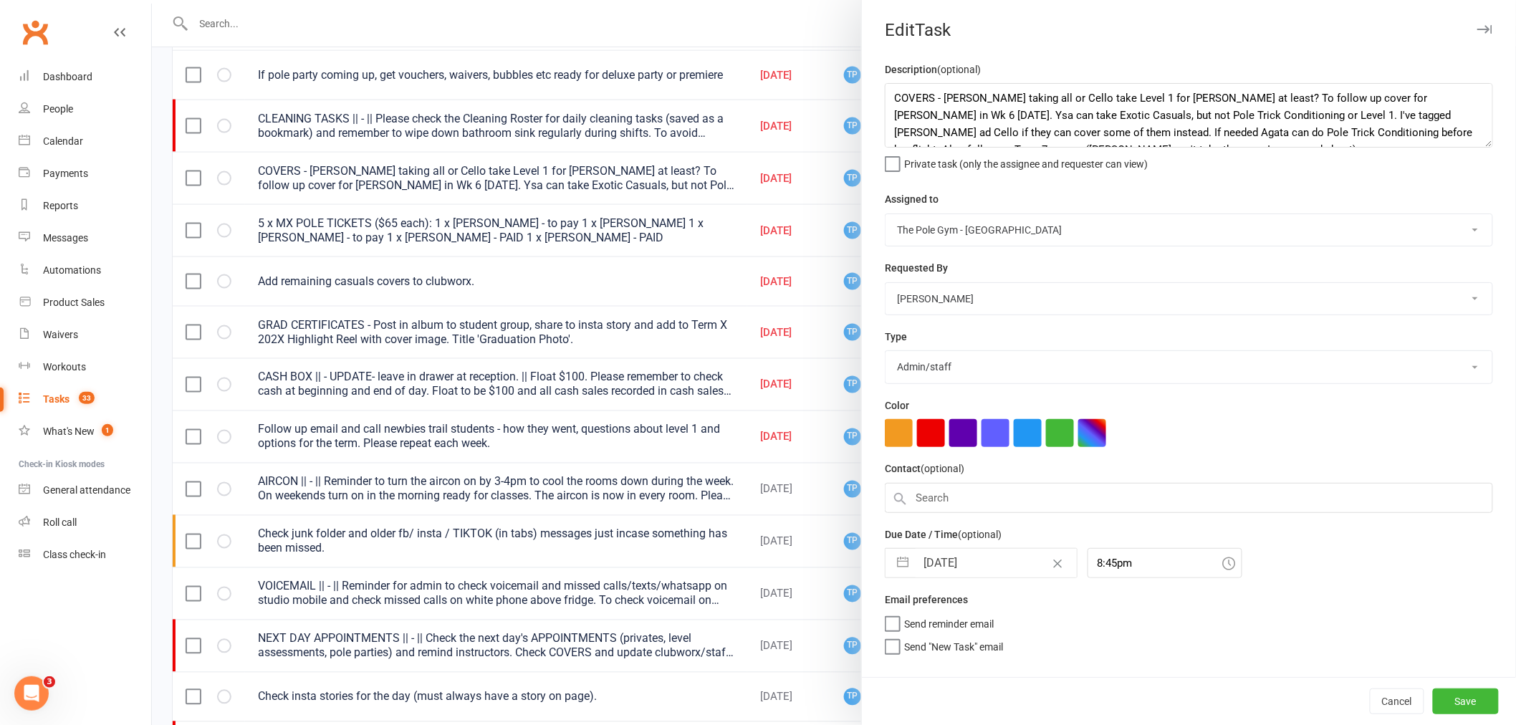
select select "2025"
select select "9"
select select "2025"
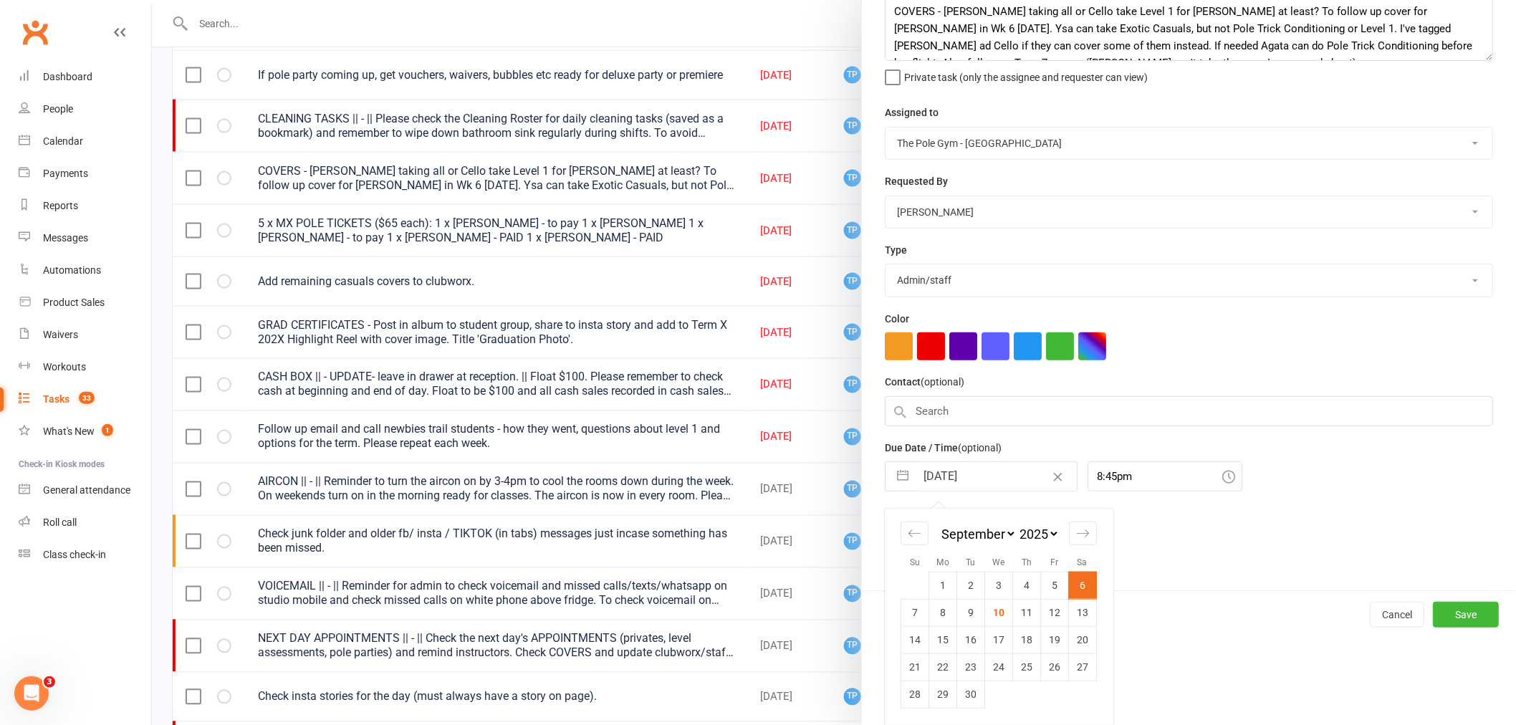
scroll to position [87, 0]
click at [1025, 607] on td "11" at bounding box center [1027, 612] width 28 height 27
type input "[DATE]"
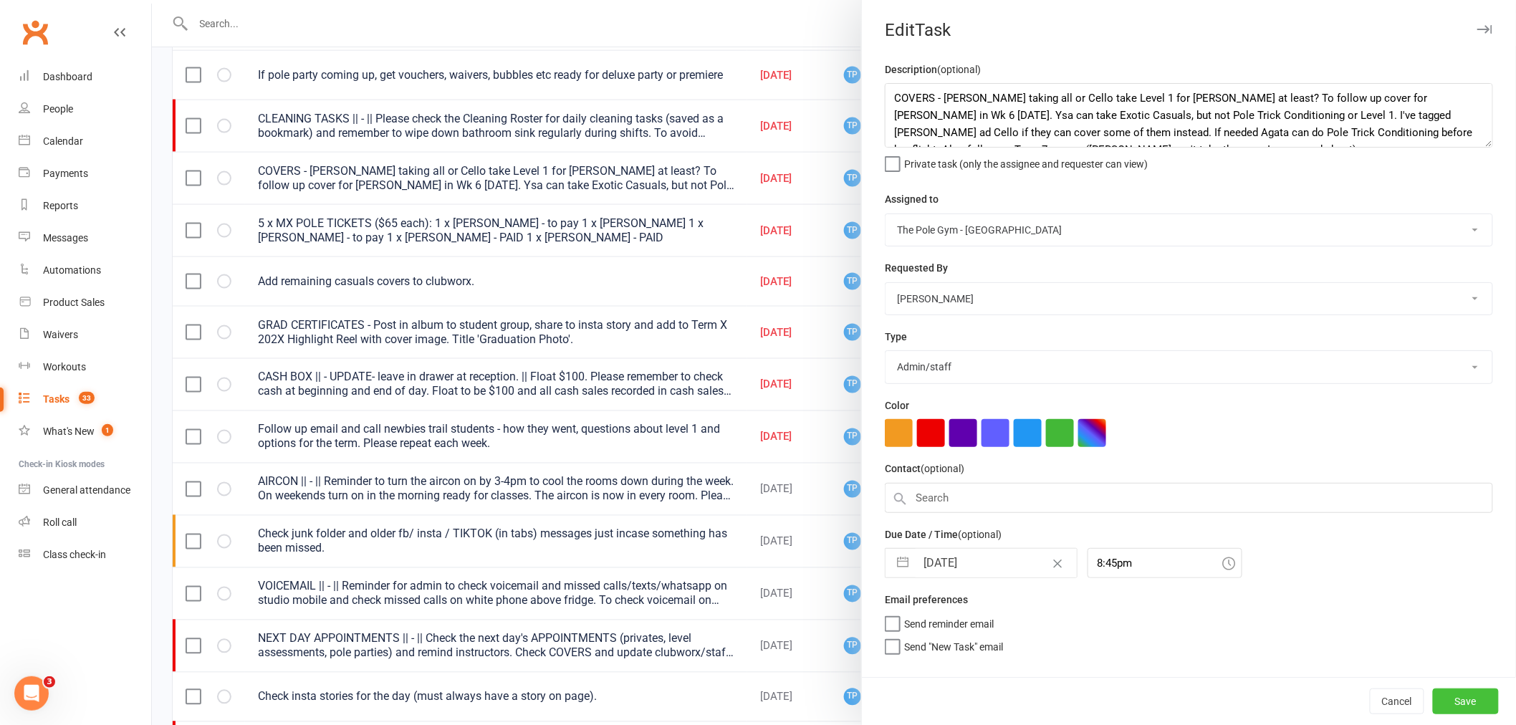
scroll to position [0, 0]
click at [1443, 698] on button "Save" at bounding box center [1466, 701] width 66 height 26
select select "started"
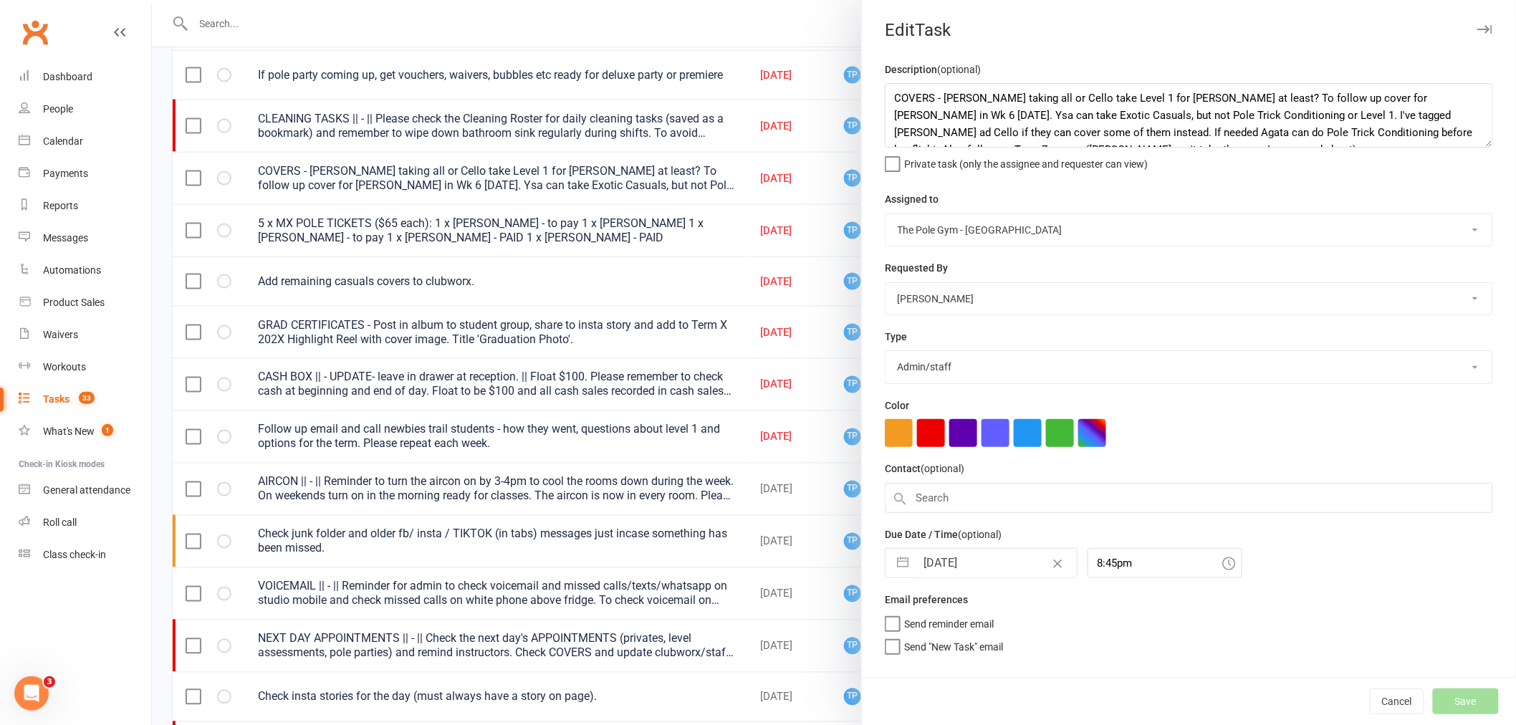
select select "started"
select select "waiting"
select select "started"
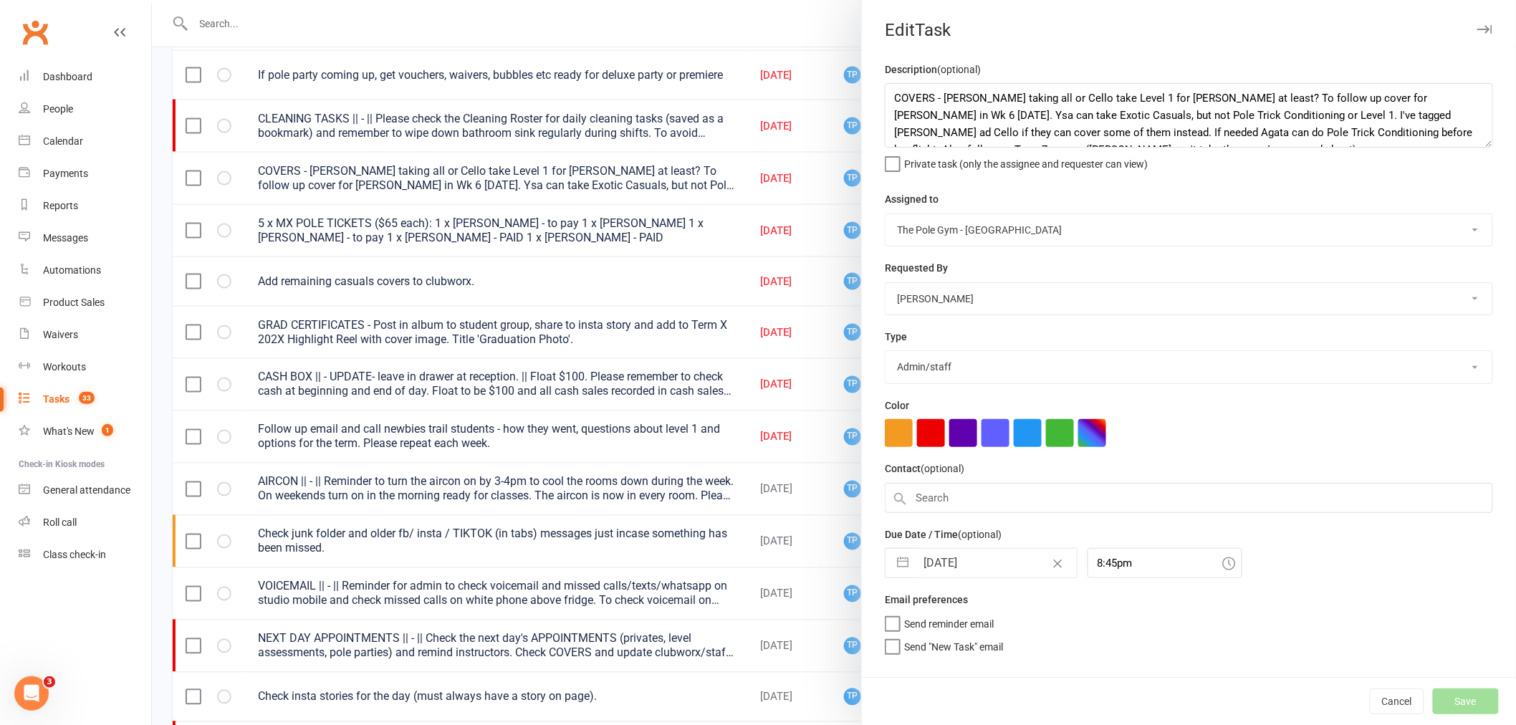
select select "waiting"
select select "started"
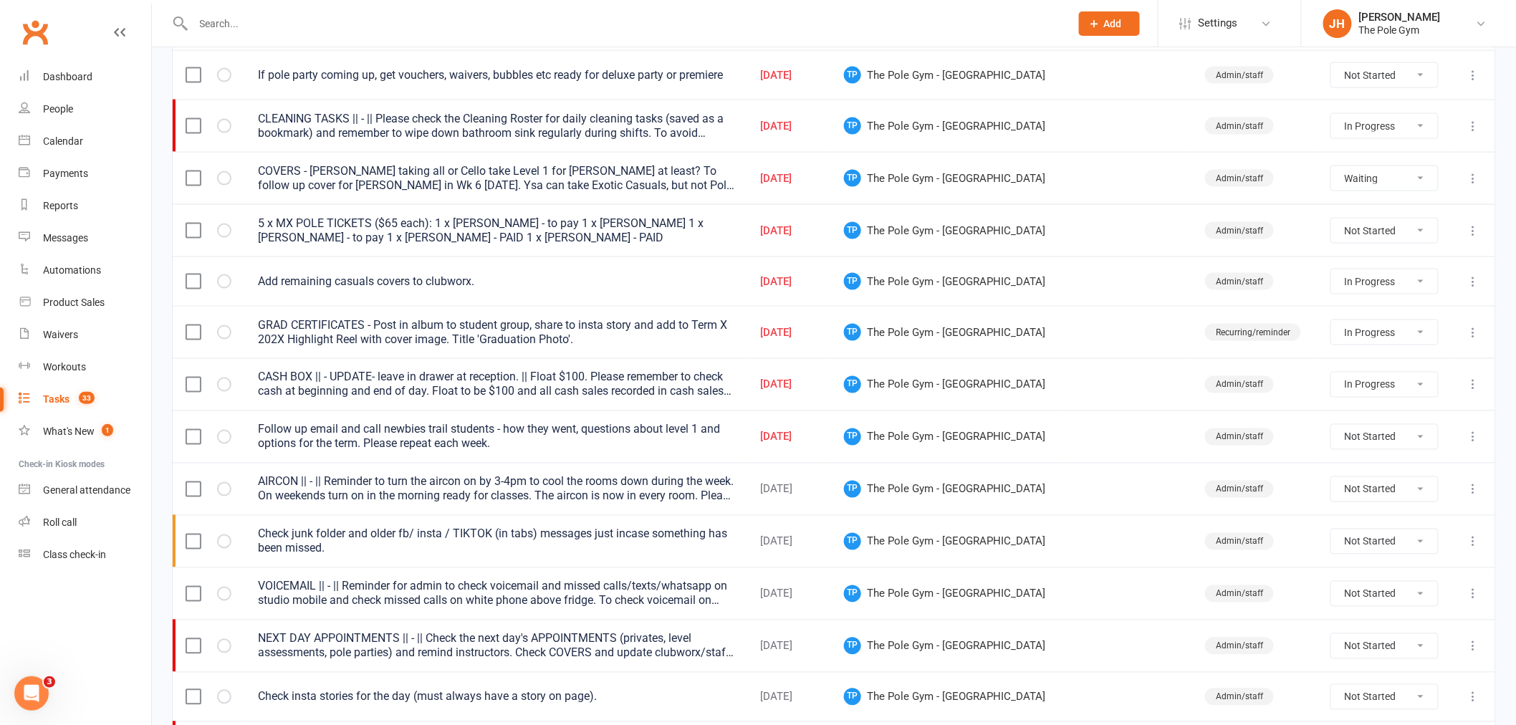
select select "started"
select select "waiting"
select select "started"
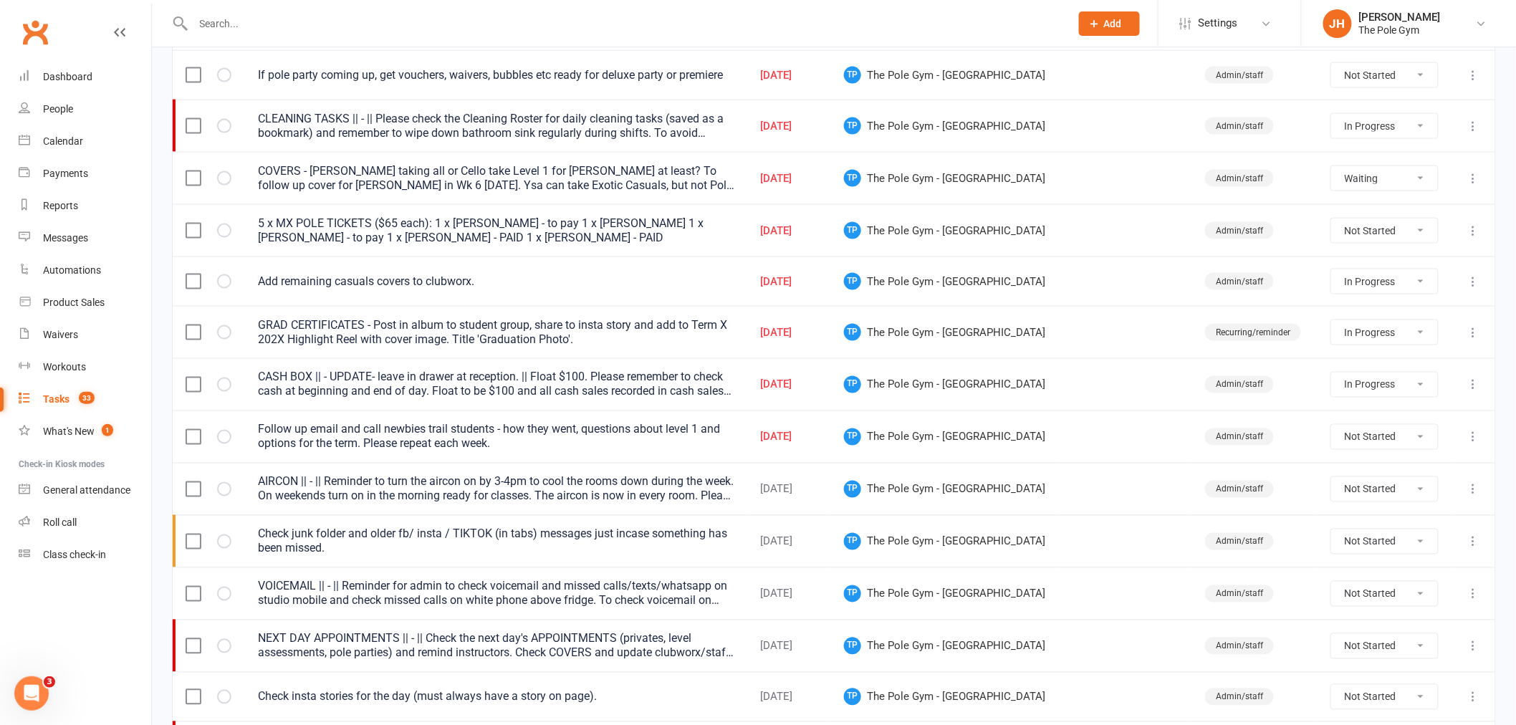
select select "started"
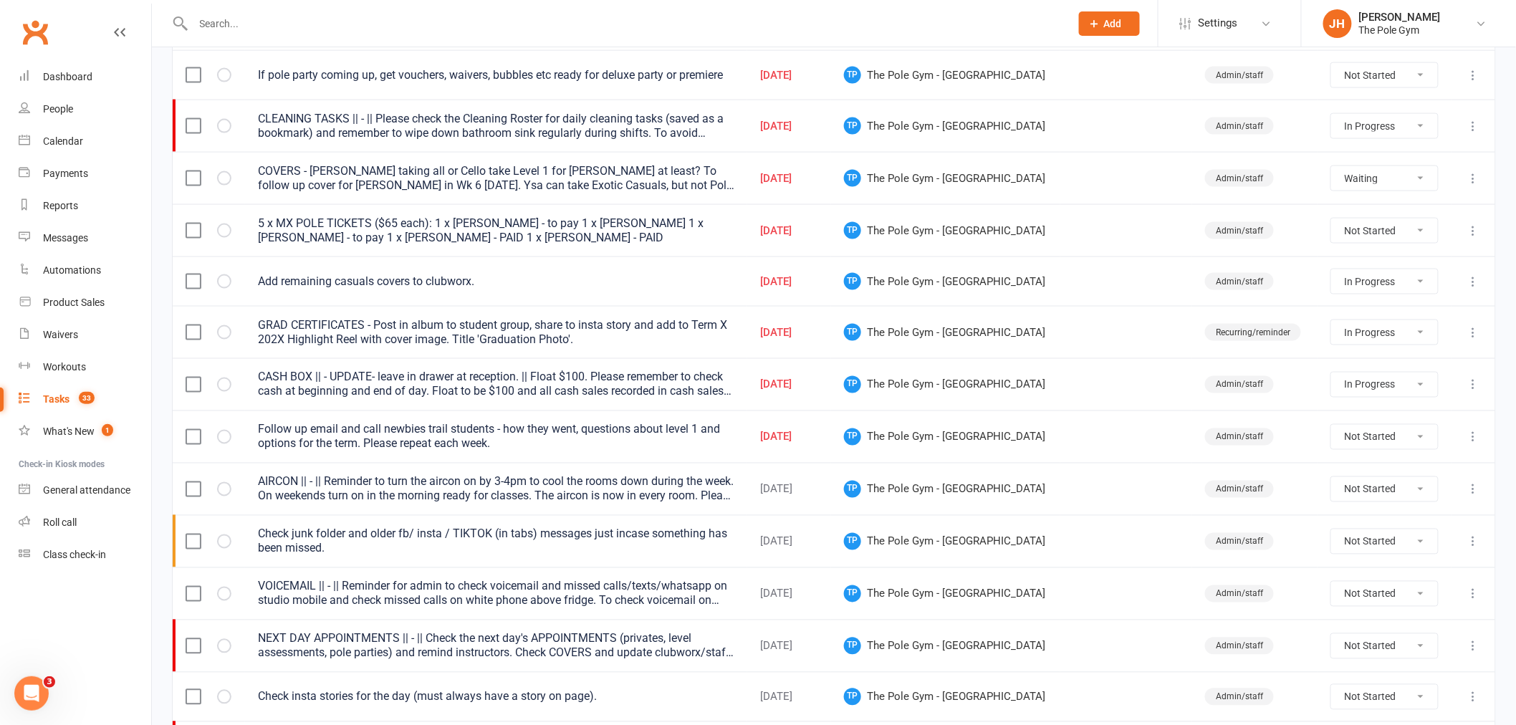
select select "waiting"
select select "started"
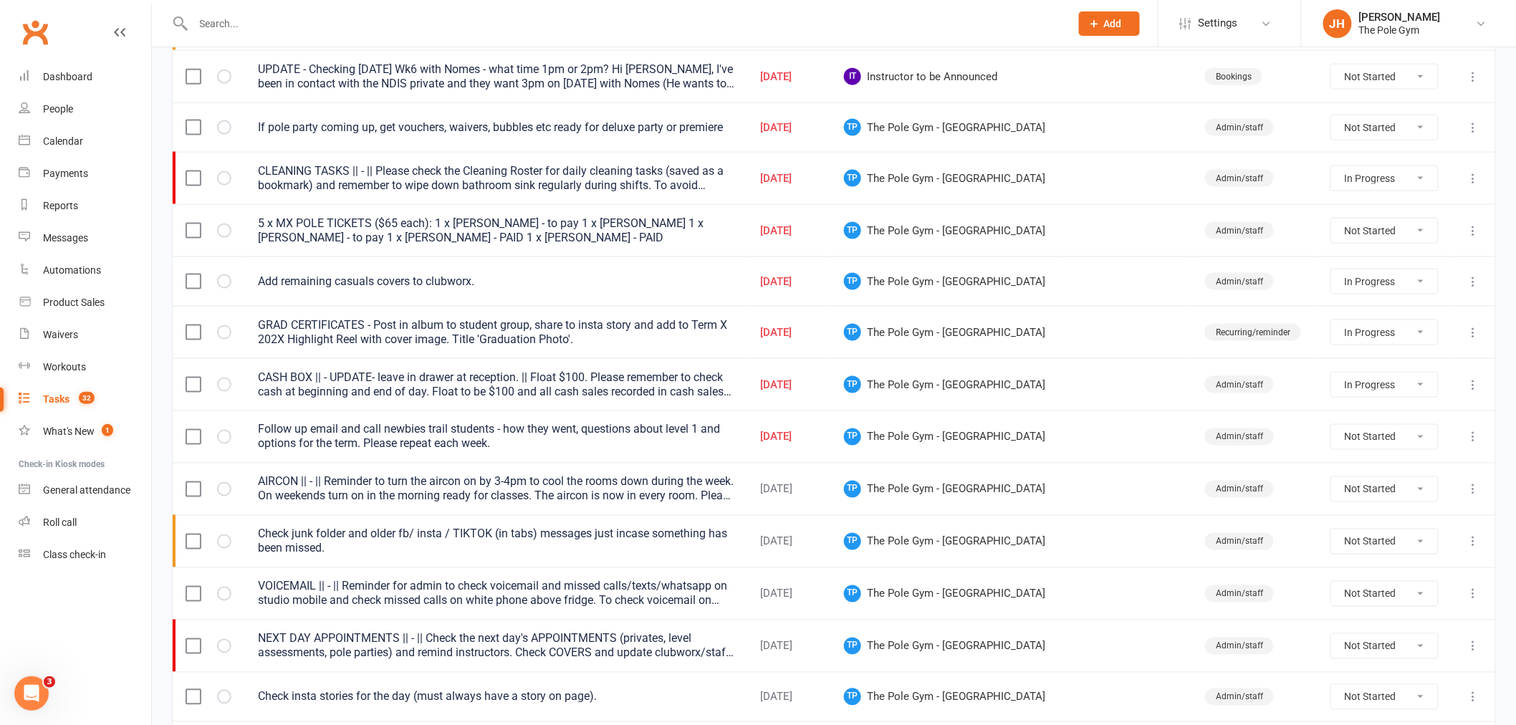
scroll to position [712, 0]
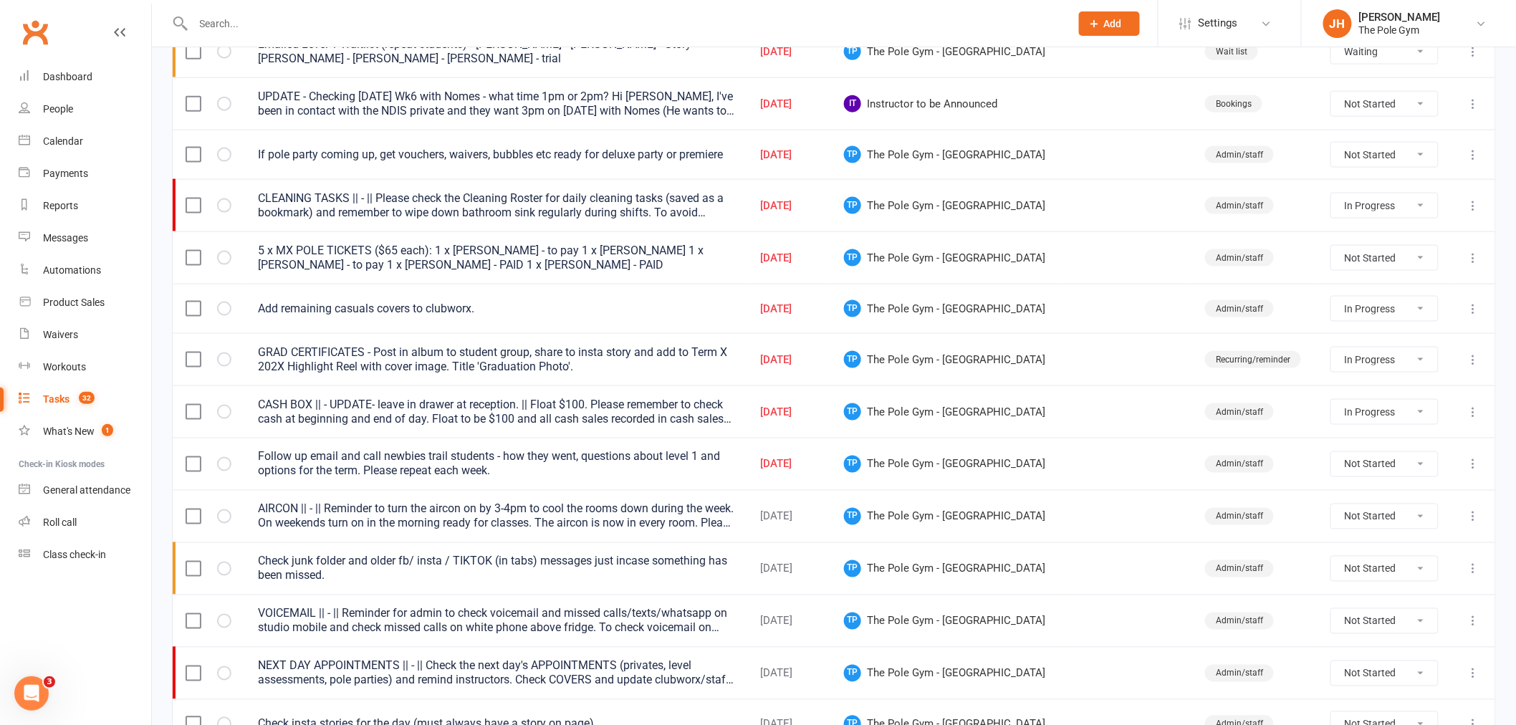
click at [1359, 251] on select "Not Started In Progress Waiting Complete" at bounding box center [1384, 258] width 107 height 24
click at [1331, 248] on select "Not Started In Progress Waiting Complete" at bounding box center [1384, 258] width 107 height 24
select select "unstarted"
select select "started"
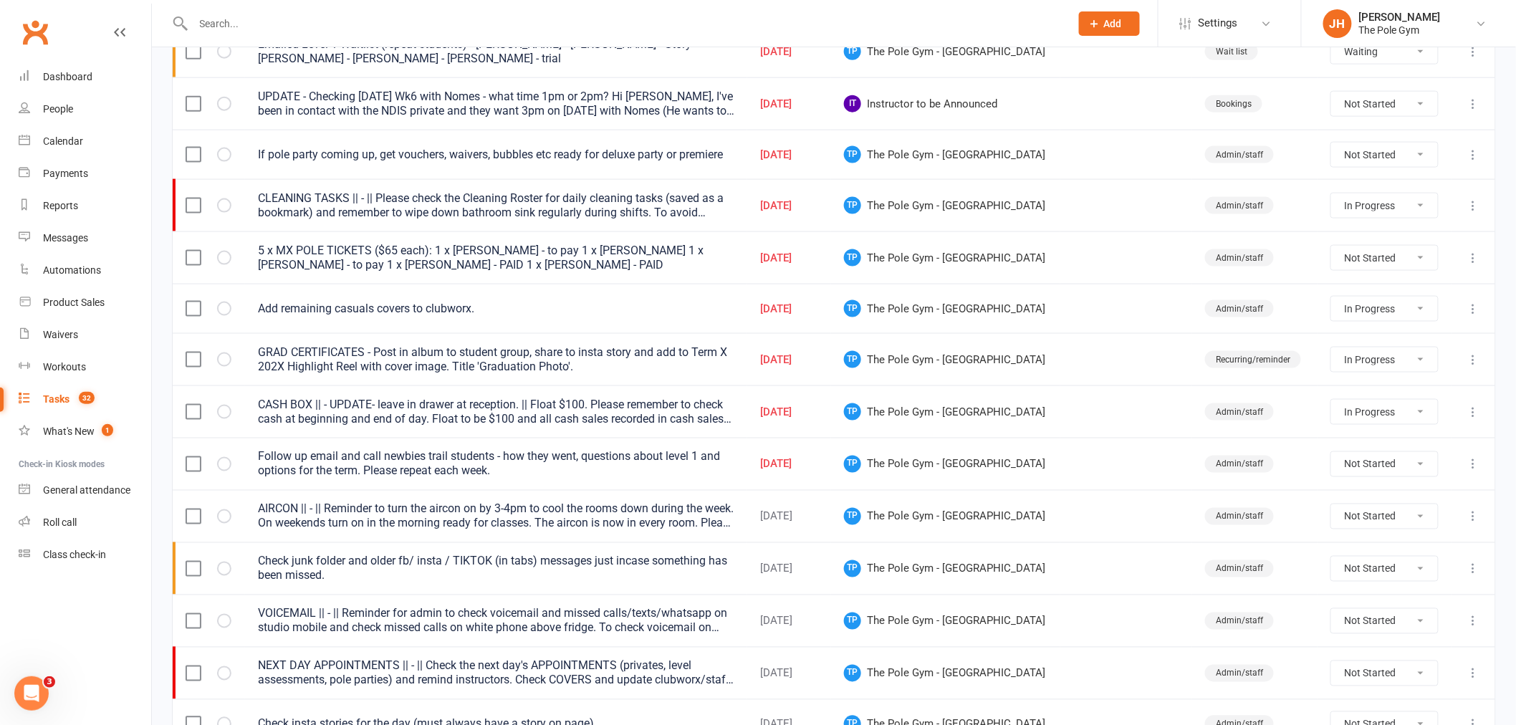
select select "started"
select select "waiting"
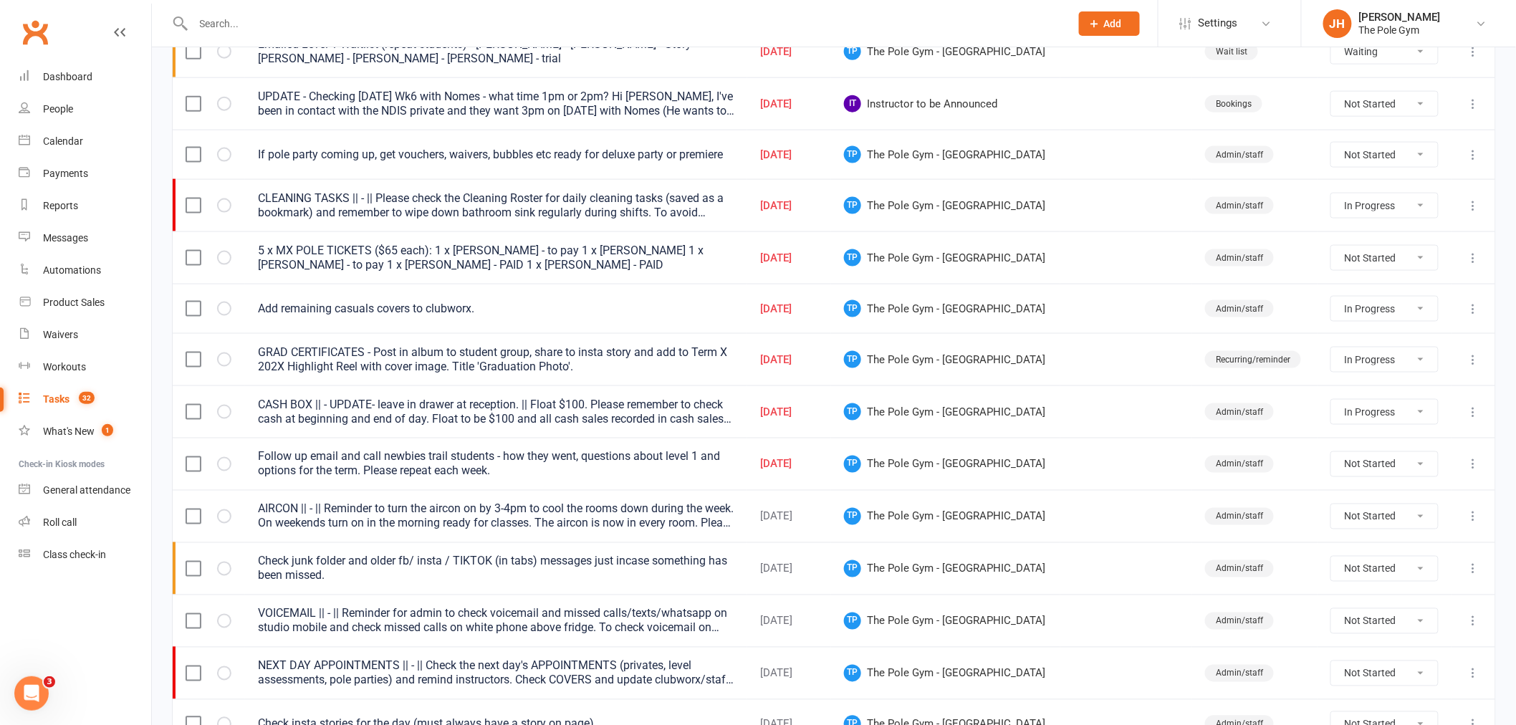
select select "started"
click at [1370, 265] on select "Not Started In Progress Waiting Complete" at bounding box center [1384, 258] width 107 height 24
click at [1331, 248] on select "Not Started In Progress Waiting Complete" at bounding box center [1384, 258] width 107 height 24
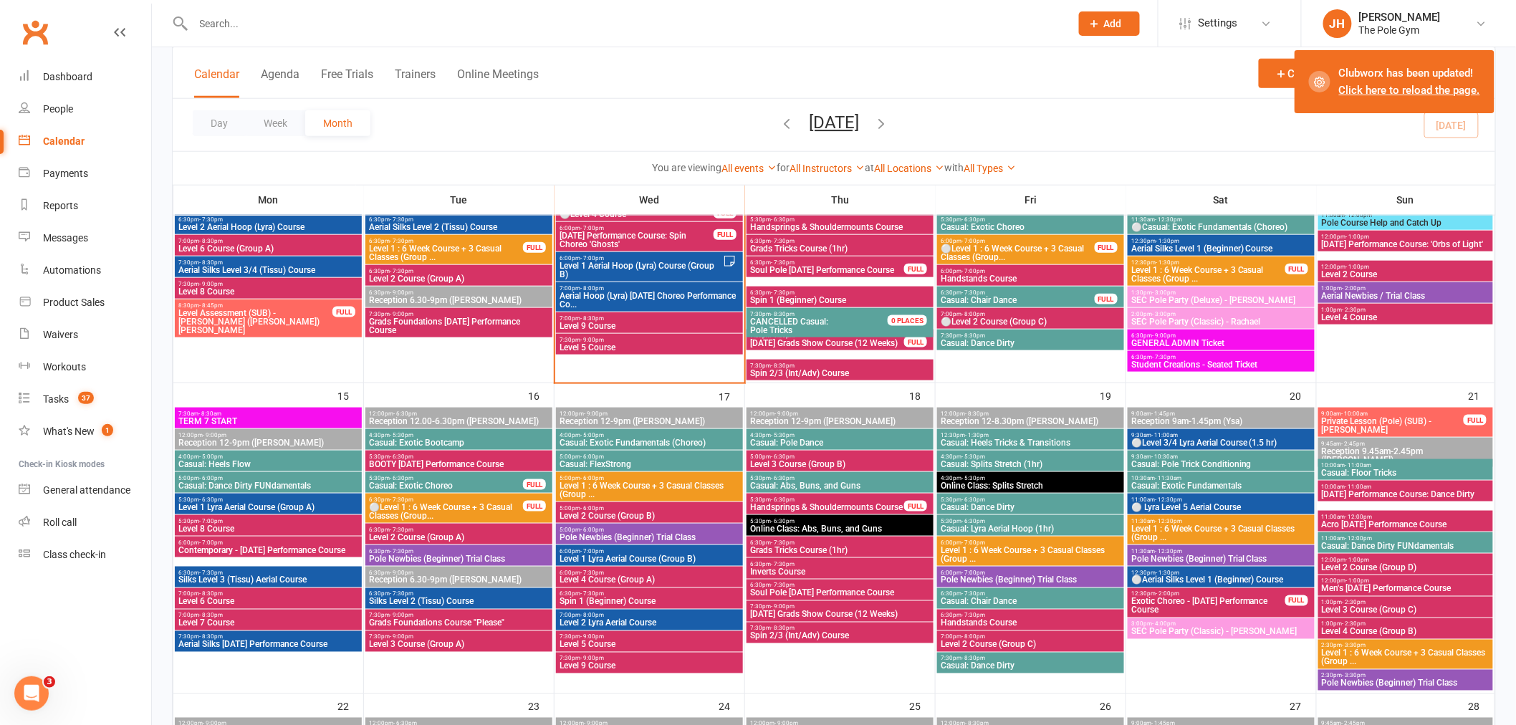
scroll to position [398, 0]
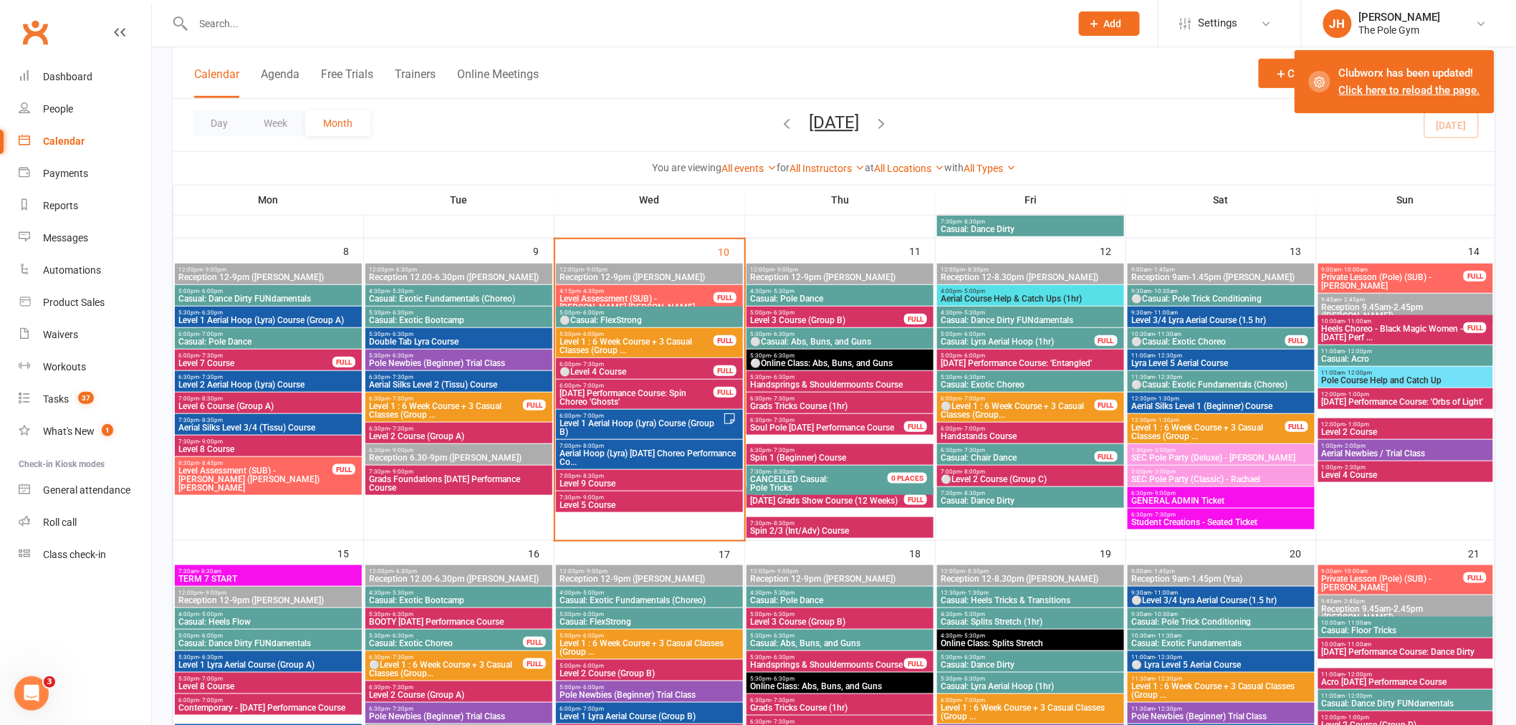
click at [410, 19] on input "text" at bounding box center [624, 24] width 871 height 20
click at [246, 15] on input "text" at bounding box center [624, 24] width 871 height 20
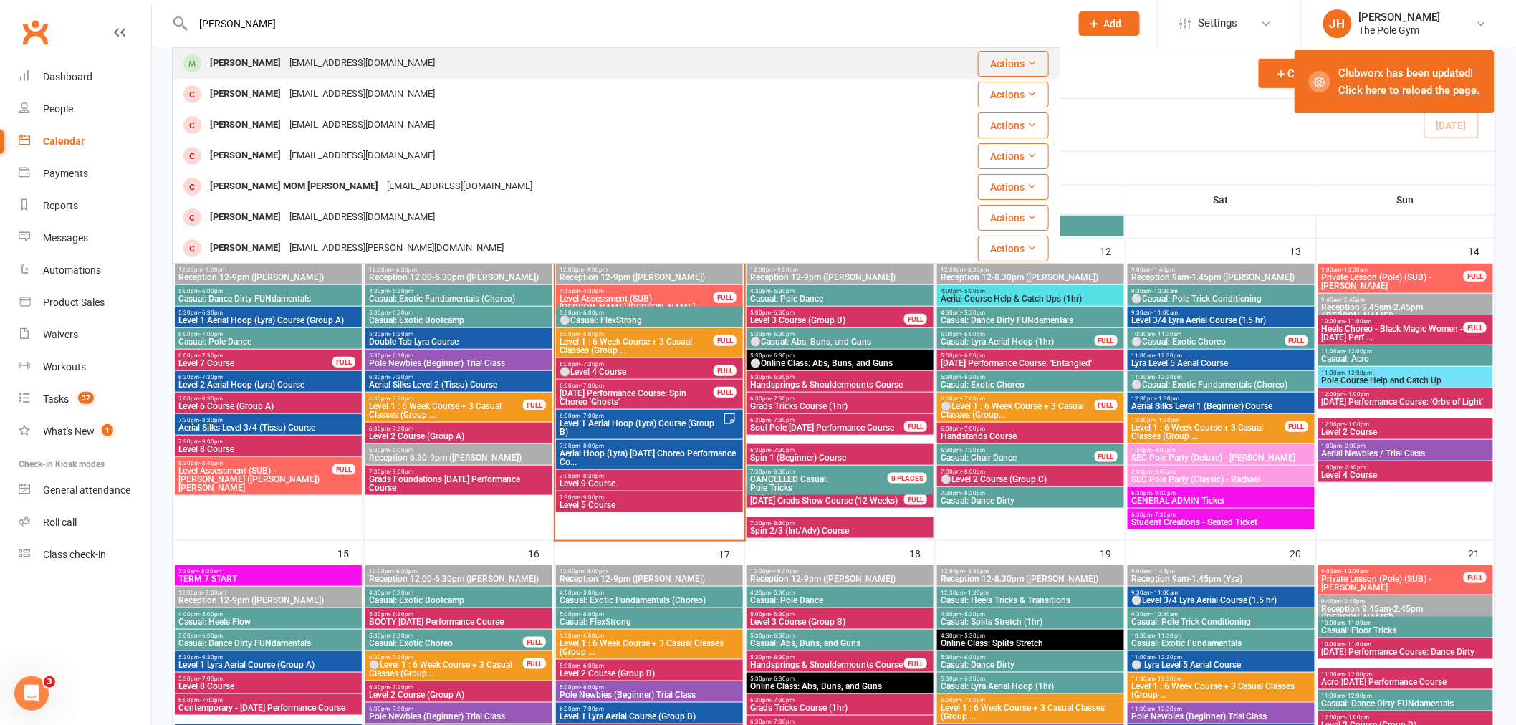
type input "laura petr"
click at [310, 59] on div "[EMAIL_ADDRESS][DOMAIN_NAME]" at bounding box center [362, 63] width 154 height 21
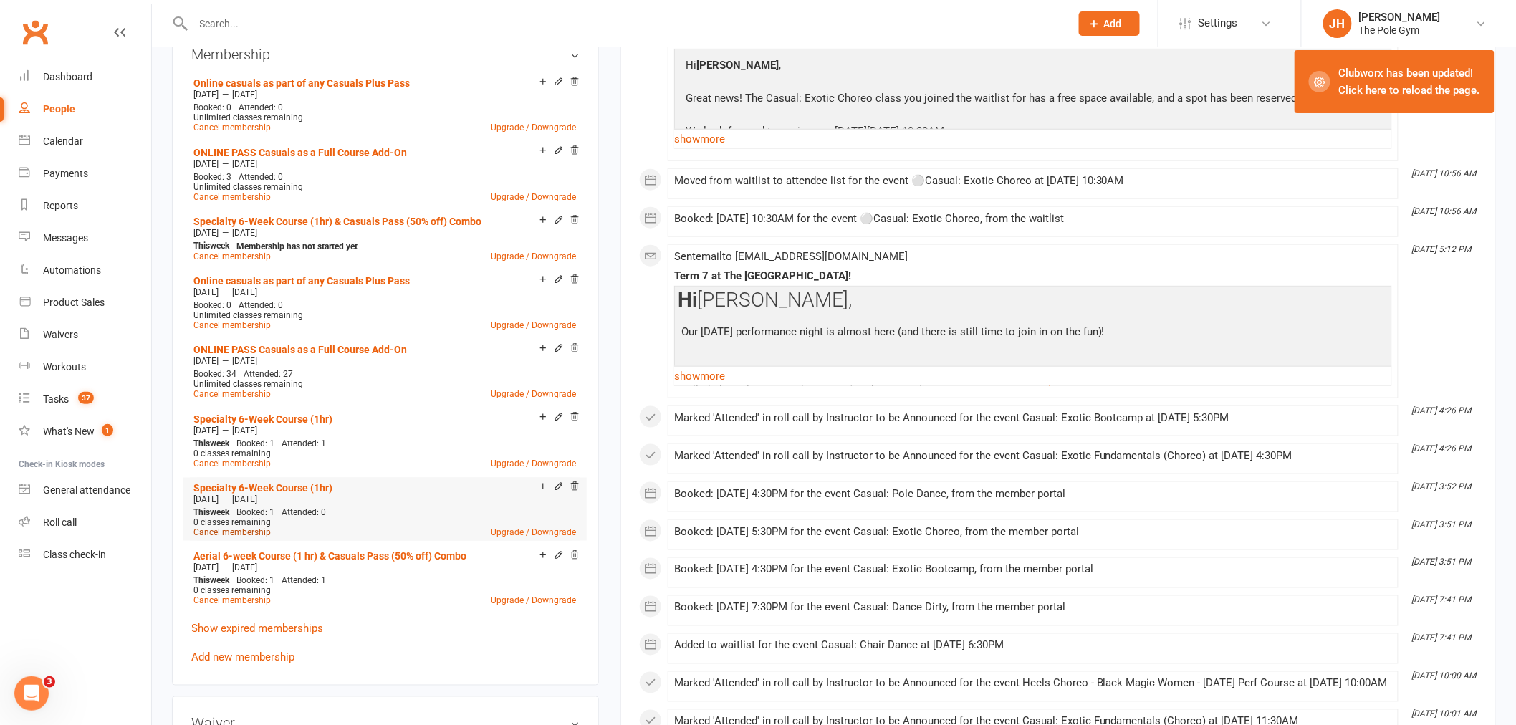
scroll to position [716, 0]
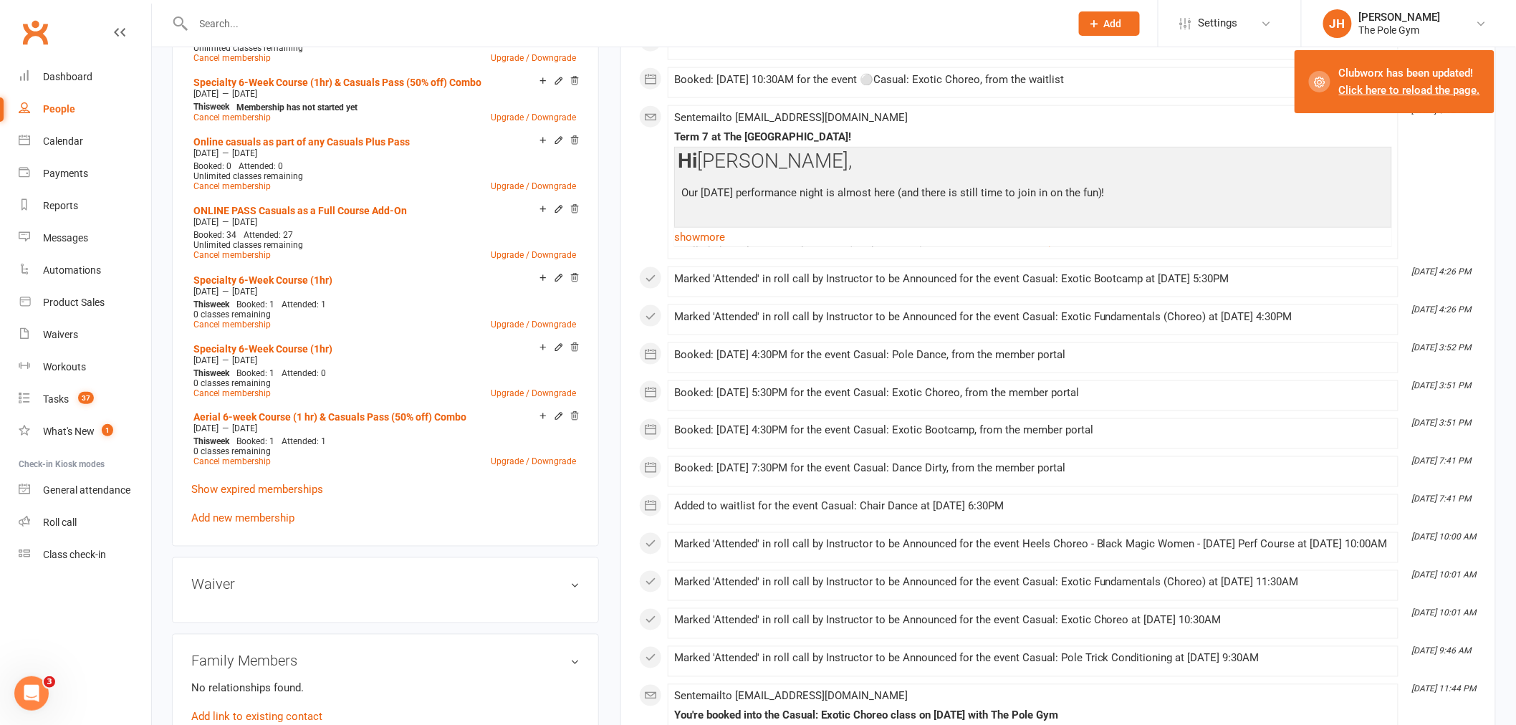
click at [236, 504] on div "Online casuals as part of any Casuals Plus Pass Sep 4 2025 — Oct 29 2025 Booked…" at bounding box center [385, 230] width 388 height 593
click at [240, 517] on link "Add new membership" at bounding box center [242, 518] width 103 height 13
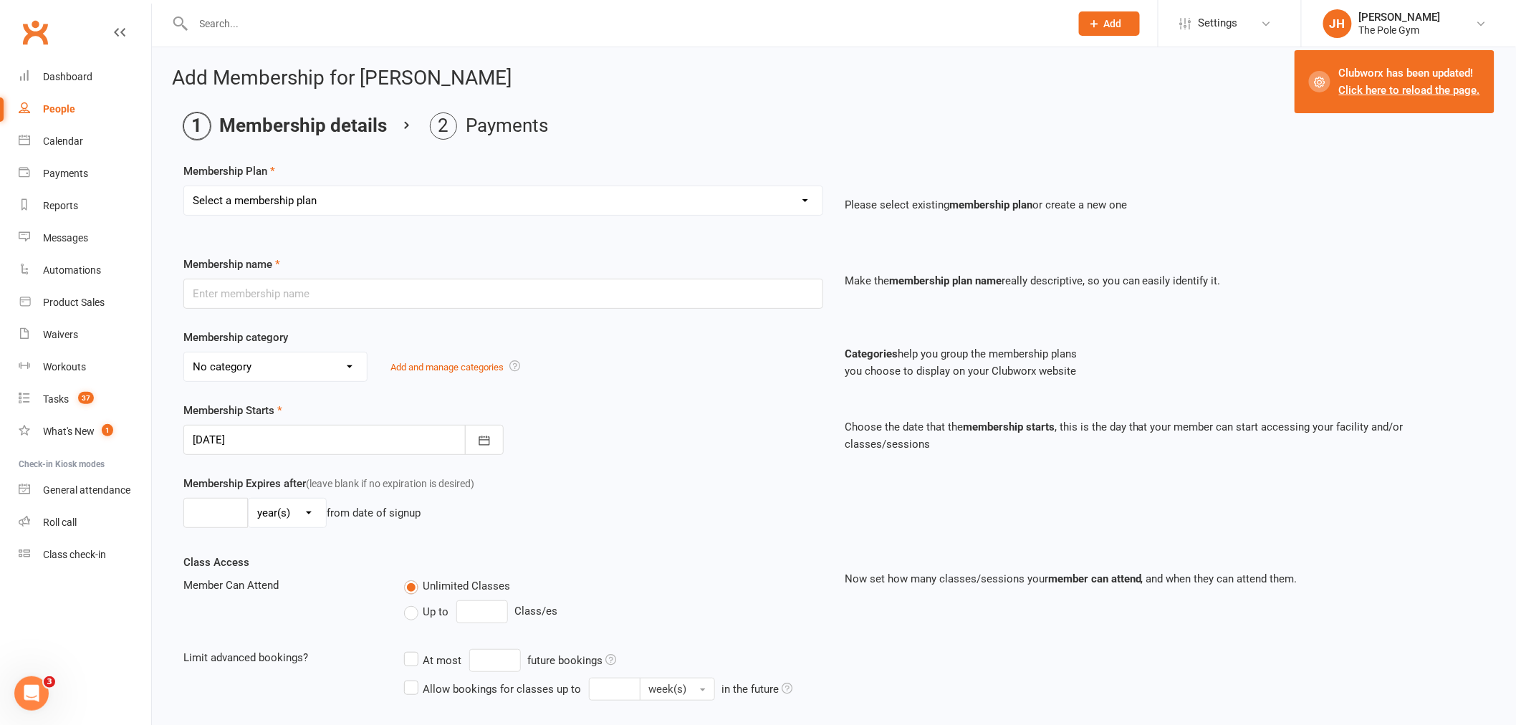
click at [356, 206] on select "Select a membership plan Create new Membership Plan Pay As You Go (45 min) Casu…" at bounding box center [503, 200] width 638 height 29
select select "80"
click select "Select a membership plan Create new Membership Plan Pay As You Go (45 min) Casu…"
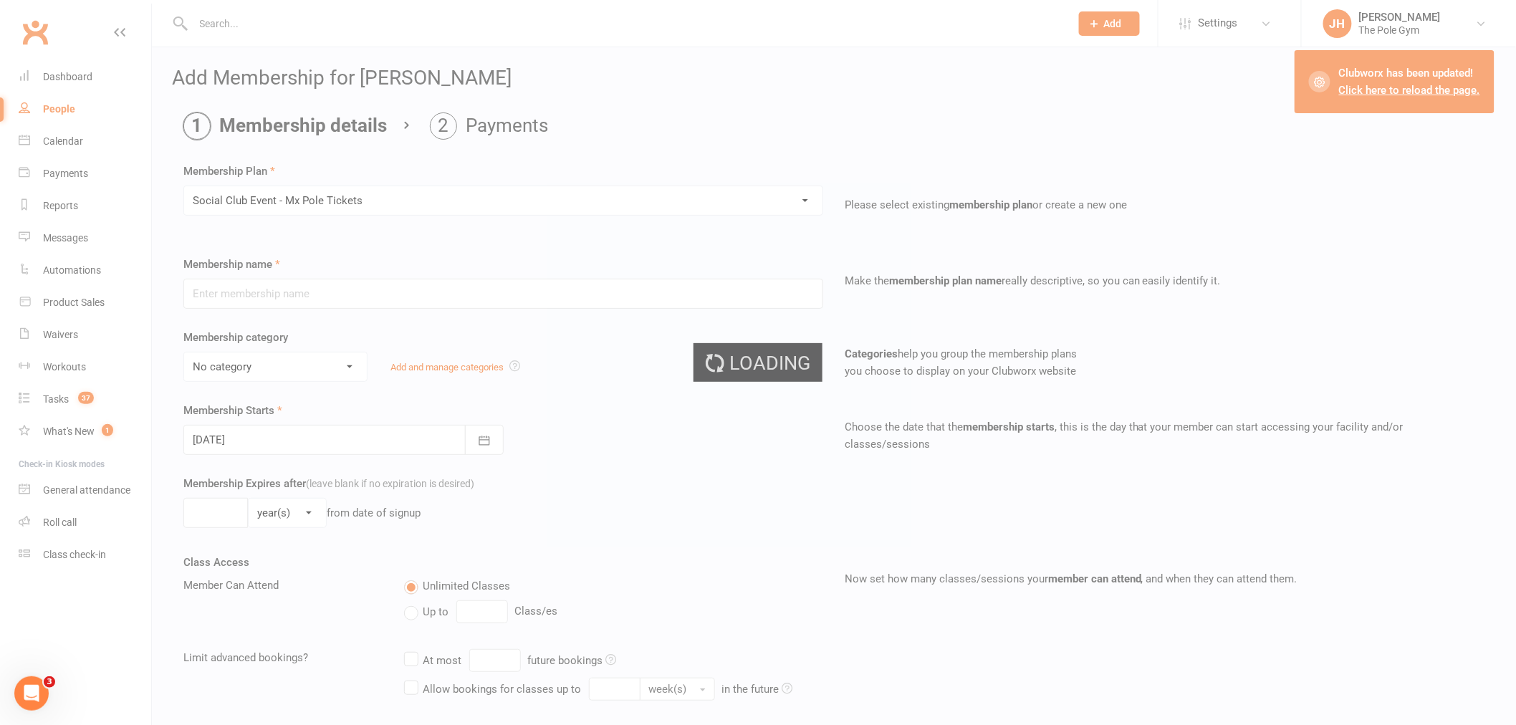
type input "Social Club Event - Mx Pole Tickets"
select select "17"
type input "4"
select select "1"
type input "1"
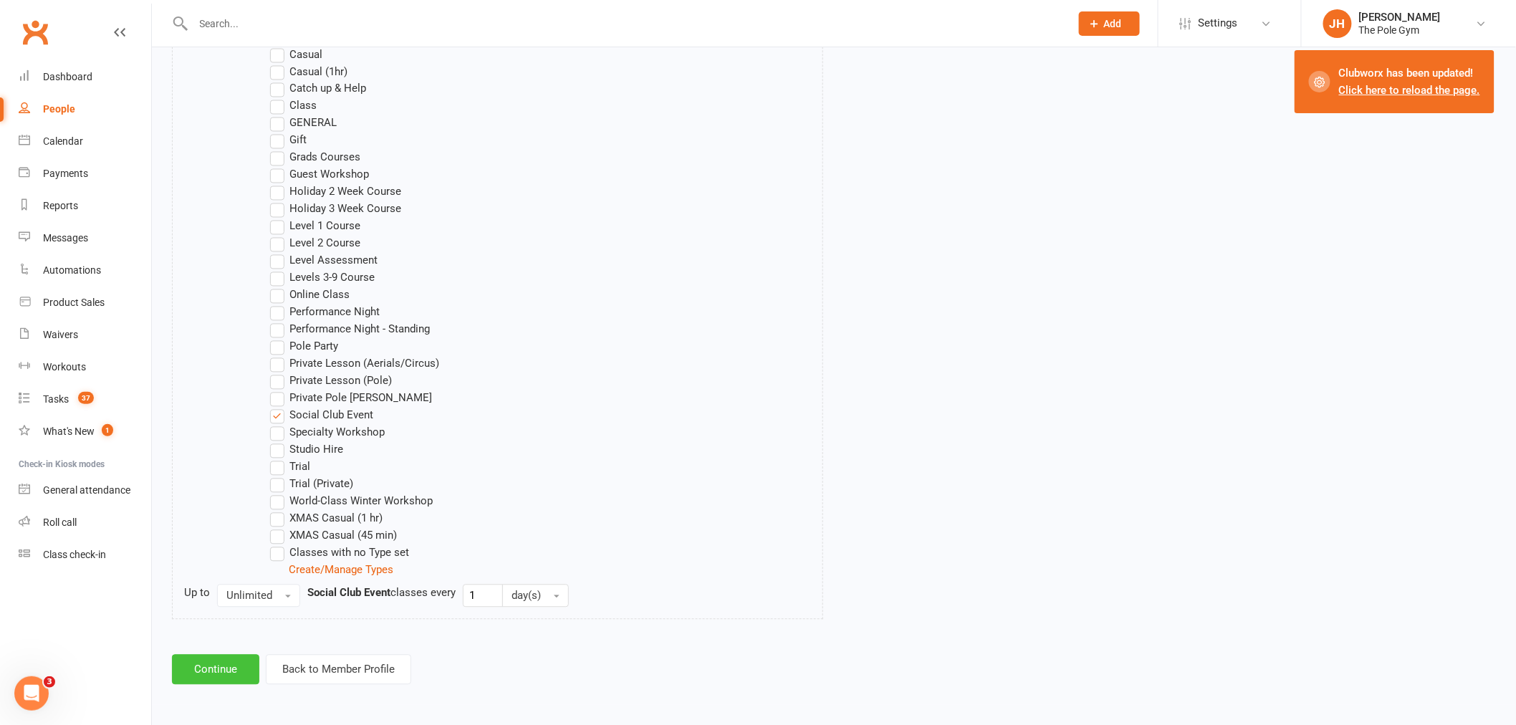
scroll to position [1047, 0]
click button "Continue"
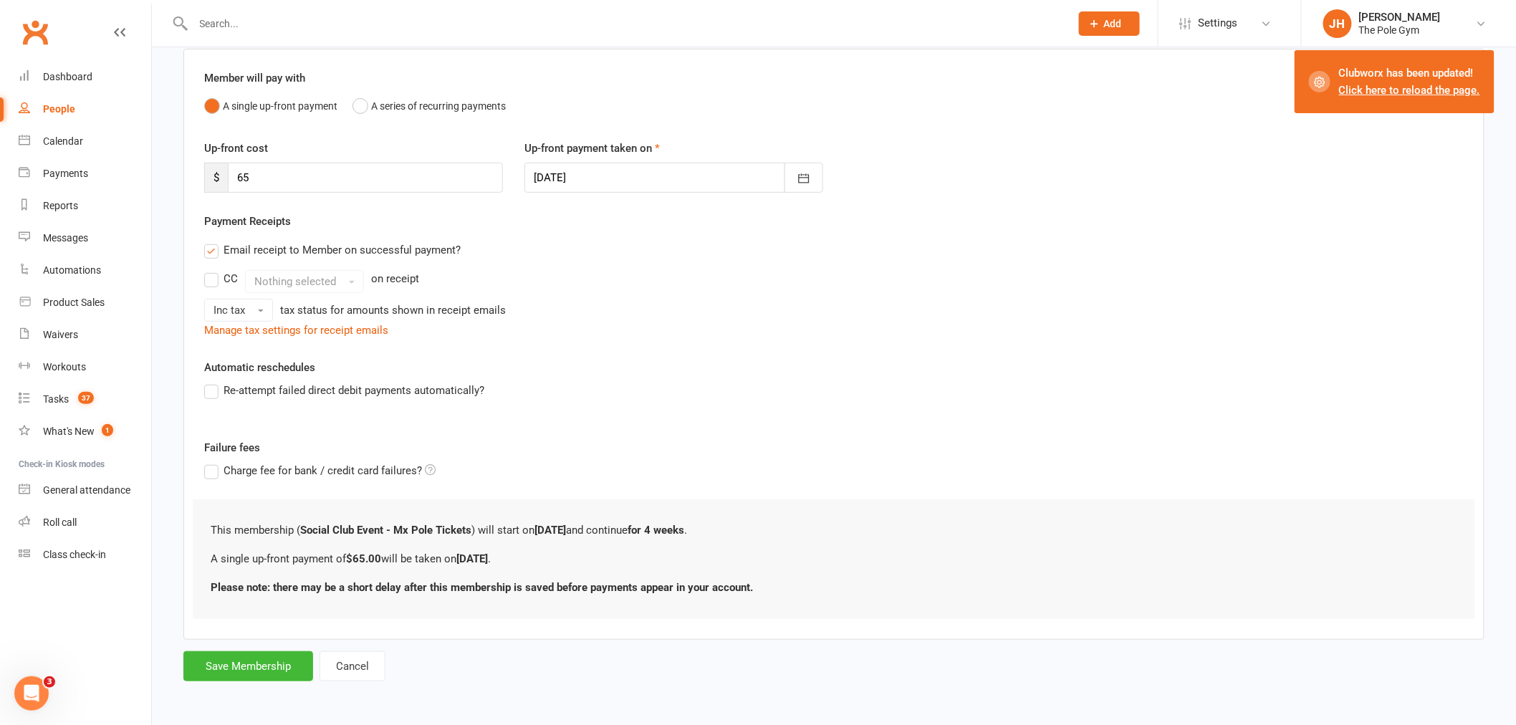
scroll to position [0, 0]
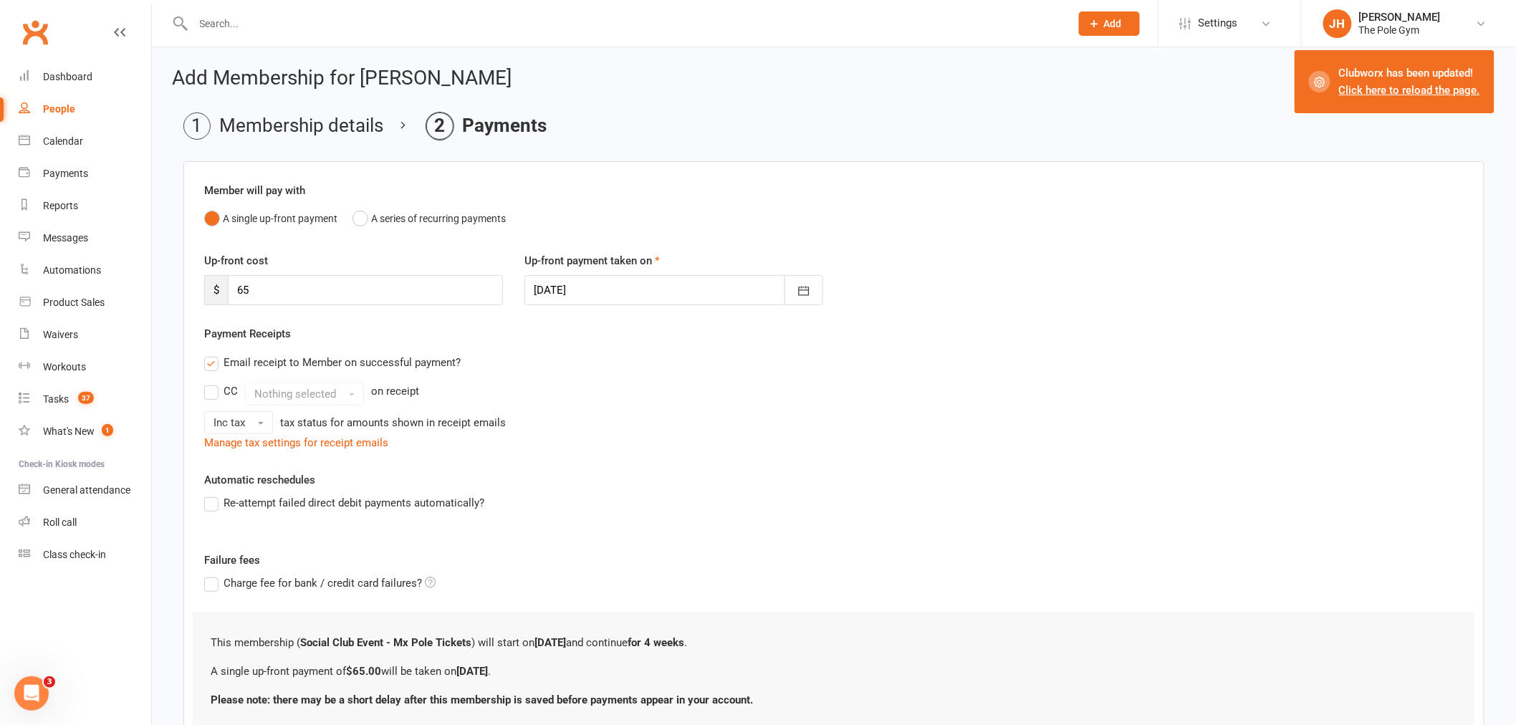
click div
click button "11"
type input "[DATE]"
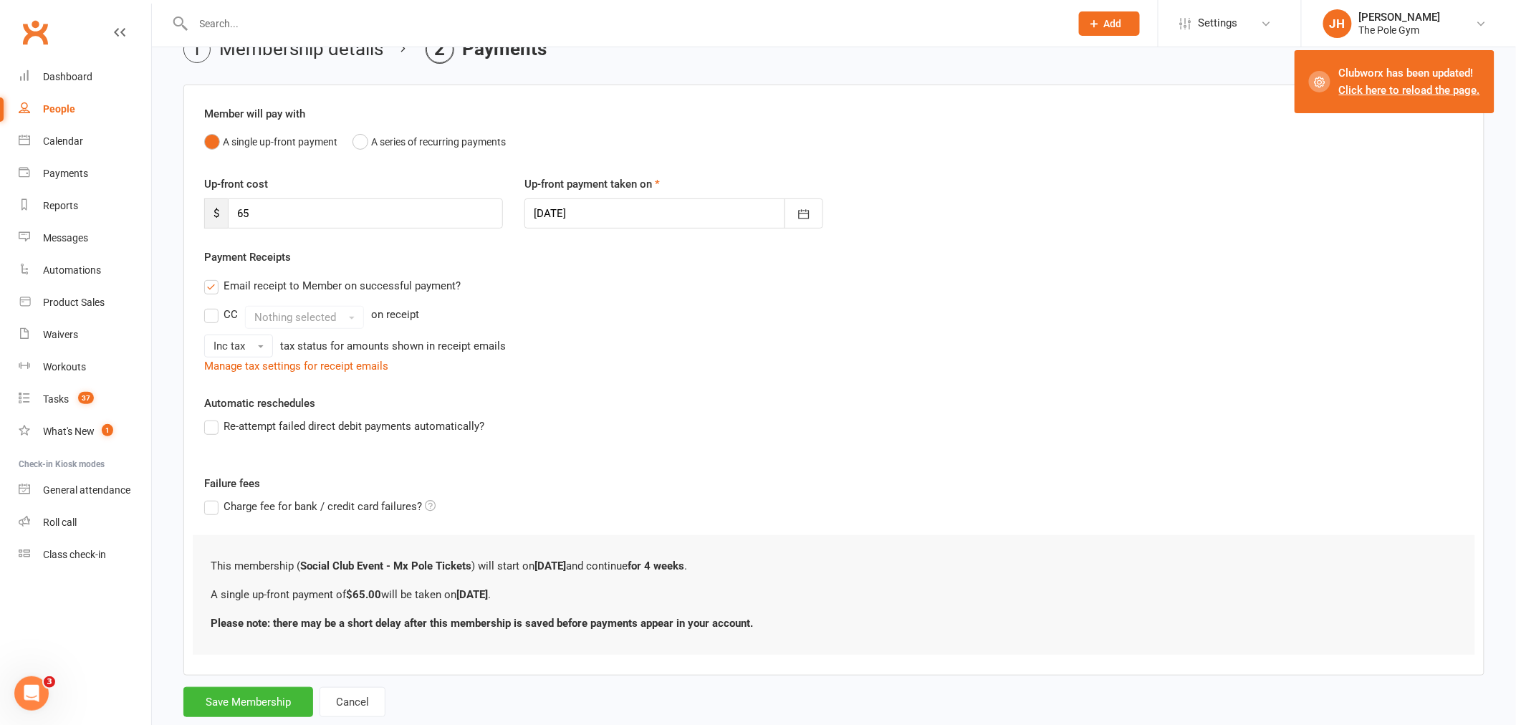
scroll to position [112, 0]
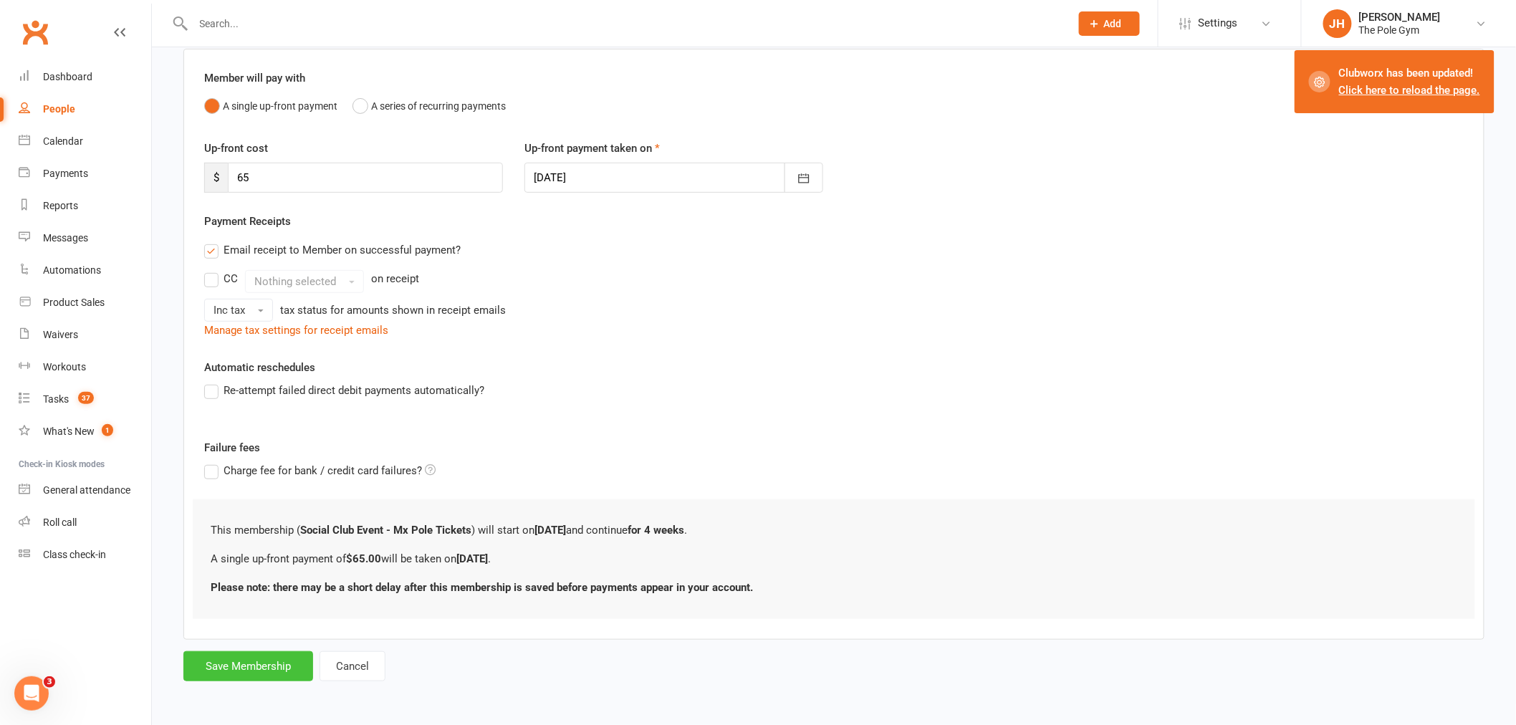
click button "Save Membership"
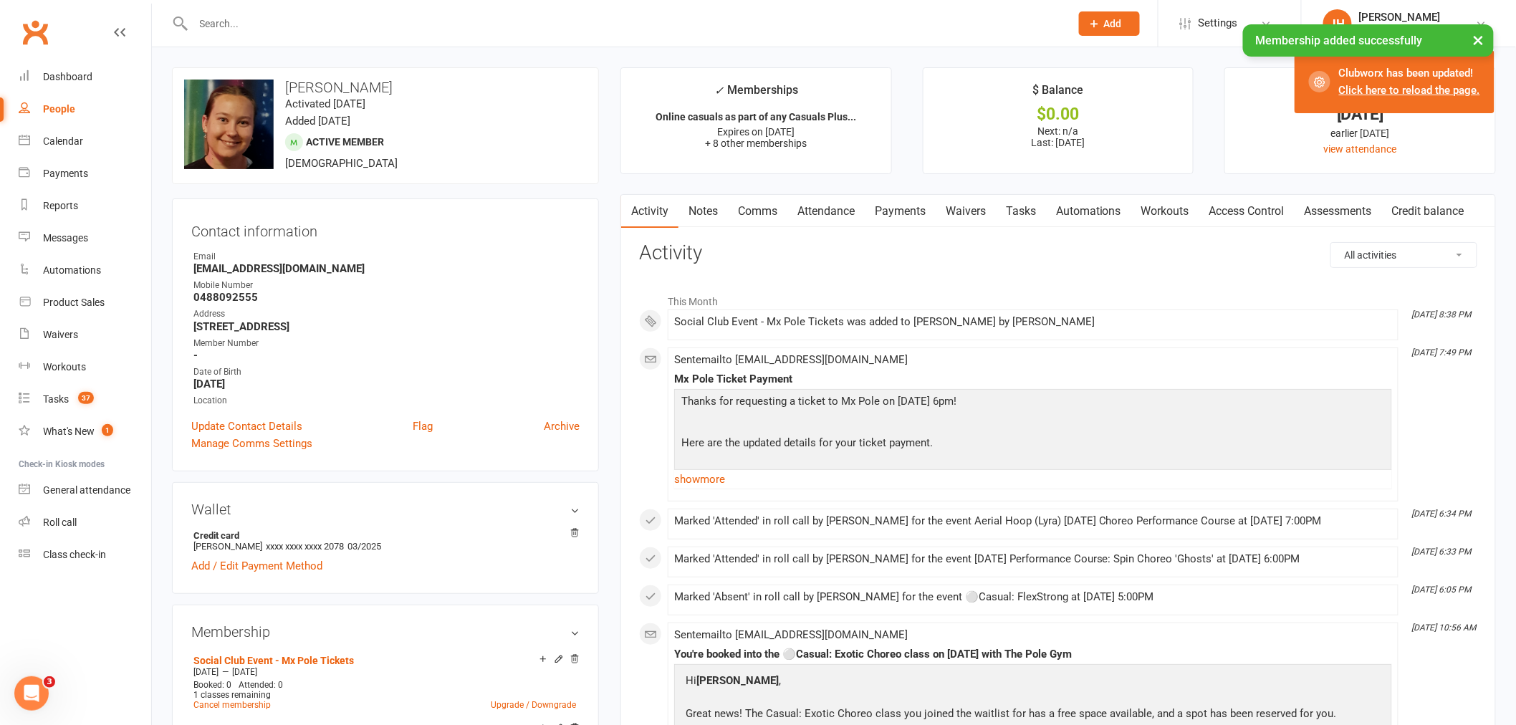
click link "Payments"
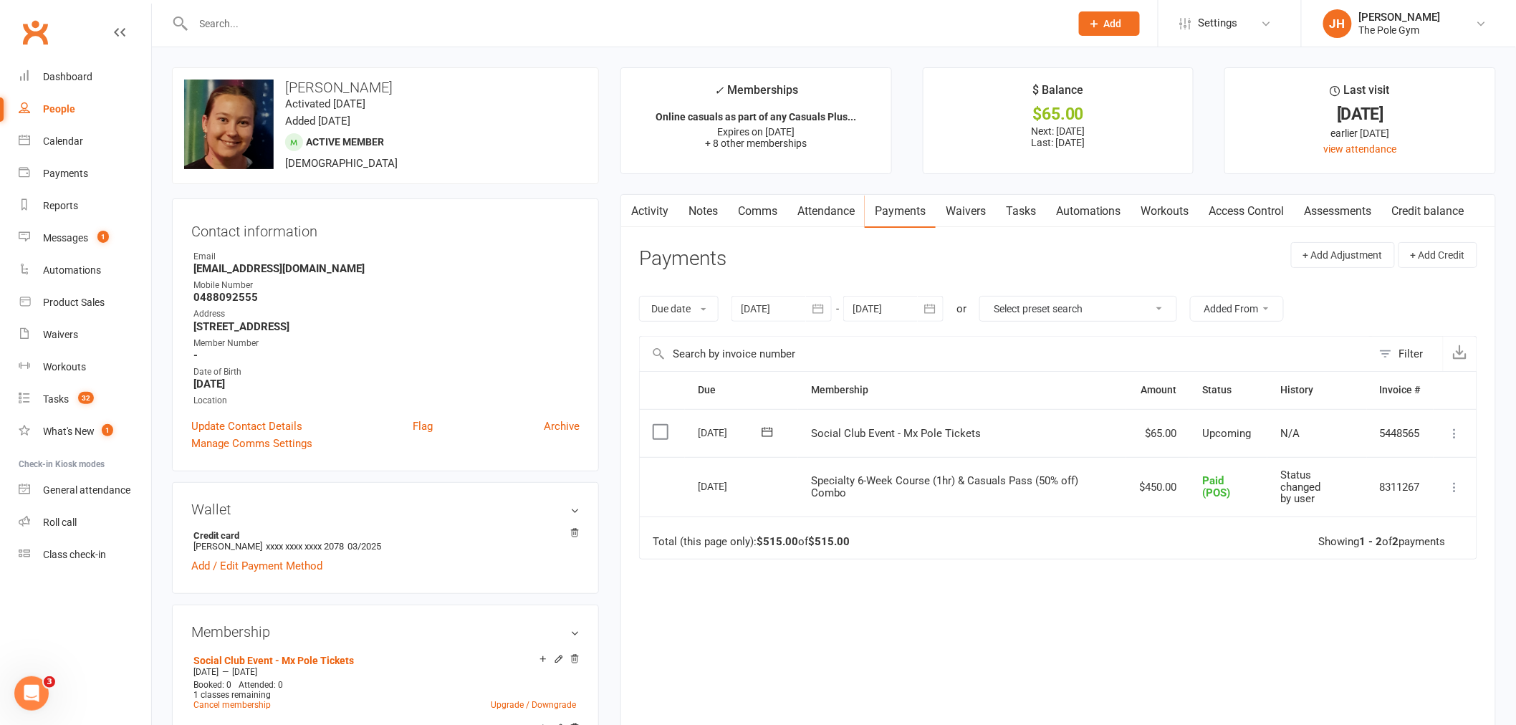
click at [1456, 435] on icon at bounding box center [1455, 433] width 14 height 14
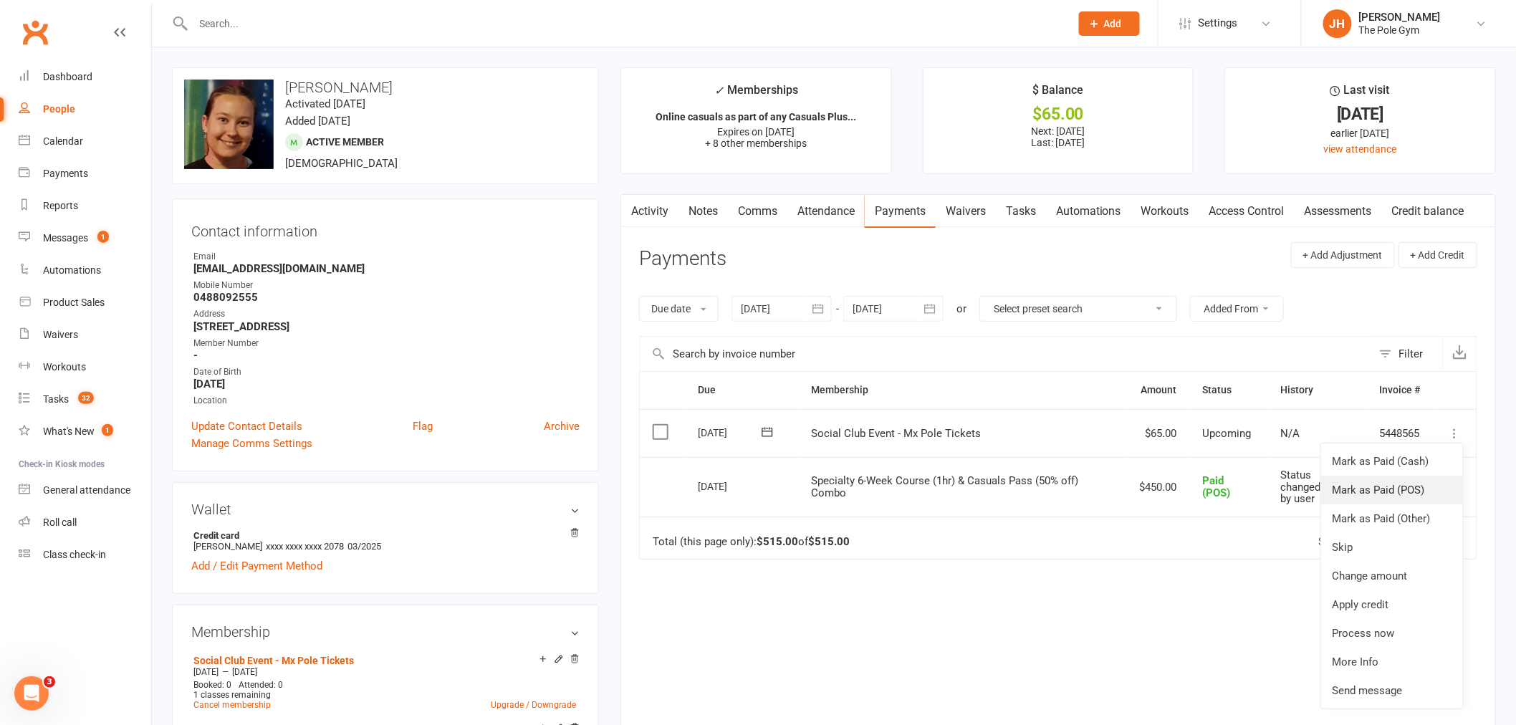
click at [1436, 494] on link "Mark as Paid (POS)" at bounding box center [1392, 490] width 142 height 29
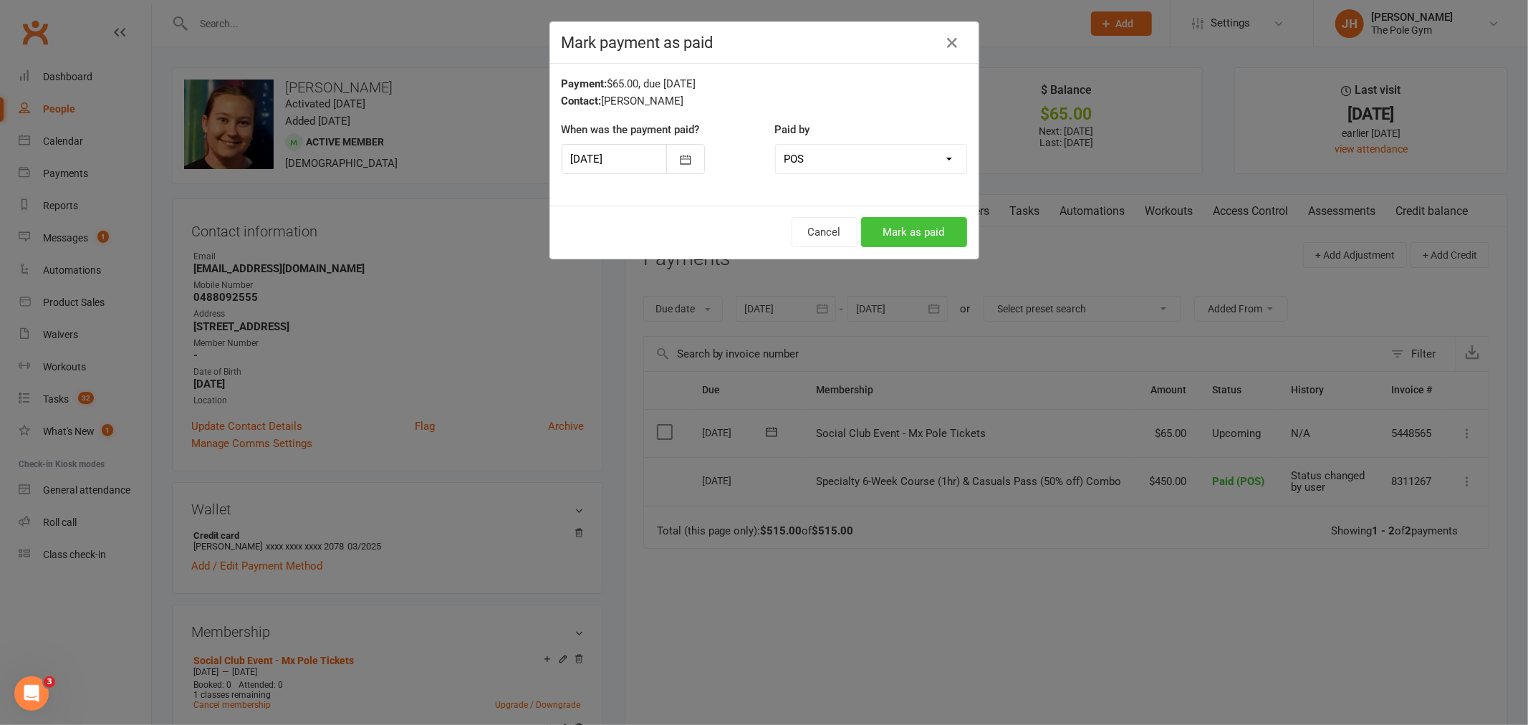
click at [918, 238] on button "Mark as paid" at bounding box center [914, 232] width 106 height 30
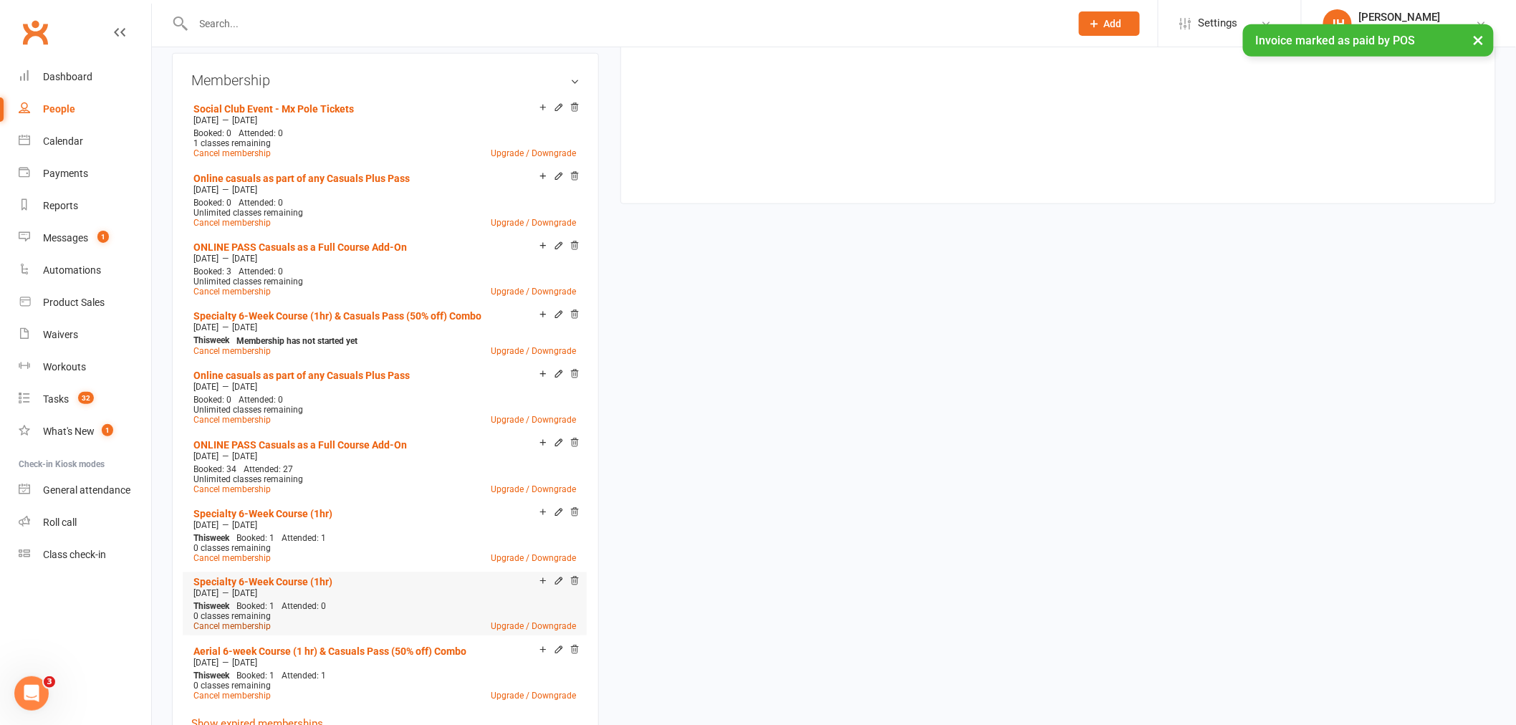
scroll to position [636, 0]
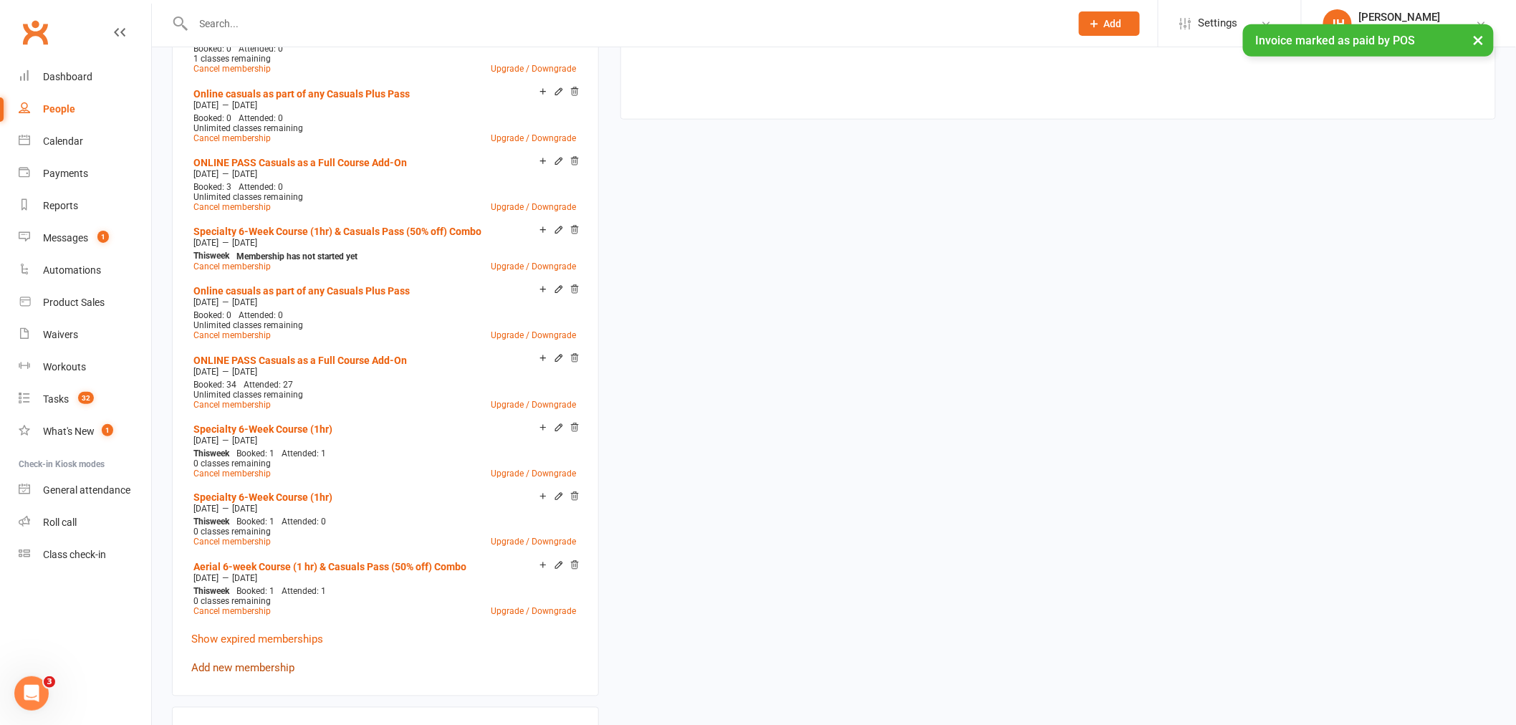
click at [249, 662] on link "Add new membership" at bounding box center [242, 668] width 103 height 13
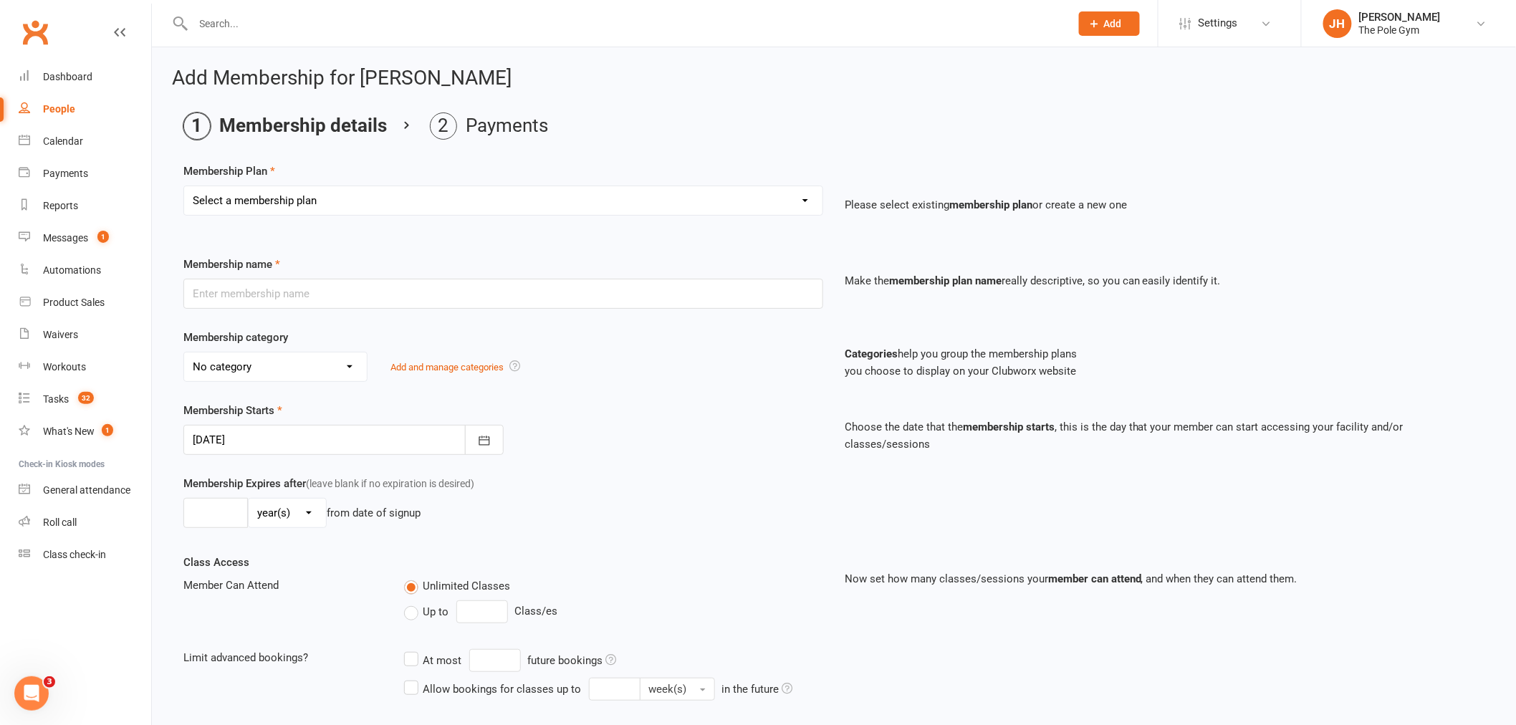
click at [393, 177] on div "Membership Plan Select a membership plan Create new Membership Plan Pay As You …" at bounding box center [833, 199] width 1301 height 73
click at [398, 193] on select "Select a membership plan Create new Membership Plan Pay As You Go (45 min) Casu…" at bounding box center [503, 200] width 638 height 29
select select "72"
click at [184, 186] on select "Select a membership plan Create new Membership Plan Pay As You Go (45 min) Casu…" at bounding box center [503, 200] width 638 height 29
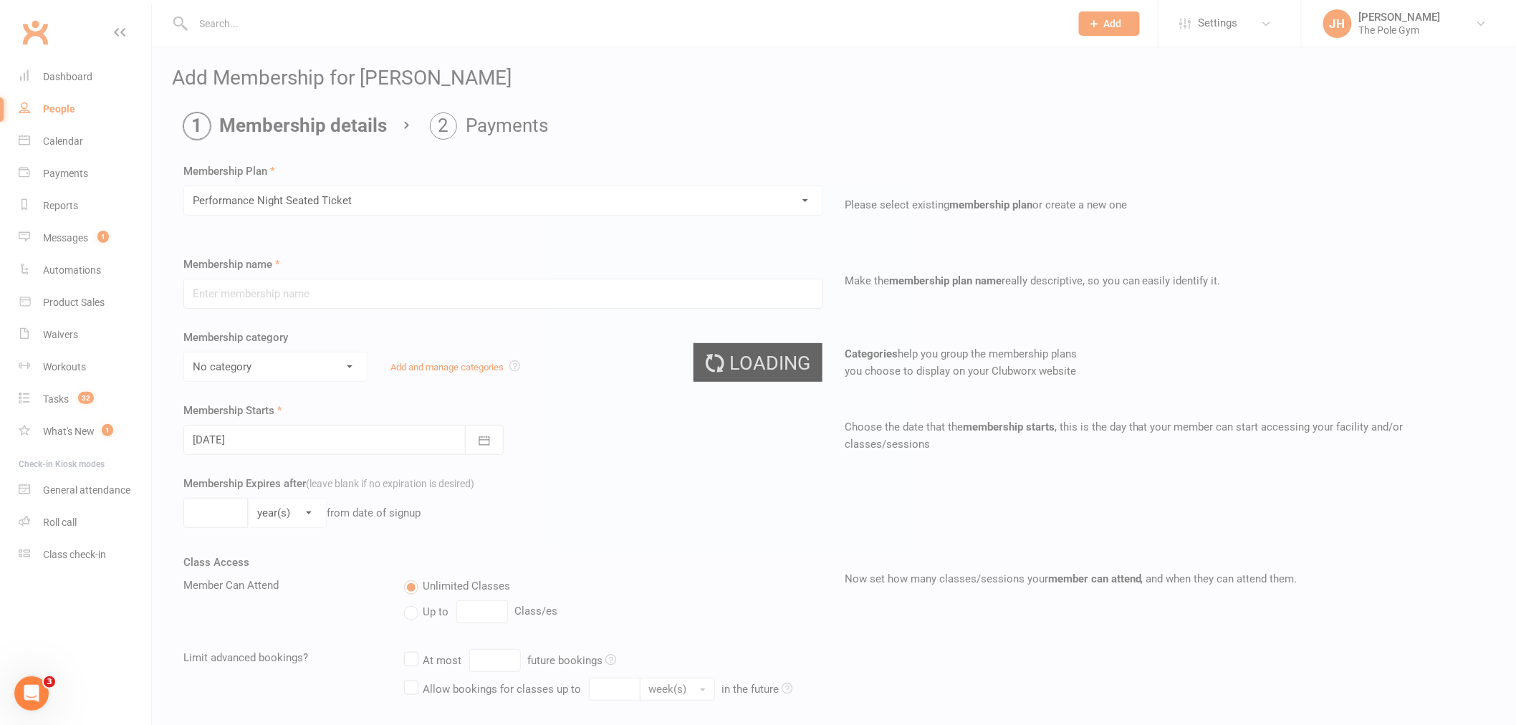
type input "Performance Night Seated Ticket"
select select "12"
type input "4"
select select "1"
type input "1"
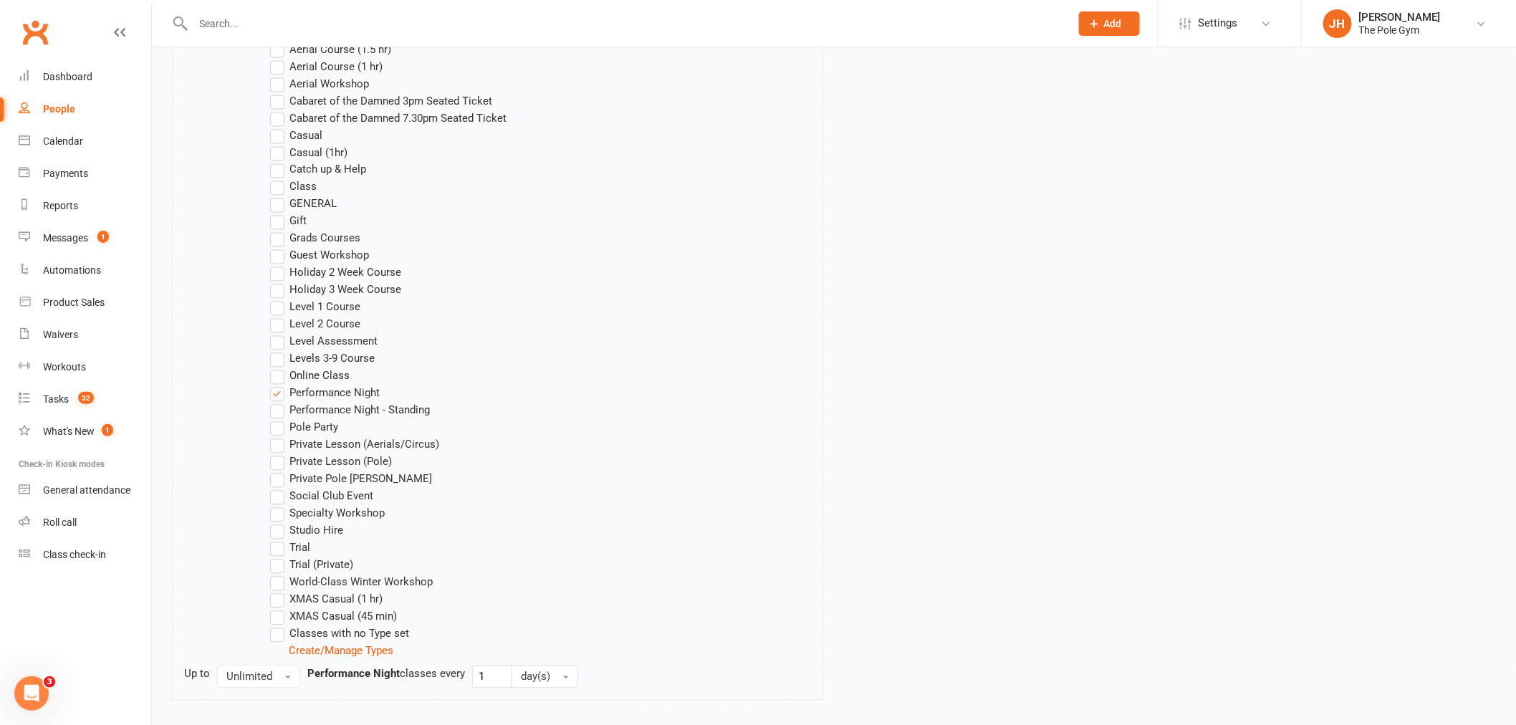
scroll to position [1047, 0]
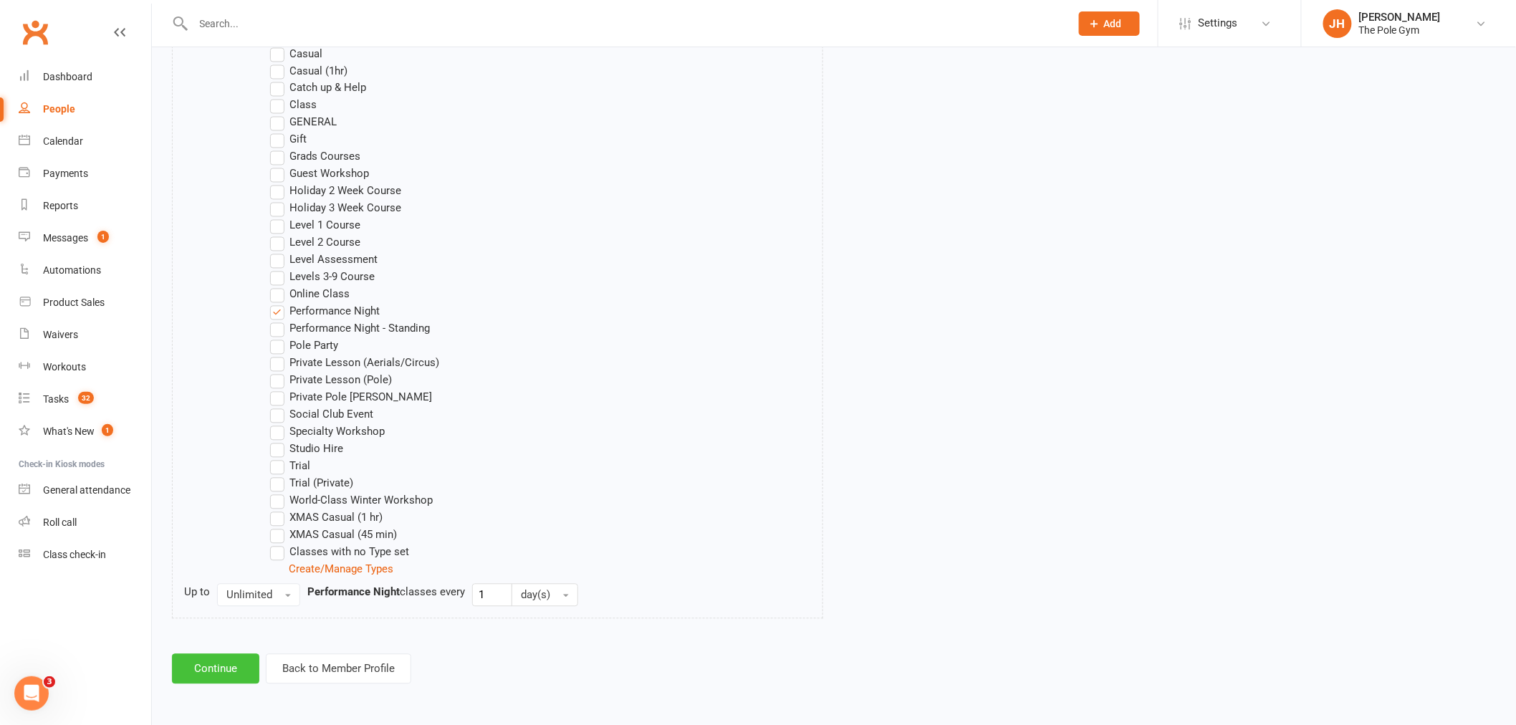
click at [224, 674] on button "Continue" at bounding box center [215, 669] width 87 height 30
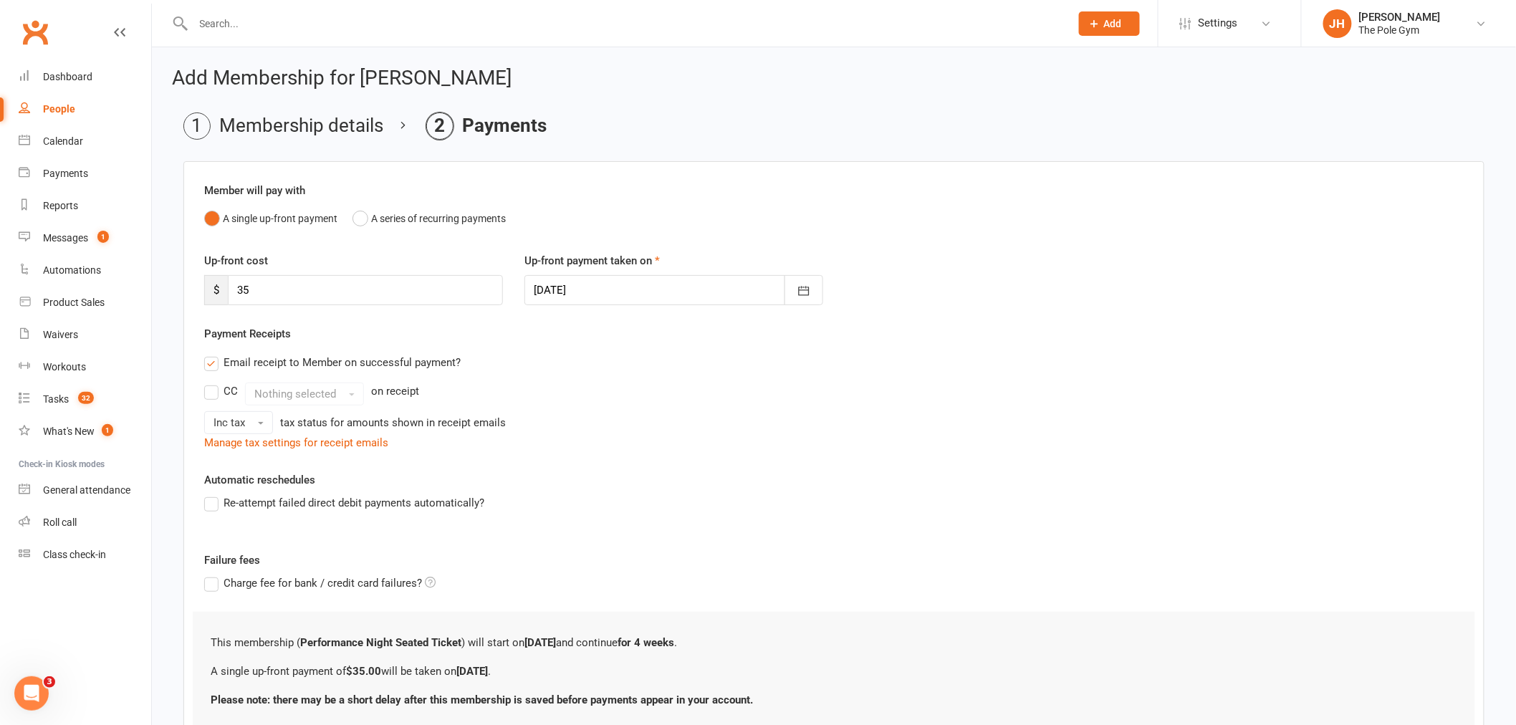
click at [568, 288] on div at bounding box center [673, 290] width 299 height 30
click at [713, 415] on button "11" at bounding box center [708, 408] width 30 height 26
type input "[DATE]"
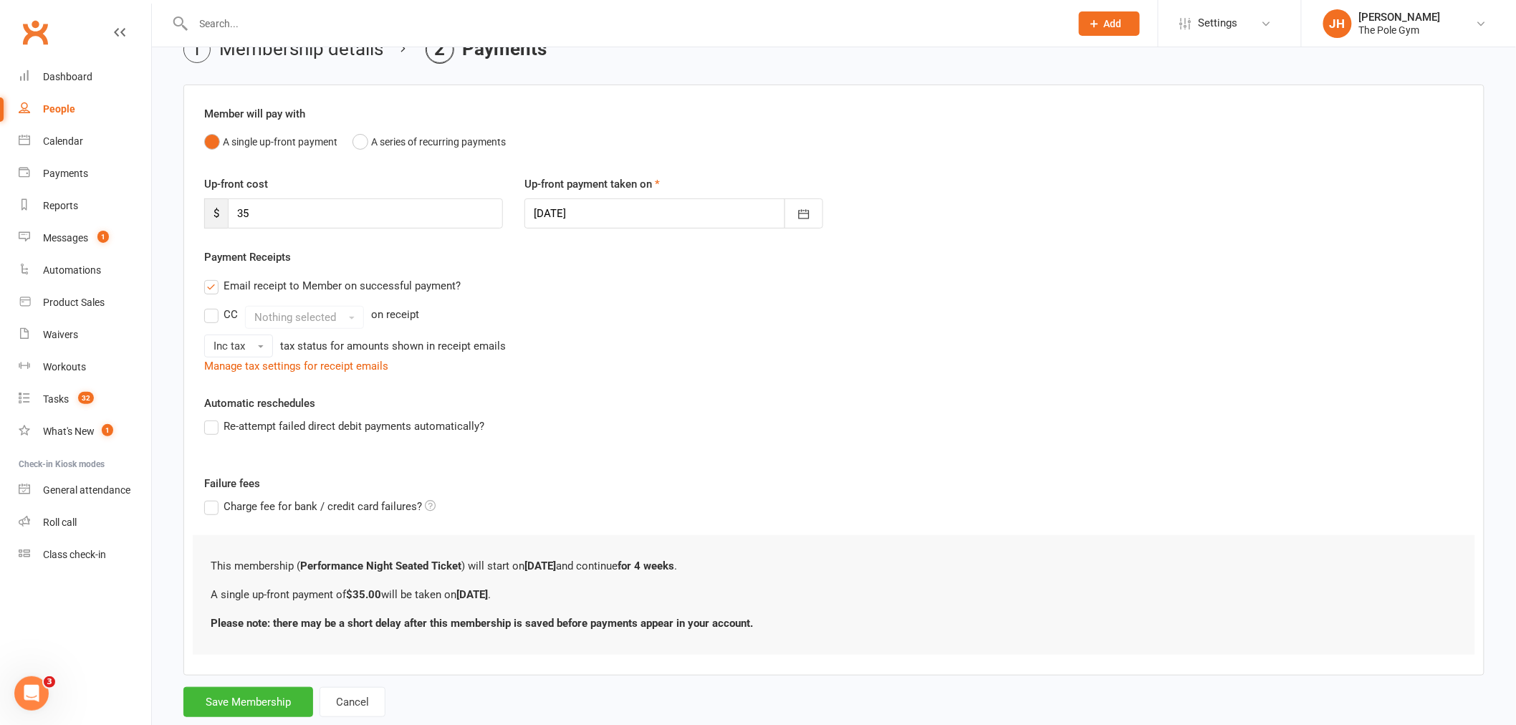
scroll to position [112, 0]
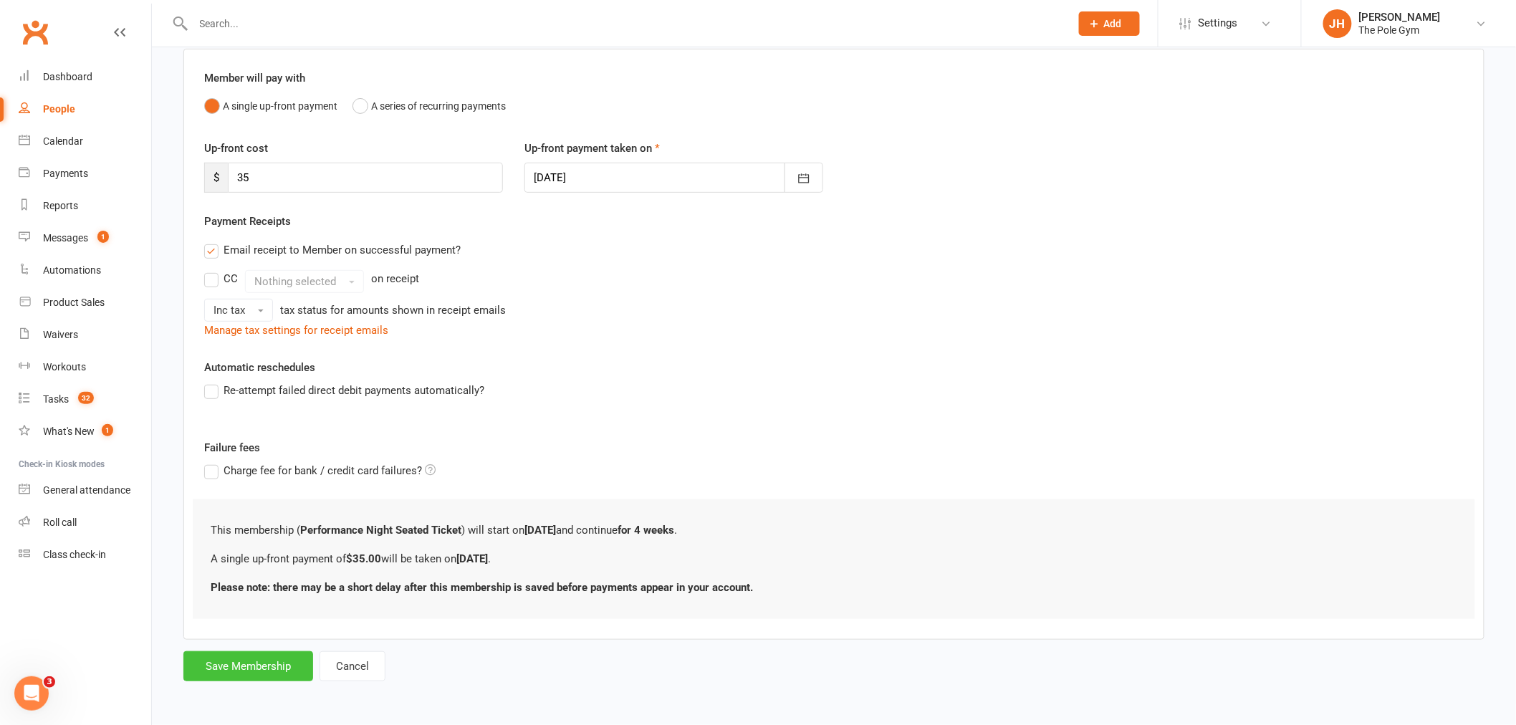
click at [251, 670] on button "Save Membership" at bounding box center [248, 666] width 130 height 30
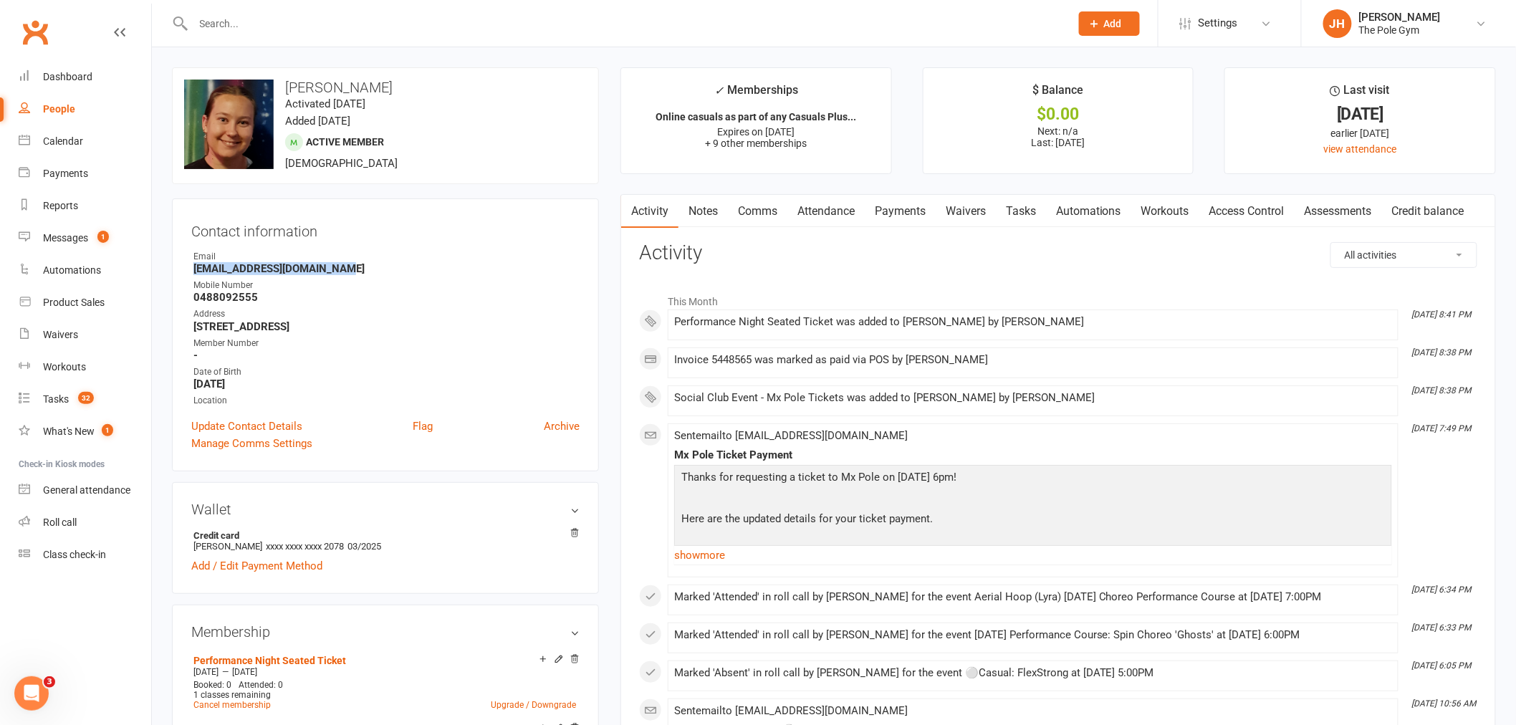
drag, startPoint x: 333, startPoint y: 274, endPoint x: 182, endPoint y: 274, distance: 151.1
click at [182, 274] on div "Contact information Owner Email [EMAIL_ADDRESS][DOMAIN_NAME] Mobile Number [PHO…" at bounding box center [385, 334] width 427 height 273
copy strong "[EMAIL_ADDRESS][DOMAIN_NAME]"
click at [1116, 27] on span "Add" at bounding box center [1113, 23] width 18 height 11
click at [1113, 56] on link "Prospect" at bounding box center [1094, 63] width 128 height 33
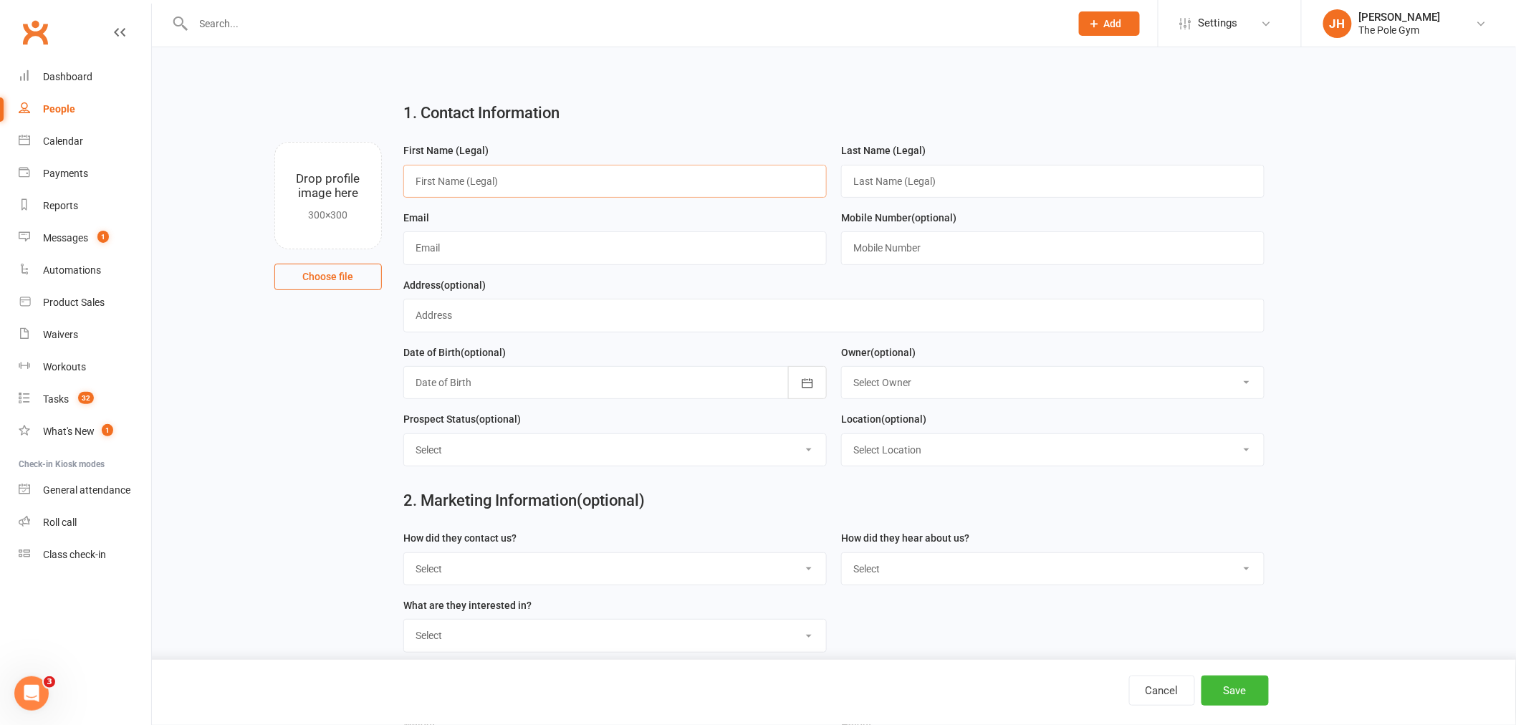
click at [462, 174] on input "text" at bounding box center [614, 181] width 423 height 33
drag, startPoint x: 428, startPoint y: 228, endPoint x: 433, endPoint y: 236, distance: 9.6
click at [428, 229] on div "Email" at bounding box center [614, 237] width 423 height 56
click at [438, 241] on input "text" at bounding box center [614, 247] width 423 height 33
paste input "[EMAIL_ADDRESS][DOMAIN_NAME]"
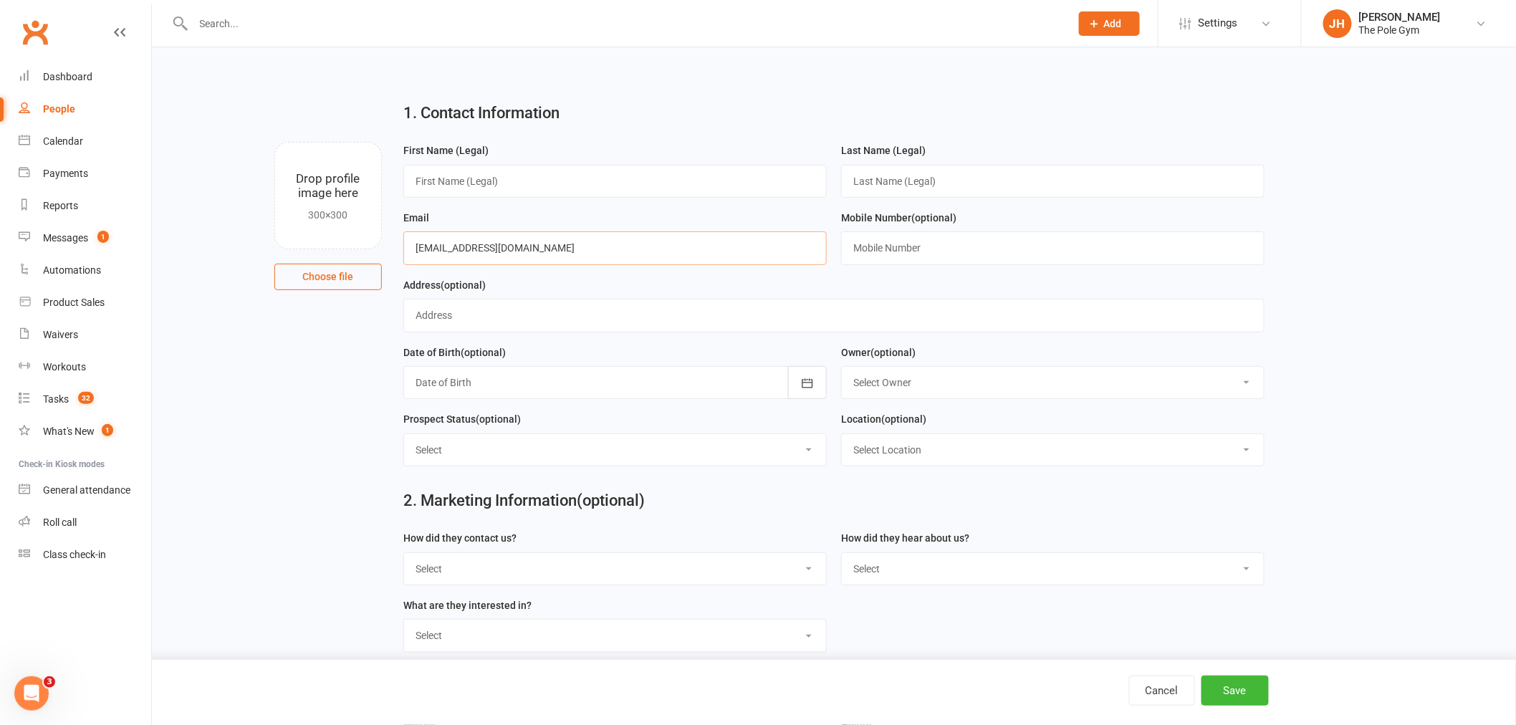
type input "[EMAIL_ADDRESS][DOMAIN_NAME]"
click at [553, 170] on input "text" at bounding box center [614, 181] width 423 height 33
type input "Archer"
click at [961, 181] on input "text" at bounding box center [1052, 181] width 423 height 33
type input "Guest"
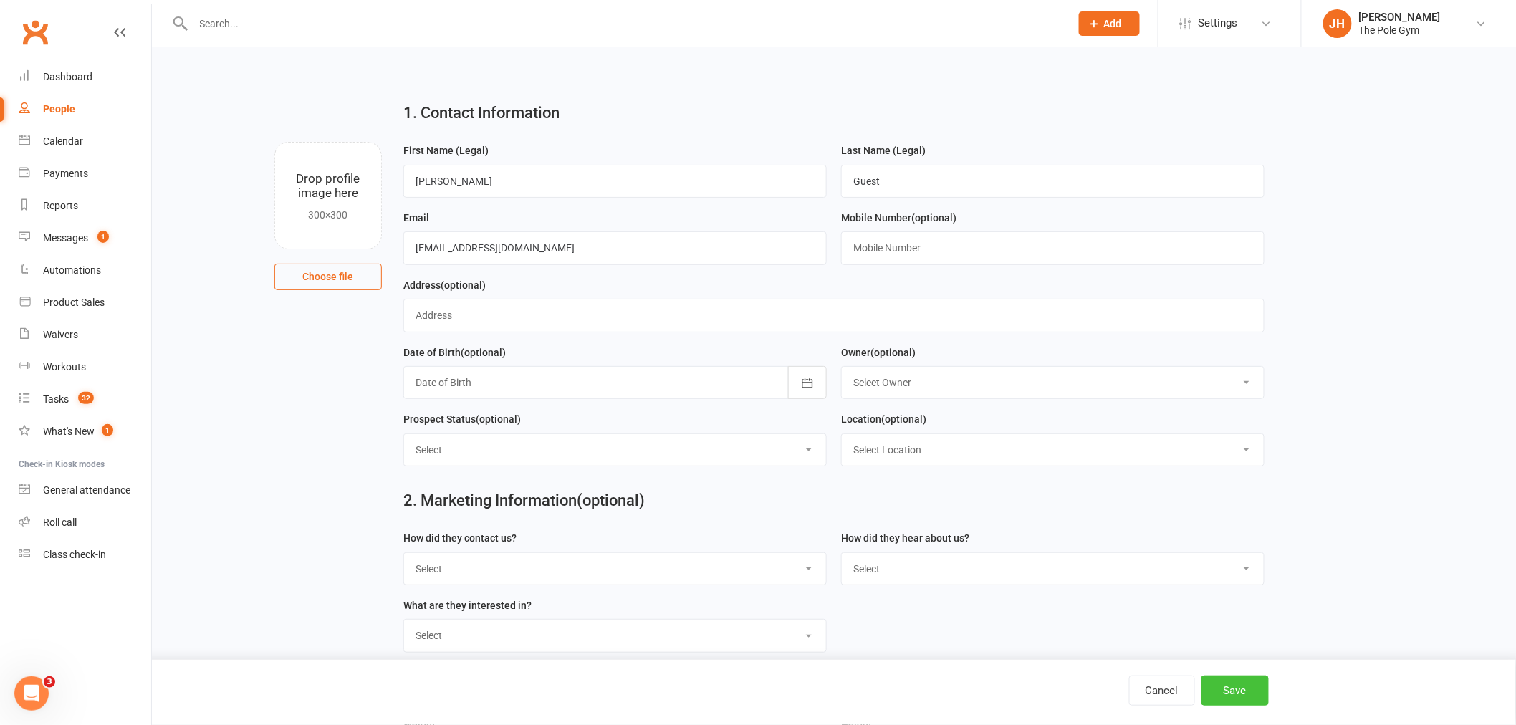
click at [1244, 693] on button "Save" at bounding box center [1234, 690] width 67 height 30
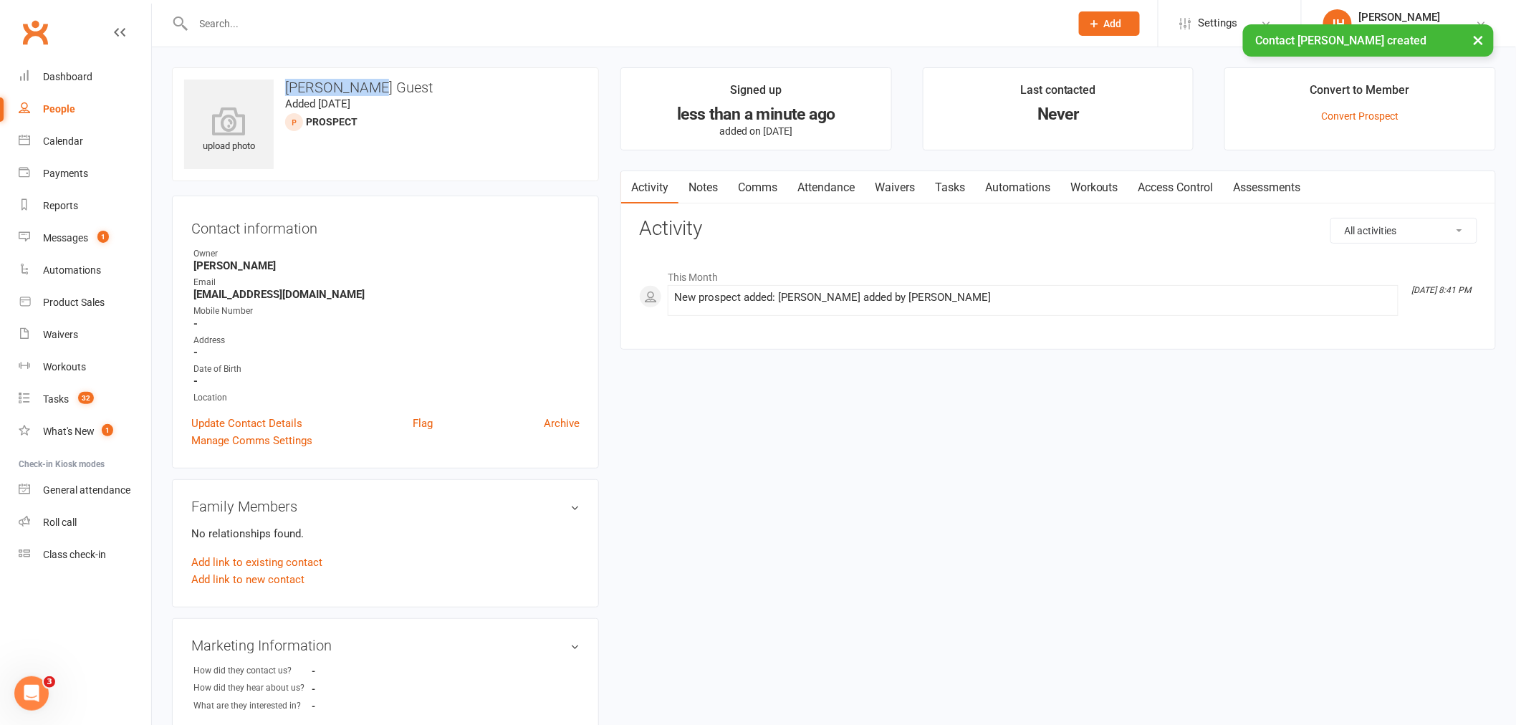
drag, startPoint x: 369, startPoint y: 82, endPoint x: 284, endPoint y: 69, distance: 85.6
click at [284, 80] on h3 "Archer Guest" at bounding box center [385, 88] width 403 height 16
copy h3 "Archer Guest"
click at [61, 204] on div "Reports" at bounding box center [60, 205] width 35 height 11
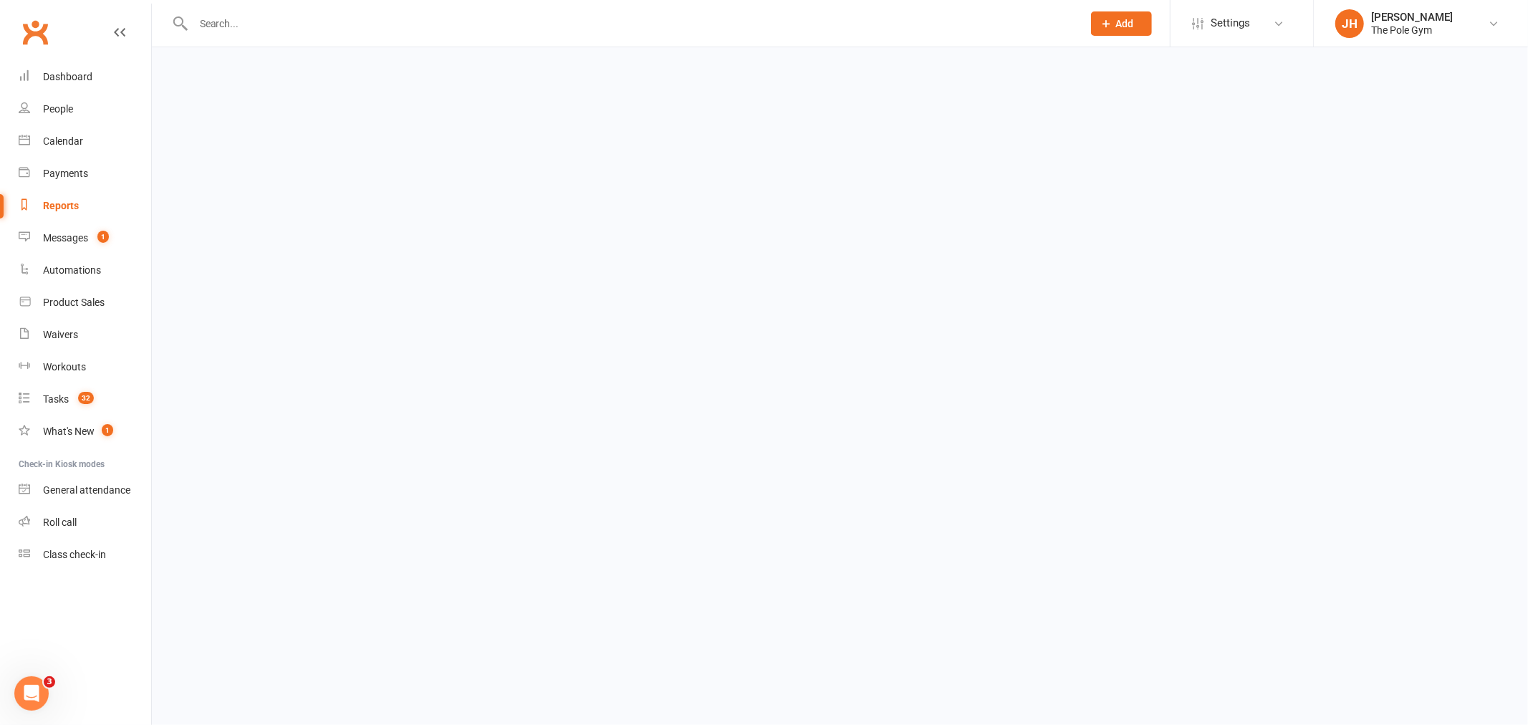
select select "100"
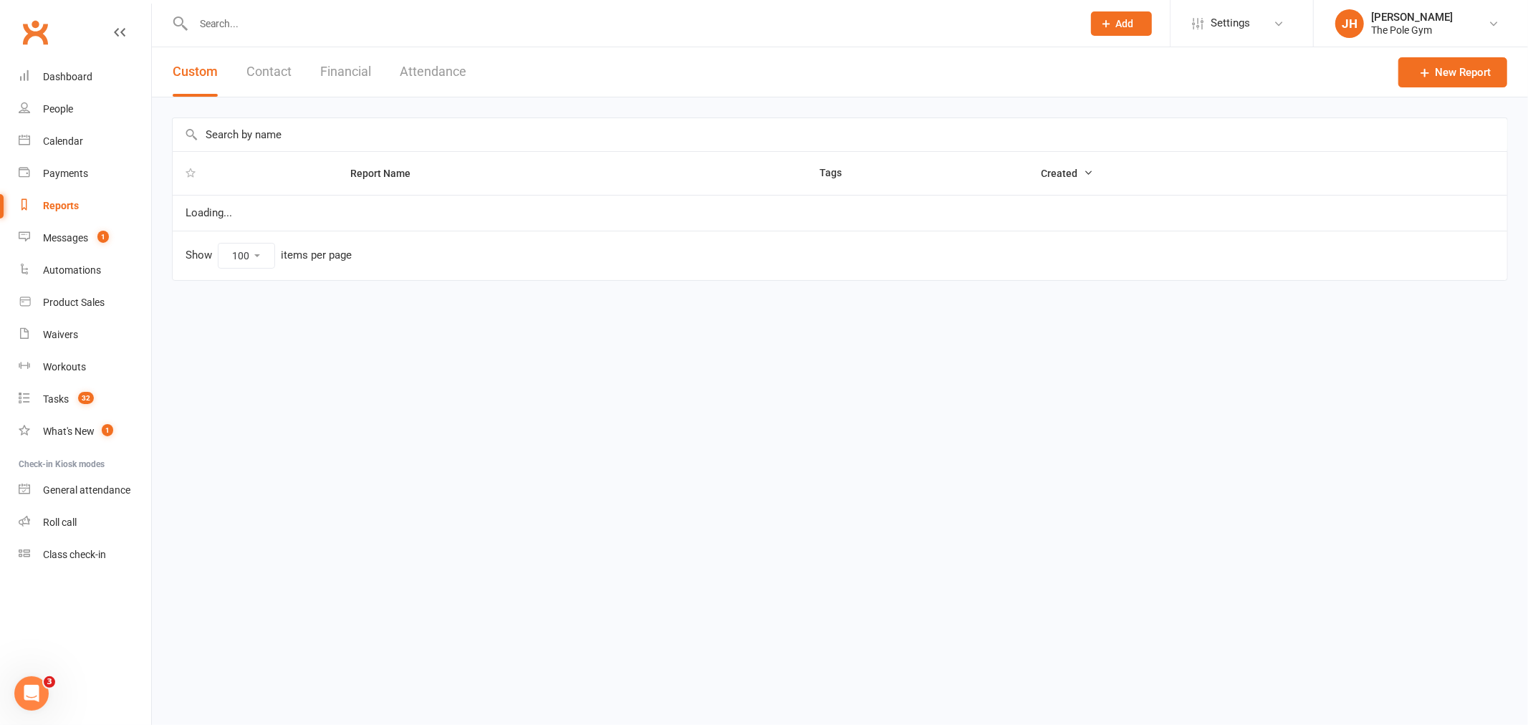
click at [313, 67] on div "Custom Contact Financial Attendance" at bounding box center [319, 71] width 335 height 49
click at [351, 69] on button "Financial" at bounding box center [345, 71] width 51 height 49
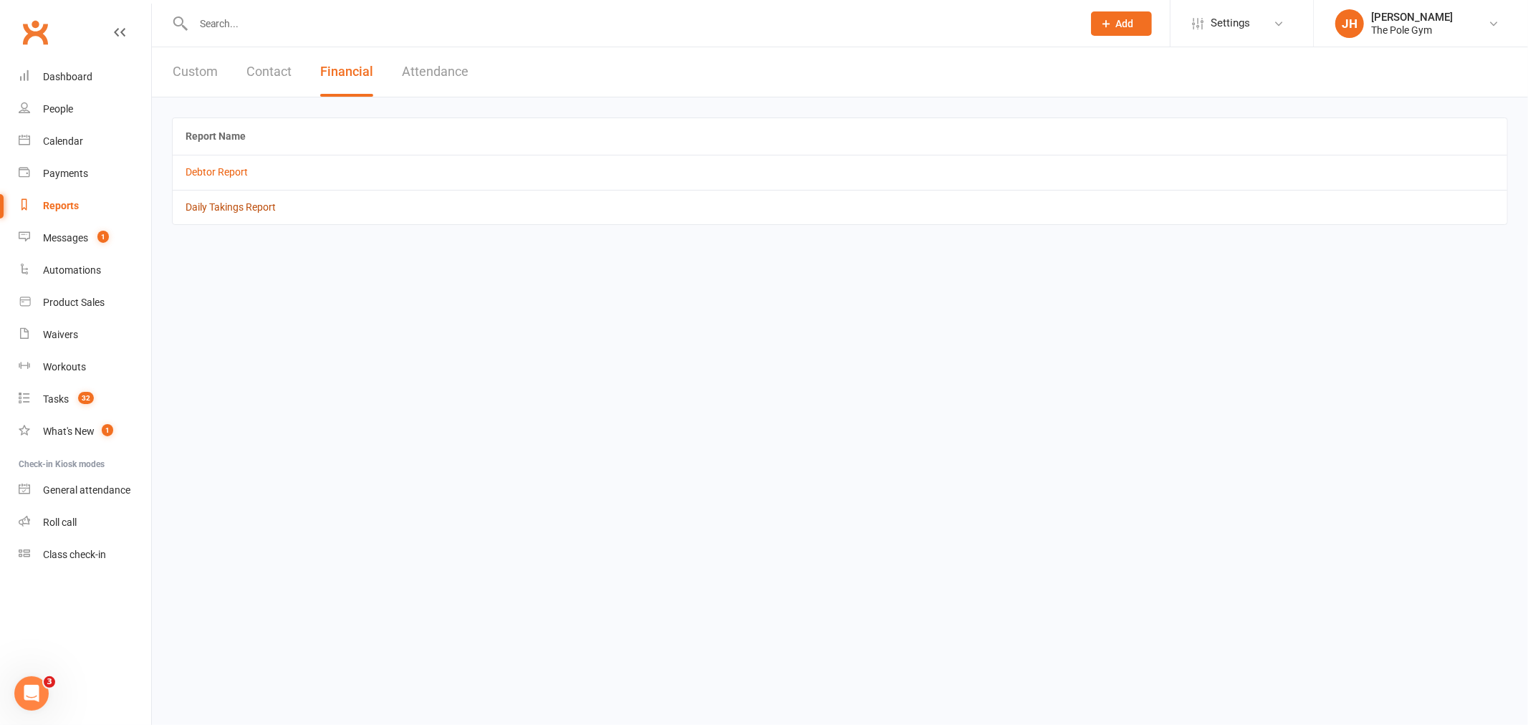
click at [234, 203] on link "Daily Takings Report" at bounding box center [231, 206] width 90 height 11
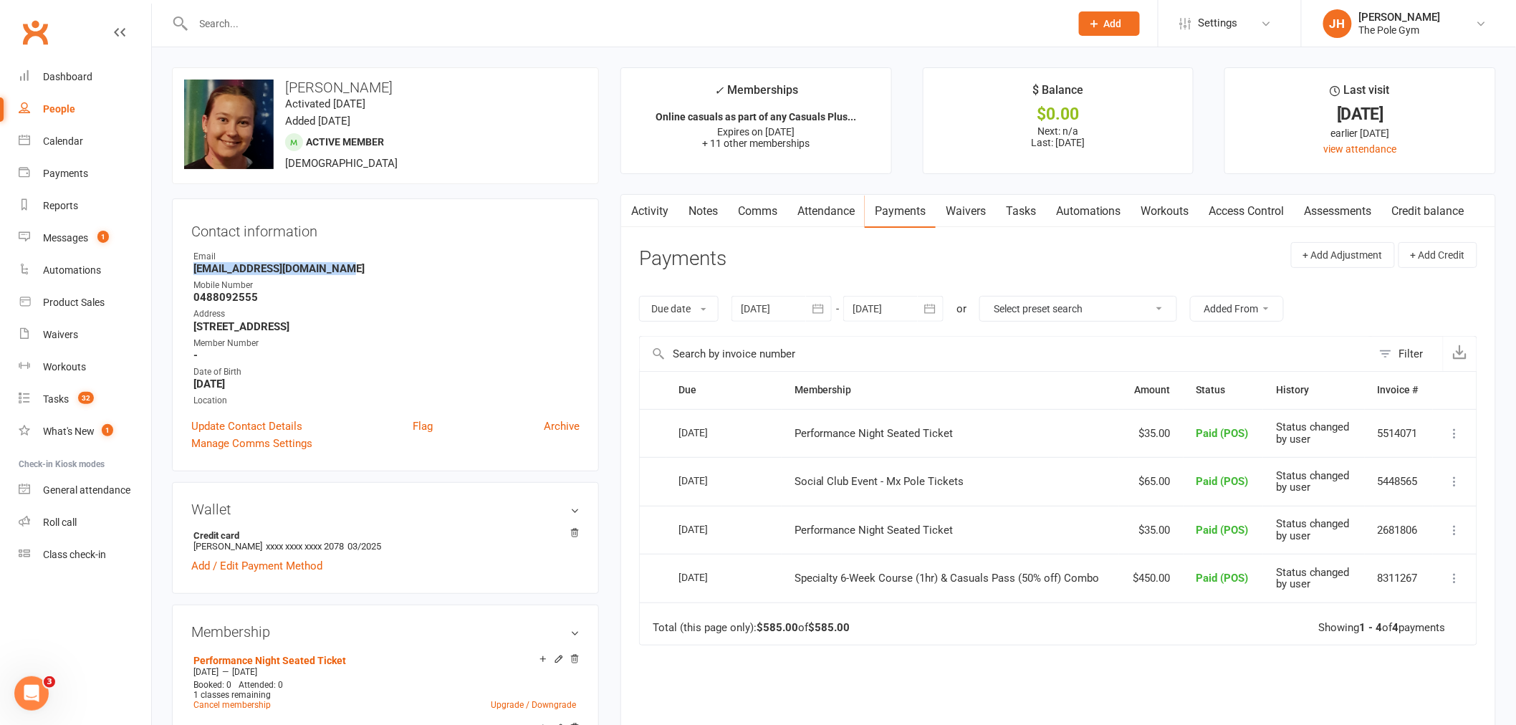
drag, startPoint x: 288, startPoint y: 271, endPoint x: 174, endPoint y: 271, distance: 113.9
click at [174, 271] on div "Contact information Owner Email [EMAIL_ADDRESS][DOMAIN_NAME] Mobile Number [PHO…" at bounding box center [385, 334] width 427 height 273
copy strong "[EMAIL_ADDRESS][DOMAIN_NAME]"
drag, startPoint x: 1077, startPoint y: 30, endPoint x: 1109, endPoint y: 25, distance: 32.6
click at [1083, 29] on div "Prospect Member Non-attending contact Class / event Appointment Task Membership…" at bounding box center [1108, 23] width 97 height 47
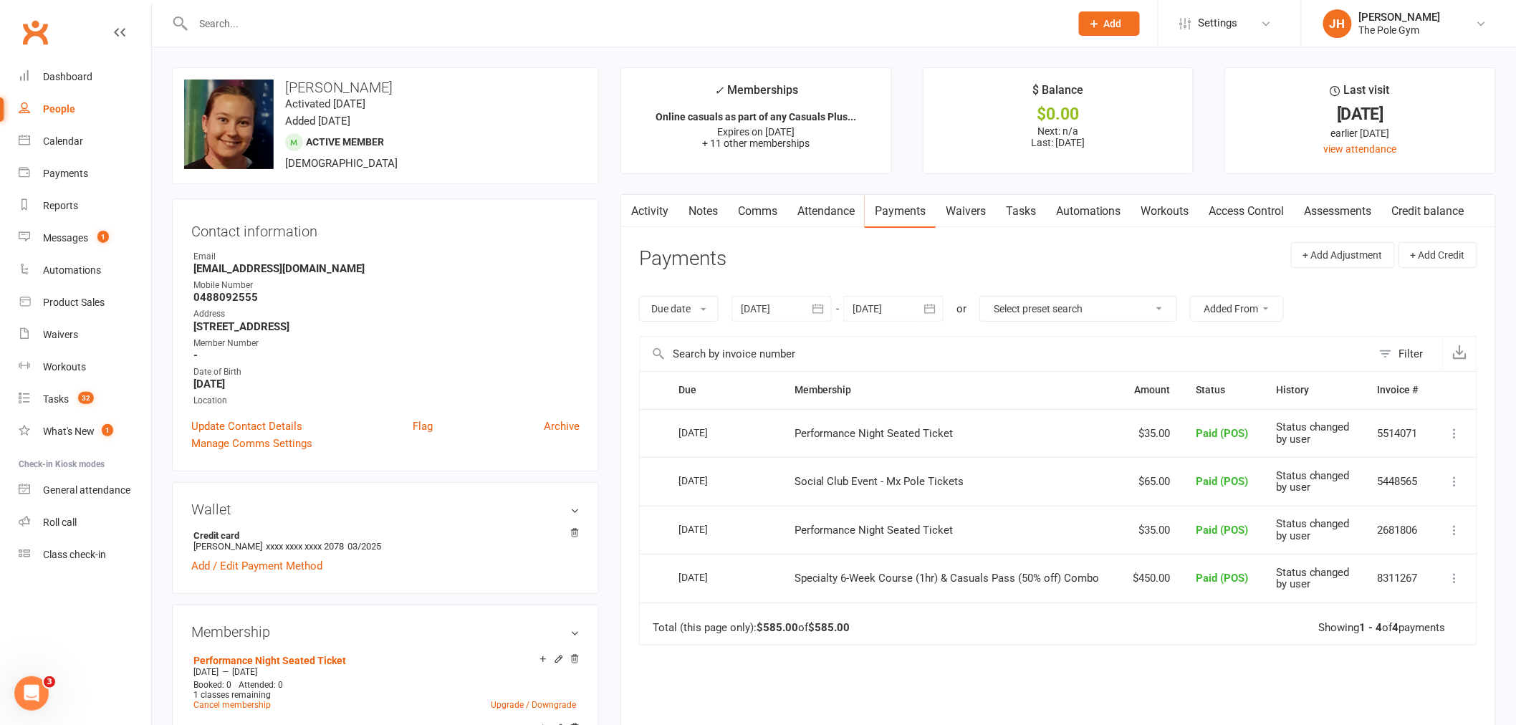
click at [1109, 25] on span "Add" at bounding box center [1113, 23] width 18 height 11
click at [1092, 61] on link "Prospect" at bounding box center [1094, 63] width 128 height 33
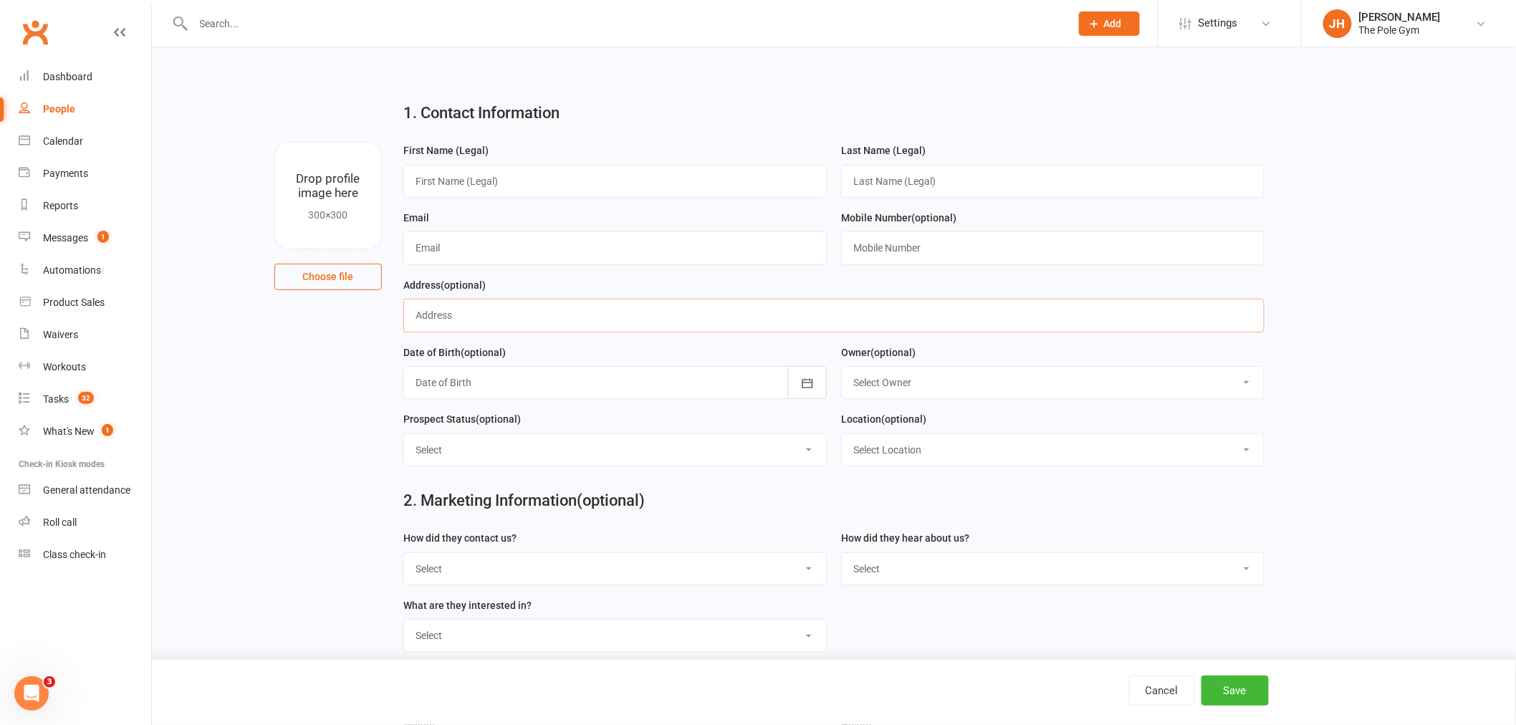
click at [488, 312] on input "text" at bounding box center [833, 315] width 861 height 33
click at [499, 245] on input "text" at bounding box center [614, 247] width 423 height 33
paste input "[EMAIL_ADDRESS][DOMAIN_NAME]"
type input "[EMAIL_ADDRESS][DOMAIN_NAME]"
click at [491, 180] on input "text" at bounding box center [614, 181] width 423 height 33
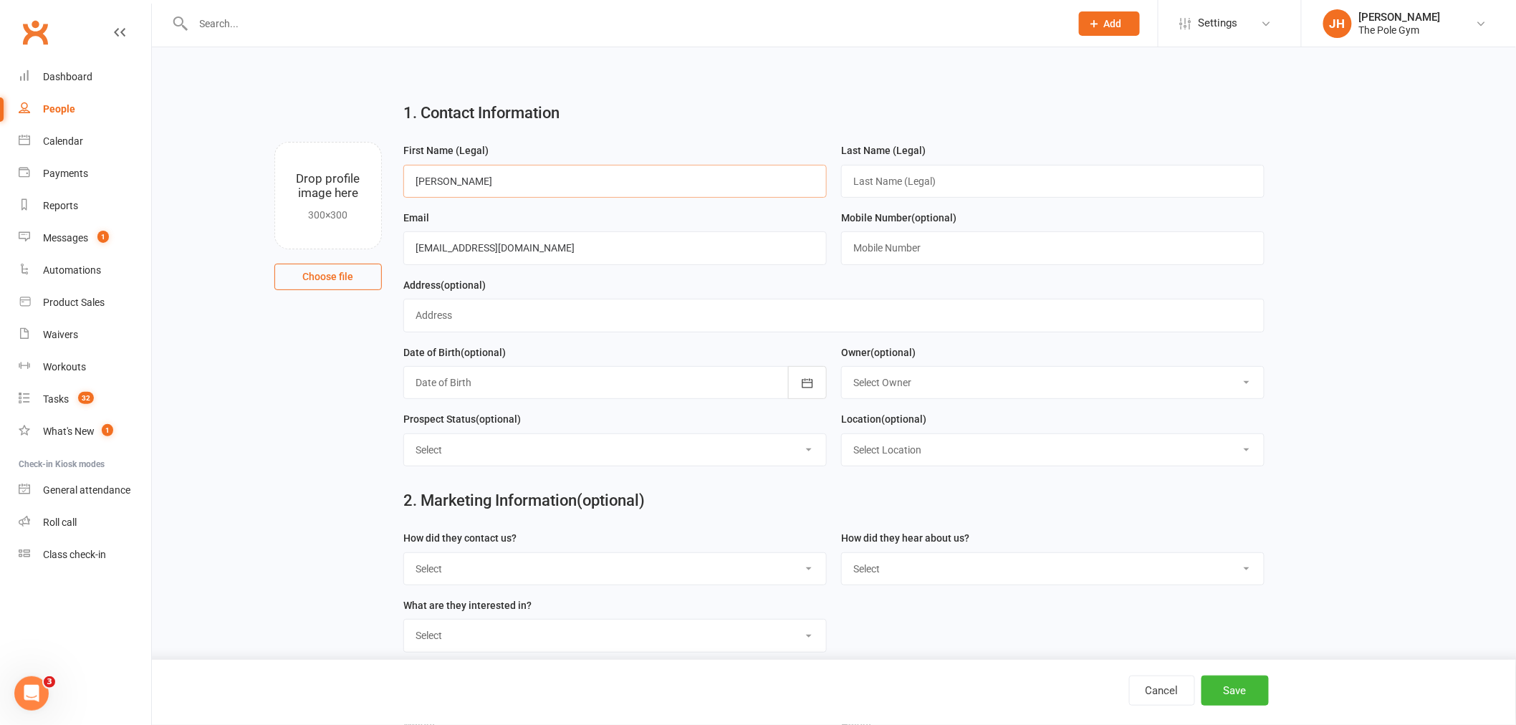
type input "[PERSON_NAME]"
click at [904, 174] on input "text" at bounding box center [1052, 181] width 423 height 33
type input "Guest"
drag, startPoint x: 1393, startPoint y: 362, endPoint x: 1405, endPoint y: 420, distance: 59.3
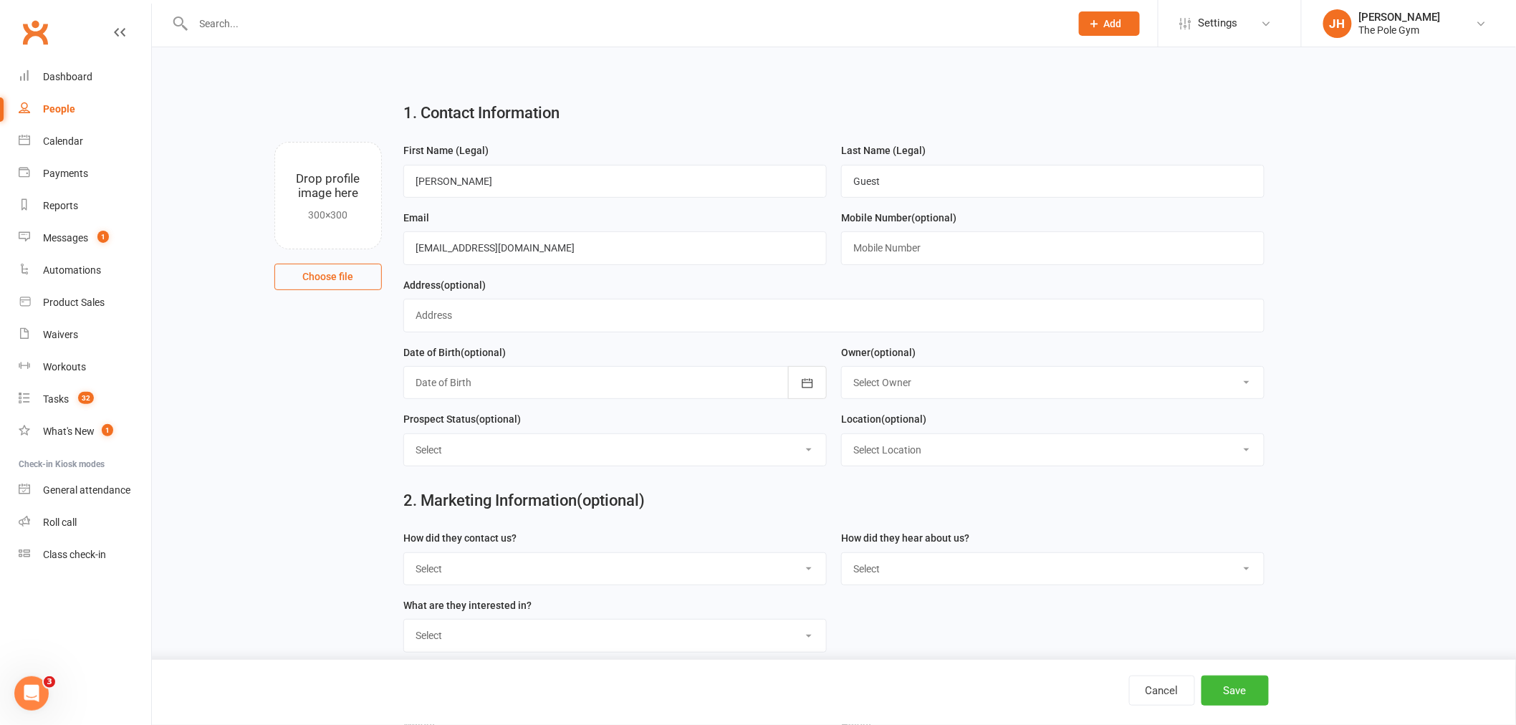
click at [1244, 660] on div "Cancel Save" at bounding box center [758, 692] width 1516 height 65
click at [1249, 685] on button "Save" at bounding box center [1234, 690] width 67 height 30
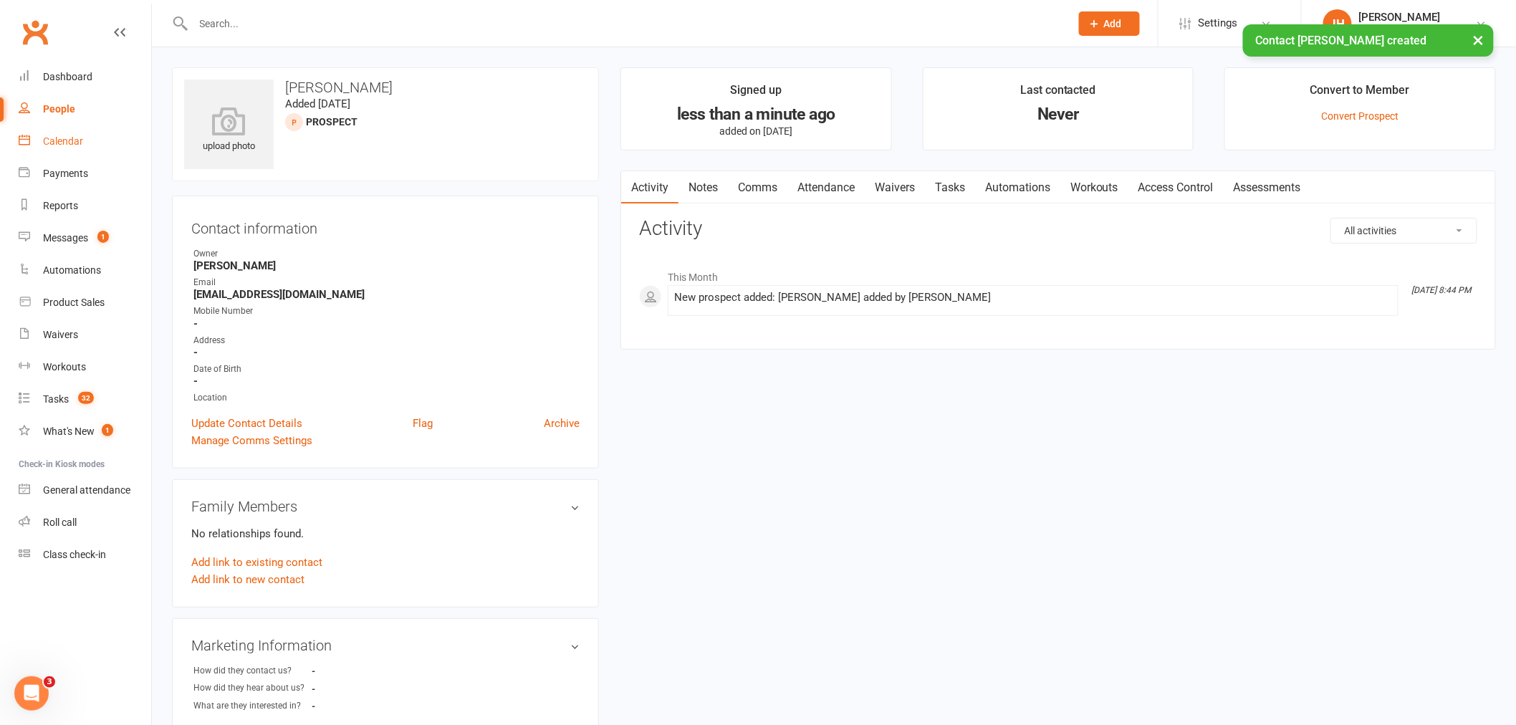
click at [77, 141] on div "Calendar" at bounding box center [63, 140] width 40 height 11
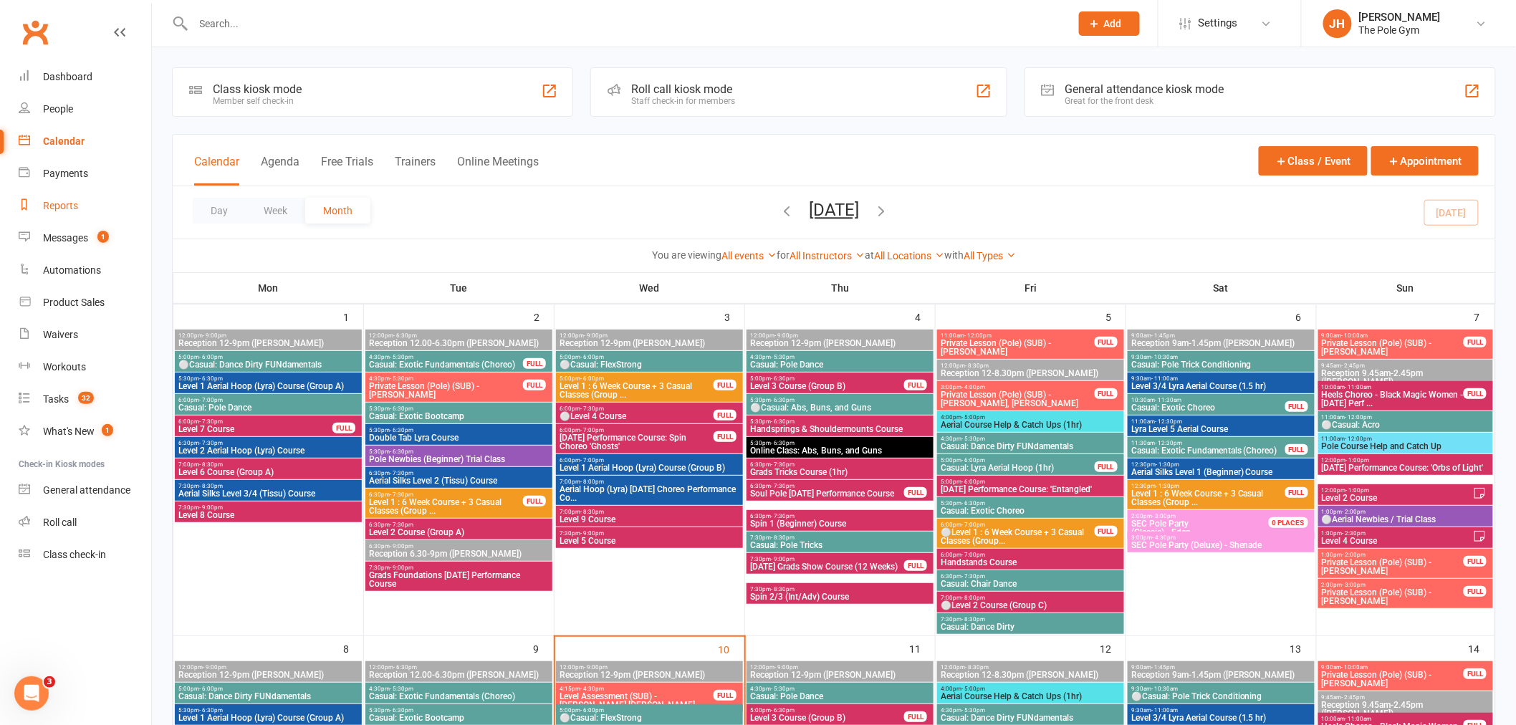
click at [129, 216] on link "Reports" at bounding box center [85, 206] width 133 height 32
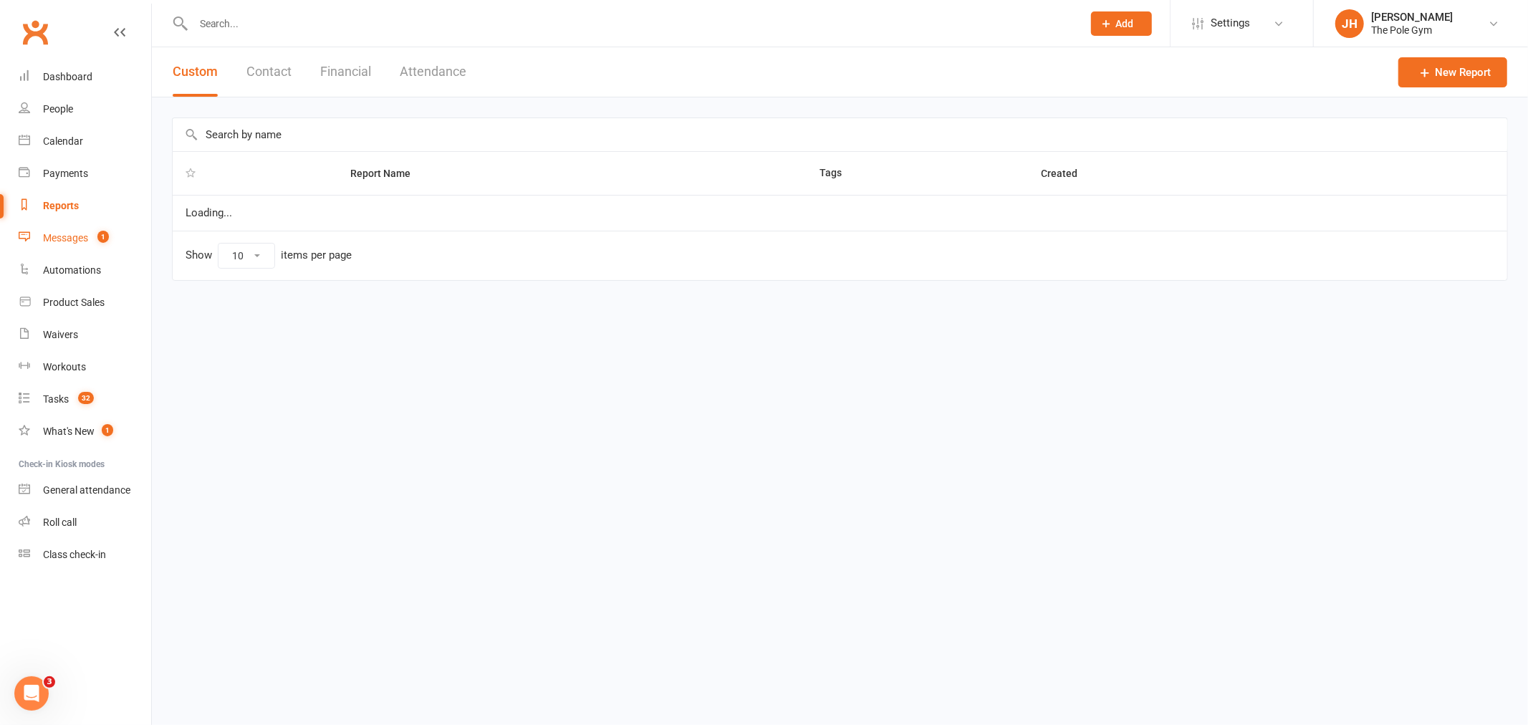
select select "100"
click at [79, 248] on link "Messages 1" at bounding box center [85, 238] width 133 height 32
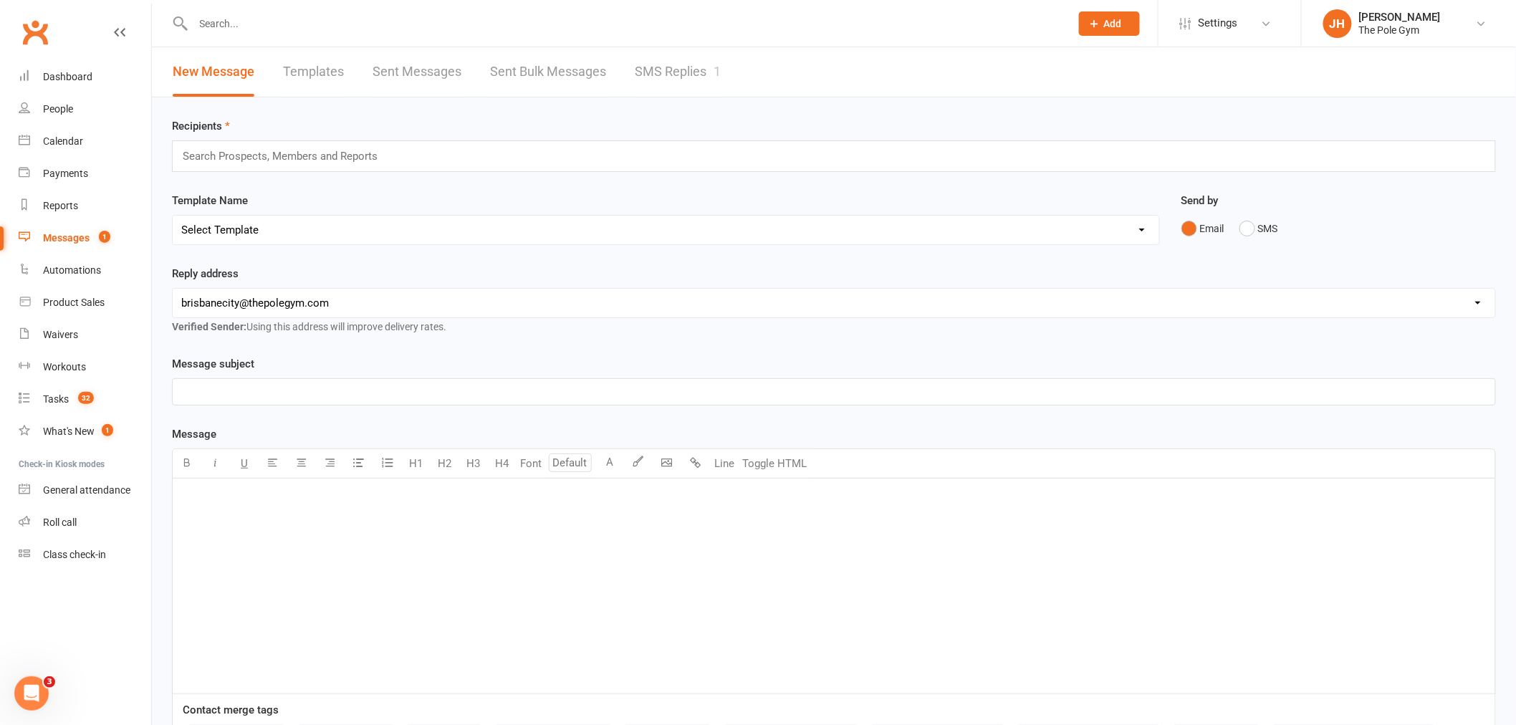
click at [664, 68] on link "SMS Replies 1" at bounding box center [678, 71] width 86 height 49
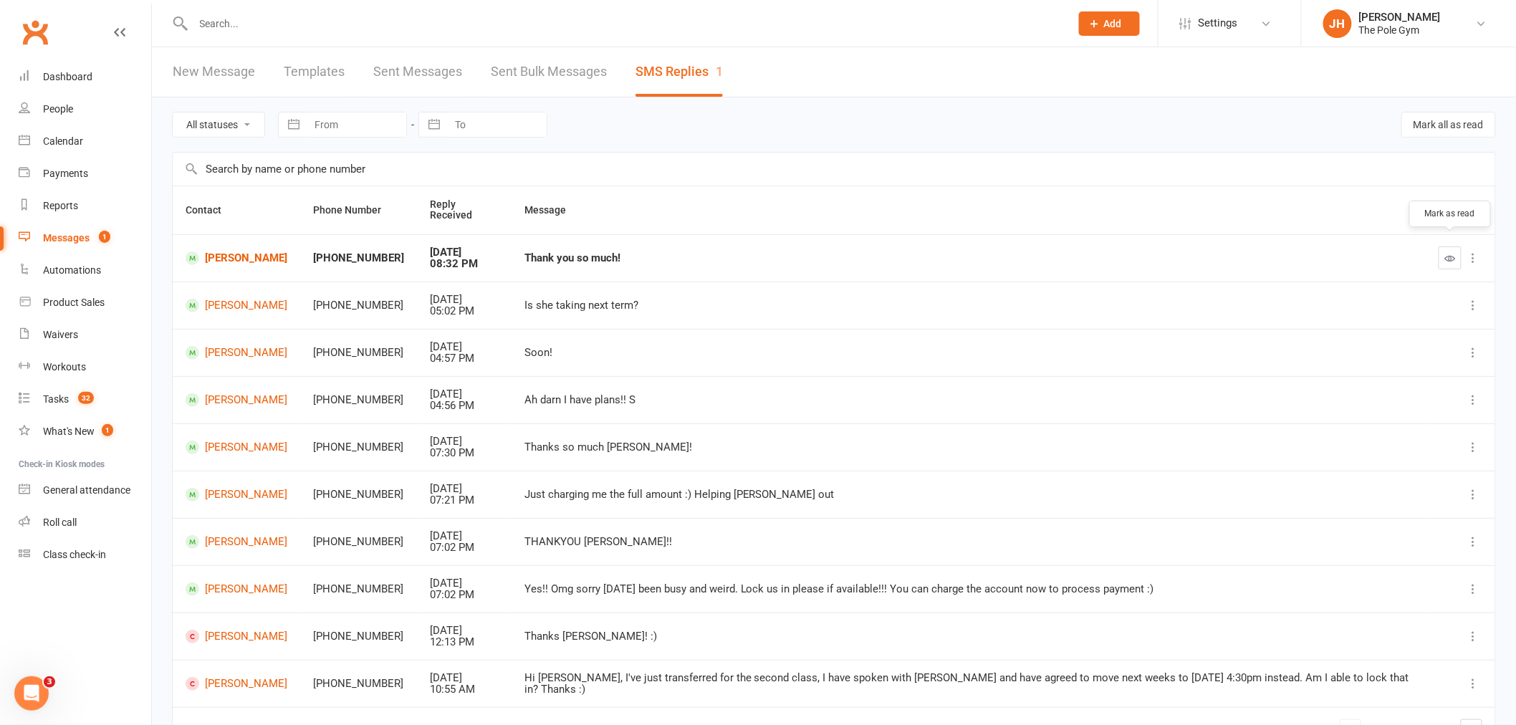
click at [1454, 253] on icon "button" at bounding box center [1450, 258] width 11 height 11
click at [69, 145] on div "Calendar" at bounding box center [63, 140] width 40 height 11
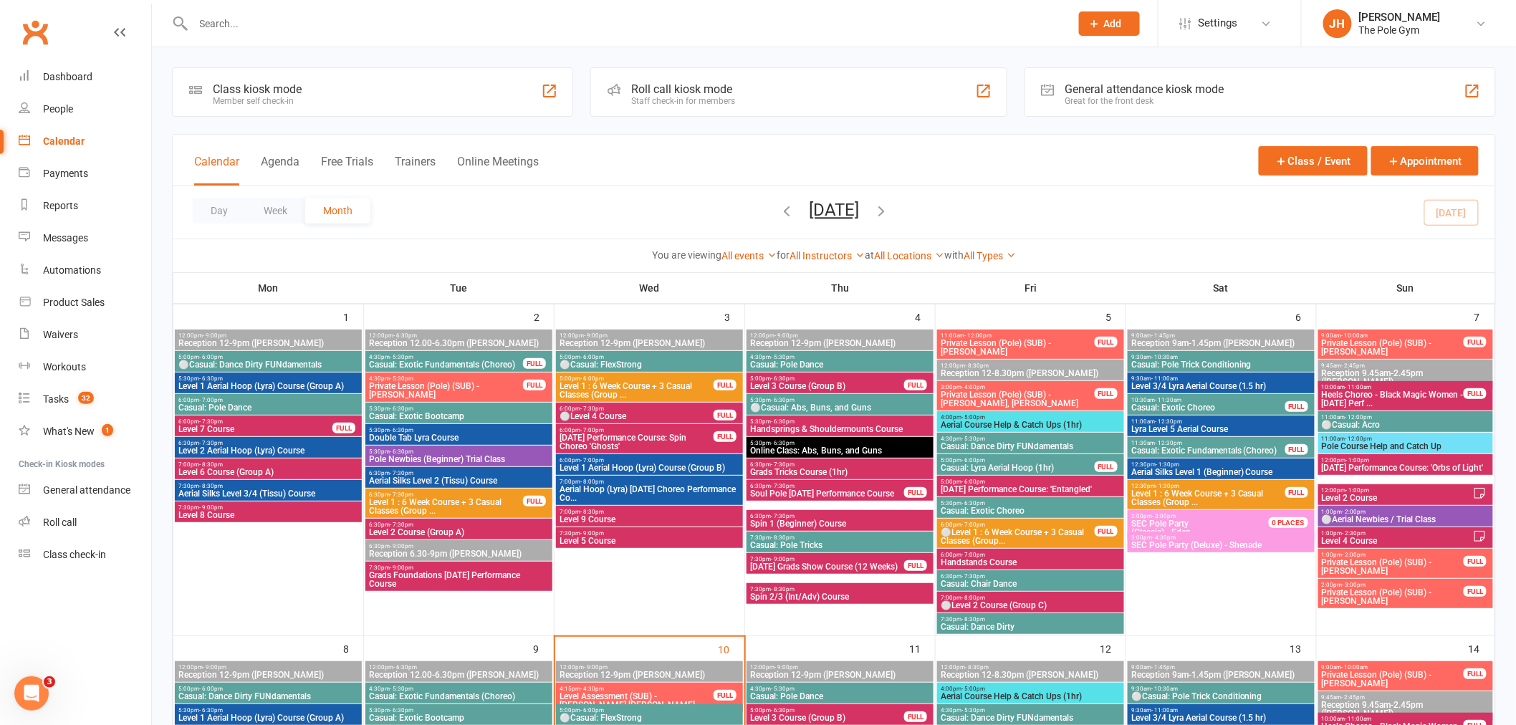
click at [686, 24] on input "text" at bounding box center [624, 24] width 871 height 20
click at [368, 30] on input "text" at bounding box center [624, 24] width 871 height 20
type input "g"
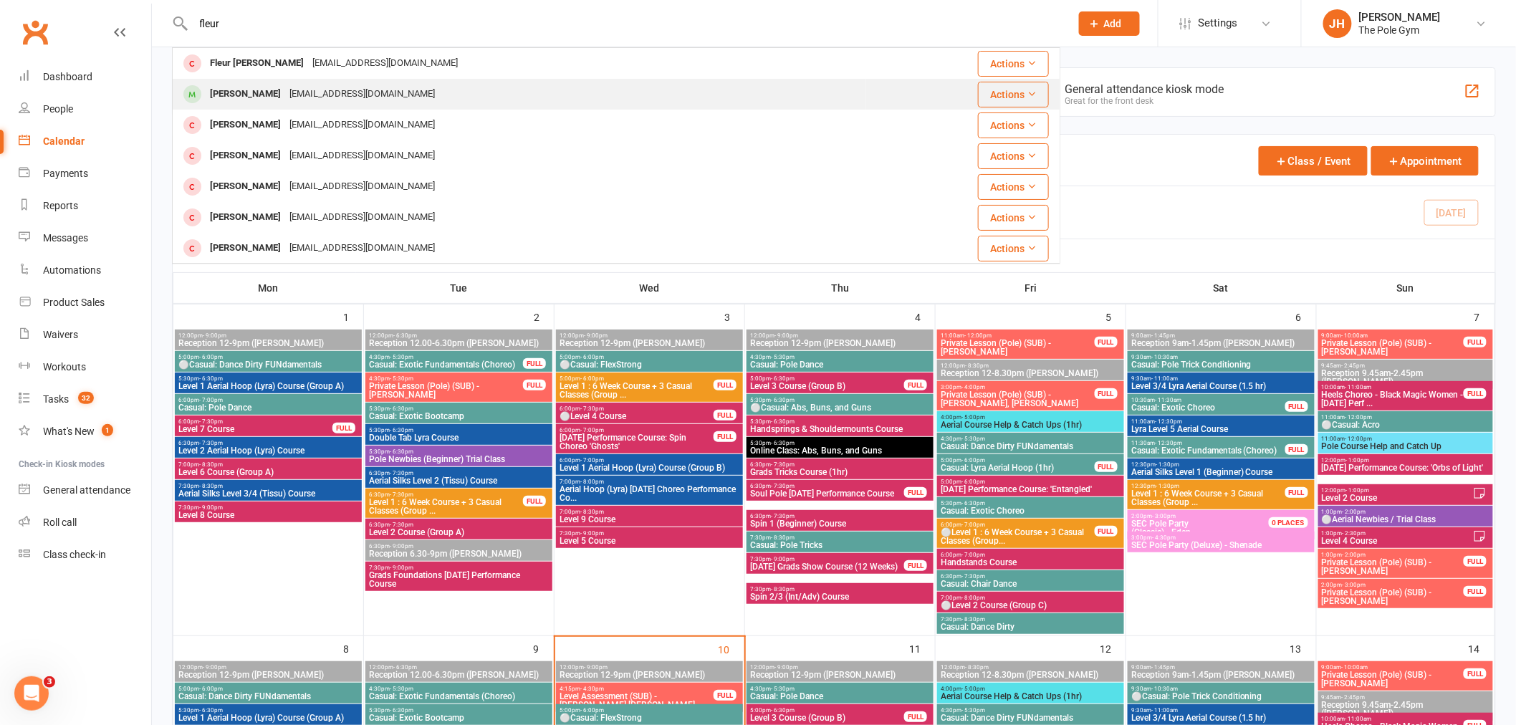
type input "fleur"
click at [251, 97] on div "Fleur Murphy" at bounding box center [246, 94] width 80 height 21
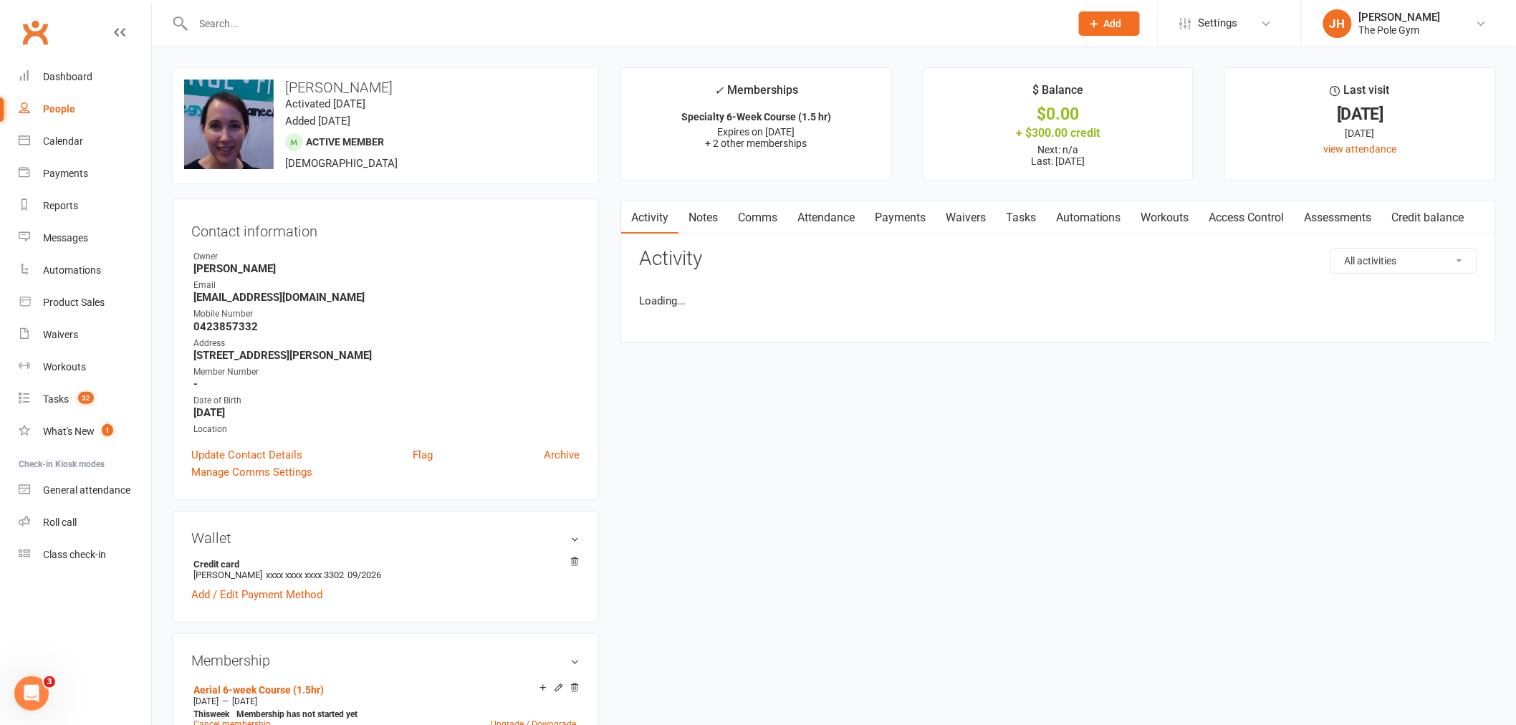
click at [774, 222] on link "Comms" at bounding box center [757, 217] width 59 height 33
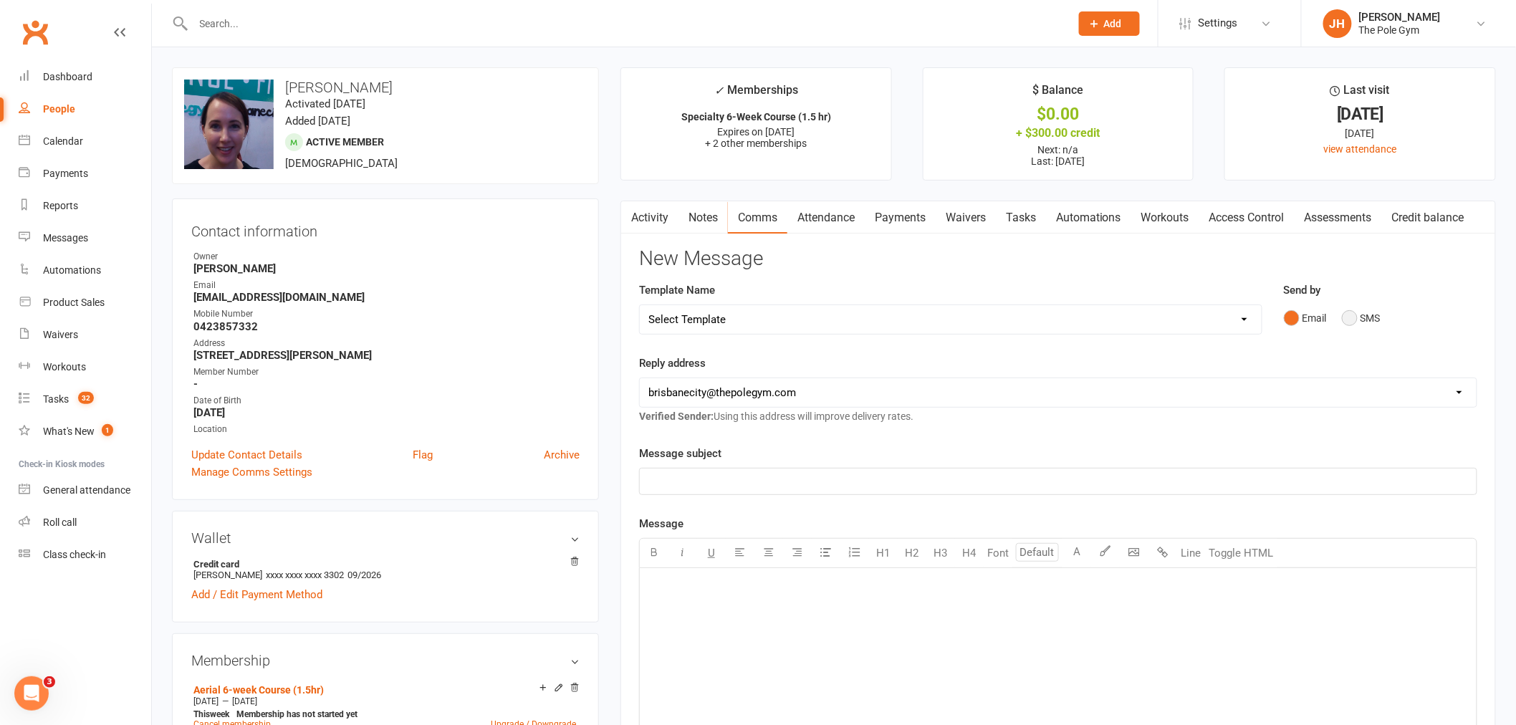
click at [1348, 319] on button "SMS" at bounding box center [1361, 317] width 39 height 27
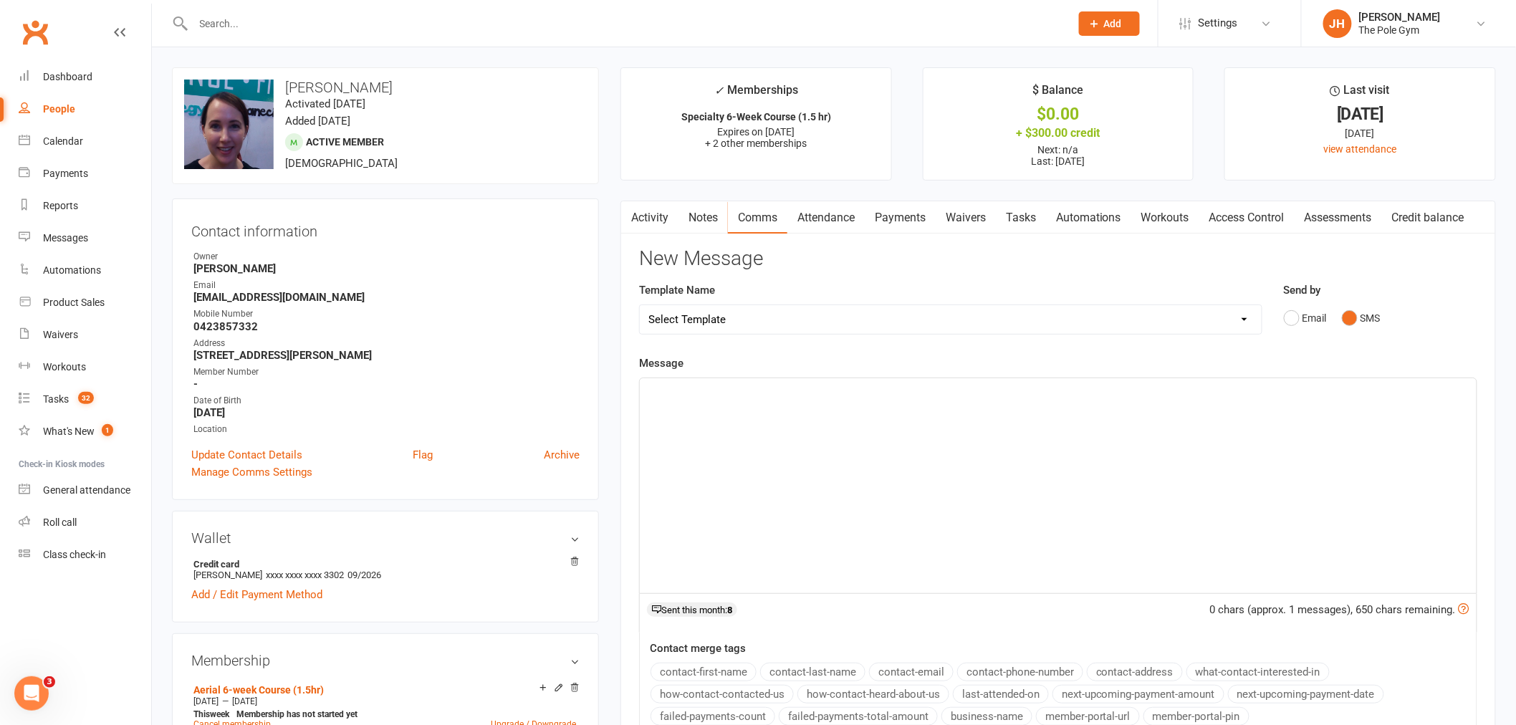
click at [1243, 420] on div "﻿" at bounding box center [1058, 485] width 837 height 215
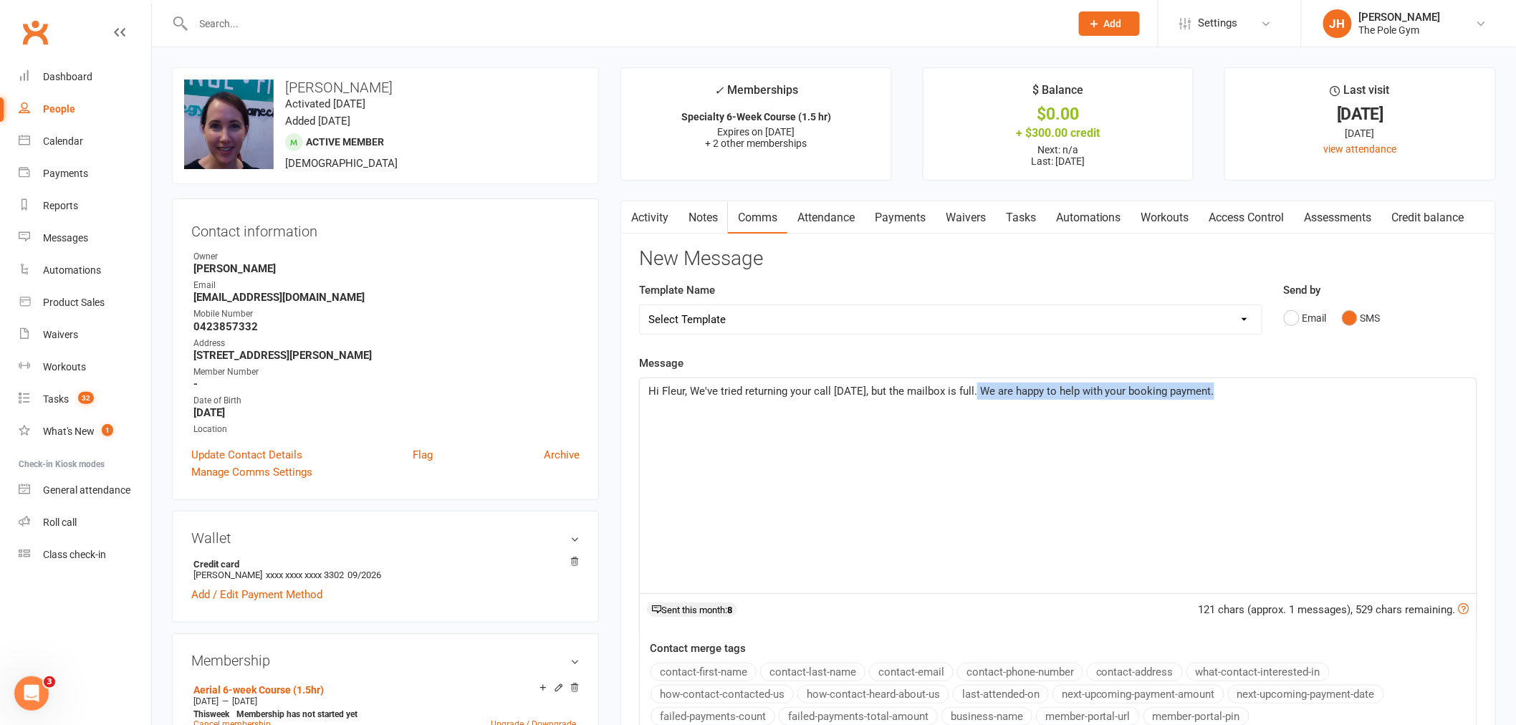
drag, startPoint x: 1220, startPoint y: 399, endPoint x: 970, endPoint y: 383, distance: 250.5
click at [970, 383] on p "Hi Fleur, We've tried returning your call today, but the mailbox is full. We ar…" at bounding box center [1057, 391] width 819 height 17
click at [1101, 387] on span "Hi Fleur, We've tried returning your call today, but the mailbox is full. What …" at bounding box center [992, 391] width 689 height 13
drag, startPoint x: 1161, startPoint y: 388, endPoint x: 1076, endPoint y: 387, distance: 85.3
click at [1076, 387] on span "Hi Fleur, We've tried returning your call today, but the mailbox is full. What …" at bounding box center [992, 391] width 689 height 13
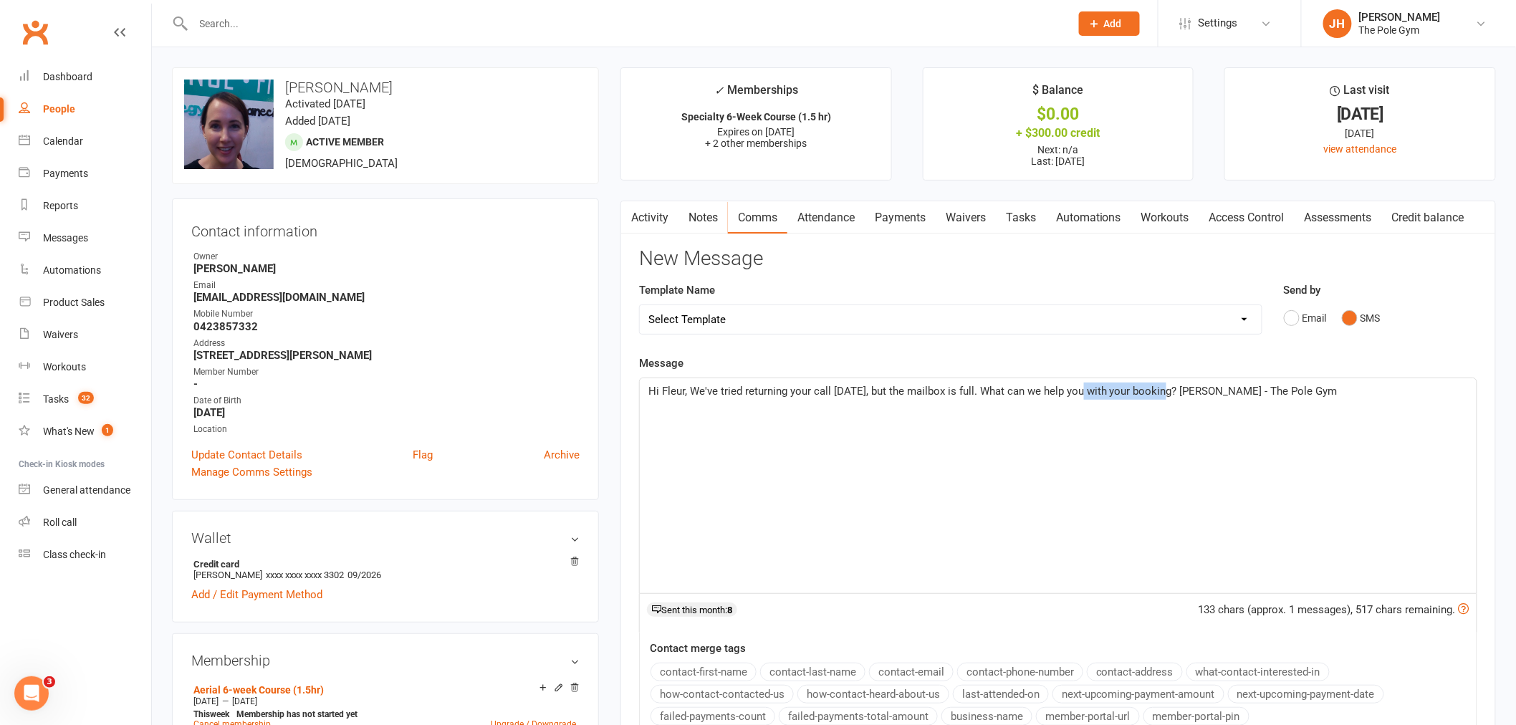
click at [1101, 387] on span "Hi Fleur, We've tried returning your call today, but the mailbox is full. What …" at bounding box center [992, 391] width 689 height 13
click at [1177, 388] on span "Hi Fleur, We've tried returning your call today, but the mailbox is full. What …" at bounding box center [1001, 391] width 706 height 13
drag, startPoint x: 1177, startPoint y: 390, endPoint x: 1097, endPoint y: 403, distance: 81.3
click at [1097, 403] on div "Hi Fleur, We've tried returning your call today, but the mailbox is full. What …" at bounding box center [1058, 485] width 837 height 215
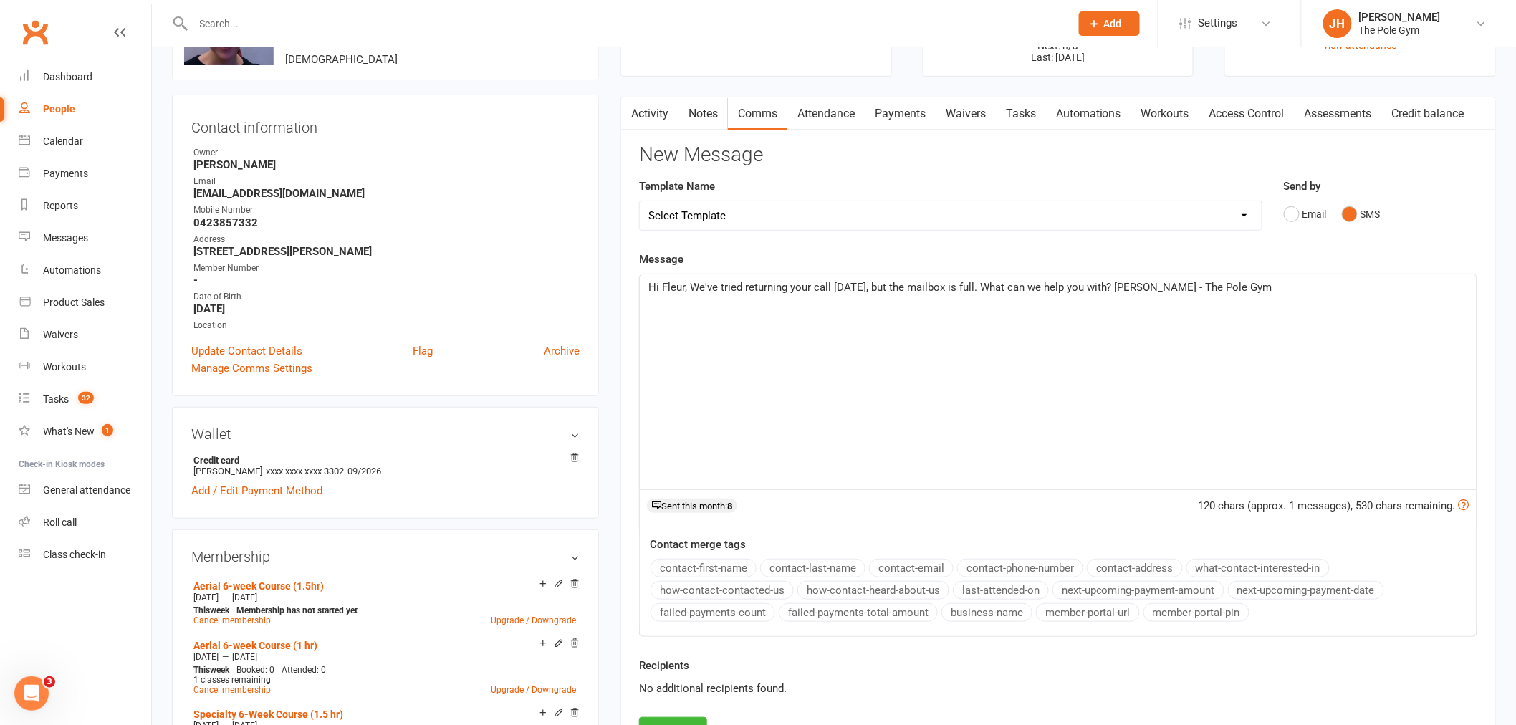
scroll to position [80, 0]
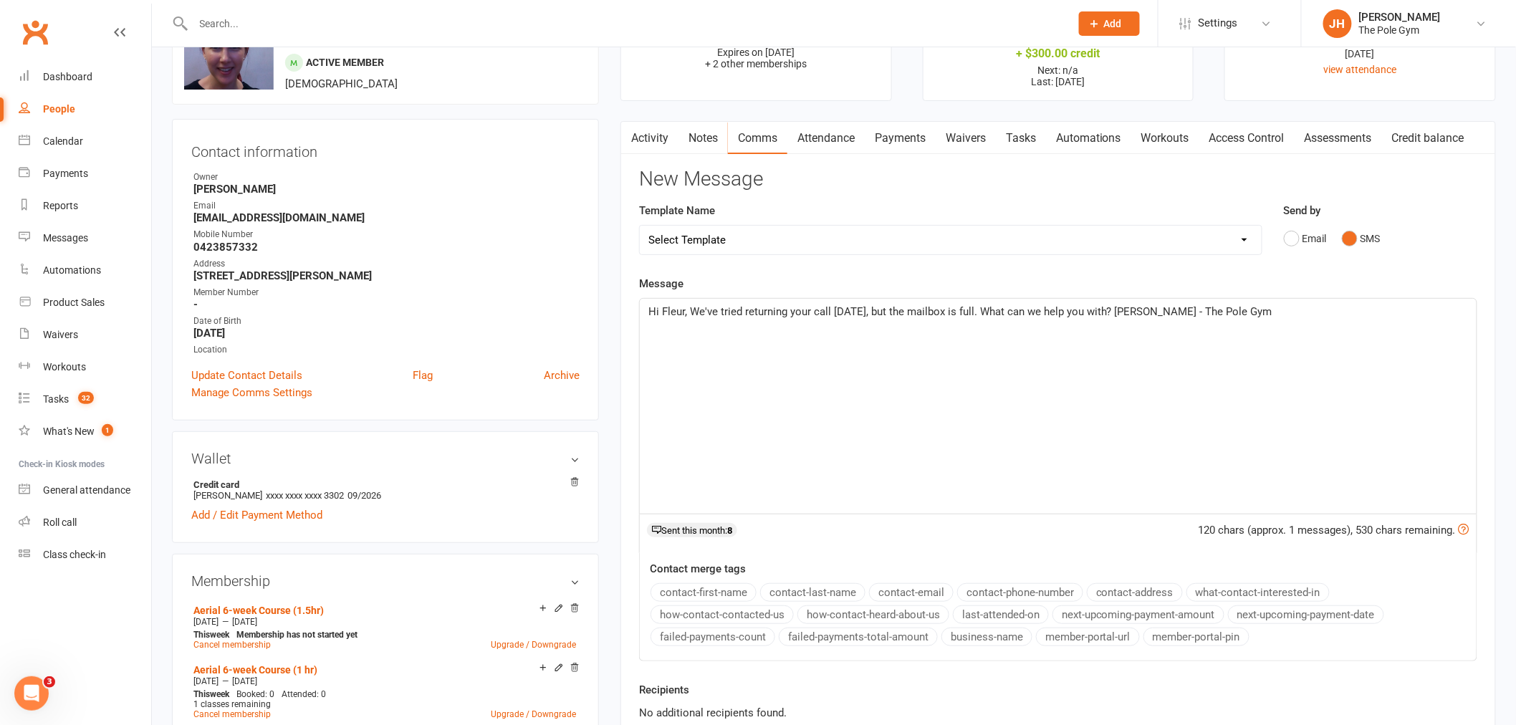
click at [833, 310] on span "Hi Fleur, We've tried returning your call today, but the mailbox is full. What …" at bounding box center [960, 311] width 624 height 13
drag, startPoint x: 1190, startPoint y: 311, endPoint x: 1059, endPoint y: 311, distance: 131.1
click at [1059, 311] on span "Hi Fleur, We've tried returning your call a couple of times today, but the mail…" at bounding box center [1003, 311] width 711 height 13
click at [692, 310] on span "Hi Fleur, We've tried returning your call a couple of times today, but the mail…" at bounding box center [936, 311] width 576 height 13
click at [818, 309] on span "Hi Fleur, What can we help you with? We've tried returning your call a couple o…" at bounding box center [1003, 311] width 711 height 13
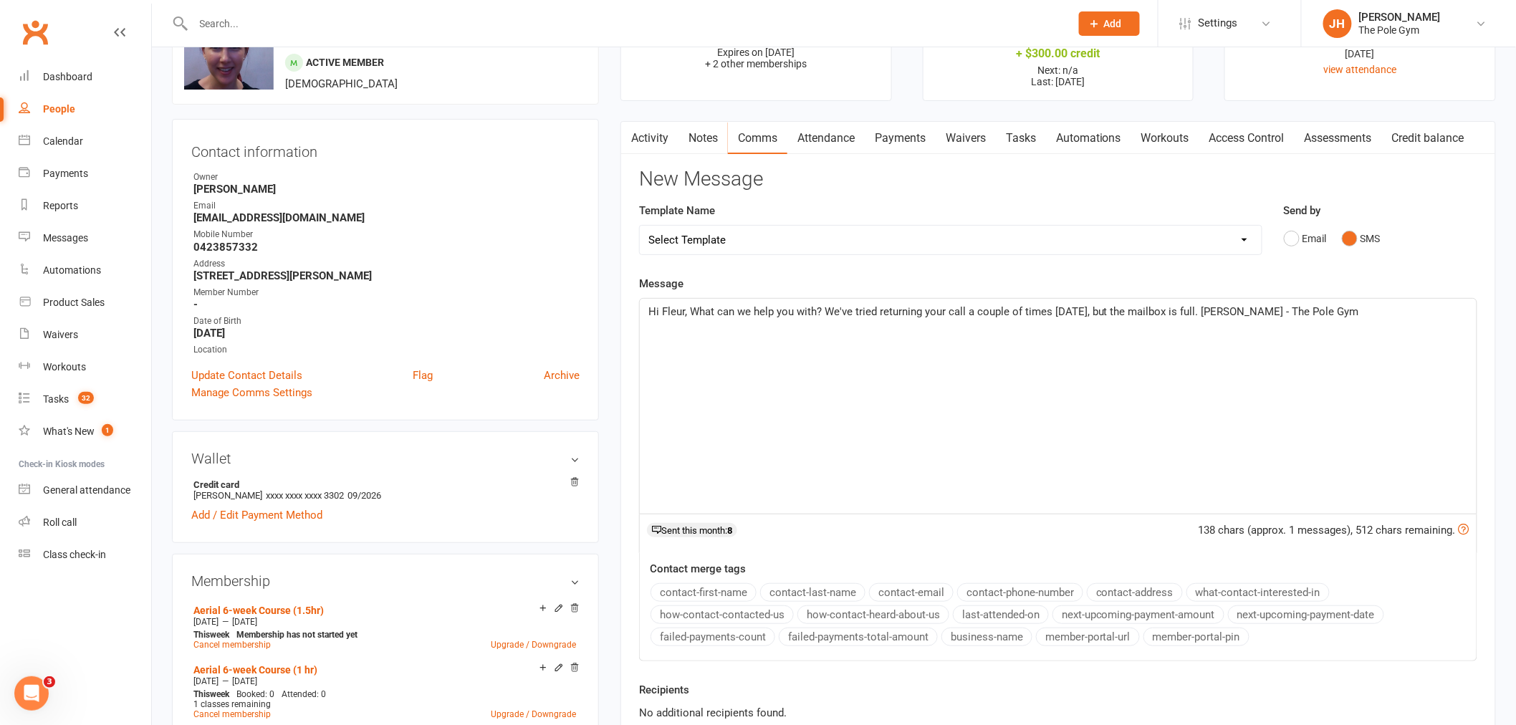
click at [824, 311] on span "Hi Fleur, What can we help you with? We've tried returning your call a couple o…" at bounding box center [1003, 311] width 711 height 13
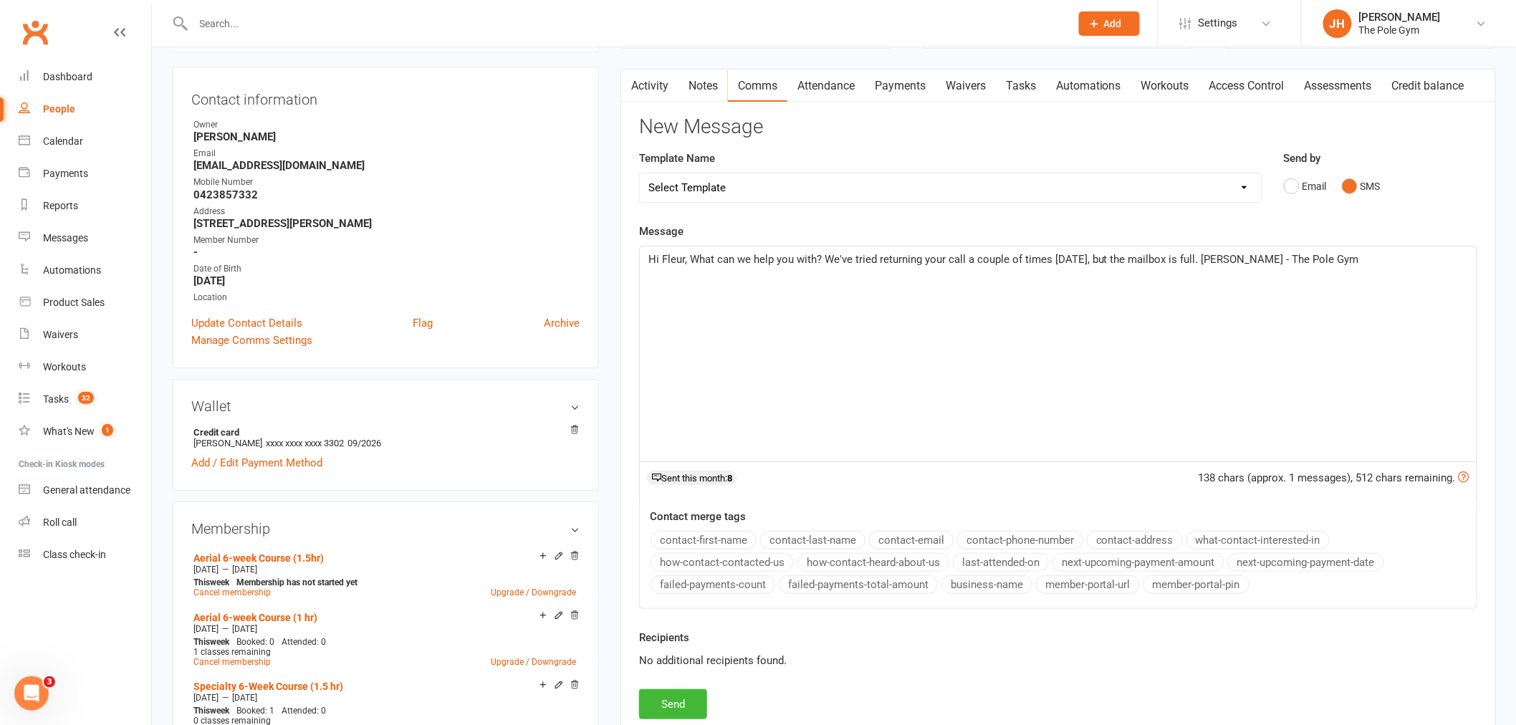
scroll to position [159, 0]
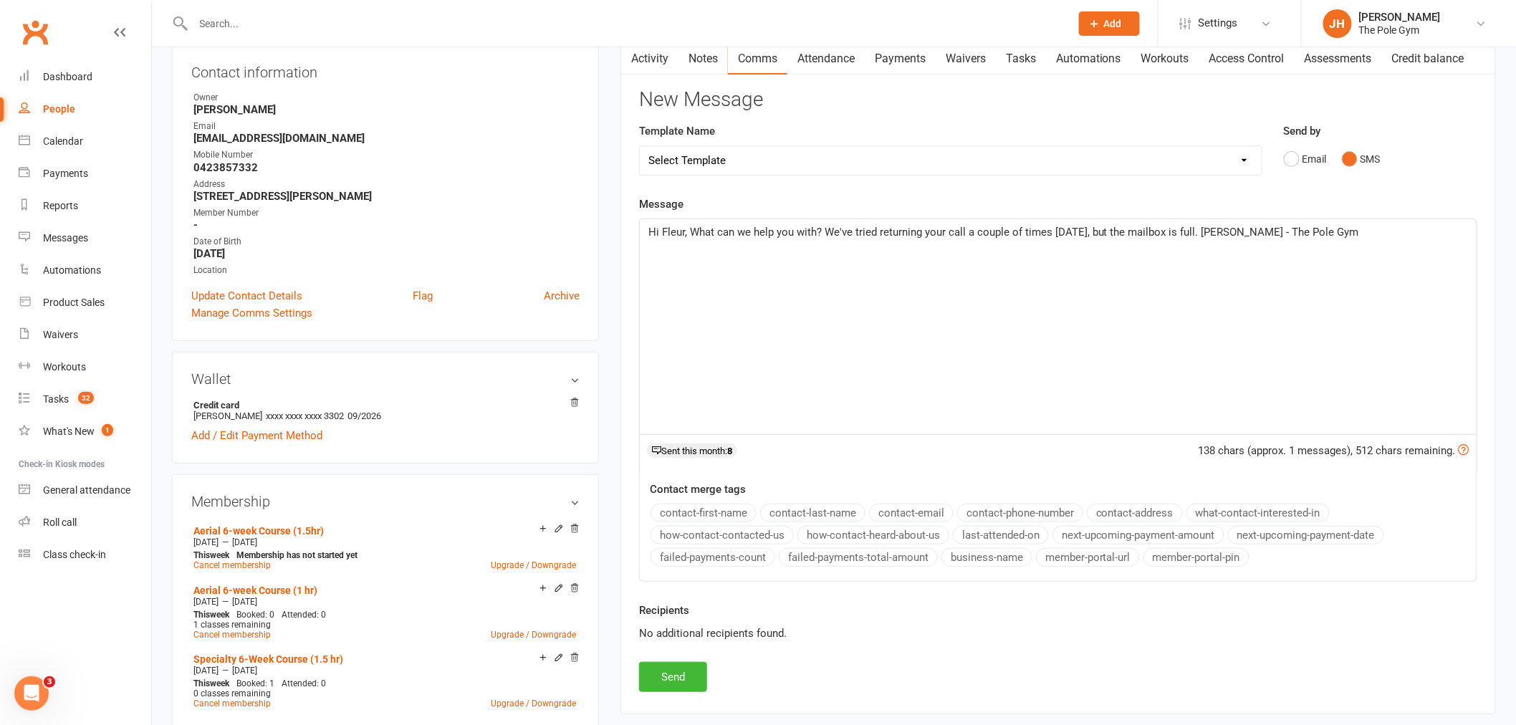
click at [817, 236] on span "Hi Fleur, What can we help you with? We've tried returning your call a couple o…" at bounding box center [1003, 232] width 711 height 13
click at [691, 672] on button "Send" at bounding box center [673, 677] width 68 height 30
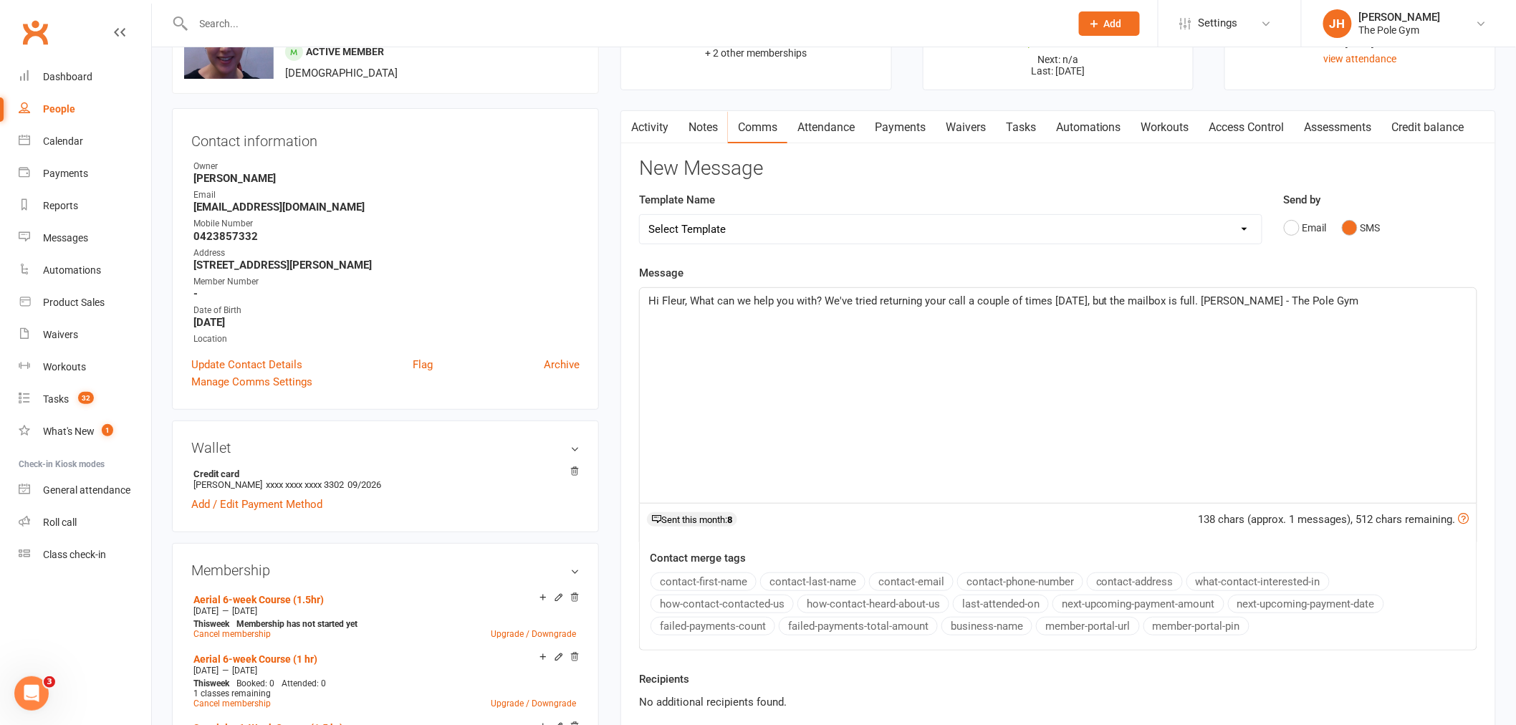
scroll to position [0, 0]
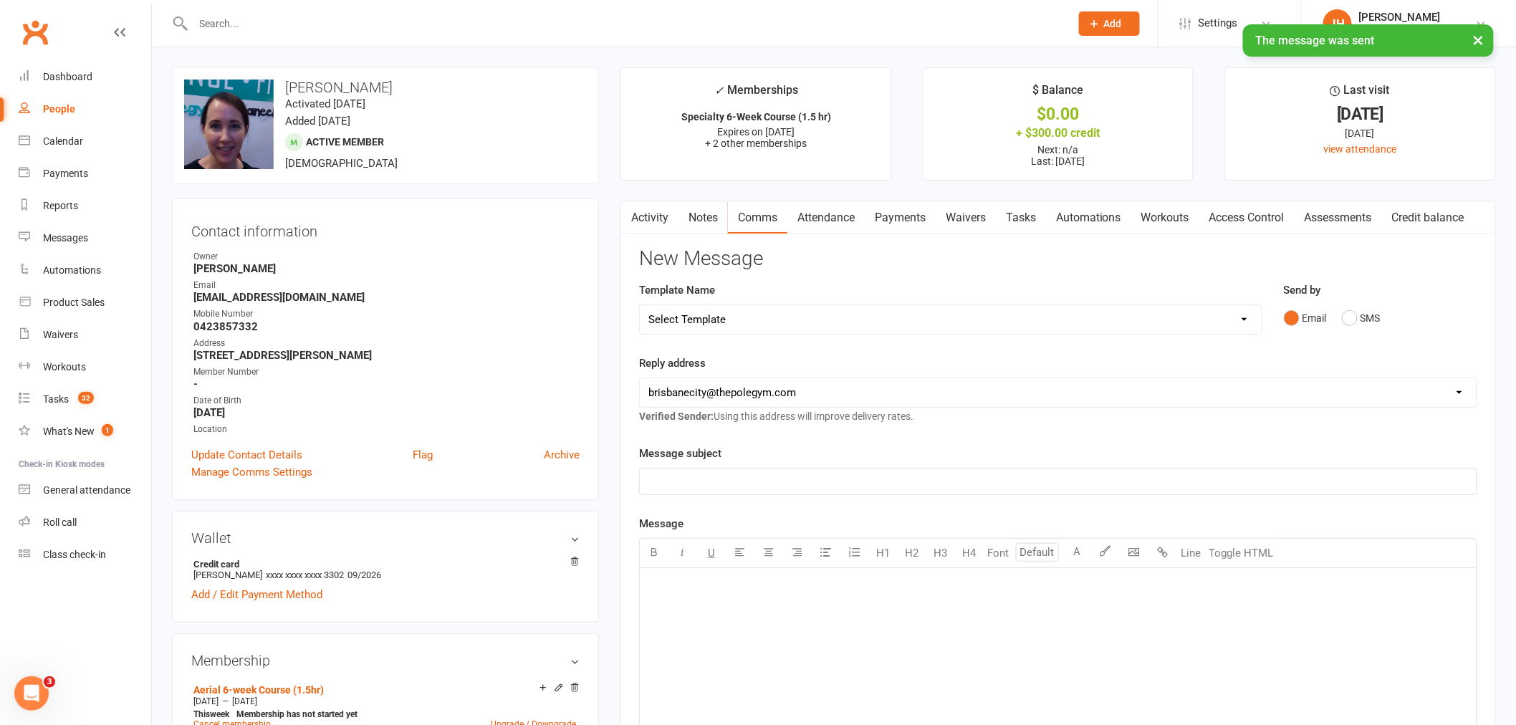
click at [667, 221] on link "Activity" at bounding box center [649, 217] width 57 height 33
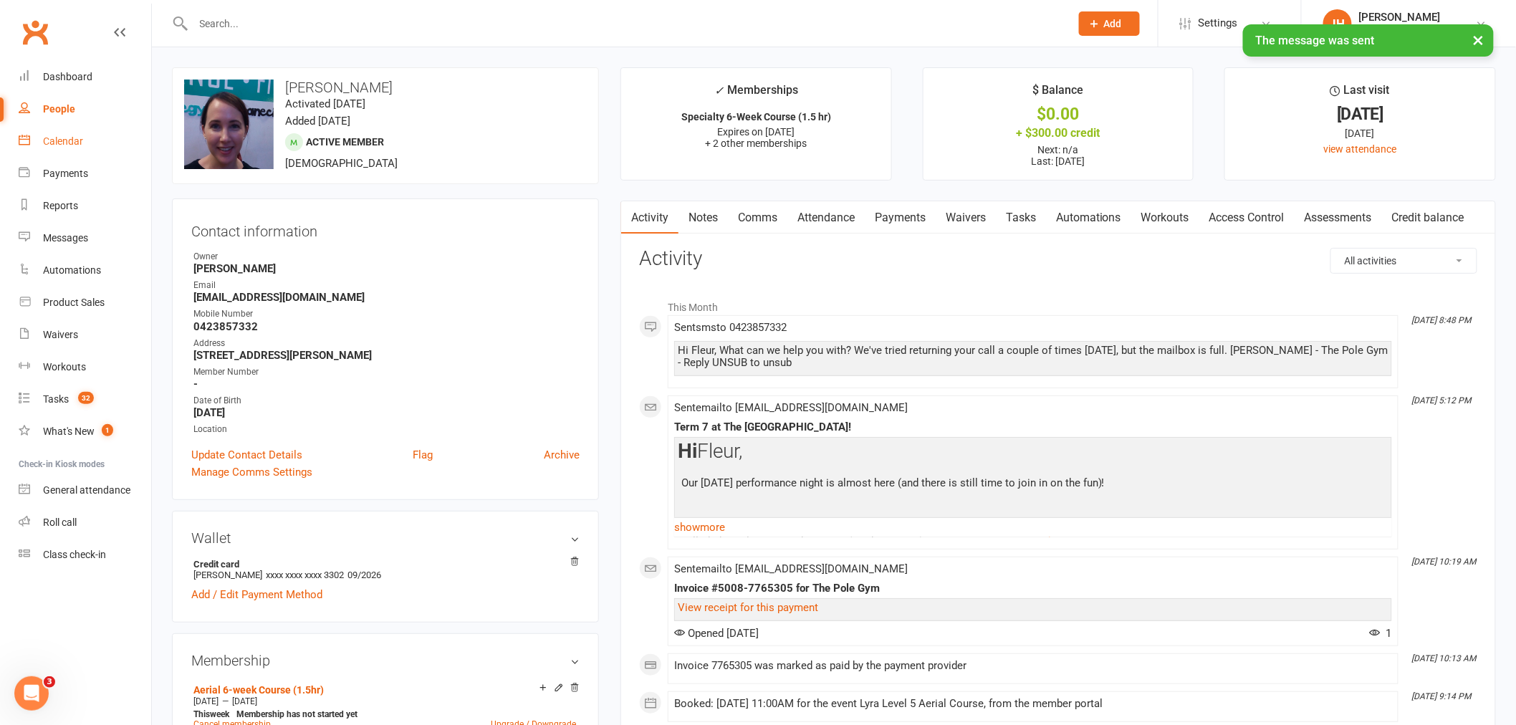
click at [98, 127] on link "Calendar" at bounding box center [85, 141] width 133 height 32
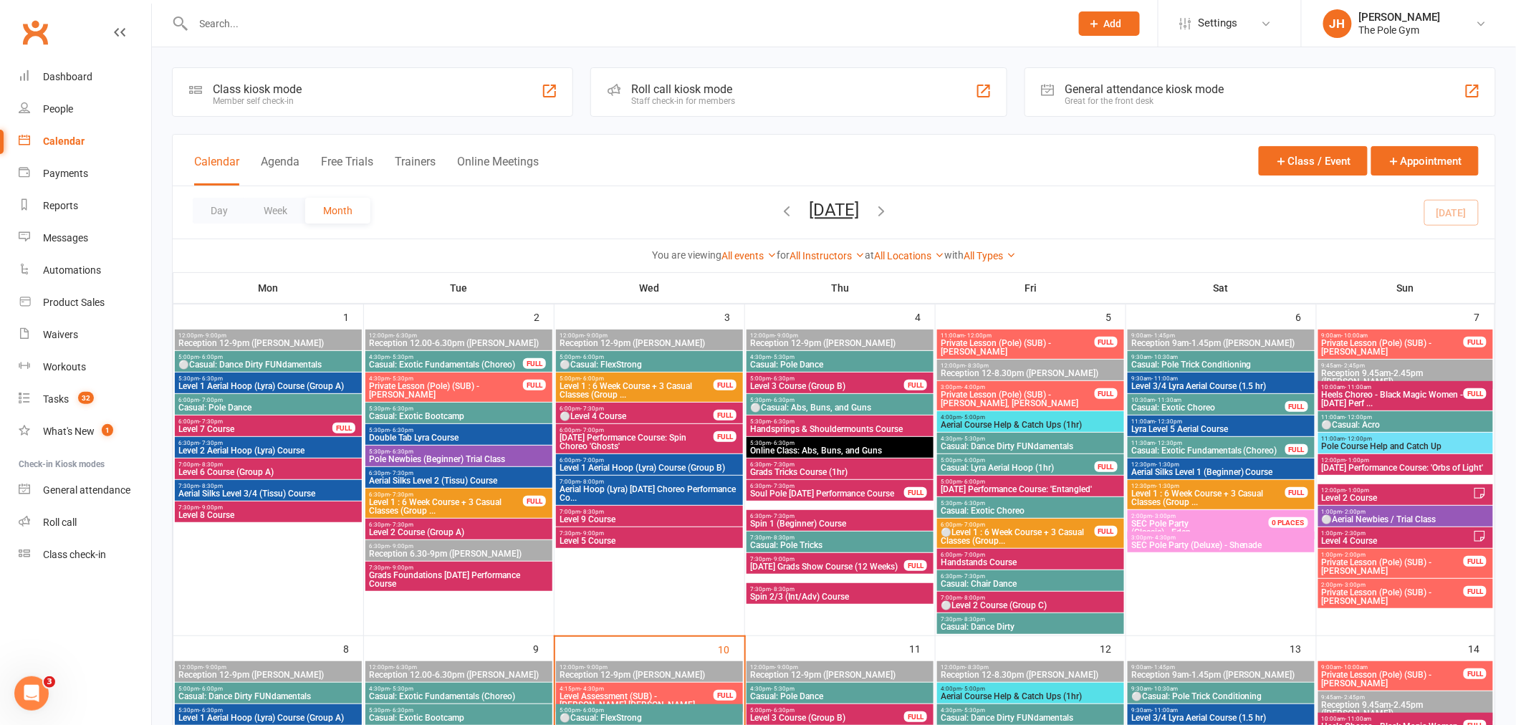
click at [400, 19] on input "text" at bounding box center [624, 24] width 871 height 20
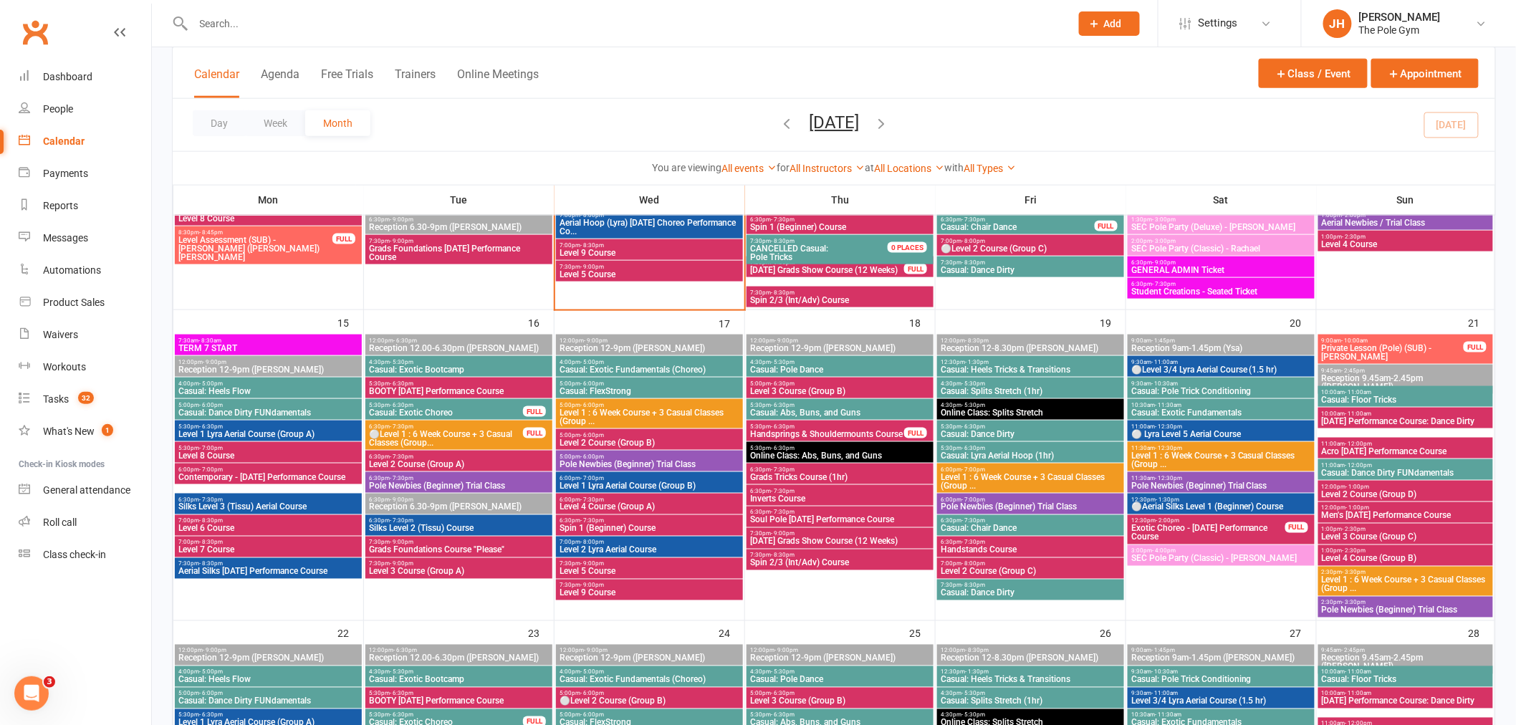
scroll to position [636, 0]
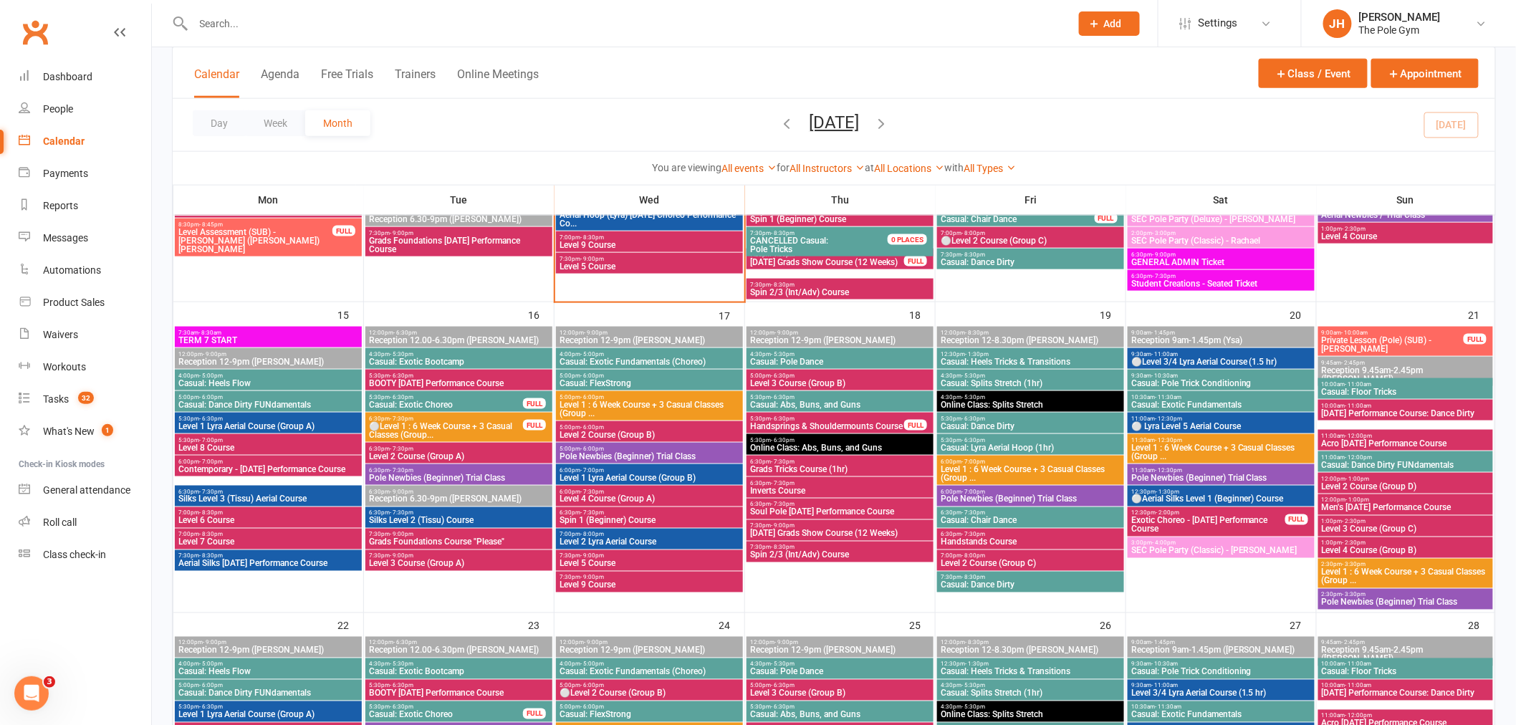
click at [1199, 422] on span "⚪ Lyra Level 5 Aerial Course" at bounding box center [1220, 426] width 181 height 9
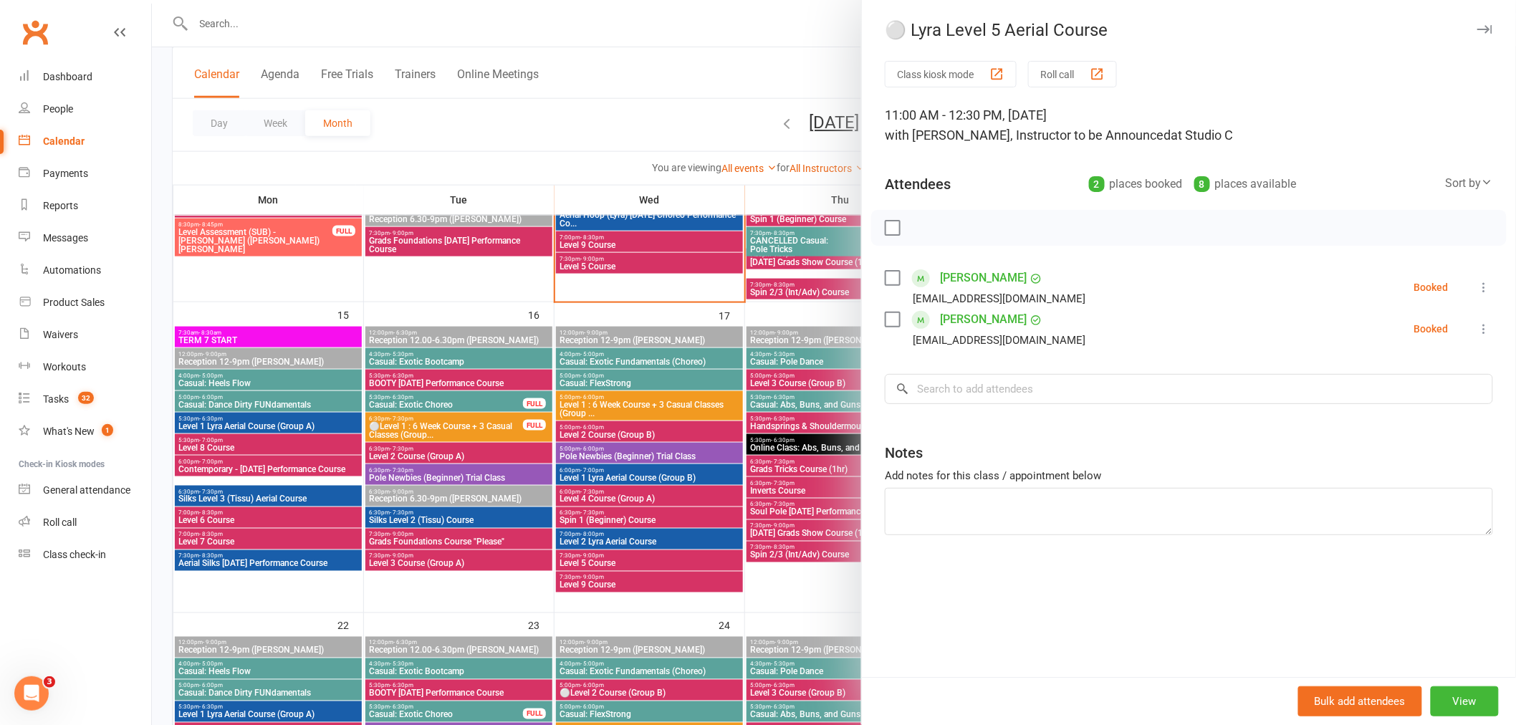
click at [754, 358] on div at bounding box center [834, 362] width 1364 height 725
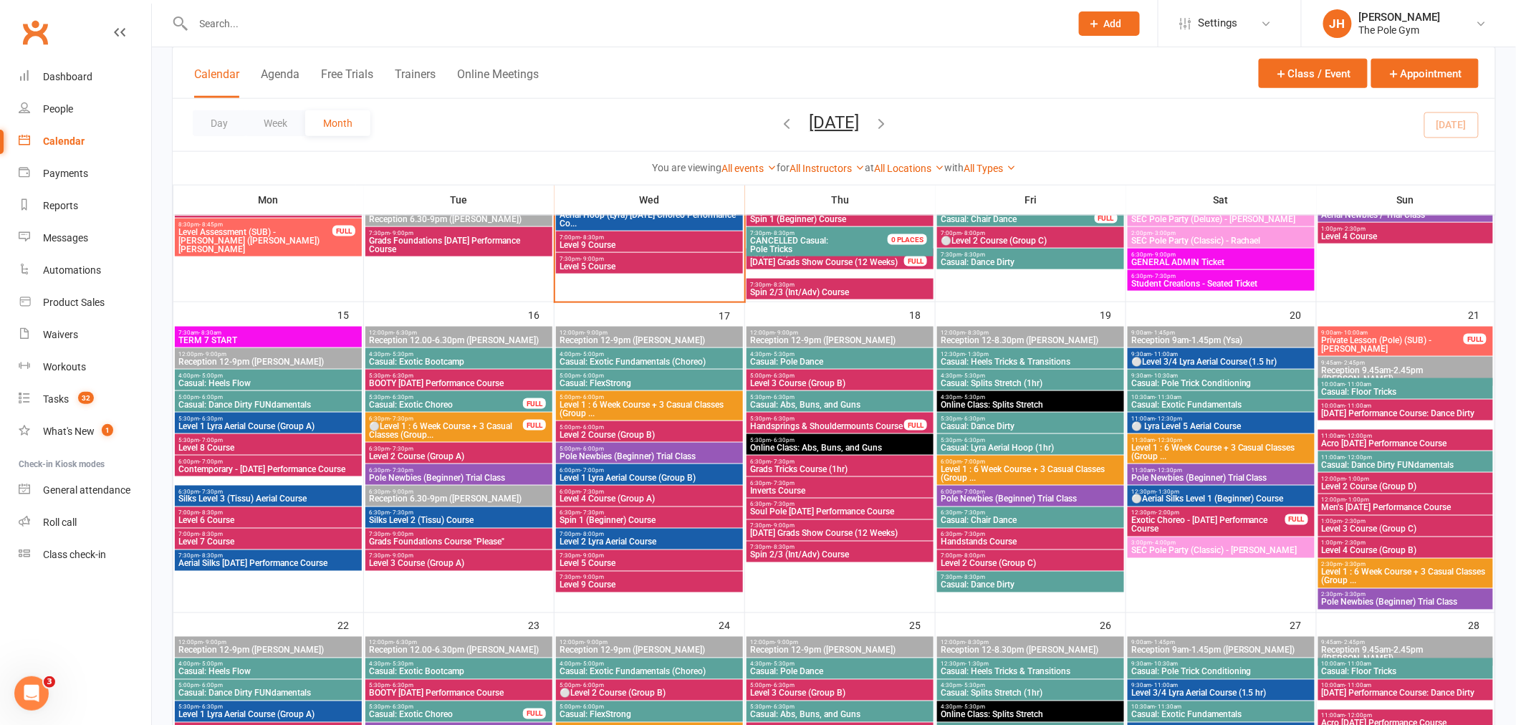
click at [772, 33] on div at bounding box center [616, 23] width 888 height 47
click at [768, 32] on input "text" at bounding box center [624, 24] width 871 height 20
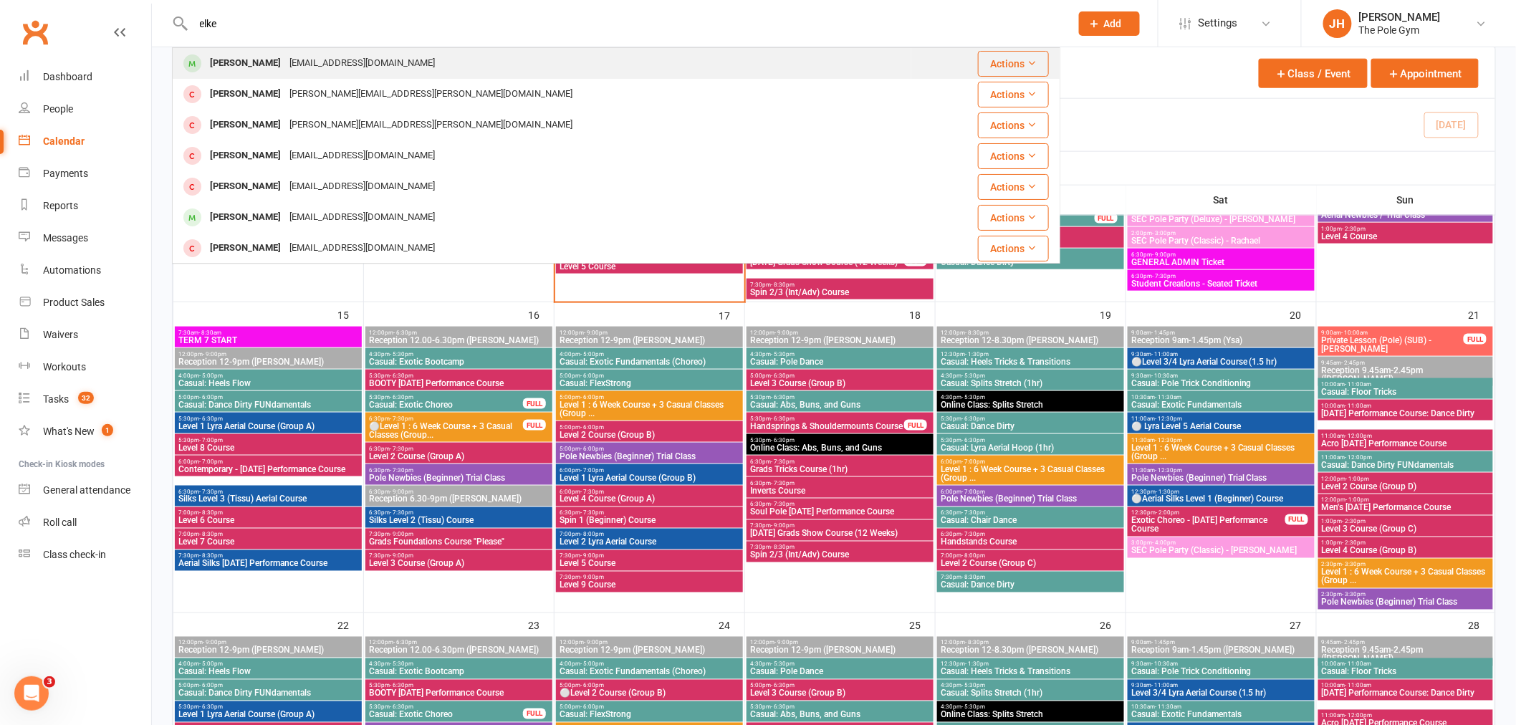
type input "elke"
click at [272, 66] on div "Elke Stekhoven" at bounding box center [246, 63] width 80 height 21
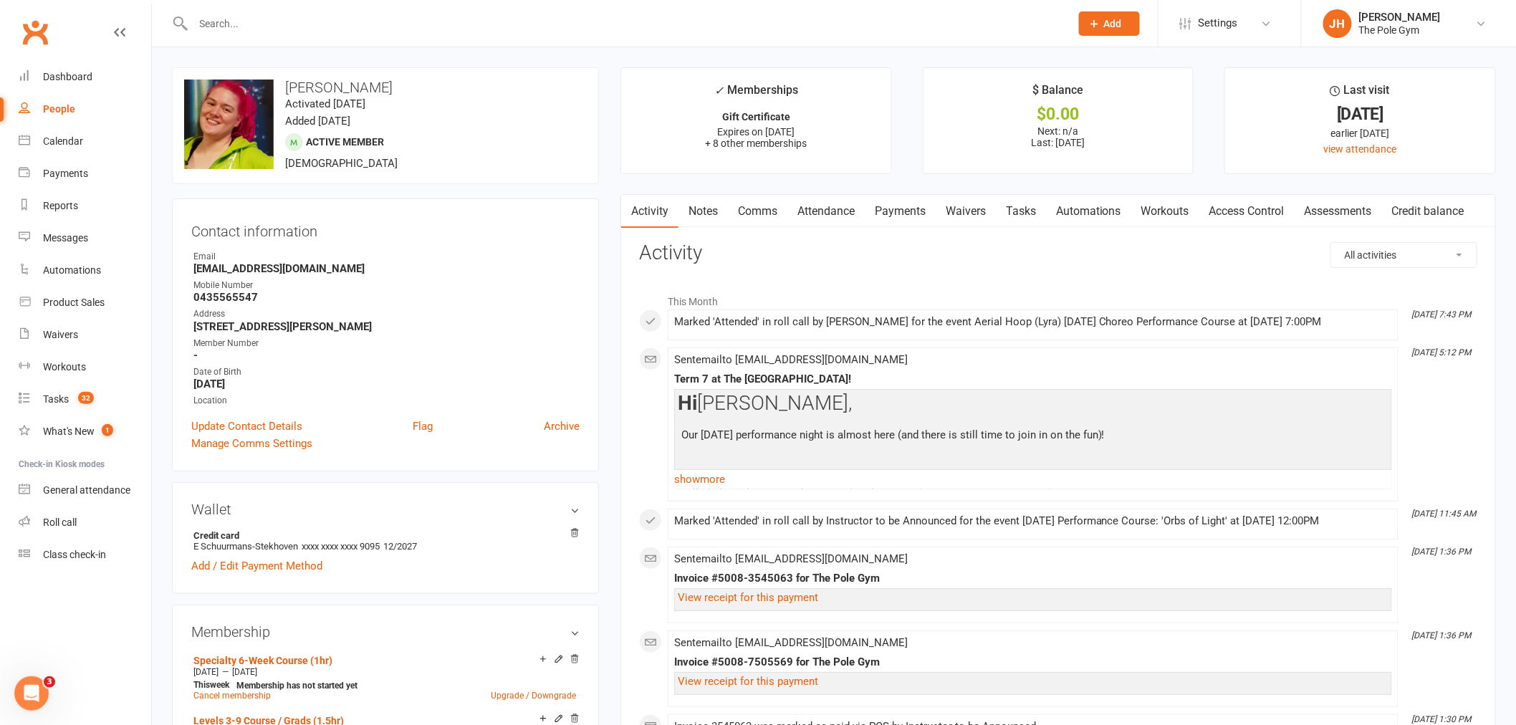
click at [898, 226] on link "Payments" at bounding box center [900, 211] width 71 height 33
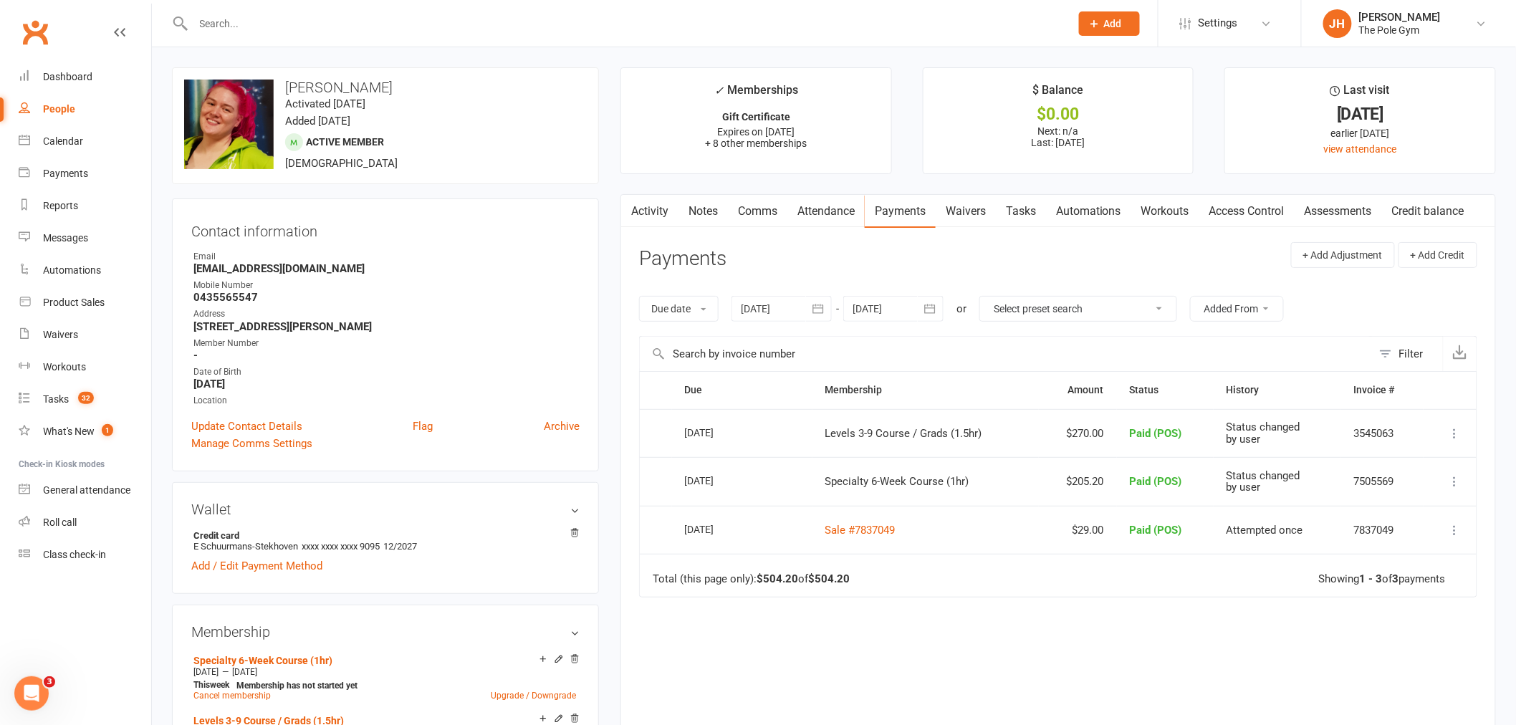
click at [432, 246] on div "Contact information Owner Email elkess@outlook.com Mobile Number 0435565547 Add…" at bounding box center [385, 334] width 427 height 273
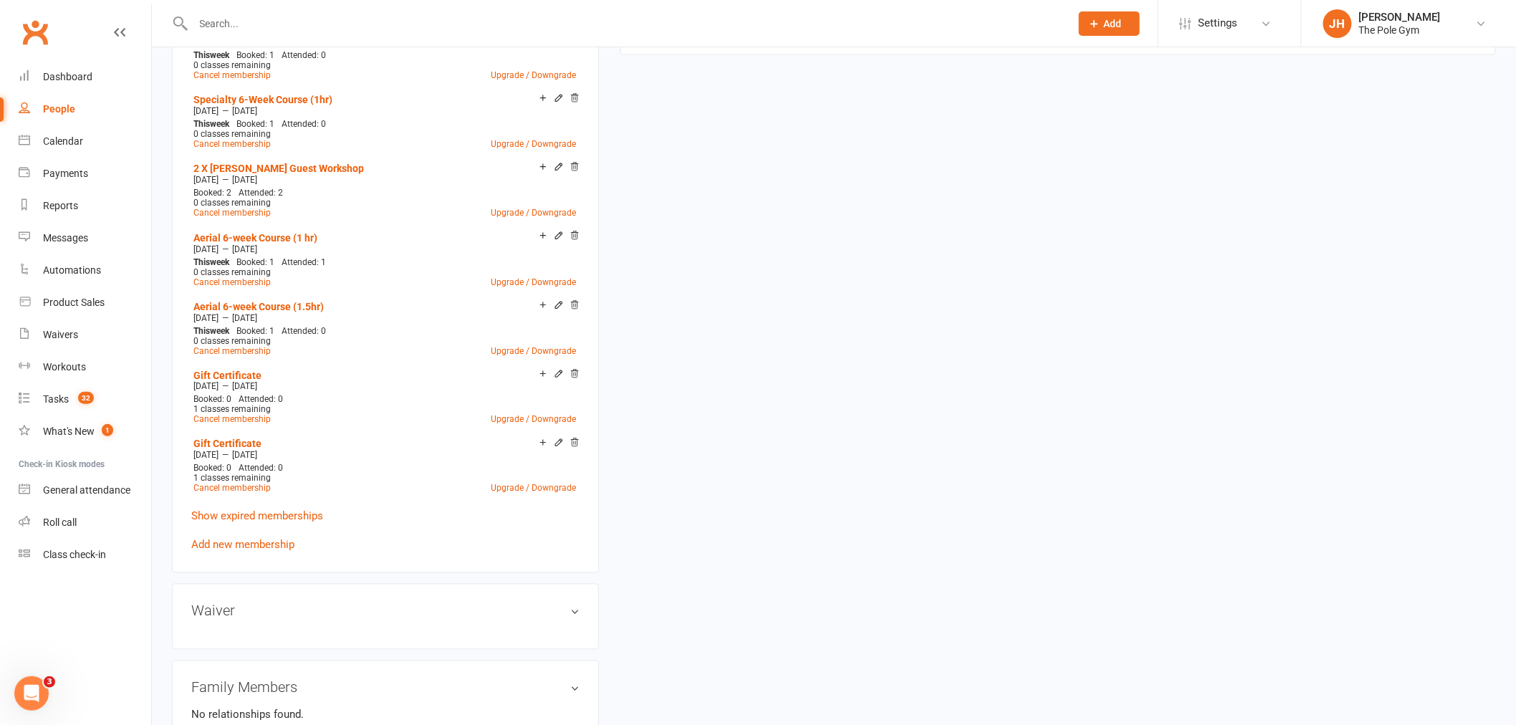
scroll to position [796, 0]
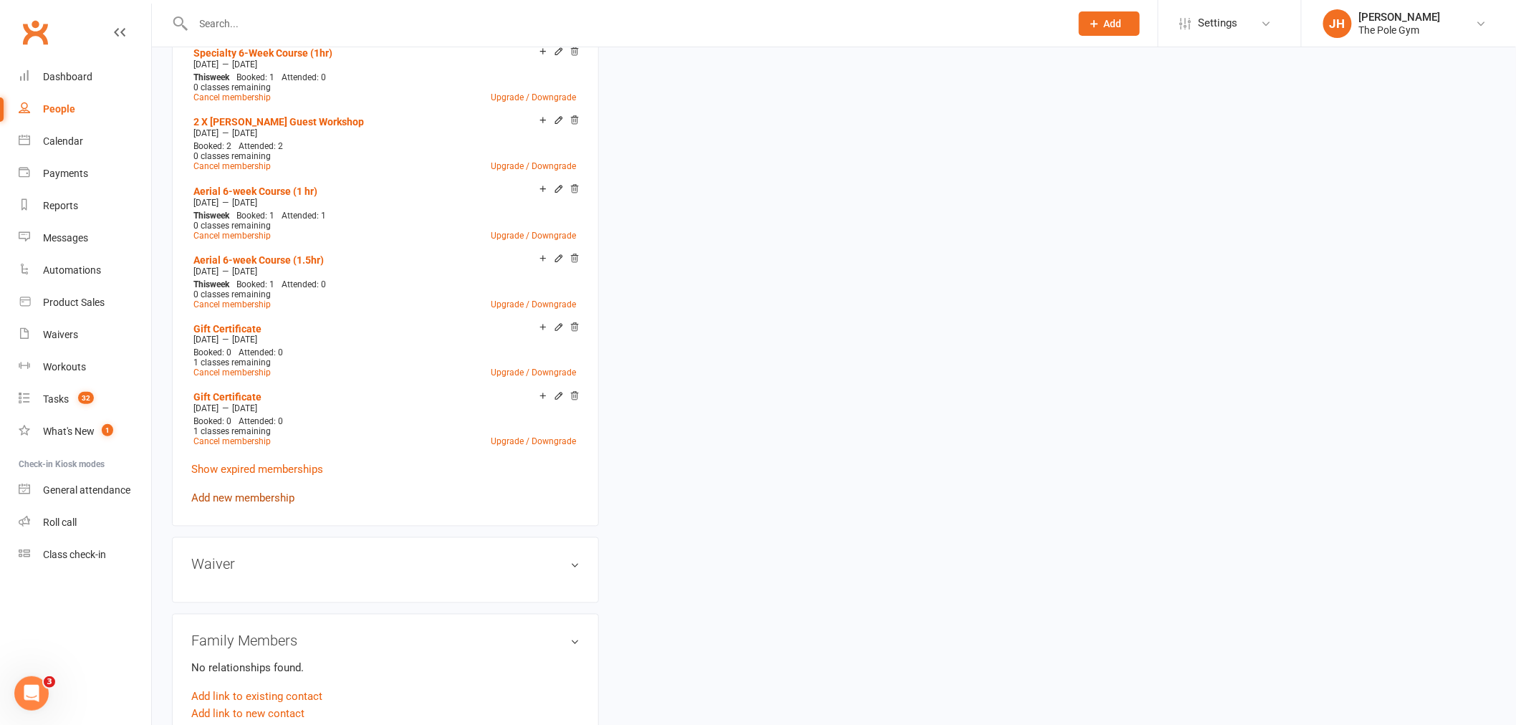
click at [240, 496] on link "Add new membership" at bounding box center [242, 498] width 103 height 13
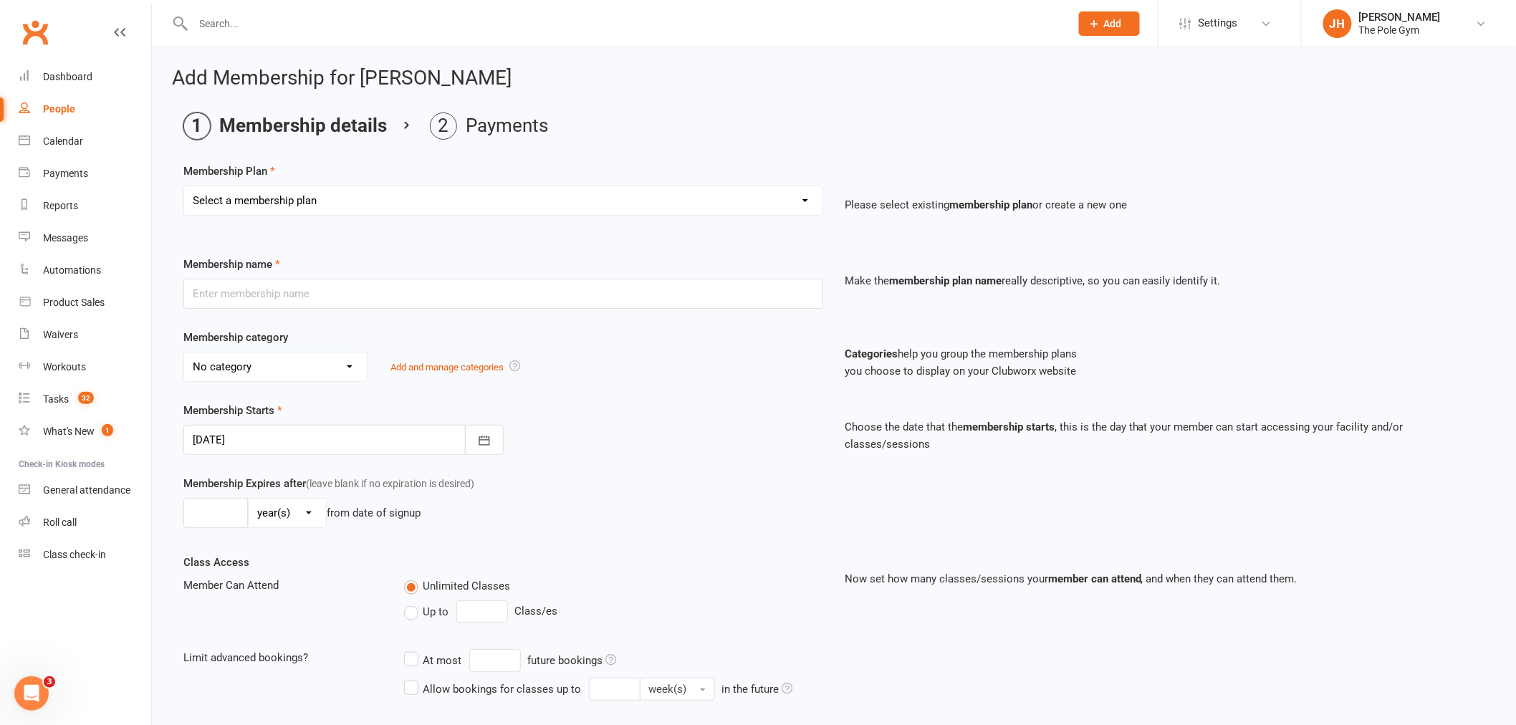
click at [346, 209] on select "Select a membership plan Create new Membership Plan Pay As You Go (45 min) Casu…" at bounding box center [503, 200] width 638 height 29
select select "12"
click at [184, 186] on select "Select a membership plan Create new Membership Plan Pay As You Go (45 min) Casu…" at bounding box center [503, 200] width 638 height 29
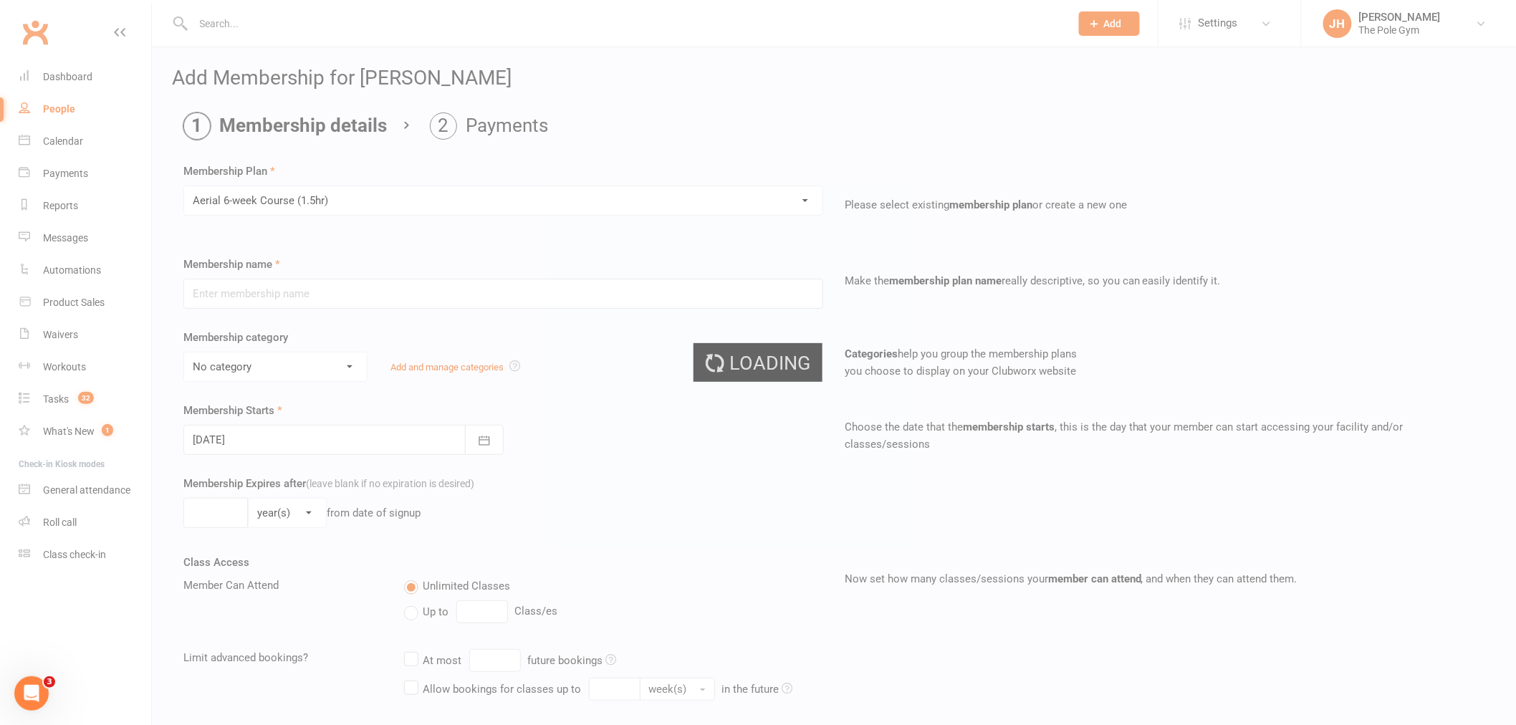
type input "Aerial 6-week Course (1.5hr)"
select select "3"
type input "[DATE]"
type input "6"
select select "1"
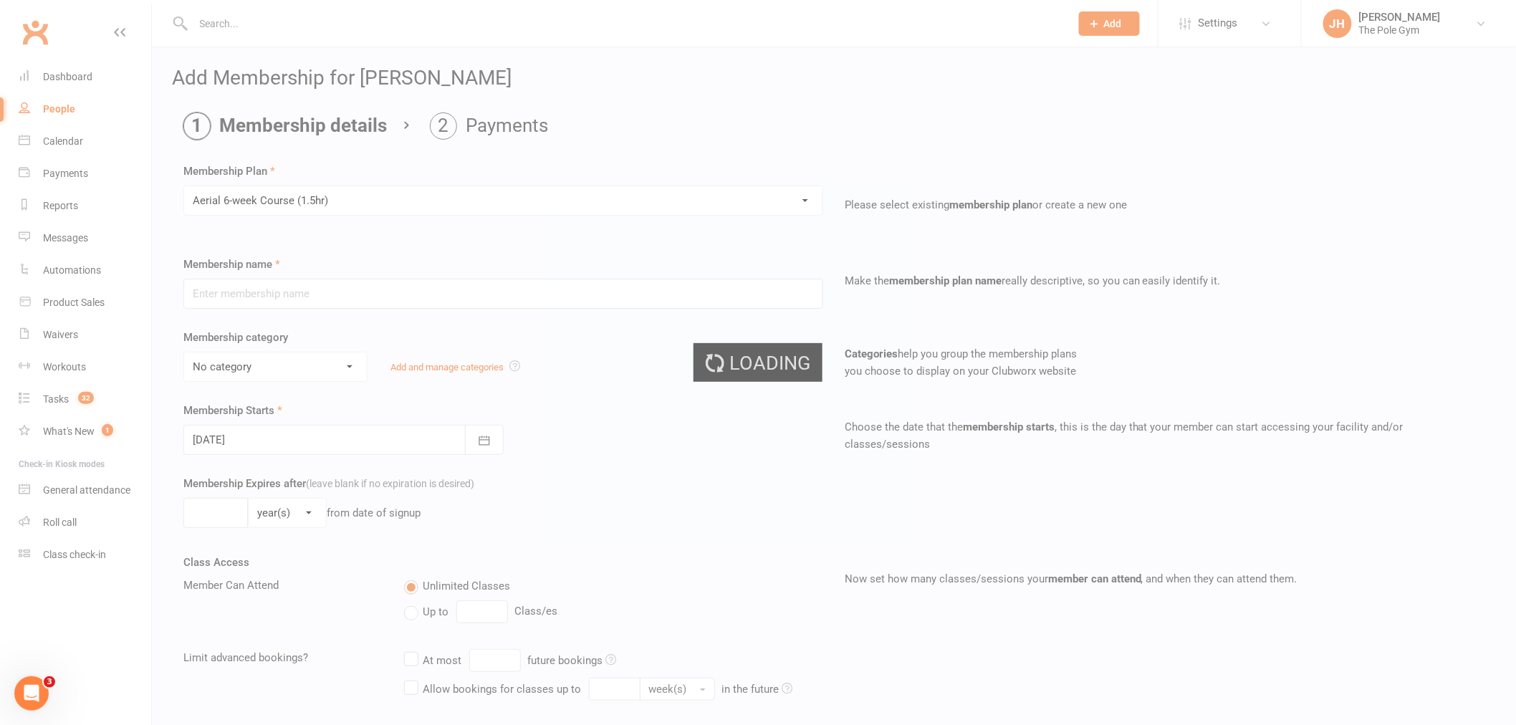
type input "1"
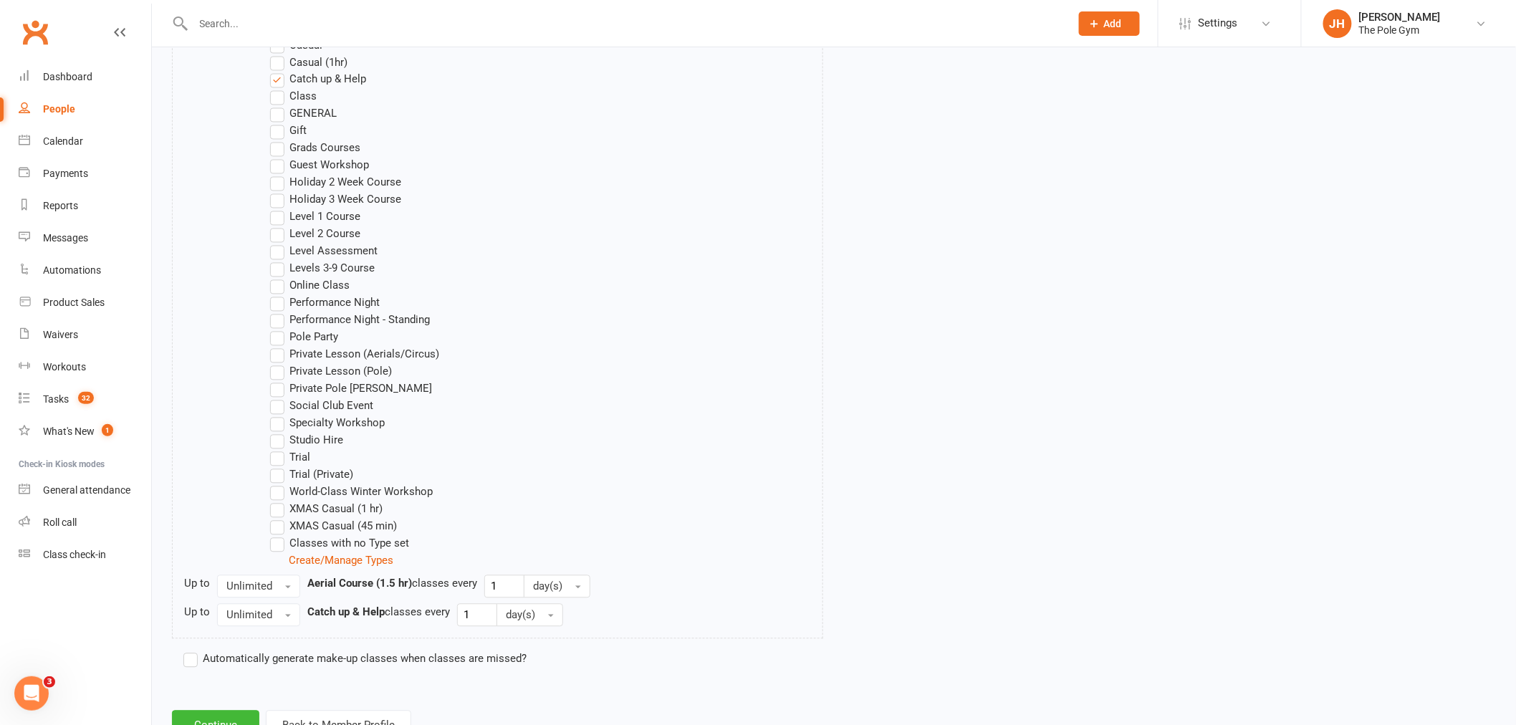
scroll to position [1112, 0]
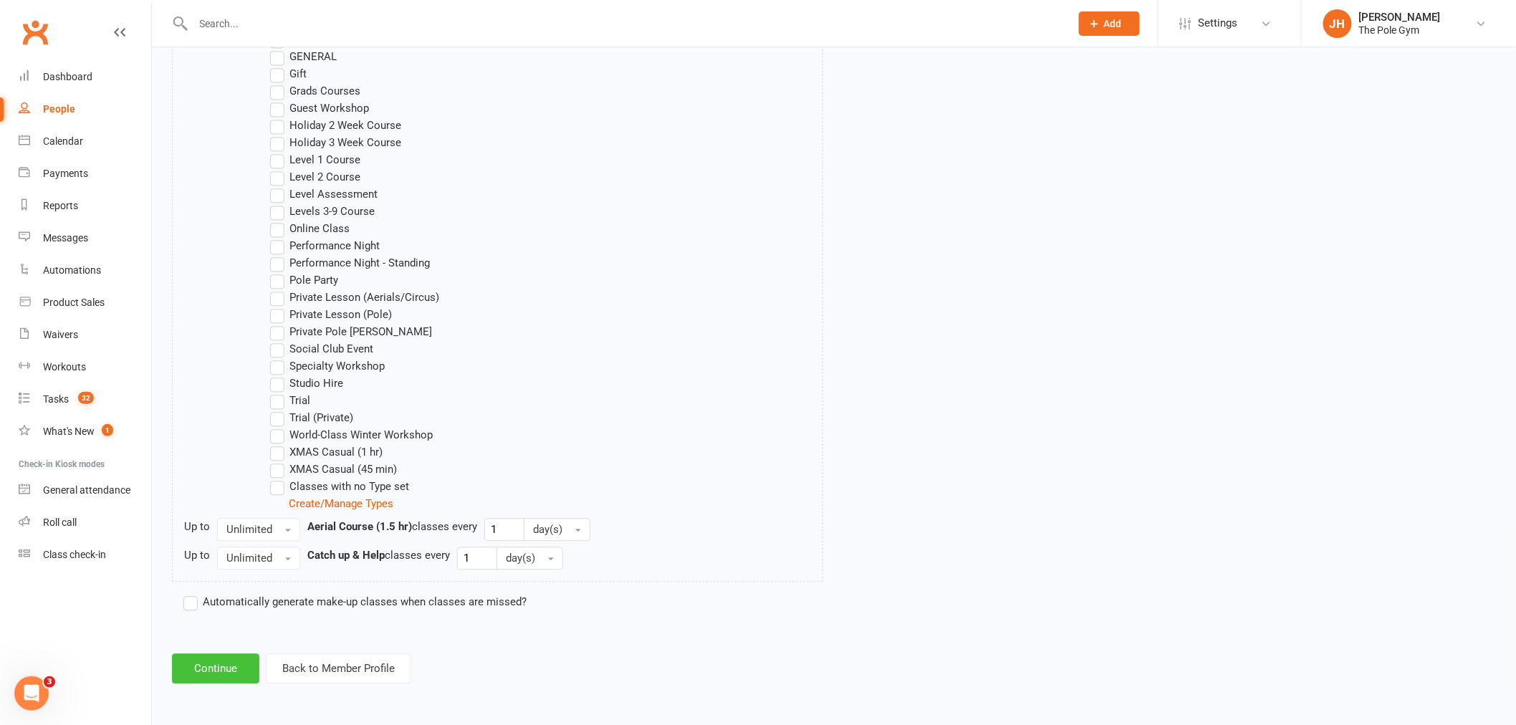
click at [203, 675] on button "Continue" at bounding box center [215, 669] width 87 height 30
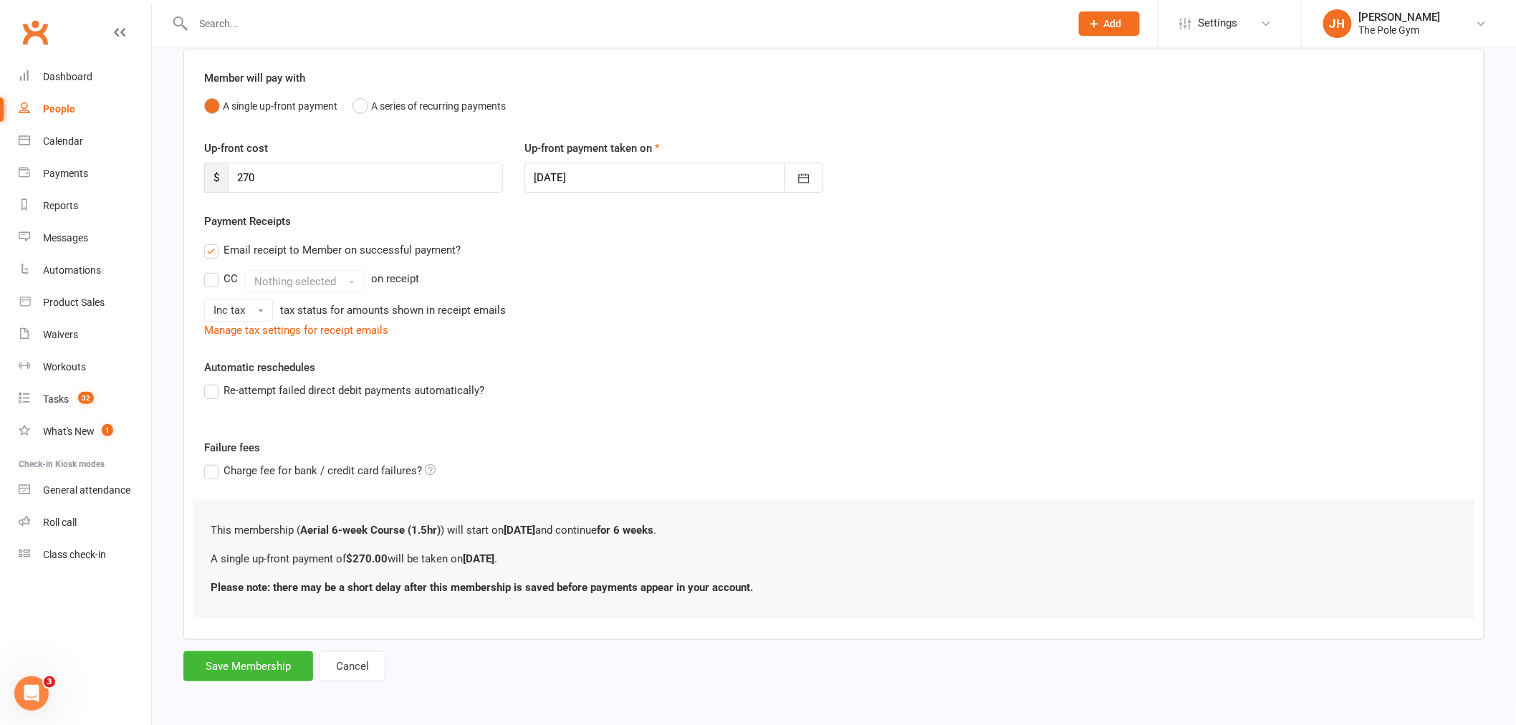
scroll to position [0, 0]
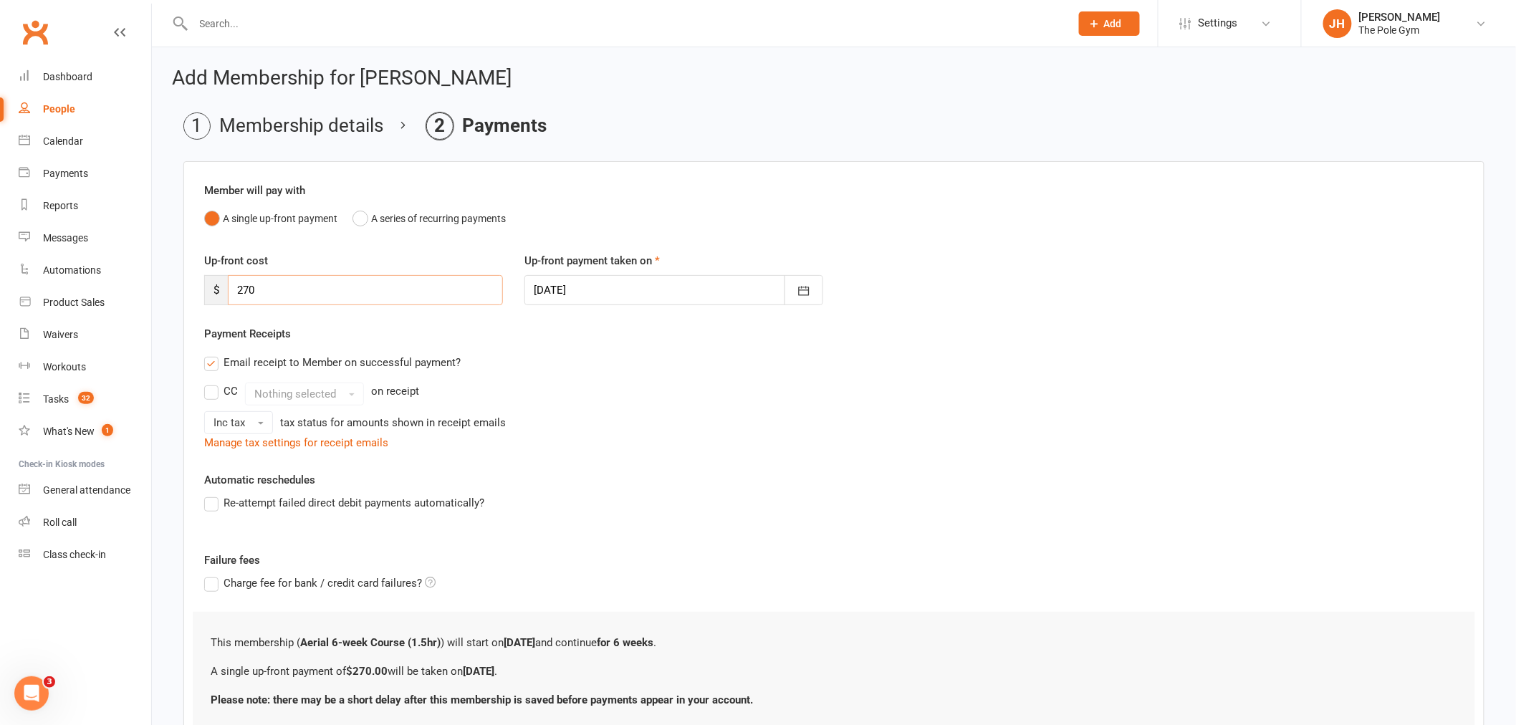
drag, startPoint x: 239, startPoint y: 287, endPoint x: 347, endPoint y: 289, distance: 107.5
click at [347, 289] on input "270" at bounding box center [365, 290] width 275 height 30
type input "243"
click at [625, 292] on div at bounding box center [673, 290] width 299 height 30
click at [703, 412] on button "11" at bounding box center [708, 408] width 30 height 26
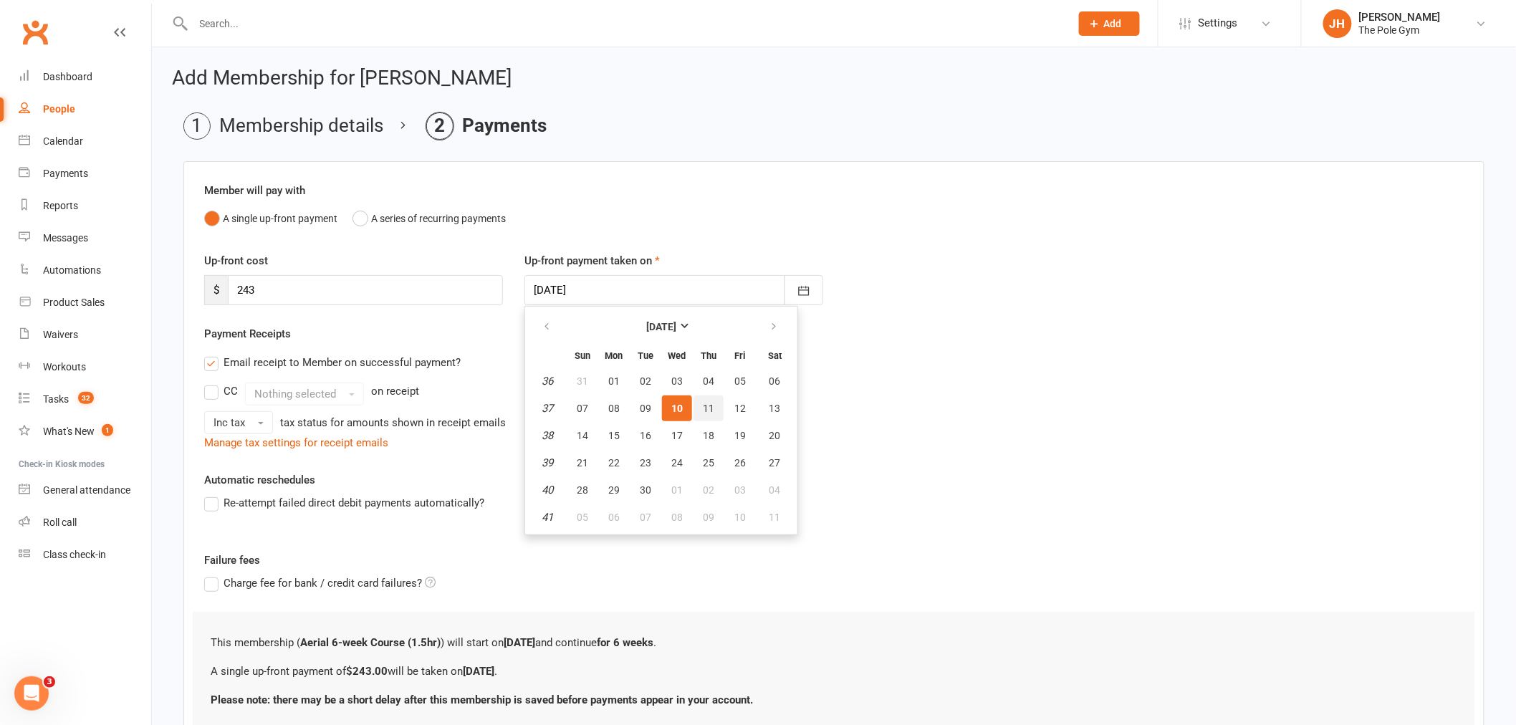
type input "[DATE]"
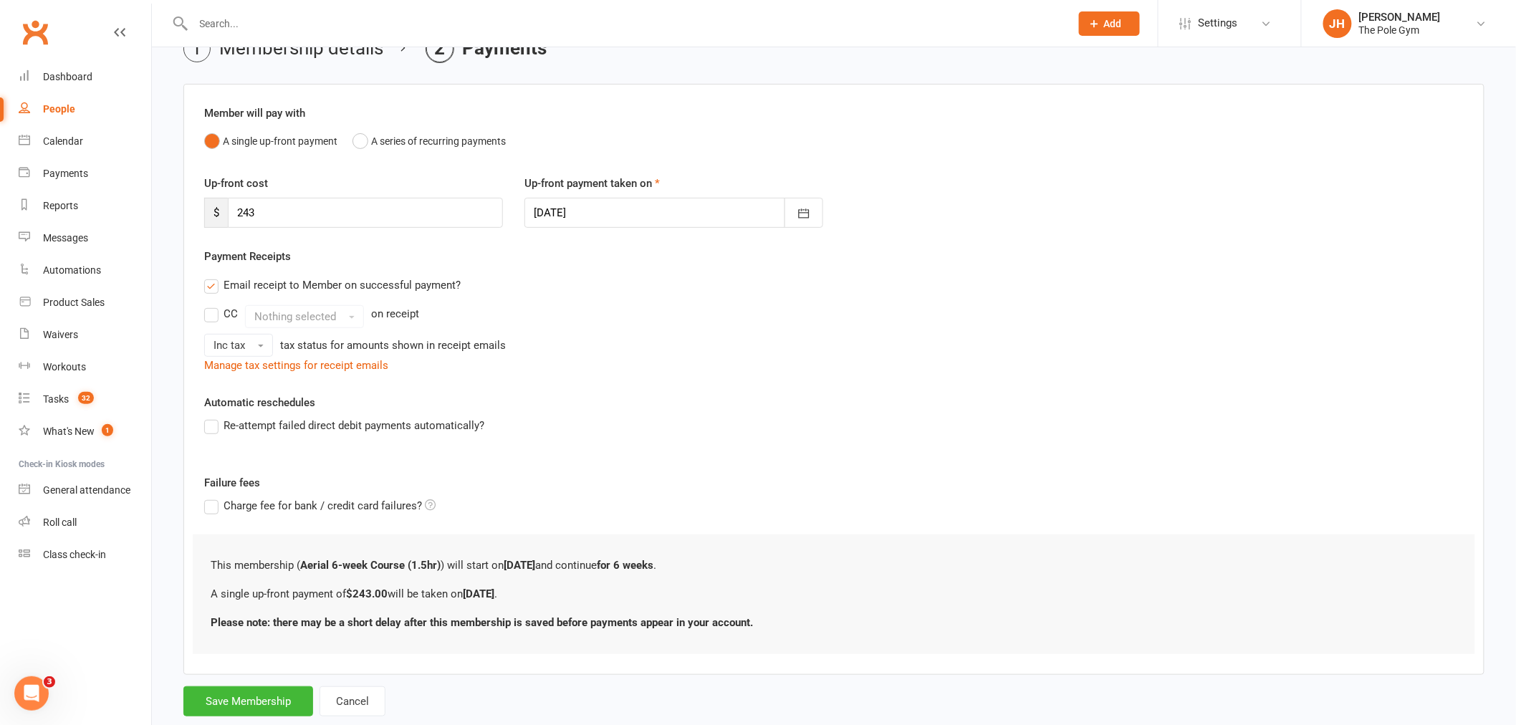
scroll to position [112, 0]
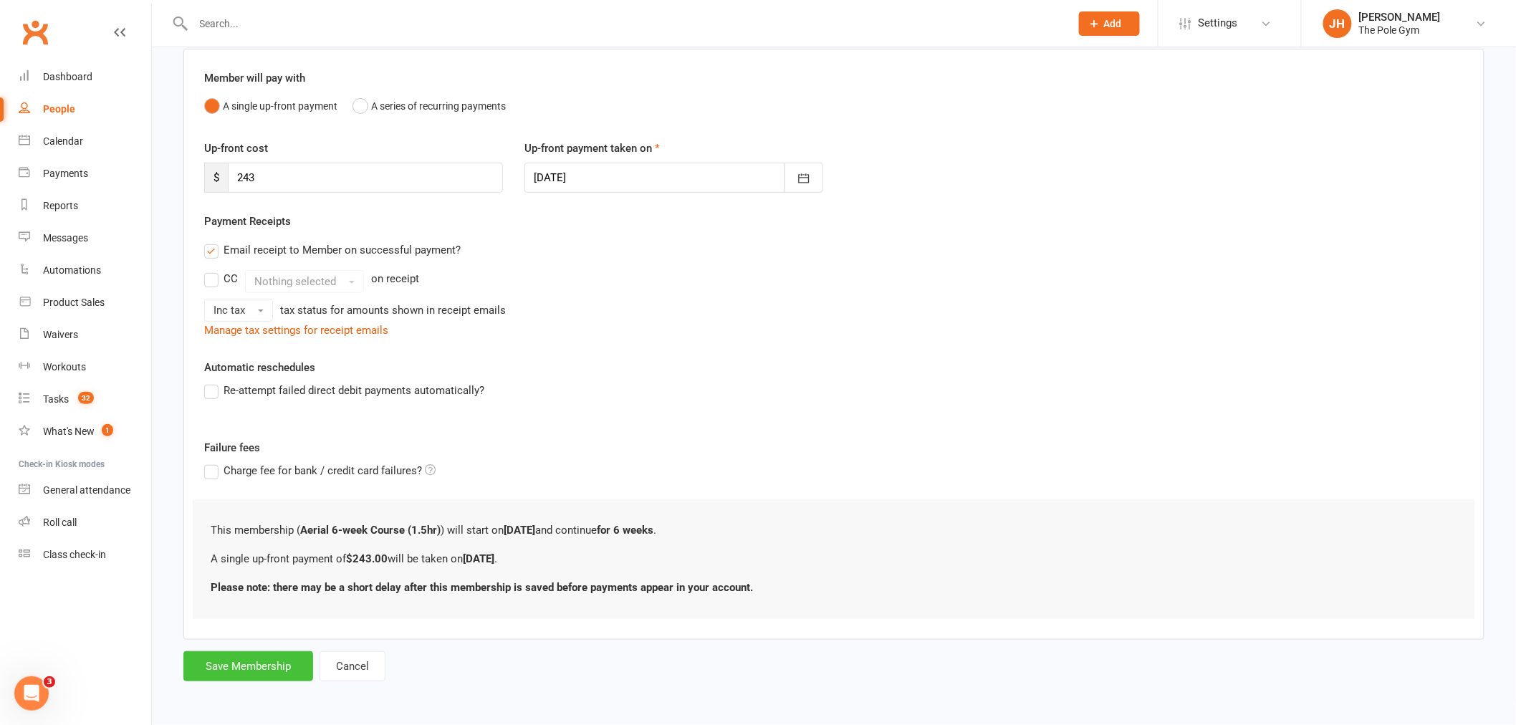
click at [287, 669] on button "Save Membership" at bounding box center [248, 666] width 130 height 30
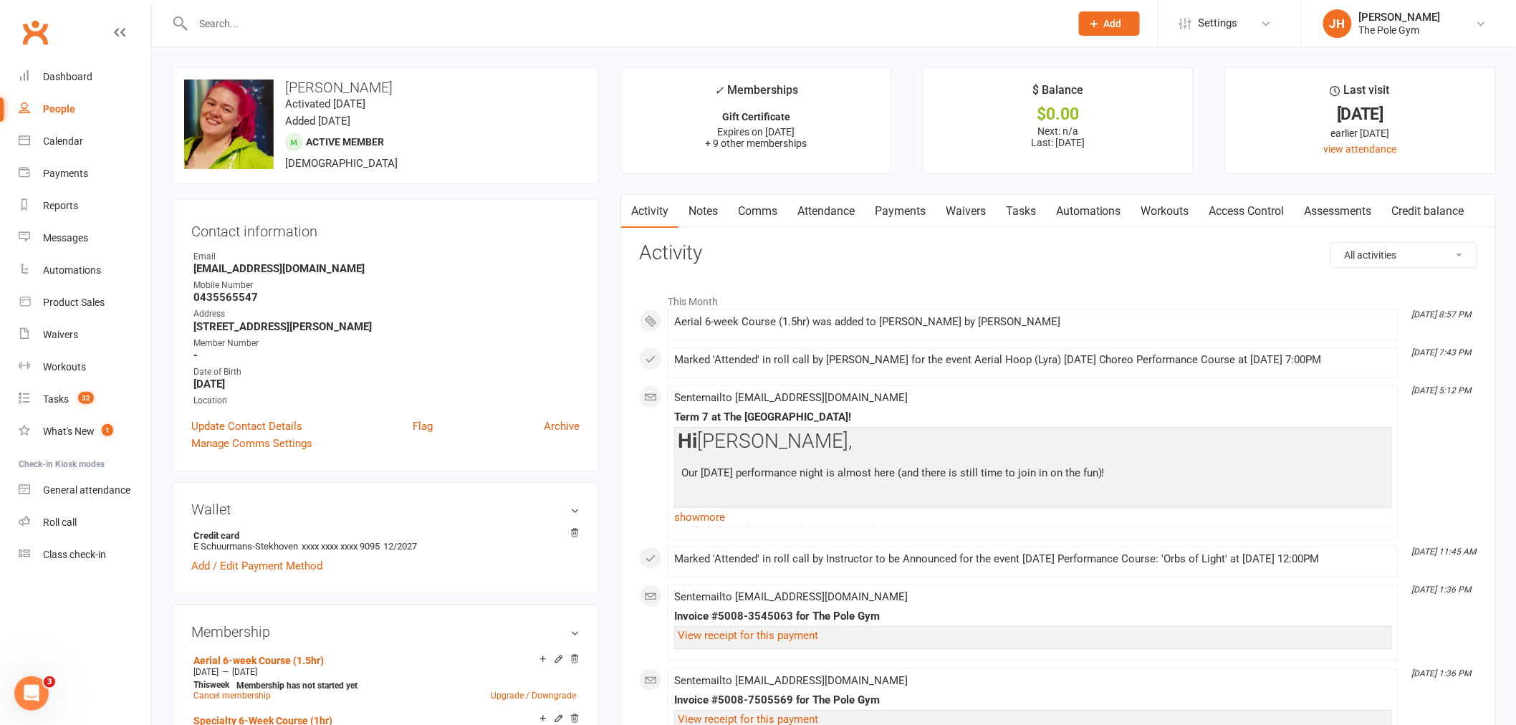
click at [931, 211] on link "Payments" at bounding box center [900, 211] width 71 height 33
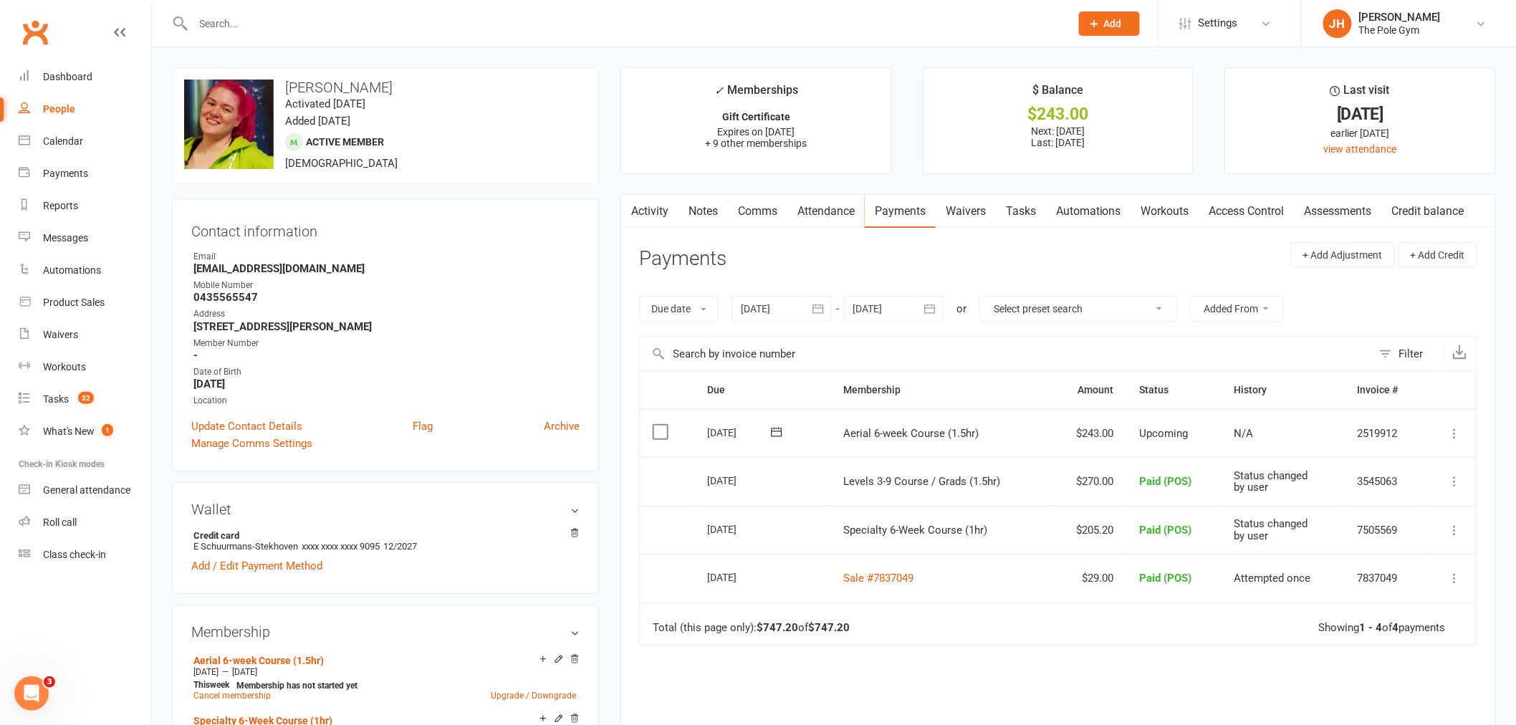
click at [1449, 434] on icon at bounding box center [1455, 433] width 14 height 14
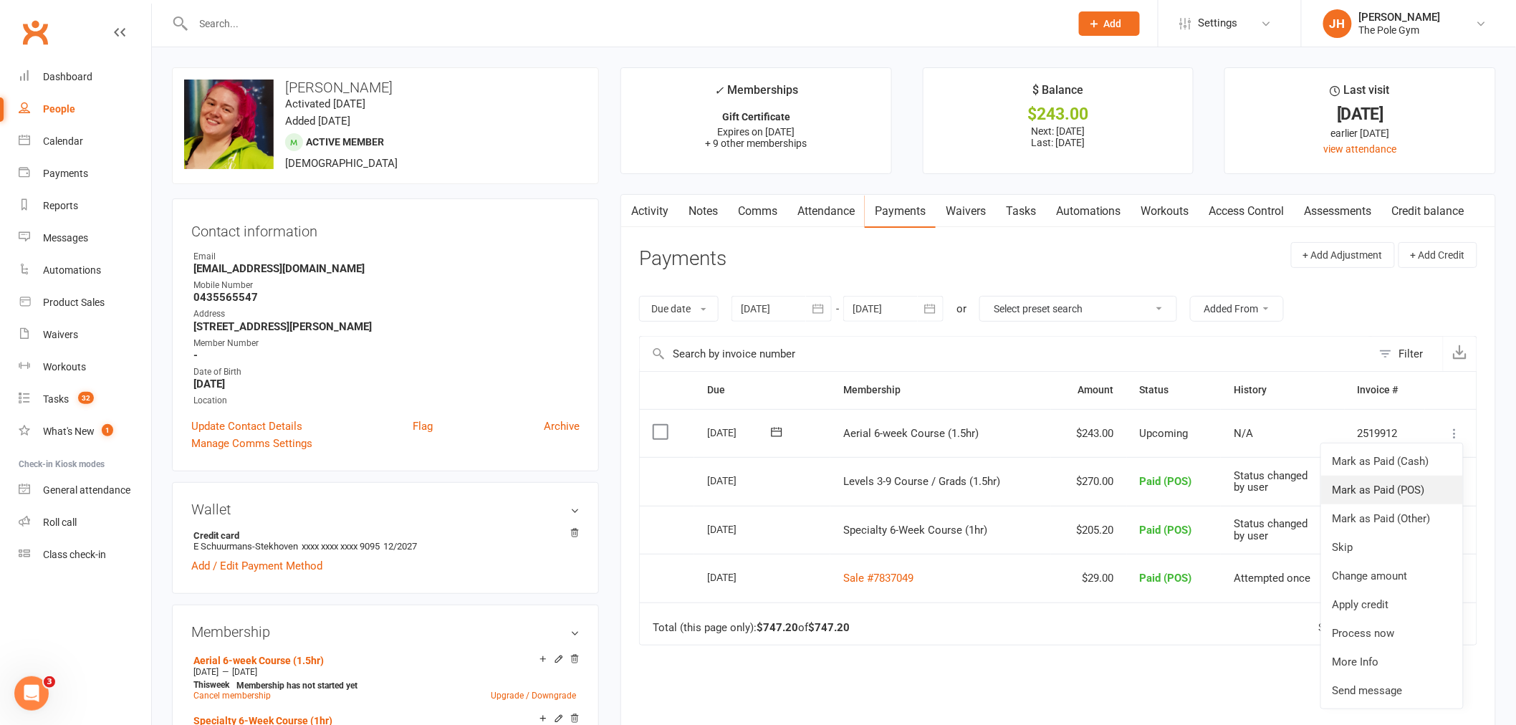
click at [1423, 489] on link "Mark as Paid (POS)" at bounding box center [1392, 490] width 142 height 29
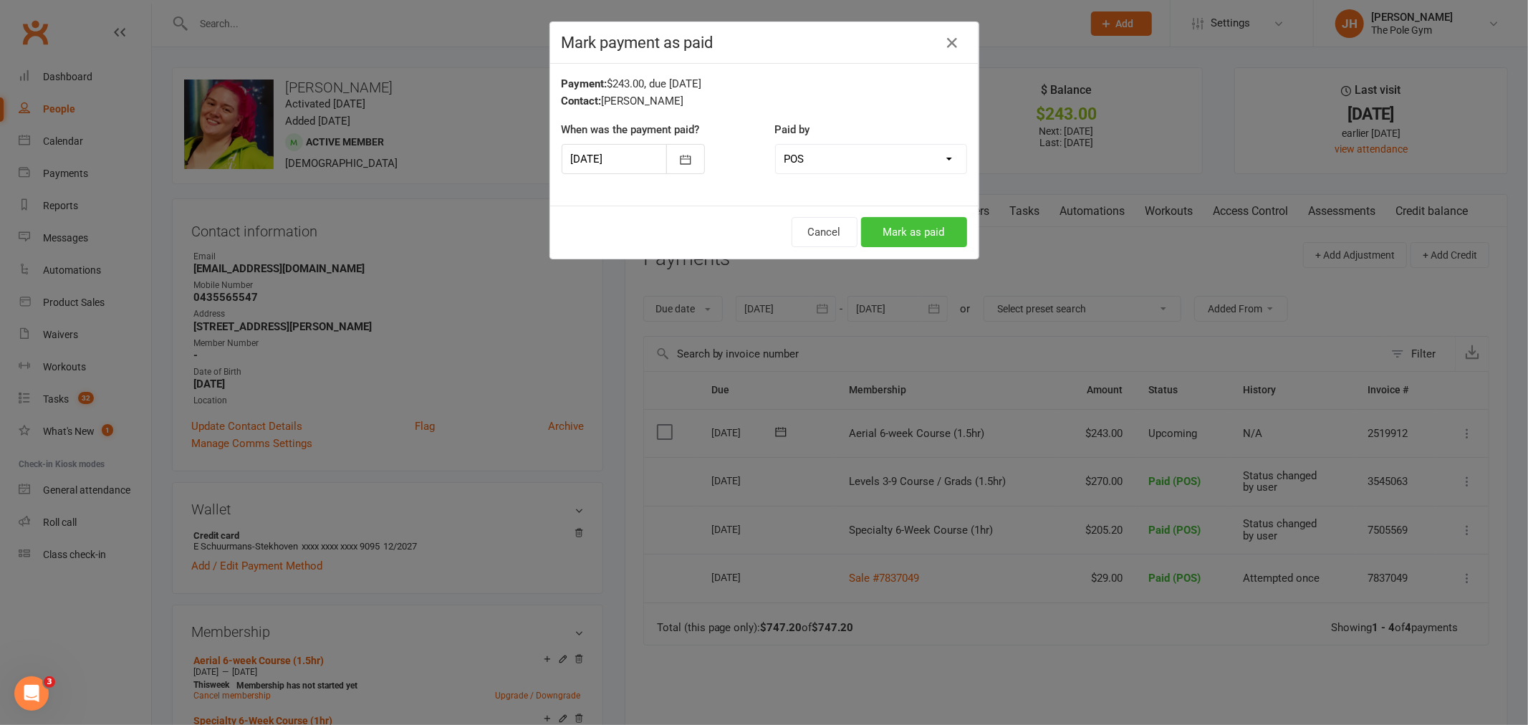
click at [958, 234] on button "Mark as paid" at bounding box center [914, 232] width 106 height 30
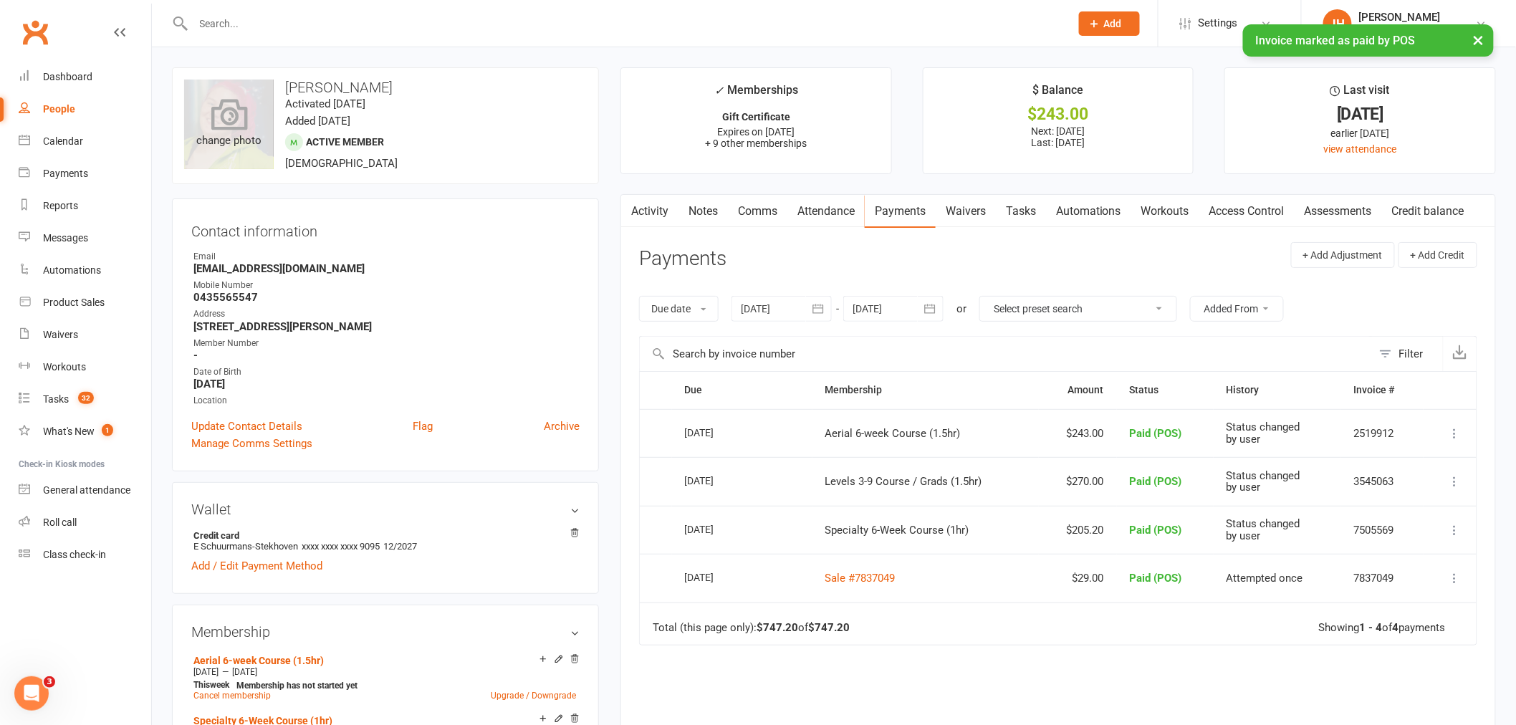
drag, startPoint x: 409, startPoint y: 88, endPoint x: 268, endPoint y: 81, distance: 141.3
click at [268, 81] on div "upload photo change photo Elke Stekhoven Activated 3 February, 2021 Added 3 Feb…" at bounding box center [385, 125] width 427 height 117
copy div "change photo Elke Stekhoven"
click at [65, 143] on div "Calendar" at bounding box center [63, 140] width 40 height 11
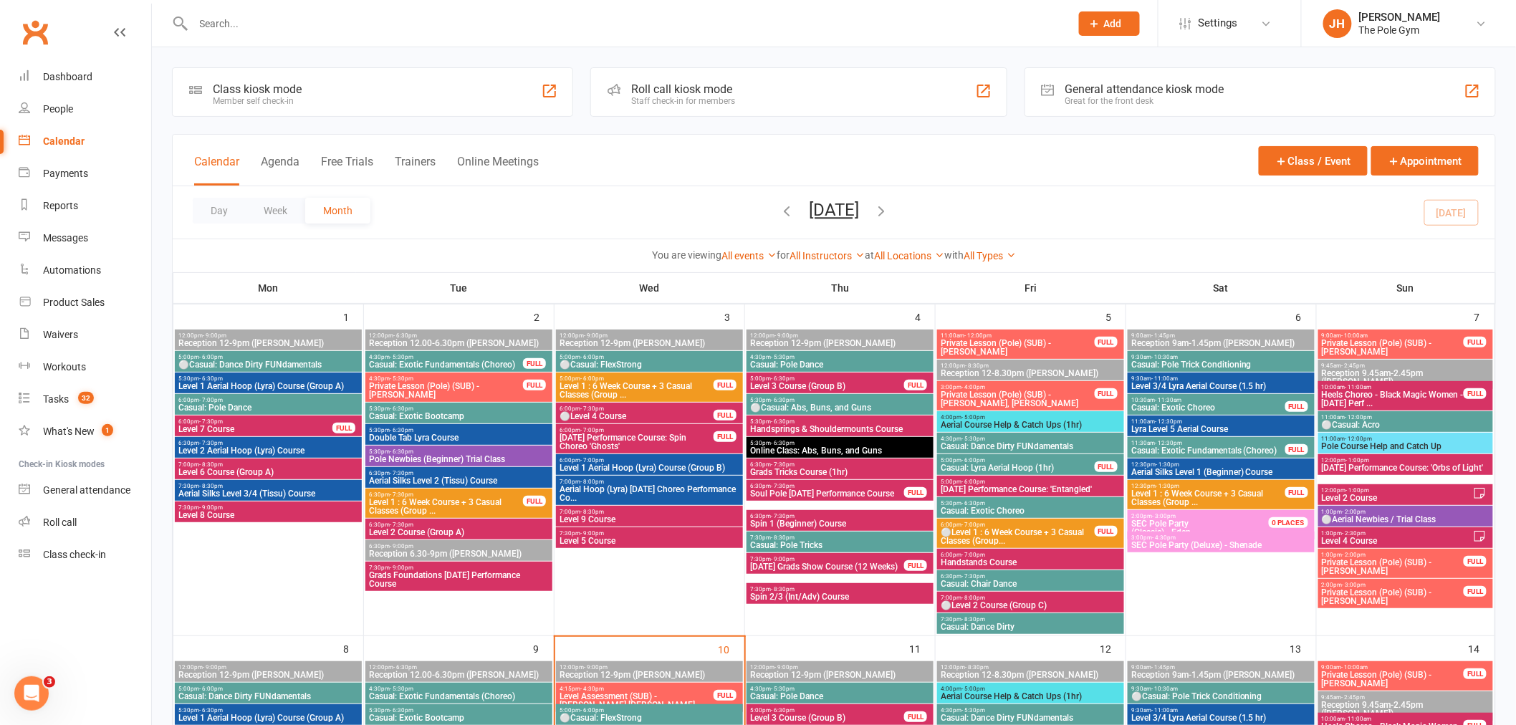
scroll to position [636, 0]
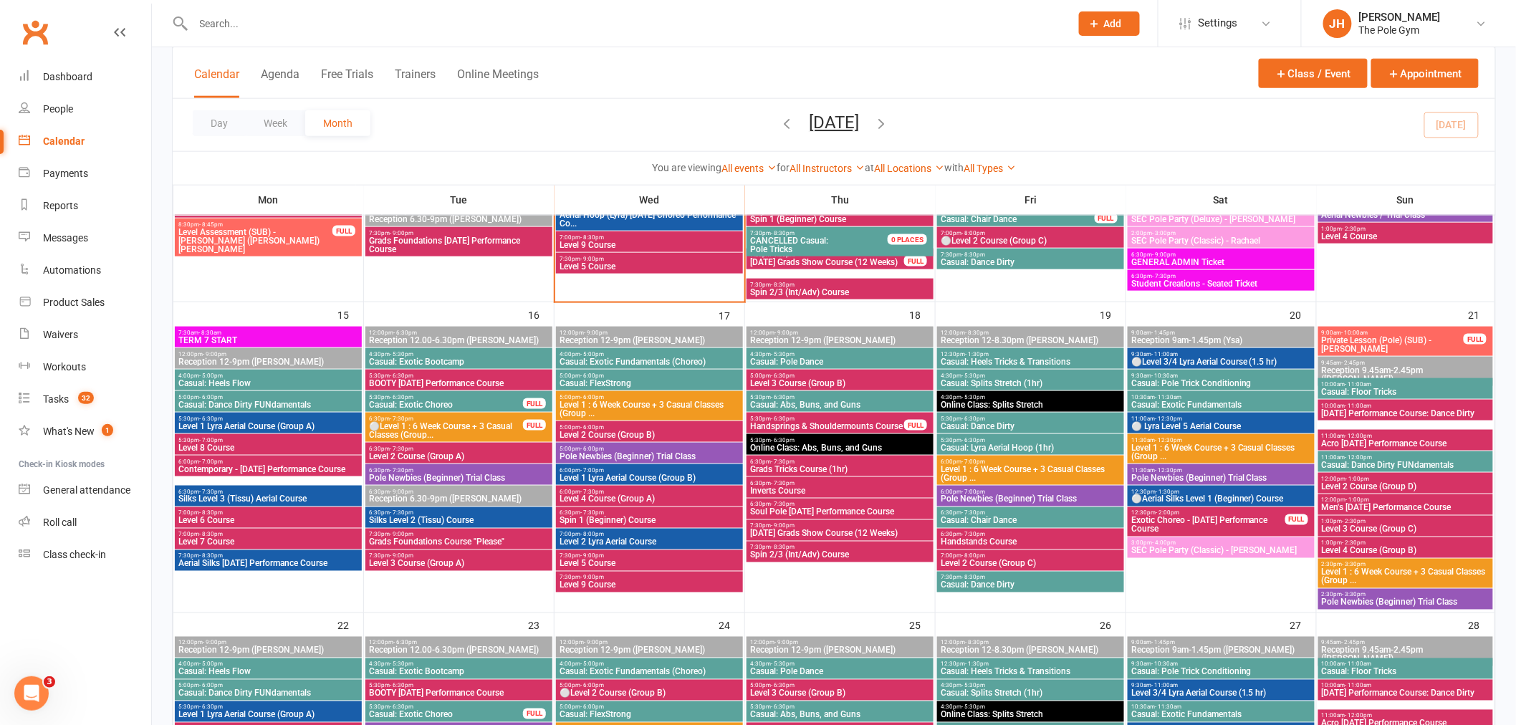
click at [1176, 358] on span "⚪Level 3/4 Lyra Aerial Course (1.5 hr)" at bounding box center [1220, 361] width 181 height 9
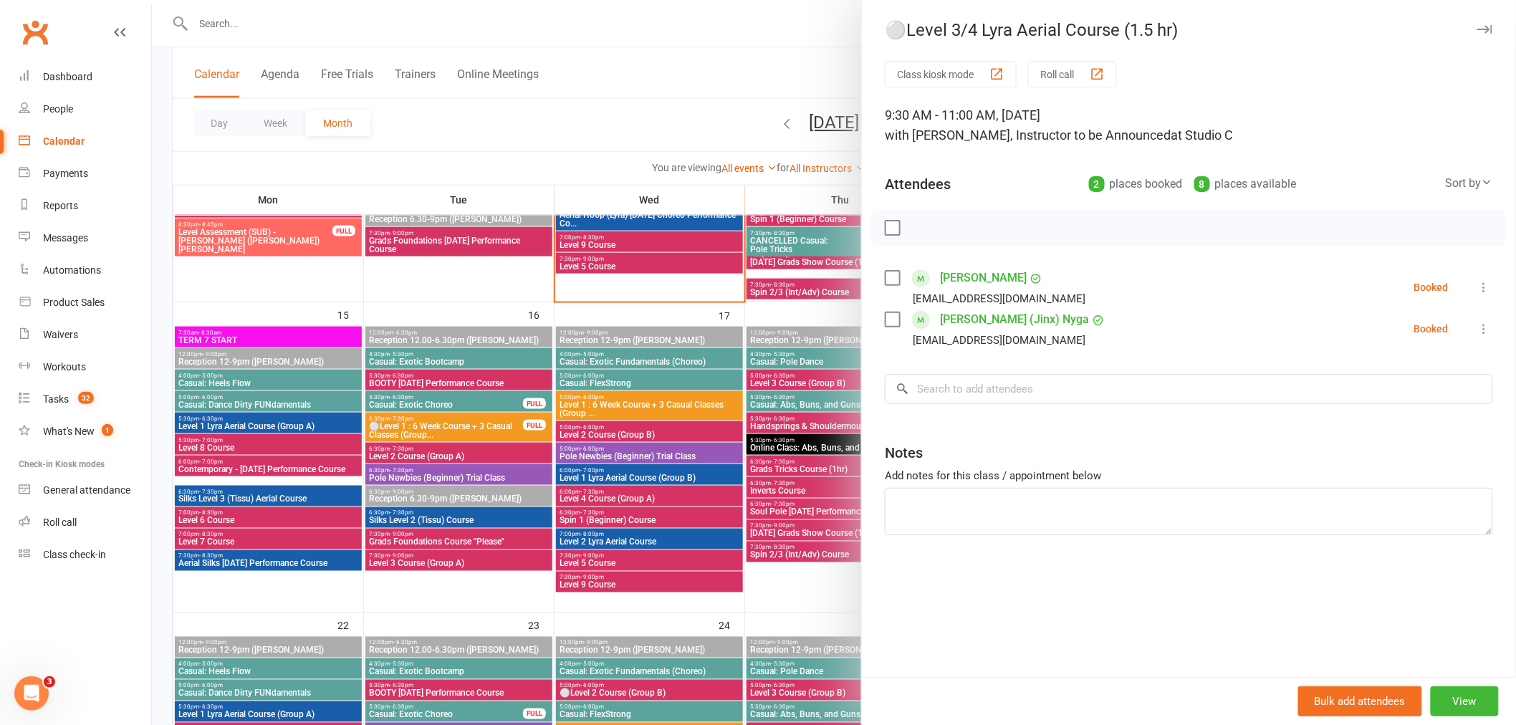
click at [554, 478] on div at bounding box center [834, 362] width 1364 height 725
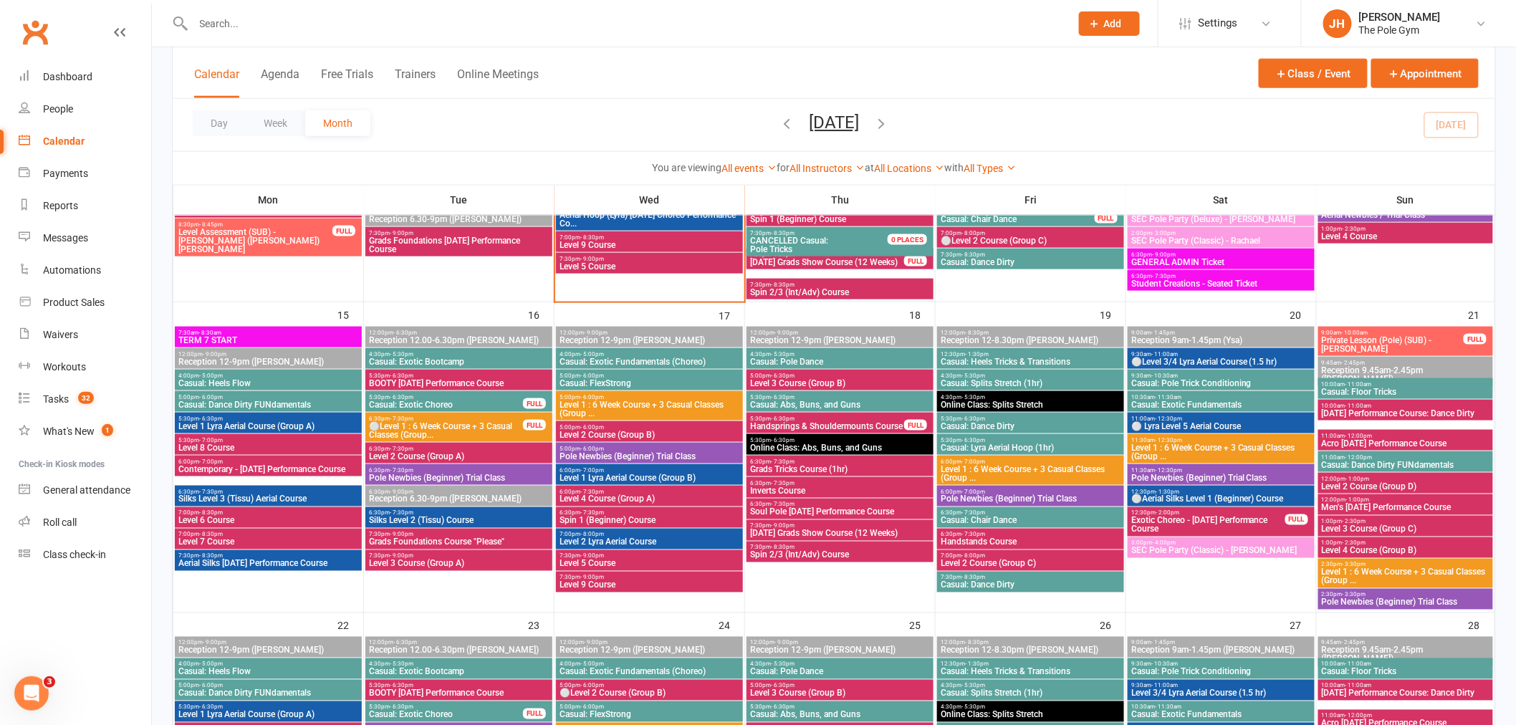
click at [1196, 422] on span "⚪ Lyra Level 5 Aerial Course" at bounding box center [1220, 426] width 181 height 9
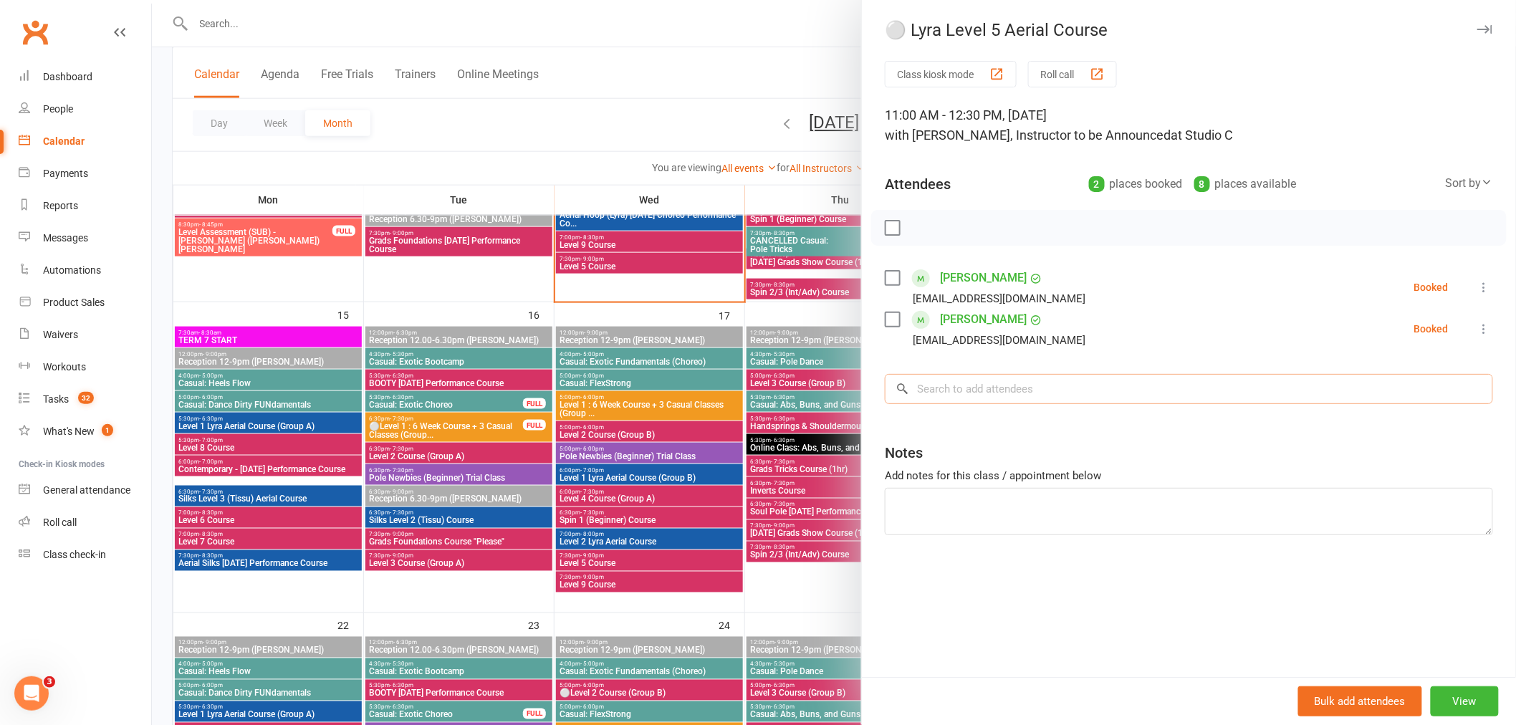
click at [1099, 398] on input "search" at bounding box center [1189, 389] width 608 height 30
paste input "Elke Stekhoven"
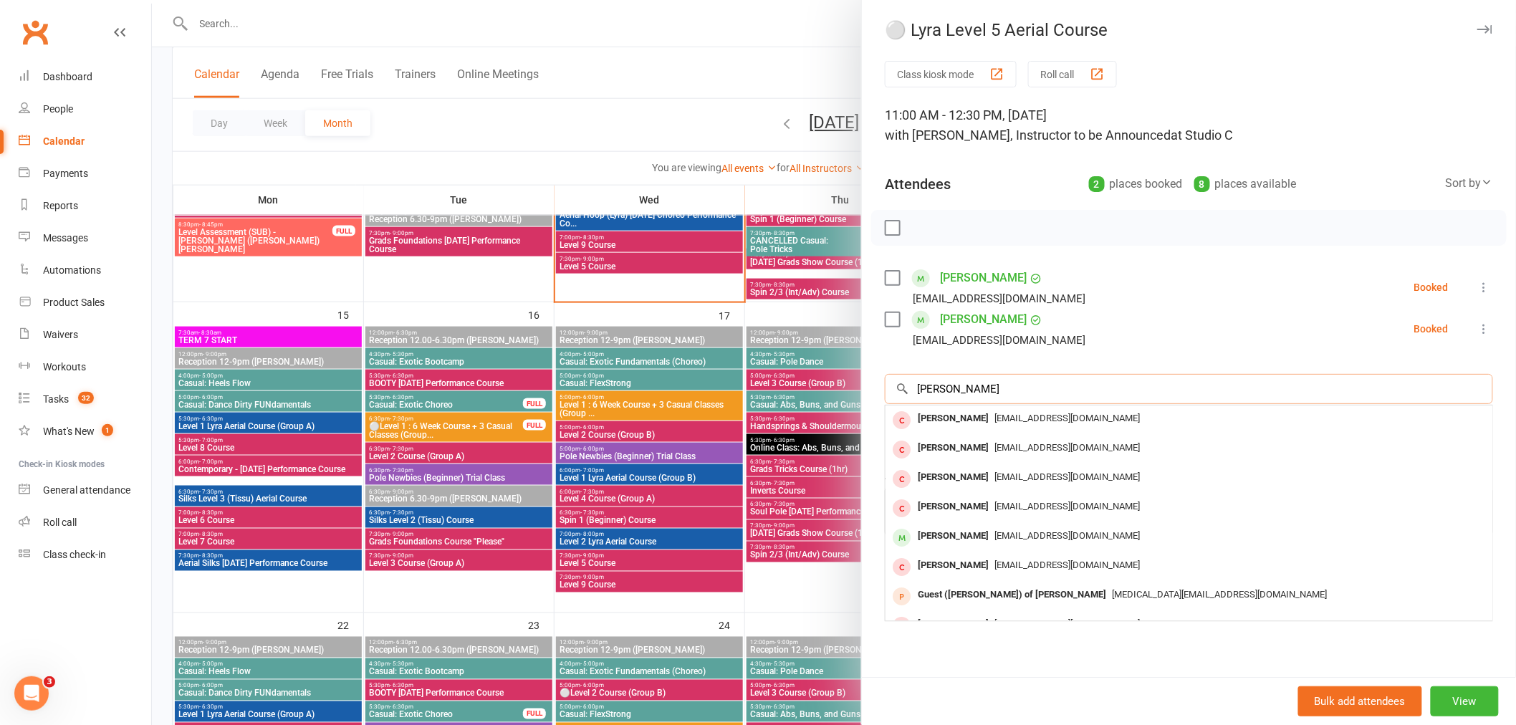
type input "Elke Stekhoven"
click at [958, 414] on div "Saskia Stekhoven" at bounding box center [953, 418] width 82 height 21
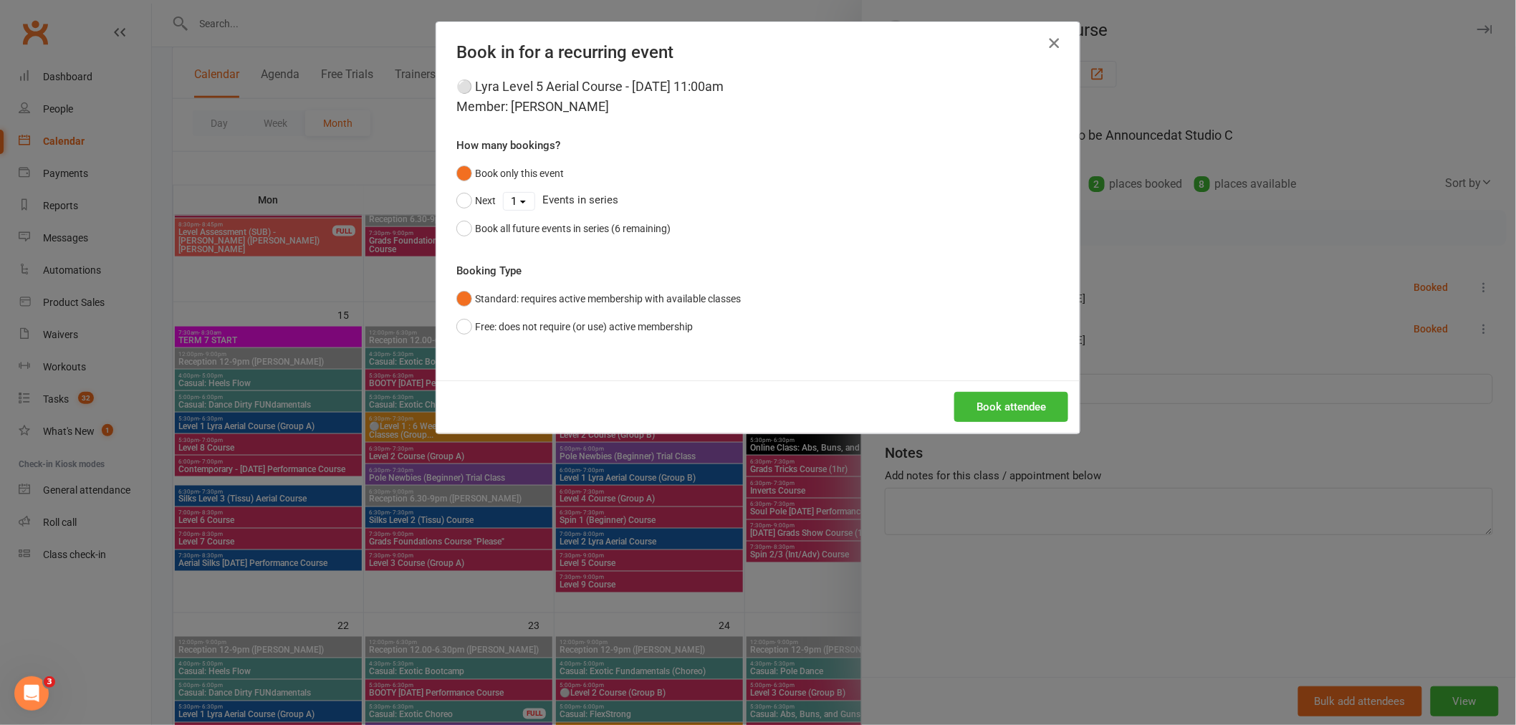
click at [1047, 47] on icon "button" at bounding box center [1053, 42] width 17 height 17
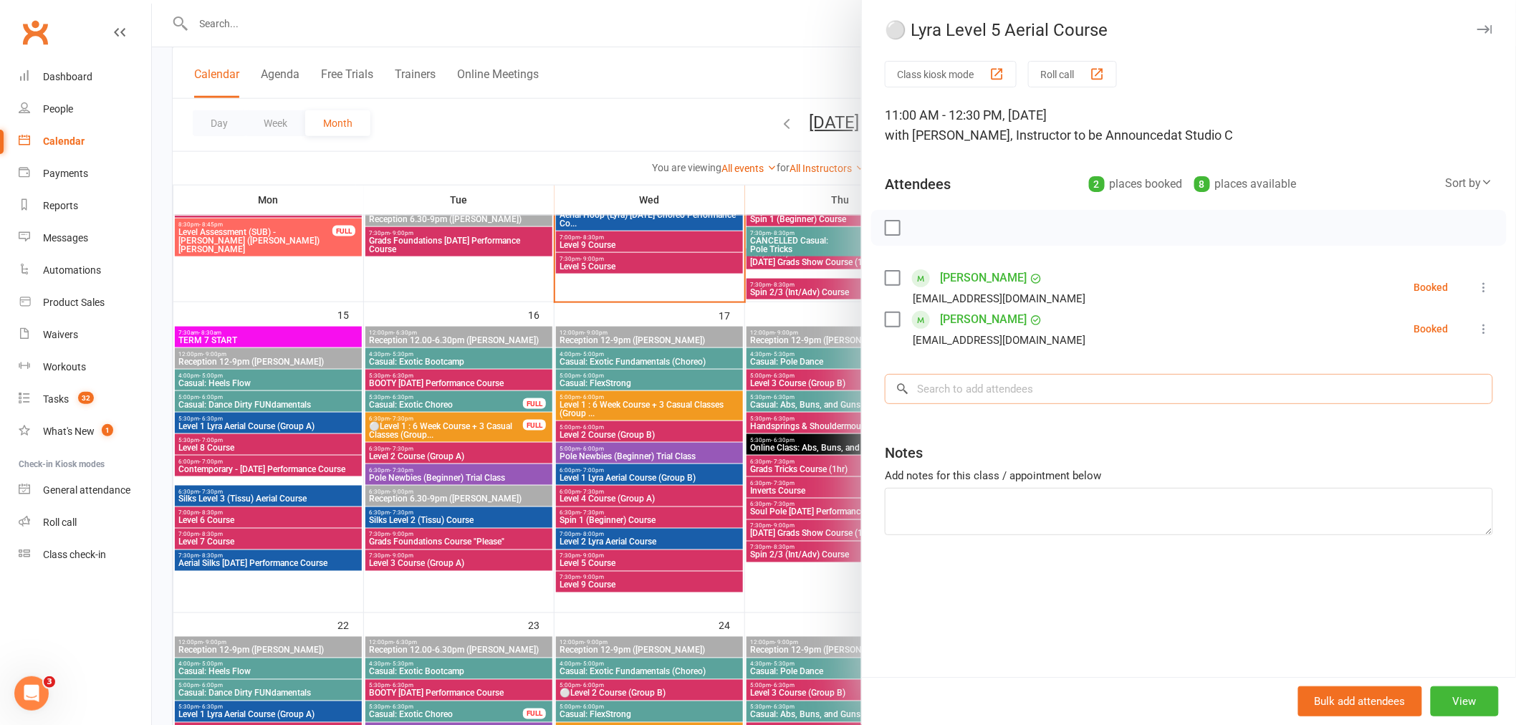
click at [990, 375] on input "search" at bounding box center [1189, 389] width 608 height 30
paste input "Elke Stekhoven"
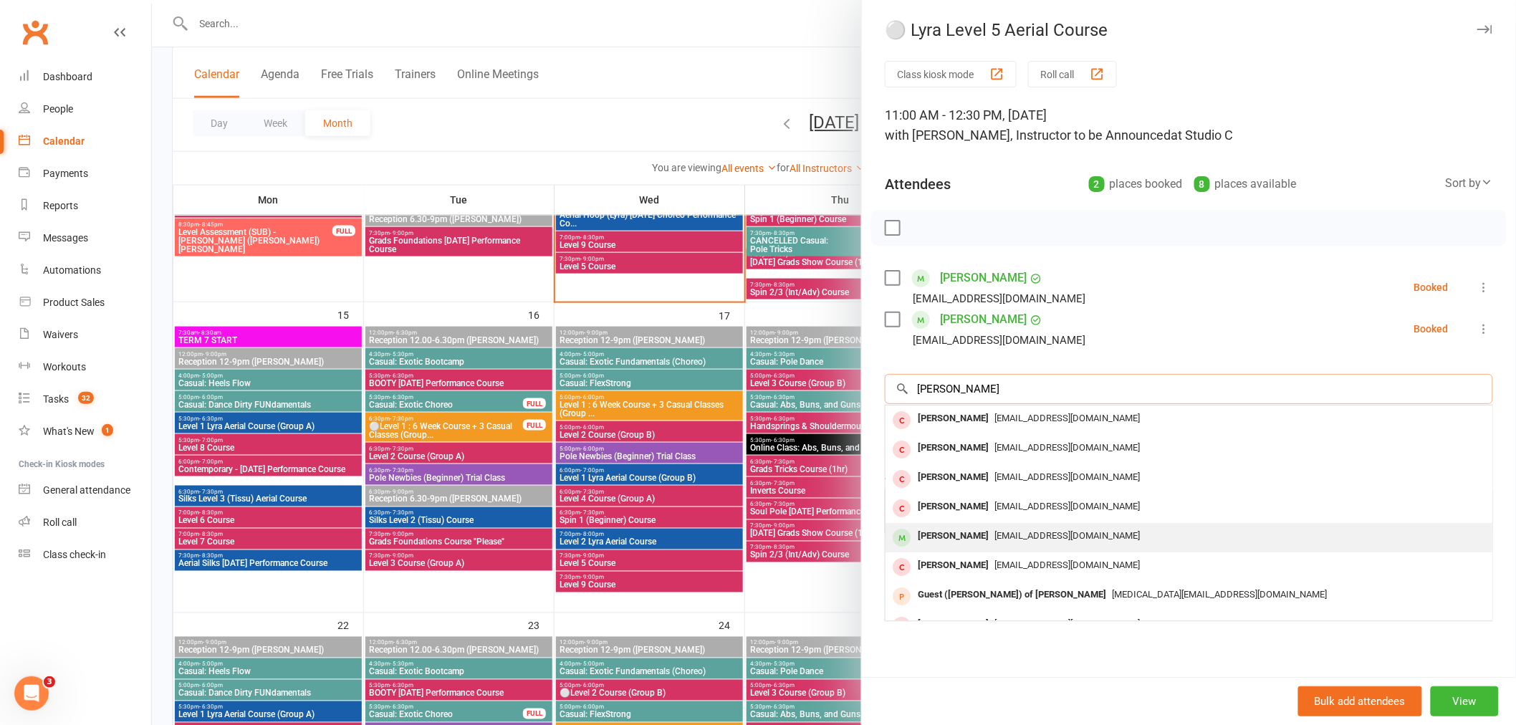
type input "Elke Stekhoven"
click at [954, 526] on div "Elke Stekhoven" at bounding box center [953, 536] width 82 height 21
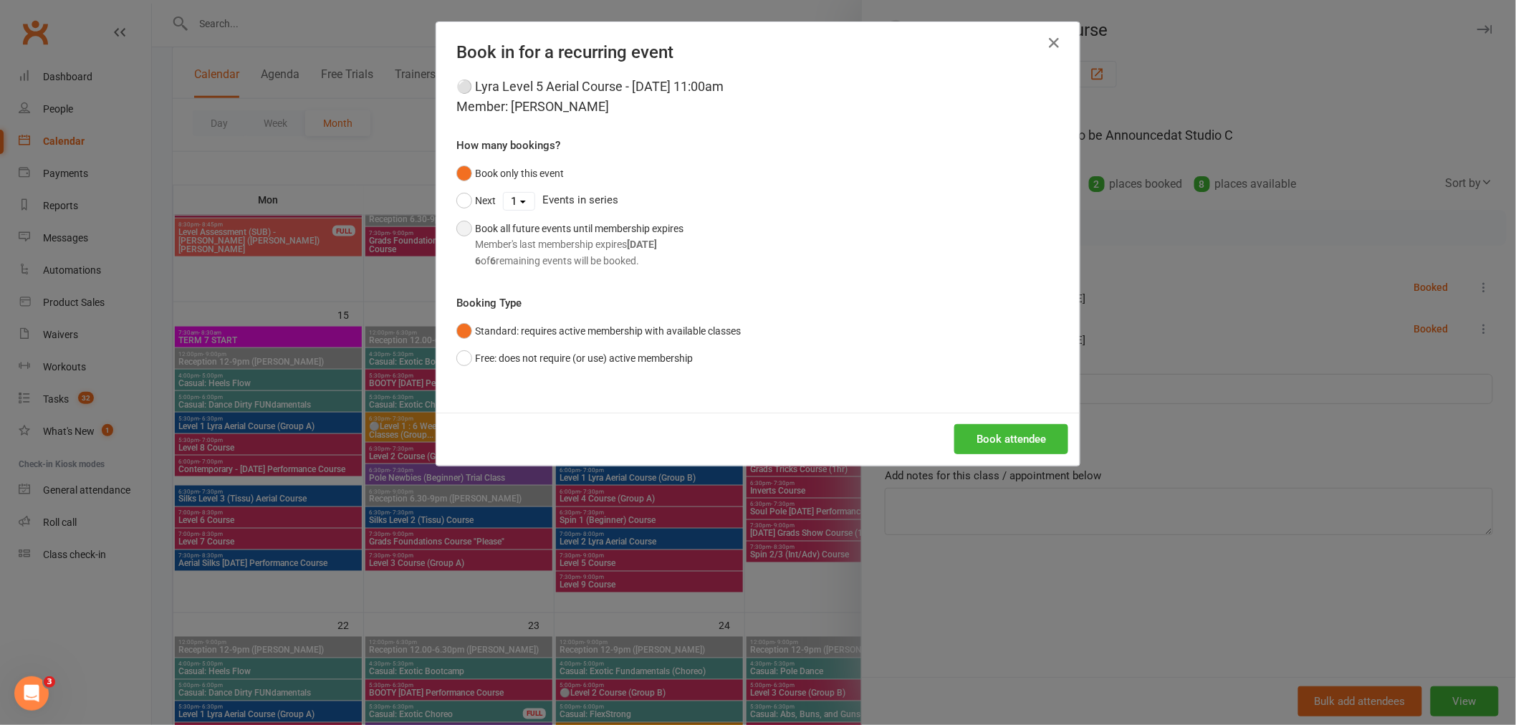
click at [560, 236] on div "Member's last membership expires Oct 26, 2025" at bounding box center [579, 244] width 208 height 16
click at [1010, 440] on button "Book attendee" at bounding box center [1011, 439] width 114 height 30
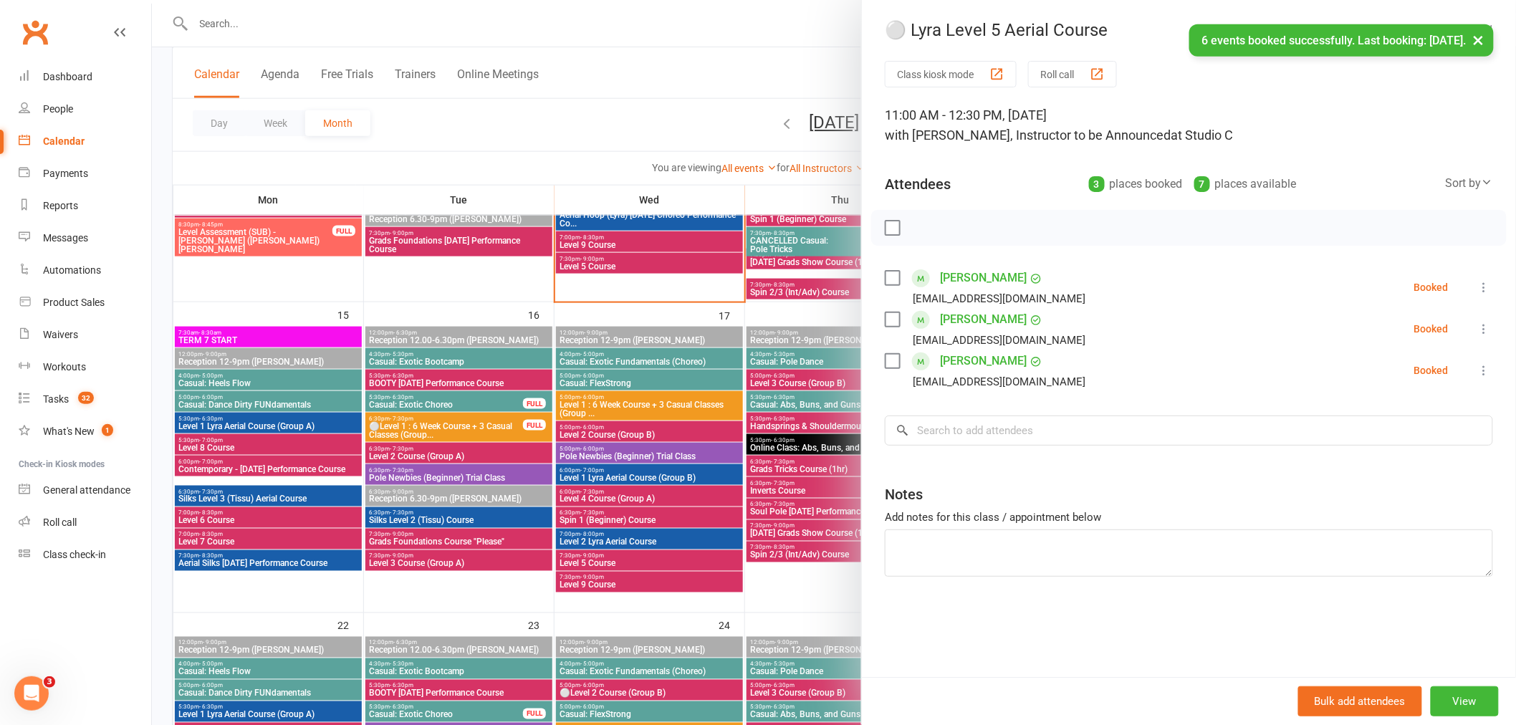
click at [951, 355] on link "Elke Stekhoven" at bounding box center [983, 361] width 87 height 23
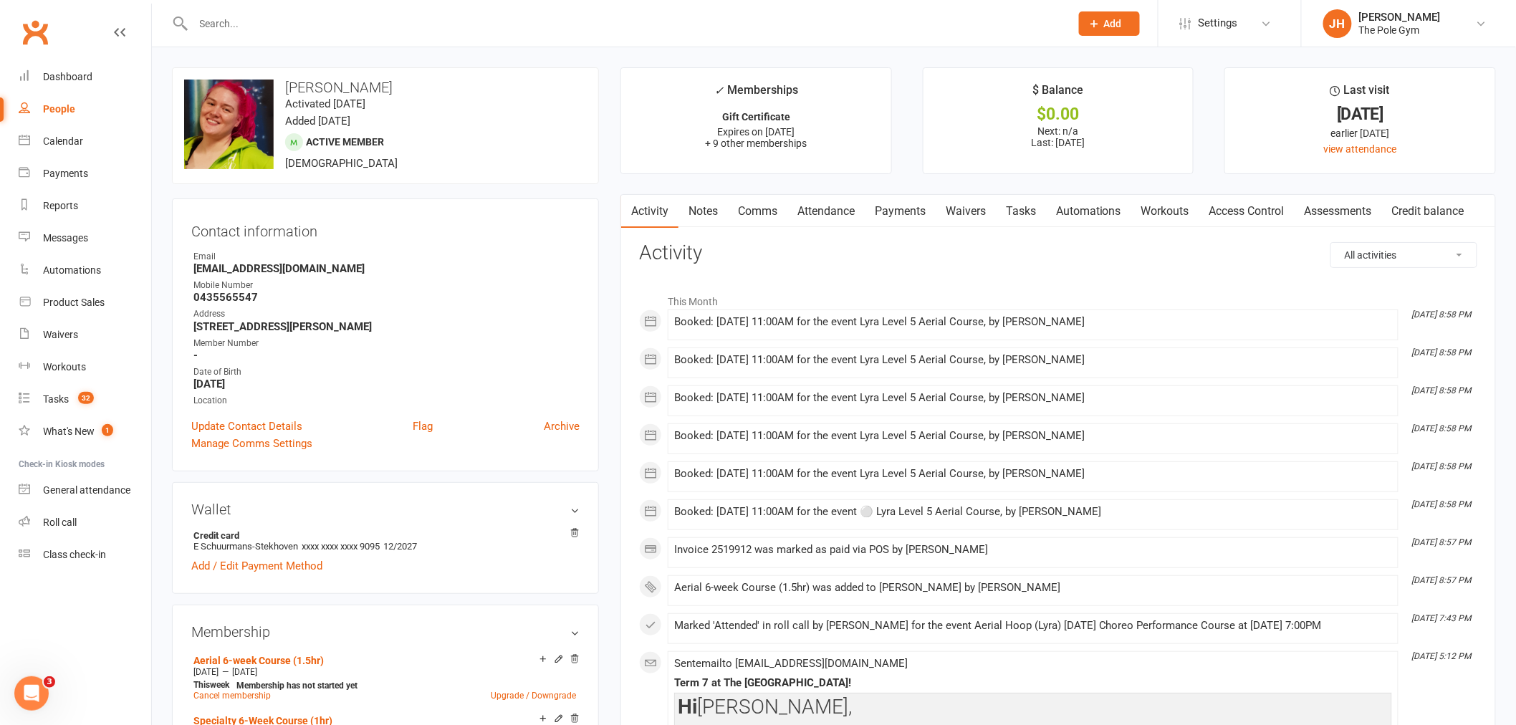
click at [893, 211] on link "Payments" at bounding box center [900, 211] width 71 height 33
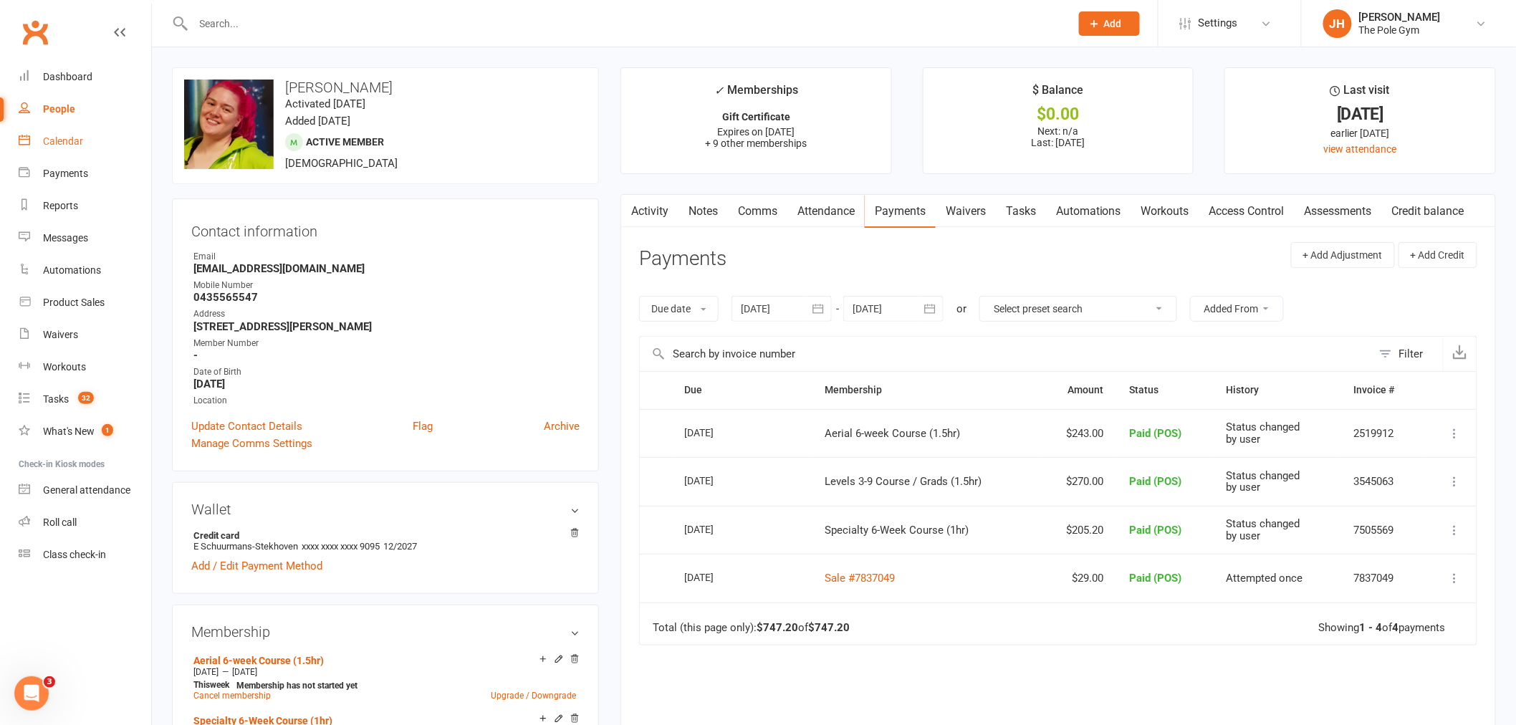
click at [85, 141] on link "Calendar" at bounding box center [85, 141] width 133 height 32
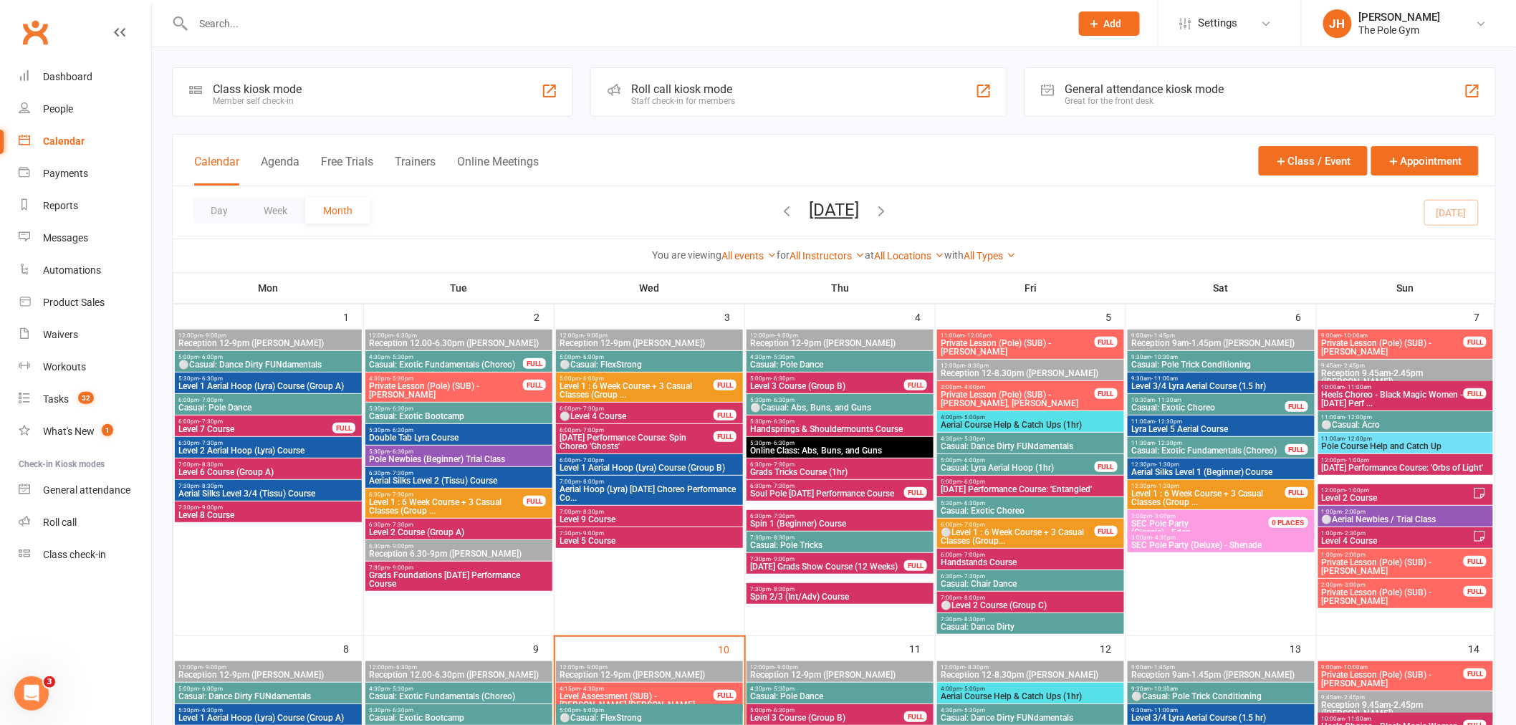
click at [413, 31] on input "text" at bounding box center [624, 24] width 871 height 20
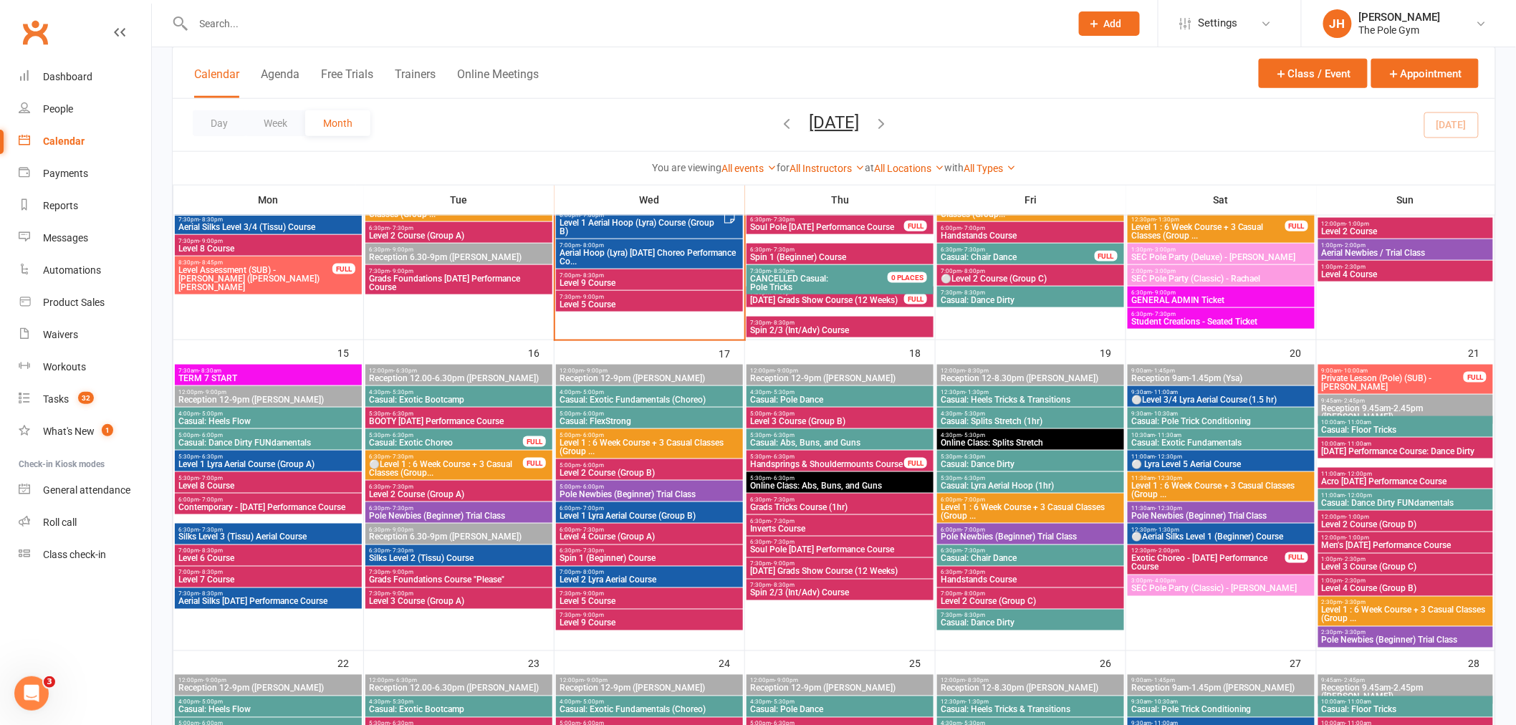
scroll to position [716, 0]
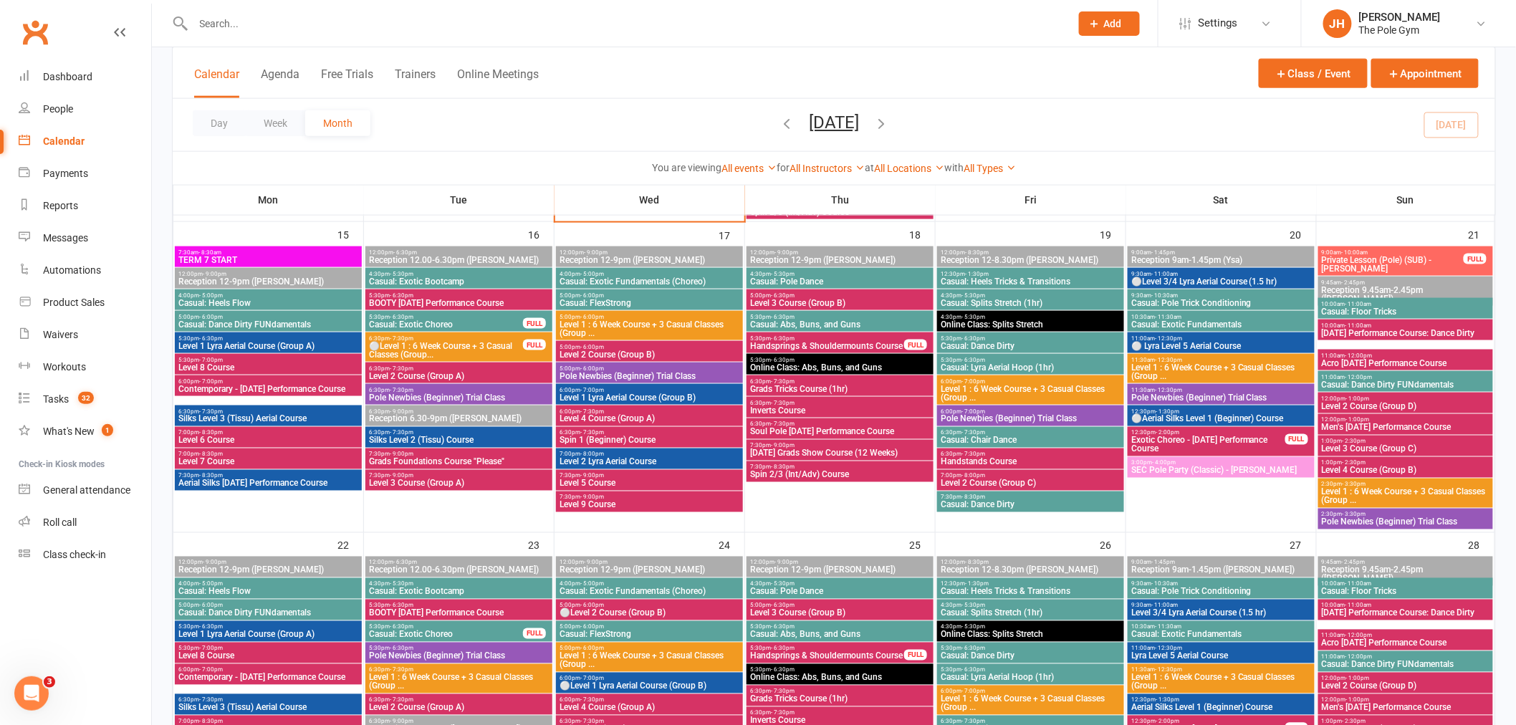
click at [986, 363] on span "Casual: Lyra Aerial Hoop (1hr)" at bounding box center [1030, 367] width 181 height 9
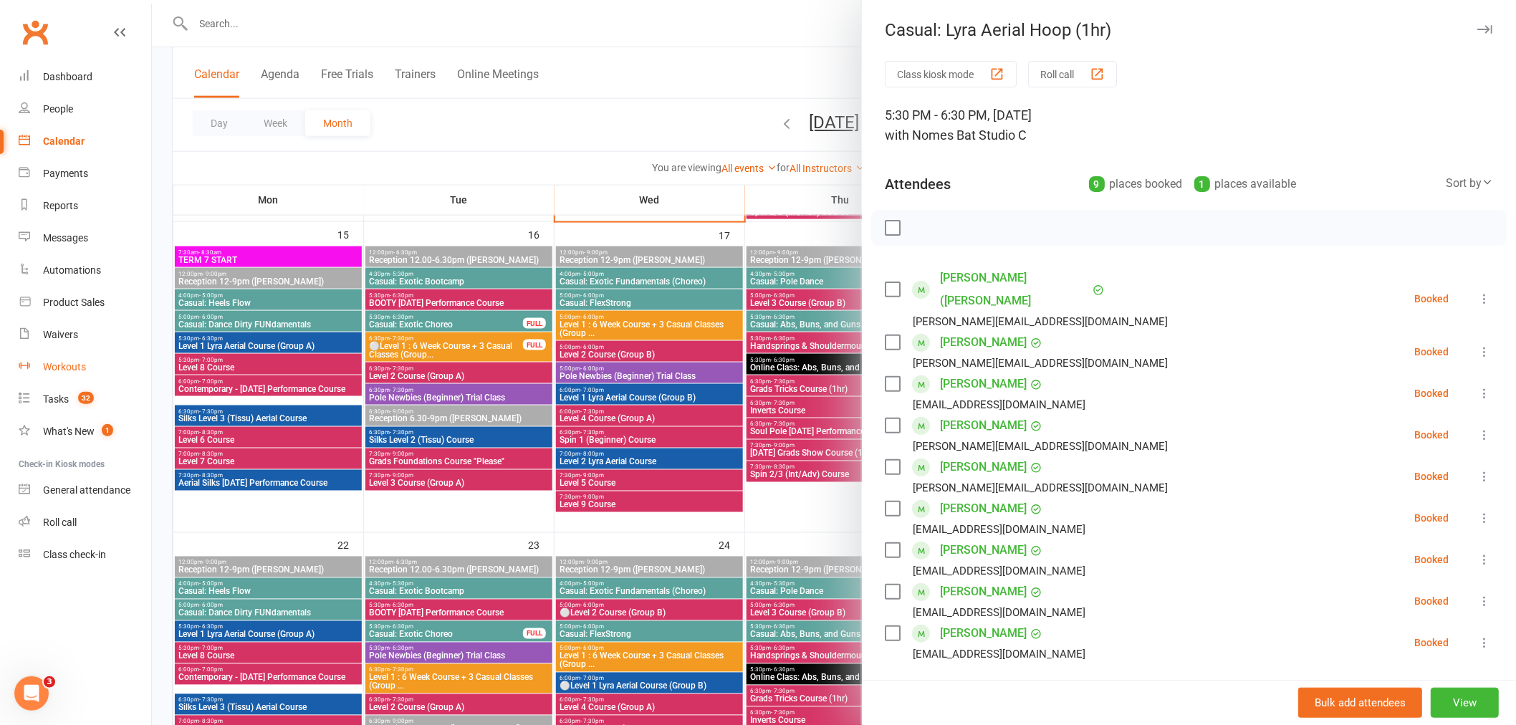
click at [138, 364] on link "Workouts" at bounding box center [85, 367] width 133 height 32
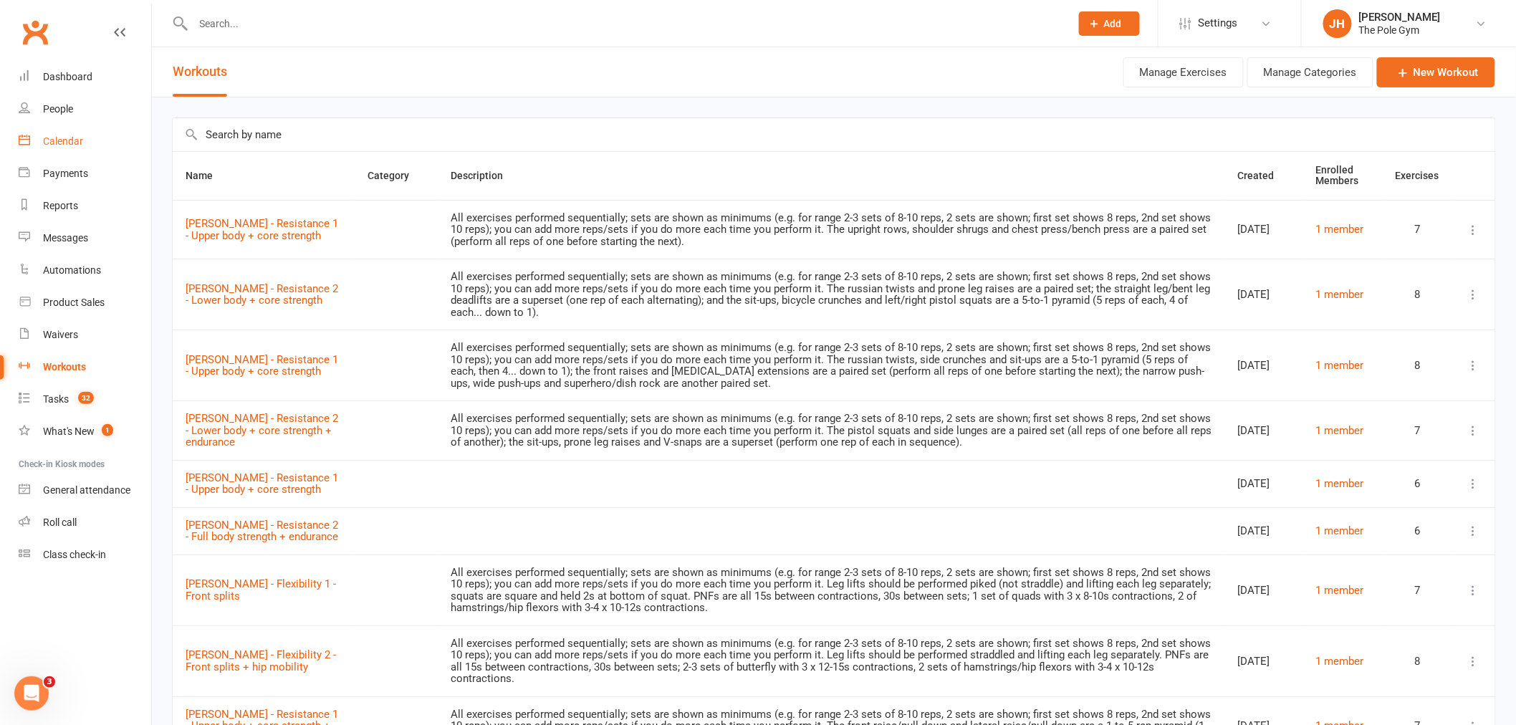
click at [52, 143] on div "Calendar" at bounding box center [63, 140] width 40 height 11
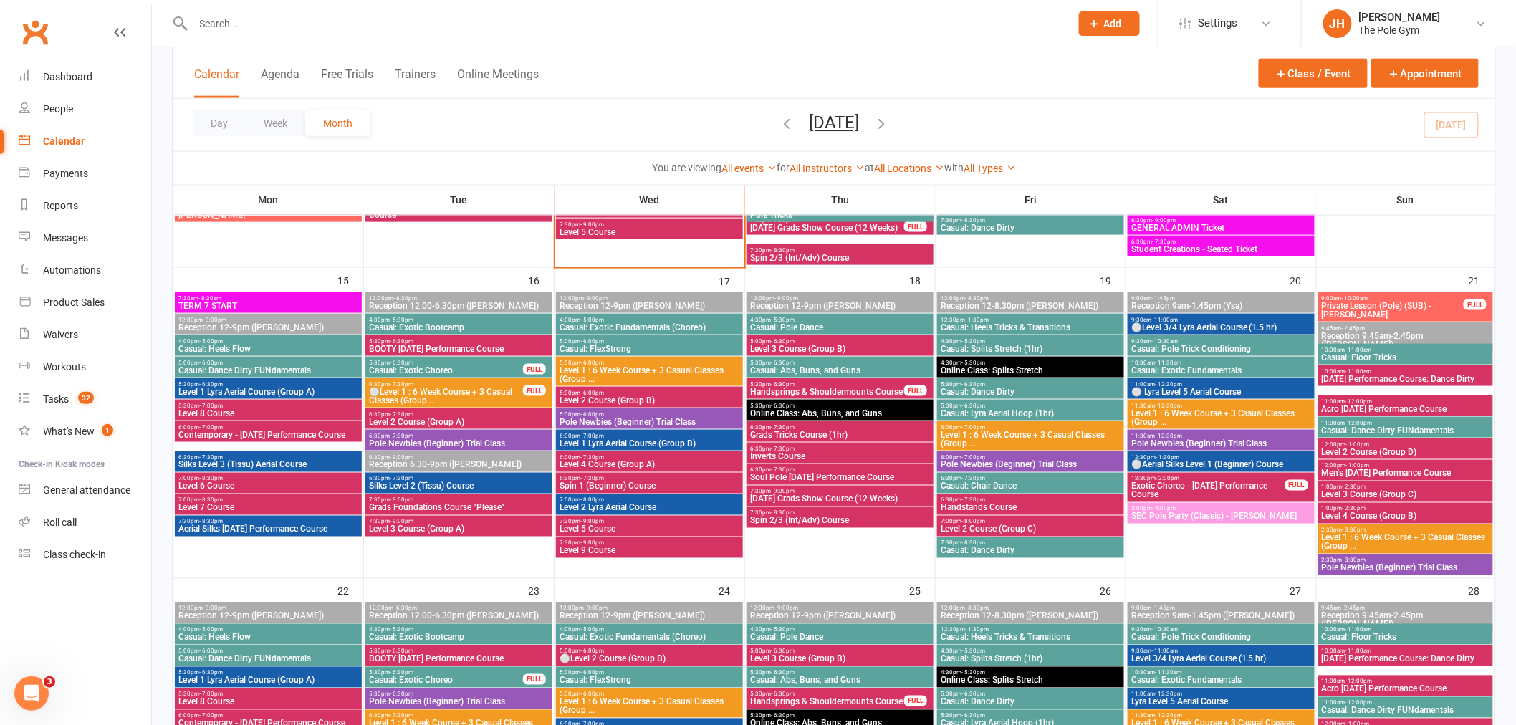
scroll to position [636, 0]
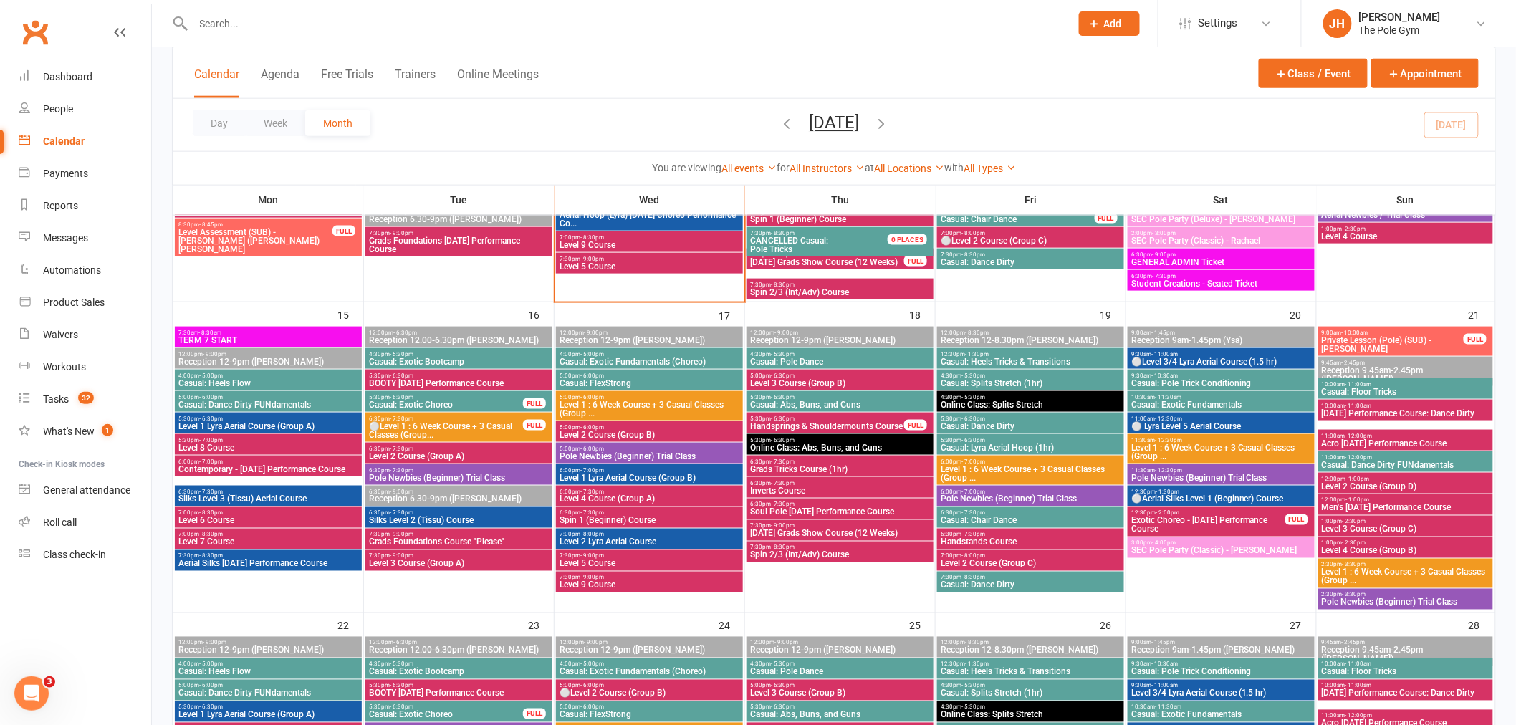
click at [277, 424] on span "Level 1 Lyra Aerial Course (Group A)" at bounding box center [268, 426] width 181 height 9
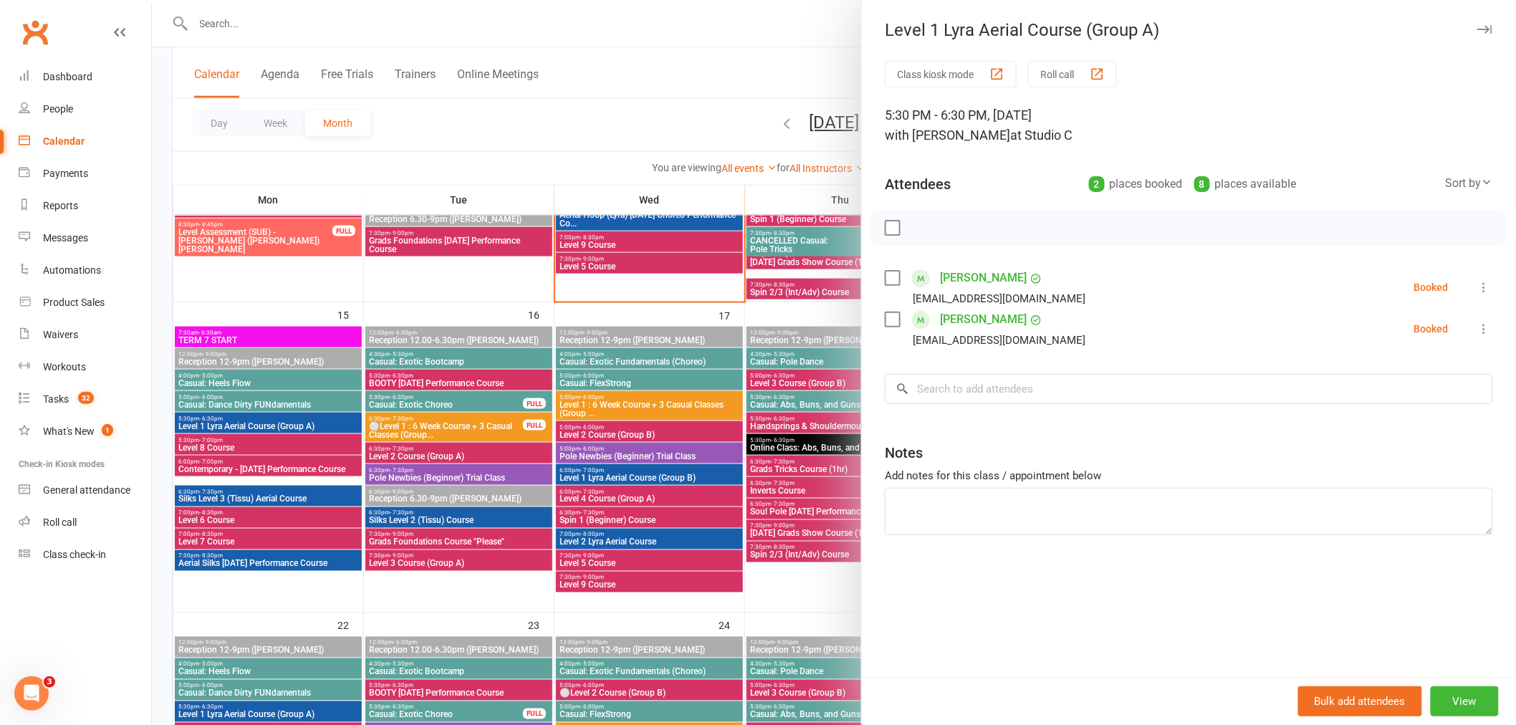
click at [635, 475] on div at bounding box center [834, 362] width 1364 height 725
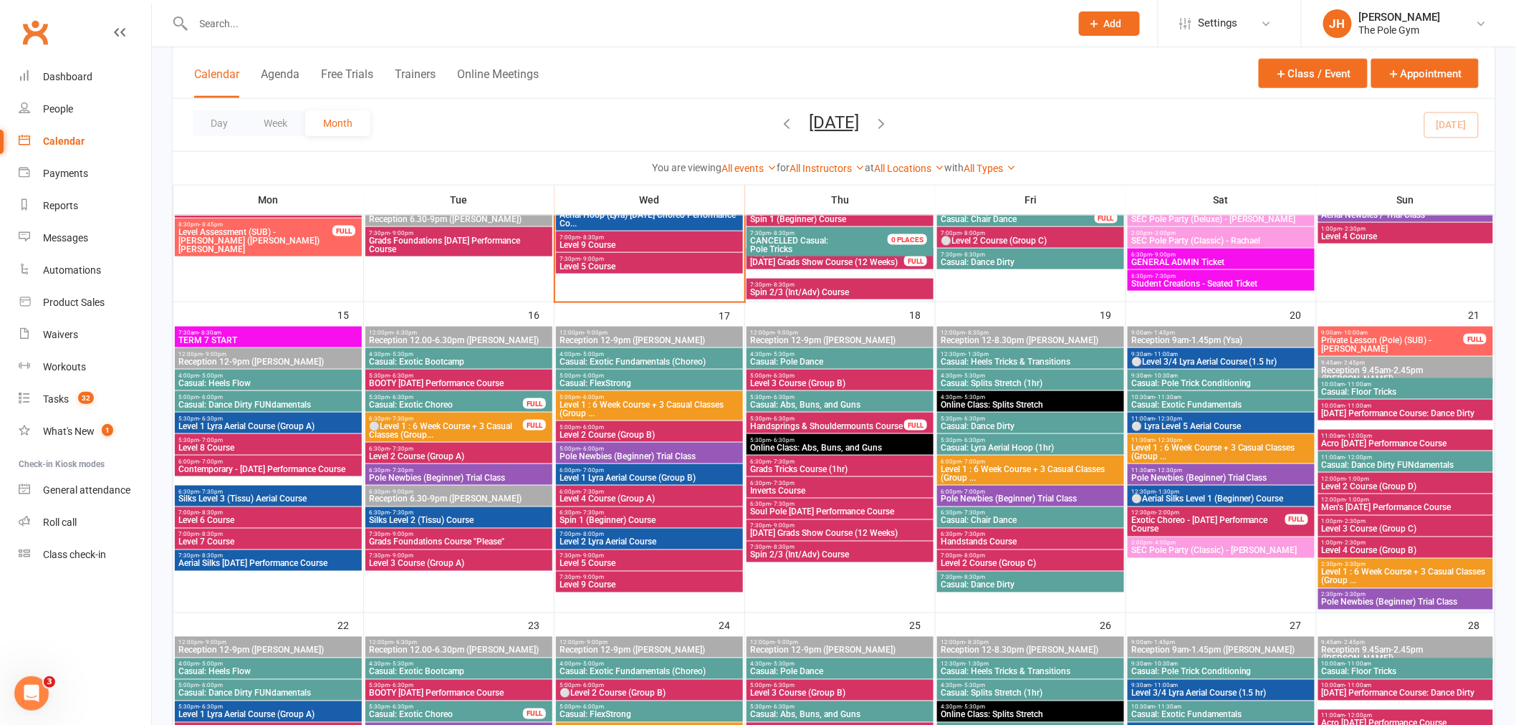
click at [639, 477] on span "Level 1 Lyra Aerial Course (Group B)" at bounding box center [649, 477] width 181 height 9
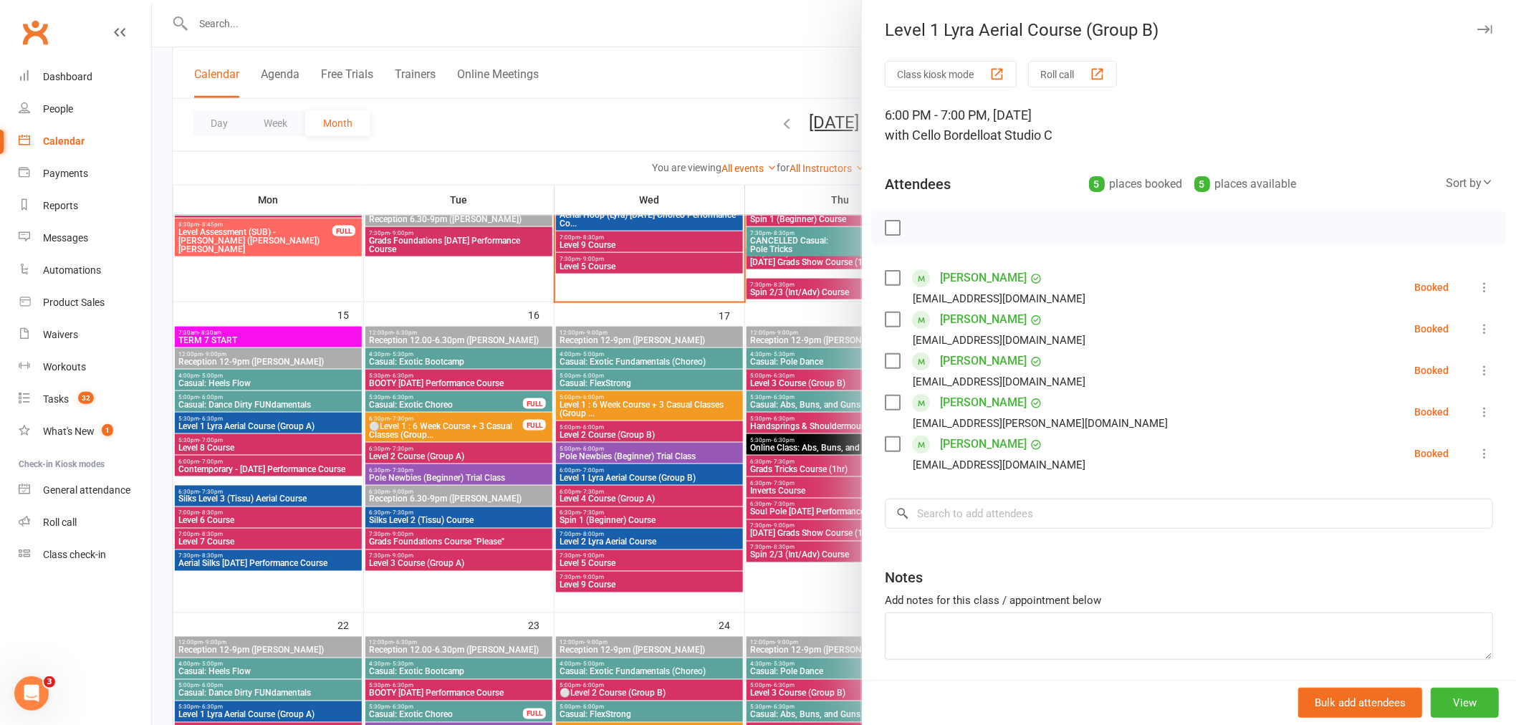
click at [672, 438] on div at bounding box center [834, 362] width 1364 height 725
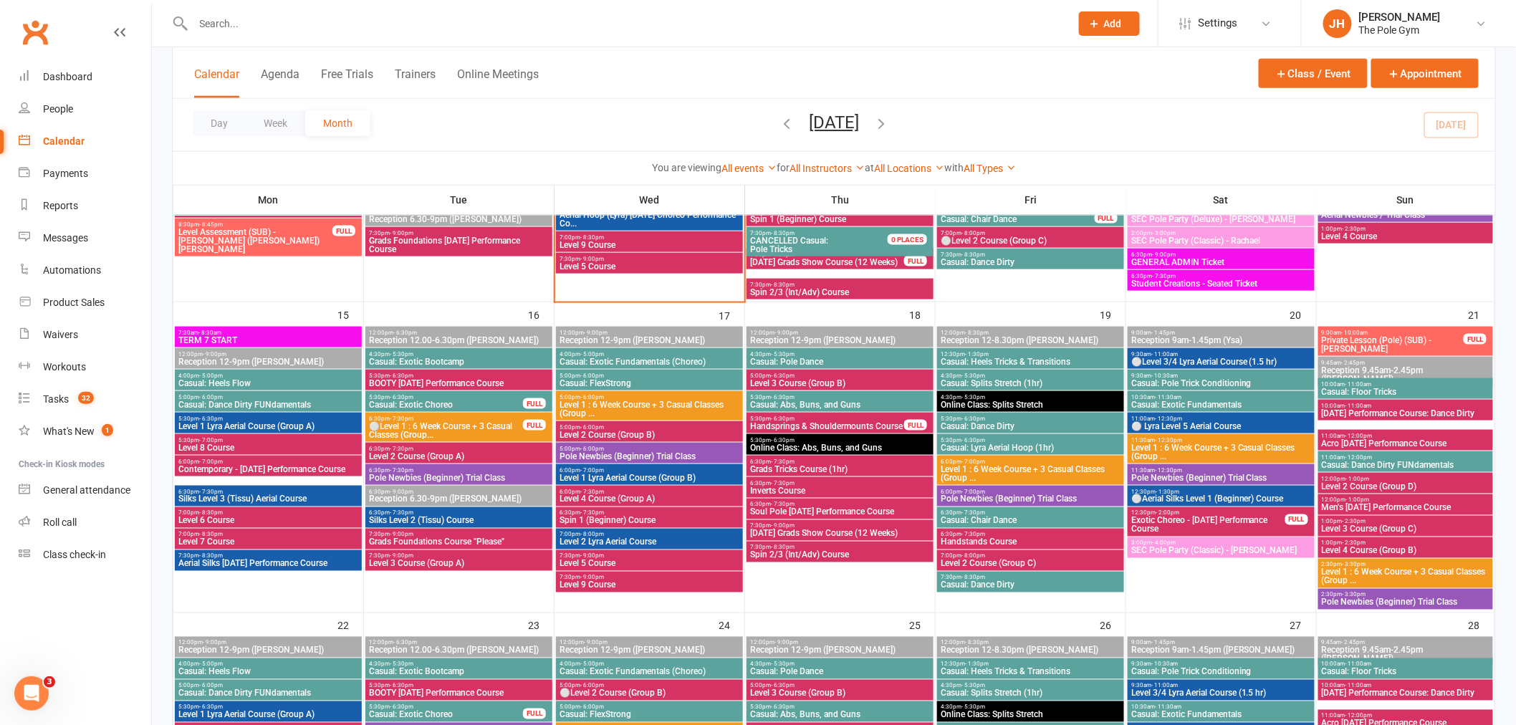
click at [799, 531] on span "Halloween Grads Show Course (12 Weeks)" at bounding box center [839, 533] width 181 height 9
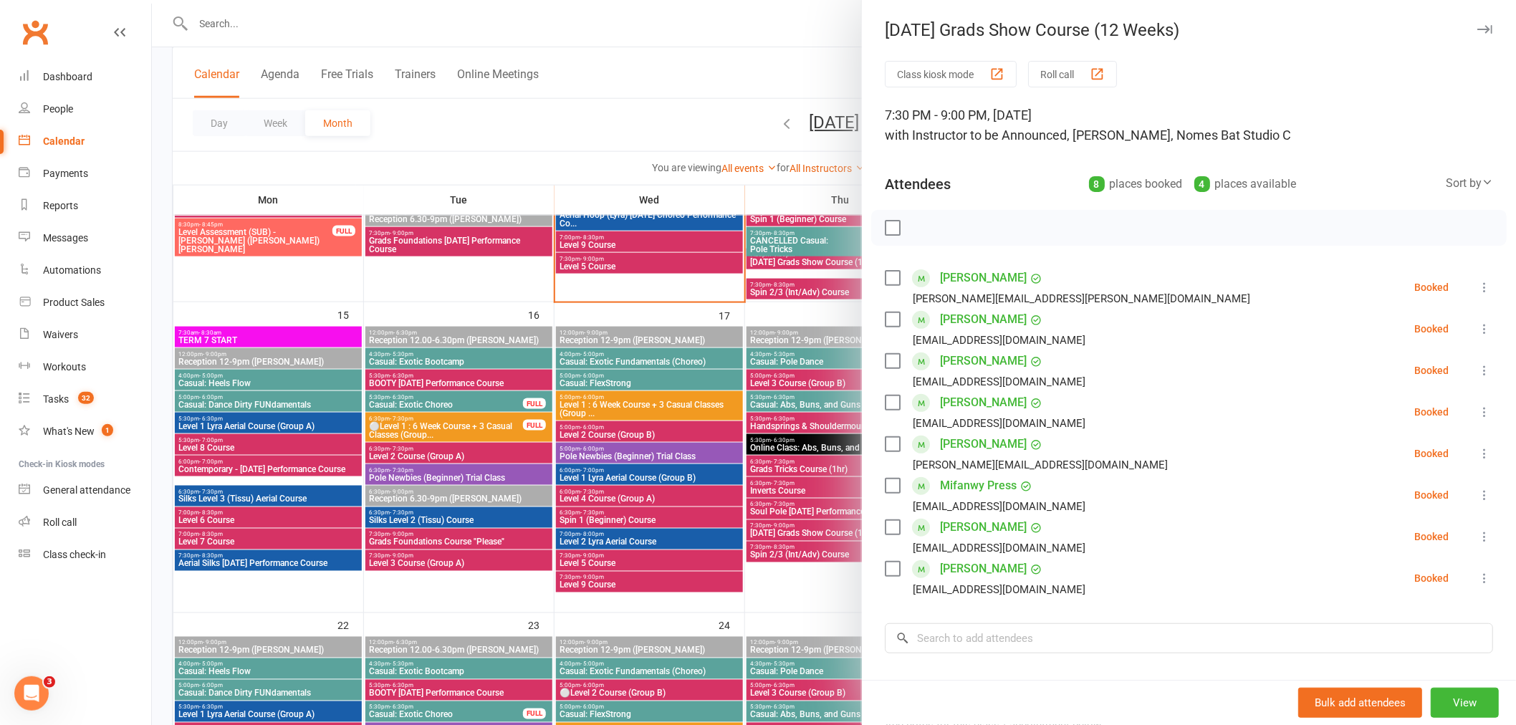
click at [622, 509] on div at bounding box center [834, 362] width 1364 height 725
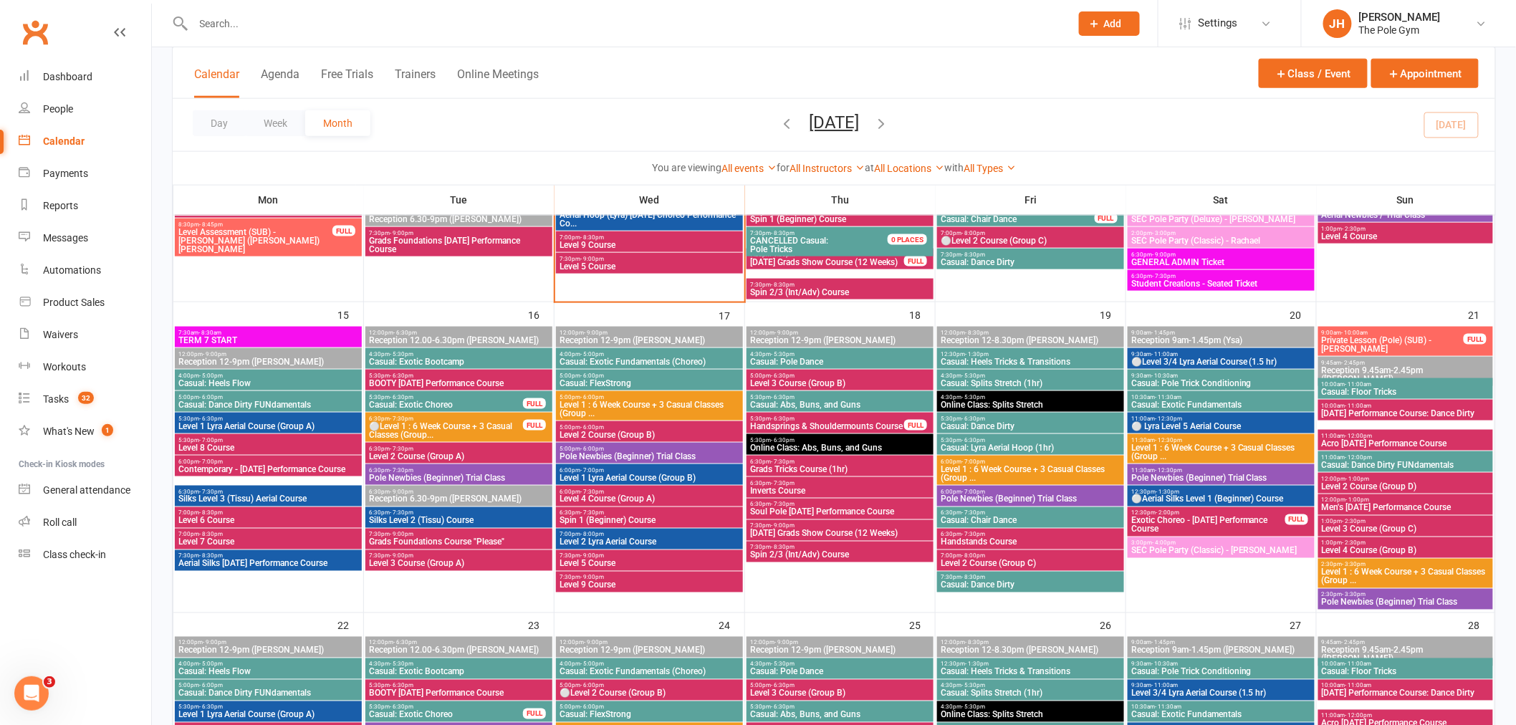
click at [587, 559] on span "Level 5 Course" at bounding box center [649, 563] width 181 height 9
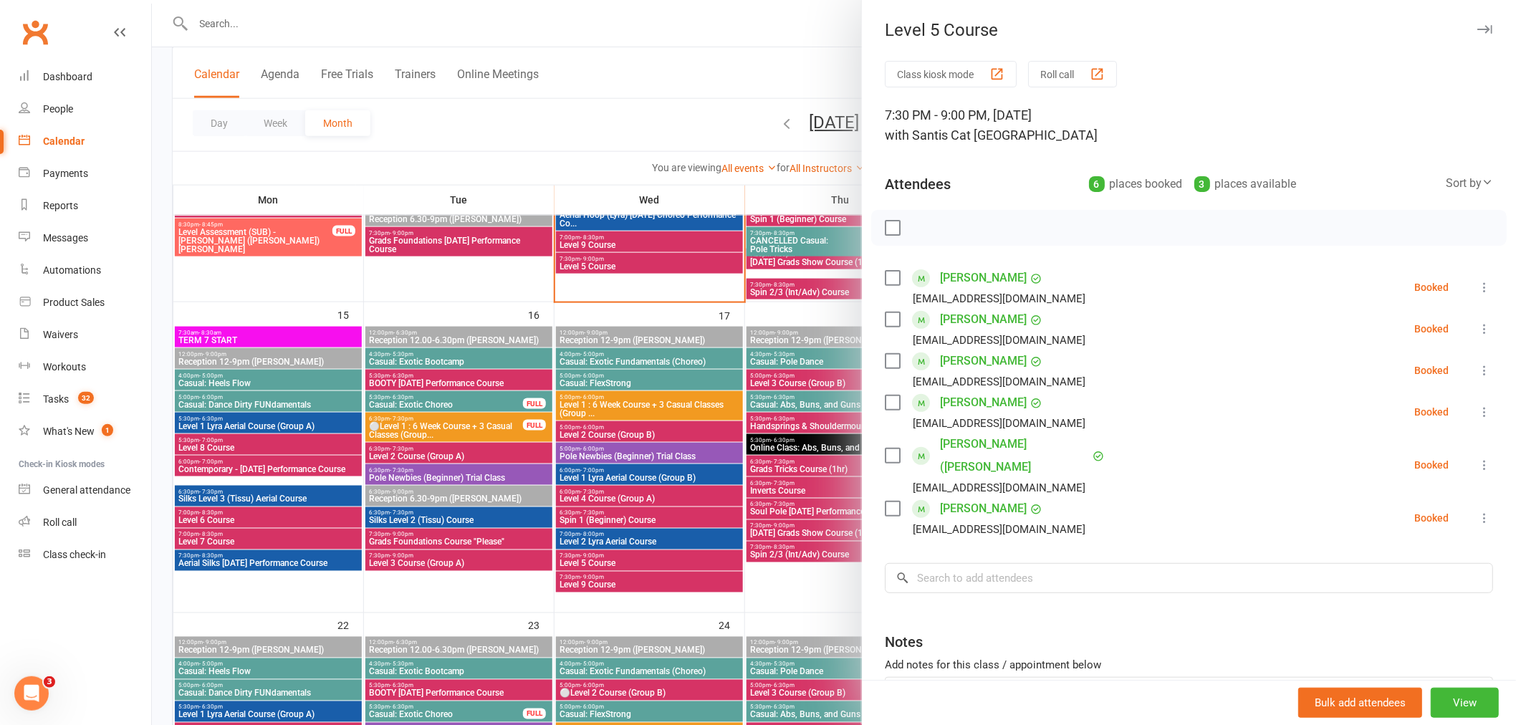
click at [653, 463] on div at bounding box center [834, 362] width 1364 height 725
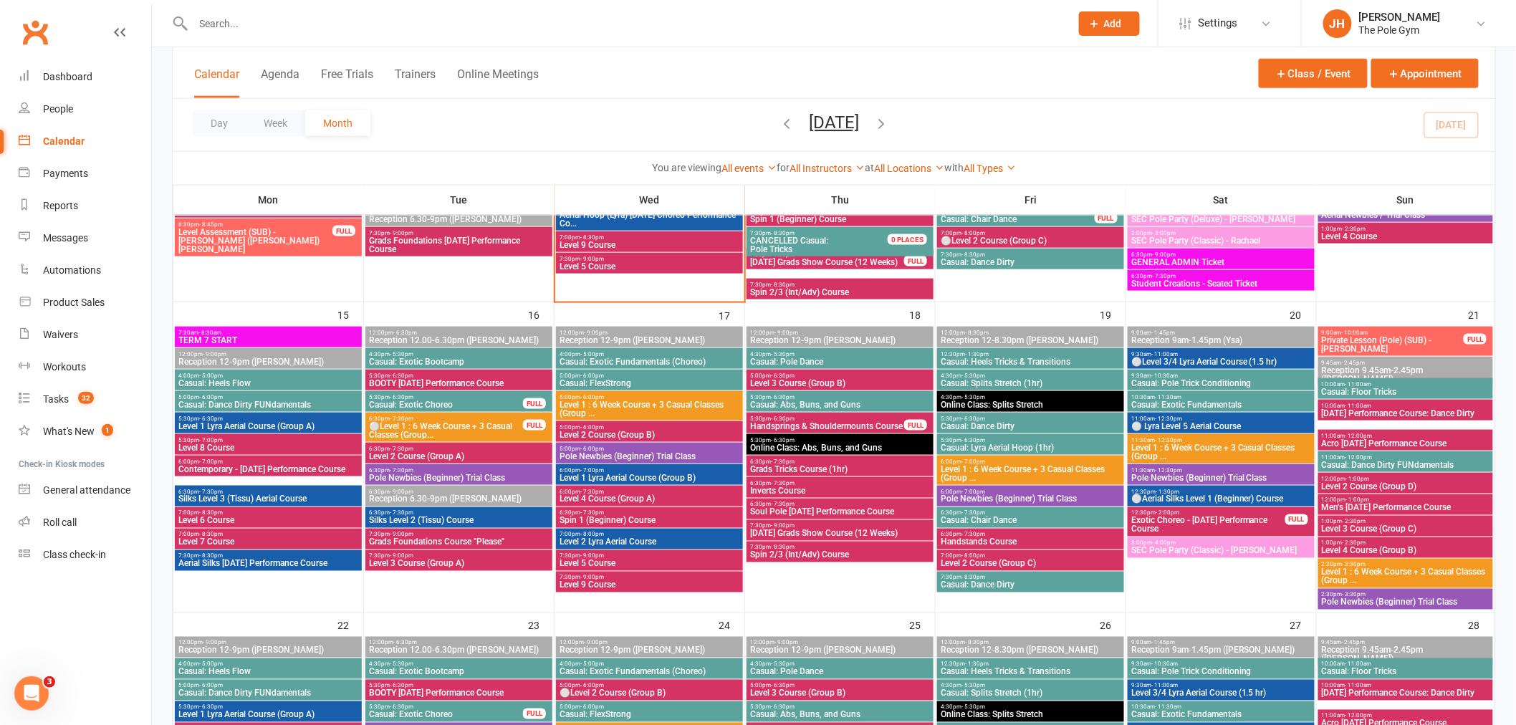
click at [1223, 423] on span "⚪ Lyra Level 5 Aerial Course" at bounding box center [1220, 426] width 181 height 9
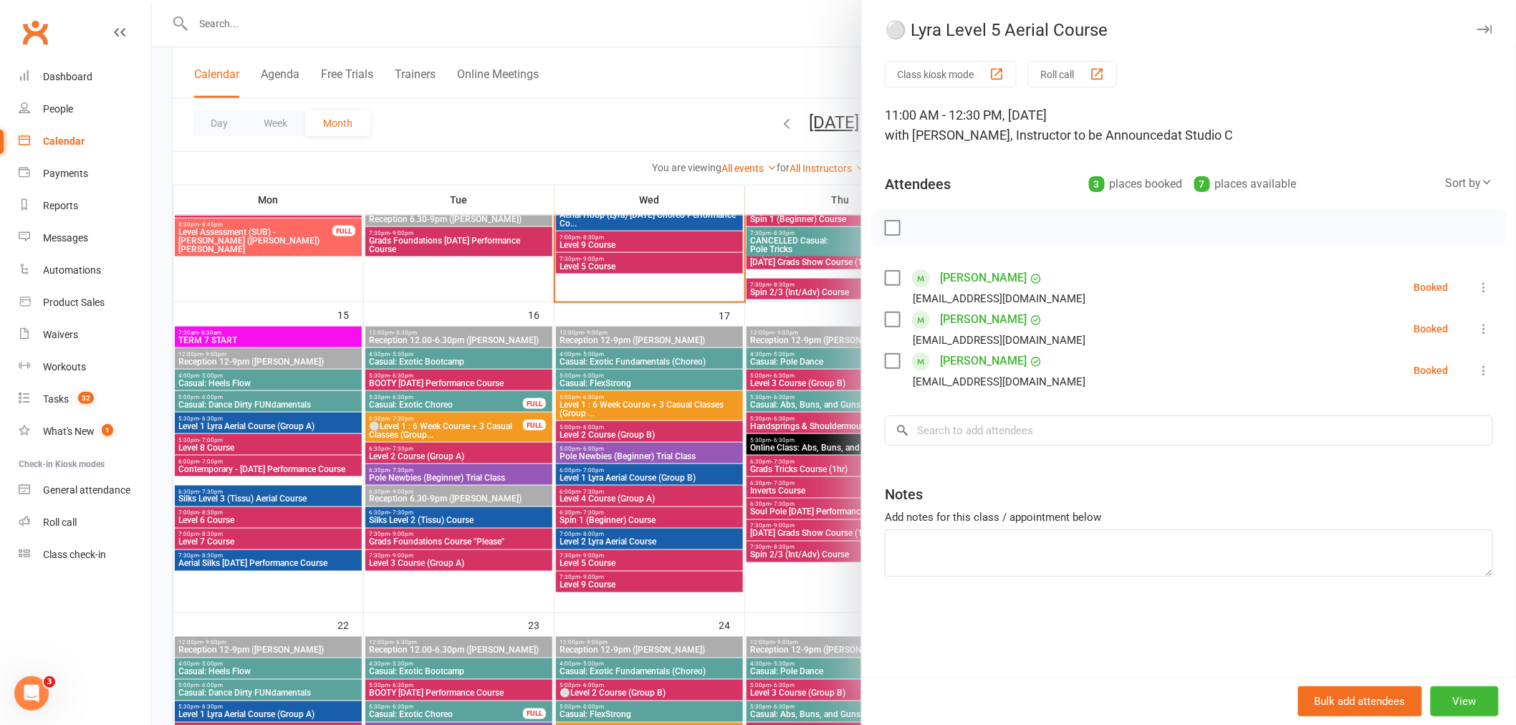
click at [693, 392] on div at bounding box center [834, 362] width 1364 height 725
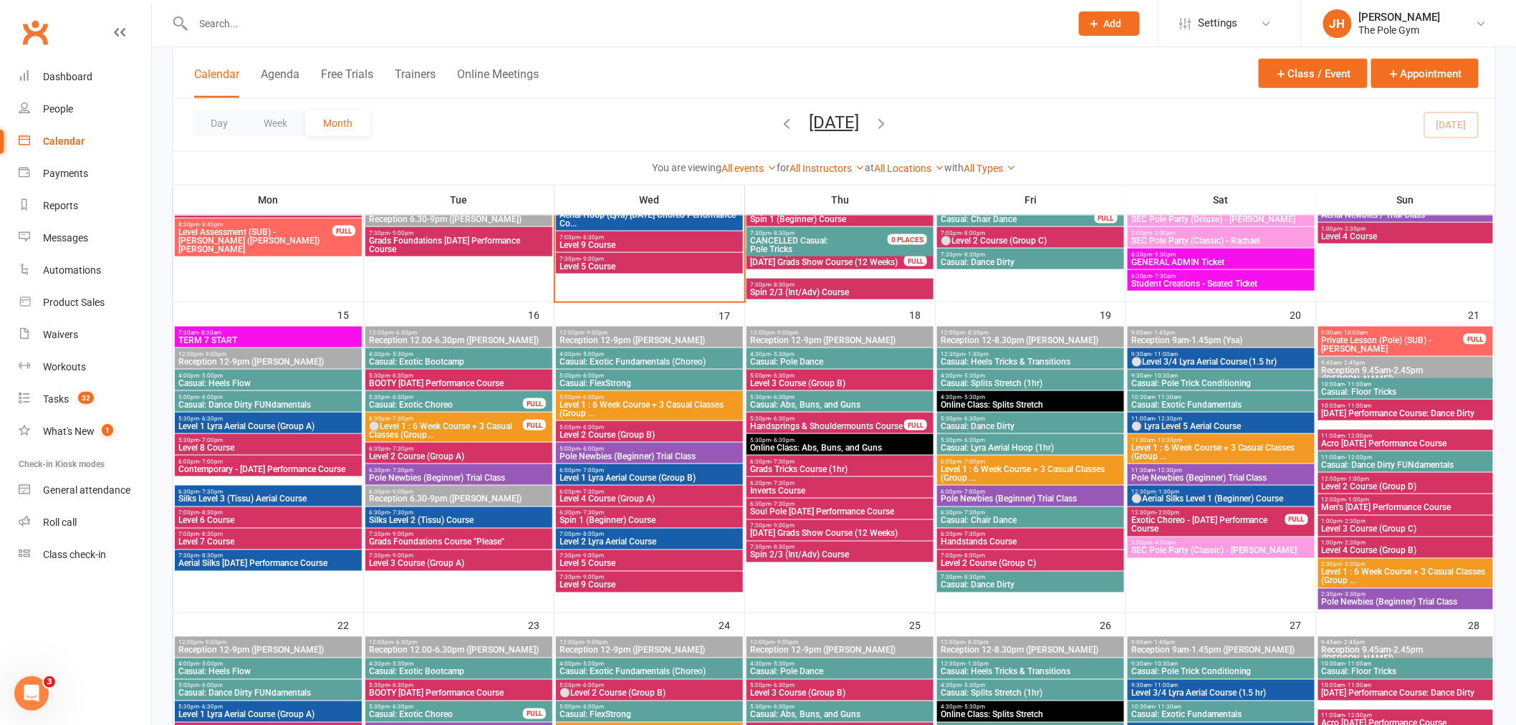
click at [1345, 504] on span "Men's [DATE] Performance Course" at bounding box center [1405, 508] width 169 height 9
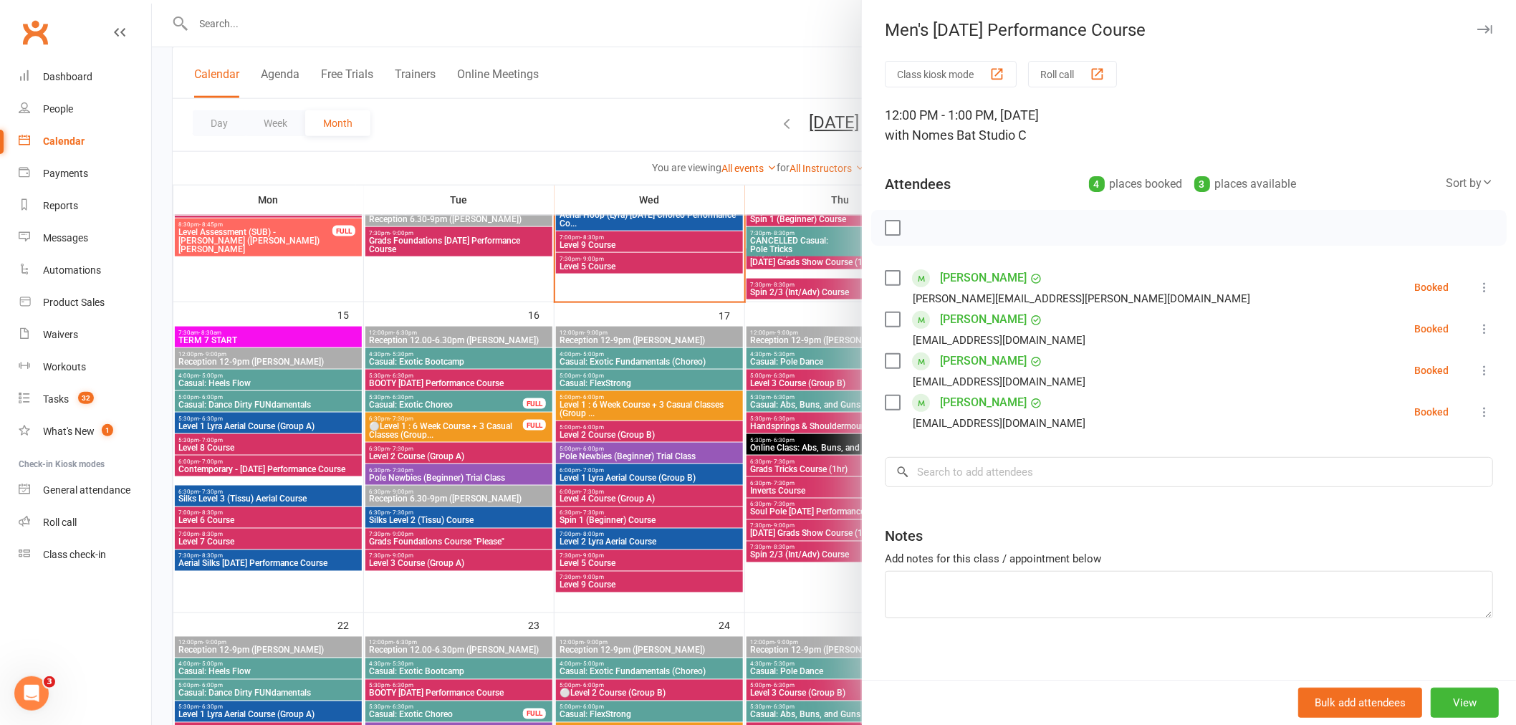
click at [703, 431] on div at bounding box center [834, 362] width 1364 height 725
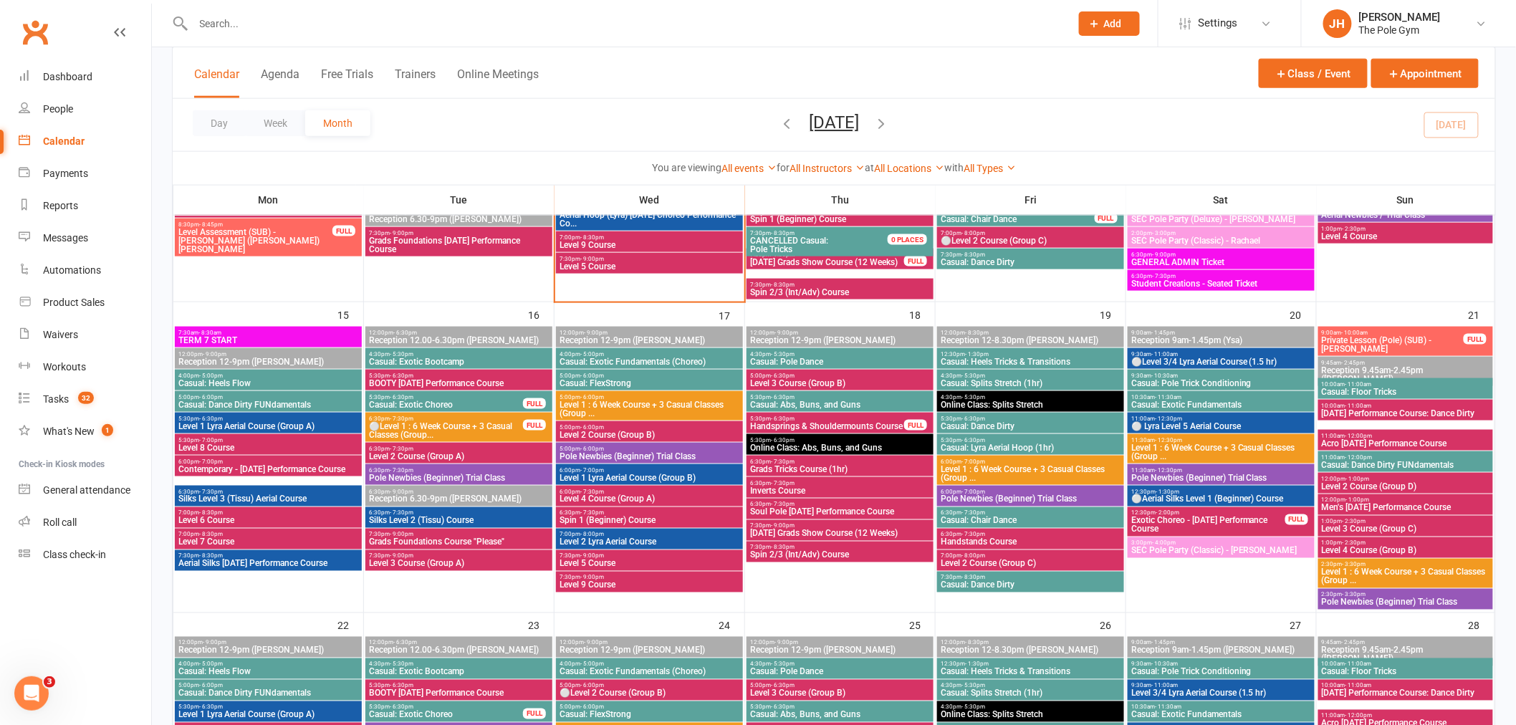
click at [1201, 352] on span "9:30am - 11:00am" at bounding box center [1220, 354] width 181 height 6
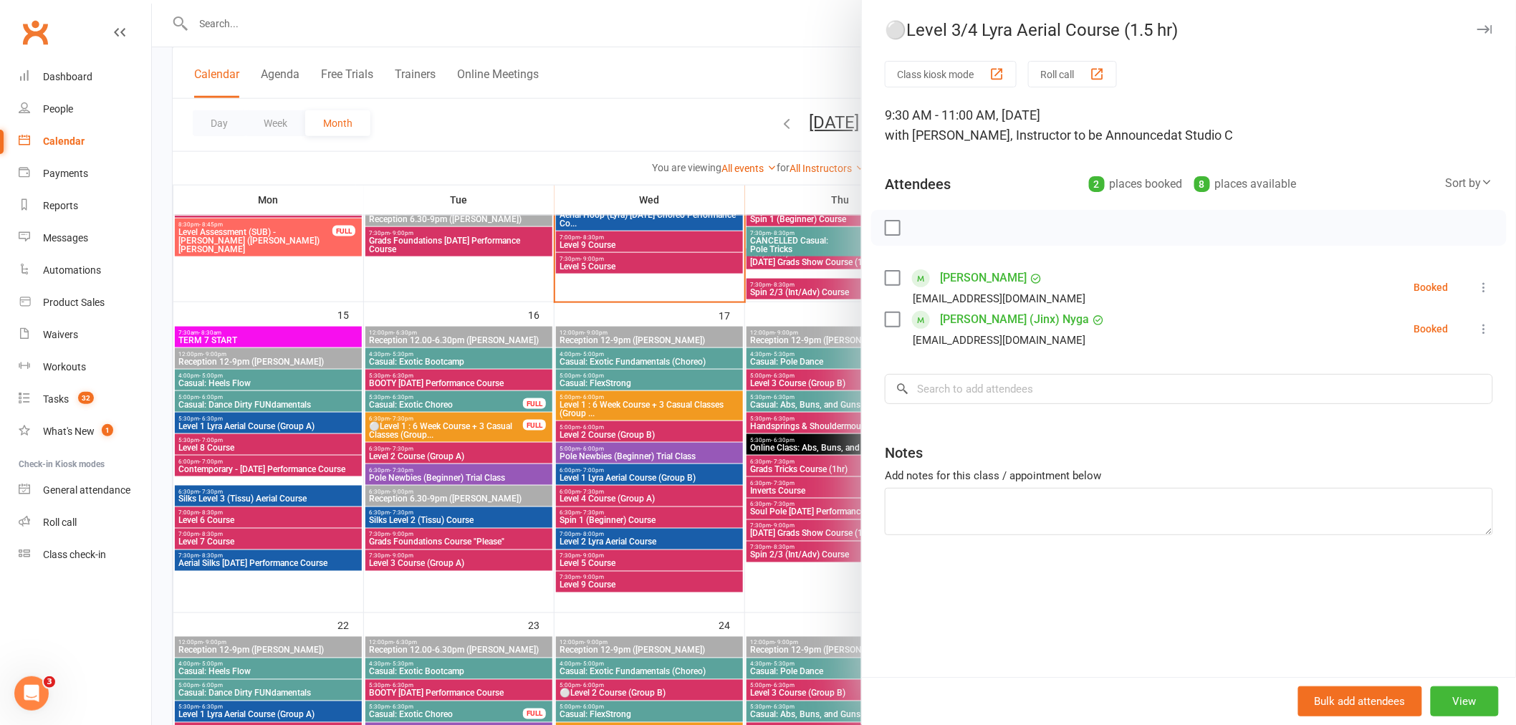
drag, startPoint x: 650, startPoint y: 398, endPoint x: 625, endPoint y: 426, distance: 37.1
click at [648, 398] on div at bounding box center [834, 362] width 1364 height 725
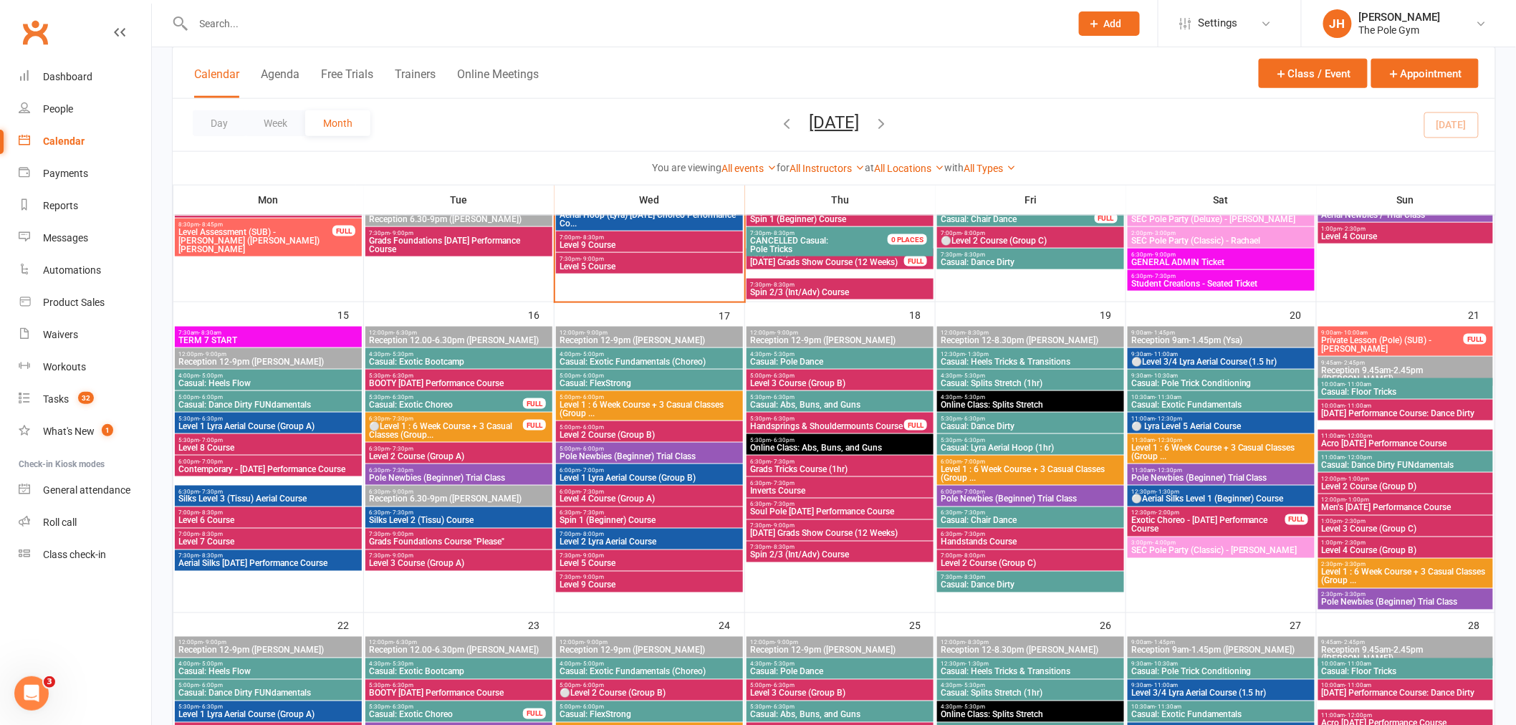
click at [615, 473] on span "Level 1 Lyra Aerial Course (Group B)" at bounding box center [649, 477] width 181 height 9
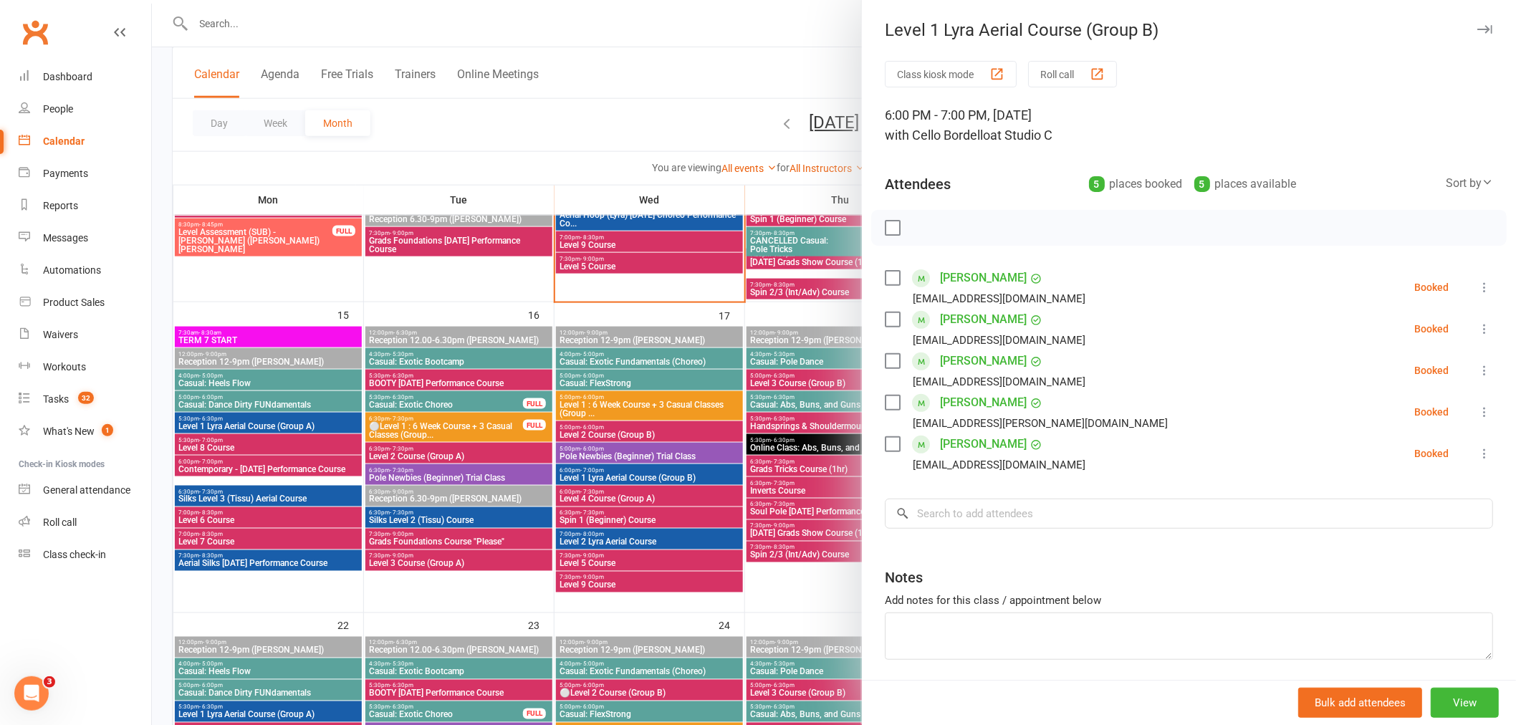
click at [663, 495] on div at bounding box center [834, 362] width 1364 height 725
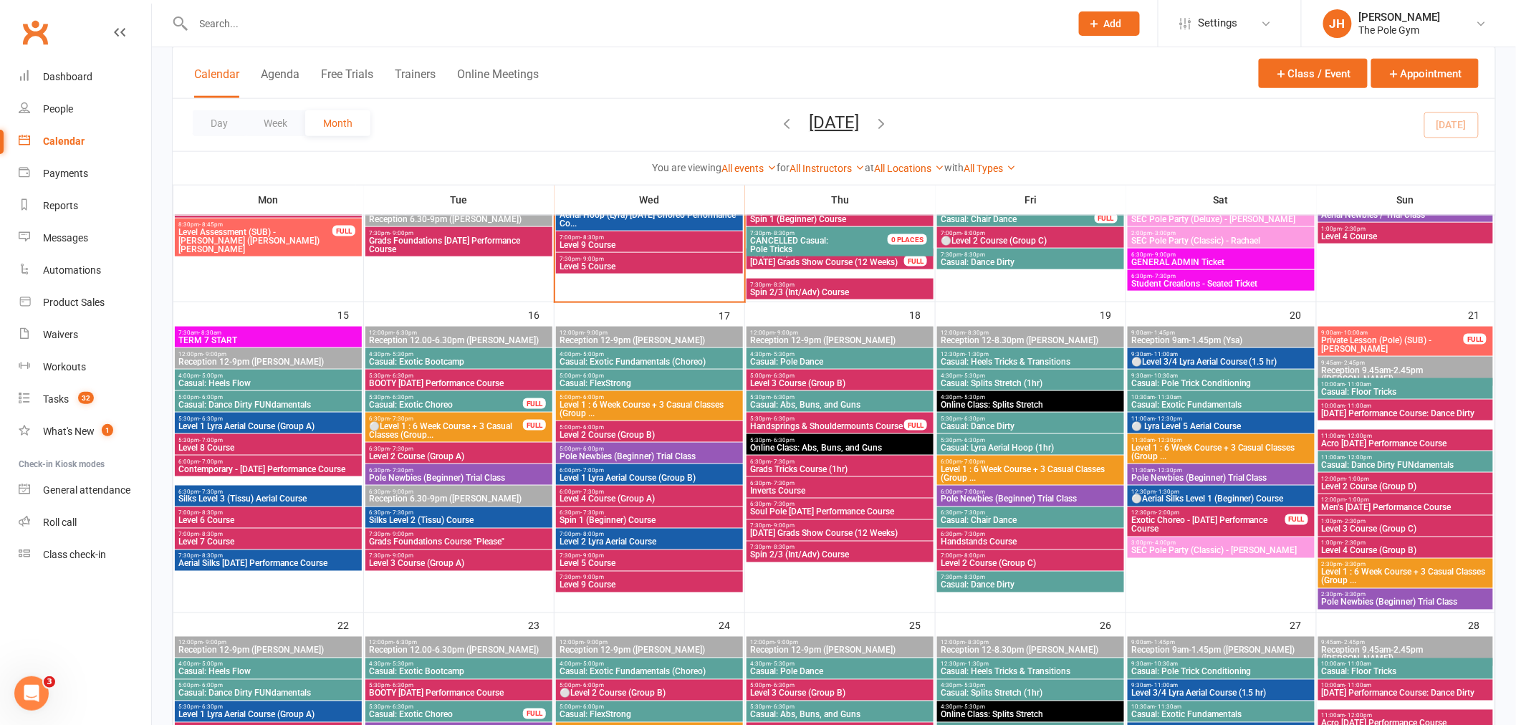
click at [813, 529] on span "[DATE] Grads Show Course (12 Weeks)" at bounding box center [839, 533] width 181 height 9
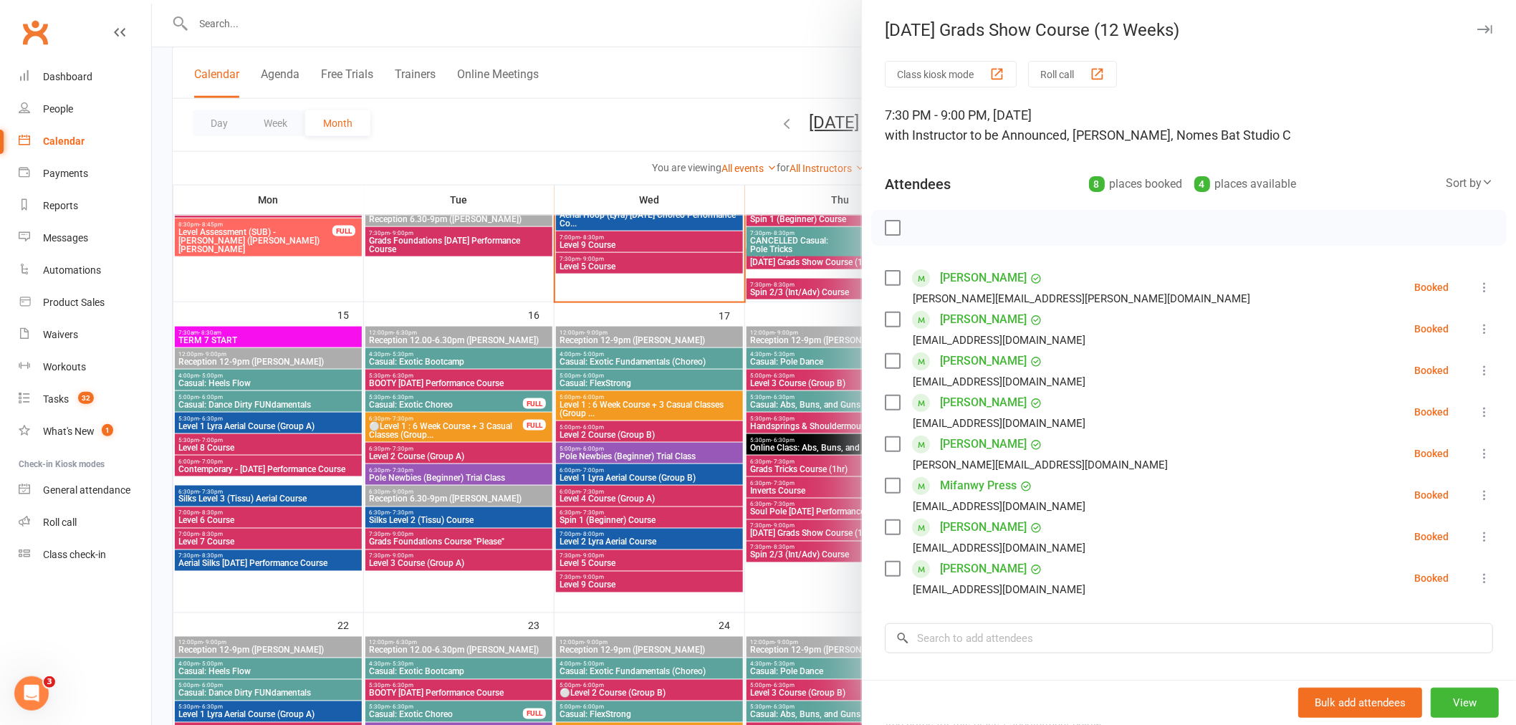
click at [536, 527] on div at bounding box center [834, 362] width 1364 height 725
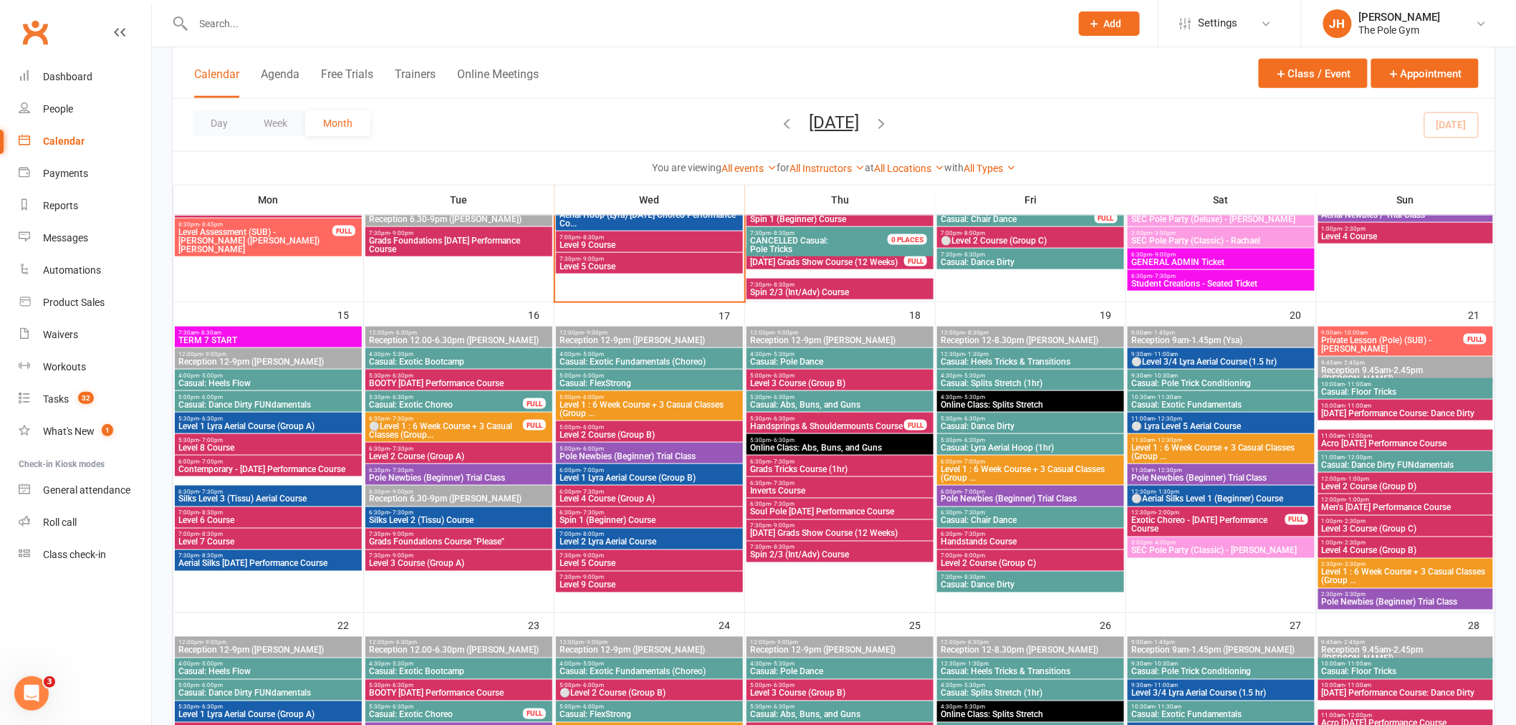
click at [491, 383] on span "BOOTY [DATE] Performance Course" at bounding box center [458, 383] width 181 height 9
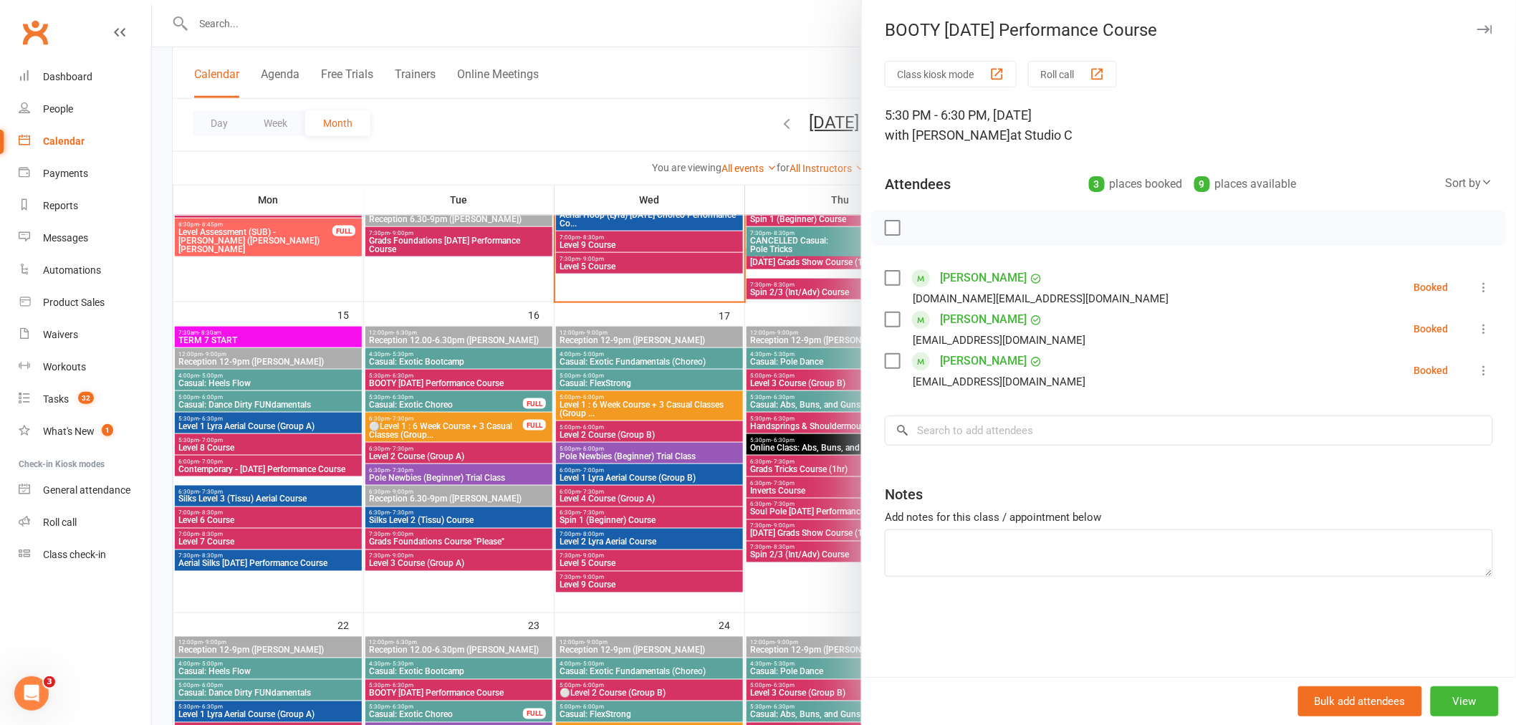
click at [612, 426] on div at bounding box center [834, 362] width 1364 height 725
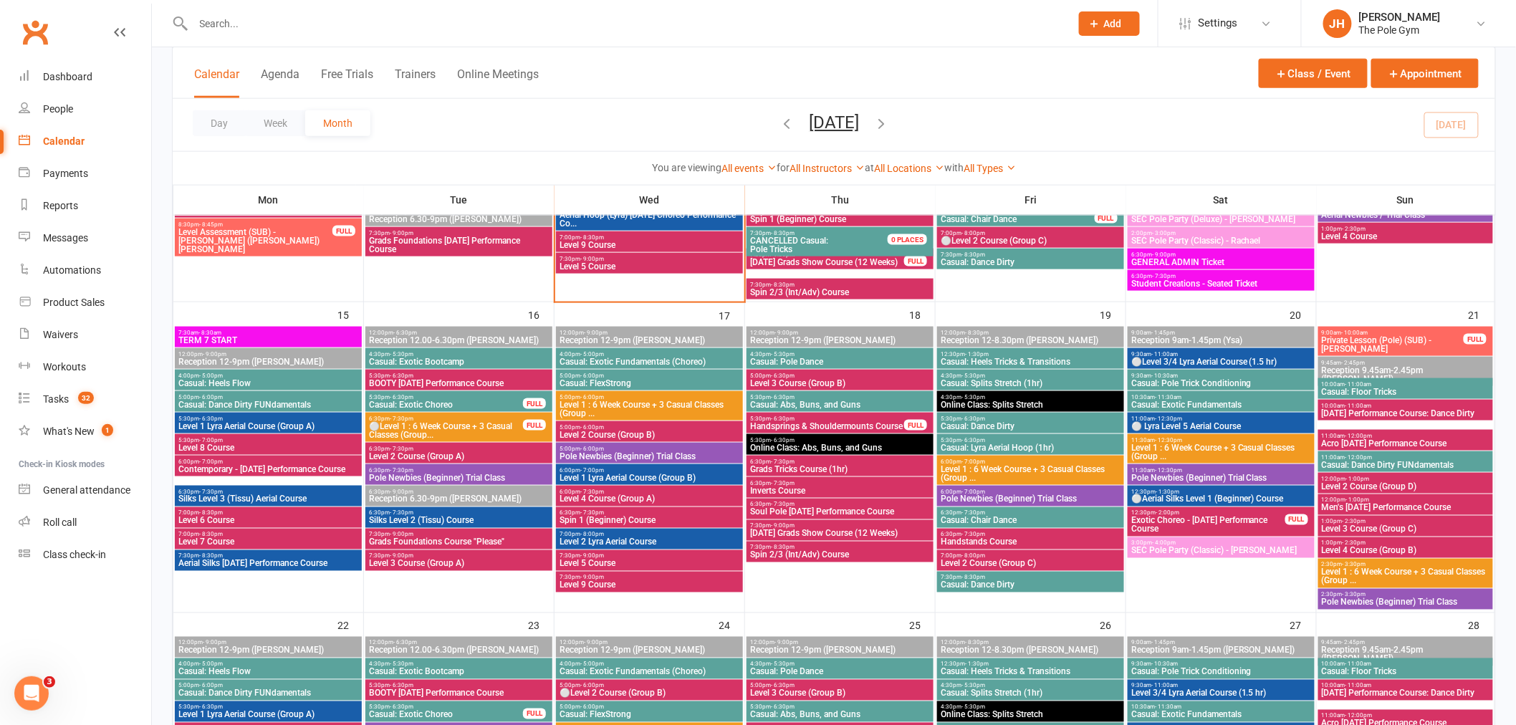
click at [616, 520] on span "Spin 1 (Beginner) Course" at bounding box center [649, 520] width 181 height 9
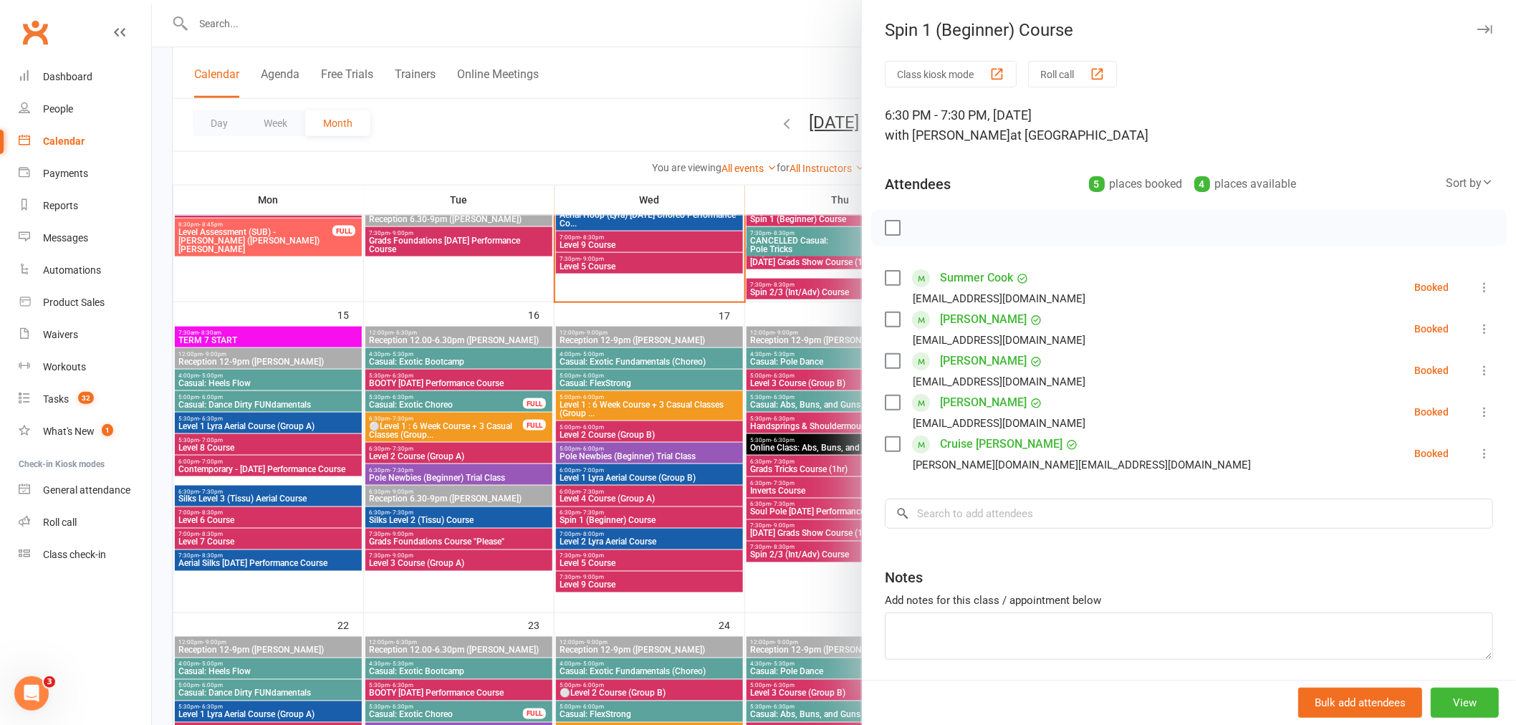
click at [444, 441] on div at bounding box center [834, 362] width 1364 height 725
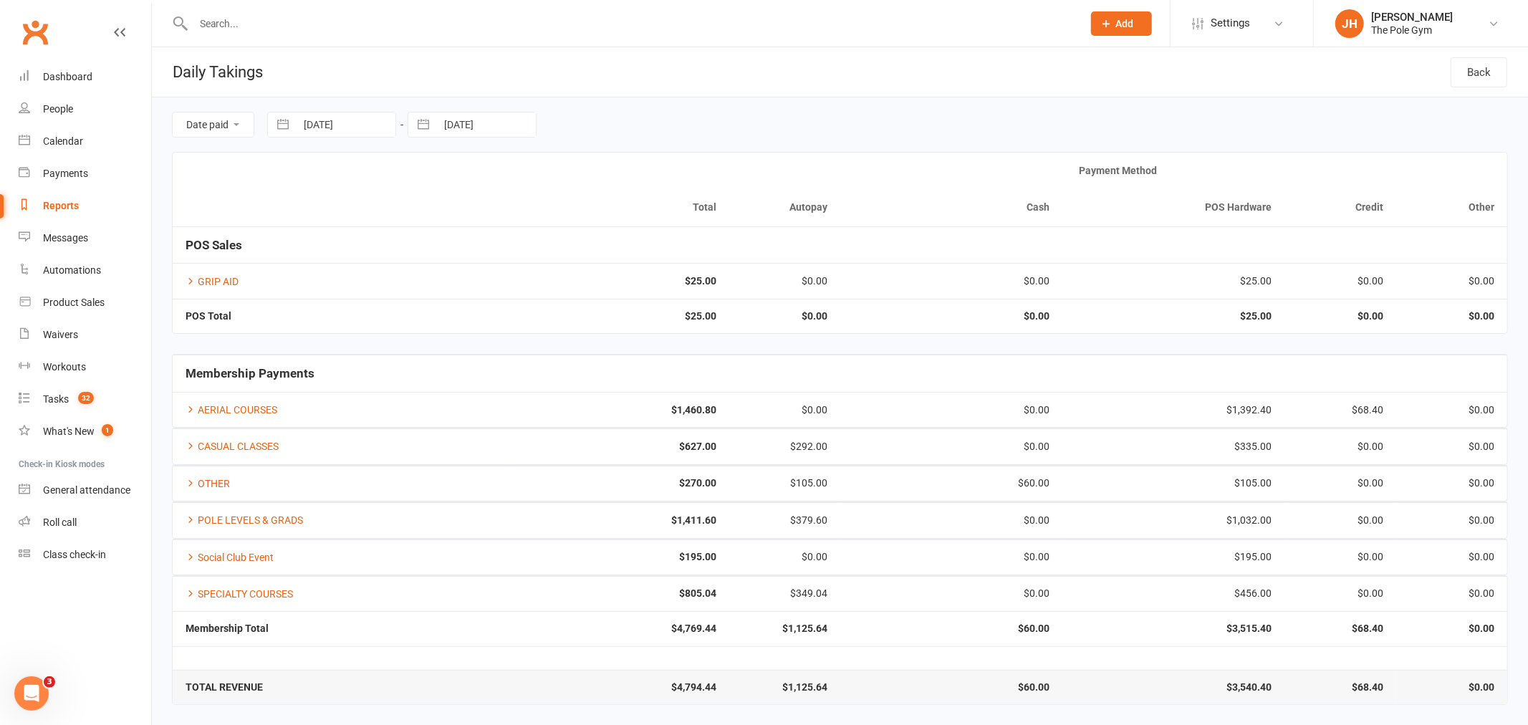
click at [403, 27] on input "text" at bounding box center [630, 24] width 883 height 20
click at [365, 130] on input "10 Sep 2025" at bounding box center [346, 124] width 100 height 24
select select "7"
select select "2025"
select select "8"
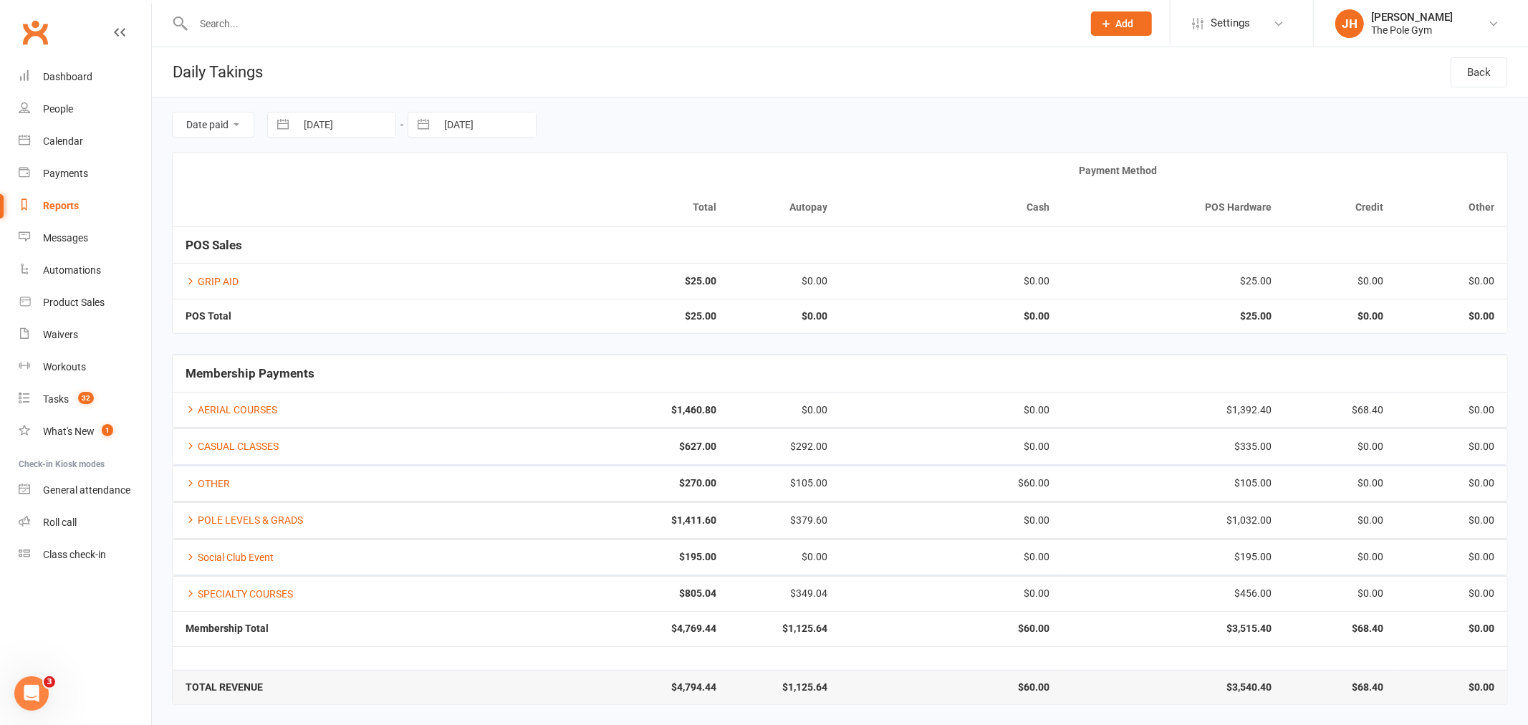
select select "2025"
select select "9"
select select "2025"
click at [372, 249] on td "10" at bounding box center [381, 262] width 28 height 27
select select "7"
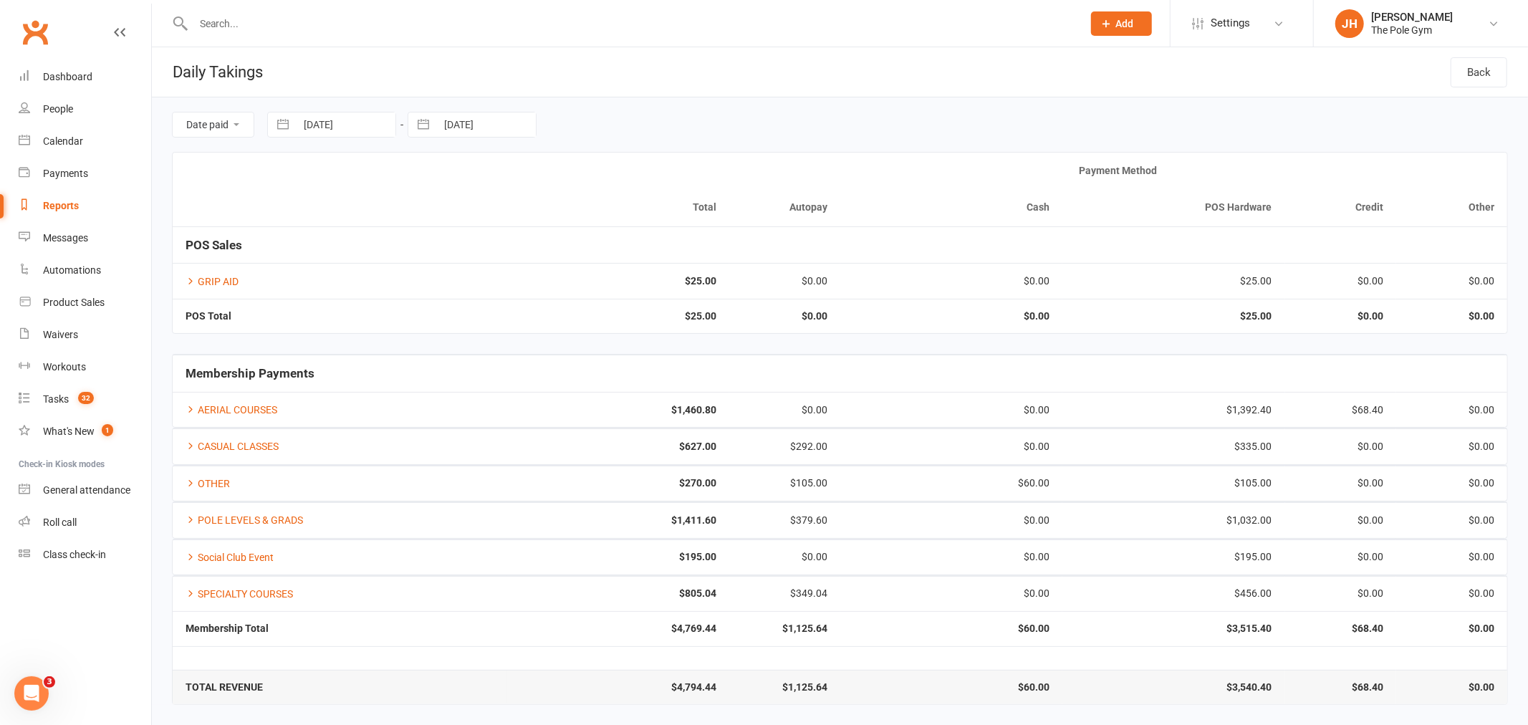
select select "2025"
select select "8"
select select "2025"
select select "9"
select select "2025"
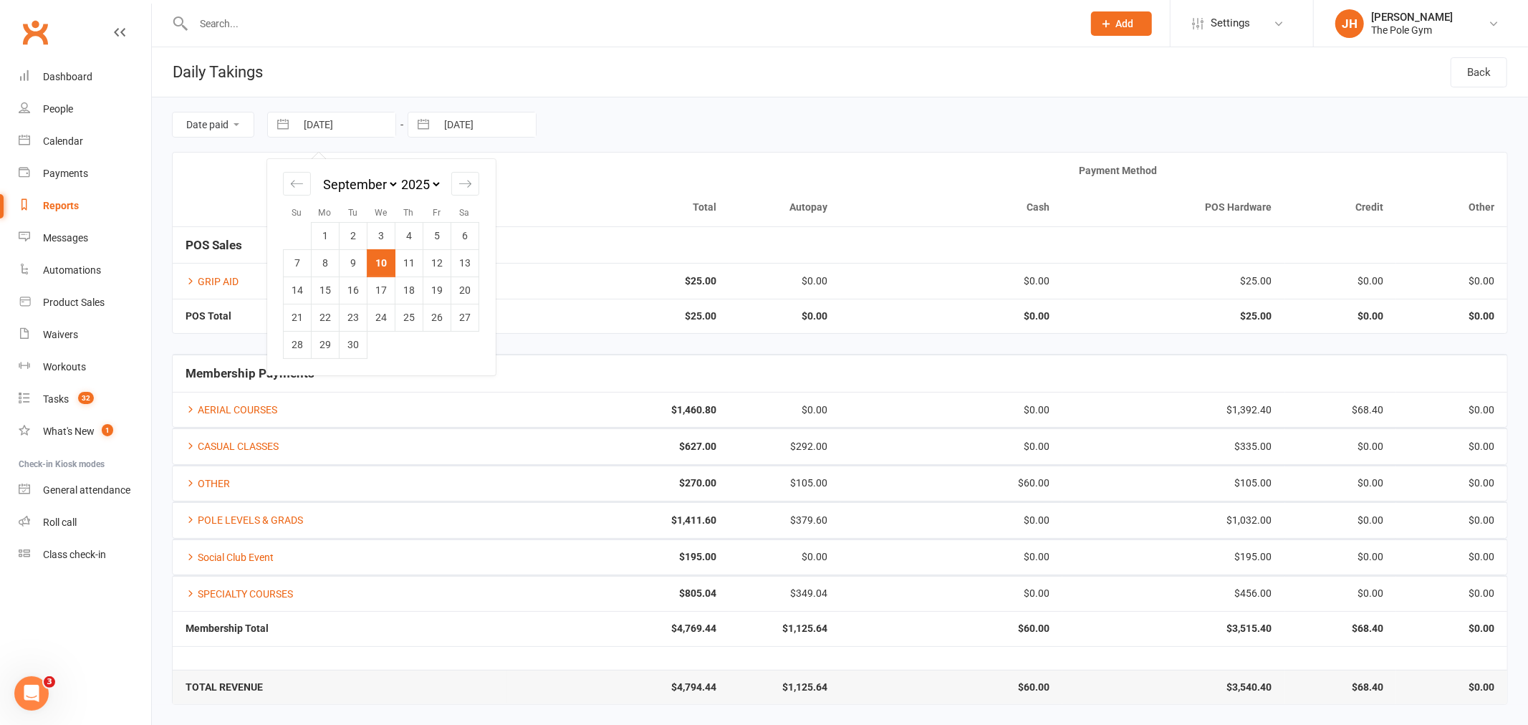
click at [388, 117] on input "10 Sep 2025" at bounding box center [346, 124] width 100 height 24
drag, startPoint x: 347, startPoint y: 263, endPoint x: 487, endPoint y: 169, distance: 168.9
click at [348, 263] on td "9" at bounding box center [354, 262] width 28 height 27
type input "[DATE]"
click at [526, 116] on input "10 Sep 2025" at bounding box center [486, 124] width 100 height 24
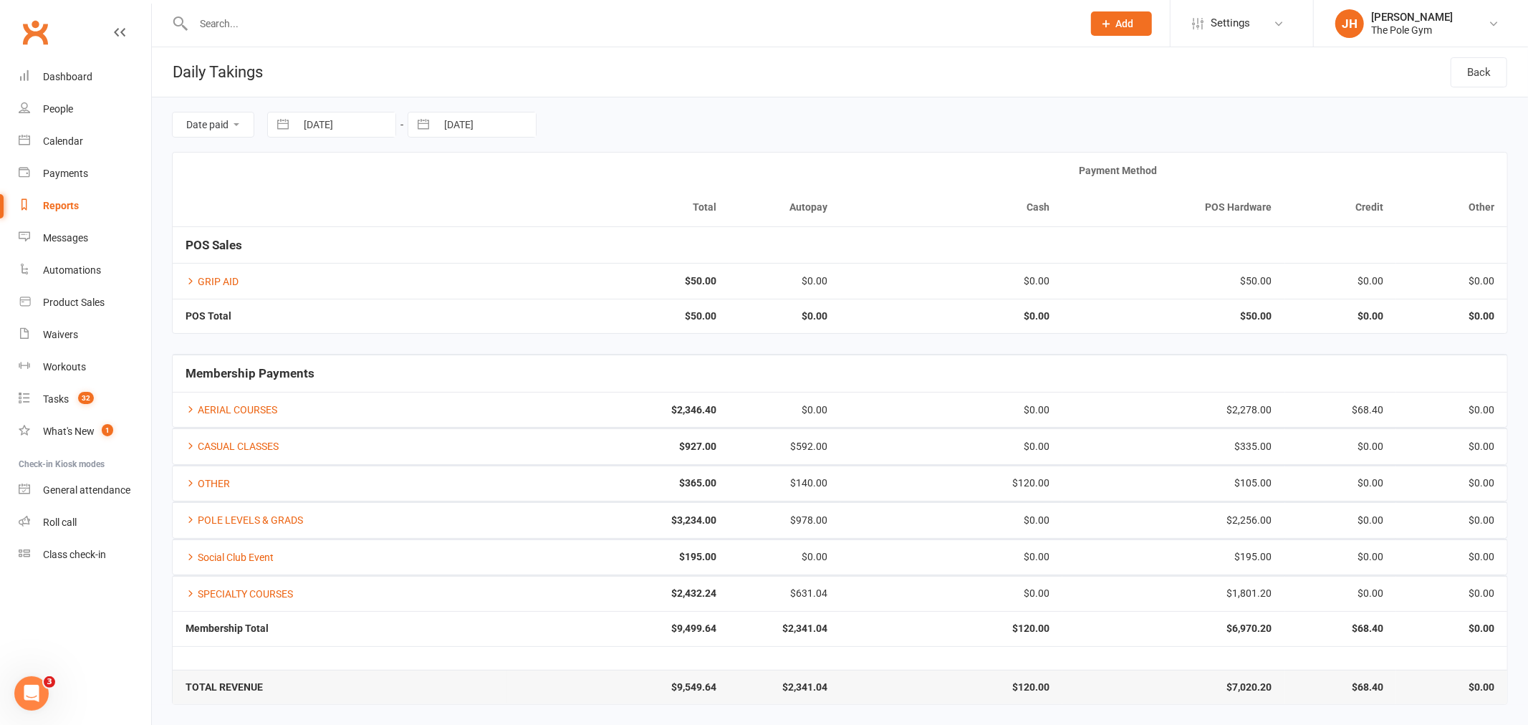
select select "7"
select select "2025"
select select "8"
select select "2025"
select select "9"
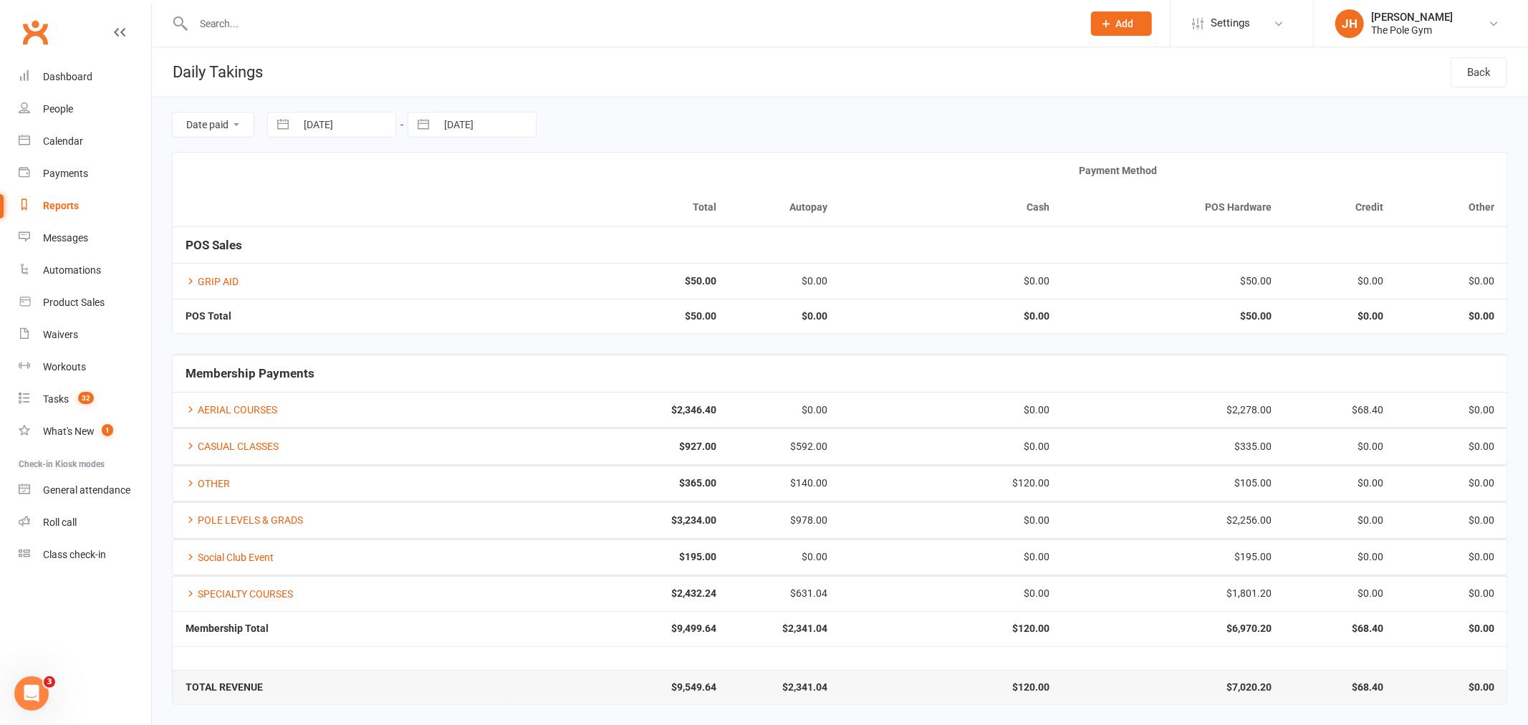
select select "2025"
click at [502, 265] on td "9" at bounding box center [494, 262] width 28 height 27
type input "[DATE]"
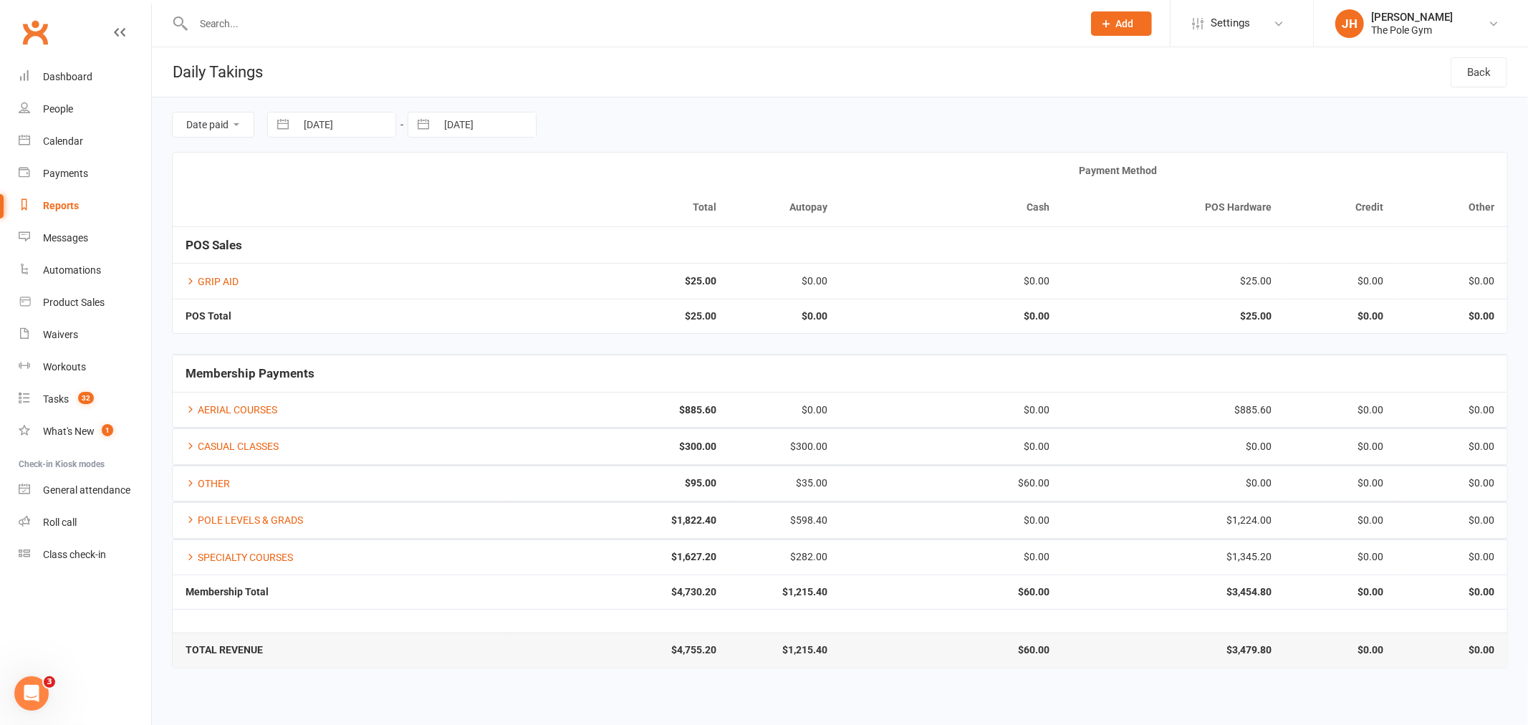
click at [367, 19] on input "text" at bounding box center [630, 24] width 883 height 20
click at [389, 138] on div "09 Sep 2025 Navigate forward to interact with the calendar and select a date. P…" at bounding box center [331, 125] width 129 height 26
click at [378, 119] on input "09 Sep 2025" at bounding box center [346, 124] width 100 height 24
select select "7"
select select "2025"
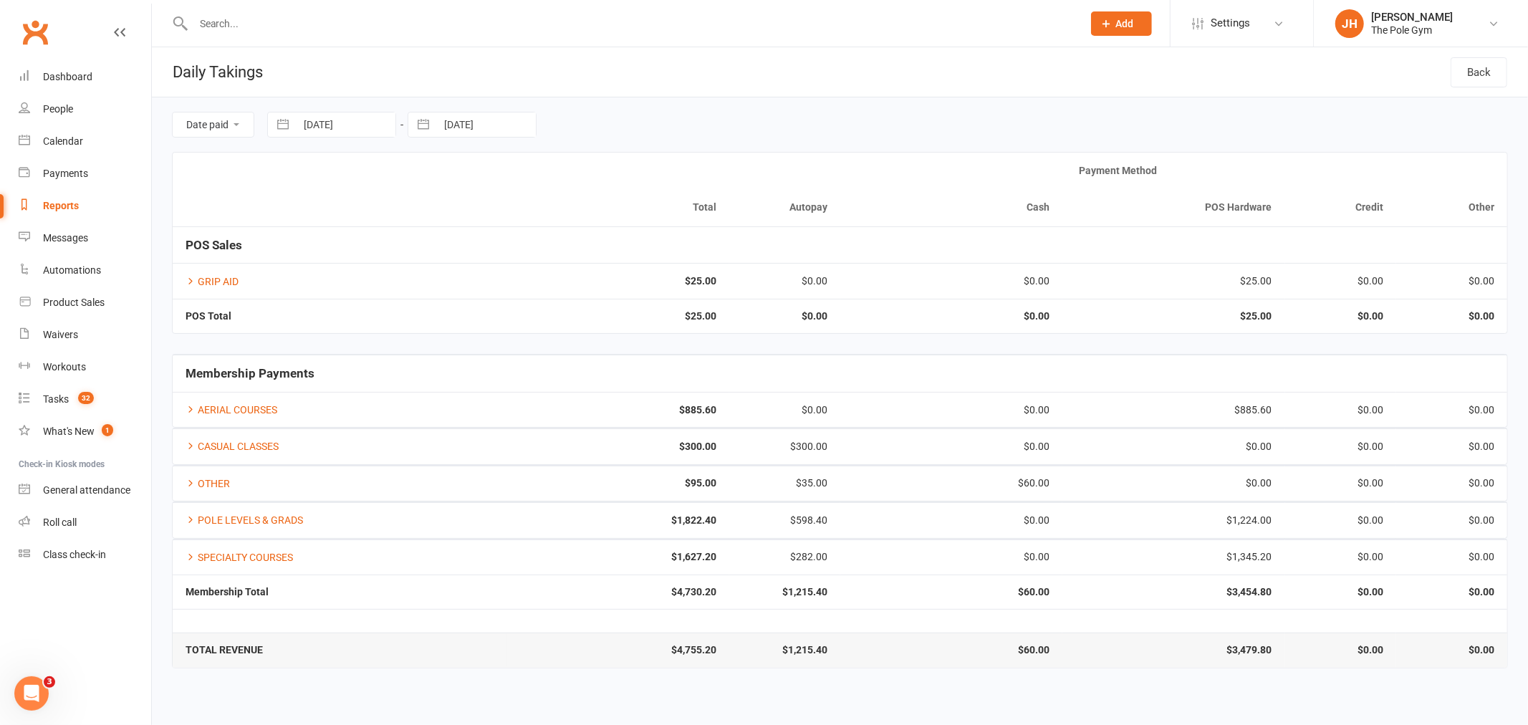
select select "8"
select select "2025"
select select "9"
select select "2025"
click at [387, 270] on td "10" at bounding box center [381, 262] width 28 height 27
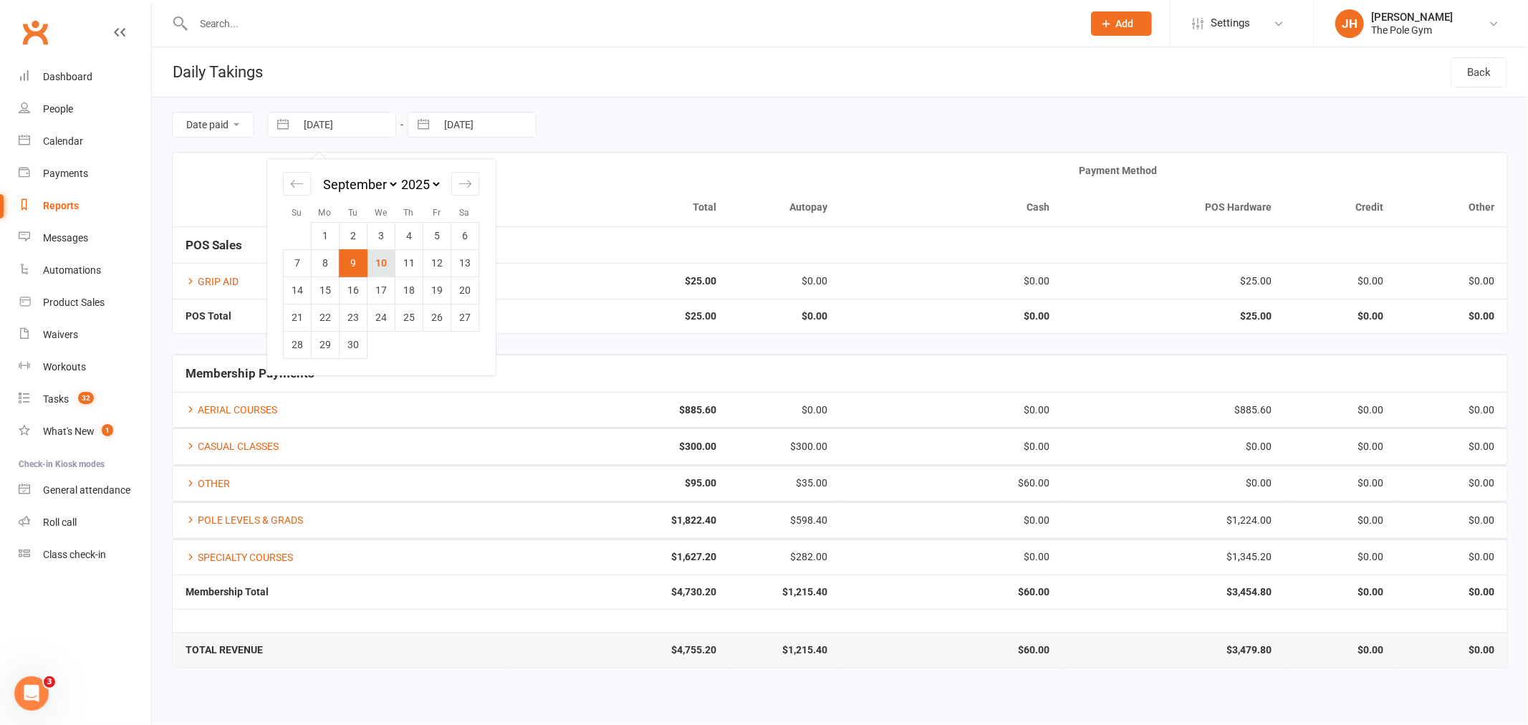
type input "[DATE]"
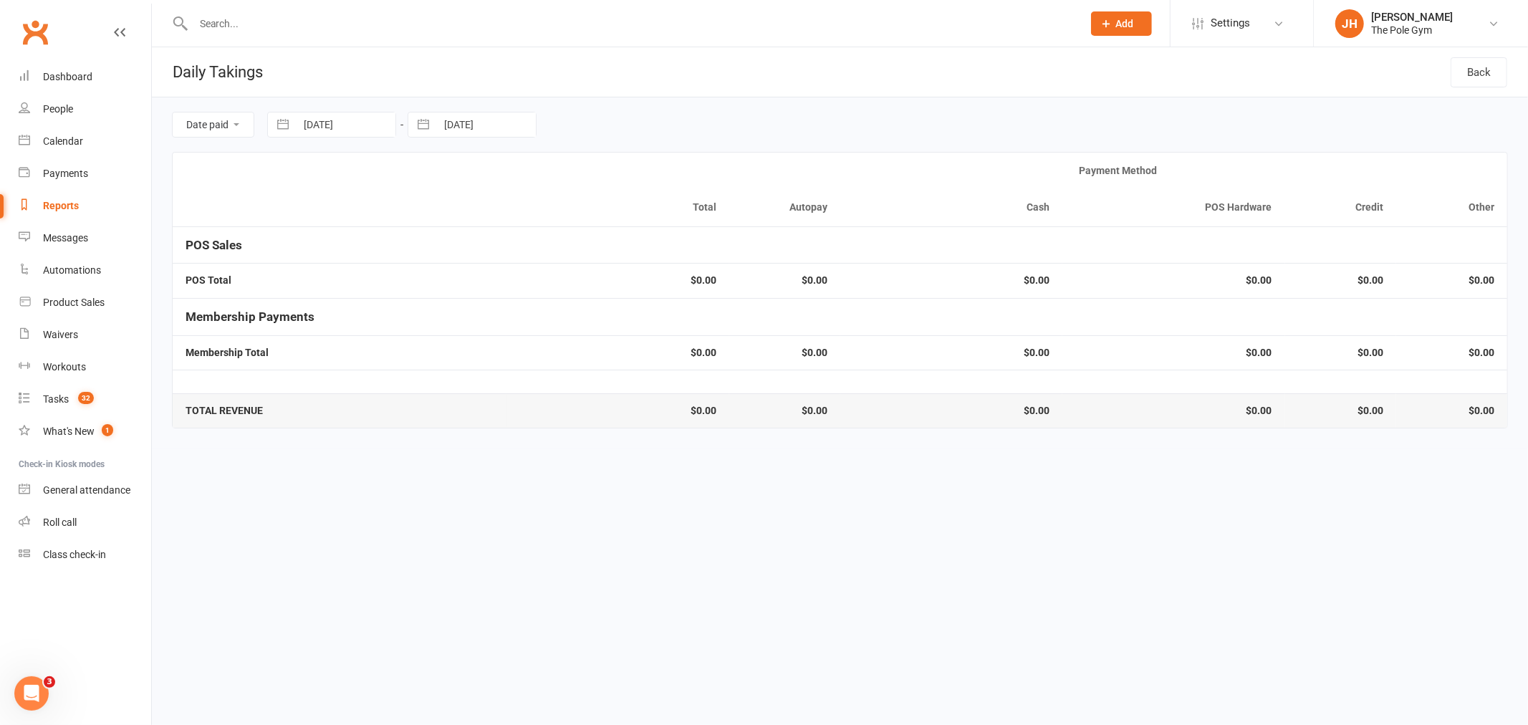
click at [504, 125] on input "09 Sep 2025" at bounding box center [486, 124] width 100 height 24
select select "7"
select select "2025"
select select "8"
select select "2025"
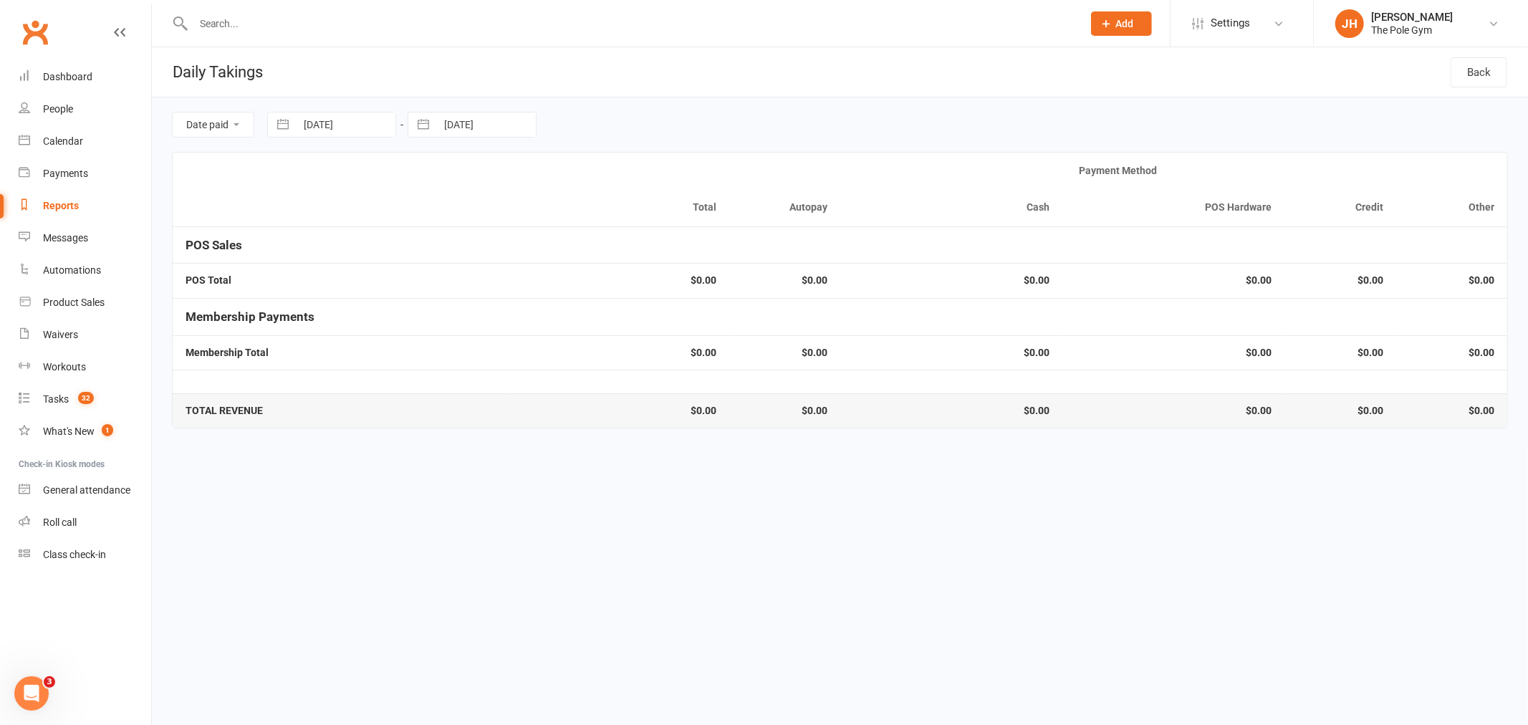
select select "9"
select select "2025"
click at [518, 266] on td "10" at bounding box center [522, 262] width 28 height 27
type input "[DATE]"
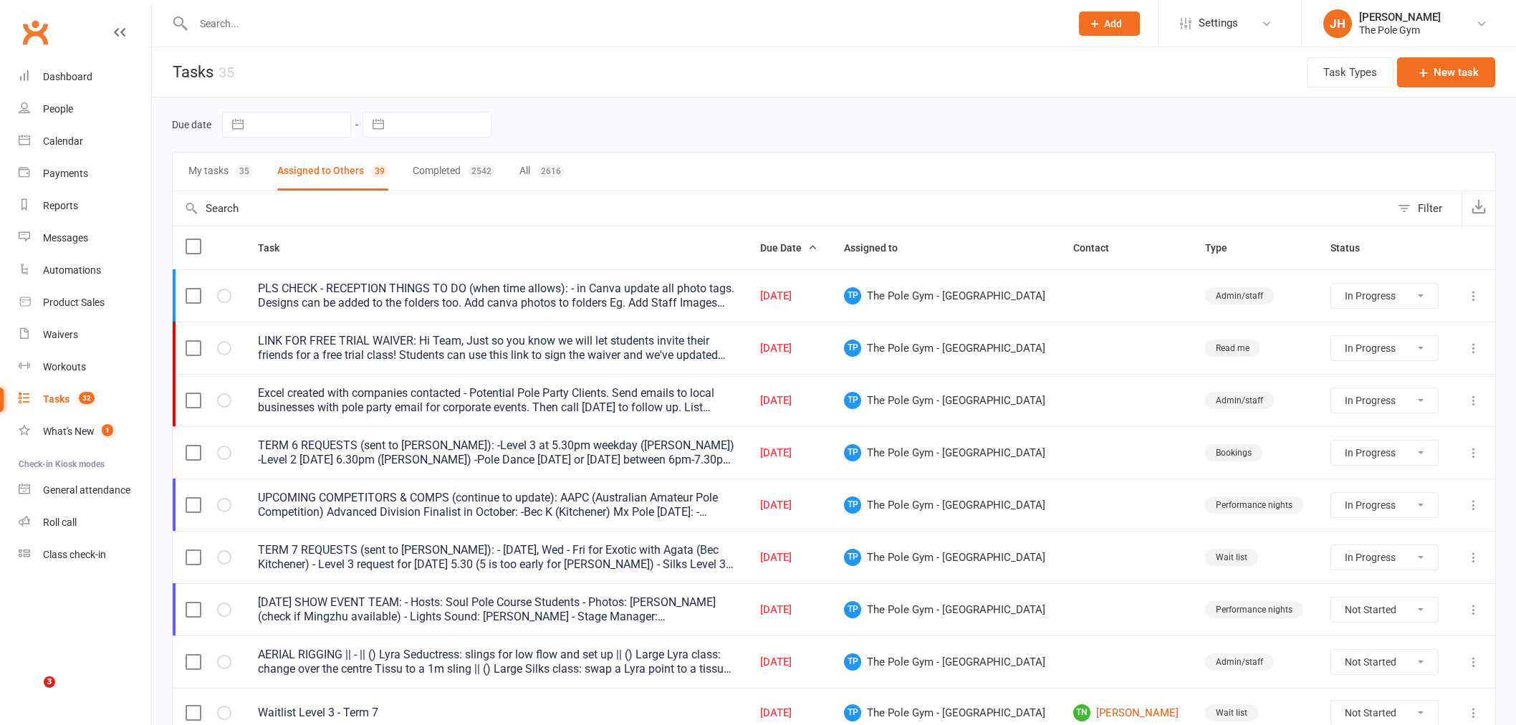
select select "started"
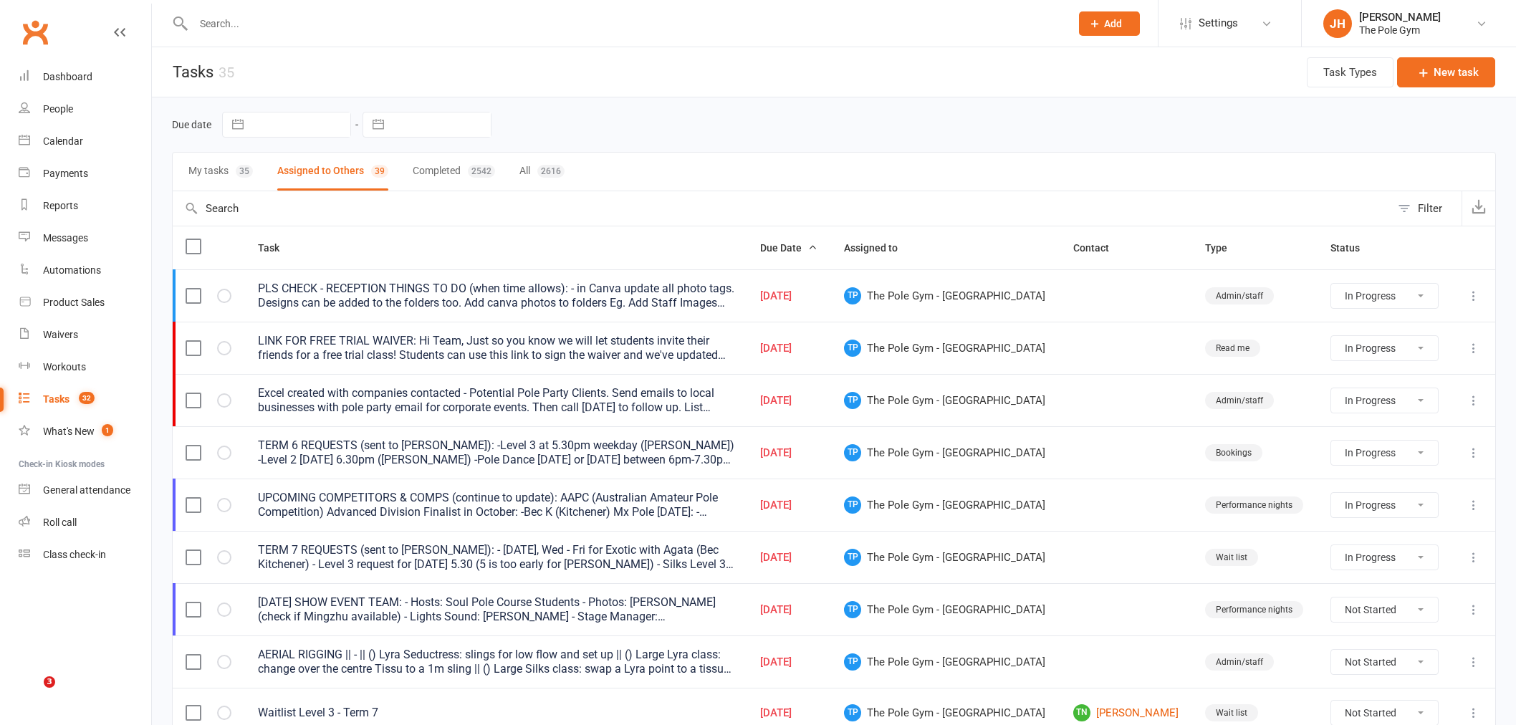
select select "started"
select select "waiting"
select select "started"
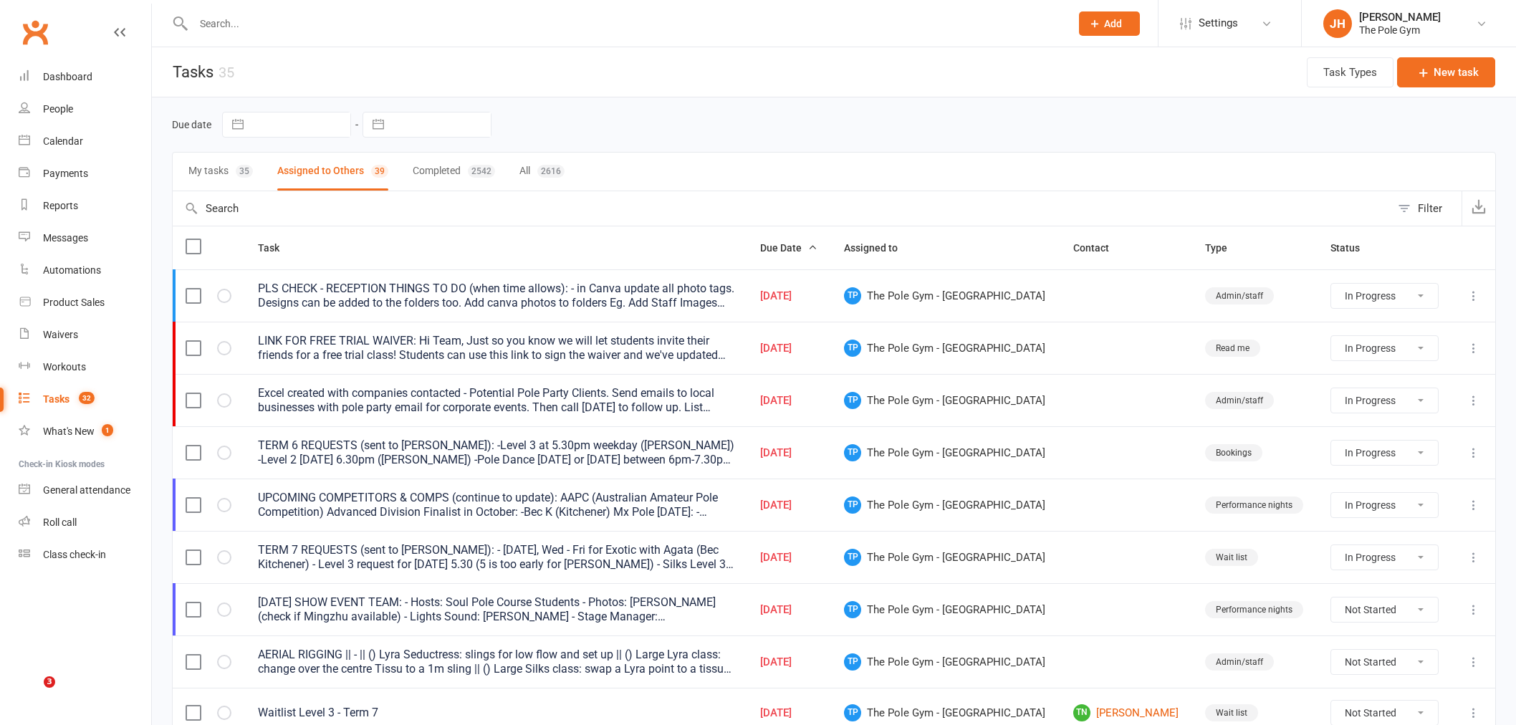
select select "started"
select select "waiting"
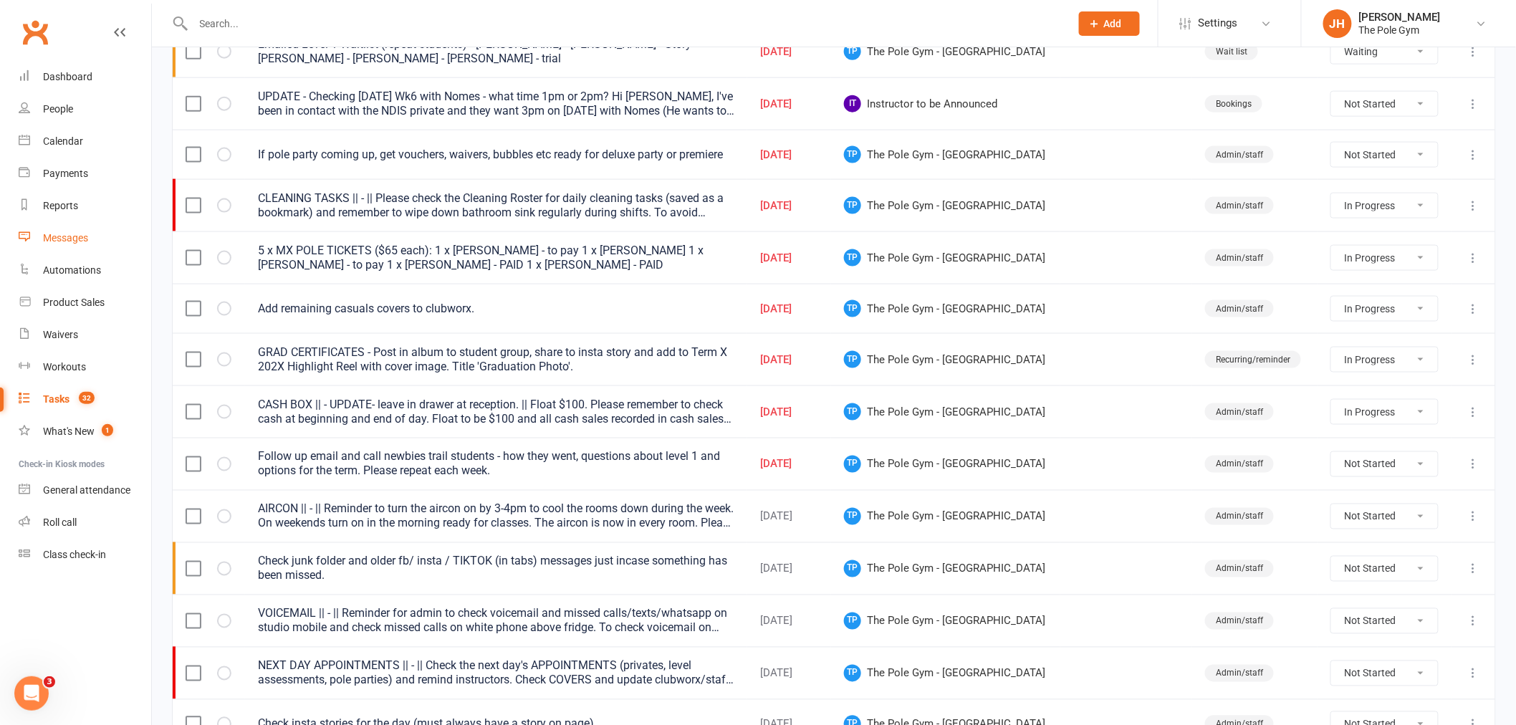
scroll to position [712, 0]
drag, startPoint x: 1451, startPoint y: 357, endPoint x: 1462, endPoint y: 360, distance: 11.3
click at [1451, 357] on td at bounding box center [1473, 359] width 44 height 52
click at [1465, 361] on button at bounding box center [1473, 359] width 17 height 17
click at [1393, 410] on link "Edit" at bounding box center [1399, 419] width 142 height 29
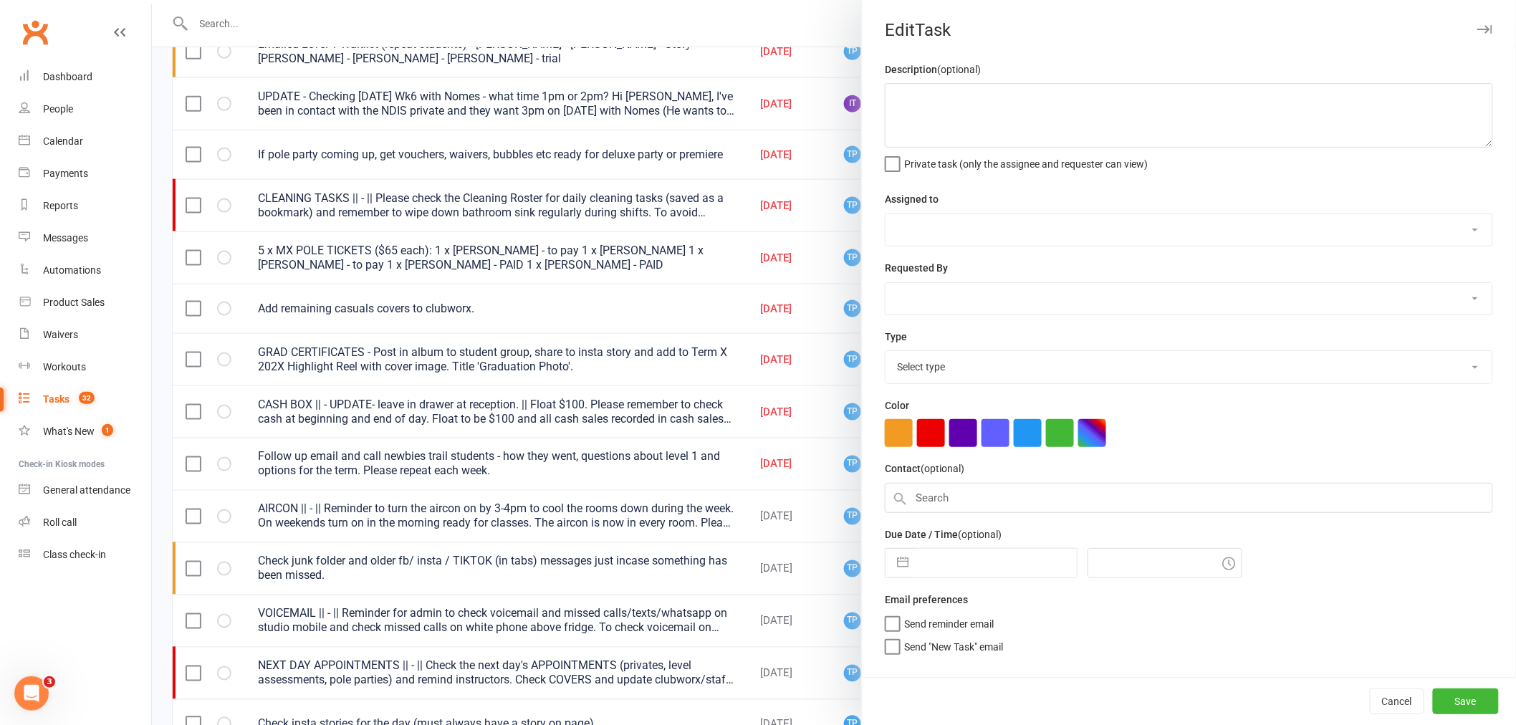
type textarea "GRAD CERTIFICATES - Post in album to student group, share to insta story and ad…"
select select "33291"
select select "32355"
type input "[DATE]"
type input "4:00pm"
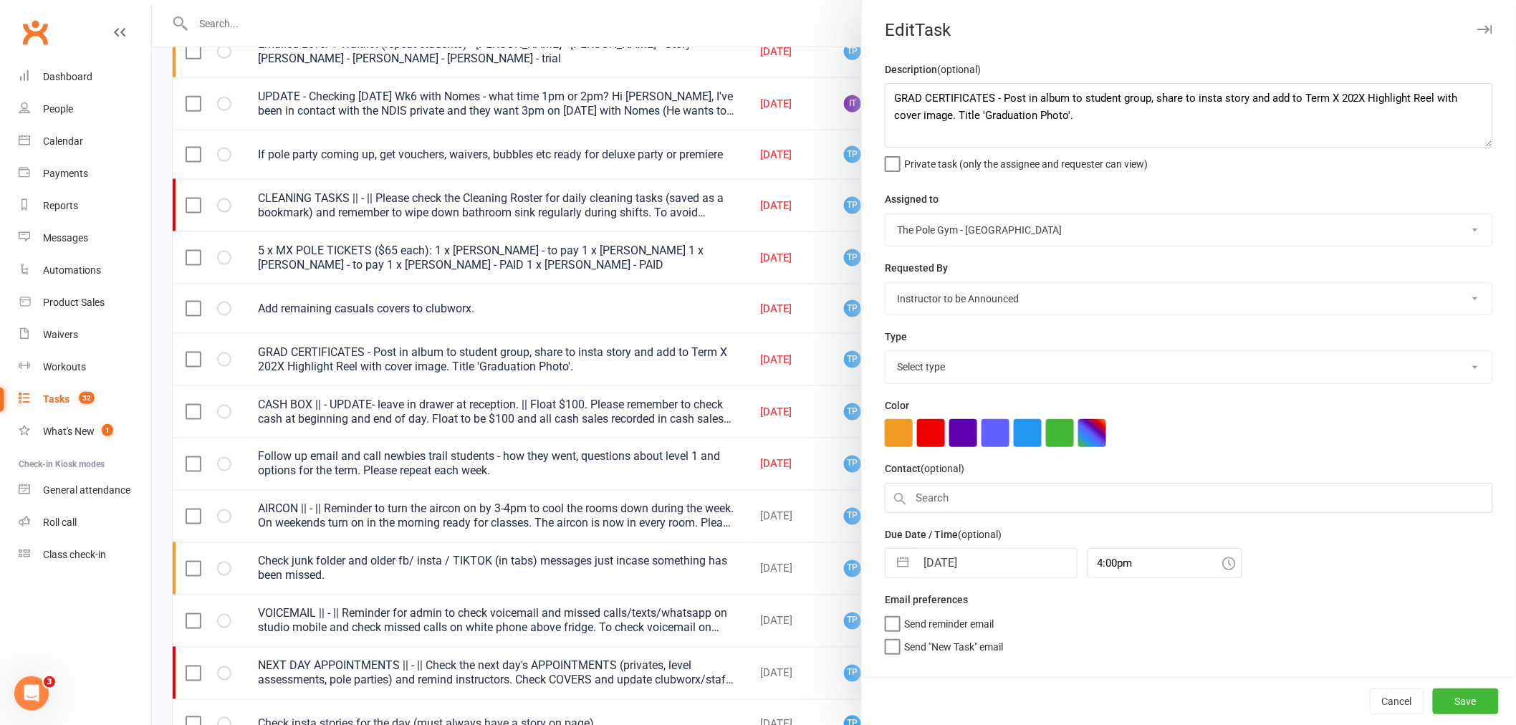
select select "20407"
click at [996, 569] on input "[DATE]" at bounding box center [995, 563] width 161 height 29
select select "7"
select select "2025"
select select "8"
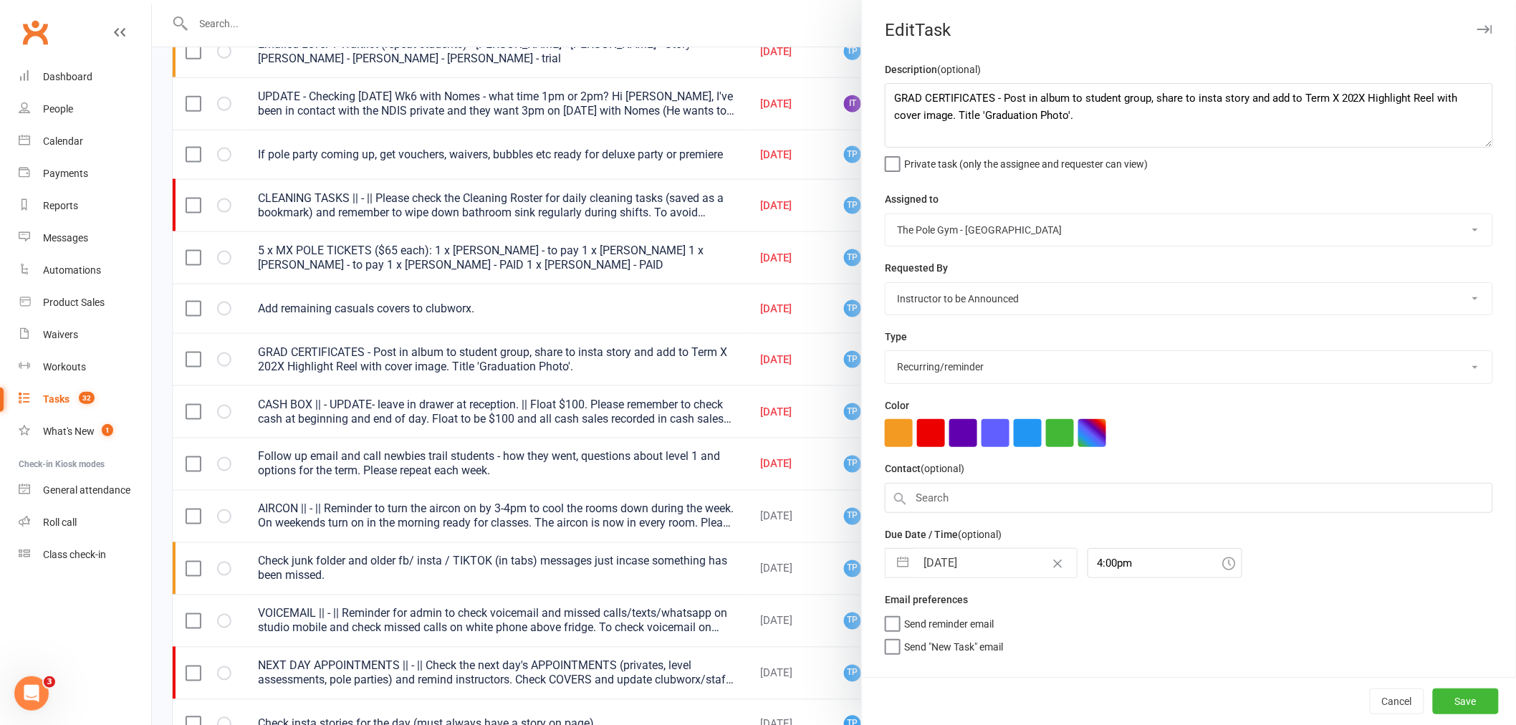
select select "2025"
select select "9"
select select "2025"
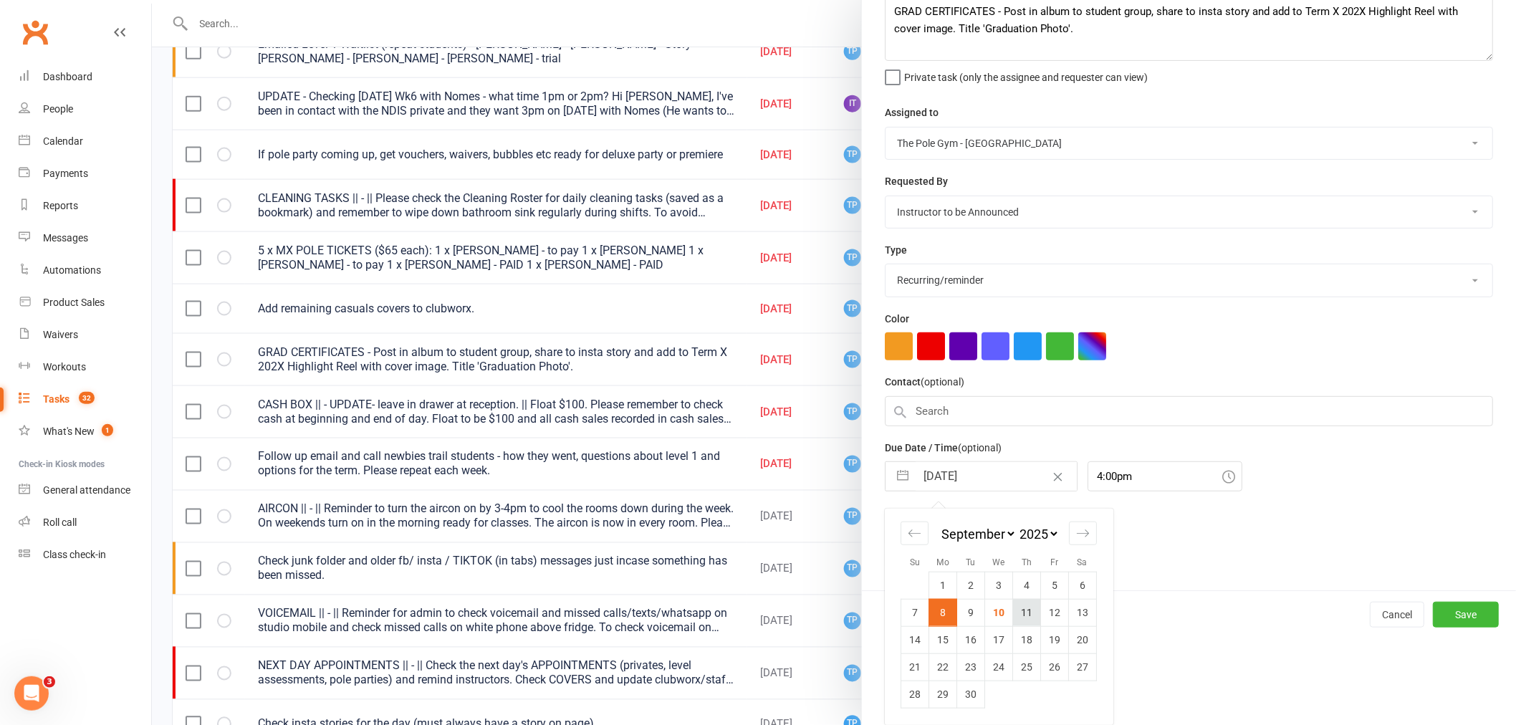
click at [1013, 603] on td "11" at bounding box center [1027, 612] width 28 height 27
type input "[DATE]"
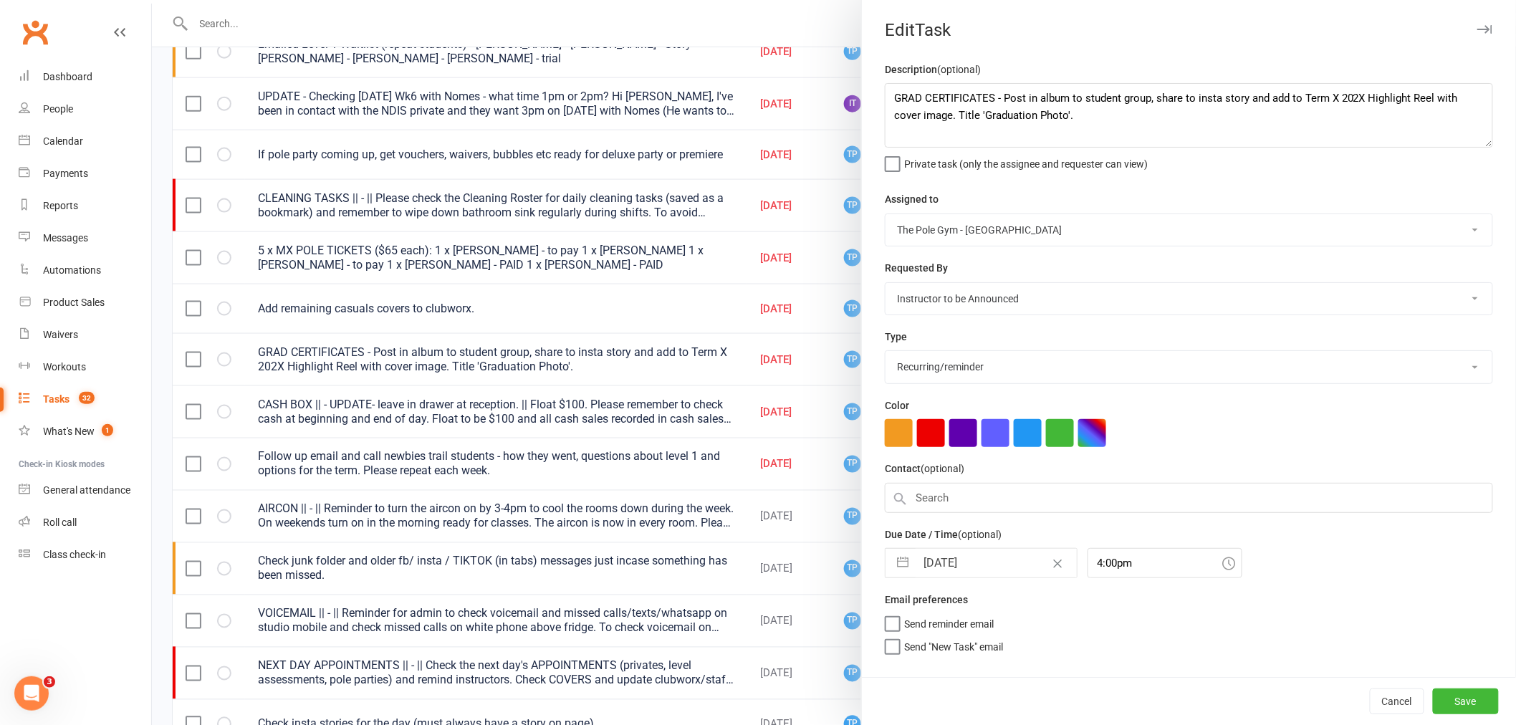
click at [1443, 686] on div "Cancel Save" at bounding box center [1189, 701] width 654 height 48
click at [1446, 693] on button "Save" at bounding box center [1466, 701] width 66 height 26
select select "started"
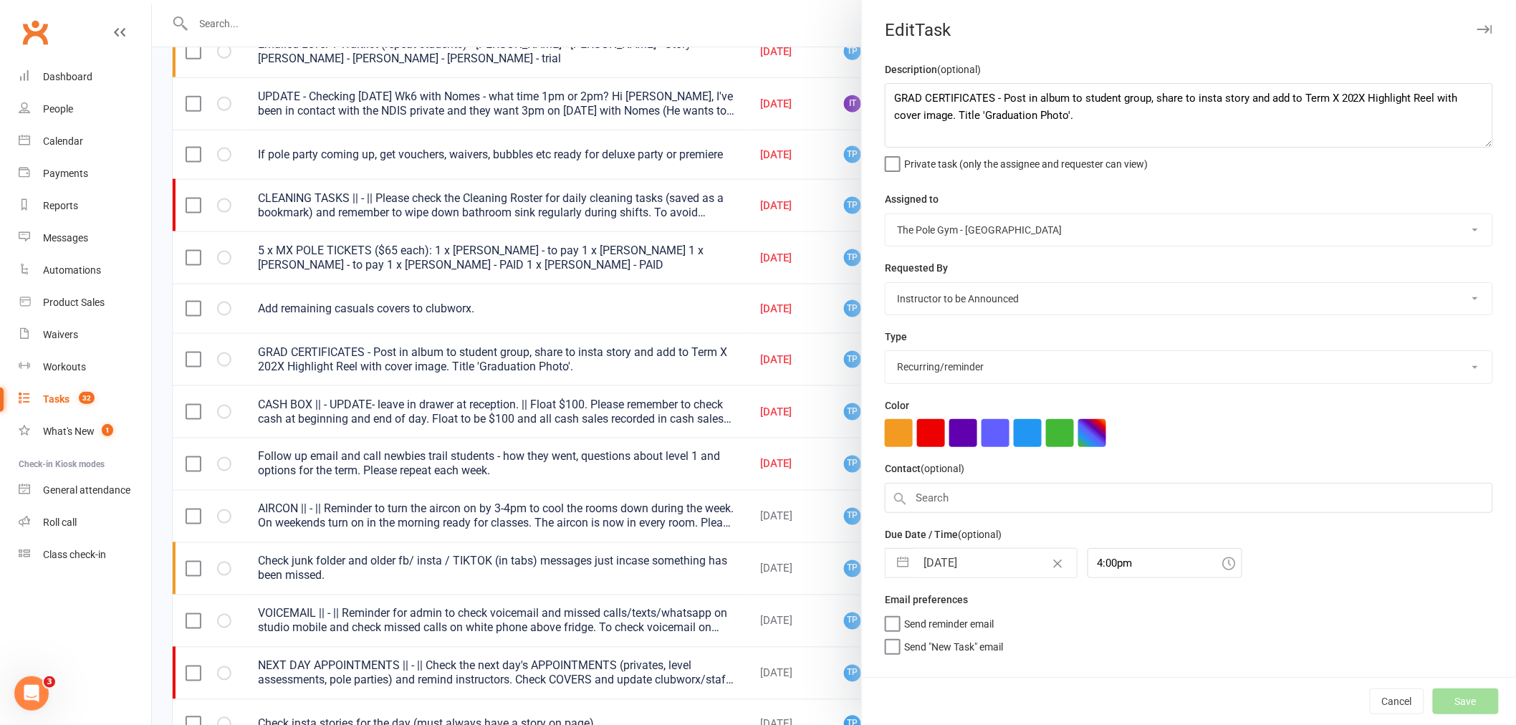
select select "started"
select select "waiting"
select select "started"
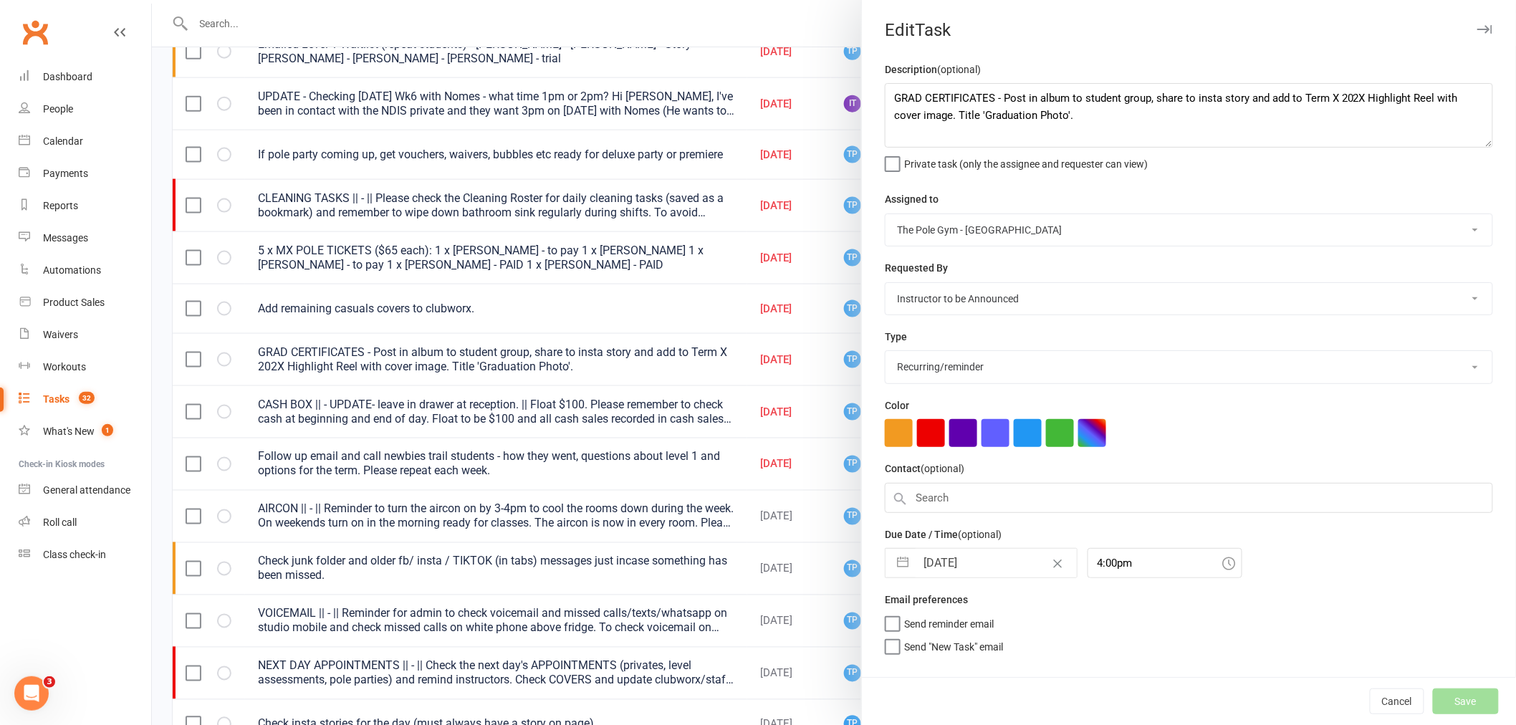
select select "started"
select select "waiting"
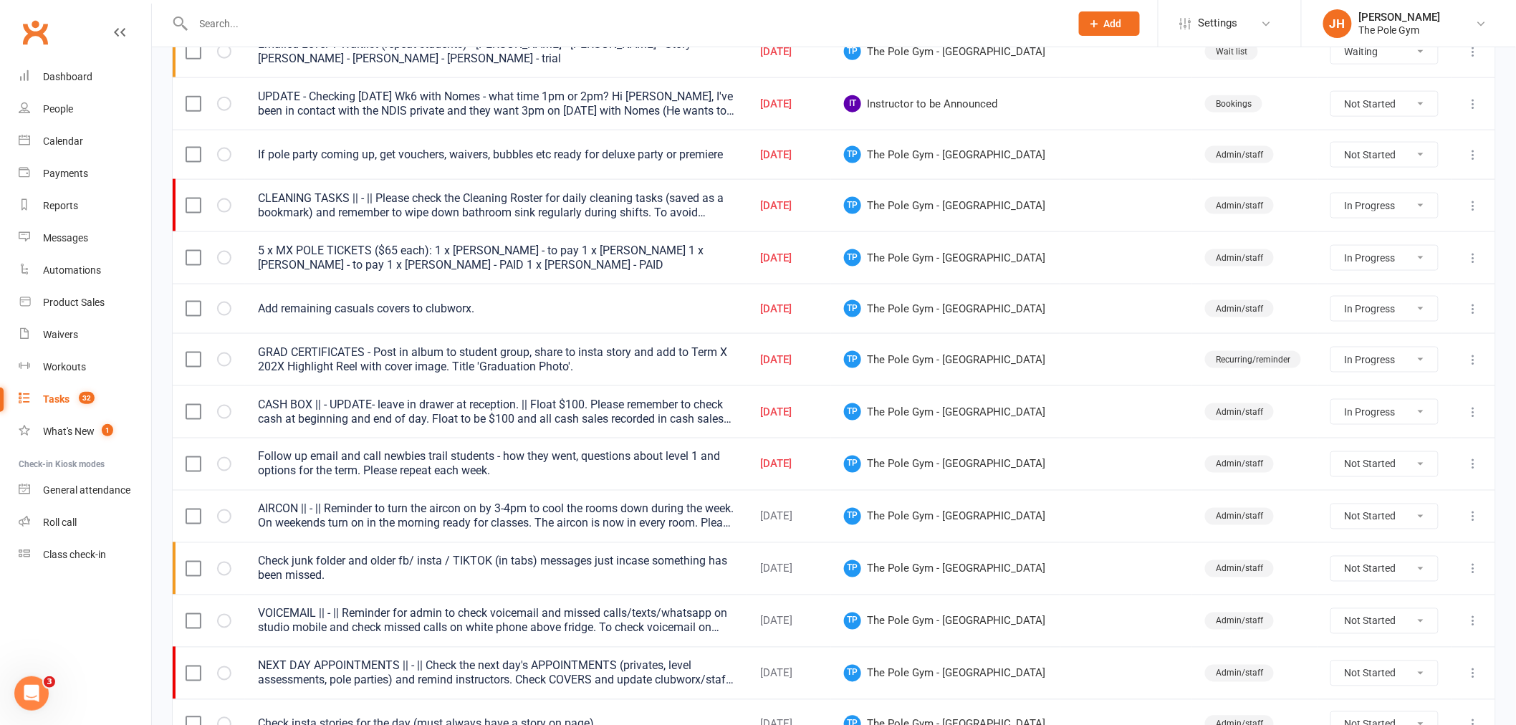
select select "started"
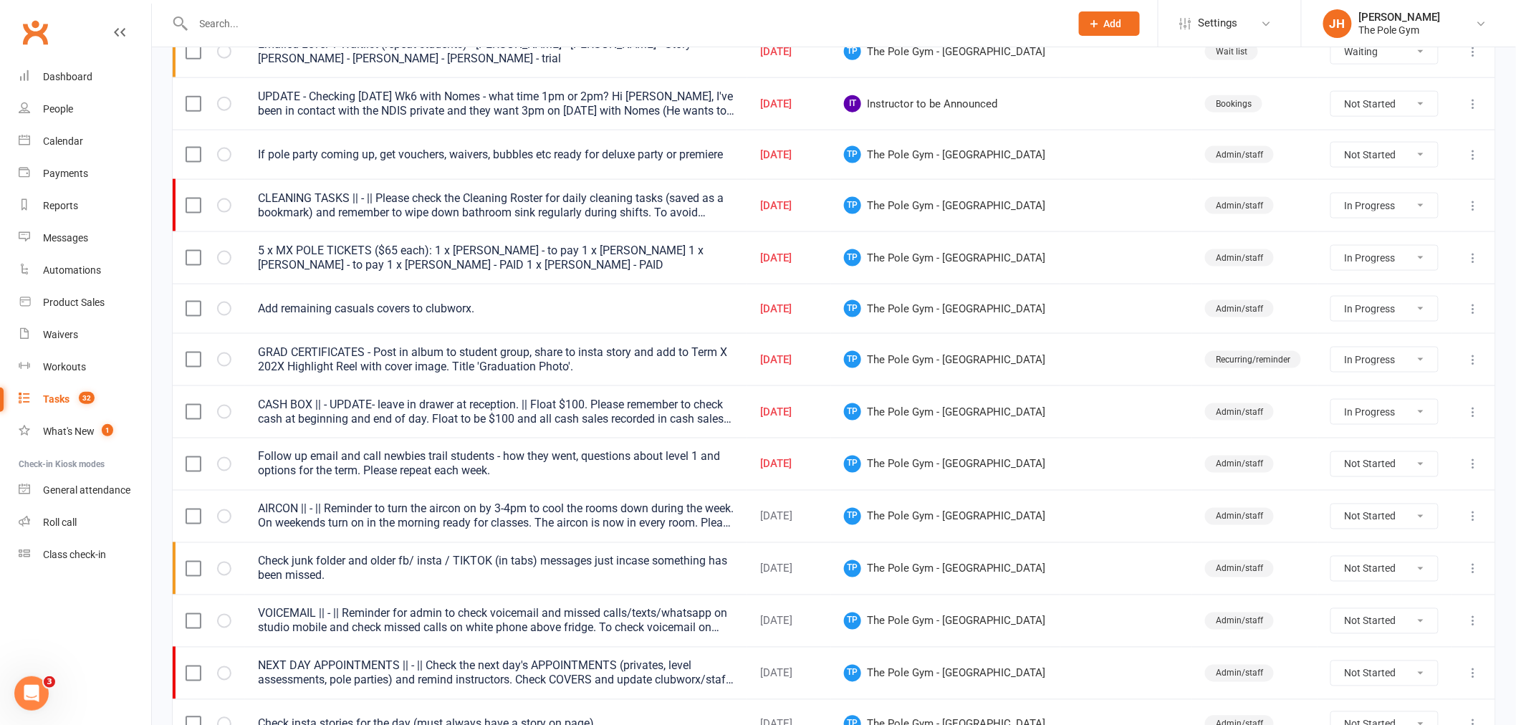
select select "started"
select select "waiting"
select select "started"
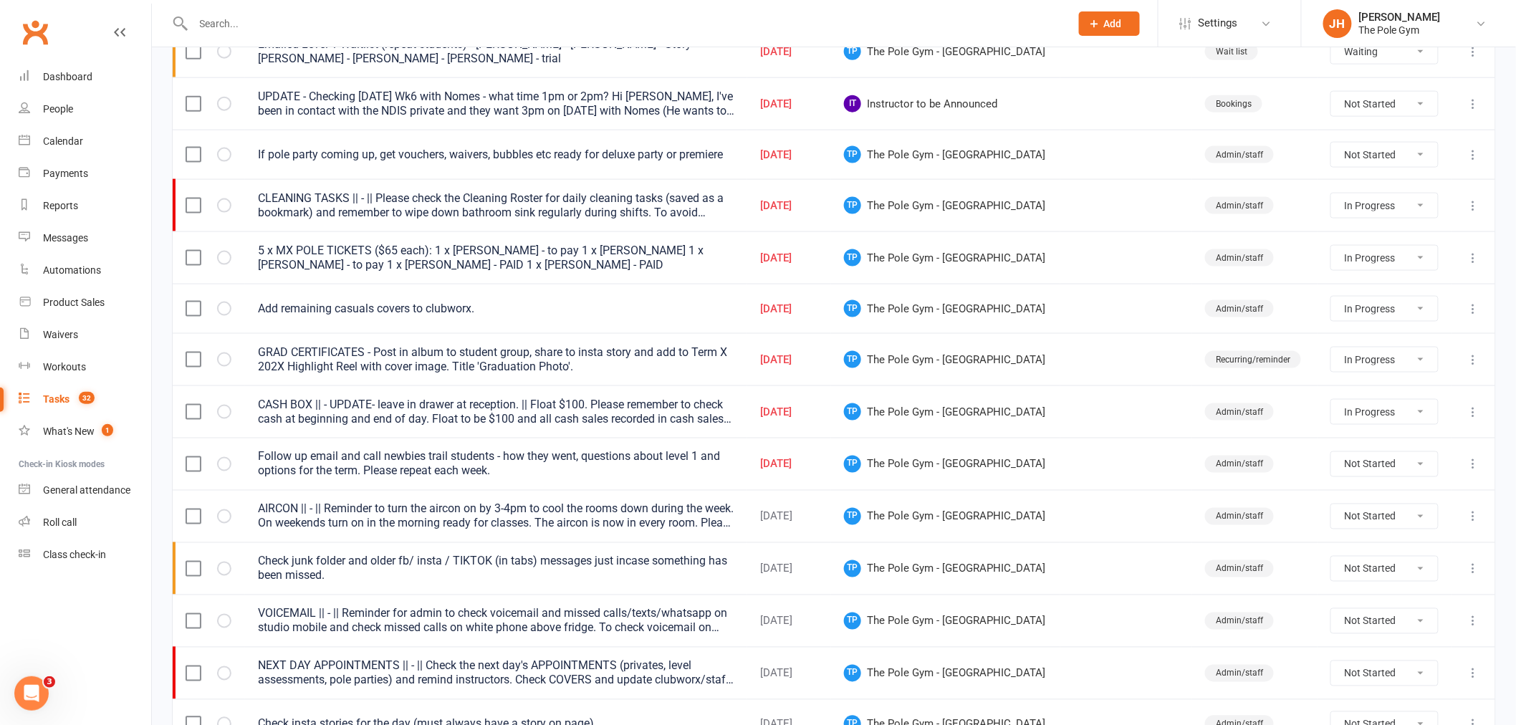
select select "started"
select select "waiting"
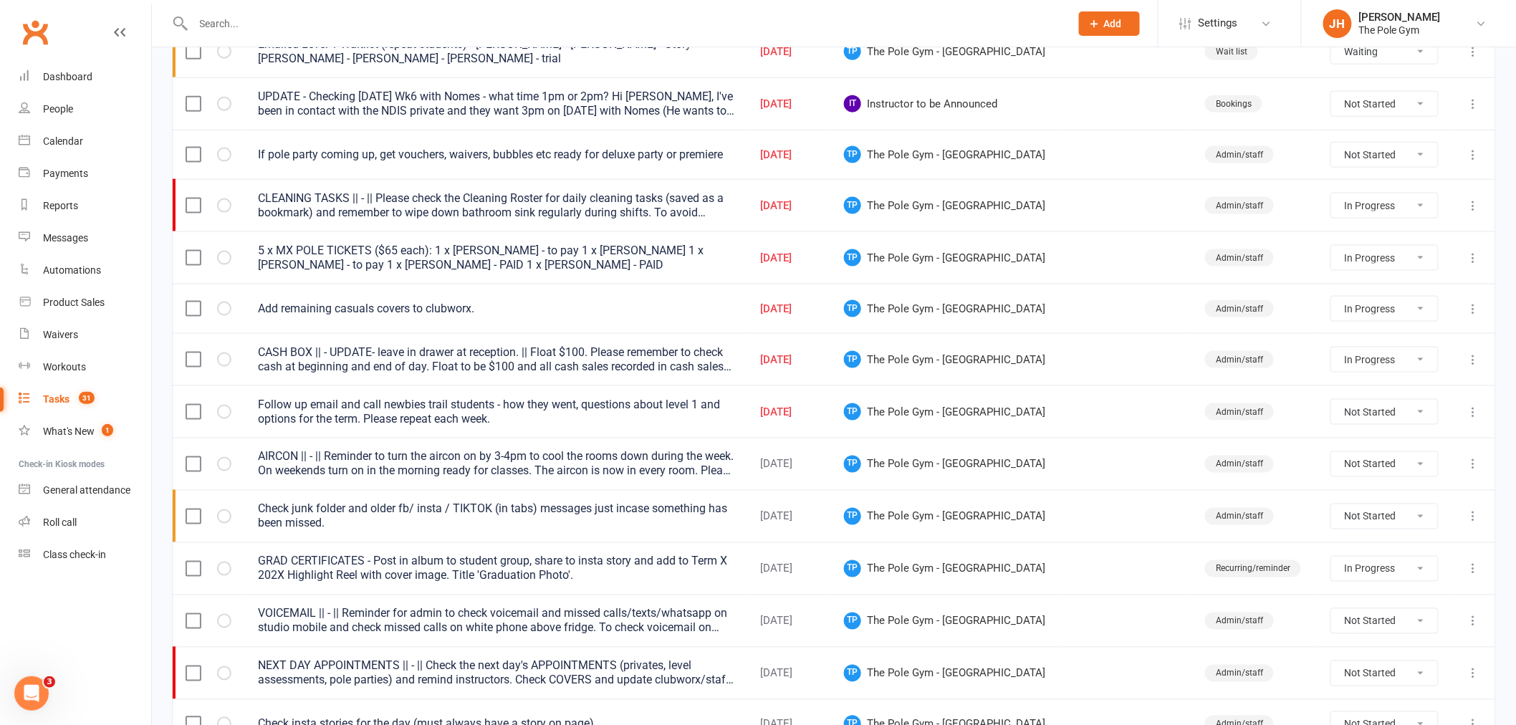
click at [1472, 358] on icon at bounding box center [1473, 359] width 14 height 14
click at [1380, 423] on link "Edit" at bounding box center [1399, 419] width 142 height 29
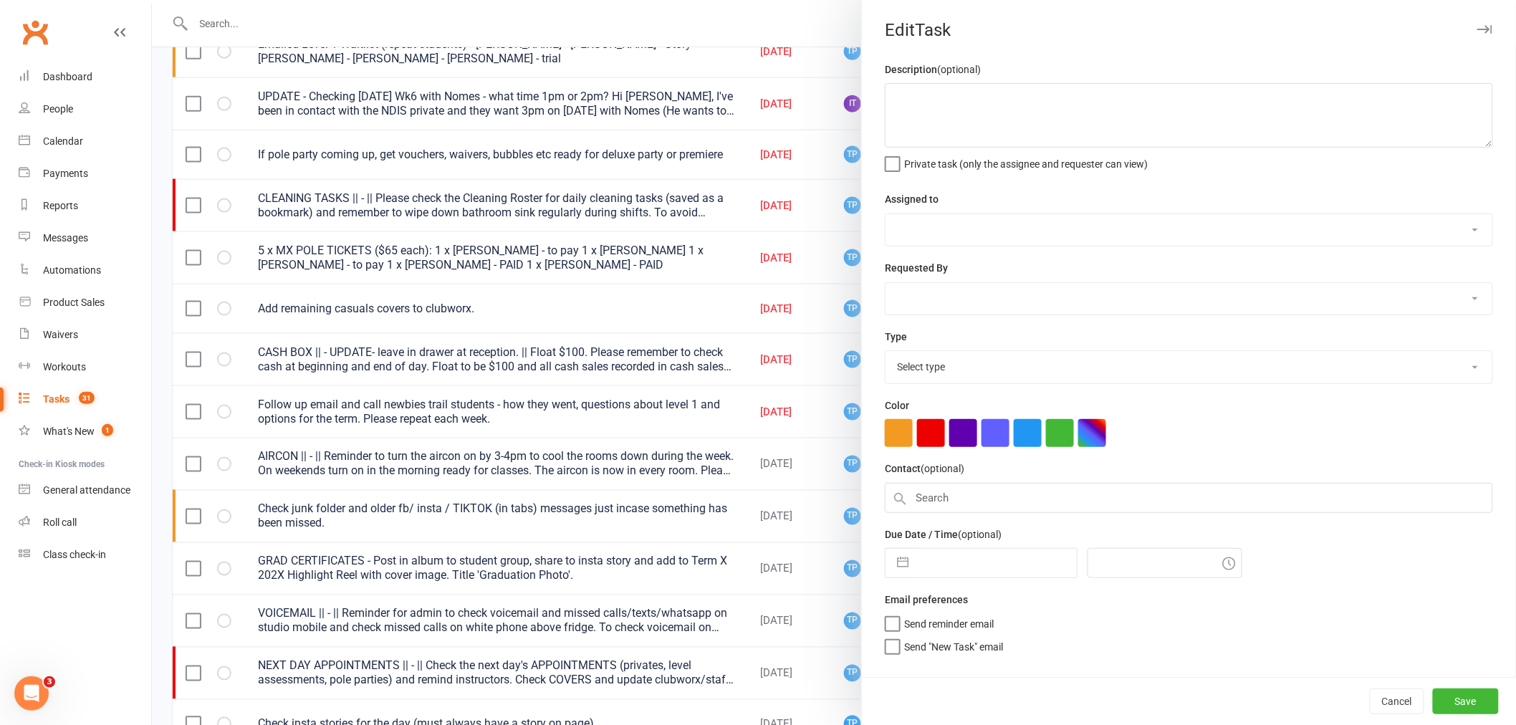
type textarea "CASH BOX || - UPDATE- leave in drawer at reception. || Float $100. Please remem…"
select select "33291"
select select "32541"
type input "[DATE]"
type input "8:30pm"
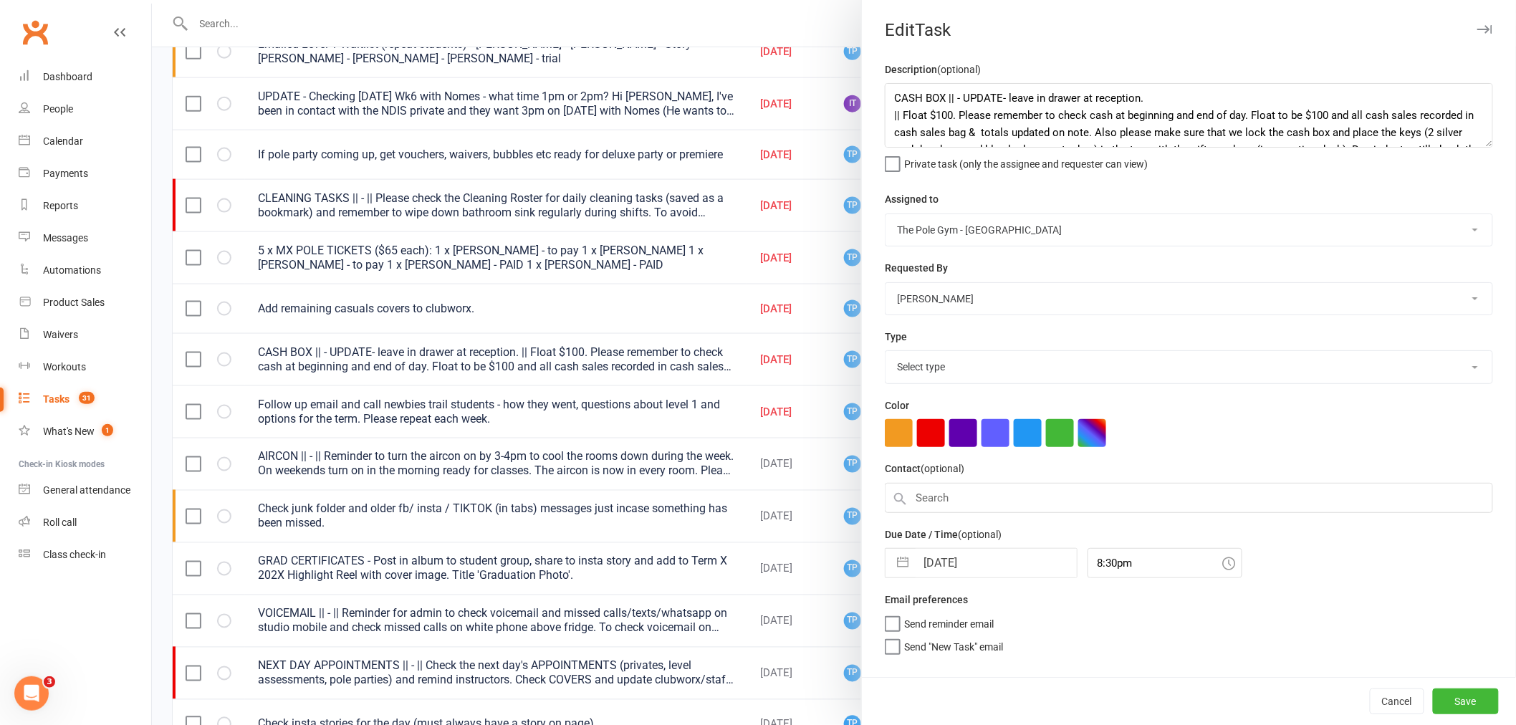
select select "18330"
click at [980, 557] on input "[DATE]" at bounding box center [995, 563] width 161 height 29
select select "7"
select select "2025"
select select "8"
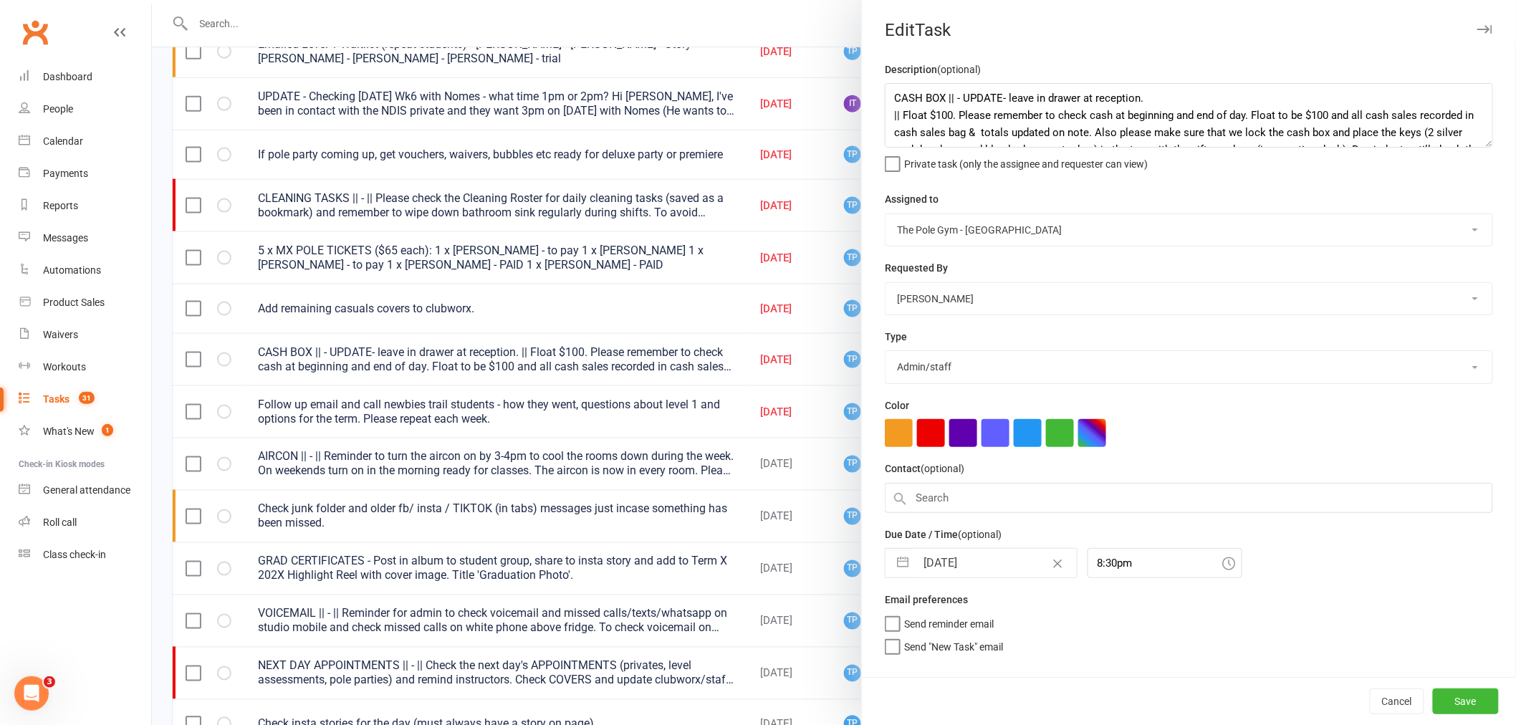
select select "2025"
select select "9"
select select "2025"
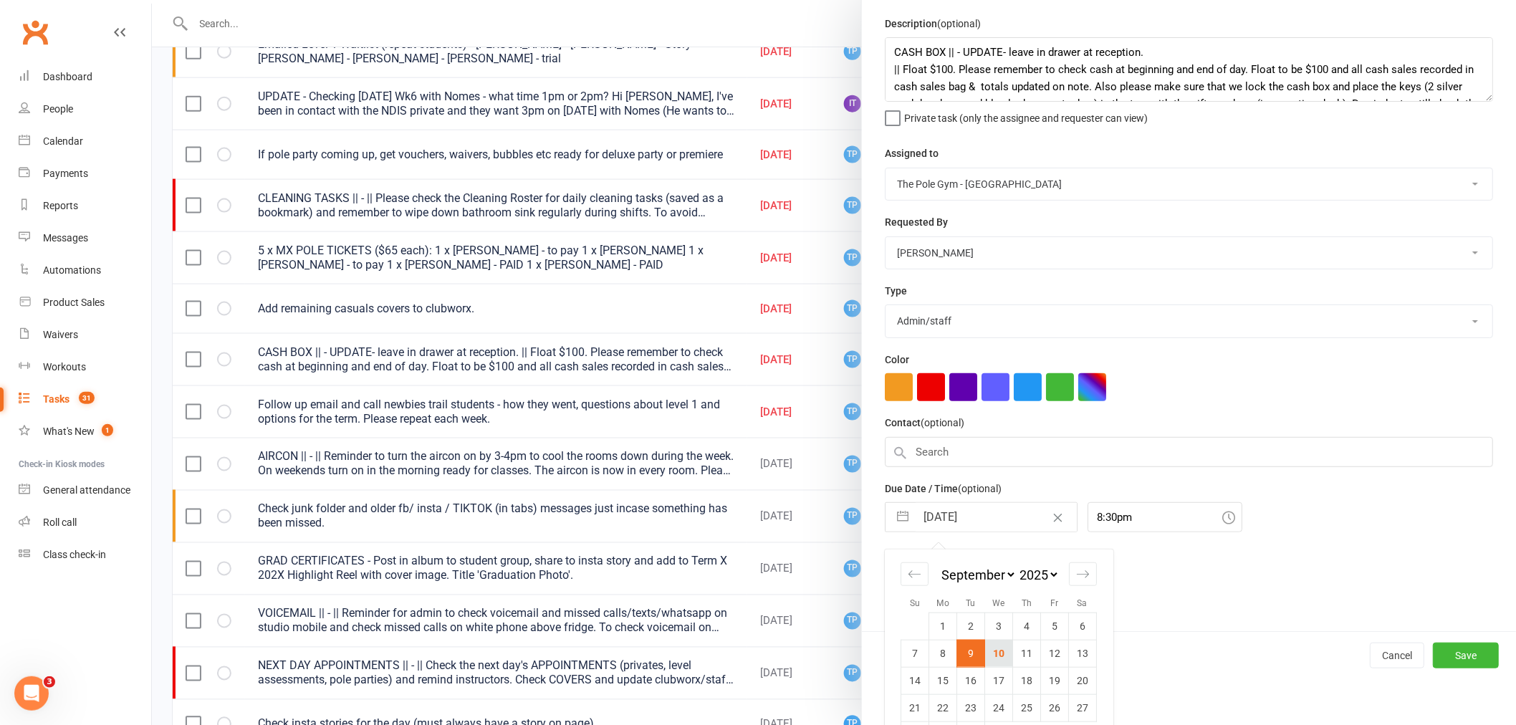
scroll to position [87, 0]
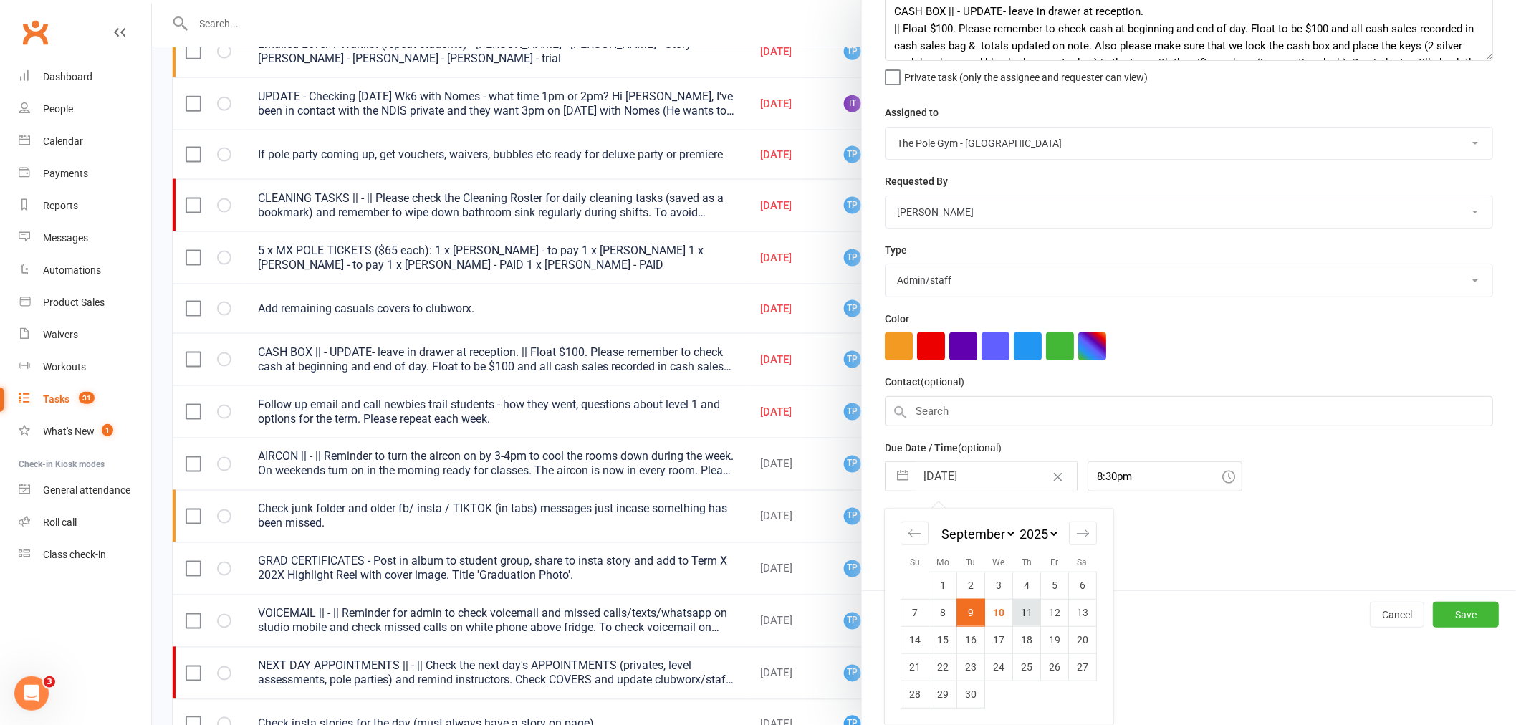
click at [1016, 613] on td "11" at bounding box center [1027, 612] width 28 height 27
type input "[DATE]"
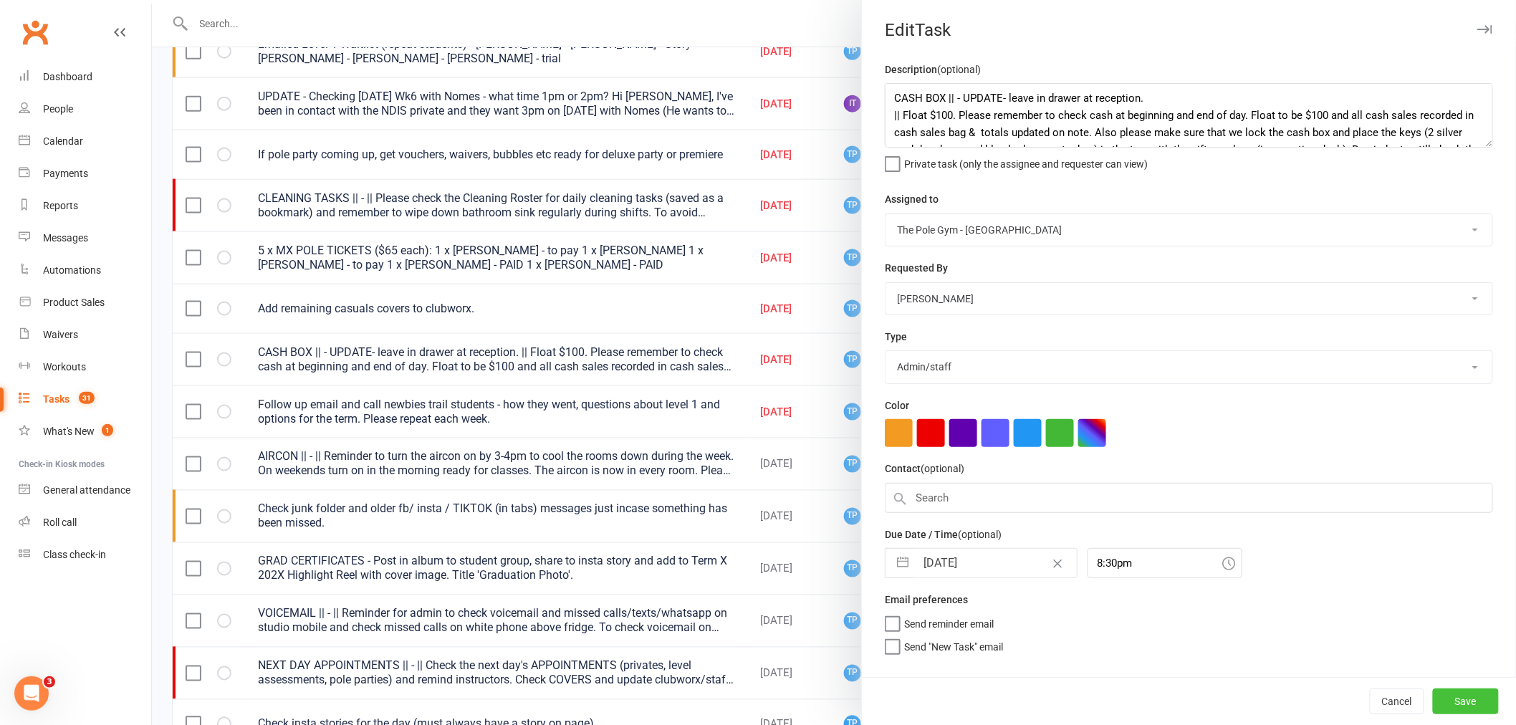
click at [1459, 706] on button "Save" at bounding box center [1466, 701] width 66 height 26
select select "started"
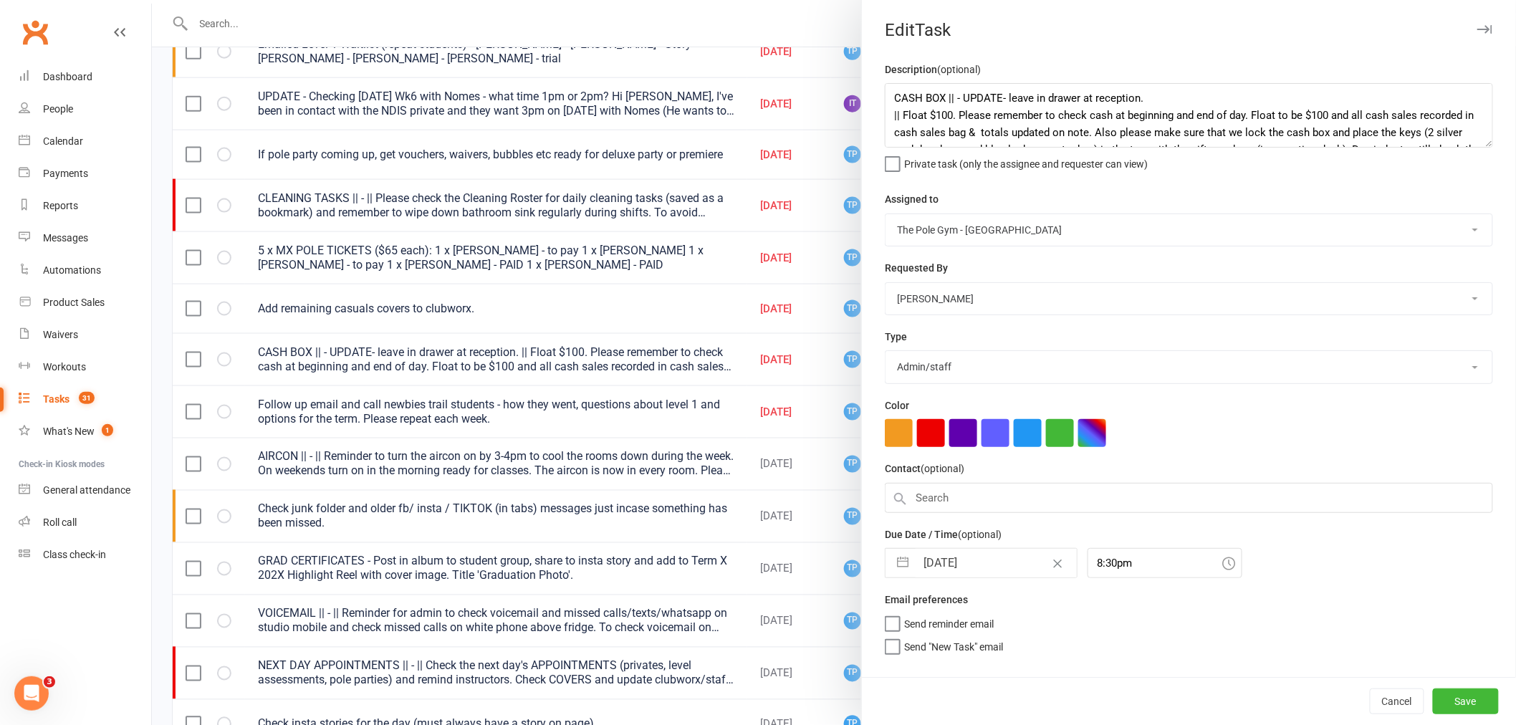
select select "started"
select select "waiting"
select select "started"
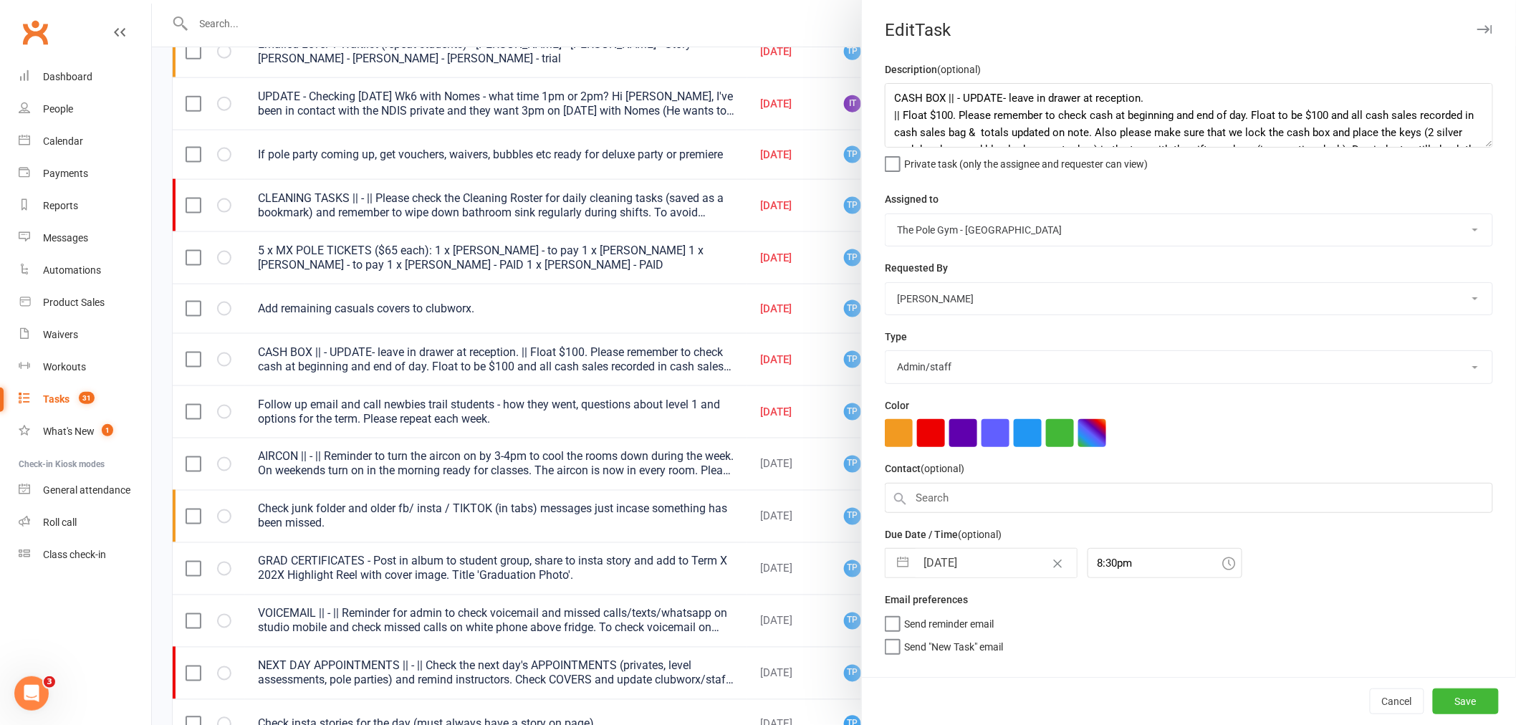
select select "started"
select select "waiting"
select select "started"
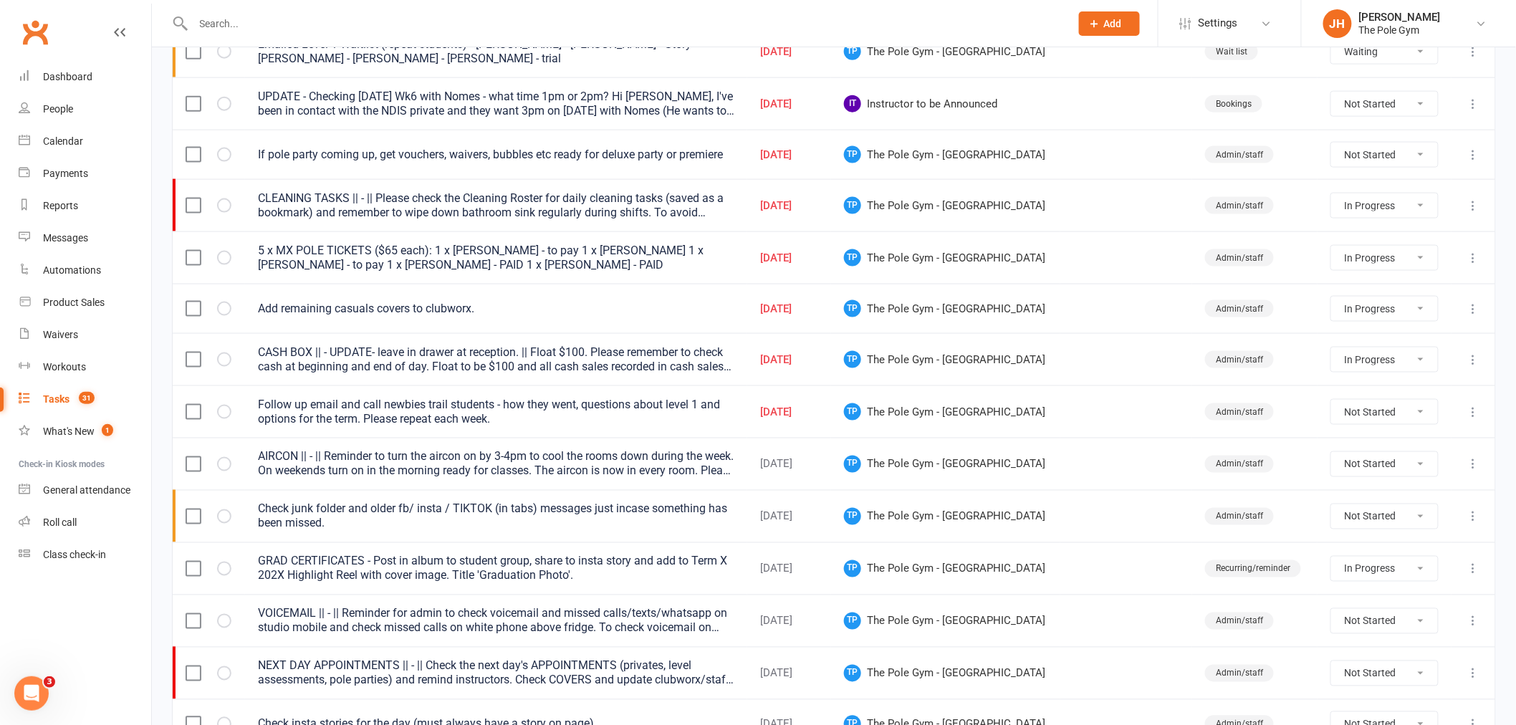
select select "started"
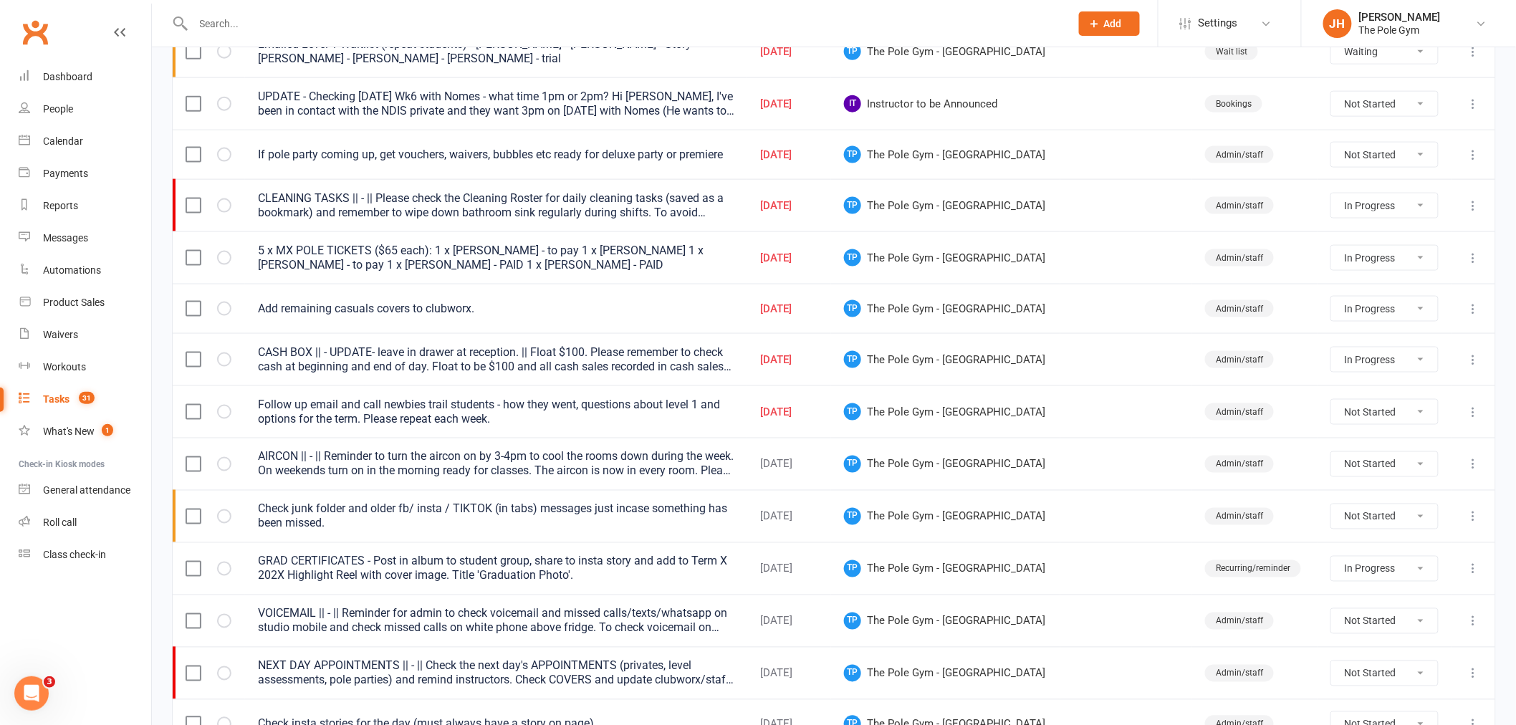
select select "started"
select select "waiting"
select select "started"
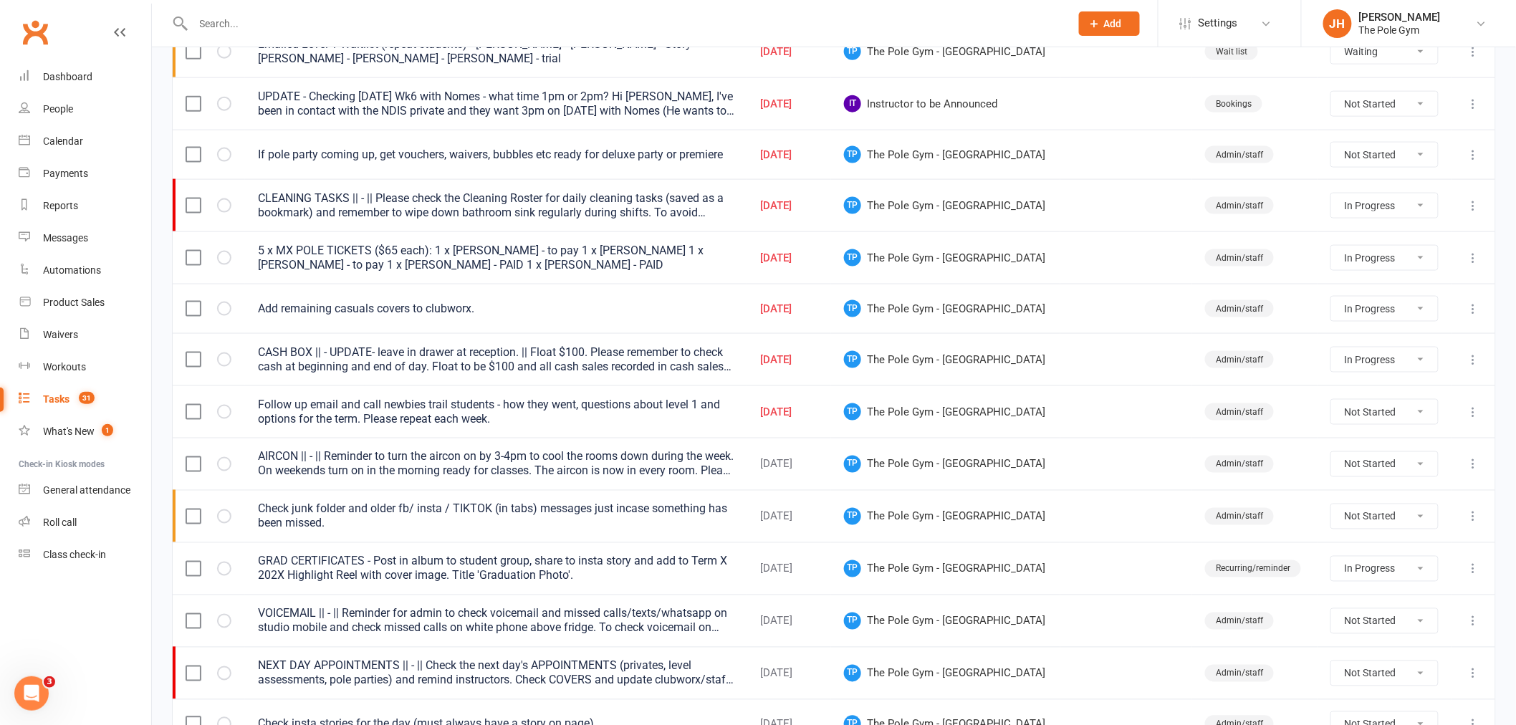
select select "started"
select select "waiting"
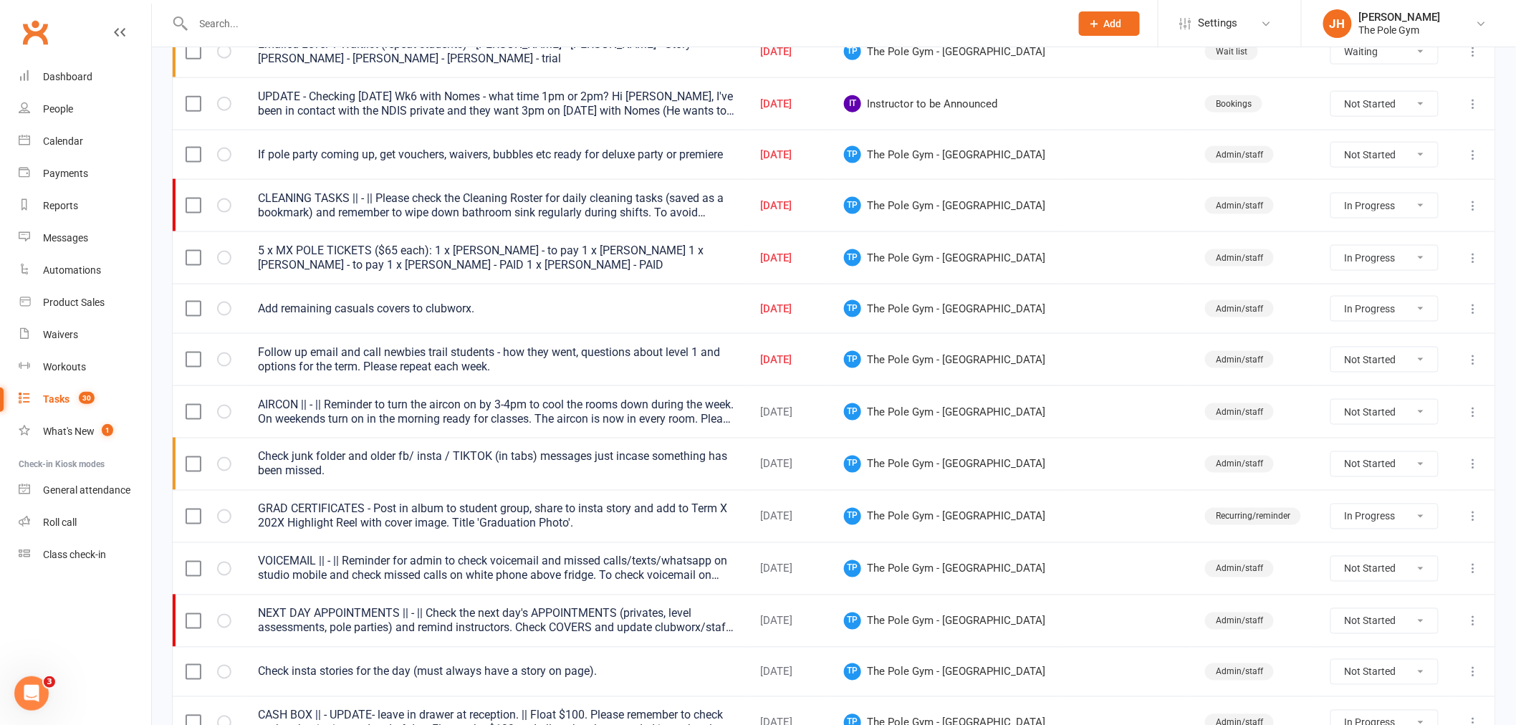
click at [1464, 206] on div at bounding box center [1473, 205] width 18 height 17
click at [1472, 206] on icon at bounding box center [1473, 205] width 14 height 14
click at [1358, 269] on link "Edit" at bounding box center [1399, 265] width 142 height 29
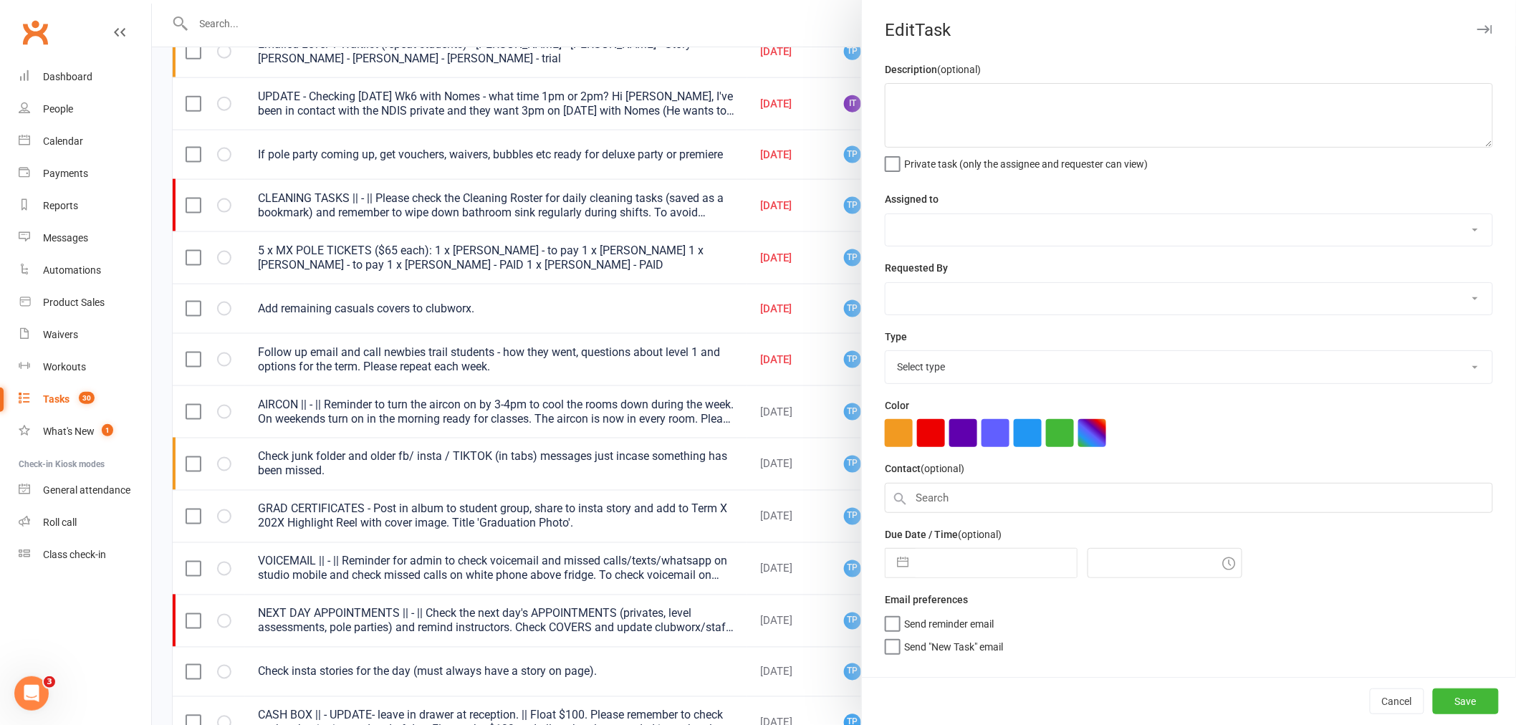
type textarea "CLEANING TASKS || - || Please check the Cleaning Roster for daily cleaning task…"
select select "33291"
select select "32541"
type input "[DATE]"
type input "7:00pm"
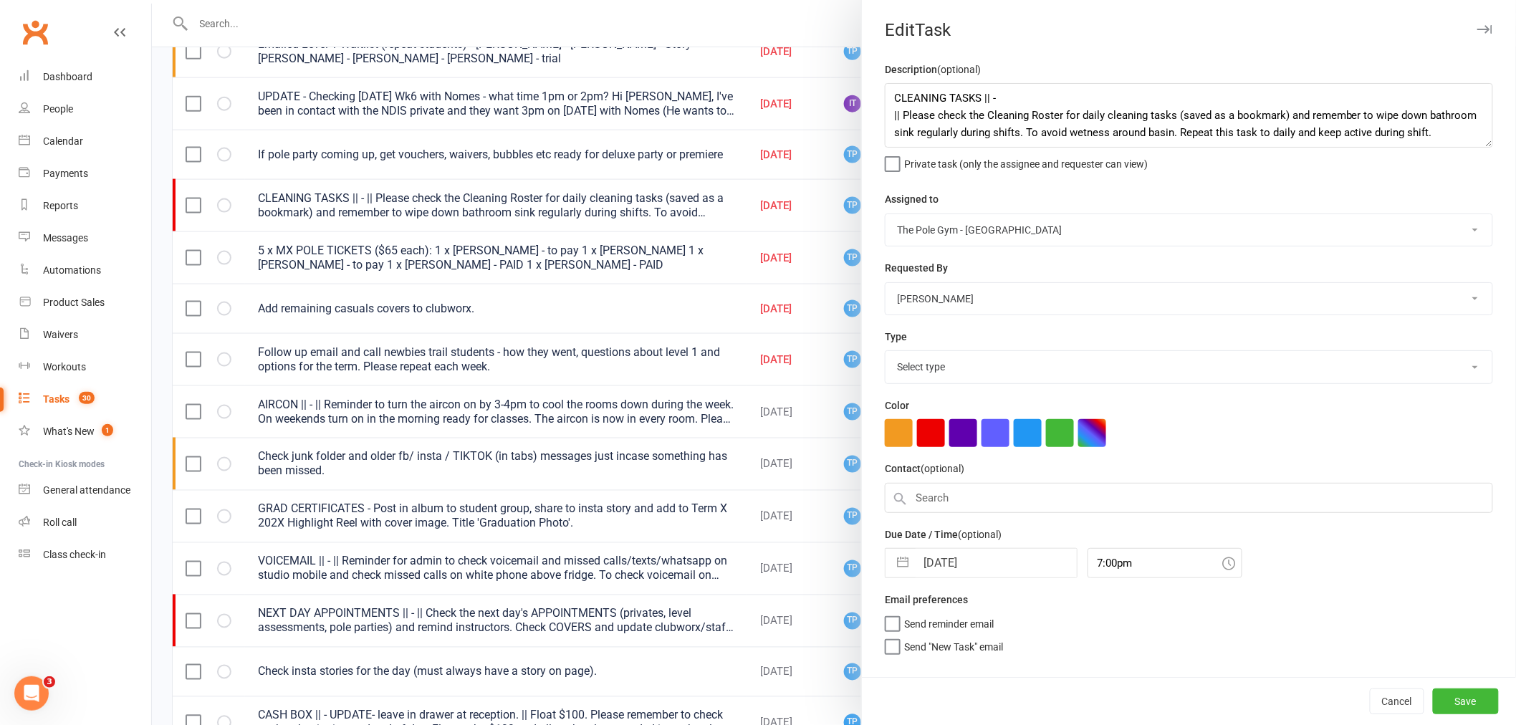
select select "18330"
click at [980, 557] on input "[DATE]" at bounding box center [995, 563] width 161 height 29
select select "7"
select select "2025"
select select "8"
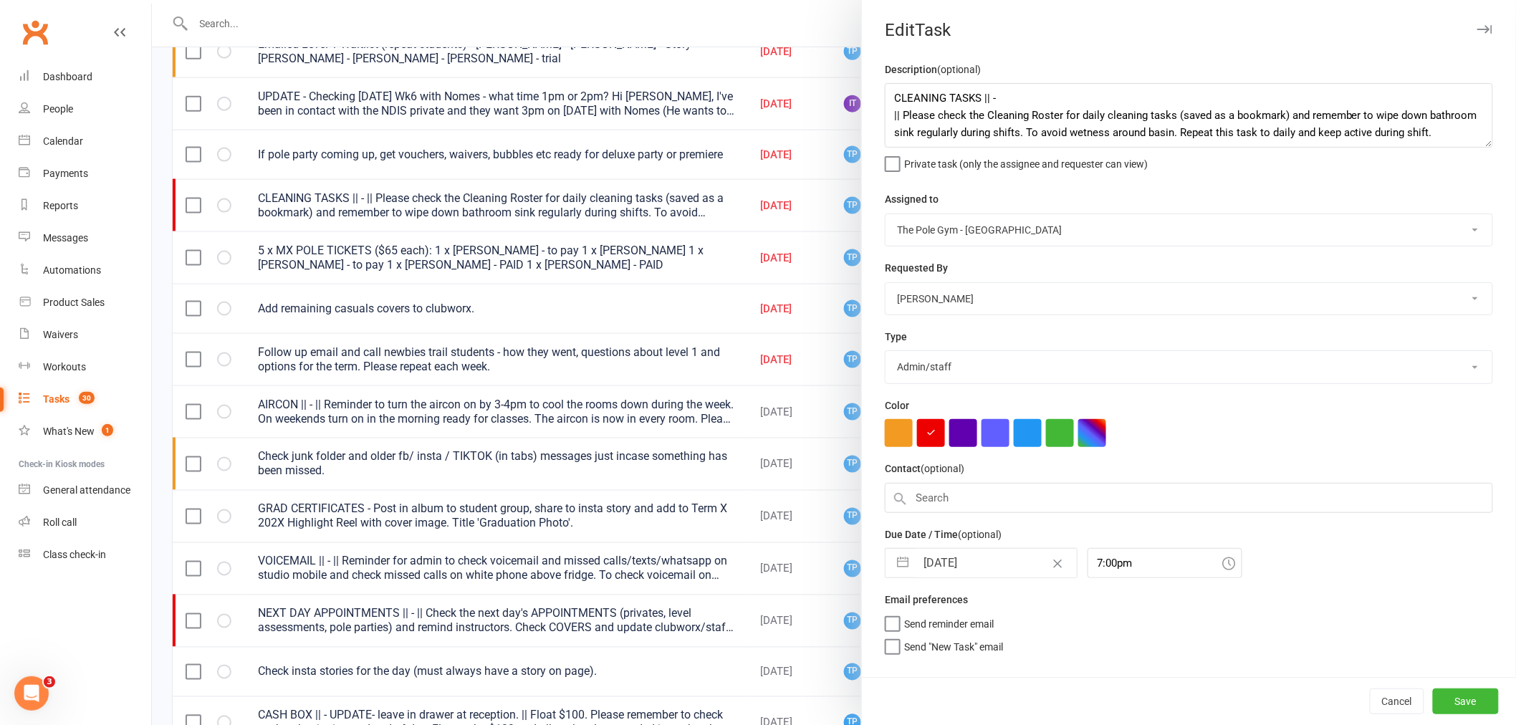
select select "2025"
select select "9"
select select "2025"
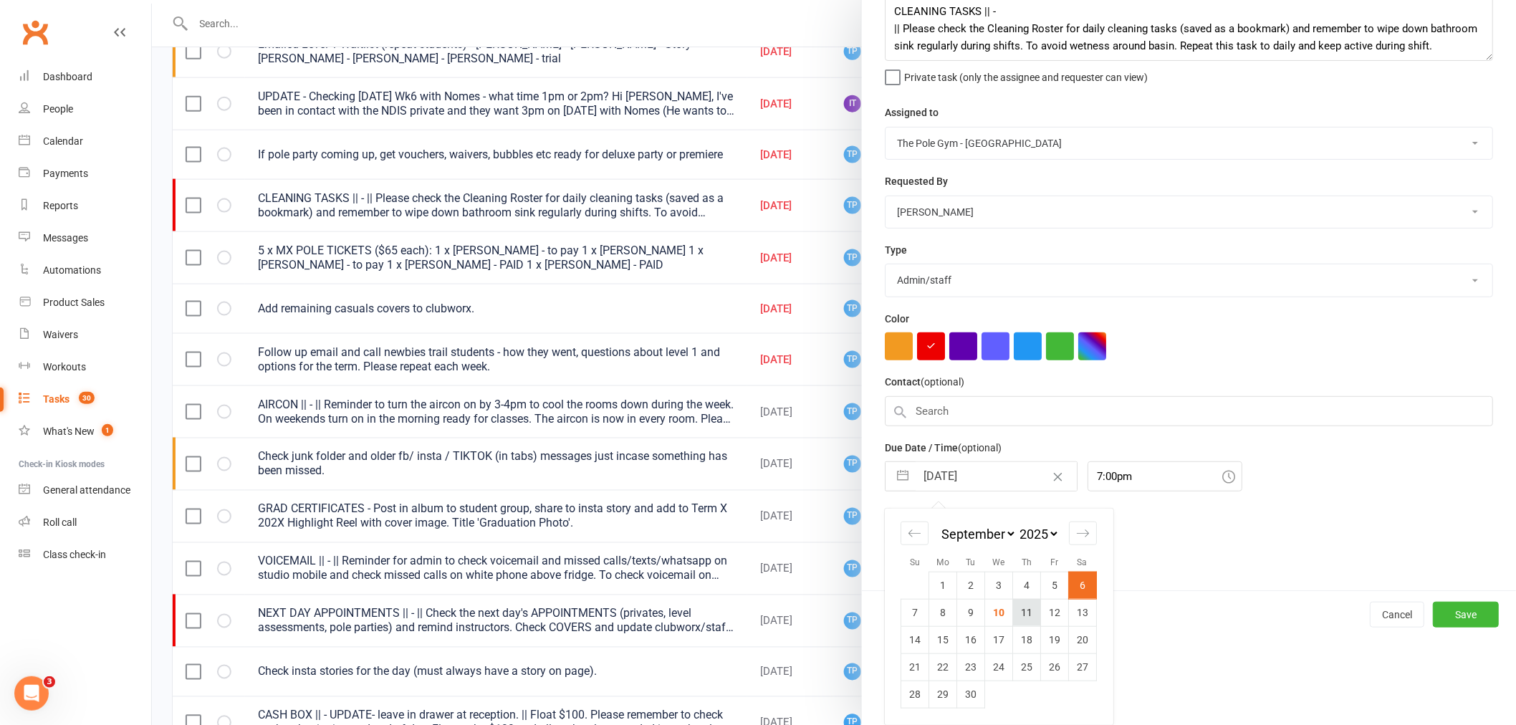
click at [1019, 612] on td "11" at bounding box center [1027, 612] width 28 height 27
type input "[DATE]"
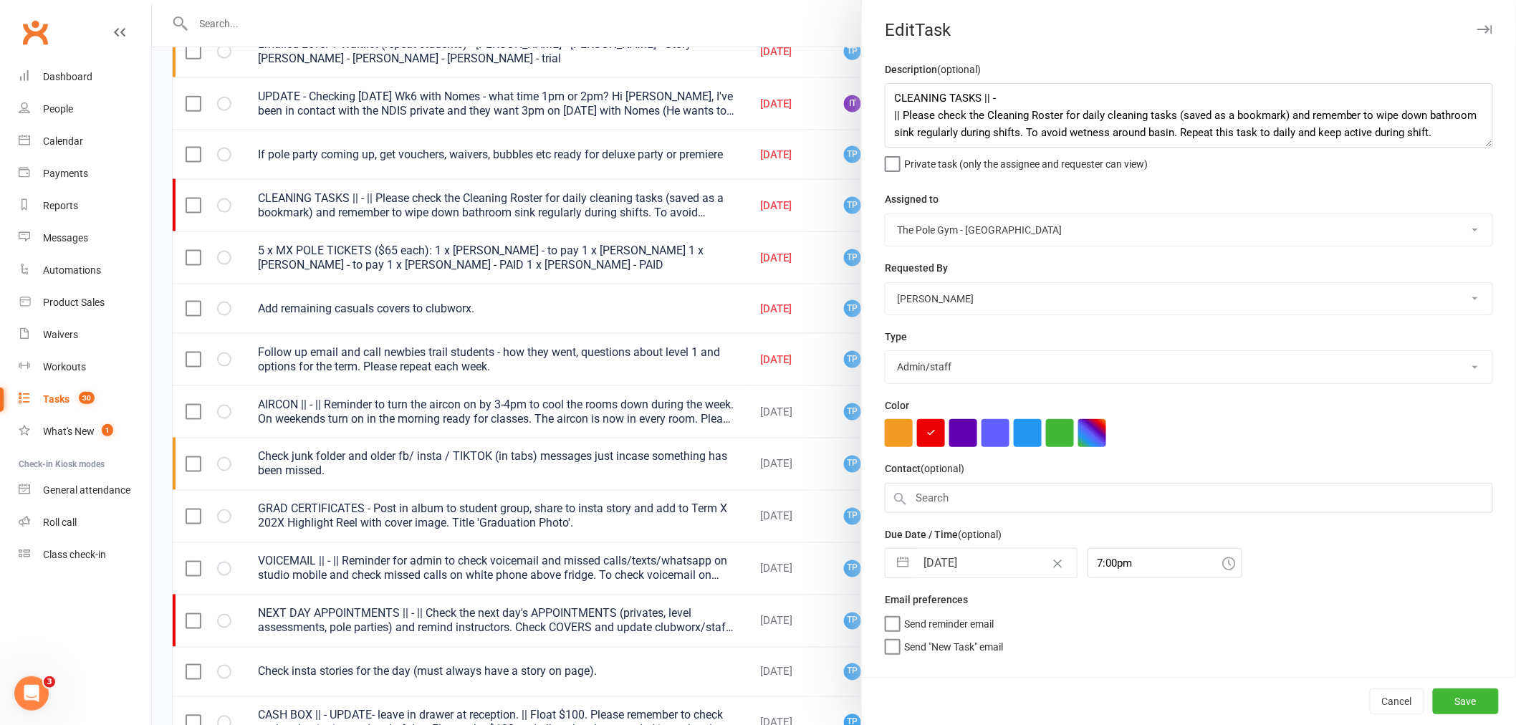
click at [1435, 686] on div "Cancel Save" at bounding box center [1189, 701] width 654 height 48
click at [1442, 699] on button "Save" at bounding box center [1466, 701] width 66 height 26
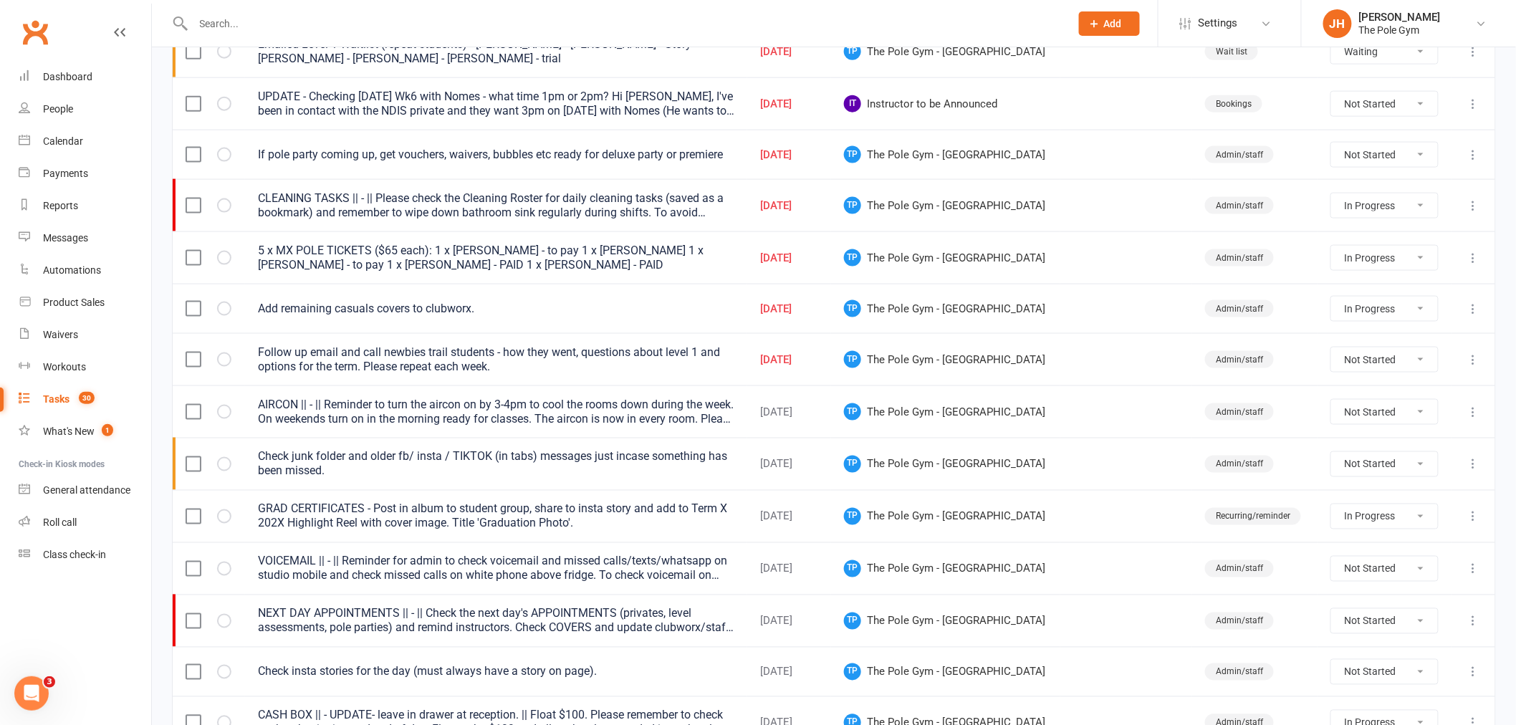
select select "started"
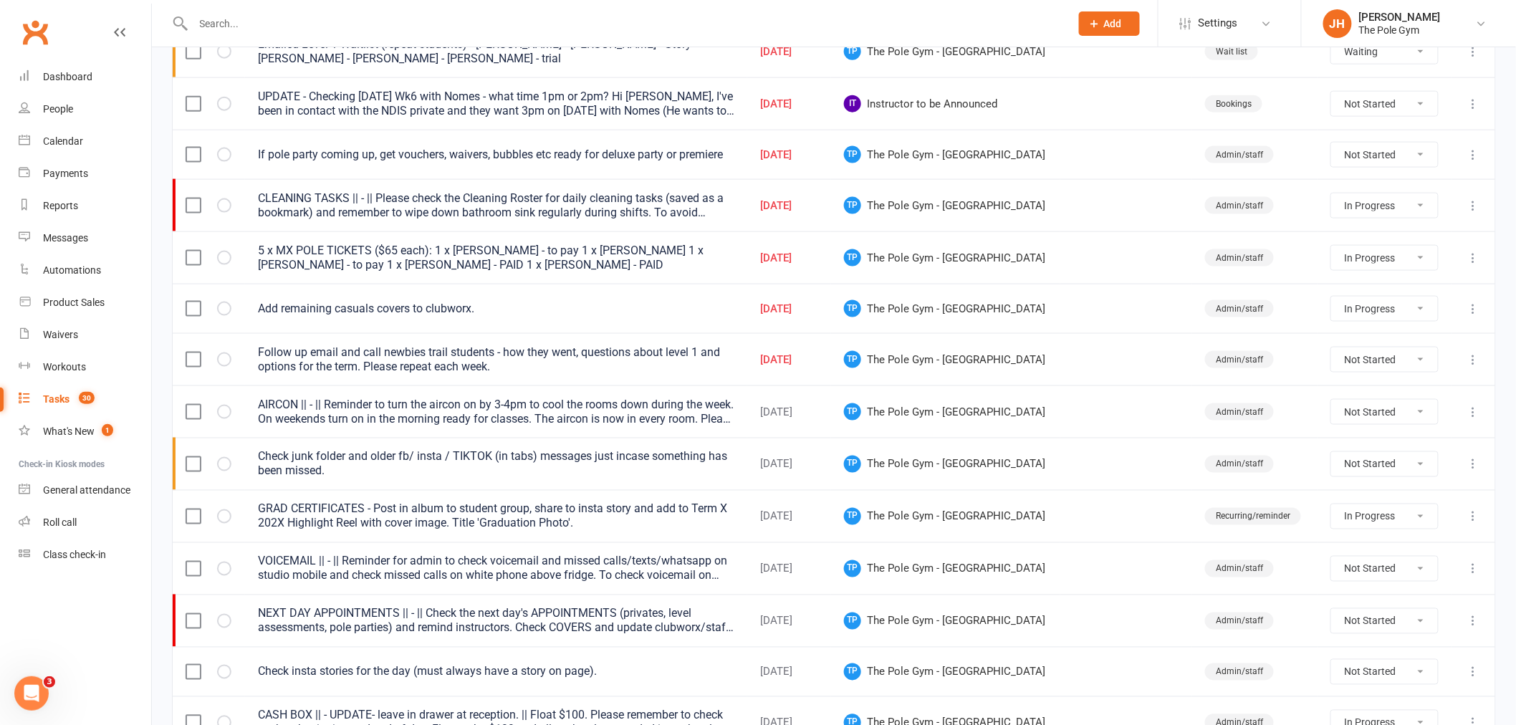
select select "started"
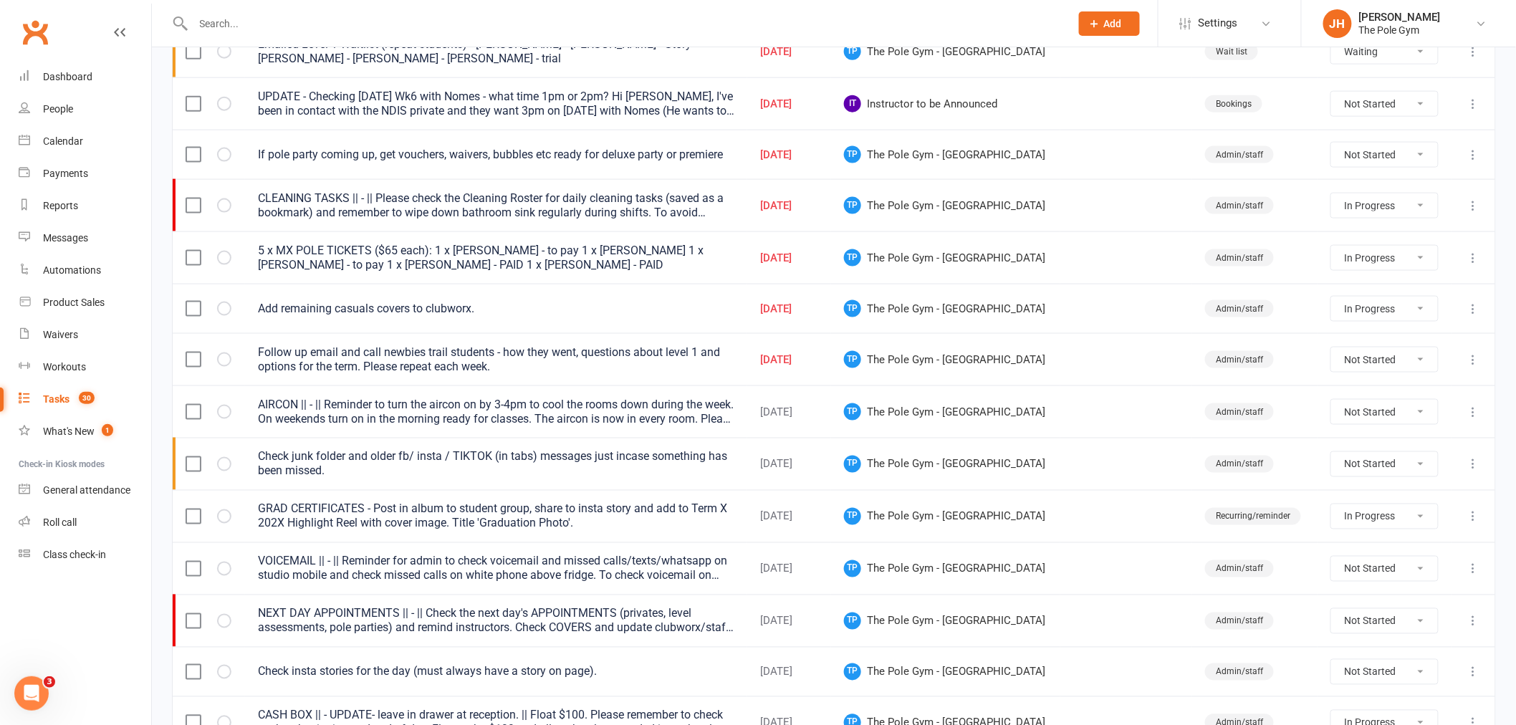
select select "waiting"
select select "started"
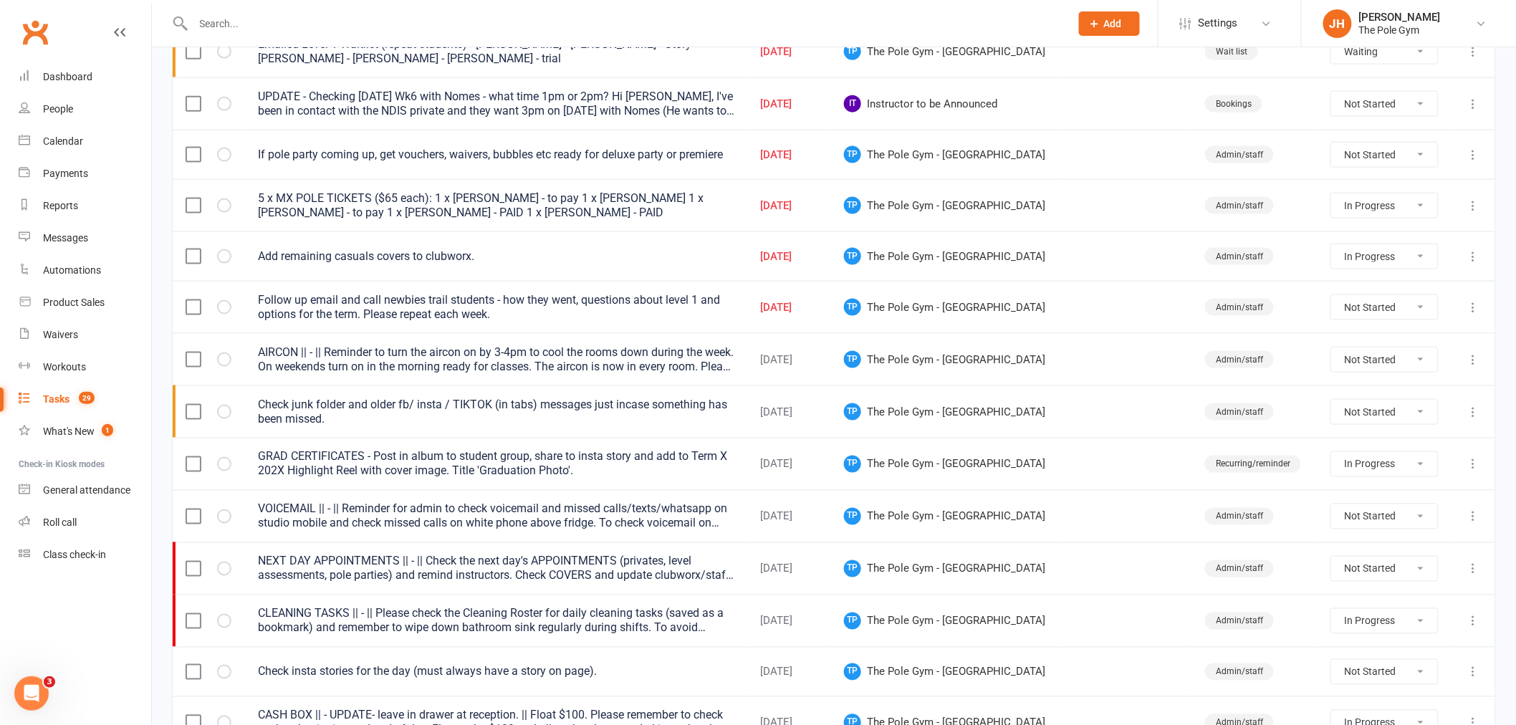
click at [1473, 154] on icon at bounding box center [1473, 155] width 14 height 14
click at [1372, 212] on link "Edit" at bounding box center [1399, 213] width 142 height 29
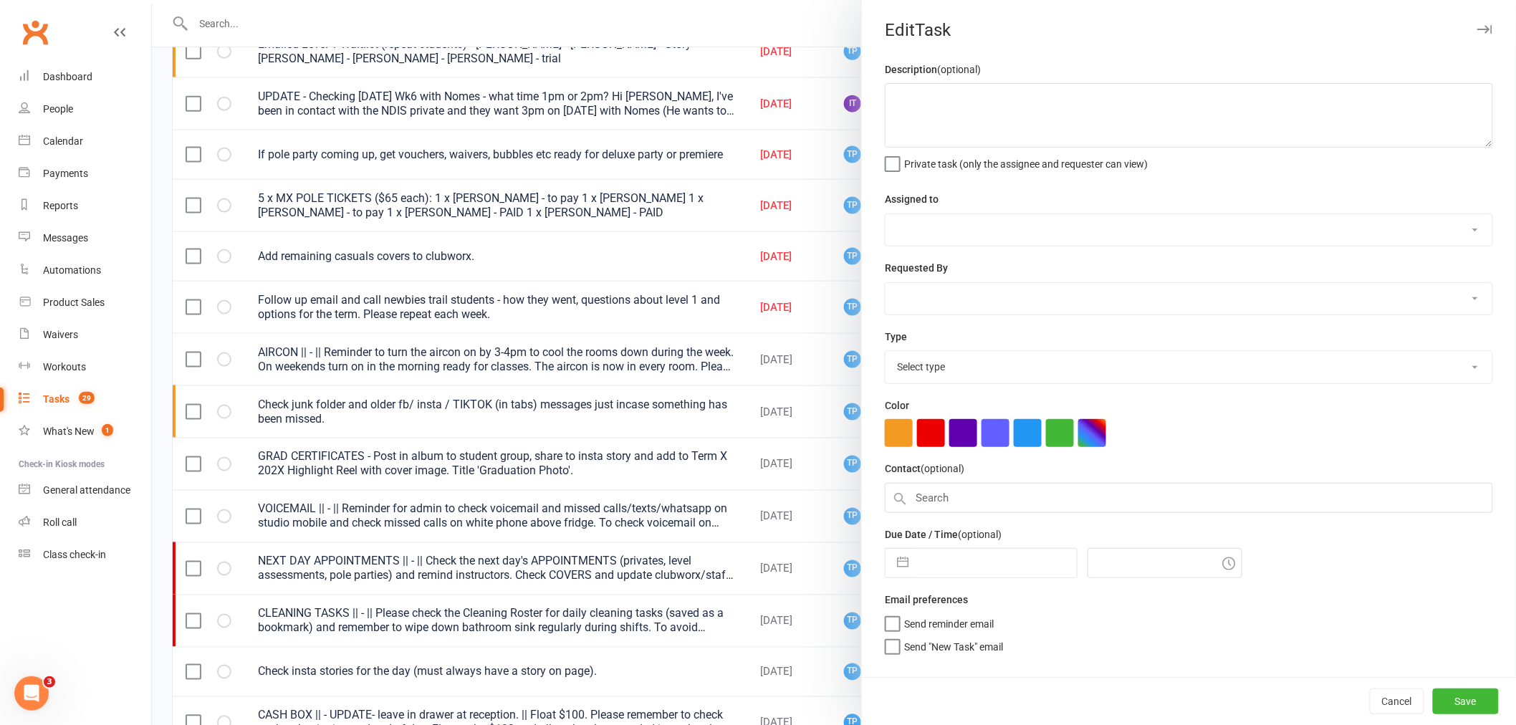
type textarea "If pole party coming up, get vouchers, waivers, bubbles etc ready for deluxe pa…"
select select "33291"
select select "32541"
type input "[DATE]"
type input "2:00pm"
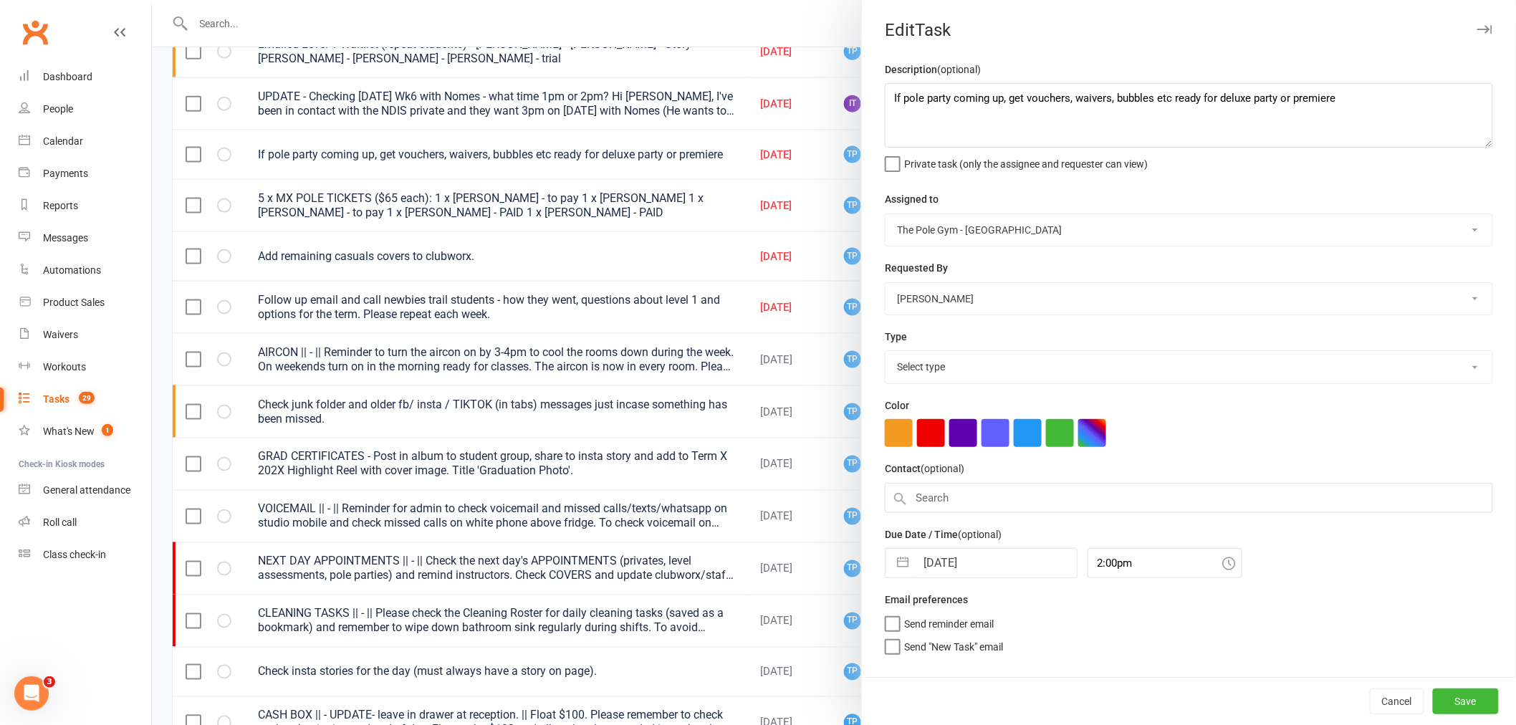
select select "18330"
click at [997, 567] on input "[DATE]" at bounding box center [995, 563] width 161 height 29
select select "7"
select select "2025"
select select "8"
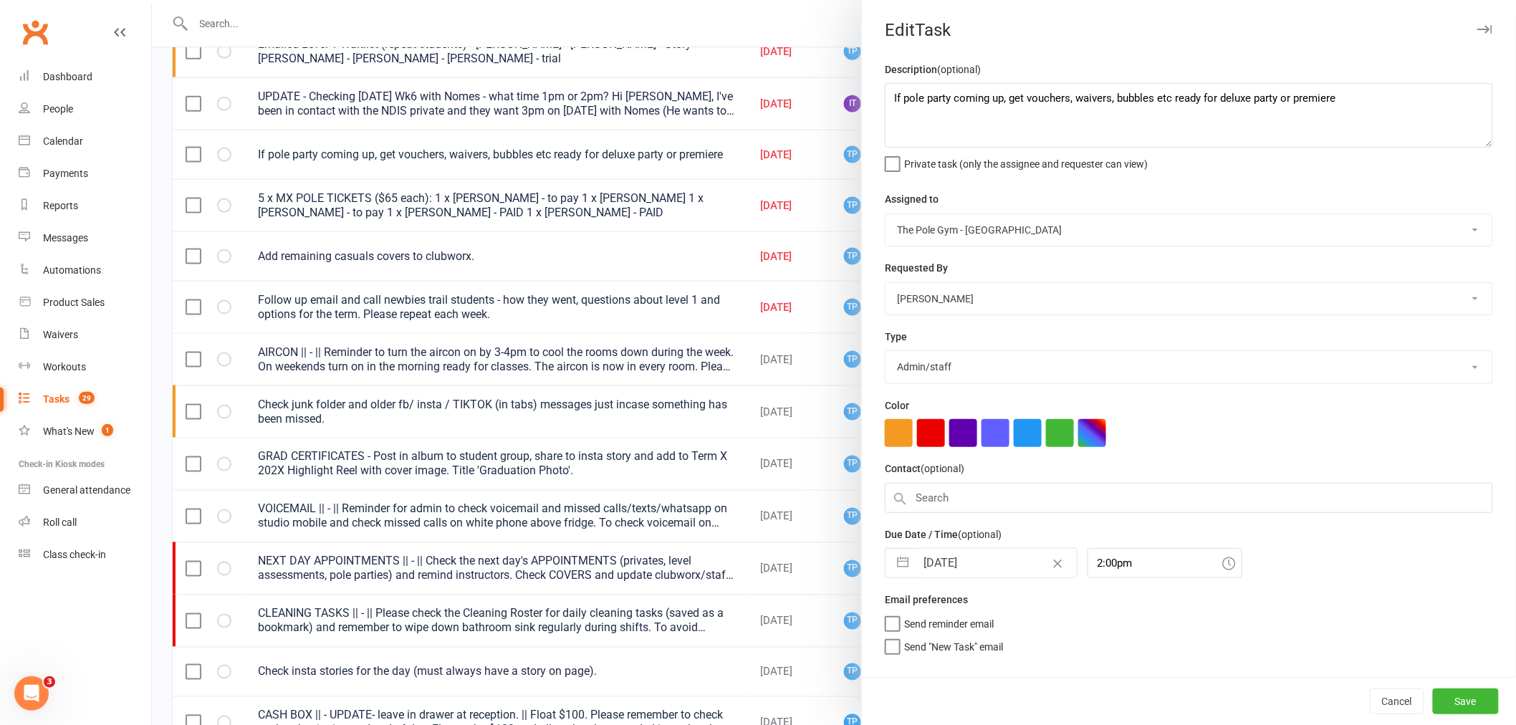
select select "2025"
select select "9"
select select "2025"
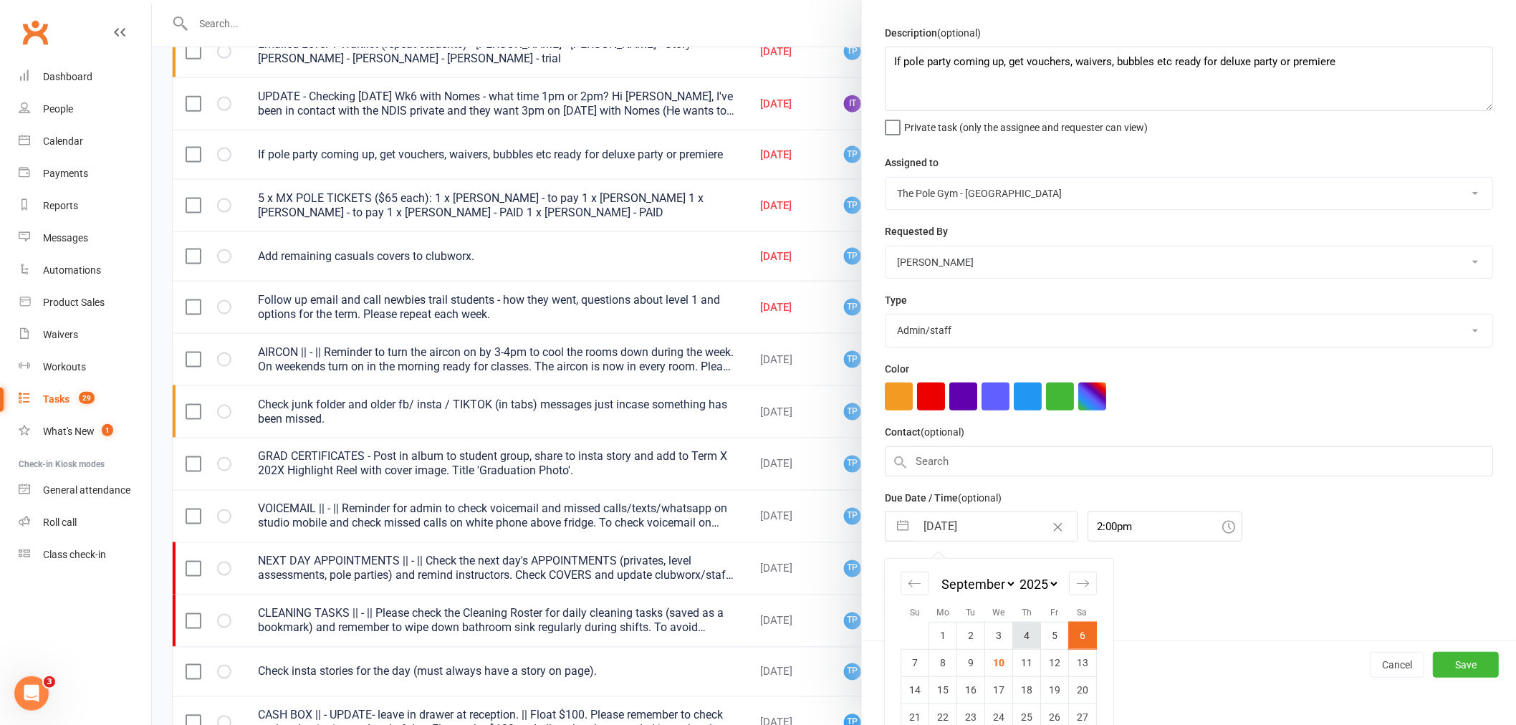
scroll to position [87, 0]
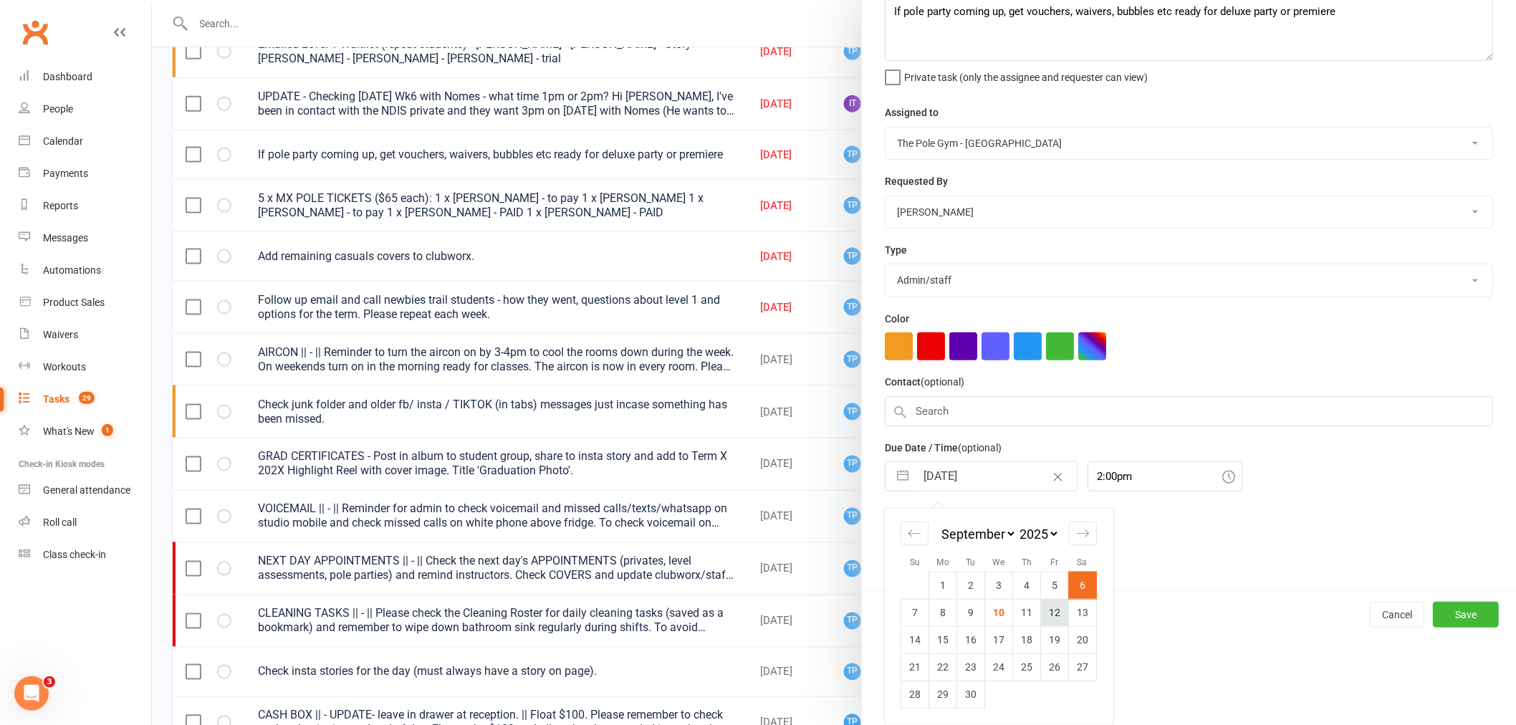
click at [1051, 613] on td "12" at bounding box center [1055, 612] width 28 height 27
type input "[DATE]"
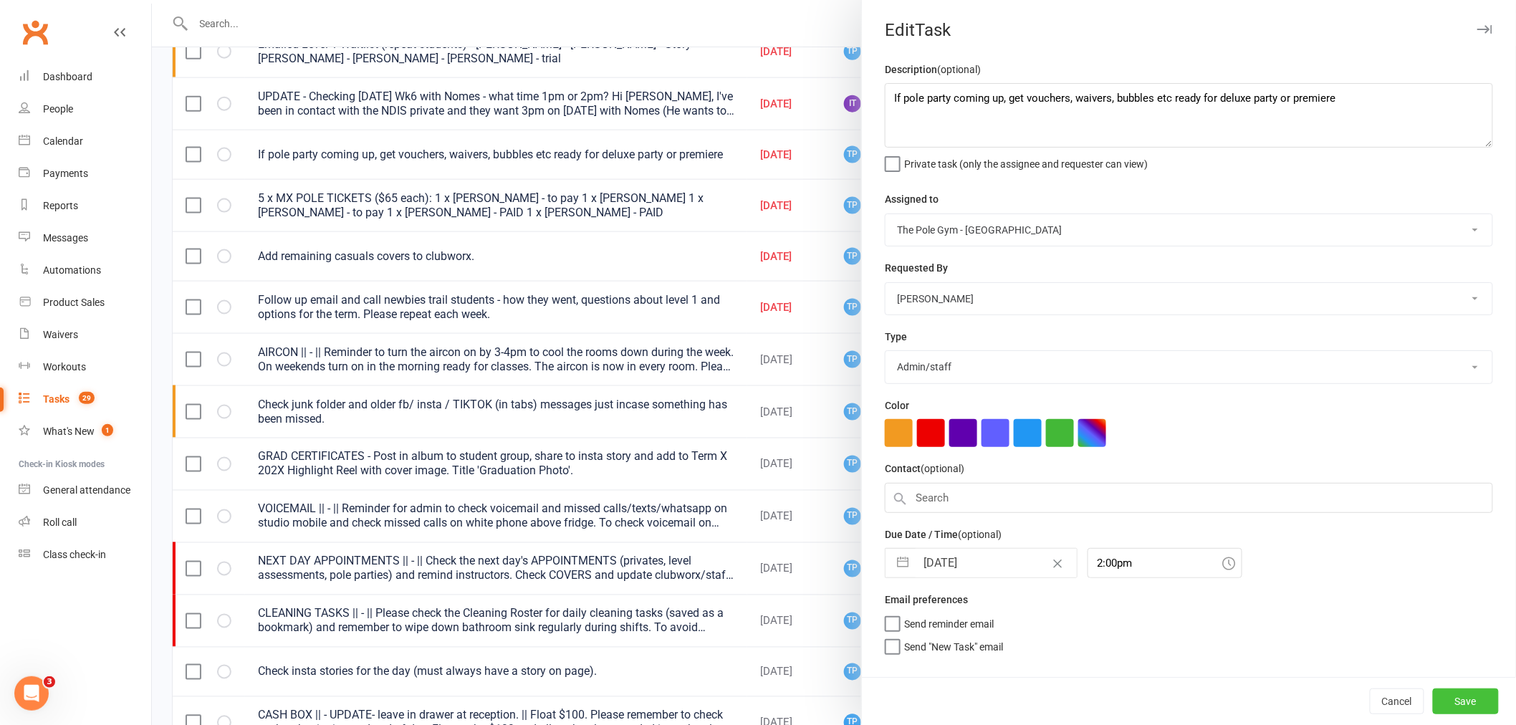
click at [1464, 698] on button "Save" at bounding box center [1466, 701] width 66 height 26
select select "started"
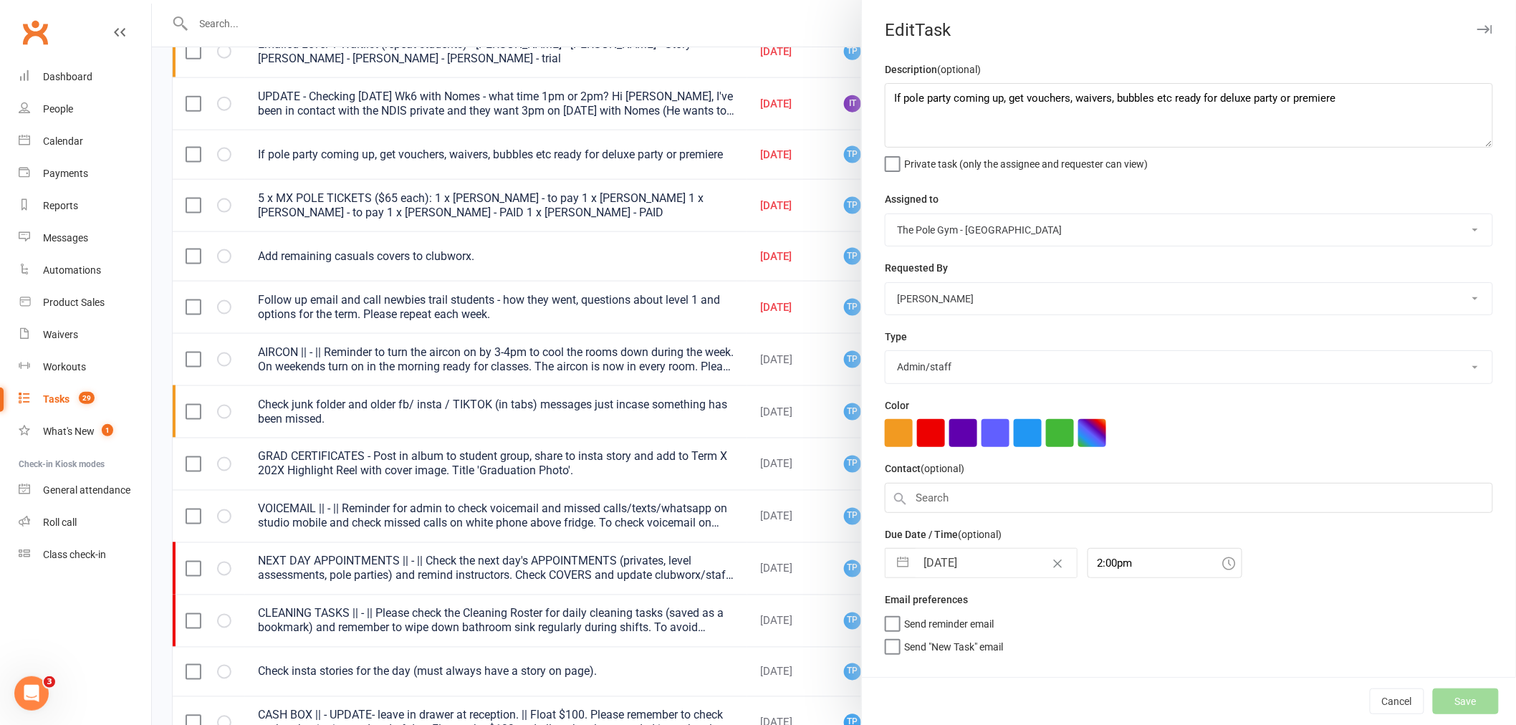
select select "started"
select select "waiting"
select select "started"
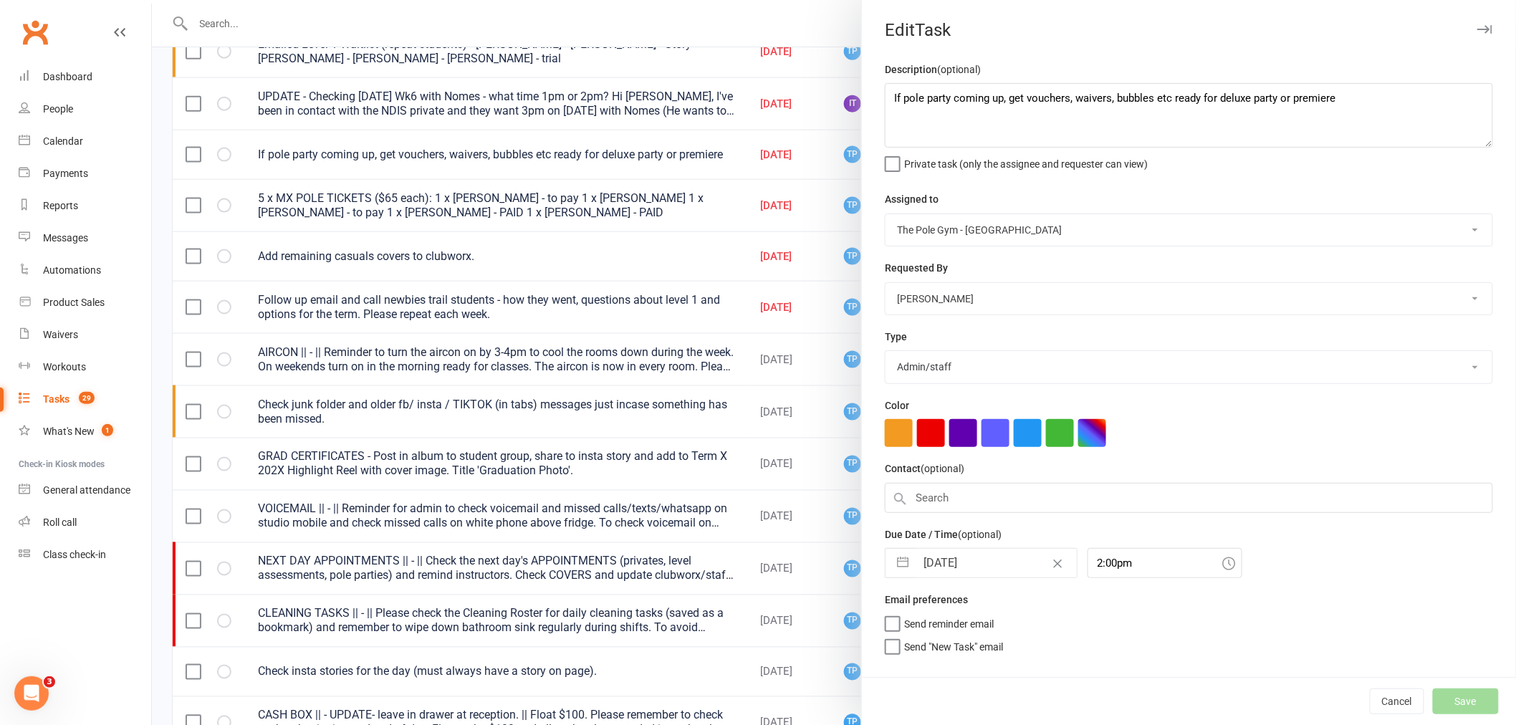
select select "started"
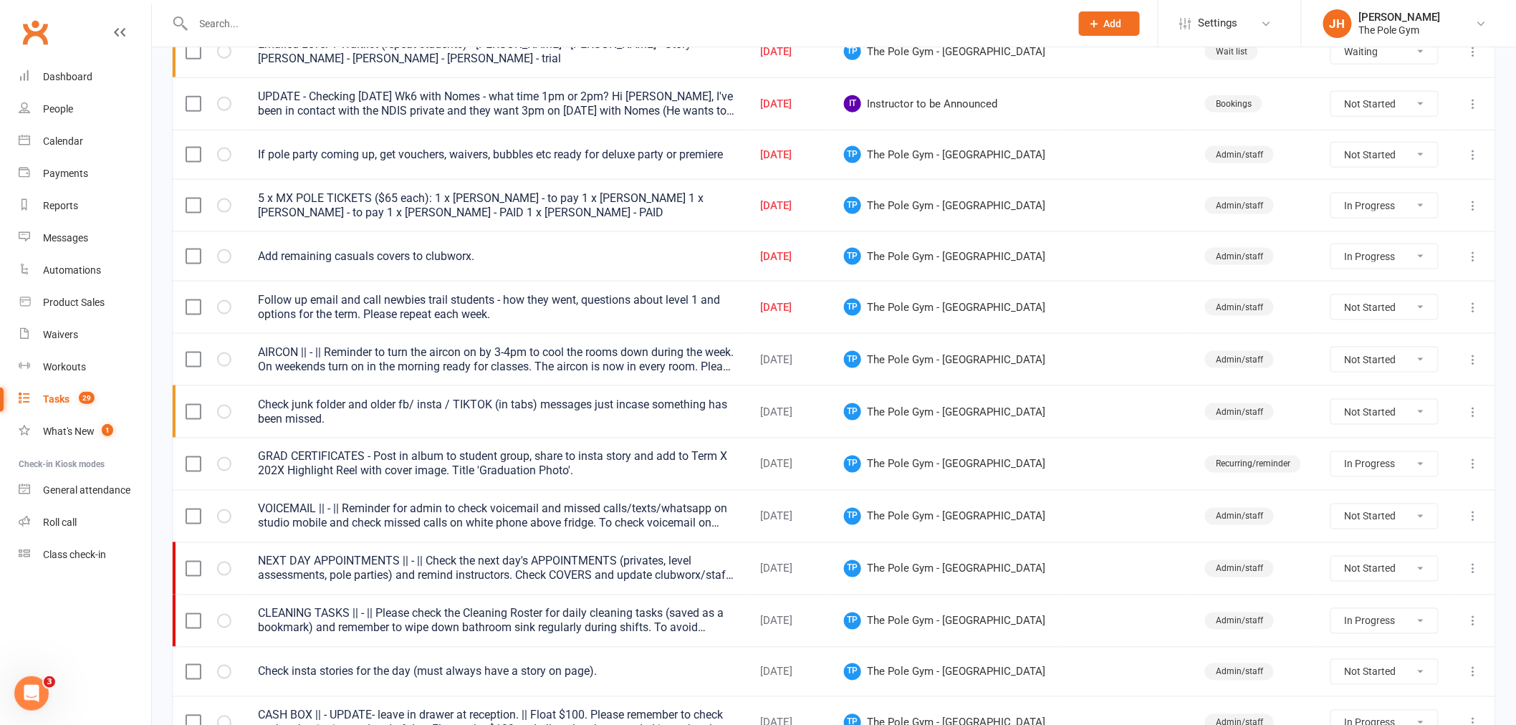
select select "started"
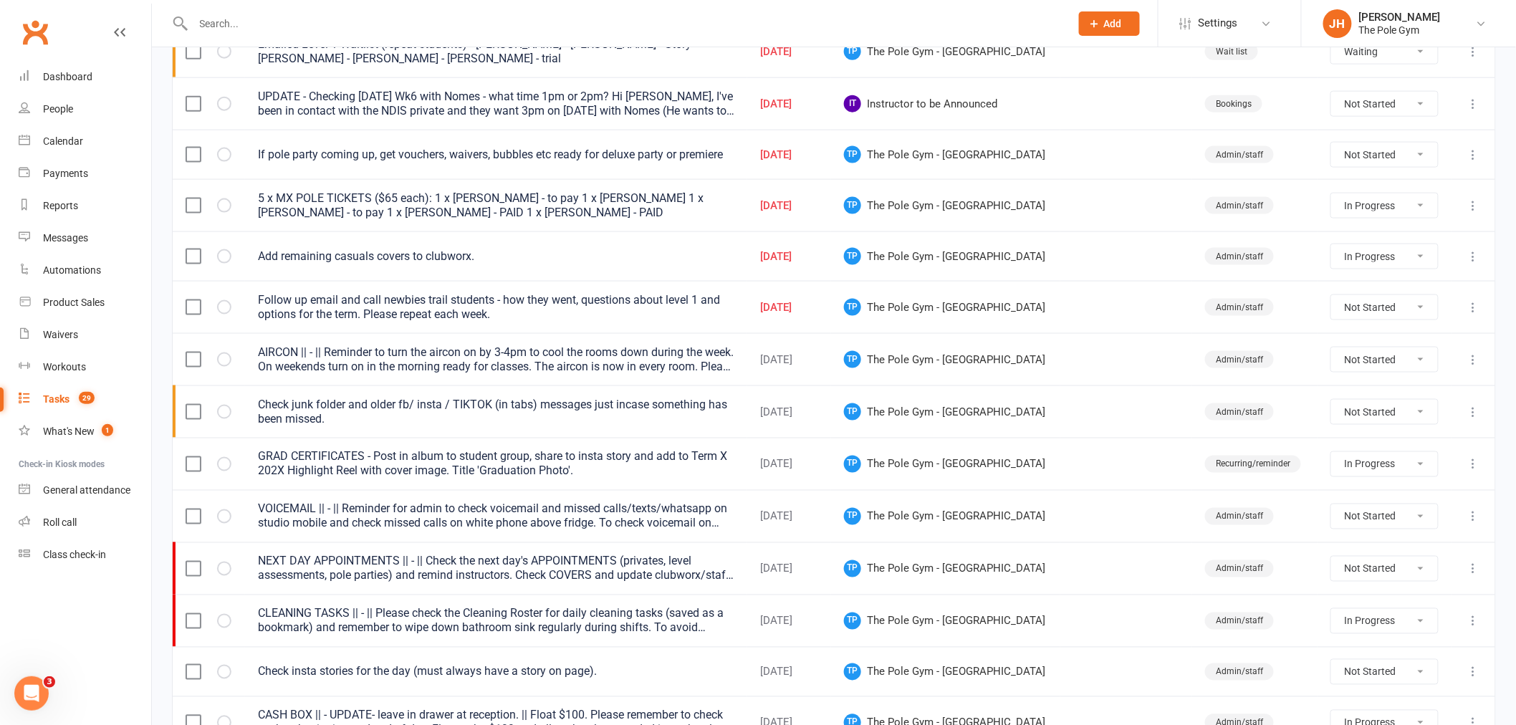
select select "waiting"
select select "started"
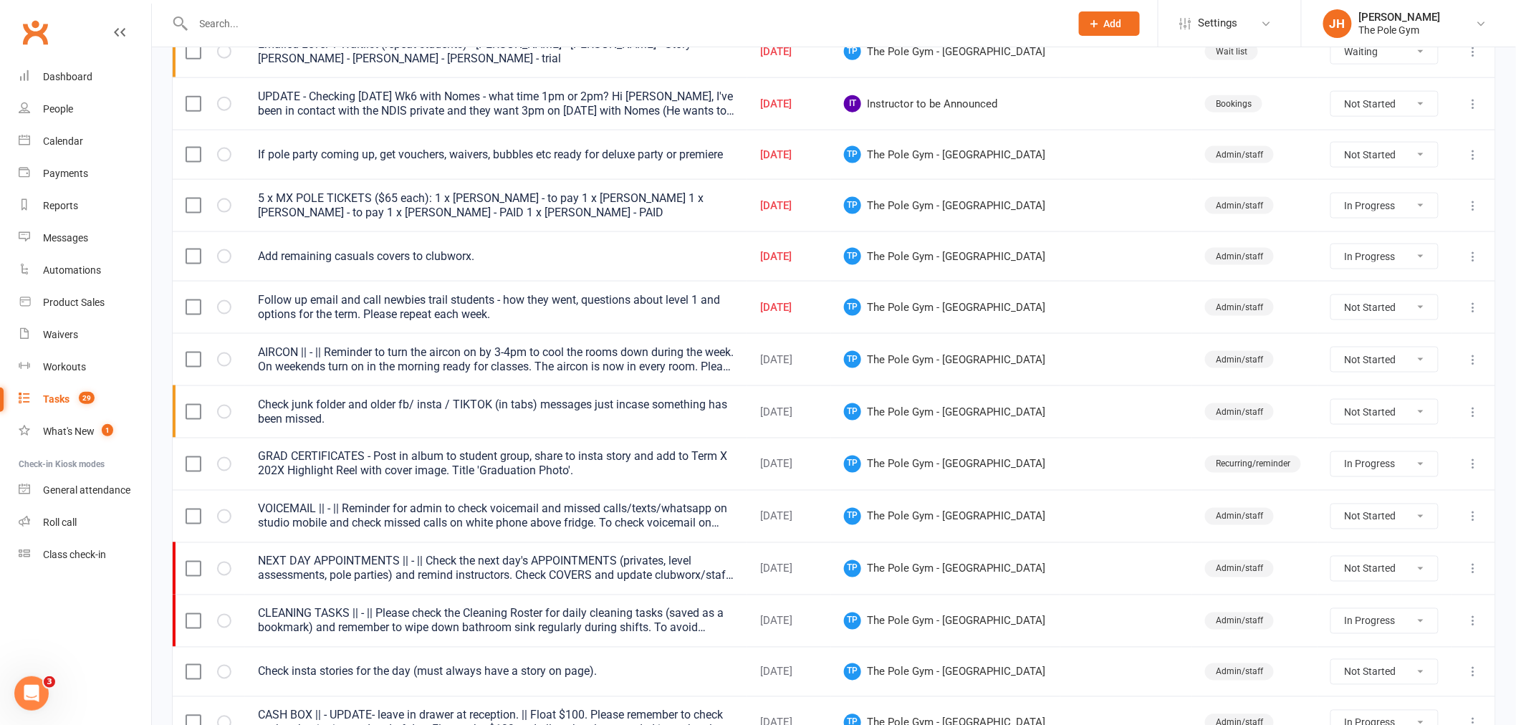
select select "started"
select select "waiting"
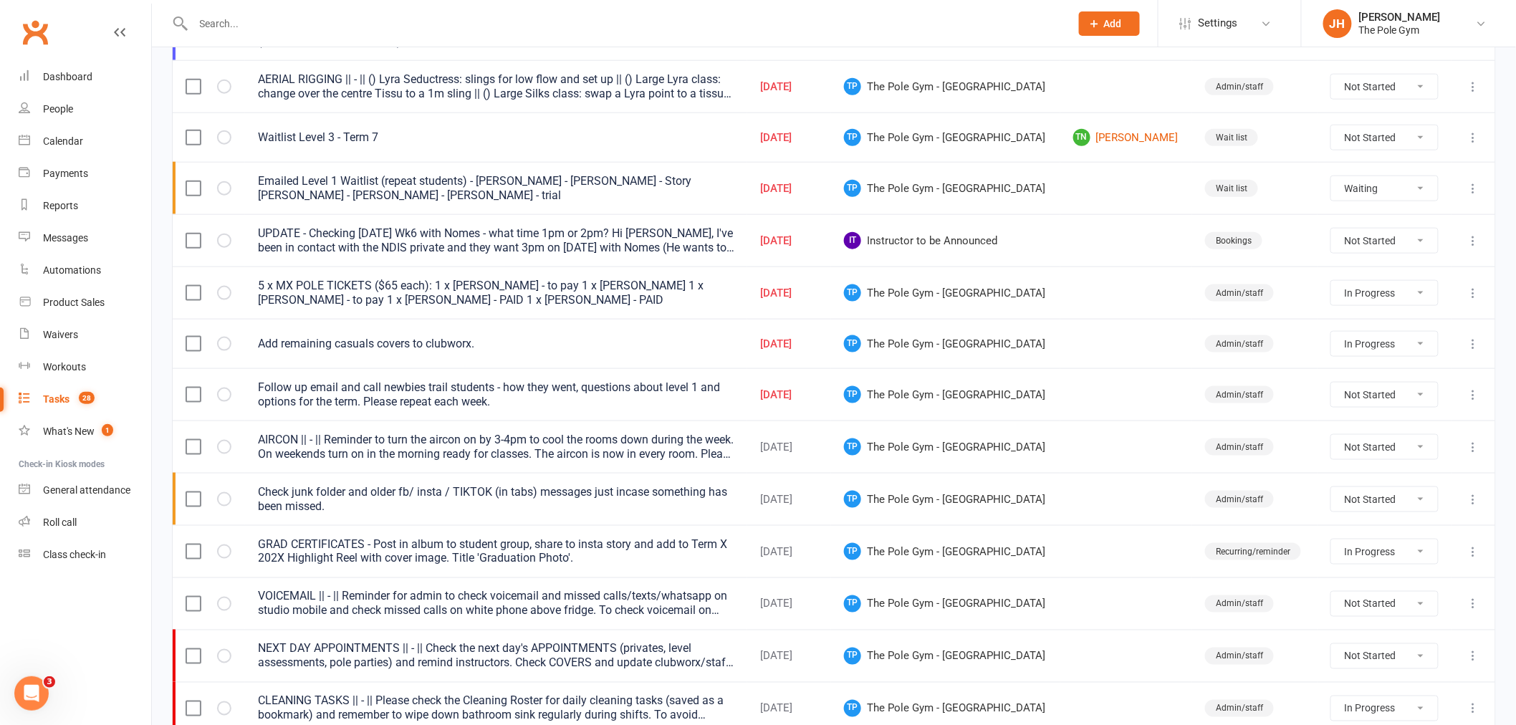
scroll to position [553, 0]
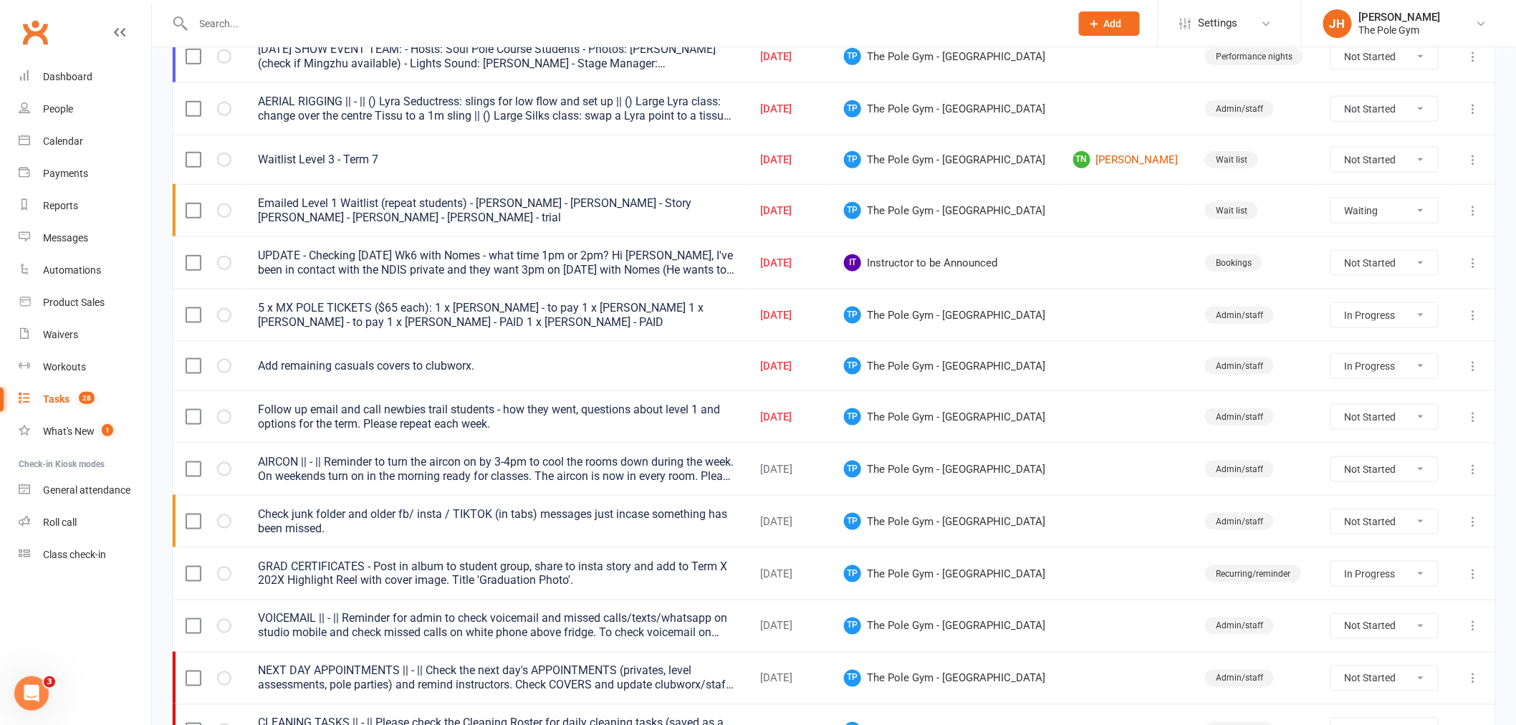
click at [1469, 259] on icon at bounding box center [1473, 263] width 14 height 14
click at [1362, 312] on link "Edit" at bounding box center [1399, 321] width 142 height 29
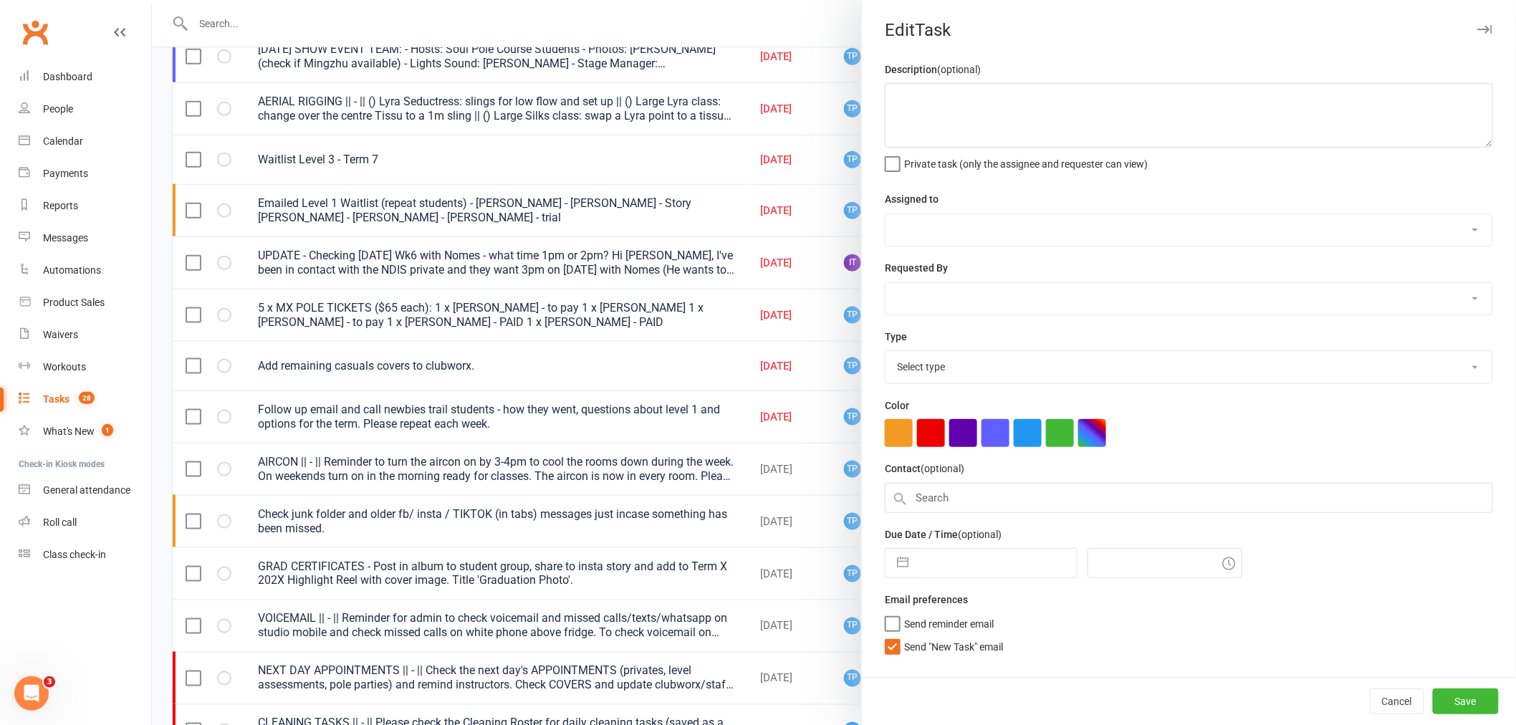
type textarea "UPDATE - Checking [DATE] Wk6 with Nomes - what time 1pm or 2pm? Hi [PERSON_NAME…"
select select "32355"
select select "32541"
type input "[DATE]"
type input "8:45pm"
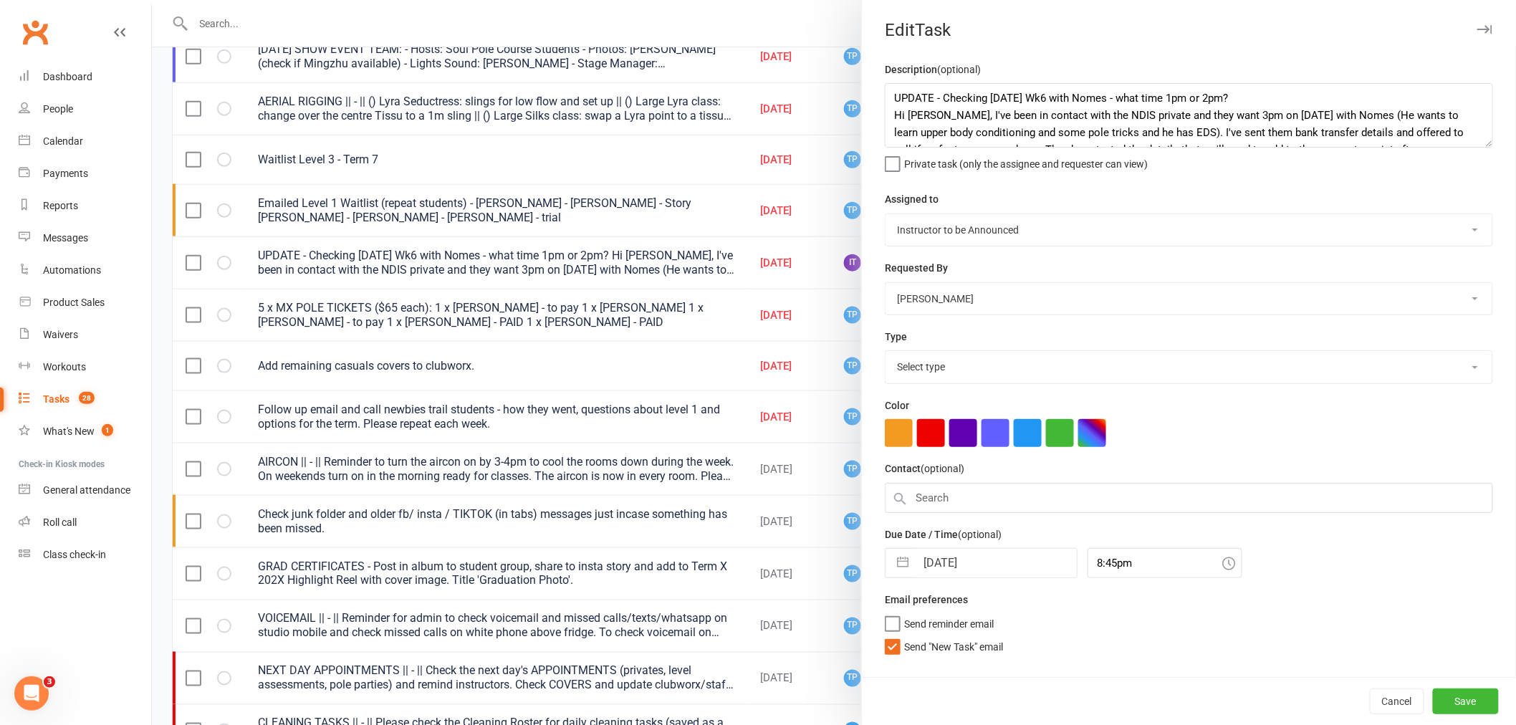
select select "16719"
click at [1233, 80] on div "Description (optional) UPDATE - Checking [DATE] Wk6 with Nomes - what time 1pm …" at bounding box center [1189, 116] width 608 height 110
drag, startPoint x: 1232, startPoint y: 95, endPoint x: 1182, endPoint y: 98, distance: 50.3
click at [1182, 98] on textarea "UPDATE - Checking [DATE] Wk6 with Nomes - what time 1pm or 2pm? Hi [PERSON_NAME…" at bounding box center [1189, 115] width 608 height 64
drag, startPoint x: 980, startPoint y: 92, endPoint x: 937, endPoint y: 82, distance: 44.0
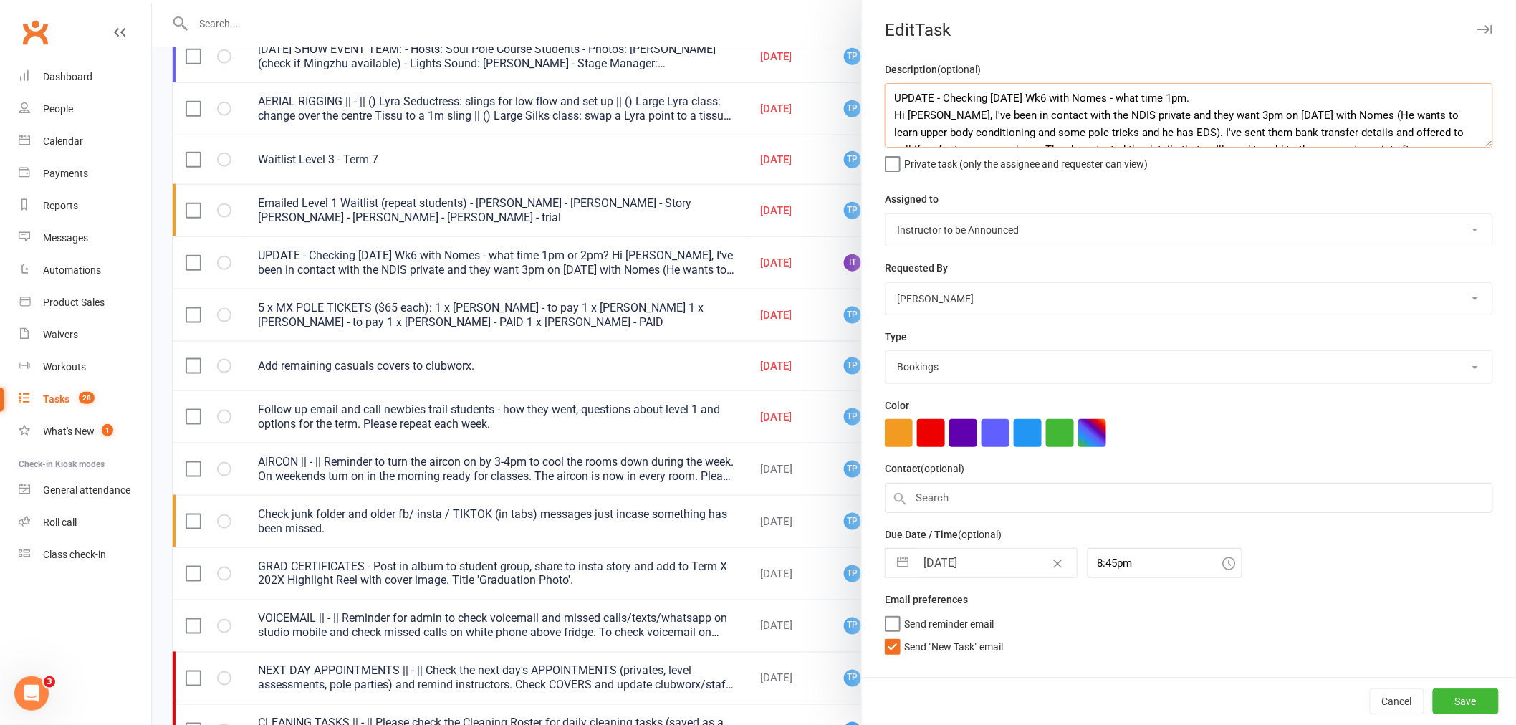
click at [937, 82] on div "Description (optional) UPDATE - Checking [DATE] Wk6 with Nomes - what time 1pm.…" at bounding box center [1189, 116] width 608 height 110
drag, startPoint x: 1116, startPoint y: 93, endPoint x: 1067, endPoint y: 90, distance: 48.8
click at [1067, 90] on textarea "UPDATE - [DATE] Wk6 with Nomes - what time 1pm. Hi [PERSON_NAME], I've been in …" at bounding box center [1189, 115] width 608 height 64
click at [1163, 97] on textarea "UPDATE - [DATE] Wk6 with Nomes - 1pm. Hi [PERSON_NAME], I've been in contact wi…" at bounding box center [1189, 115] width 608 height 64
type textarea "UPDATE - [DATE] Wk6 with Nomes - 1pm. To be paid. Hi [PERSON_NAME], I've been i…"
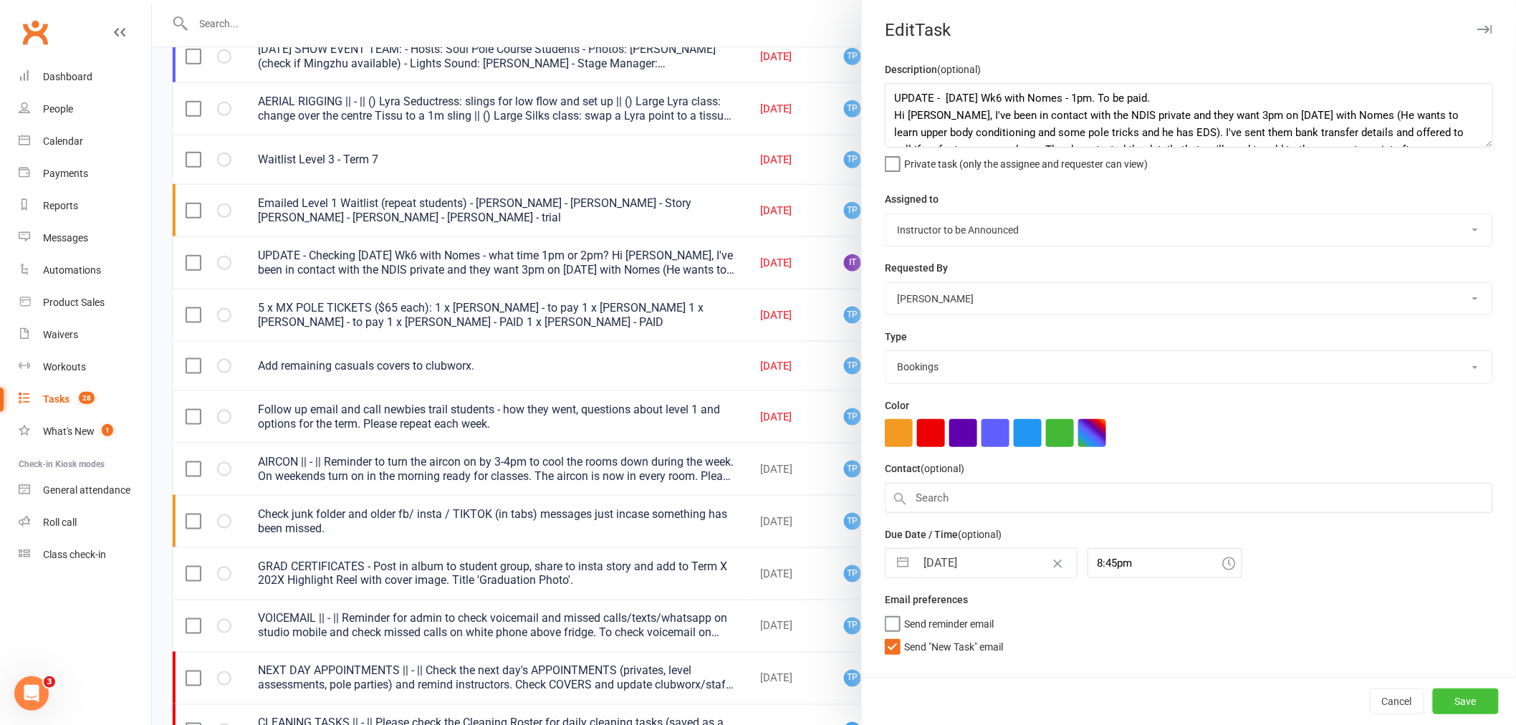
click at [1443, 700] on button "Save" at bounding box center [1466, 701] width 66 height 26
select select "started"
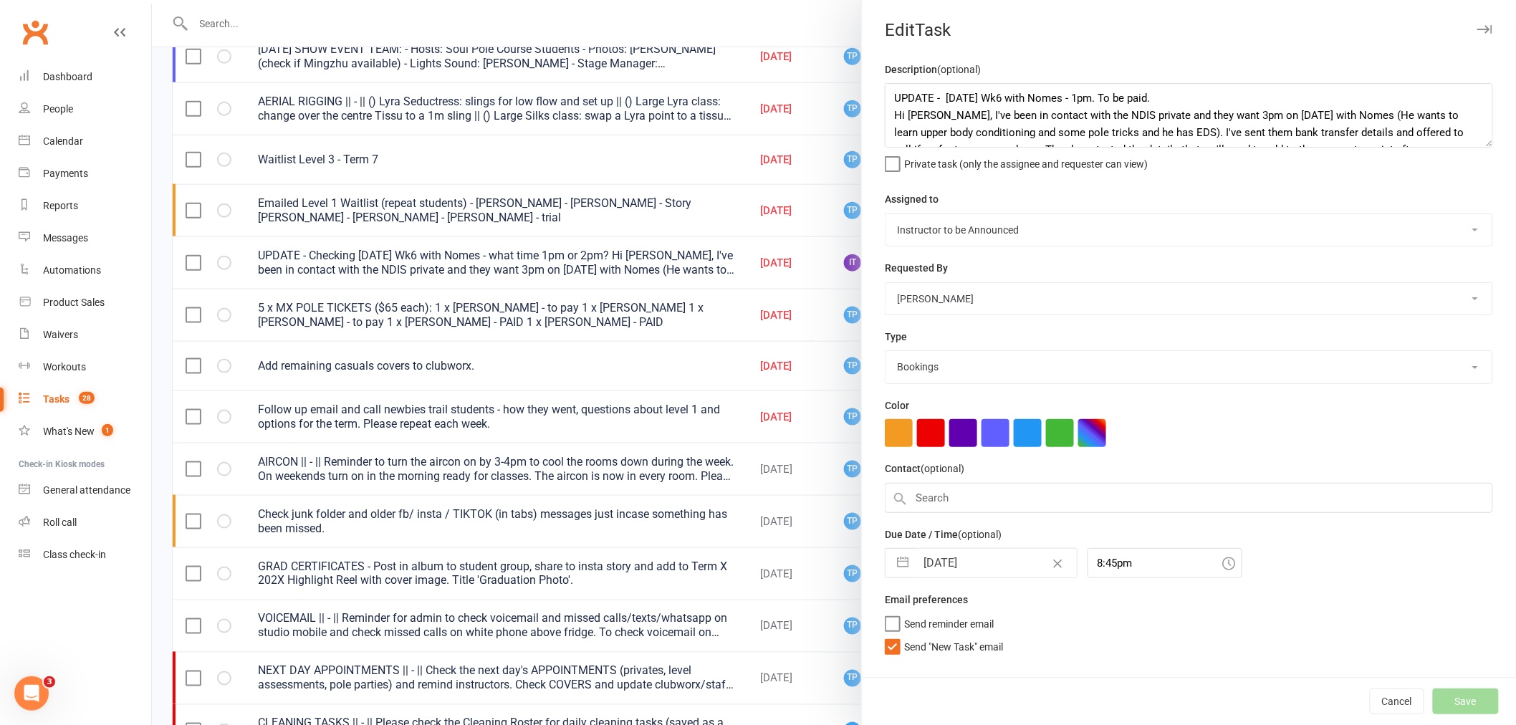
select select "started"
select select "waiting"
select select "started"
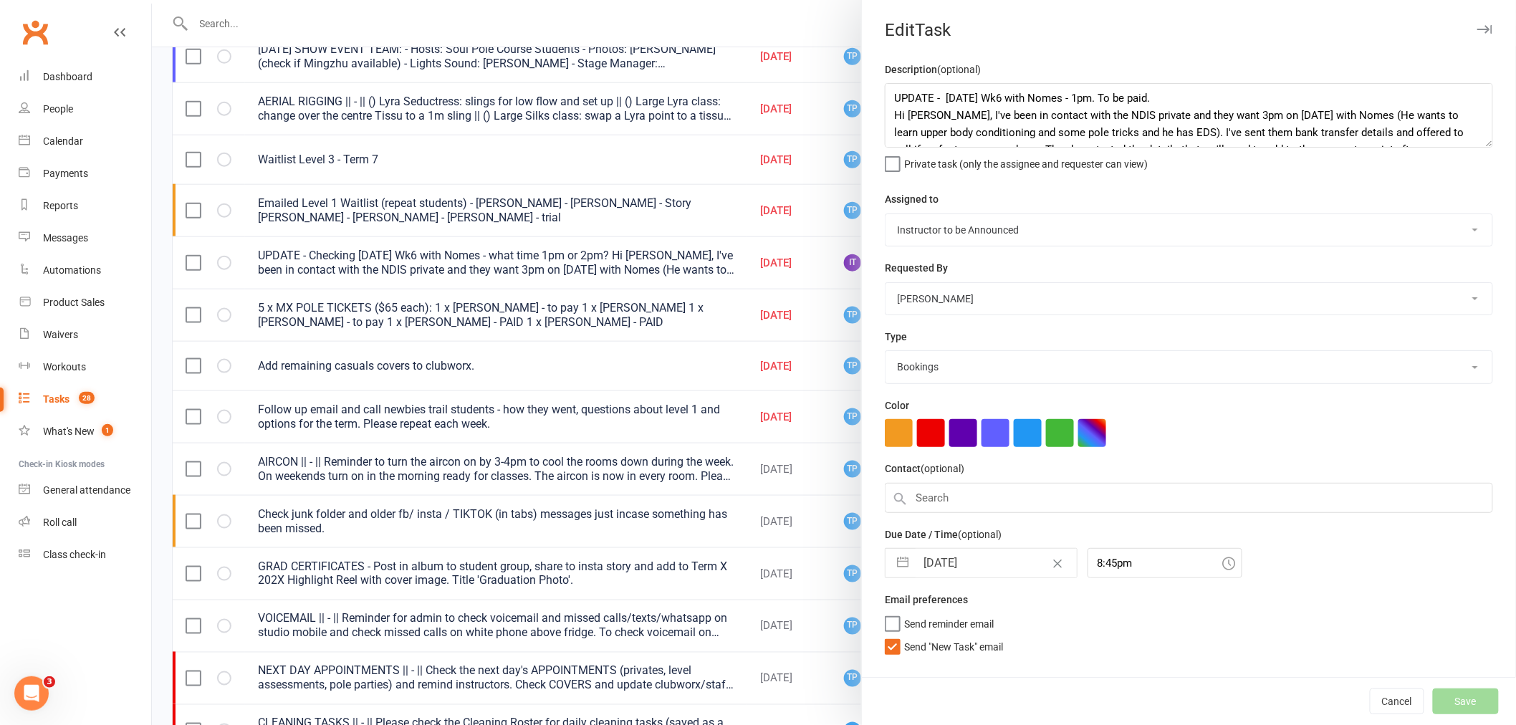
select select "started"
select select "waiting"
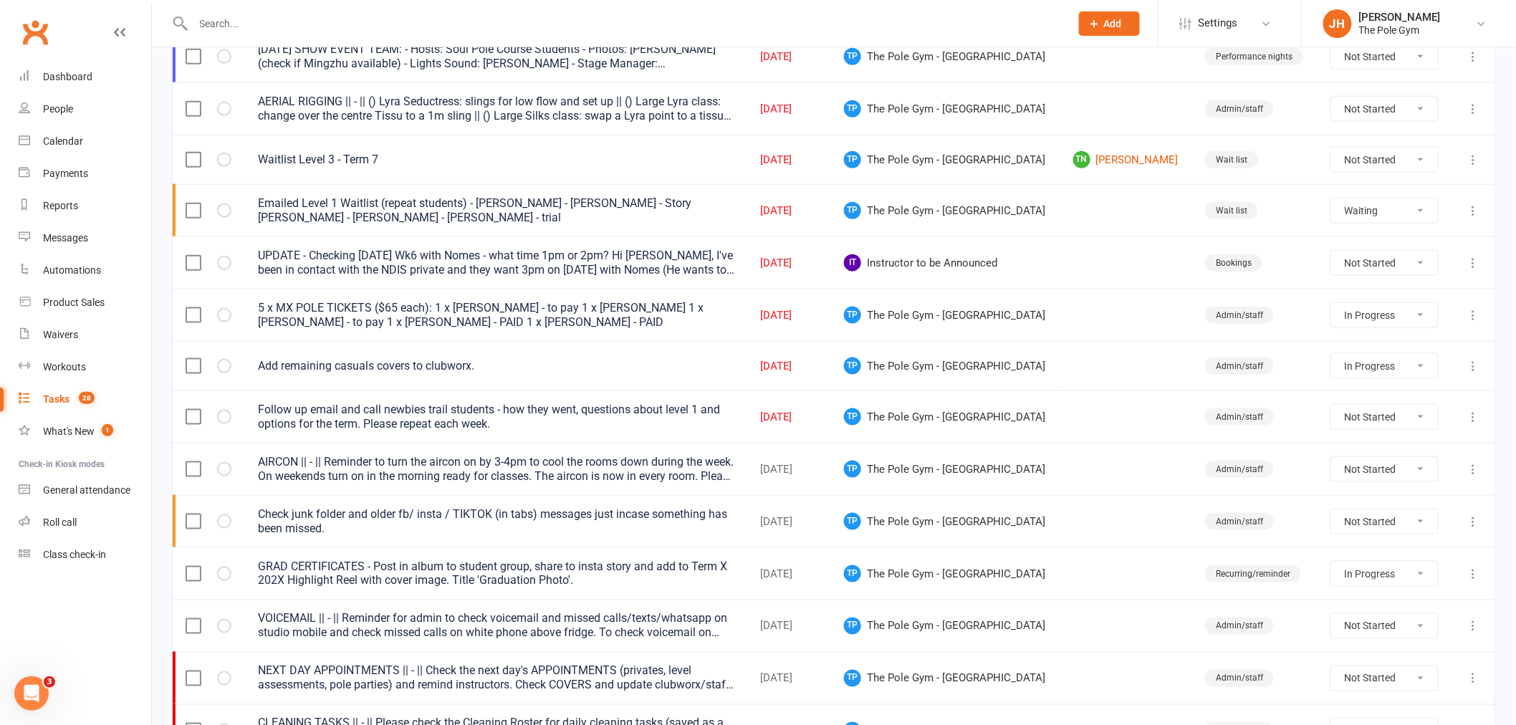
select select "started"
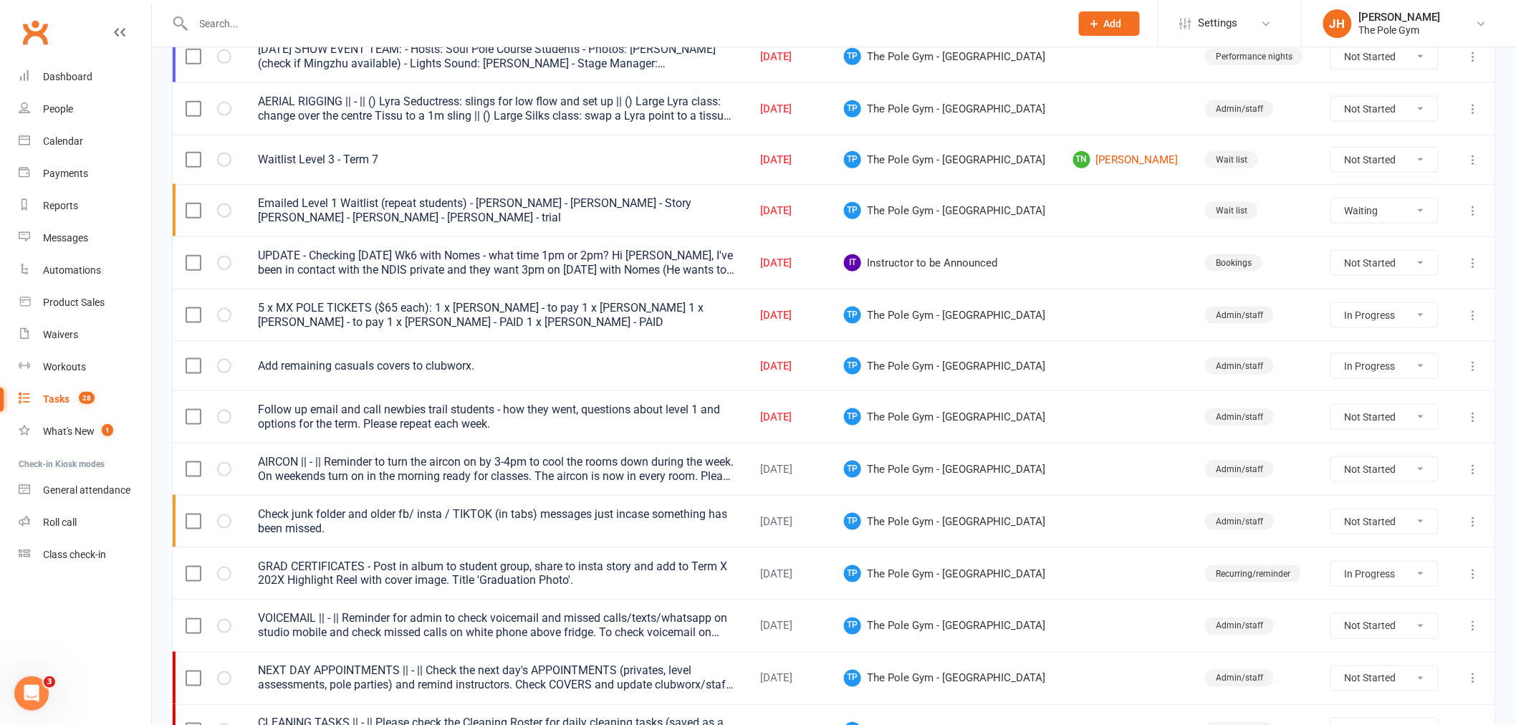
select select "started"
select select "waiting"
select select "started"
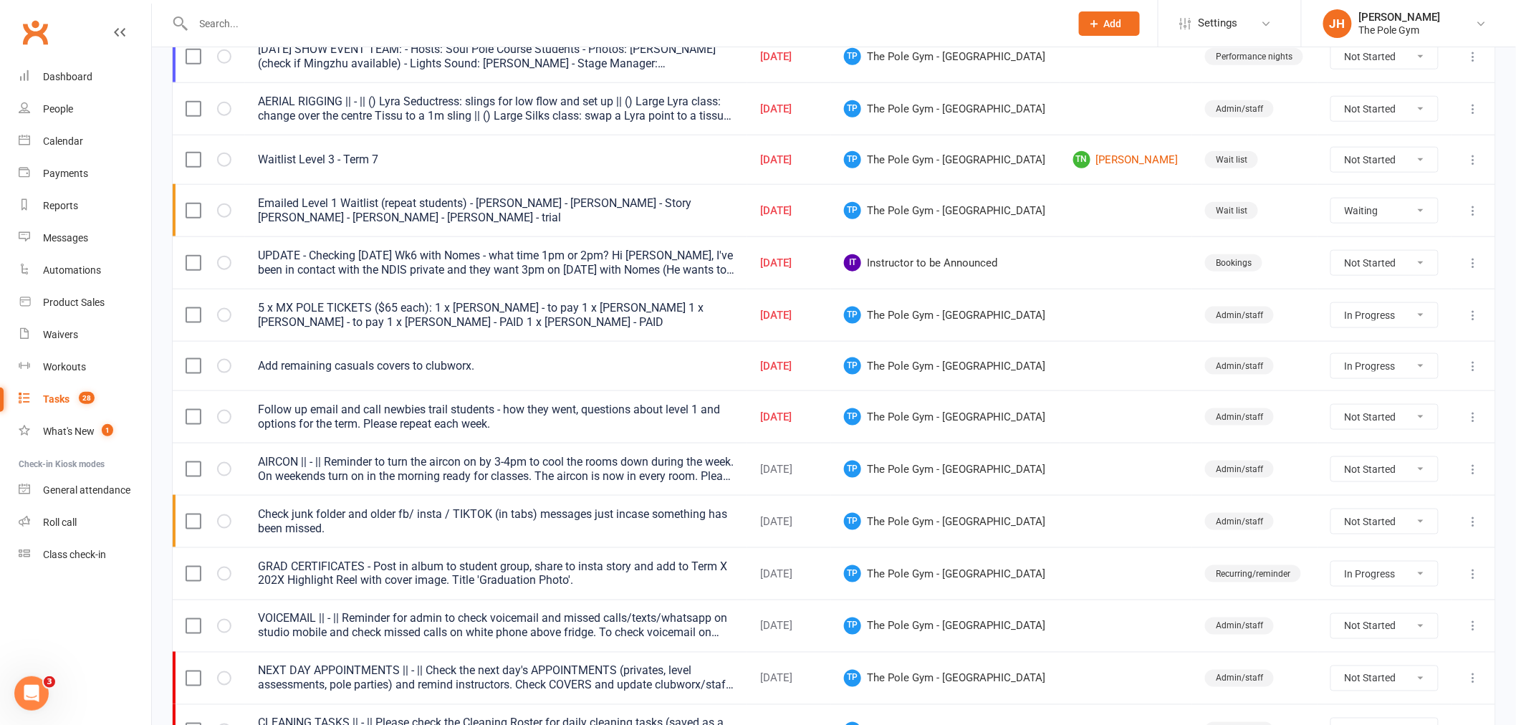
select select "started"
select select "waiting"
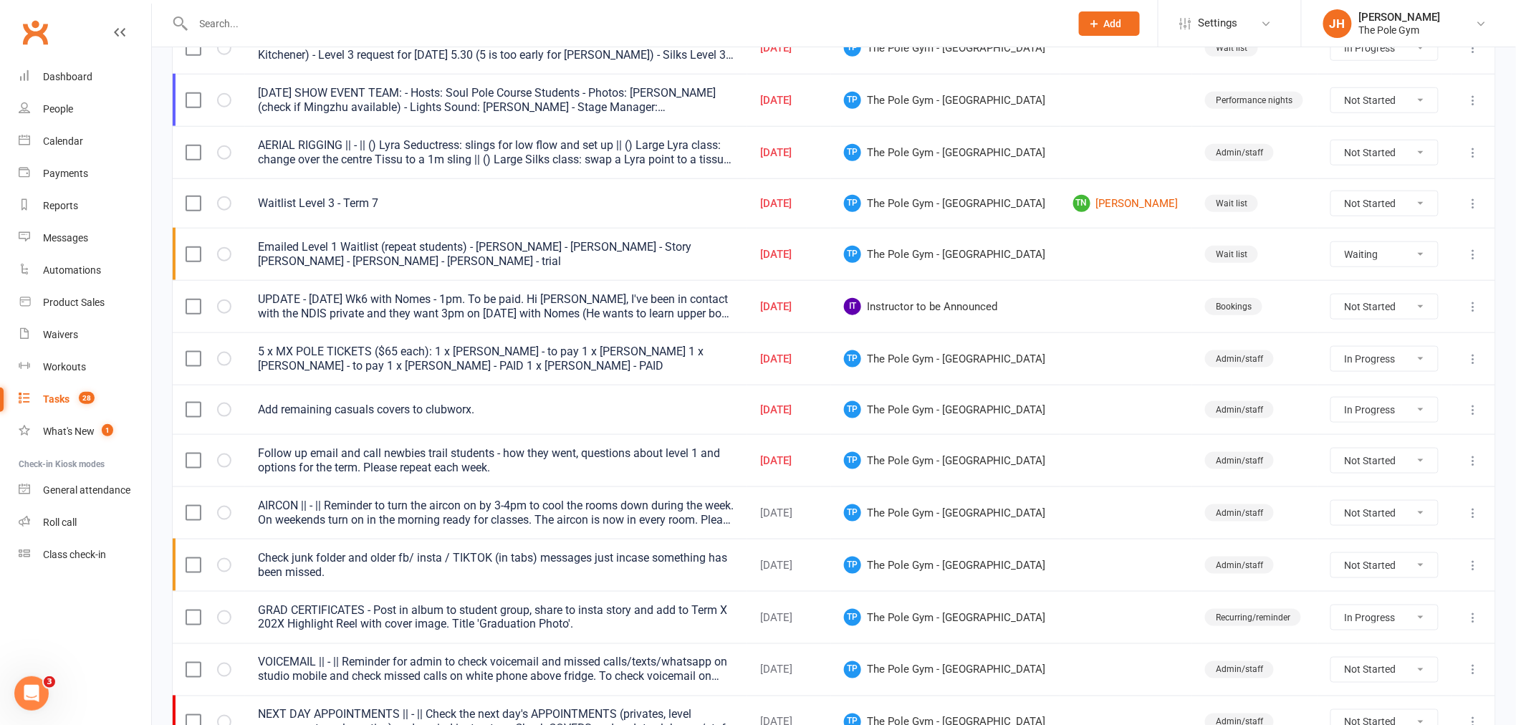
scroll to position [473, 0]
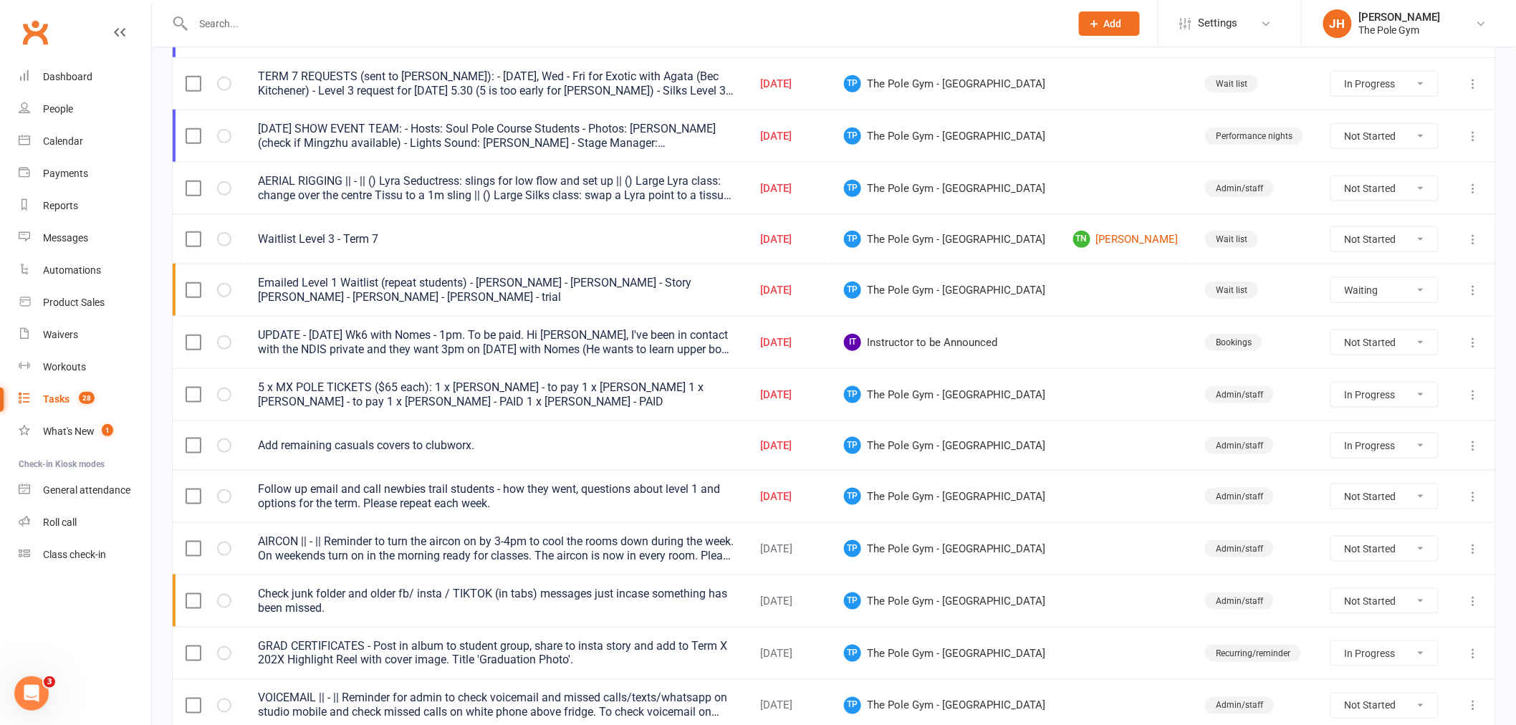
click at [1487, 392] on td at bounding box center [1473, 394] width 44 height 52
click at [1472, 395] on icon at bounding box center [1473, 395] width 14 height 14
click at [1365, 459] on link "Edit" at bounding box center [1399, 453] width 142 height 29
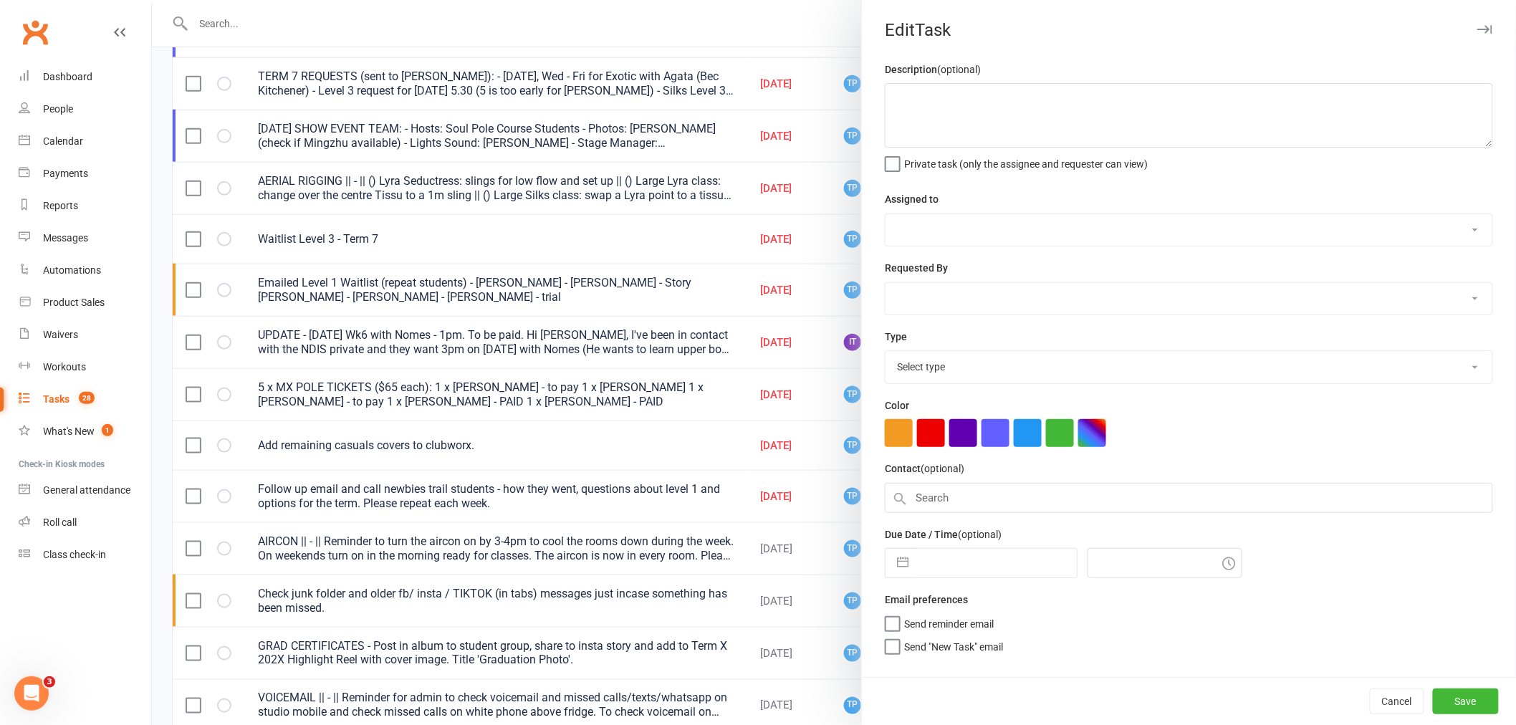
type textarea "5 x MX POLE TICKETS ($65 each): 1 x [PERSON_NAME] - to pay 1 x [PERSON_NAME] 1 …"
select select "33291"
select select "32541"
type input "[DATE]"
type input "9:00pm"
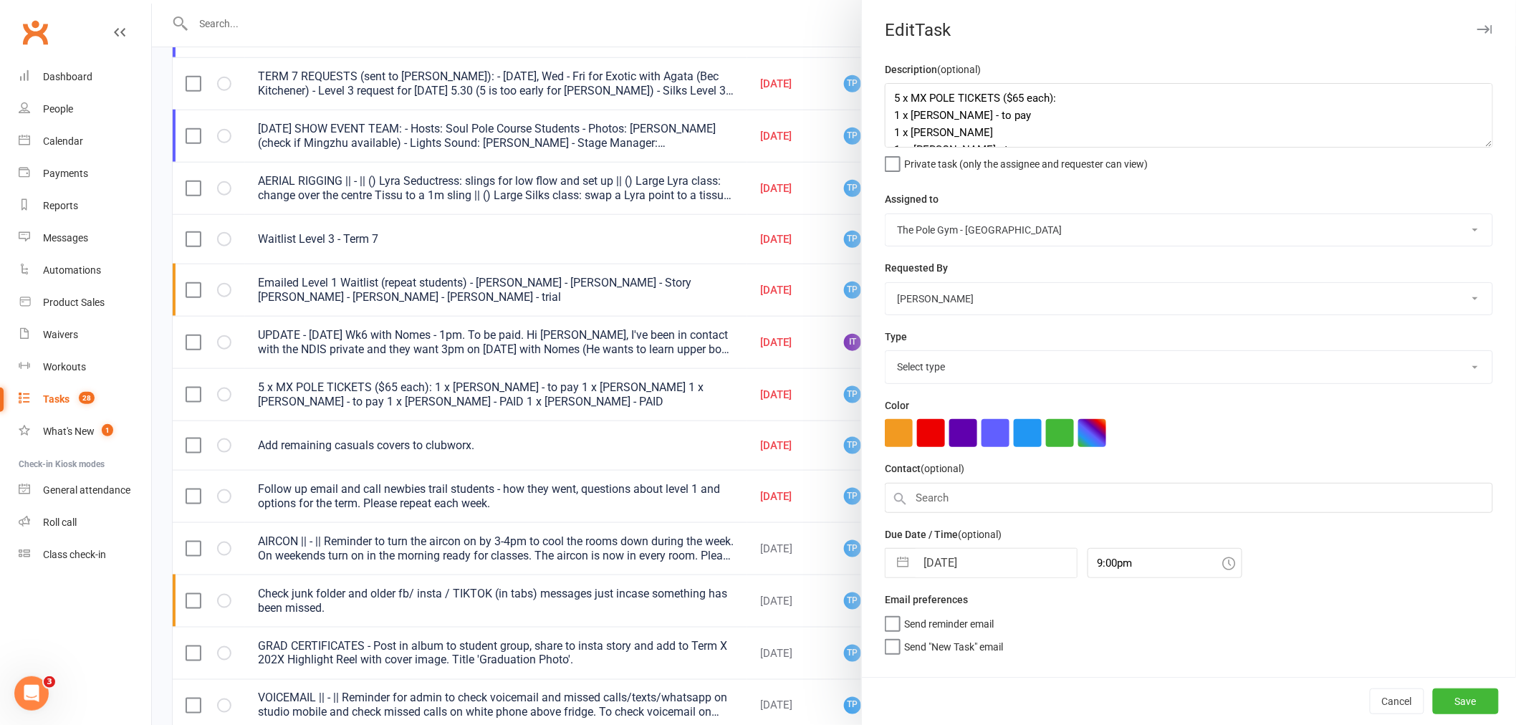
select select "18330"
drag, startPoint x: 1046, startPoint y: 111, endPoint x: 973, endPoint y: 116, distance: 73.2
click at [973, 116] on textarea "5 x MX POLE TICKETS ($65 each): 1 x [PERSON_NAME] - to pay 1 x [PERSON_NAME] 1 …" at bounding box center [1189, 115] width 608 height 64
type textarea "5 x MX POLE TICKETS ($65 each): 1 x [PERSON_NAME] - PAID 1 x [PERSON_NAME] 1 x …"
click at [1470, 703] on button "Save" at bounding box center [1466, 701] width 66 height 26
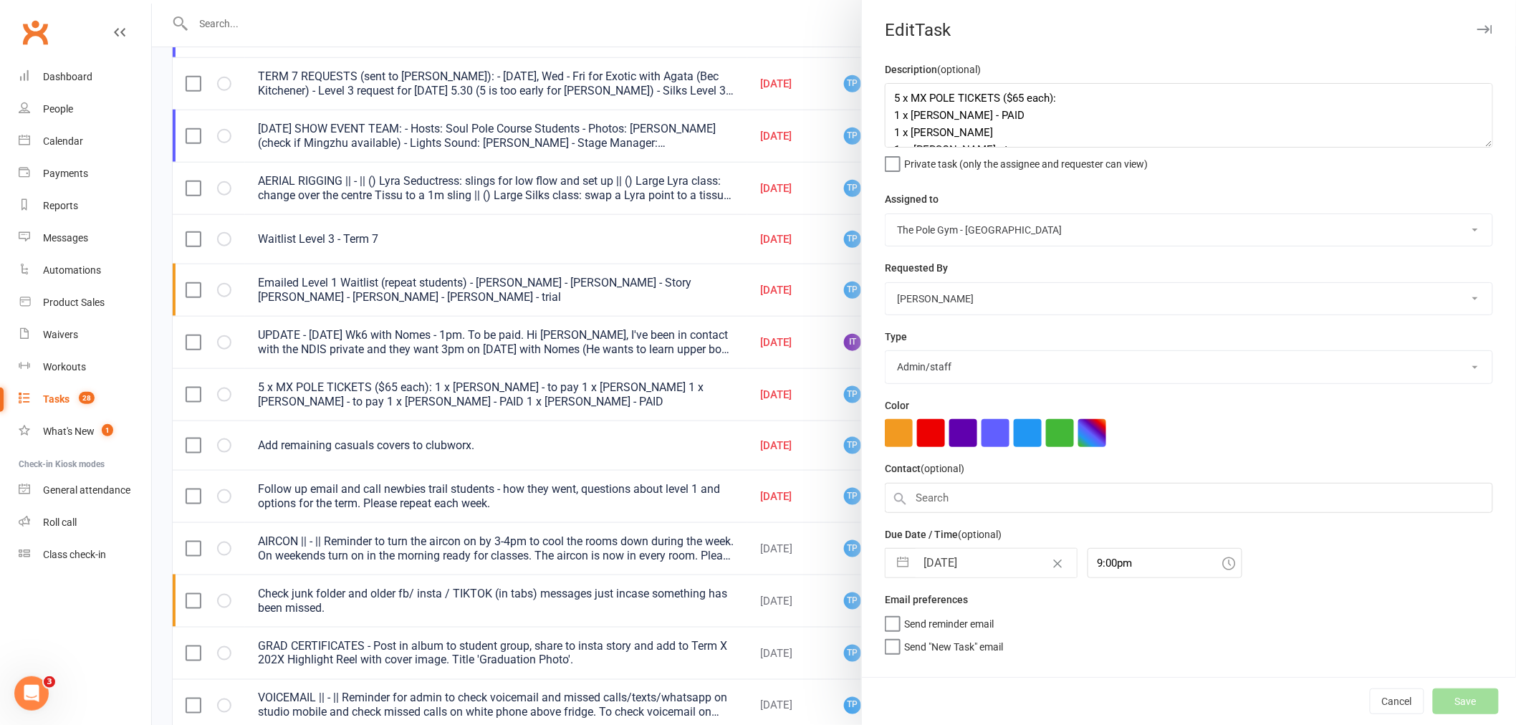
select select "started"
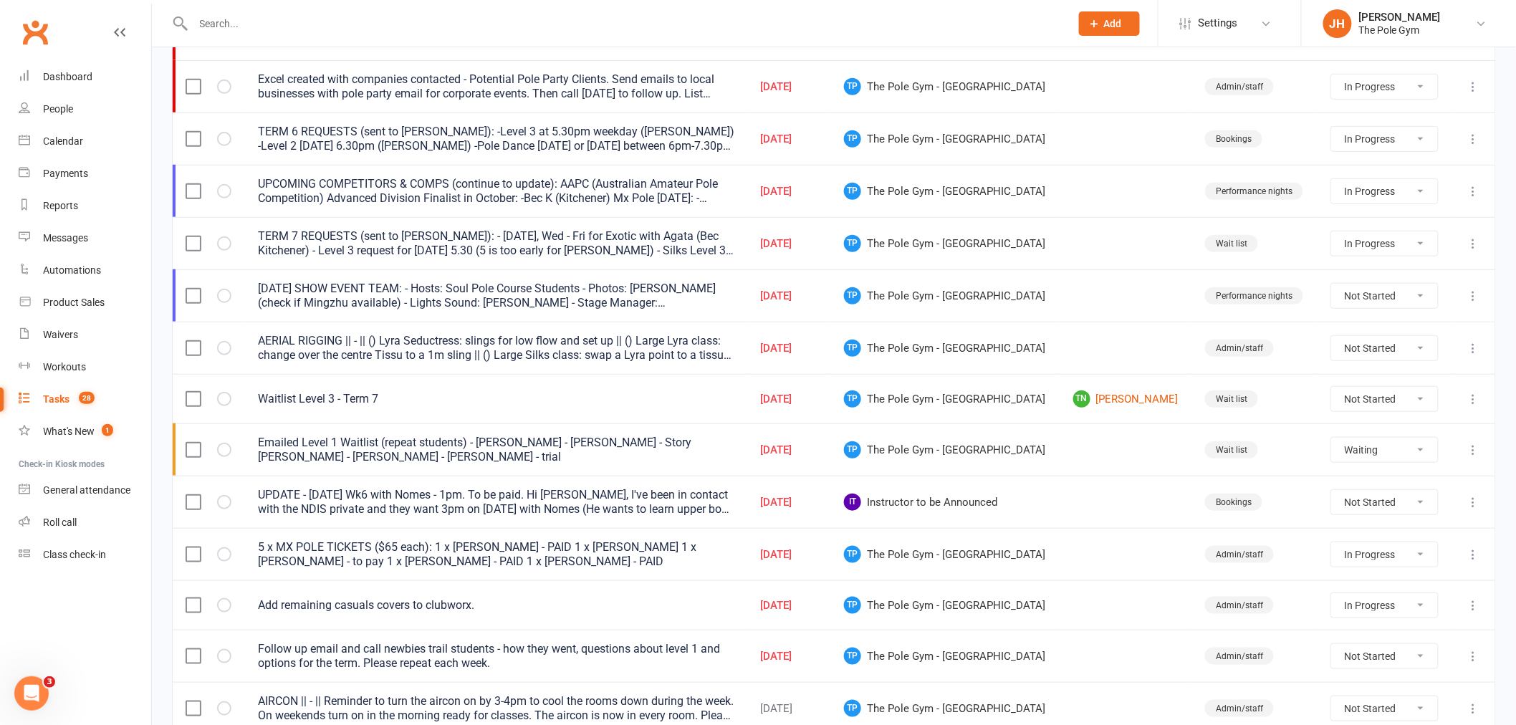
scroll to position [0, 0]
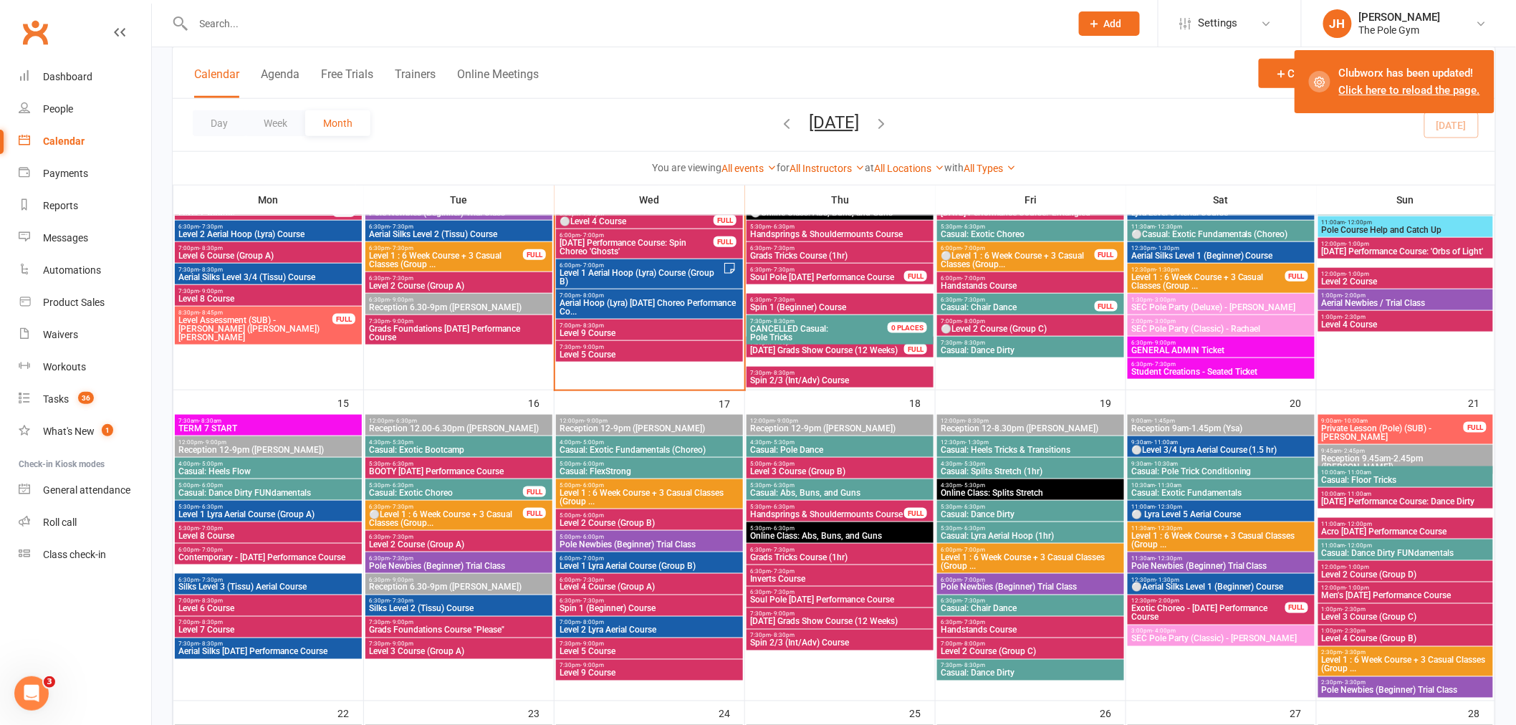
scroll to position [557, 0]
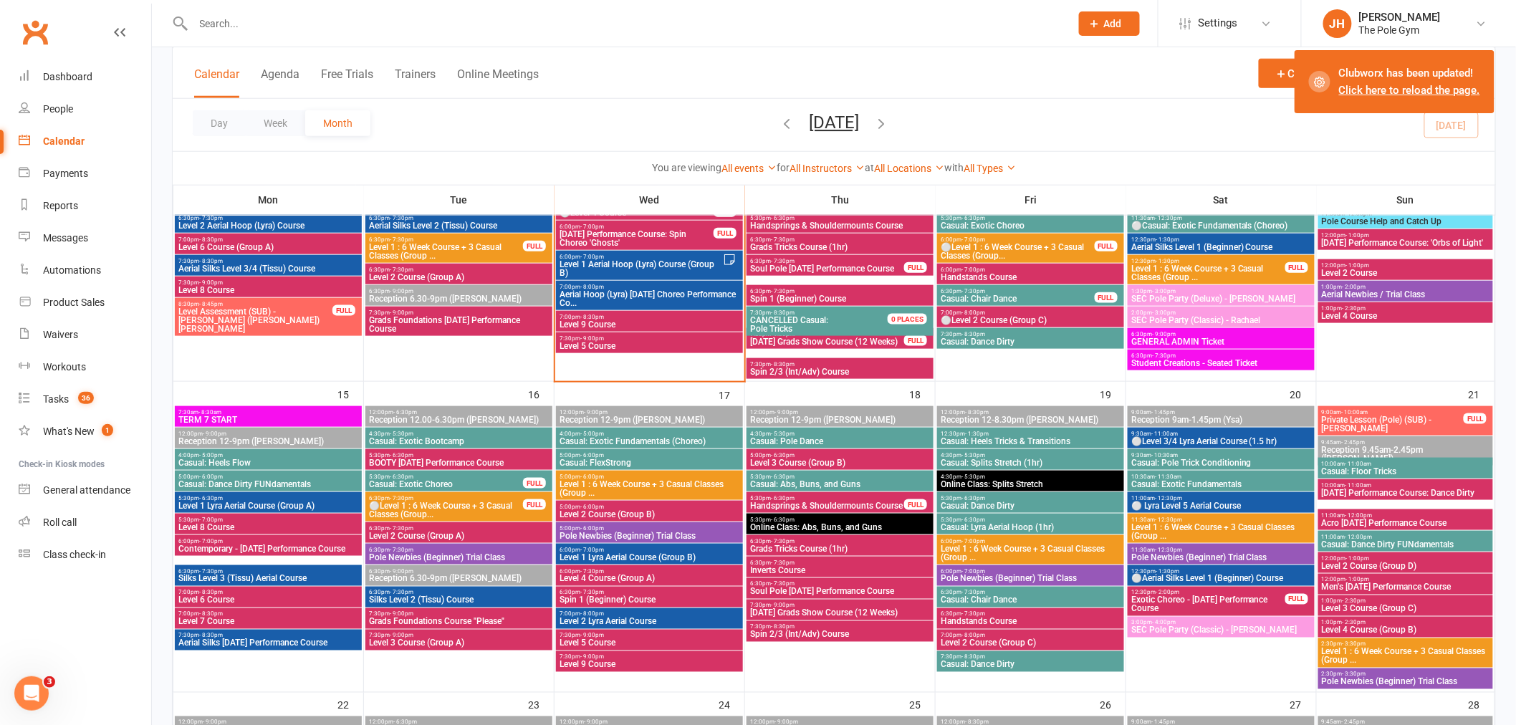
click at [958, 529] on span "Casual: Lyra Aerial Hoop (1hr)" at bounding box center [1030, 527] width 181 height 9
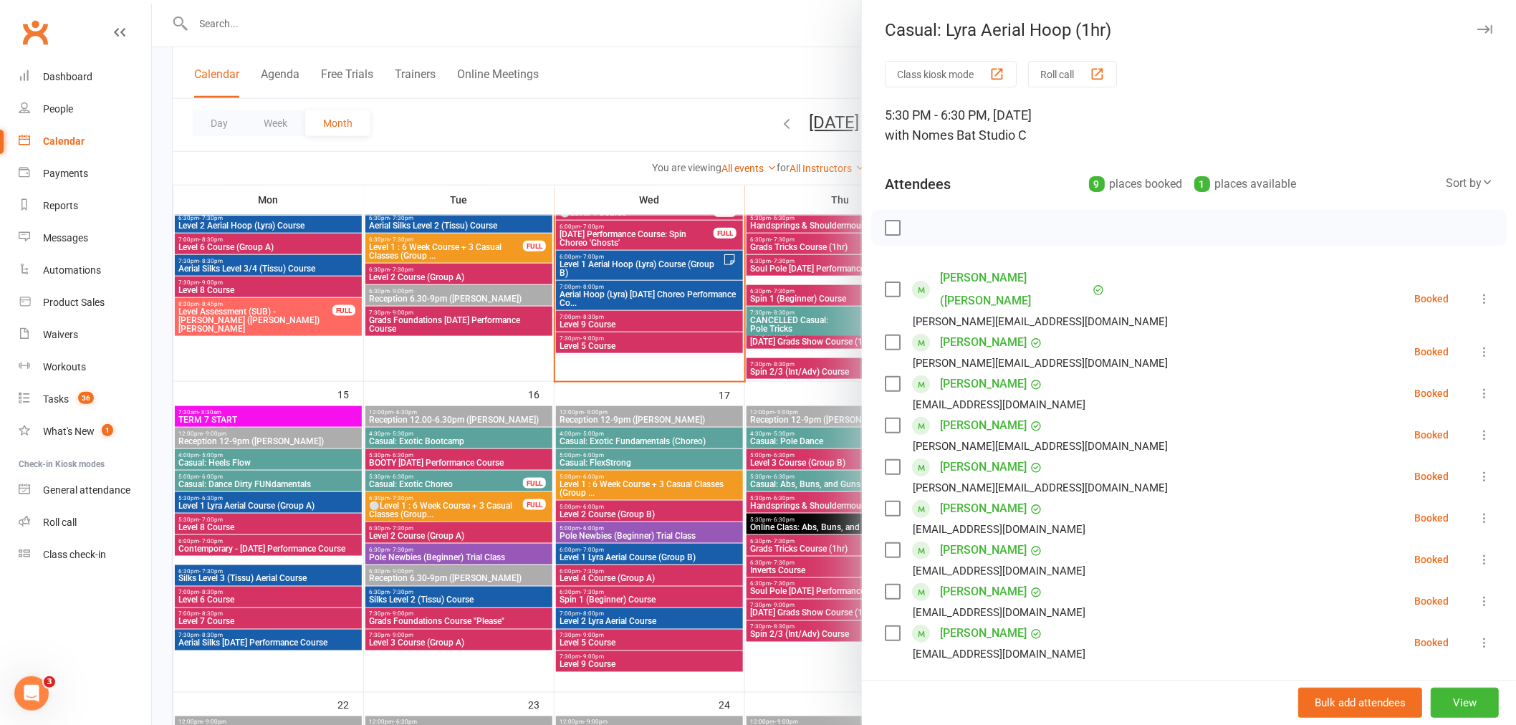
click at [724, 474] on div at bounding box center [834, 362] width 1364 height 725
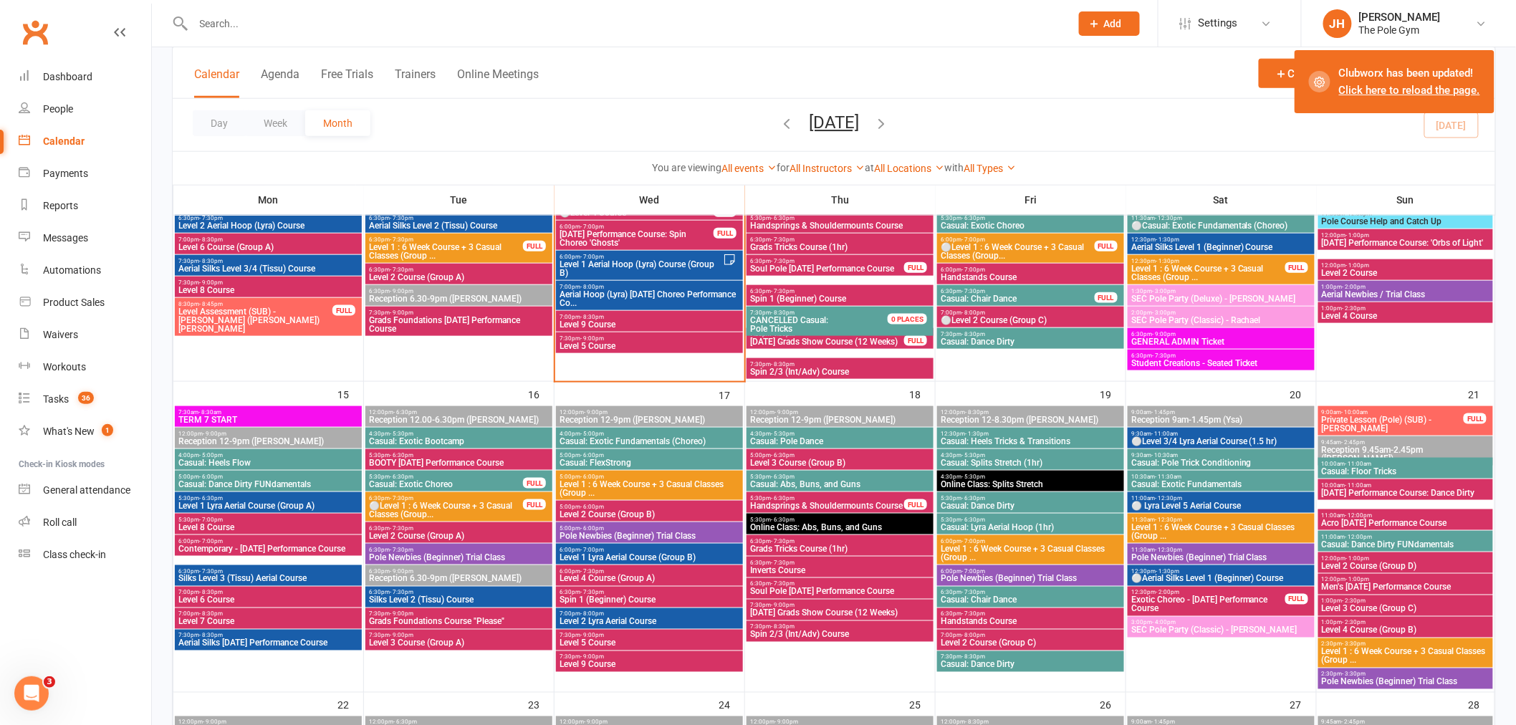
click at [969, 617] on span "Handstands Course" at bounding box center [1030, 621] width 181 height 9
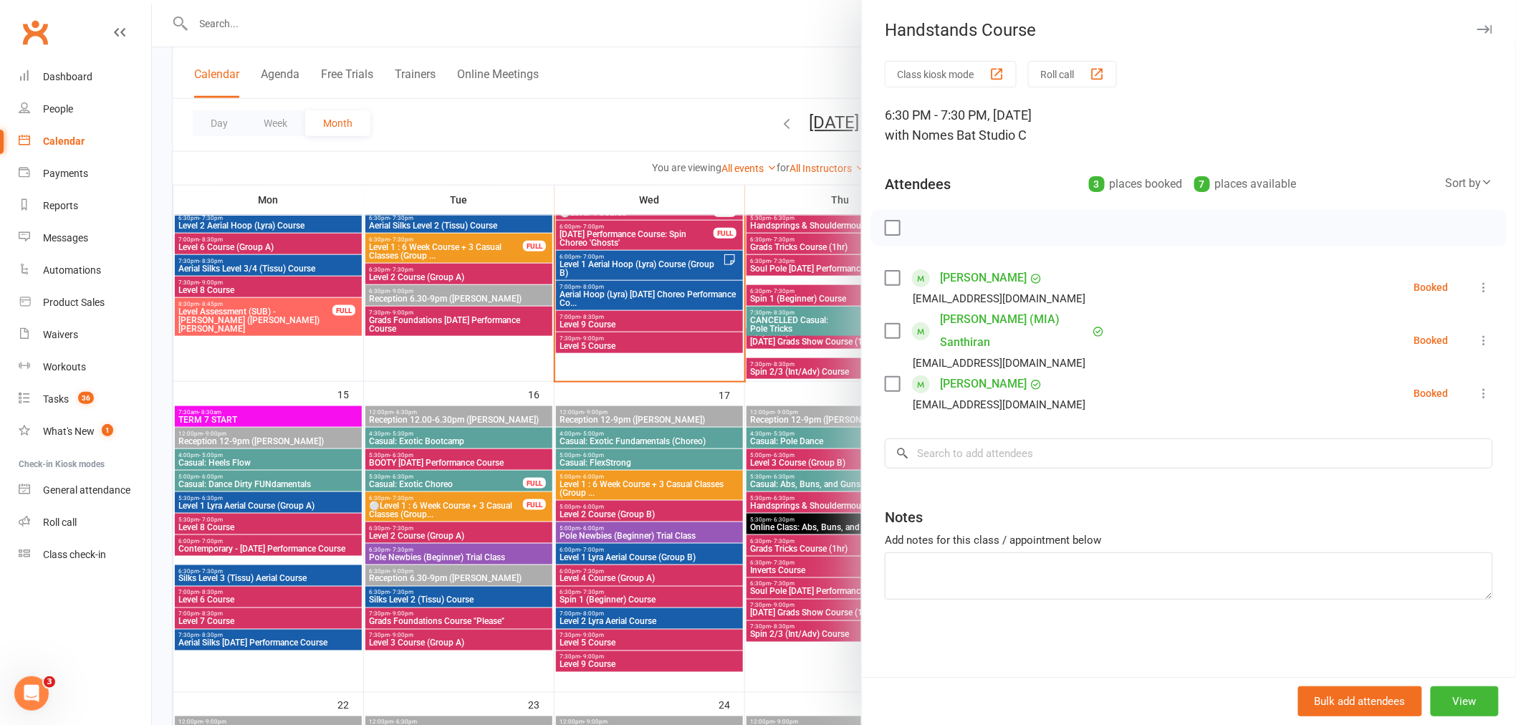
click at [774, 539] on div at bounding box center [834, 362] width 1364 height 725
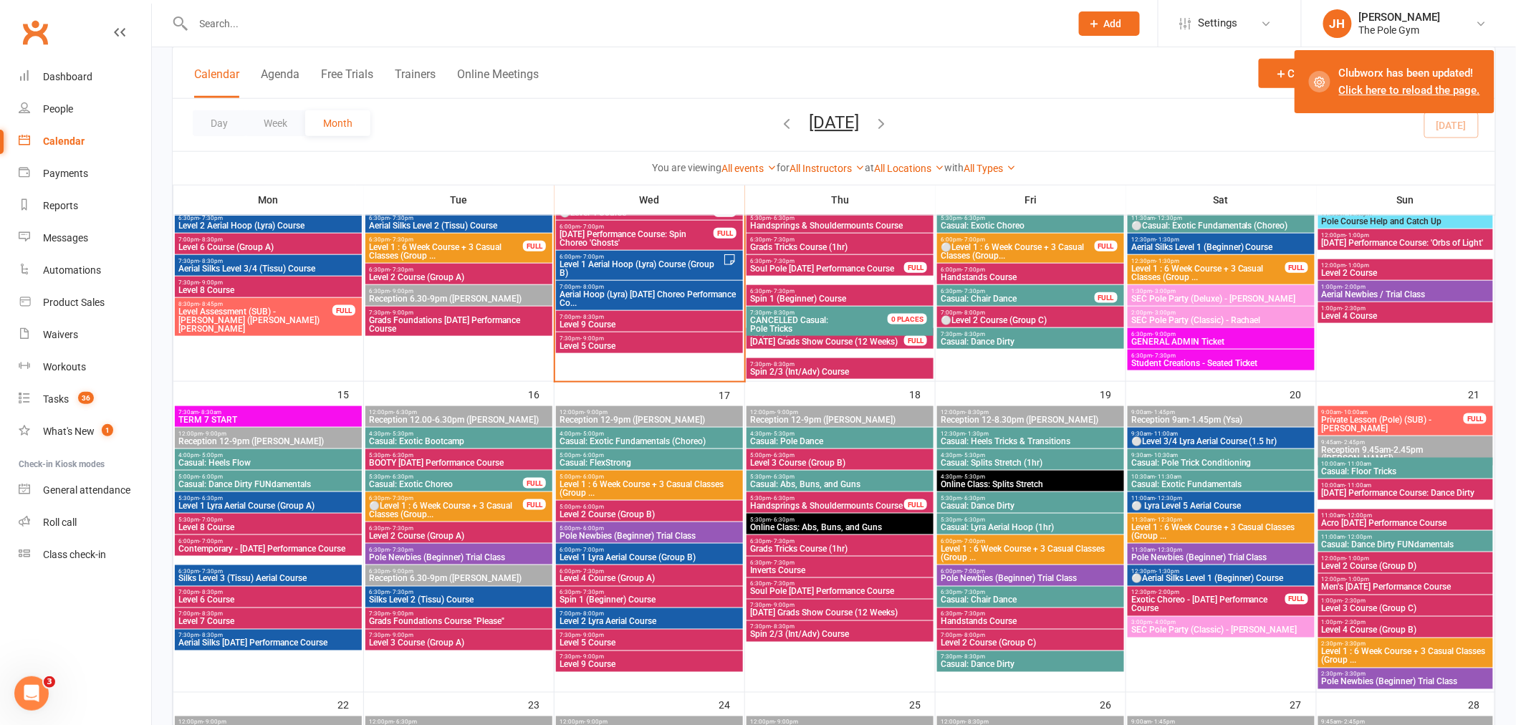
drag, startPoint x: 504, startPoint y: 52, endPoint x: 446, endPoint y: 18, distance: 66.8
click at [492, 43] on ui-view "Prospect Member Non-attending contact Class / event Appointment Task Membership…" at bounding box center [758, 491] width 1516 height 2089
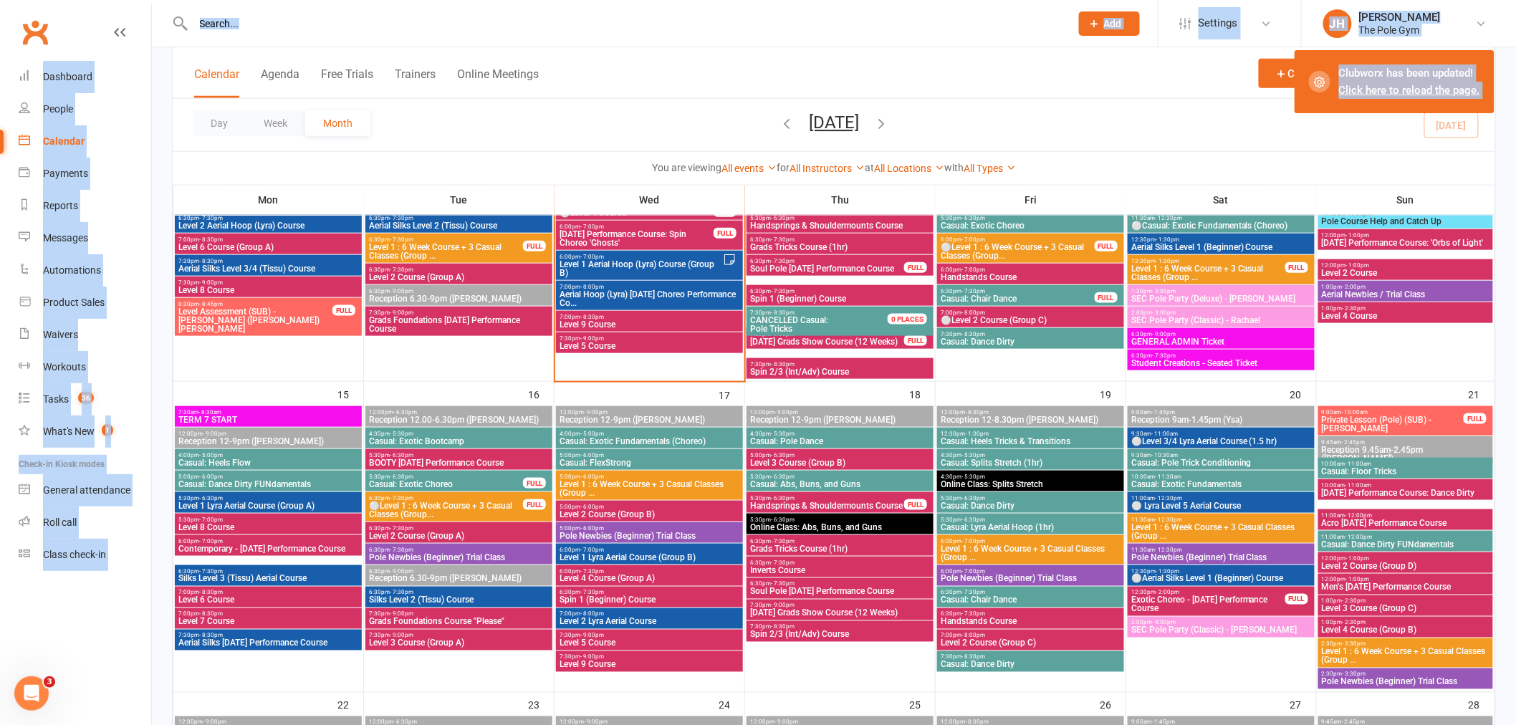
click at [446, 18] on input "text" at bounding box center [624, 24] width 871 height 20
click at [445, 18] on input "text" at bounding box center [624, 24] width 871 height 20
click at [441, 24] on input "text" at bounding box center [624, 24] width 871 height 20
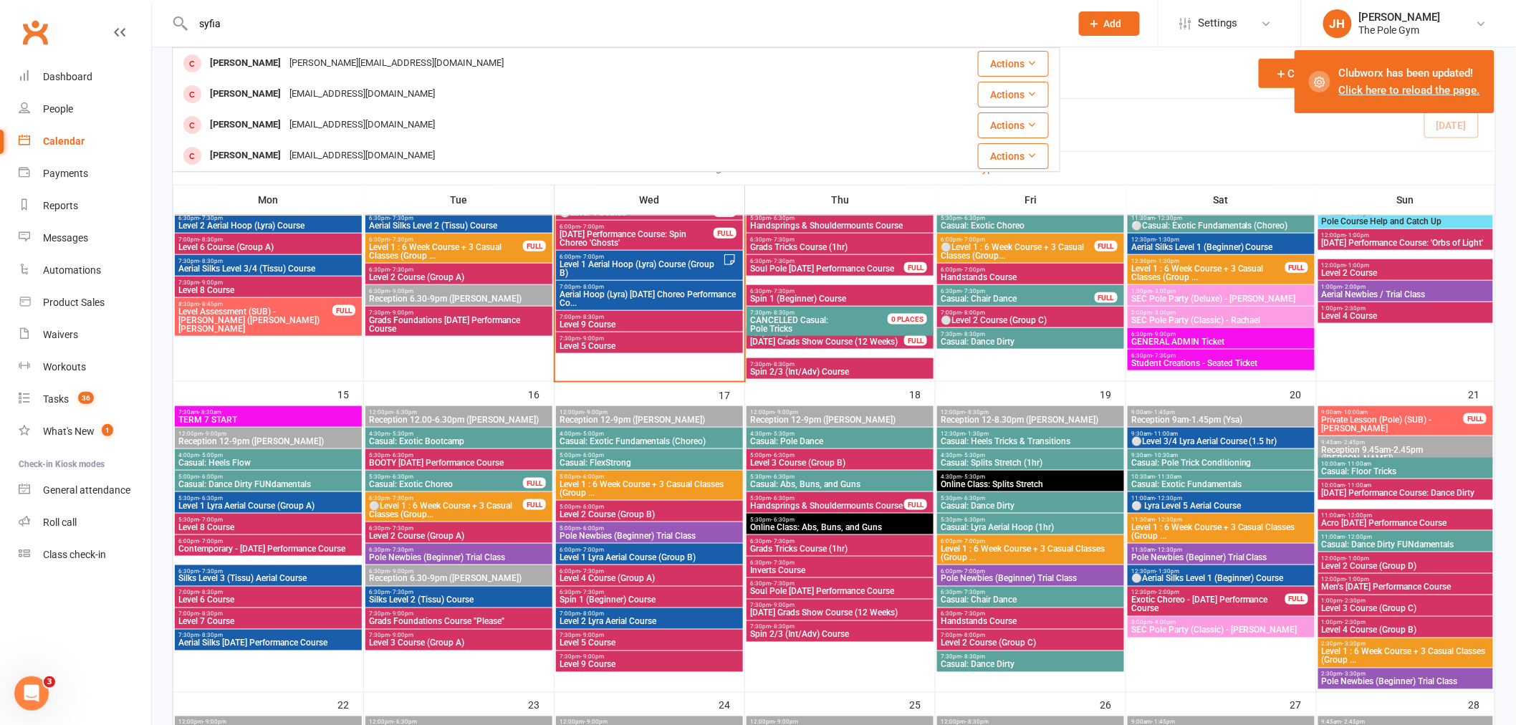
type input "syfia"
click at [593, 349] on span "Level 5 Course" at bounding box center [649, 346] width 181 height 9
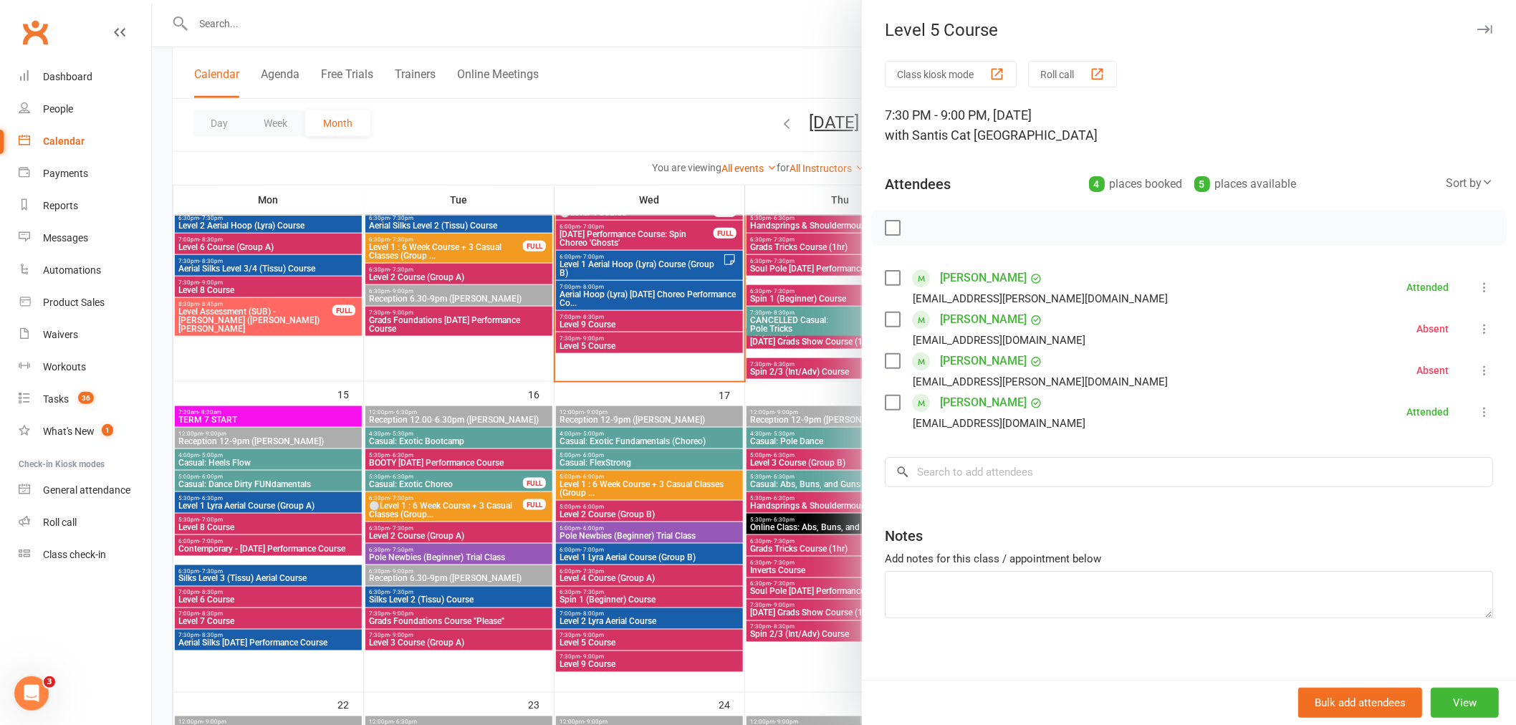
click at [958, 278] on link "[PERSON_NAME]" at bounding box center [983, 277] width 87 height 23
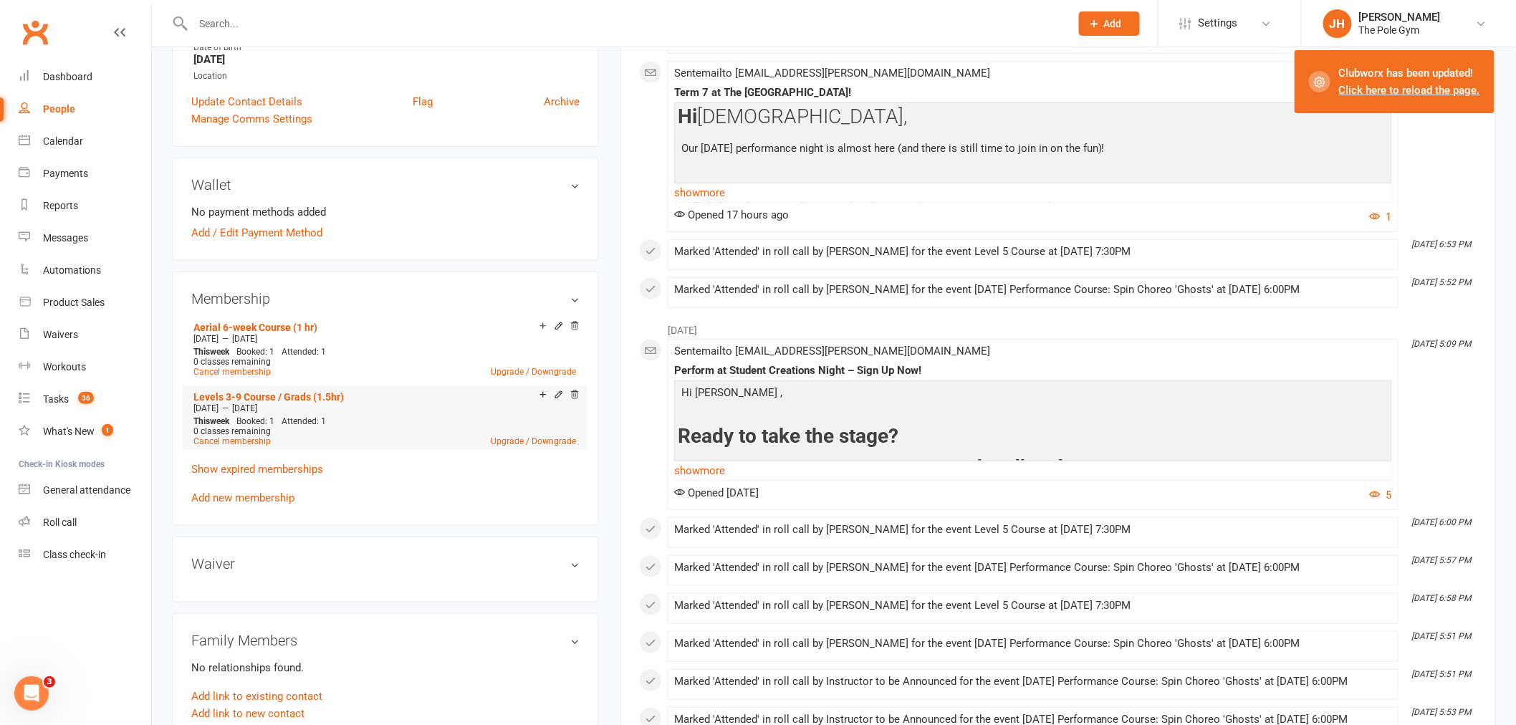
scroll to position [398, 0]
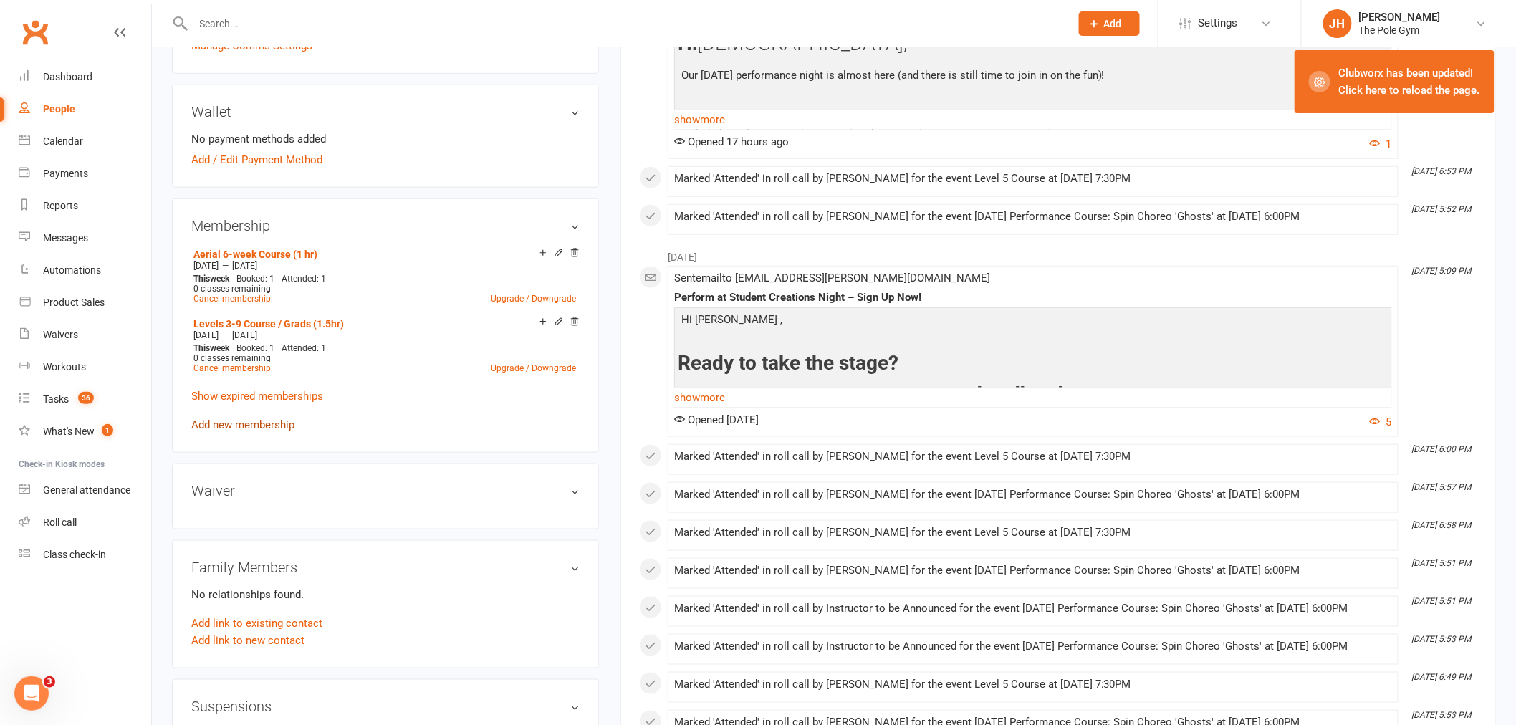
click at [223, 420] on link "Add new membership" at bounding box center [242, 424] width 103 height 13
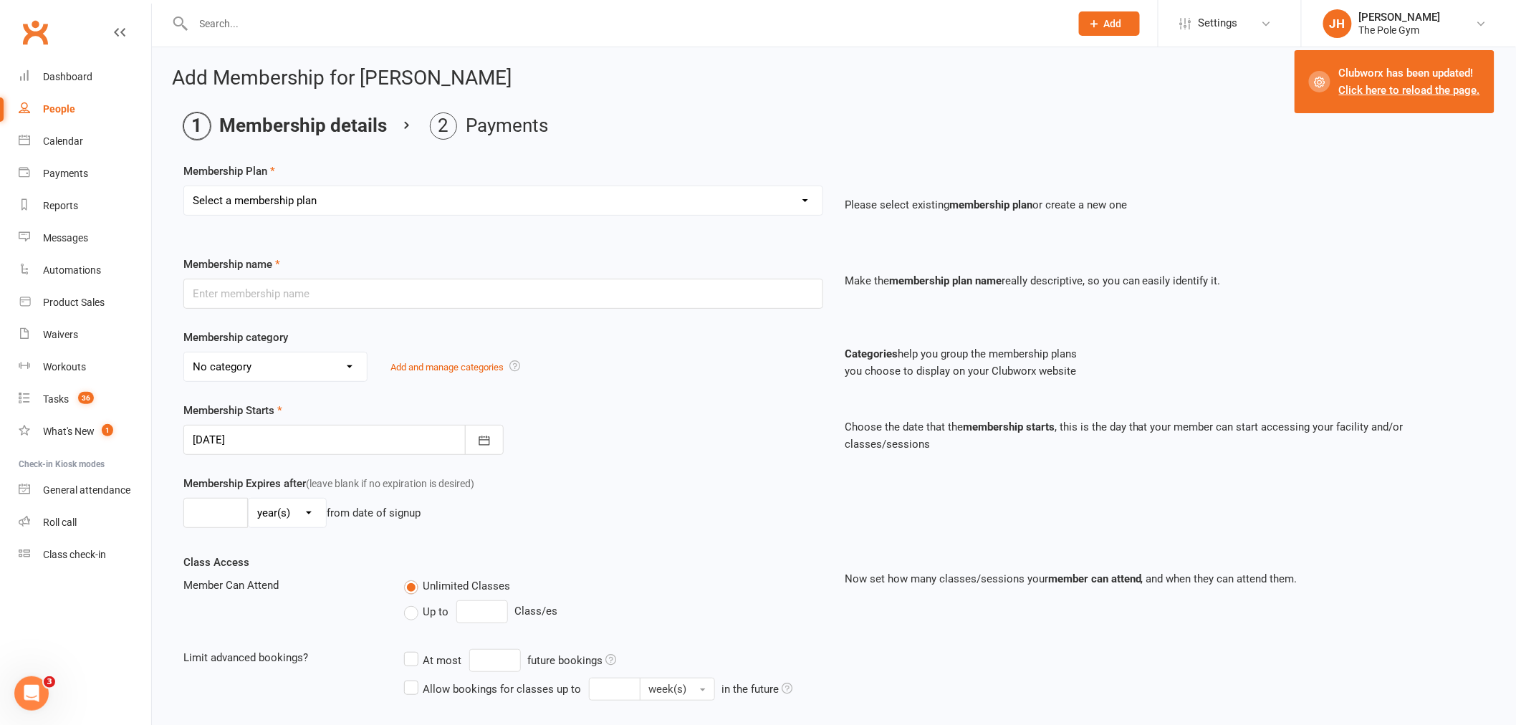
click at [363, 198] on select "Select a membership plan Create new Membership Plan Pay As You Go (45 min) Casu…" at bounding box center [503, 200] width 638 height 29
select select "20"
click at [184, 186] on select "Select a membership plan Create new Membership Plan Pay As You Go (45 min) Casu…" at bounding box center [503, 200] width 638 height 29
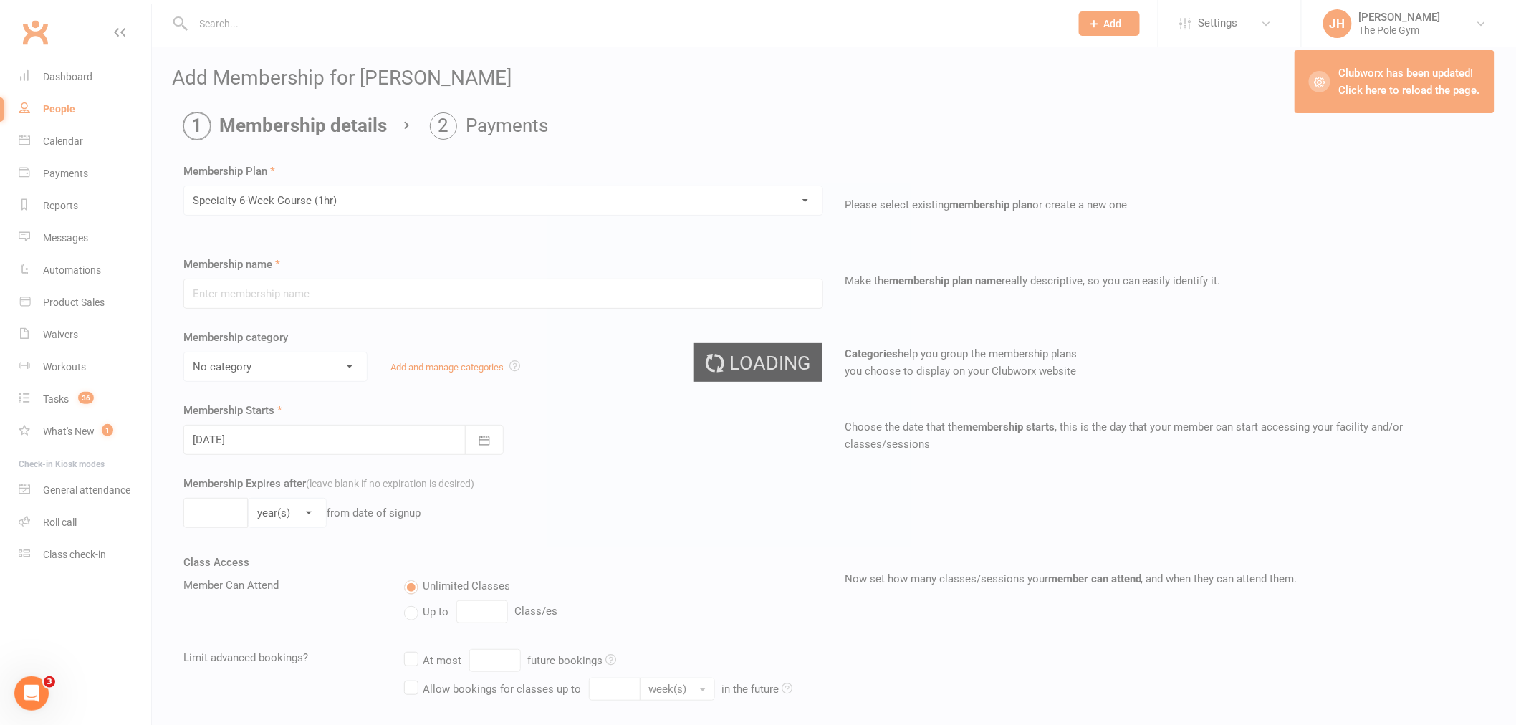
type input "Specialty 6-Week Course (1hr)"
select select "19"
type input "[DATE]"
type input "6"
select select "1"
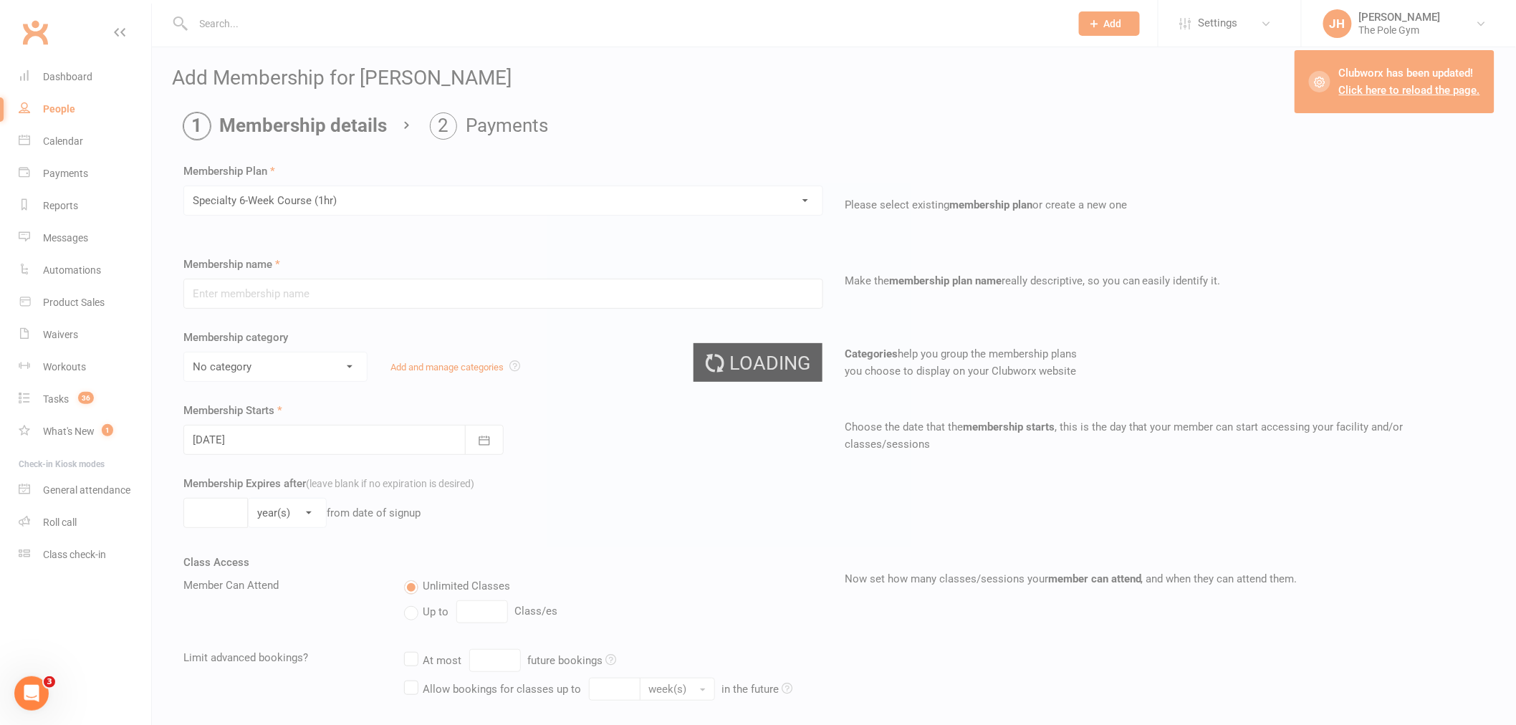
type input "1"
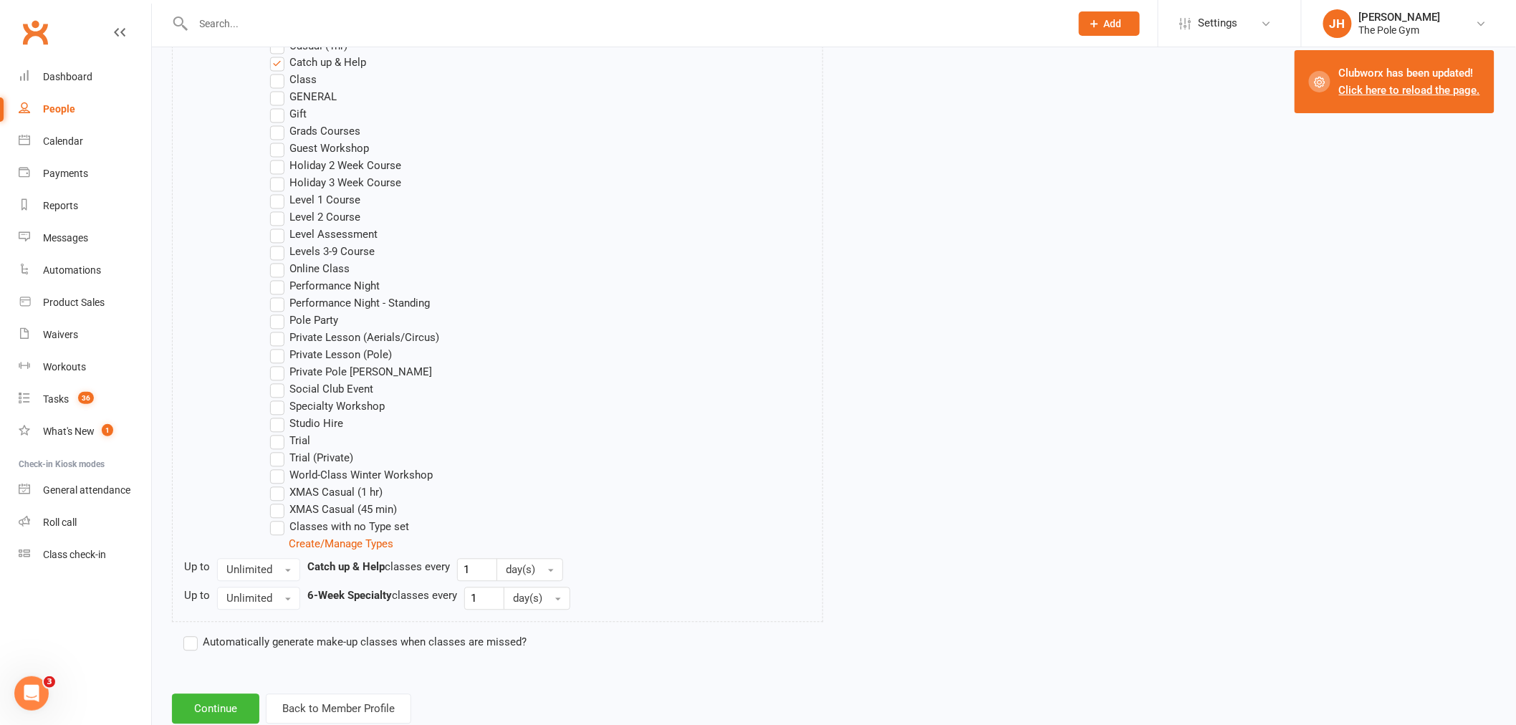
scroll to position [1112, 0]
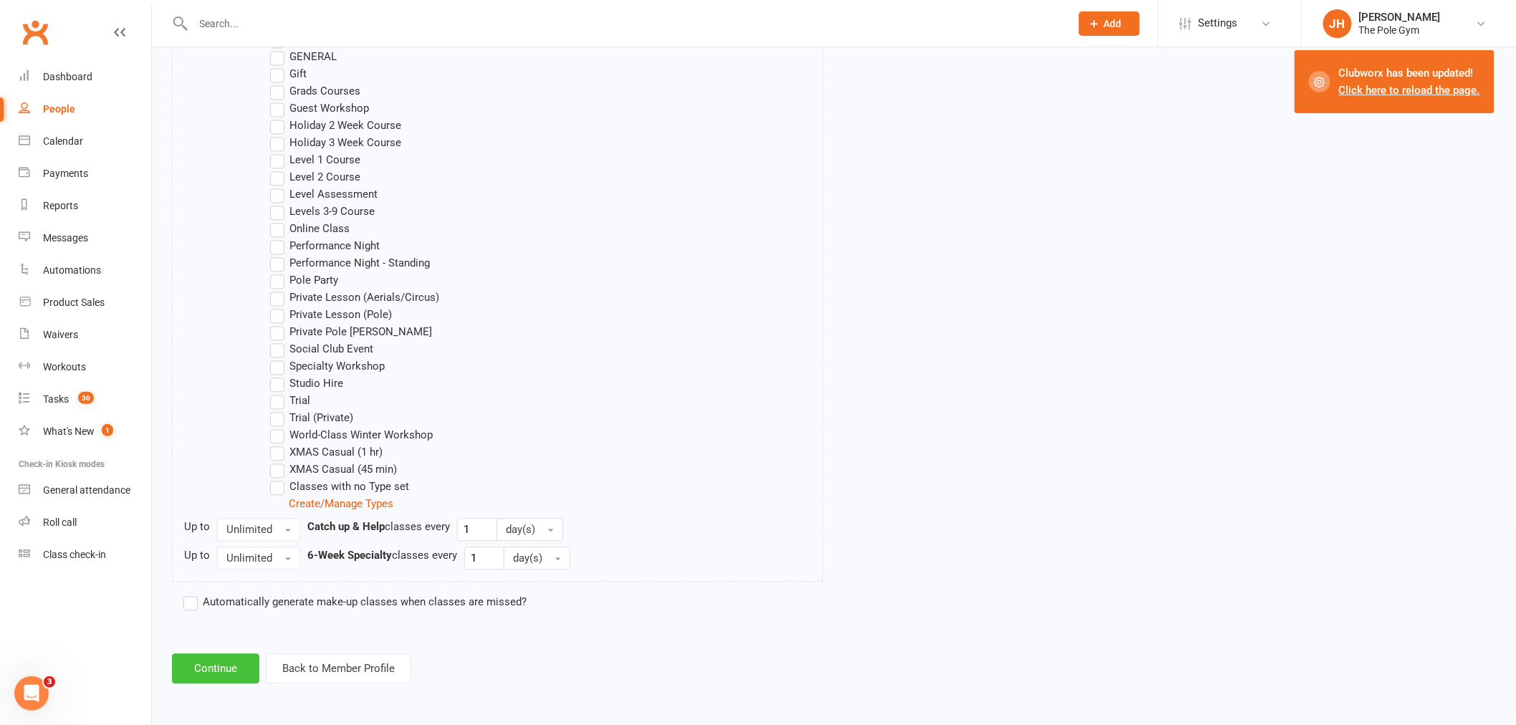
click at [226, 654] on button "Continue" at bounding box center [215, 669] width 87 height 30
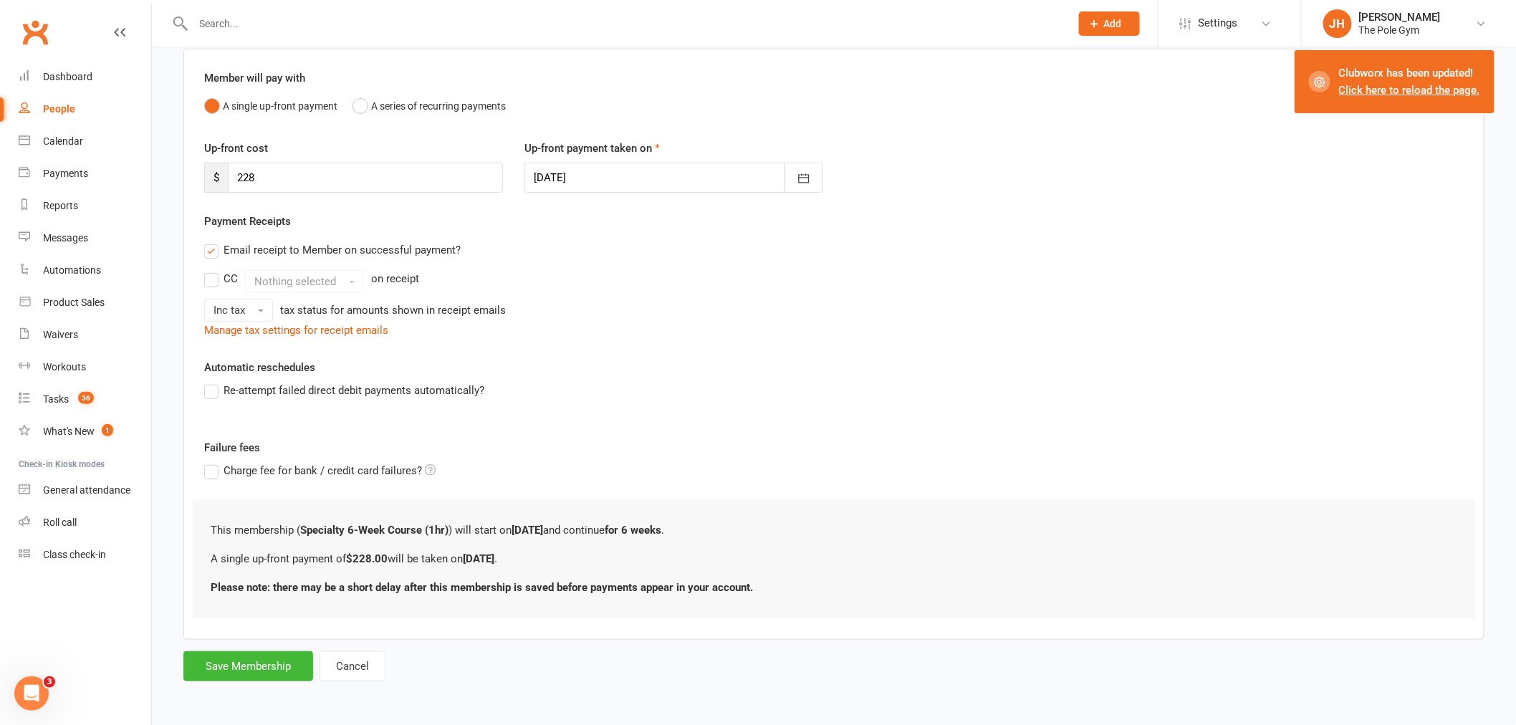
scroll to position [0, 0]
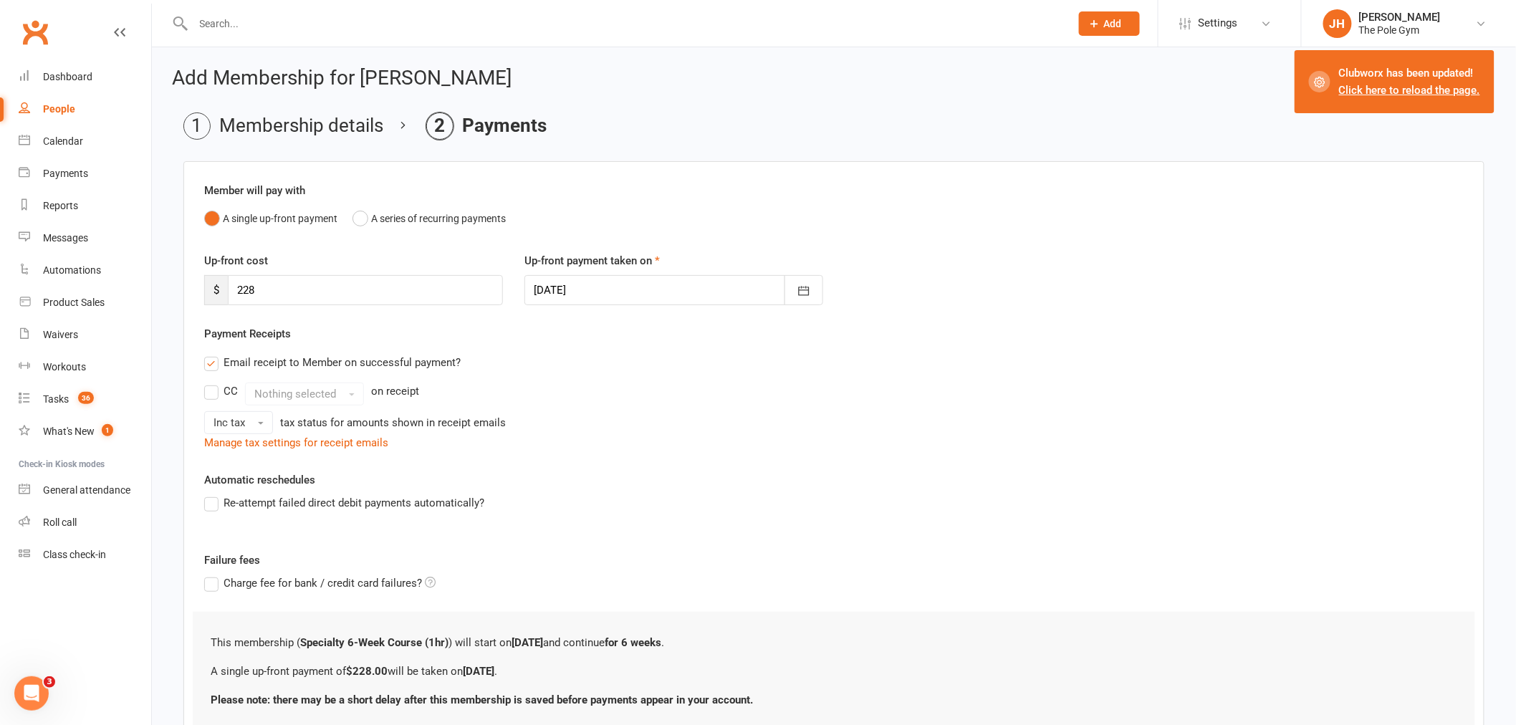
click at [583, 283] on div at bounding box center [673, 290] width 299 height 30
click at [287, 127] on li "Membership details" at bounding box center [283, 125] width 200 height 27
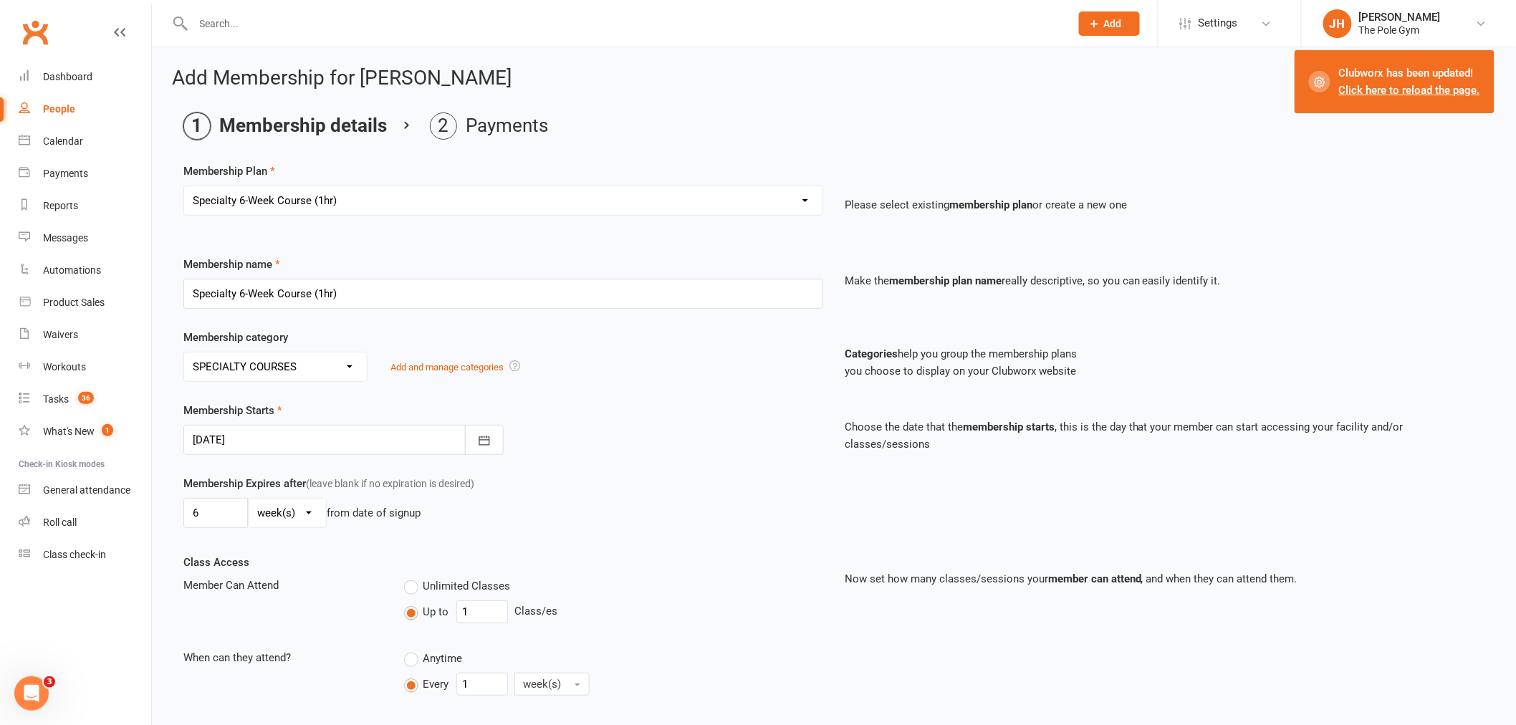
click at [296, 201] on select "Select a membership plan Create new Membership Plan Pay As You Go (45 min) Casu…" at bounding box center [503, 200] width 638 height 29
select select "21"
click at [184, 186] on select "Select a membership plan Create new Membership Plan Pay As You Go (45 min) Casu…" at bounding box center [503, 200] width 638 height 29
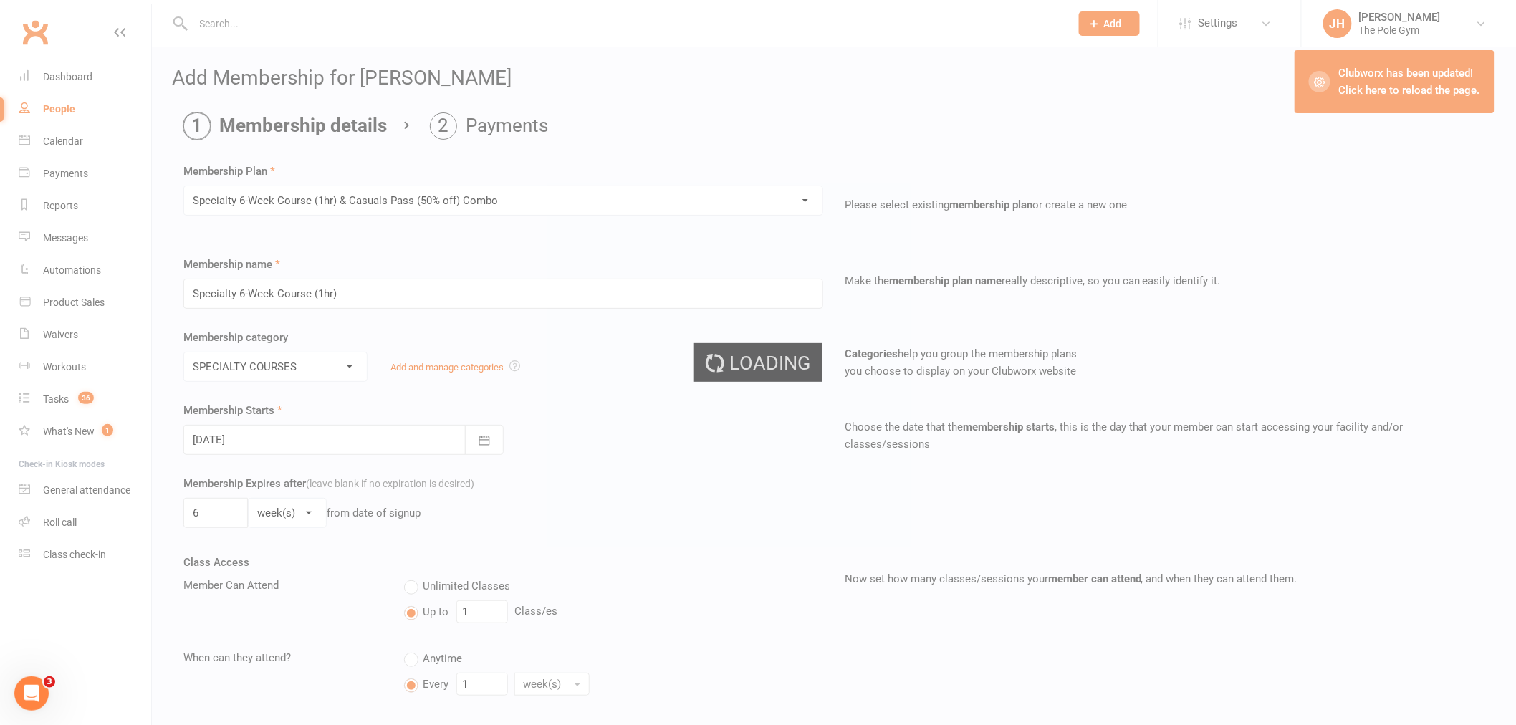
type input "Specialty 6-Week Course (1hr) & Casuals Pass (50% off) Combo"
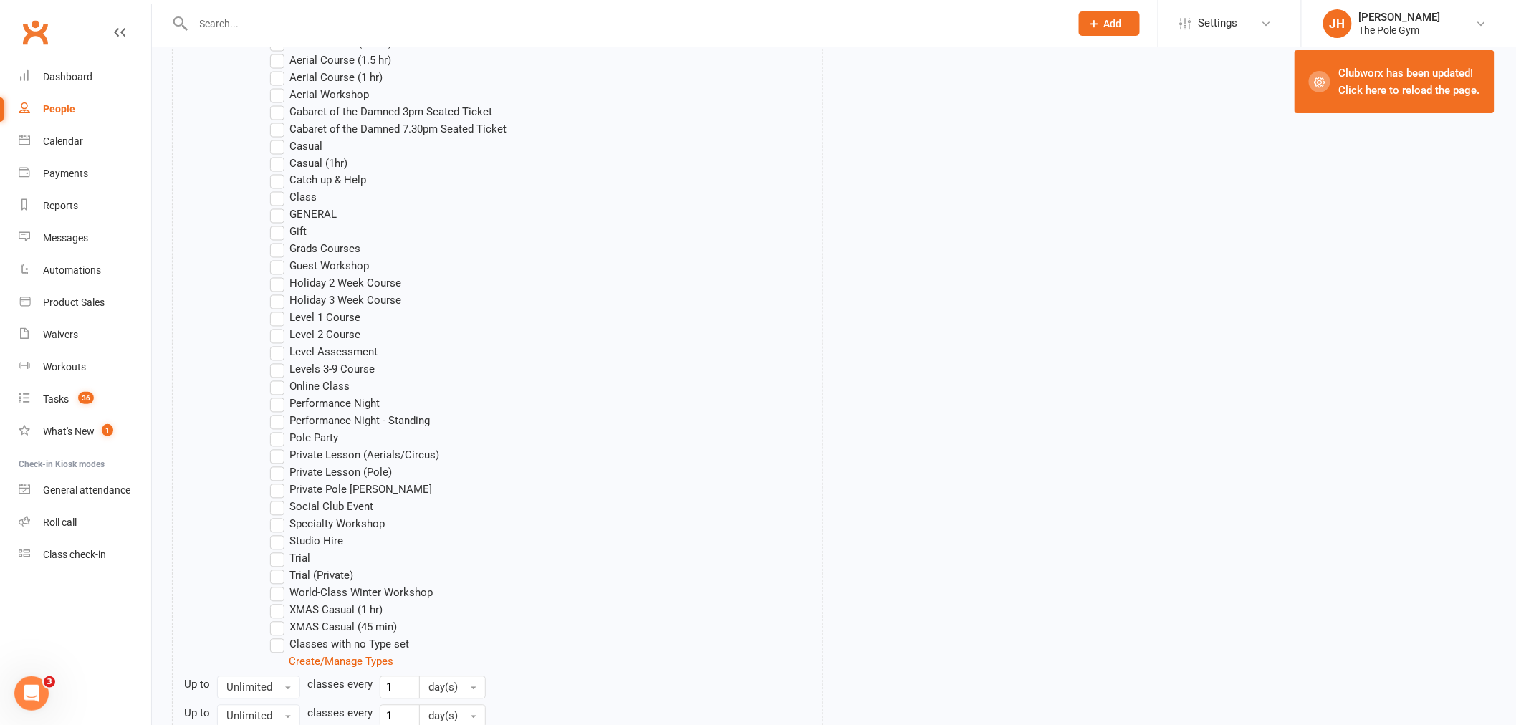
scroll to position [1140, 0]
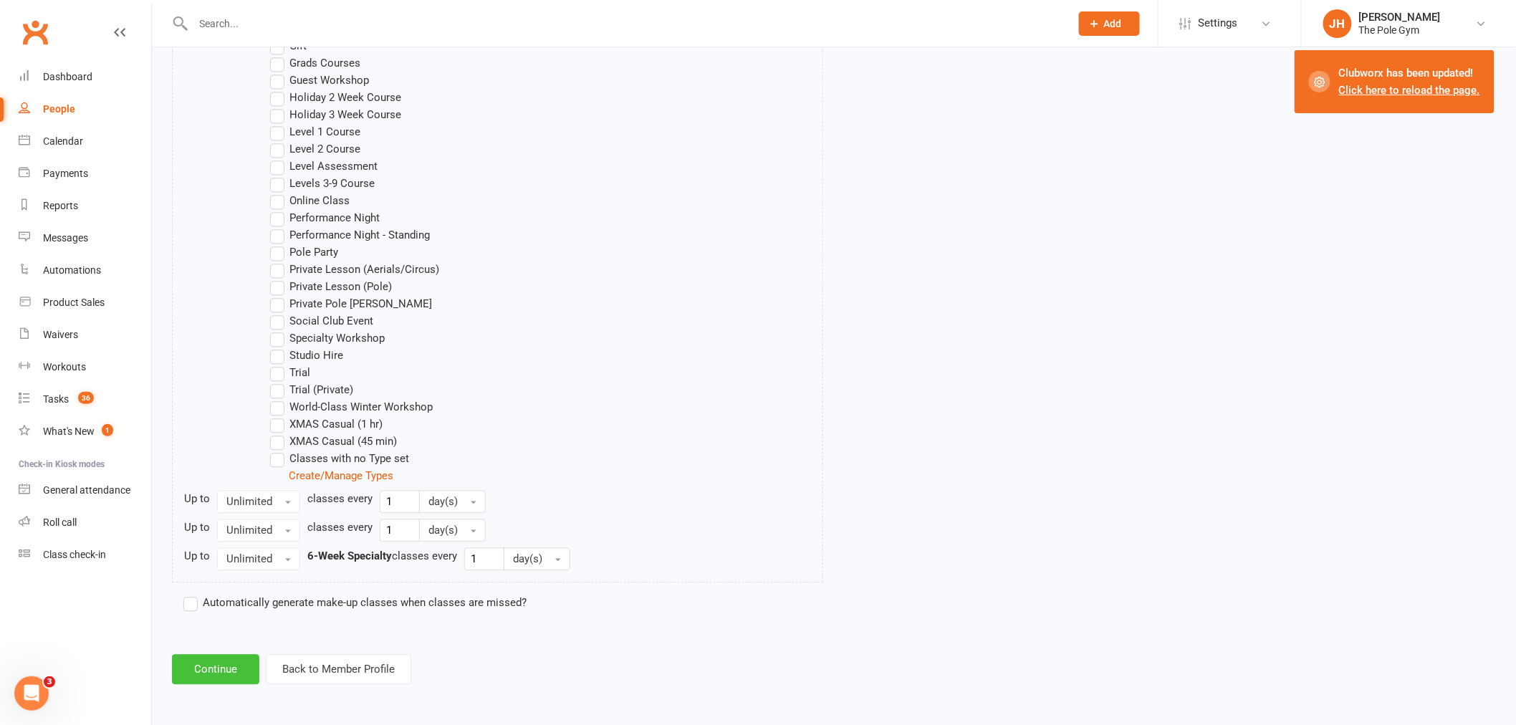
click at [231, 663] on button "Continue" at bounding box center [215, 669] width 87 height 30
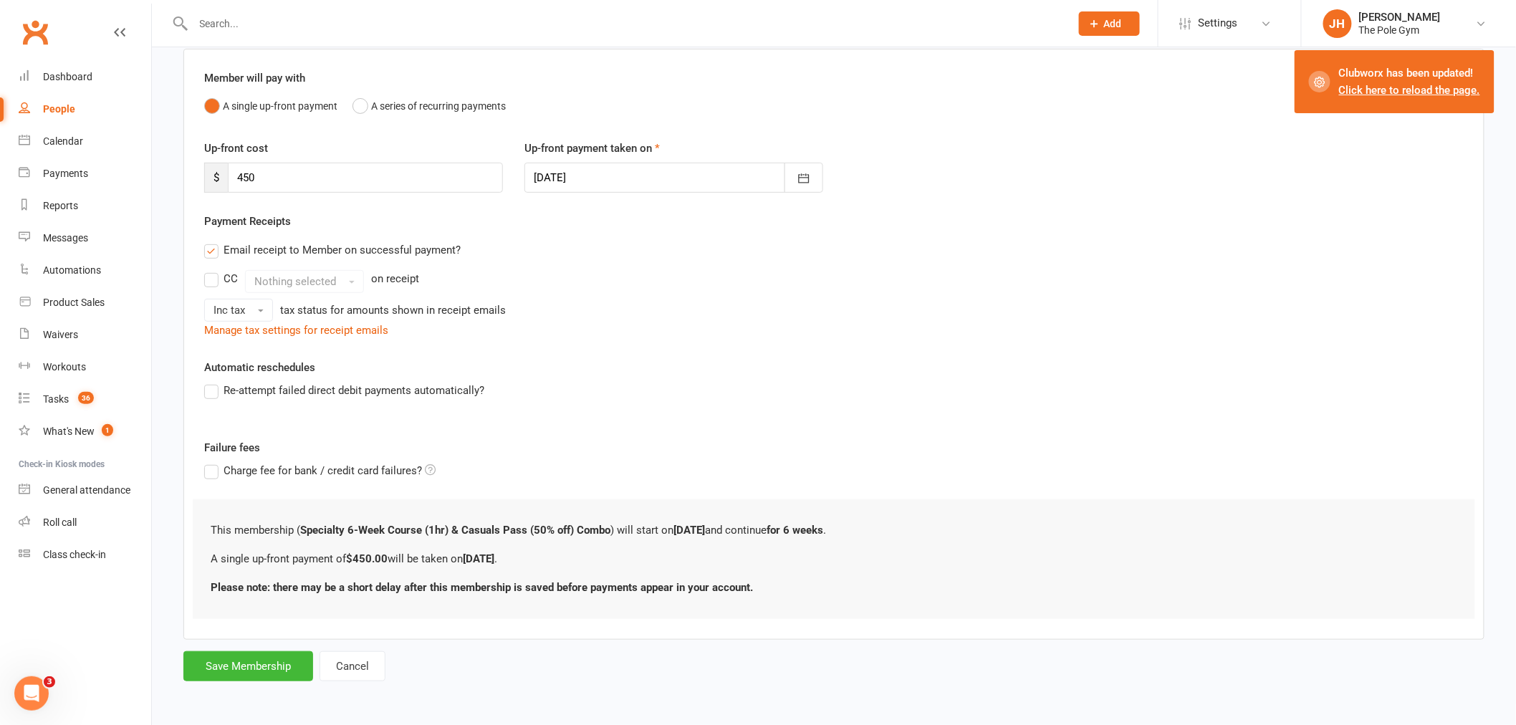
scroll to position [0, 0]
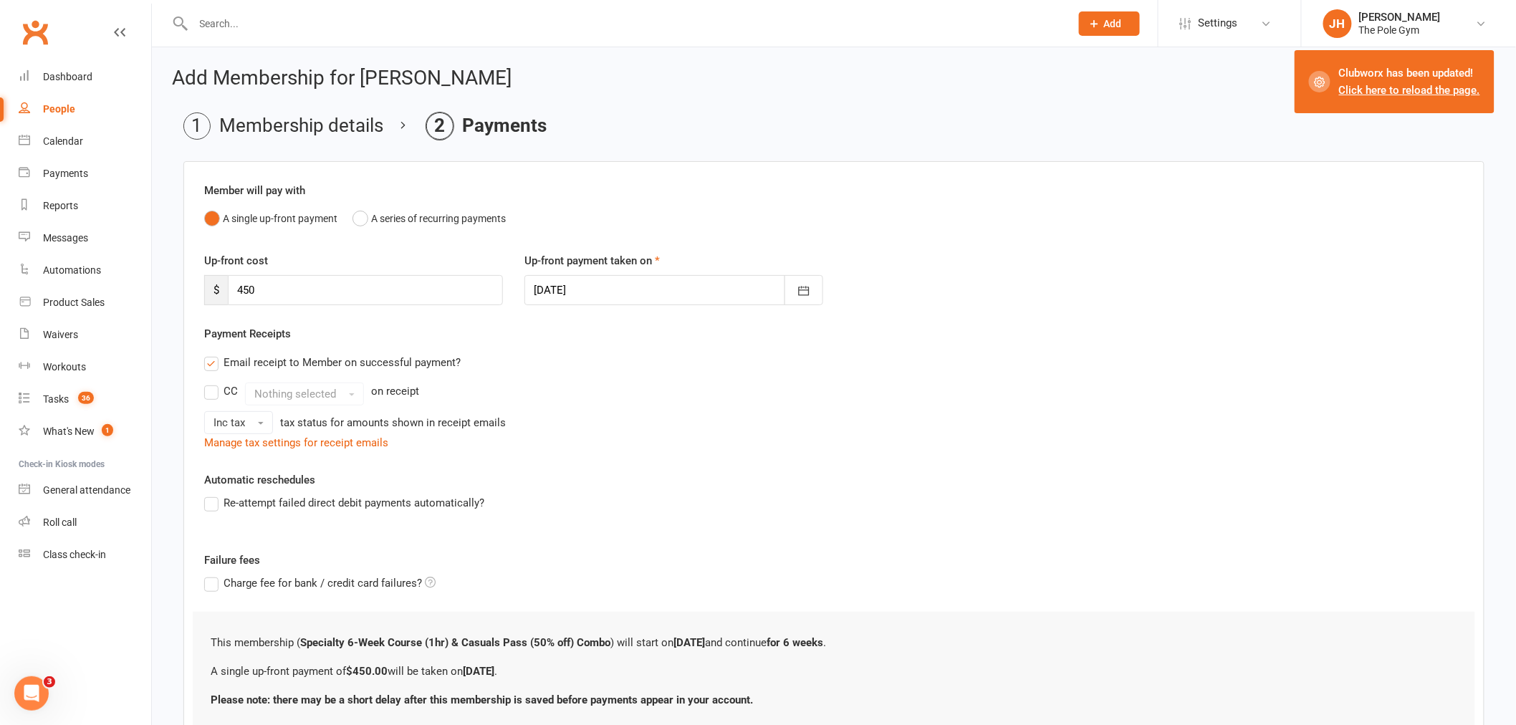
click at [610, 287] on div at bounding box center [673, 290] width 299 height 30
click at [703, 408] on span "11" at bounding box center [708, 408] width 11 height 11
type input "11 Sep 2025"
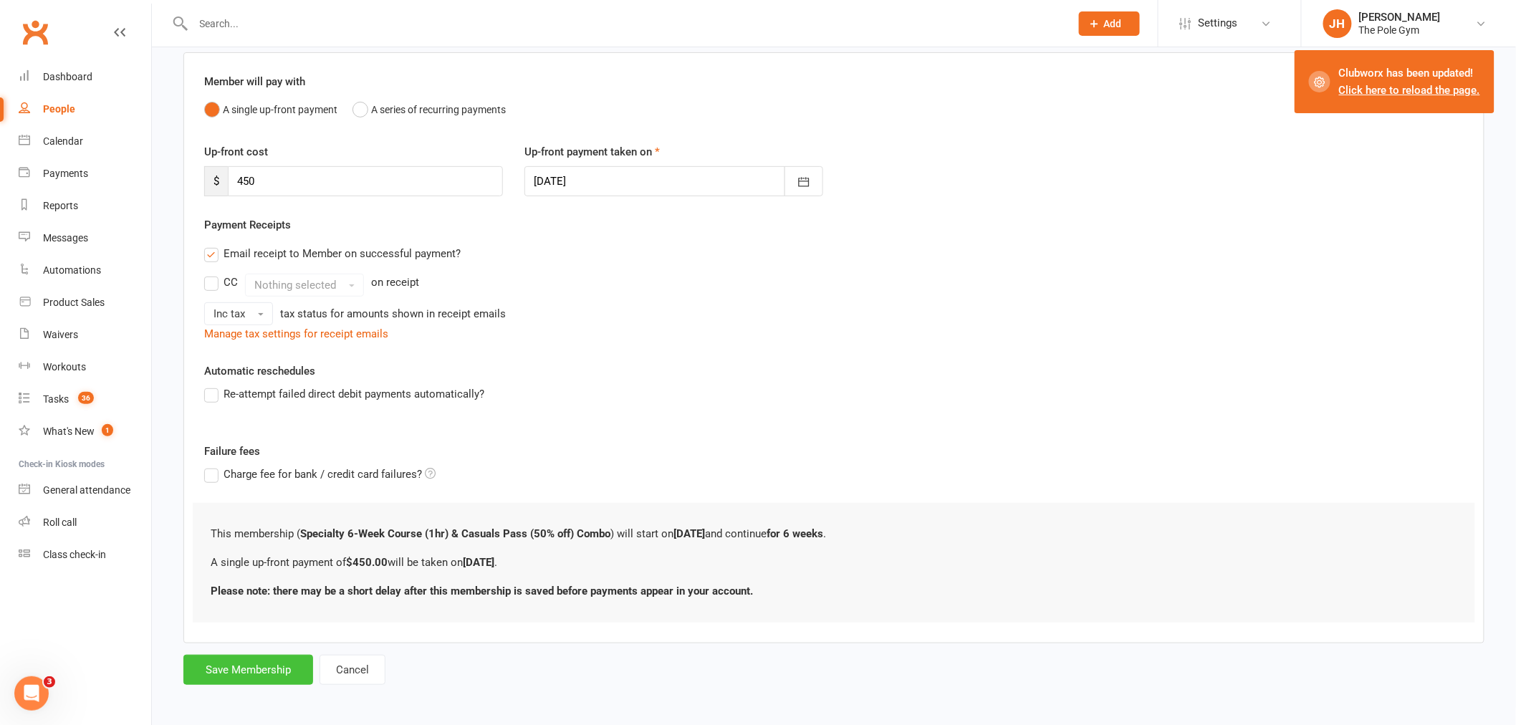
scroll to position [112, 0]
click at [254, 684] on div "Add Membership for Syifa Arlin Membership details Payments Member will pay with…" at bounding box center [834, 319] width 1364 height 769
click at [259, 666] on button "Save Membership" at bounding box center [248, 666] width 130 height 30
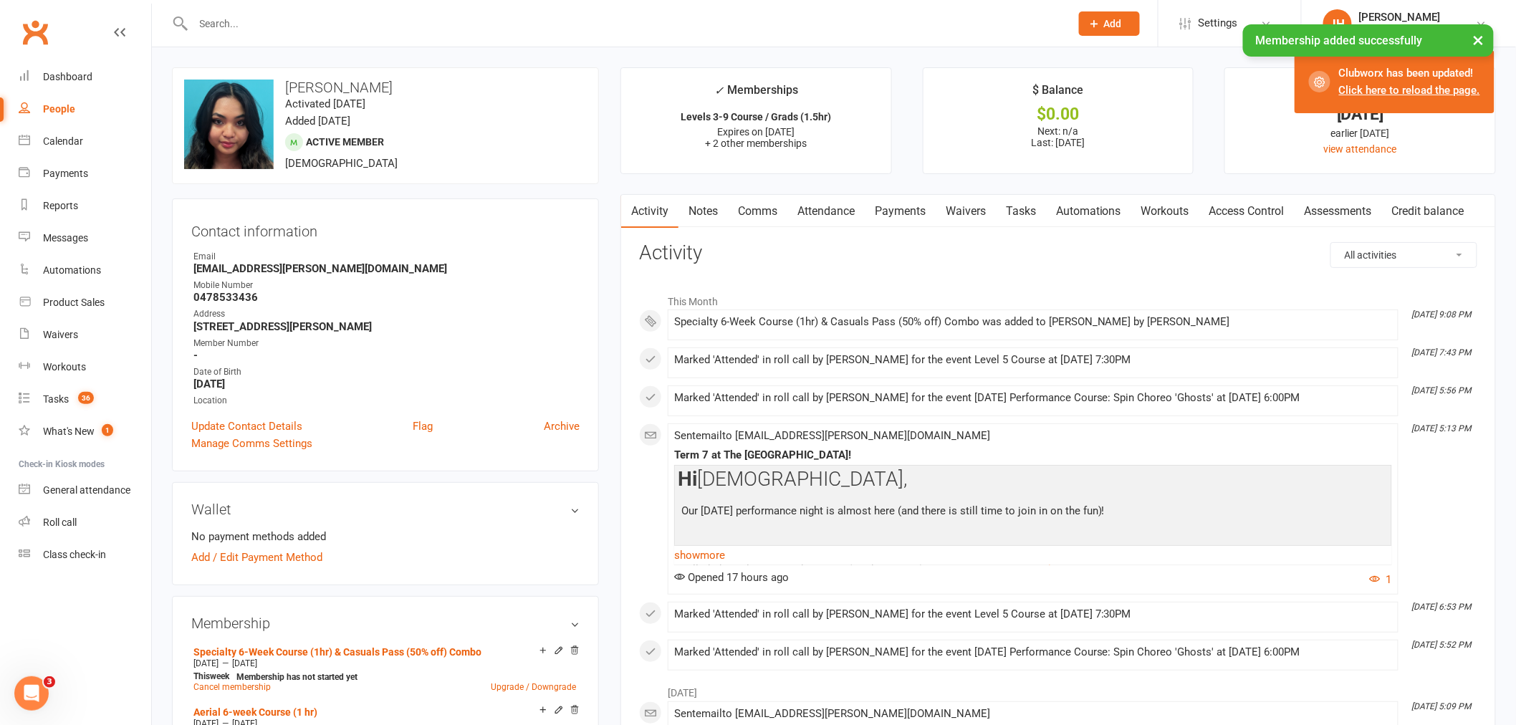
click at [925, 209] on link "Payments" at bounding box center [900, 211] width 71 height 33
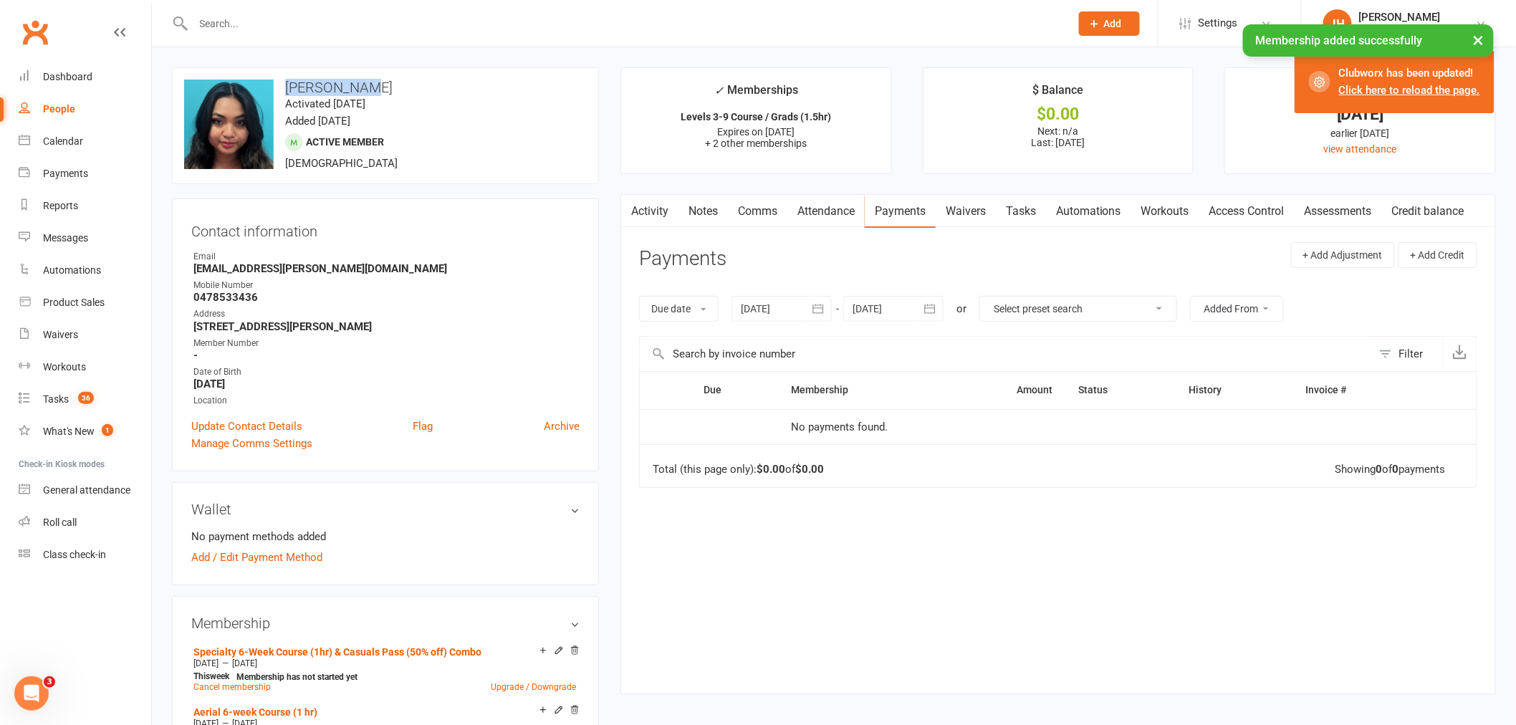
drag, startPoint x: 349, startPoint y: 74, endPoint x: 332, endPoint y: 0, distance: 76.3
click at [259, 72] on div "upload photo change photo Syifa Arlin Activated 11 October, 2024 Added 11 Octob…" at bounding box center [385, 125] width 427 height 117
copy h3 "[PERSON_NAME]"
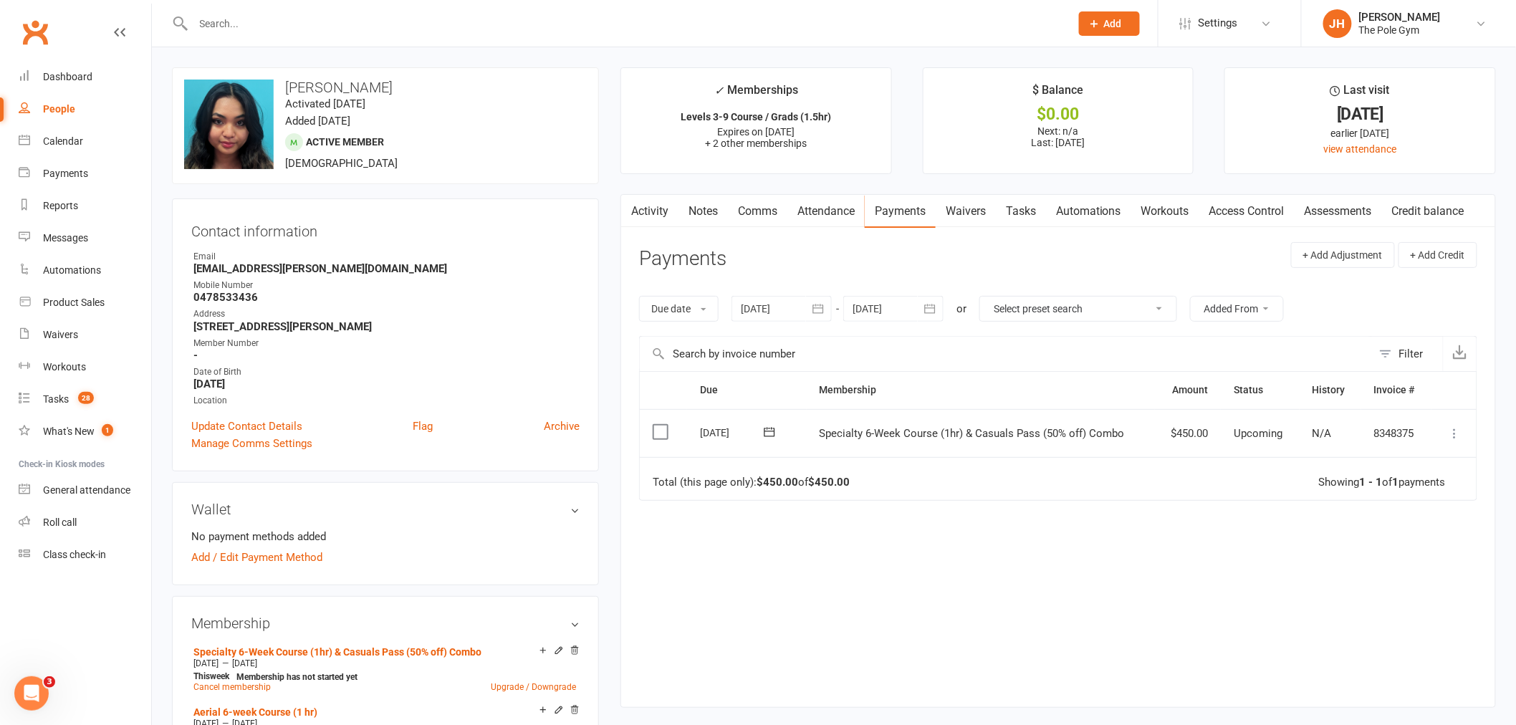
click at [1456, 428] on icon at bounding box center [1455, 433] width 14 height 14
click at [1382, 487] on link "Mark as Paid (POS)" at bounding box center [1392, 490] width 142 height 29
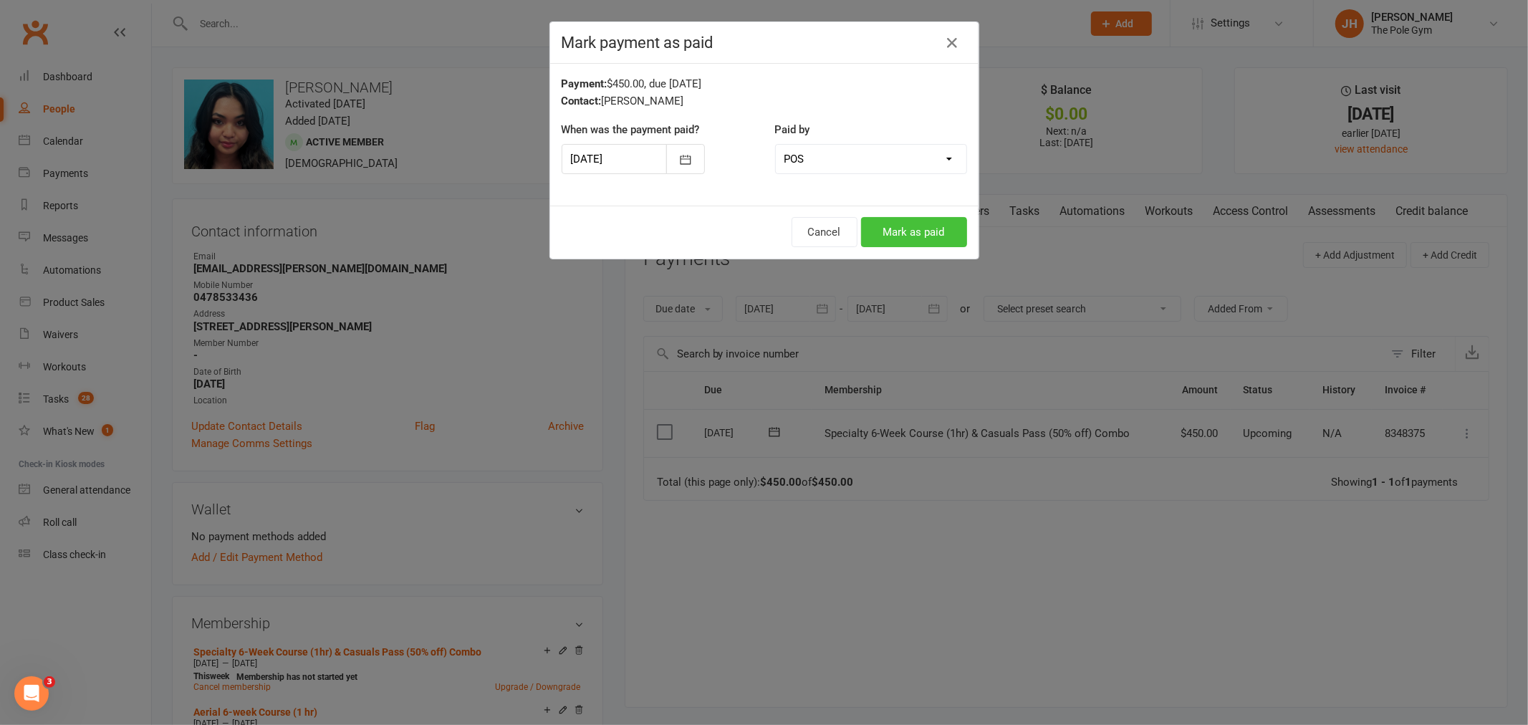
click at [913, 236] on button "Mark as paid" at bounding box center [914, 232] width 106 height 30
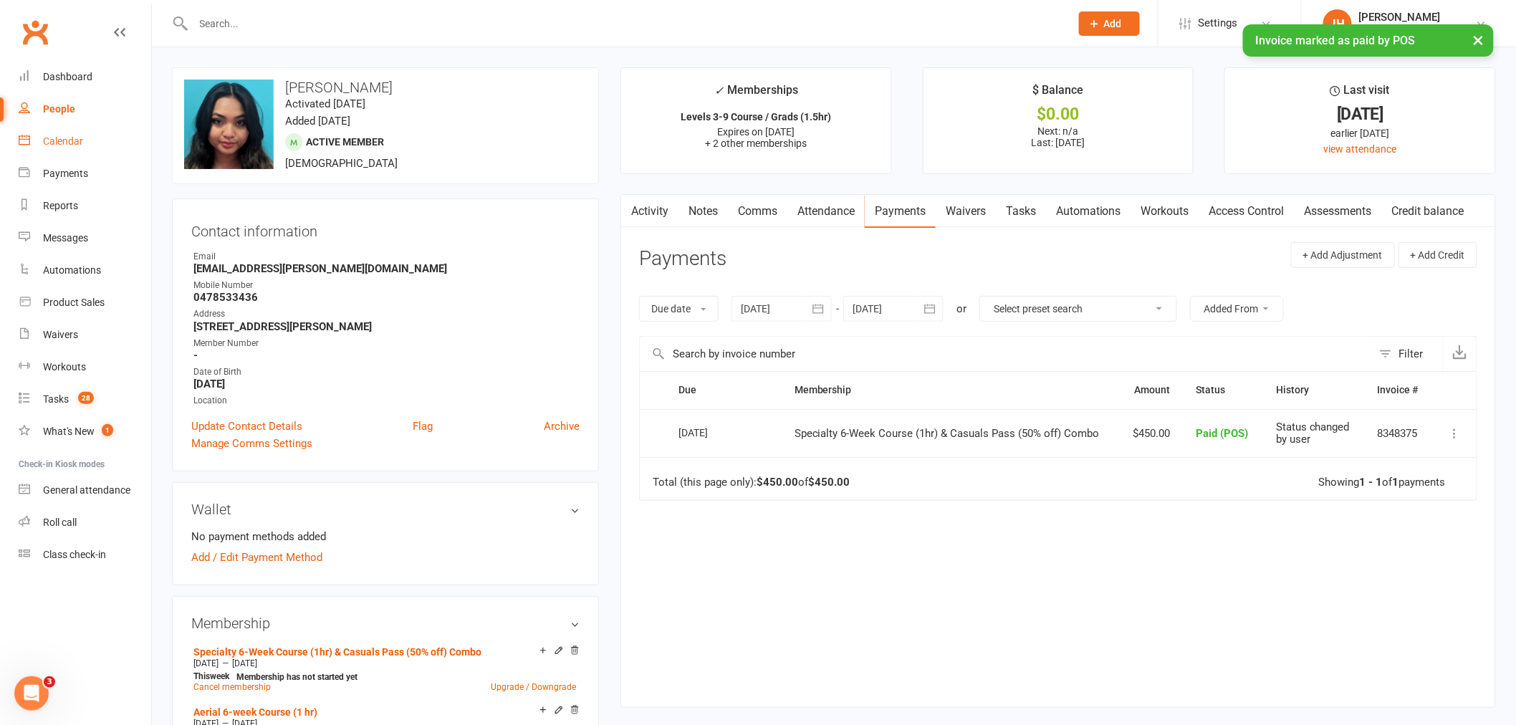
click at [64, 139] on div "Calendar" at bounding box center [63, 140] width 40 height 11
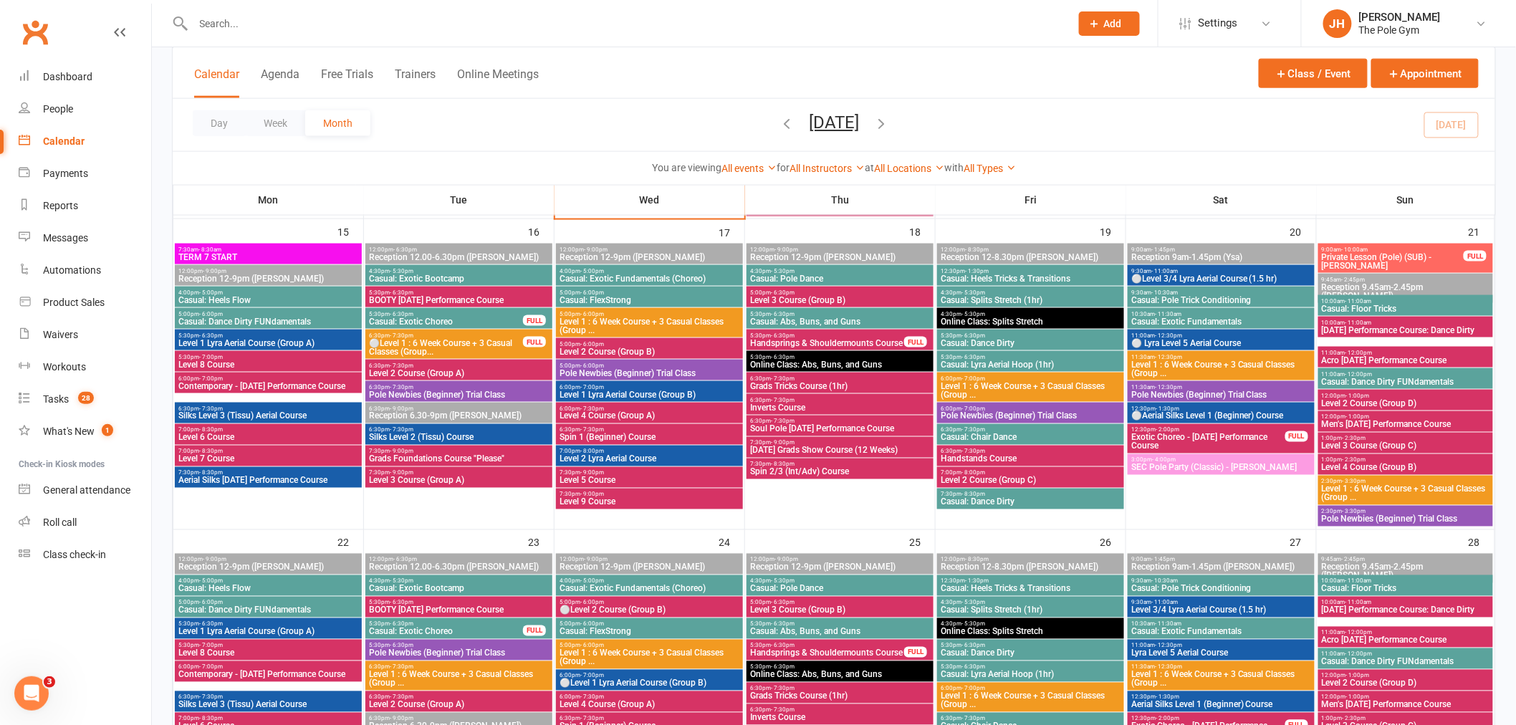
scroll to position [636, 0]
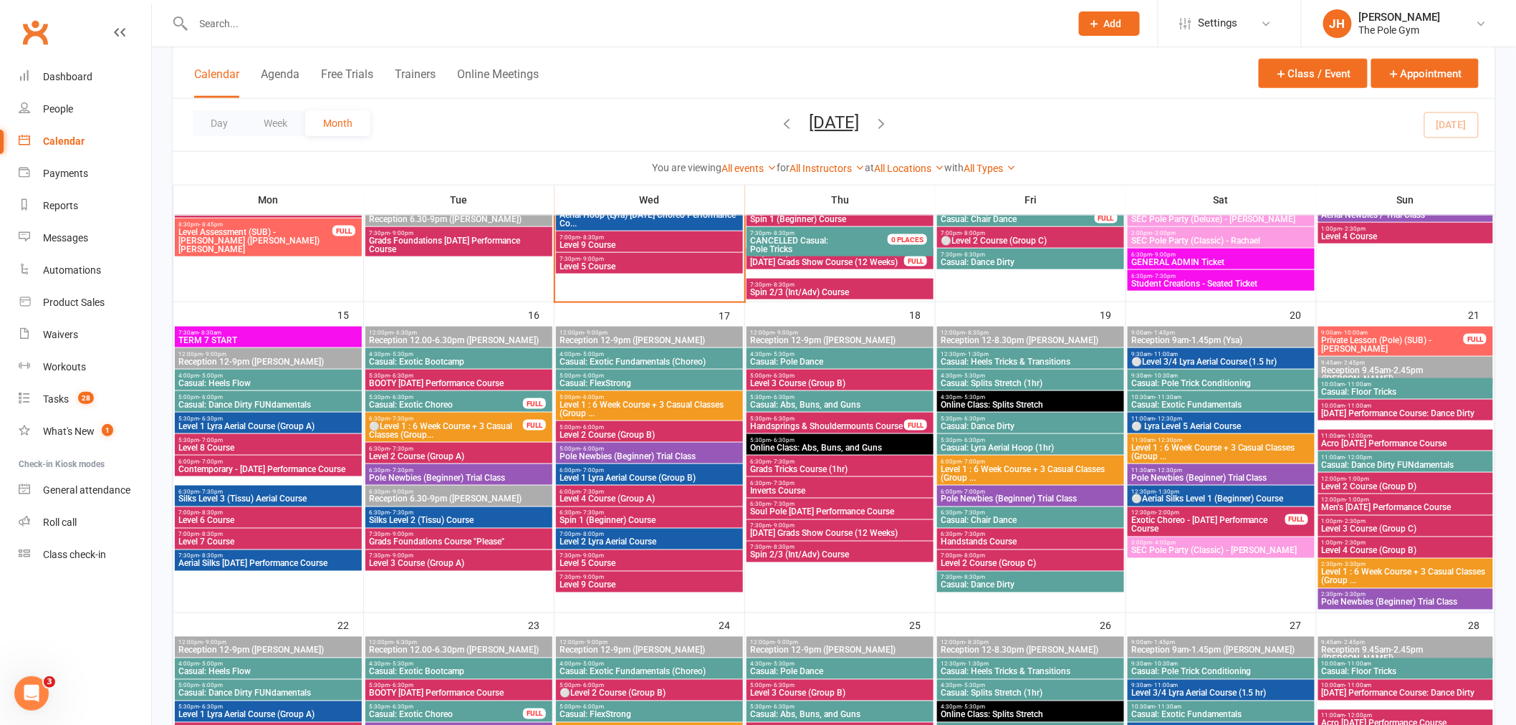
click at [966, 534] on span "- 7:30pm" at bounding box center [973, 535] width 24 height 6
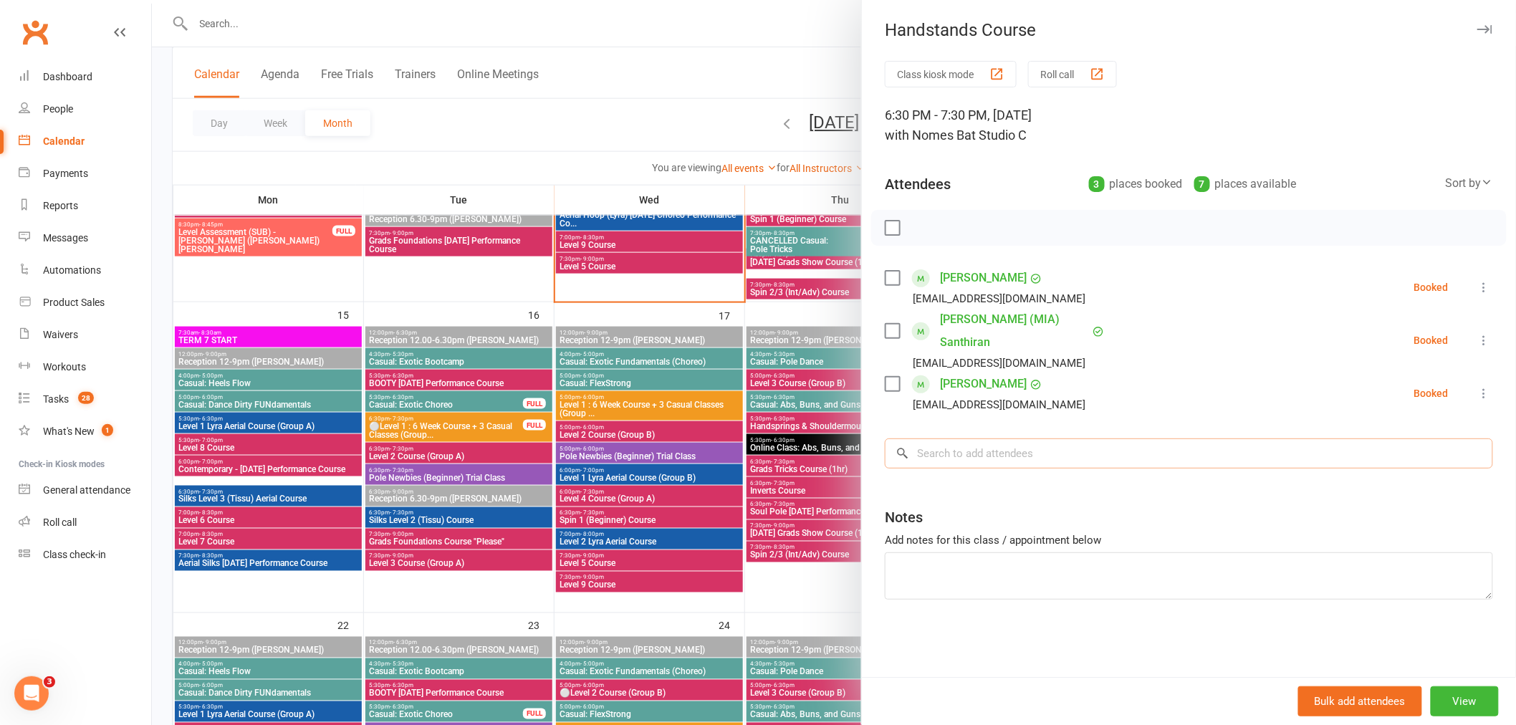
click at [971, 438] on input "search" at bounding box center [1189, 453] width 608 height 30
paste input "[PERSON_NAME]"
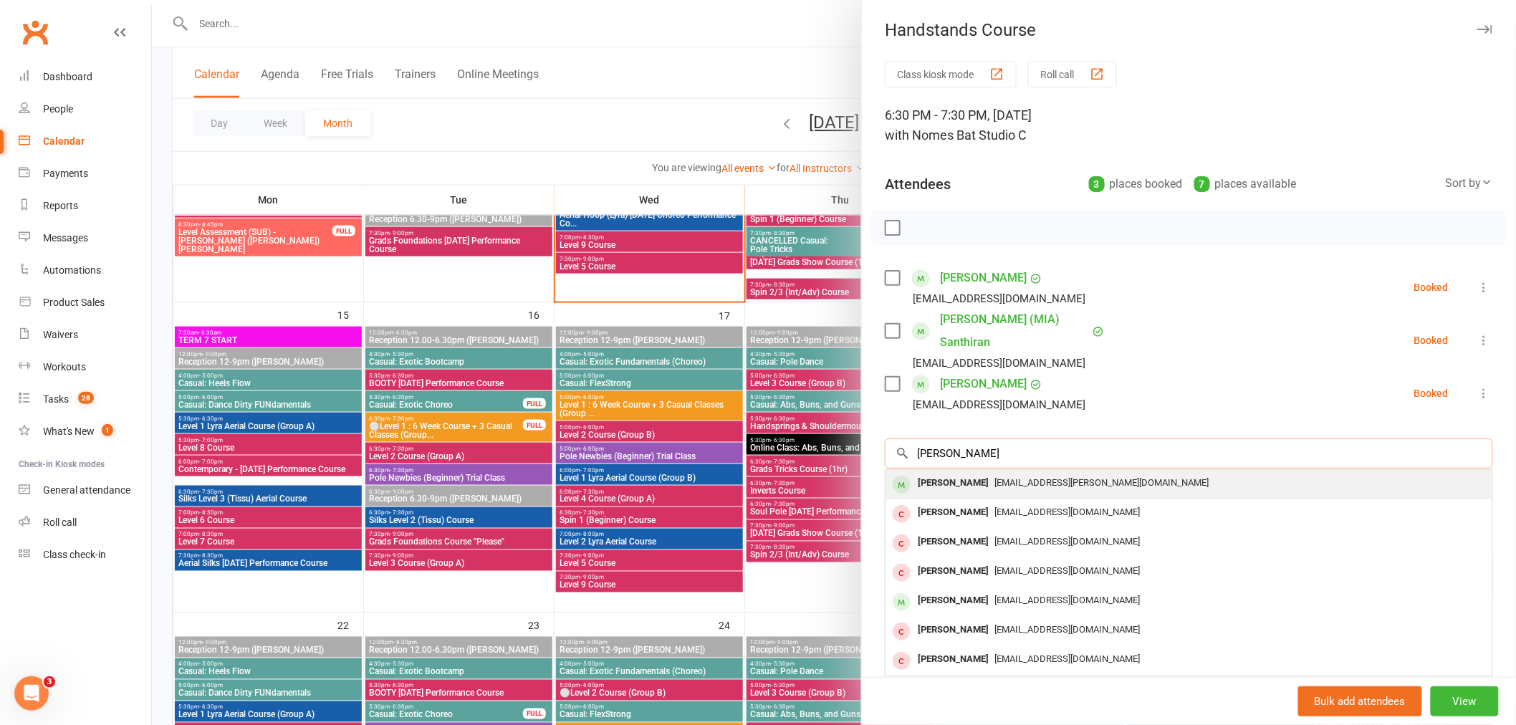
type input "[PERSON_NAME]"
click at [935, 473] on div "[PERSON_NAME]" at bounding box center [953, 483] width 82 height 21
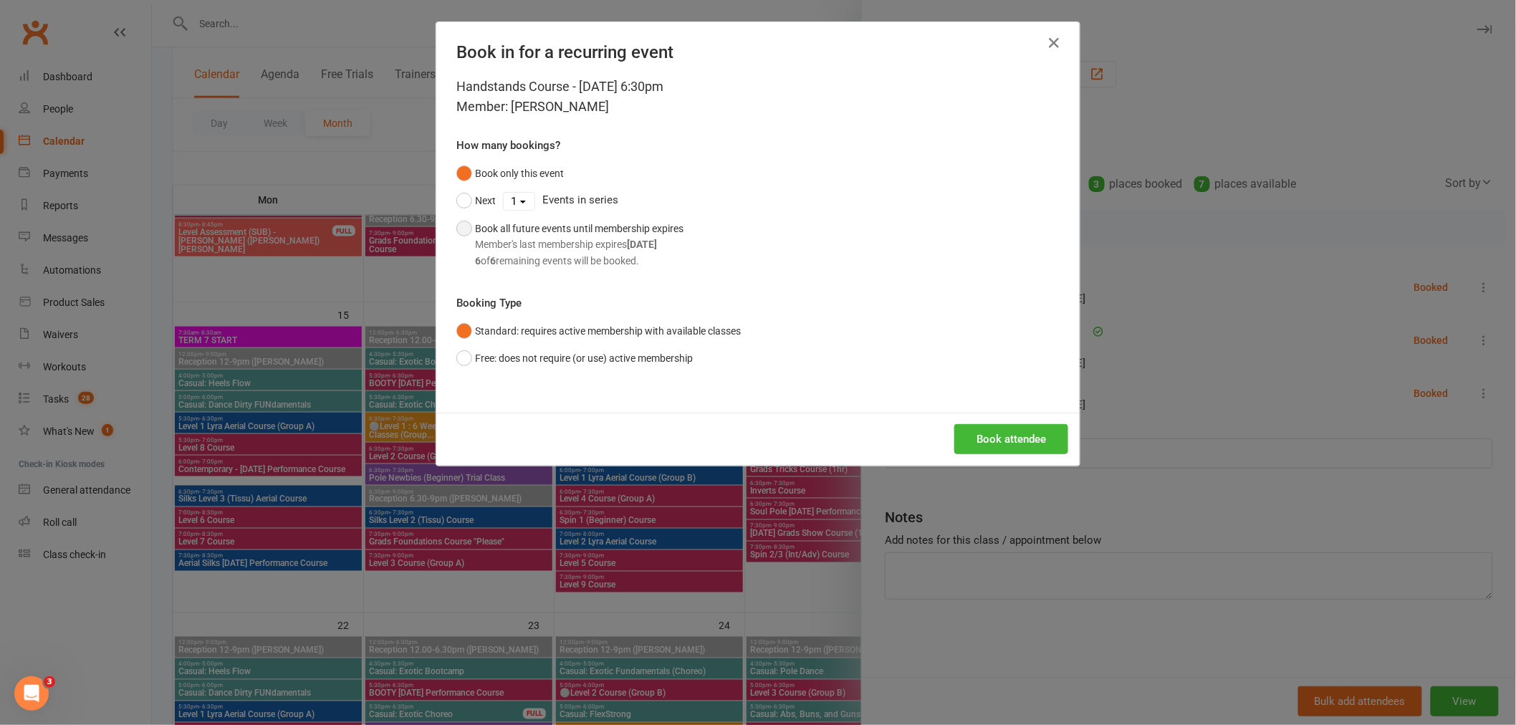
click at [526, 217] on button "Book all future events until membership expires Member's last membership expire…" at bounding box center [569, 244] width 227 height 59
click at [989, 418] on div "Book attendee" at bounding box center [757, 439] width 643 height 53
click at [1005, 440] on button "Book attendee" at bounding box center [1011, 439] width 114 height 30
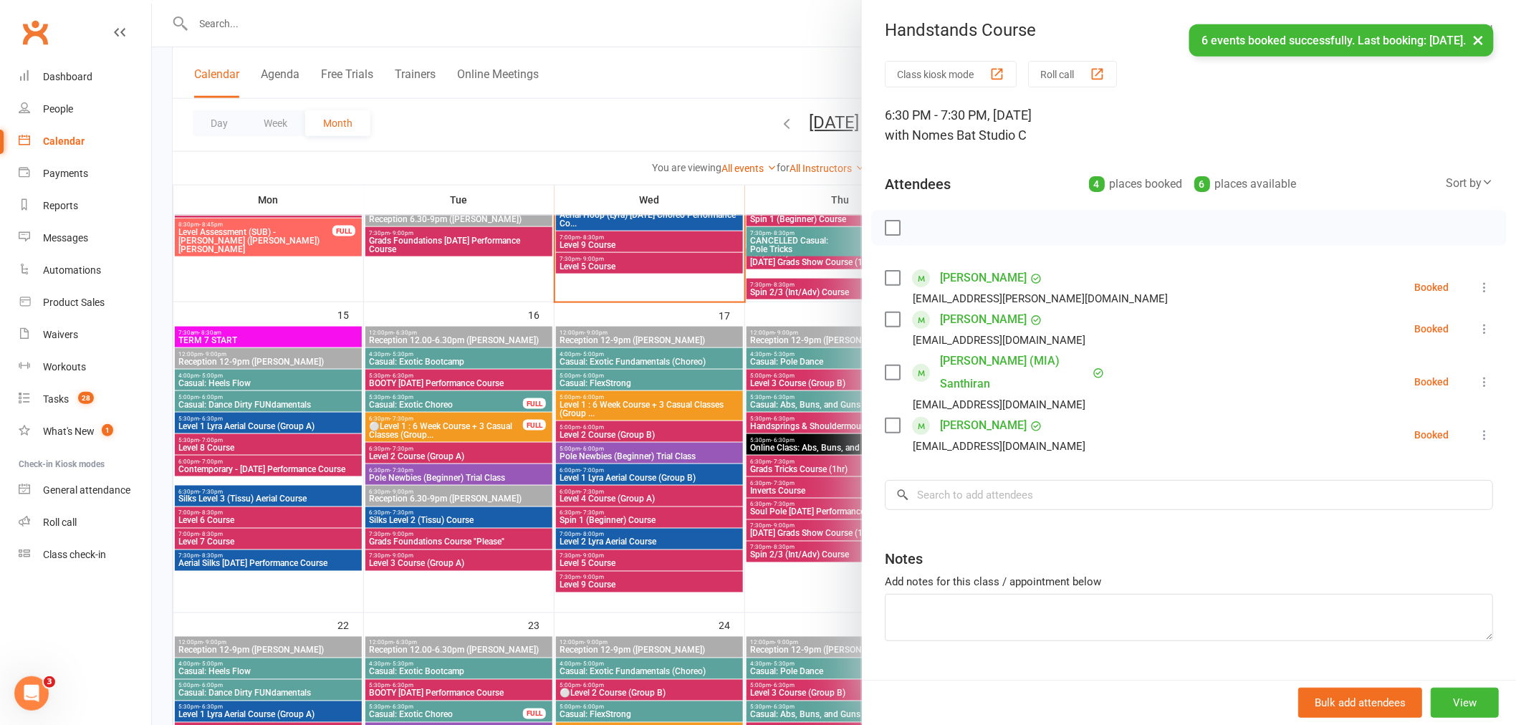
click at [967, 277] on link "[PERSON_NAME]" at bounding box center [983, 277] width 87 height 23
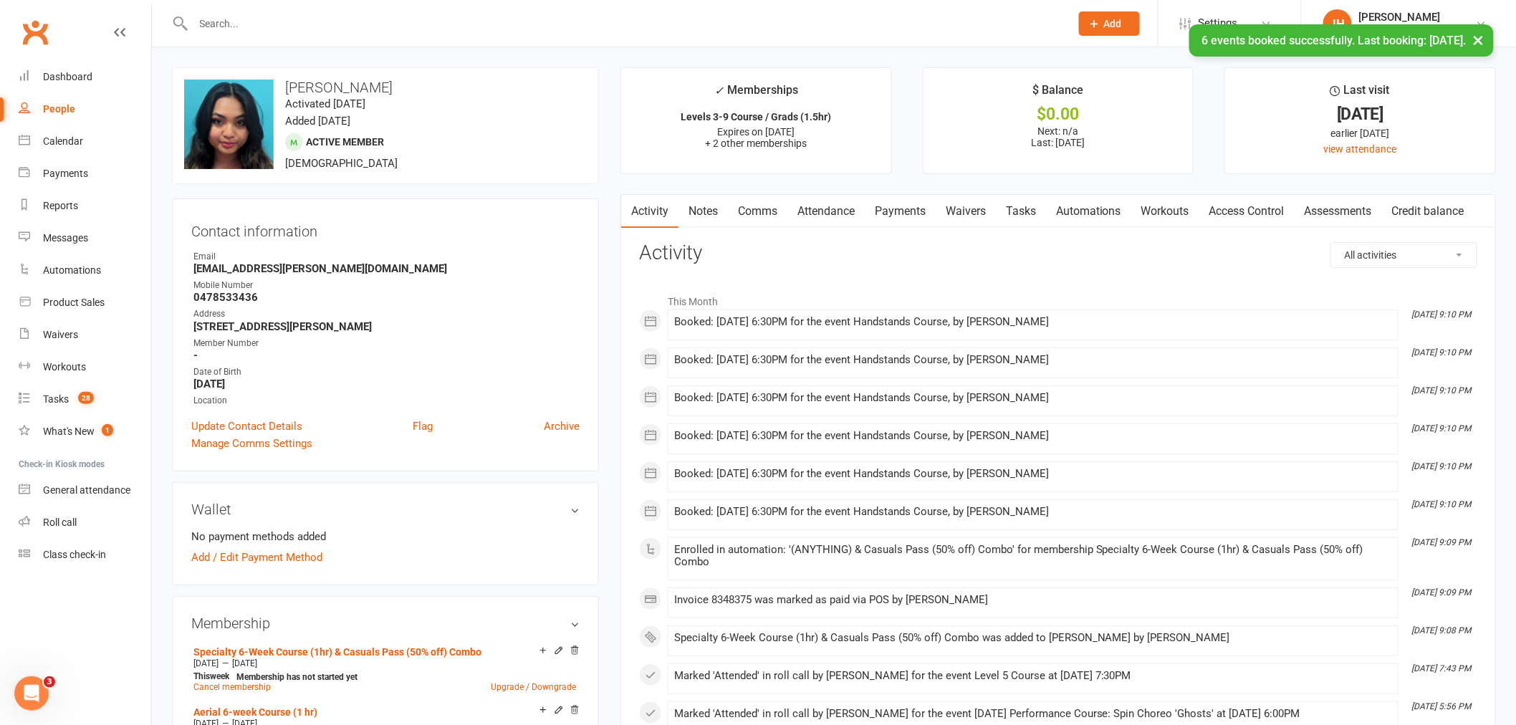
click at [915, 203] on link "Payments" at bounding box center [900, 211] width 71 height 33
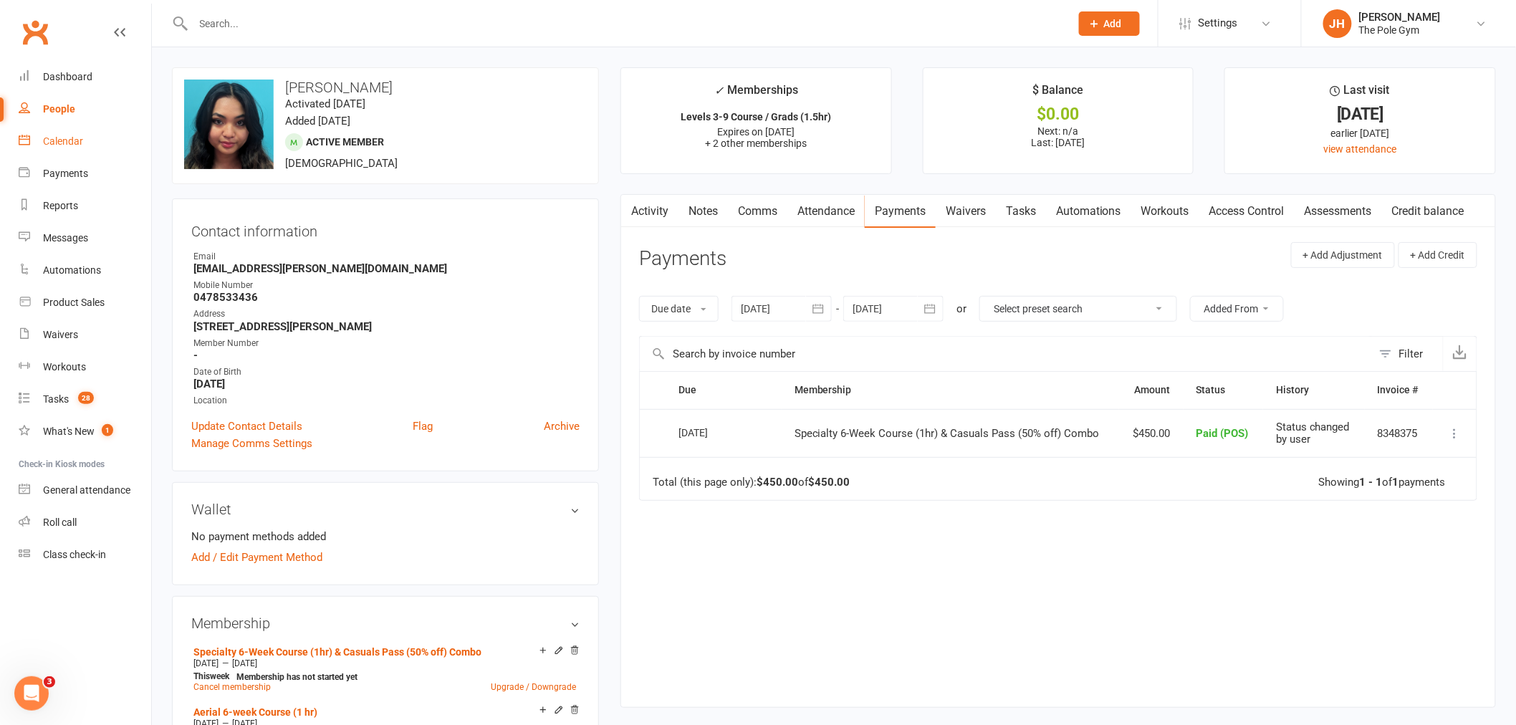
click at [66, 135] on div "Calendar" at bounding box center [63, 140] width 40 height 11
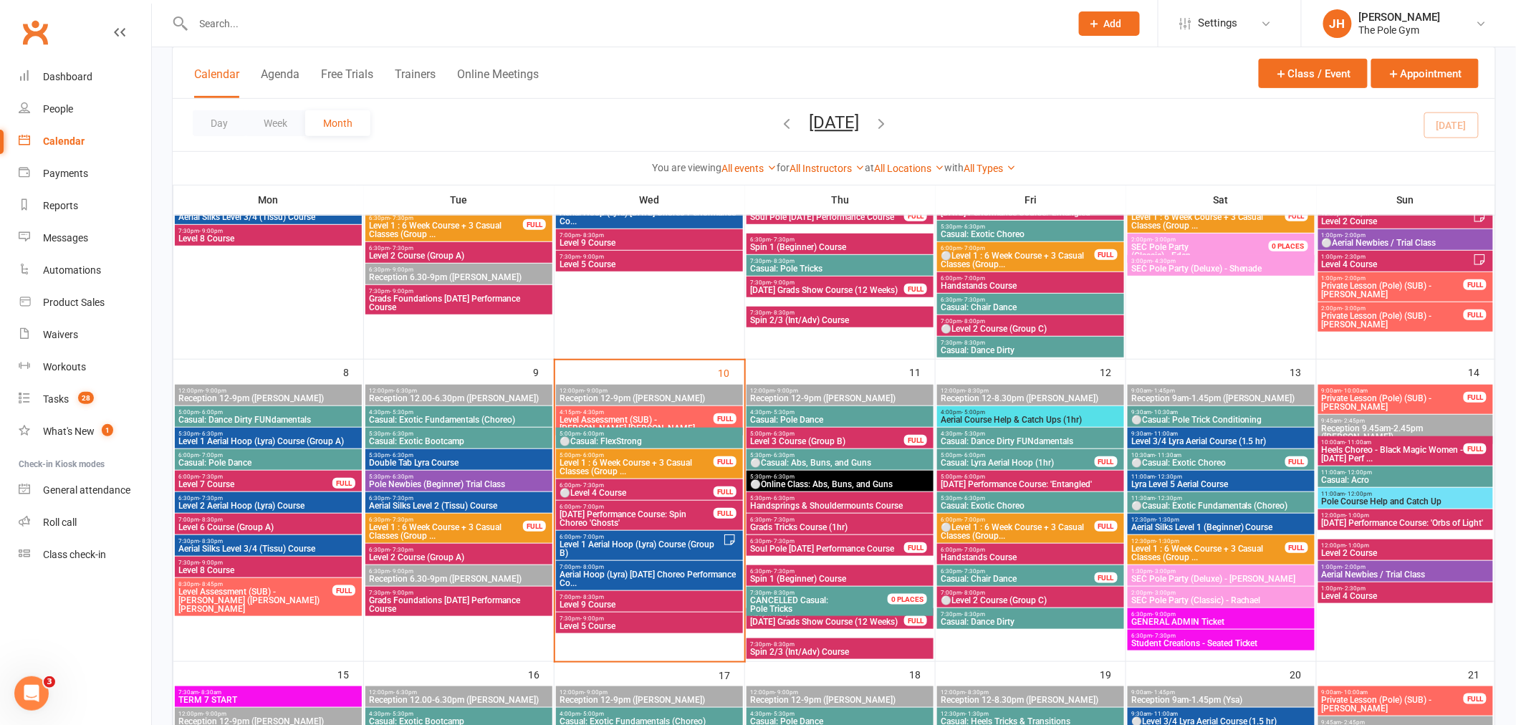
scroll to position [398, 0]
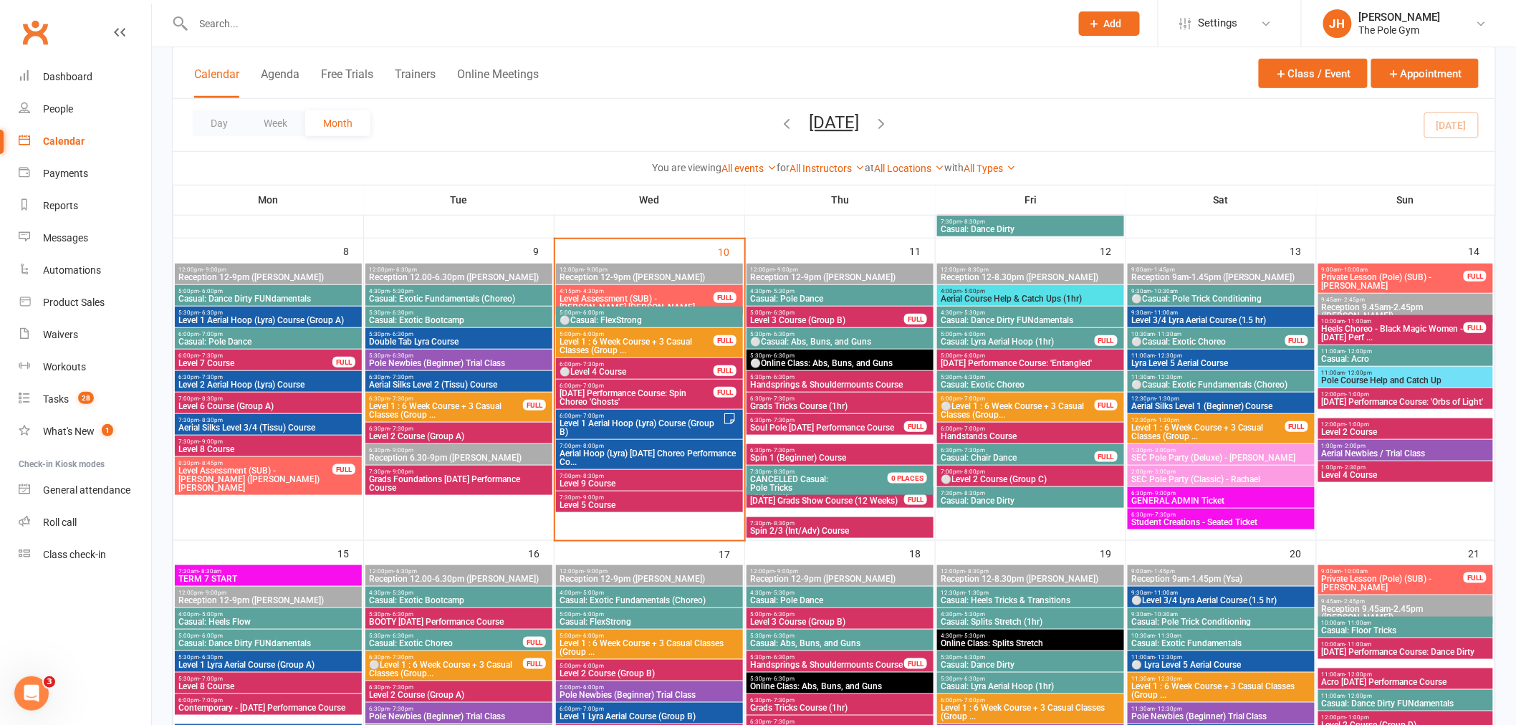
click at [846, 338] on span "⚪Casual: Abs, Buns, and Guns" at bounding box center [839, 341] width 181 height 9
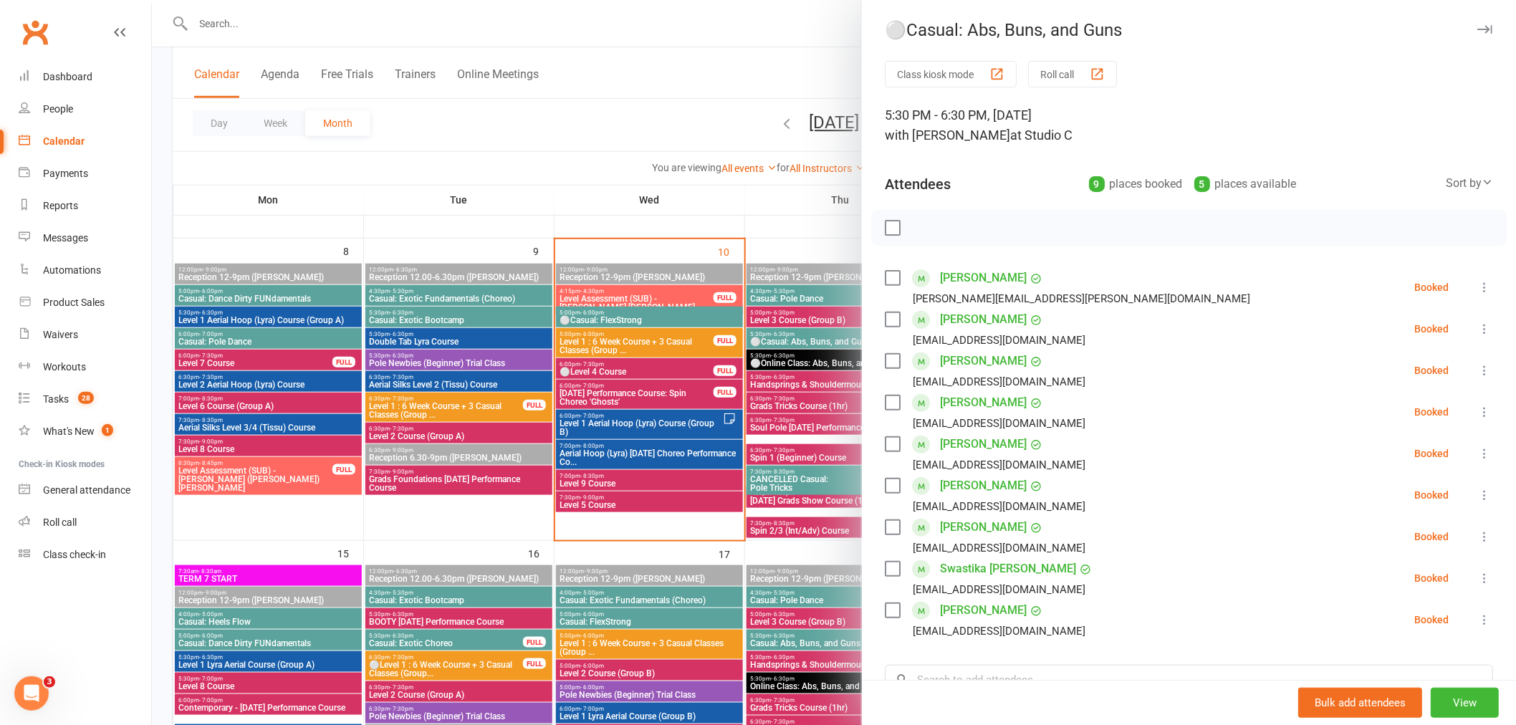
click at [767, 327] on div at bounding box center [834, 362] width 1364 height 725
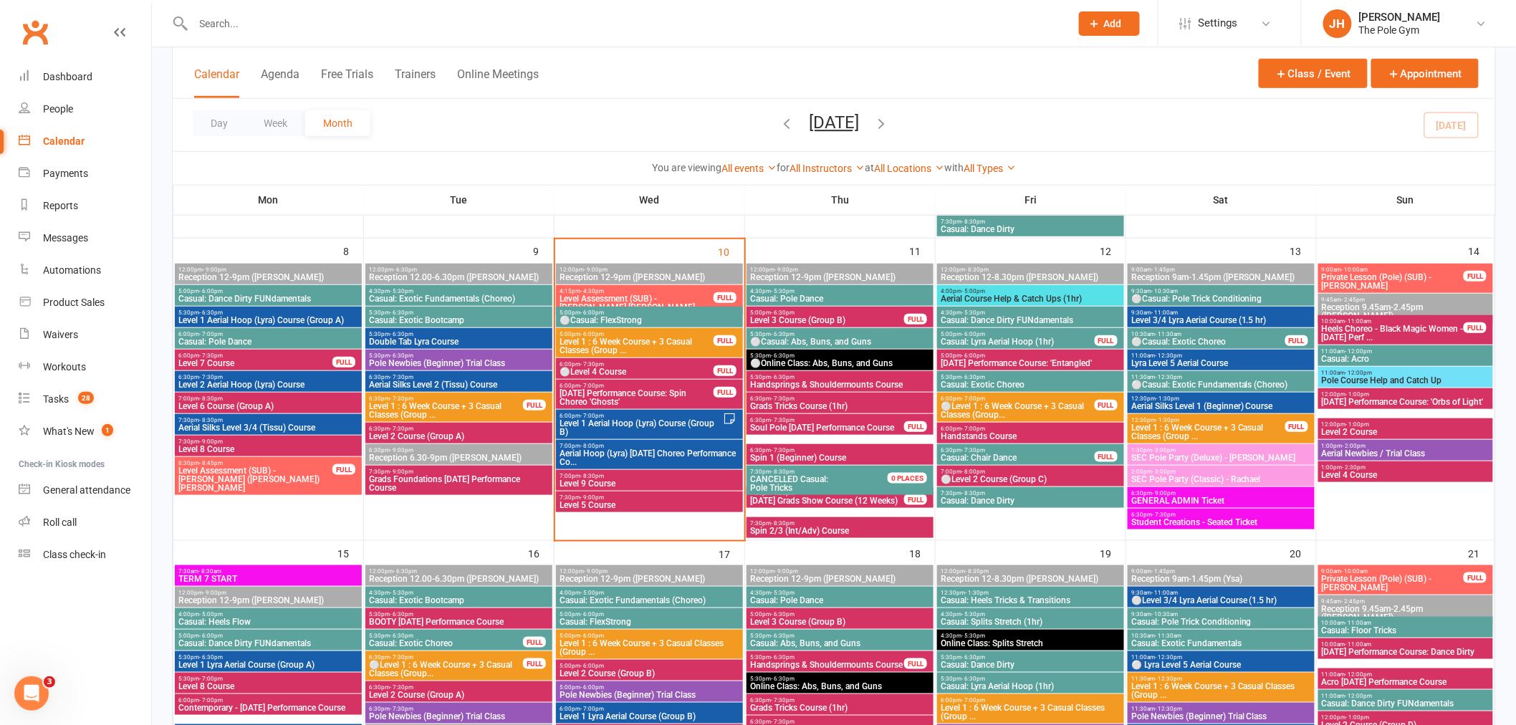
click at [827, 297] on span "Casual: Pole Dance" at bounding box center [839, 298] width 181 height 9
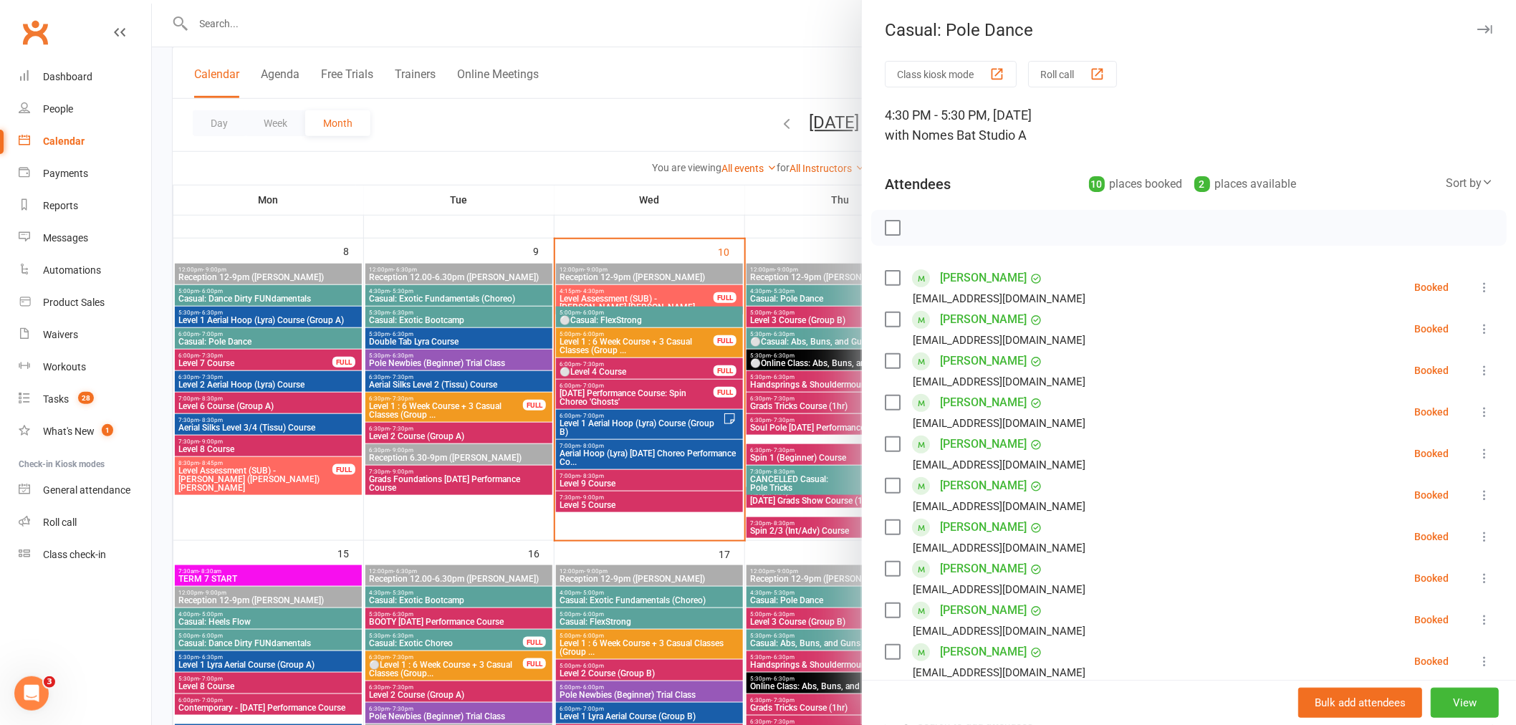
click at [638, 313] on div at bounding box center [834, 362] width 1364 height 725
